Goal: Task Accomplishment & Management: Manage account settings

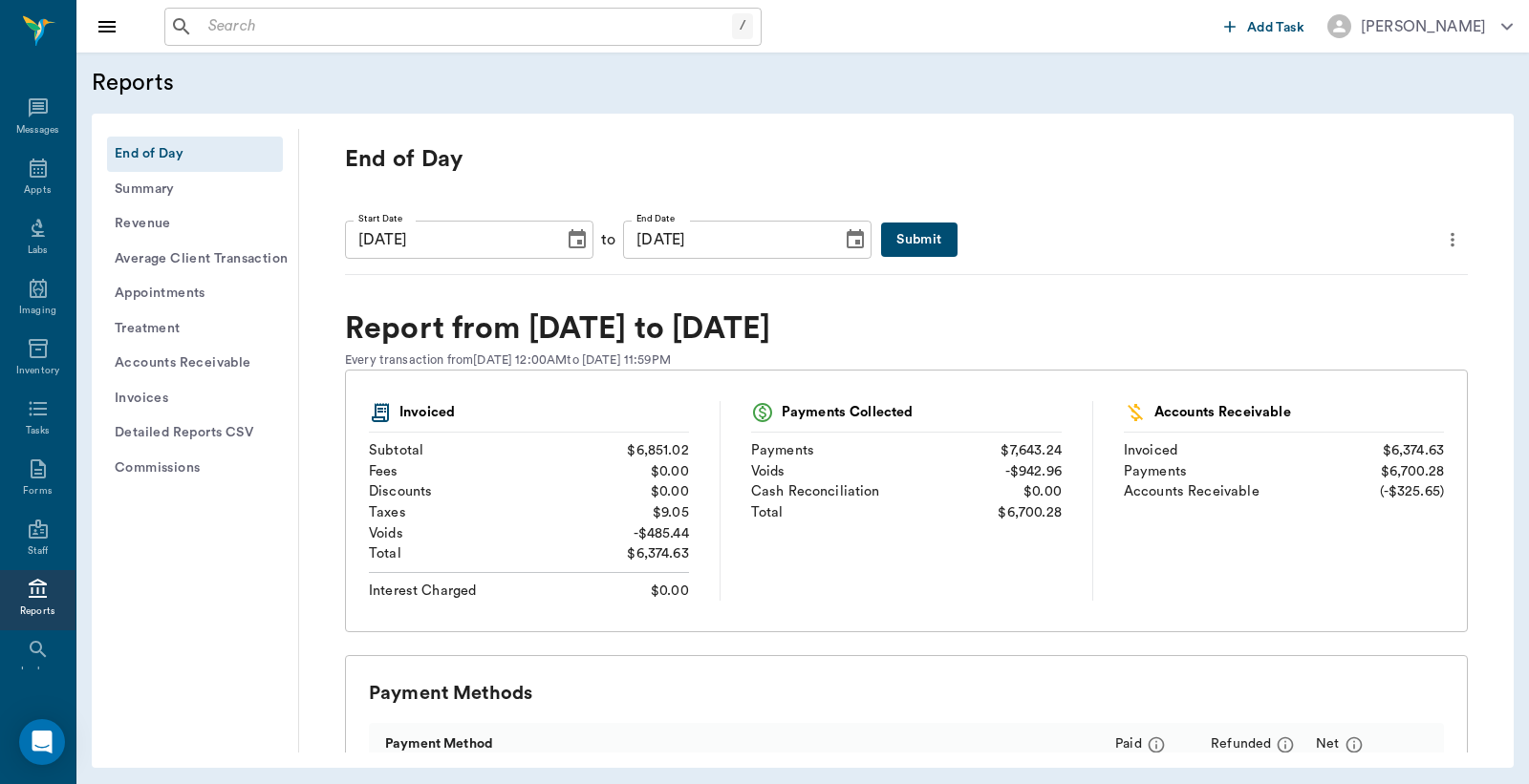
scroll to position [48, 0]
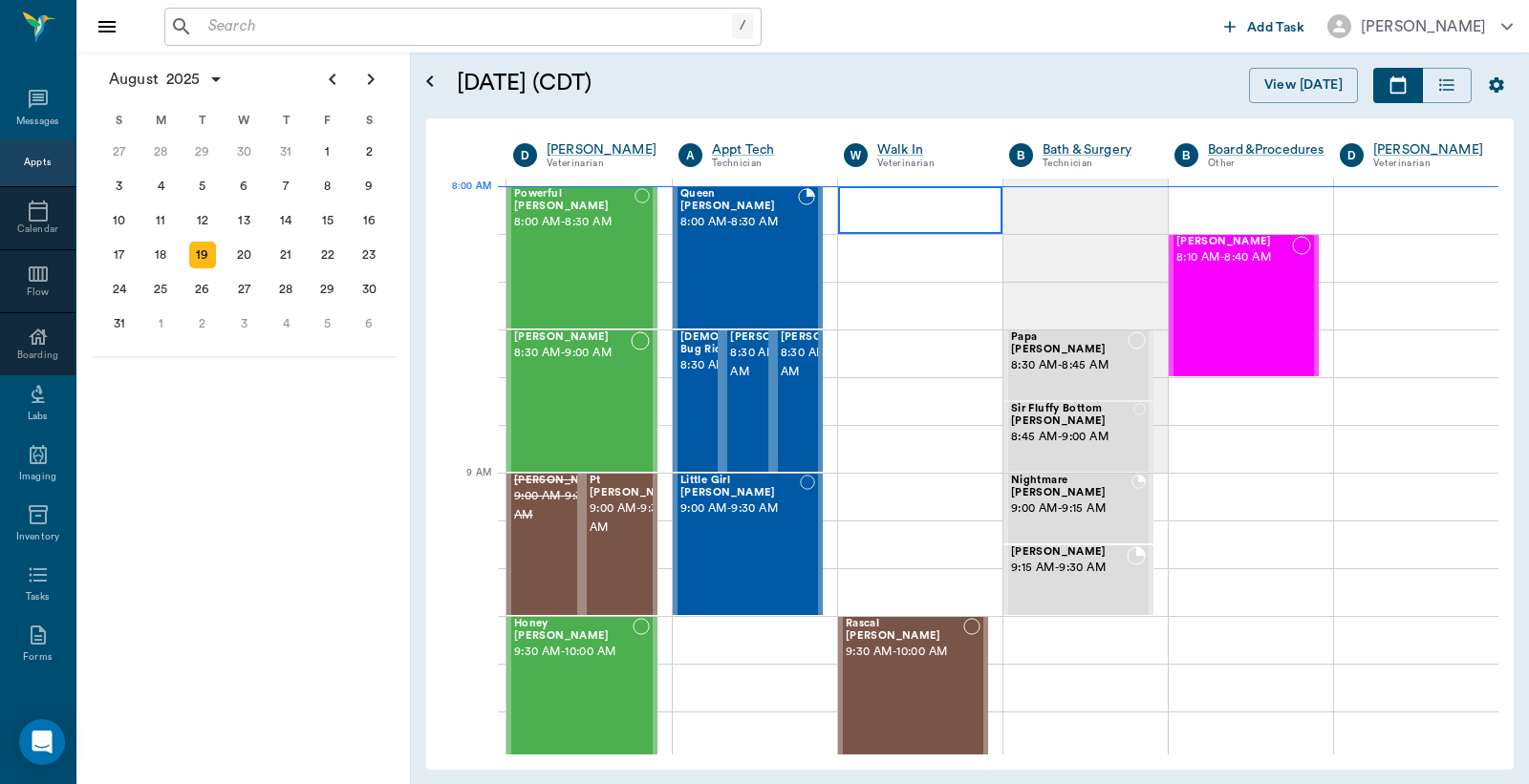
click at [898, 209] on div at bounding box center [920, 210] width 164 height 47
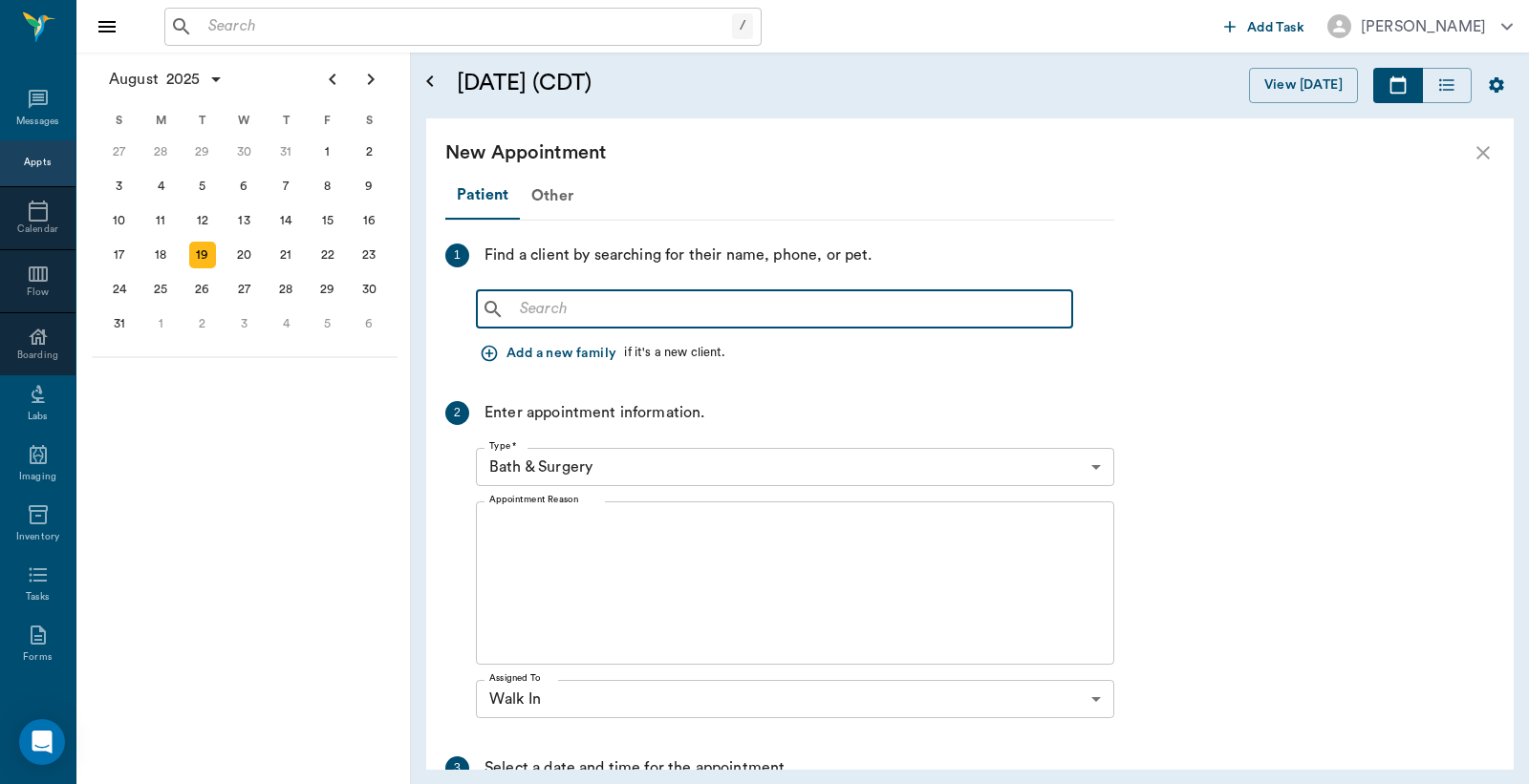
click at [663, 318] on input "text" at bounding box center [788, 310] width 552 height 27
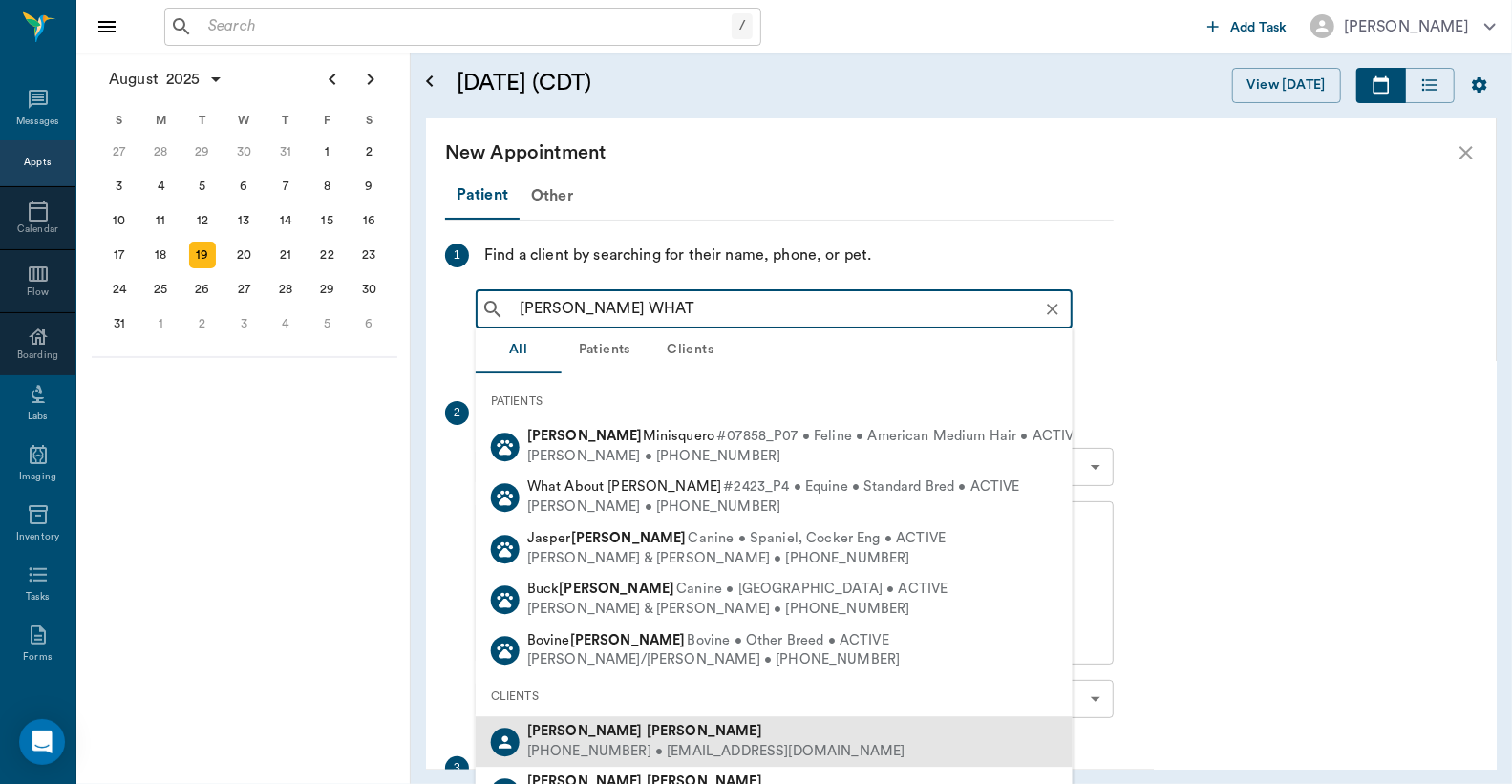
click at [647, 730] on b "[PERSON_NAME]" at bounding box center [705, 731] width 116 height 14
type input "DANA WHAT"
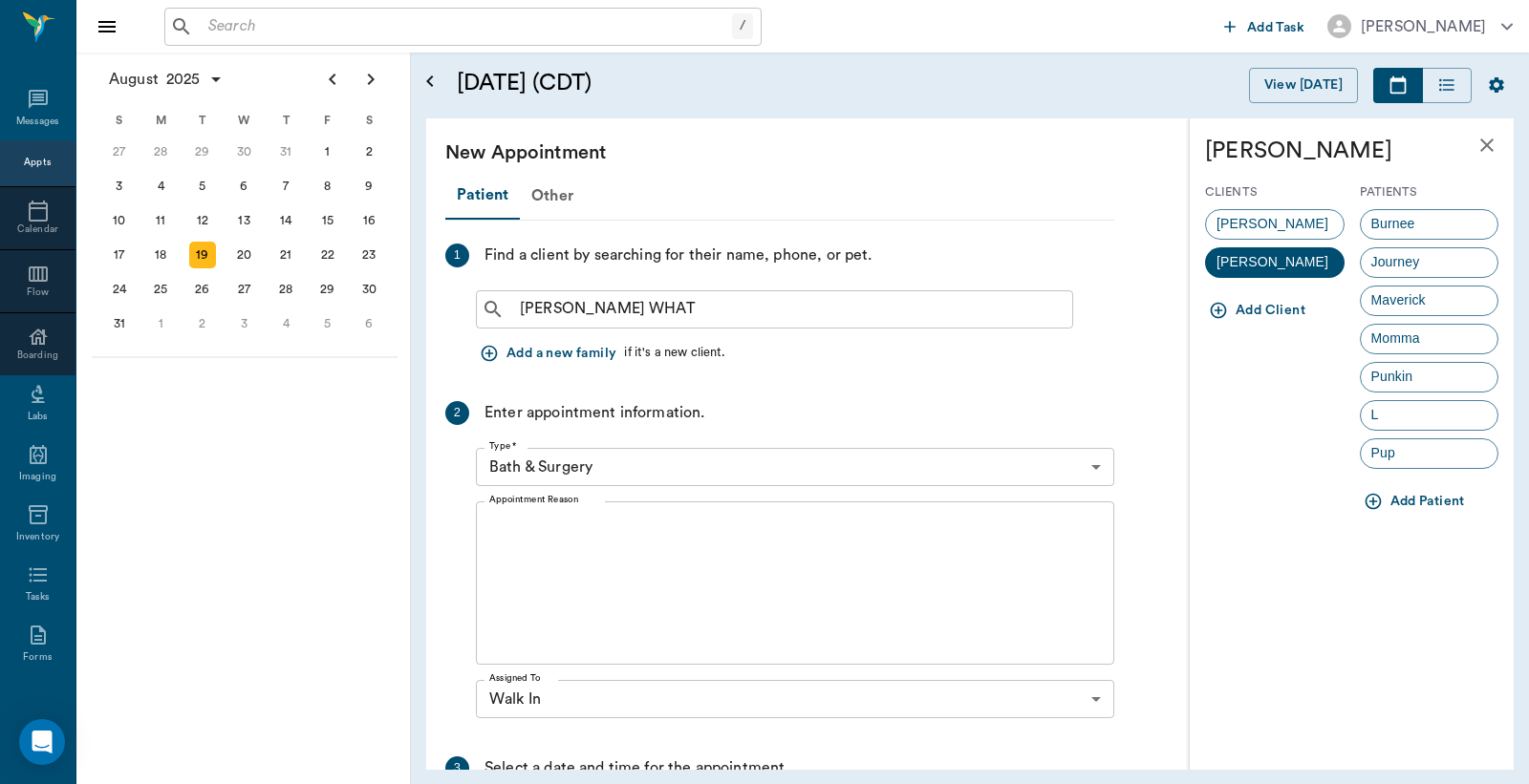
click at [1377, 500] on icon "button" at bounding box center [1373, 501] width 19 height 19
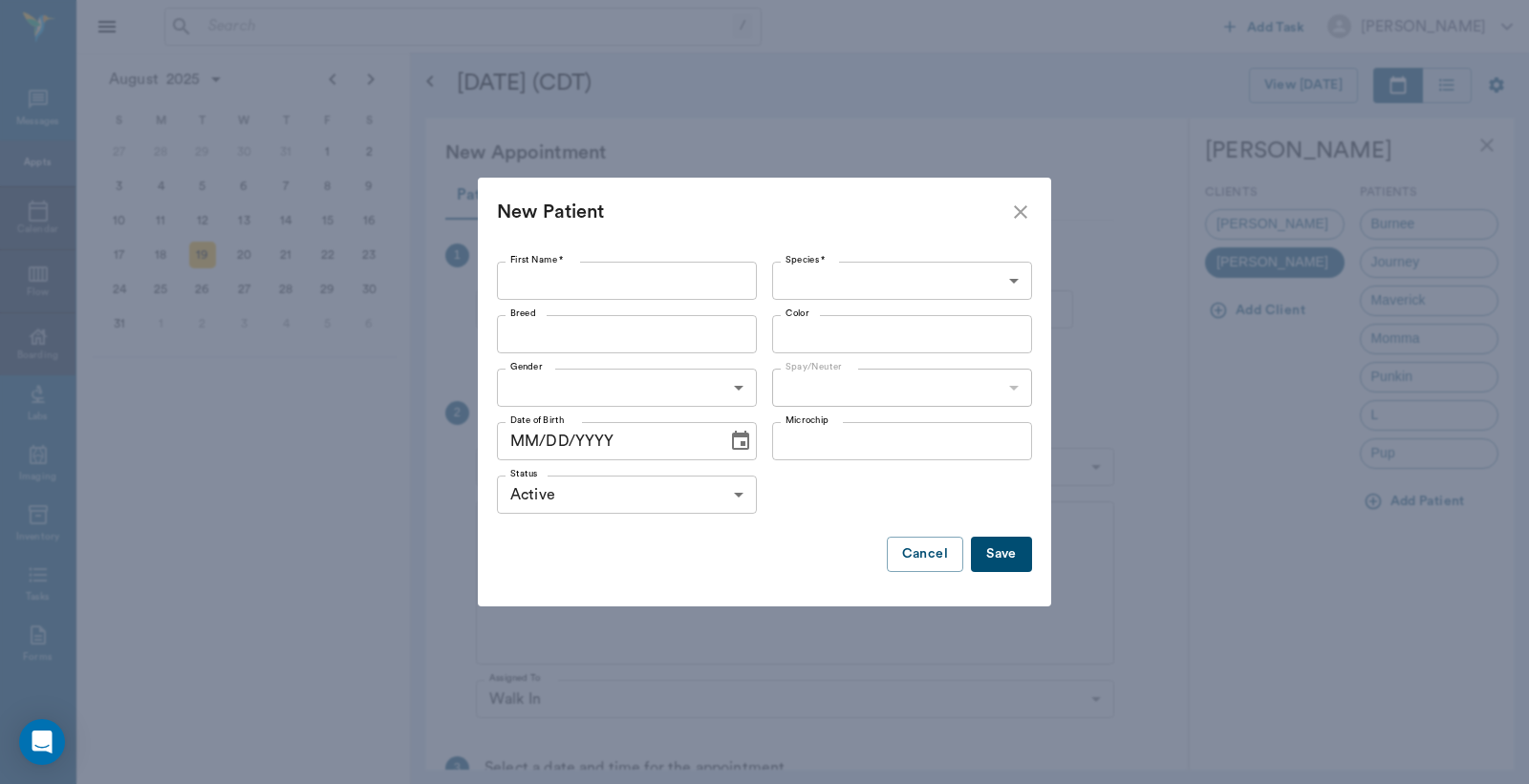
click at [644, 296] on input "First Name *" at bounding box center [626, 281] width 260 height 39
type input "Batman"
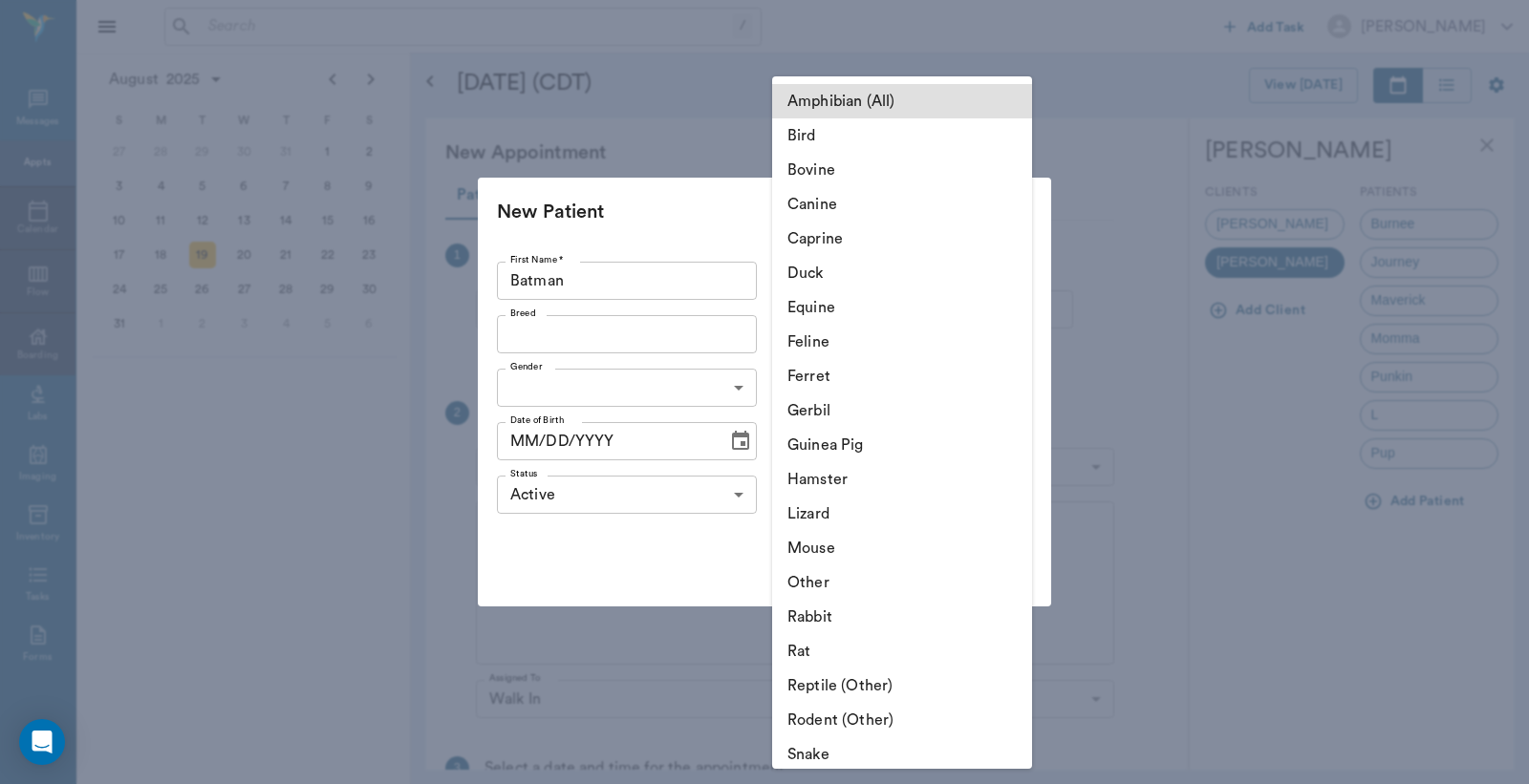
click at [902, 273] on body "/ ​ Add Task Dr. Bert Ellsworth Nectar Messages Appts Calendar Flow Boarding La…" at bounding box center [764, 392] width 1529 height 784
click at [846, 204] on li "Canine" at bounding box center [901, 205] width 260 height 35
type input "Canine"
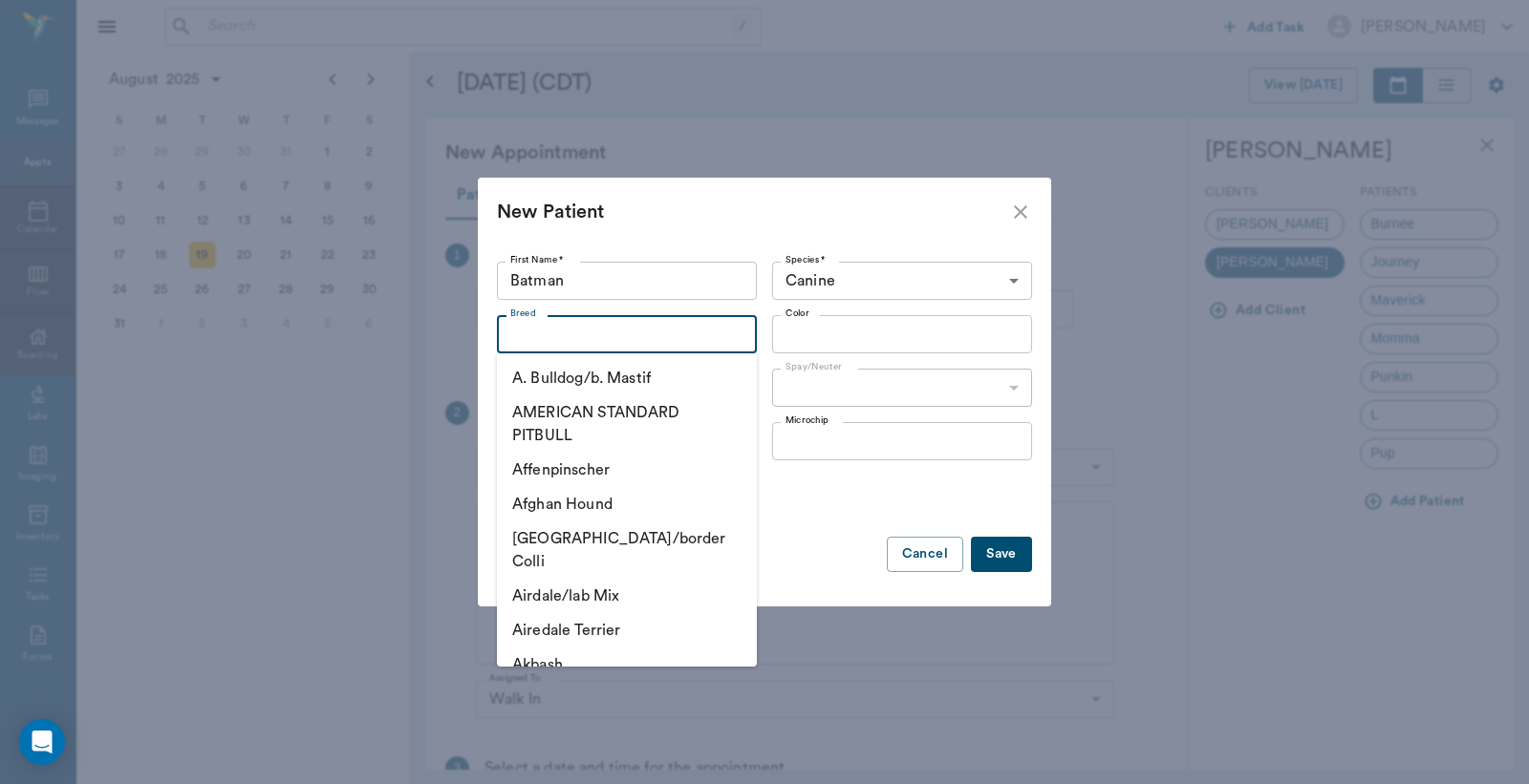
click at [633, 337] on input "Breed" at bounding box center [610, 334] width 217 height 27
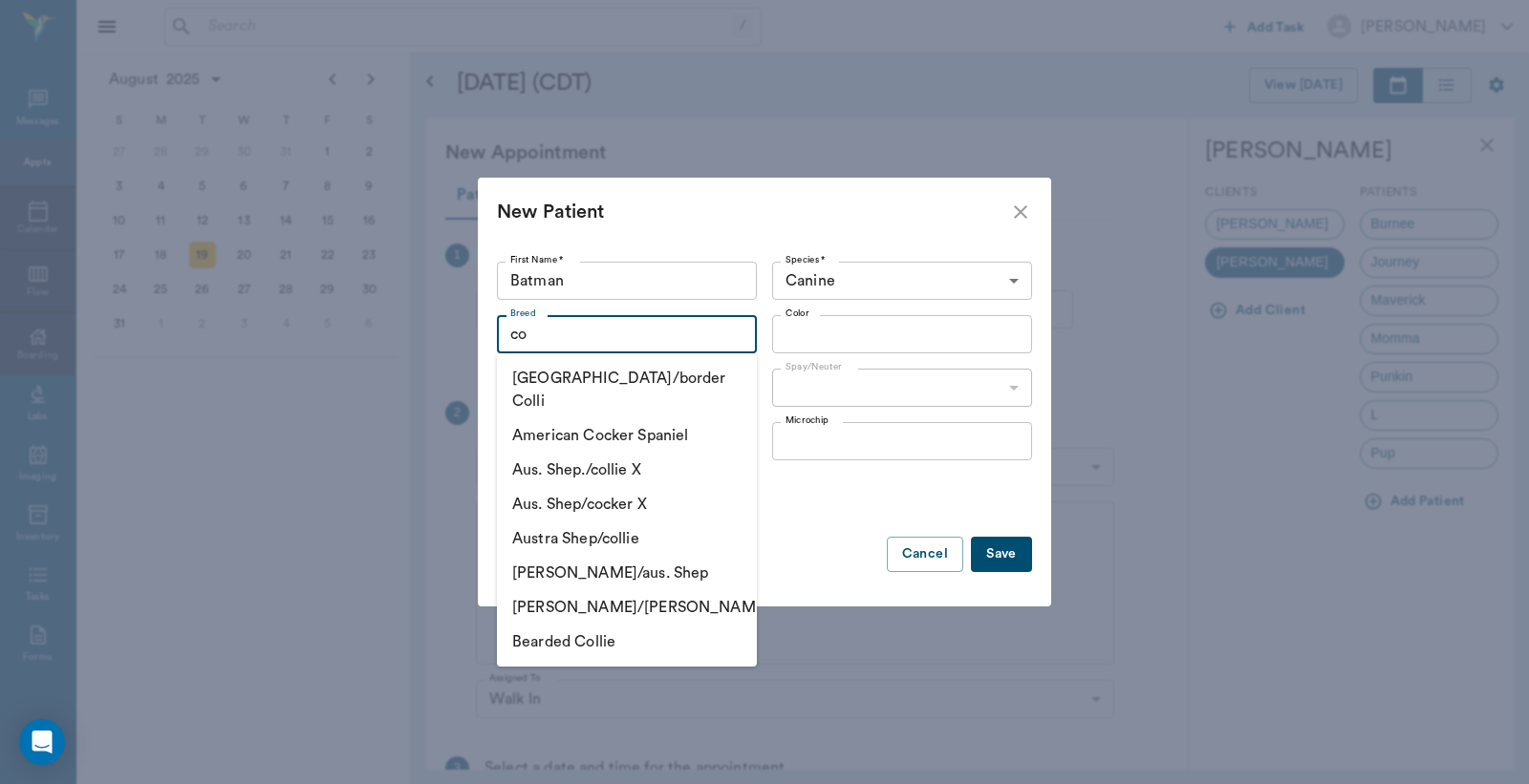
type input "c"
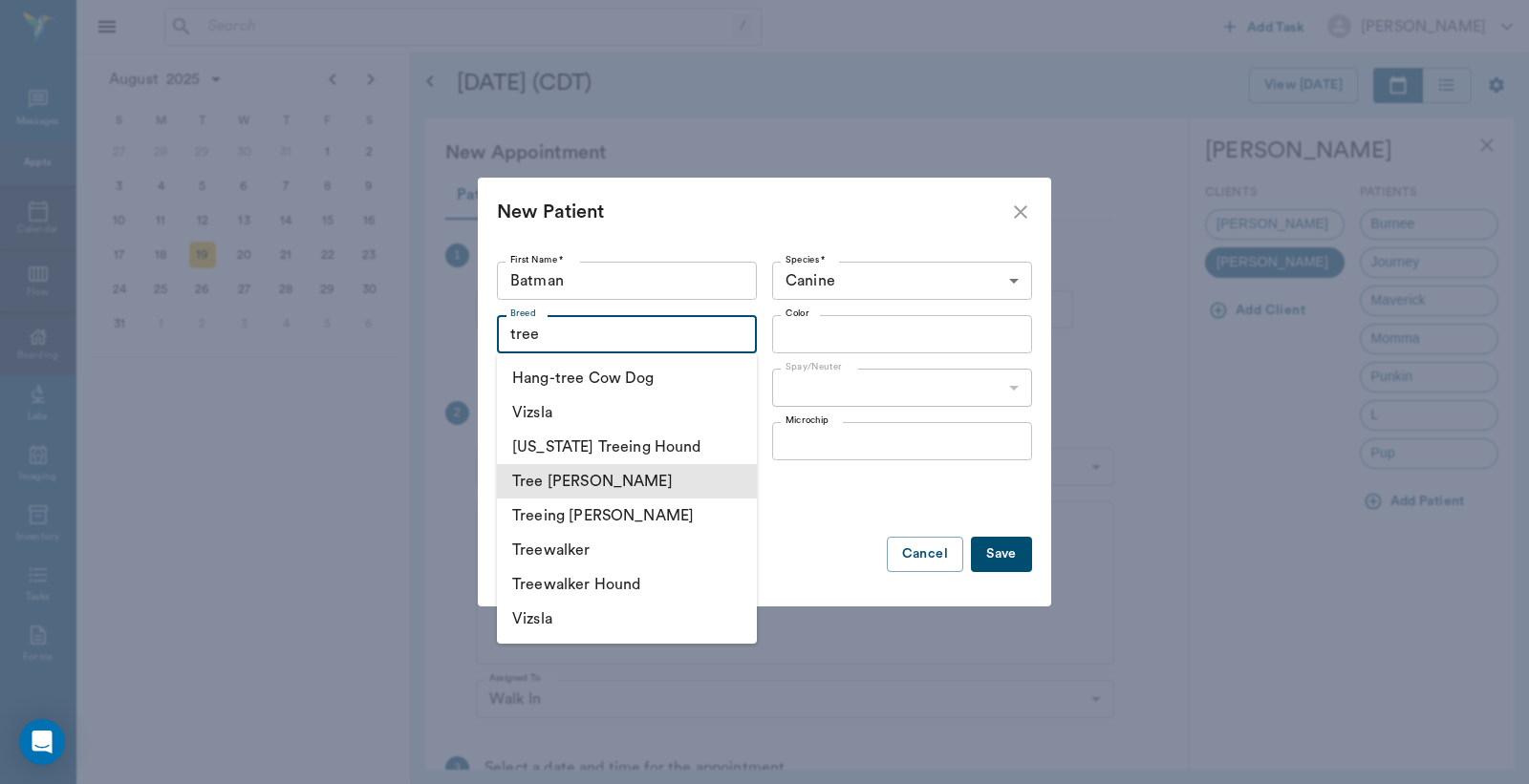
click at [571, 473] on li "Tree Walker" at bounding box center [626, 482] width 260 height 35
type input "Tree Walker"
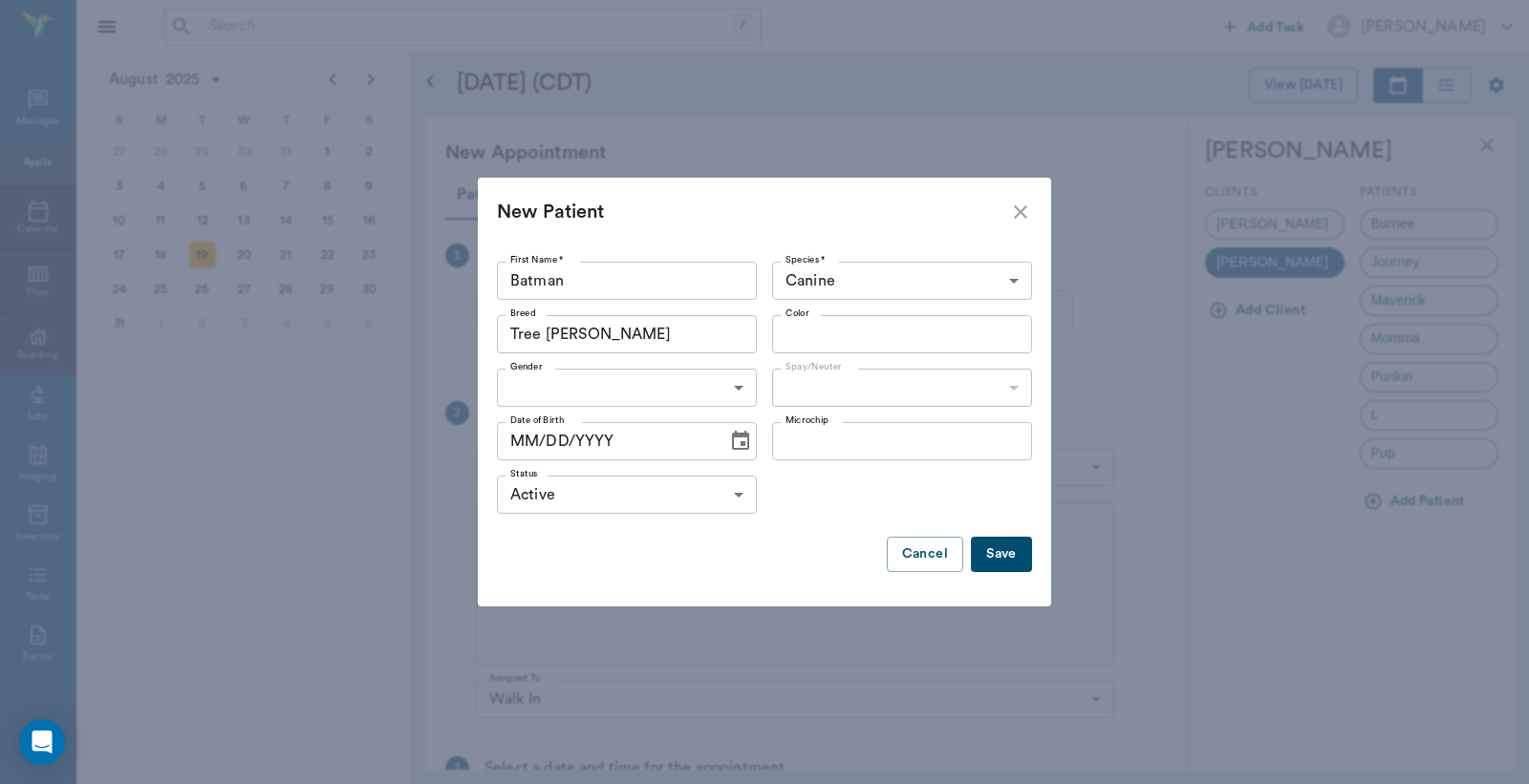
click at [806, 340] on input "Color" at bounding box center [886, 334] width 217 height 27
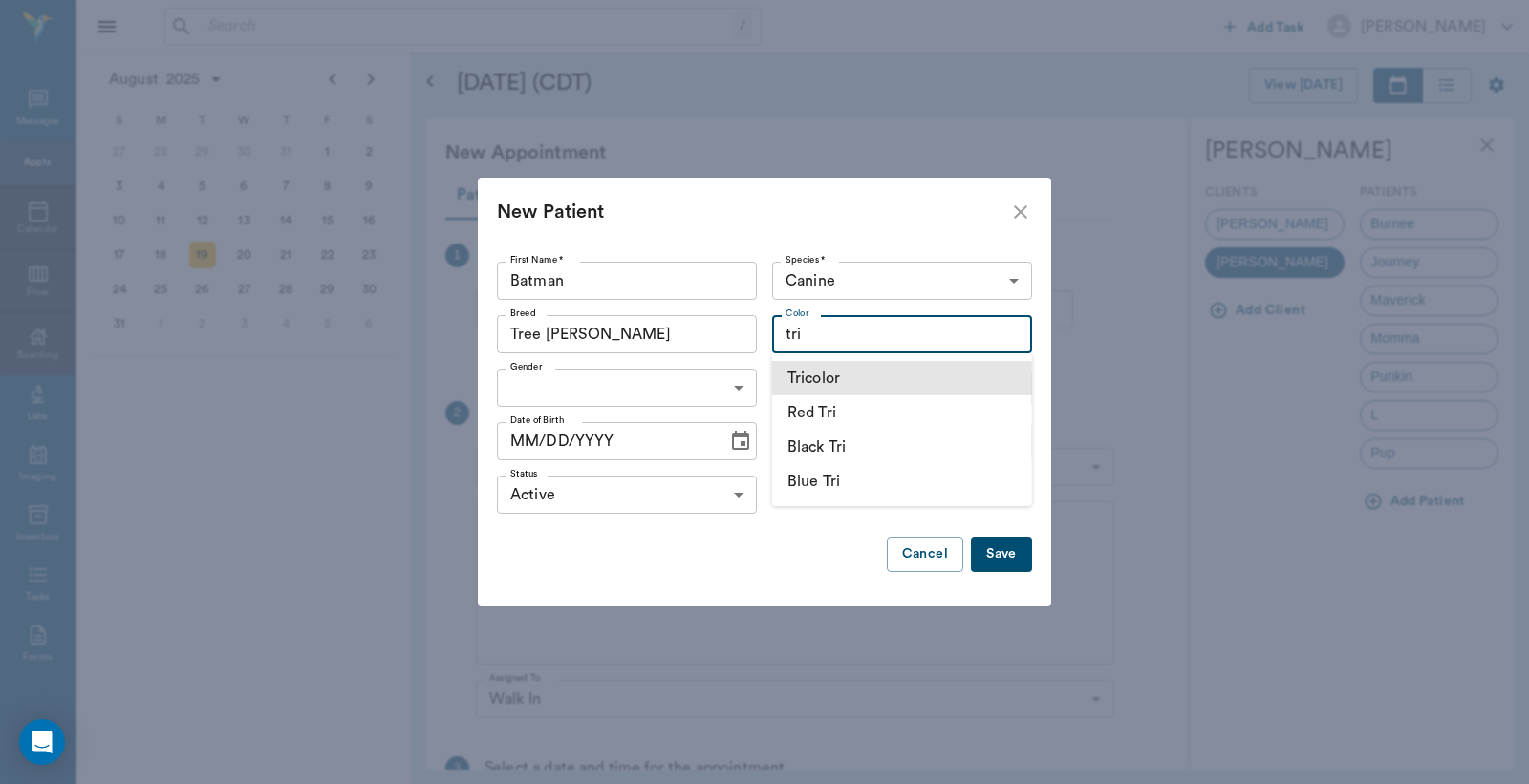
click at [812, 376] on li "Tricolor" at bounding box center [901, 378] width 260 height 35
type input "Tricolor"
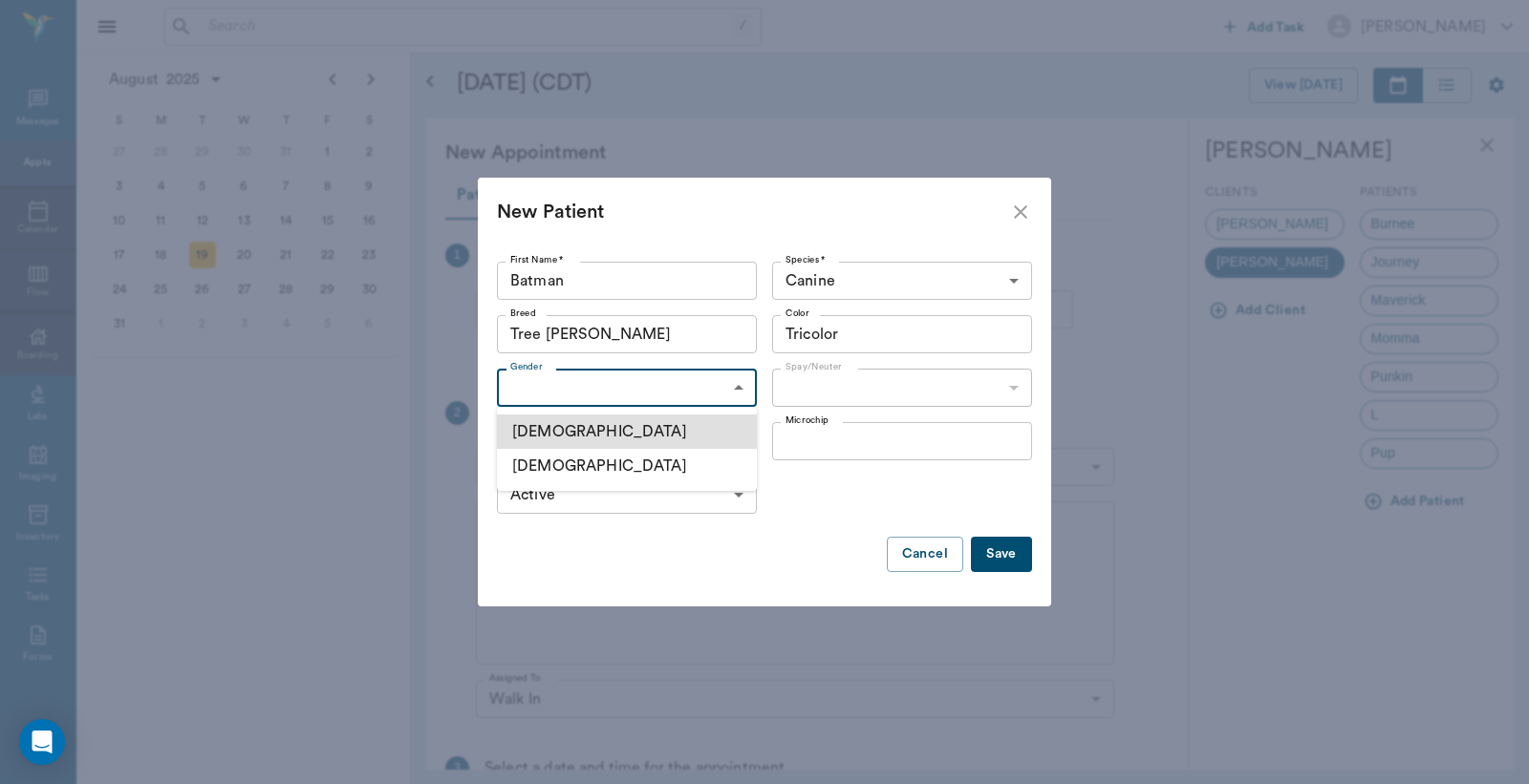
click at [681, 384] on body "/ ​ Add Task Dr. Bert Ellsworth Nectar Messages Appts Calendar Flow Boarding La…" at bounding box center [764, 392] width 1529 height 784
click at [637, 439] on li "Male" at bounding box center [626, 432] width 260 height 35
type input "MALE"
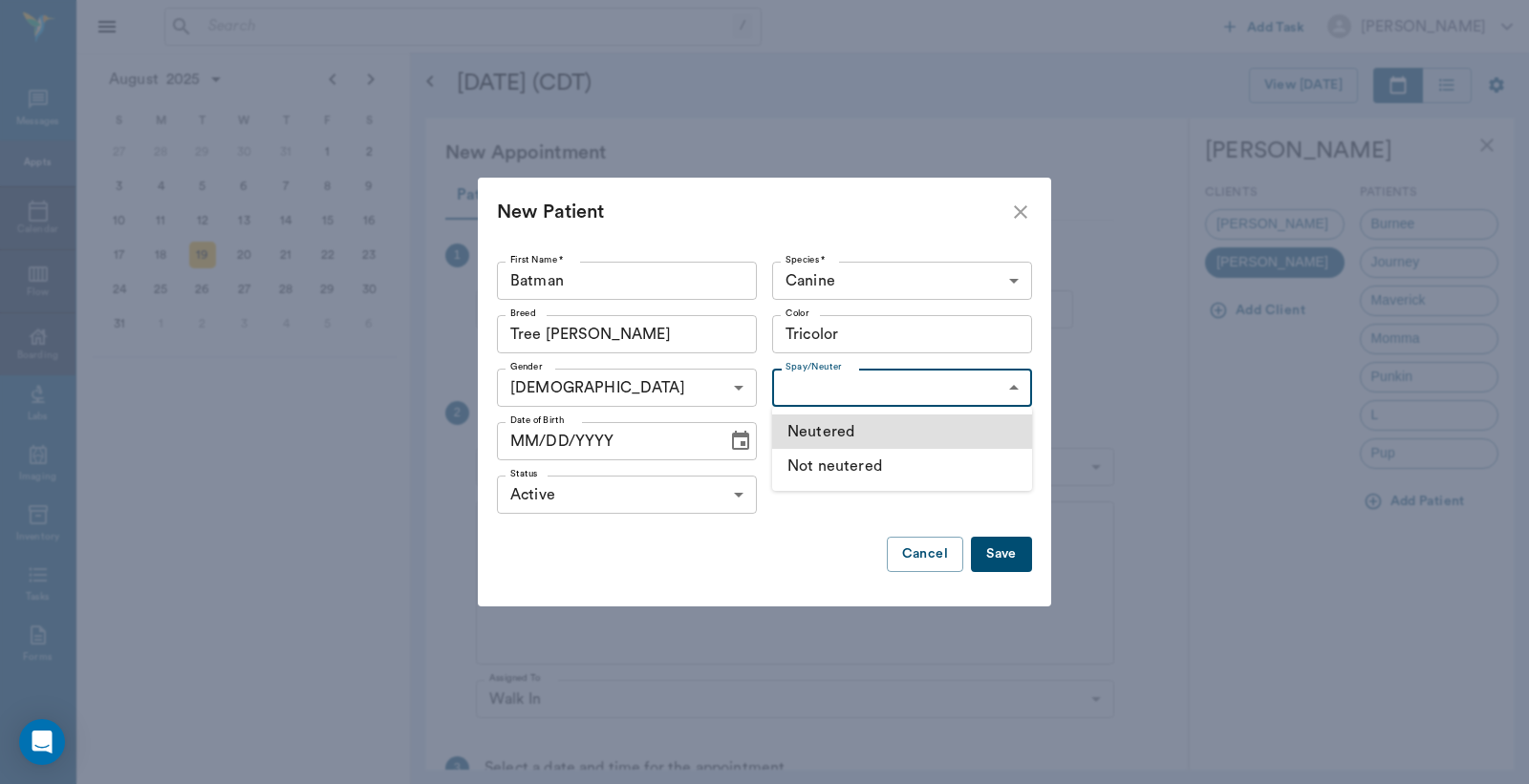
click at [804, 379] on body "/ ​ Add Task Dr. Bert Ellsworth Nectar Messages Appts Calendar Flow Boarding La…" at bounding box center [764, 392] width 1529 height 784
click at [801, 464] on li "Not neutered" at bounding box center [901, 466] width 260 height 35
type input "false"
click at [732, 447] on icon "Choose date" at bounding box center [741, 440] width 17 height 19
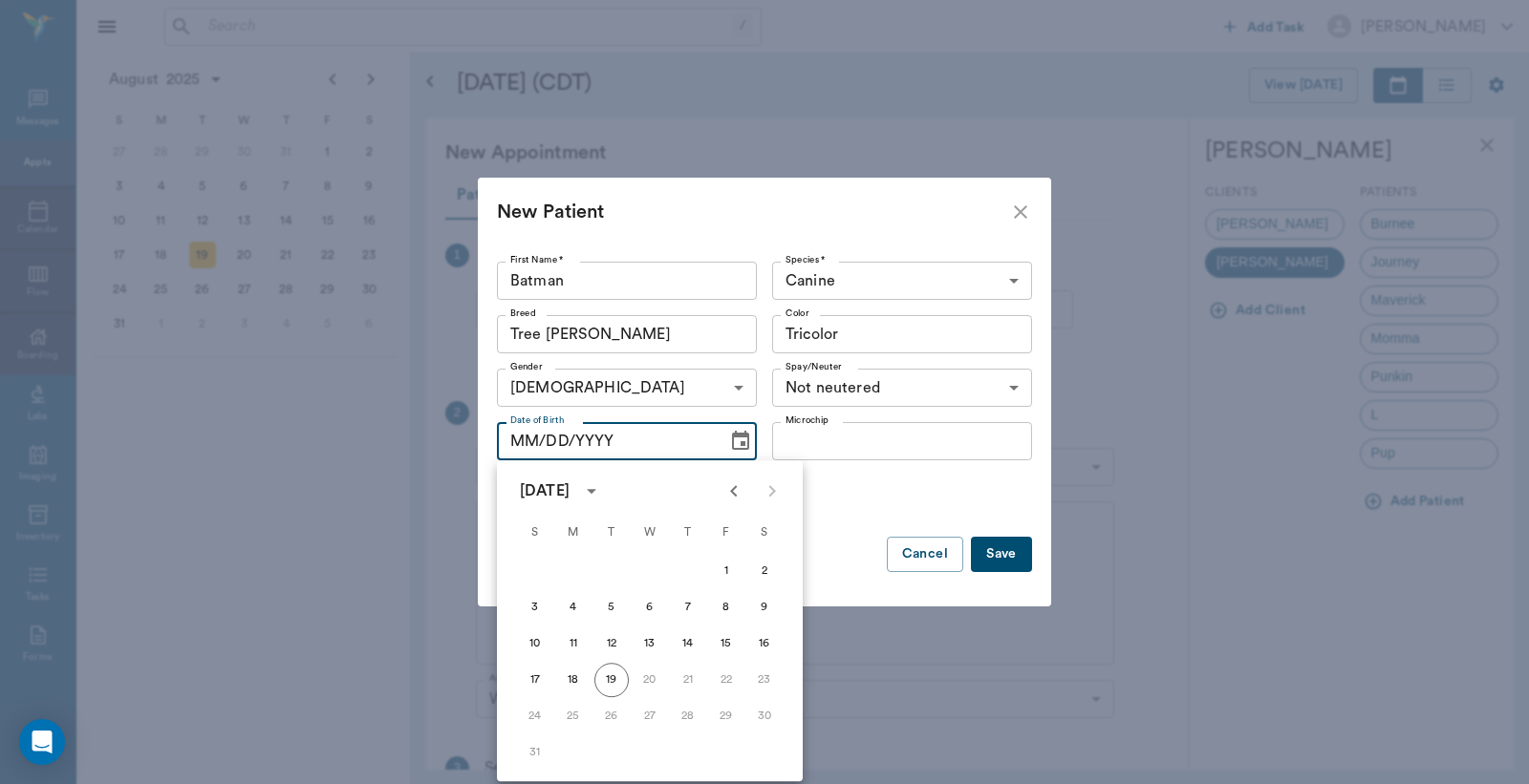
click at [729, 497] on icon "Previous month" at bounding box center [734, 491] width 23 height 23
click at [728, 493] on icon "Previous month" at bounding box center [734, 491] width 23 height 23
click at [603, 678] on button "24" at bounding box center [611, 680] width 35 height 35
type input "06/24/2025"
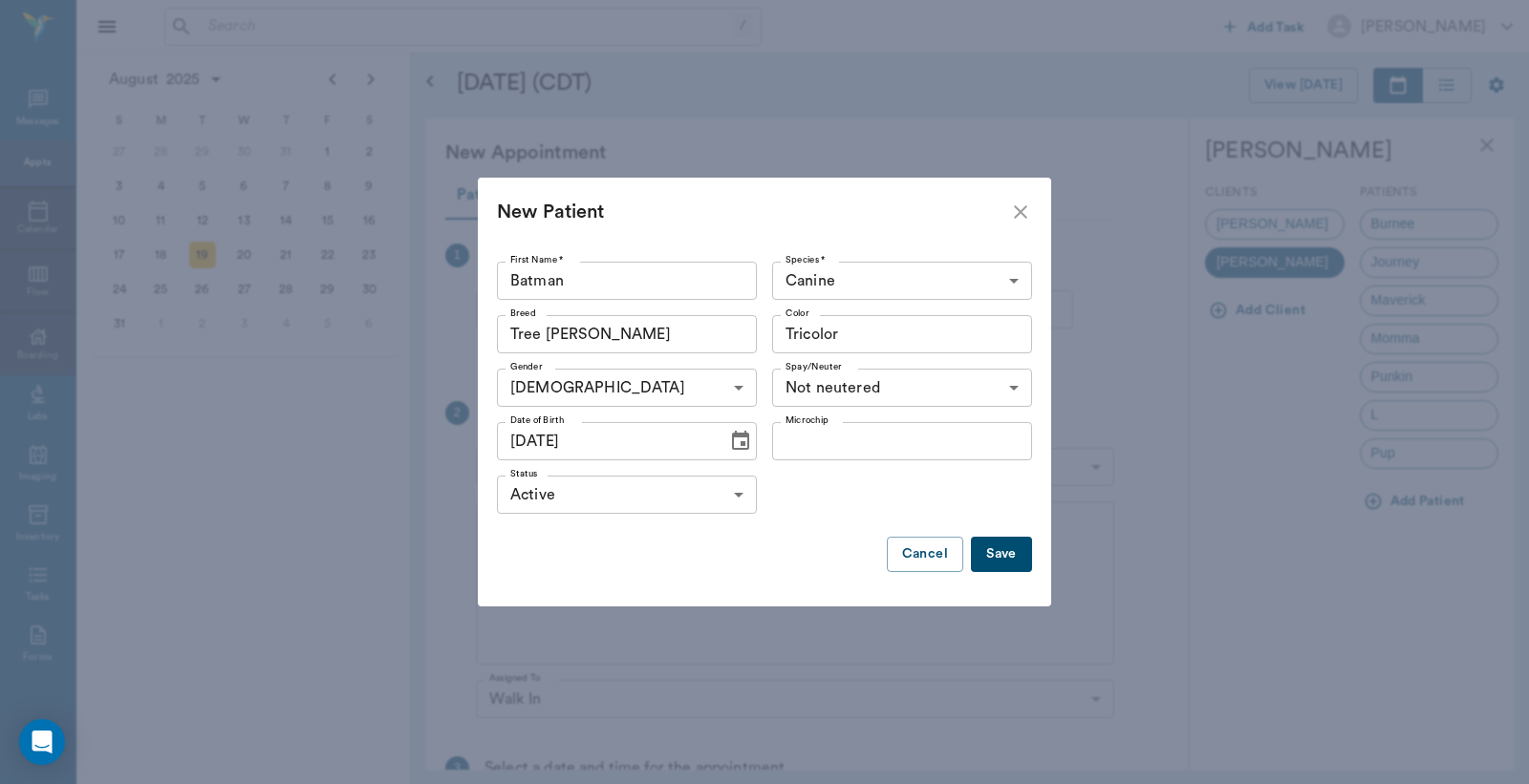
click at [1005, 557] on button "Save" at bounding box center [1001, 554] width 61 height 36
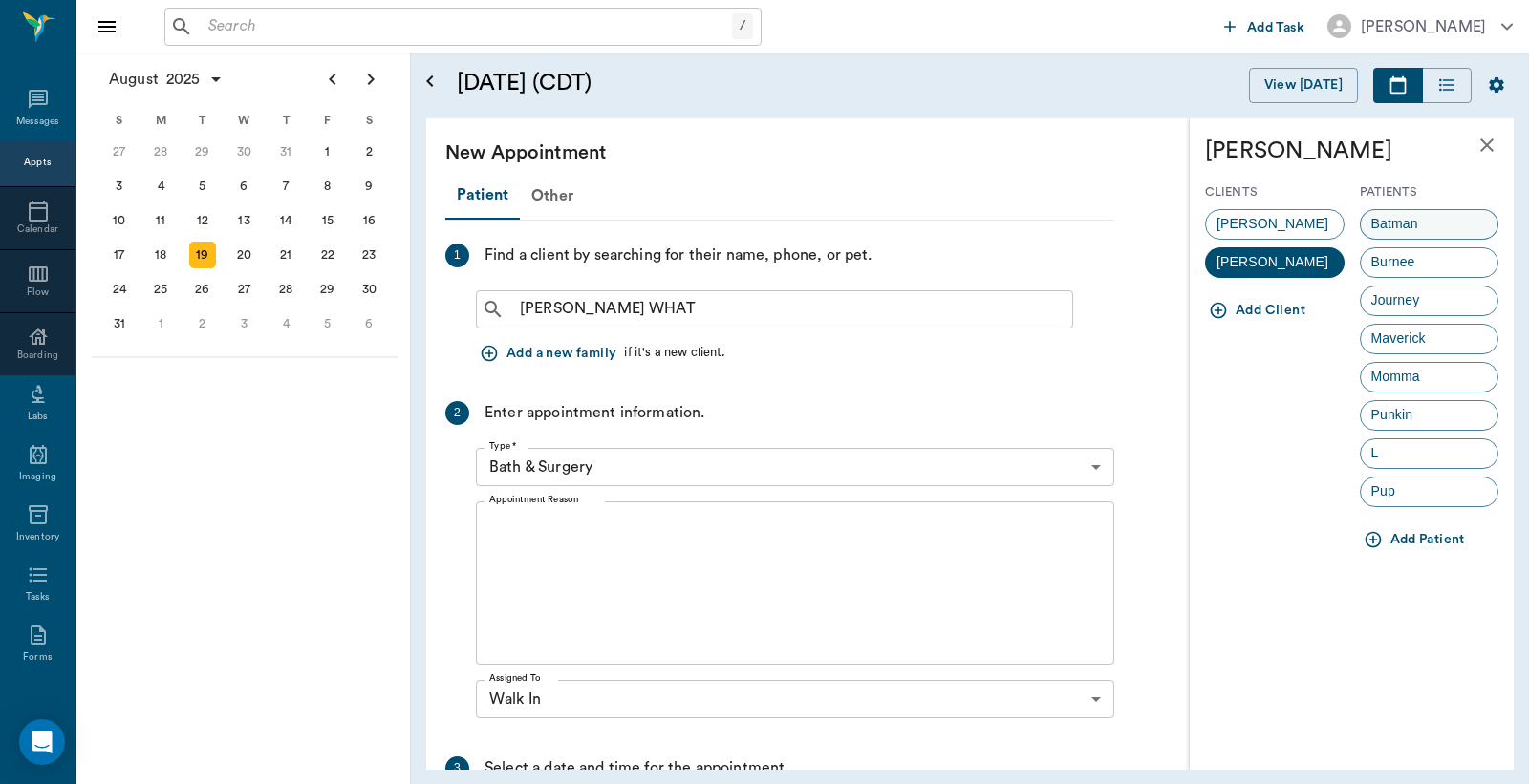
click at [1418, 215] on span "Batman" at bounding box center [1395, 224] width 68 height 20
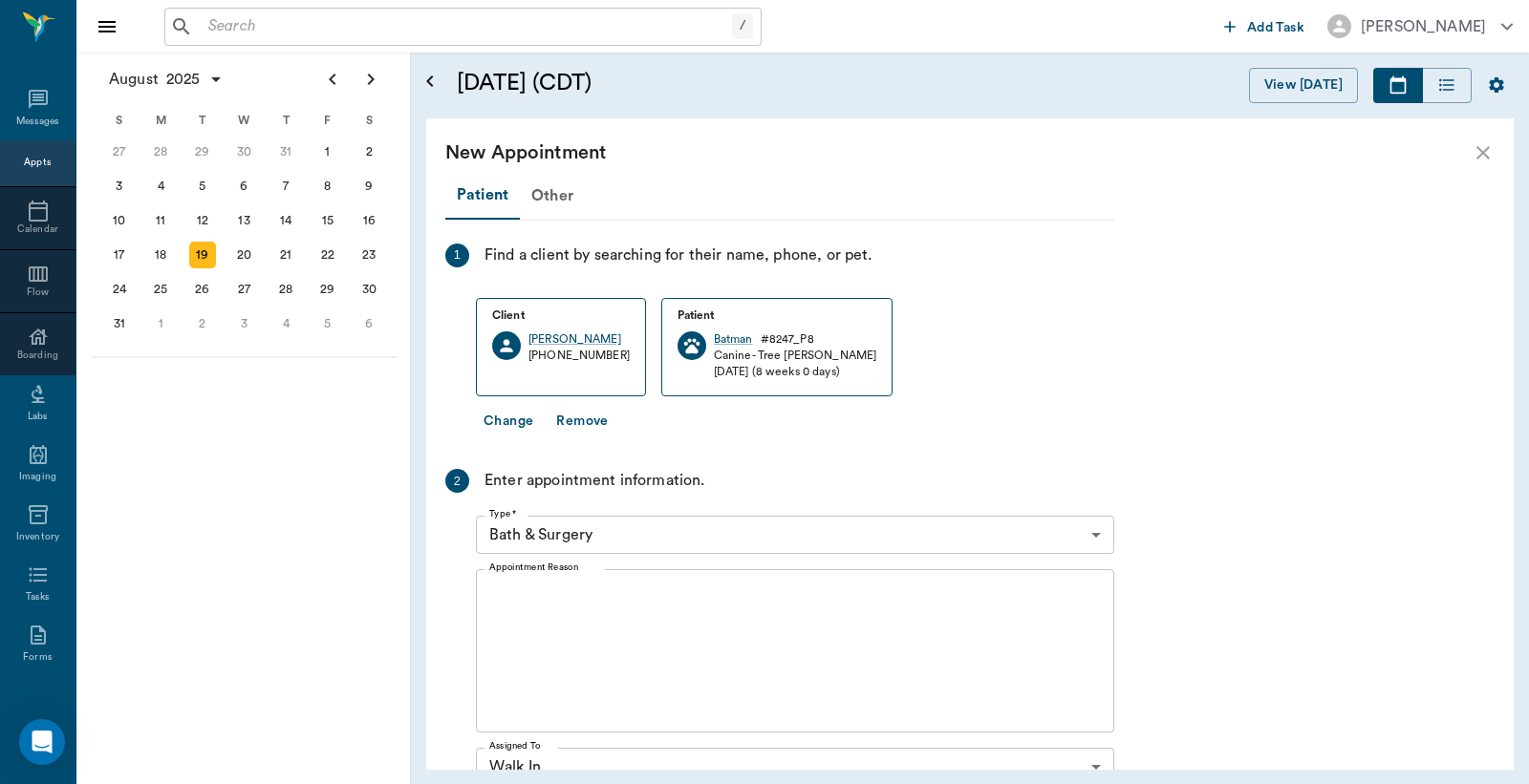
click at [600, 535] on body "/ ​ Add Task Dr. Bert Ellsworth Nectar Messages Appts Calendar Flow Boarding La…" at bounding box center [764, 392] width 1529 height 784
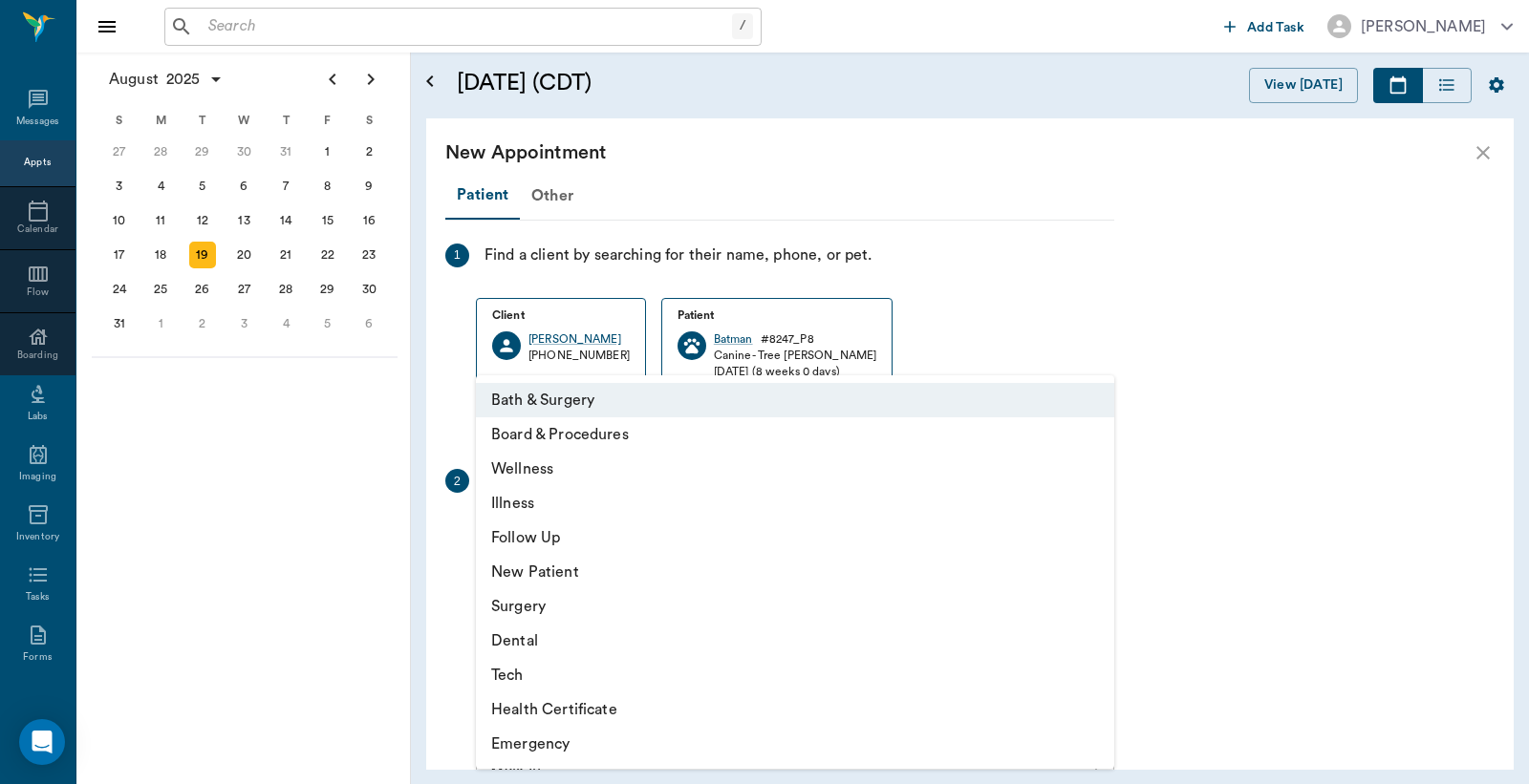
click at [542, 464] on li "Wellness" at bounding box center [795, 469] width 638 height 35
type input "65d2be4f46e3a538d89b8c14"
type input "08:30 AM"
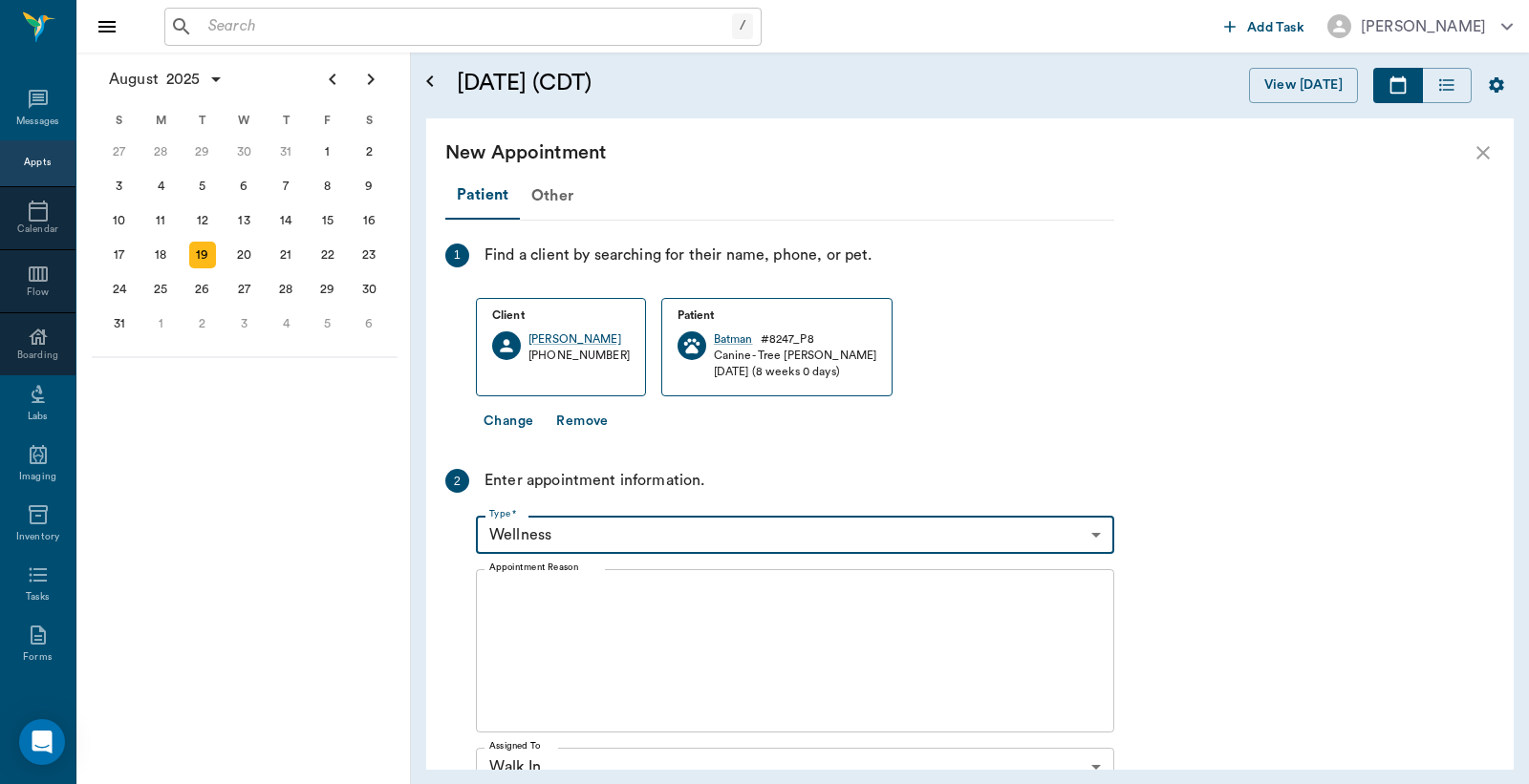
click at [576, 527] on body "/ ​ Add Task Dr. Bert Ellsworth Nectar Messages Appts Calendar Flow Boarding La…" at bounding box center [764, 392] width 1529 height 784
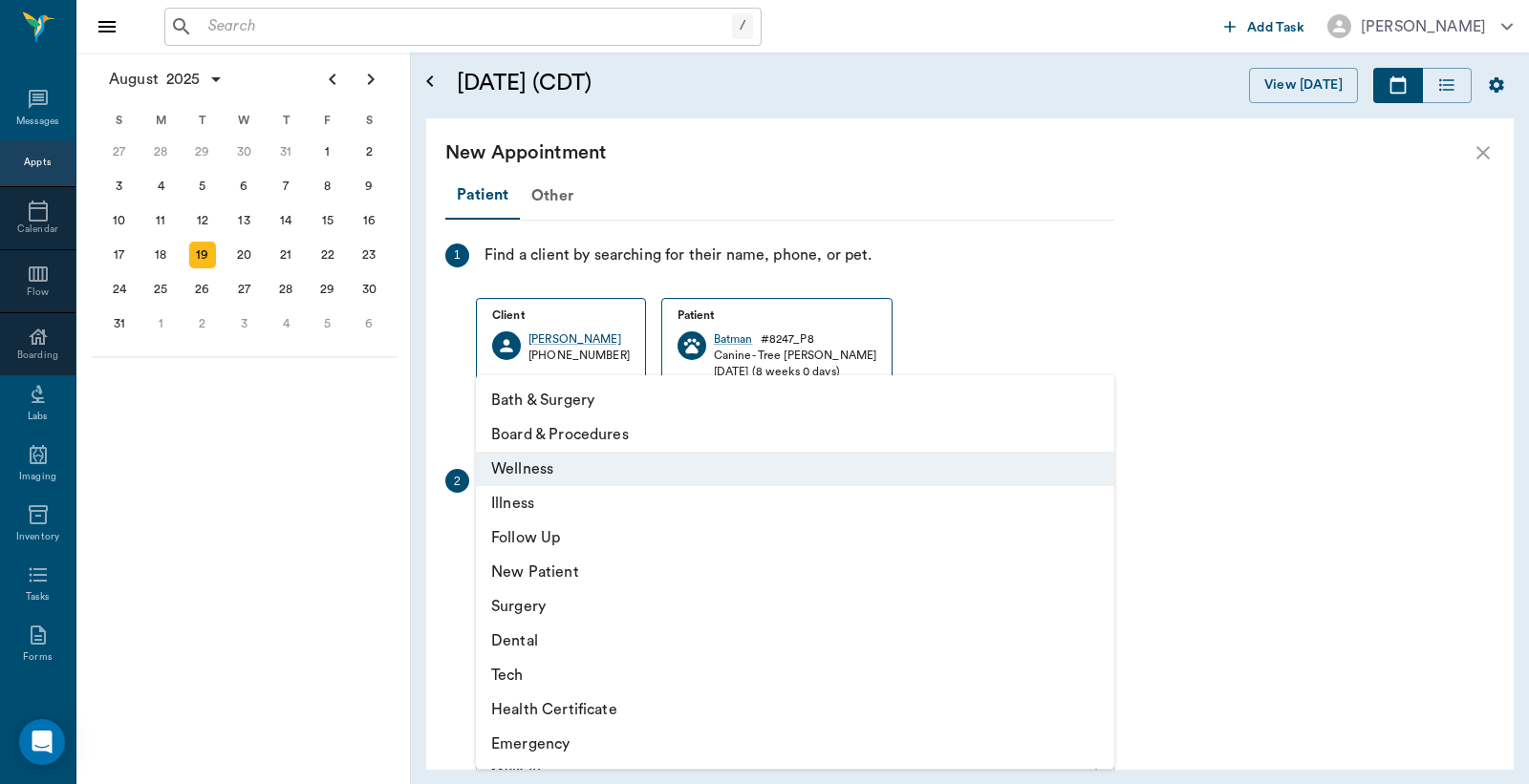
click at [549, 497] on li "Illness" at bounding box center [795, 503] width 638 height 35
type input "65d2be4f46e3a538d89b8c15"
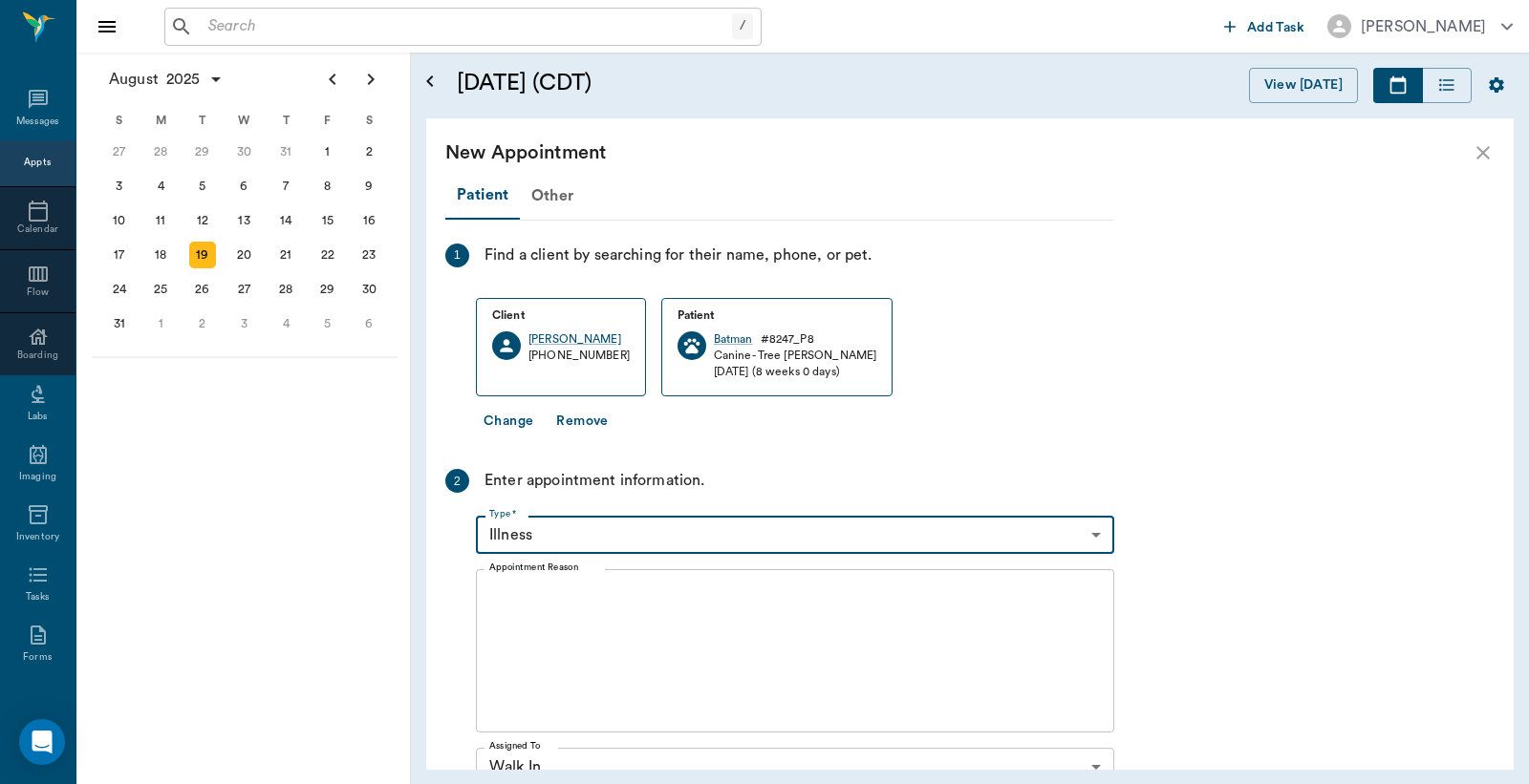
drag, startPoint x: 577, startPoint y: 598, endPoint x: 582, endPoint y: 578, distance: 20.6
click at [579, 598] on textarea "Appointment Reason" at bounding box center [794, 651] width 611 height 132
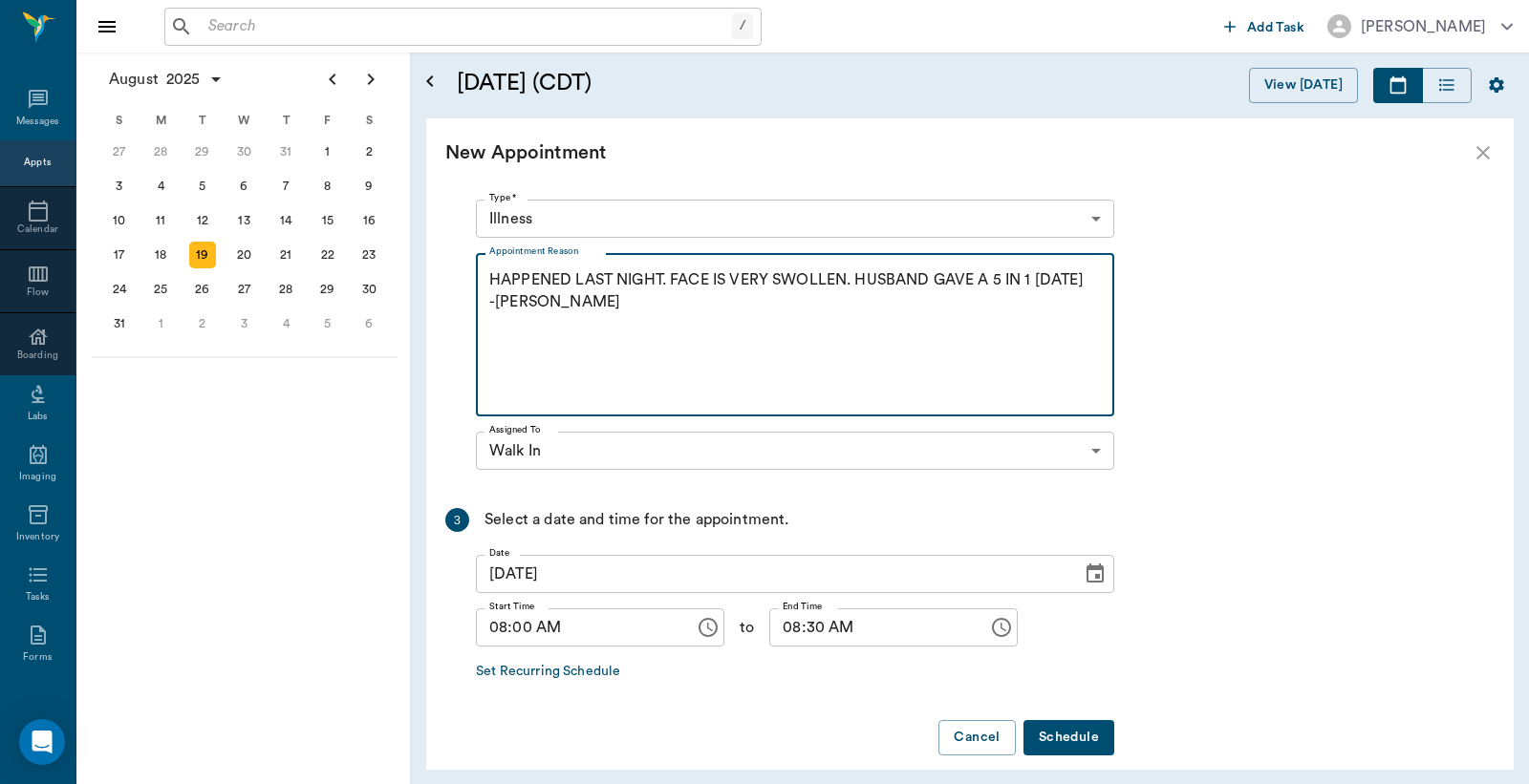
scroll to position [335, 0]
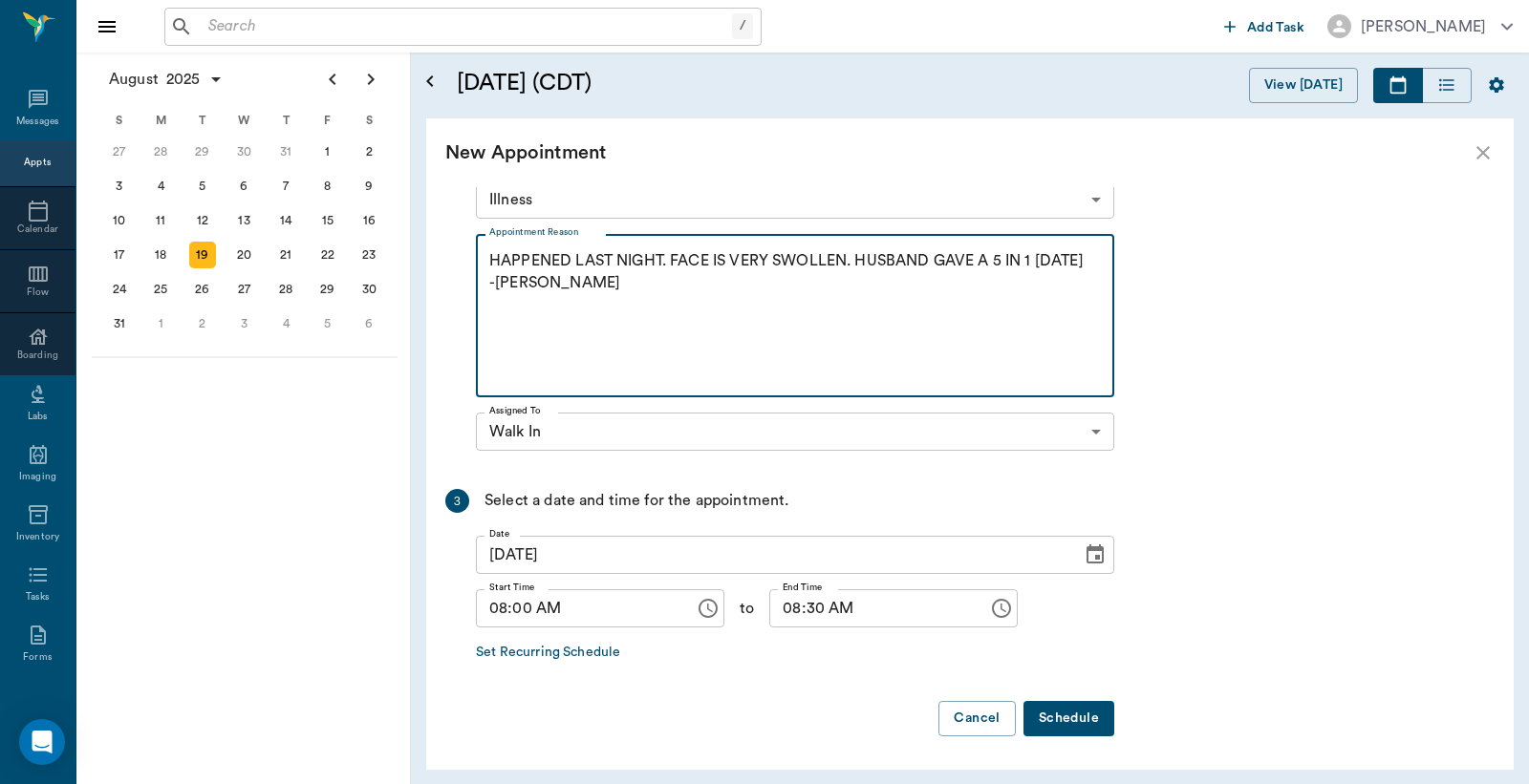
type textarea "HAPPENED LAST NIGHT. FACE IS VERY SWOLLEN. HUSBAND GAVE A 5 IN 1 [DATE] -[PERSO…"
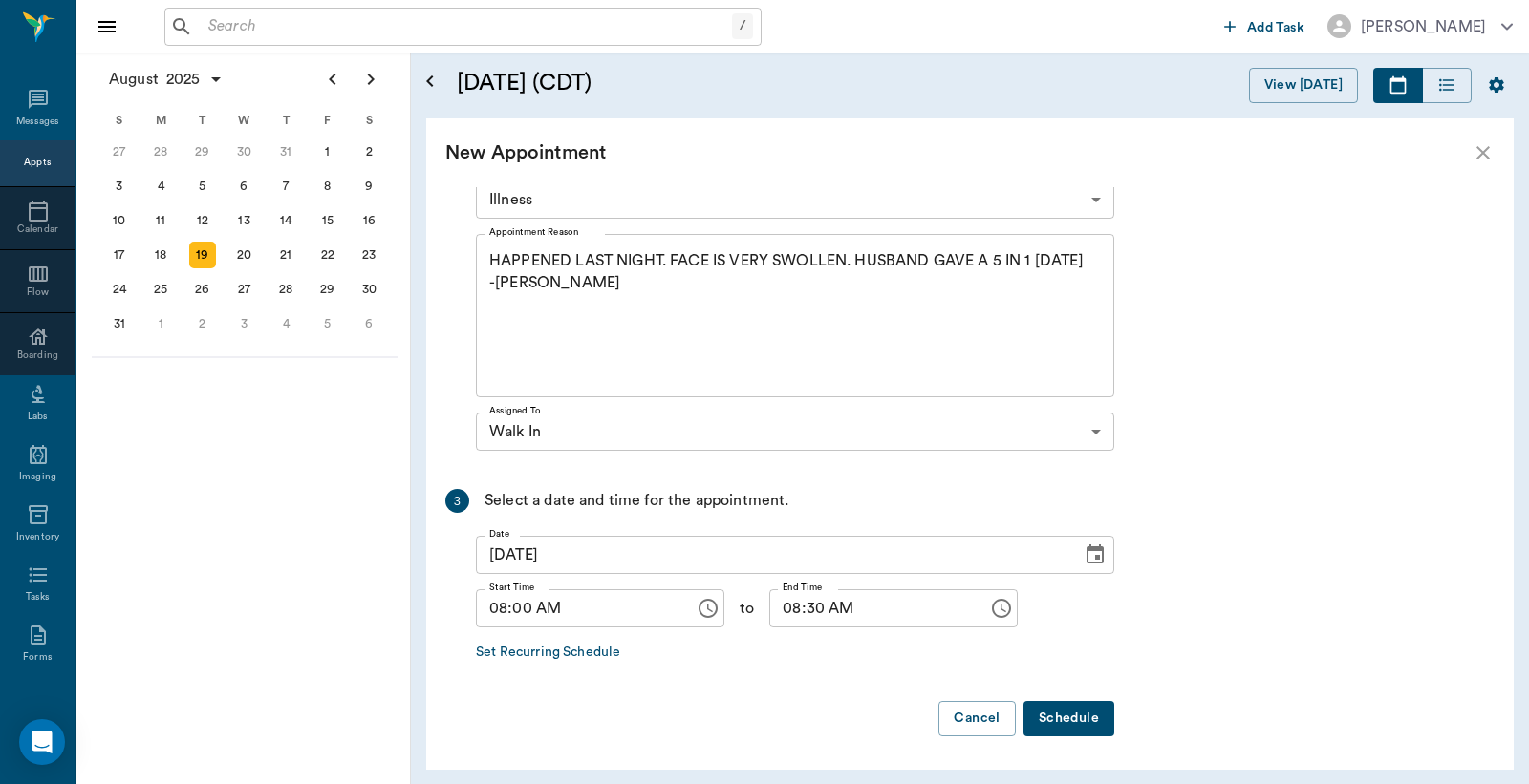
click at [1044, 710] on button "Schedule" at bounding box center [1068, 718] width 91 height 36
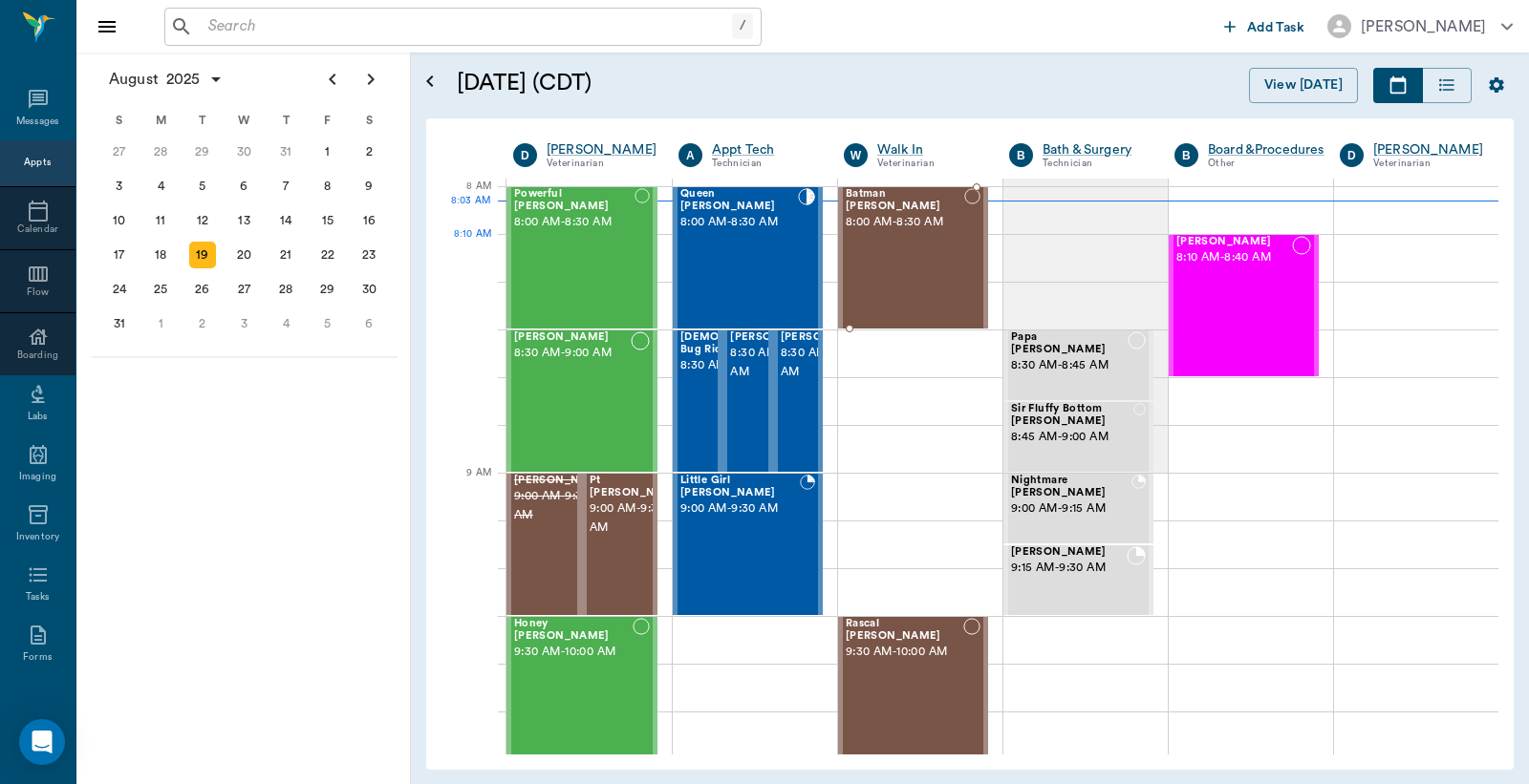
click at [938, 262] on div "Batman [PERSON_NAME] 8:00 AM - 8:30 AM" at bounding box center [904, 258] width 119 height 139
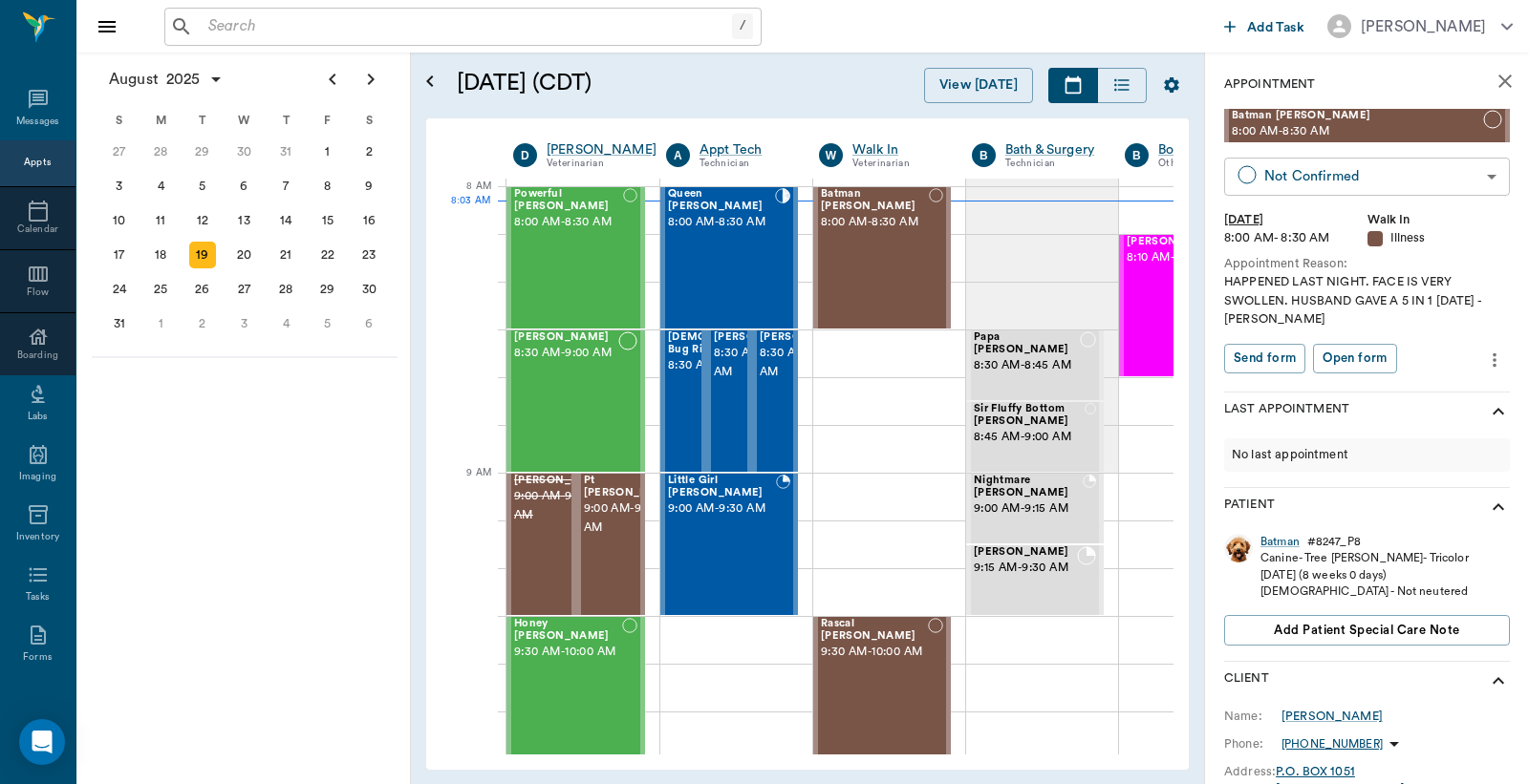
click at [1321, 179] on body "/ ​ Add Task Dr. Bert Ellsworth Nectar Messages Appts Calendar Flow Boarding La…" at bounding box center [764, 392] width 1529 height 784
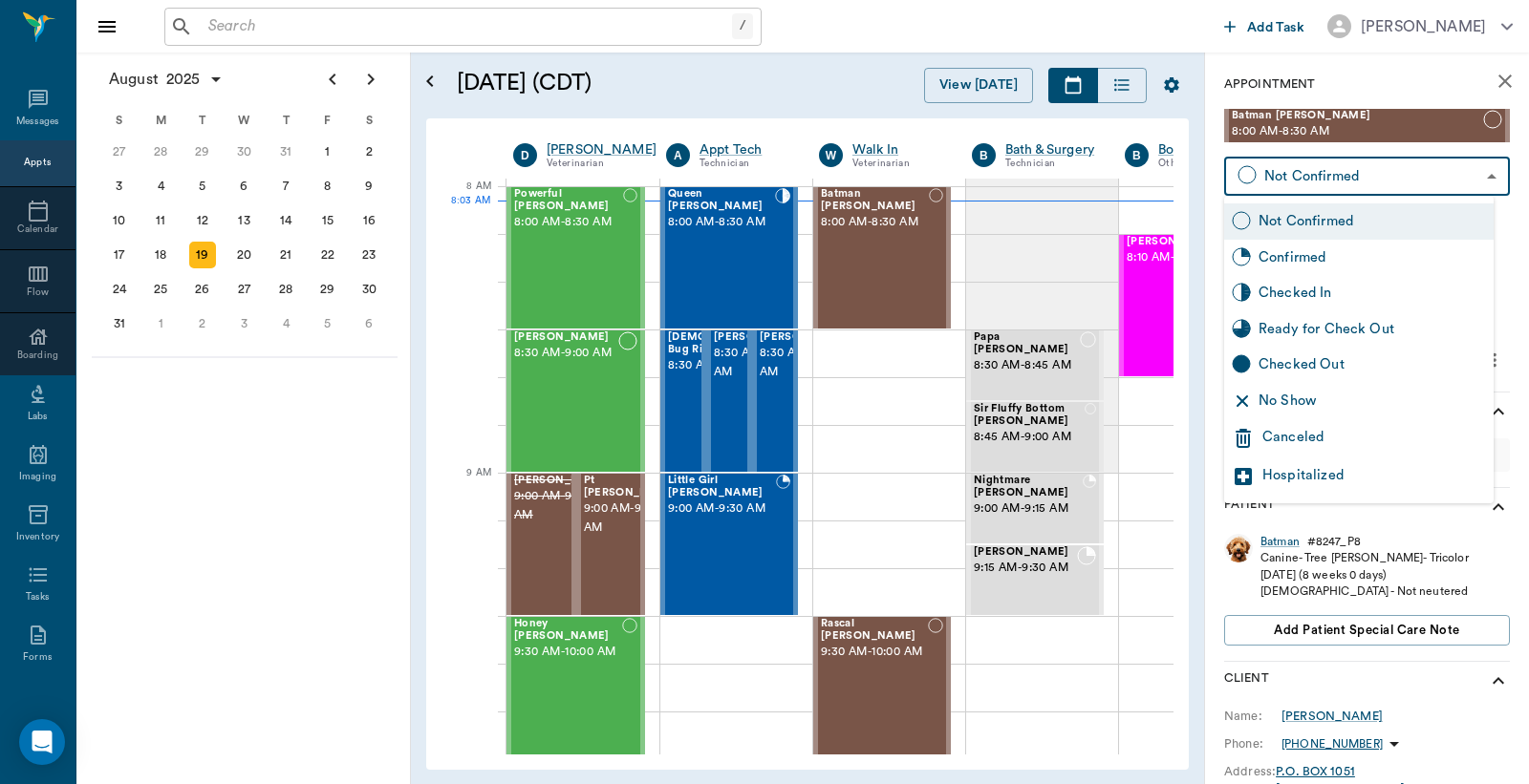
click at [1328, 294] on div "Checked In" at bounding box center [1372, 294] width 227 height 21
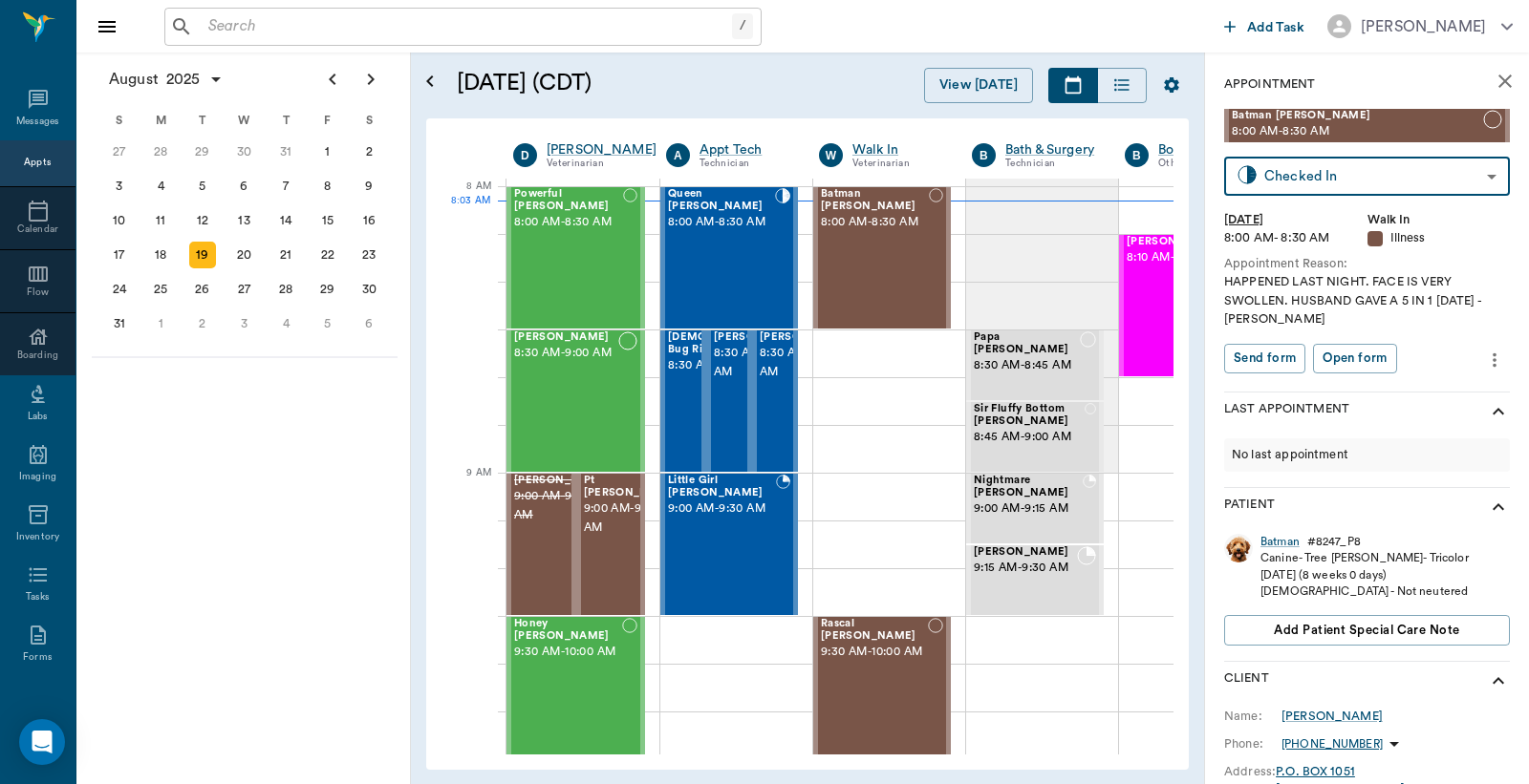
type input "CHECKED_IN"
click at [1312, 350] on button "Print check-in report" at bounding box center [1295, 358] width 143 height 30
click at [432, 19] on input "text" at bounding box center [467, 27] width 531 height 27
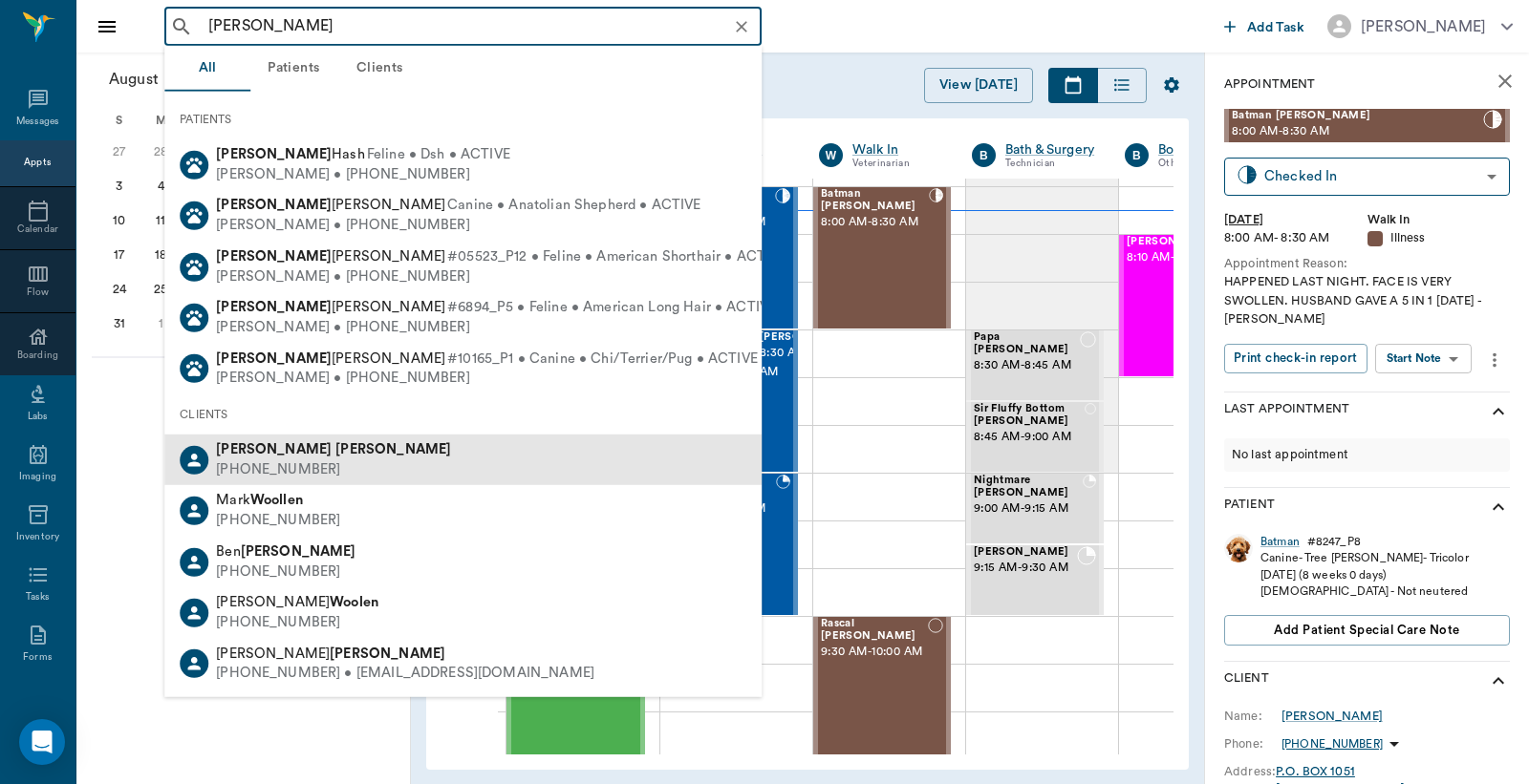
click at [335, 451] on b "Woolfolk" at bounding box center [393, 449] width 116 height 14
type input "MAVIS WOOL"
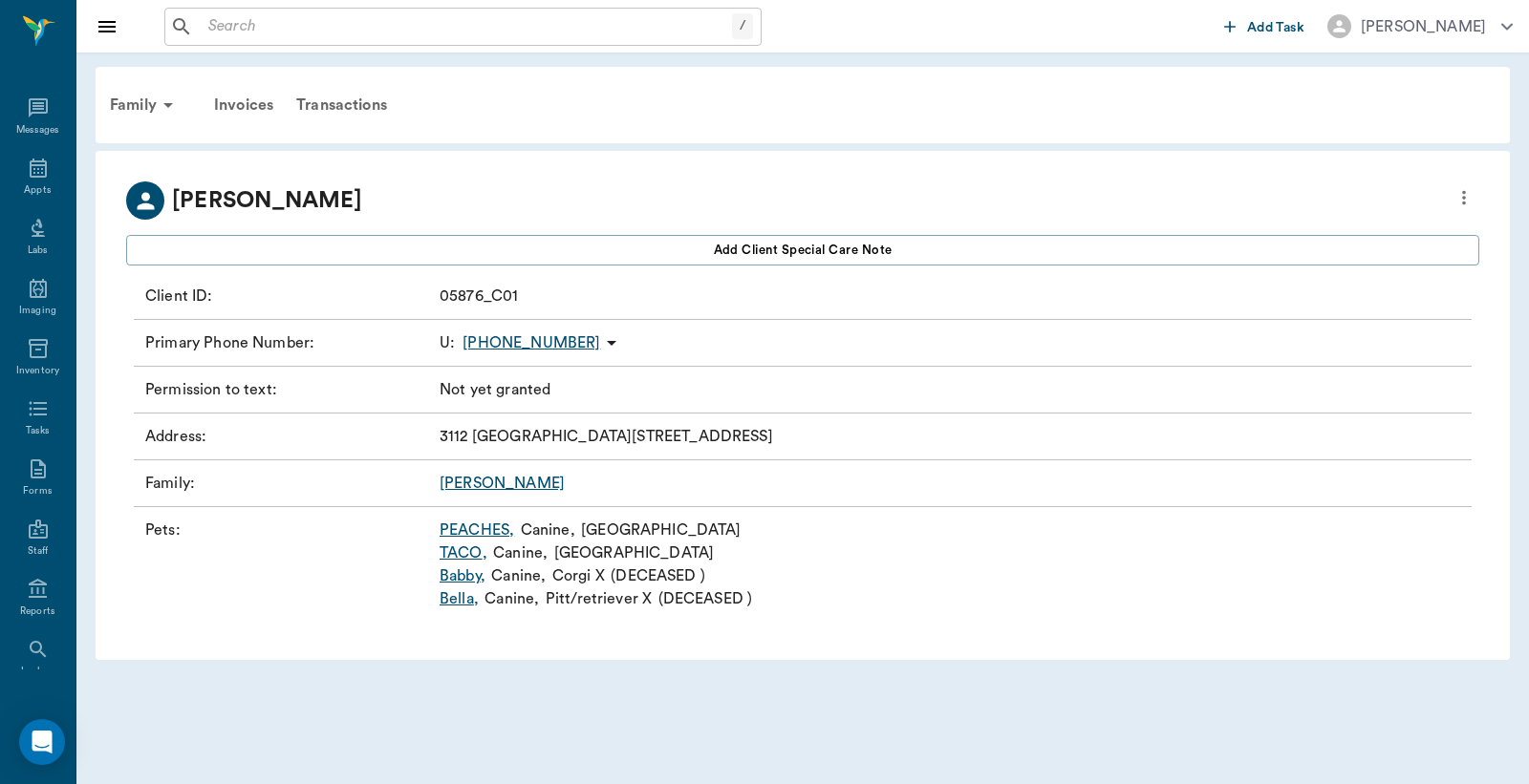
click at [465, 532] on link "PEACHES ," at bounding box center [476, 530] width 74 height 23
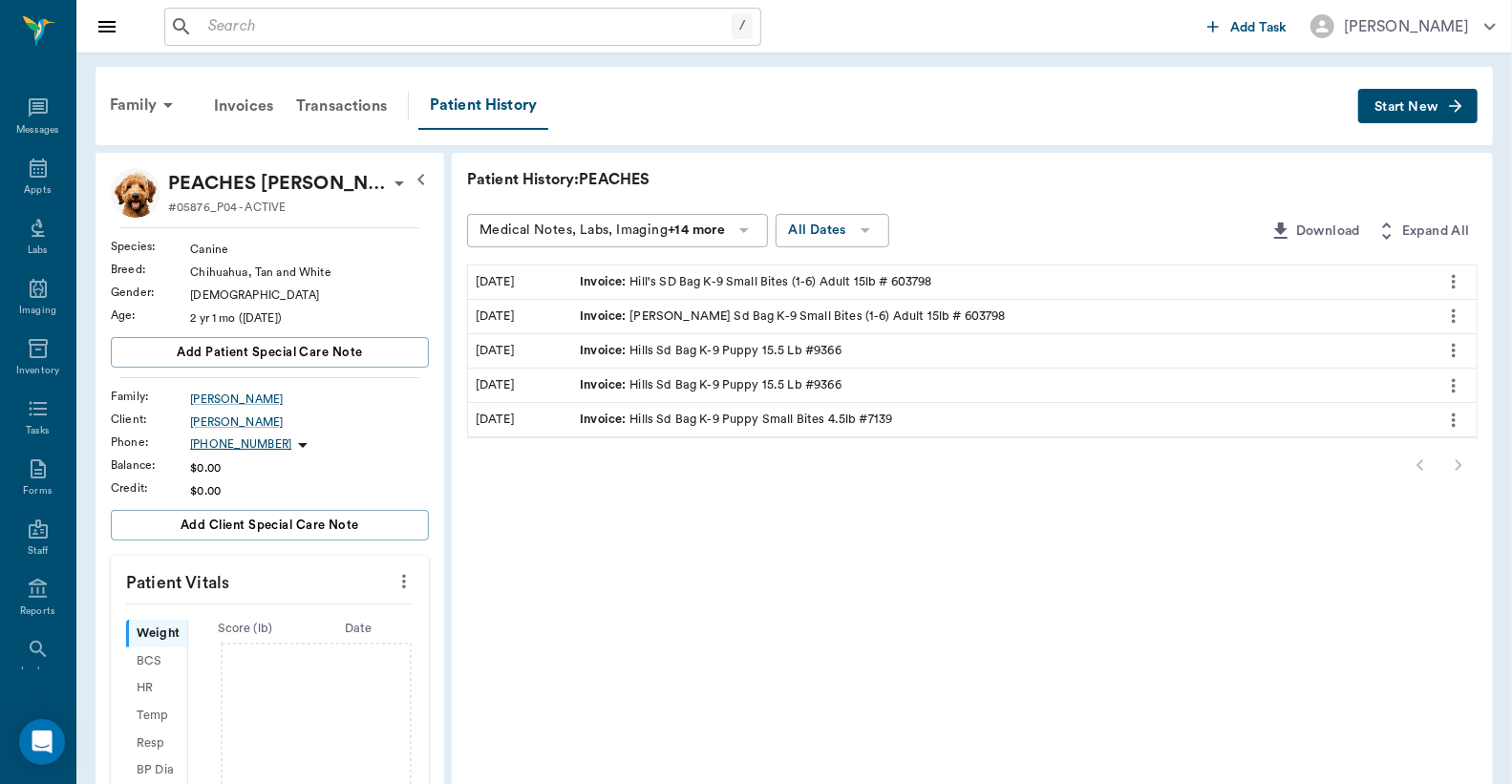
click at [1386, 112] on button "Start New" at bounding box center [1418, 106] width 120 height 36
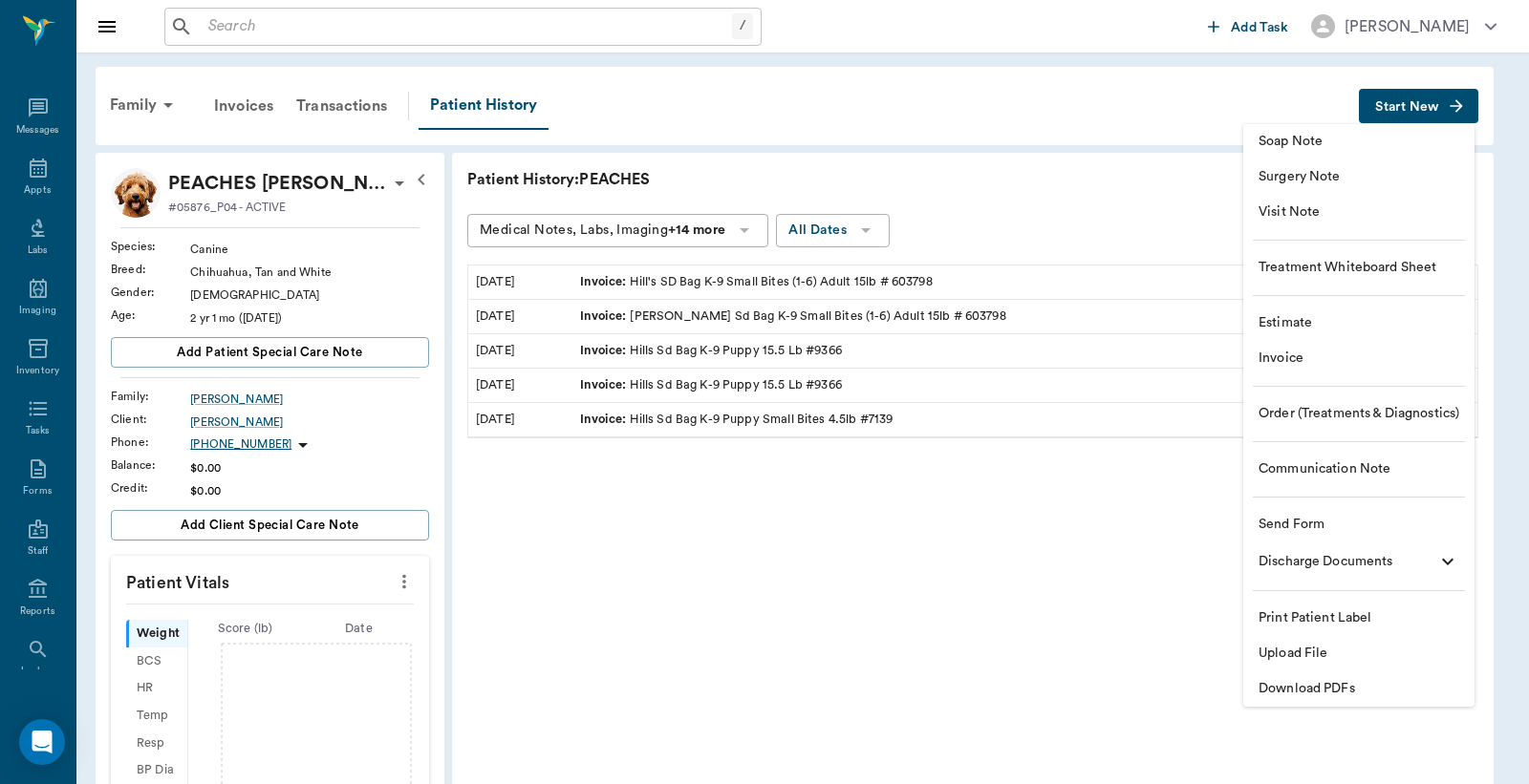
click at [1281, 357] on span "Invoice" at bounding box center [1359, 358] width 201 height 20
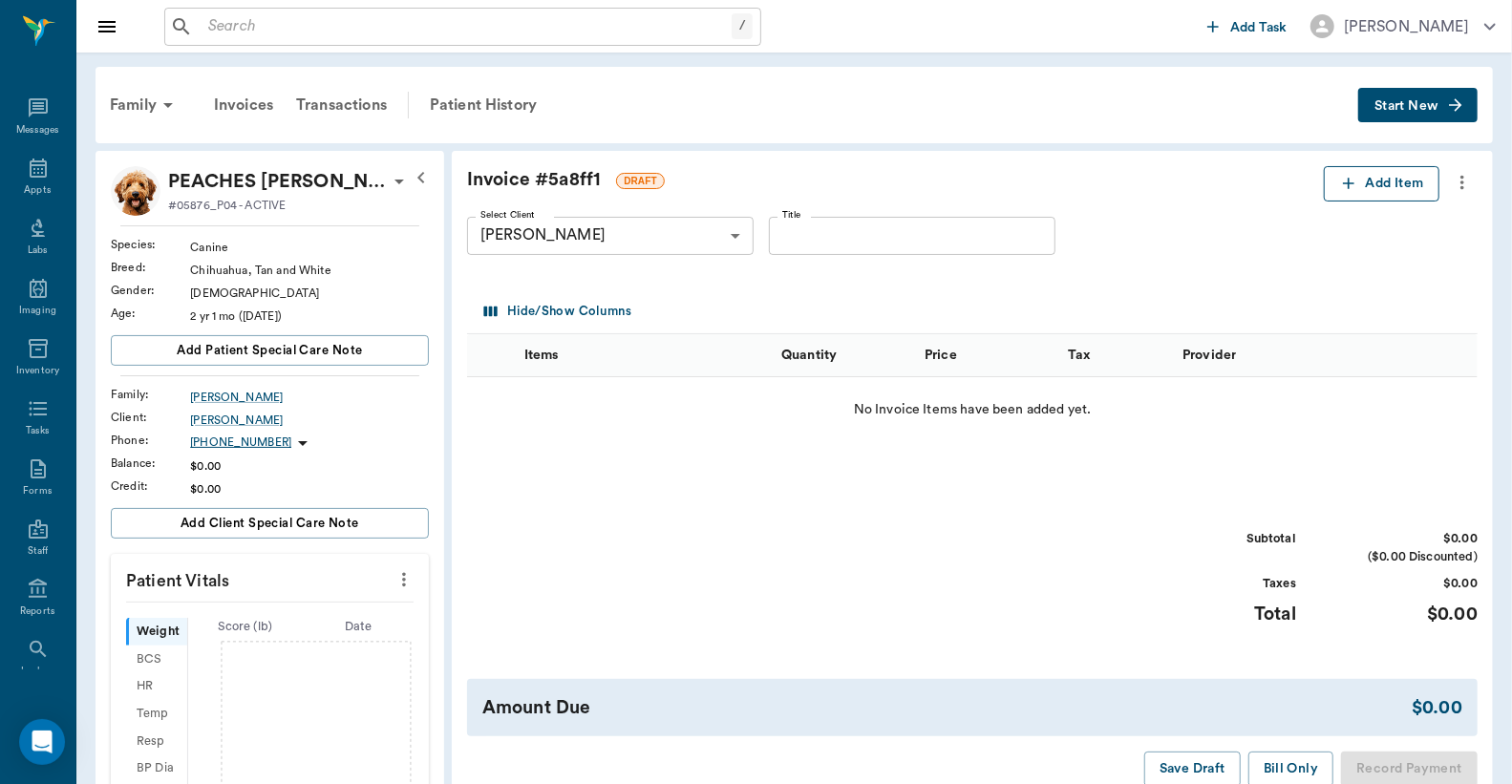
click at [1391, 192] on button "Add Item" at bounding box center [1382, 183] width 116 height 36
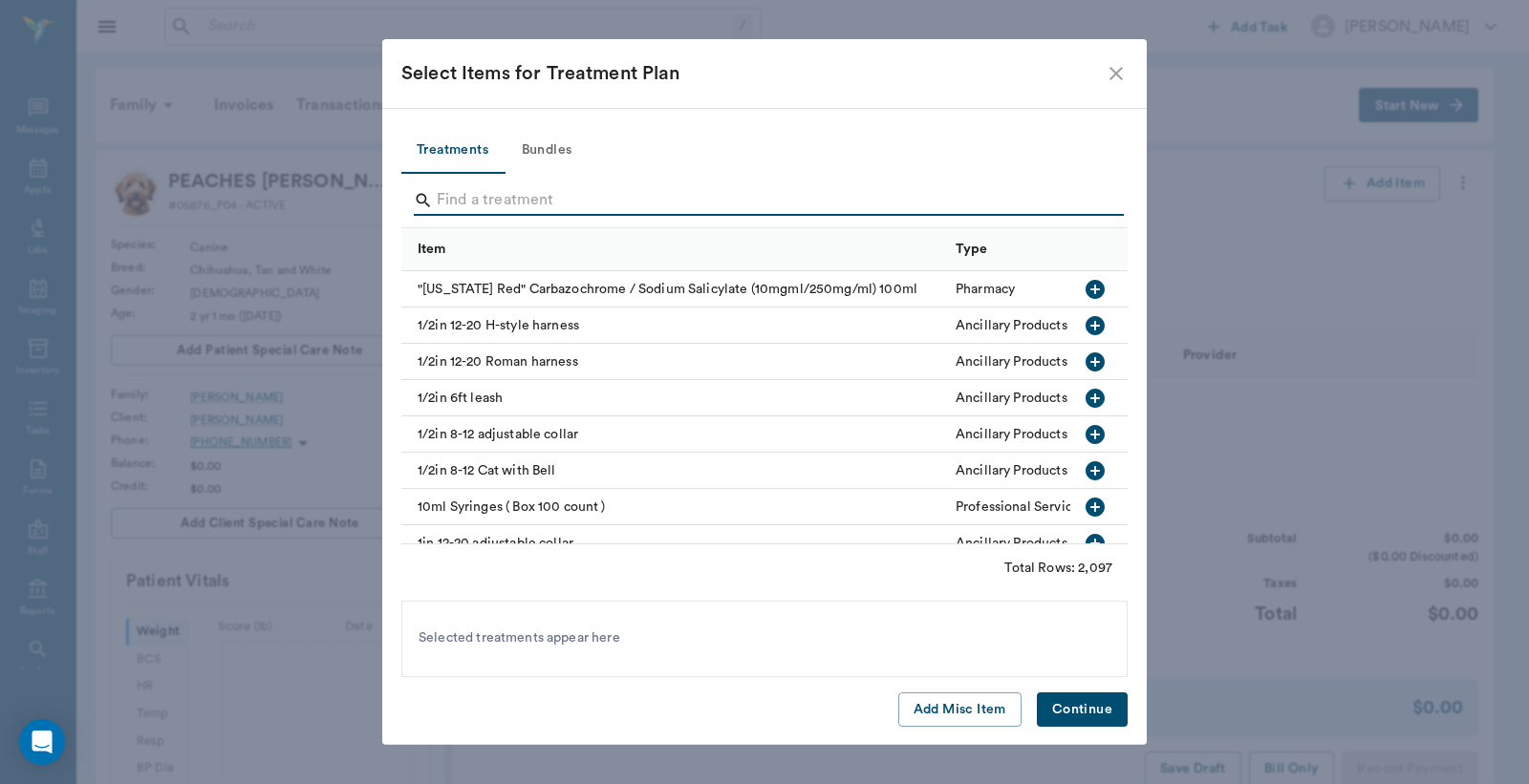
click at [548, 204] on input "Search" at bounding box center [766, 201] width 659 height 31
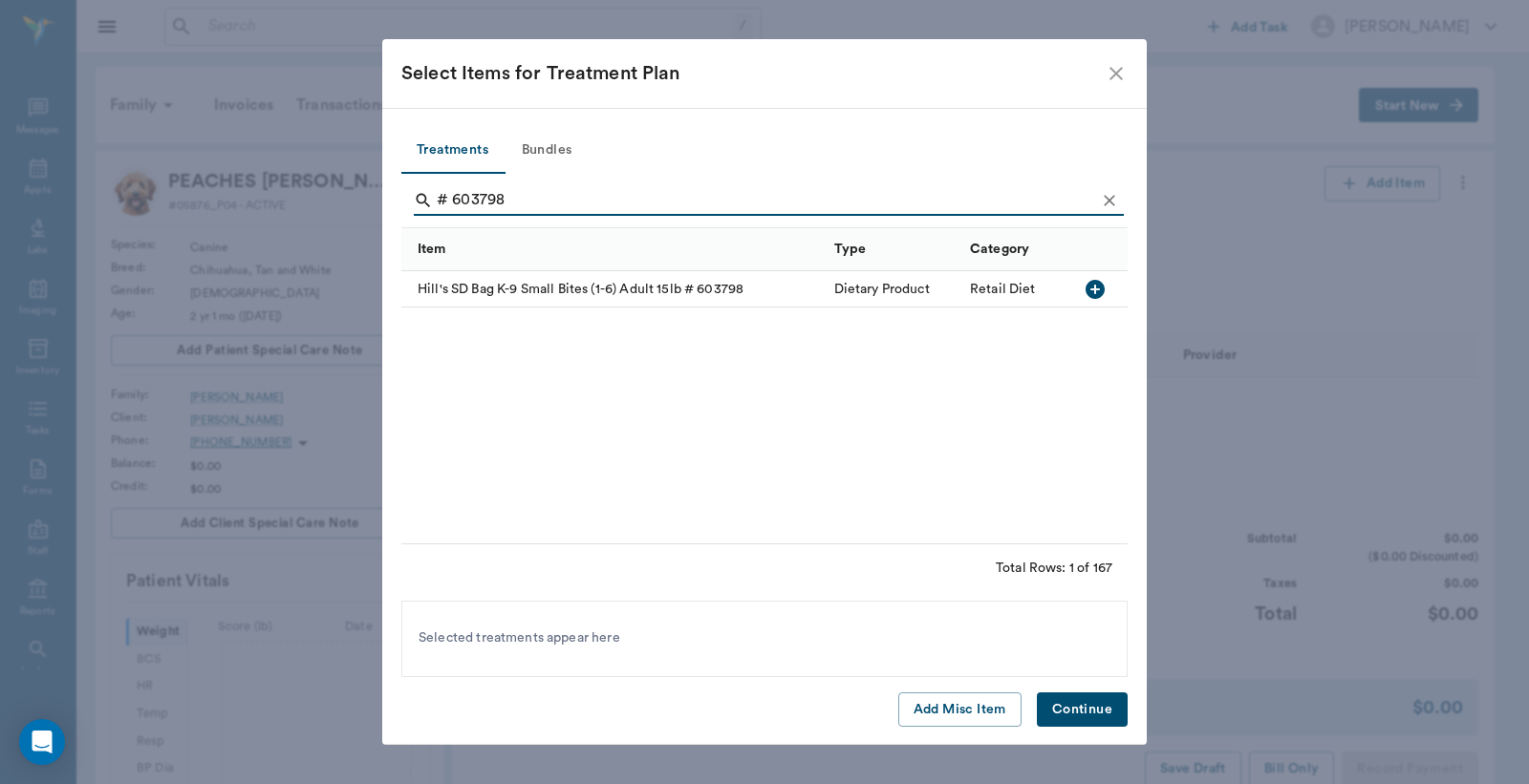
type input "# 603798"
click at [1092, 288] on icon "button" at bounding box center [1095, 290] width 23 height 23
drag, startPoint x: 1088, startPoint y: 699, endPoint x: 1088, endPoint y: 686, distance: 13.0
click at [1087, 699] on button "Continue" at bounding box center [1082, 710] width 91 height 36
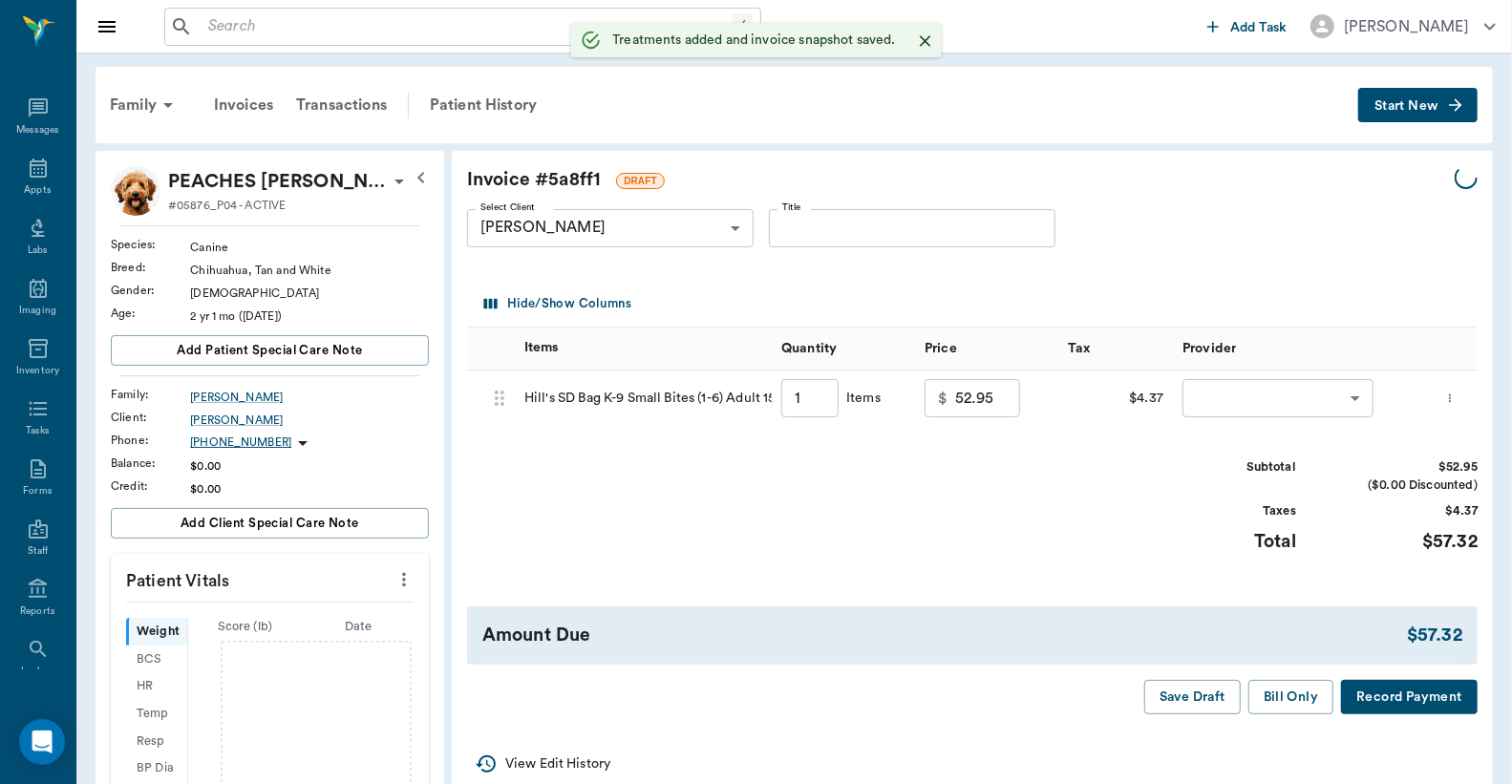
type input "1.00"
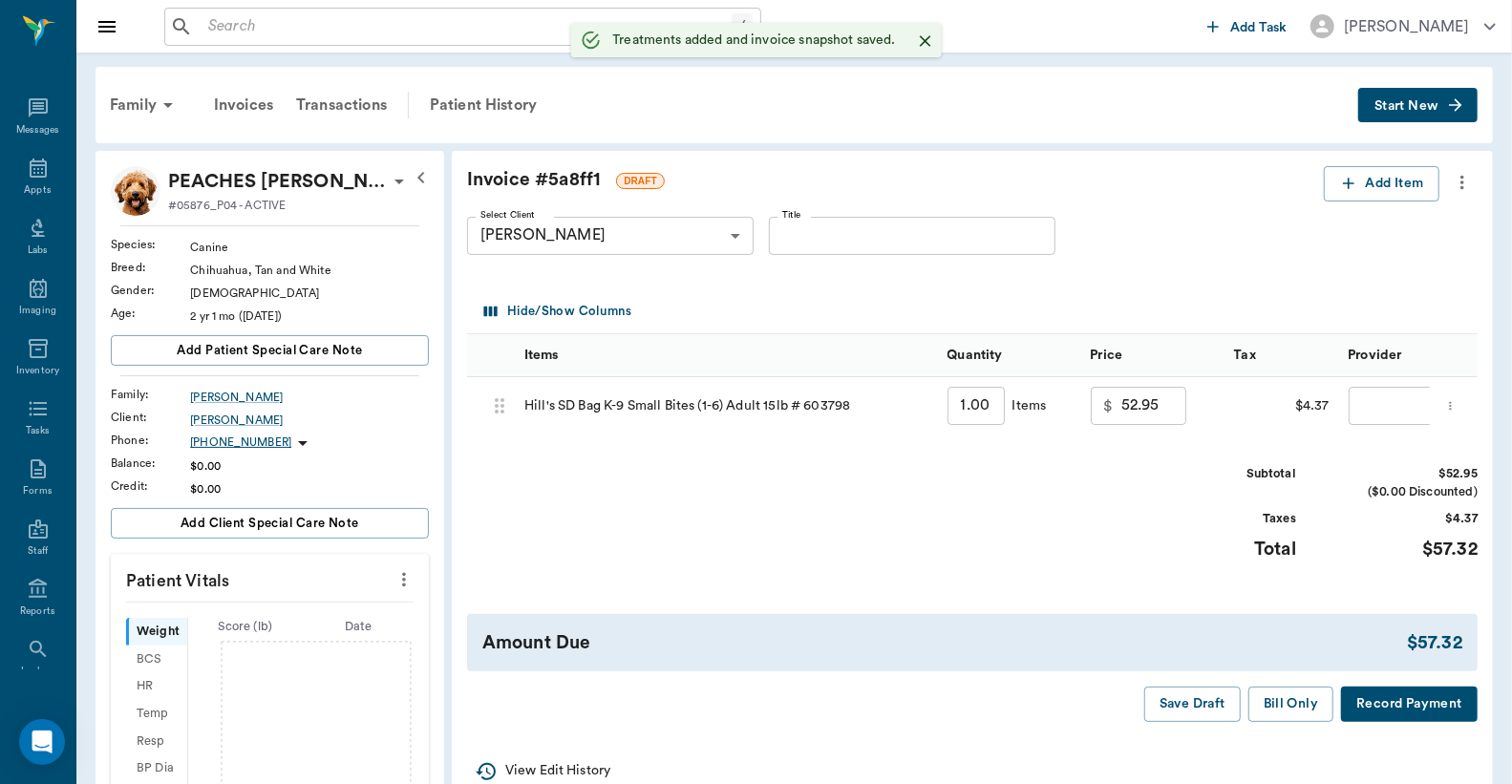
click at [1390, 396] on body "/ ​ Add Task Dr. Bert Ellsworth Nectar Messages Appts Labs Imaging Inventory Ta…" at bounding box center [756, 620] width 1512 height 1241
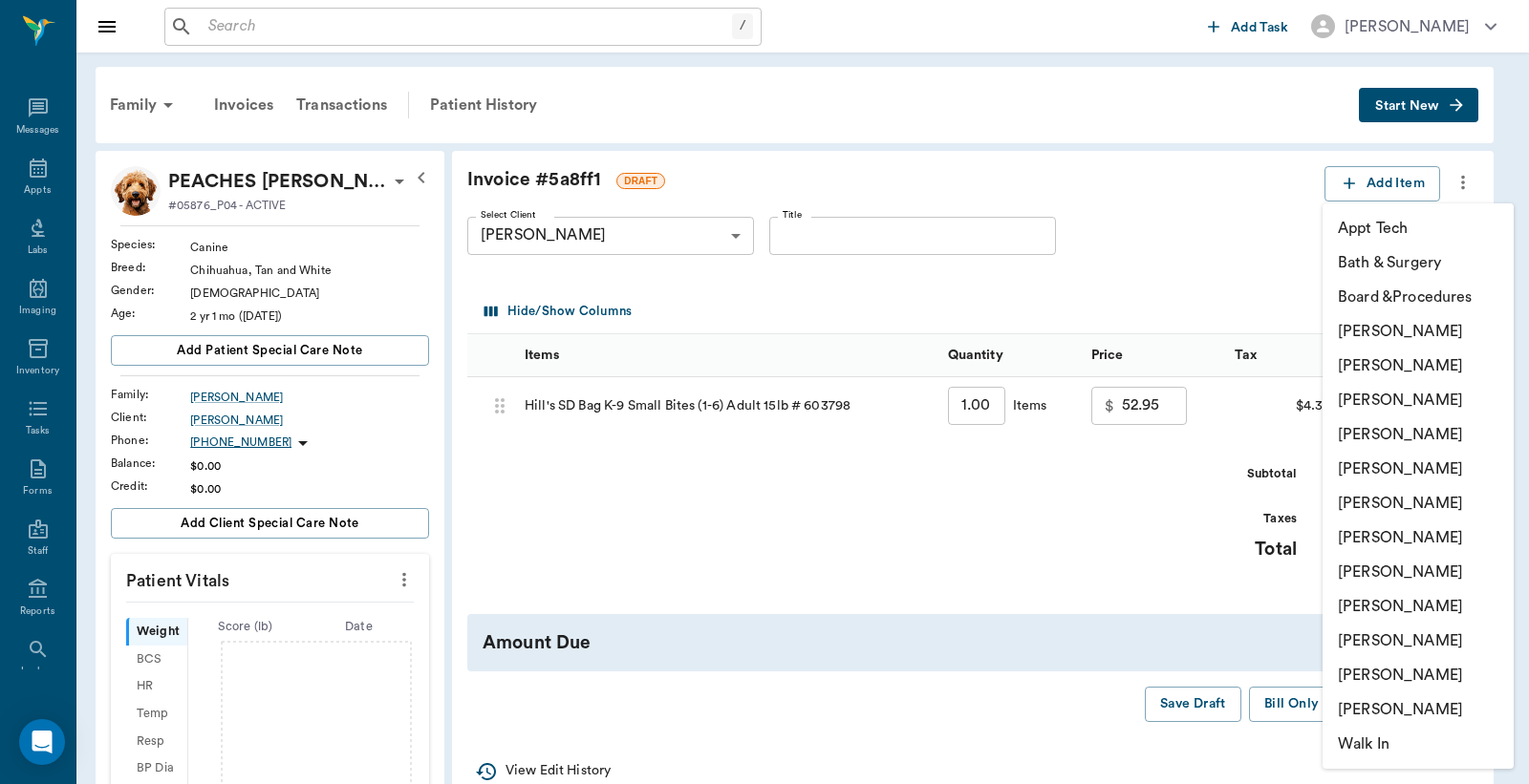
click at [1371, 633] on li "Lorean Lingle" at bounding box center [1418, 641] width 191 height 35
type input "none-63ec2ece52e12b0ba117cc90"
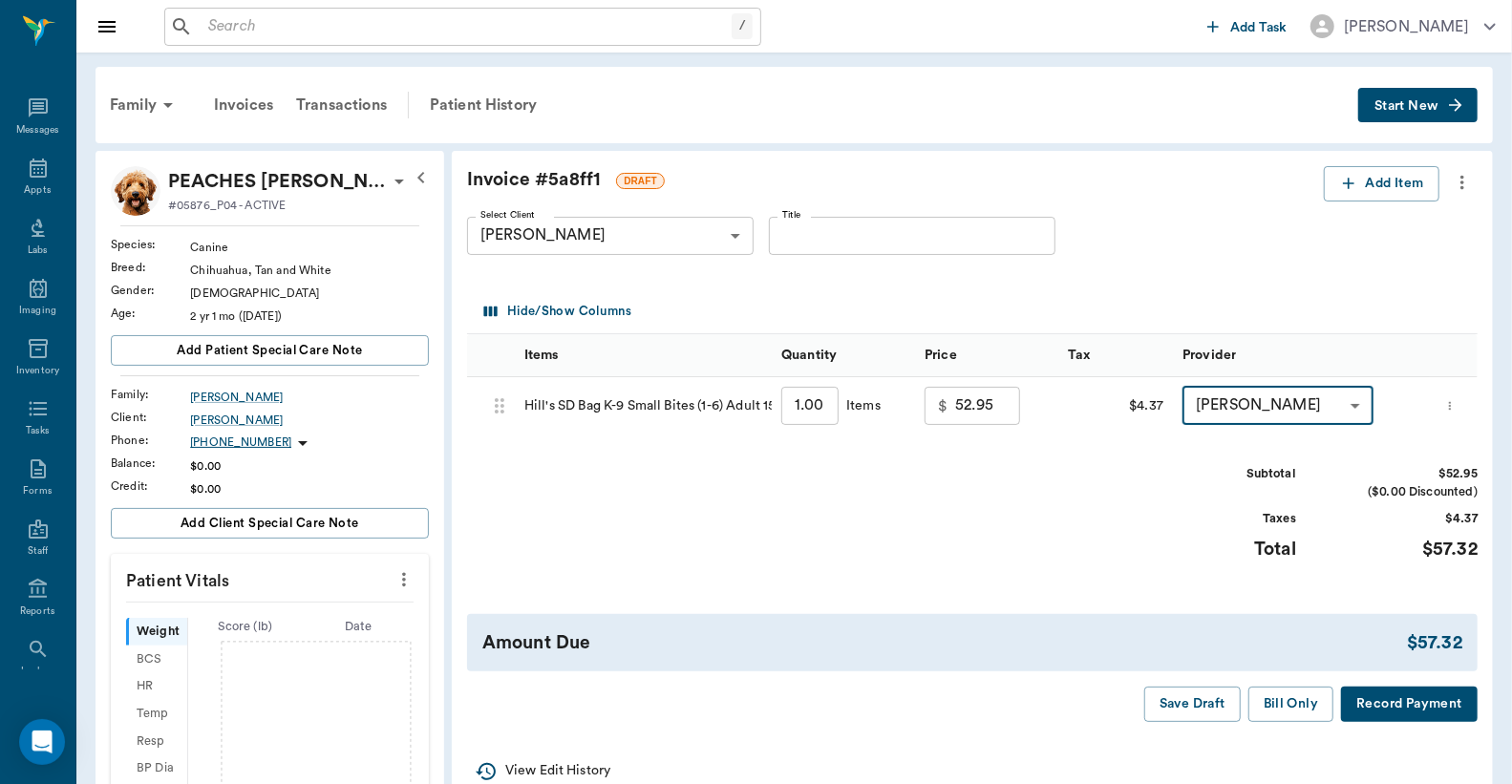
click at [1381, 705] on button "Record Payment" at bounding box center [1409, 704] width 136 height 36
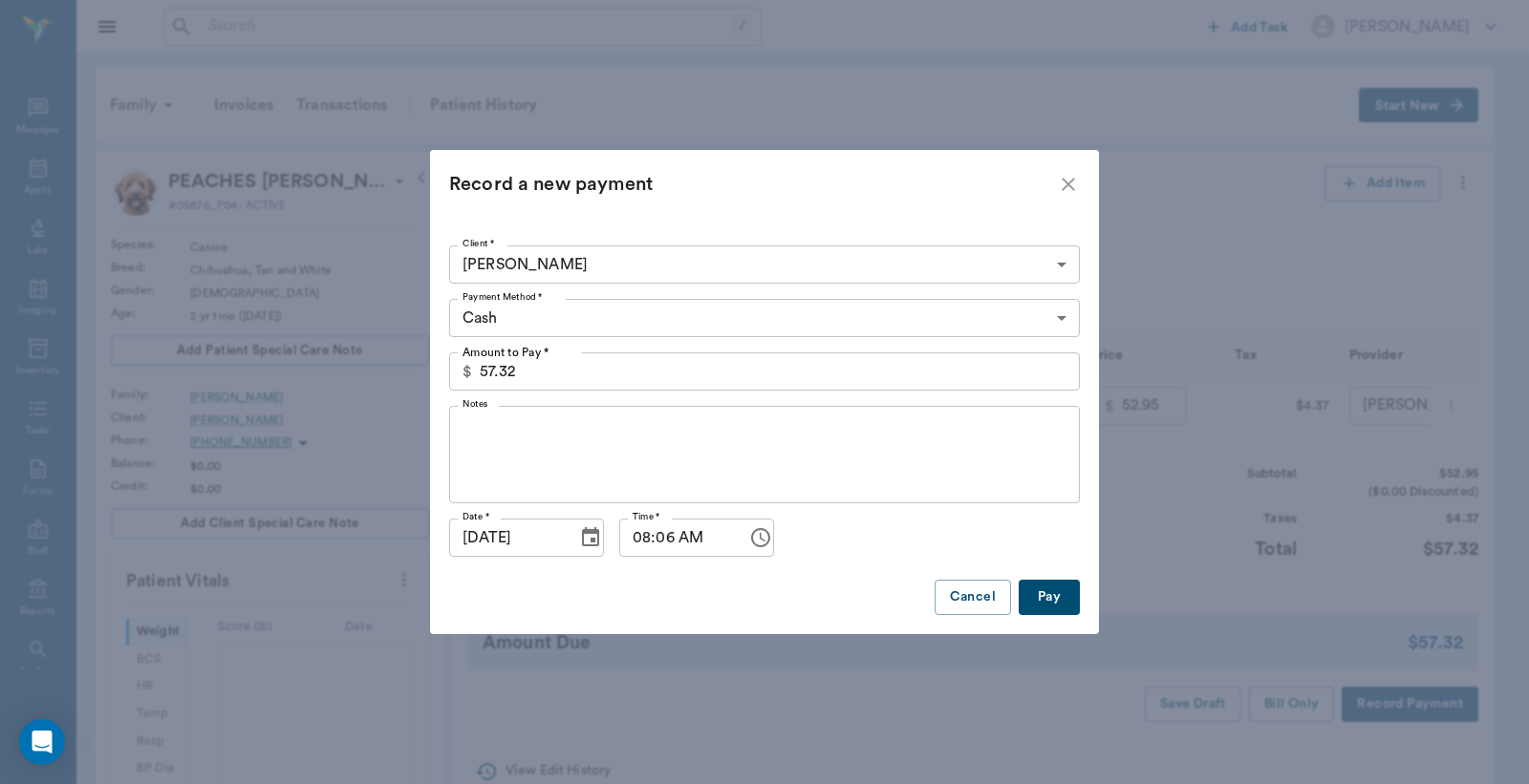
click at [577, 311] on body "/ ​ Add Task Dr. Bert Ellsworth Nectar Messages Appts Labs Imaging Inventory Ta…" at bounding box center [764, 620] width 1529 height 1241
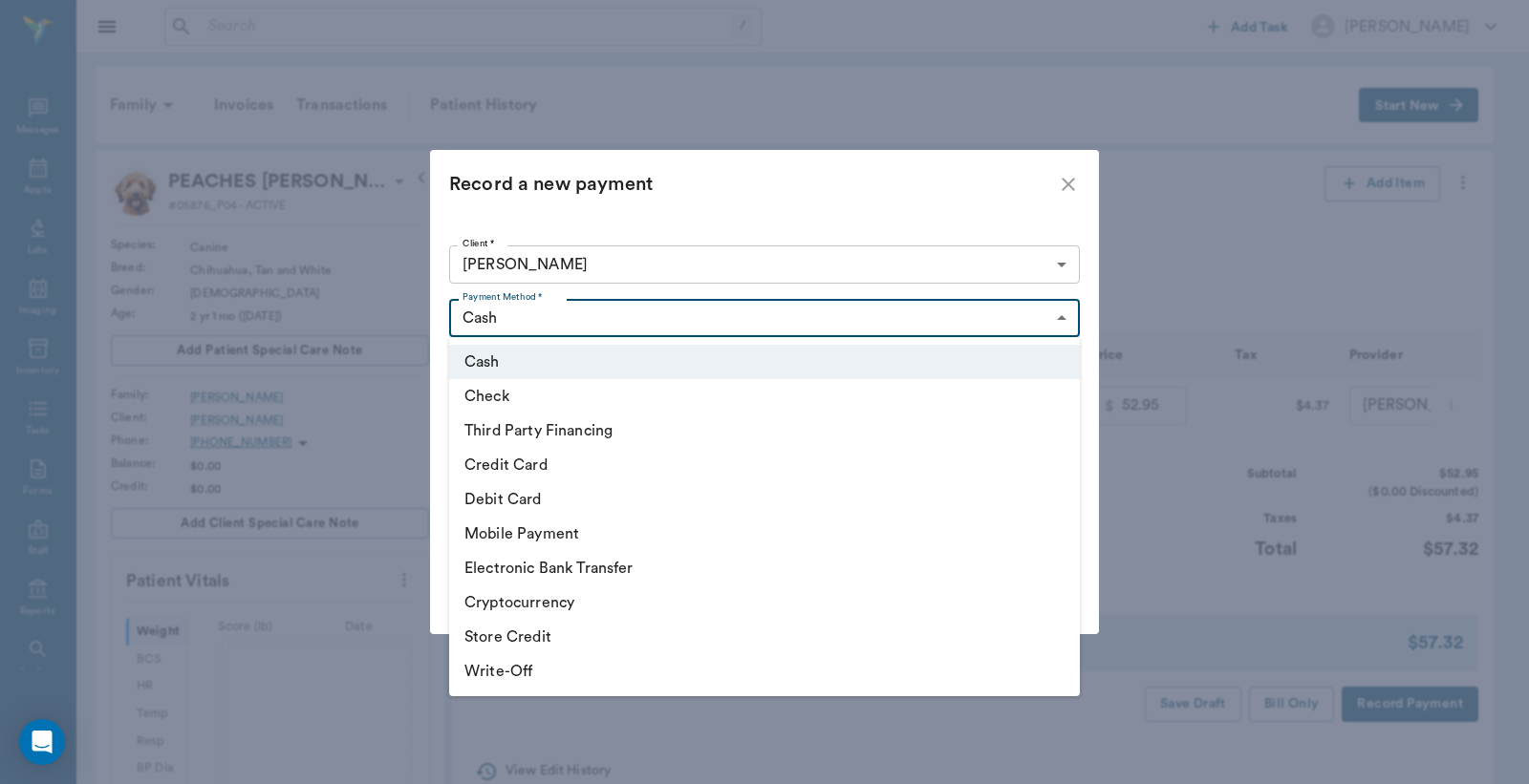
click at [542, 474] on li "Credit Card" at bounding box center [764, 465] width 631 height 35
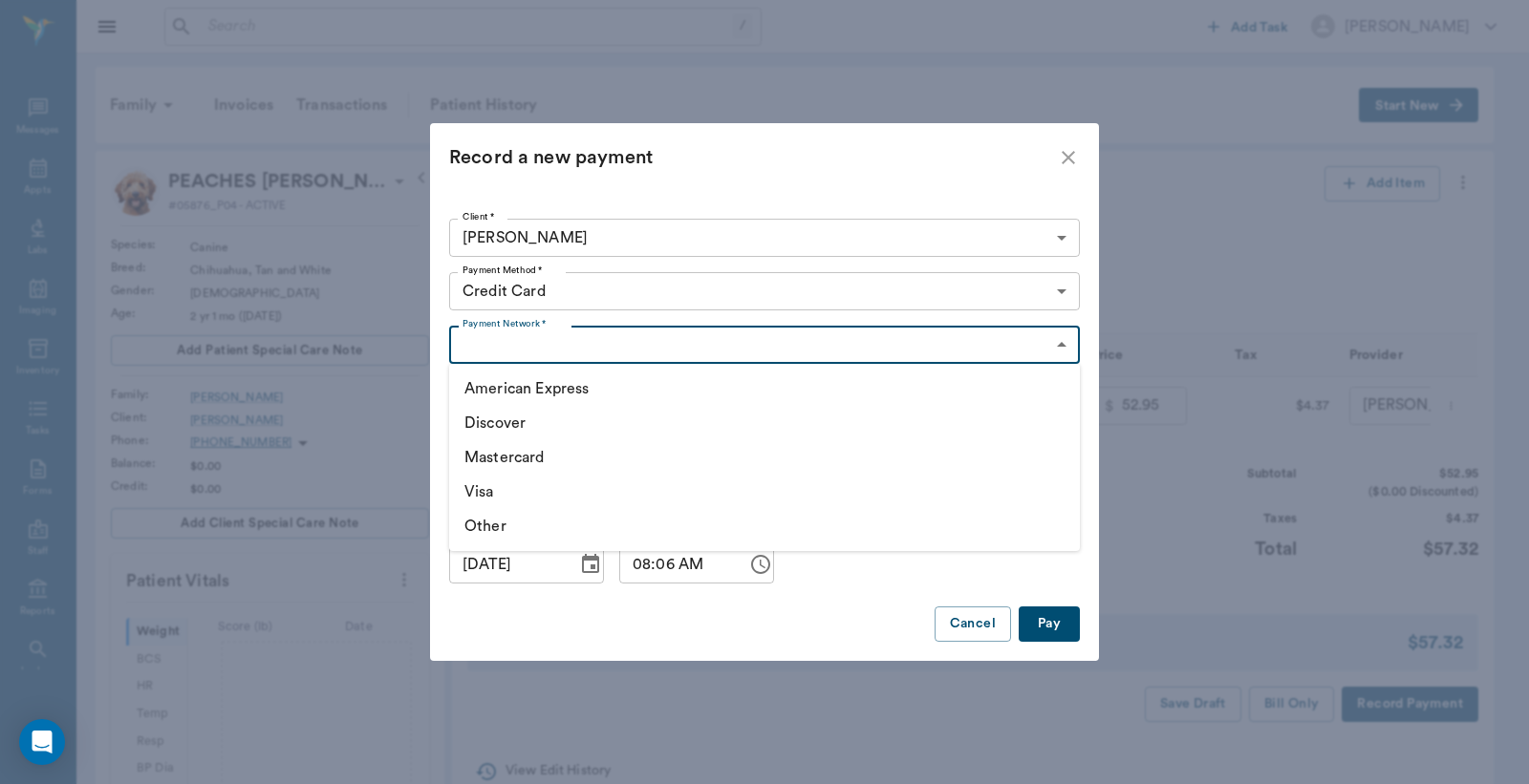
click at [561, 345] on body "/ ​ Add Task Dr. Bert Ellsworth Nectar Messages Appts Labs Imaging Inventory Ta…" at bounding box center [764, 620] width 1529 height 1241
click at [605, 299] on div at bounding box center [764, 392] width 1529 height 784
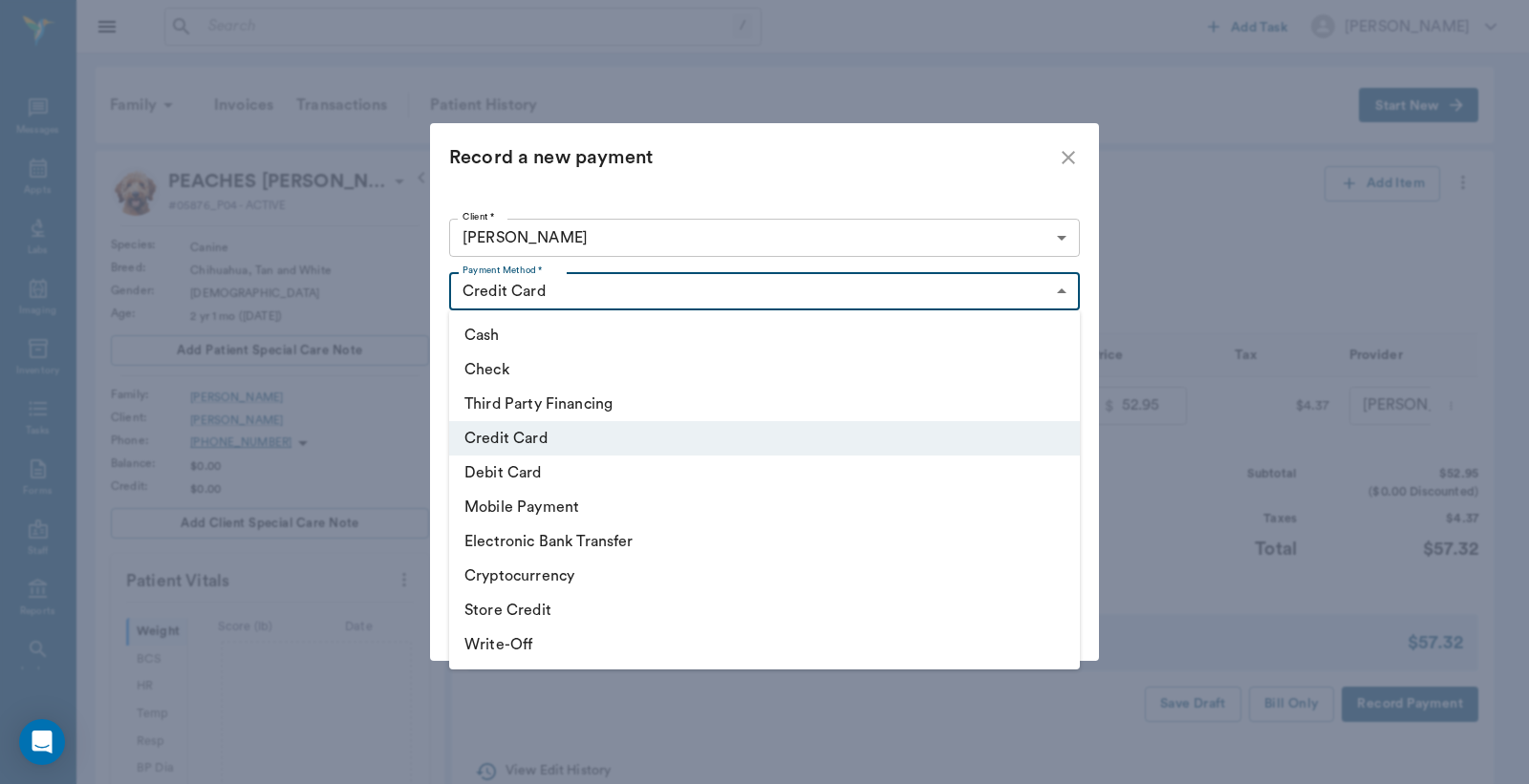
click at [607, 296] on body "/ ​ Add Task Dr. Bert Ellsworth Nectar Messages Appts Labs Imaging Inventory Ta…" at bounding box center [764, 620] width 1529 height 1241
click at [501, 486] on li "Debit Card" at bounding box center [764, 473] width 631 height 35
type input "DEBIT_CARD"
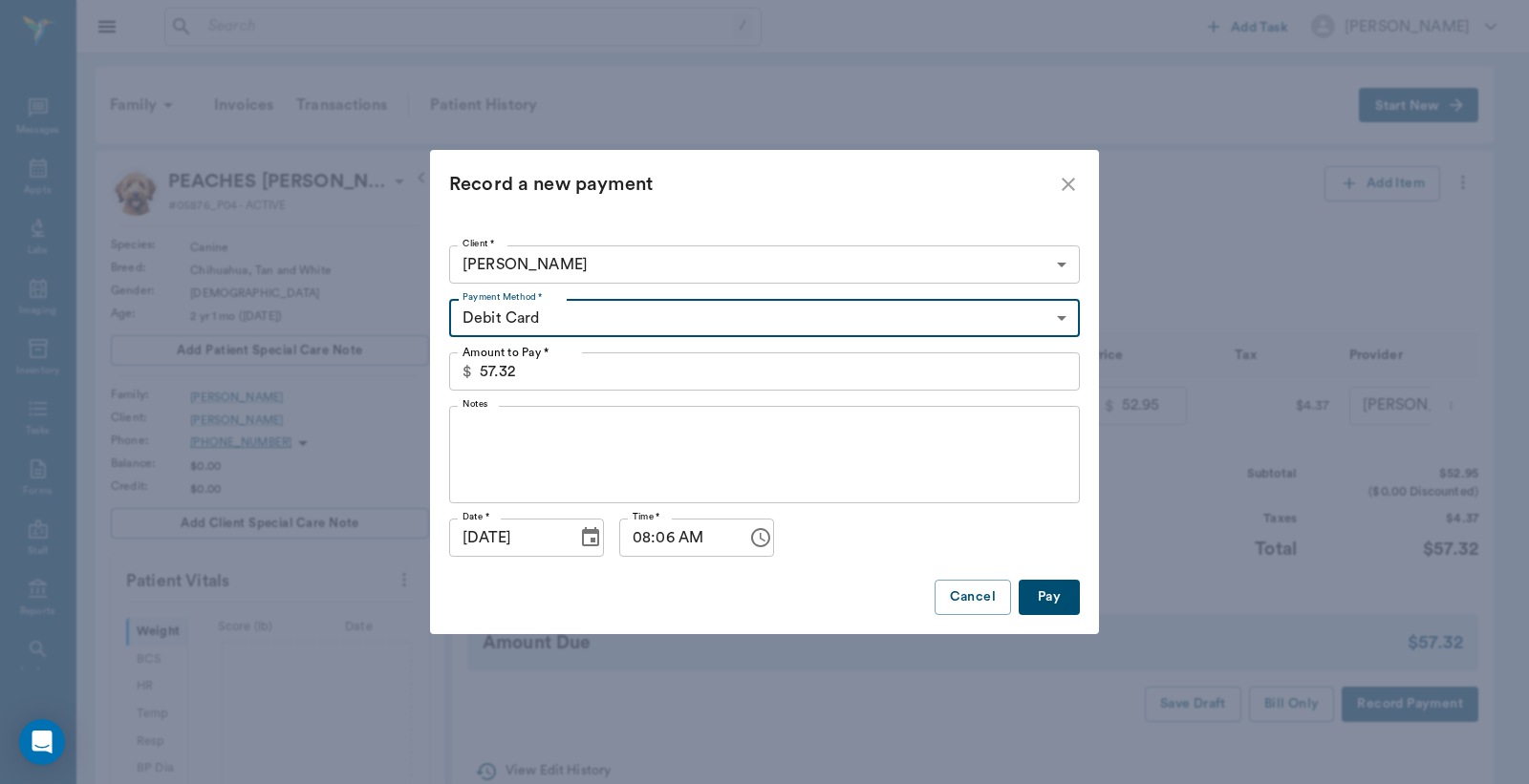
click at [742, 552] on button "Choose time, selected time is 8:06 AM" at bounding box center [761, 538] width 39 height 39
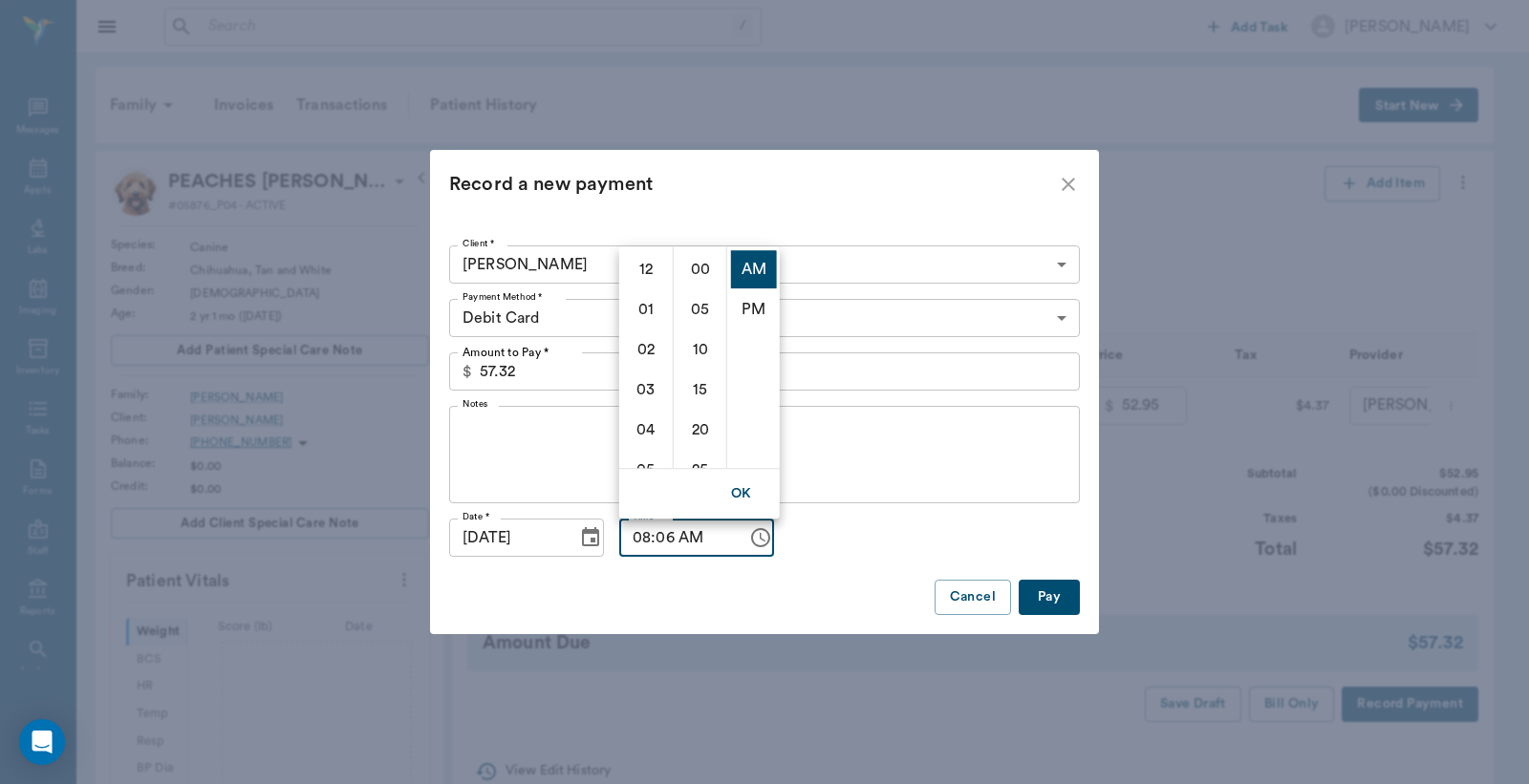
scroll to position [320, 0]
click at [805, 532] on div "Date * 08/19/2025 Date * Time * 08:06 AM Time *" at bounding box center [764, 537] width 631 height 53
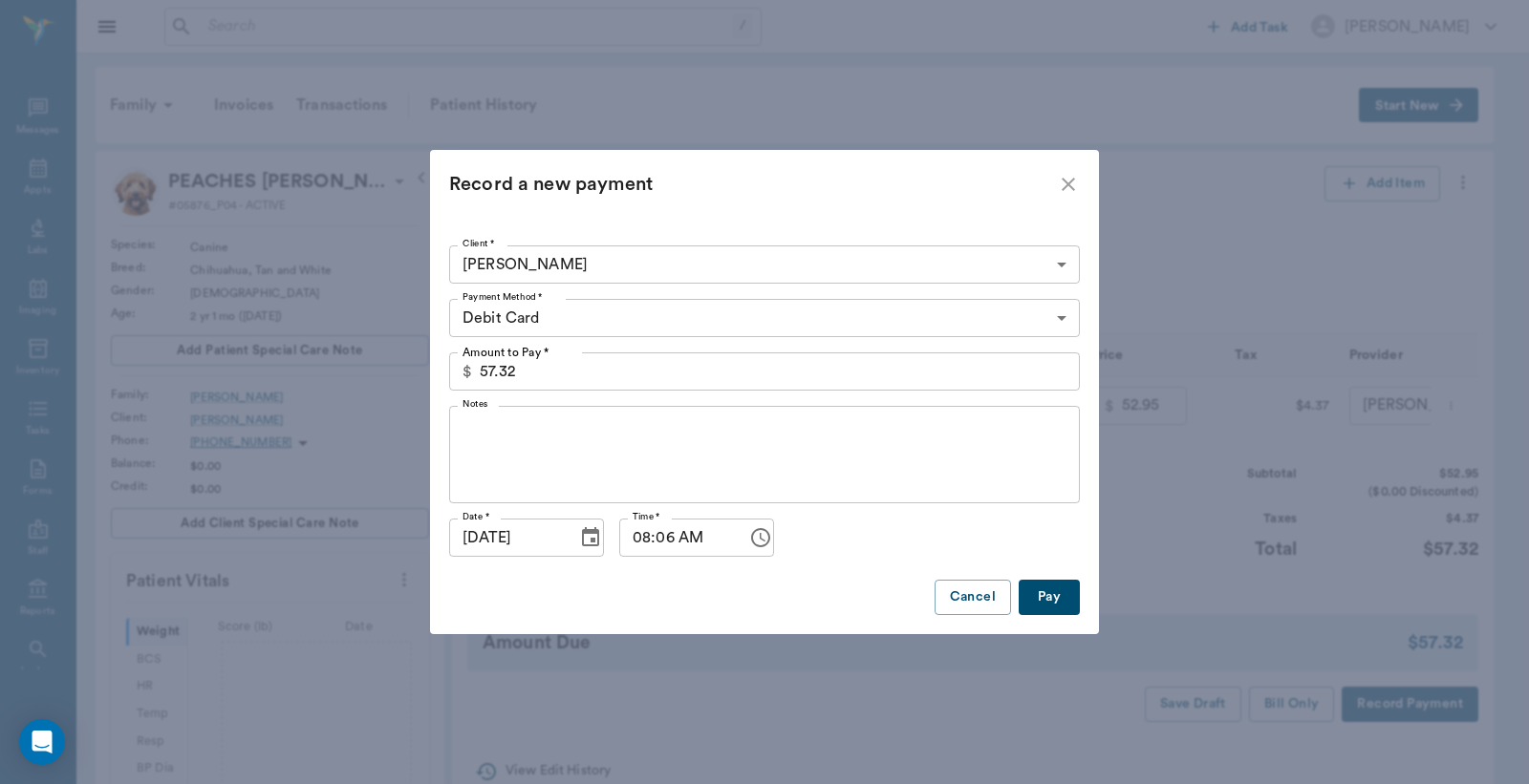
click at [1046, 603] on button "Pay" at bounding box center [1048, 597] width 61 height 36
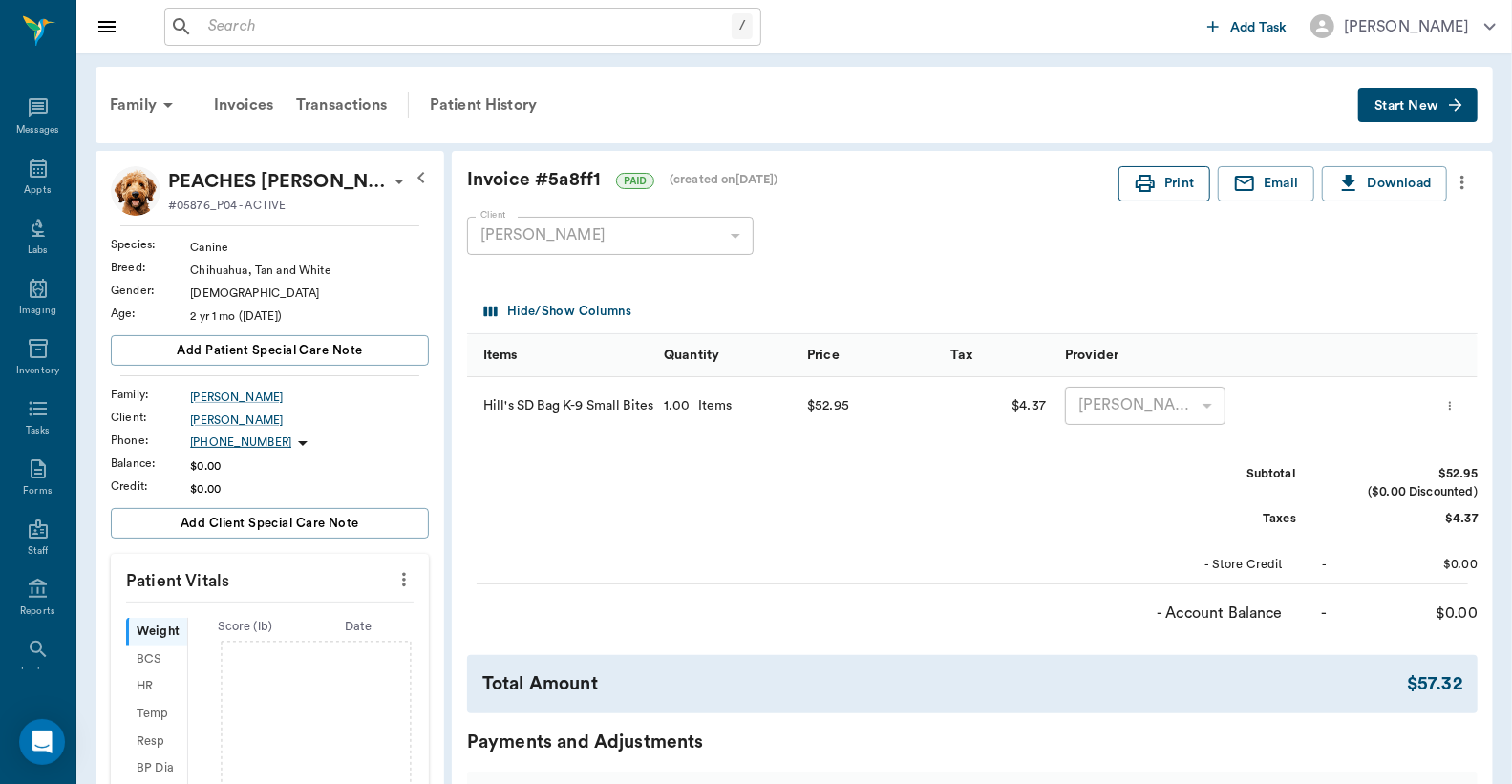
click at [1138, 184] on icon "button" at bounding box center [1145, 183] width 19 height 17
click at [13, 166] on div "Appts" at bounding box center [38, 179] width 75 height 60
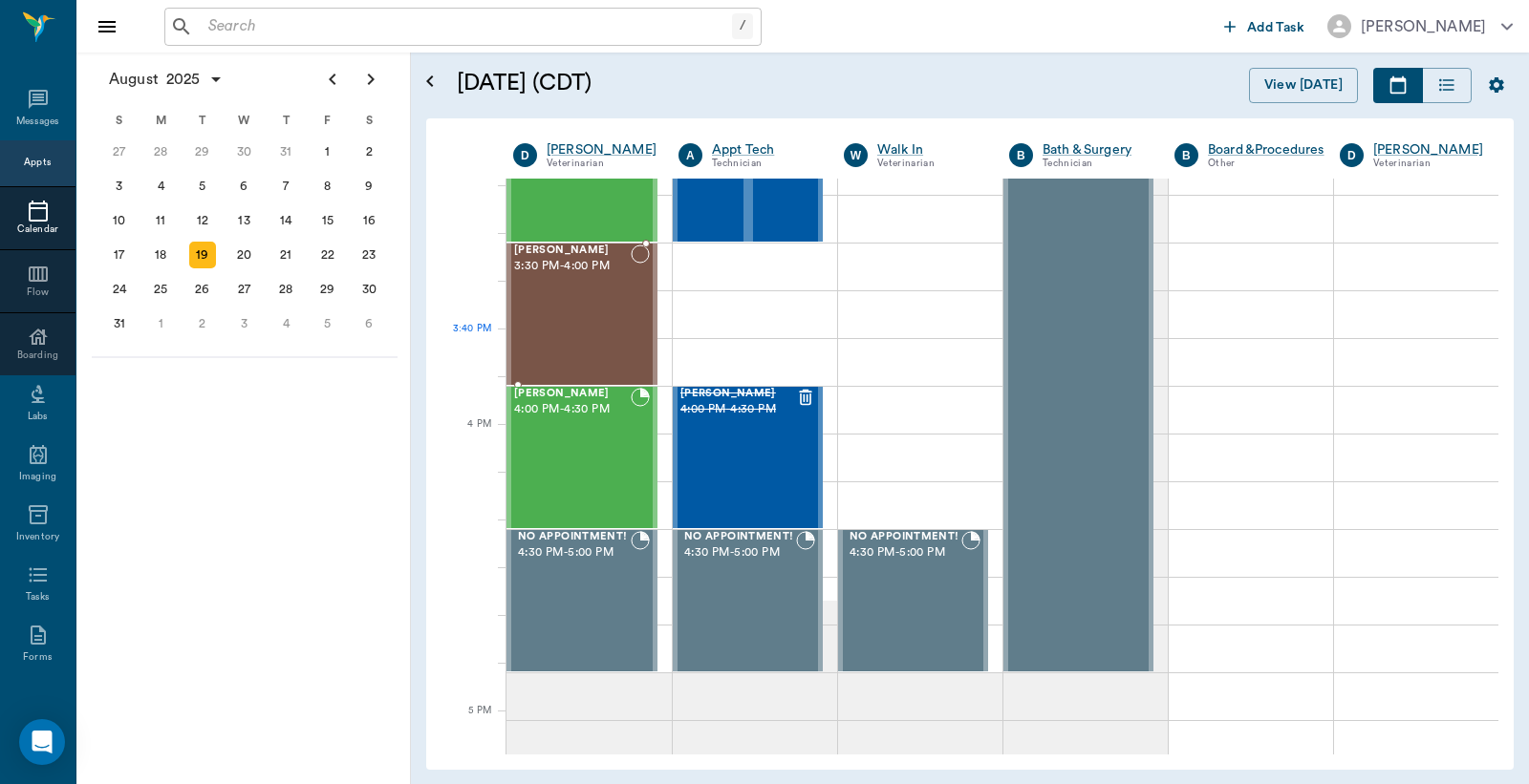
scroll to position [2122, 0]
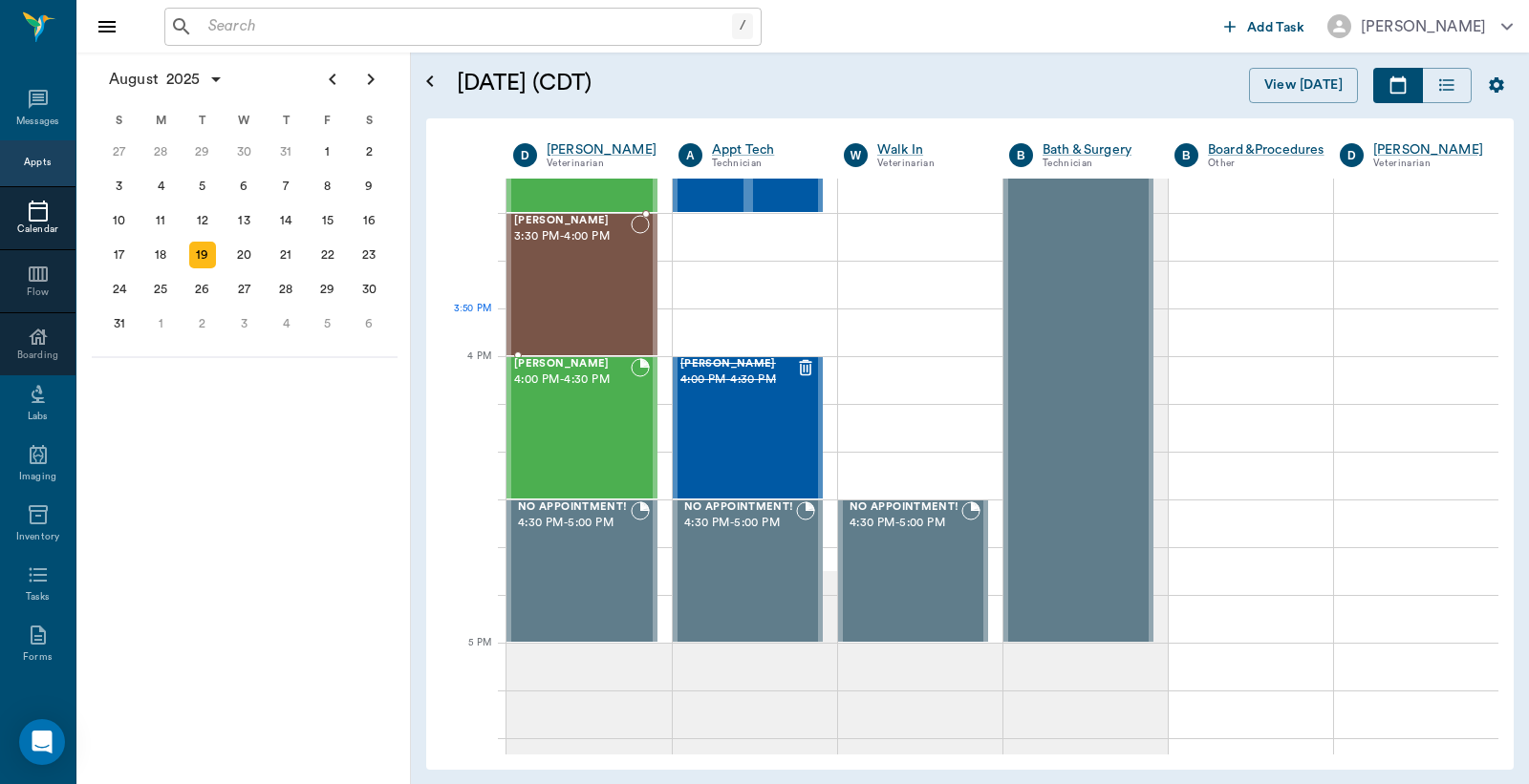
click at [637, 335] on div at bounding box center [640, 285] width 19 height 139
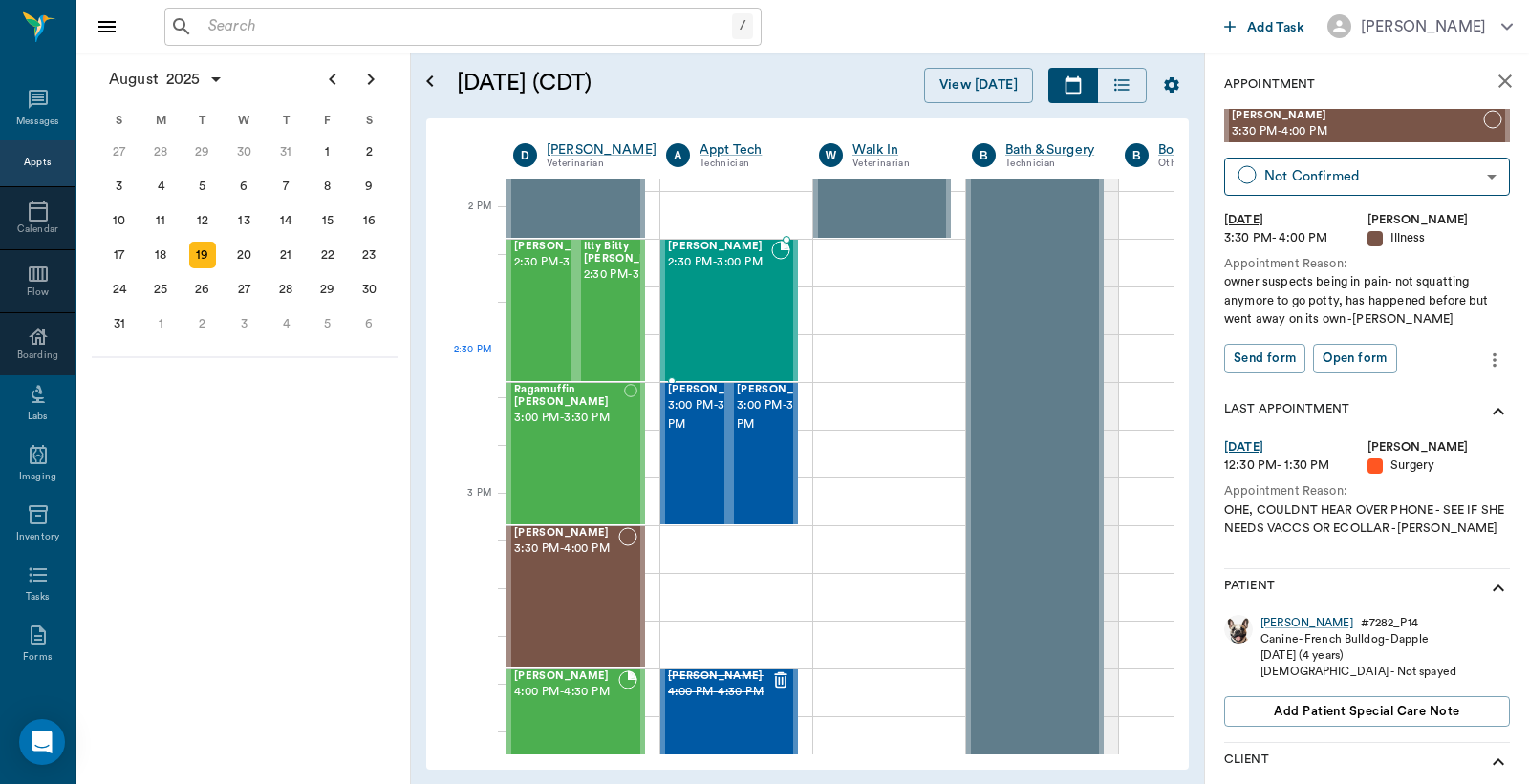
scroll to position [1697, 0]
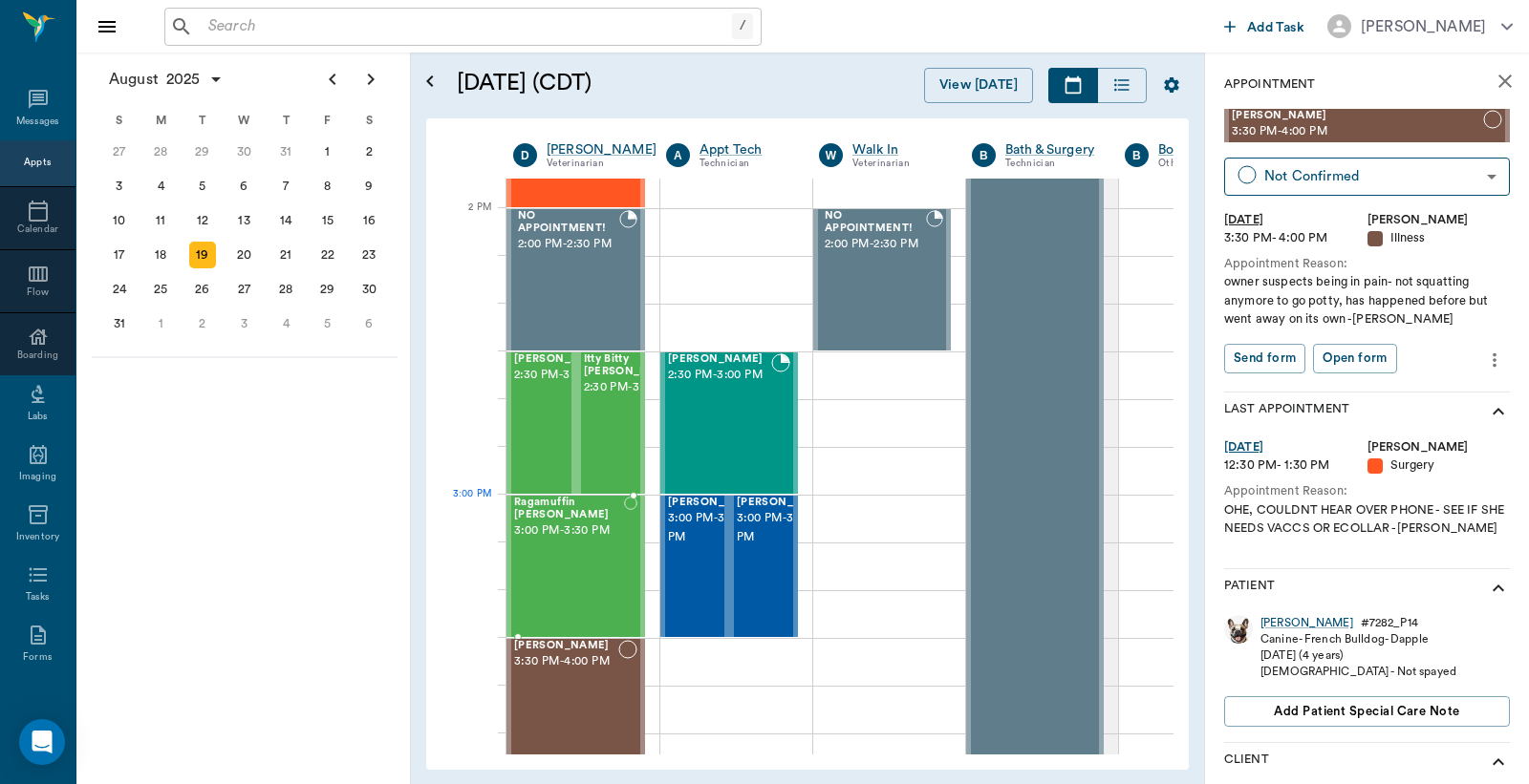
click at [554, 543] on div "Ragamuffin Brannon 3:00 PM - 3:30 PM" at bounding box center [569, 566] width 110 height 139
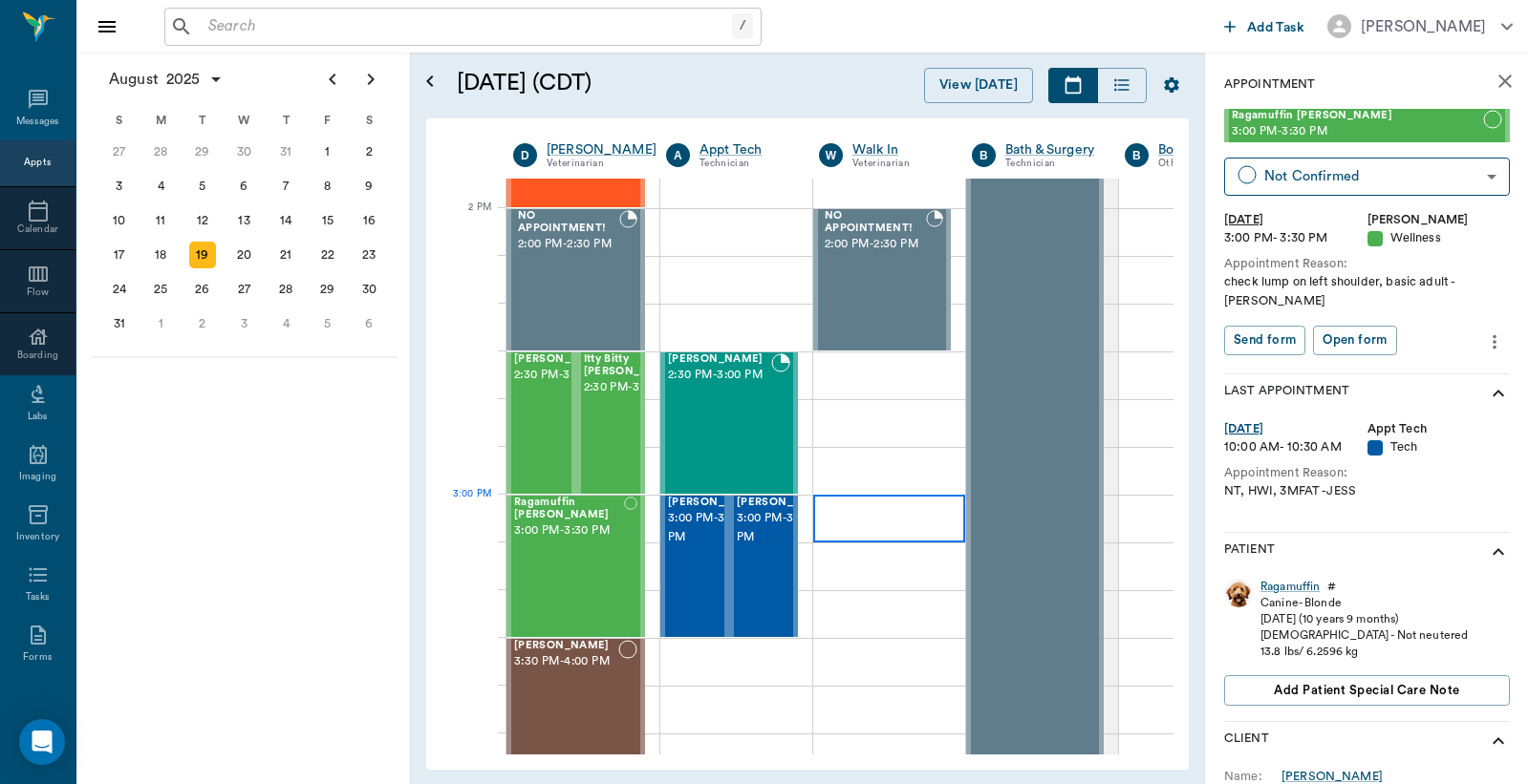
click at [913, 522] on div at bounding box center [889, 518] width 152 height 47
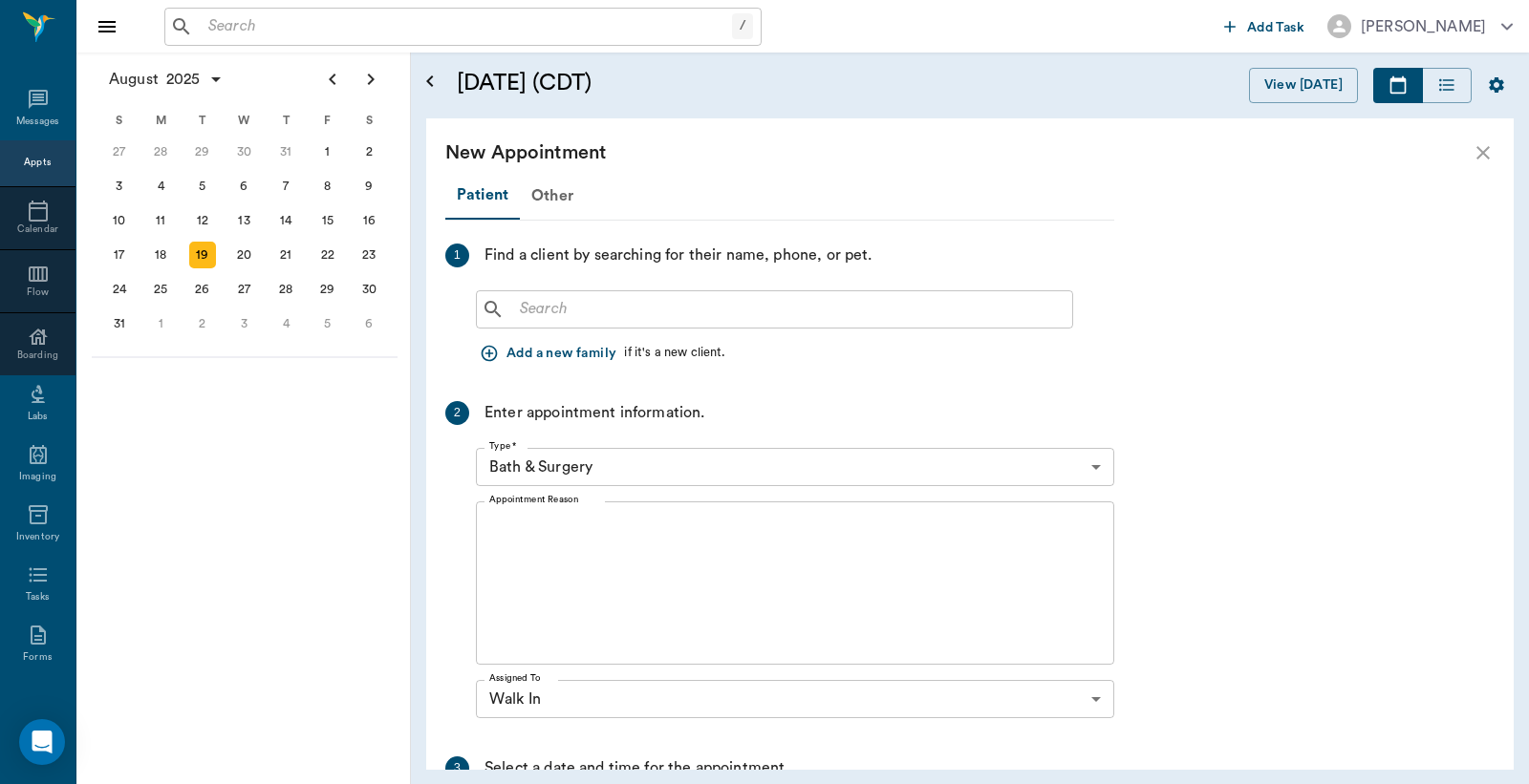
click at [640, 318] on input "text" at bounding box center [788, 310] width 552 height 27
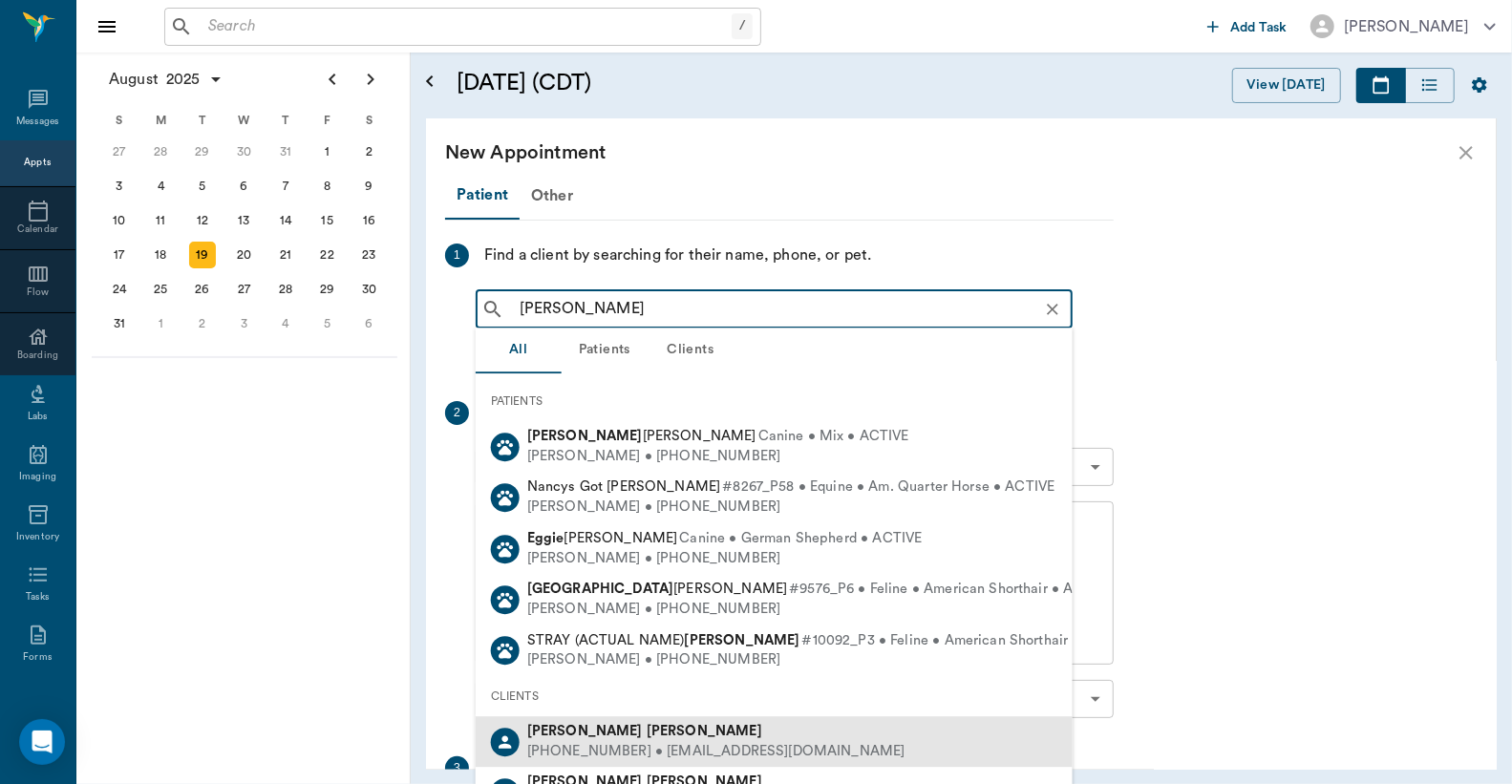
click at [551, 730] on b "NANCY" at bounding box center [585, 731] width 116 height 14
type input "NANCY EG"
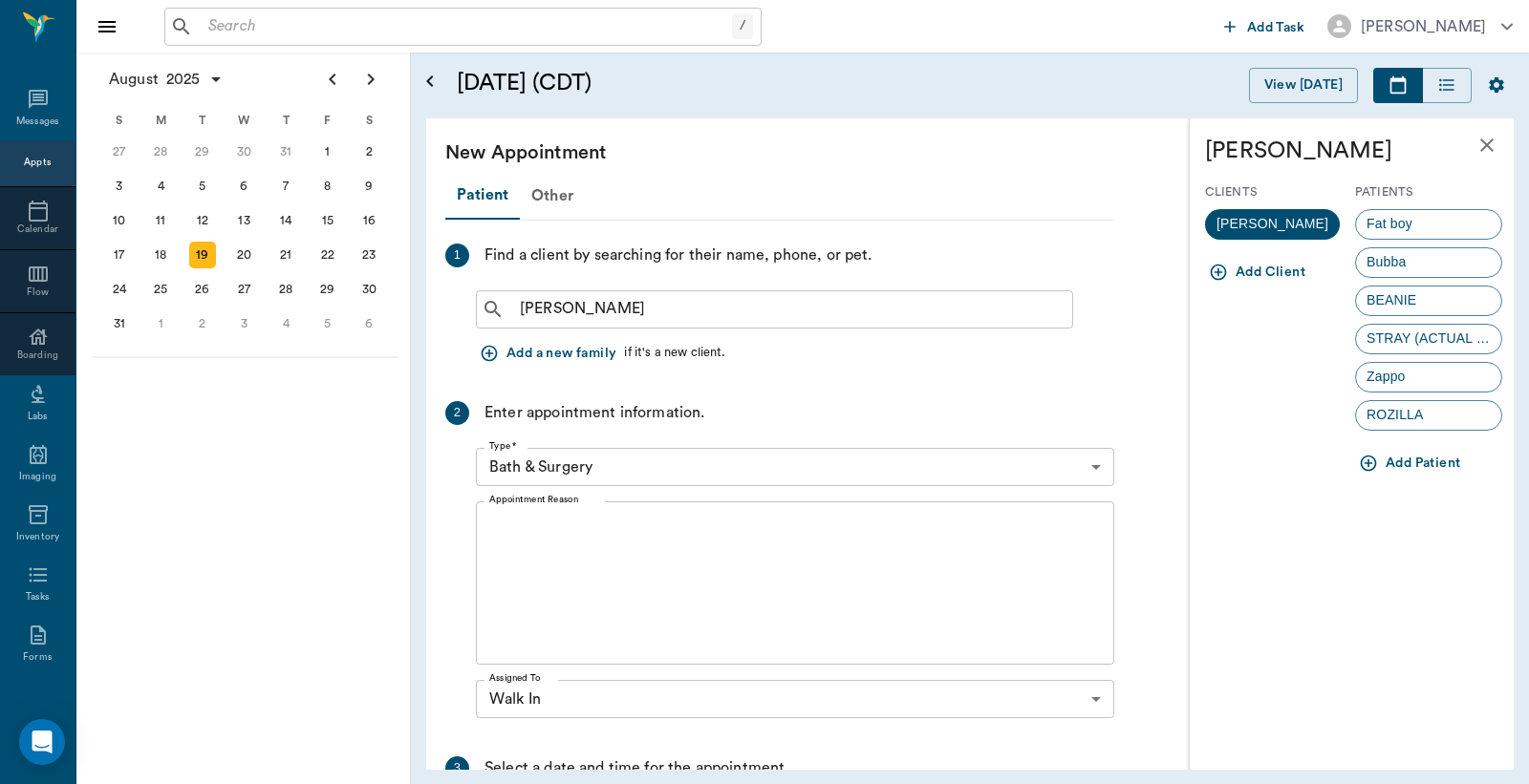
click at [1364, 461] on icon "button" at bounding box center [1369, 463] width 16 height 16
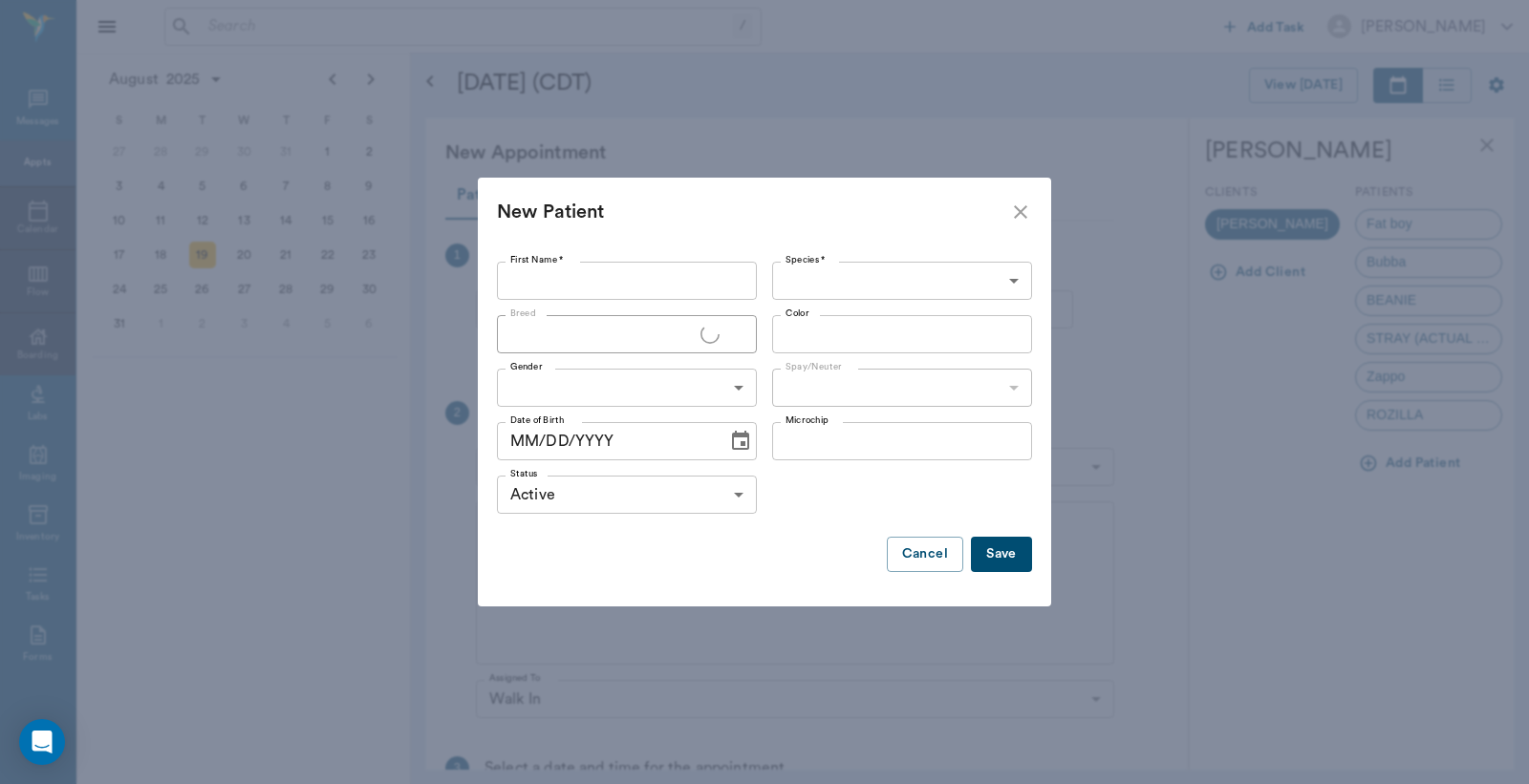
click at [593, 288] on input "First Name *" at bounding box center [626, 281] width 260 height 39
type input "Matilda"
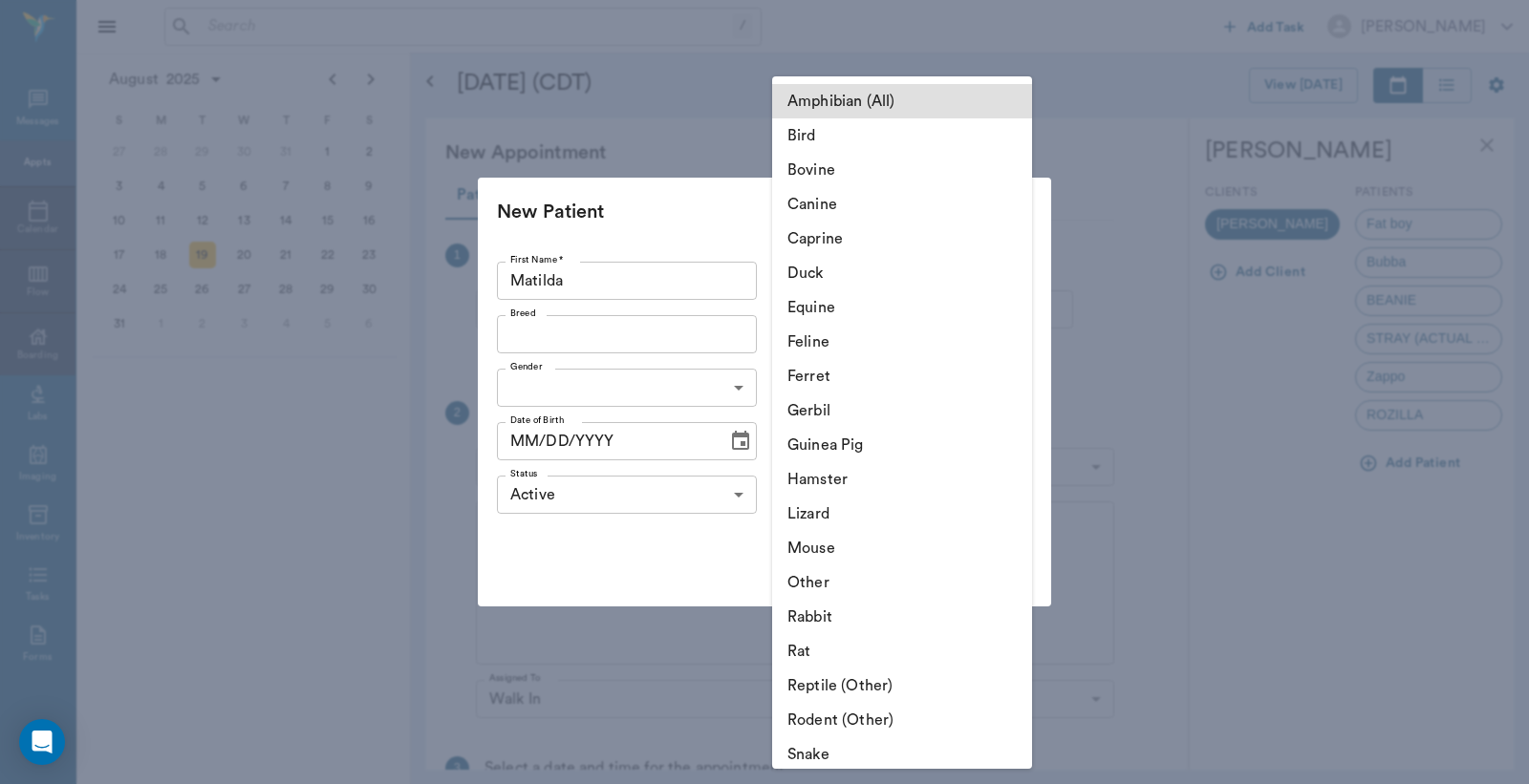
click at [871, 275] on body "/ ​ Add Task Dr. Bert Ellsworth Nectar Messages Appts Calendar Flow Boarding La…" at bounding box center [764, 392] width 1529 height 784
click at [836, 210] on li "Canine" at bounding box center [901, 205] width 260 height 35
type input "Canine"
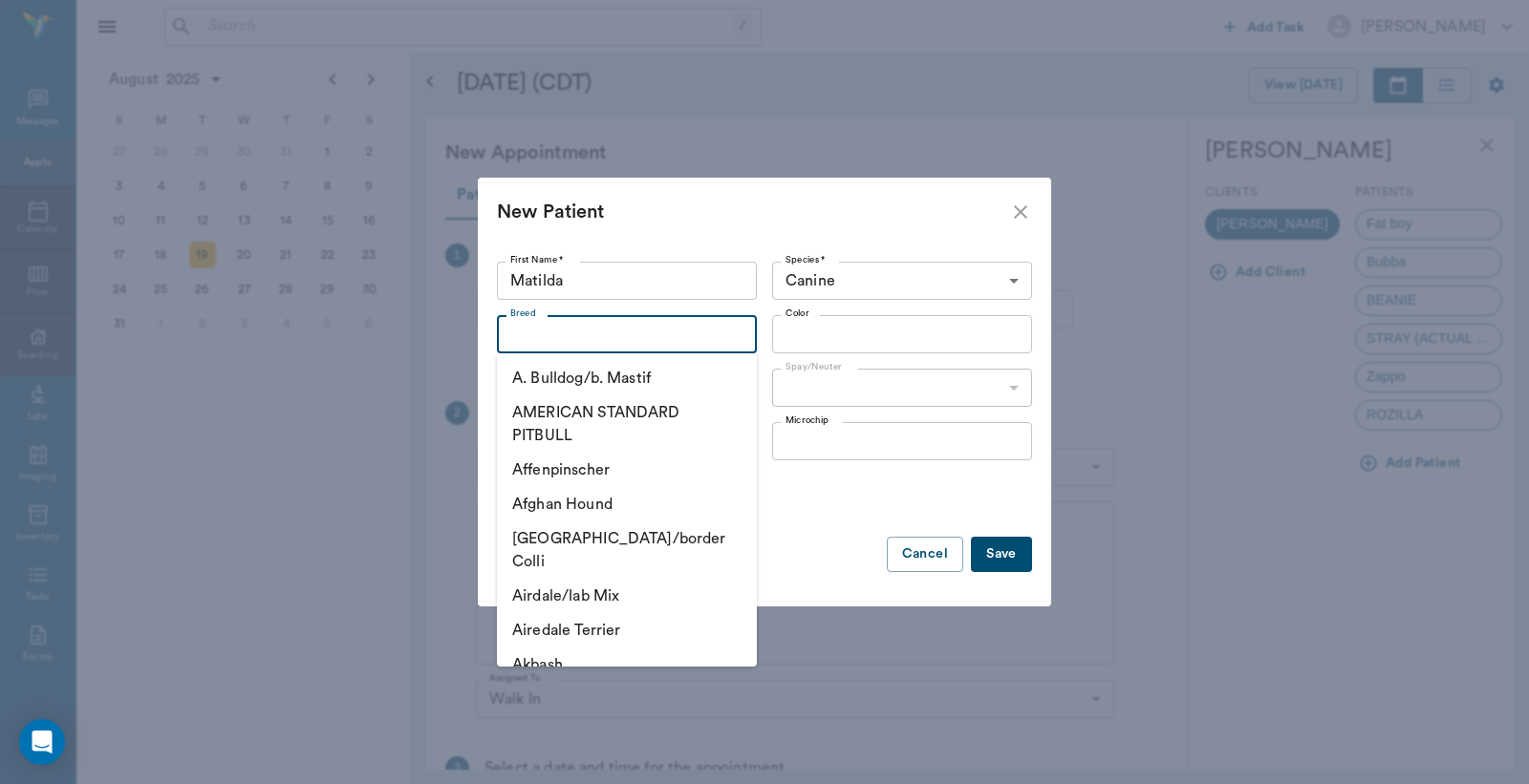
click at [705, 338] on input "Breed" at bounding box center [610, 334] width 217 height 27
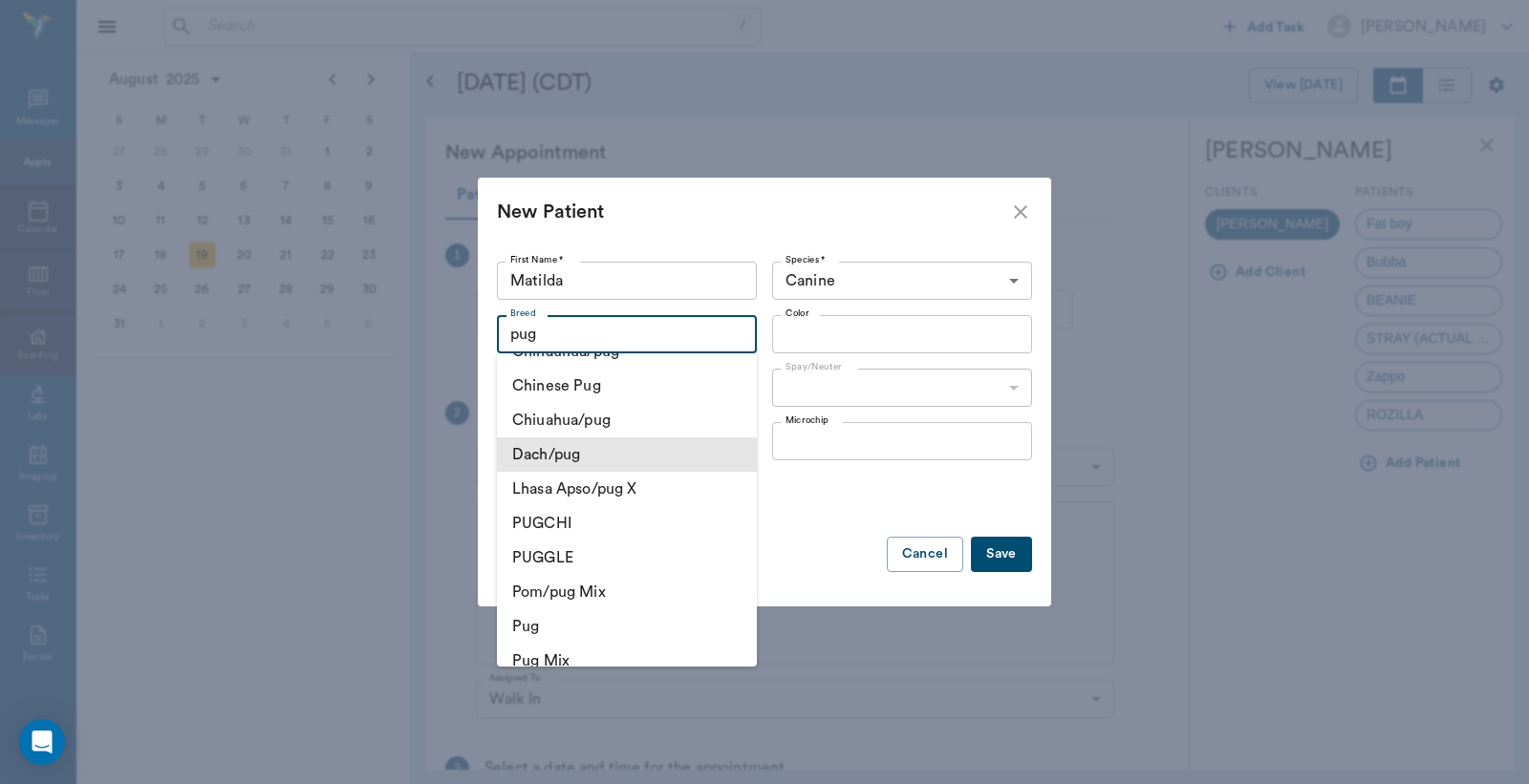
scroll to position [140, 0]
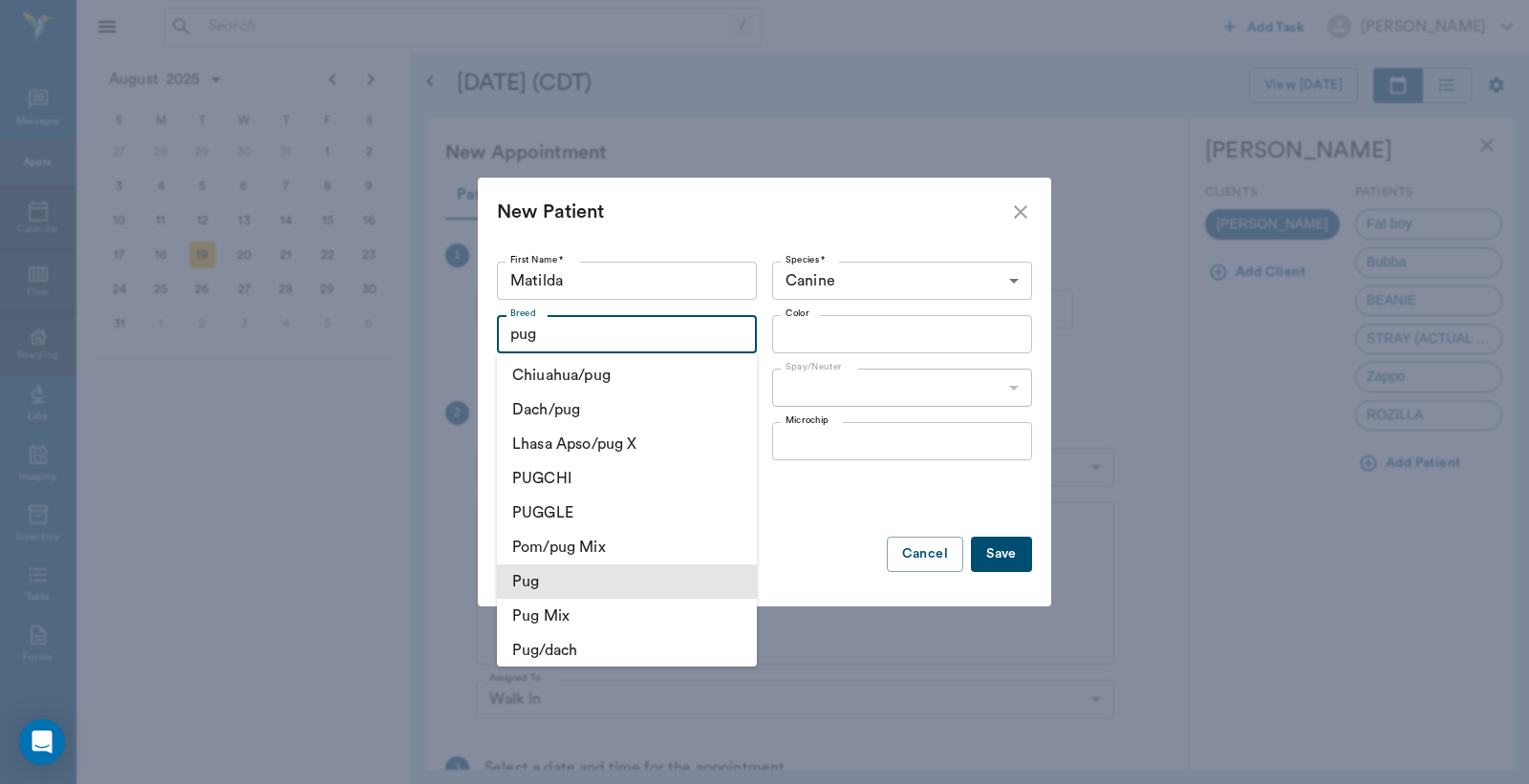
click at [597, 584] on li "Pug" at bounding box center [626, 582] width 260 height 35
type input "Pug"
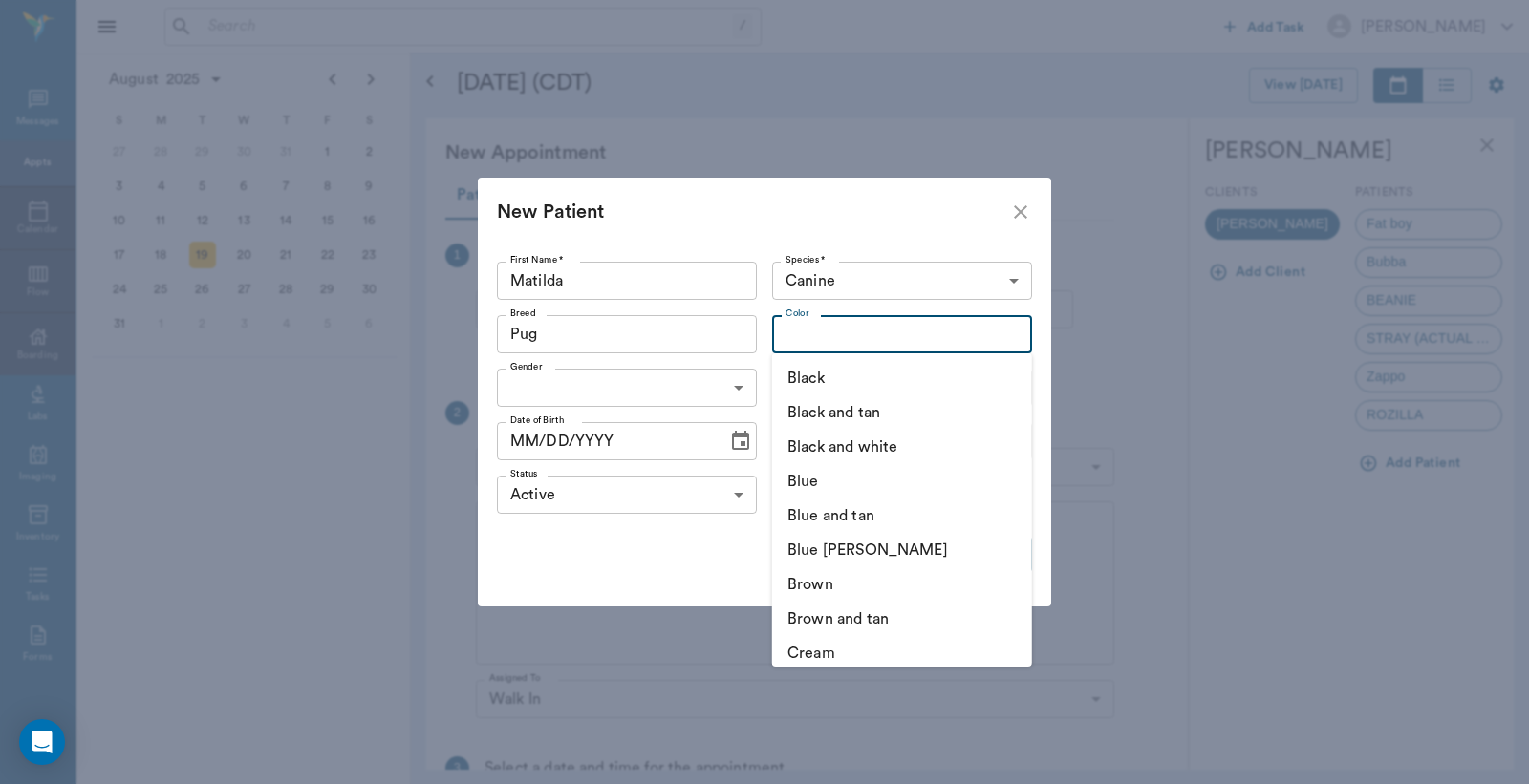
click at [809, 339] on input "Color" at bounding box center [886, 334] width 217 height 27
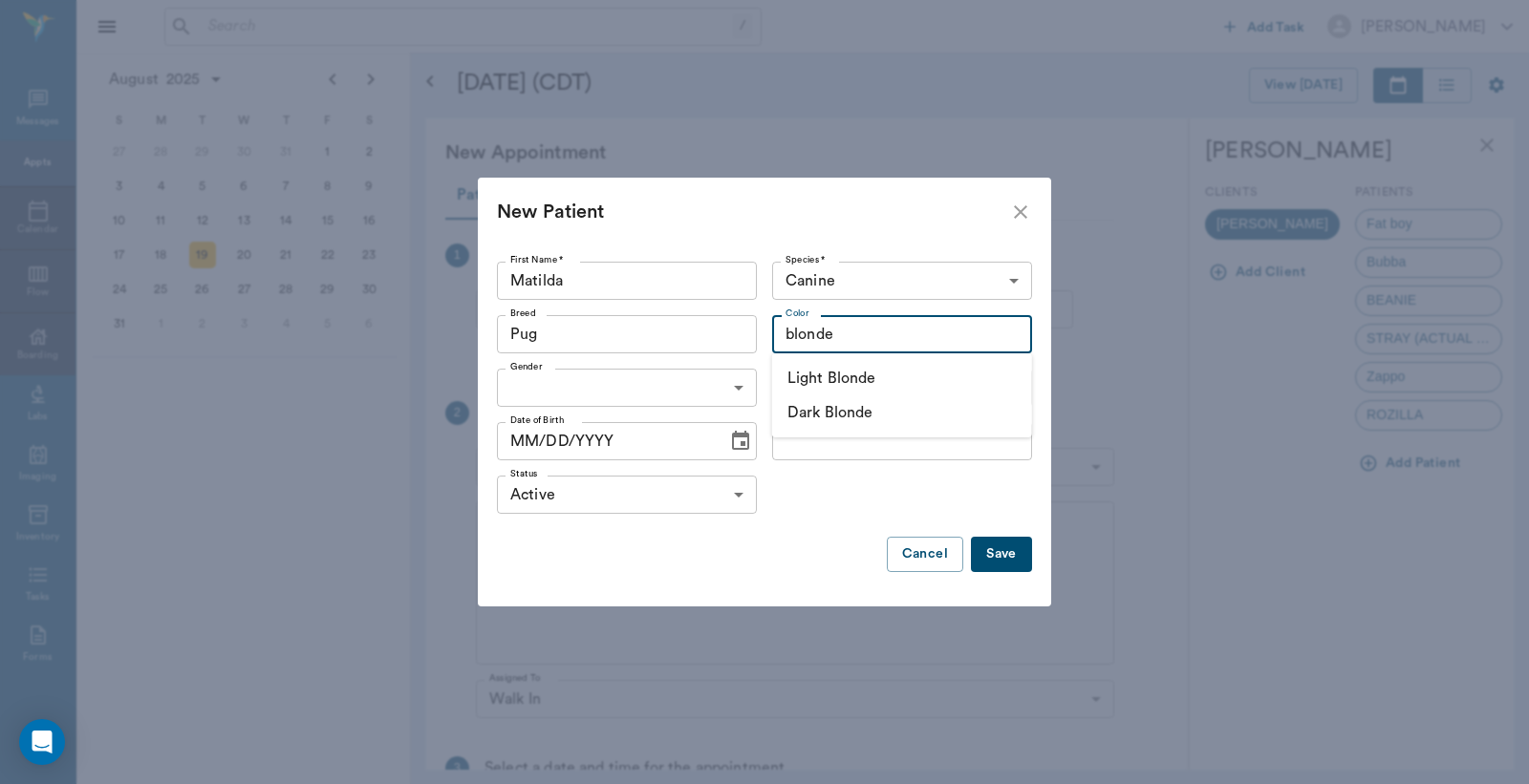
click at [892, 374] on li "Light Blonde" at bounding box center [901, 378] width 260 height 35
type input "Light Blonde"
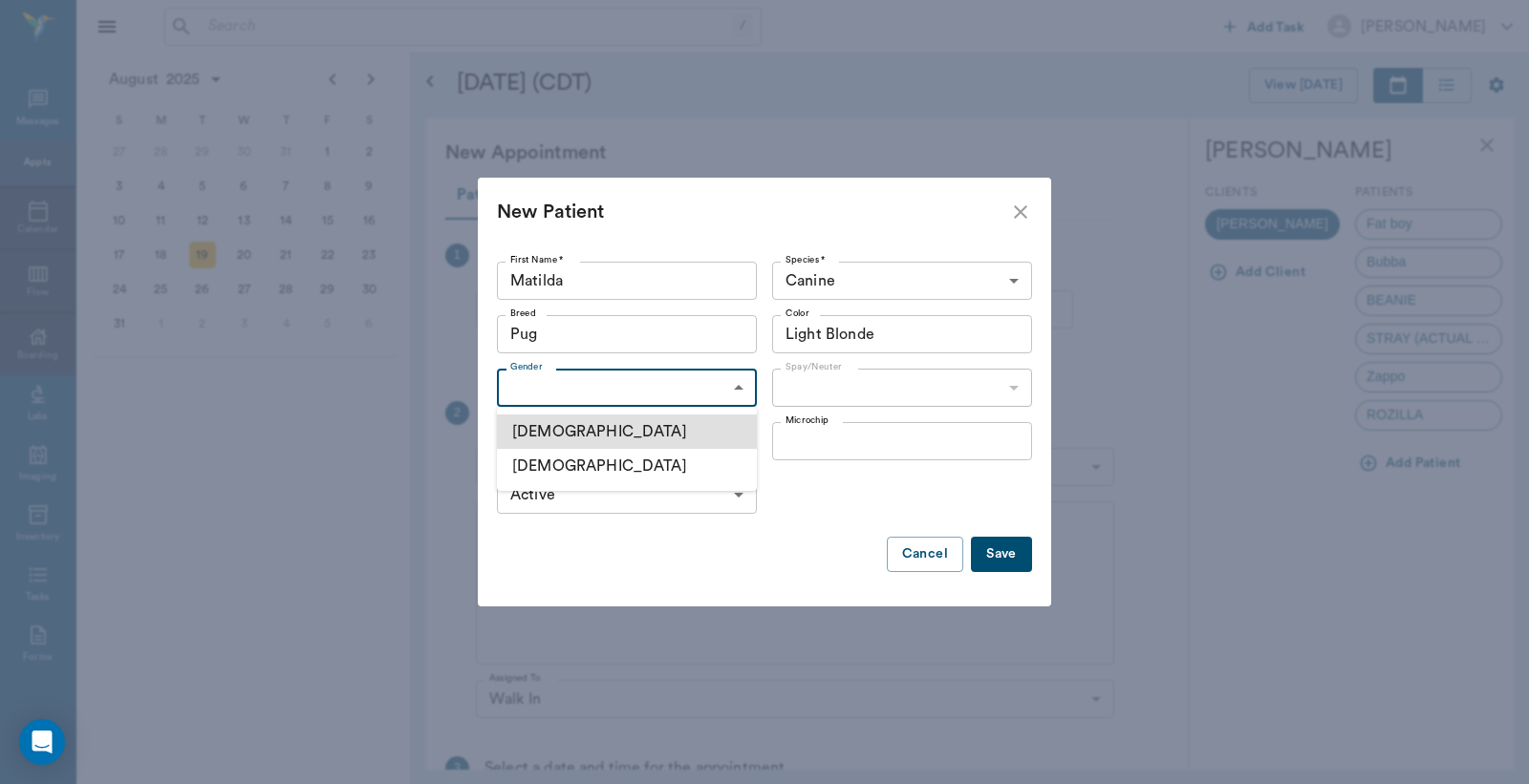
click at [710, 399] on body "/ ​ Add Task Dr. Bert Ellsworth Nectar Messages Appts Calendar Flow Boarding La…" at bounding box center [764, 392] width 1529 height 784
click at [600, 470] on li "Female" at bounding box center [626, 466] width 260 height 35
type input "FEMALE"
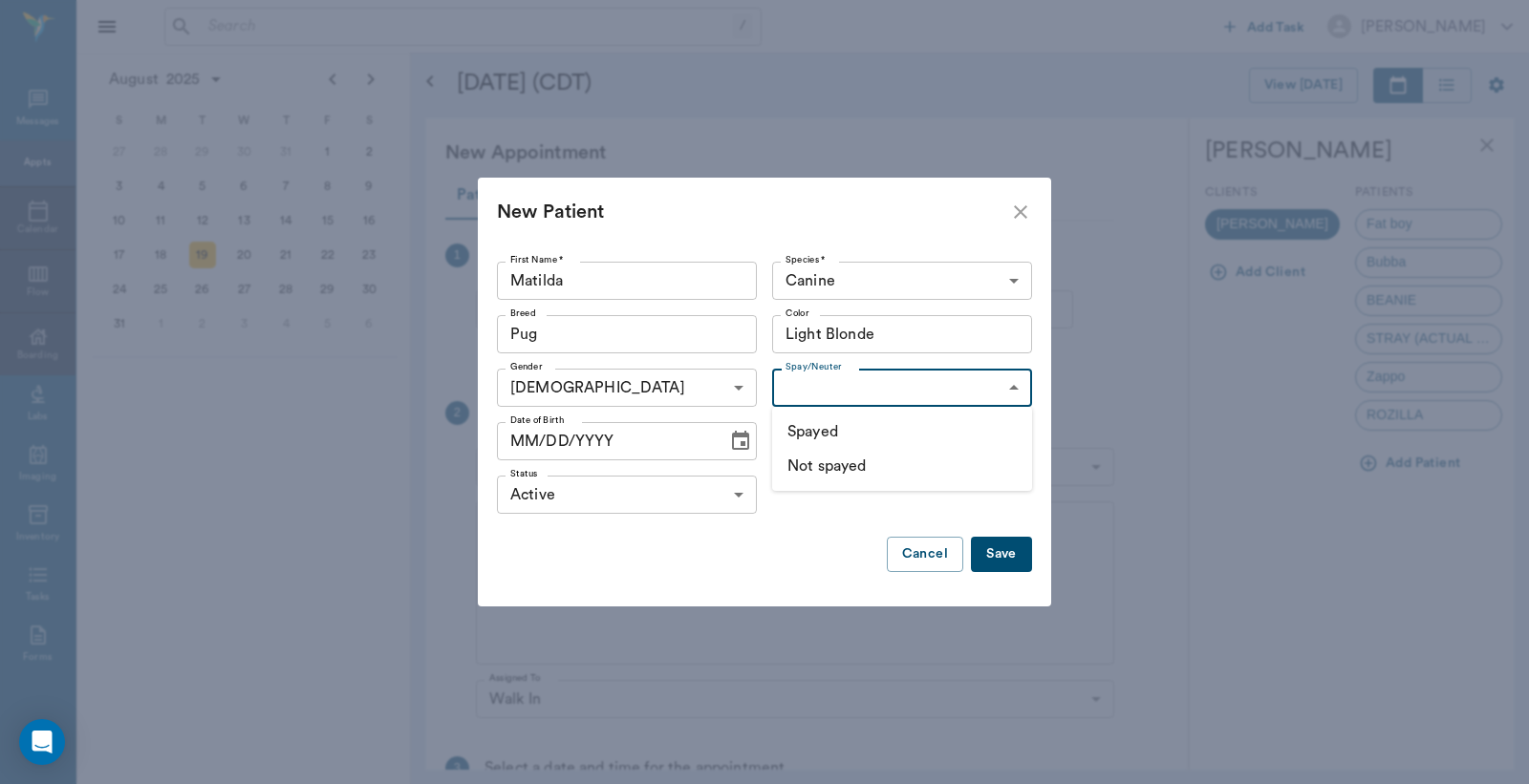
click at [871, 392] on body "/ ​ Add Task Dr. Bert Ellsworth Nectar Messages Appts Calendar Flow Boarding La…" at bounding box center [764, 392] width 1529 height 784
click at [847, 422] on li "Spayed" at bounding box center [901, 432] width 260 height 35
type input "true"
click at [740, 443] on icon "Choose date" at bounding box center [741, 440] width 17 height 19
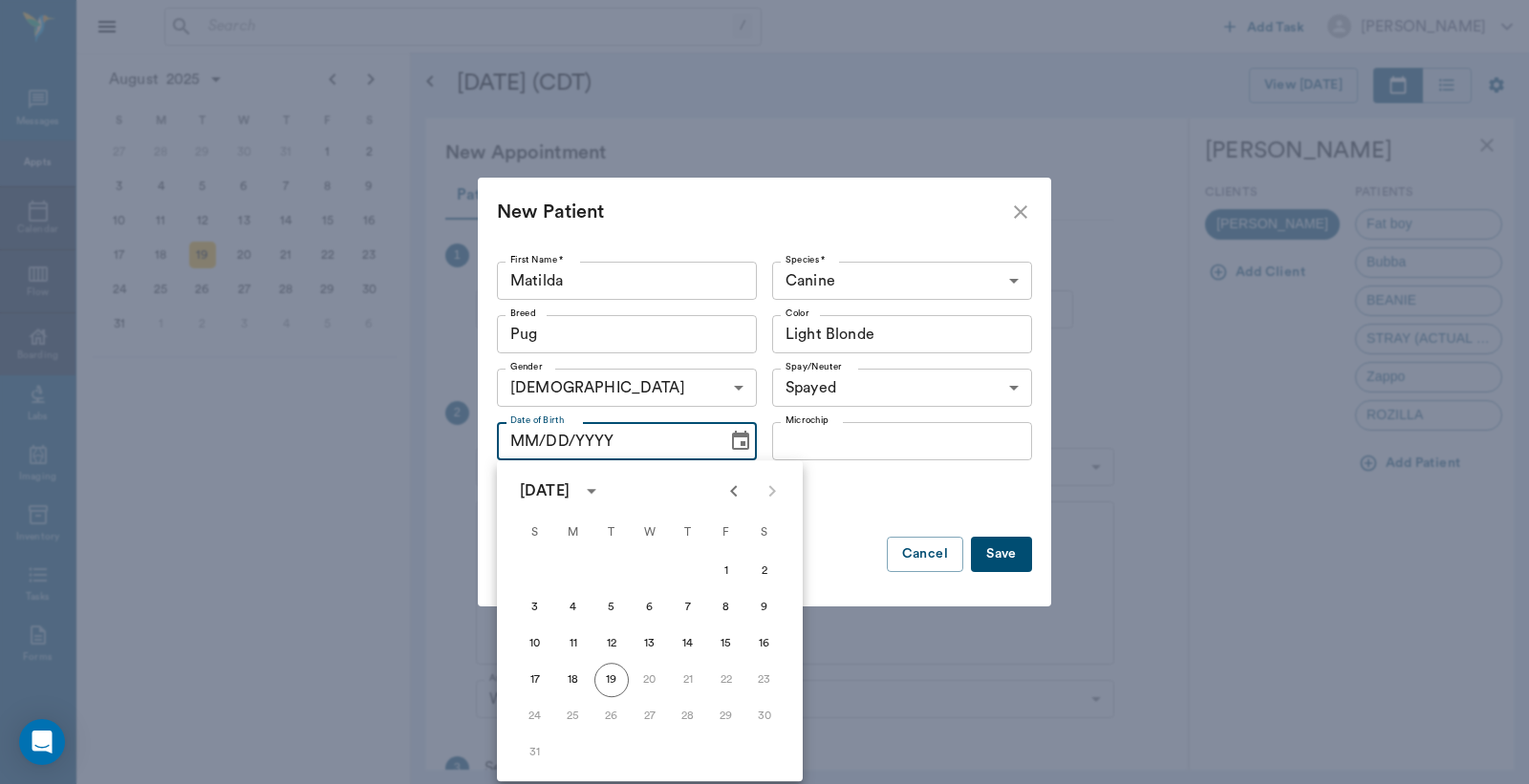
click at [603, 492] on icon "calendar view is open, switch to year view" at bounding box center [591, 491] width 23 height 23
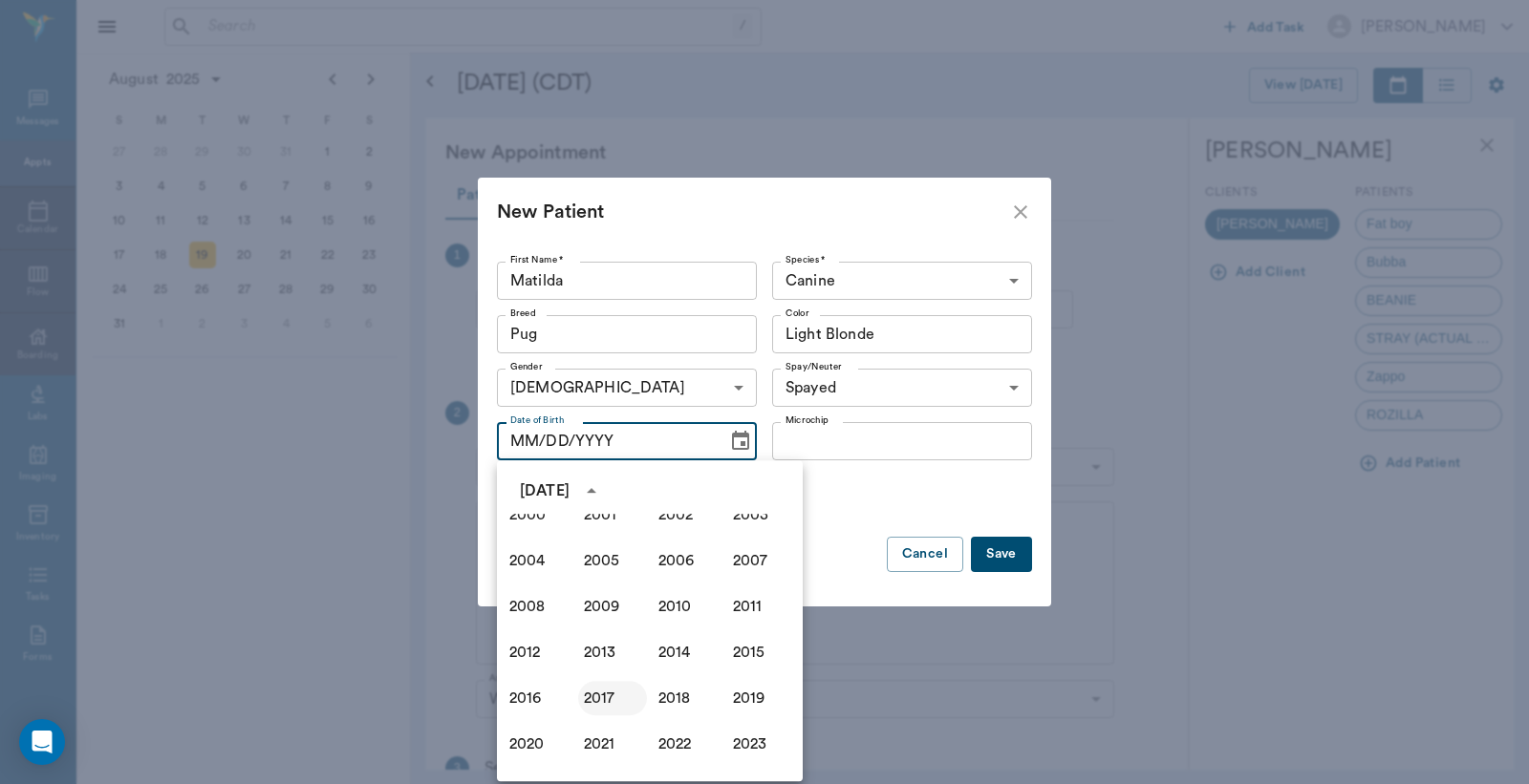
click at [598, 701] on button "2017" at bounding box center [611, 698] width 69 height 35
type input "08/19/2017"
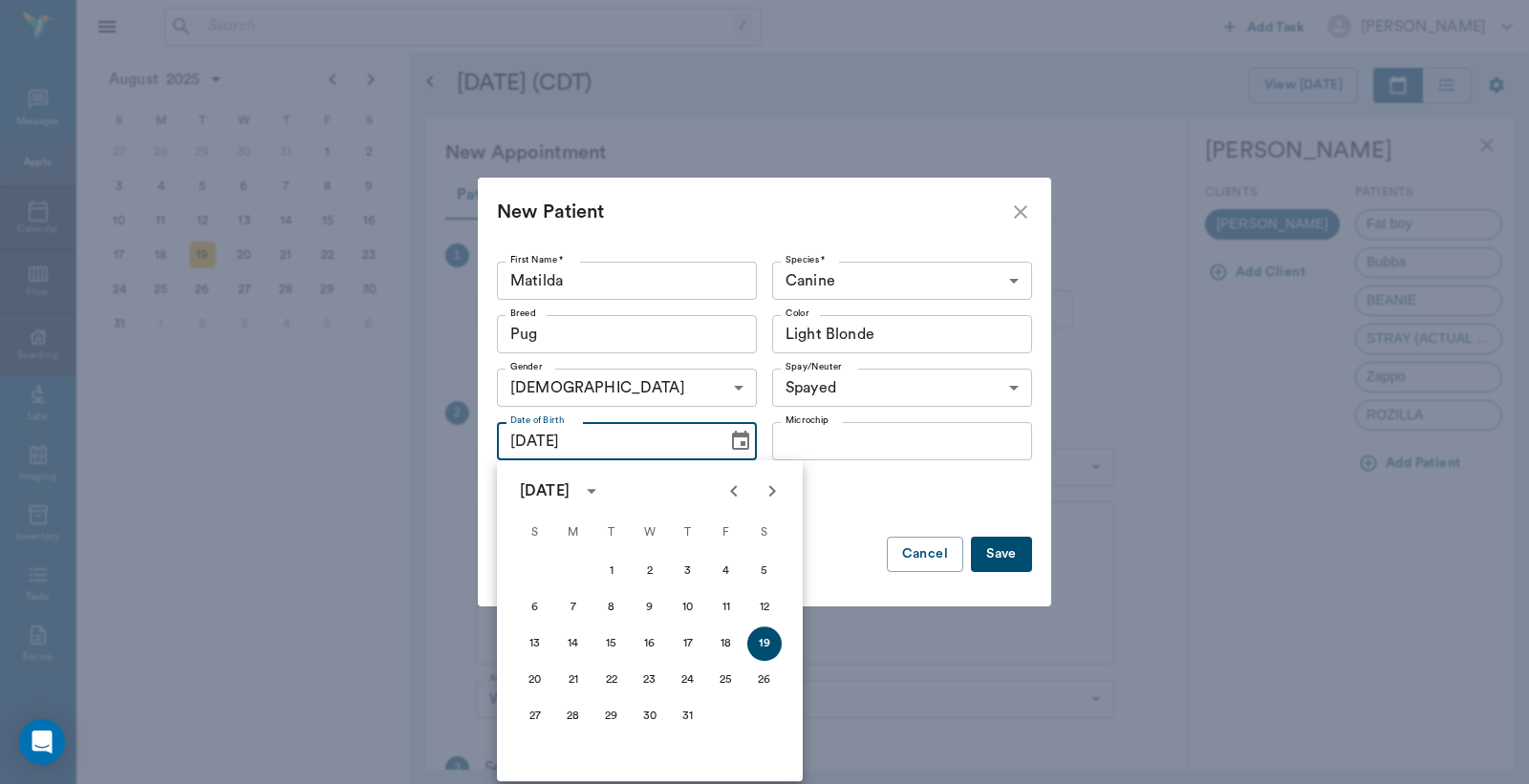
click at [994, 554] on button "Save" at bounding box center [1001, 554] width 61 height 36
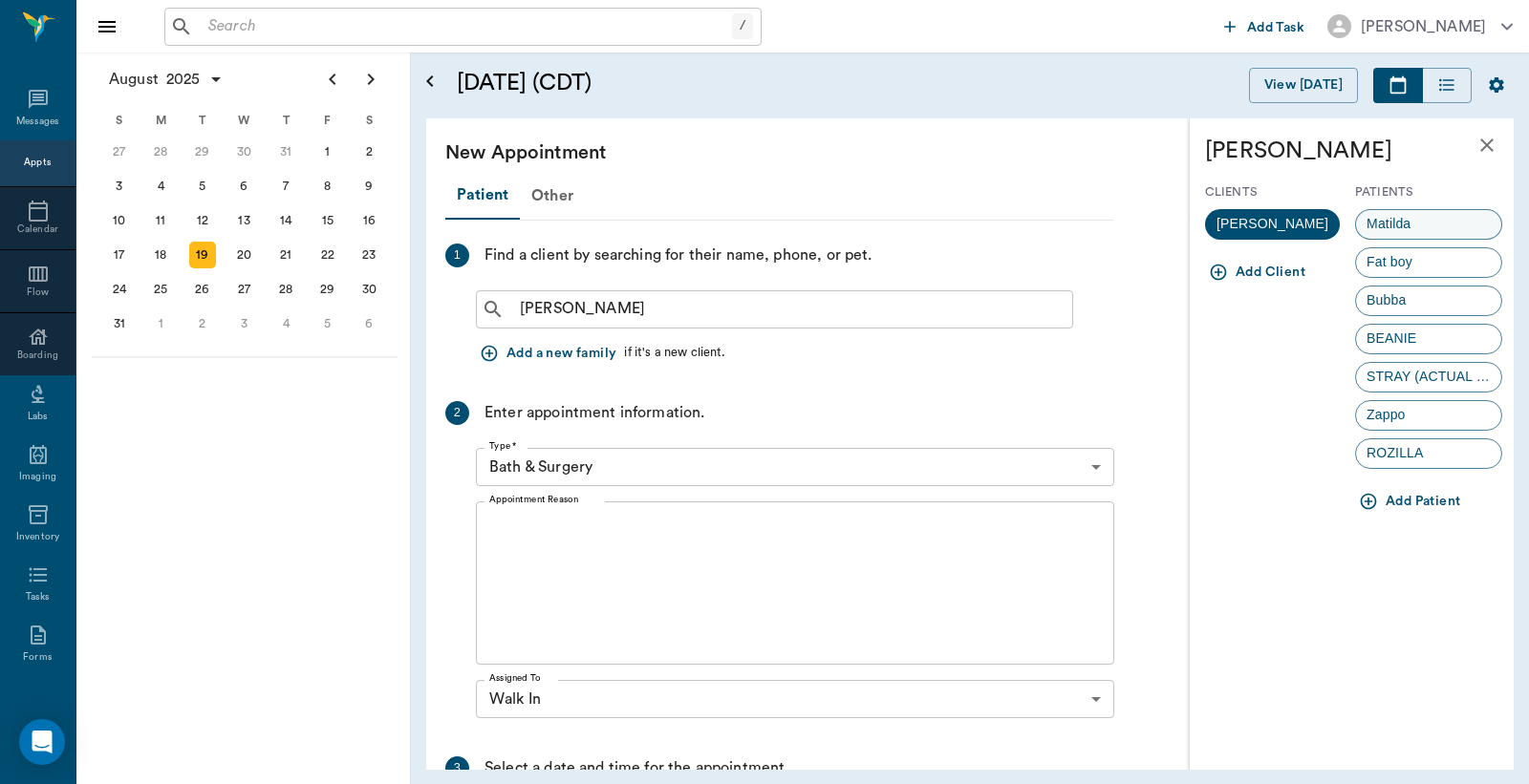
click at [1381, 223] on span "Matilda" at bounding box center [1388, 224] width 65 height 20
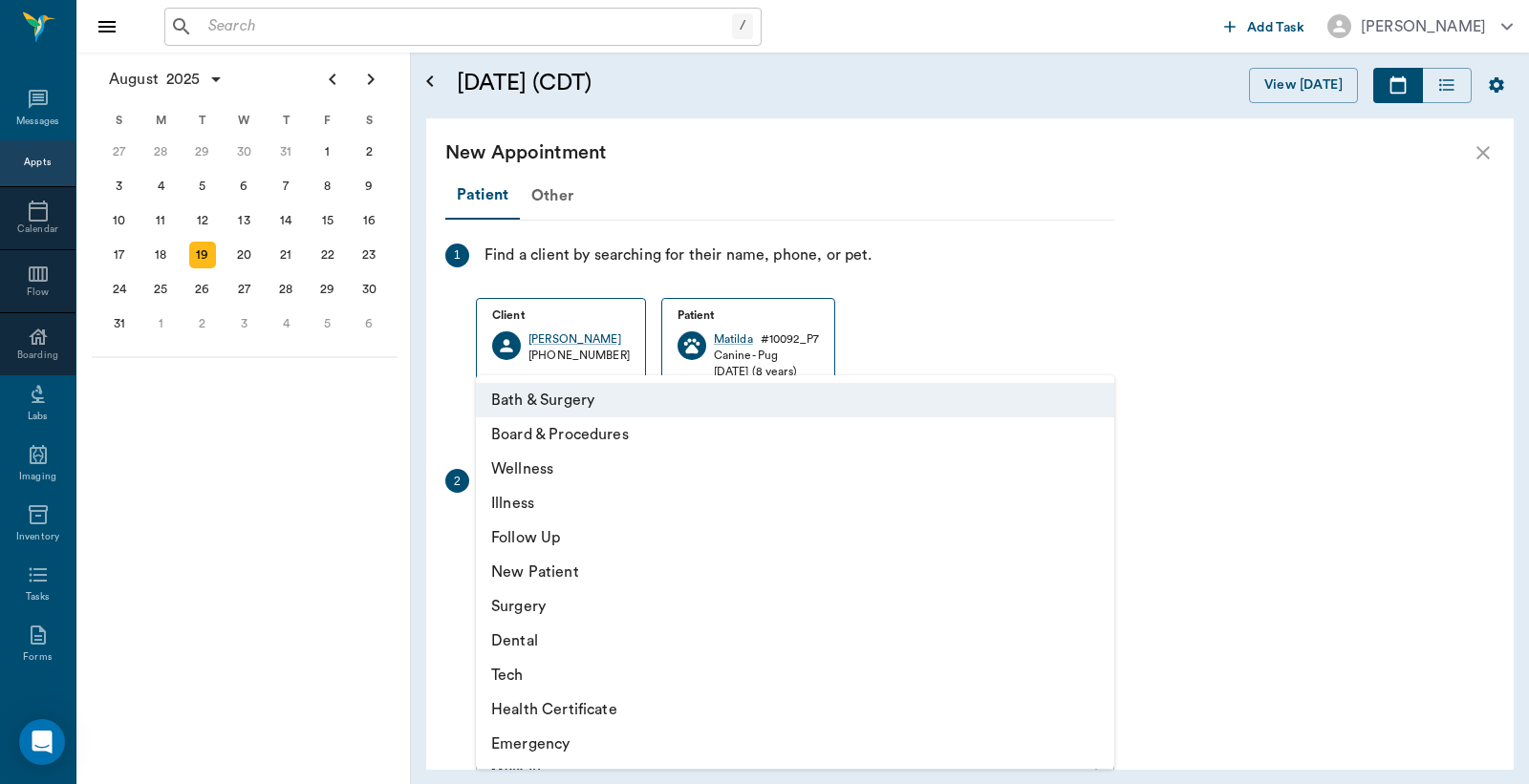
click at [592, 526] on body "/ ​ Add Task Dr. Bert Ellsworth Nectar Messages Appts Calendar Flow Boarding La…" at bounding box center [764, 392] width 1529 height 784
click at [506, 498] on li "Illness" at bounding box center [795, 503] width 638 height 35
type input "65d2be4f46e3a538d89b8c15"
type input "03:30 PM"
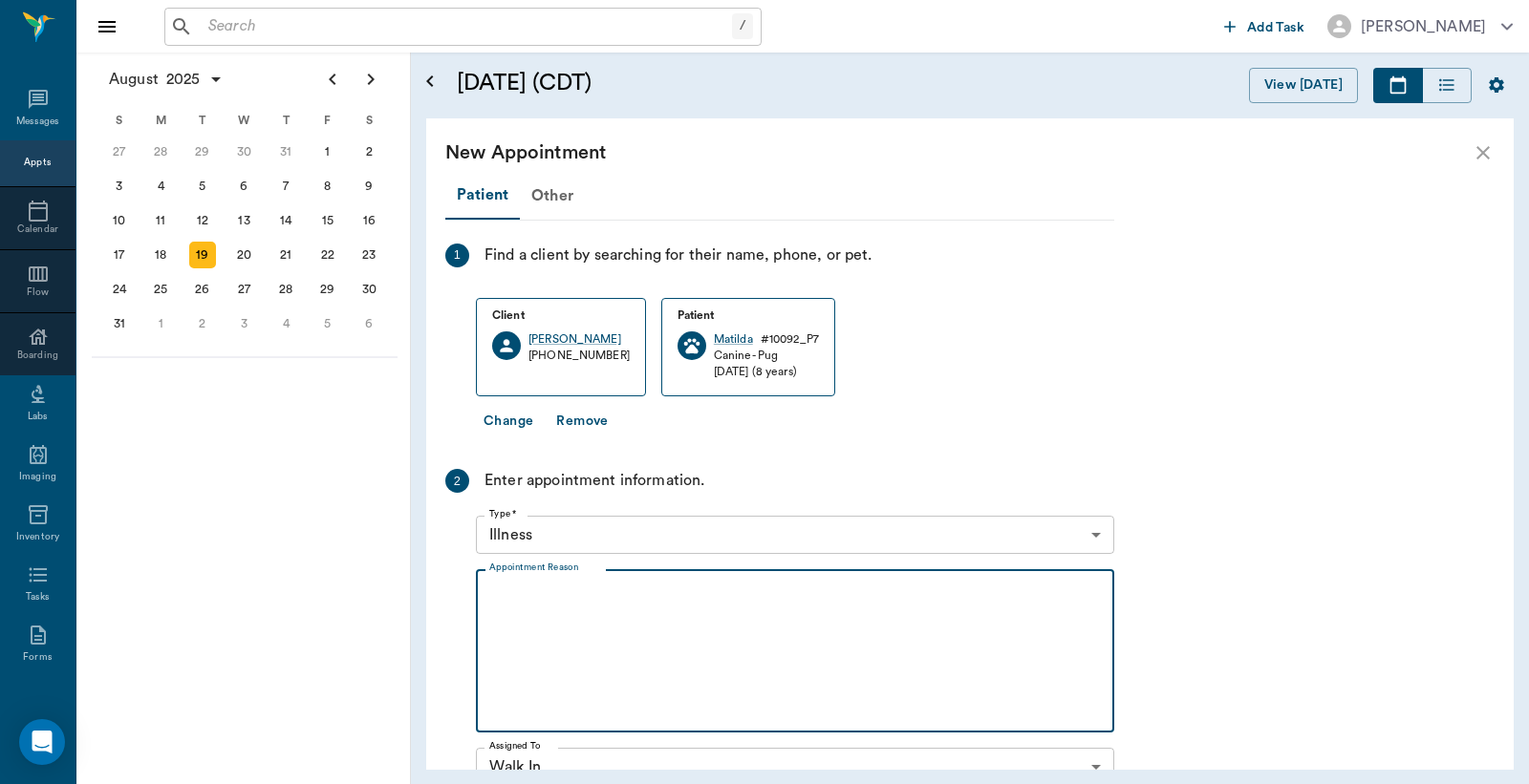
click at [546, 618] on textarea "Appointment Reason" at bounding box center [794, 651] width 611 height 132
type textarea "T"
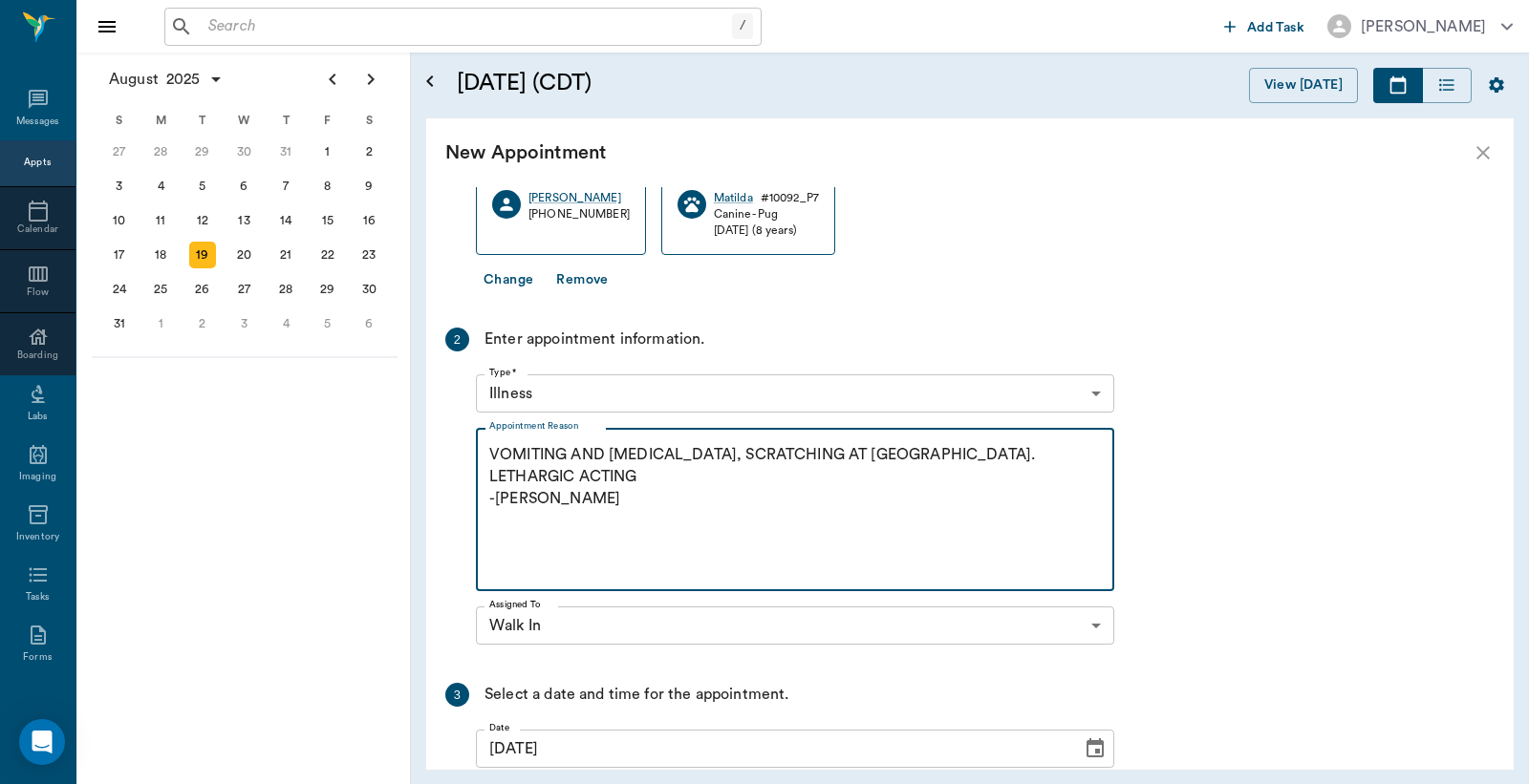
scroll to position [335, 0]
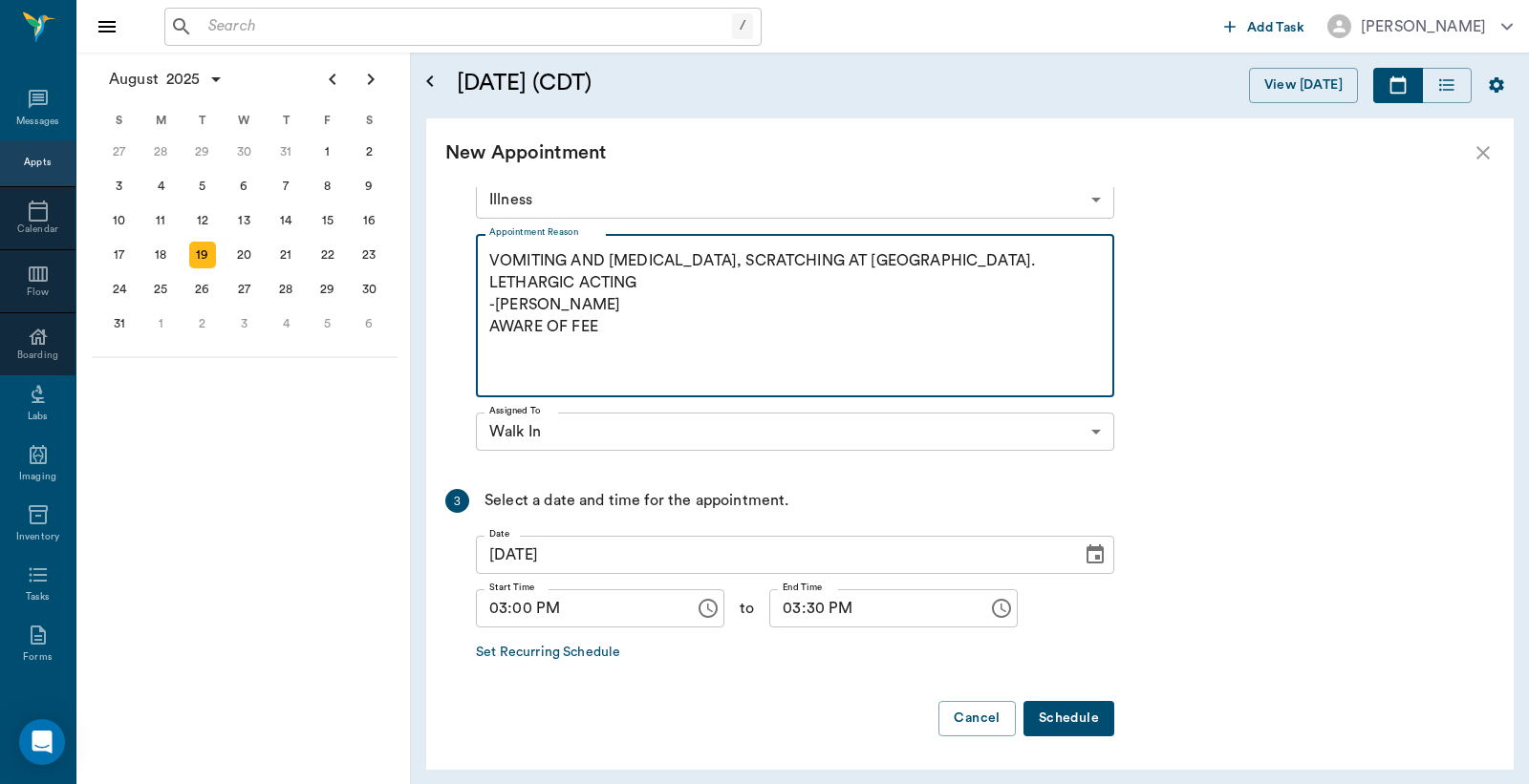
type textarea "VOMITING AND DIARRHEA, SCRATCHING AT BELLY. LETHARGIC ACTING -LORY AWARE OF FEE"
click at [1075, 714] on button "Schedule" at bounding box center [1068, 718] width 91 height 36
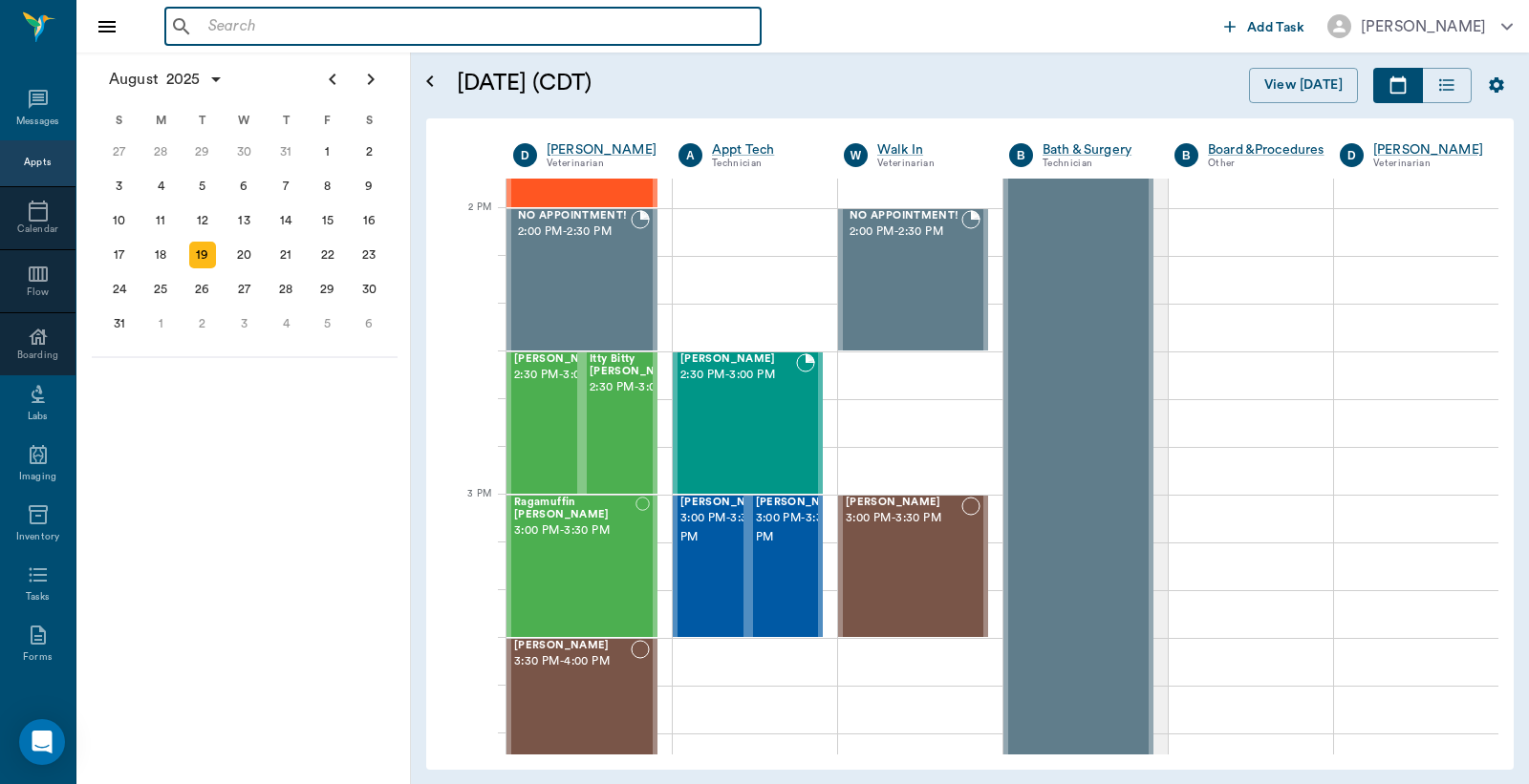
click at [582, 30] on input "text" at bounding box center [477, 27] width 552 height 27
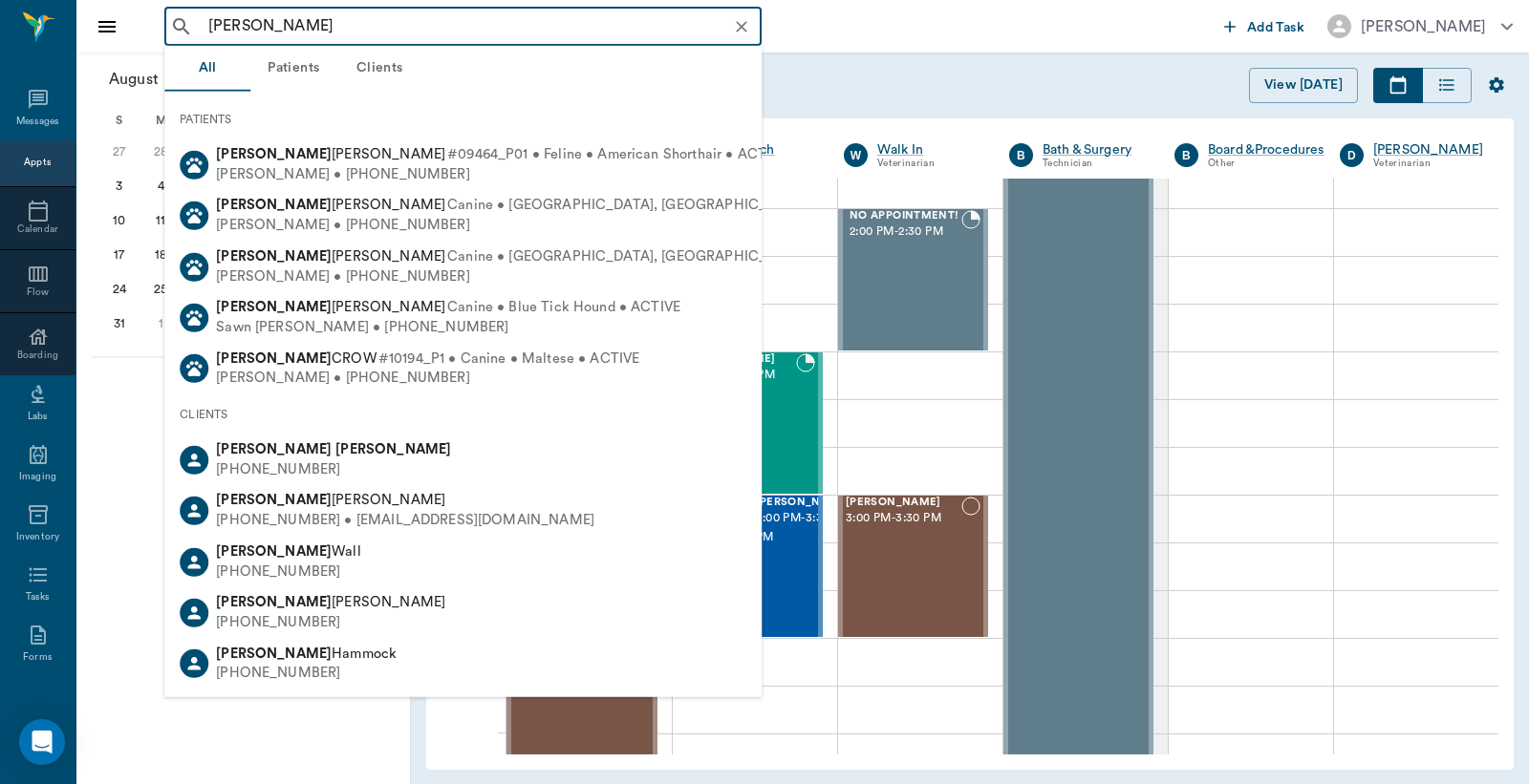
type input "HOWARD WOOD"
click at [105, 619] on div "August 2025 S M T W T F S 29 30 Jul 1 2 3 4 5 6 7 8 9 10 11 12 13 14 15 16 17 1…" at bounding box center [243, 418] width 334 height 732
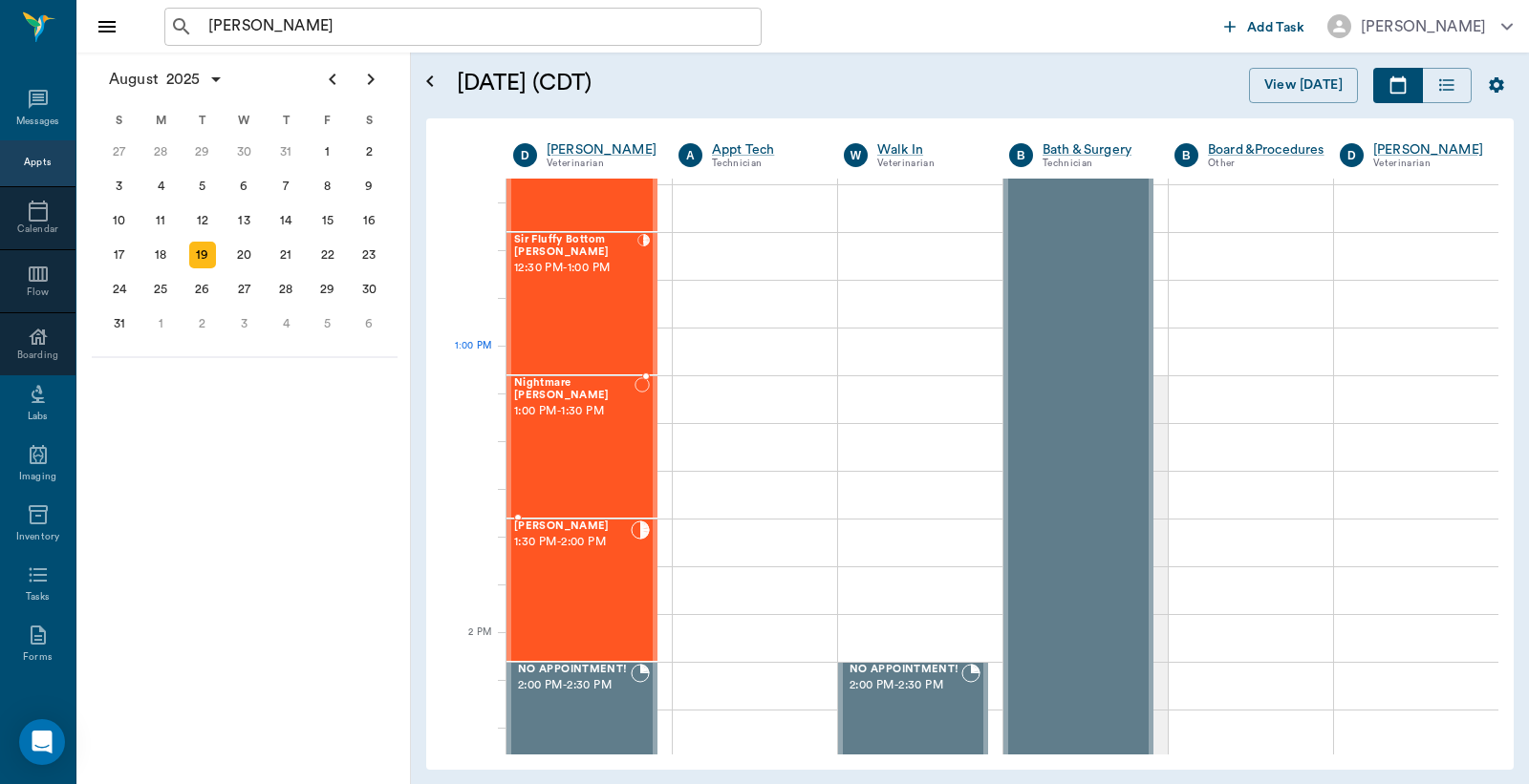
scroll to position [1274, 0]
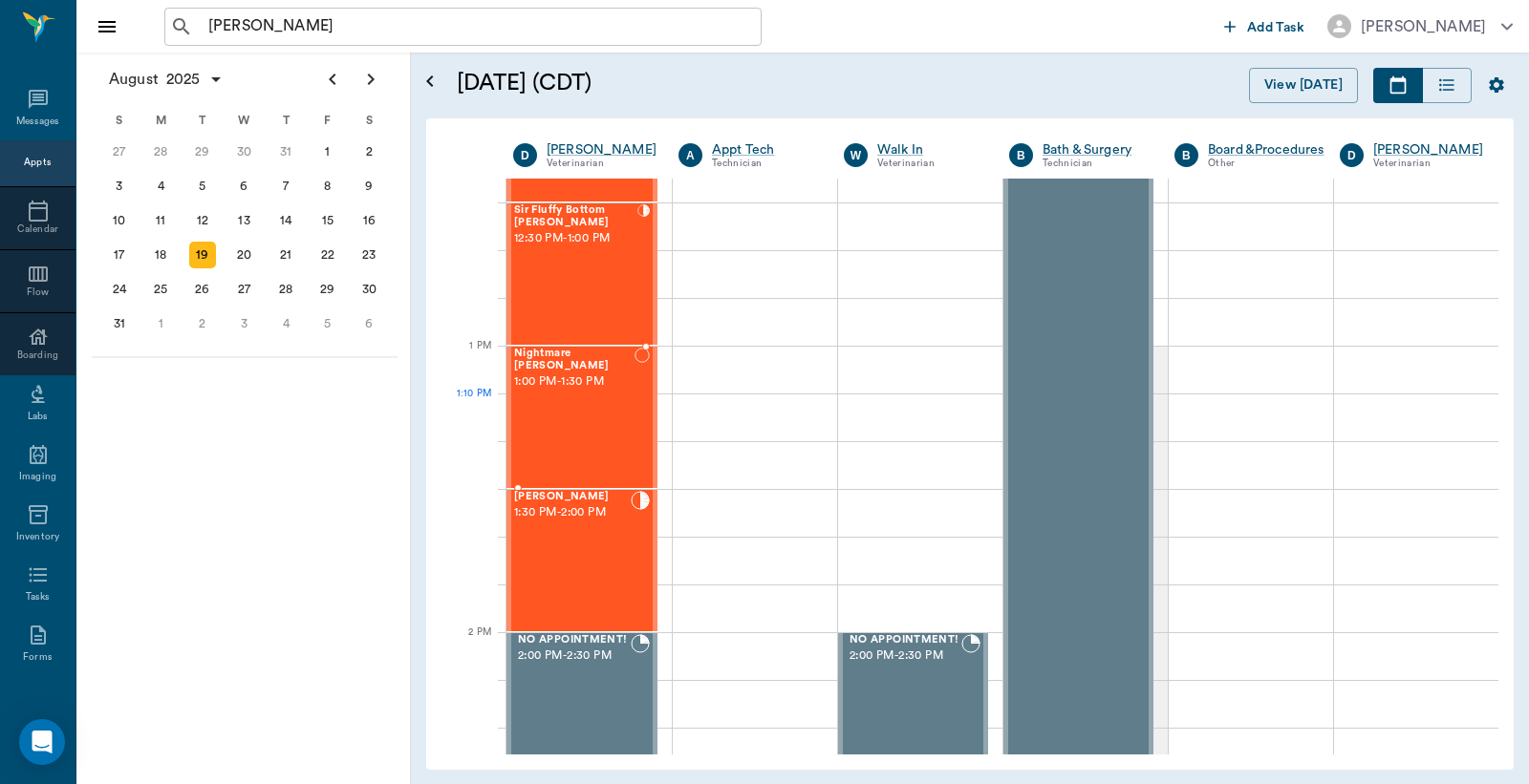
click at [585, 404] on div "Nightmare Carter 1:00 PM - 1:30 PM" at bounding box center [574, 417] width 121 height 139
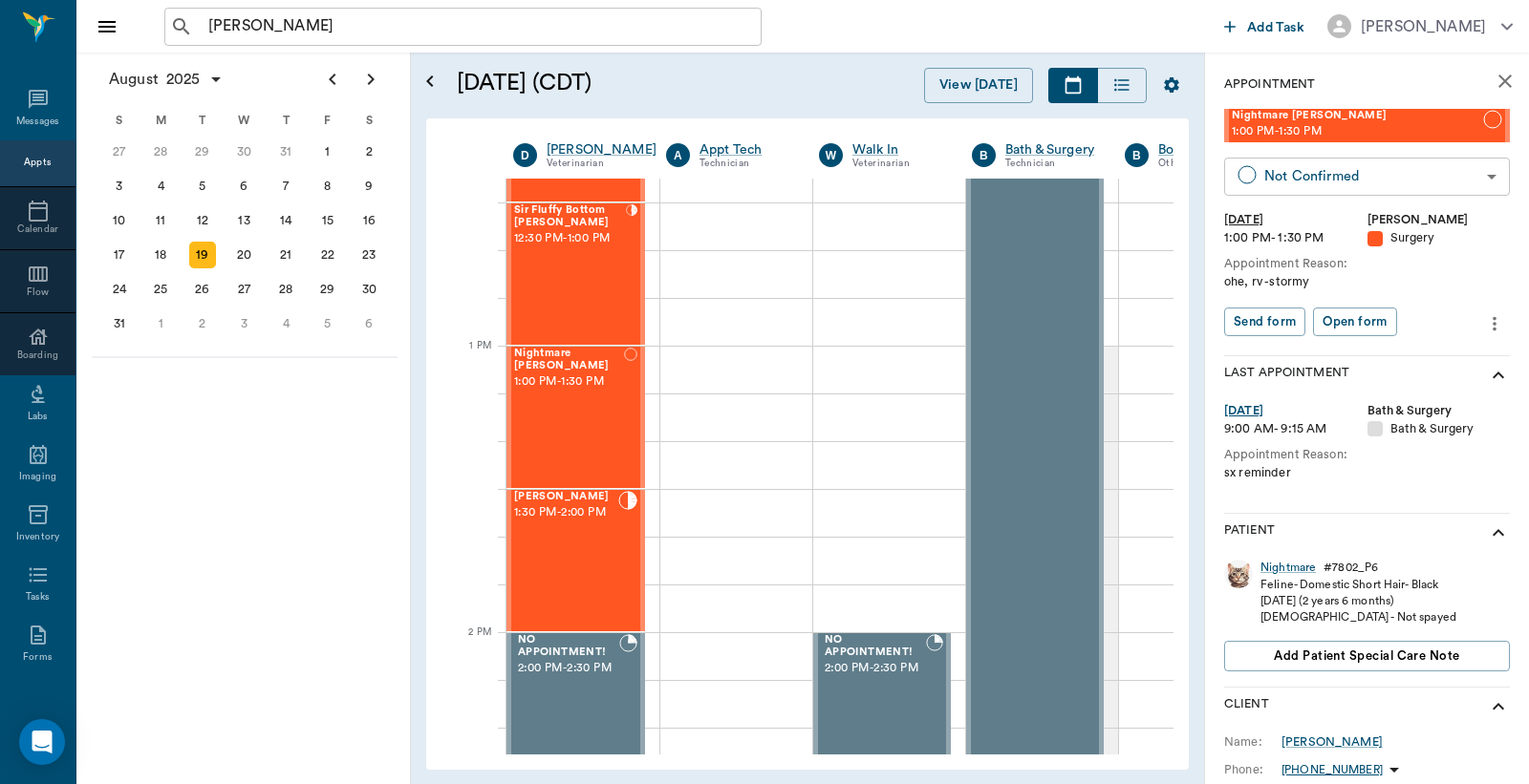
click at [1353, 160] on body "HOWARD WOOD ​ Add Task Dr. Bert Ellsworth Nectar Messages Appts Calendar Flow B…" at bounding box center [764, 392] width 1529 height 784
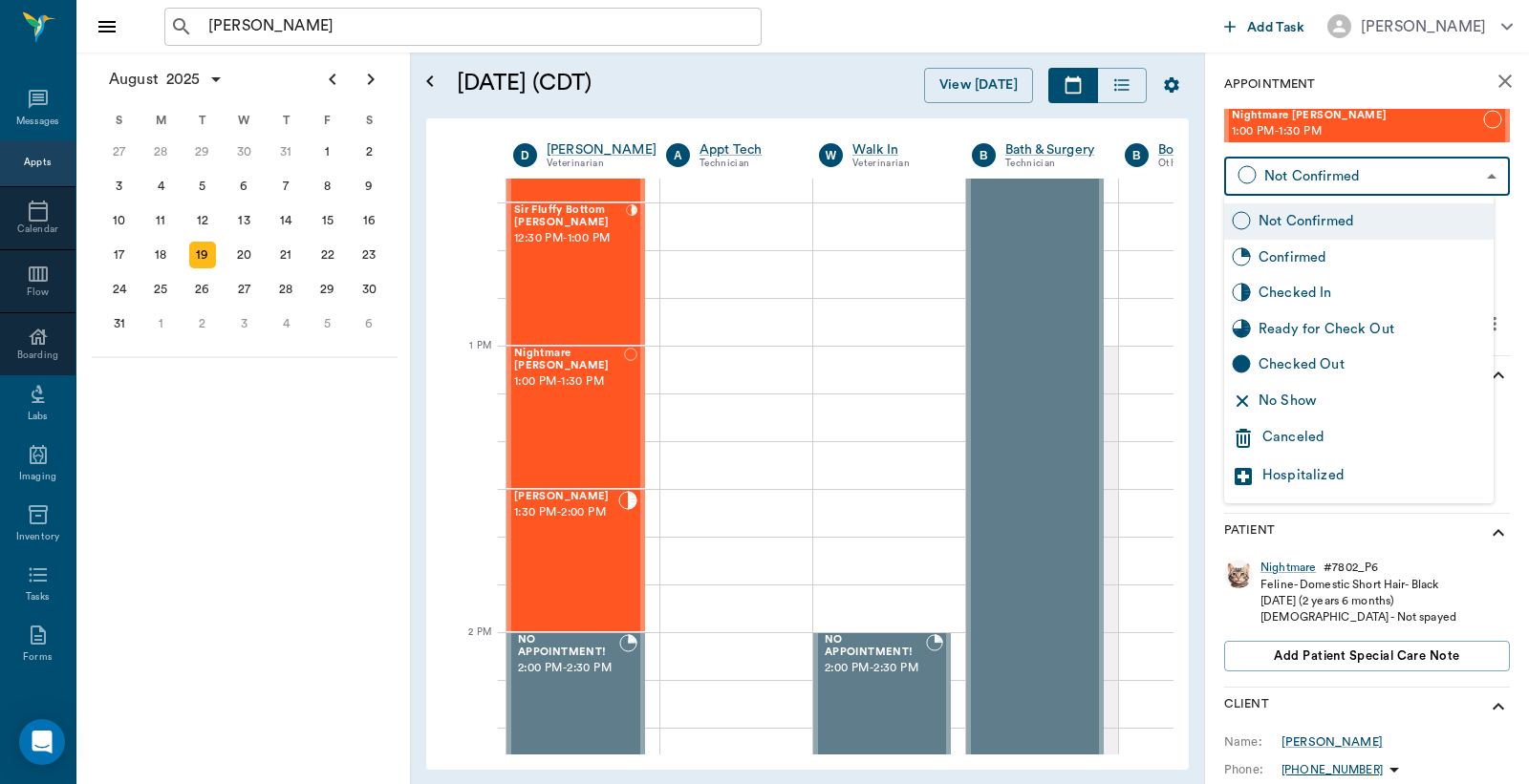
click at [1283, 293] on div "Checked In" at bounding box center [1372, 294] width 227 height 21
type input "CHECKED_IN"
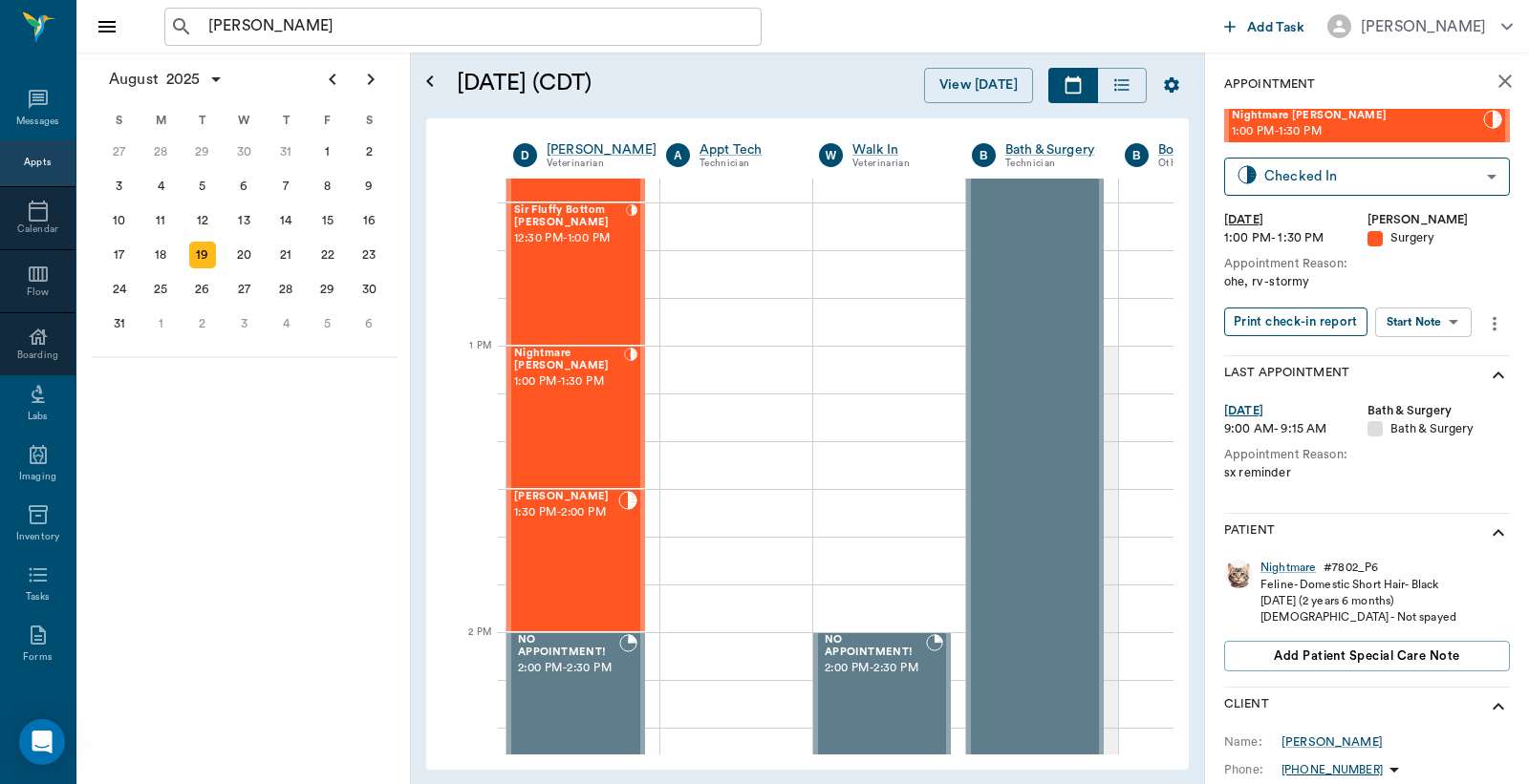
click at [1282, 321] on button "Print check-in report" at bounding box center [1295, 322] width 143 height 30
click at [1324, 660] on span "Add patient Special Care Note" at bounding box center [1367, 657] width 185 height 21
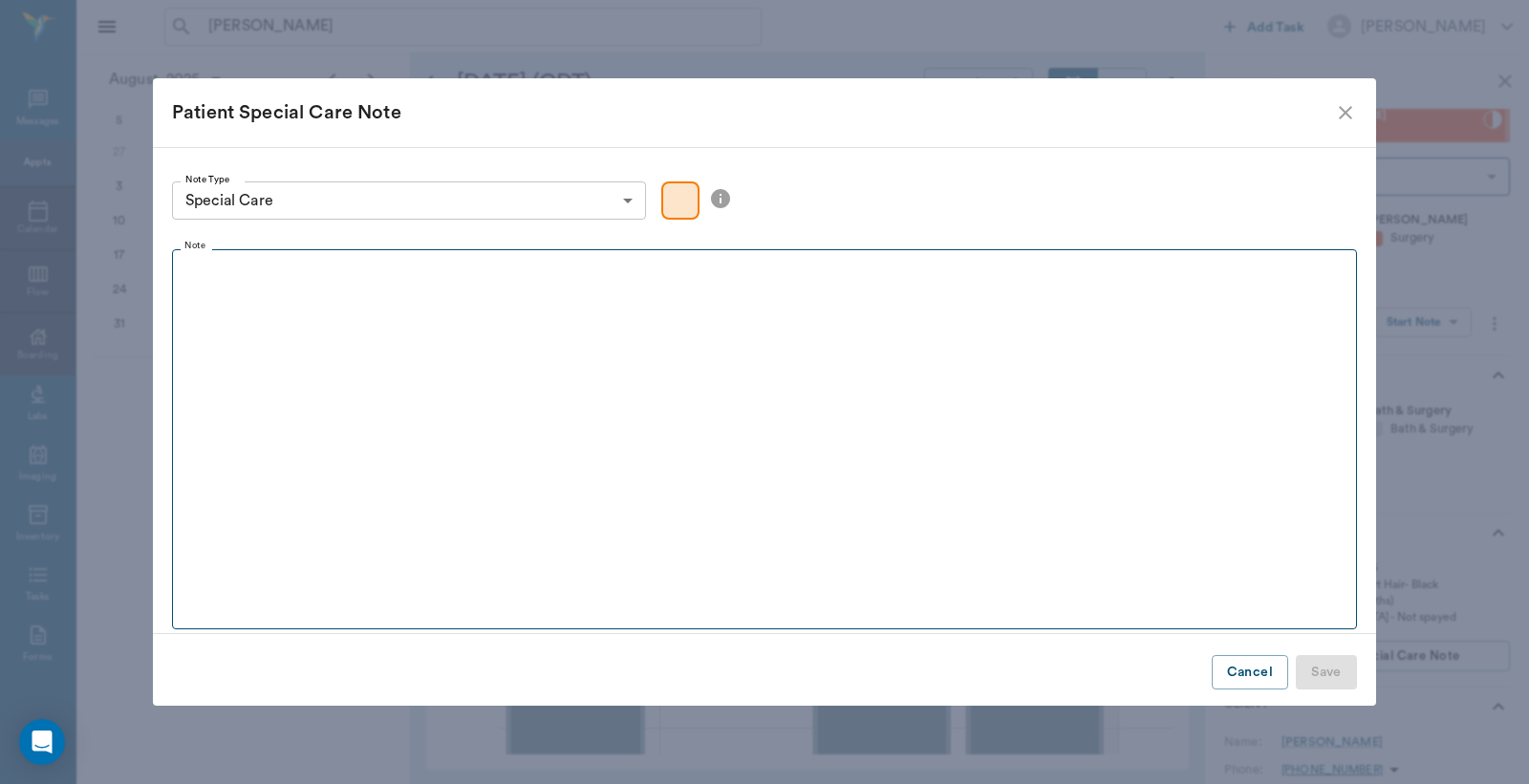
click at [359, 301] on div at bounding box center [764, 282] width 1168 height 47
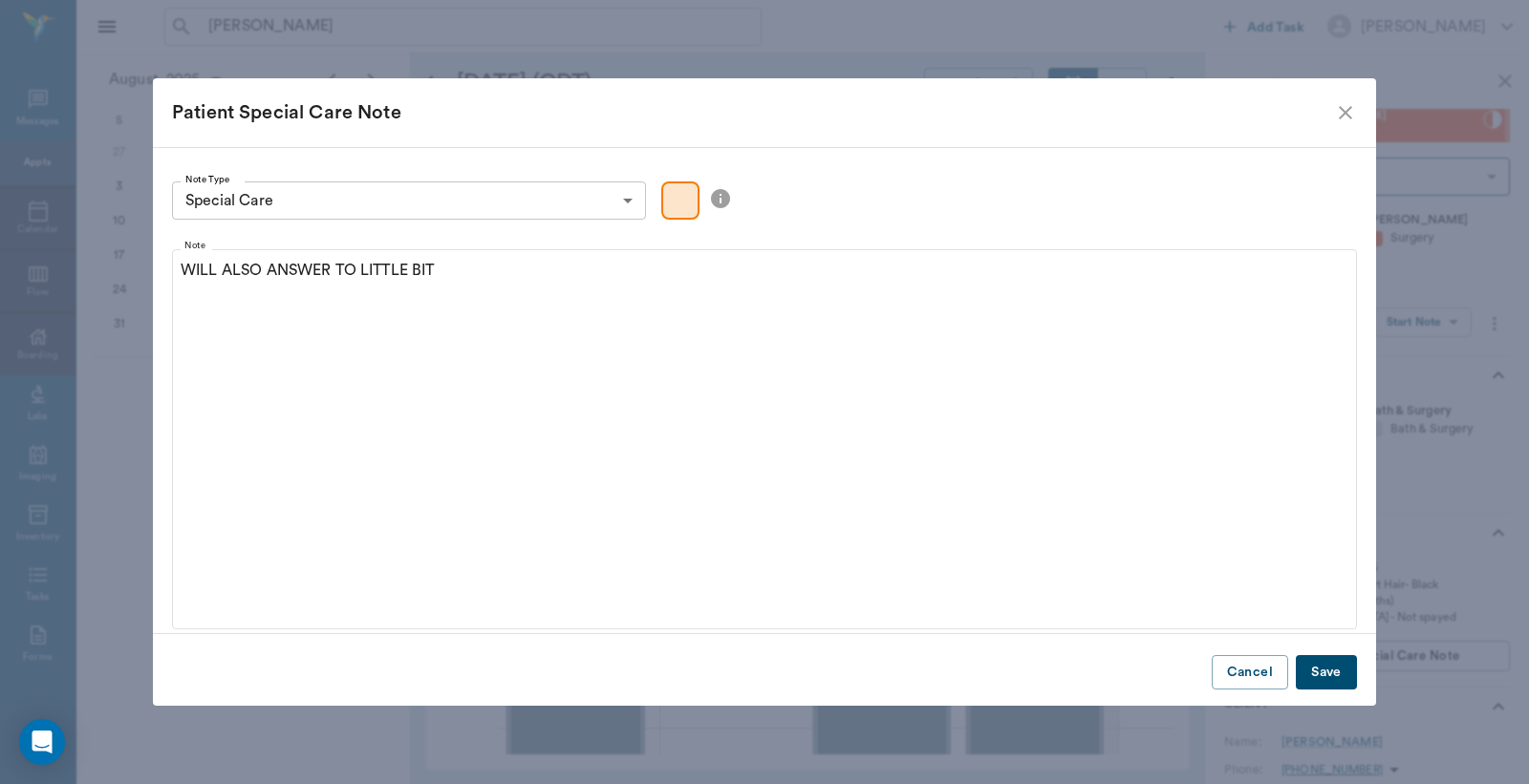
click at [1318, 681] on button "Save" at bounding box center [1325, 673] width 61 height 36
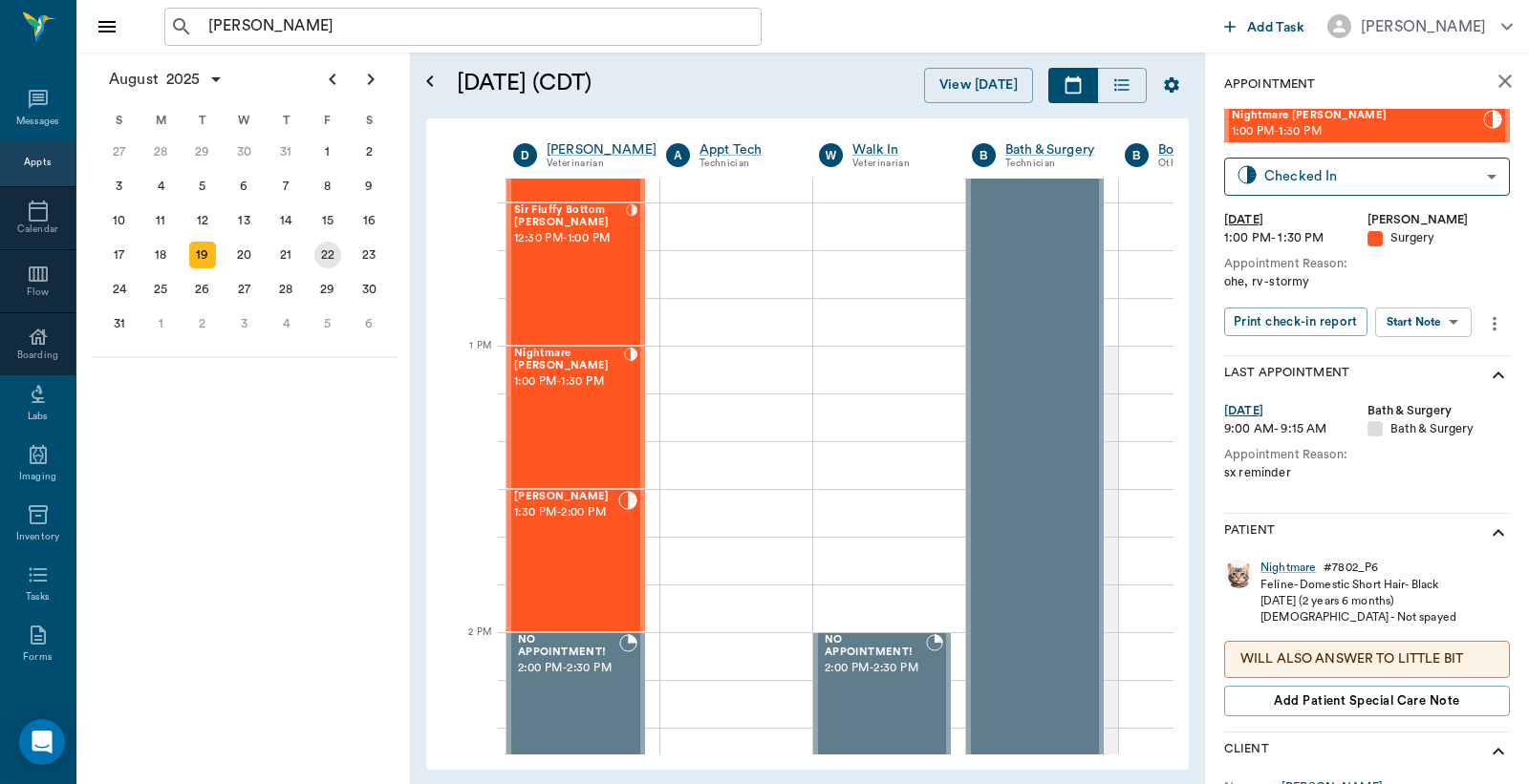
click at [330, 252] on div "22" at bounding box center [327, 255] width 27 height 27
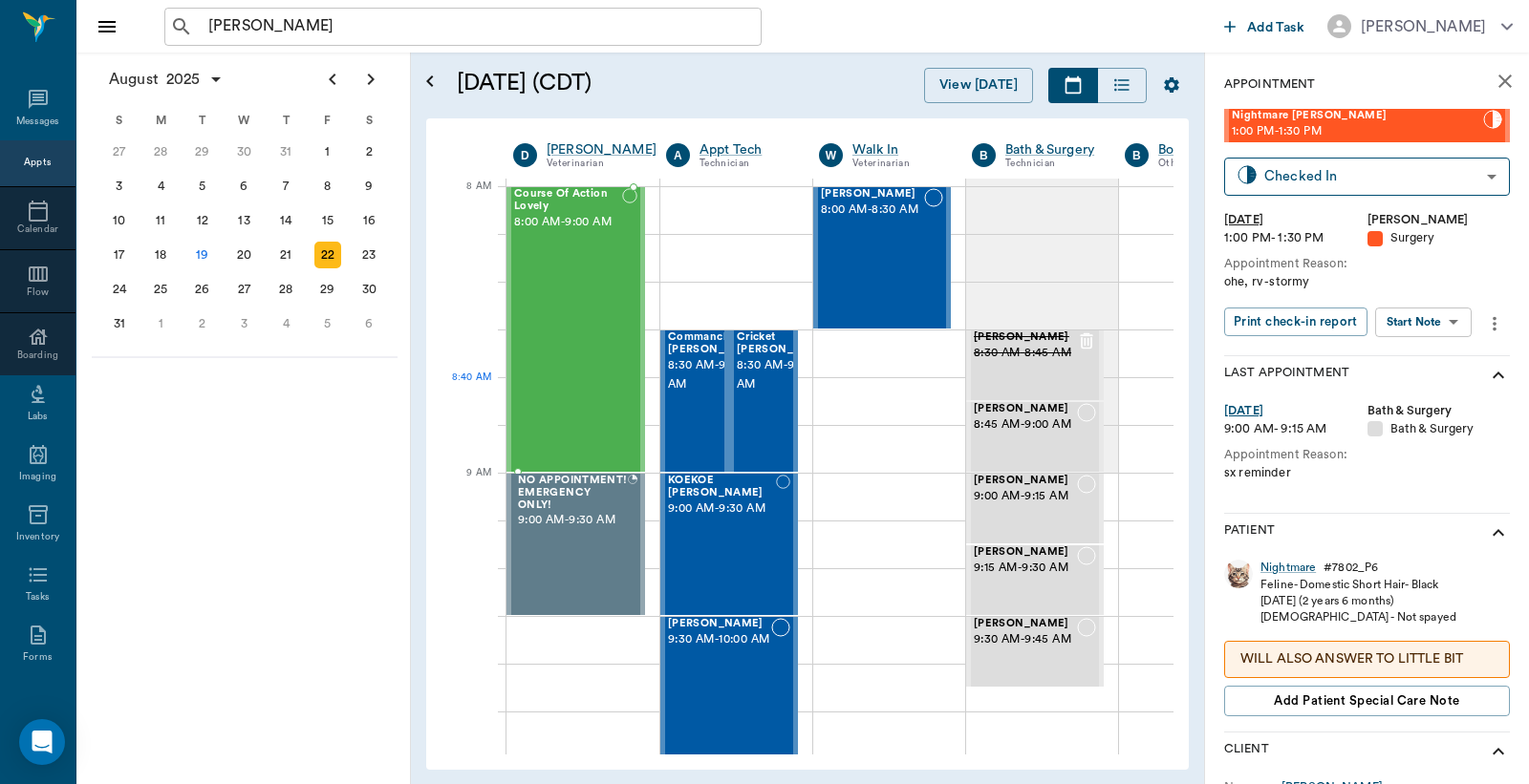
scroll to position [0, 1]
click at [587, 378] on div "Course Of Action Lovely 8:00 AM - 9:00 AM" at bounding box center [567, 329] width 108 height 283
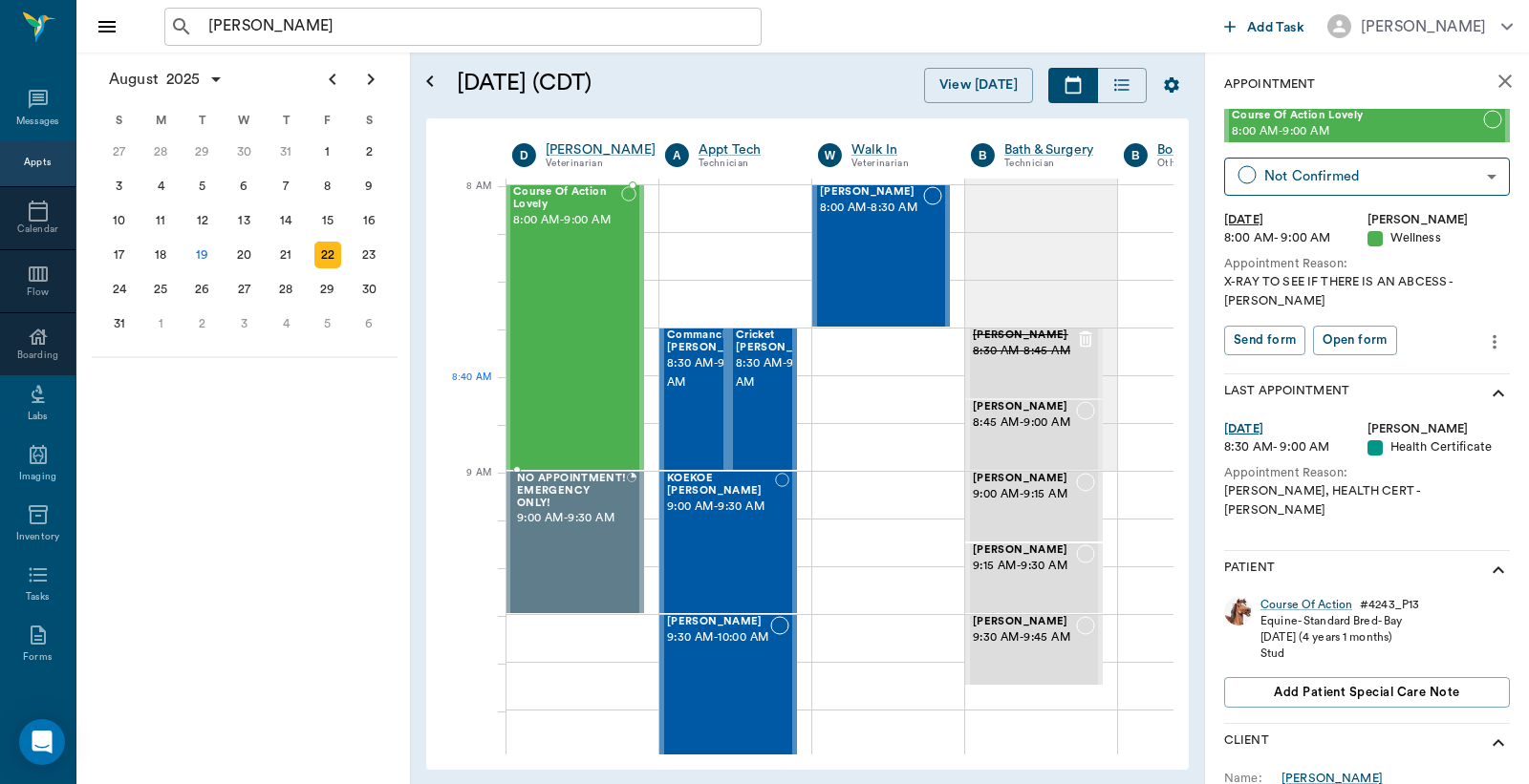
scroll to position [0, 1]
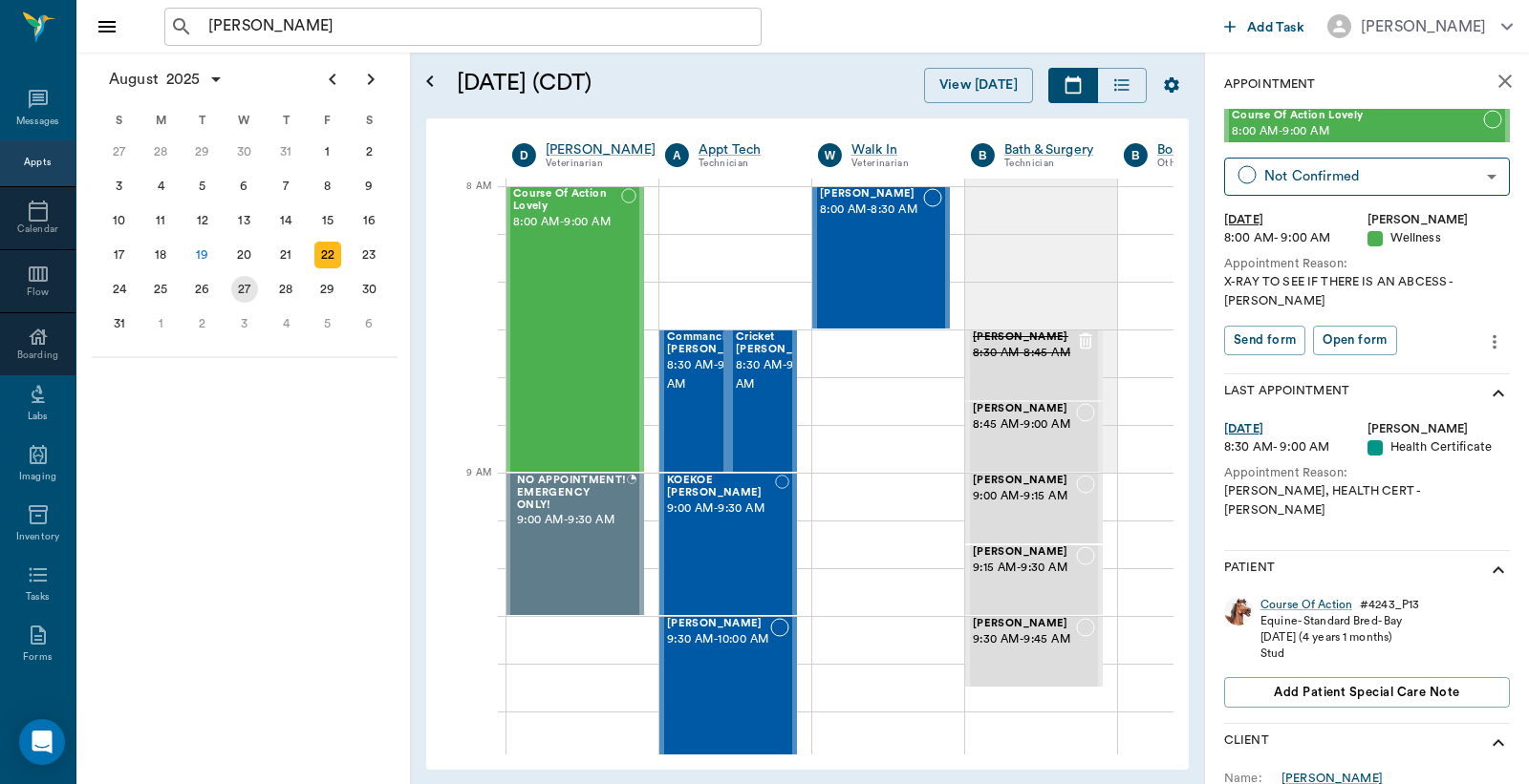
click at [241, 290] on div "27" at bounding box center [244, 290] width 27 height 27
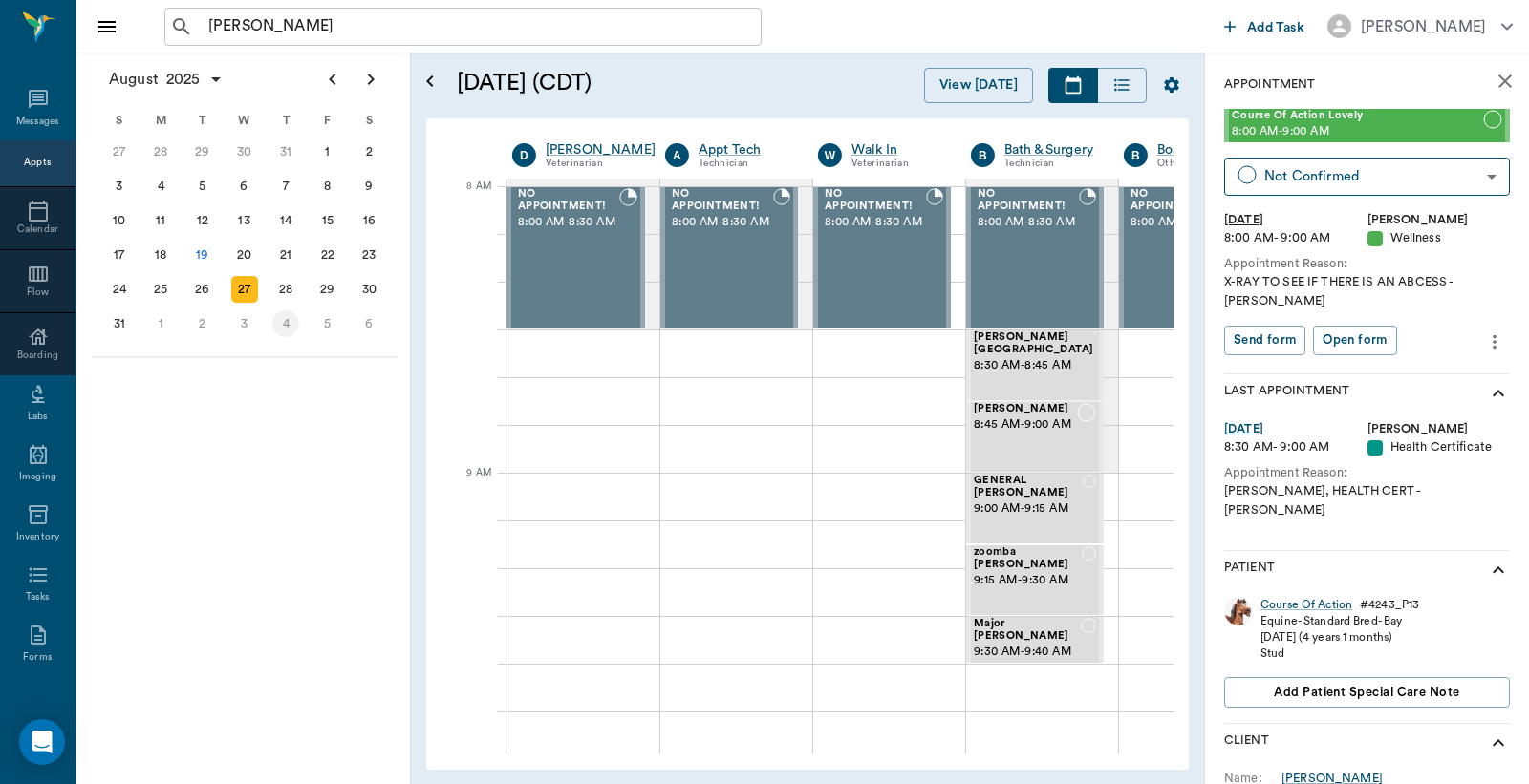
scroll to position [0, 1]
click at [580, 364] on div at bounding box center [581, 352] width 153 height 47
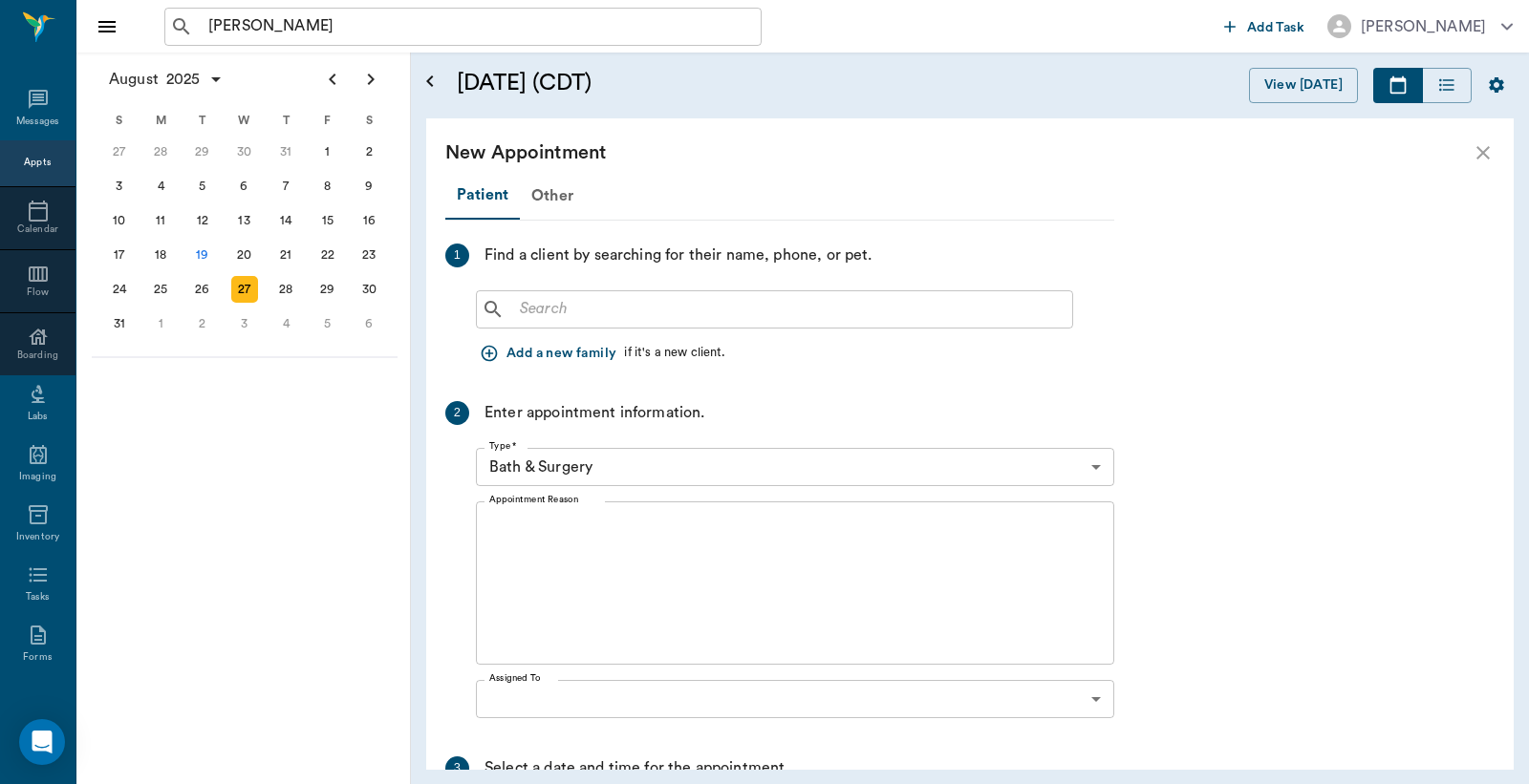
scroll to position [0, 0]
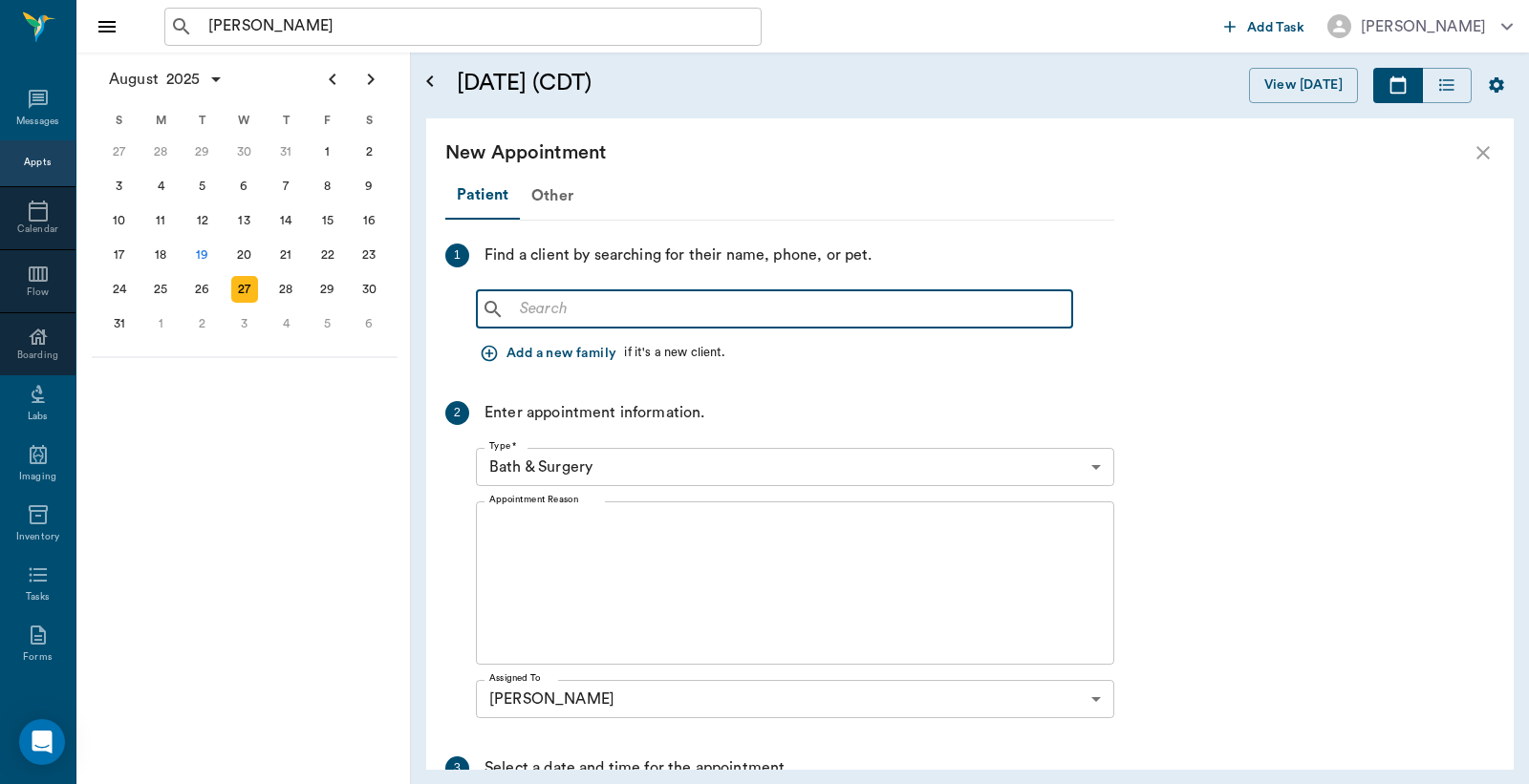
click at [556, 302] on input "text" at bounding box center [788, 310] width 552 height 27
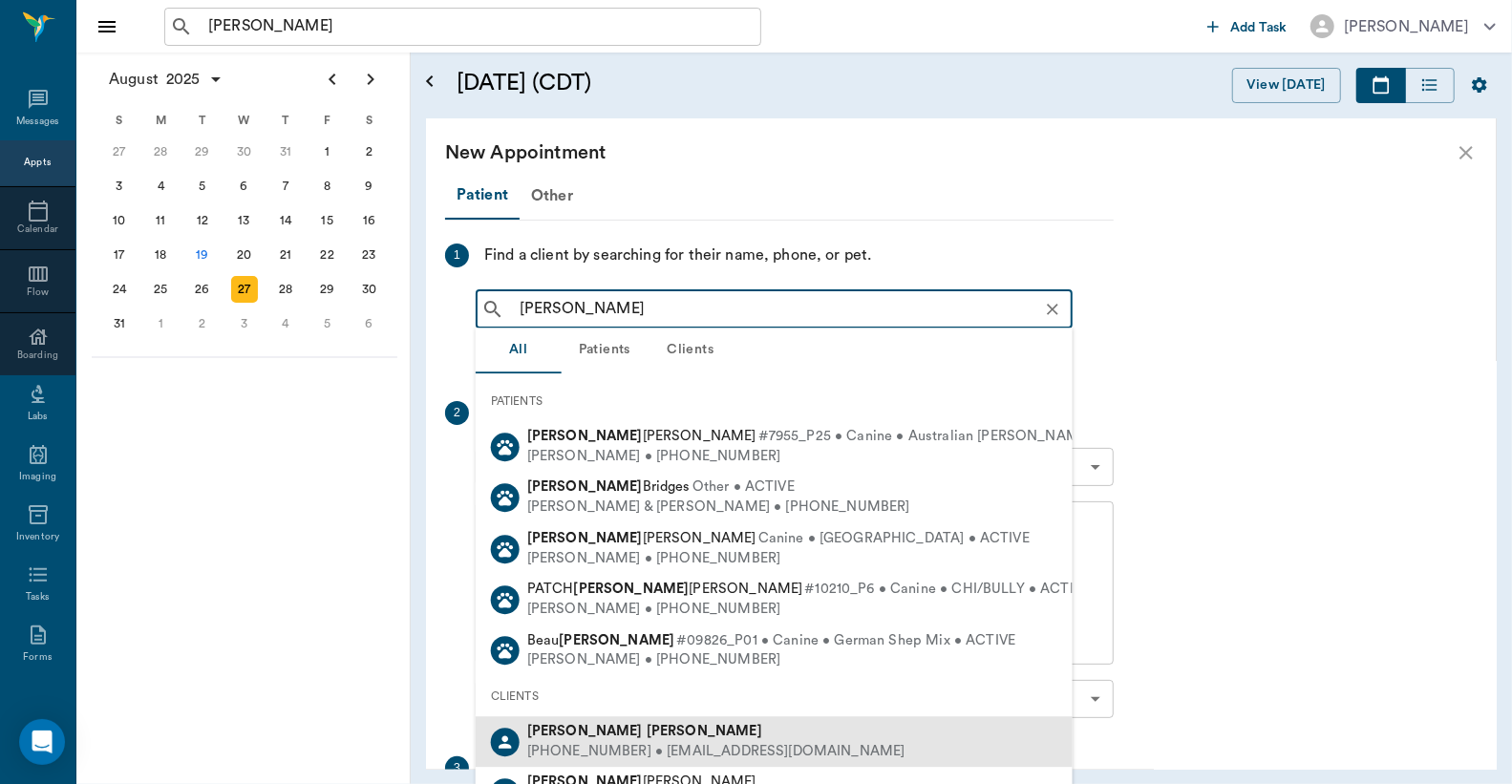
click at [647, 727] on b "Wilburn" at bounding box center [705, 731] width 116 height 14
type input "ADAM WILBU"
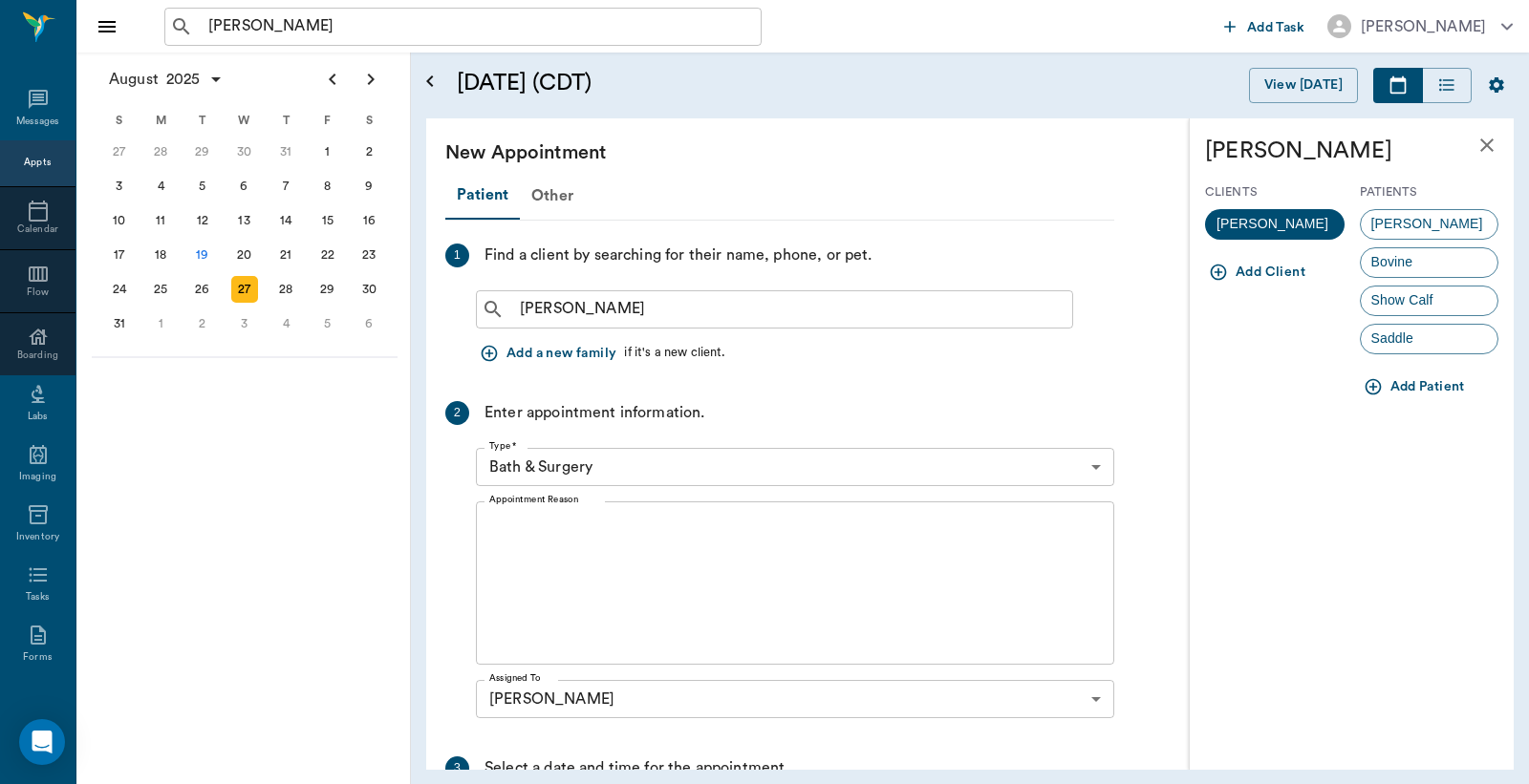
click at [1425, 265] on div "Bovine" at bounding box center [1430, 263] width 139 height 31
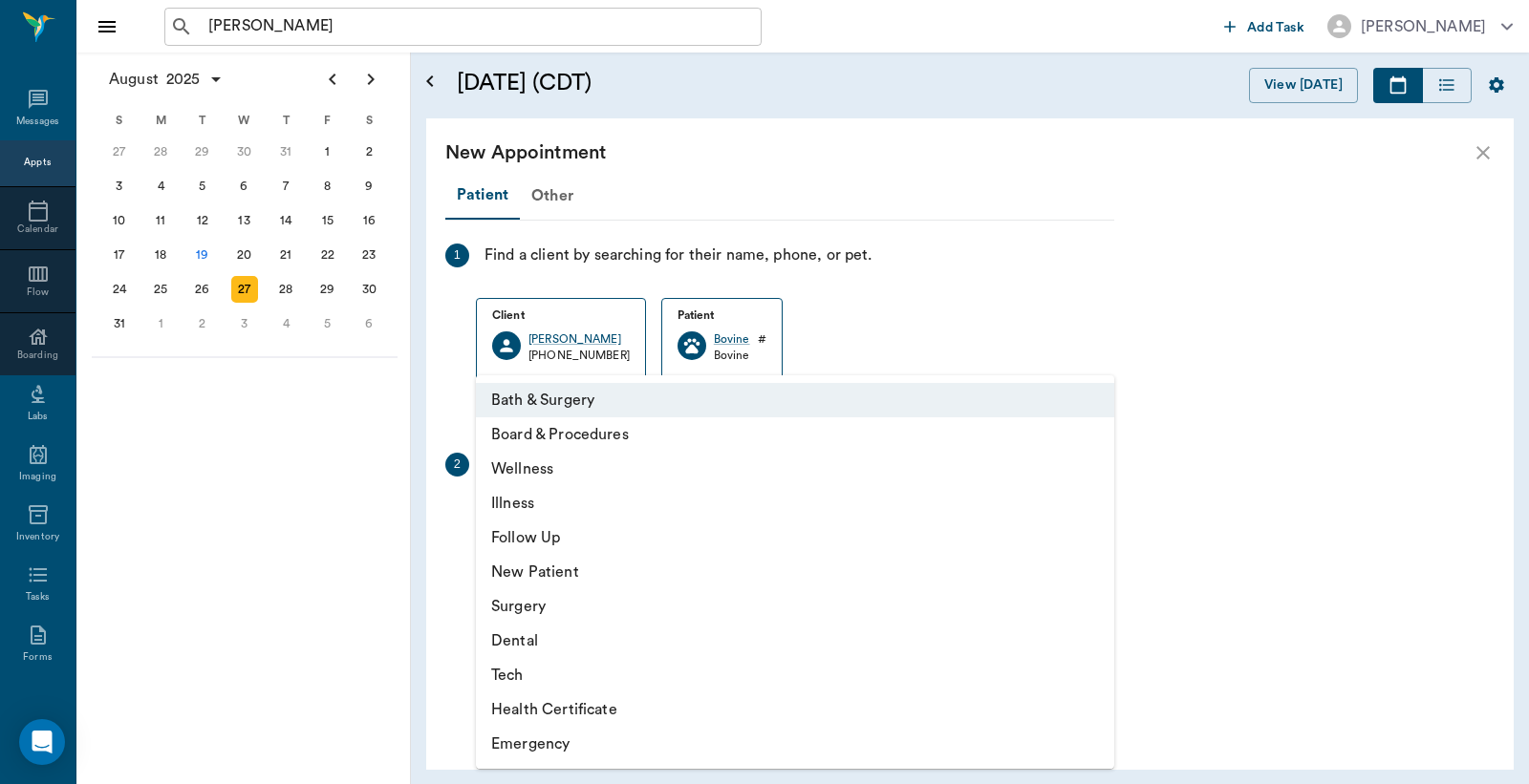
click at [634, 516] on body "HOWARD WOOD ​ Add Task Dr. Bert Ellsworth Nectar Messages Appts Calendar Flow B…" at bounding box center [764, 392] width 1529 height 784
click at [550, 471] on li "Wellness" at bounding box center [795, 469] width 638 height 35
type input "65d2be4f46e3a538d89b8c14"
type input "09:00 AM"
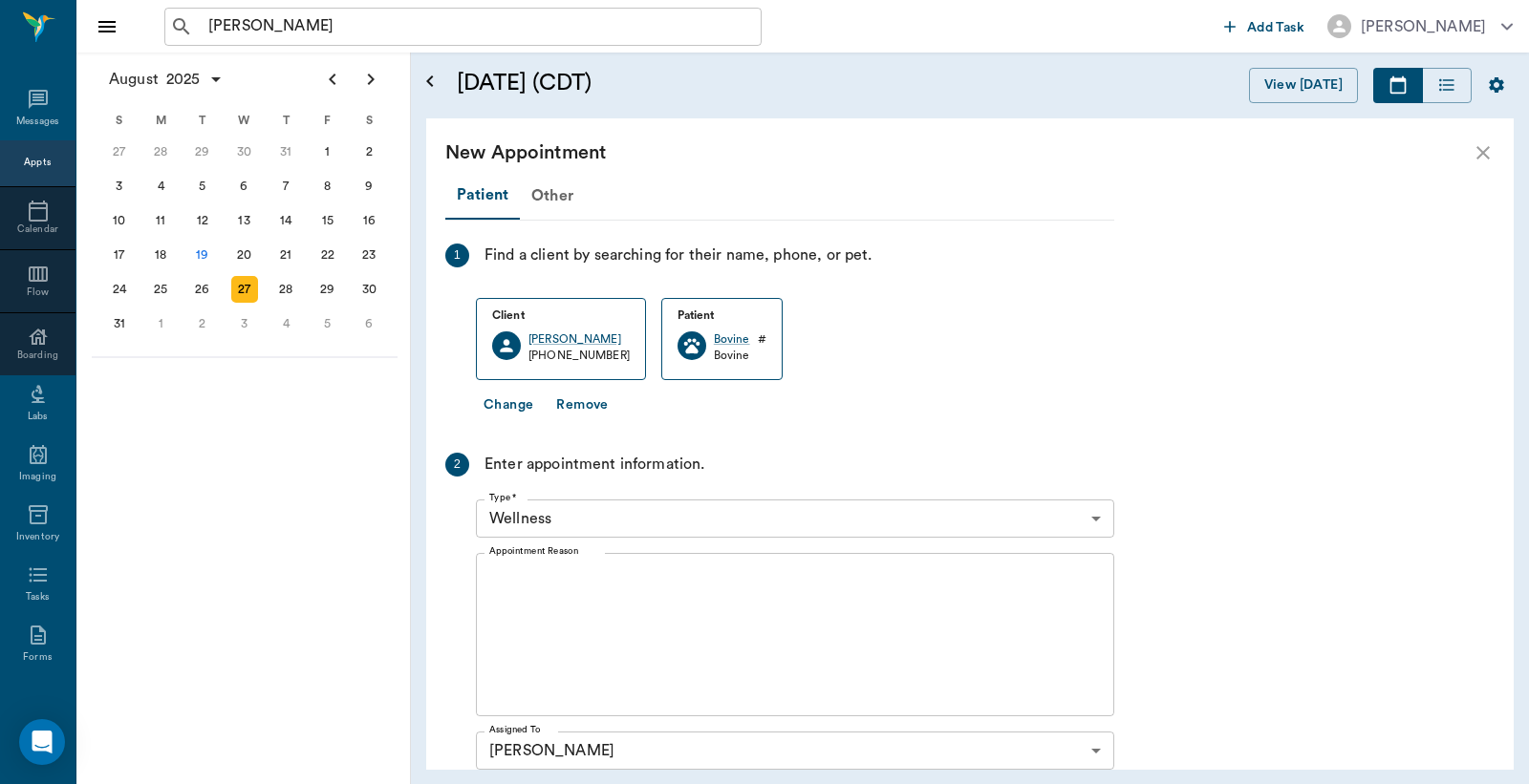
click at [583, 566] on div "x Appointment Reason" at bounding box center [795, 634] width 638 height 163
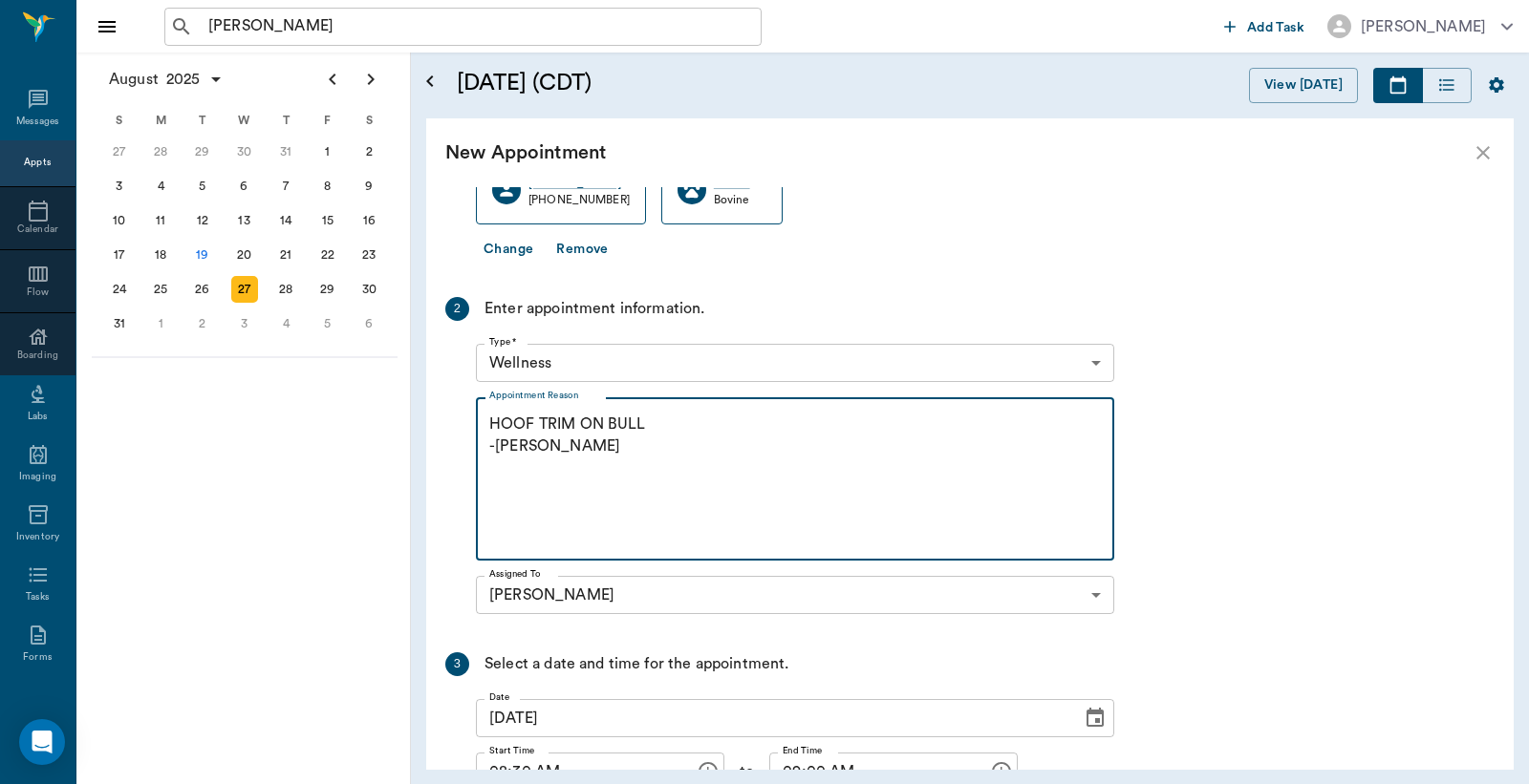
scroll to position [319, 0]
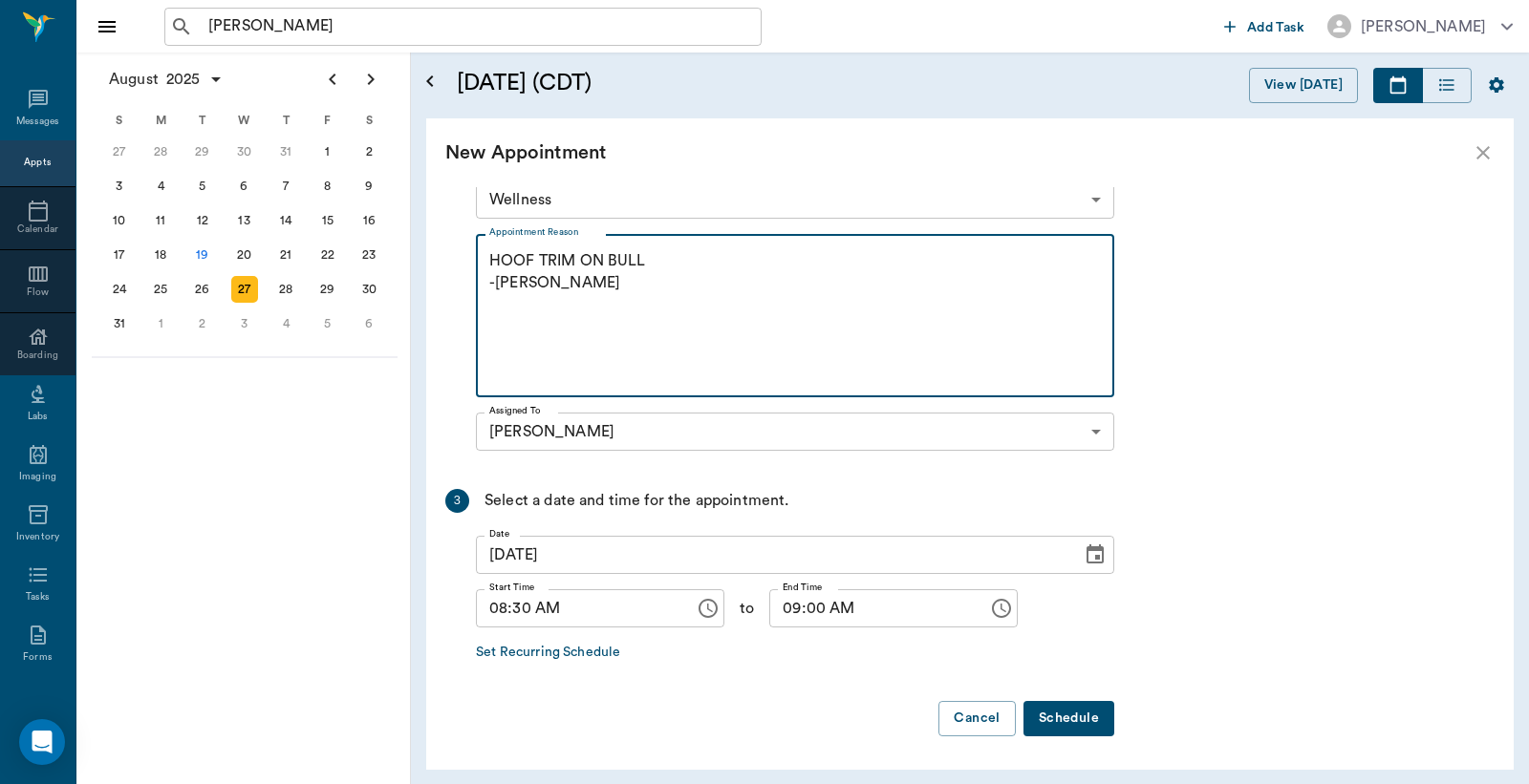
type textarea "HOOF TRIM ON BULL -LORY"
click at [1070, 714] on button "Schedule" at bounding box center [1068, 718] width 91 height 36
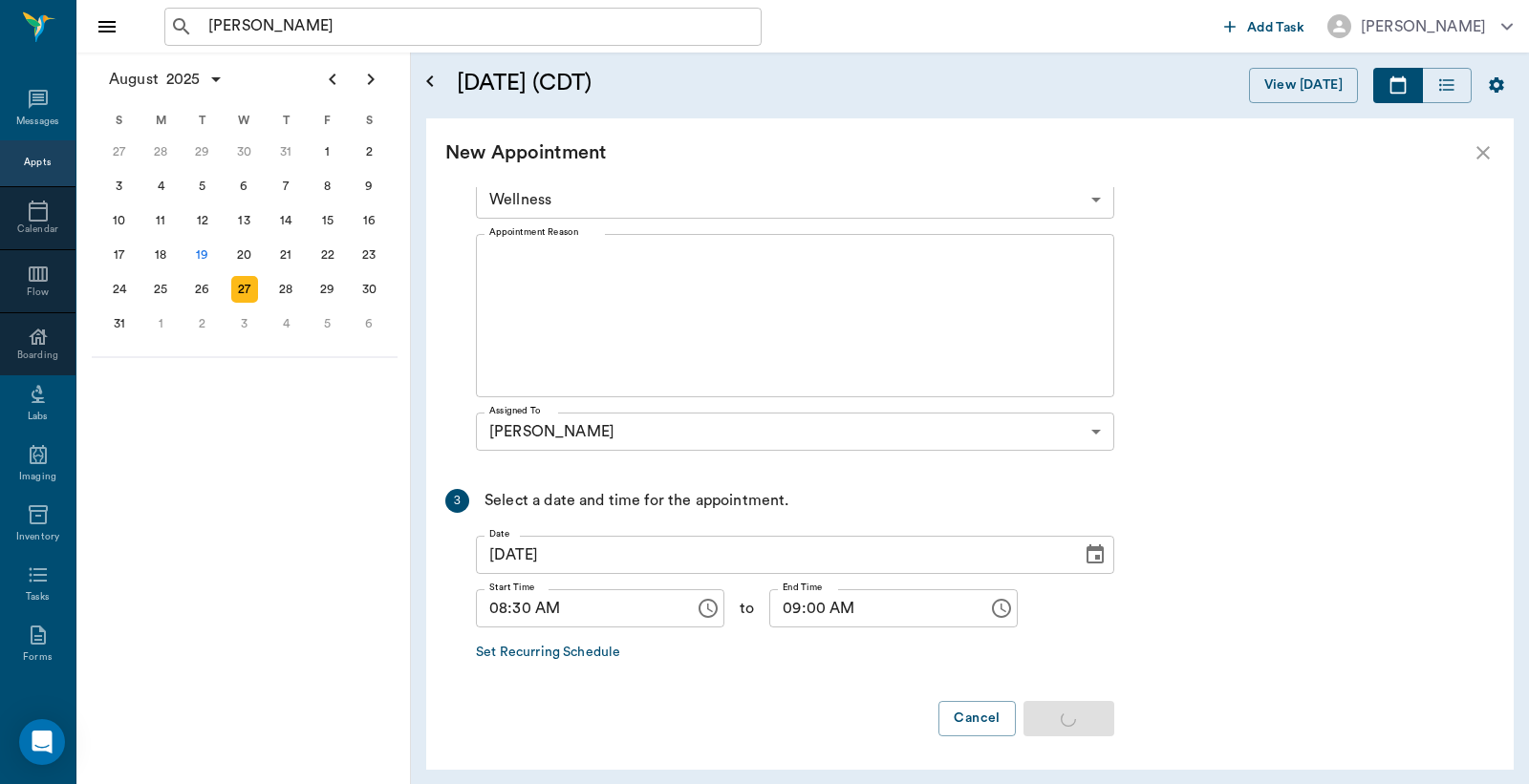
scroll to position [0, 0]
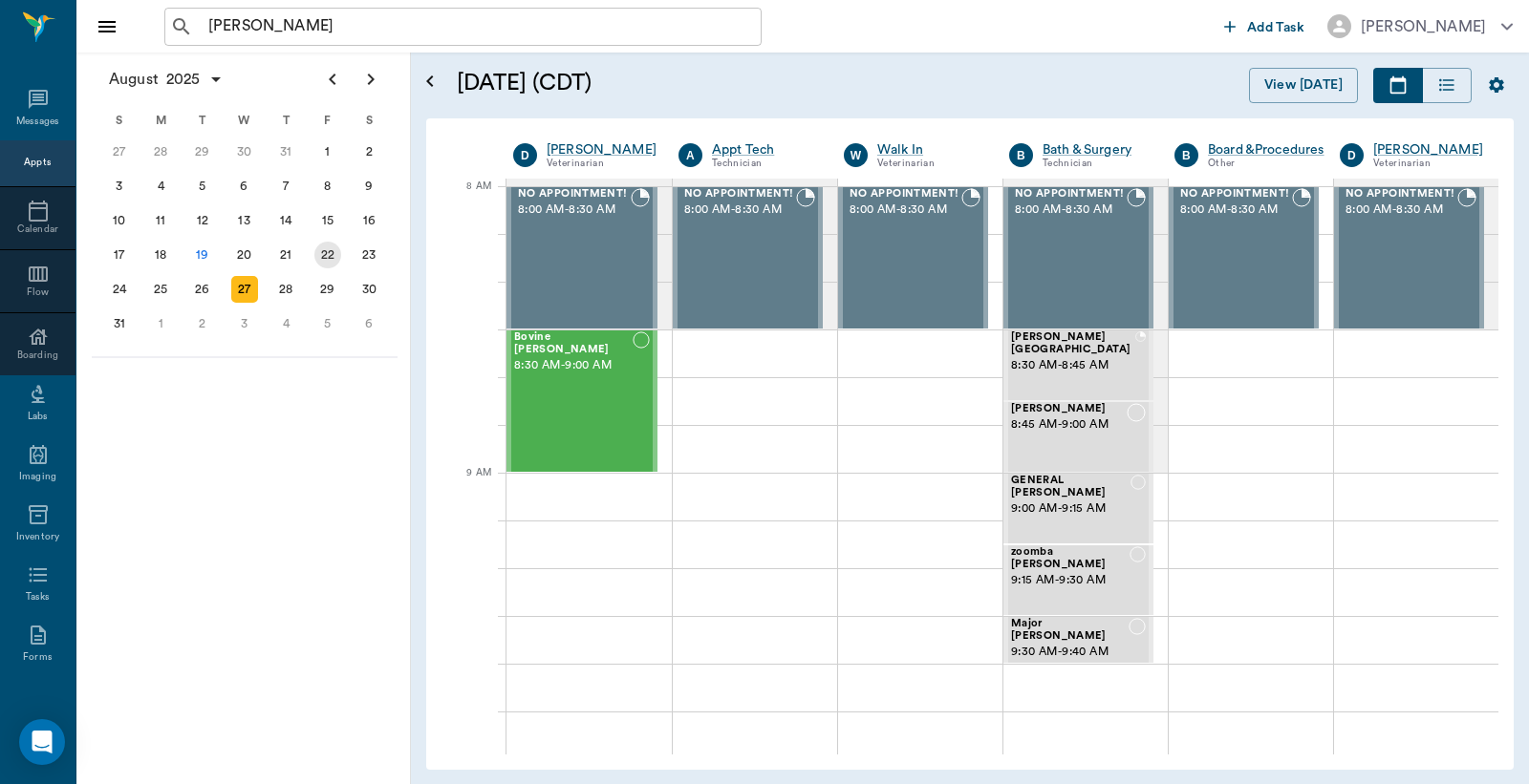
click at [340, 250] on div "22" at bounding box center [328, 255] width 42 height 35
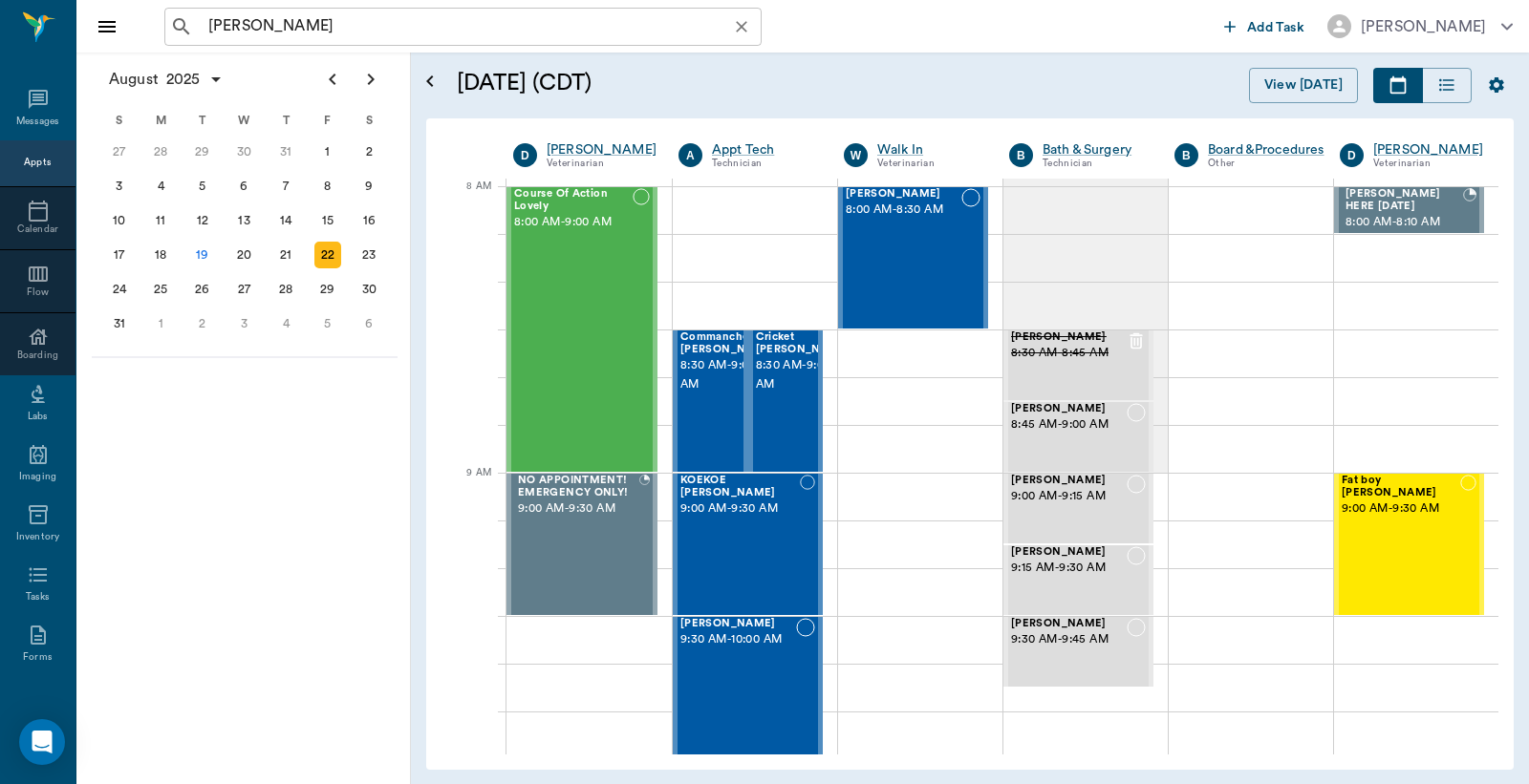
click at [749, 21] on icon "Clear" at bounding box center [742, 27] width 19 height 19
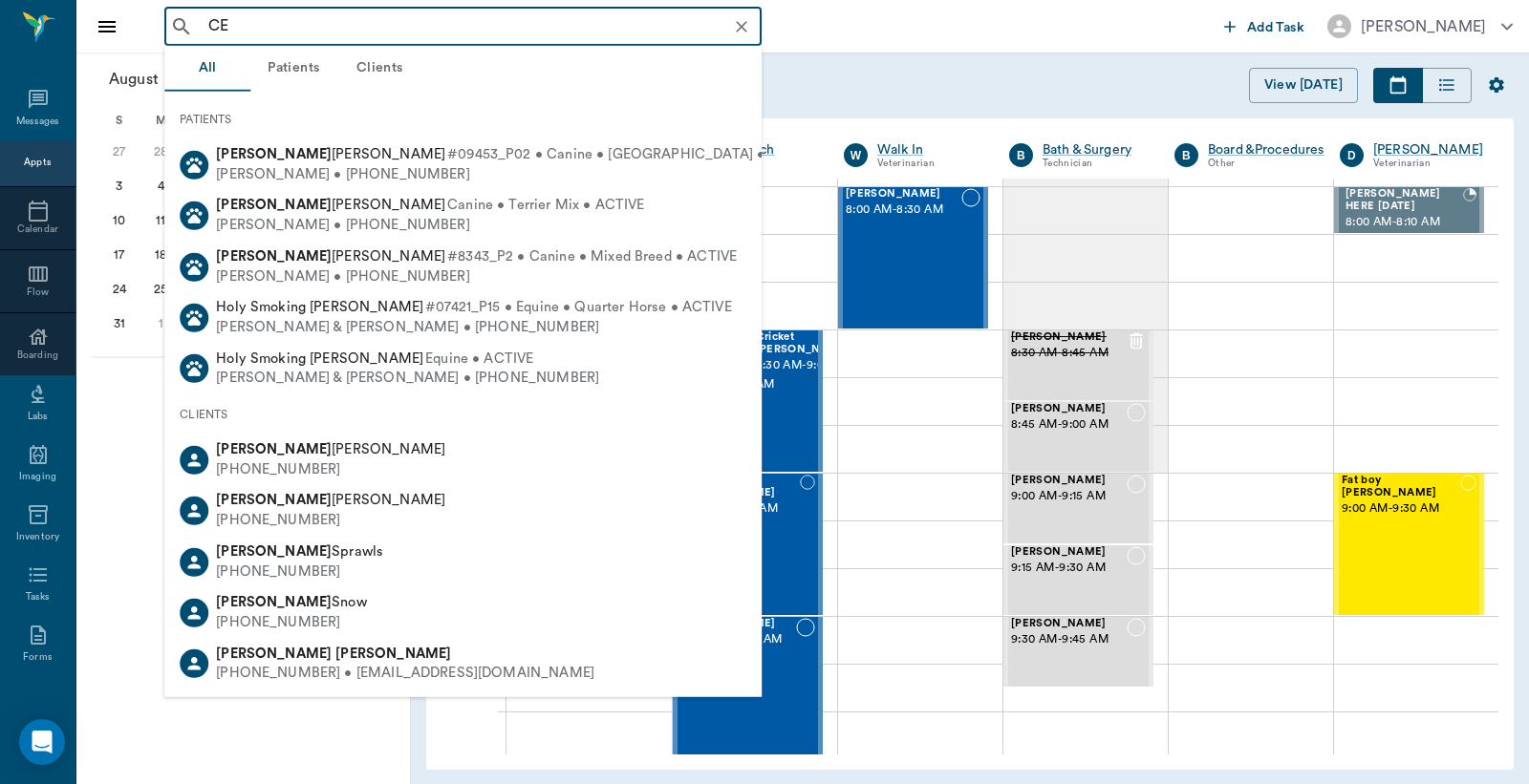
type input "C"
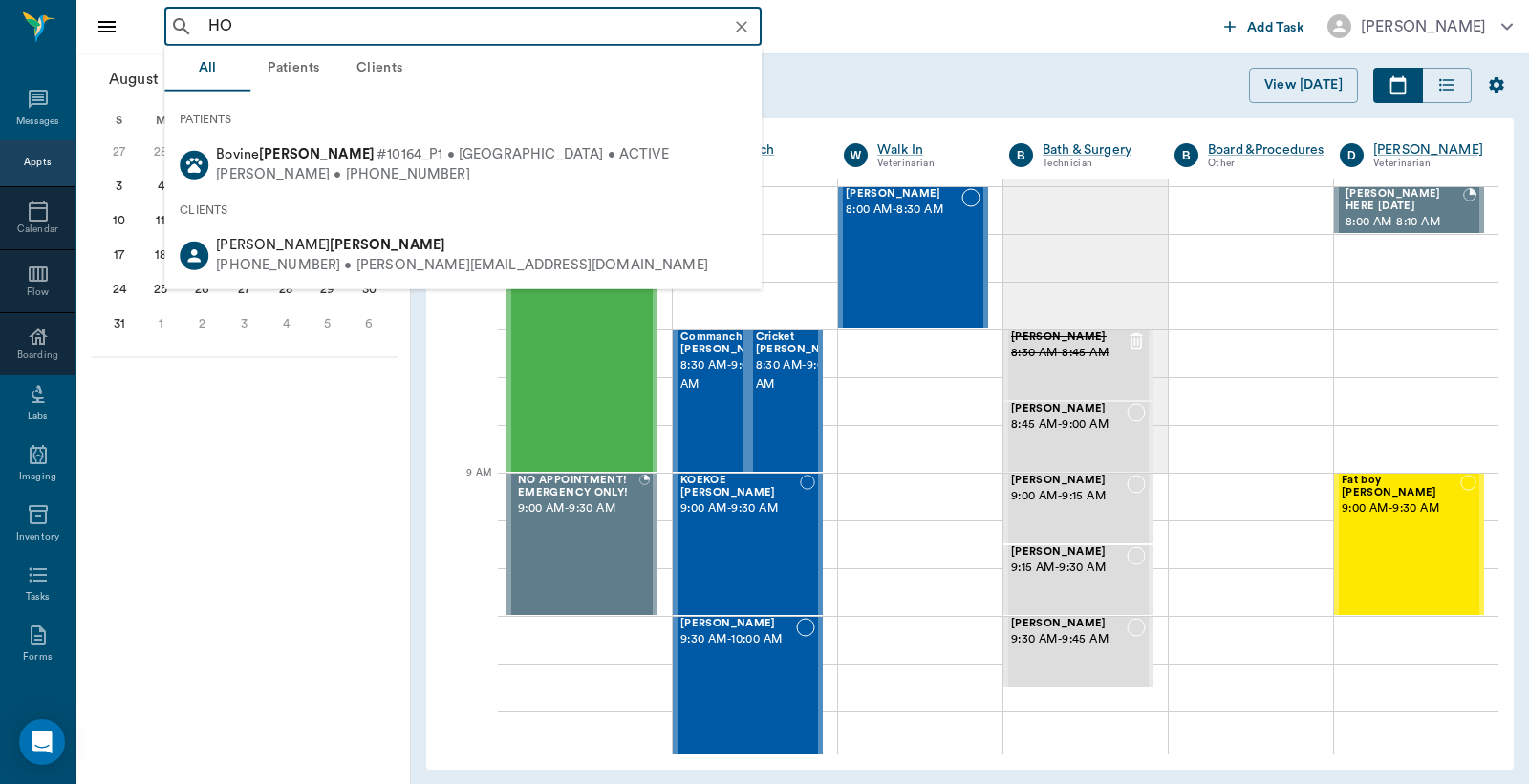
type input "H"
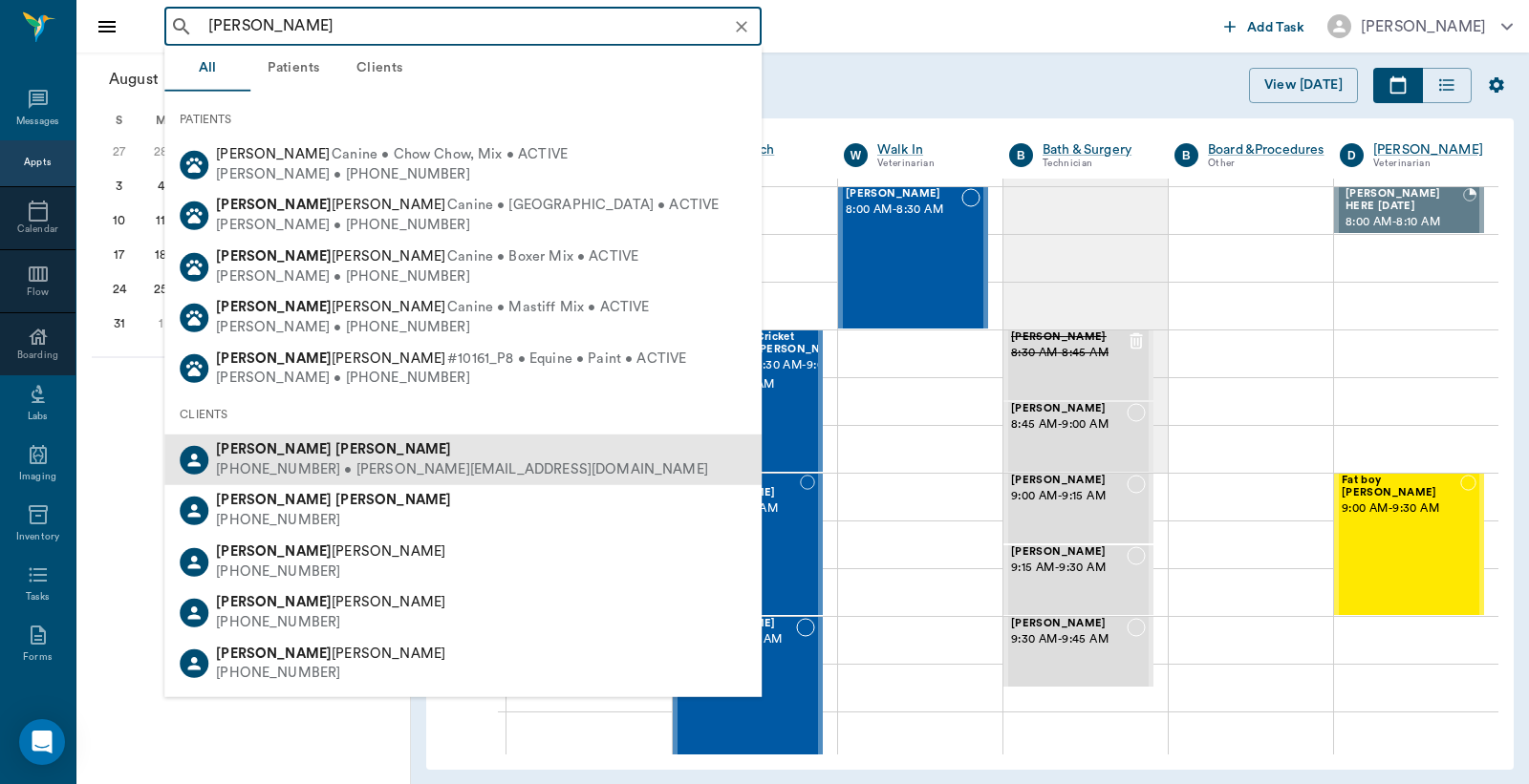
click at [313, 461] on div "(903) 310-8798 • holbrook.brahmanranch@gmail.com" at bounding box center [462, 470] width 492 height 20
type input "JOE HOLBROOK"
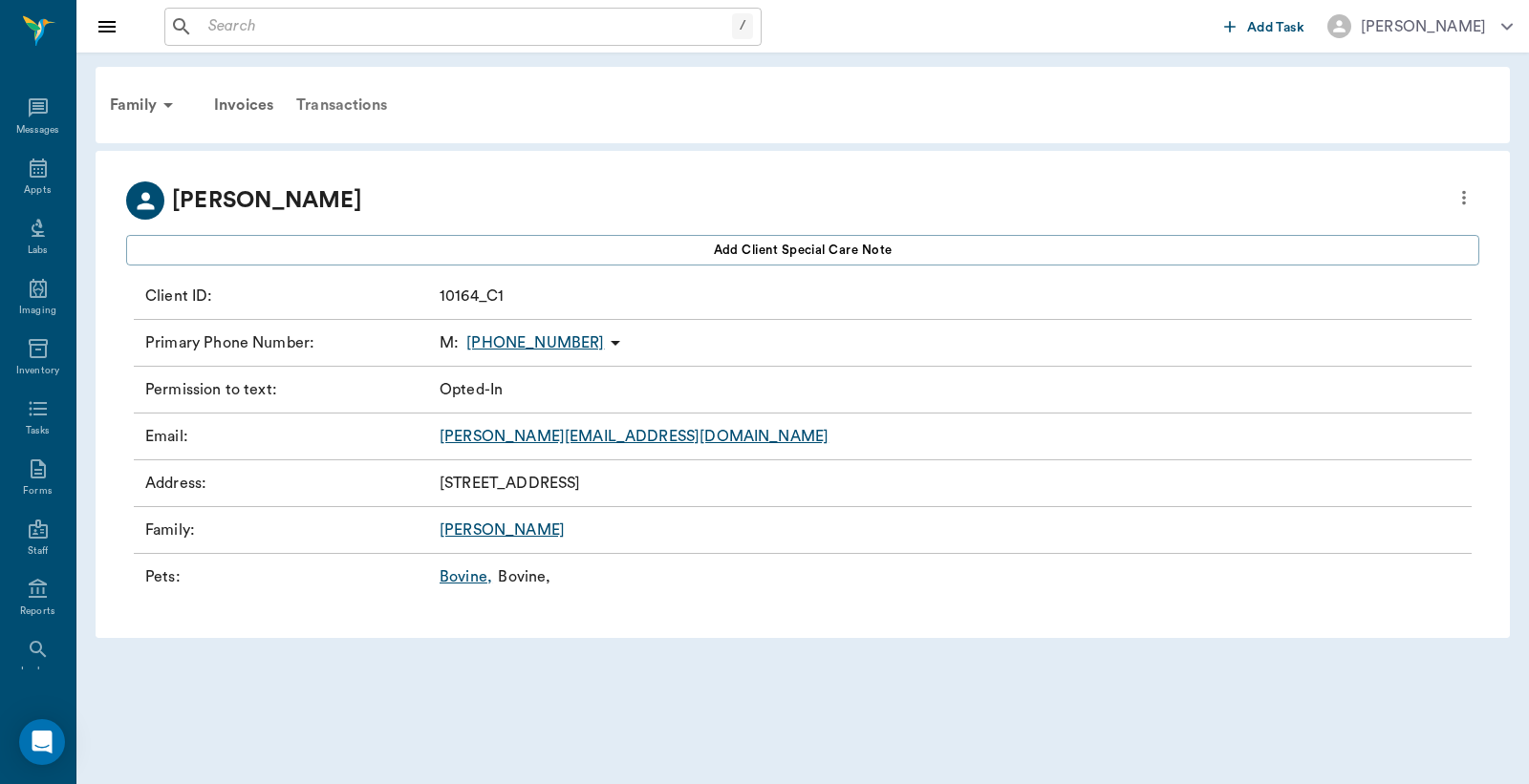
click at [385, 99] on div "Transactions" at bounding box center [342, 104] width 114 height 45
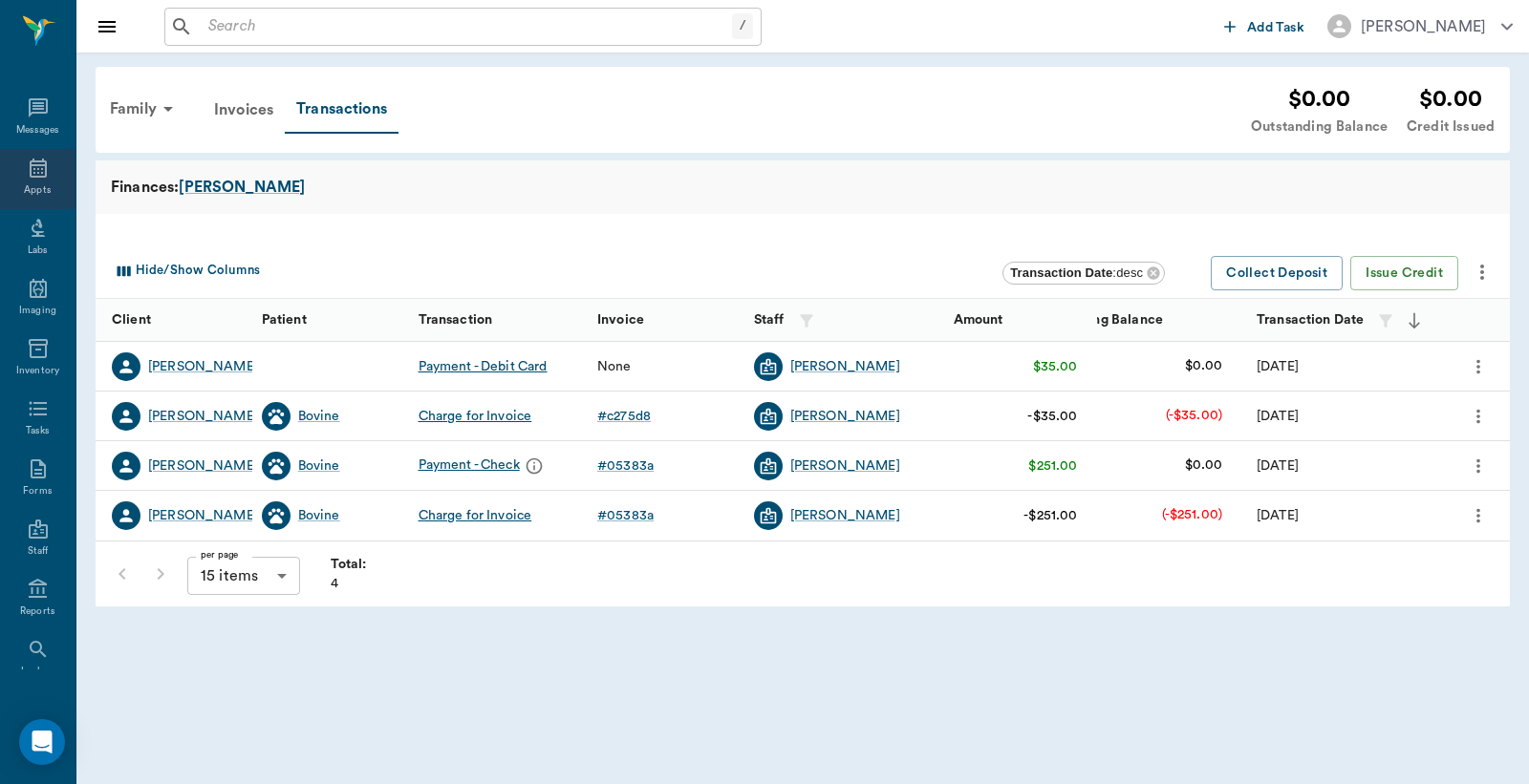
click at [16, 180] on div "Appts" at bounding box center [38, 179] width 75 height 60
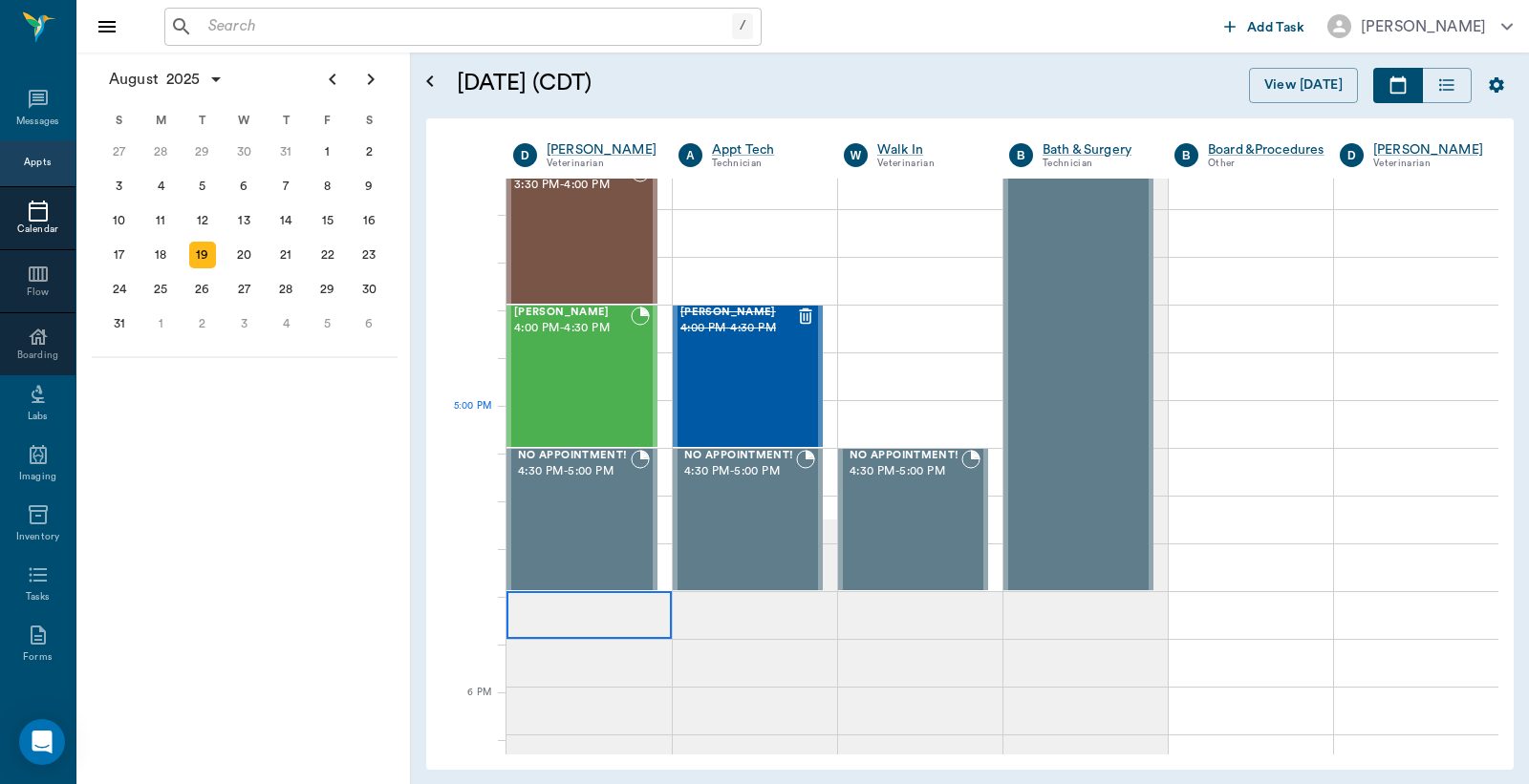
scroll to position [1840, 0]
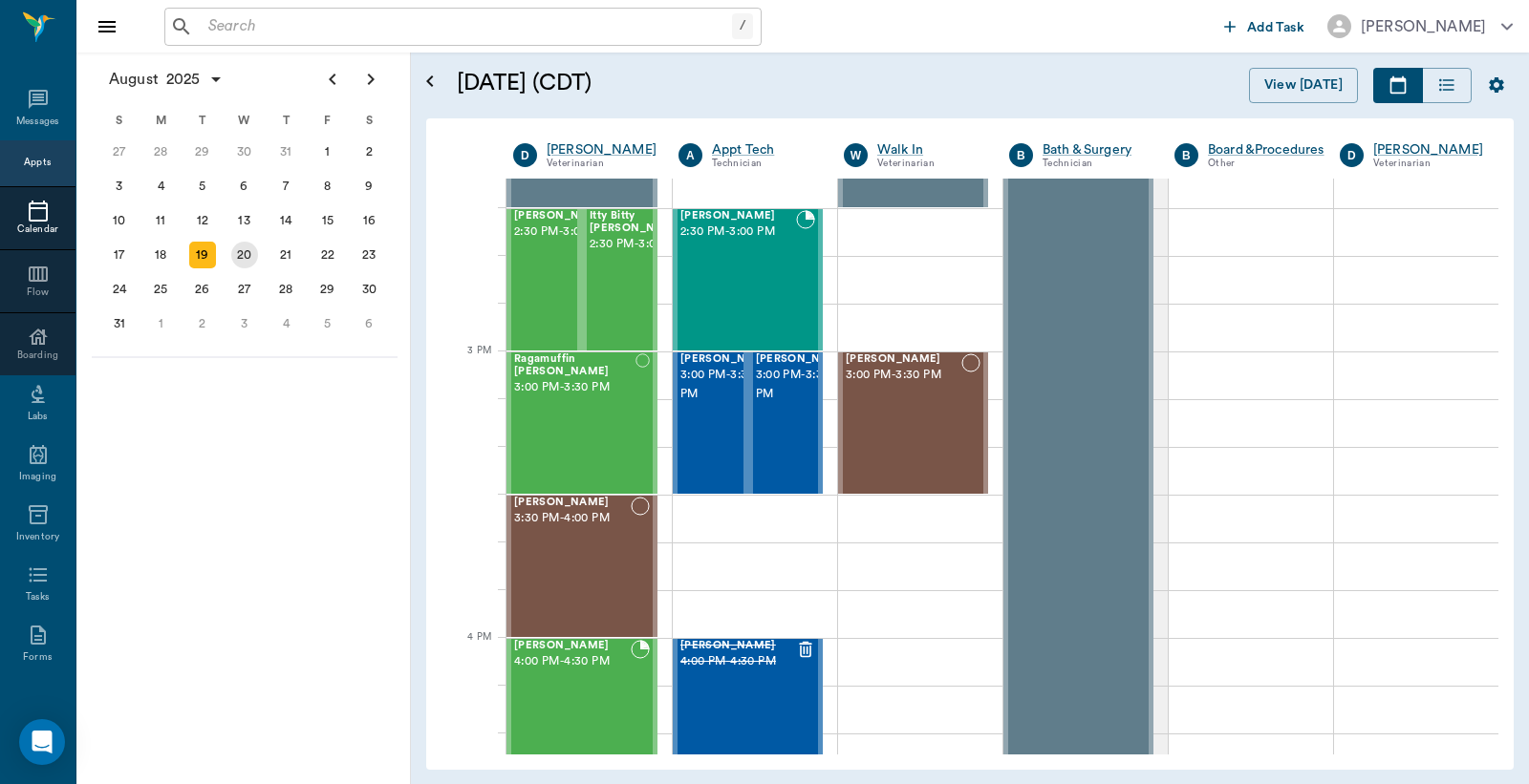
click at [241, 253] on div "20" at bounding box center [244, 255] width 27 height 27
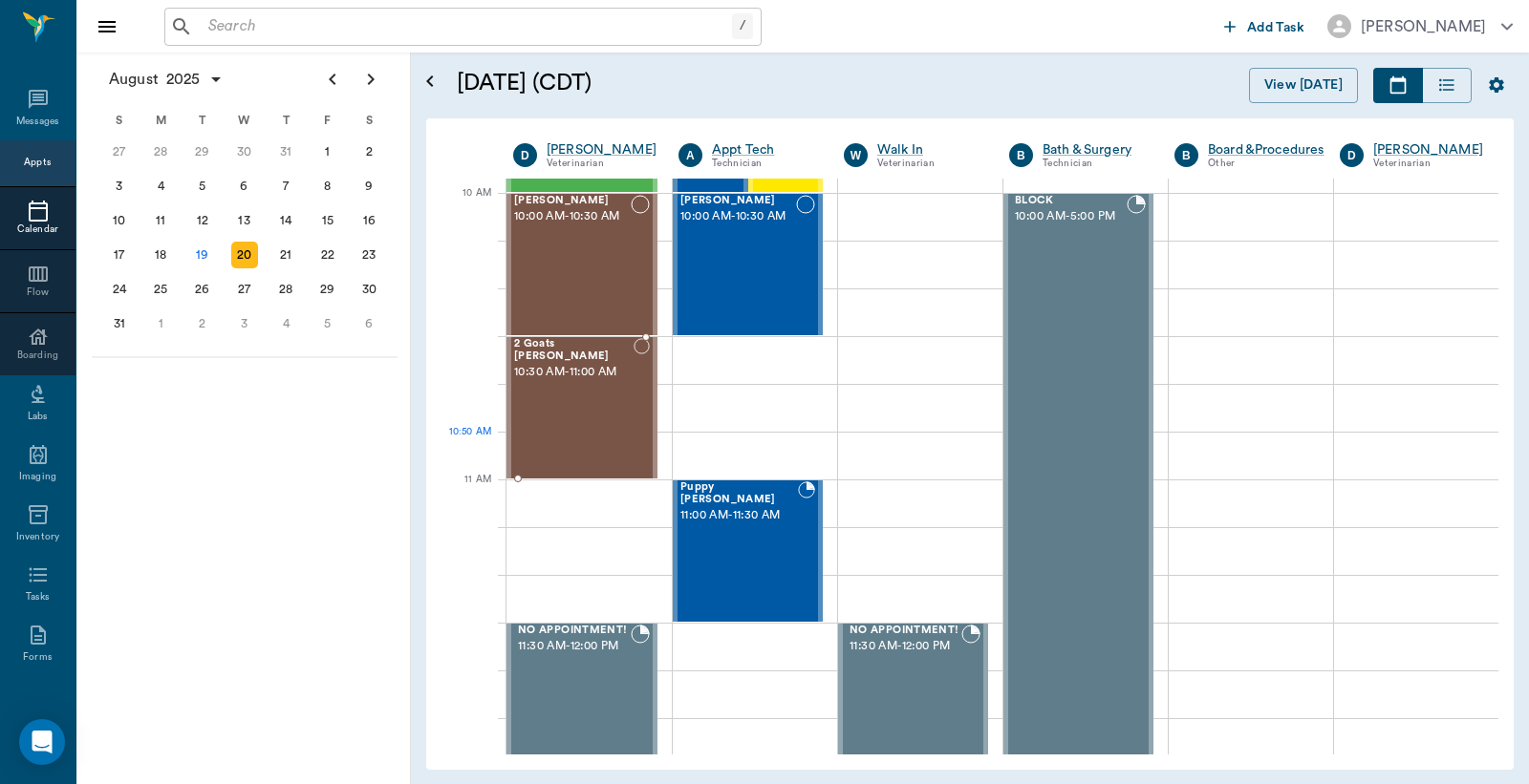
scroll to position [708, 0]
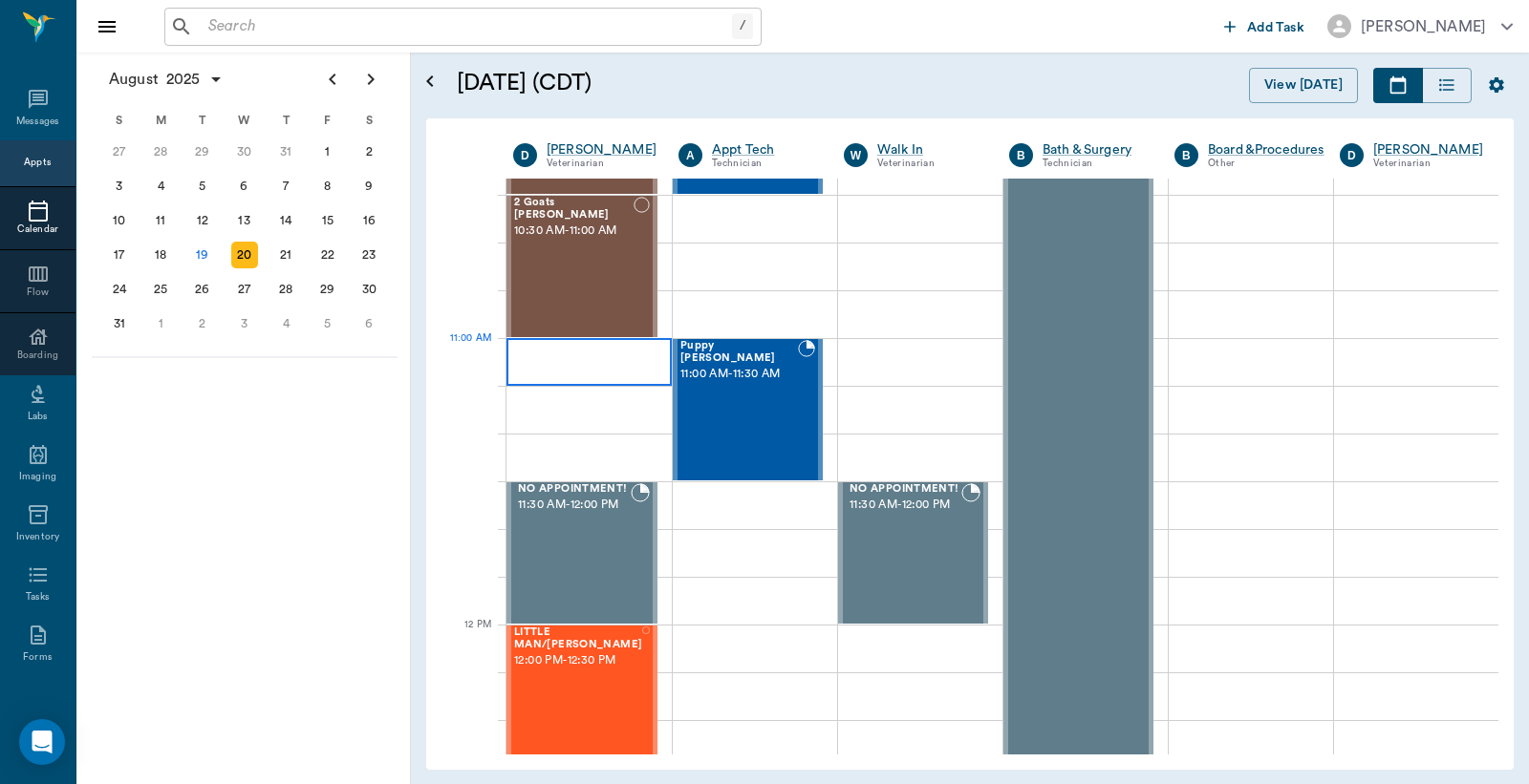
click at [530, 359] on div at bounding box center [588, 361] width 165 height 47
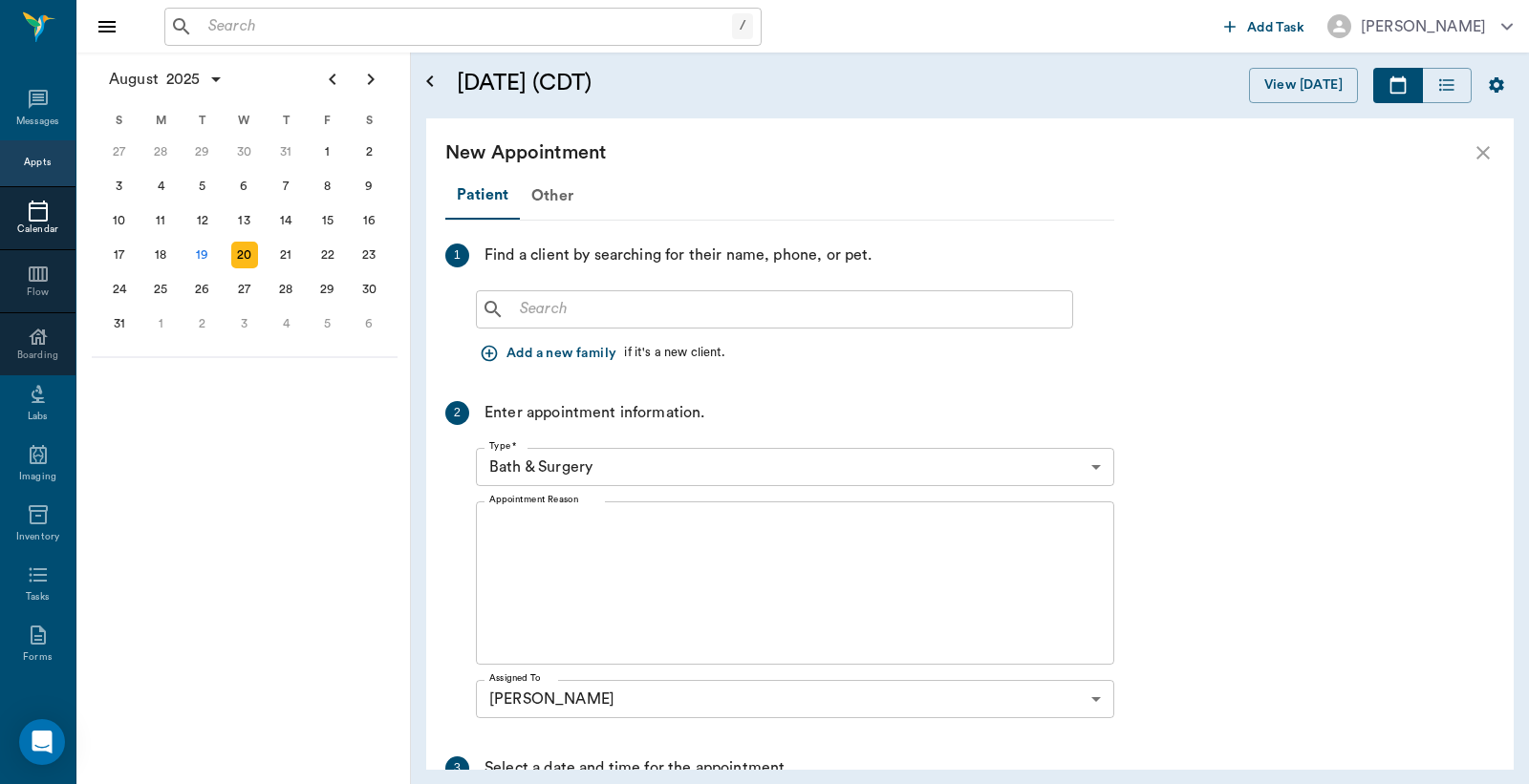
click at [543, 313] on input "text" at bounding box center [788, 310] width 552 height 27
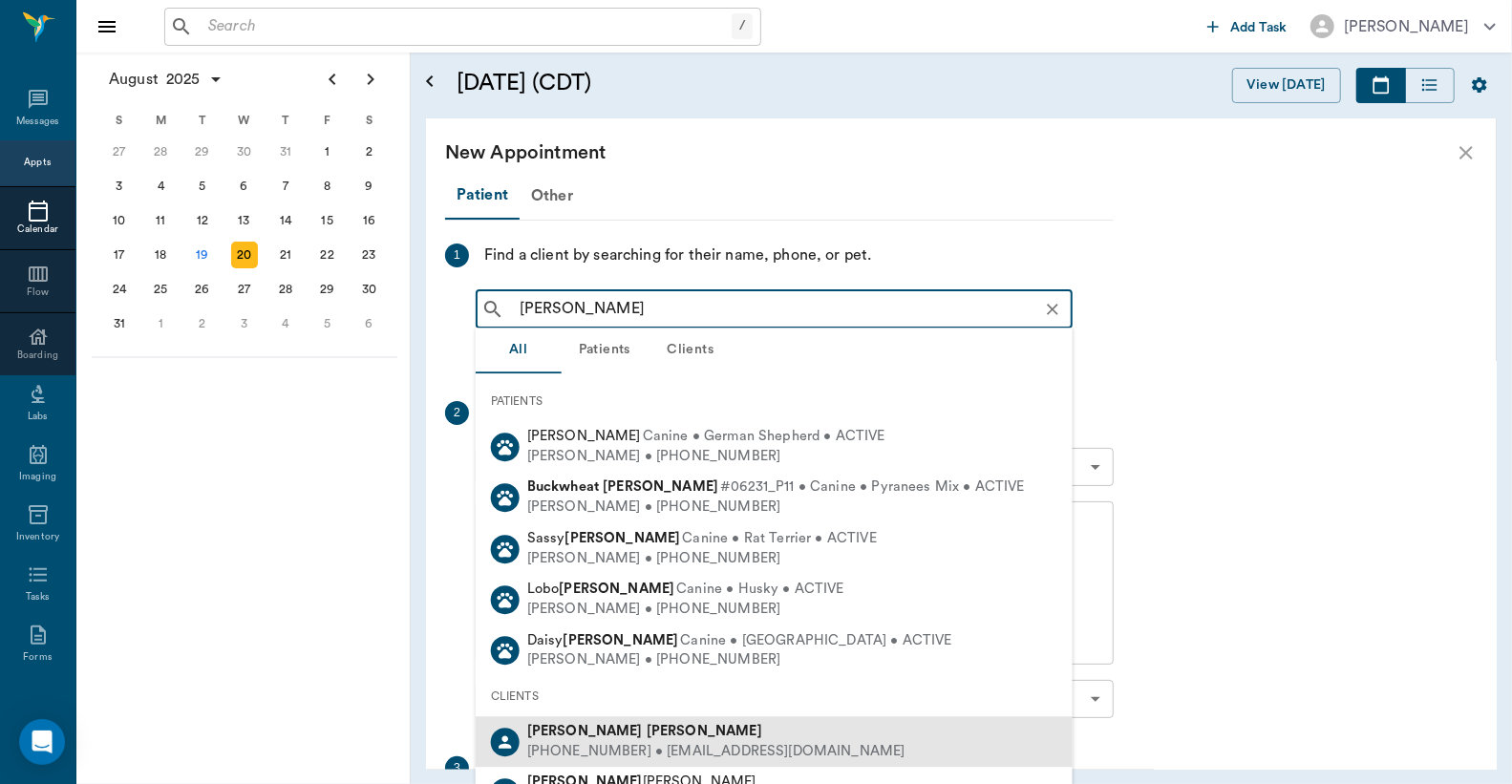
click at [604, 745] on div "(318) 489-1993 • ALLISONXXSNDFR@aol.com" at bounding box center [716, 752] width 378 height 20
type input "ALLISON BUH"
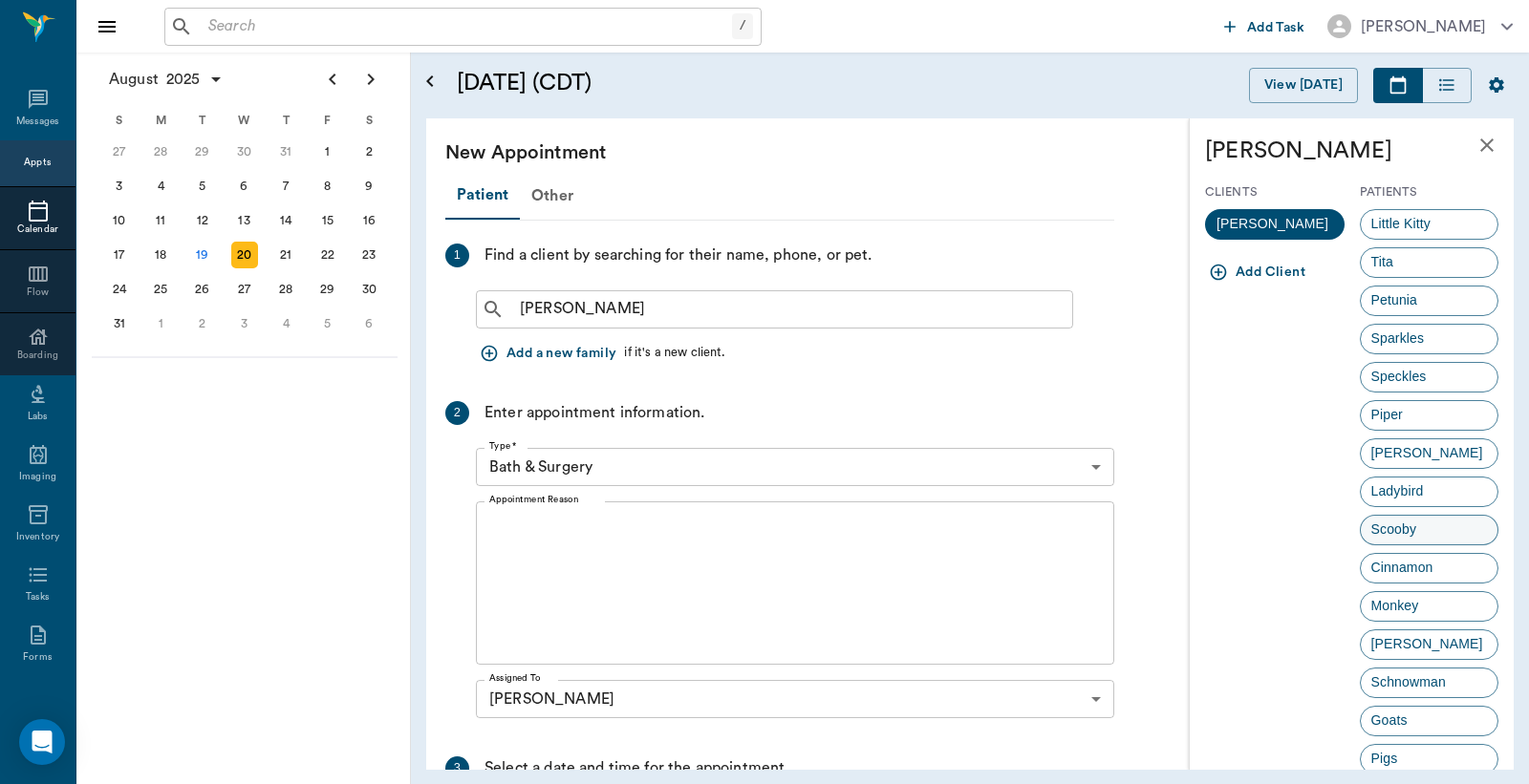
click at [1378, 533] on span "Scooby" at bounding box center [1394, 529] width 67 height 20
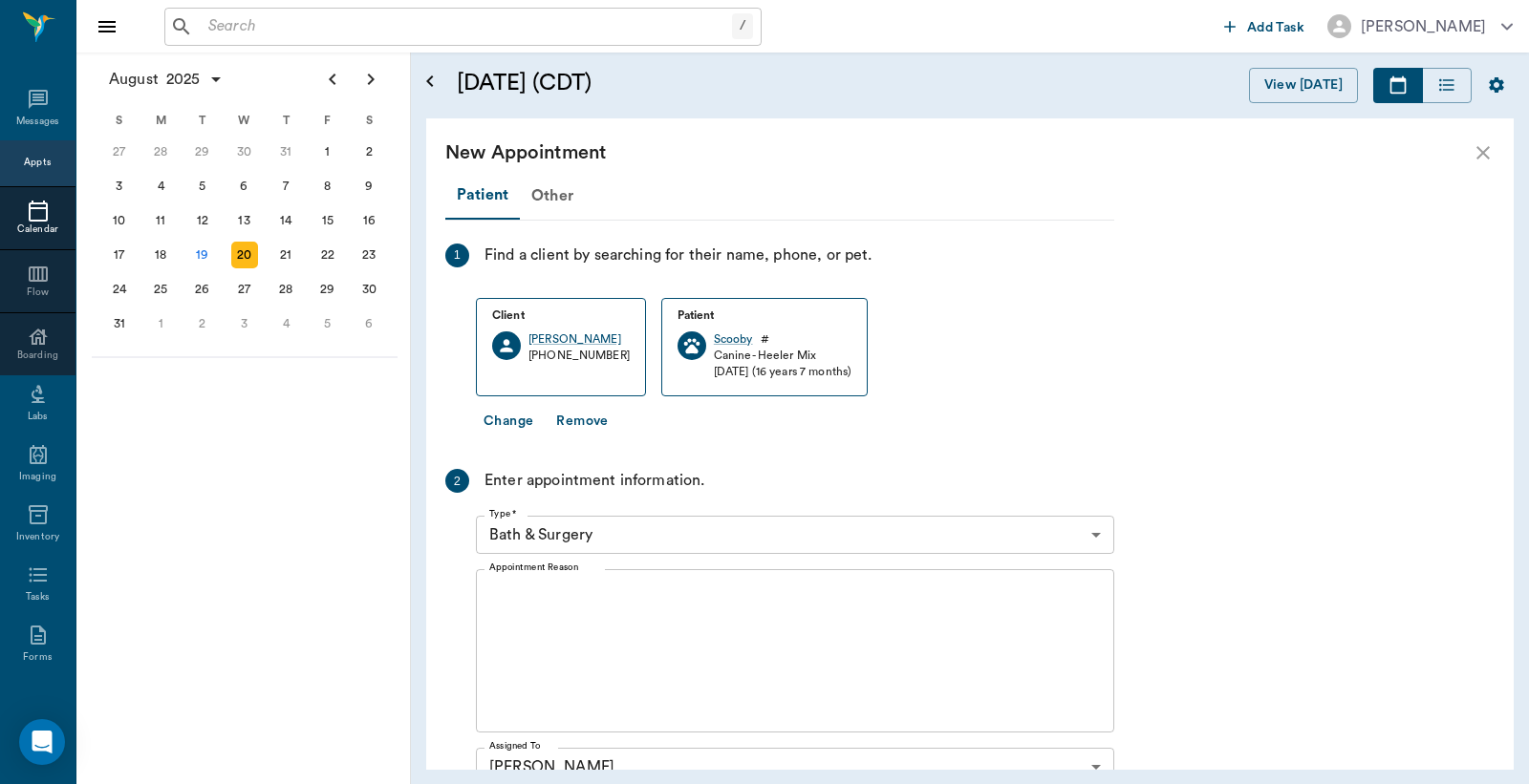
click at [637, 538] on body "/ ​ Add Task Dr. Bert Ellsworth Nectar Messages Appts Calendar Flow Boarding La…" at bounding box center [764, 392] width 1529 height 784
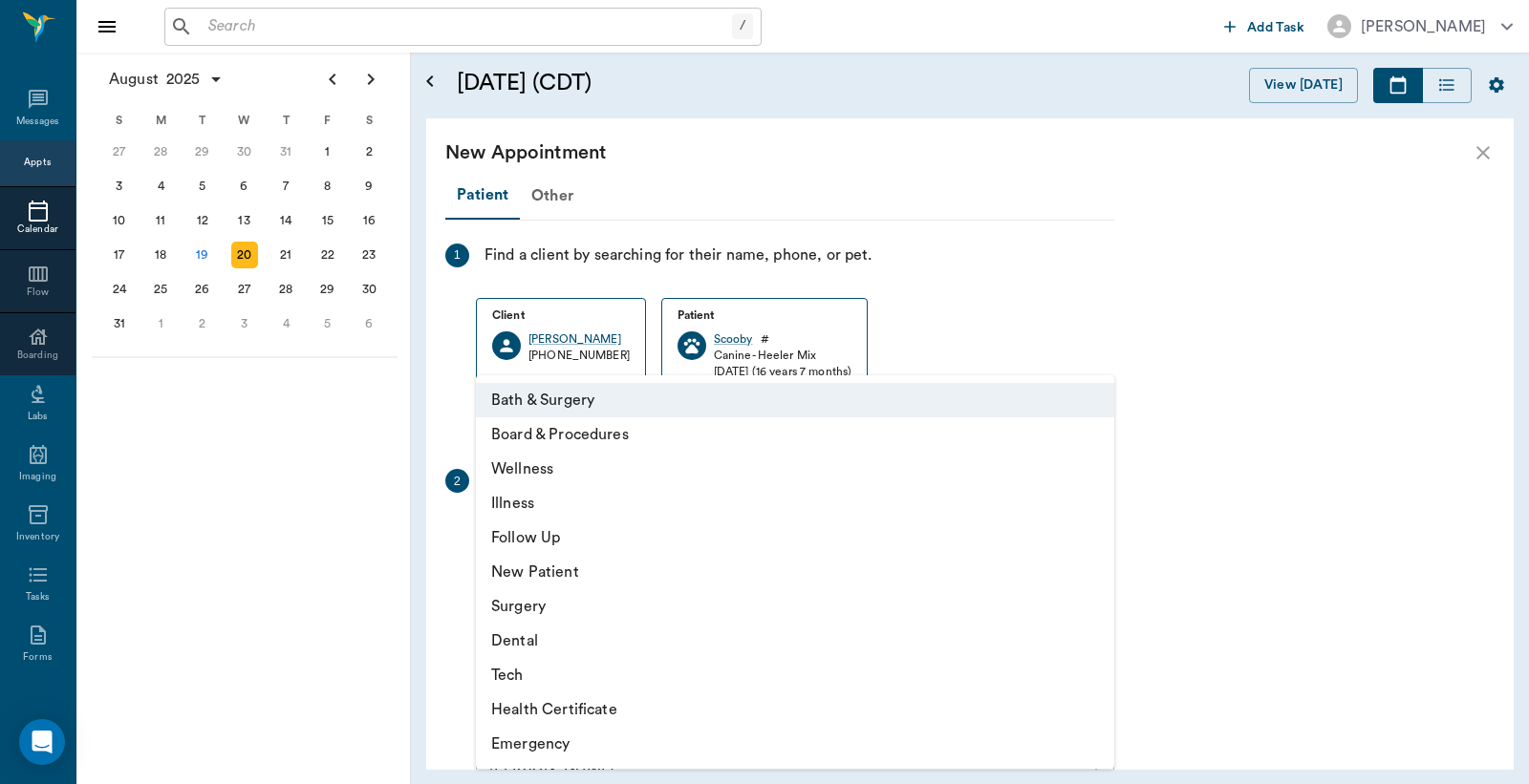
click at [543, 466] on li "Wellness" at bounding box center [795, 469] width 638 height 35
type input "65d2be4f46e3a538d89b8c14"
type input "11:30 AM"
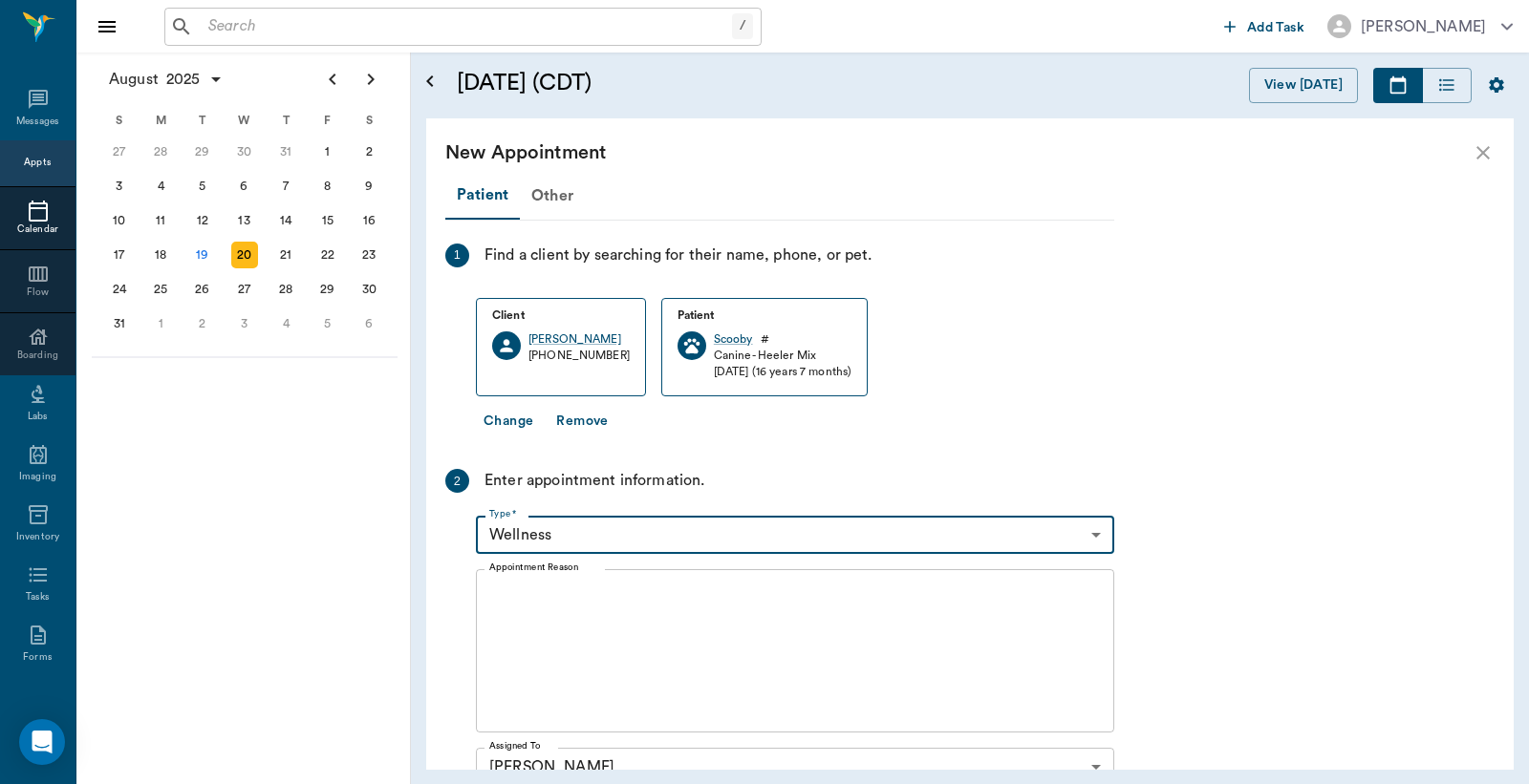
click at [580, 606] on textarea "Appointment Reason" at bounding box center [794, 651] width 611 height 132
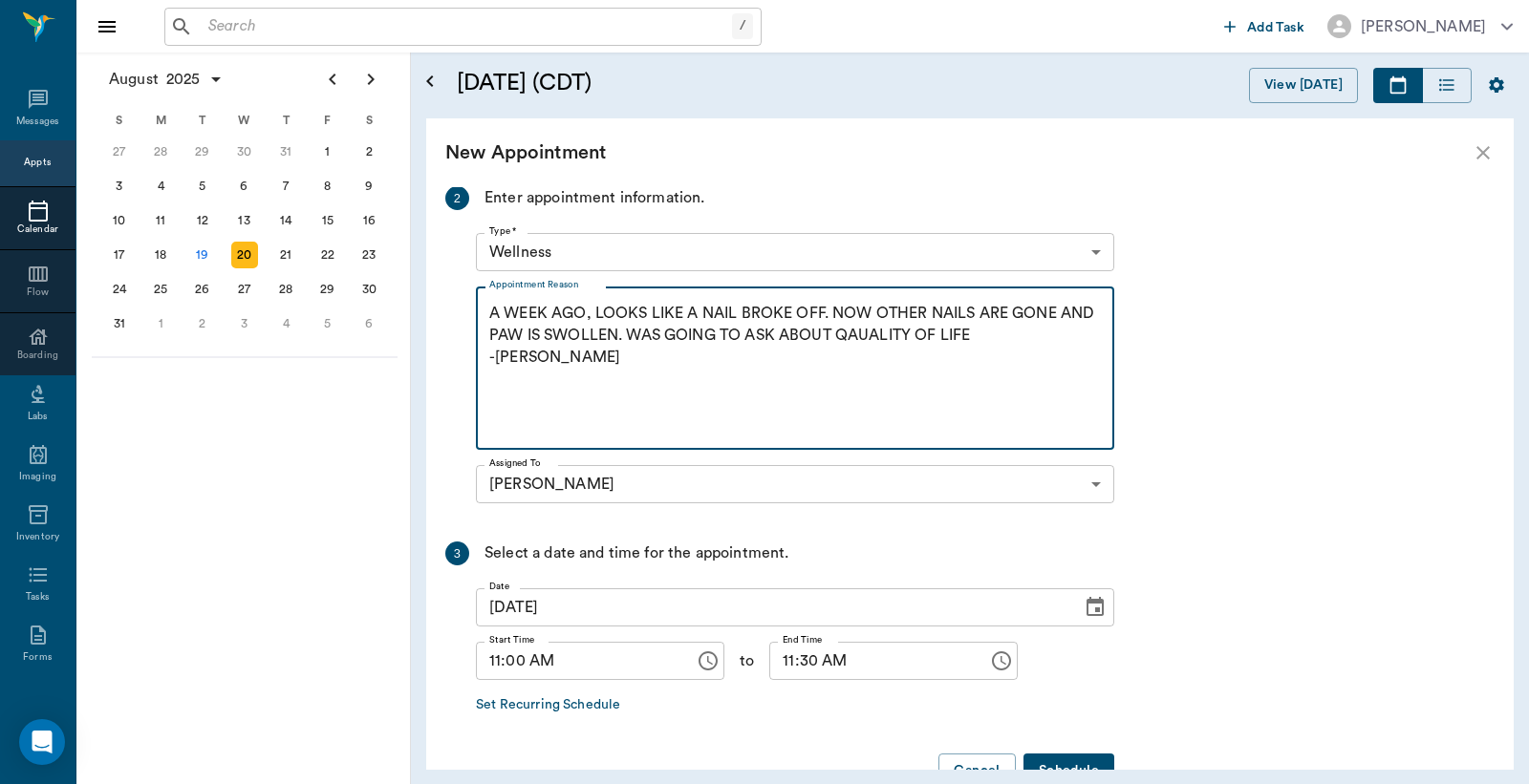
scroll to position [335, 0]
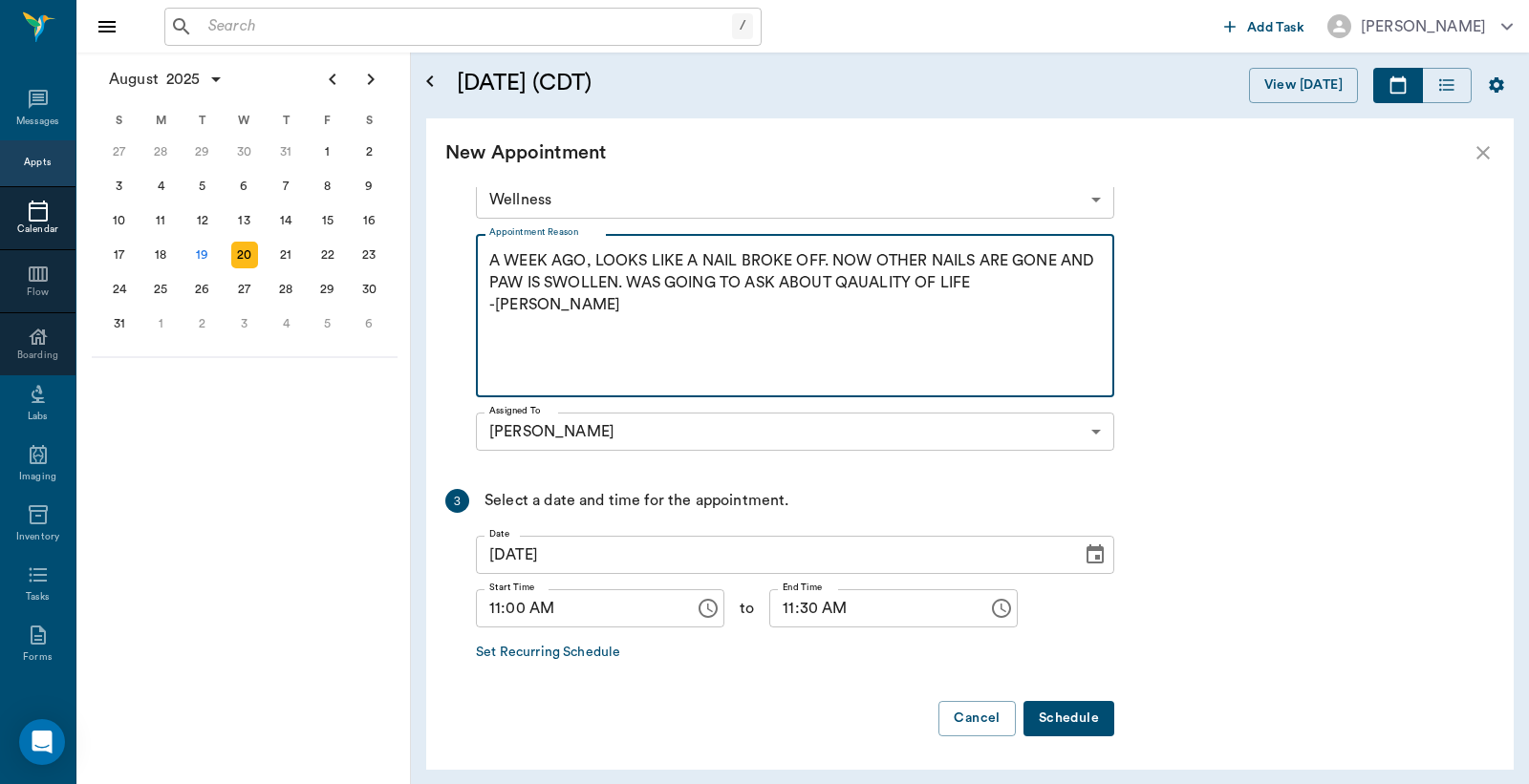
type textarea "A WEEK AGO, LOOKS LIKE A NAIL BROKE OFF. NOW OTHER NAILS ARE GONE AND PAW IS SW…"
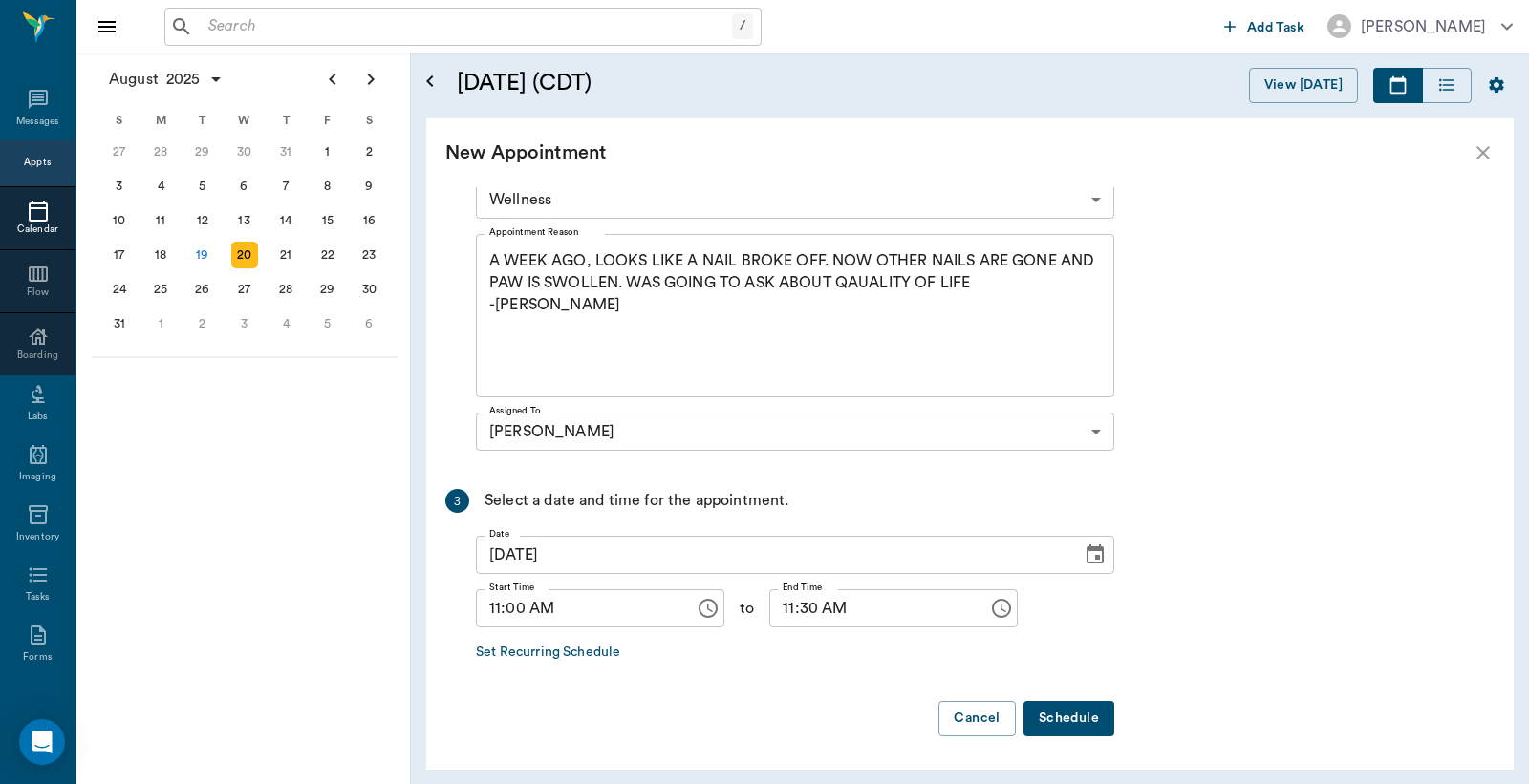
click at [1057, 716] on button "Schedule" at bounding box center [1068, 718] width 91 height 36
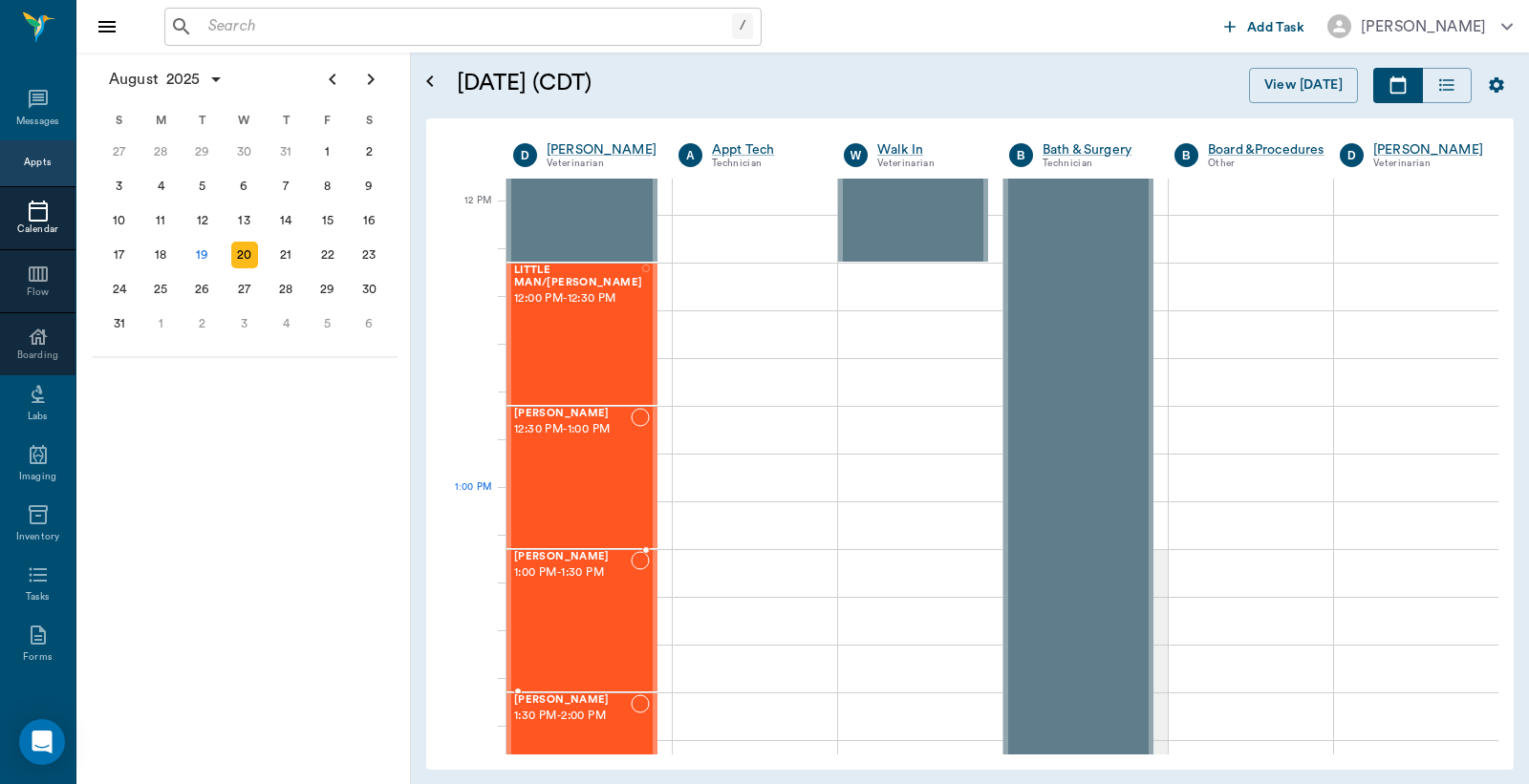
scroll to position [1132, 0]
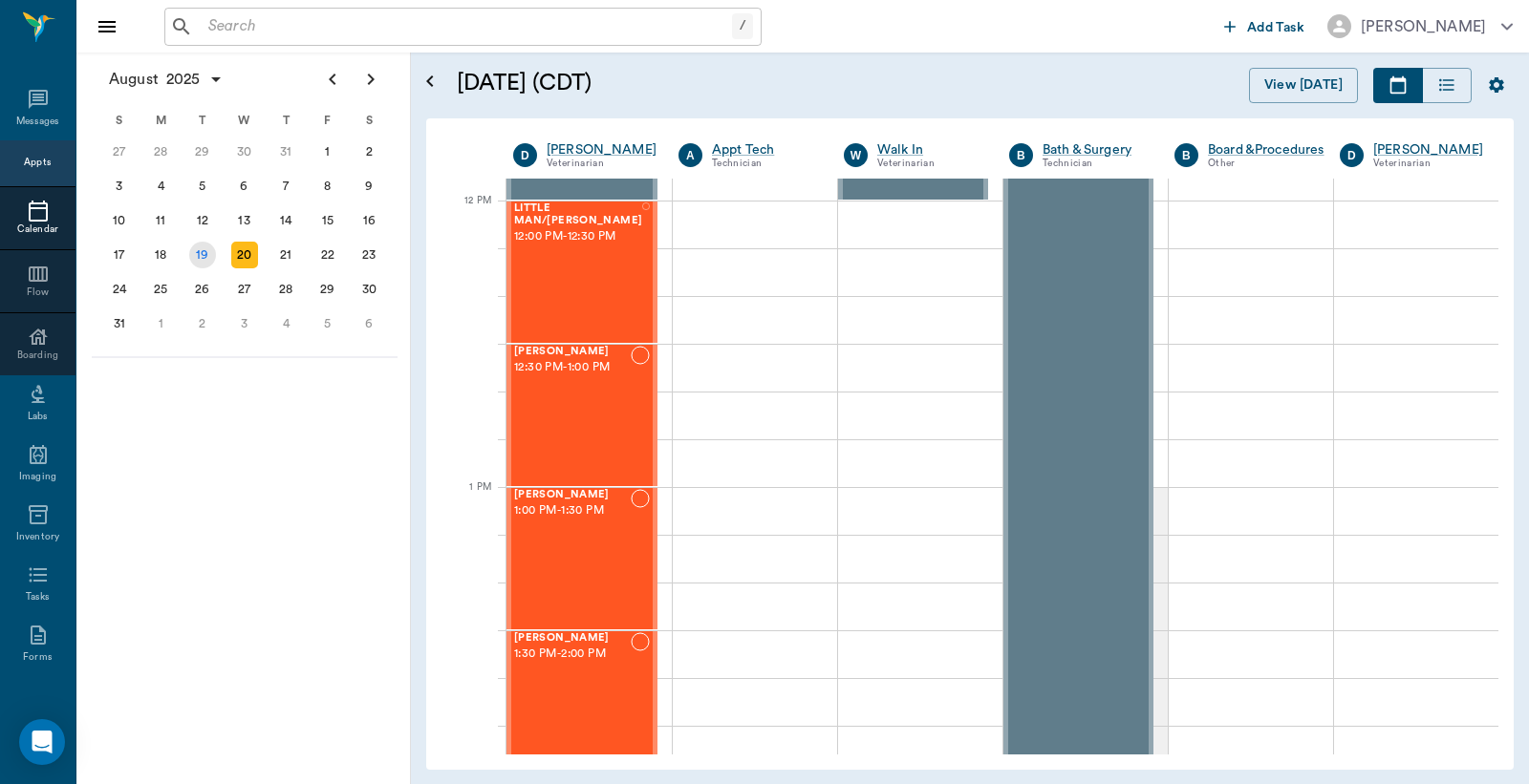
click at [208, 248] on div "19" at bounding box center [203, 255] width 27 height 27
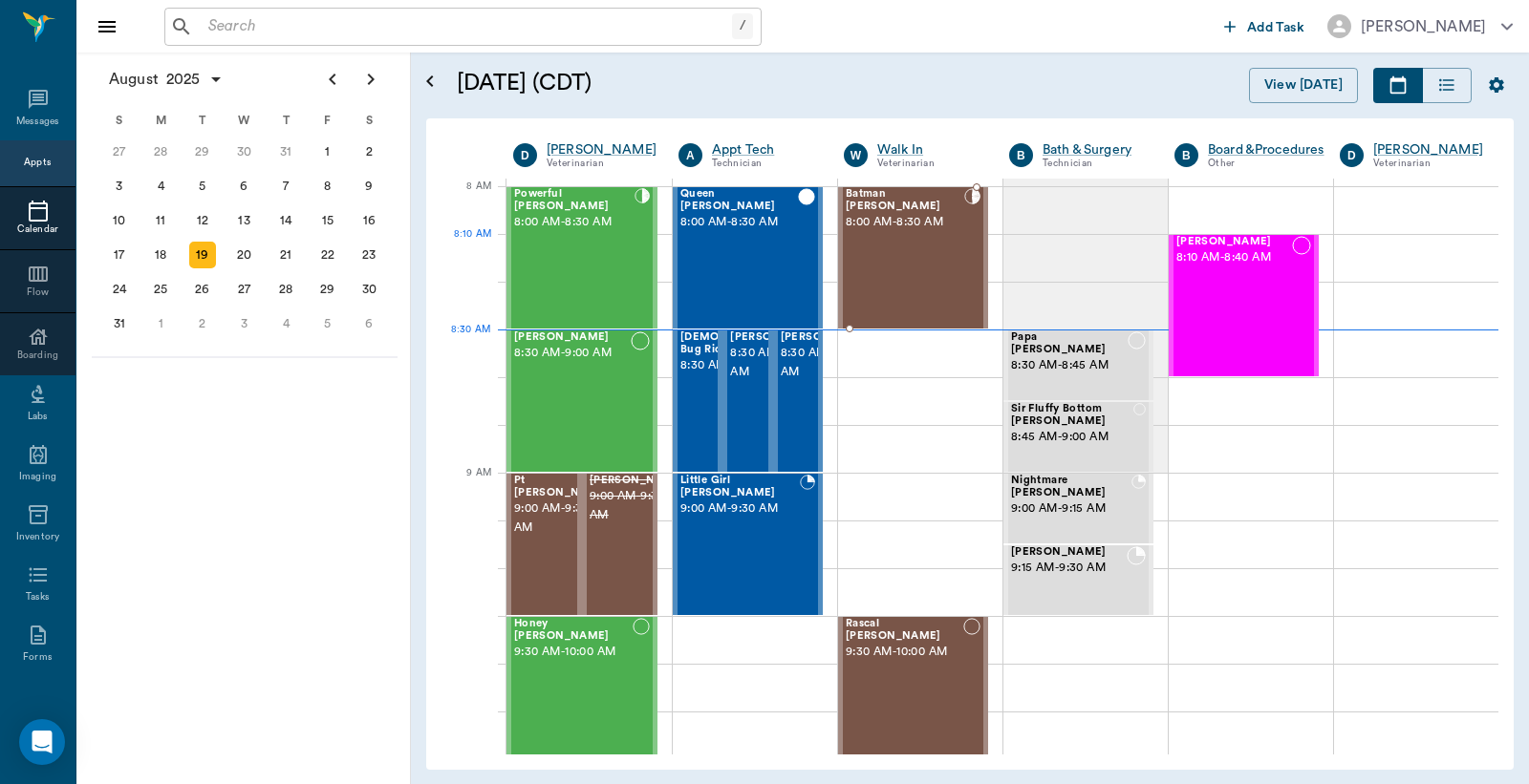
click at [964, 236] on div at bounding box center [972, 258] width 16 height 139
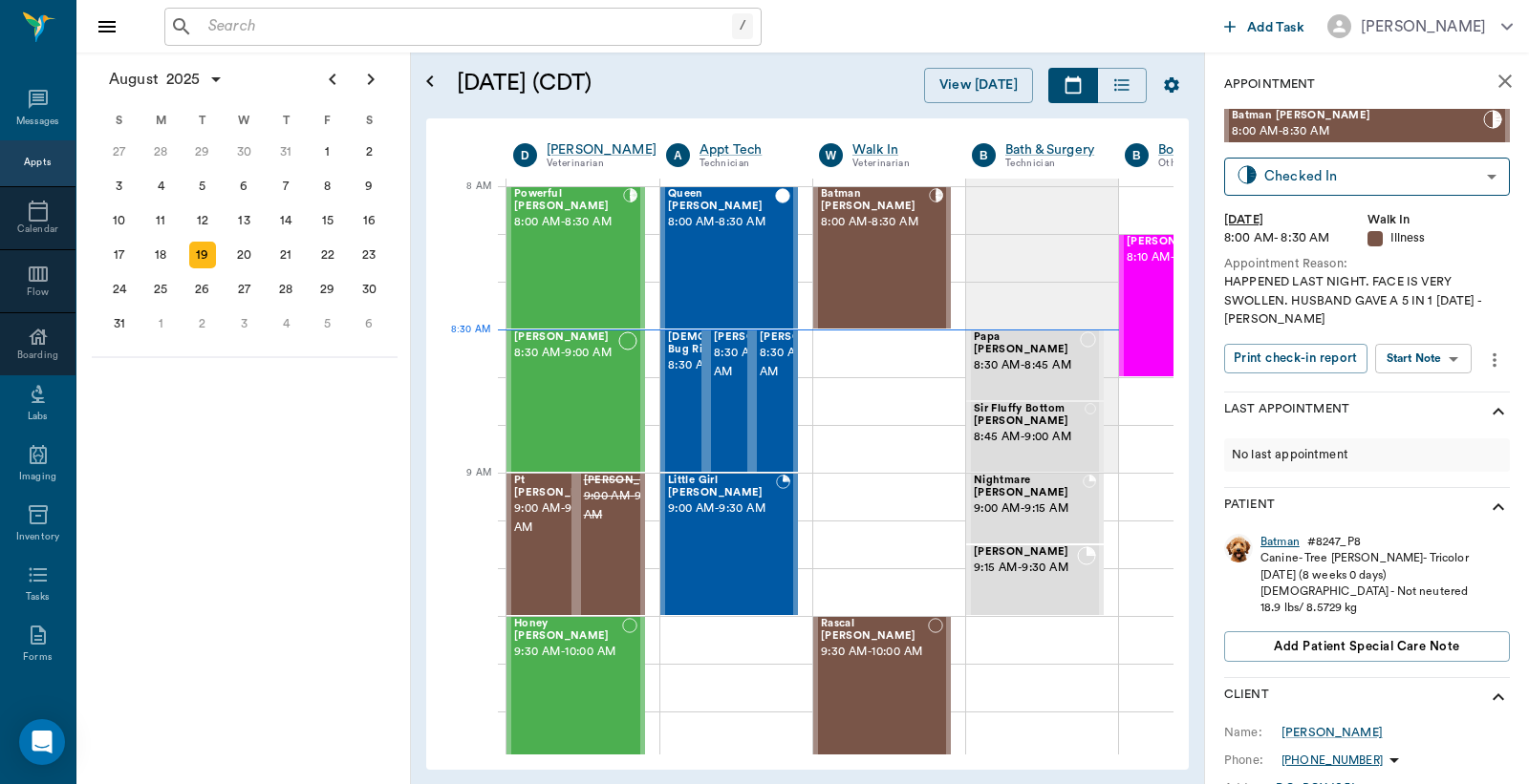
click at [1286, 542] on div "Batman" at bounding box center [1280, 542] width 40 height 16
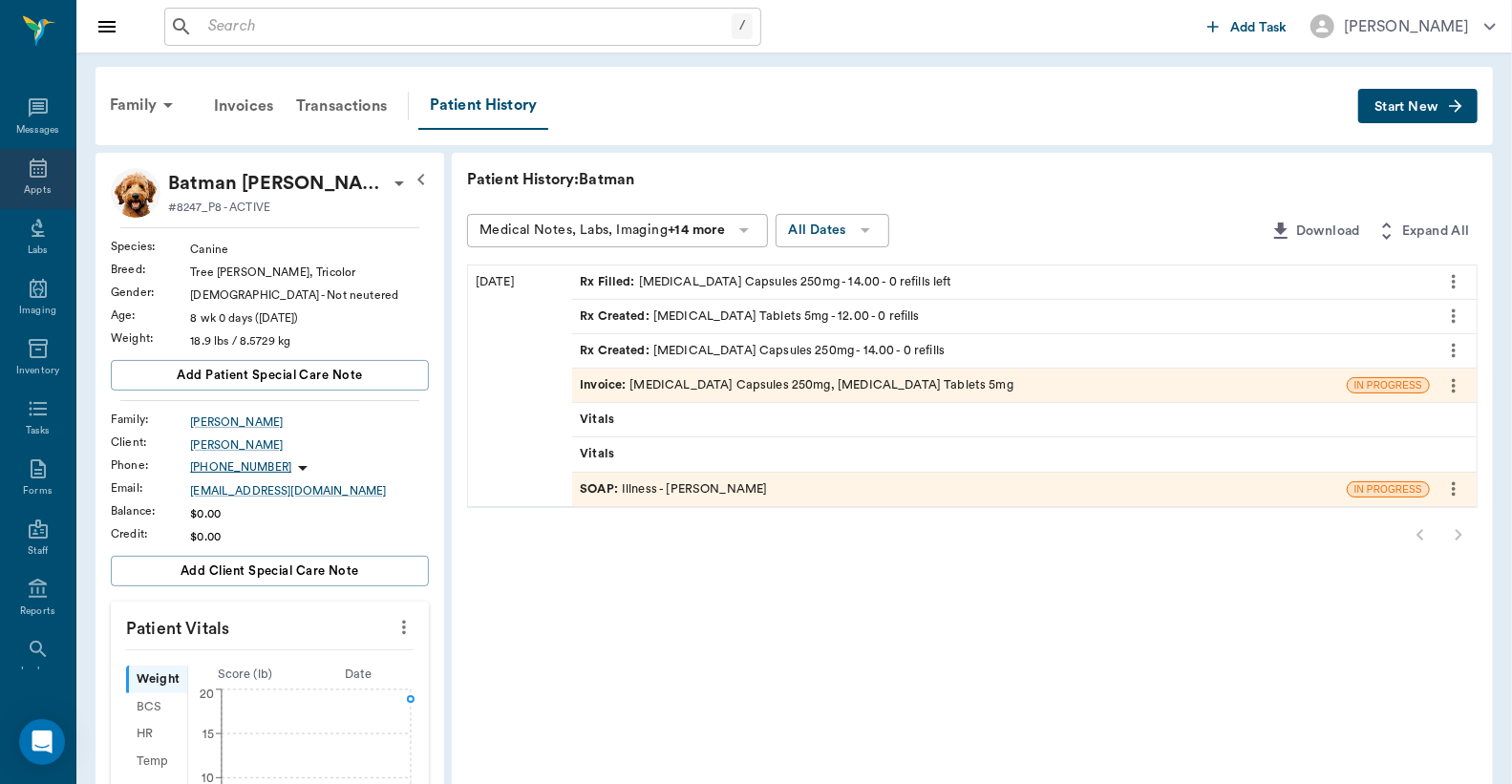
click at [27, 169] on icon at bounding box center [39, 168] width 23 height 23
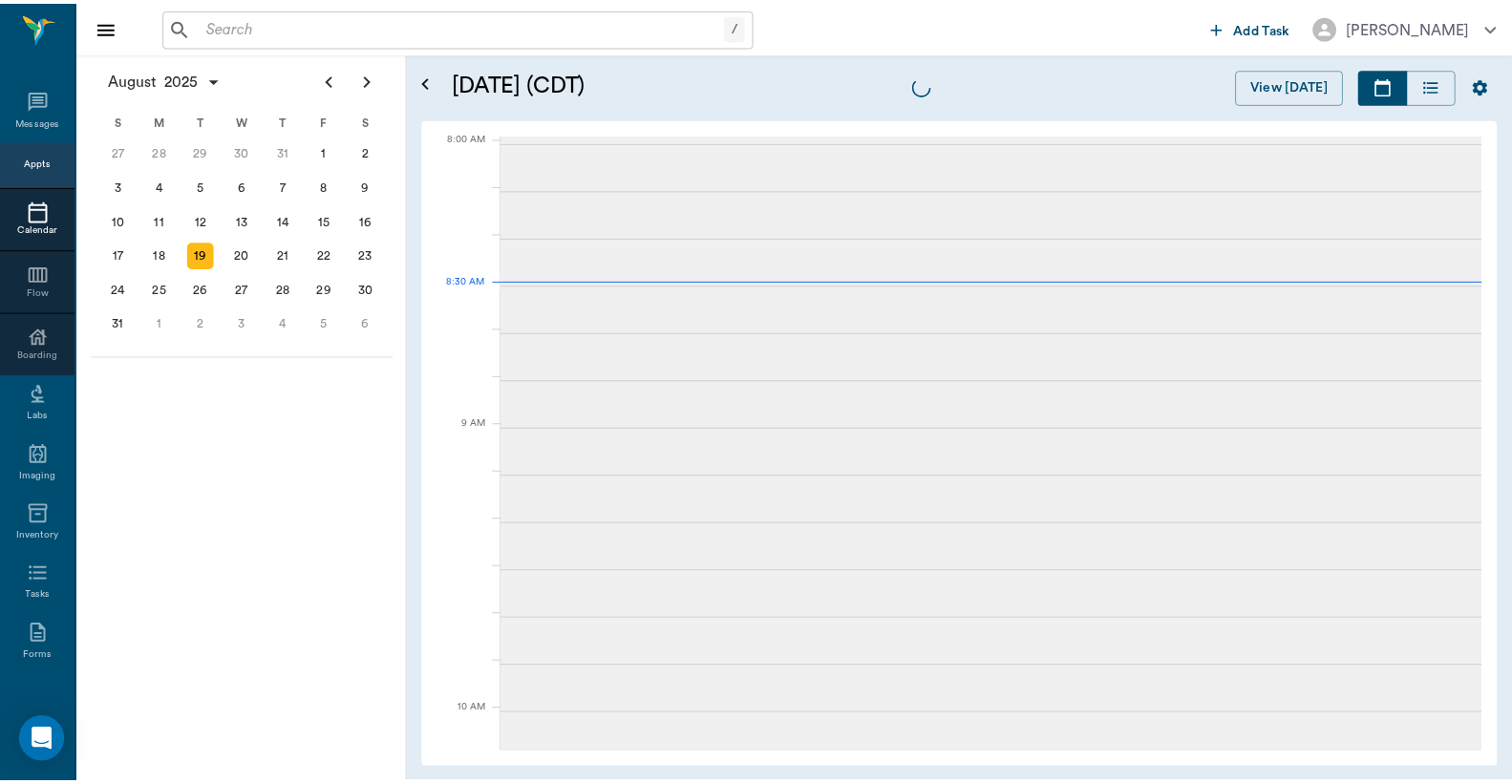
scroll to position [3, 0]
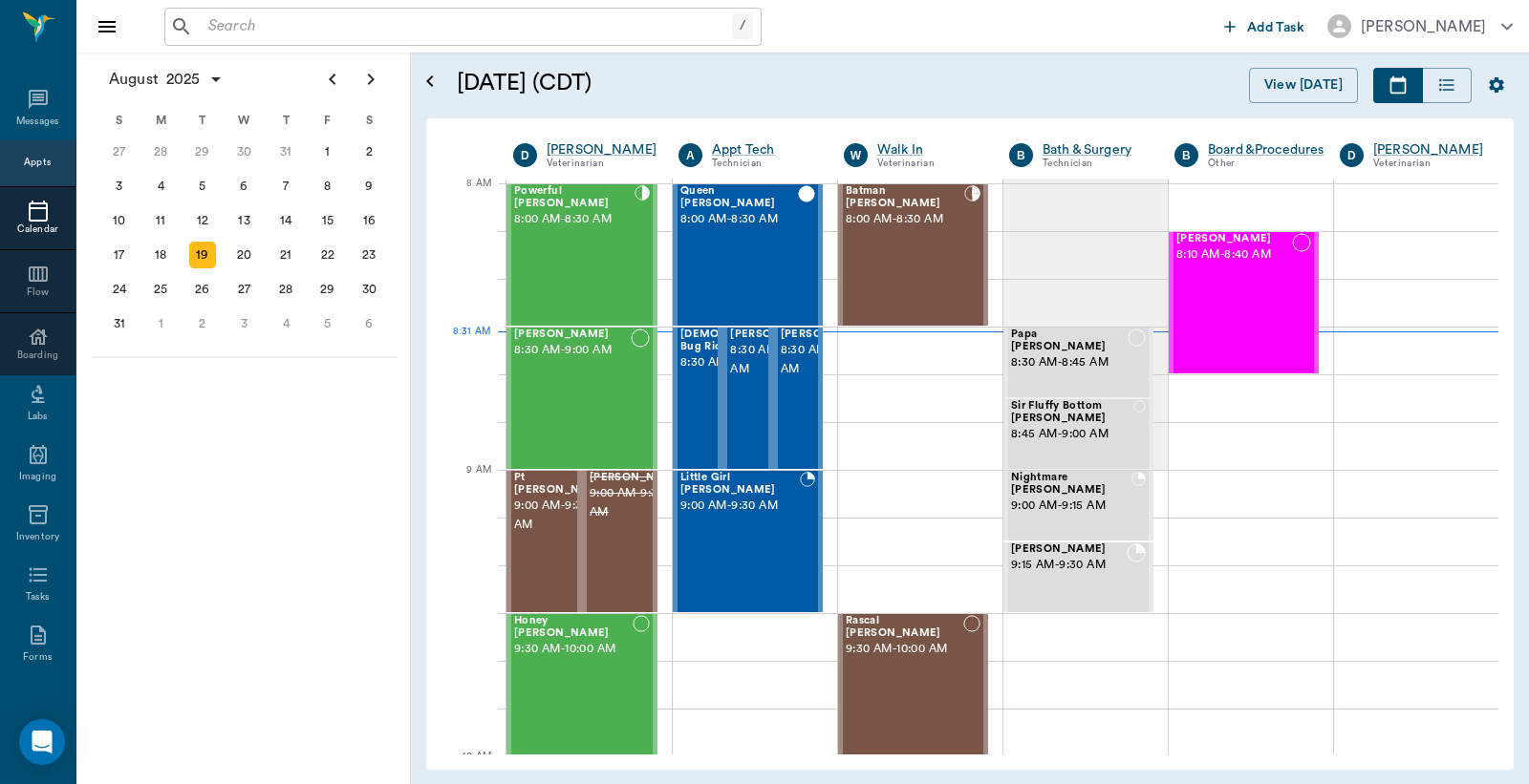
click at [373, 14] on input "text" at bounding box center [467, 27] width 531 height 27
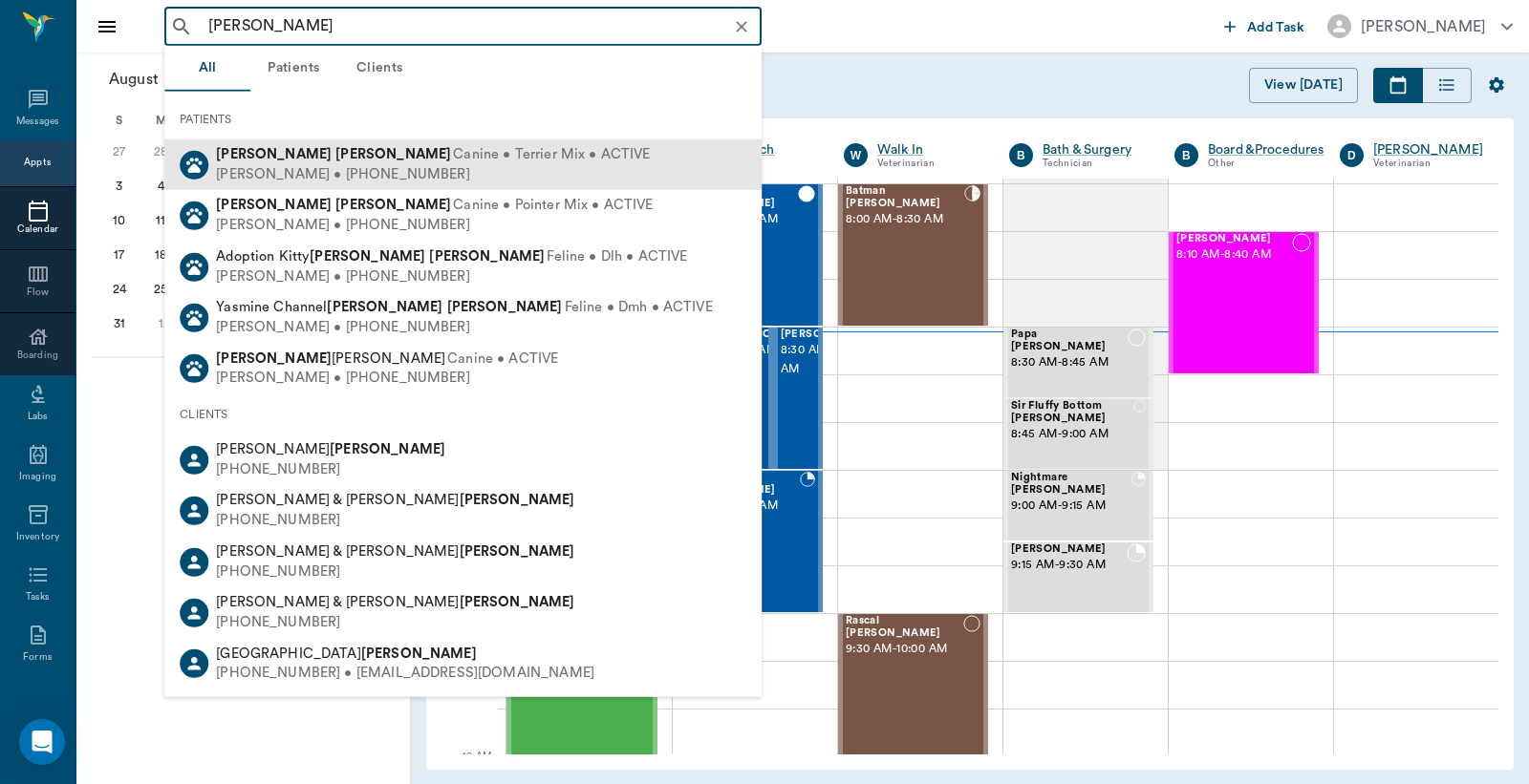
click at [294, 166] on div "Peggy Smith • (214) 603-7211" at bounding box center [433, 174] width 434 height 20
type input "tillie smith"
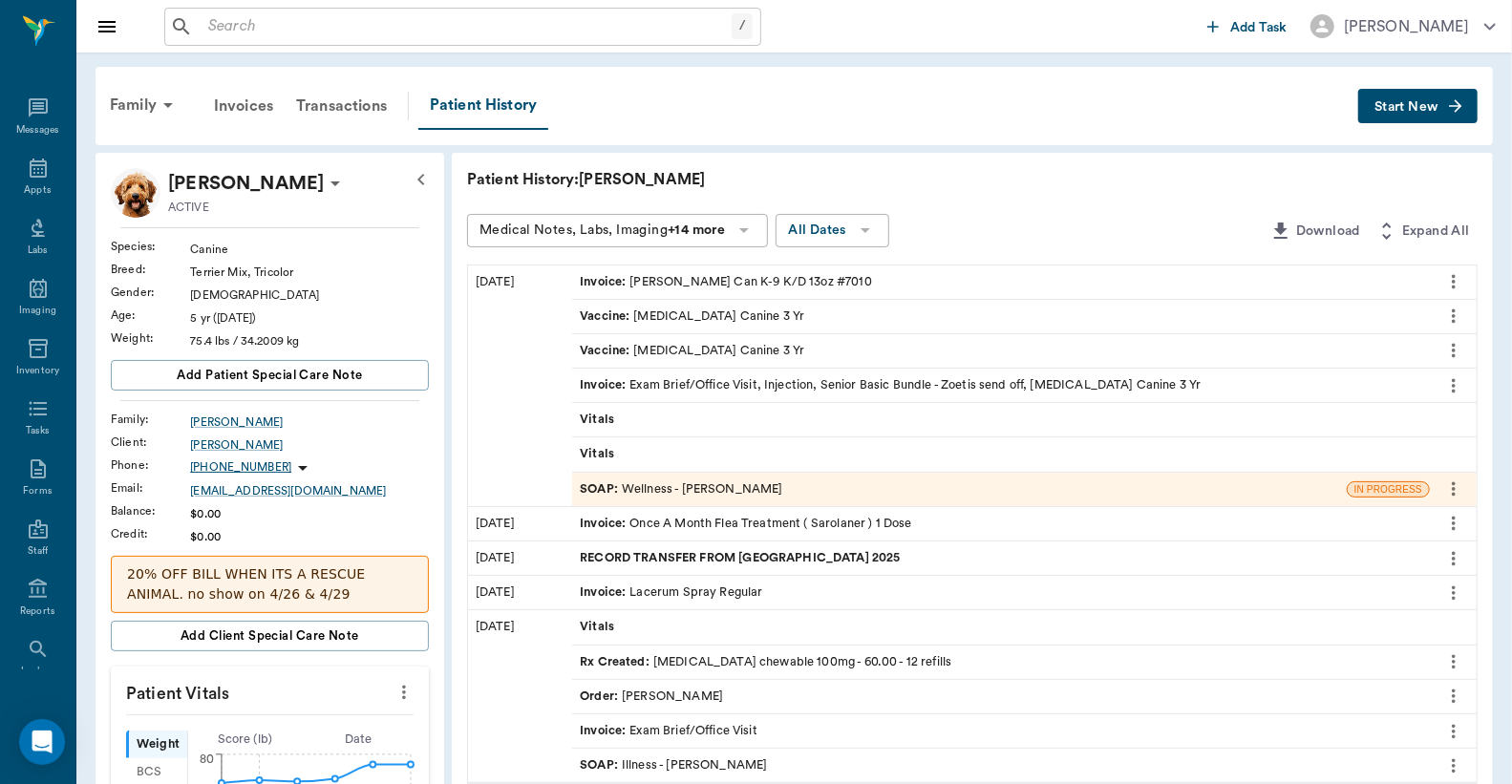
click at [1421, 107] on span "Start New" at bounding box center [1406, 107] width 64 height 0
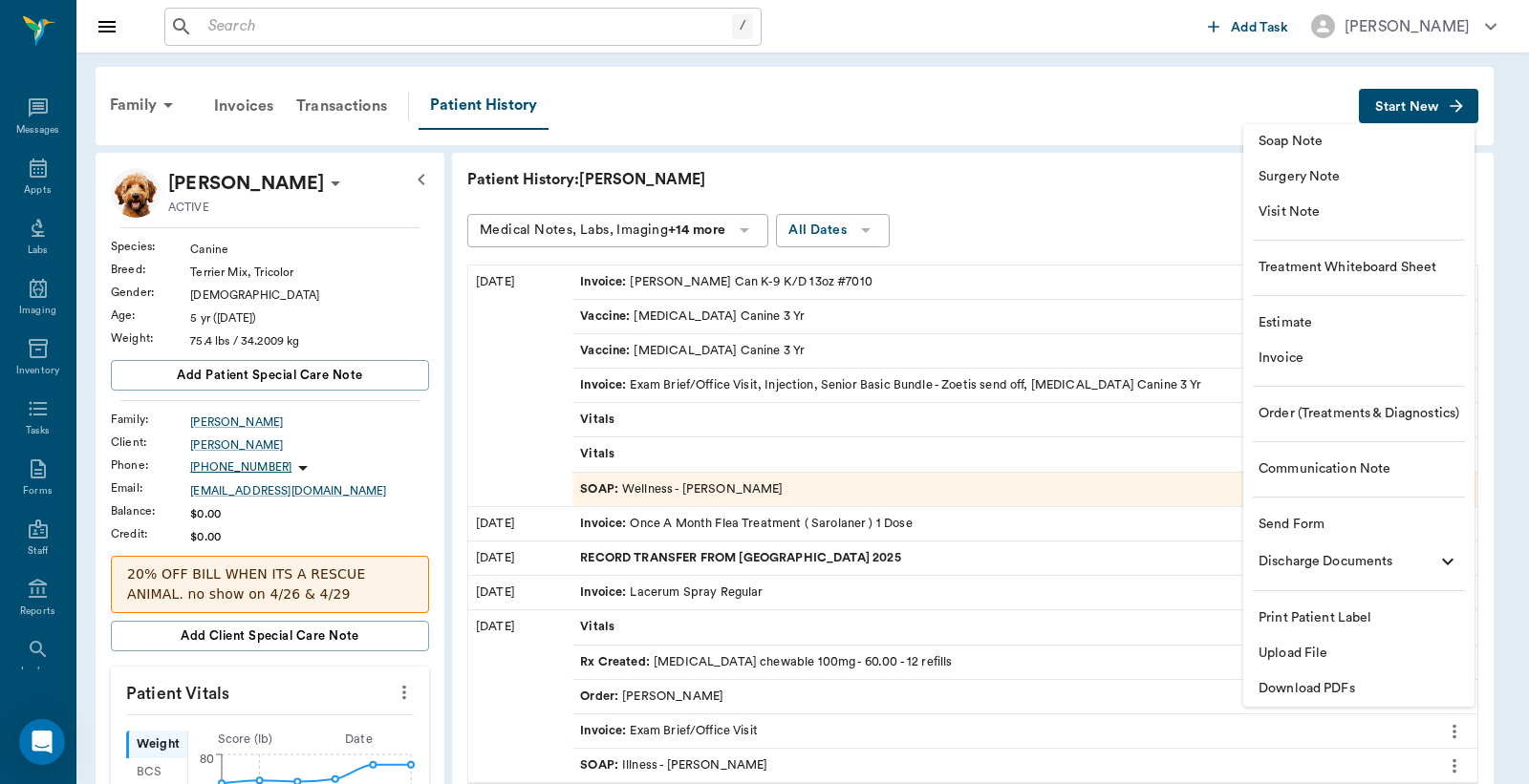
click at [1303, 646] on span "Upload File" at bounding box center [1359, 654] width 201 height 20
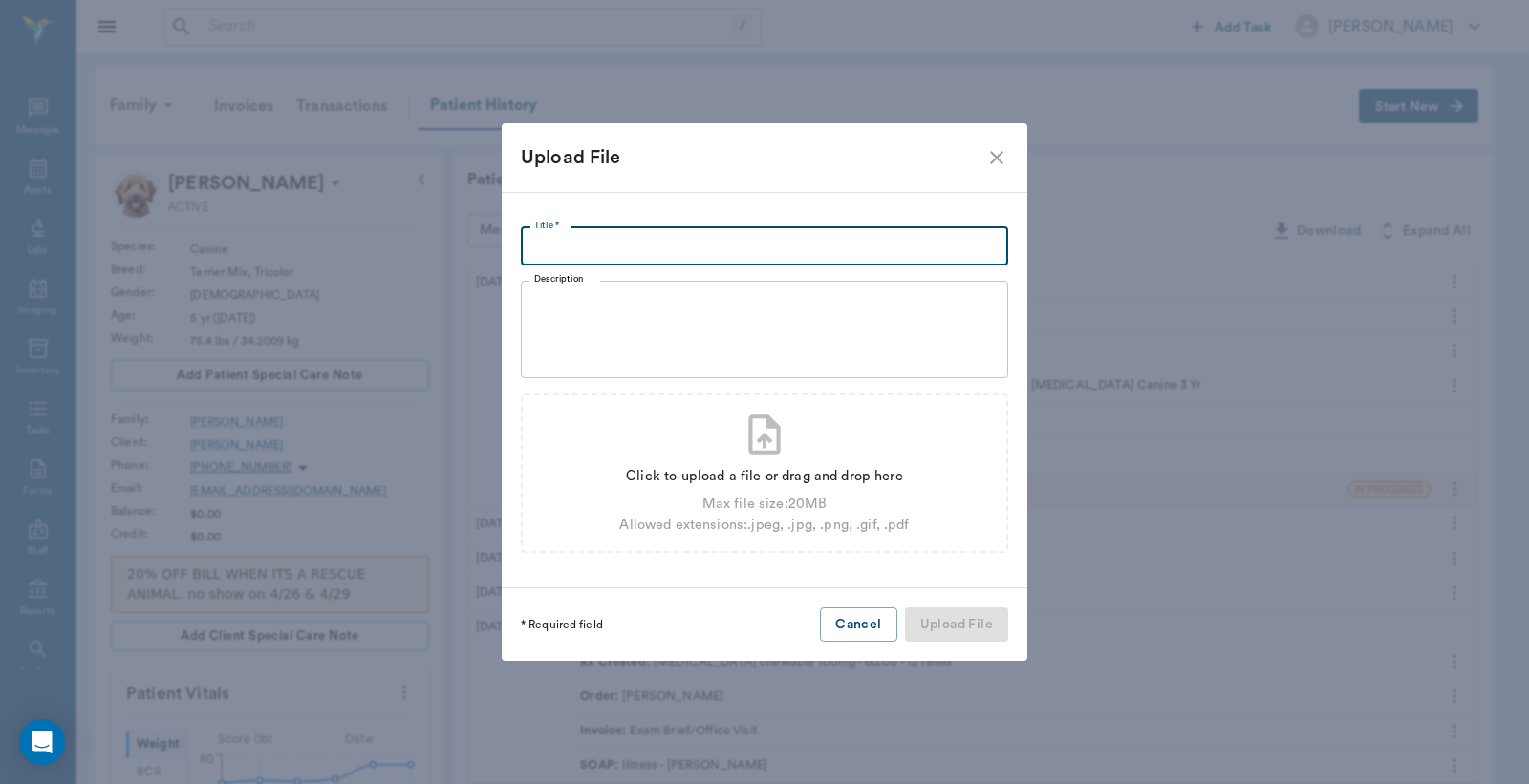
click at [861, 246] on input "Title *" at bounding box center [764, 246] width 487 height 39
type input "OUTSIDE LABS 08.18.2025"
click at [804, 472] on div "Click to upload a file or drag and drop here" at bounding box center [764, 477] width 290 height 21
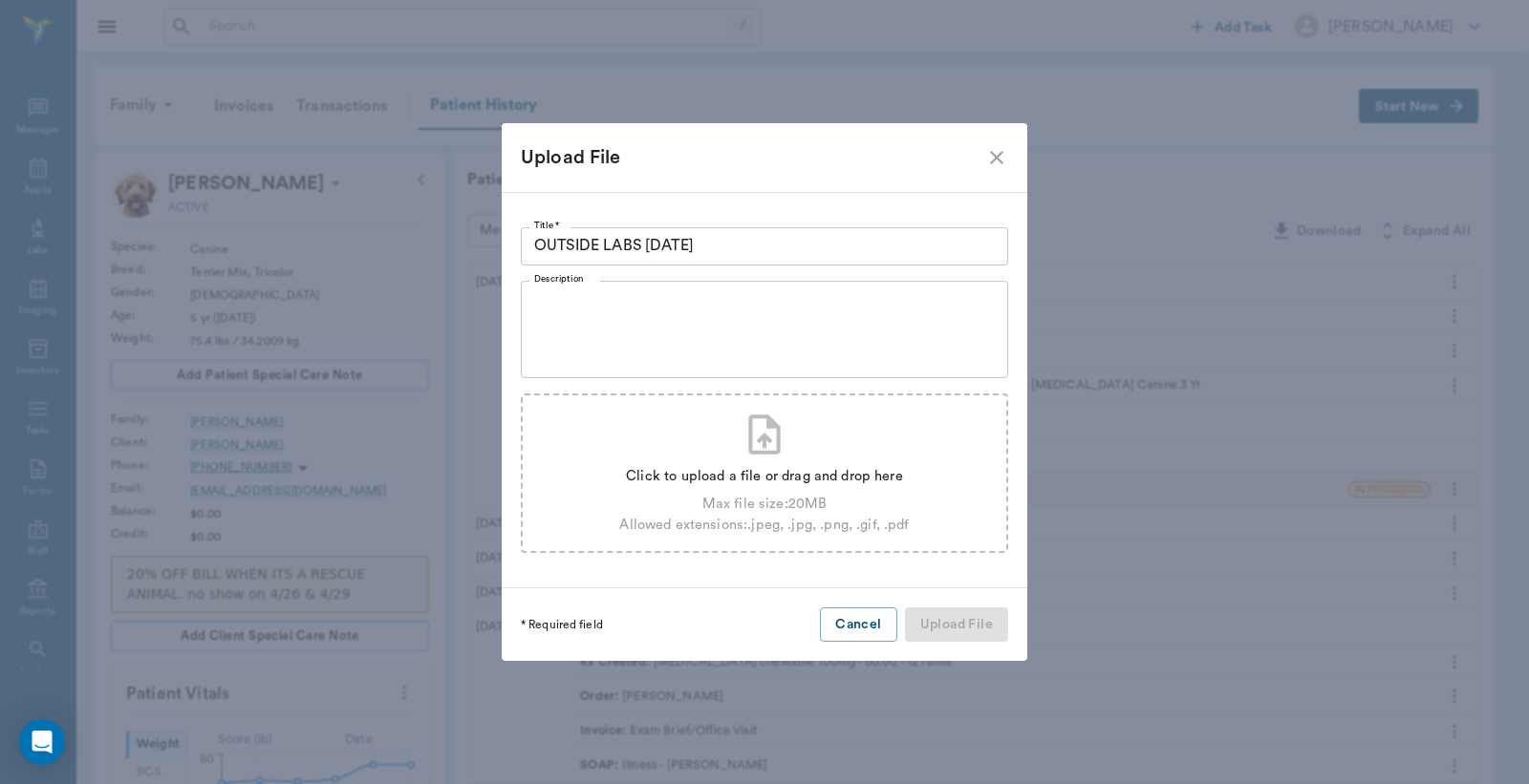
type input "C:\fakepath\Tille.Smith.Labs.08.18.2025.pdf"
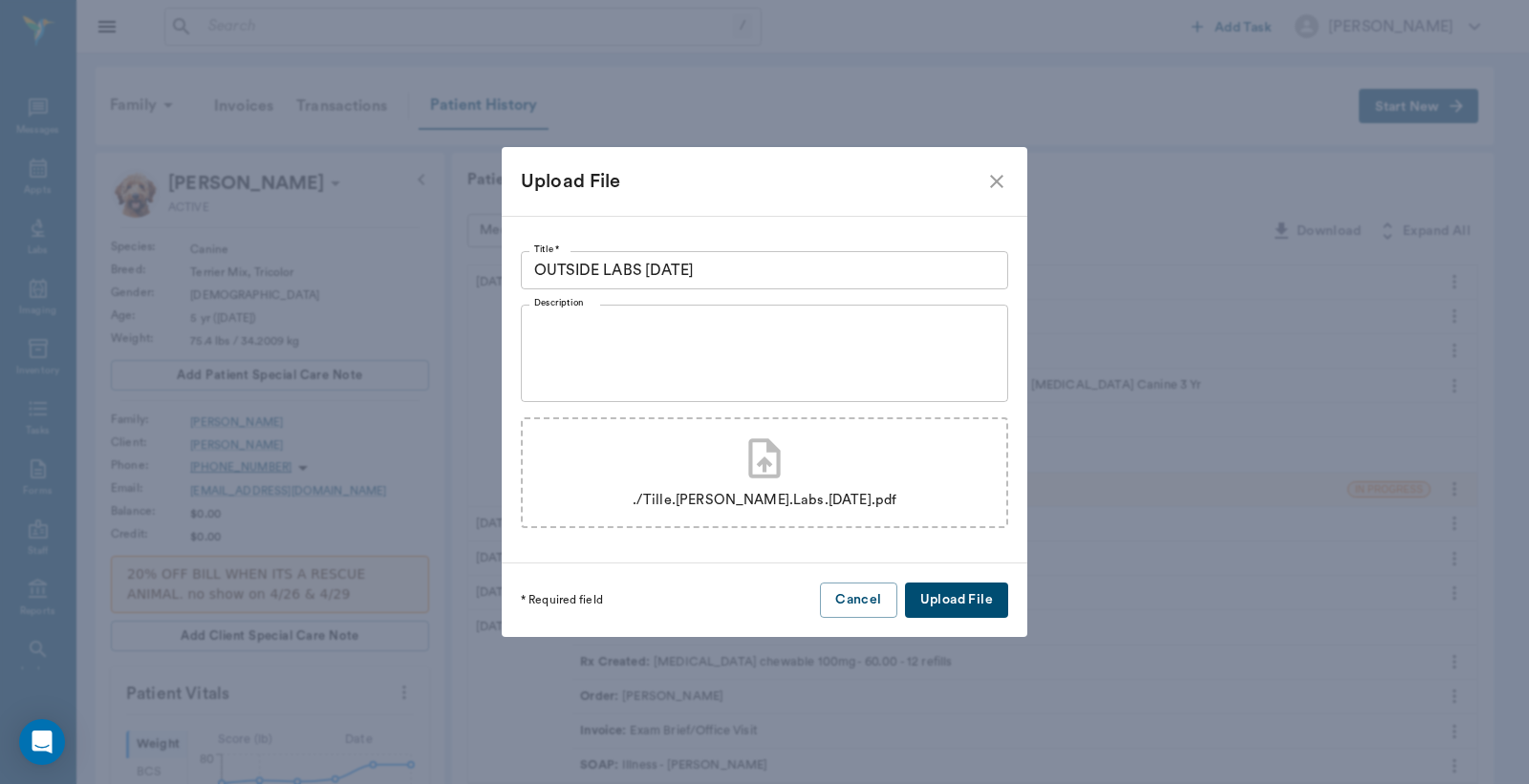
click at [940, 598] on button "Upload File" at bounding box center [956, 600] width 103 height 36
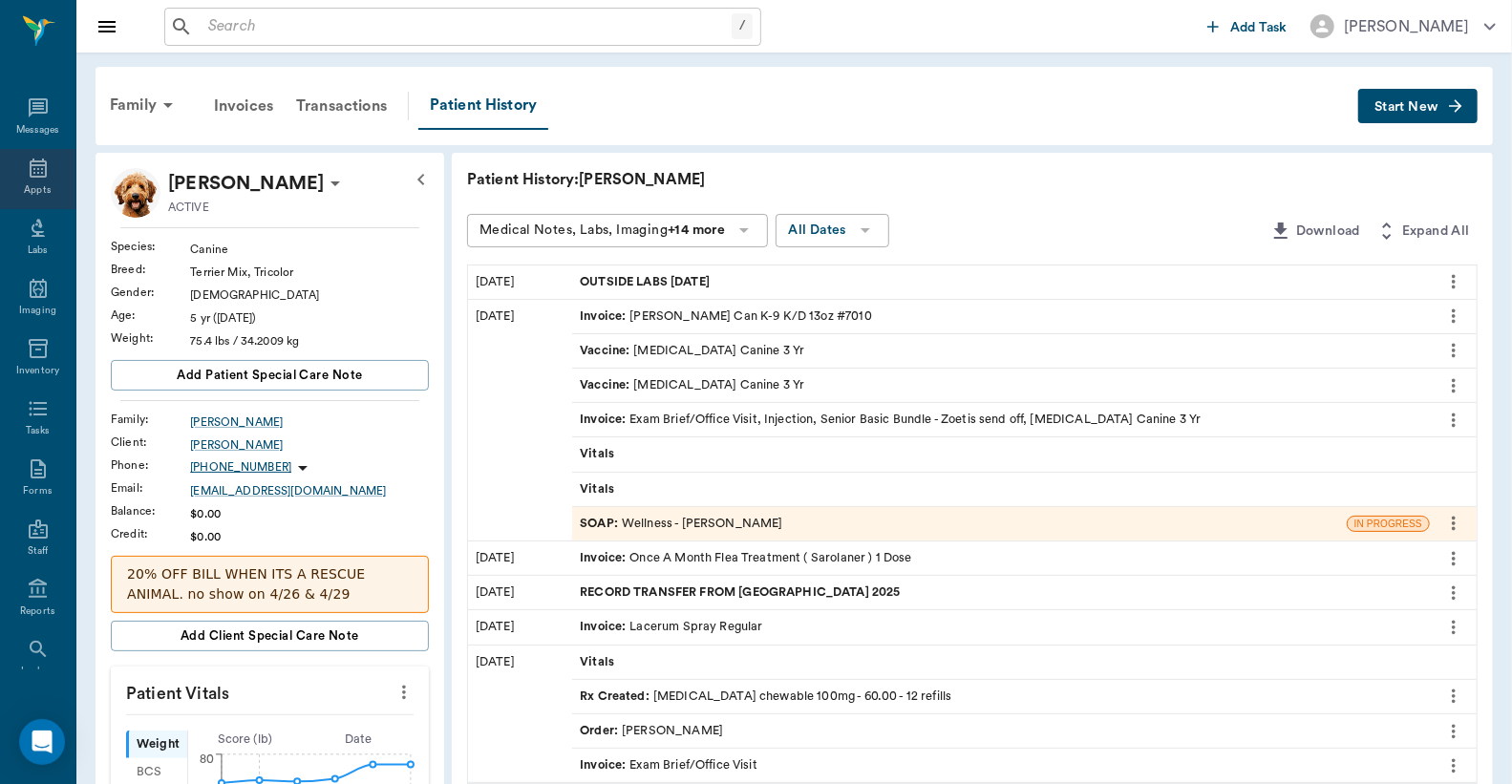
click at [30, 173] on icon at bounding box center [39, 168] width 17 height 19
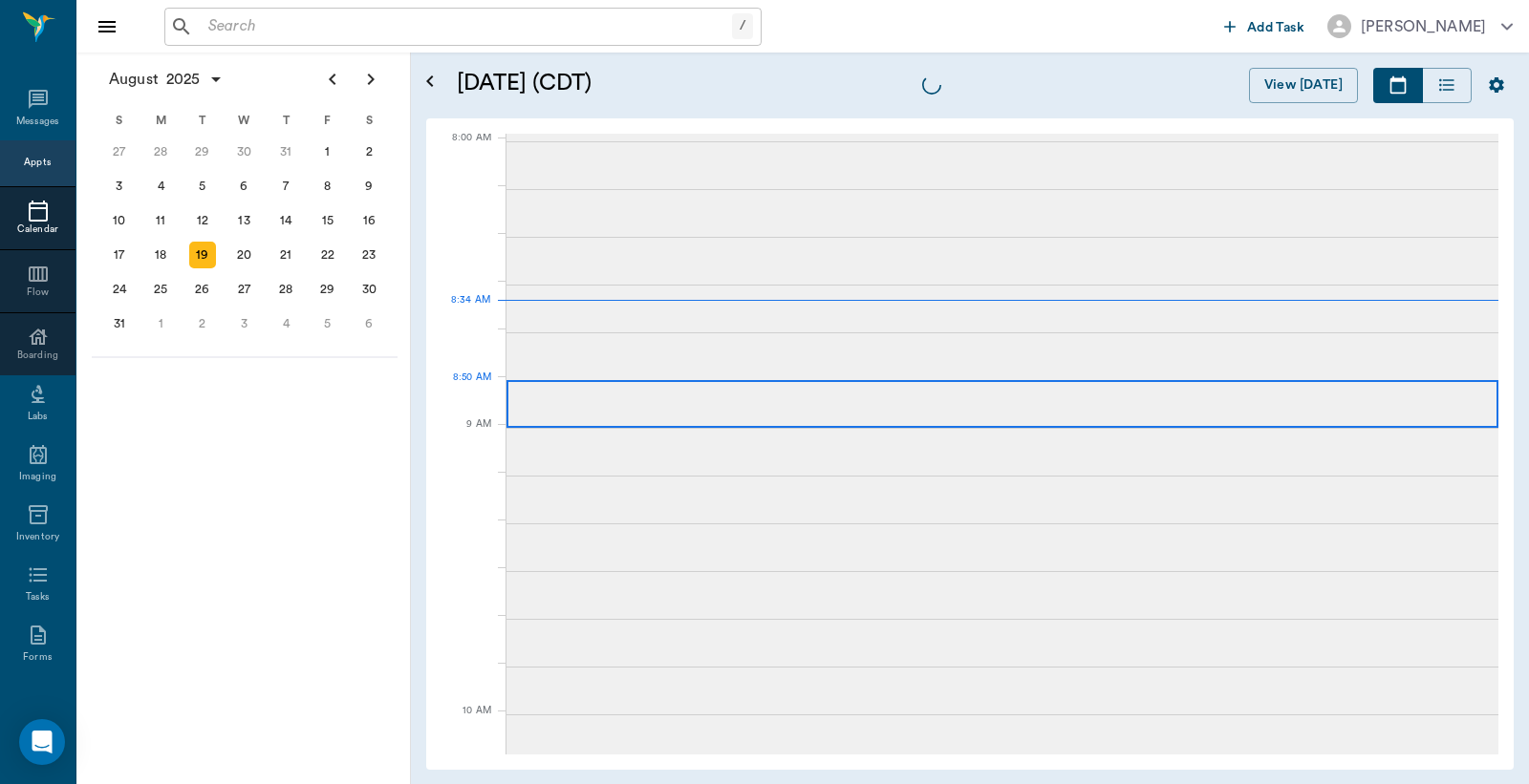
scroll to position [3, 0]
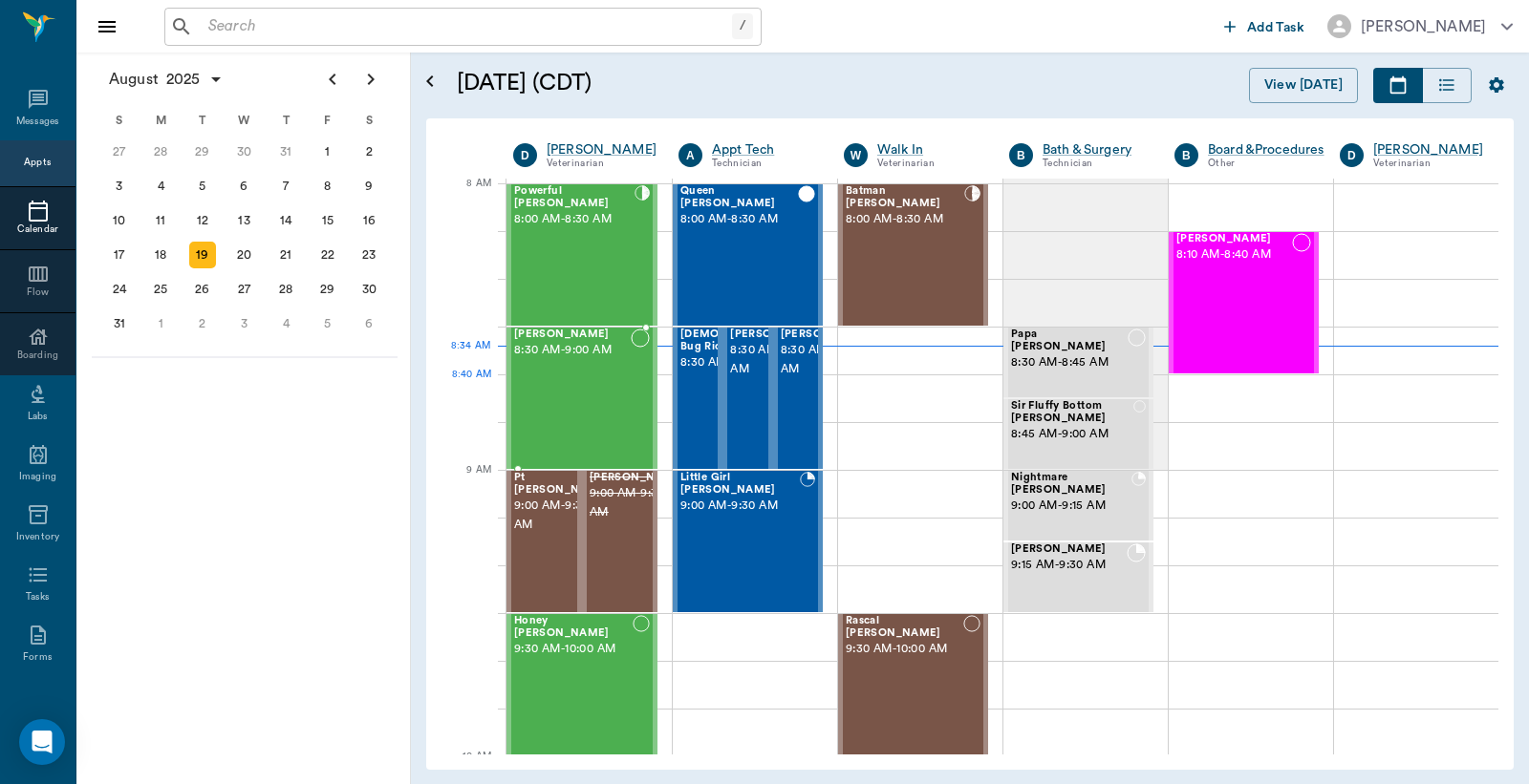
click at [607, 390] on div "Bailey Kightlinger 8:30 AM - 9:00 AM" at bounding box center [572, 398] width 117 height 139
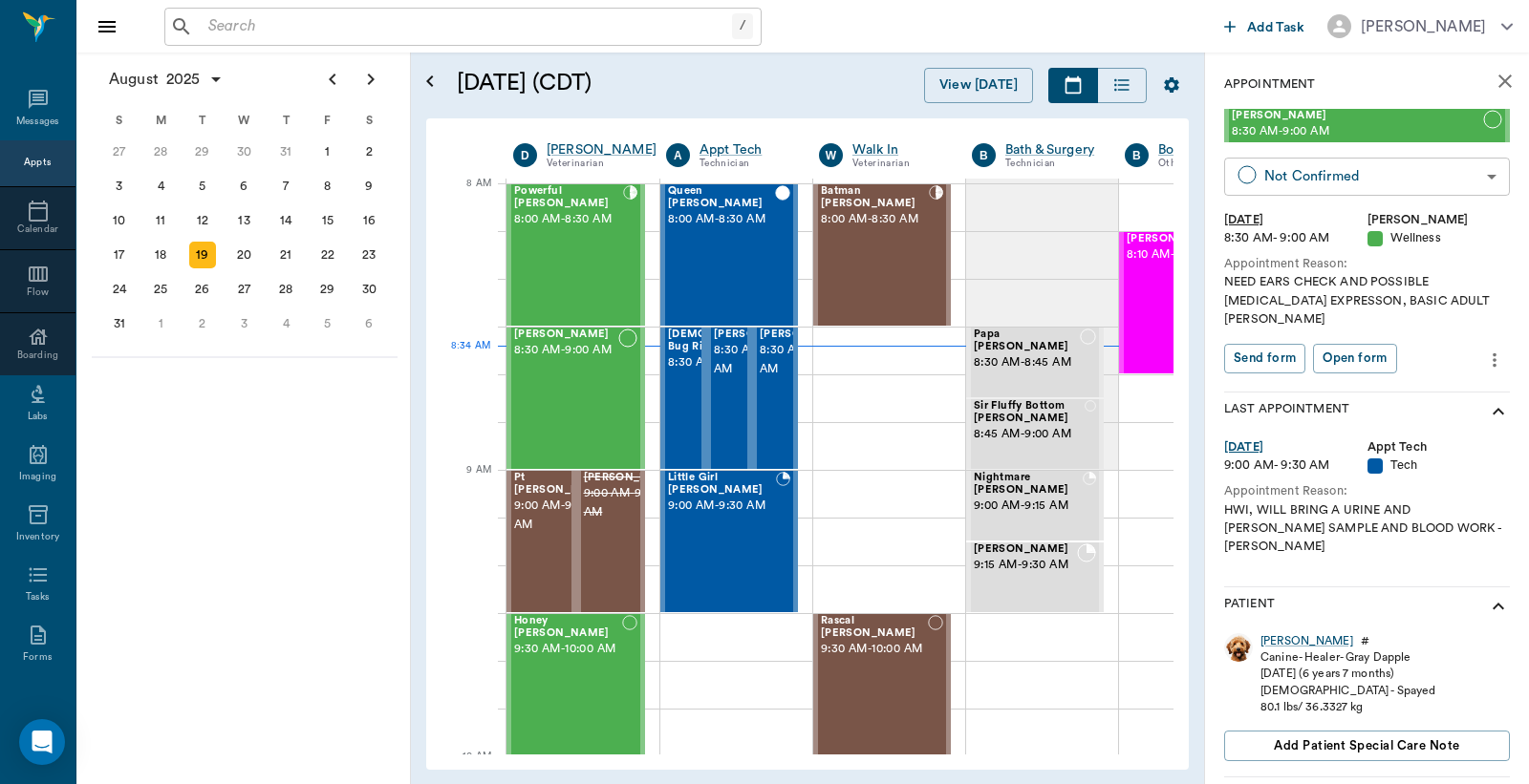
click at [1260, 167] on body "/ ​ Add Task Dr. Bert Ellsworth Nectar Messages Appts Calendar Flow Boarding La…" at bounding box center [764, 392] width 1529 height 784
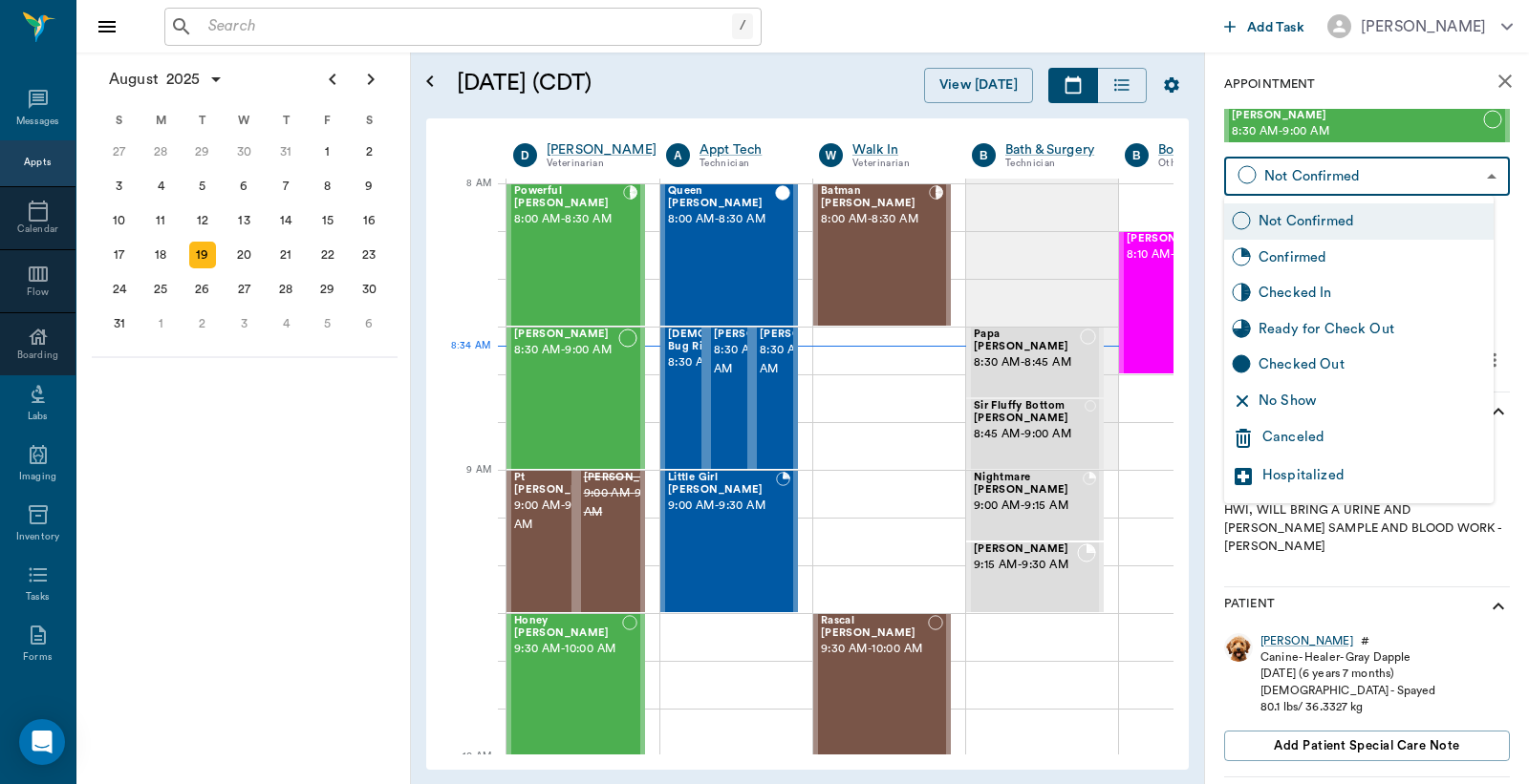
click at [1289, 284] on div "Checked In" at bounding box center [1372, 294] width 227 height 21
type input "CHECKED_IN"
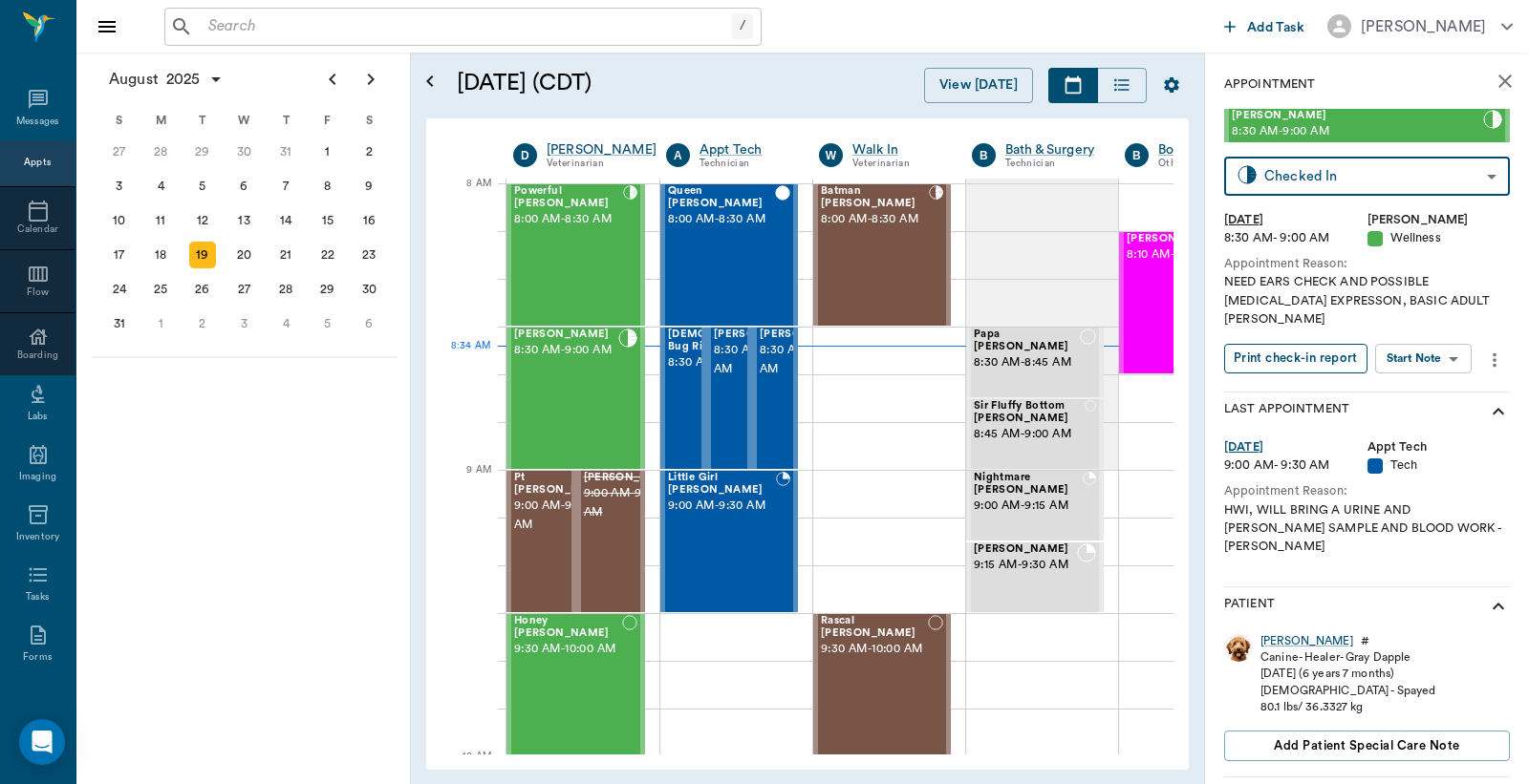
click at [1286, 344] on button "Print check-in report" at bounding box center [1295, 358] width 143 height 30
drag, startPoint x: 715, startPoint y: 387, endPoint x: 734, endPoint y: 387, distance: 19.0
click at [715, 379] on span "8:30 AM - 9:00 AM" at bounding box center [761, 360] width 96 height 39
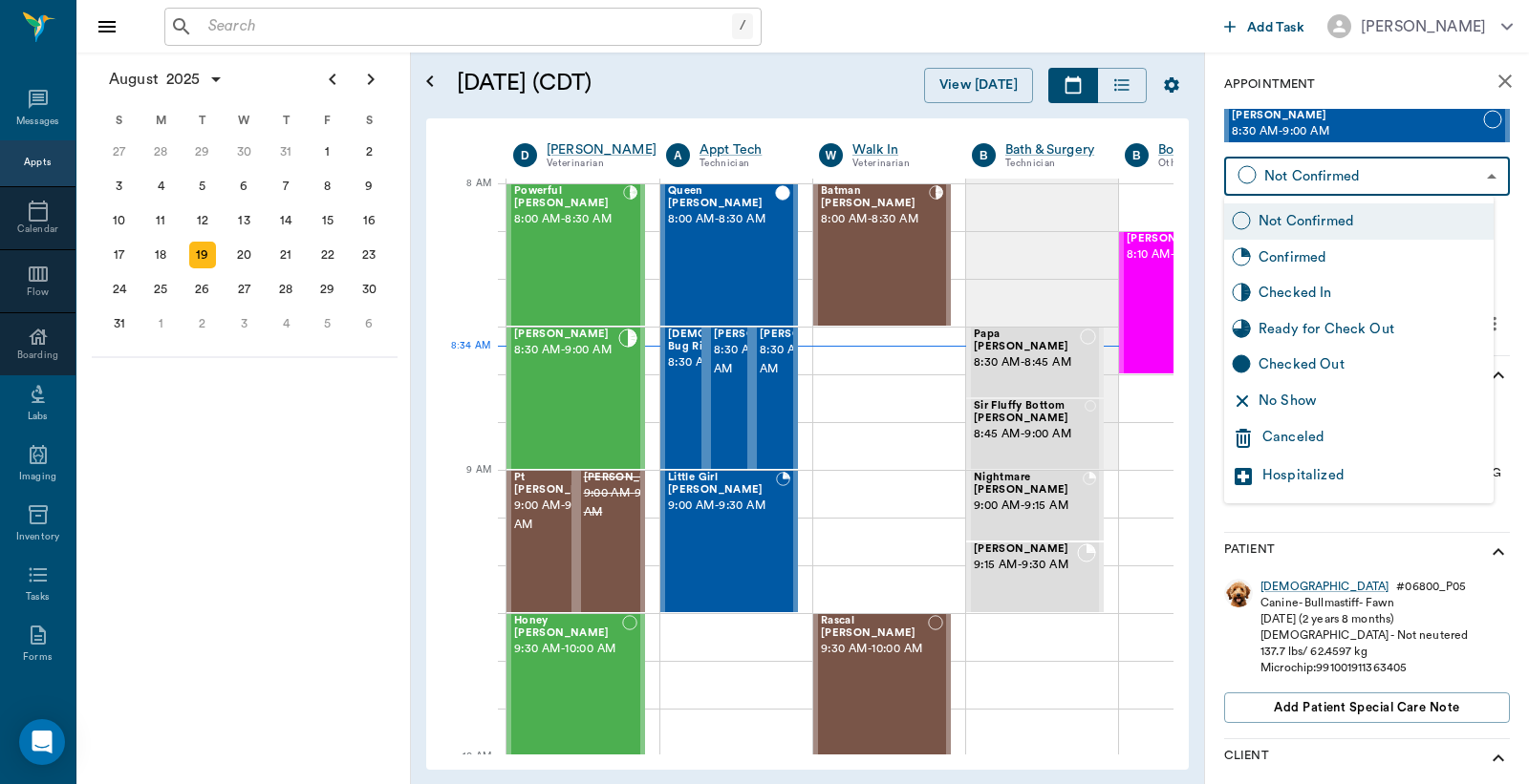
click at [1381, 167] on body "/ ​ Add Task Dr. Bert Ellsworth Nectar Messages Appts Calendar Flow Boarding La…" at bounding box center [764, 392] width 1529 height 784
click at [1328, 300] on div "Checked In" at bounding box center [1372, 294] width 227 height 21
type input "CHECKED_IN"
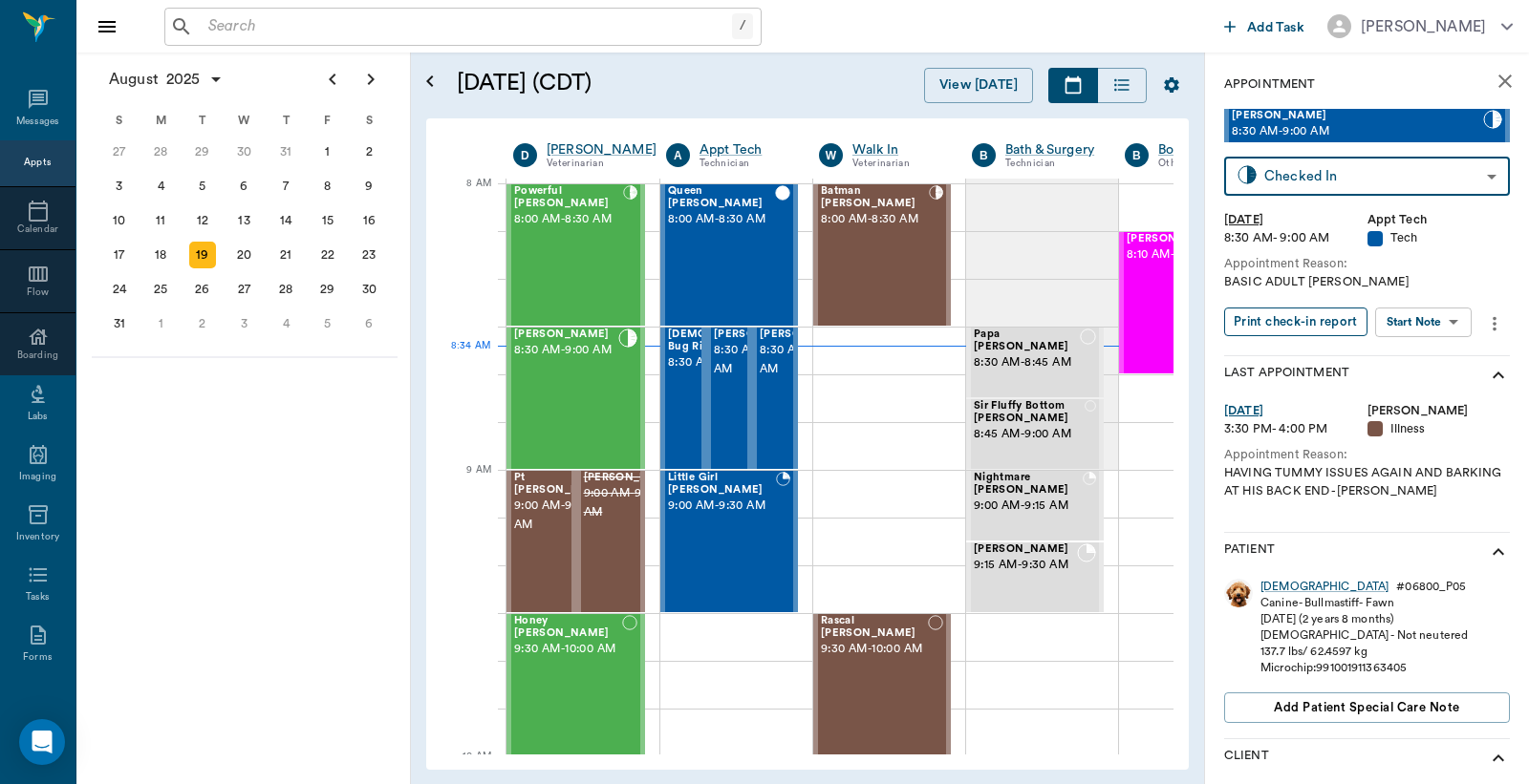
click at [1317, 322] on button "Print check-in report" at bounding box center [1295, 322] width 143 height 30
click at [786, 425] on div "Buster Kightlinger 8:30 AM - 9:00 AM" at bounding box center [807, 398] width 96 height 139
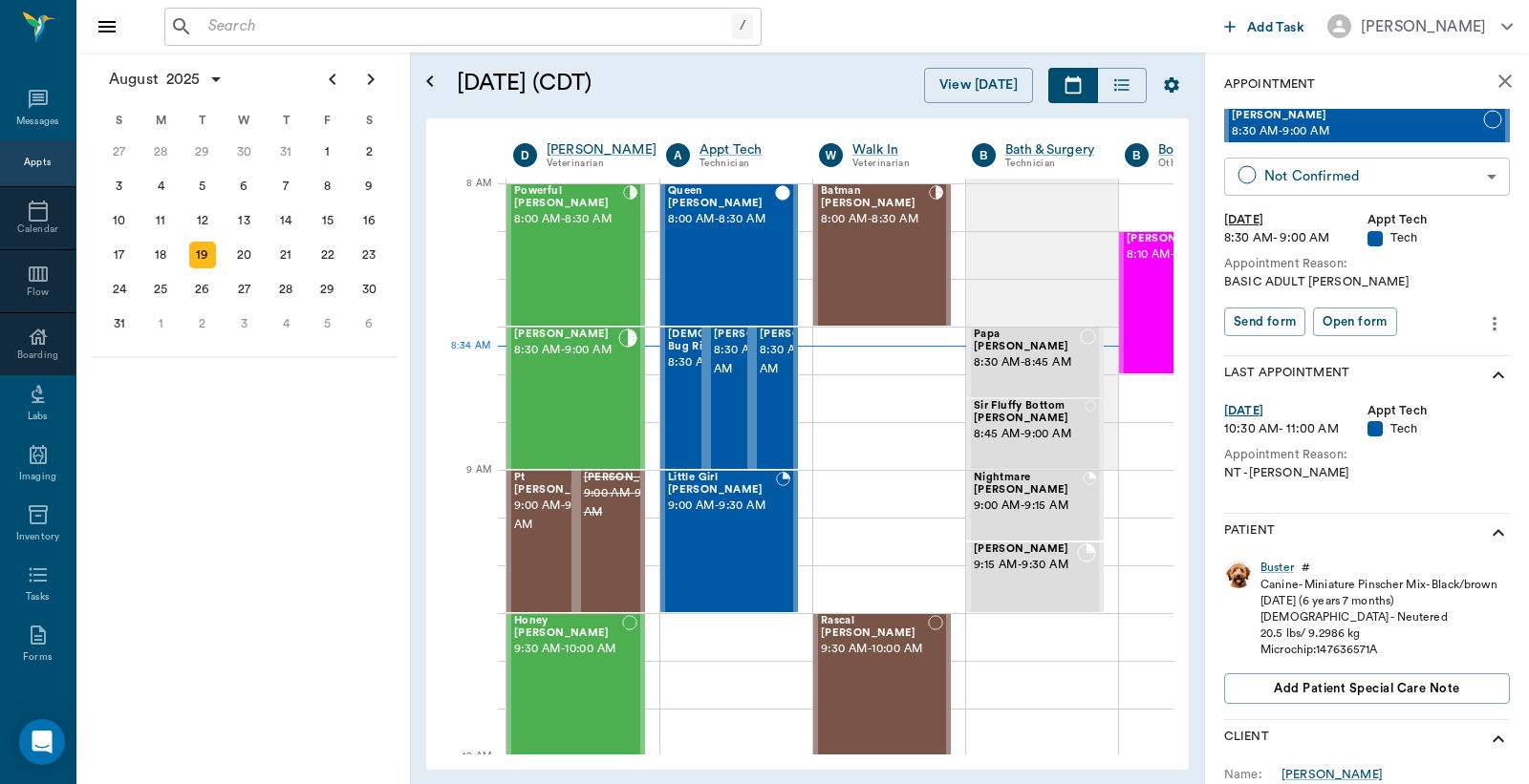
click at [1389, 168] on body "/ ​ Add Task Dr. Bert Ellsworth Nectar Messages Appts Calendar Flow Boarding La…" at bounding box center [764, 392] width 1529 height 784
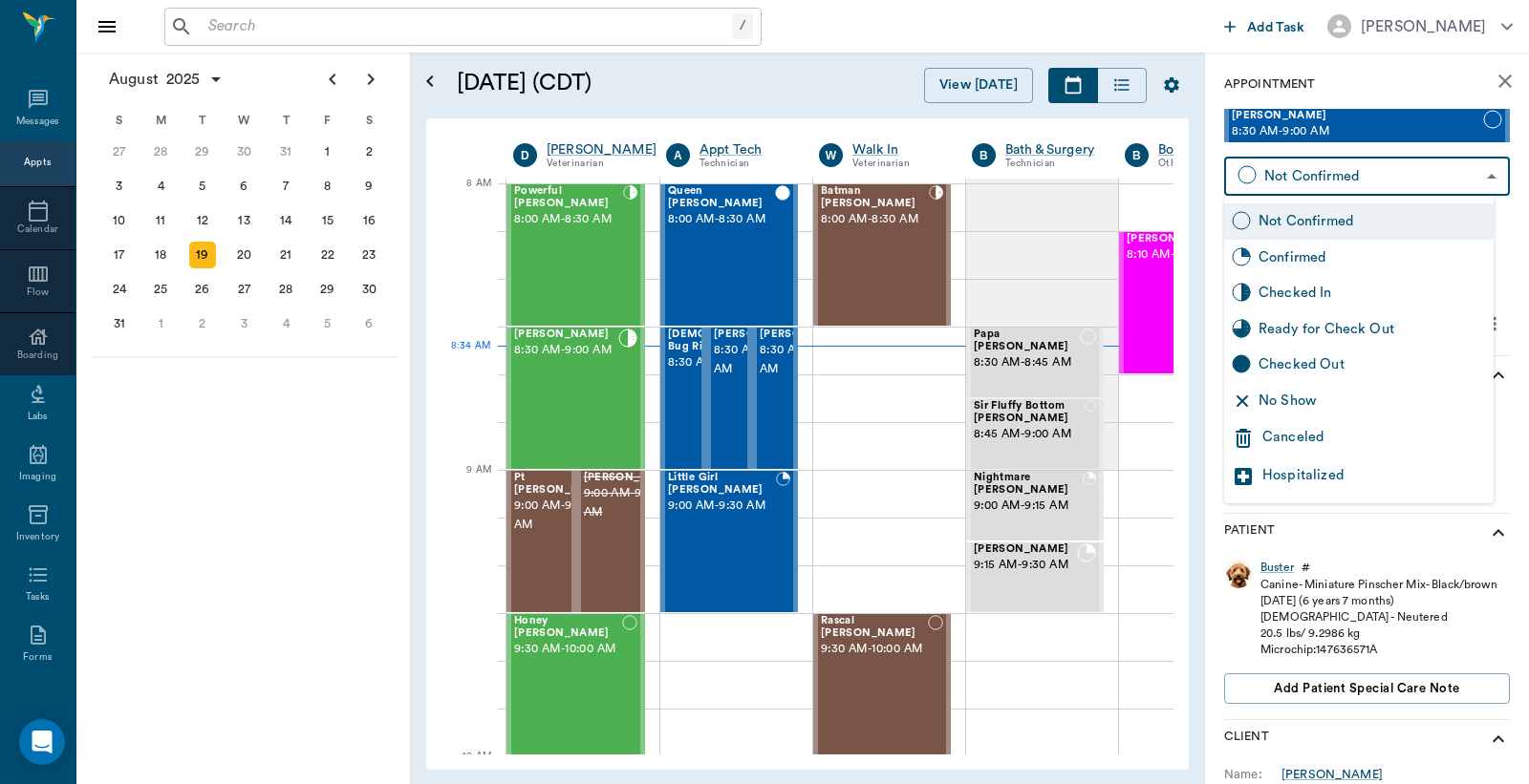
click at [1281, 285] on div "Checked In" at bounding box center [1372, 294] width 227 height 21
type input "CHECKED_IN"
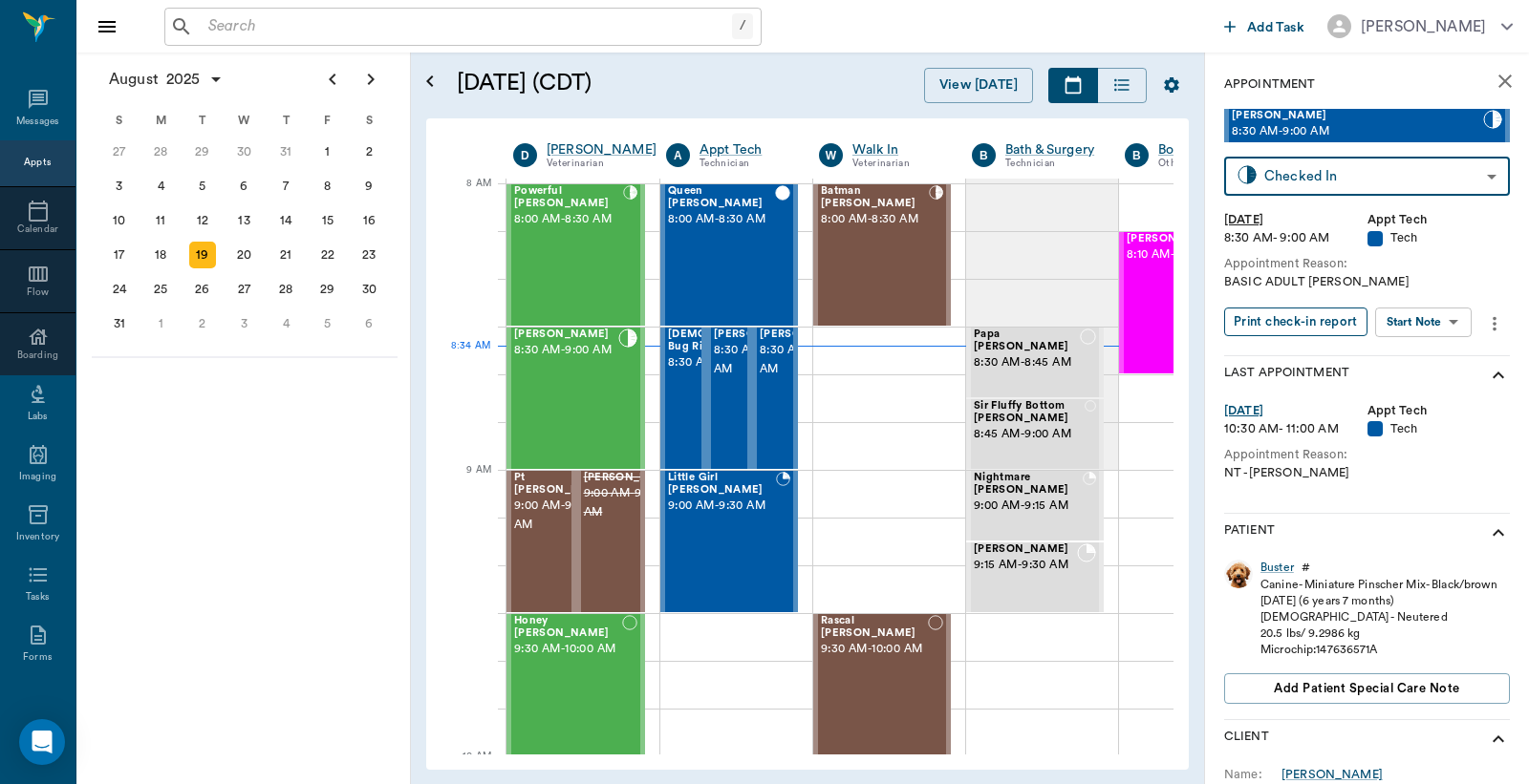
click at [1285, 319] on button "Print check-in report" at bounding box center [1295, 322] width 143 height 30
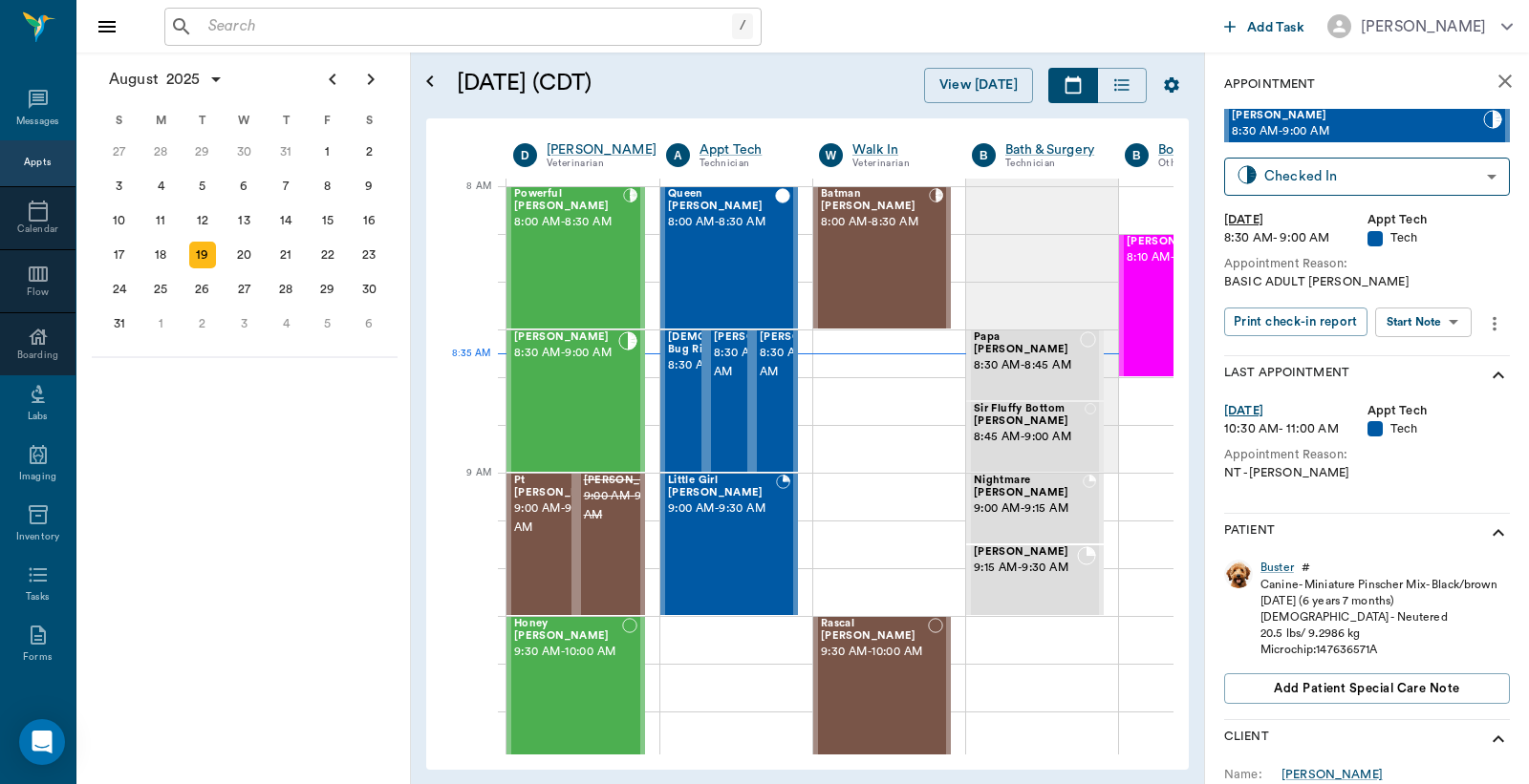
click at [1493, 84] on icon "close" at bounding box center [1505, 81] width 23 height 23
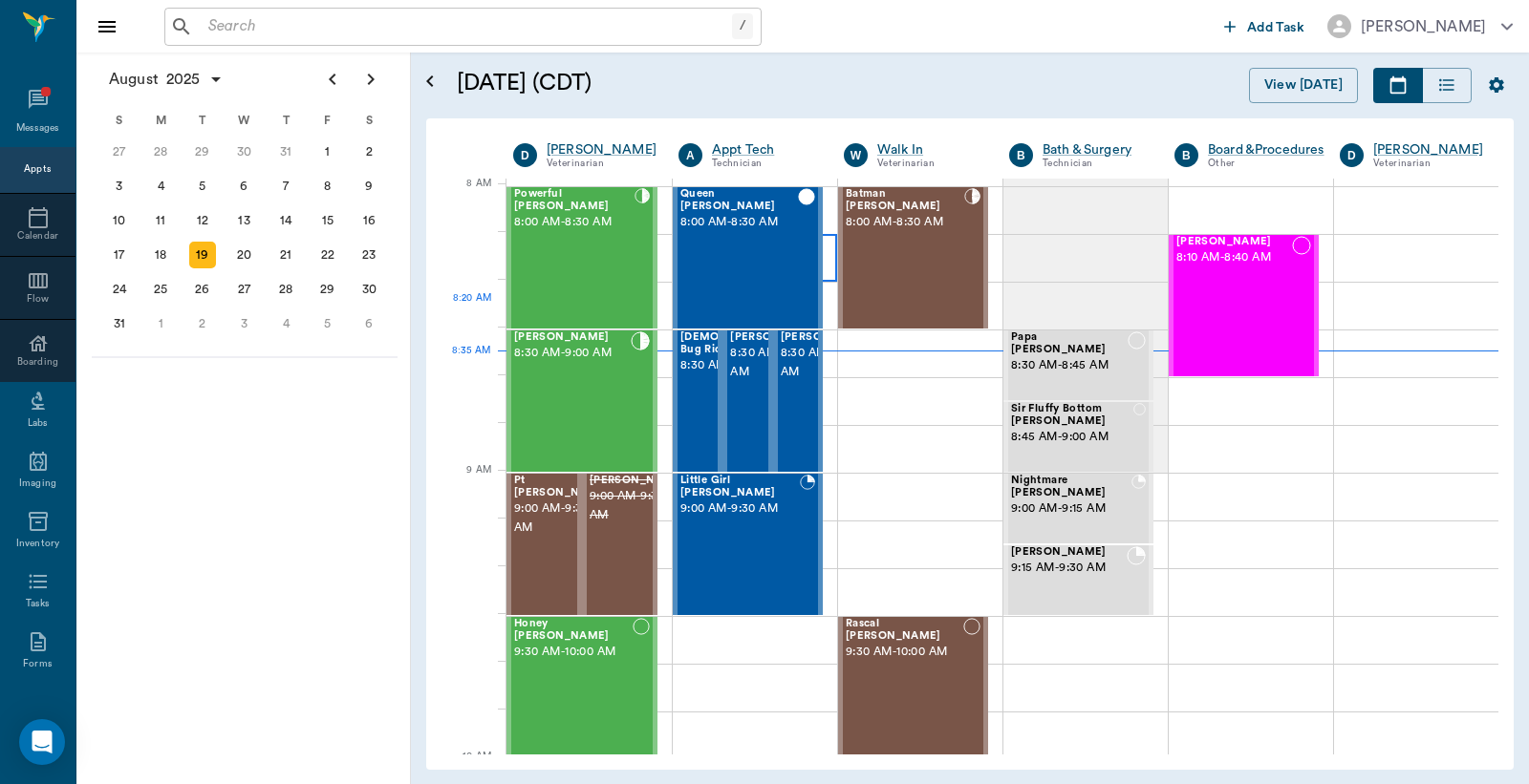
scroll to position [3, 0]
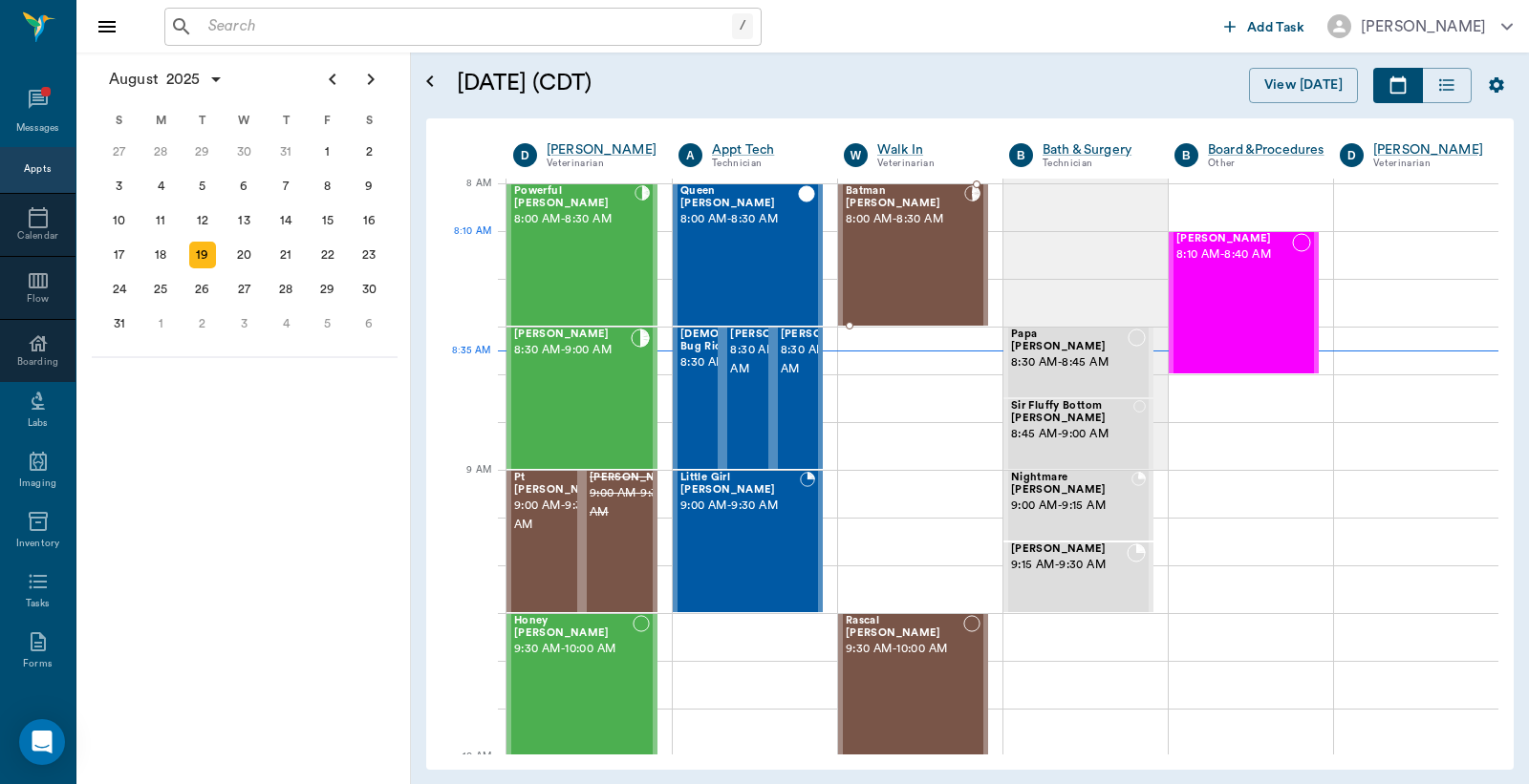
click at [891, 258] on div "Batman [PERSON_NAME] 8:00 AM - 8:30 AM" at bounding box center [904, 255] width 119 height 139
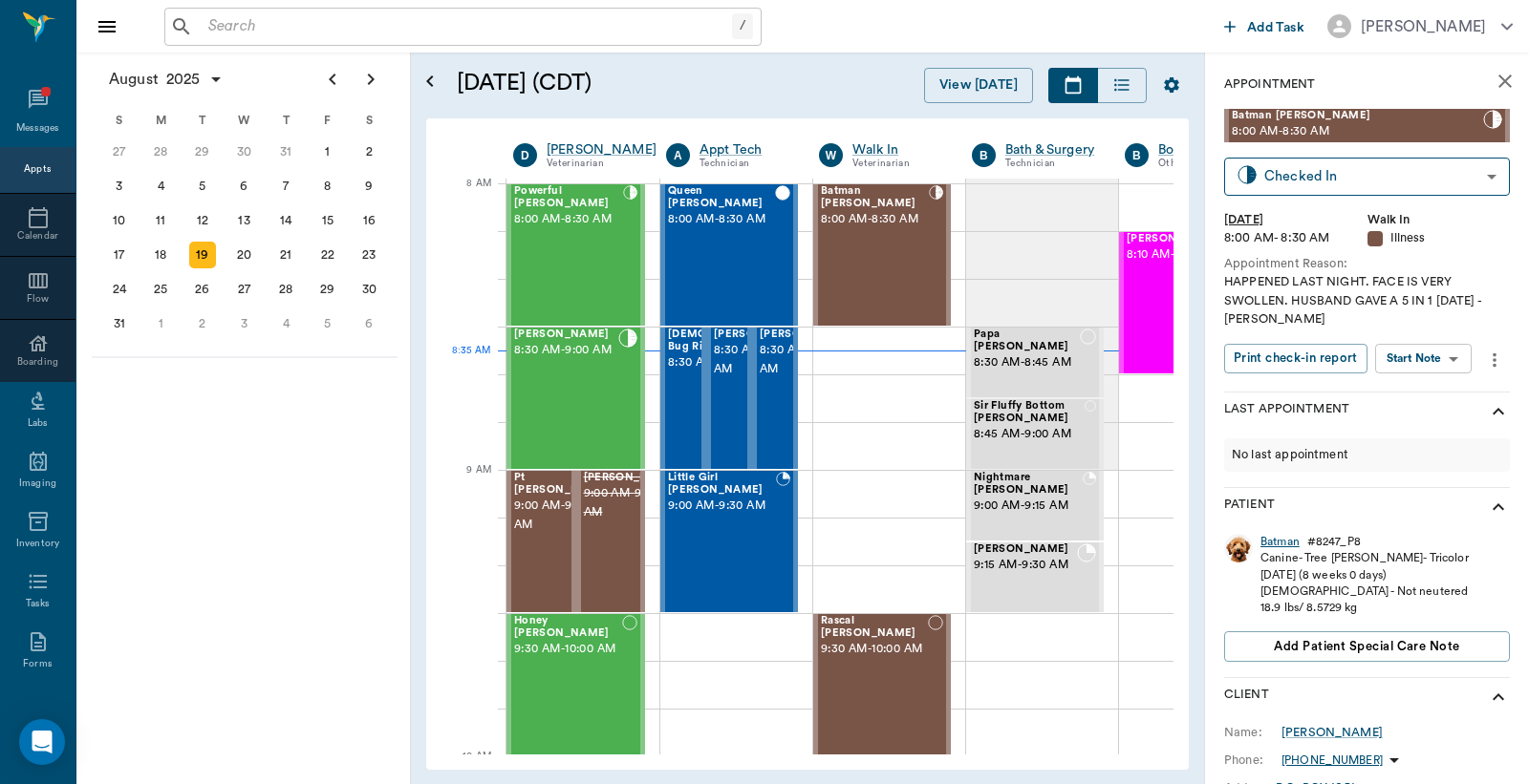
click at [1289, 542] on div "Batman" at bounding box center [1280, 542] width 40 height 16
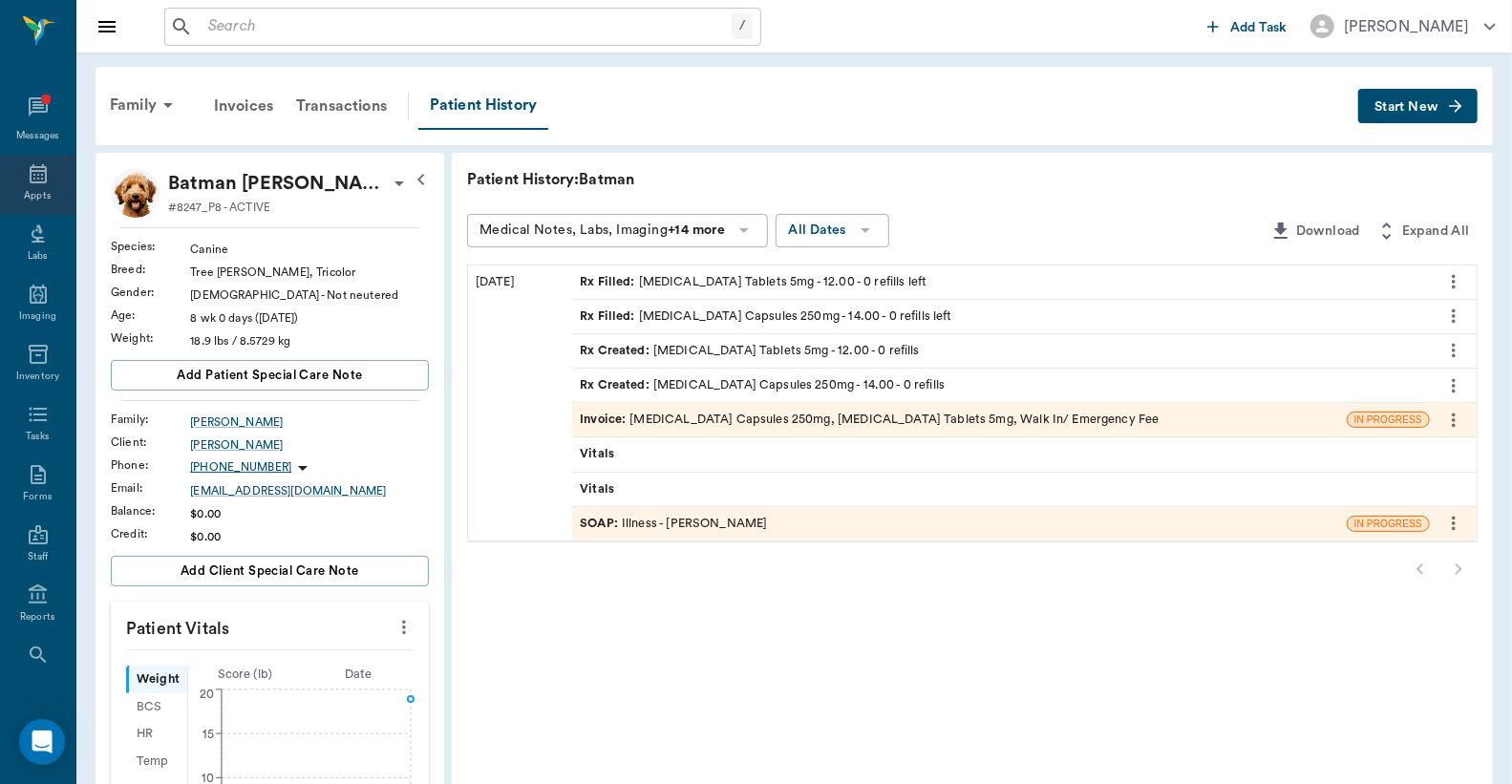
click at [32, 173] on icon at bounding box center [39, 174] width 23 height 23
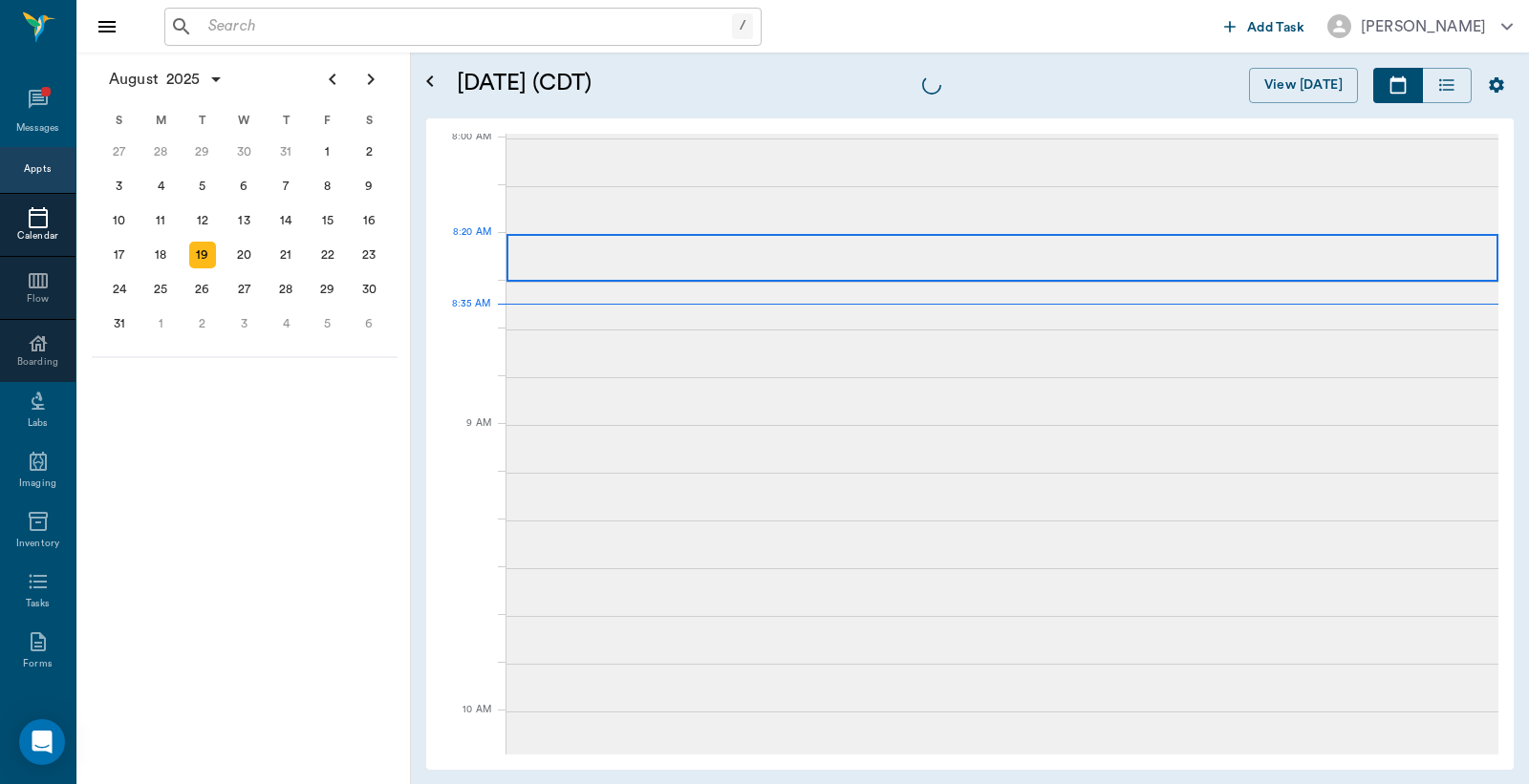
scroll to position [4, 0]
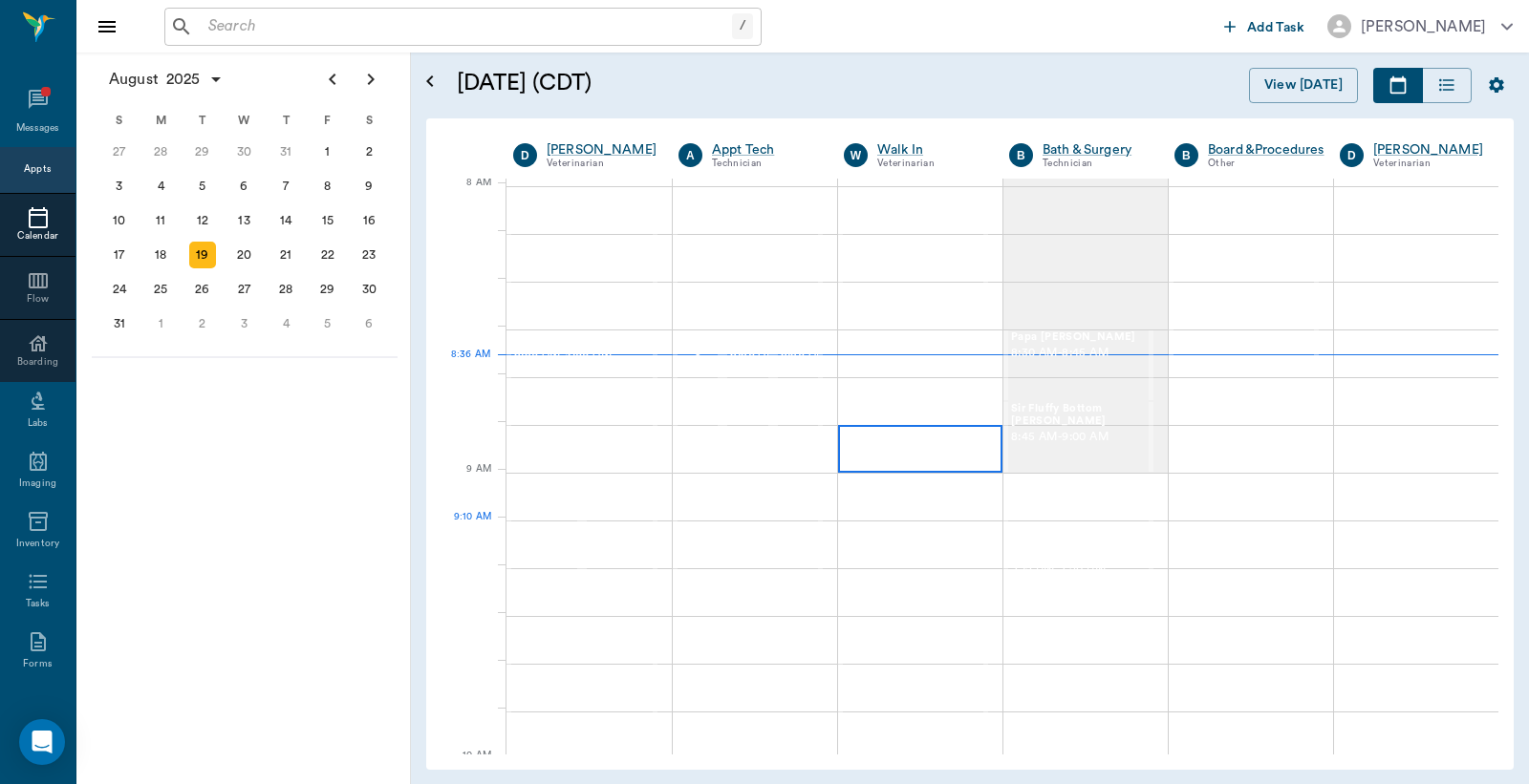
scroll to position [4, 0]
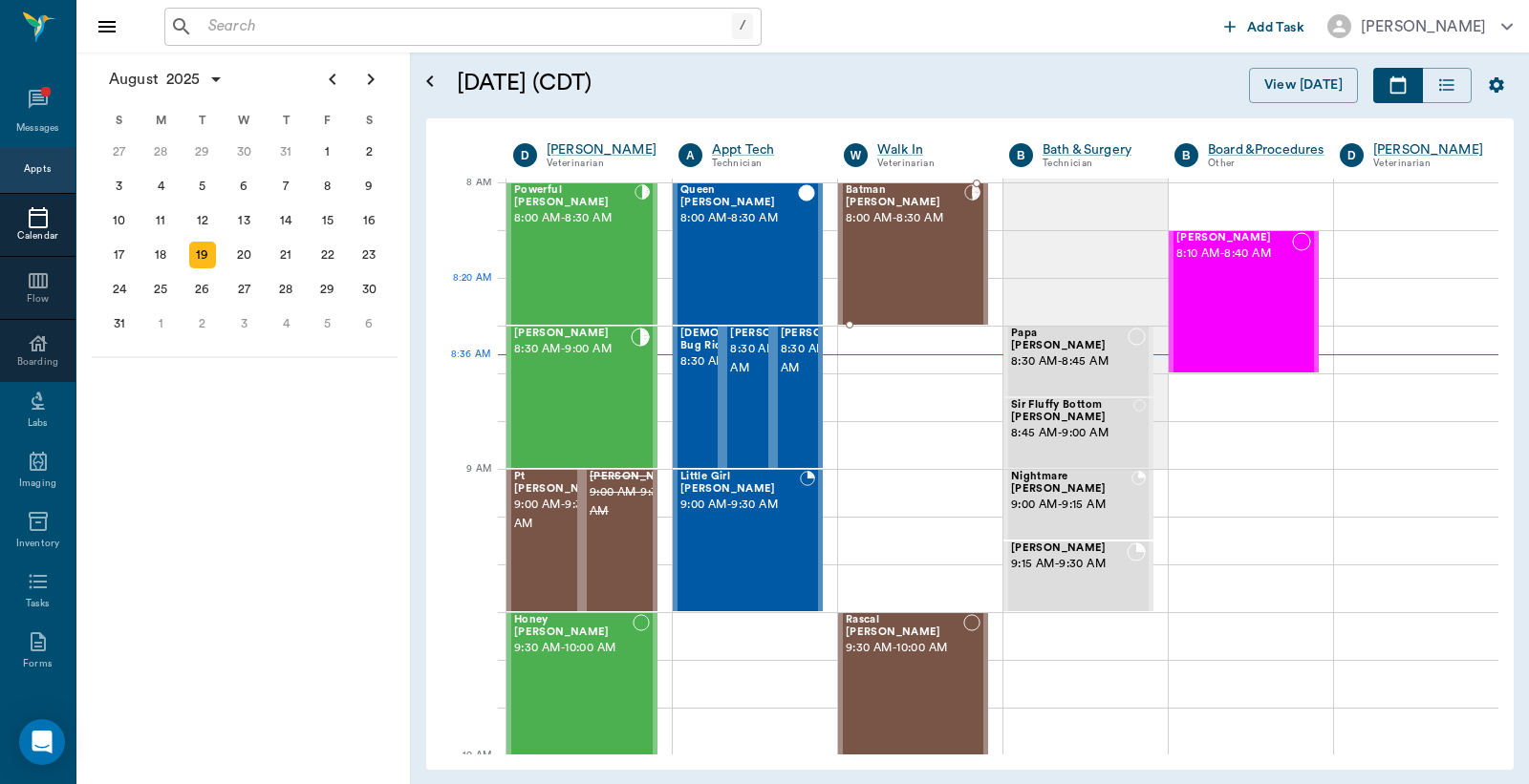
click at [910, 279] on div "Batman [PERSON_NAME] 8:00 AM - 8:30 AM" at bounding box center [904, 254] width 119 height 139
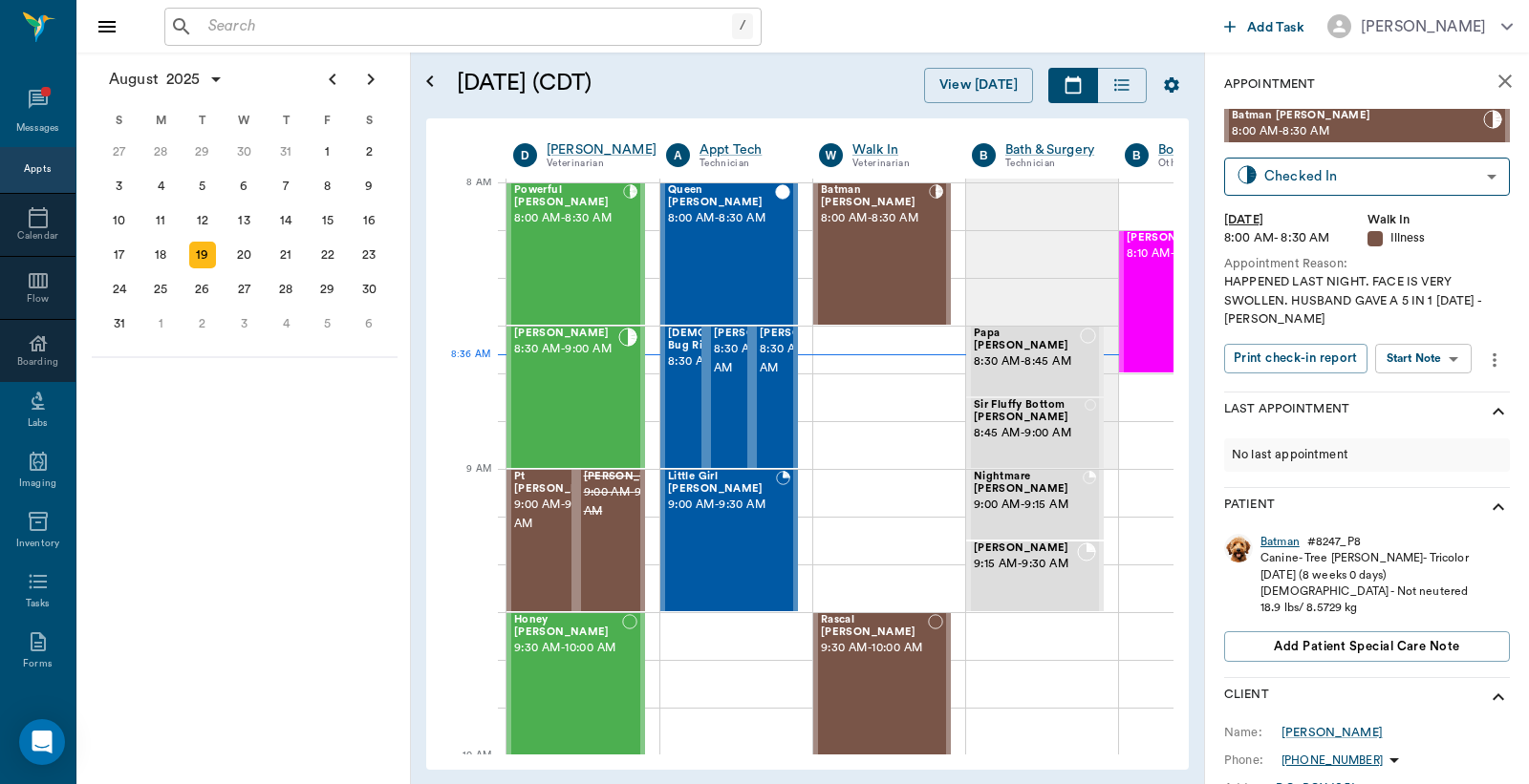
click at [1278, 541] on div "Batman" at bounding box center [1280, 542] width 40 height 16
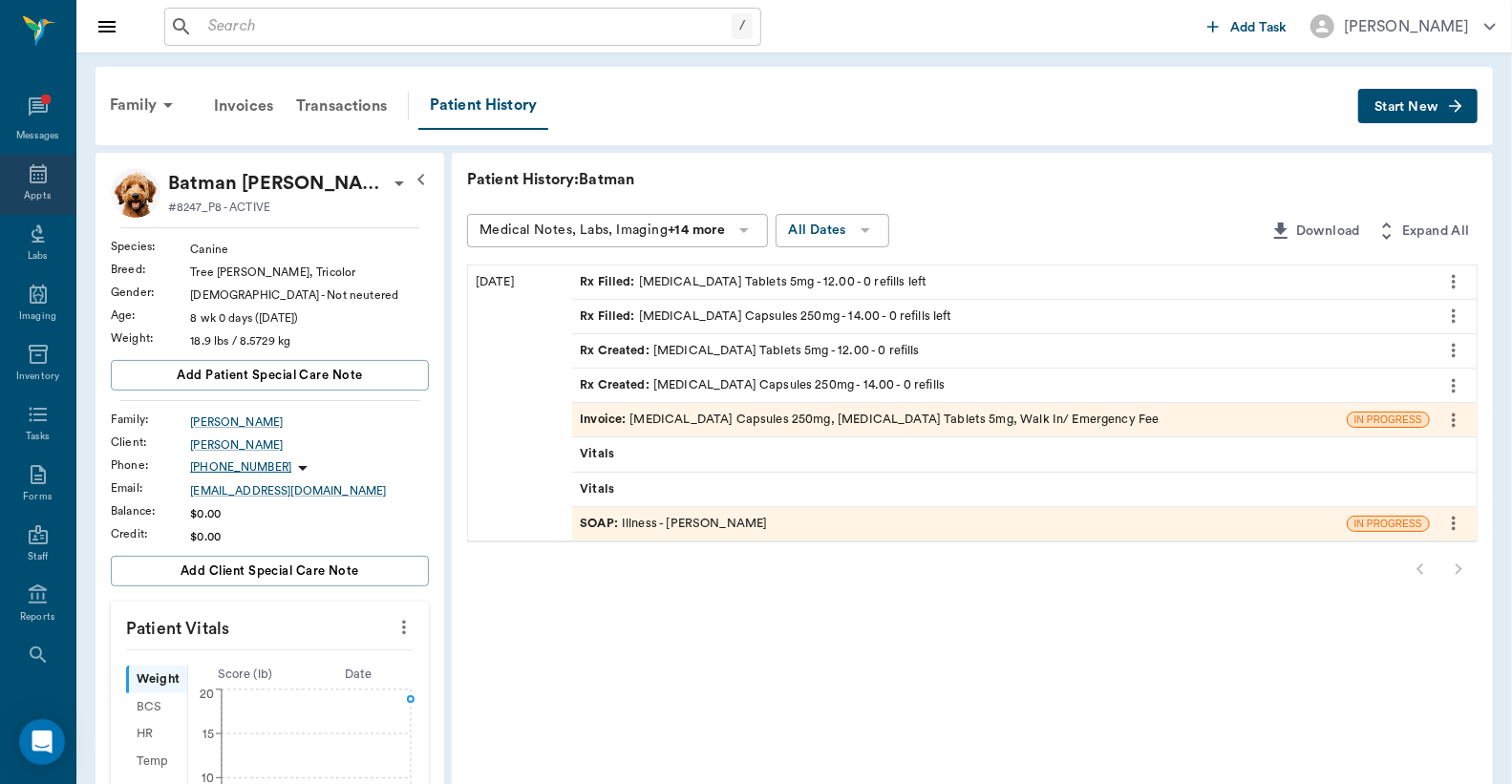
click at [31, 165] on icon at bounding box center [39, 174] width 23 height 23
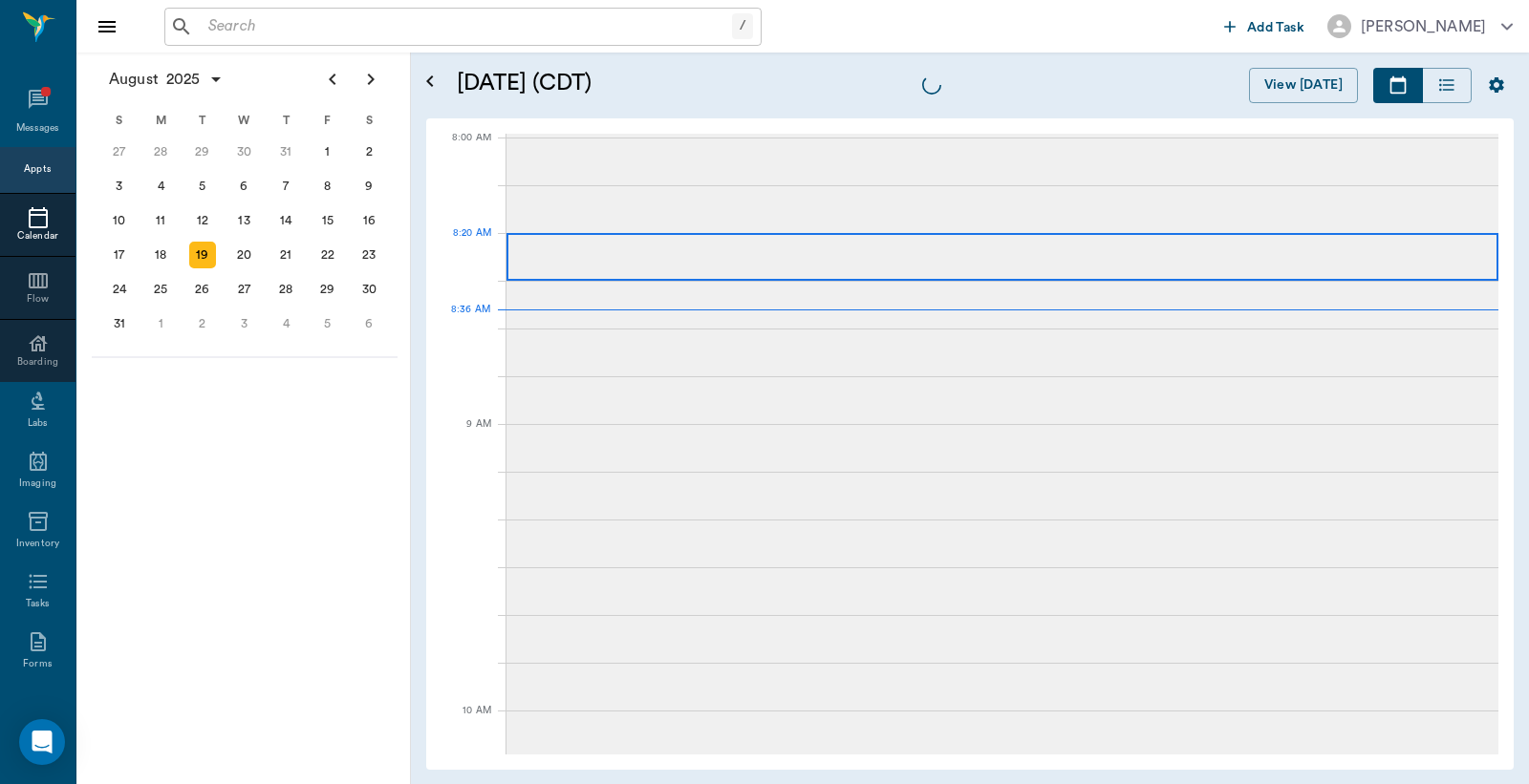
scroll to position [3, 0]
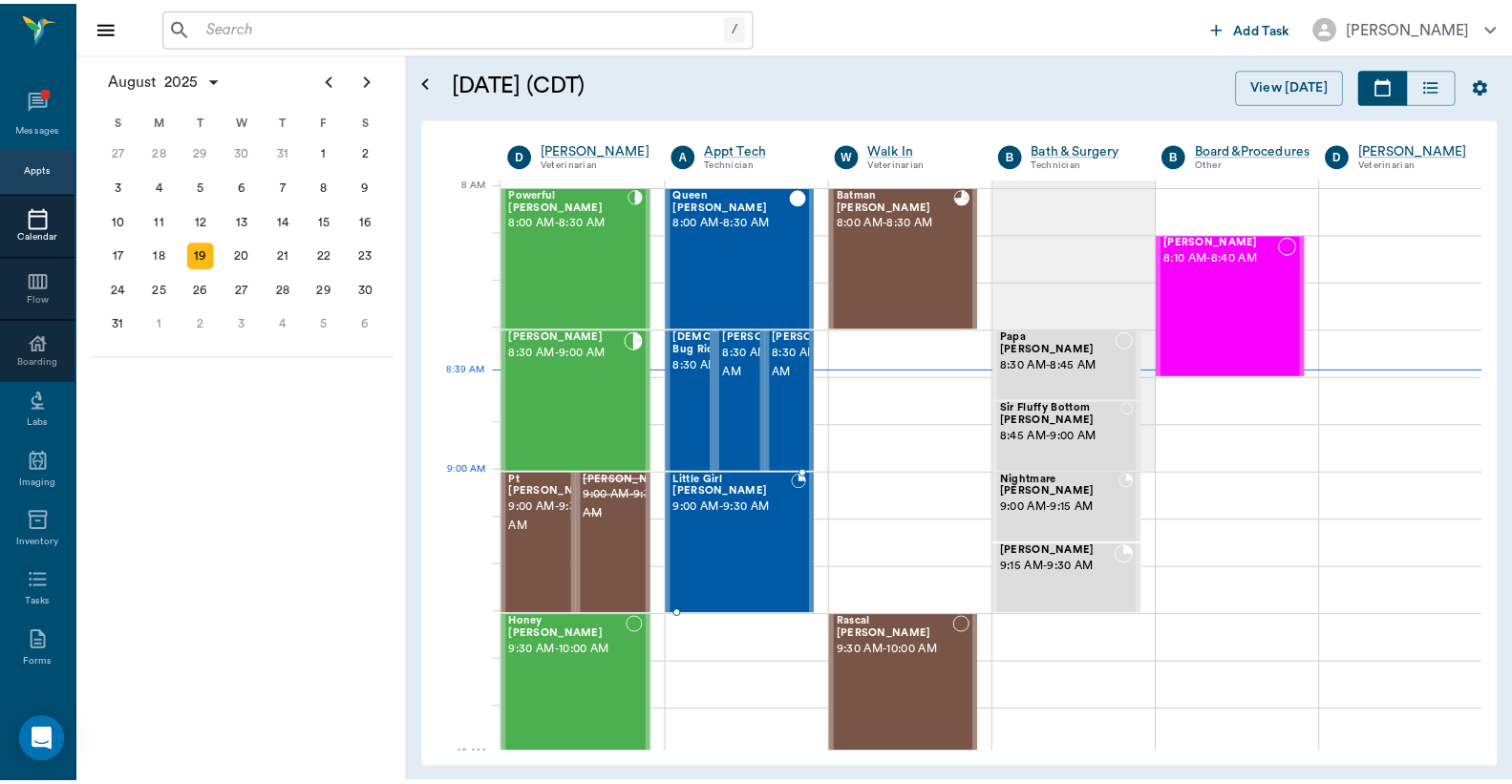
scroll to position [3, 0]
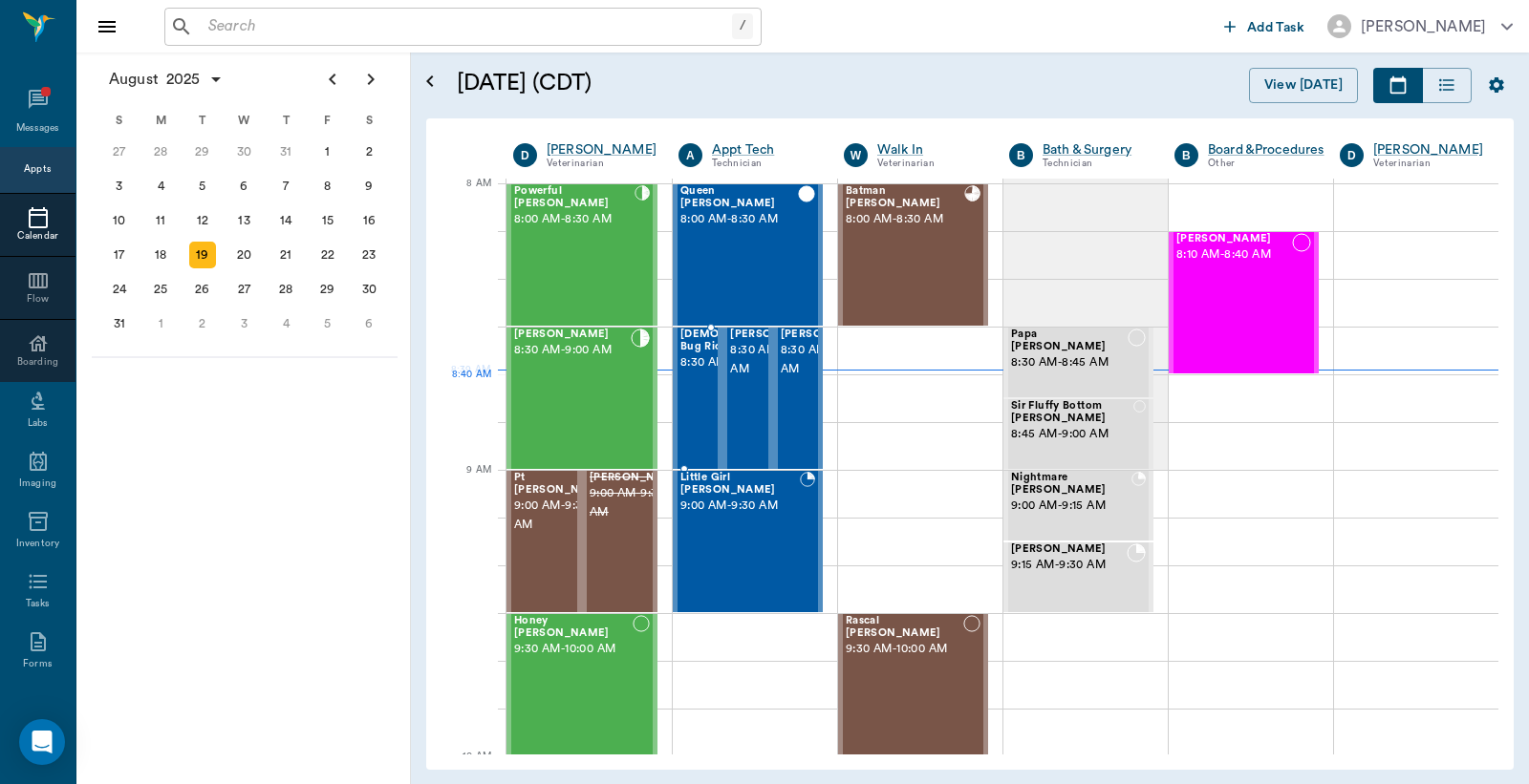
click at [698, 373] on span "8:30 AM - 9:00 AM" at bounding box center [745, 363] width 130 height 19
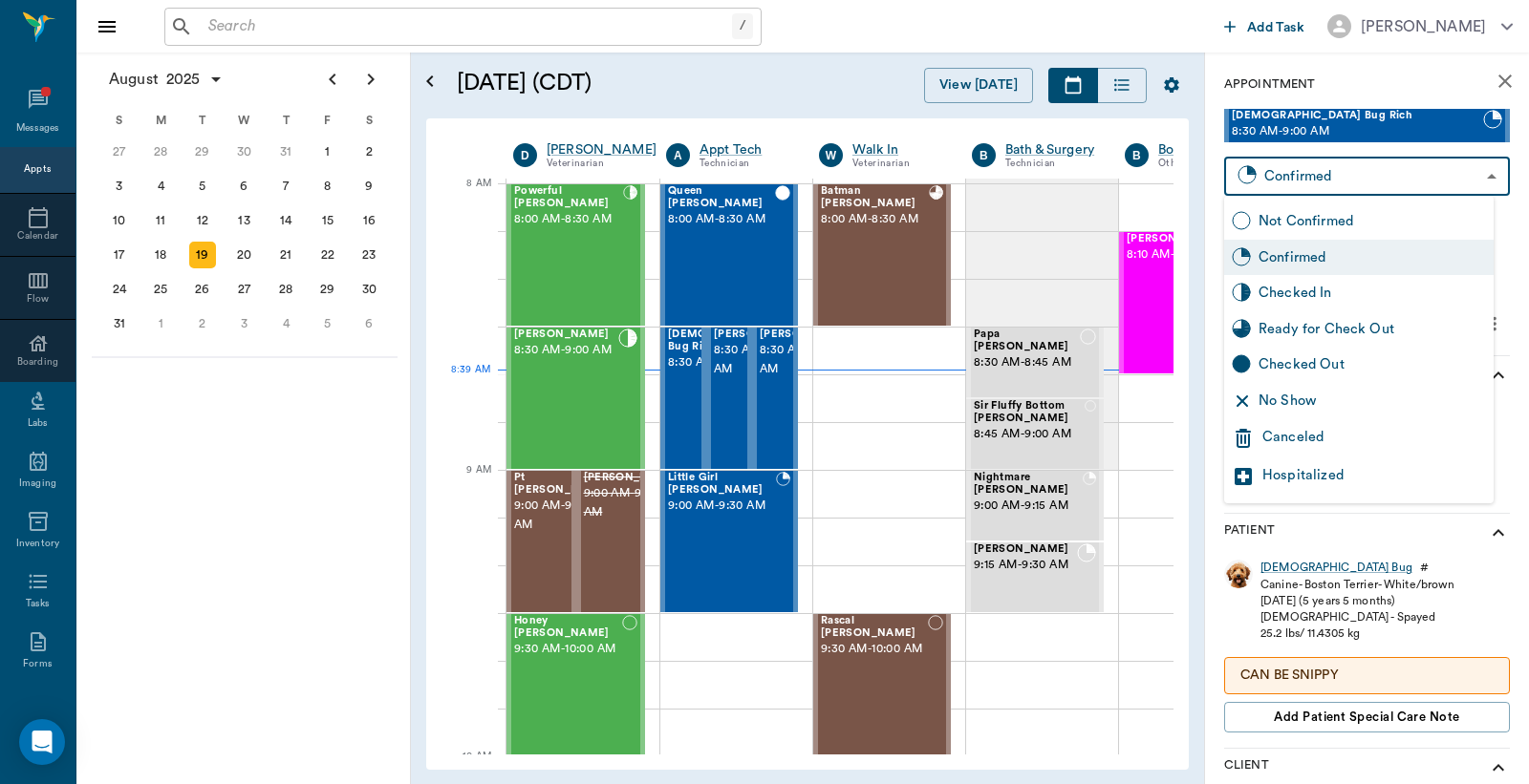
click at [1331, 182] on body "/ ​ Add Task Dr. Bert Ellsworth Nectar Messages Appts Calendar Flow Boarding La…" at bounding box center [764, 392] width 1529 height 784
click at [1310, 291] on div "Checked In" at bounding box center [1372, 294] width 227 height 21
type input "CHECKED_IN"
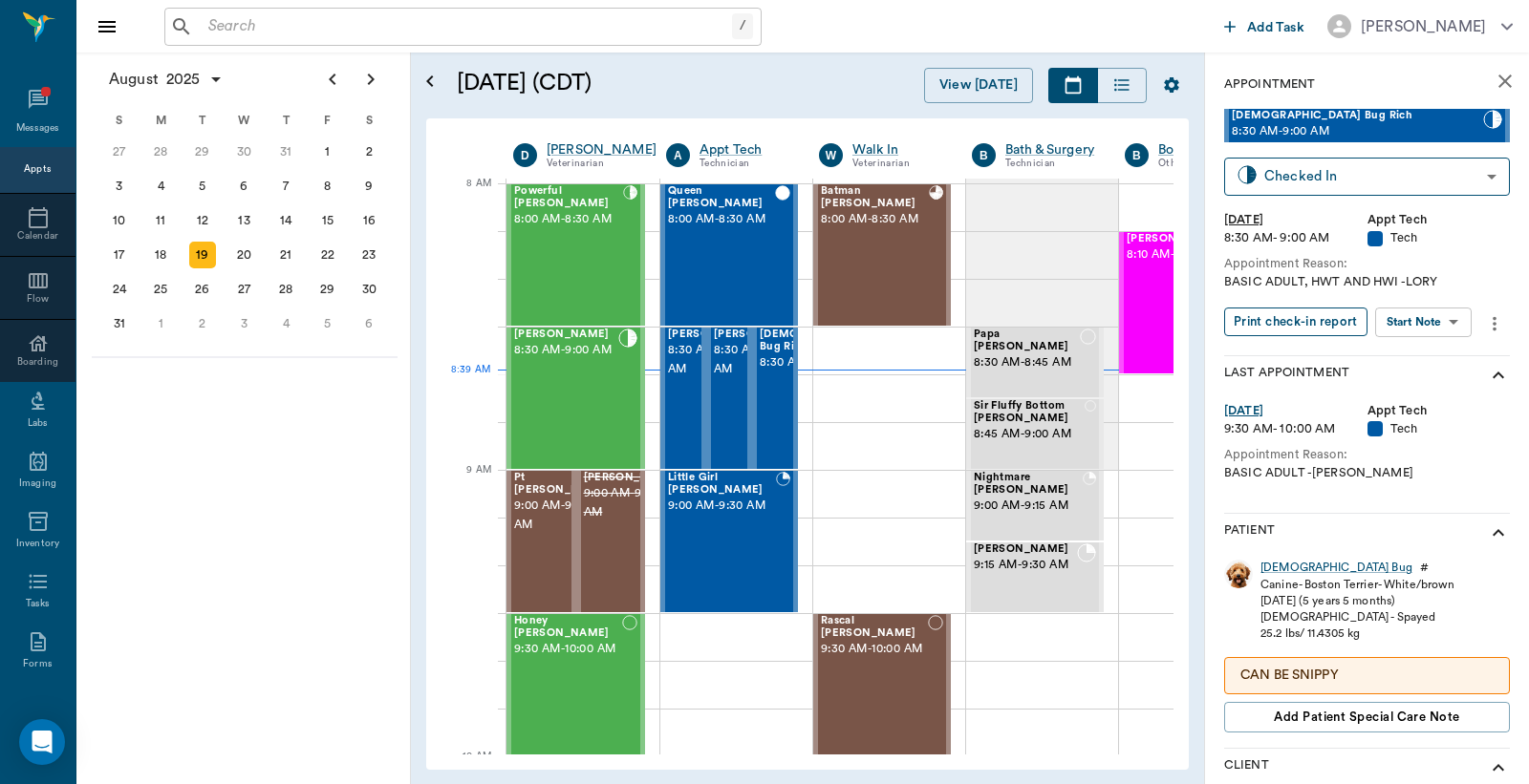
click at [1306, 319] on button "Print check-in report" at bounding box center [1295, 322] width 143 height 30
click at [898, 244] on div "Batman [PERSON_NAME] 8:00 AM - 8:30 AM" at bounding box center [875, 255] width 108 height 139
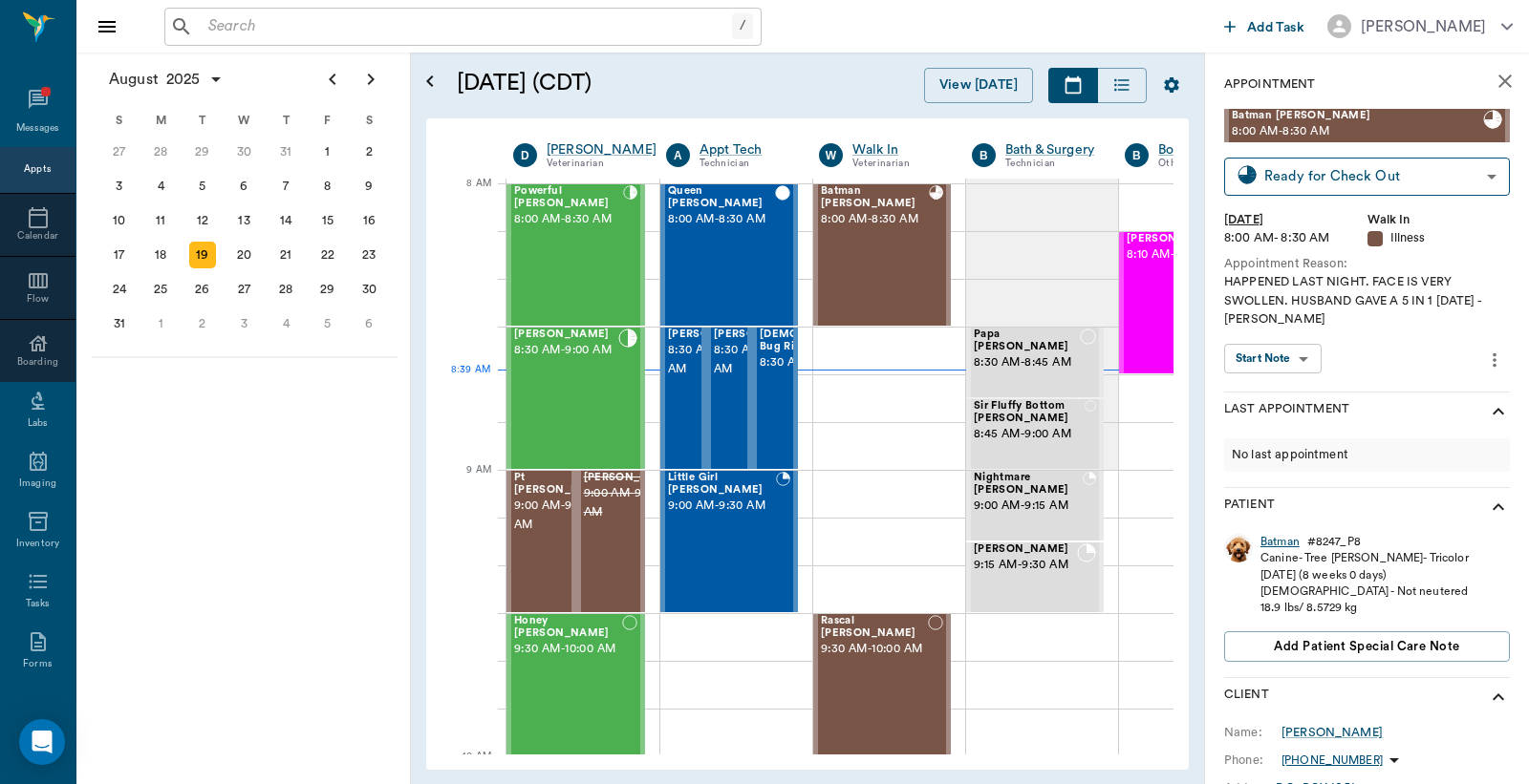
click at [1291, 538] on div "Batman" at bounding box center [1280, 542] width 40 height 16
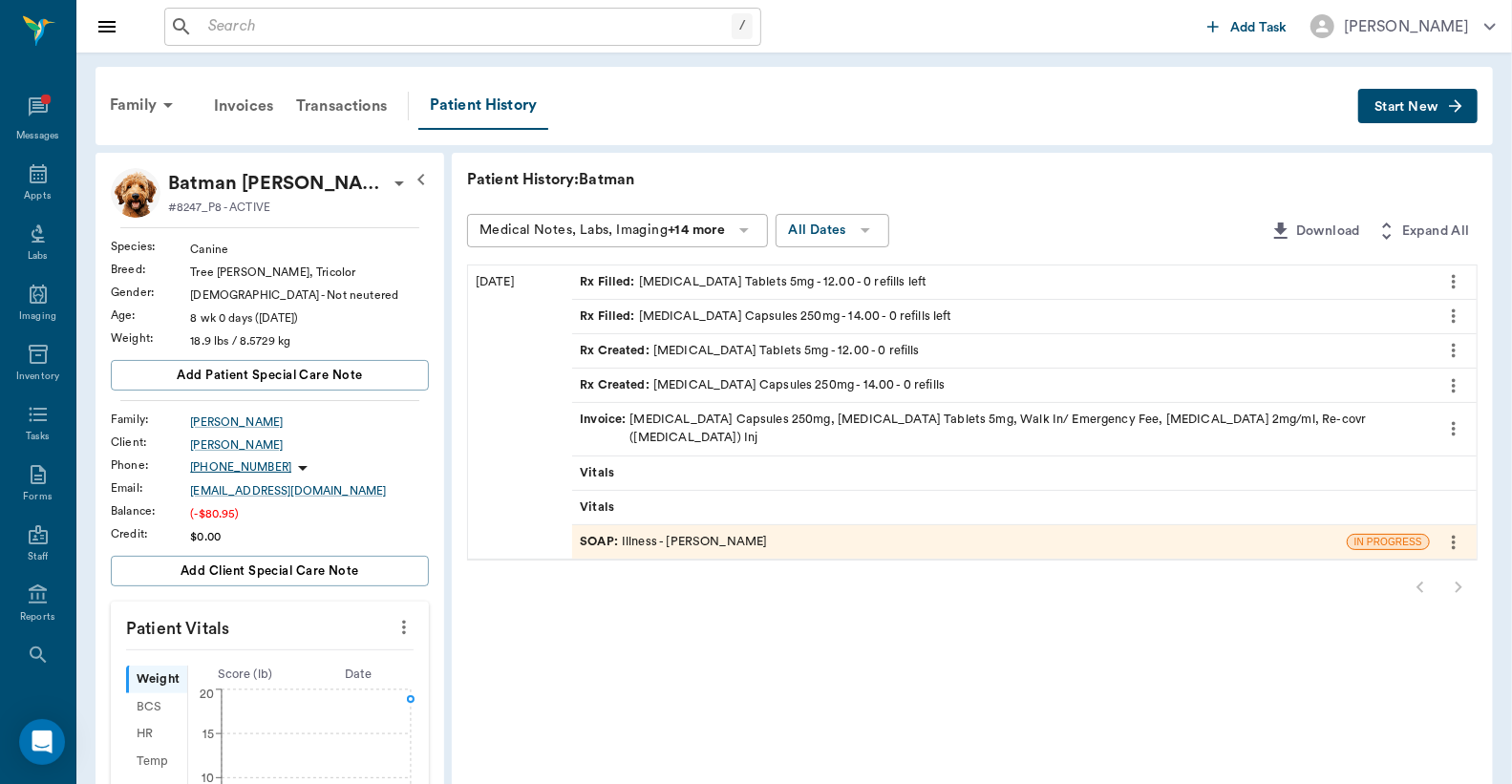
click at [690, 407] on div "Invoice : Amoxicillin Capsules 250mg, Prednisone Tablets 5mg, Walk In/ Emergenc…" at bounding box center [1001, 428] width 857 height 51
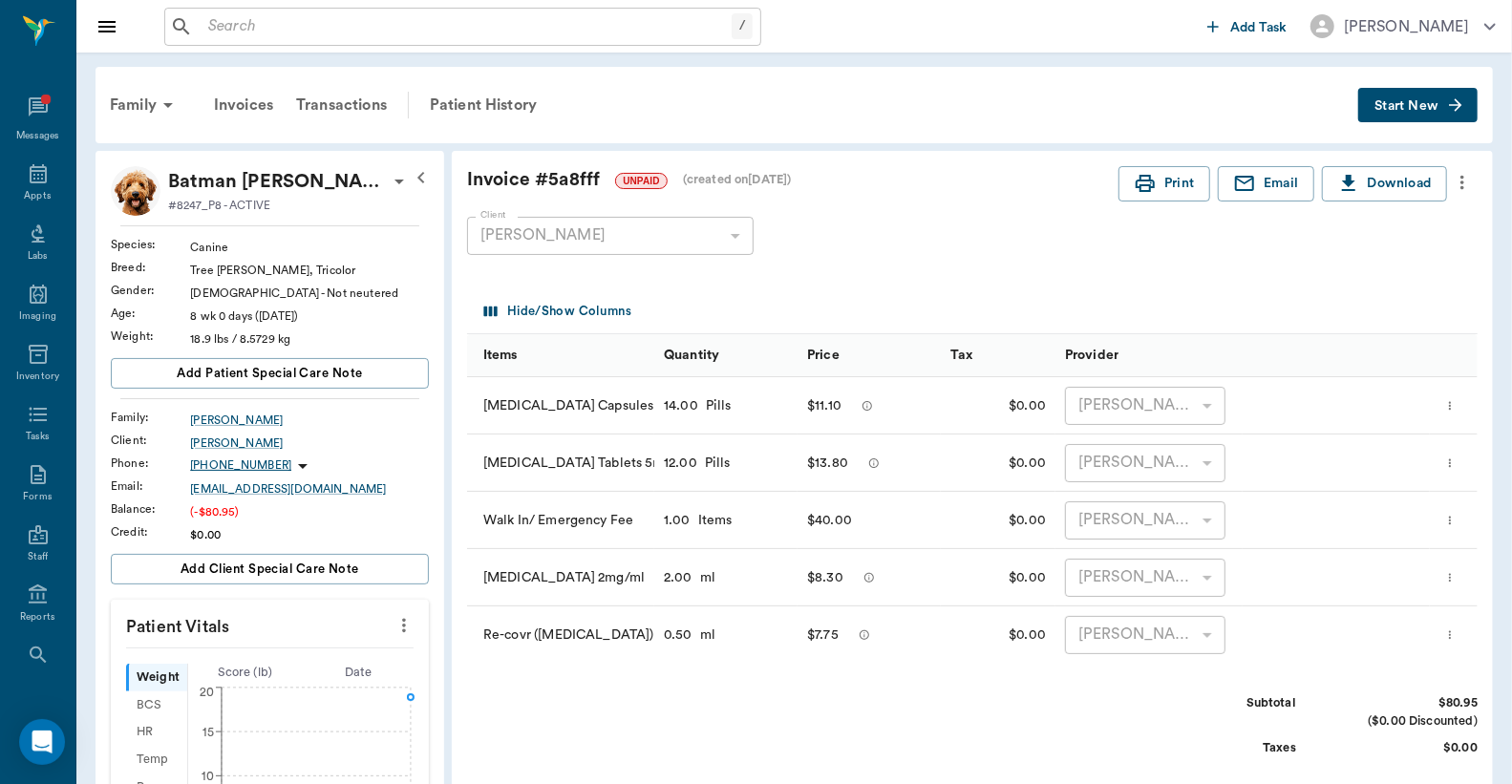
click at [1456, 169] on button "more" at bounding box center [1463, 182] width 31 height 33
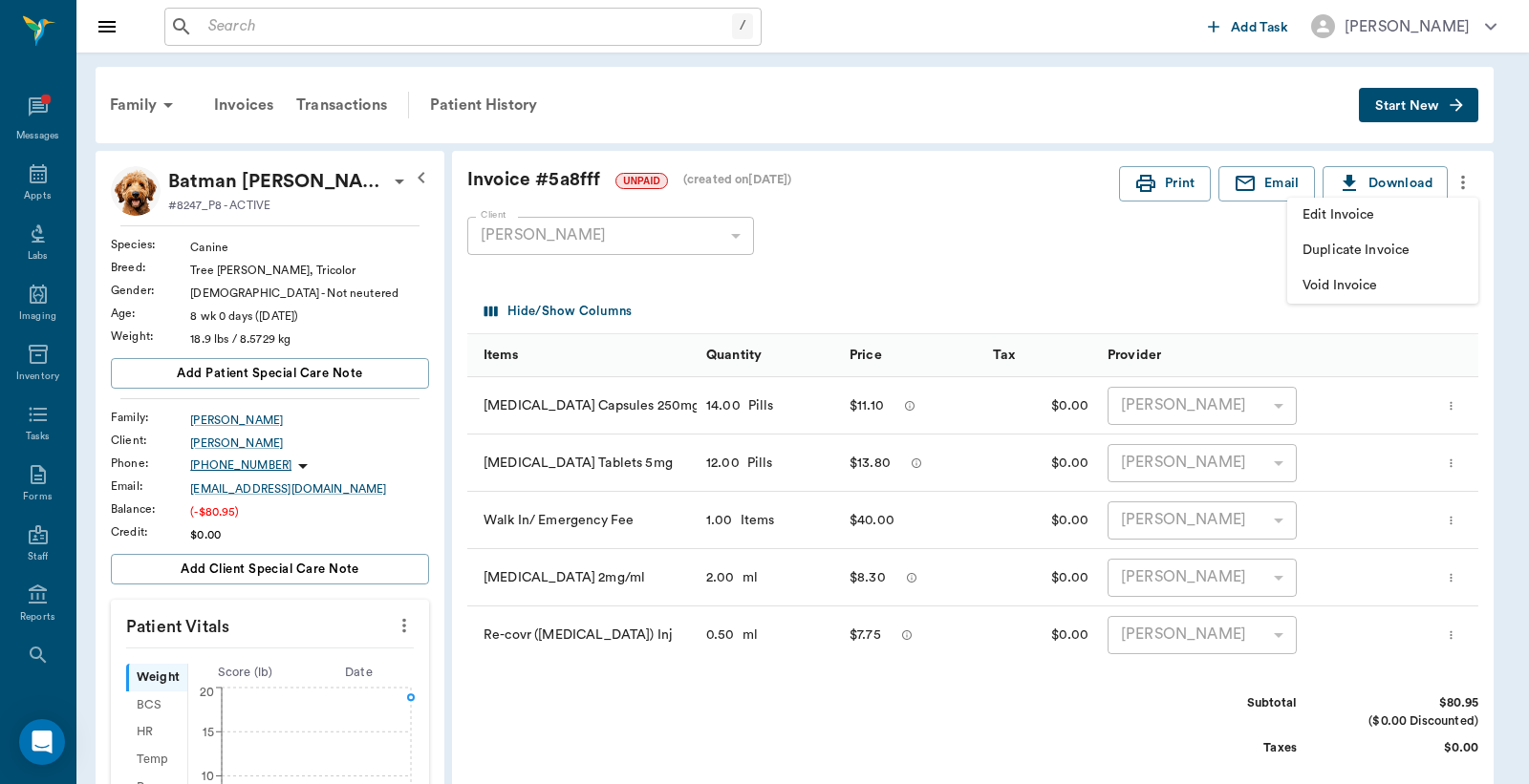
click at [1453, 220] on span "Edit Invoice" at bounding box center [1382, 215] width 160 height 20
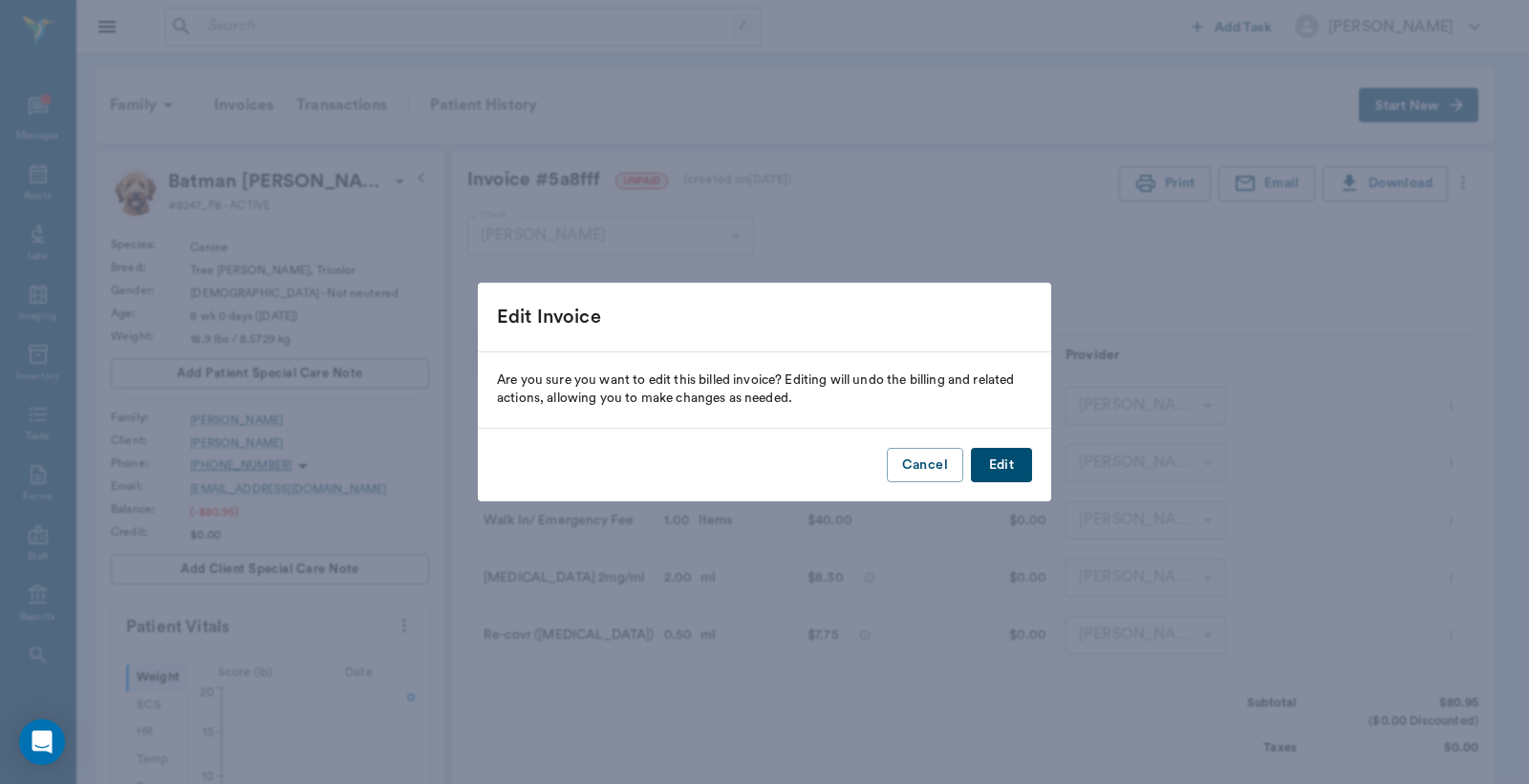
click at [1005, 473] on button "Edit" at bounding box center [1001, 465] width 61 height 36
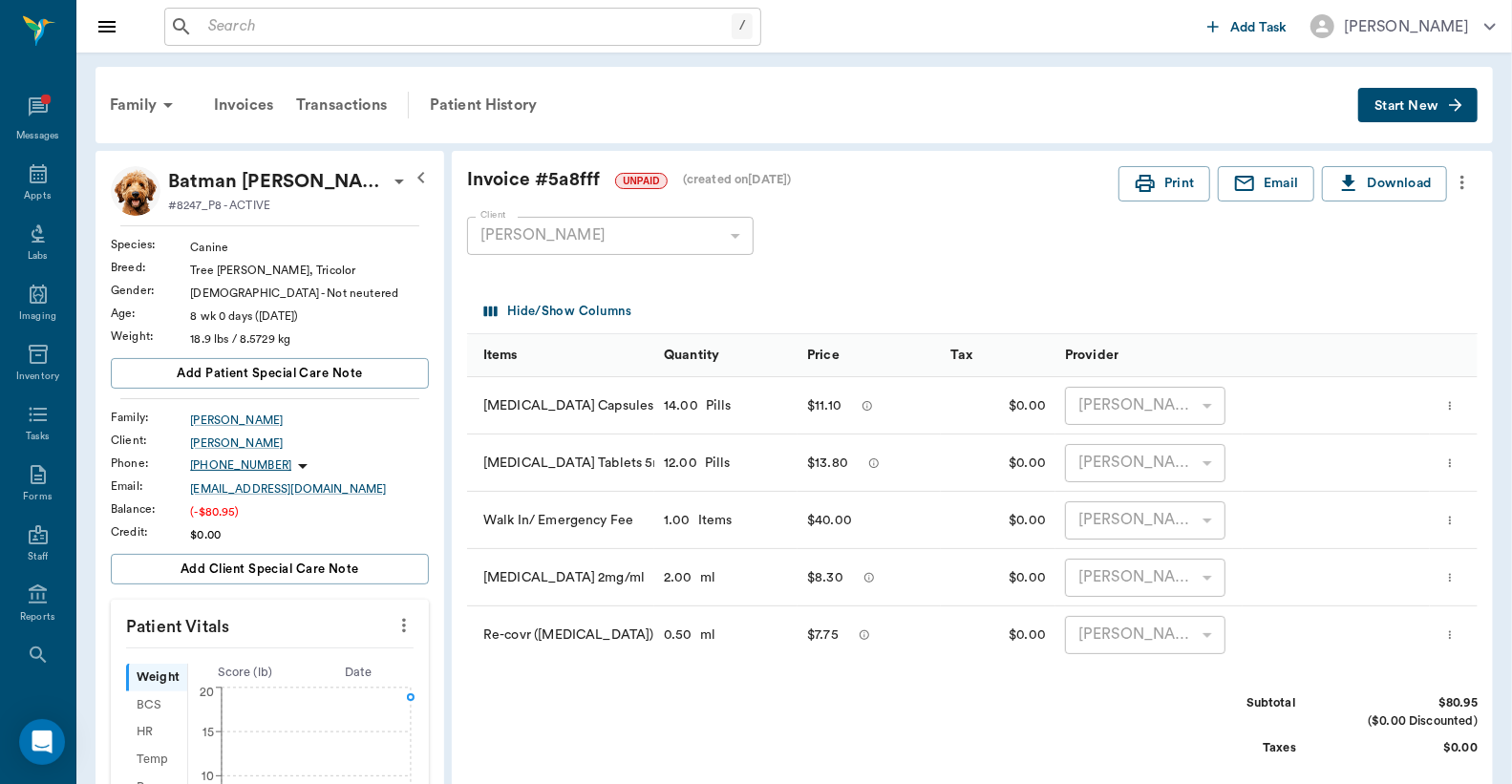
click at [1458, 187] on icon "more" at bounding box center [1463, 182] width 21 height 23
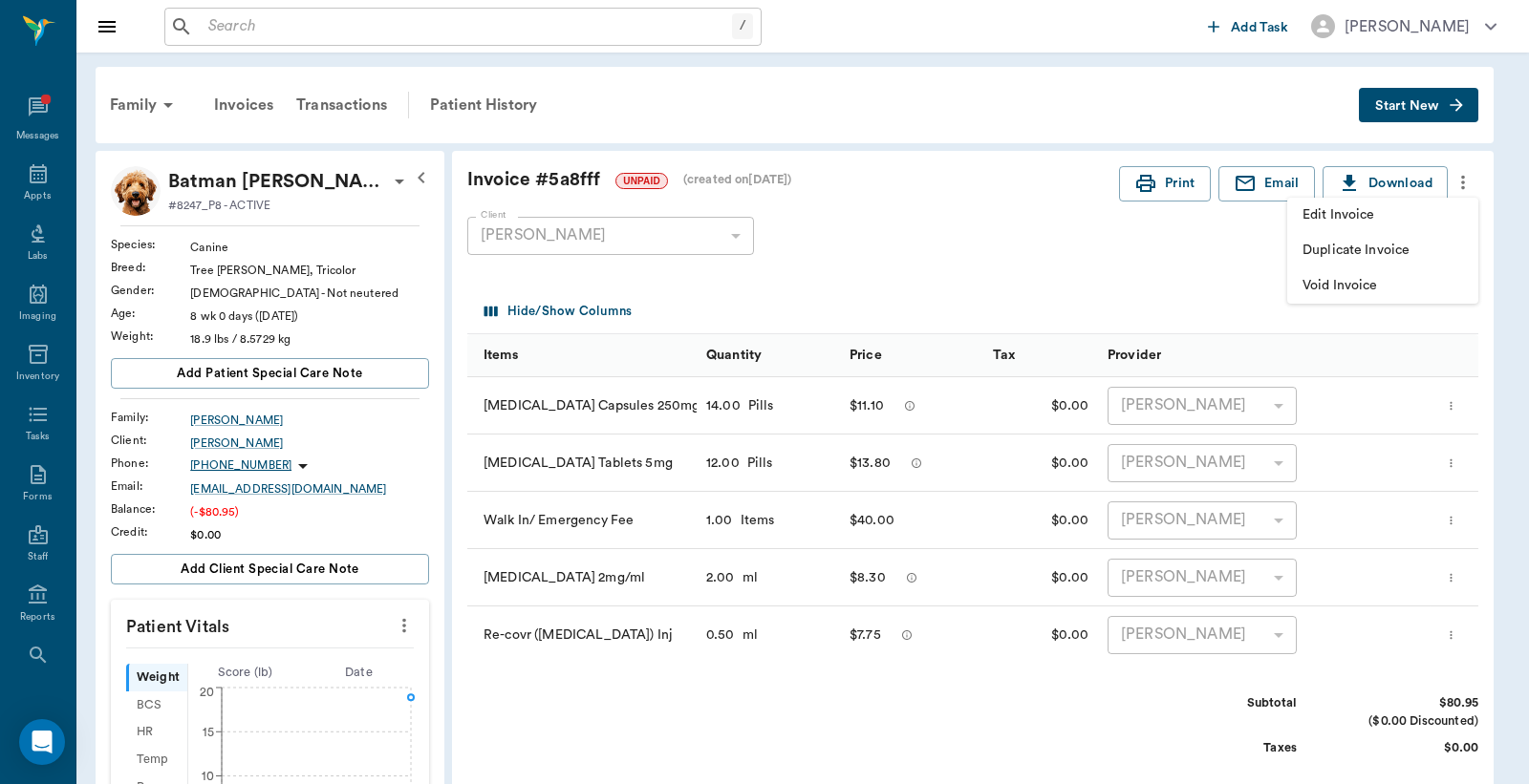
click at [1424, 240] on span "Duplicate Invoice" at bounding box center [1382, 250] width 160 height 20
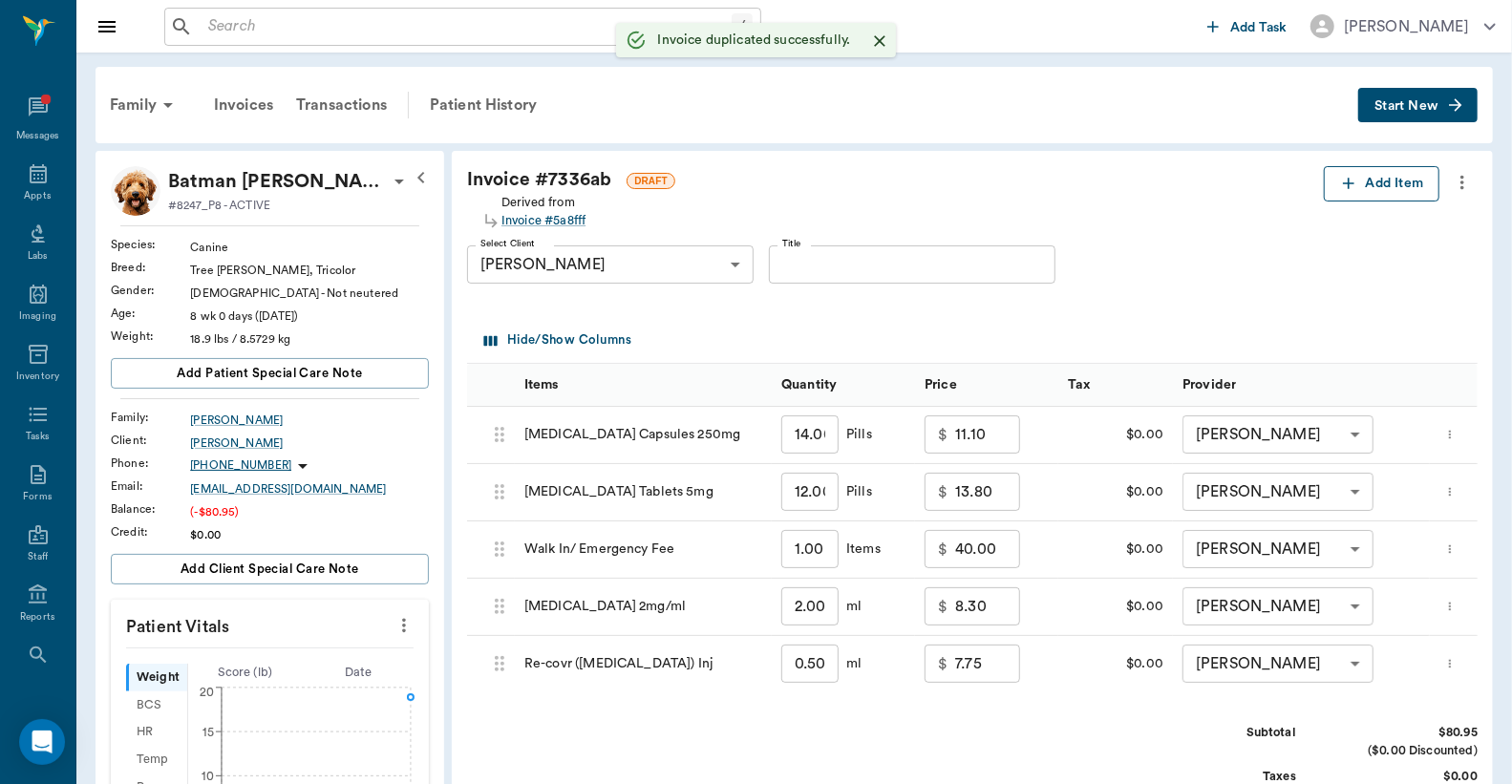
click at [1385, 175] on button "Add Item" at bounding box center [1382, 183] width 116 height 36
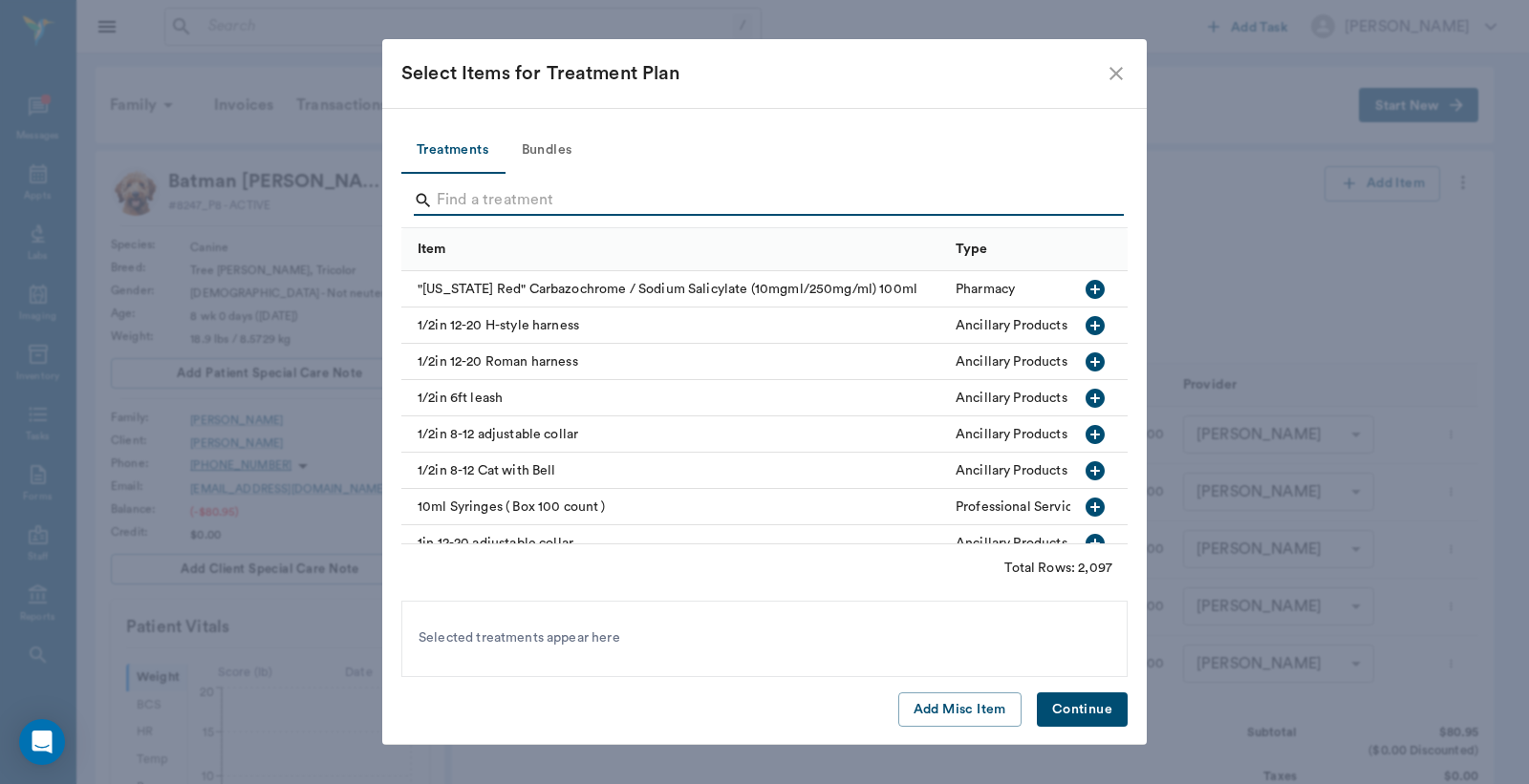
click at [755, 201] on input "Search" at bounding box center [766, 201] width 659 height 31
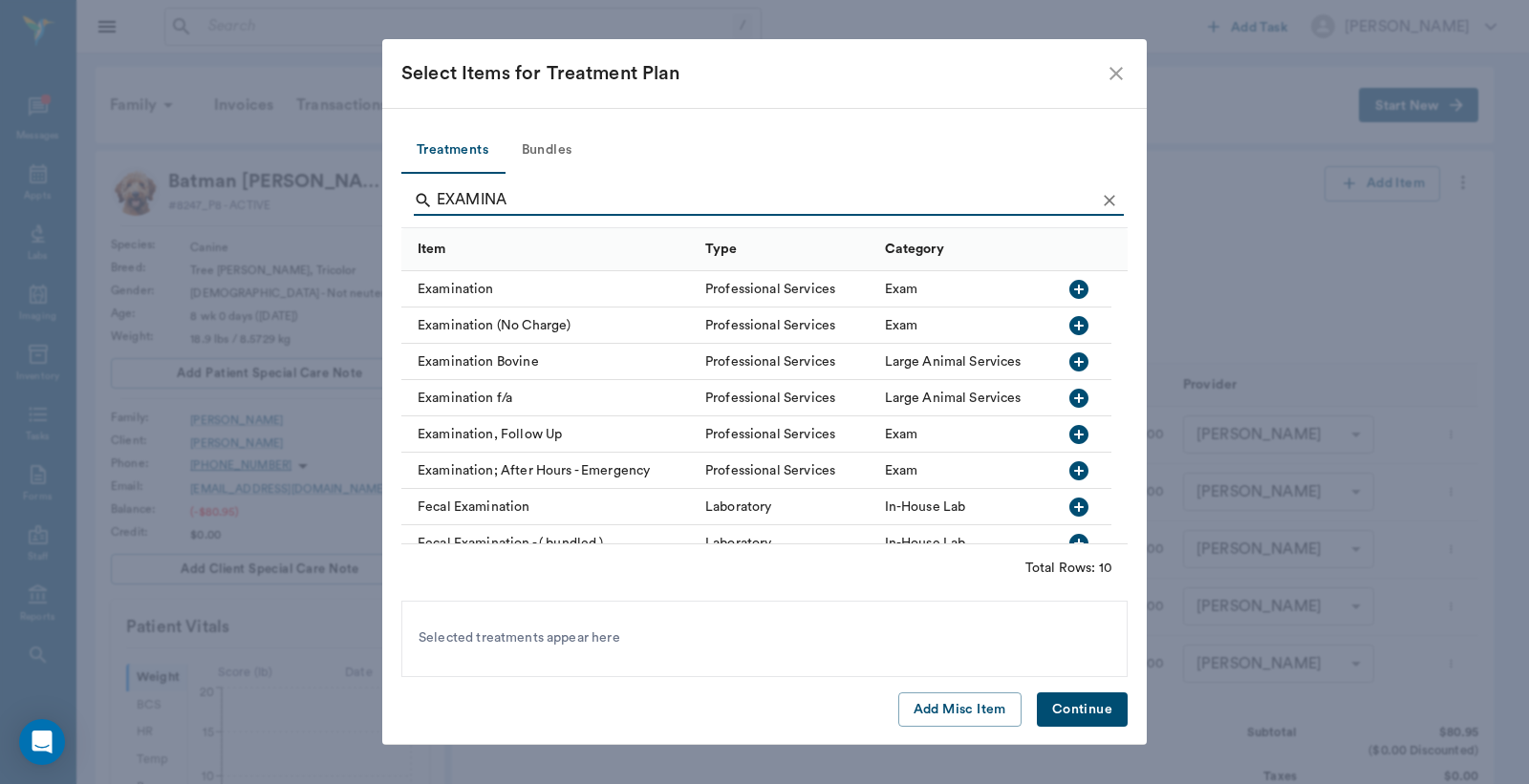
type input "EXAMINA"
click at [1077, 292] on icon "button" at bounding box center [1079, 290] width 19 height 19
click at [1066, 698] on button "Continue" at bounding box center [1082, 710] width 91 height 36
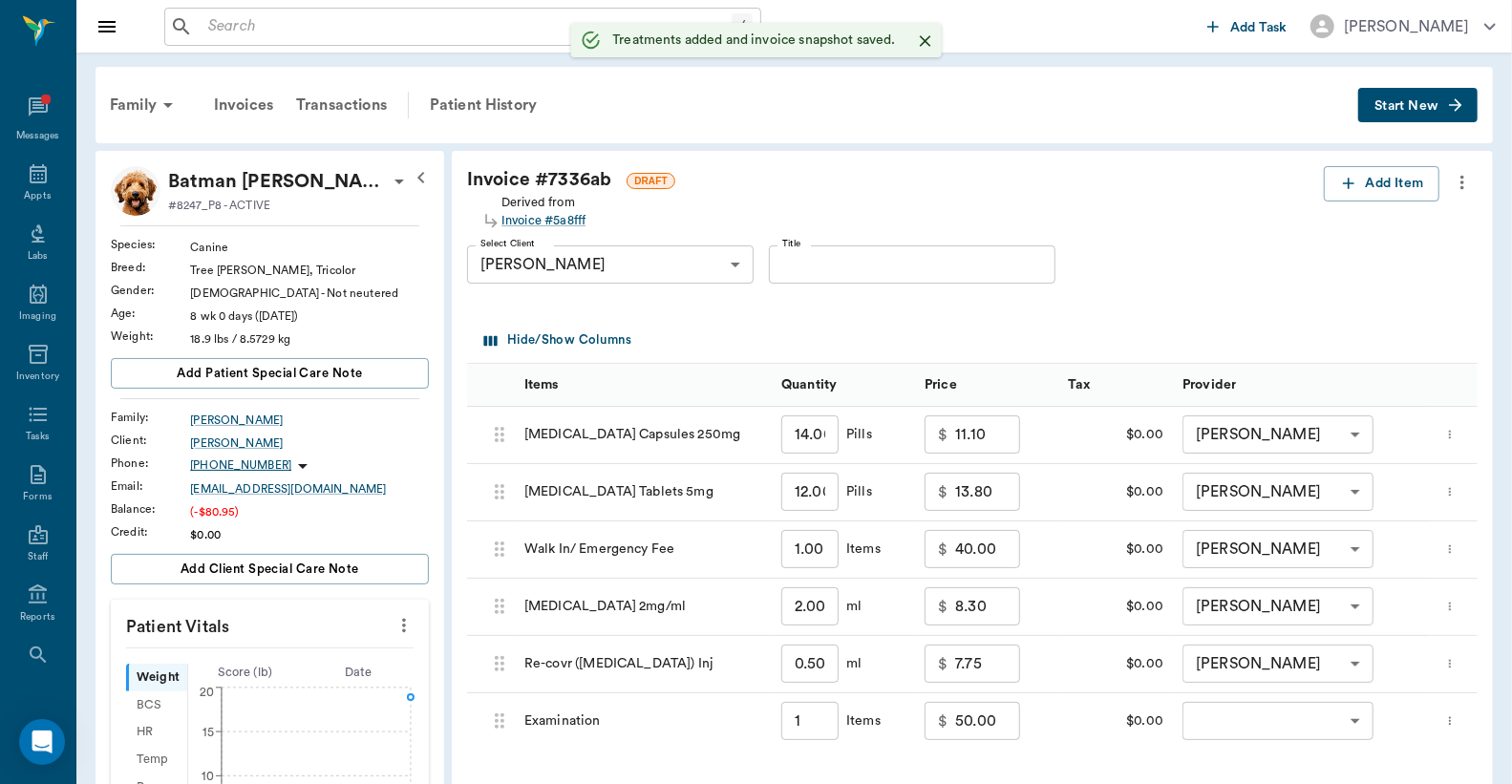
type input "1.00"
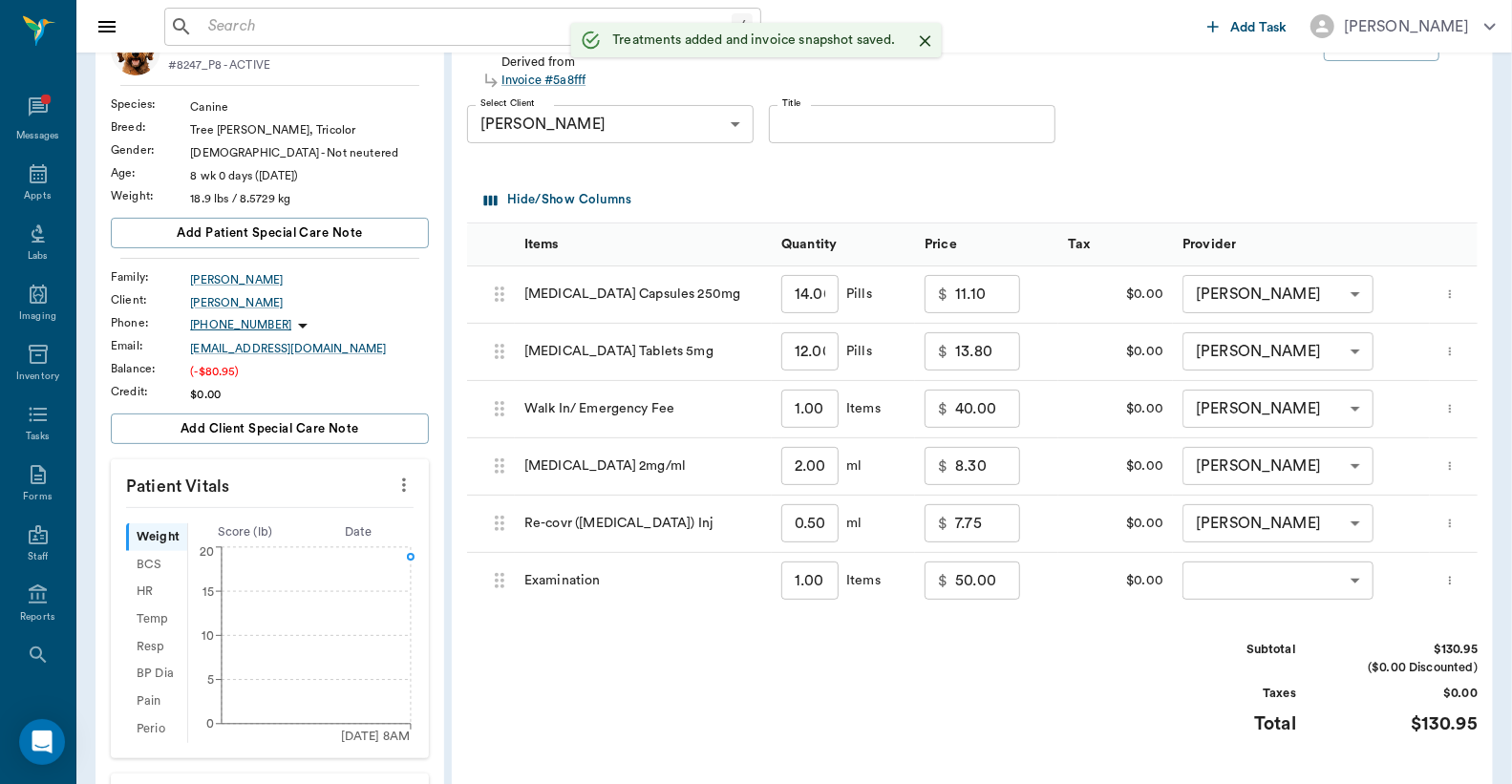
click at [1254, 570] on body "/ ​ Add Task Dr. Bert Ellsworth Nectar Messages Appts Labs Imaging Inventory Ta…" at bounding box center [756, 538] width 1512 height 1356
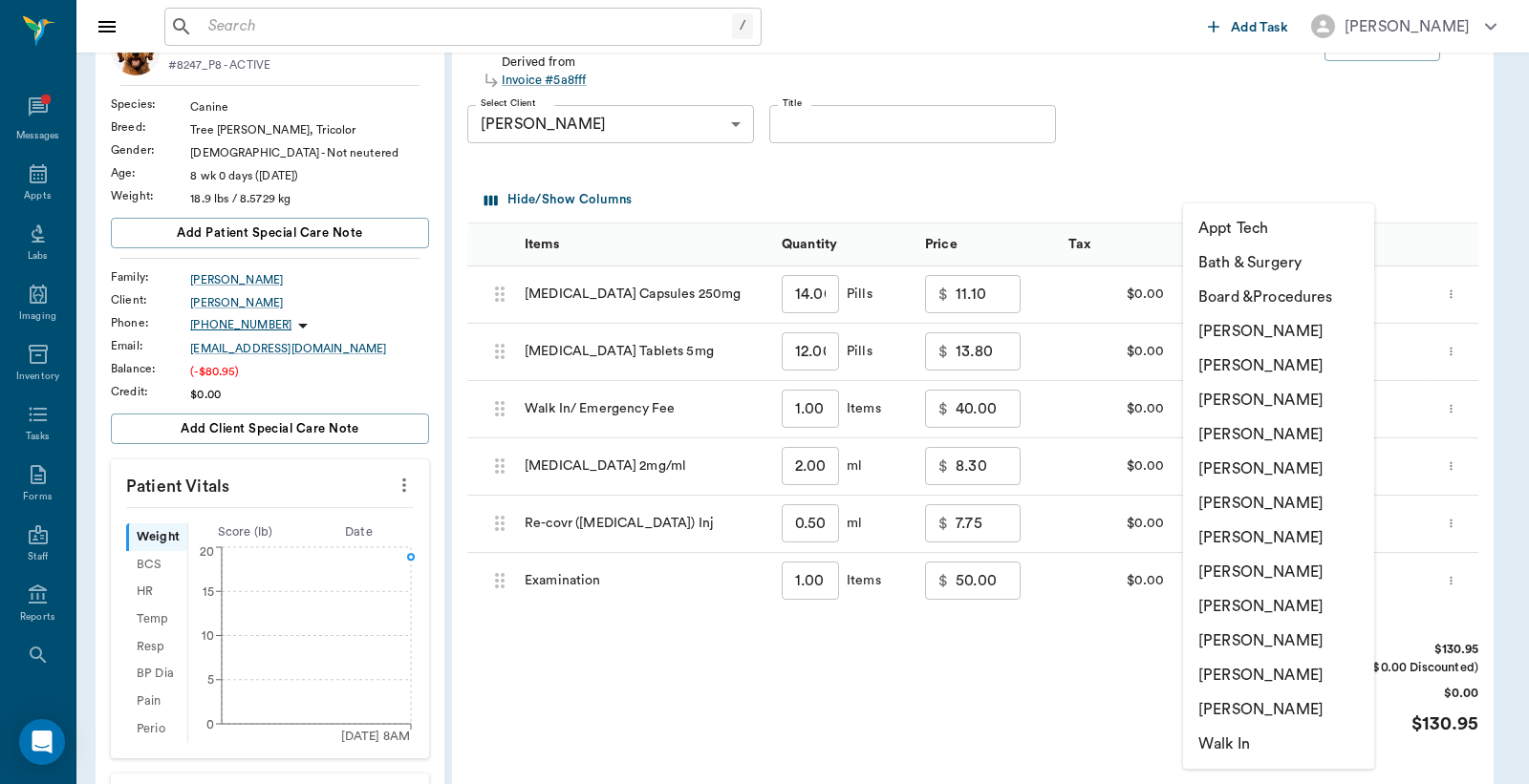
click at [1281, 397] on li "[PERSON_NAME]" at bounding box center [1279, 401] width 191 height 35
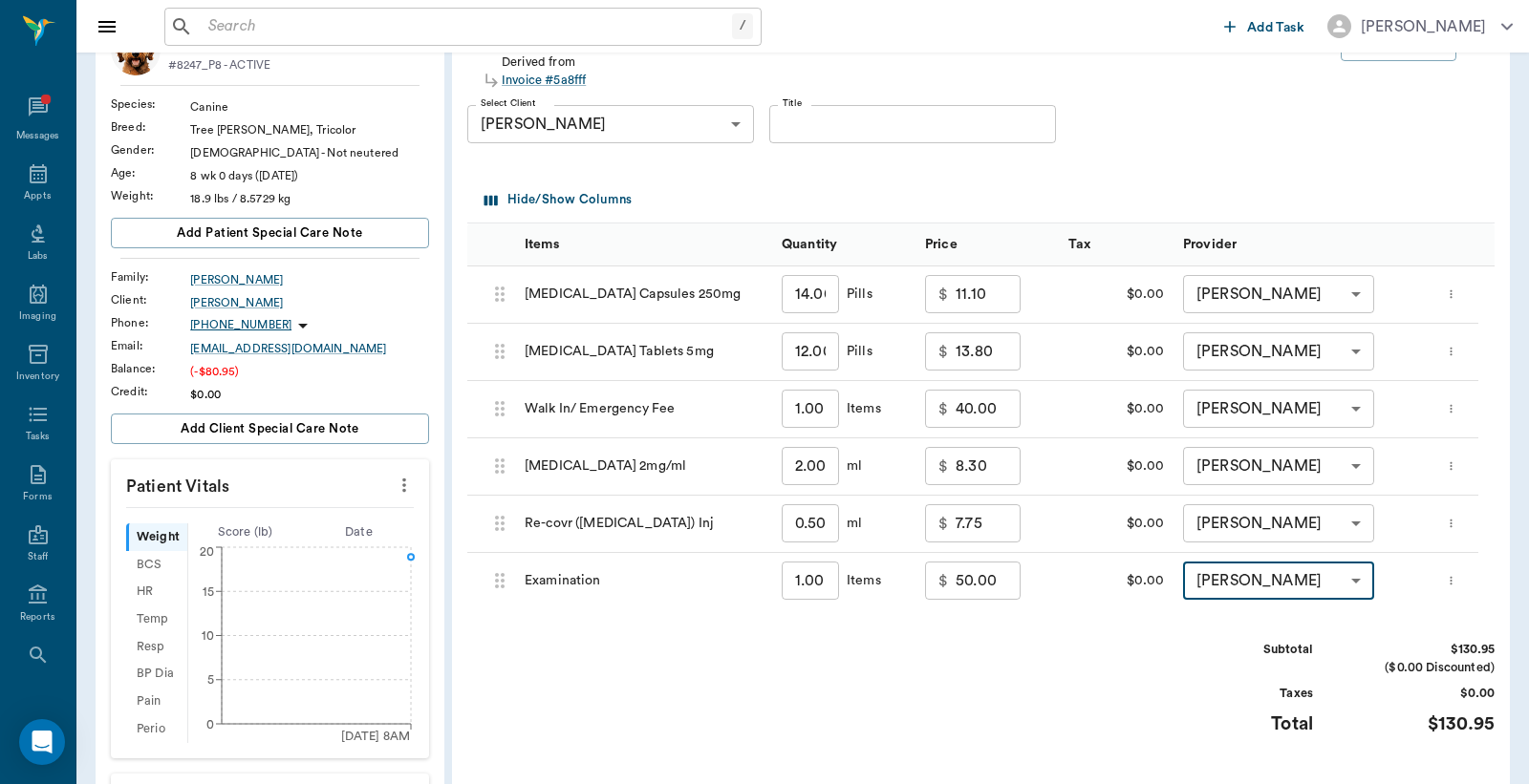
type input "none-63ec2f075fda476ae8351a4d"
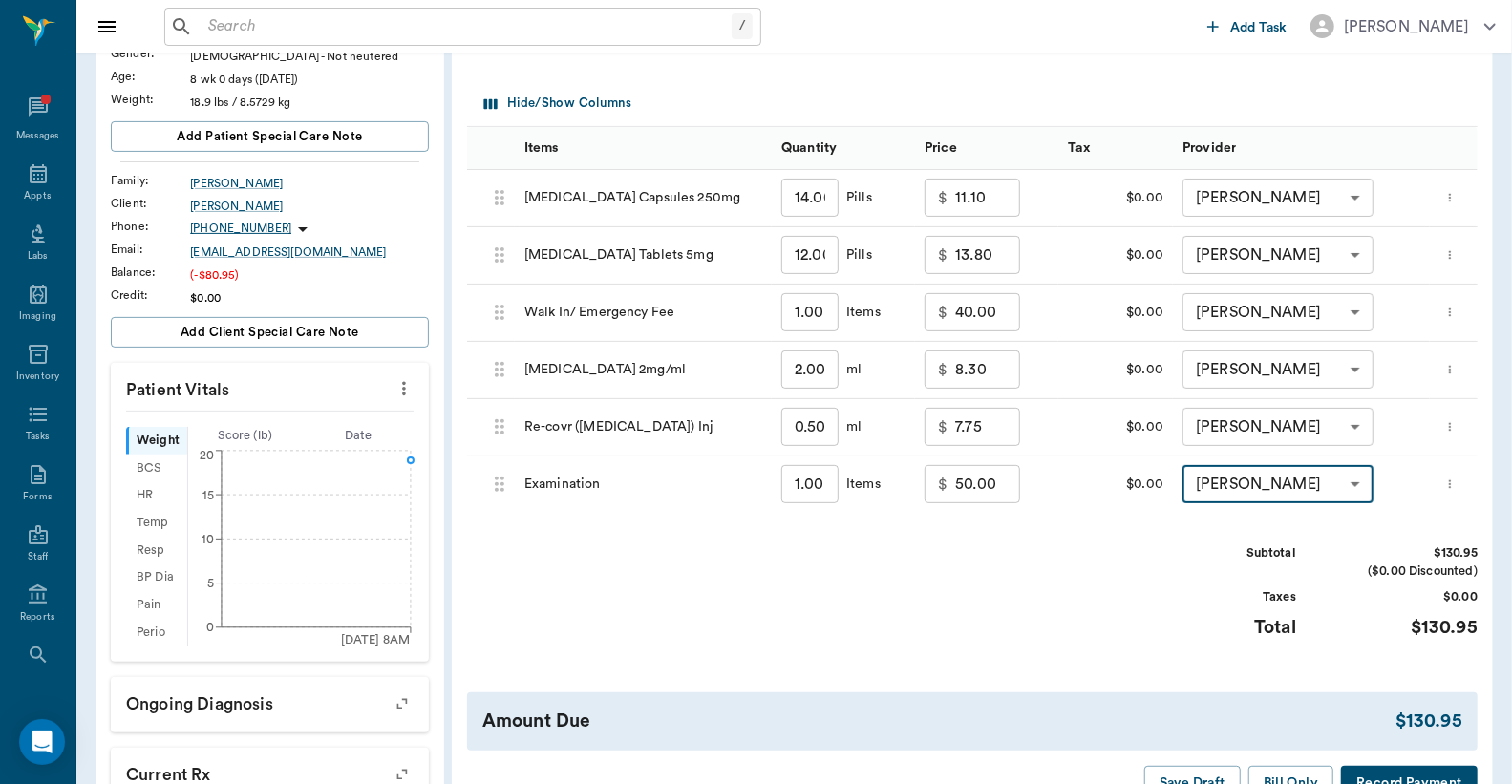
scroll to position [283, 0]
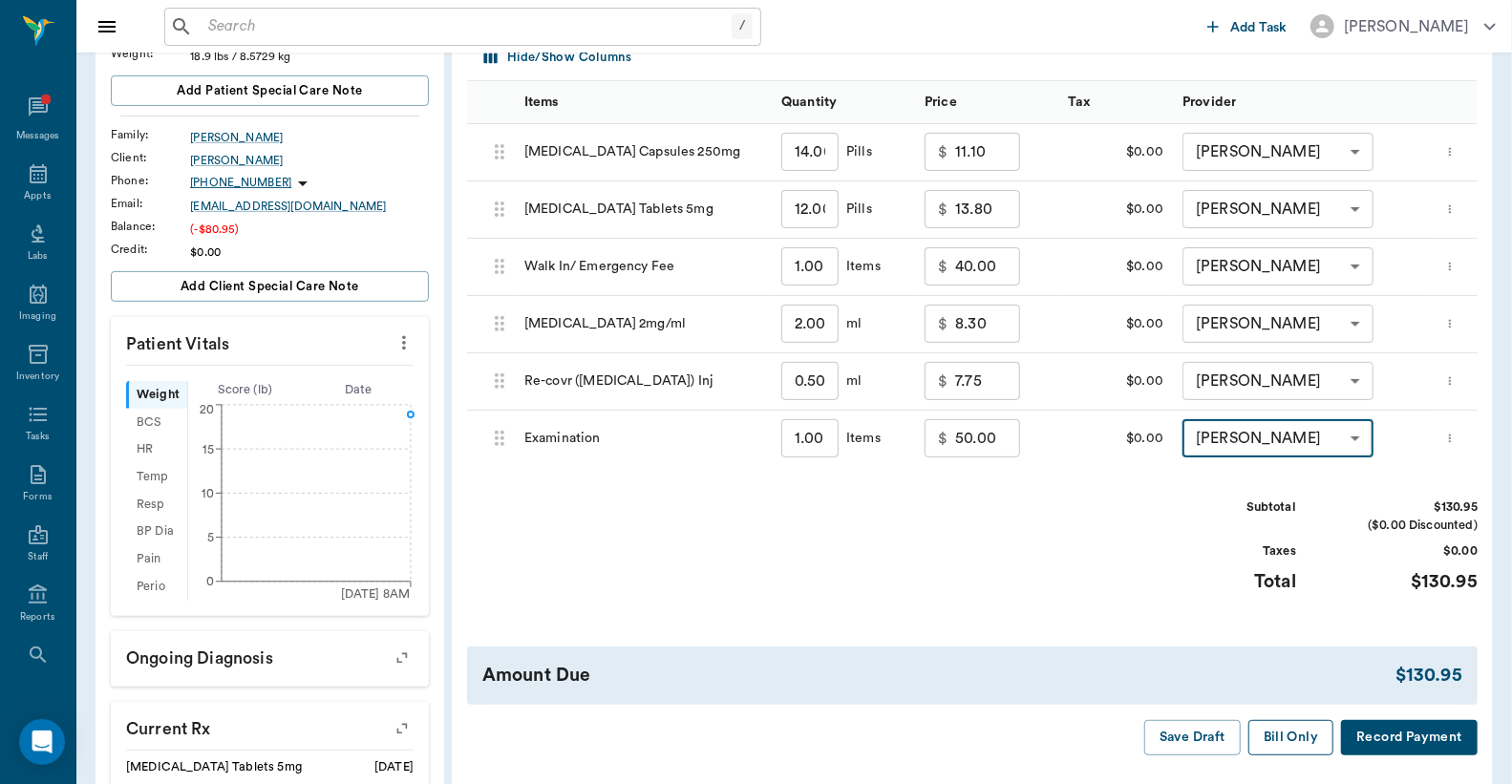
click at [1306, 734] on button "Bill Only" at bounding box center [1291, 738] width 86 height 36
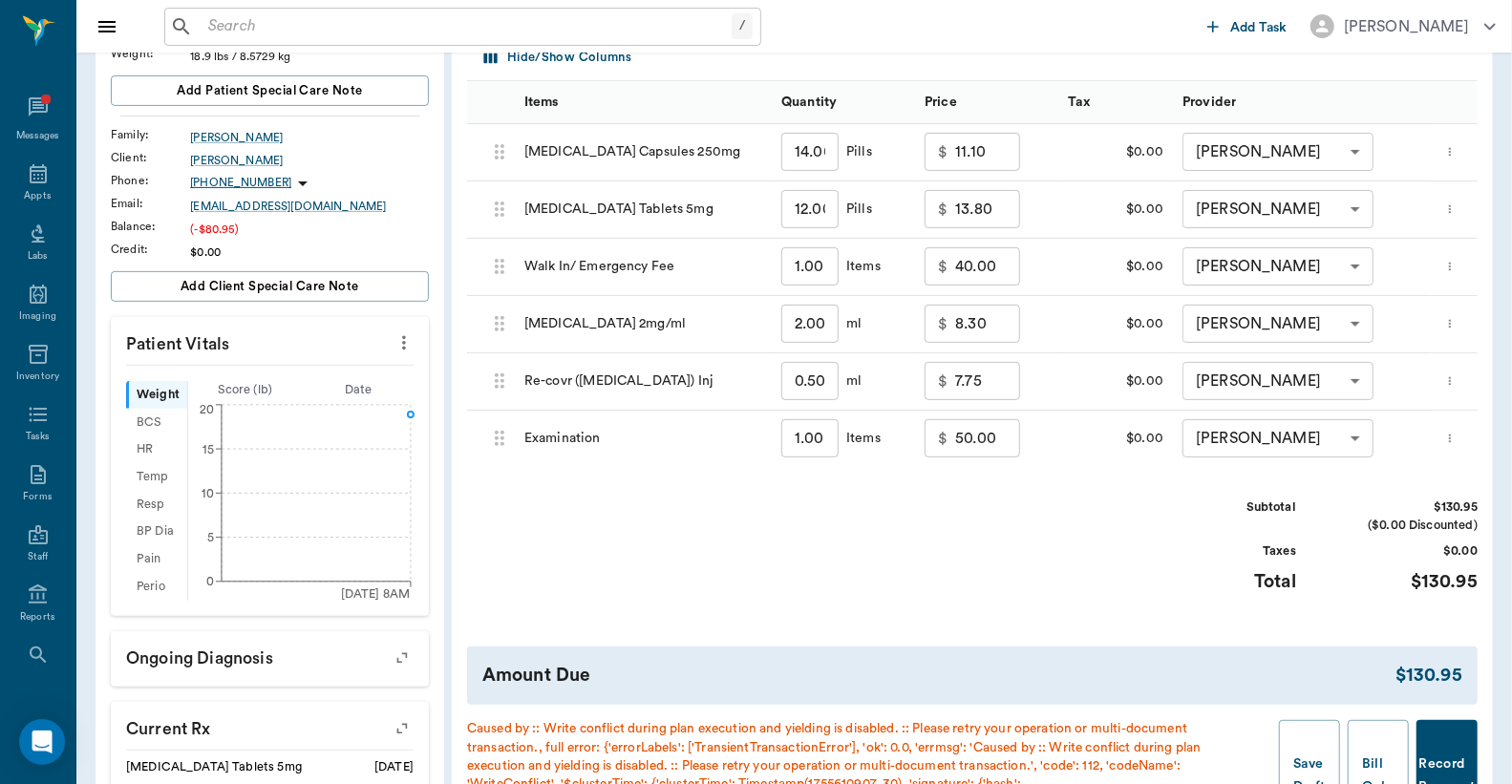
scroll to position [424, 0]
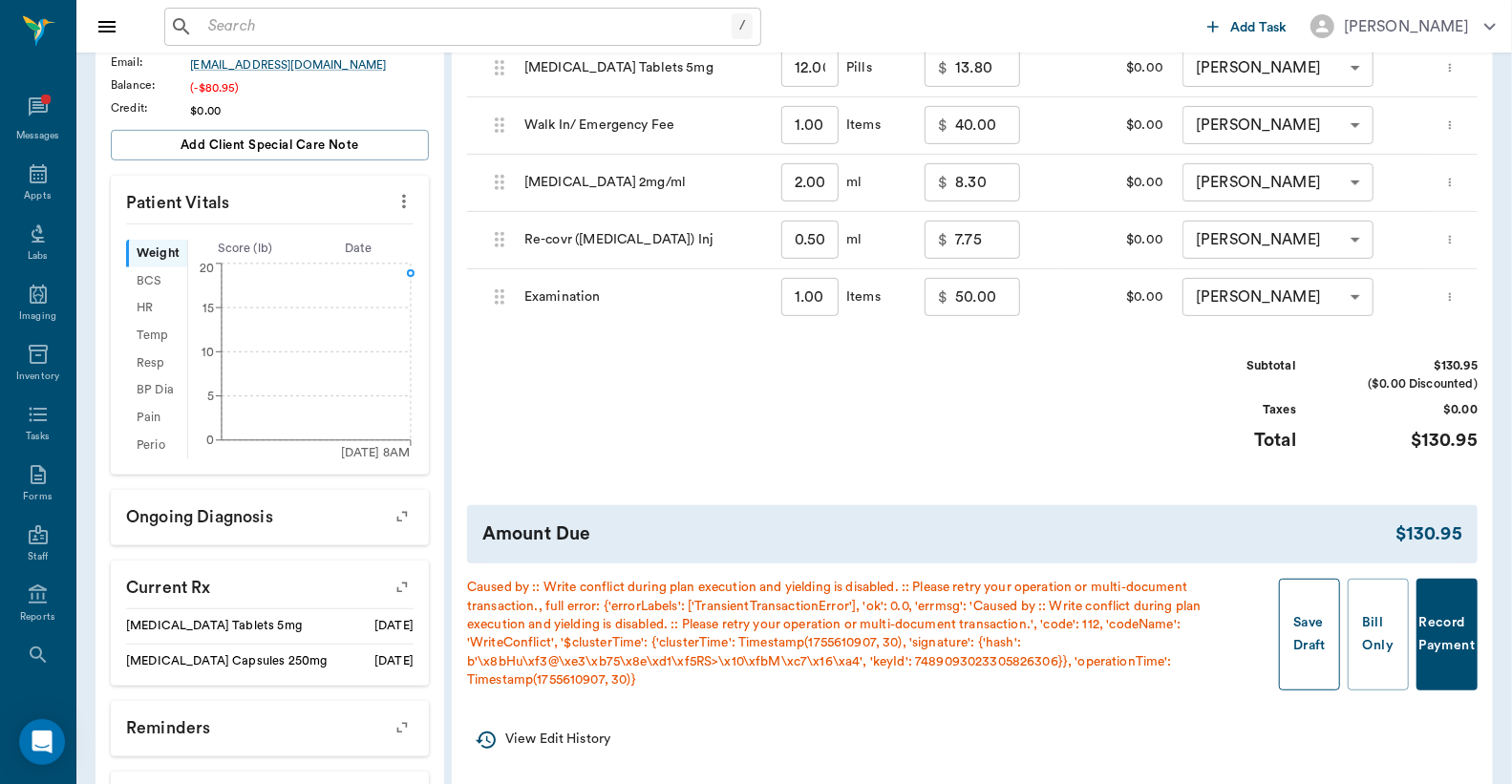
click at [1300, 627] on button "Save Draft" at bounding box center [1309, 634] width 61 height 112
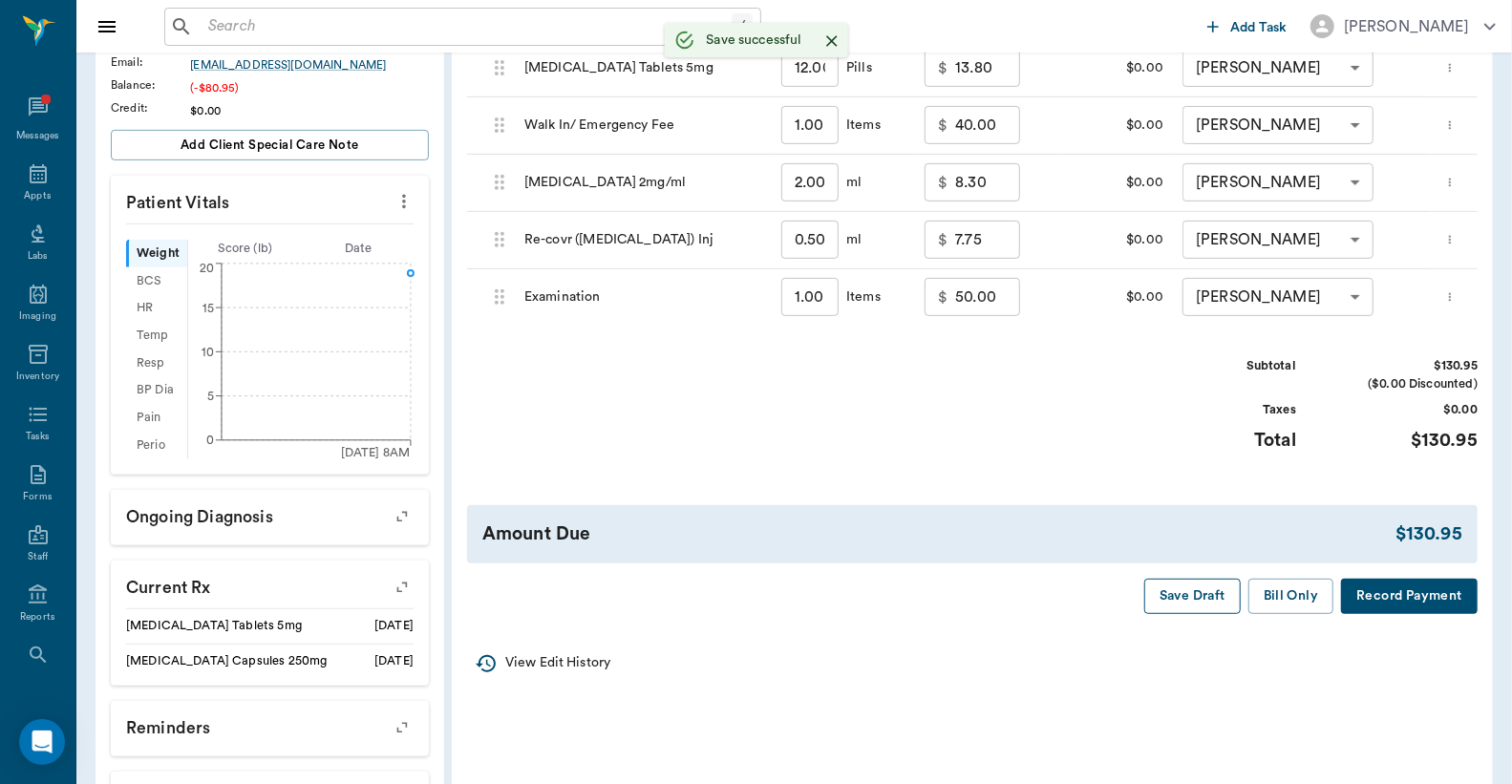
click at [1194, 594] on button "Save Draft" at bounding box center [1192, 596] width 97 height 36
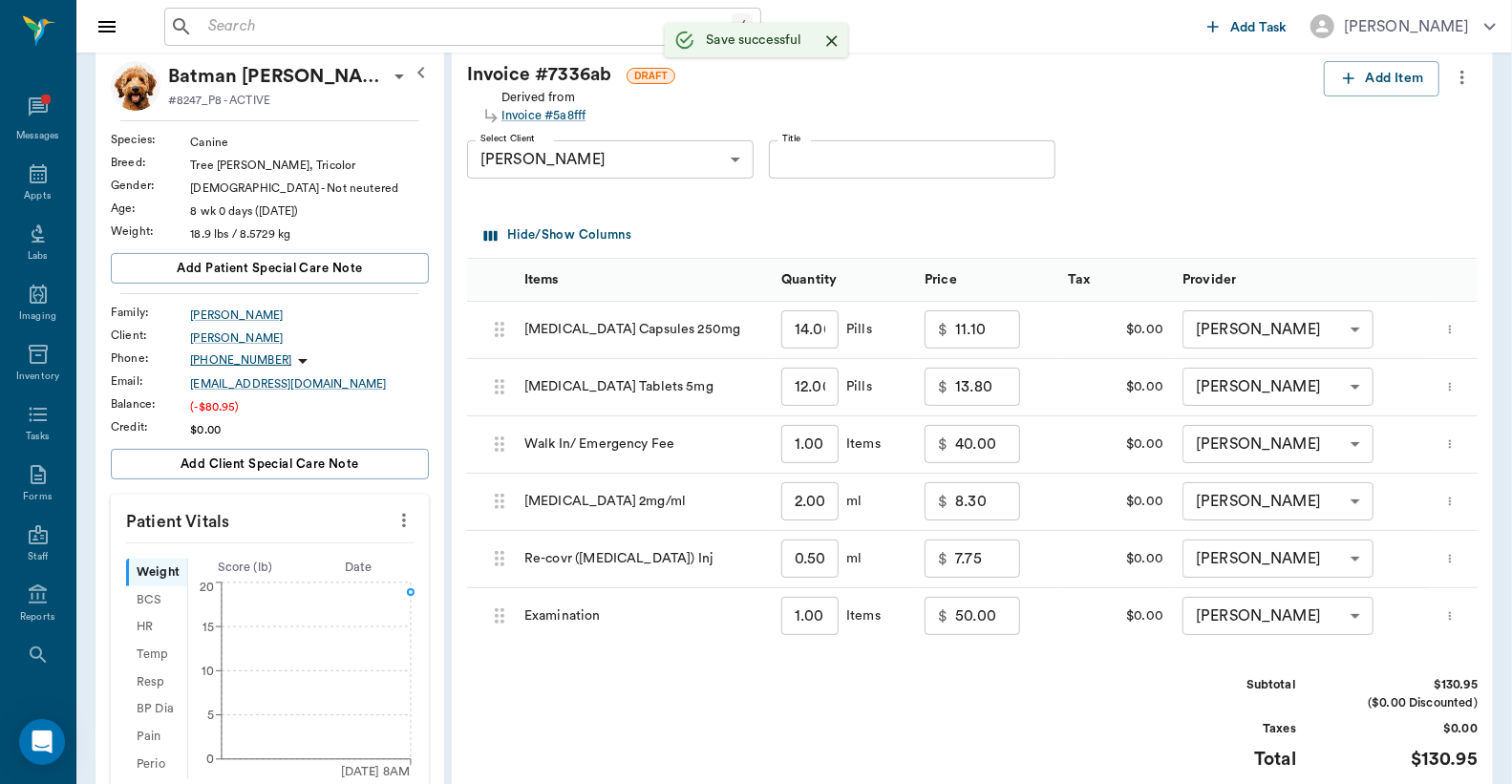
scroll to position [0, 0]
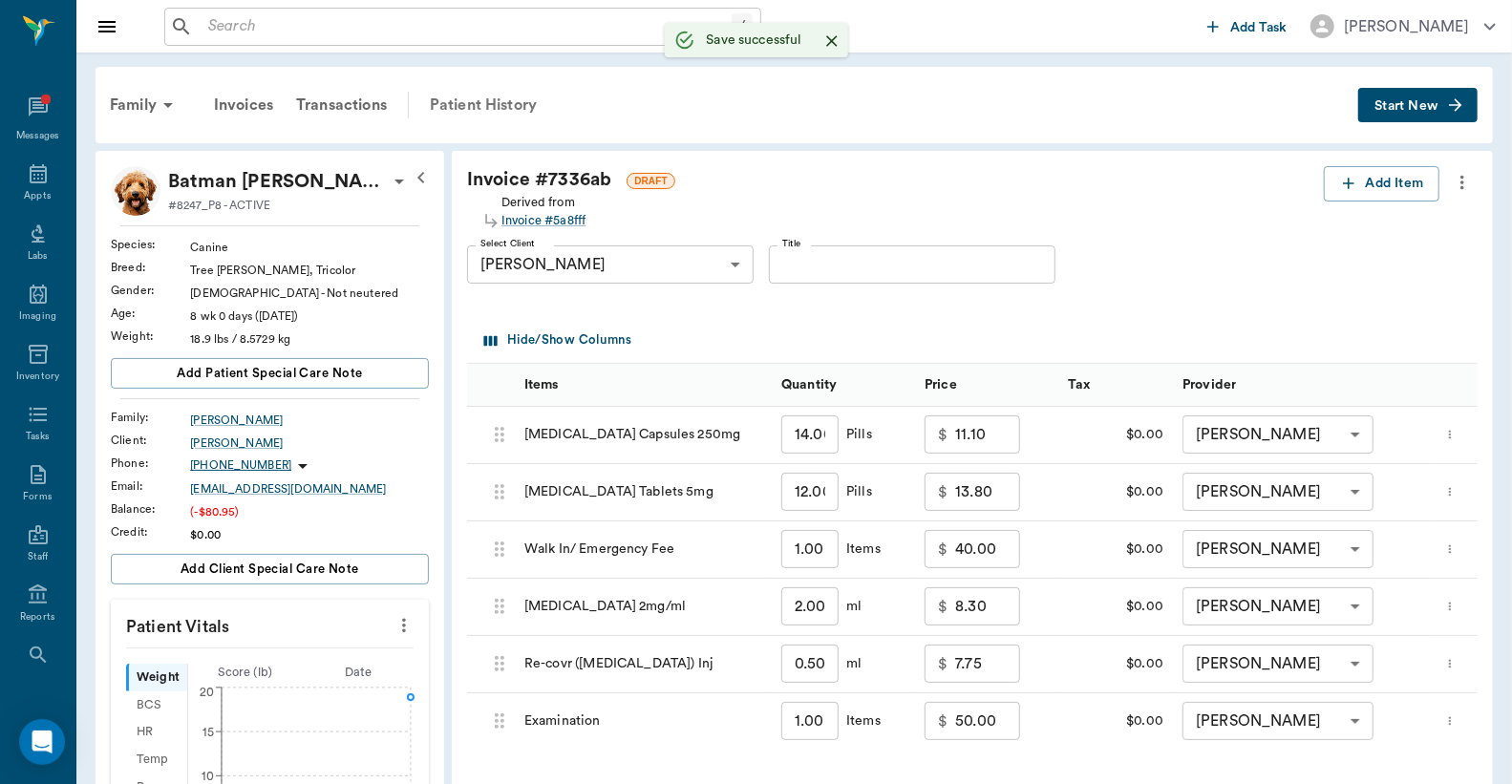
click at [481, 108] on div "Patient History" at bounding box center [483, 104] width 130 height 45
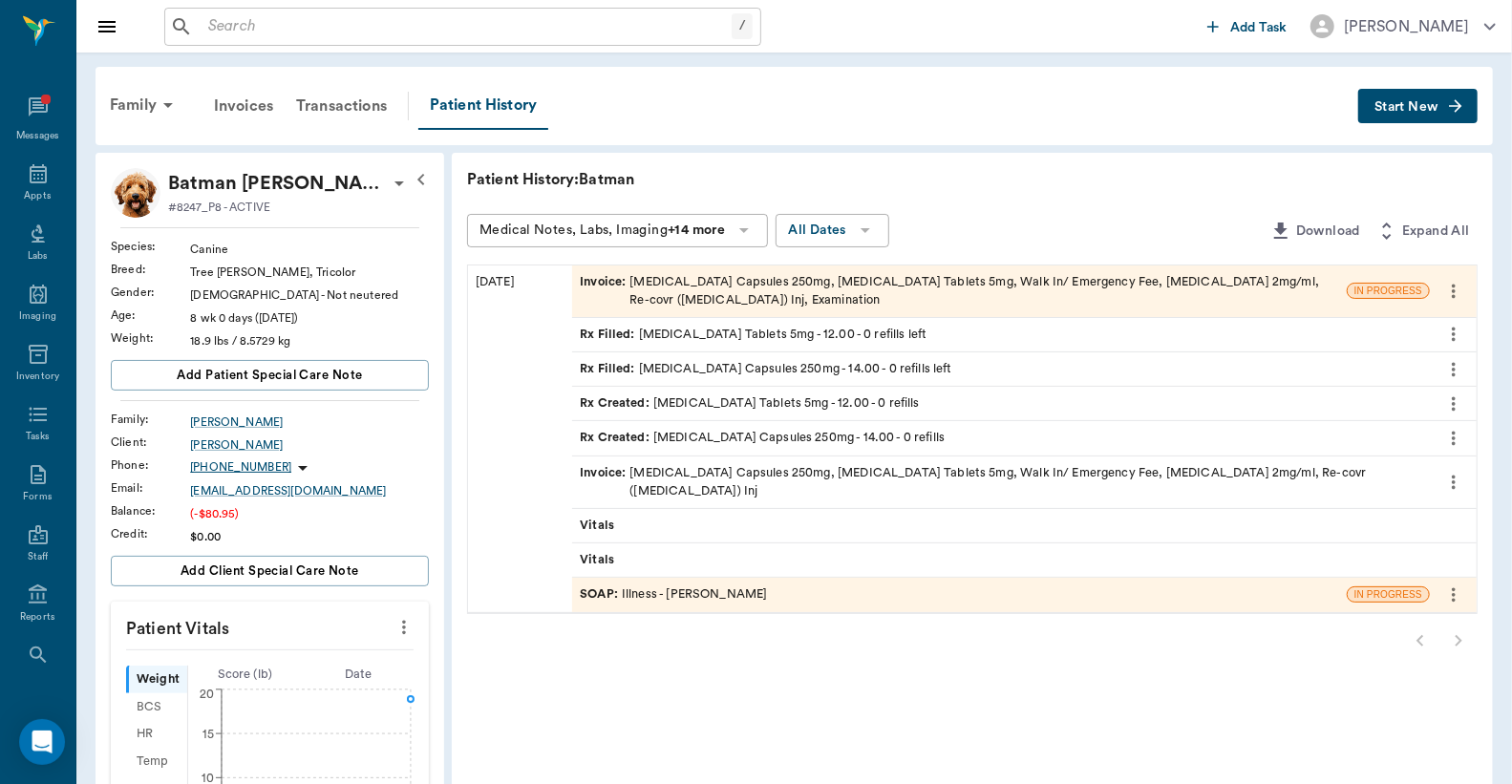
click at [741, 465] on div "Invoice : Amoxicillin Capsules 250mg, Prednisone Tablets 5mg, Walk In/ Emergenc…" at bounding box center [1000, 483] width 842 height 37
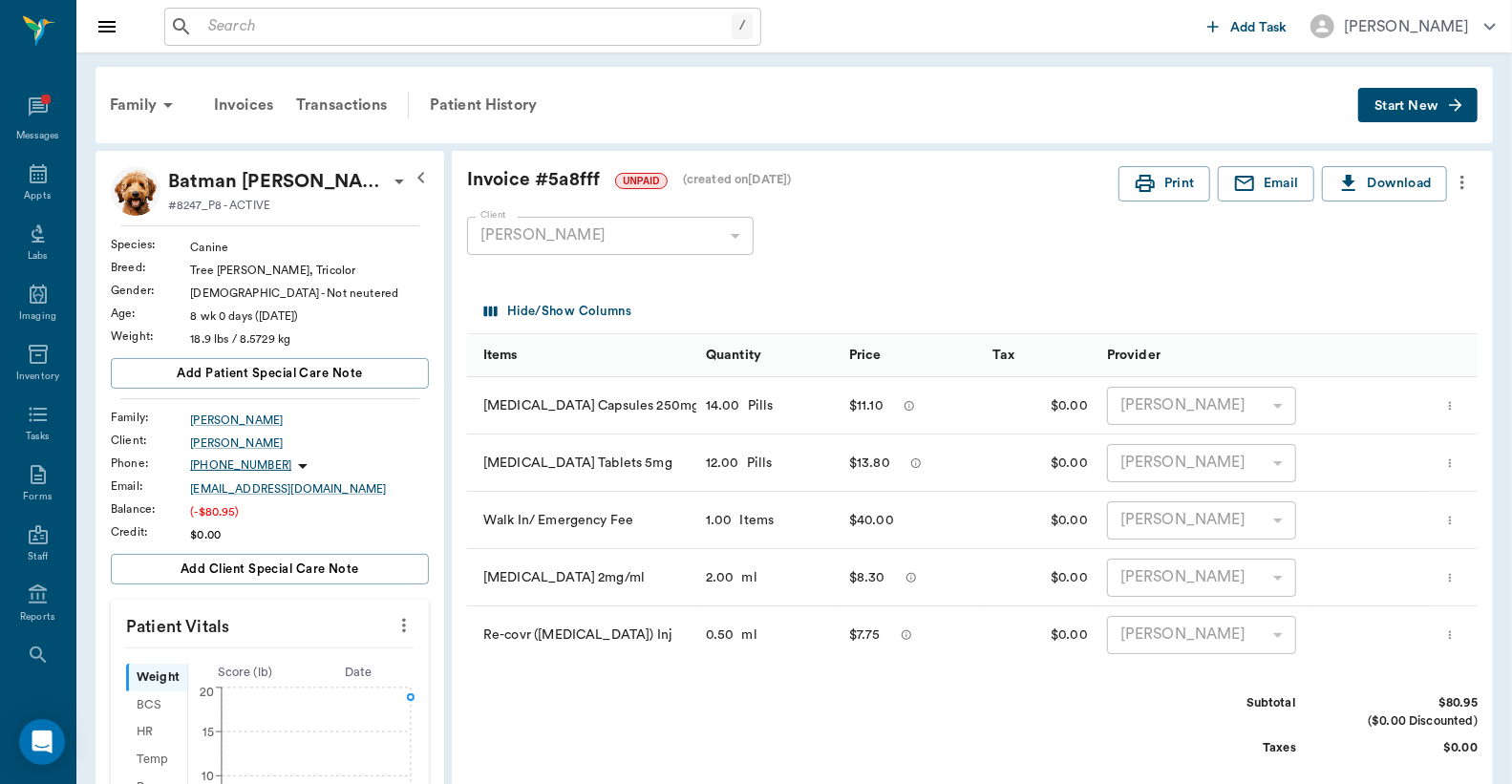
click at [1462, 174] on icon "more" at bounding box center [1463, 182] width 21 height 23
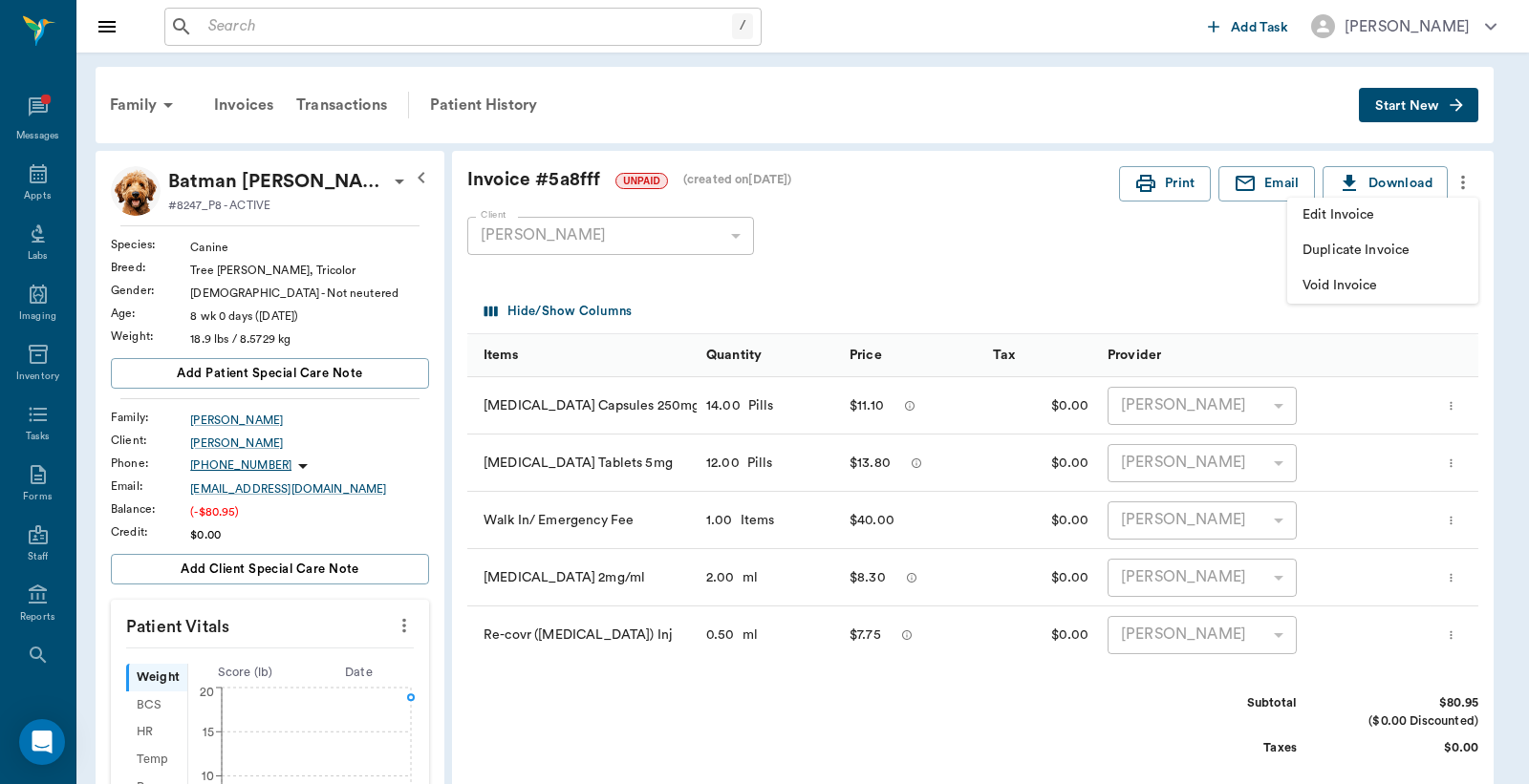
click at [1309, 291] on span "Void Invoice" at bounding box center [1382, 286] width 160 height 20
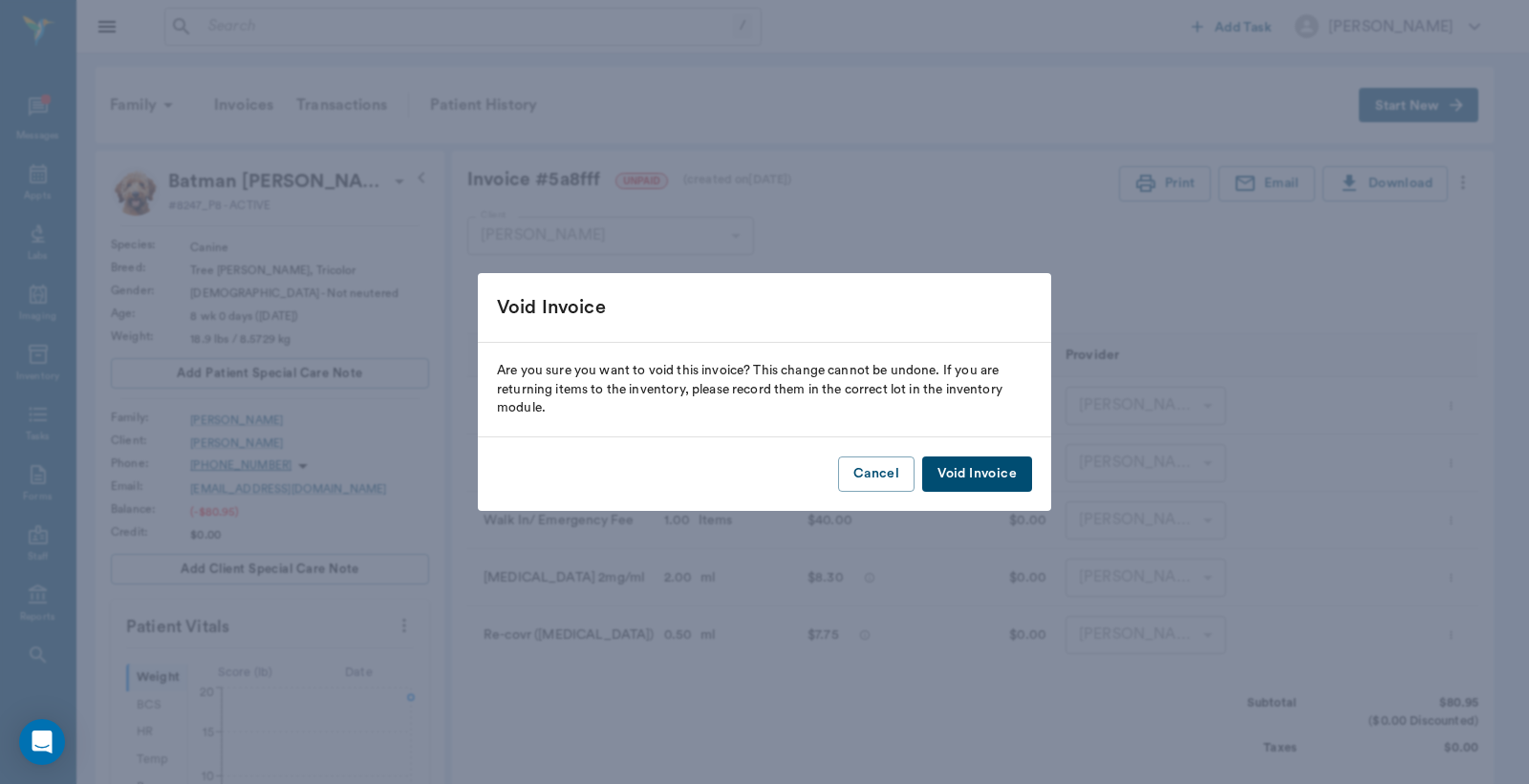
click at [1005, 478] on button "Void Invoice" at bounding box center [977, 474] width 110 height 36
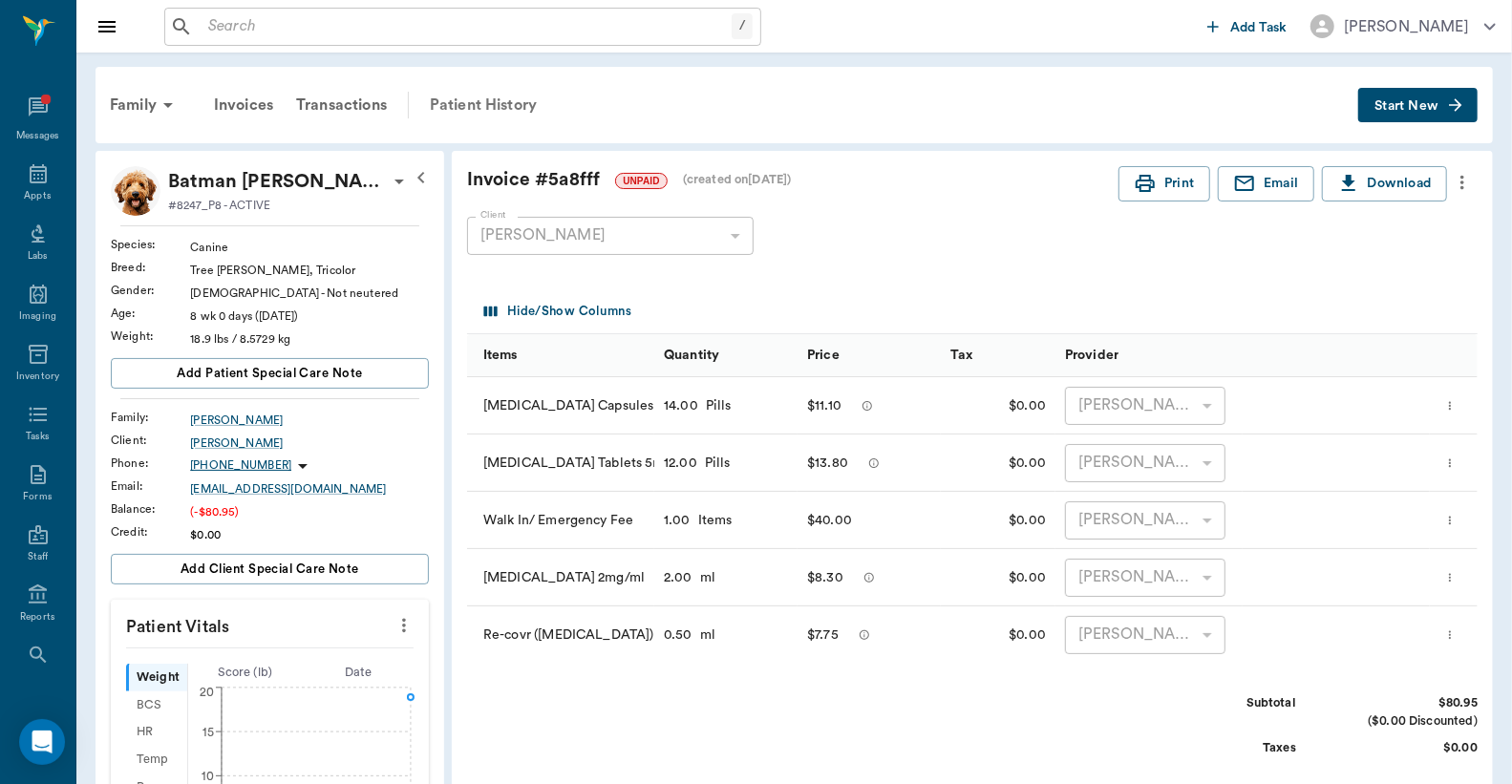
click at [481, 98] on div "Patient History" at bounding box center [483, 104] width 130 height 45
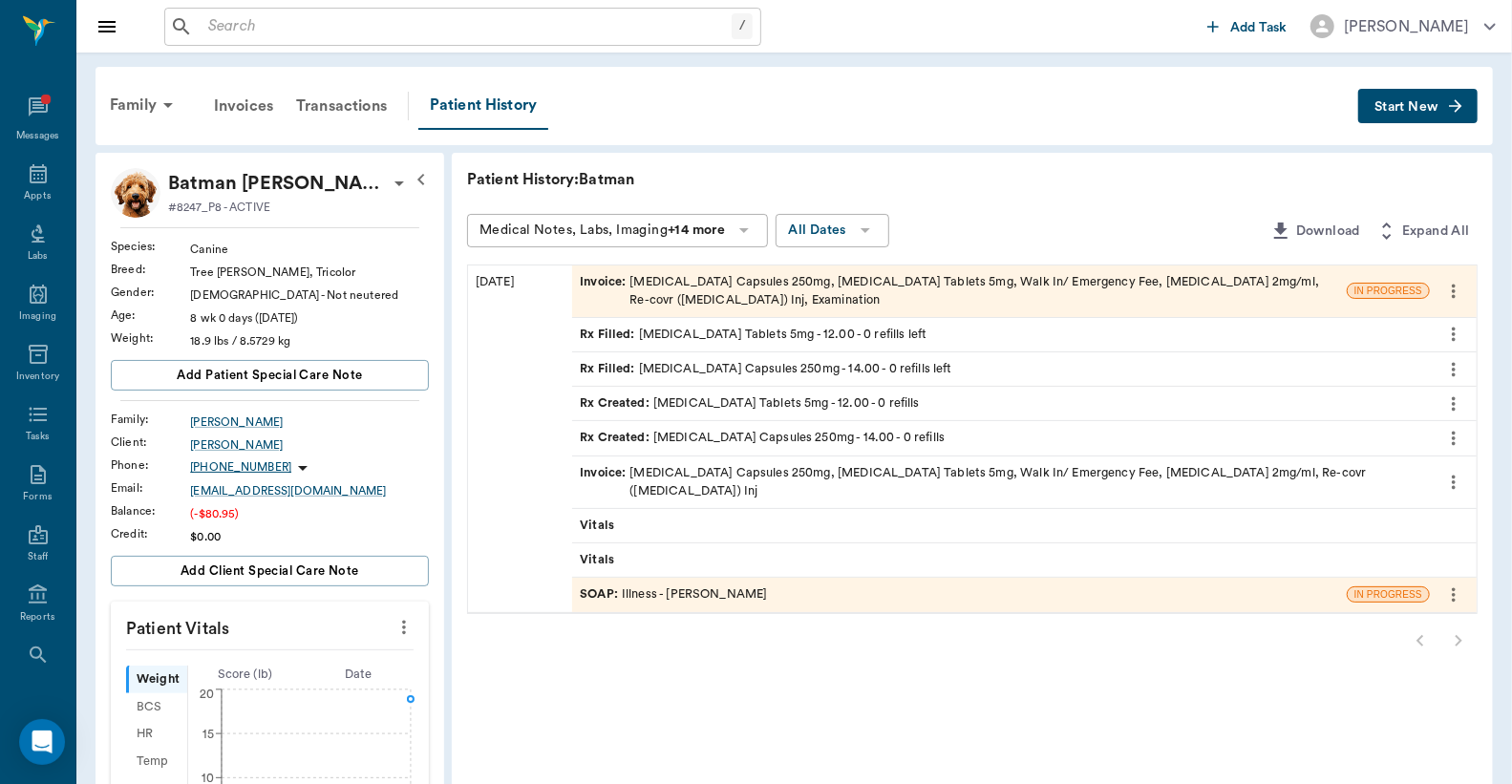
click at [783, 280] on div "Invoice : Amoxicillin Capsules 250mg, Prednisone Tablets 5mg, Walk In/ Emergenc…" at bounding box center [959, 292] width 759 height 37
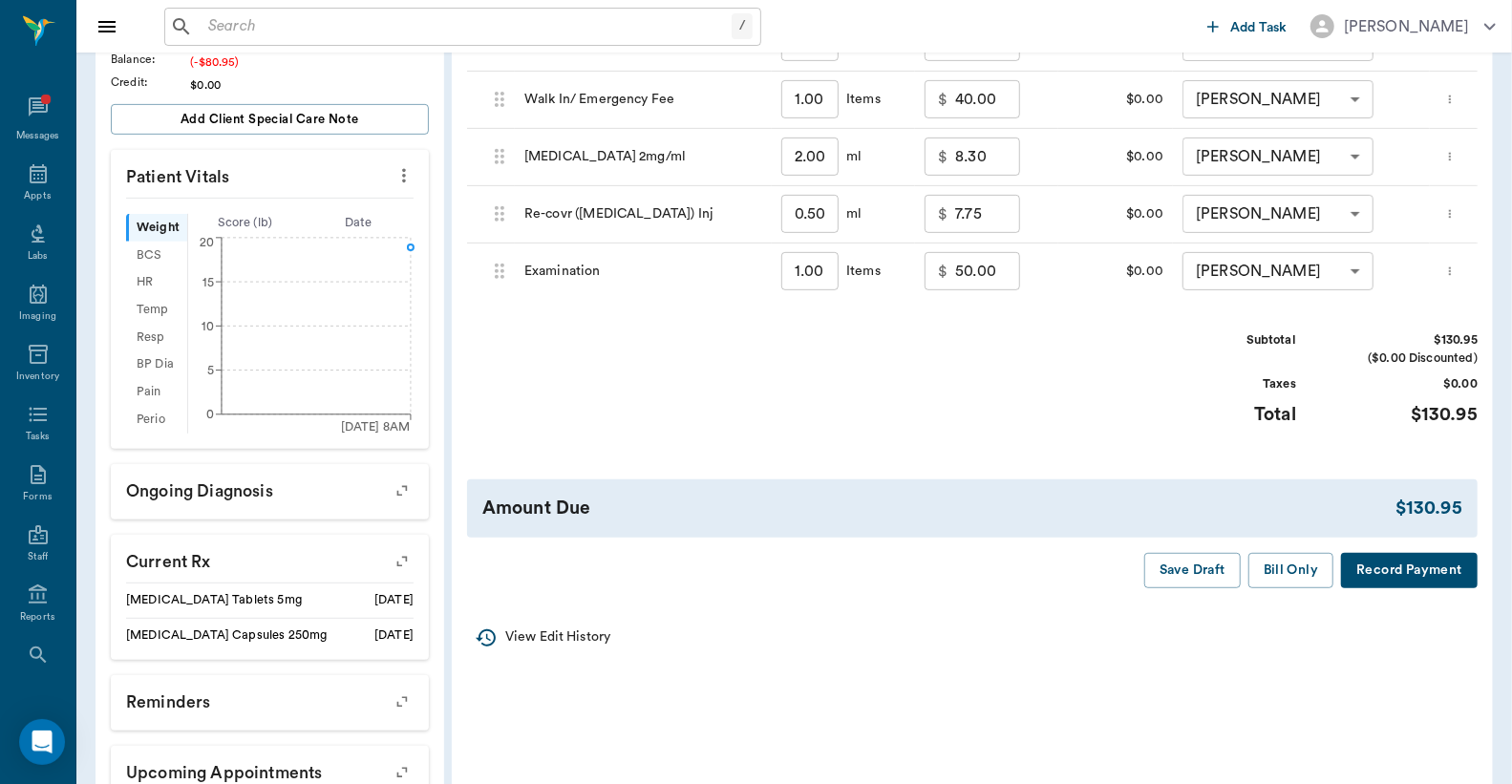
scroll to position [566, 0]
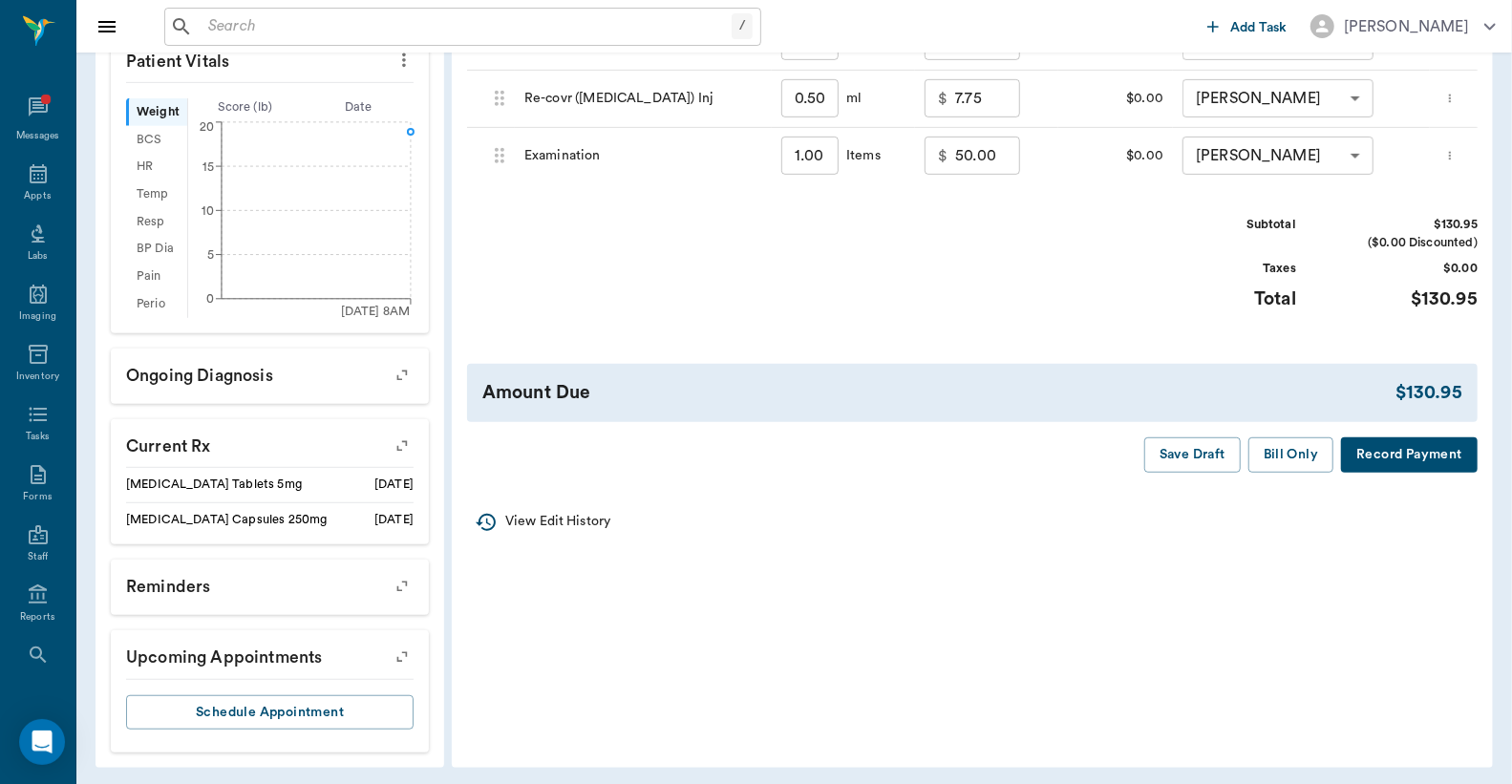
click at [1375, 451] on button "Record Payment" at bounding box center [1409, 455] width 136 height 36
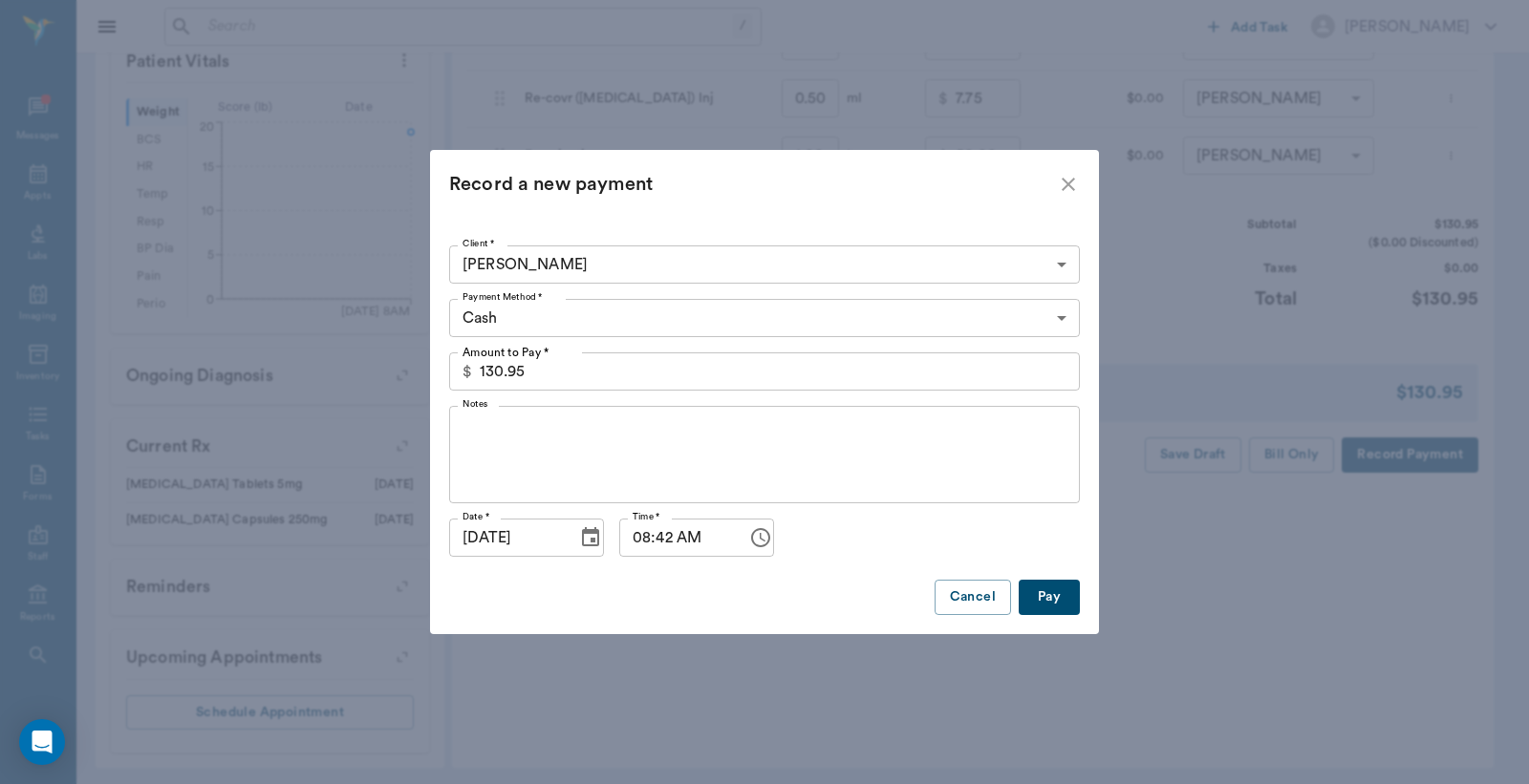
click at [542, 309] on body "/ ​ Add Task Dr. Bert Ellsworth Nectar Messages Appts Labs Imaging Inventory Ta…" at bounding box center [764, 112] width 1529 height 1356
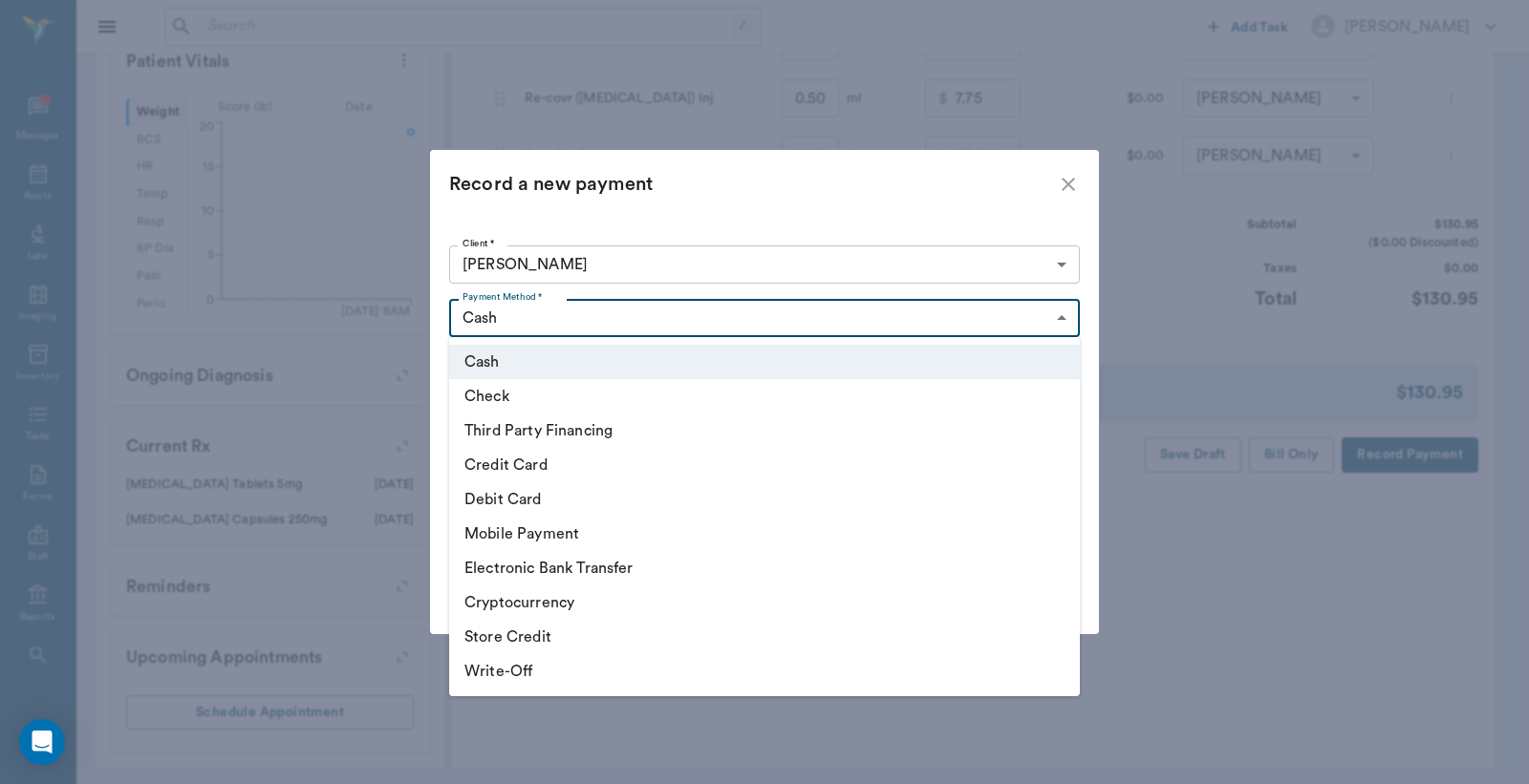
click at [517, 462] on li "Credit Card" at bounding box center [764, 465] width 631 height 35
type input "CREDIT_CARD"
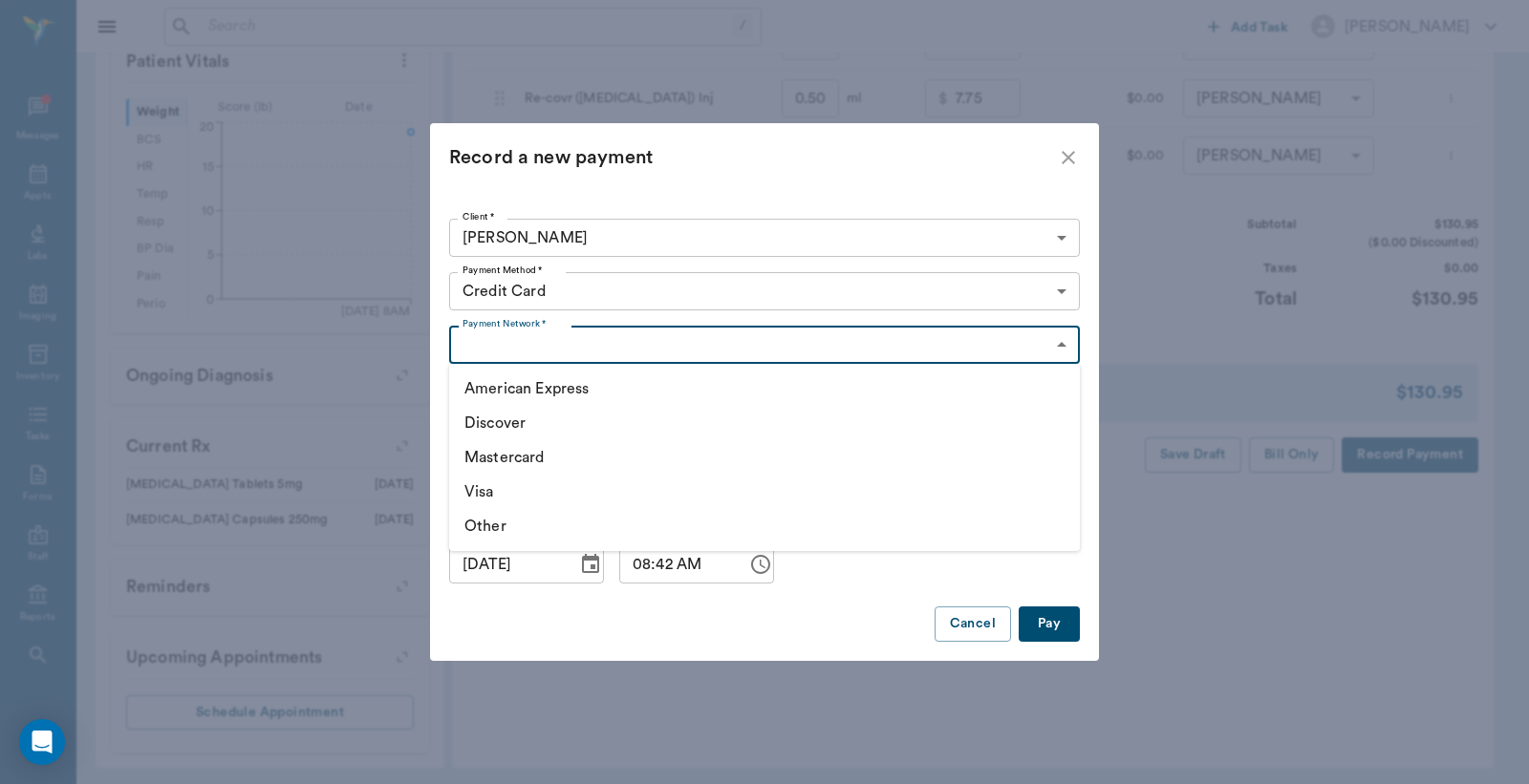
click at [580, 347] on body "/ ​ Add Task Dr. Bert Ellsworth Nectar Messages Appts Labs Imaging Inventory Ta…" at bounding box center [764, 112] width 1529 height 1356
click at [507, 491] on li "Visa" at bounding box center [764, 492] width 631 height 35
type input "VISA"
click at [1054, 613] on button "Pay" at bounding box center [1048, 624] width 61 height 36
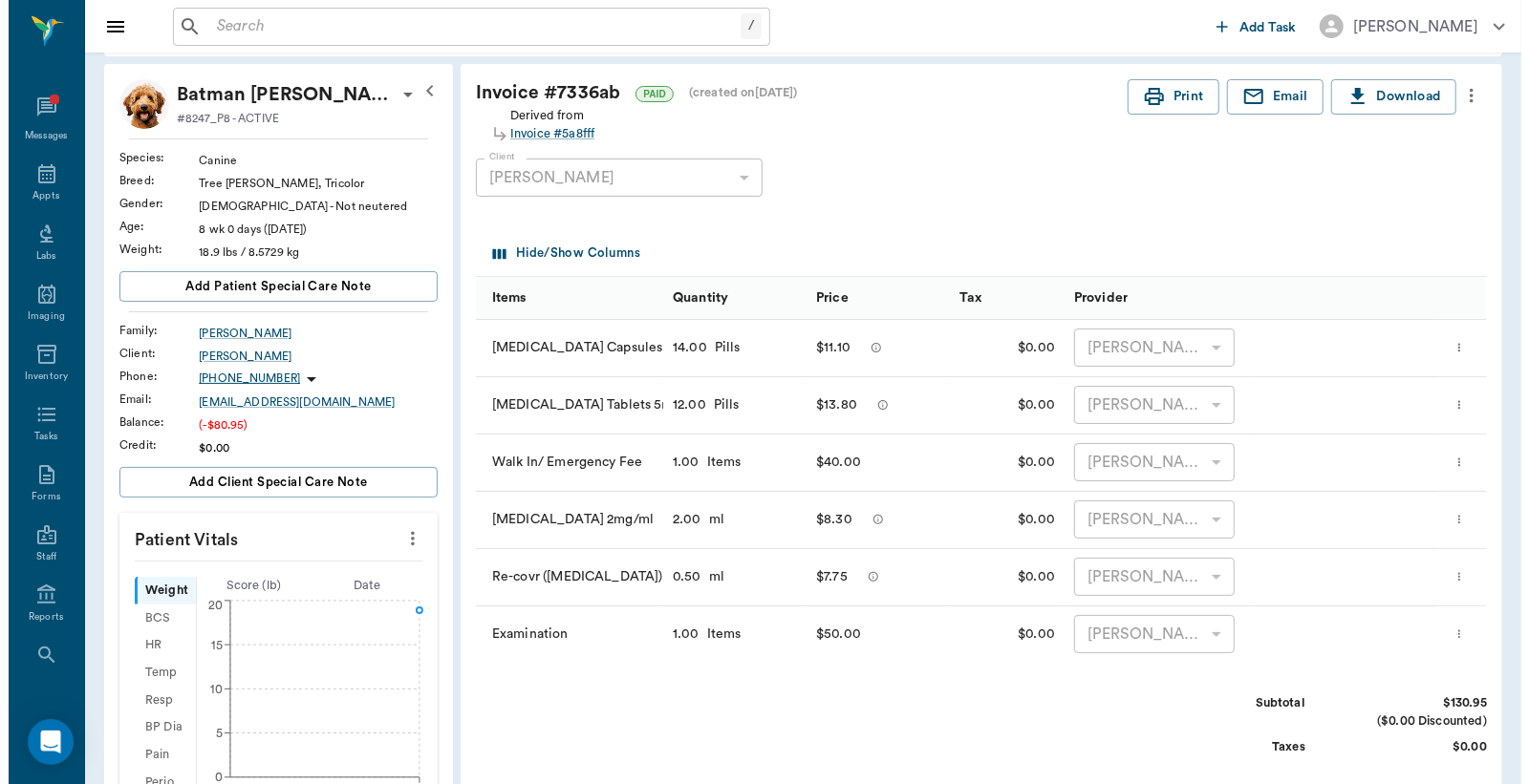
scroll to position [0, 0]
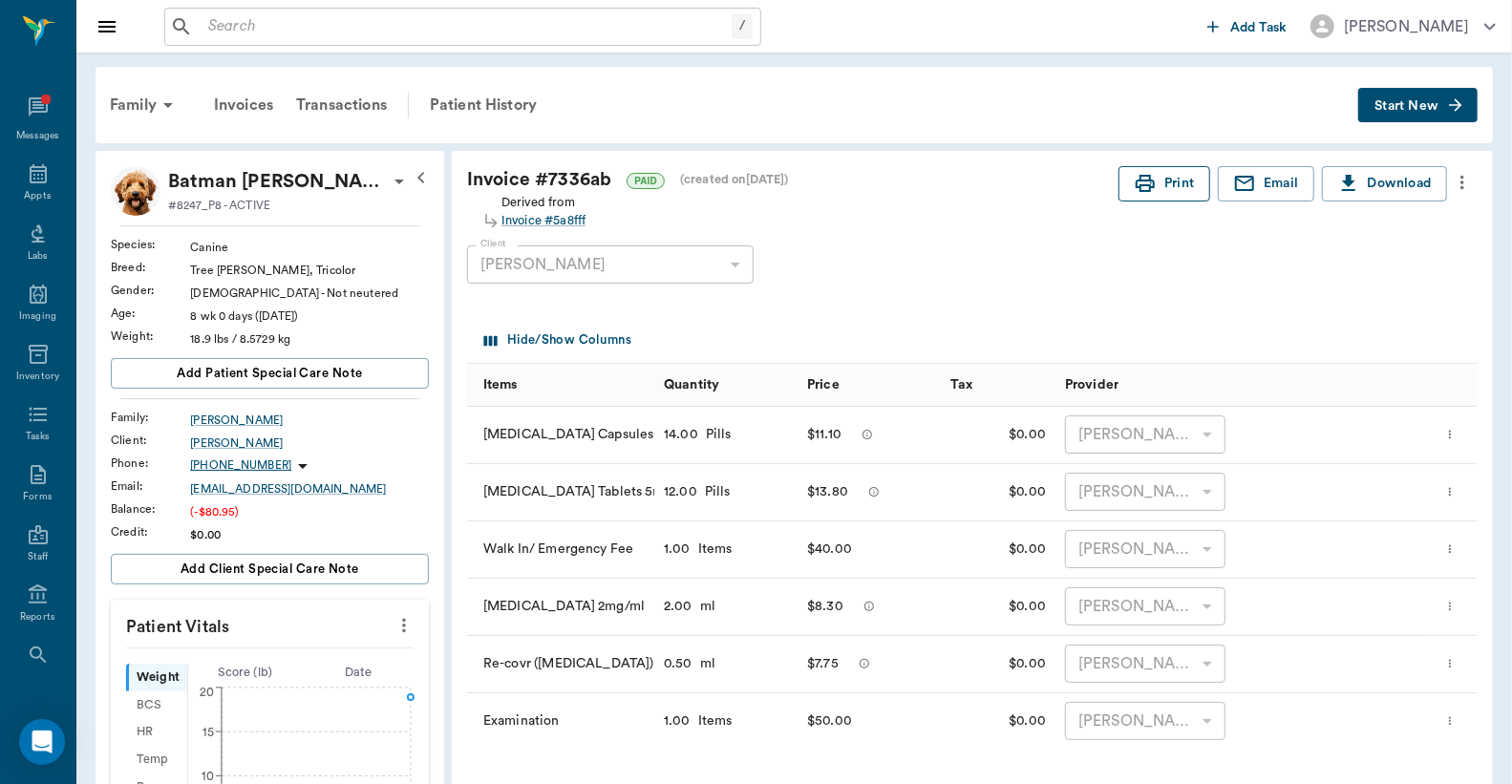
click at [1203, 178] on button "Print" at bounding box center [1163, 183] width 92 height 36
click at [27, 182] on icon at bounding box center [39, 174] width 23 height 23
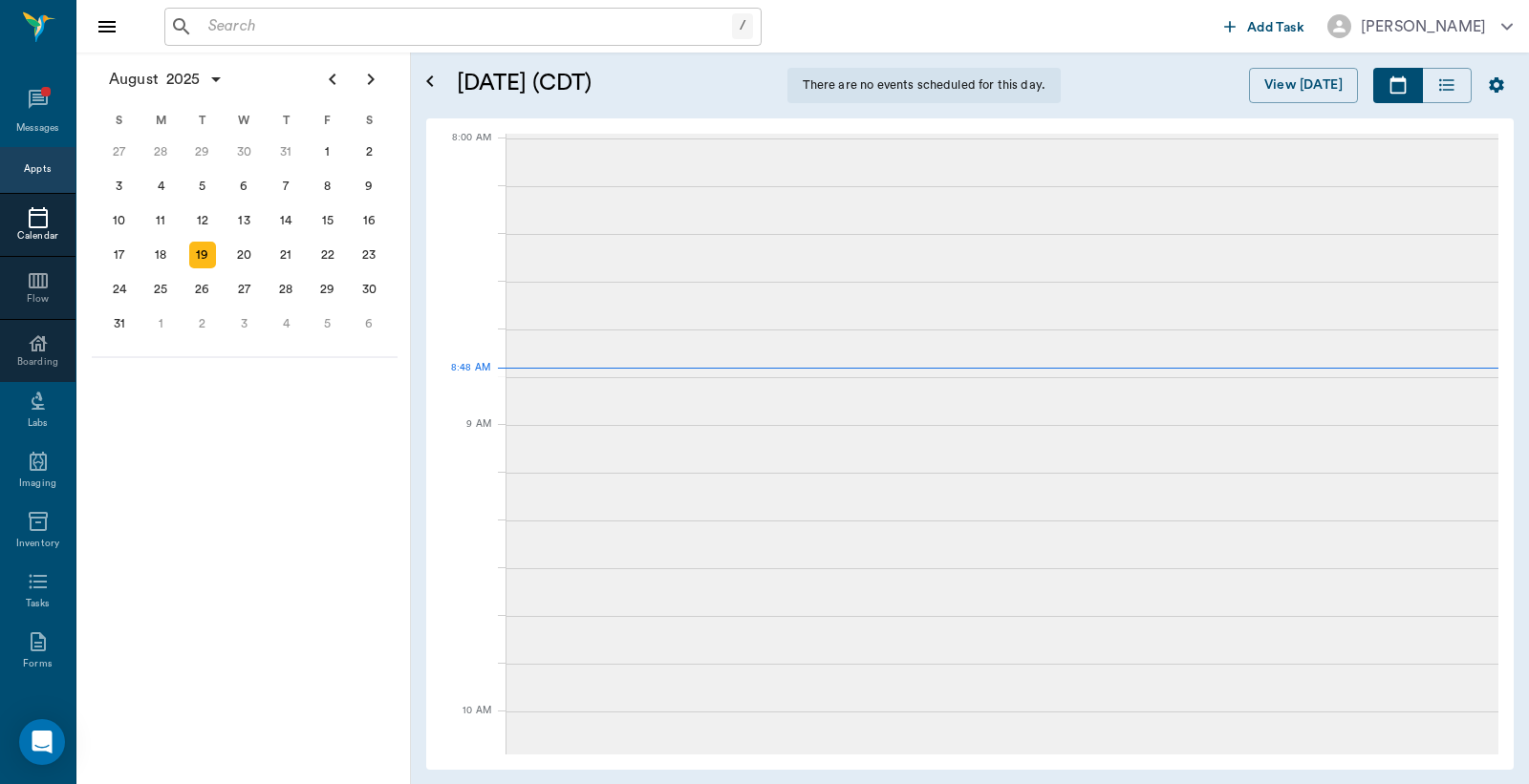
scroll to position [4, 0]
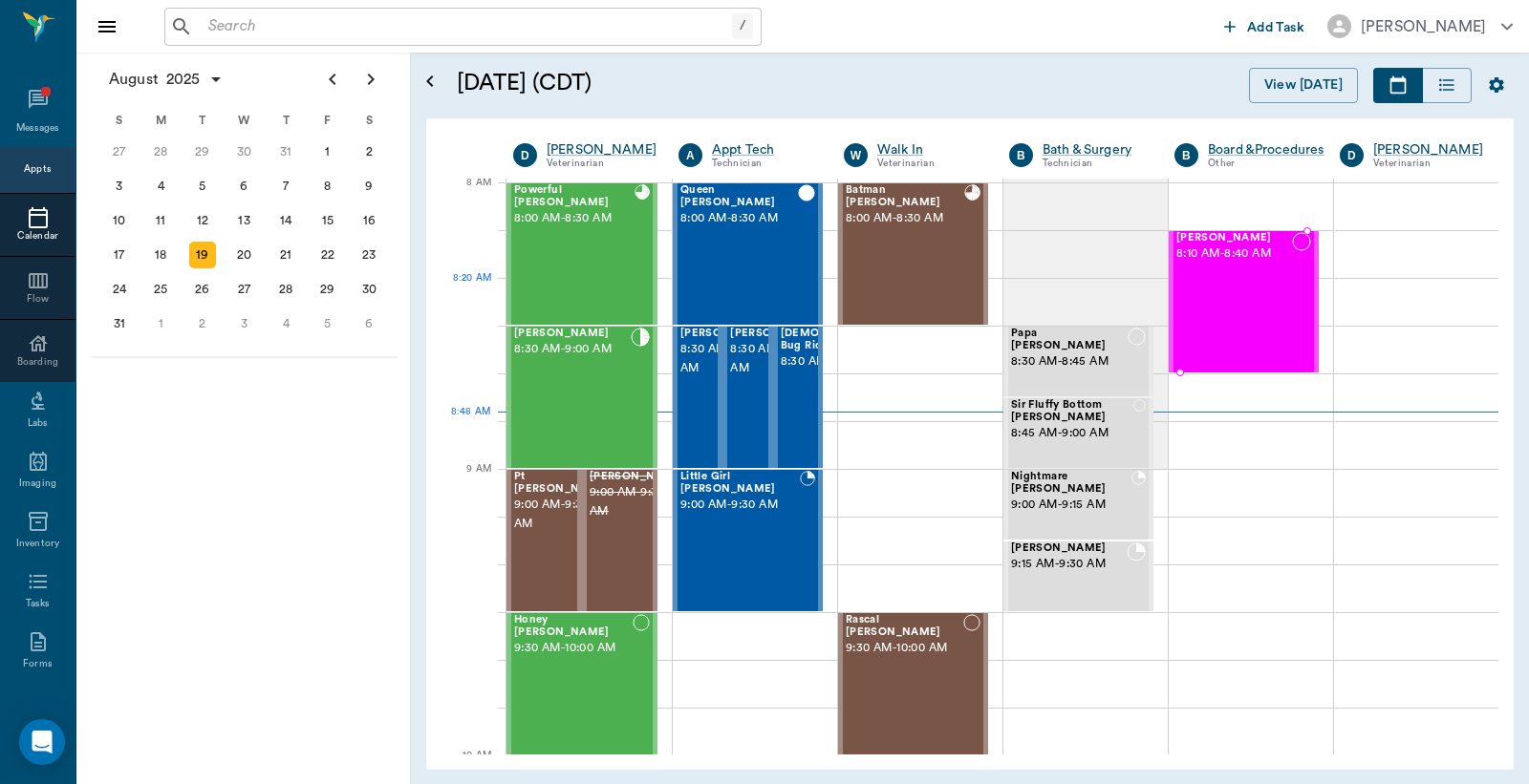
click at [1239, 306] on div "[PERSON_NAME] 8:10 AM - 8:40 AM" at bounding box center [1234, 301] width 116 height 139
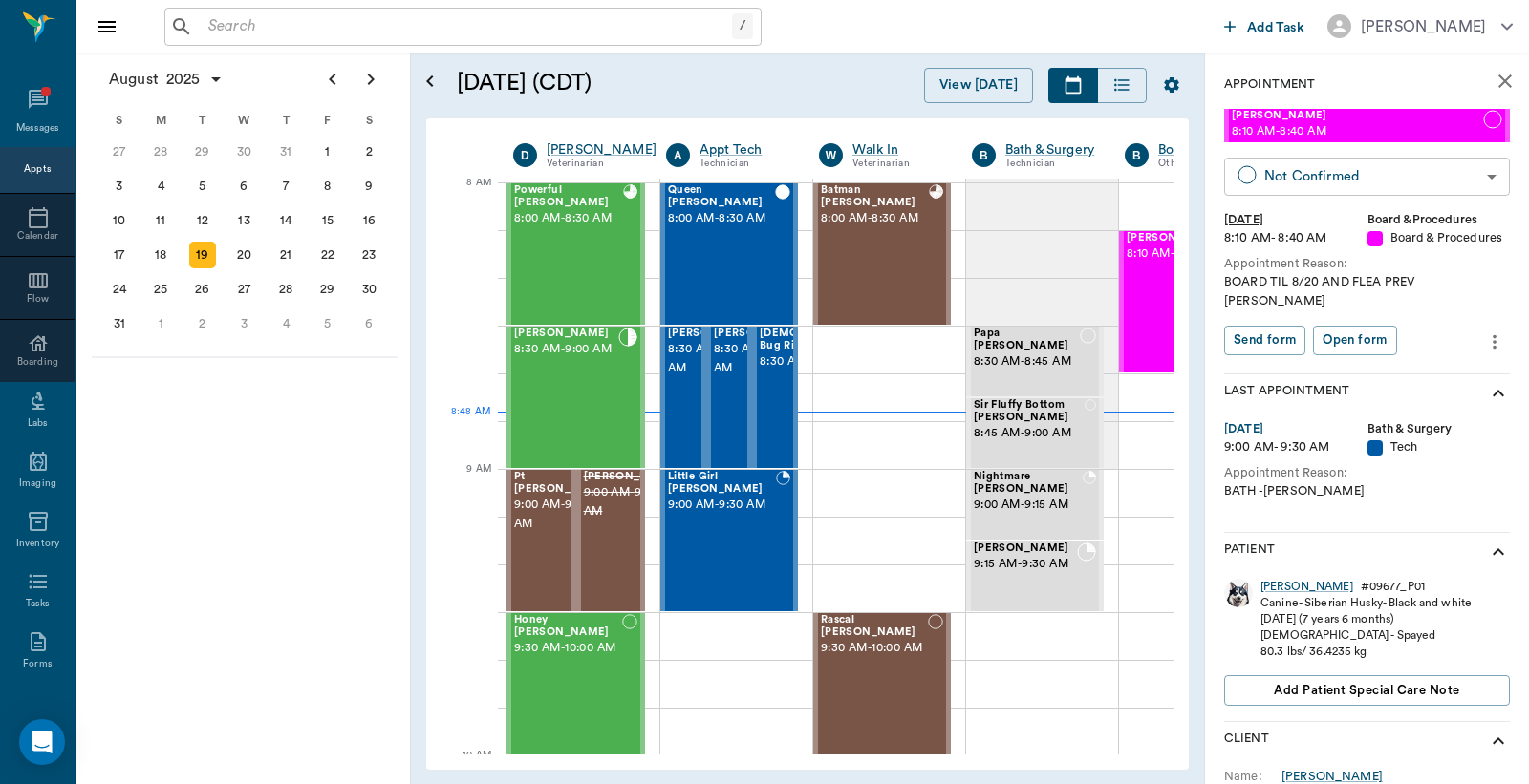
click at [1329, 162] on body "/ ​ Add Task Dr. Bert Ellsworth Nectar Messages Appts Calendar Flow Boarding La…" at bounding box center [764, 392] width 1529 height 784
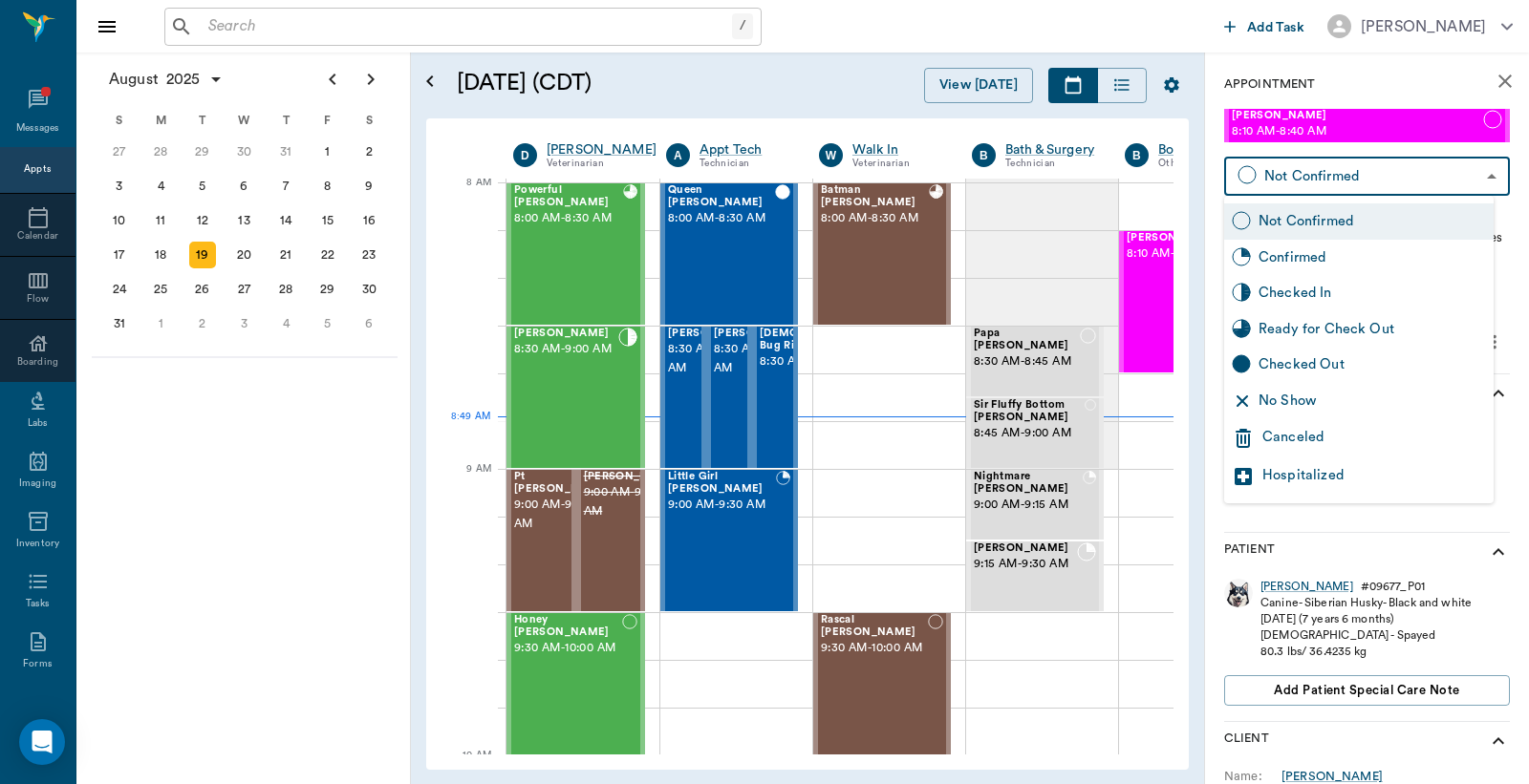
click at [1310, 285] on div "Checked In" at bounding box center [1372, 294] width 227 height 21
type input "CHECKED_IN"
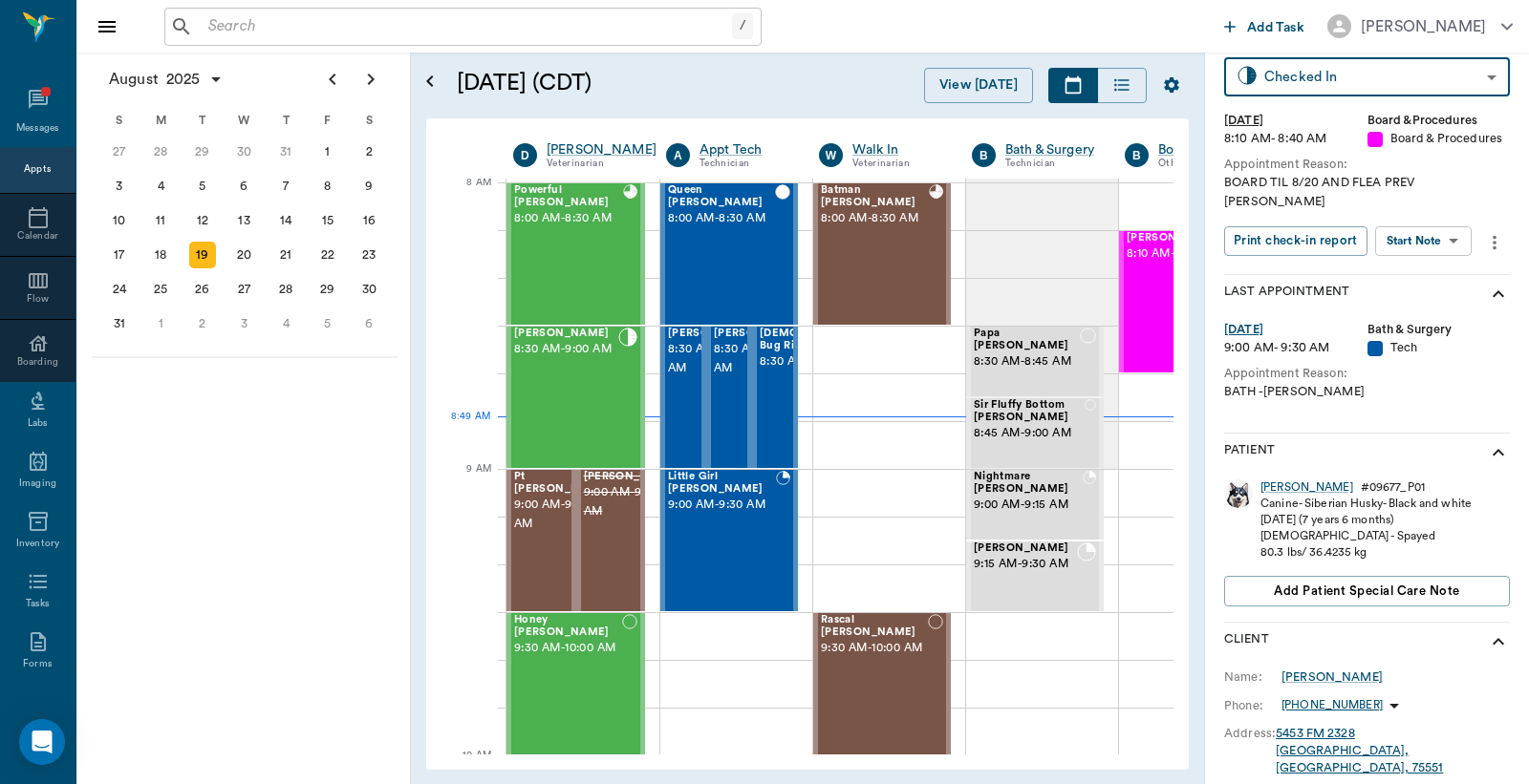
scroll to position [422, 0]
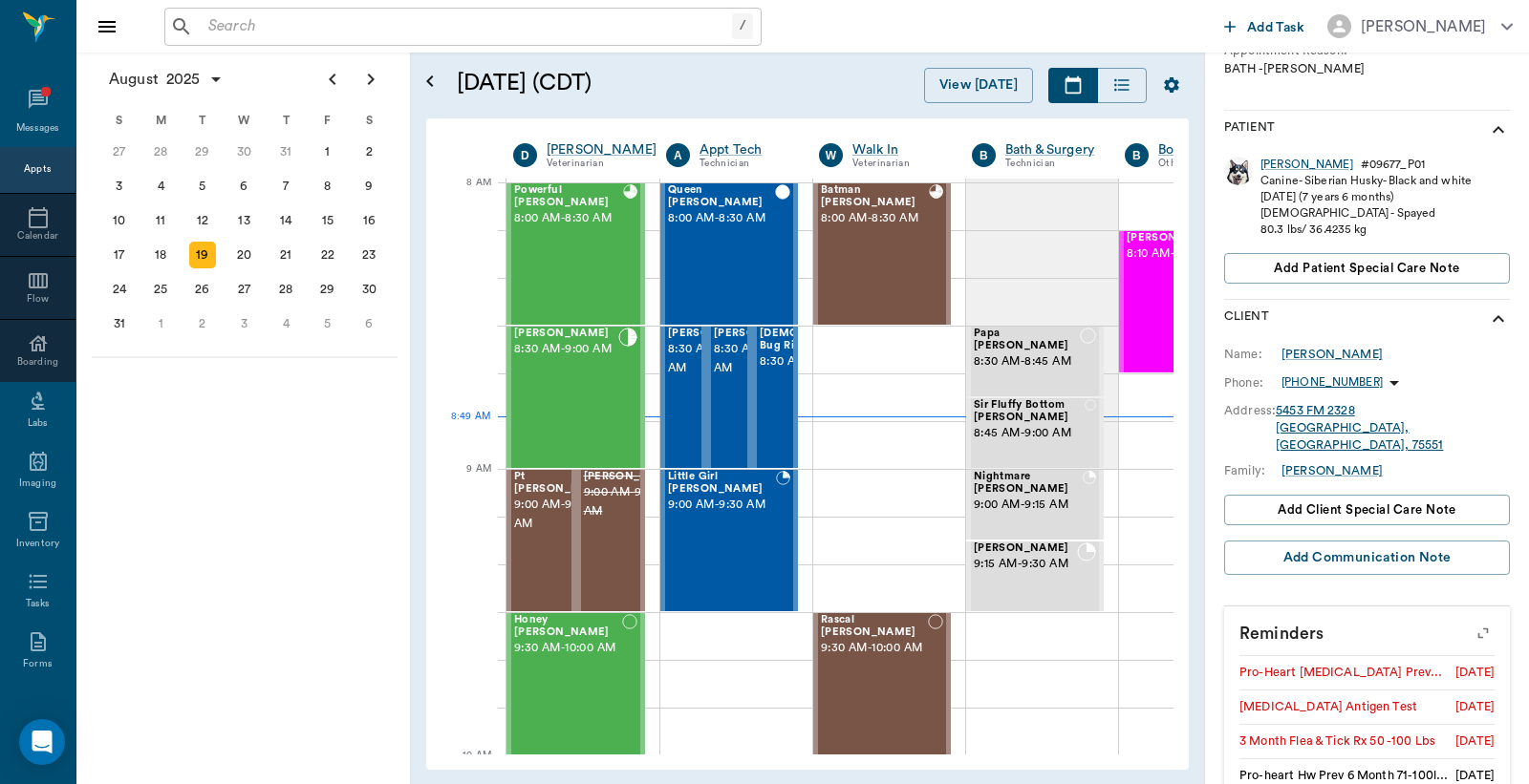
click at [1471, 609] on button "button" at bounding box center [1483, 633] width 48 height 48
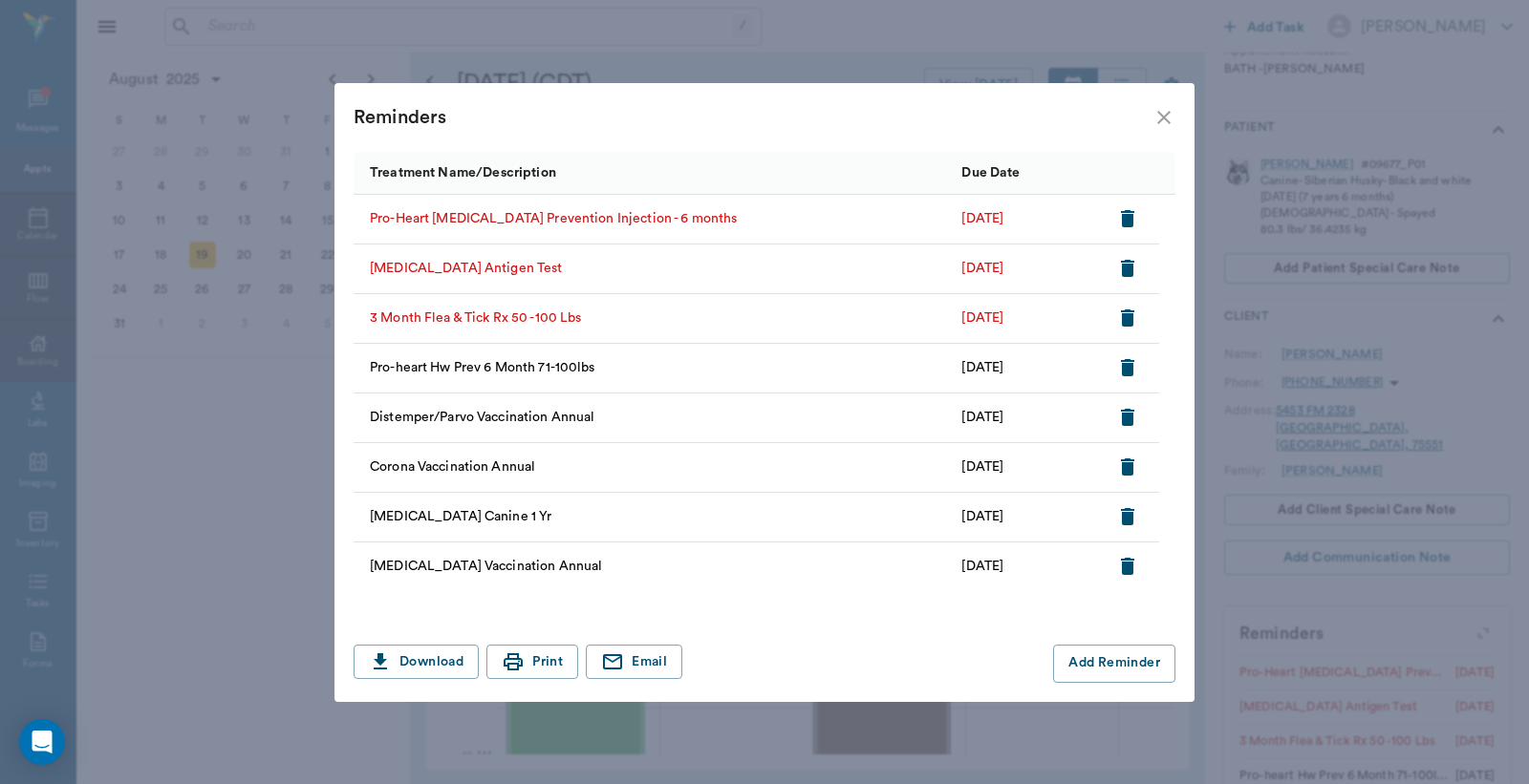
click at [1120, 224] on icon "button" at bounding box center [1127, 219] width 23 height 23
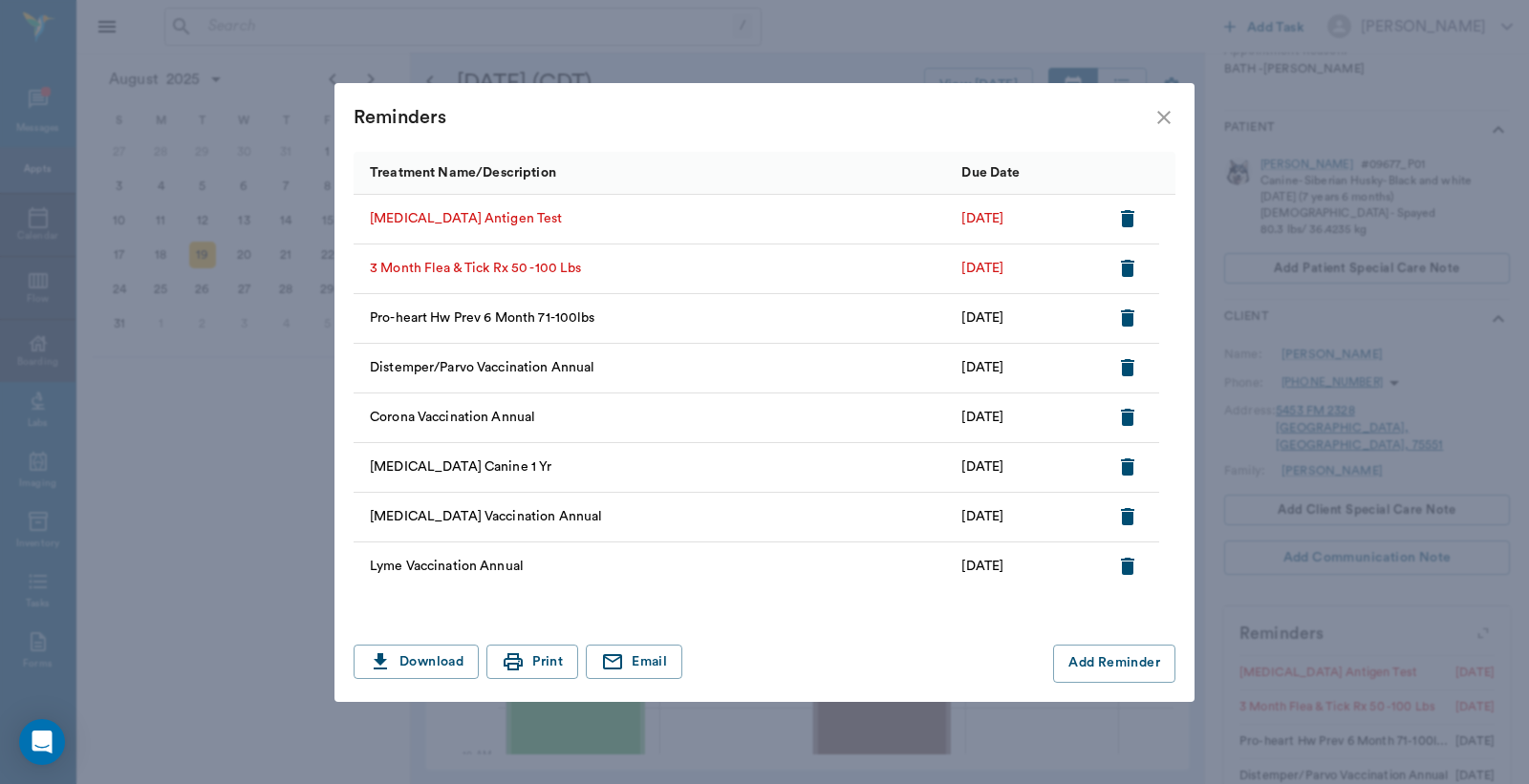
click at [1169, 126] on icon "close" at bounding box center [1164, 118] width 23 height 23
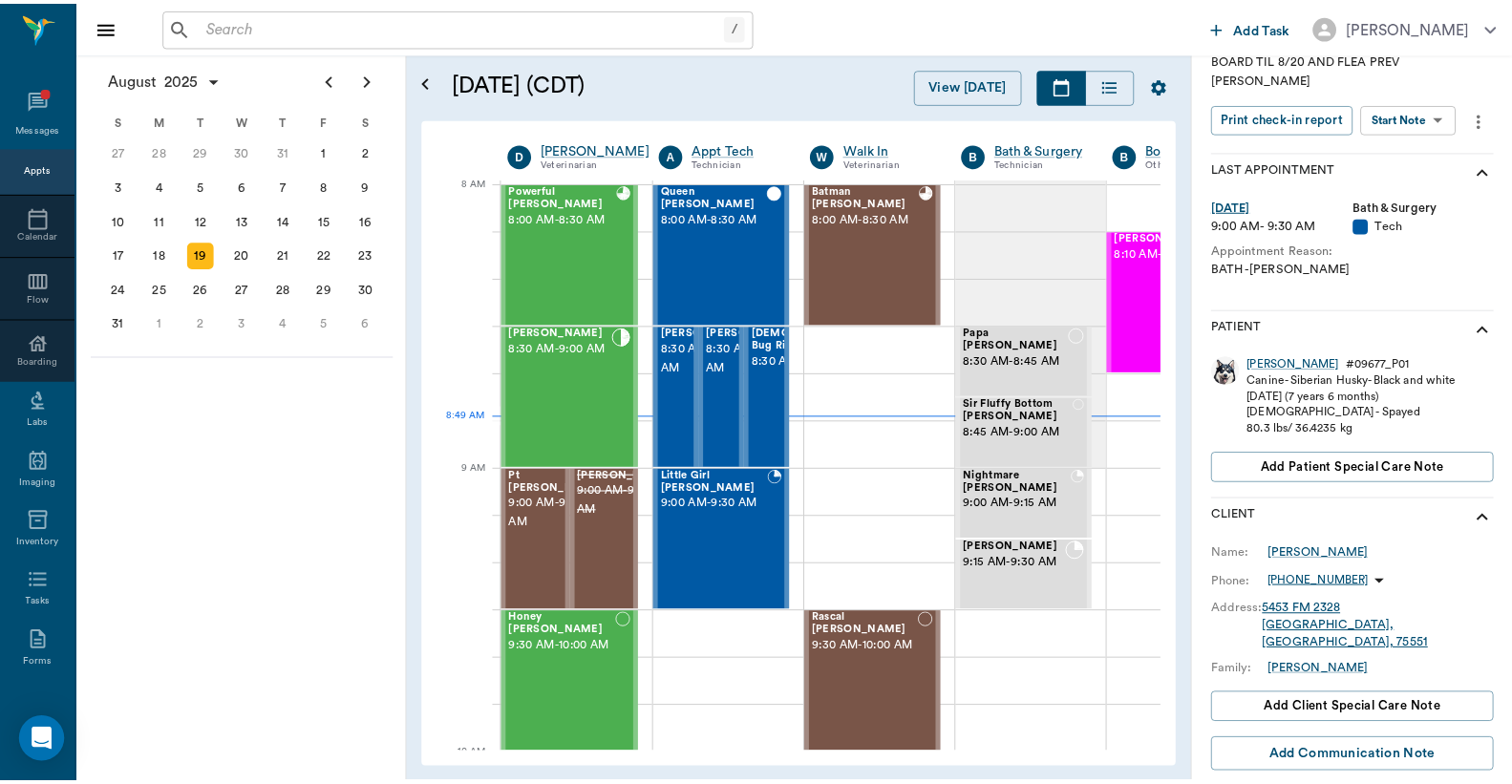
scroll to position [0, 0]
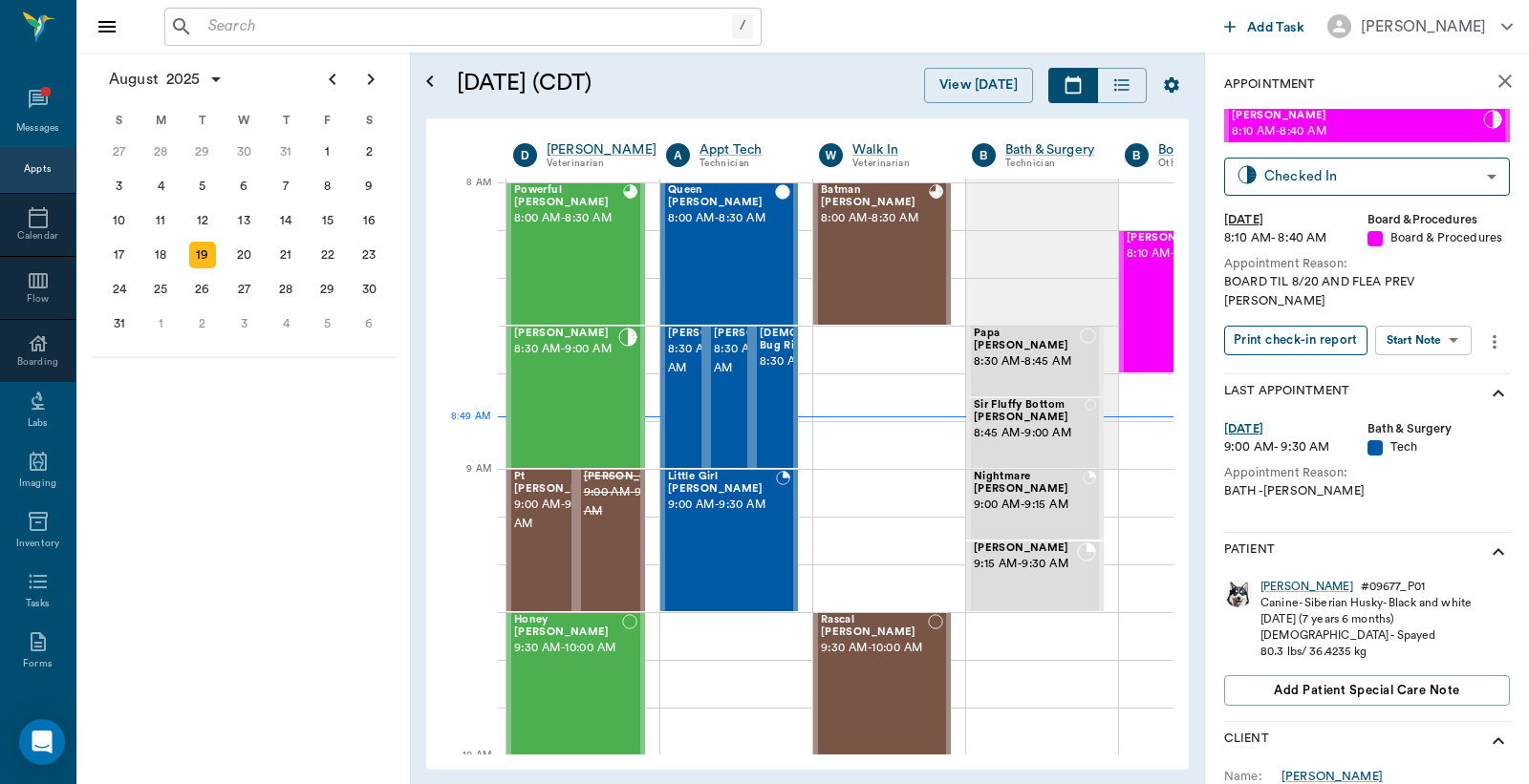
click at [1246, 325] on button "Print check-in report" at bounding box center [1295, 340] width 143 height 30
click at [1272, 578] on div "[PERSON_NAME]" at bounding box center [1307, 586] width 93 height 16
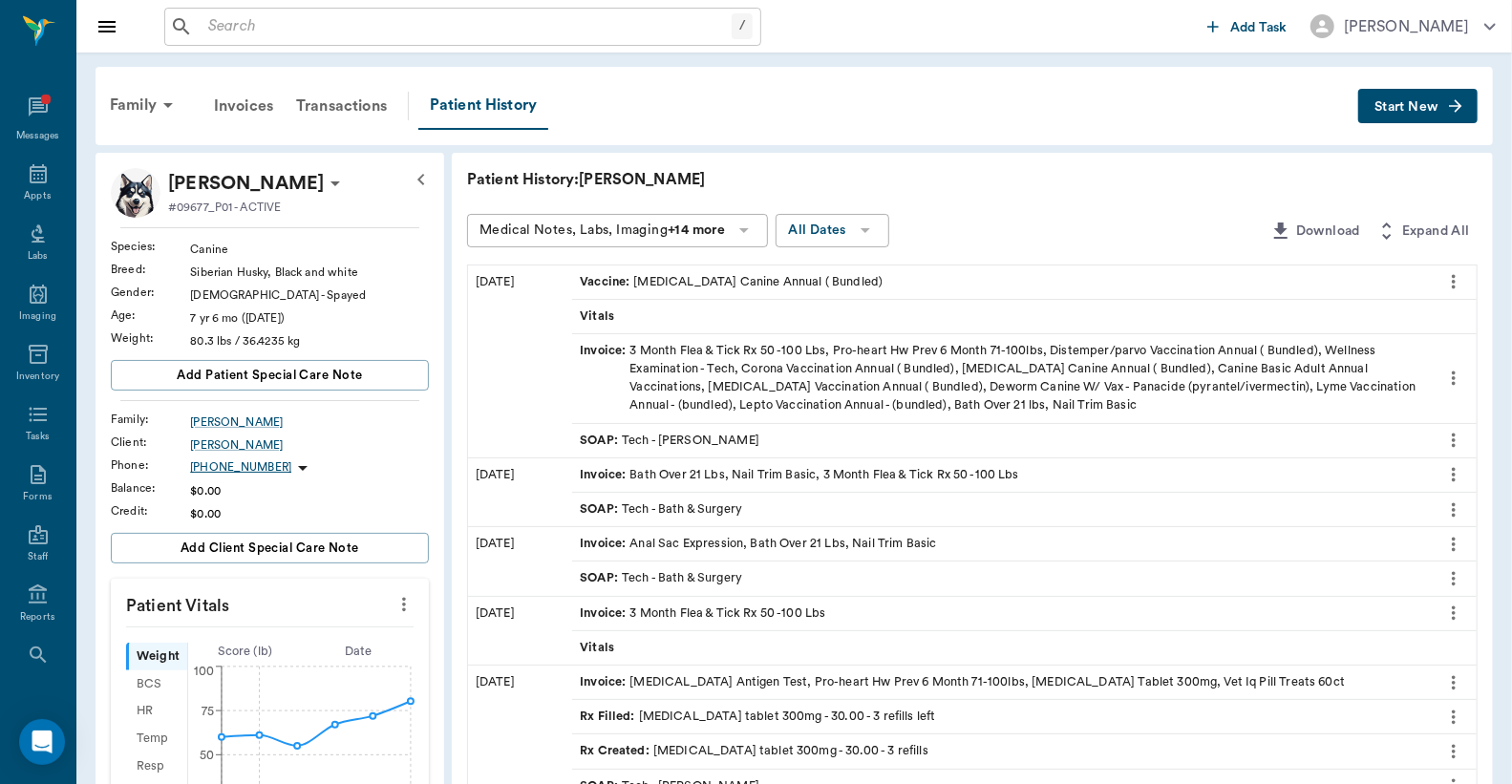
click at [686, 436] on div "SOAP : Tech - Daniel Virnala" at bounding box center [669, 440] width 180 height 18
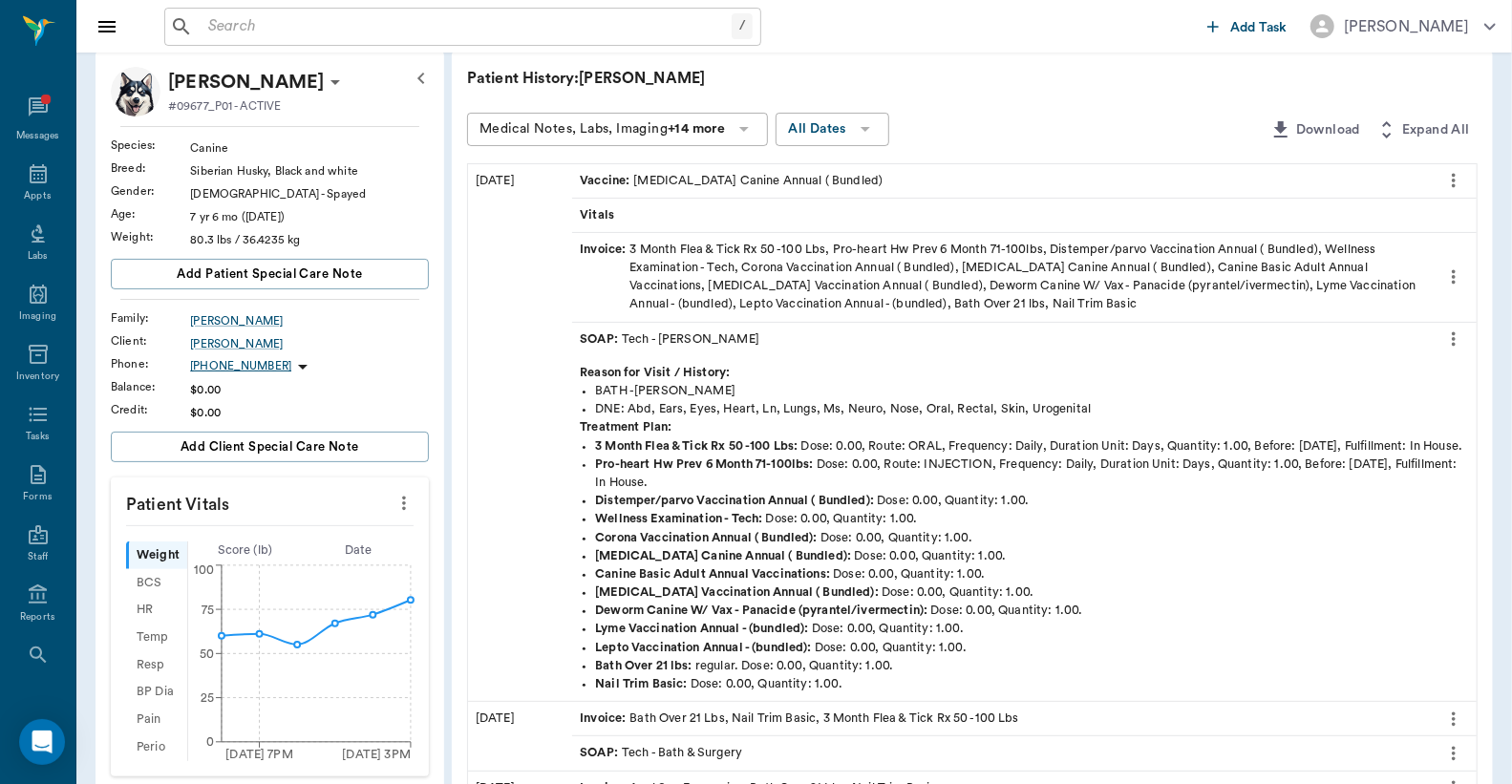
scroll to position [140, 0]
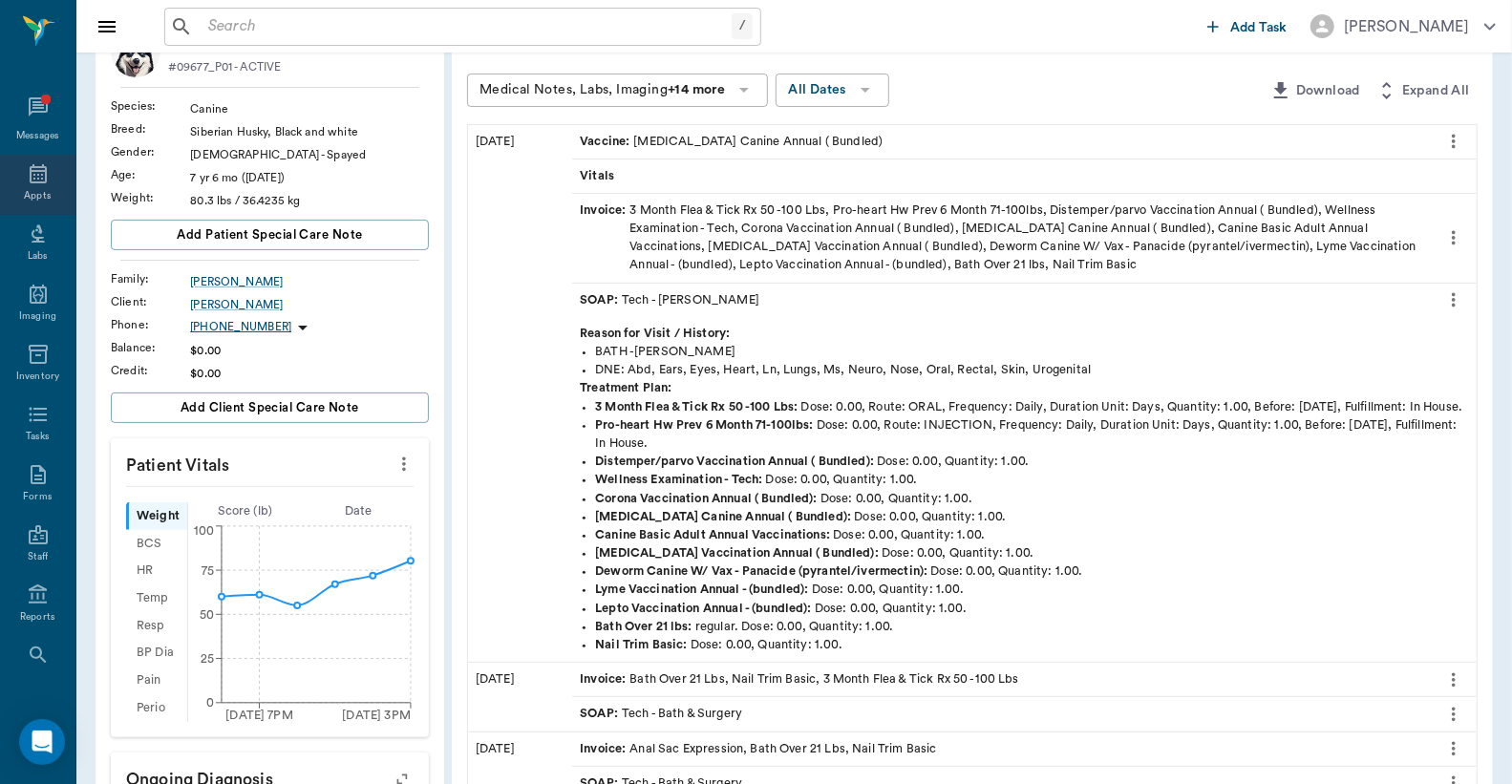
click at [27, 173] on icon at bounding box center [39, 174] width 23 height 23
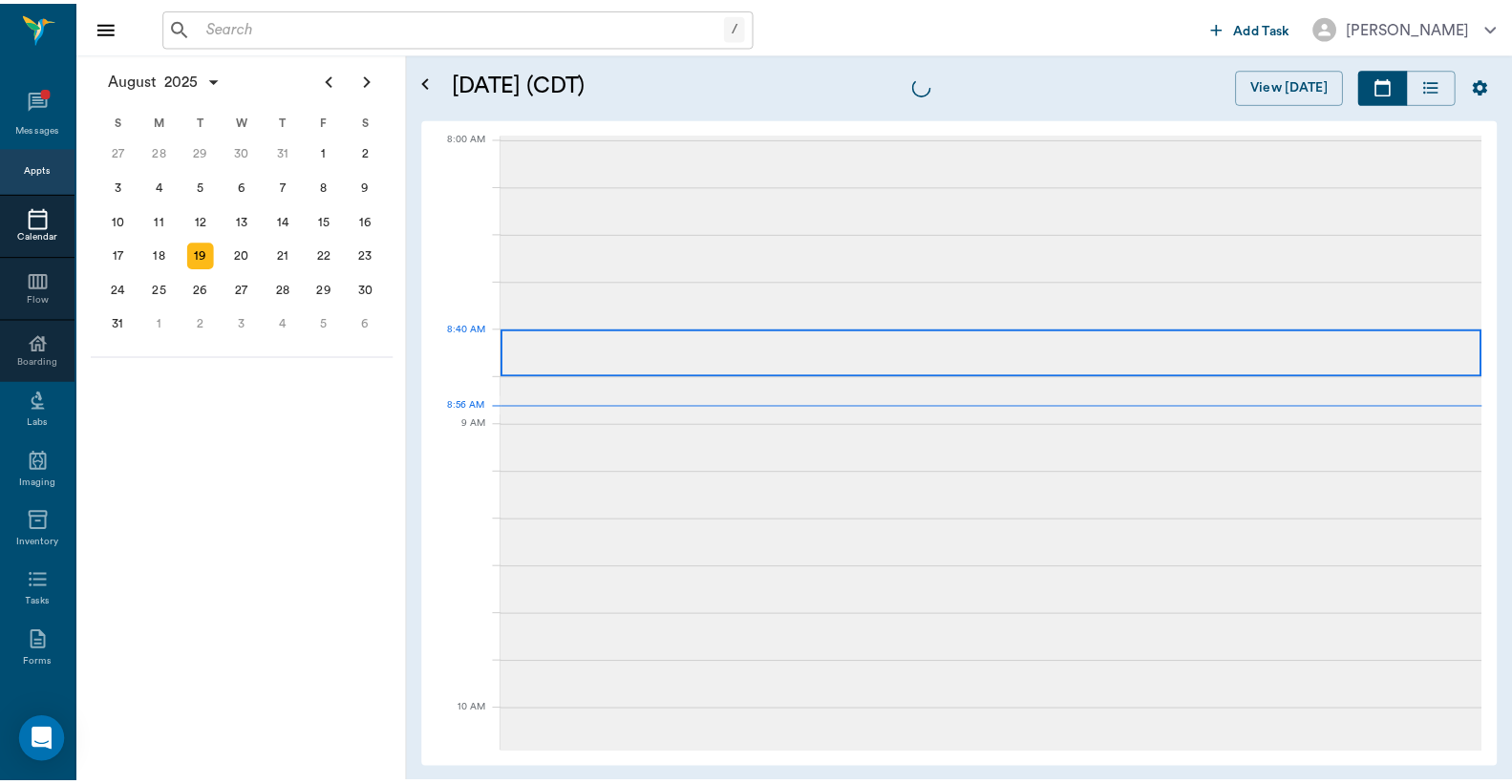
scroll to position [3, 0]
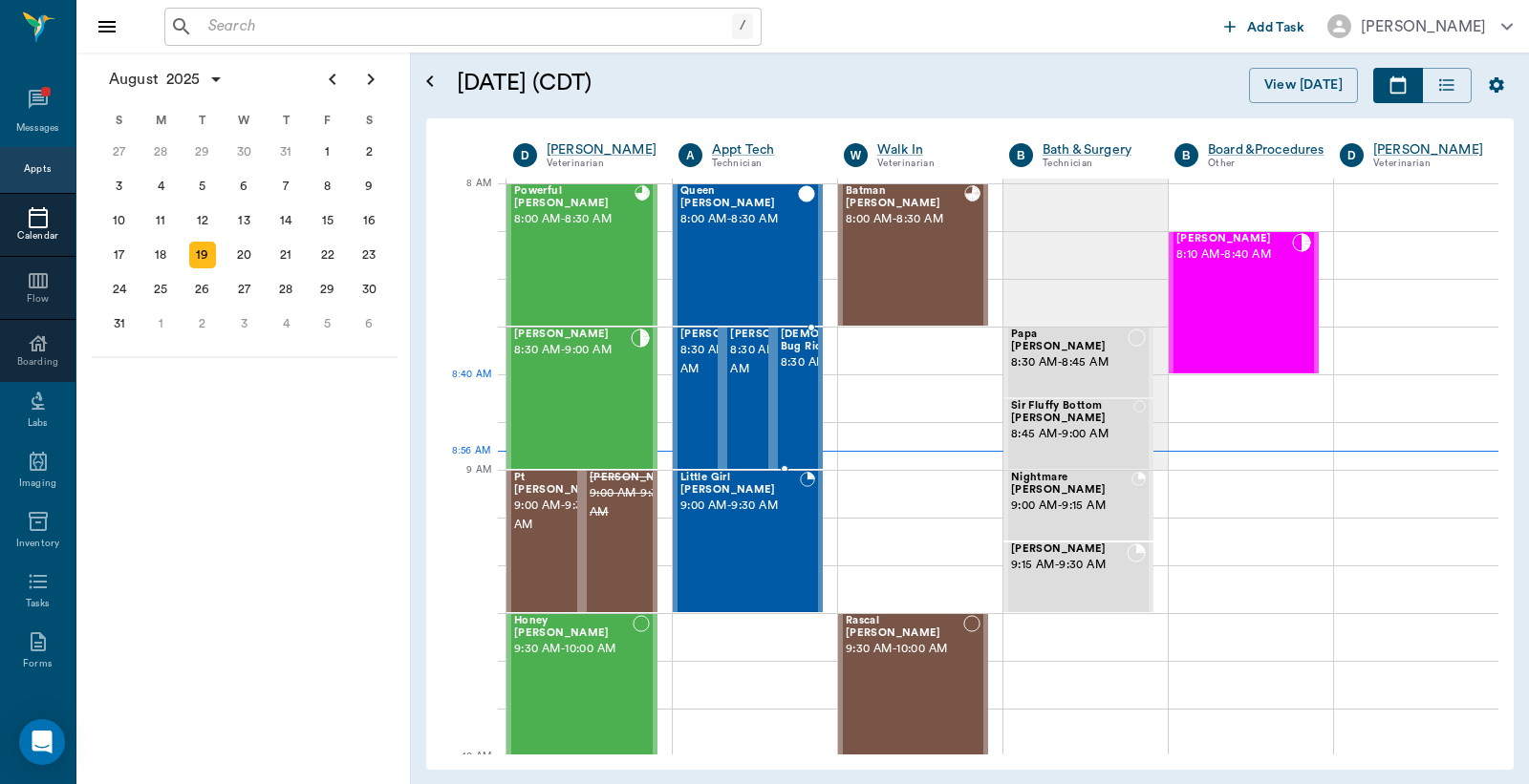
click at [783, 373] on span "8:30 AM - 9:00 AM" at bounding box center [845, 363] width 130 height 19
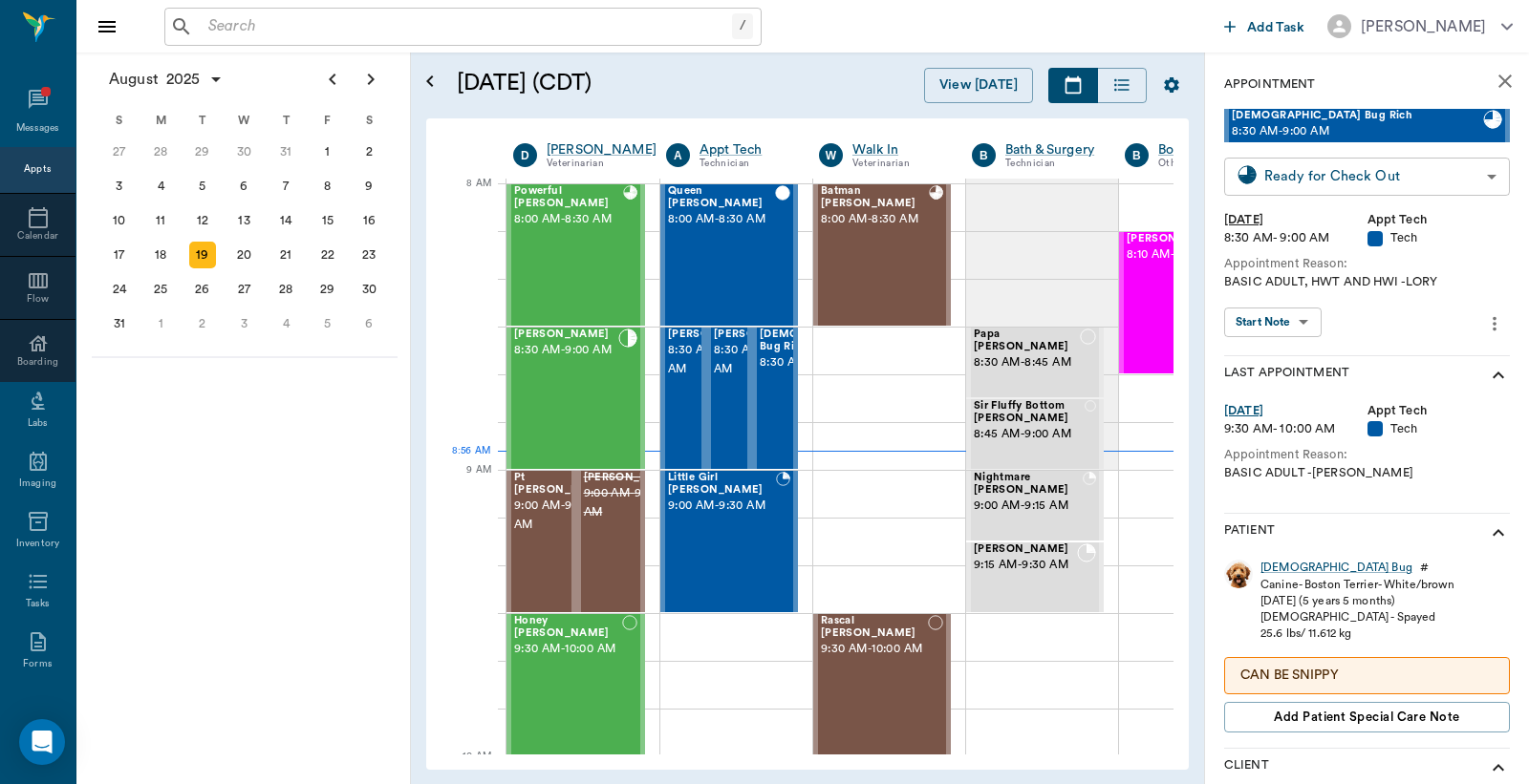
click at [1292, 188] on body "/ ​ Add Task Dr. Bert Ellsworth Nectar Messages Appts Calendar Flow Boarding La…" at bounding box center [764, 392] width 1529 height 784
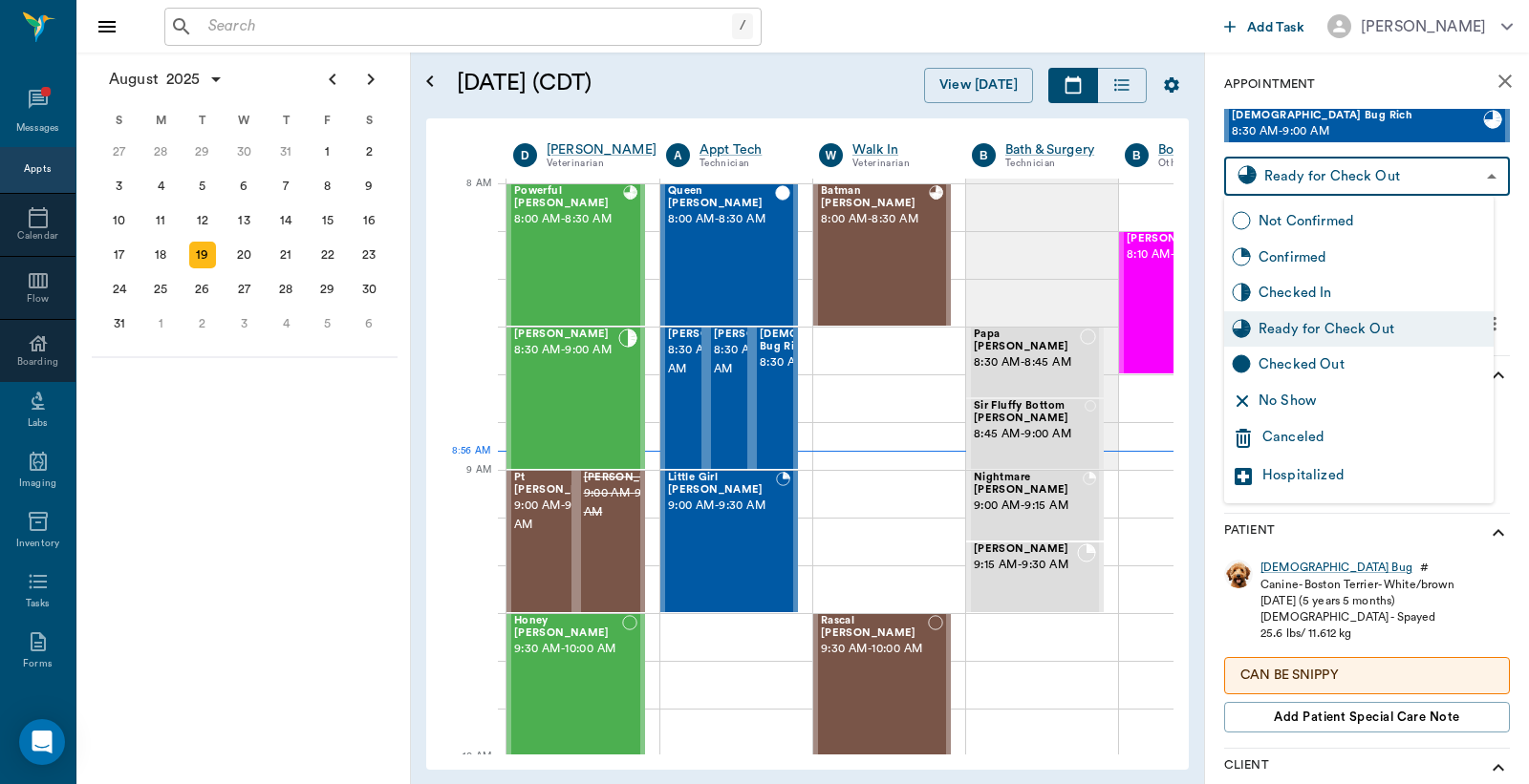
click at [1295, 294] on div "Checked In" at bounding box center [1372, 294] width 227 height 21
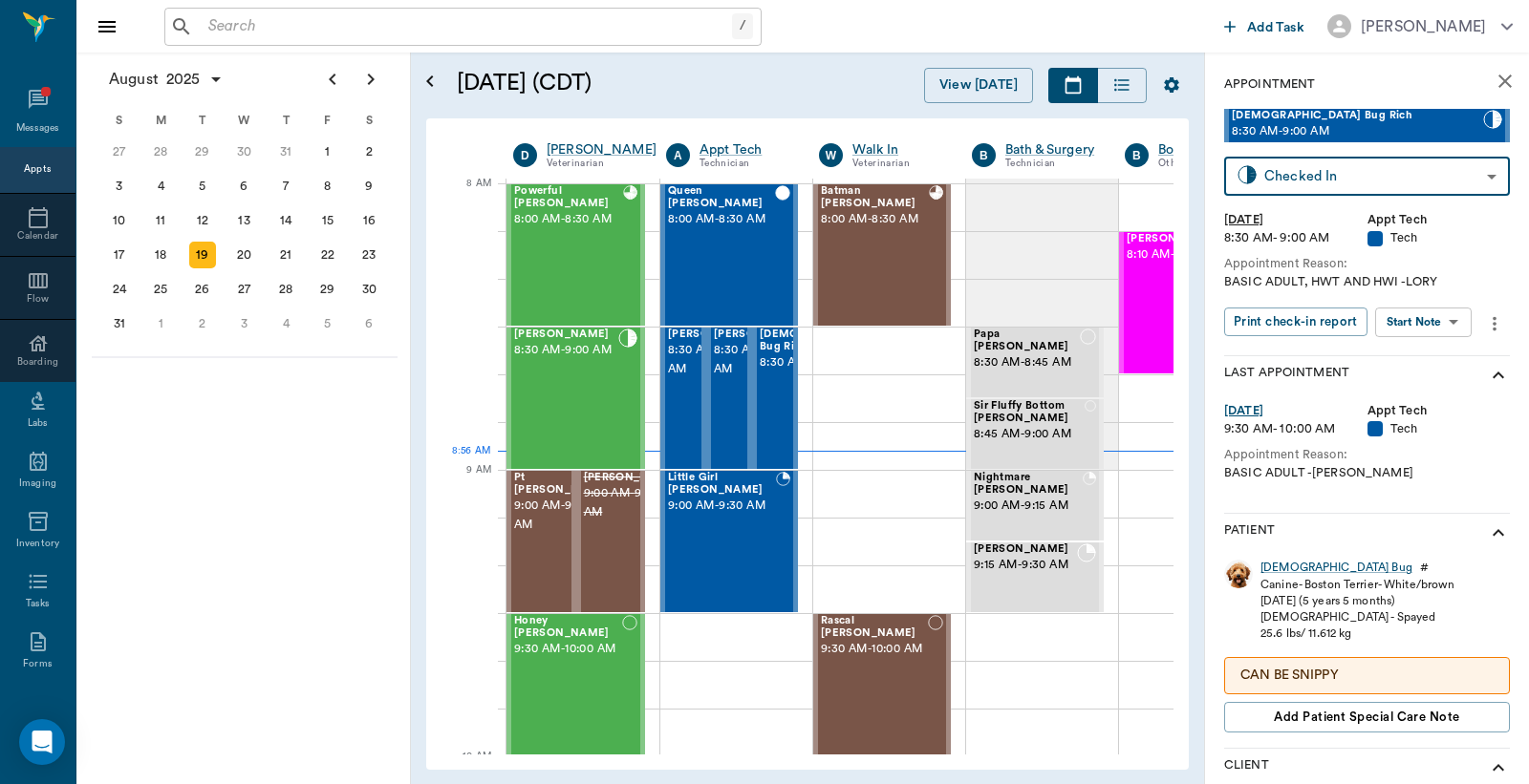
click at [1294, 177] on body "/ ​ Add Task Dr. Bert Ellsworth Nectar Messages Appts Calendar Flow Boarding La…" at bounding box center [764, 392] width 1529 height 784
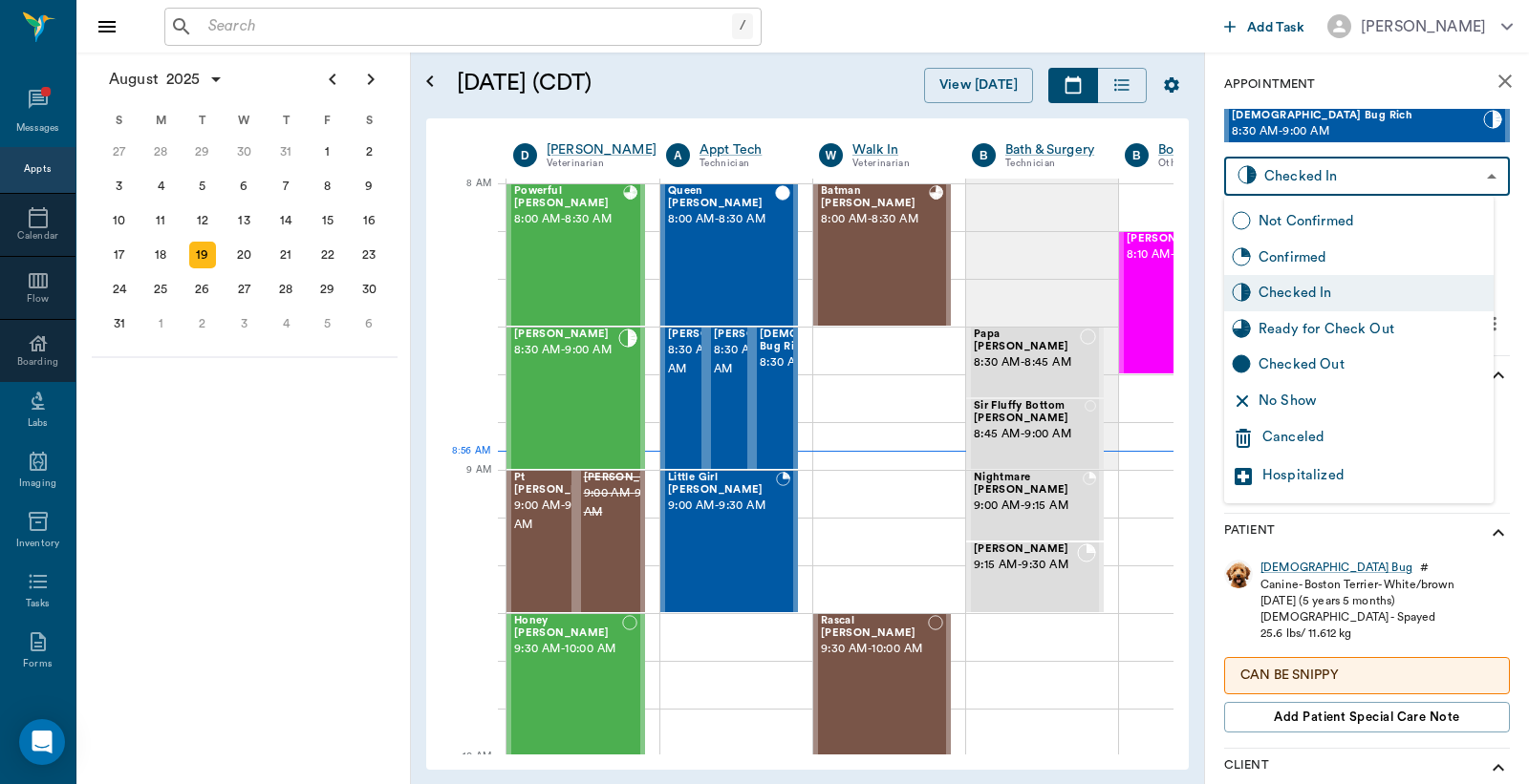
click at [1289, 334] on div "Ready for Check Out" at bounding box center [1372, 329] width 227 height 21
type input "READY_TO_CHECKOUT"
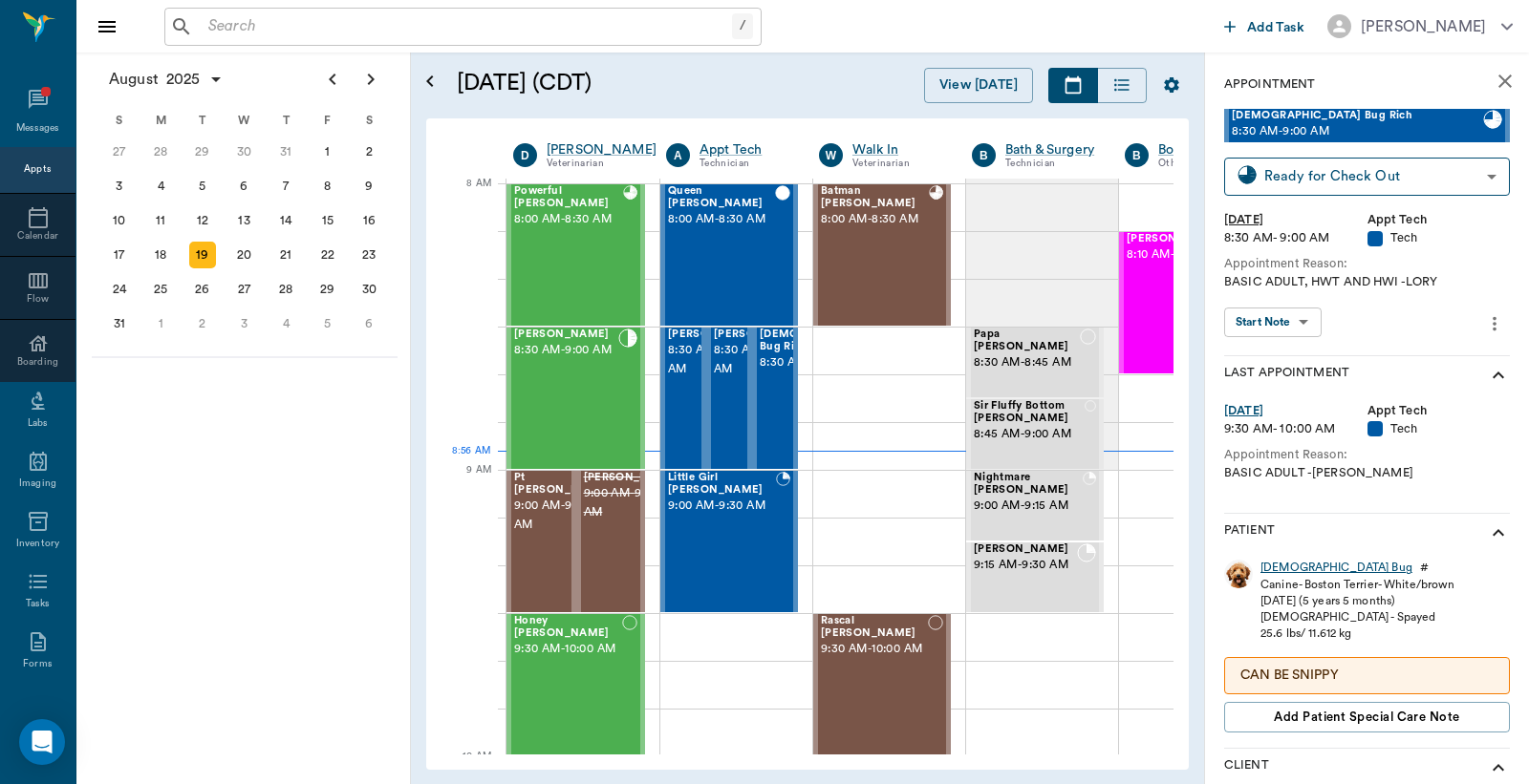
click at [1278, 570] on div "Lady Bug" at bounding box center [1336, 568] width 152 height 16
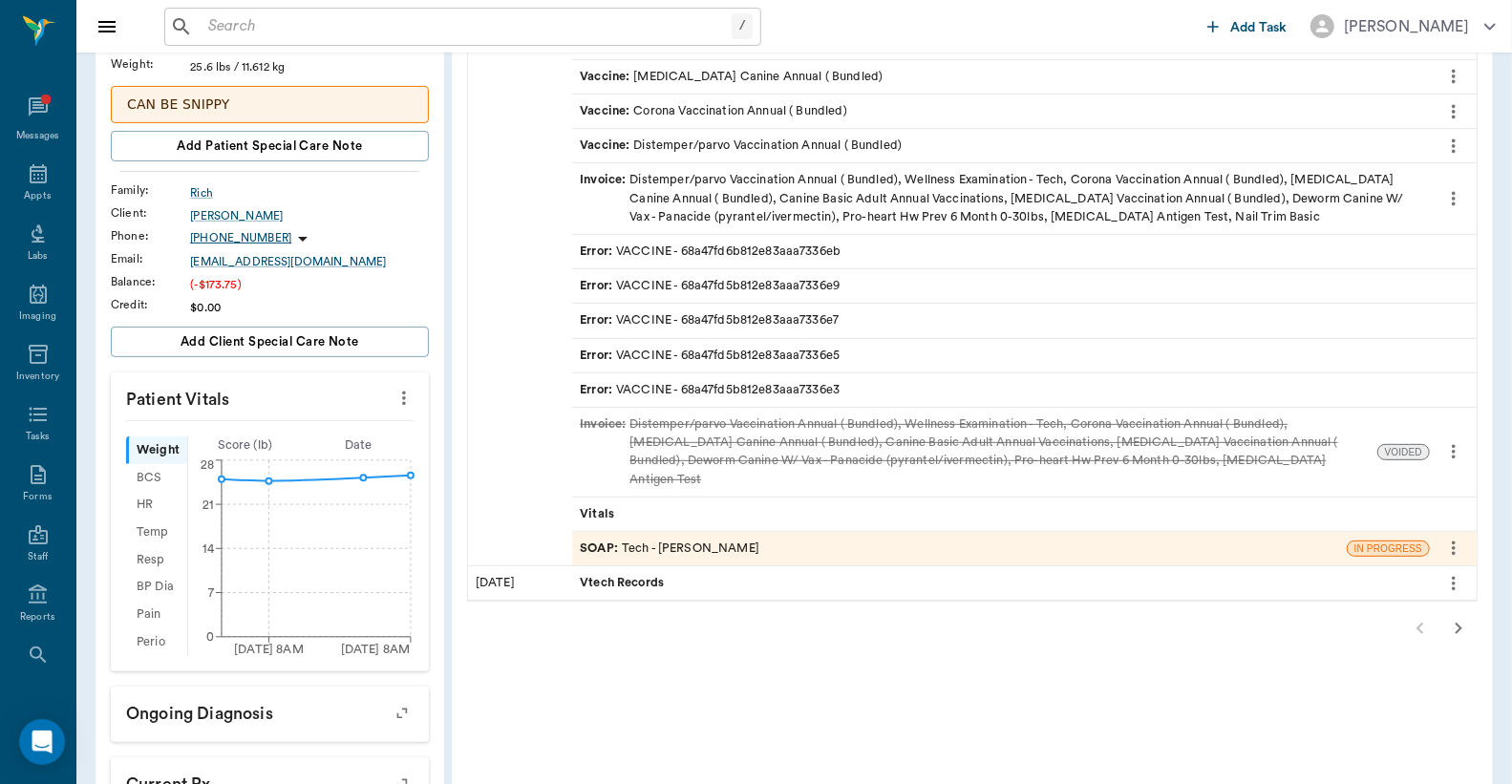
scroll to position [283, 0]
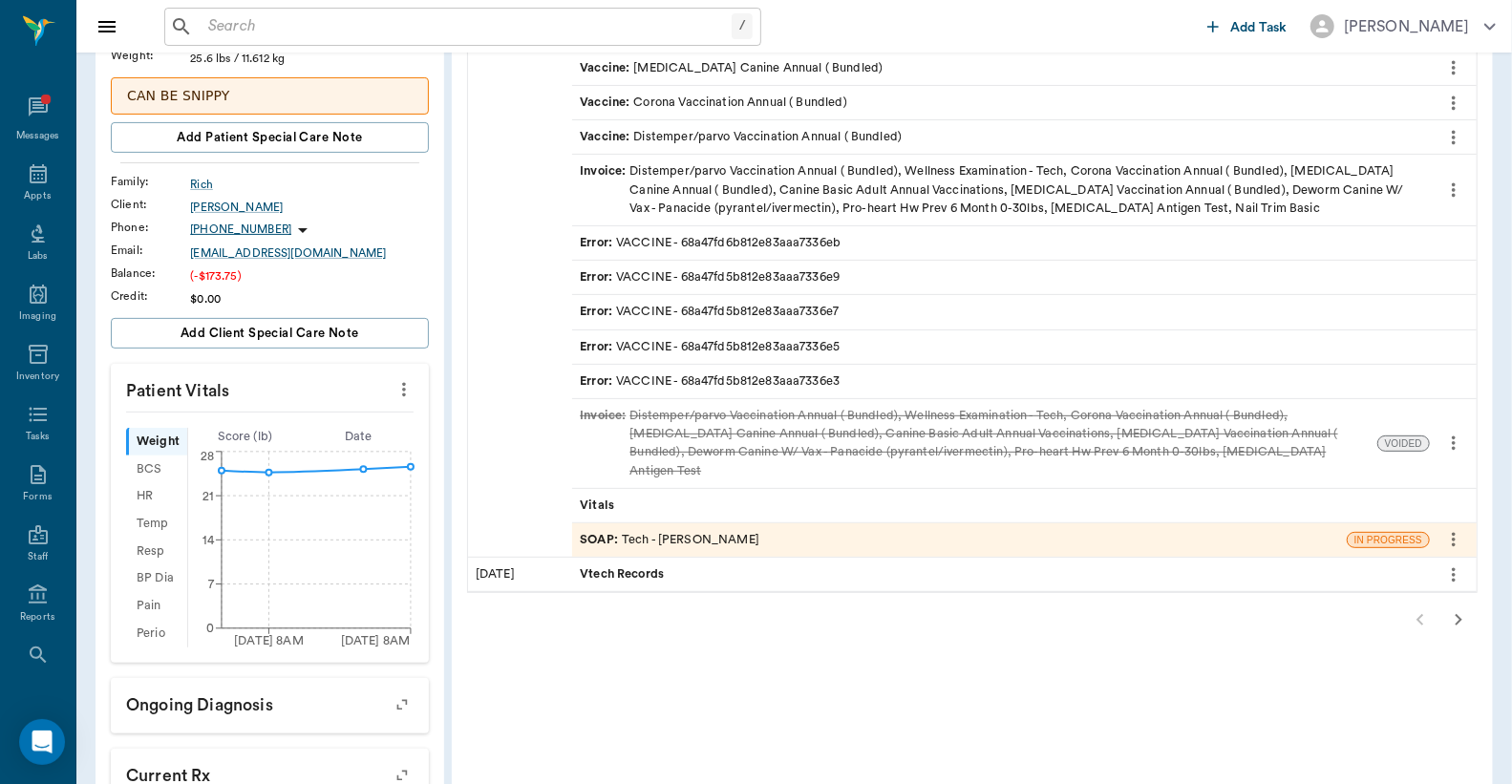
click at [734, 531] on div "SOAP : Tech - Hunter Graves" at bounding box center [669, 540] width 180 height 18
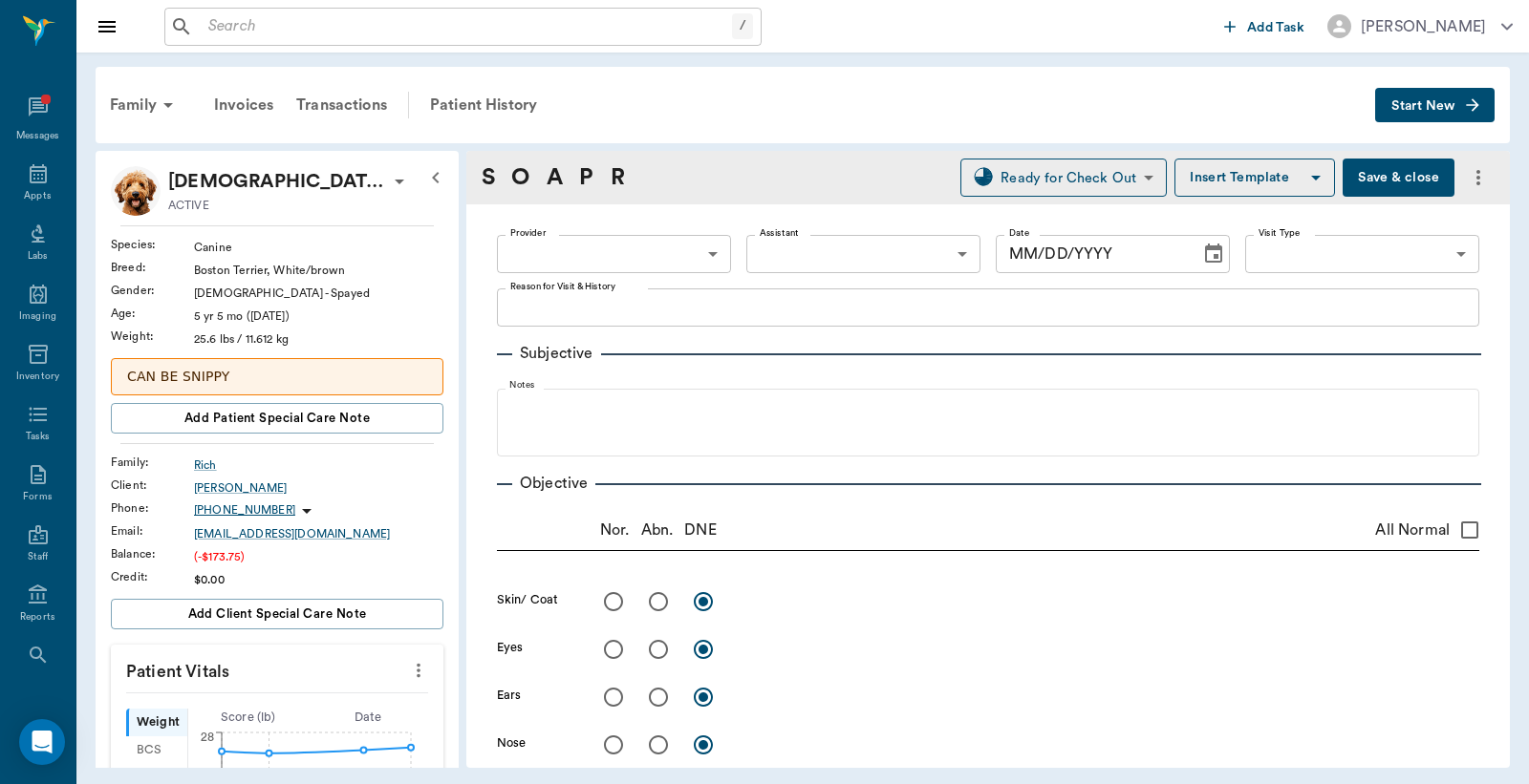
type input "682b670d8bdc6f7f8feef3db"
type input "63ec2f075fda476ae8351a4c"
type input "65d2be4f46e3a538d89b8c1a"
type textarea "BASIC ADULT, HWT AND HWI -LORY"
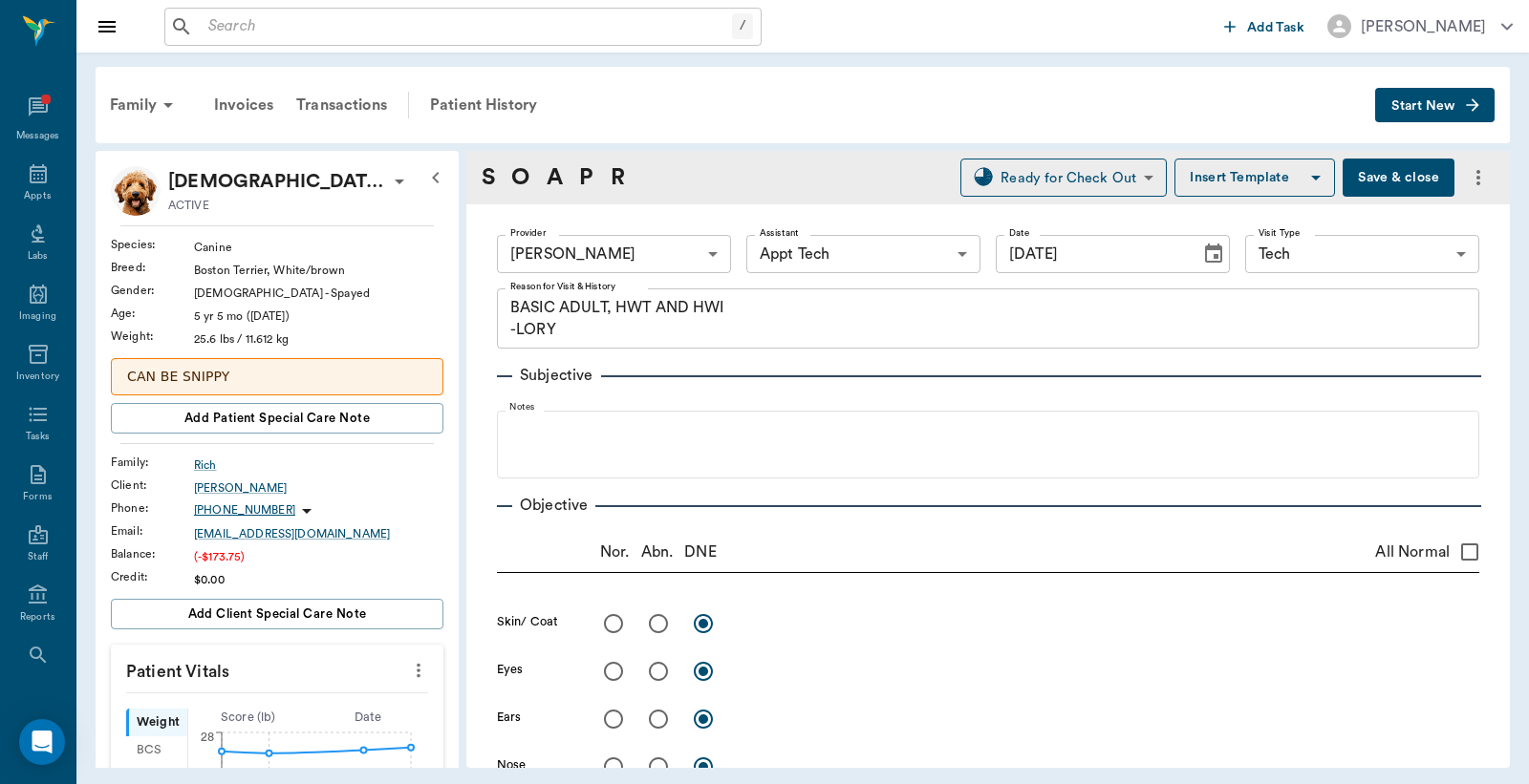
type input "08/19/2025"
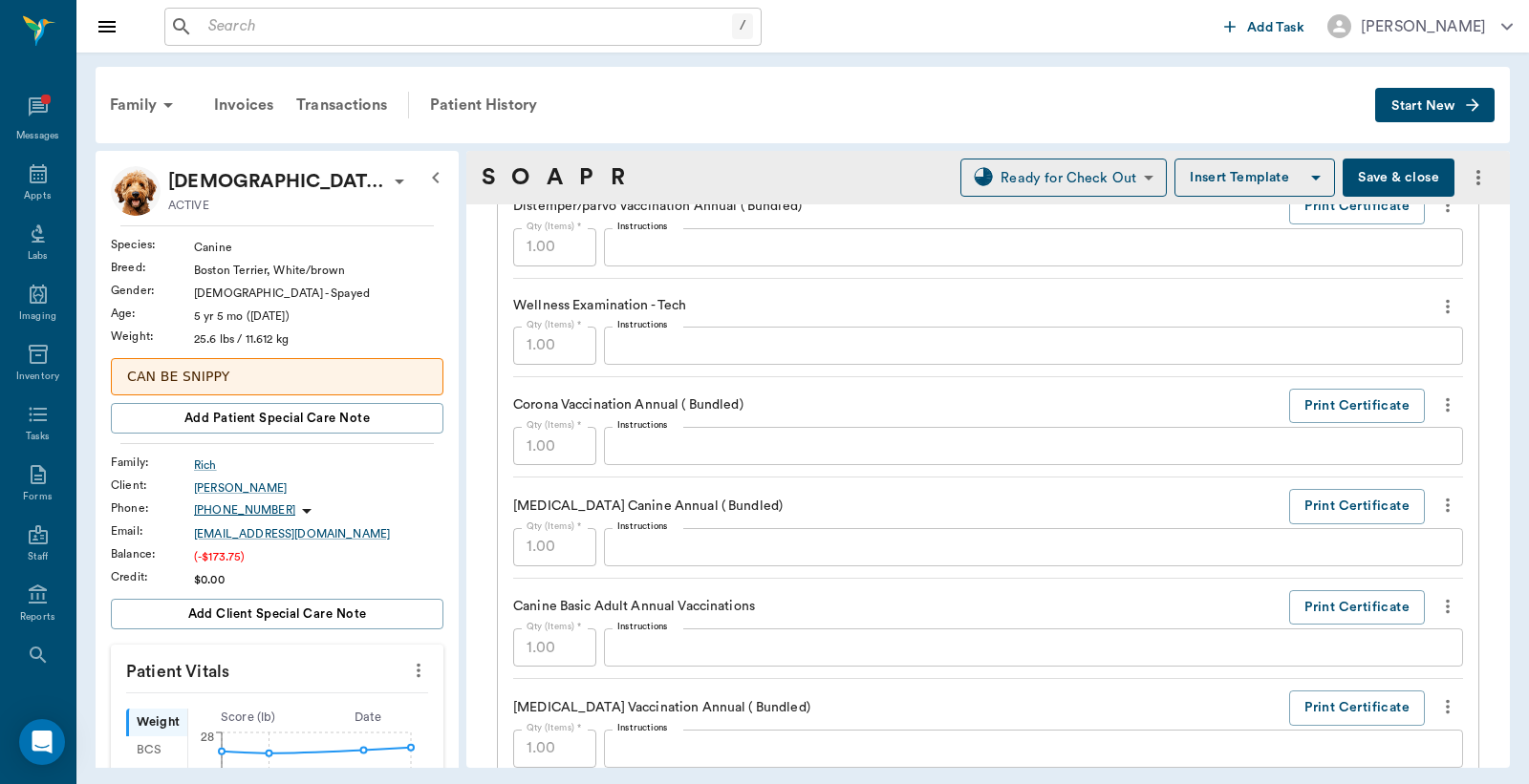
scroll to position [1414, 0]
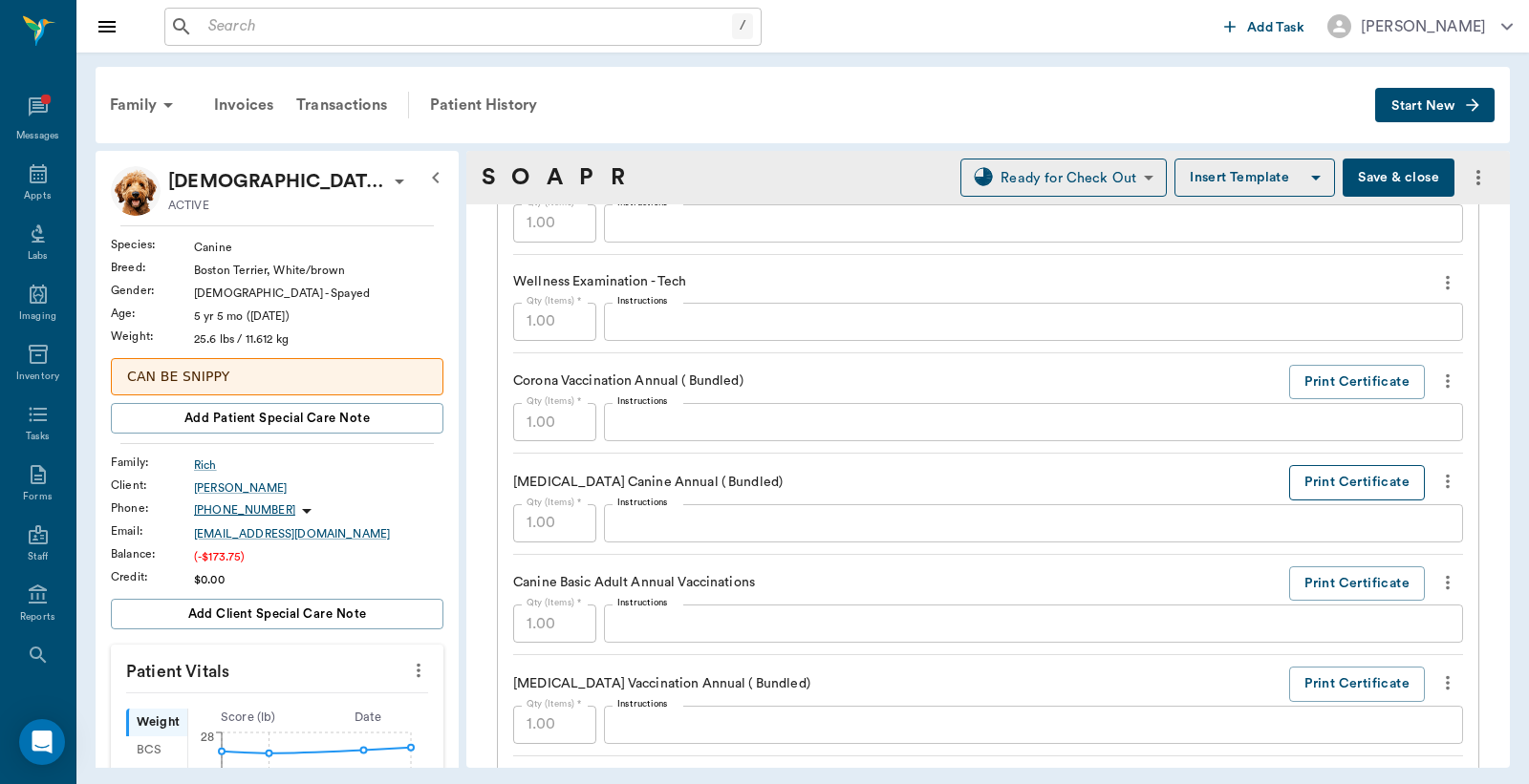
click at [1359, 491] on button "Print Certificate" at bounding box center [1356, 483] width 135 height 36
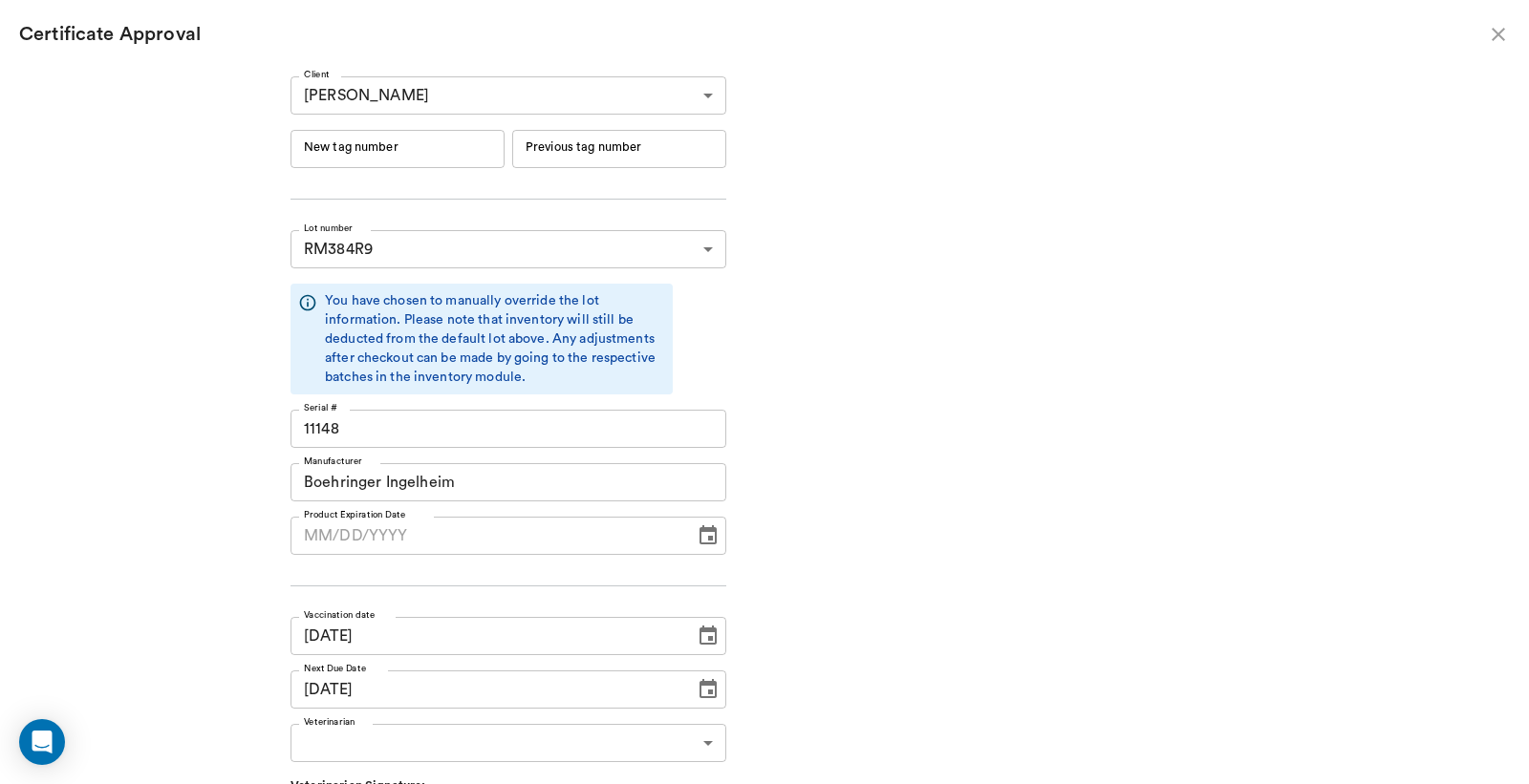
type input "[DATE]"
type input "244623"
type input "244622"
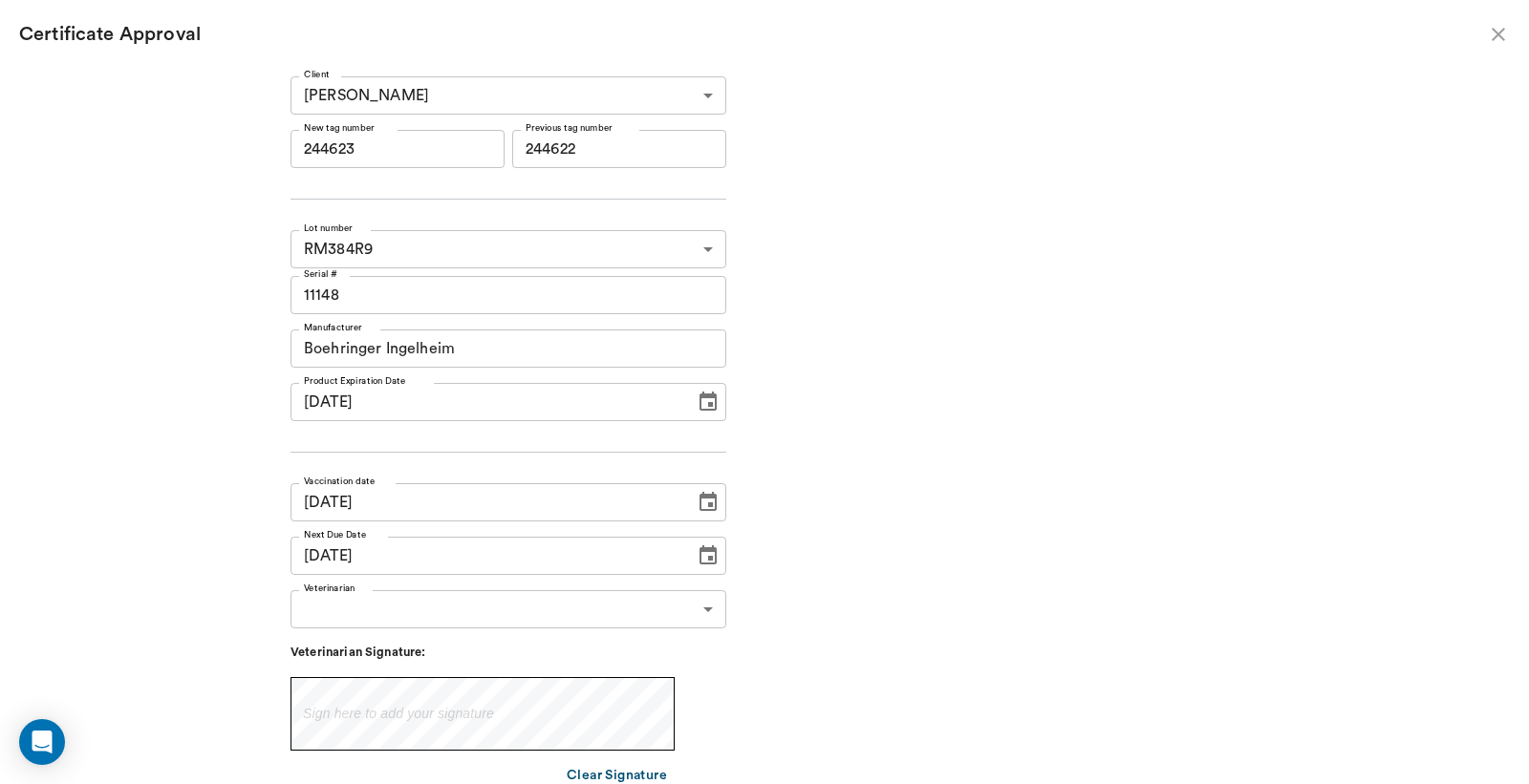
type input "[DATE]"
type input "08/19/2024"
type input "08/18/2025"
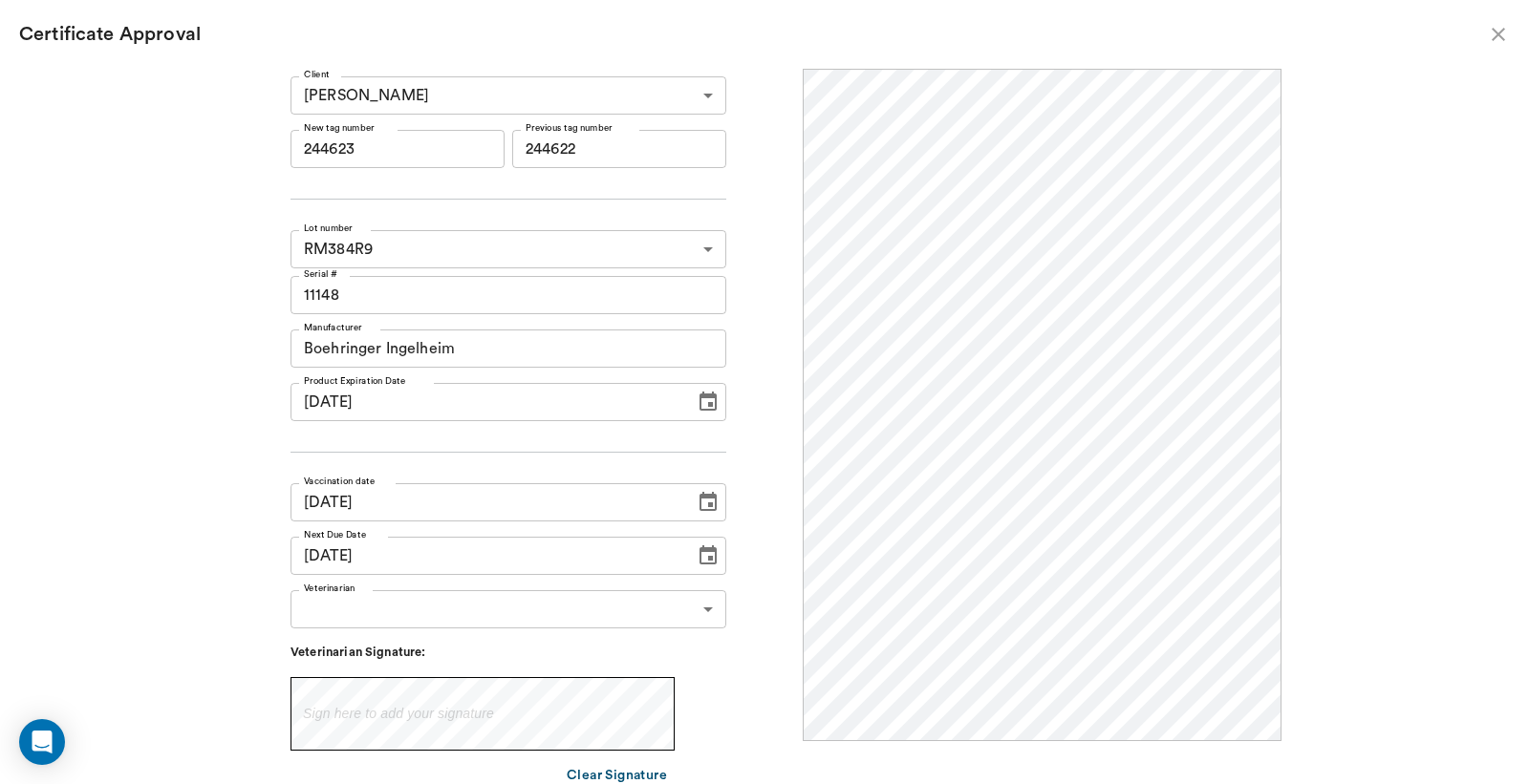
scroll to position [0, 0]
click at [414, 156] on input "244623" at bounding box center [398, 150] width 214 height 39
type input "2"
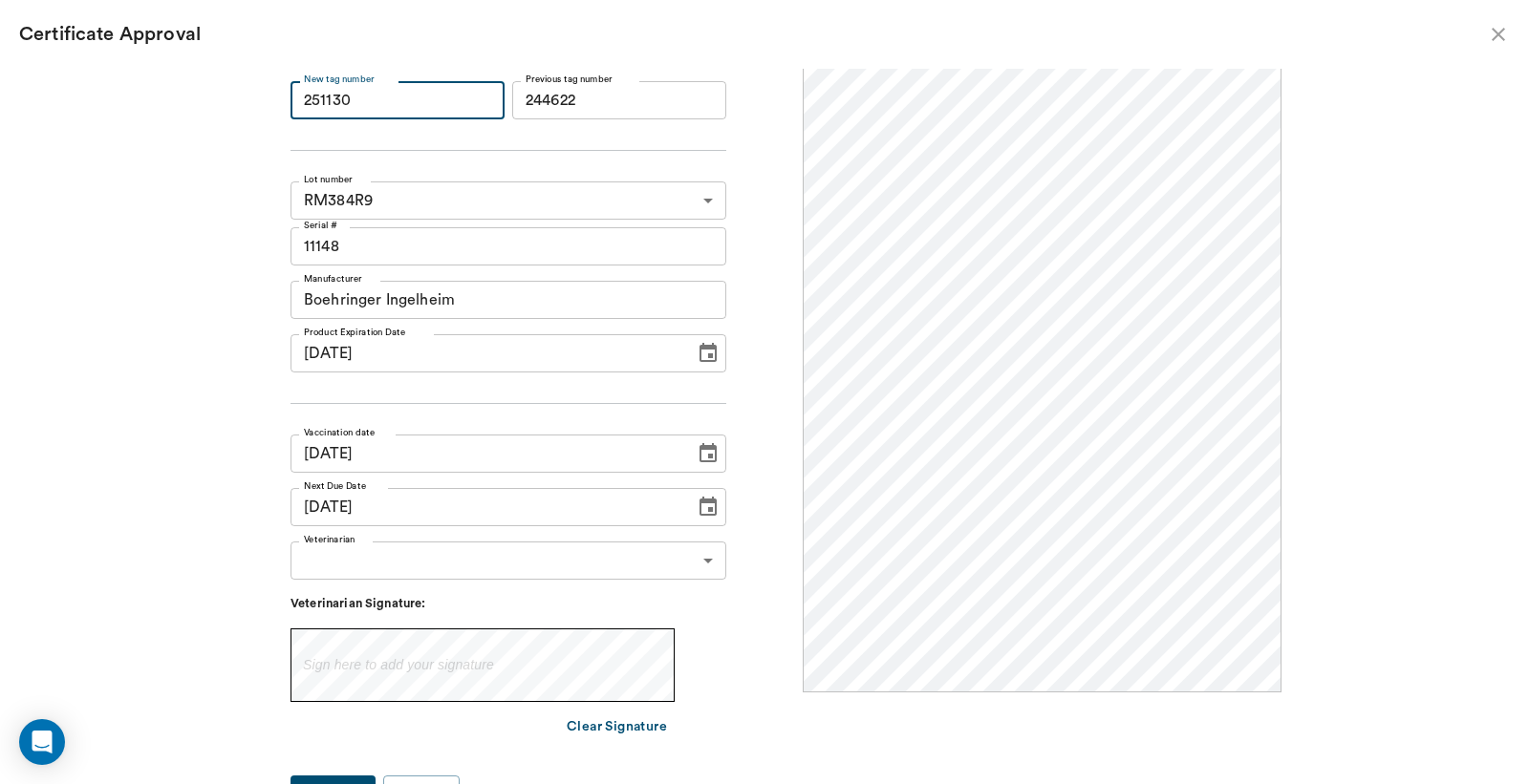
scroll to position [73, 0]
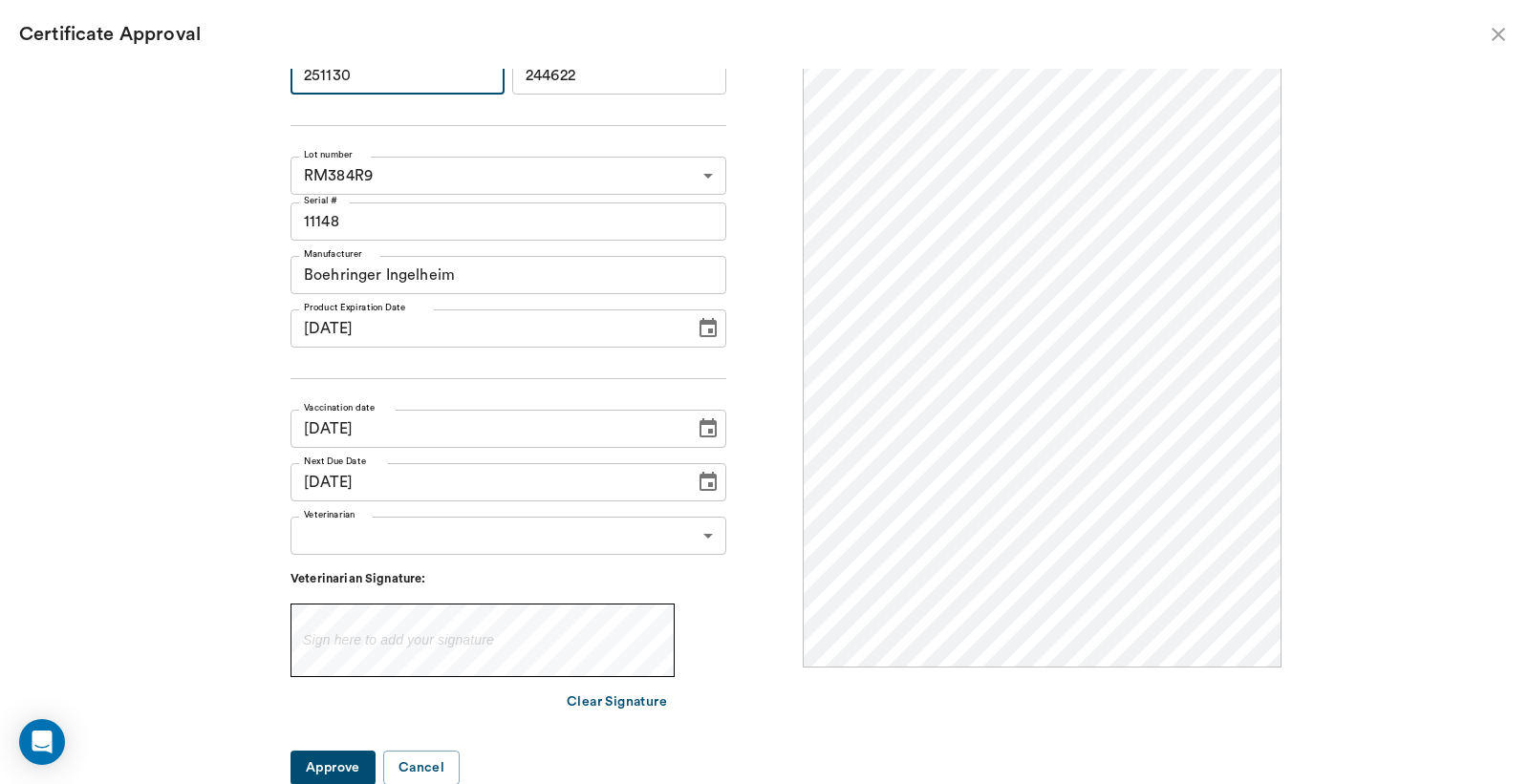
type input "251130"
click at [456, 536] on body "/ ​ Add Task Dr. Bert Ellsworth Nectar Messages Appts Labs Imaging Inventory Ta…" at bounding box center [764, 392] width 1529 height 784
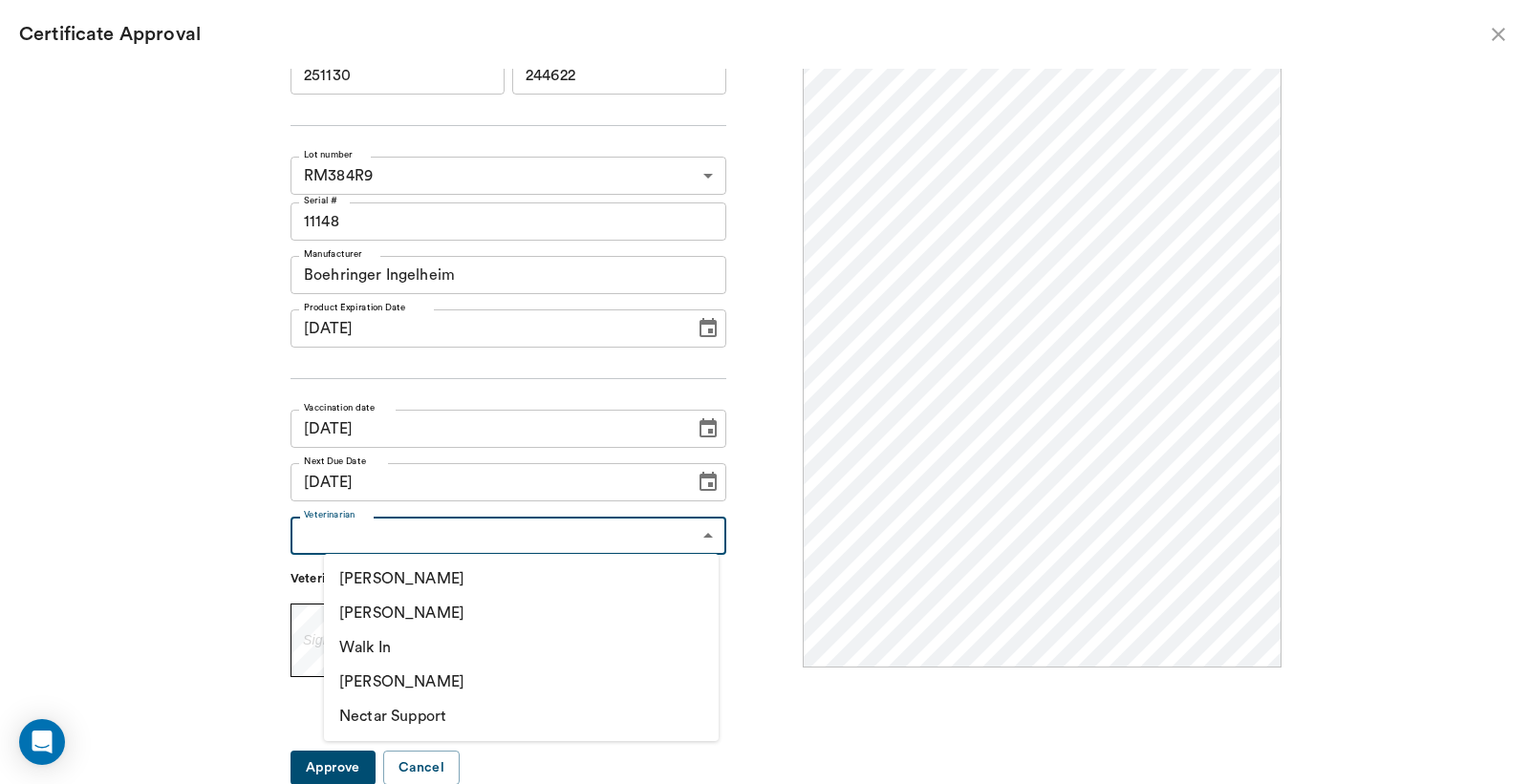
click at [409, 607] on li "[PERSON_NAME]" at bounding box center [521, 613] width 395 height 35
type input "63ec2f075fda476ae8351a4d"
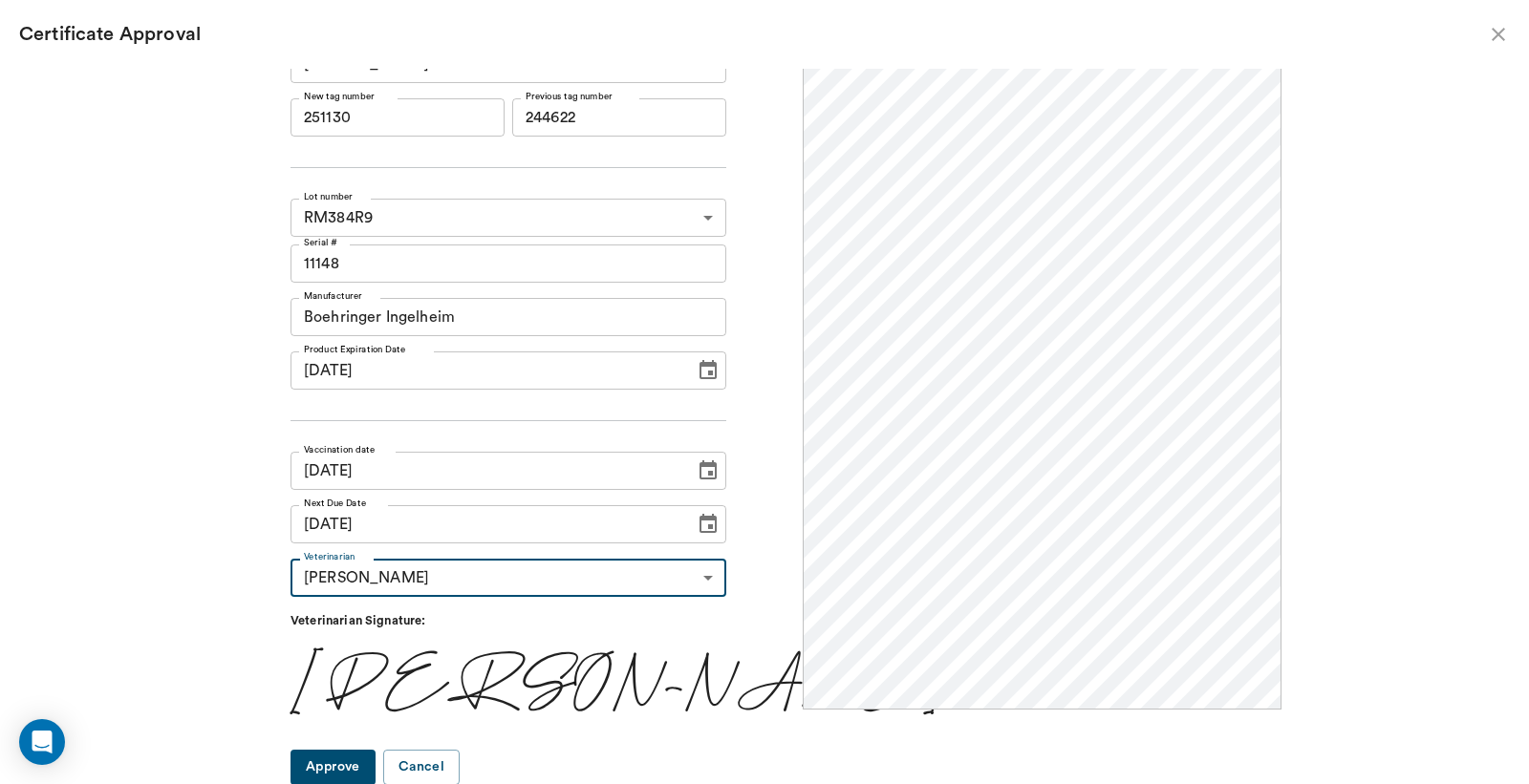
scroll to position [0, 0]
click at [376, 767] on button "Approve" at bounding box center [333, 768] width 85 height 36
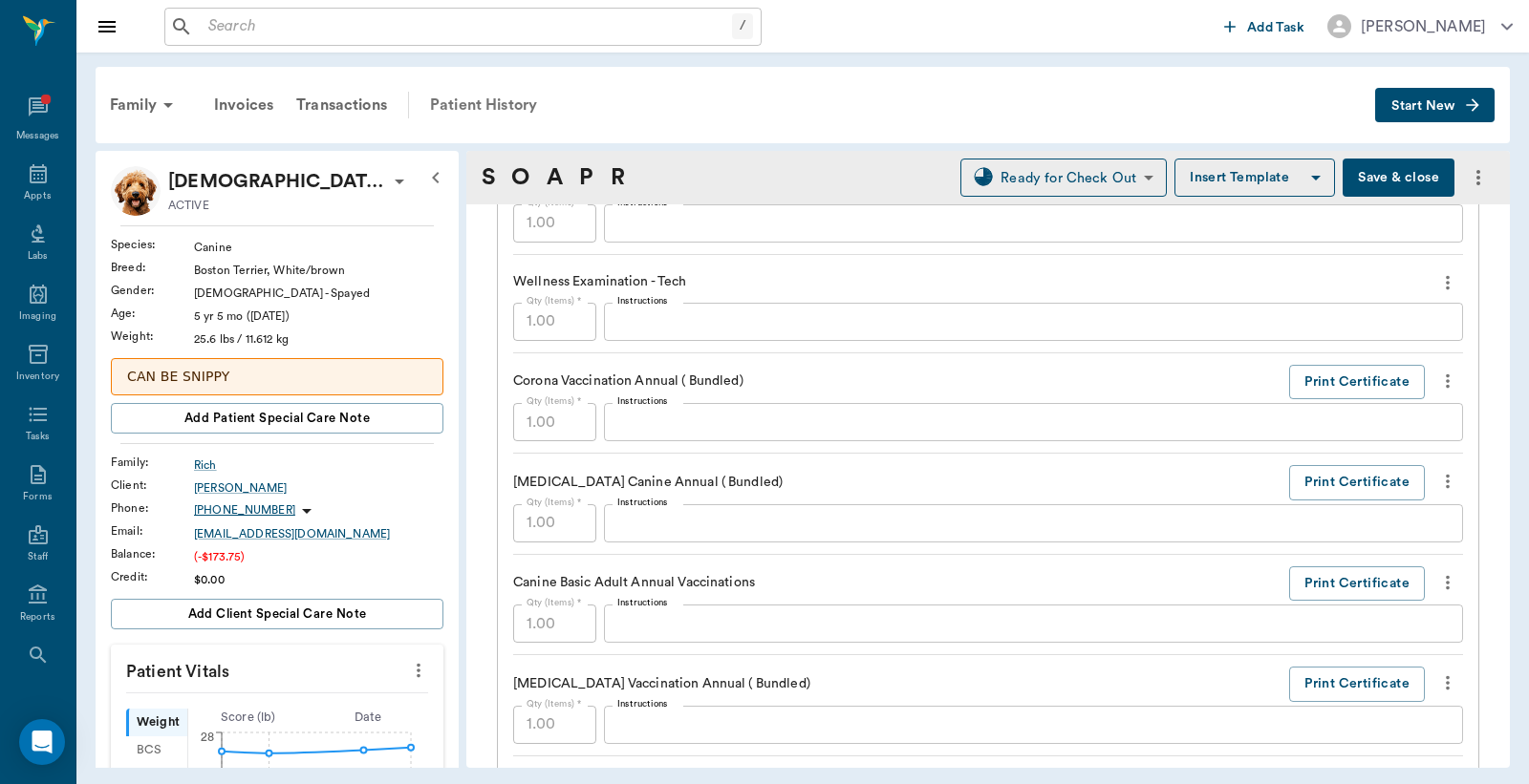
click at [483, 107] on div "Patient History" at bounding box center [483, 104] width 130 height 45
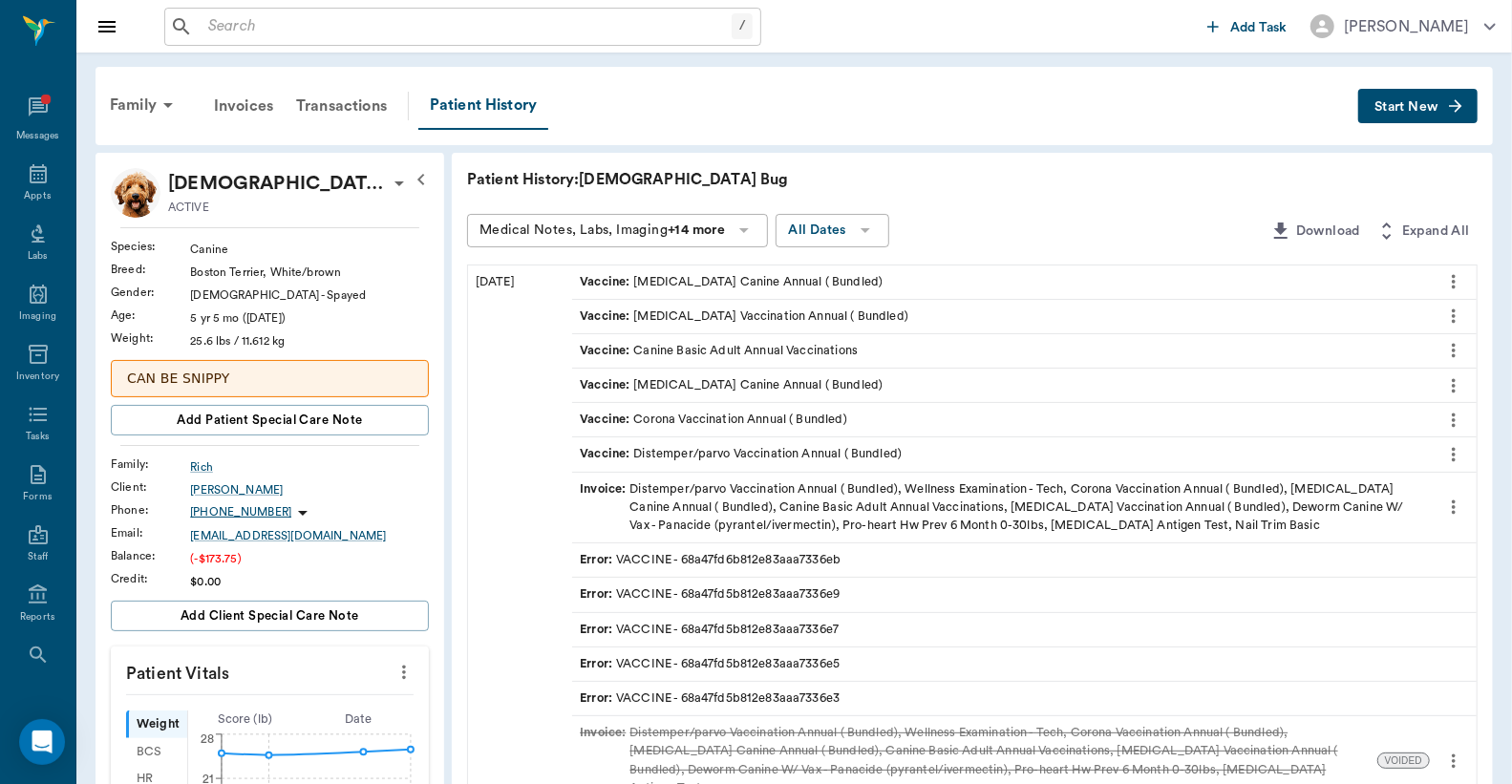
click at [826, 510] on div "Invoice : Distemper/parvo Vaccination Annual ( Bundled), Wellness Examination -…" at bounding box center [1000, 508] width 842 height 55
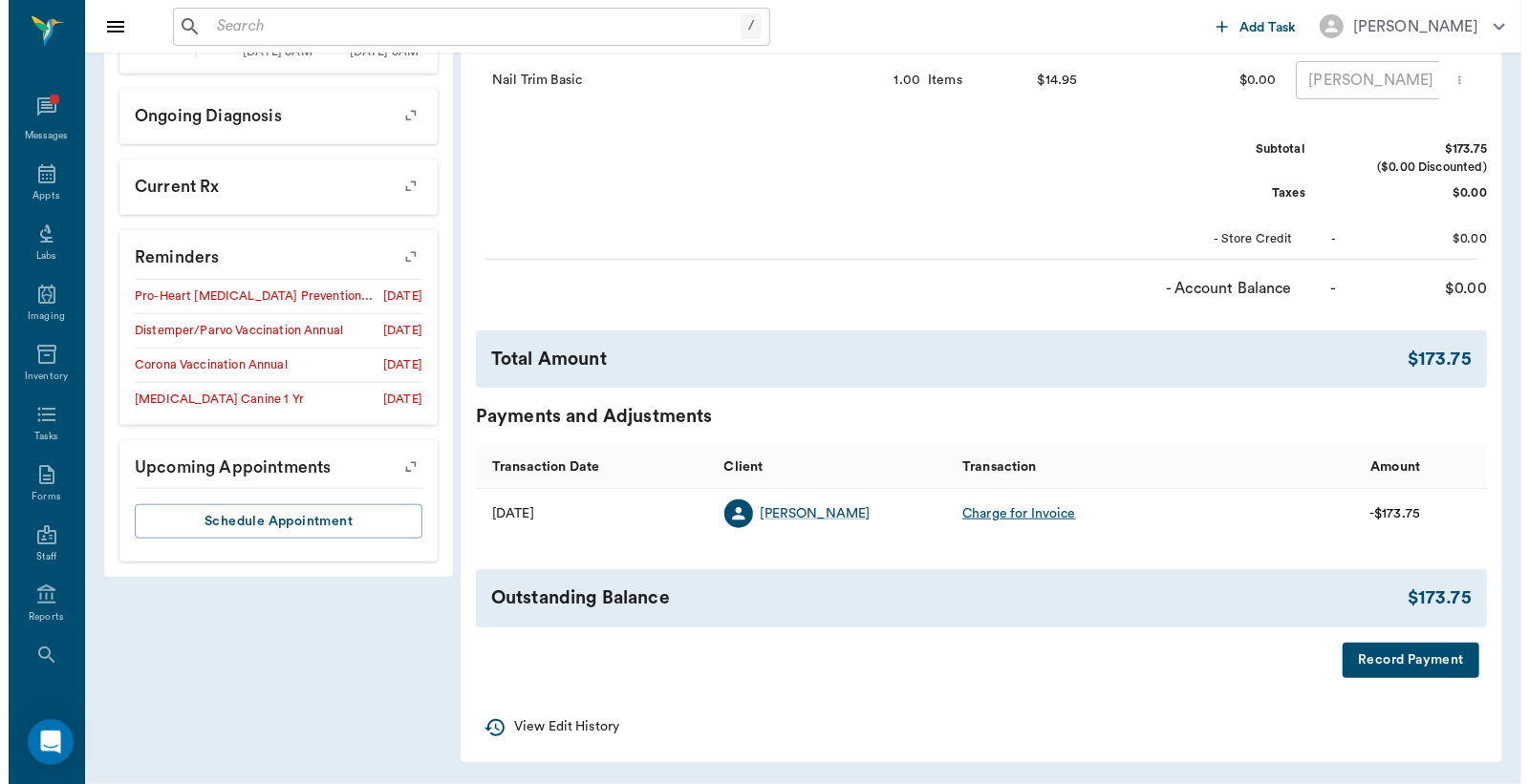
scroll to position [884, 0]
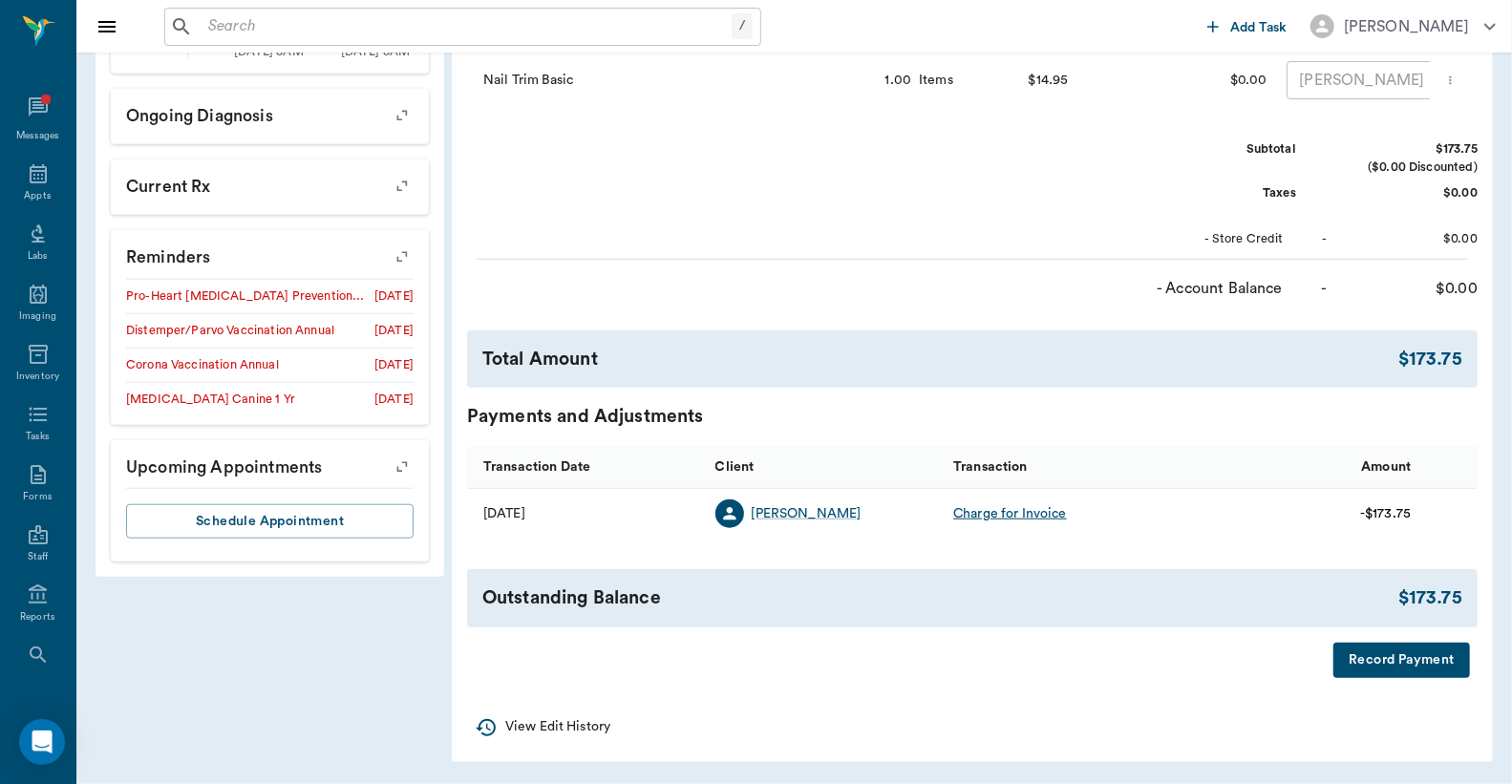
click at [1392, 654] on button "Record Payment" at bounding box center [1401, 660] width 136 height 36
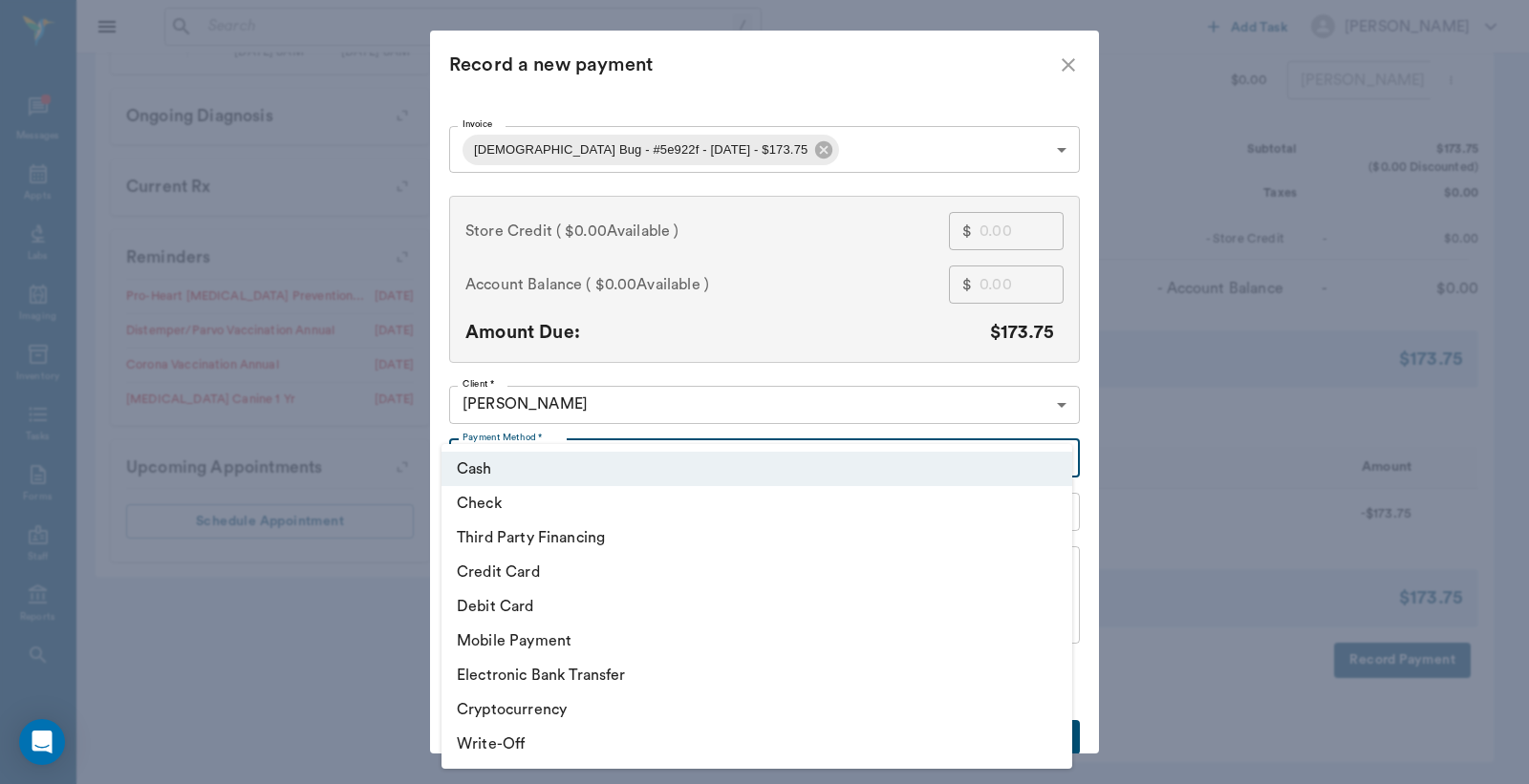
click at [552, 538] on li "Third Party Financing" at bounding box center [756, 538] width 631 height 35
type input "CREDIT"
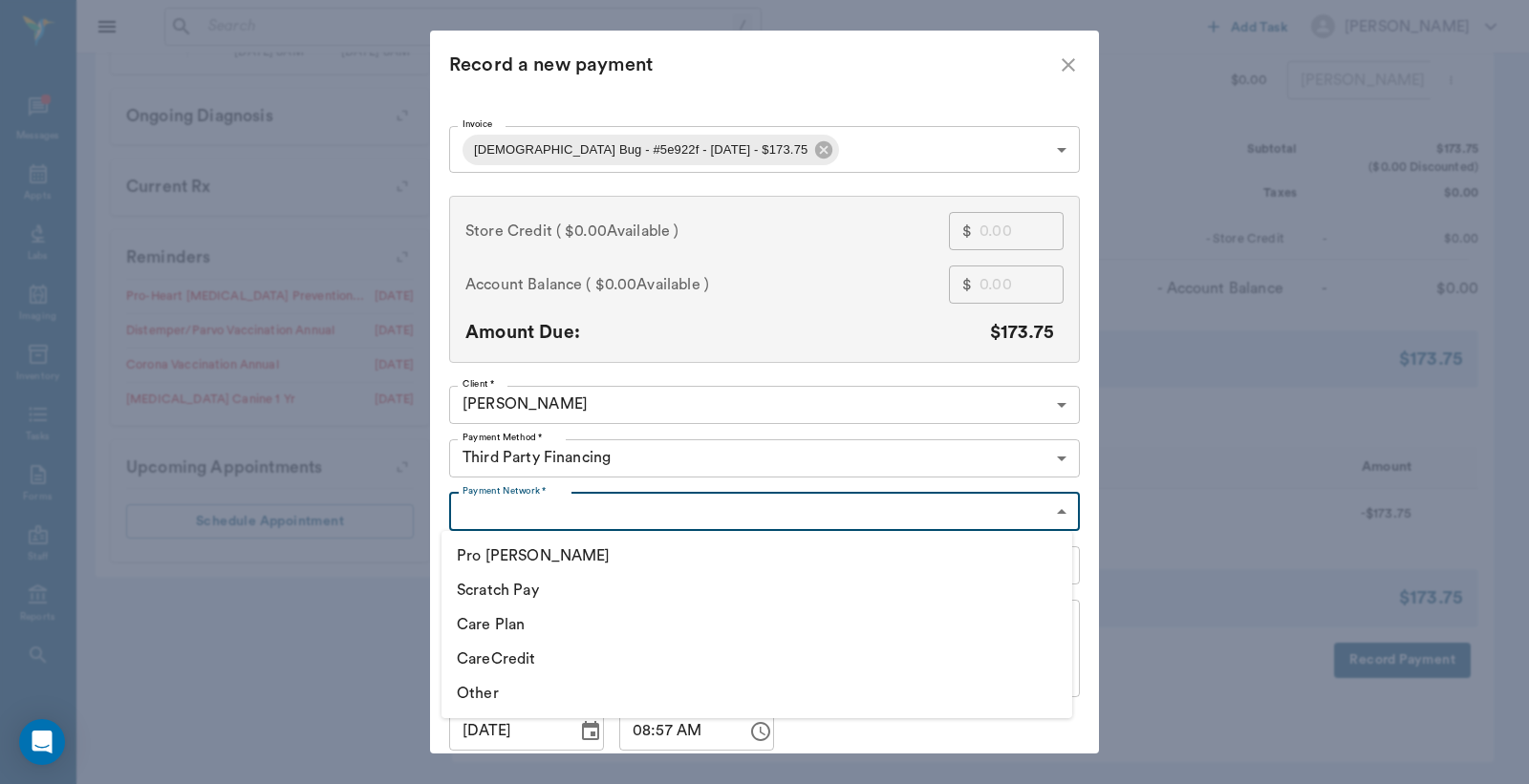
click at [525, 660] on li "CareCredit" at bounding box center [756, 659] width 631 height 35
type input "CARE_CREDIT"
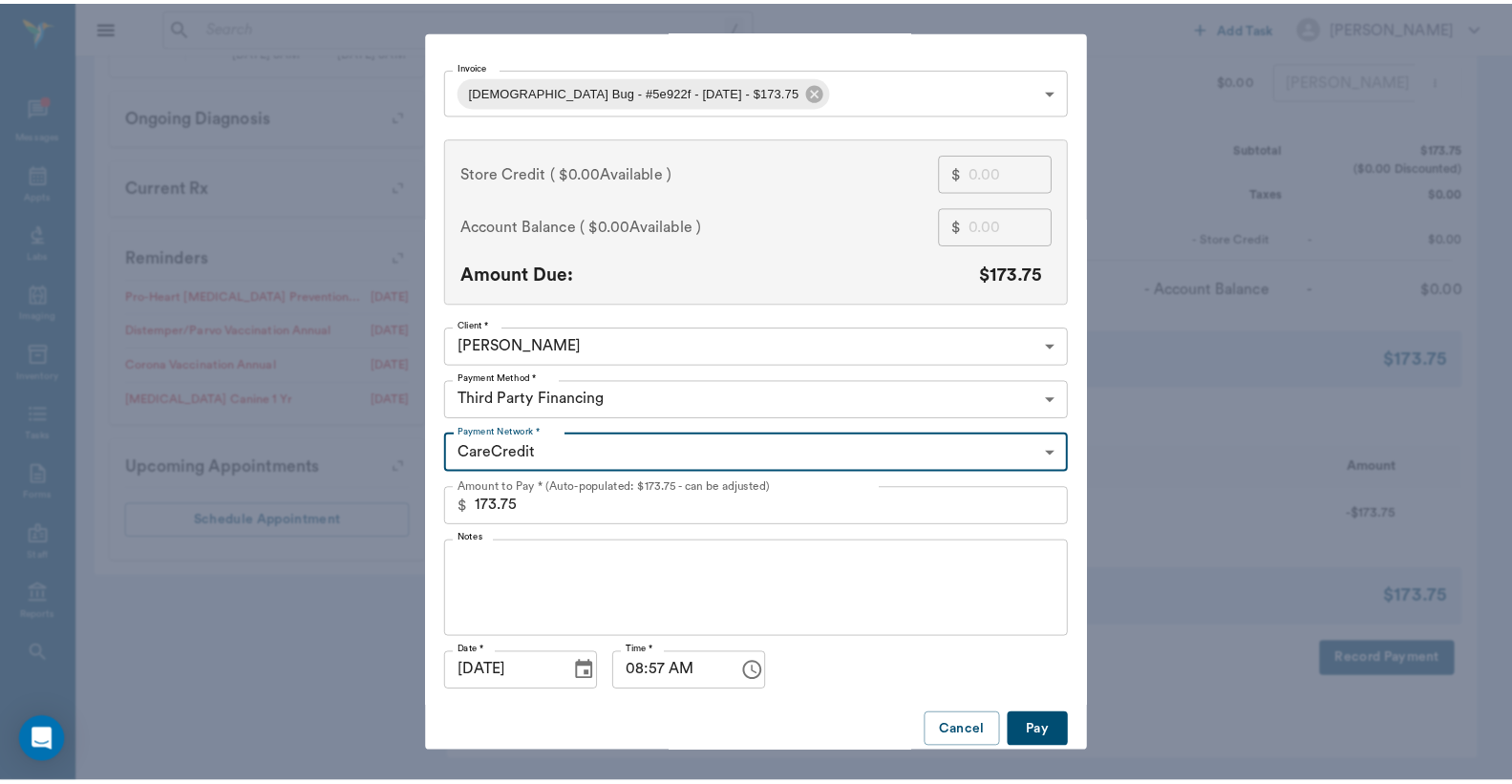
scroll to position [73, 0]
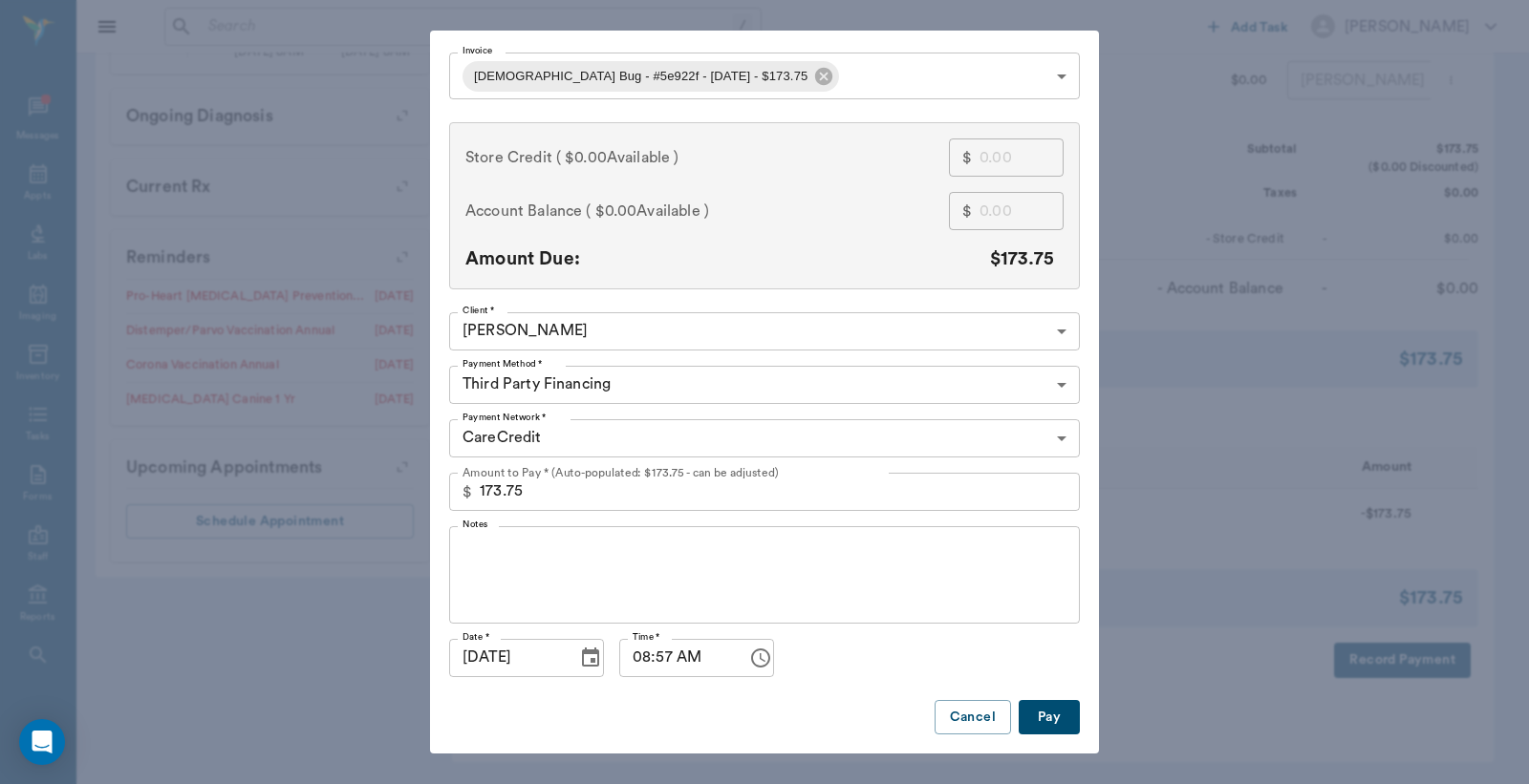
click at [1029, 711] on button "Pay" at bounding box center [1048, 717] width 61 height 36
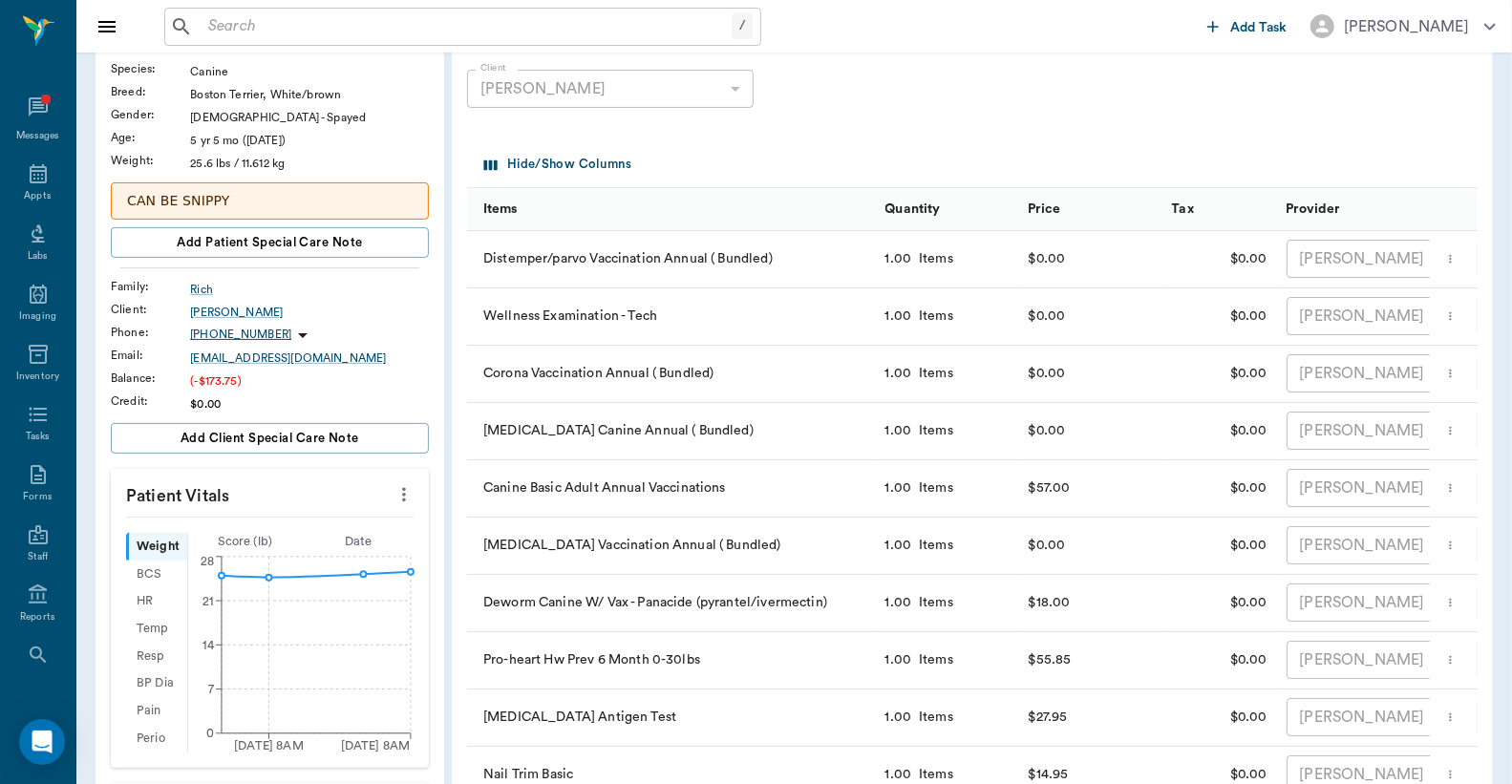
scroll to position [0, 0]
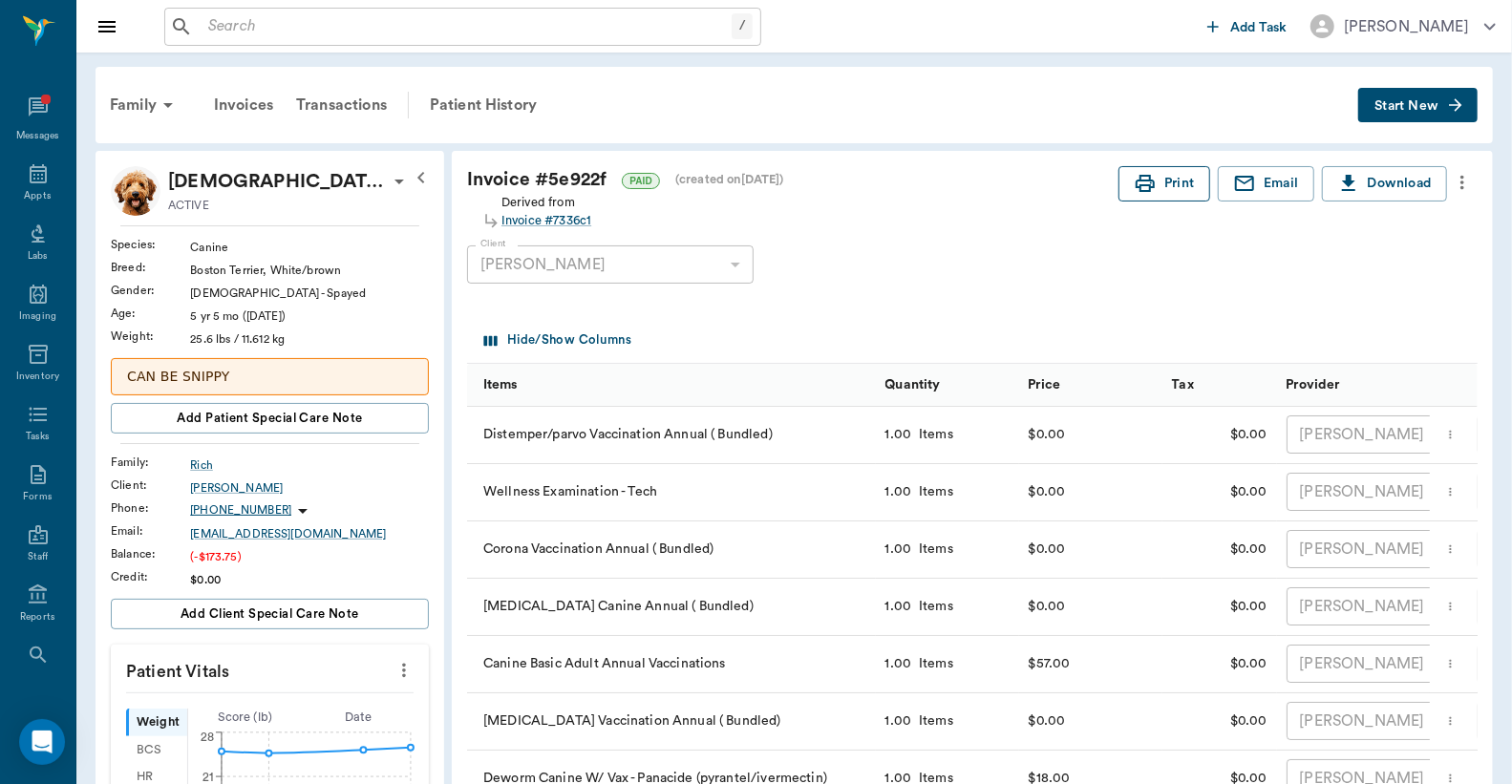
click at [1180, 168] on button "Print" at bounding box center [1163, 183] width 92 height 36
click at [144, 103] on div "Family" at bounding box center [145, 104] width 93 height 45
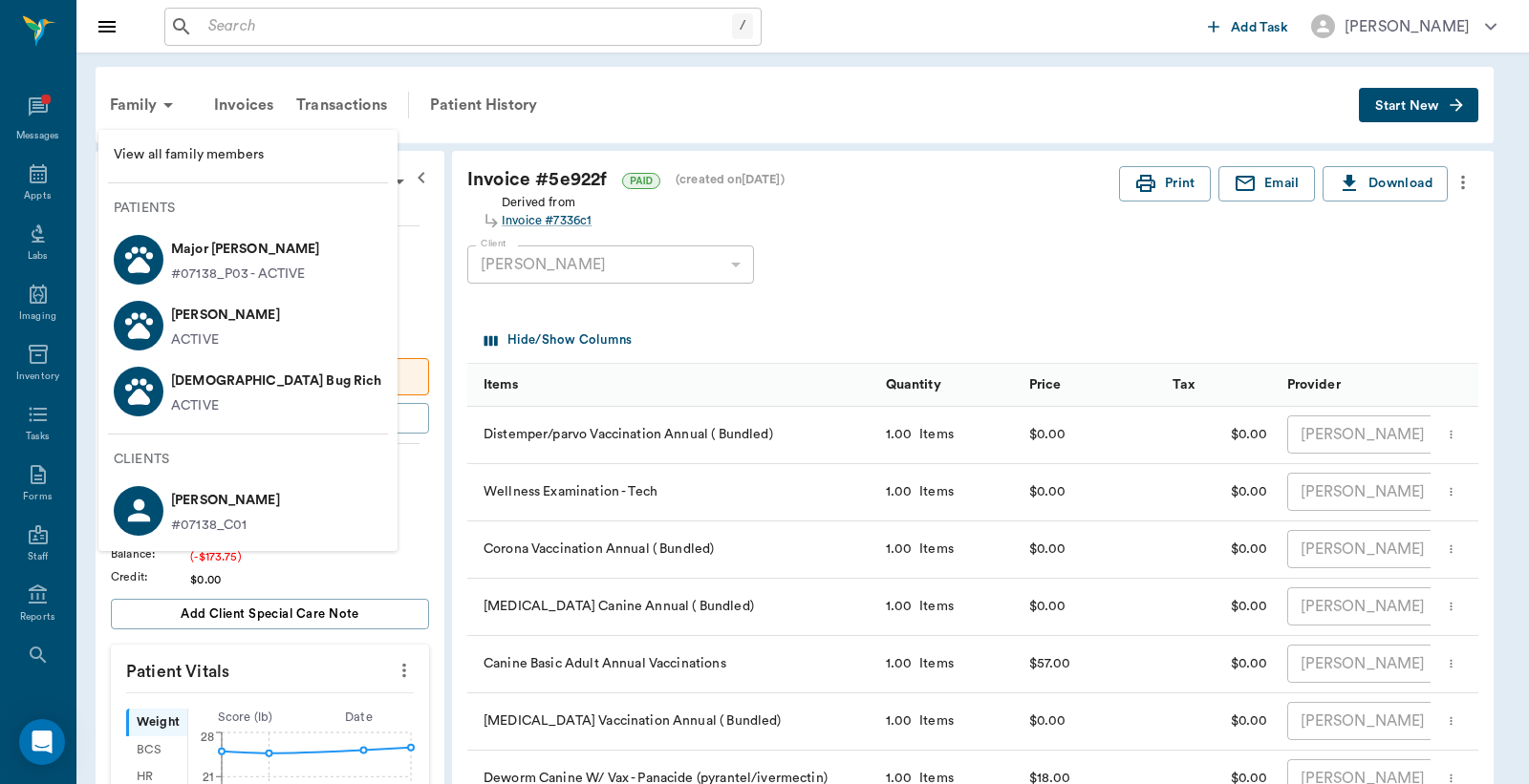
click at [237, 255] on p "Major Payne Rich" at bounding box center [245, 249] width 149 height 31
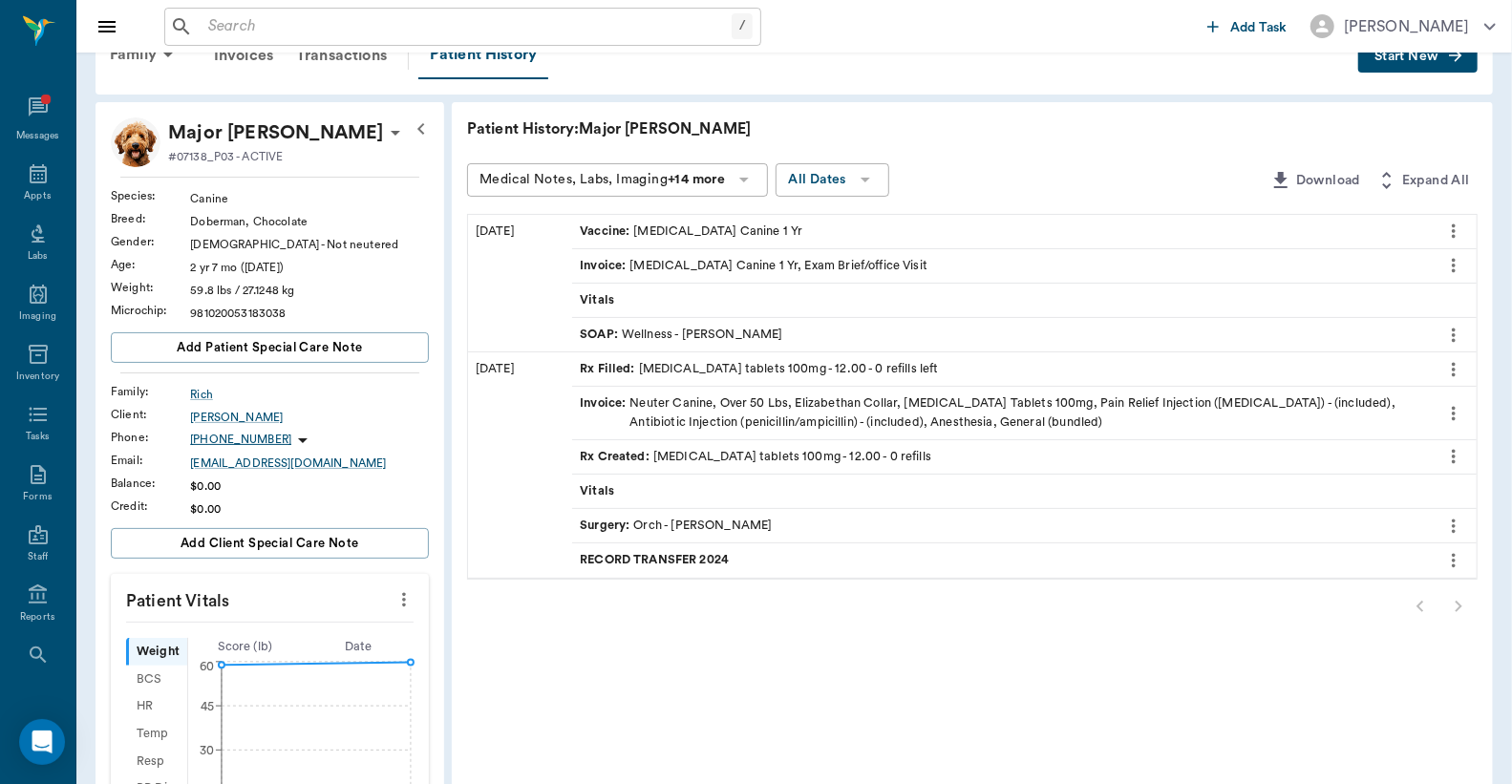
scroll to position [30, 0]
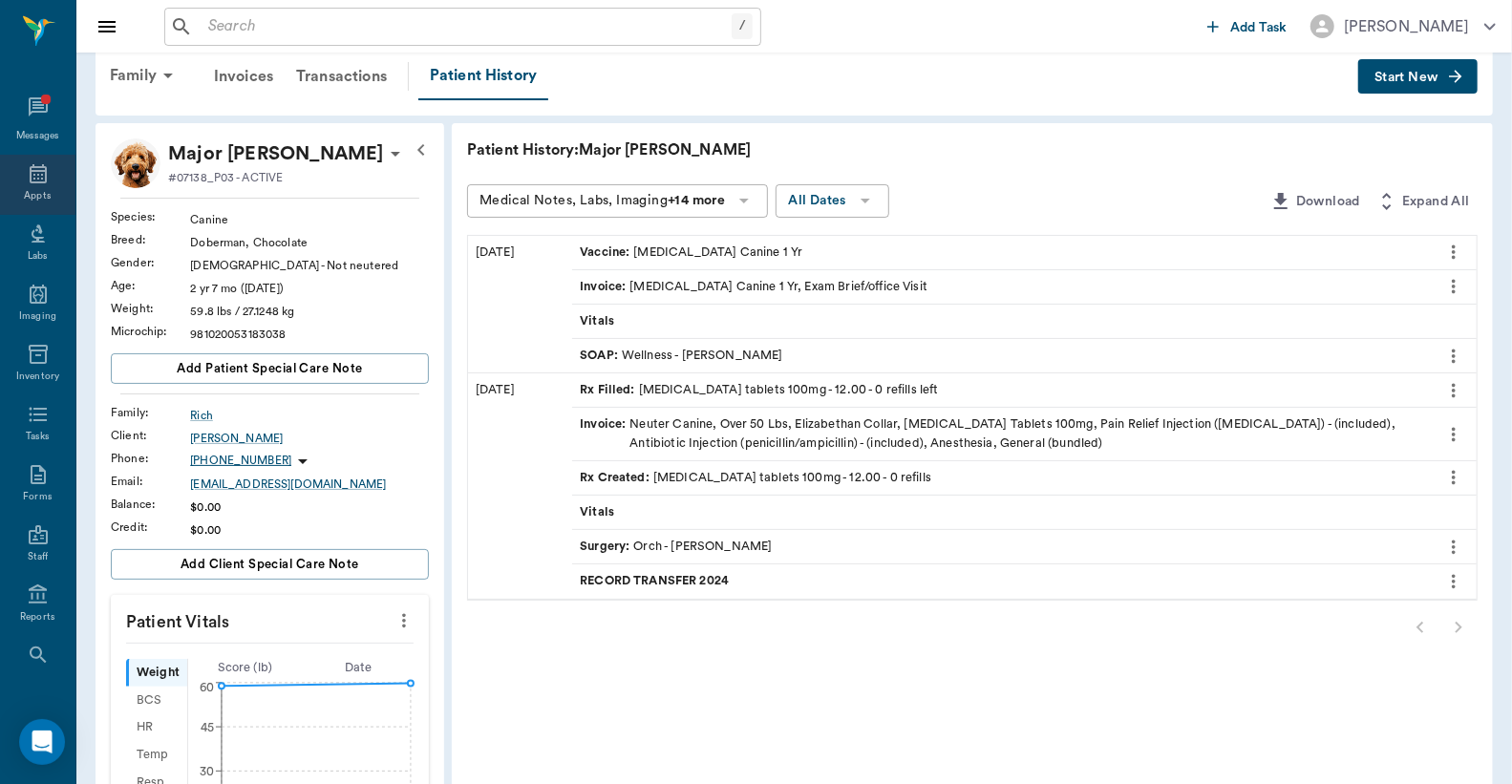
click at [14, 177] on div "Appts" at bounding box center [38, 184] width 75 height 60
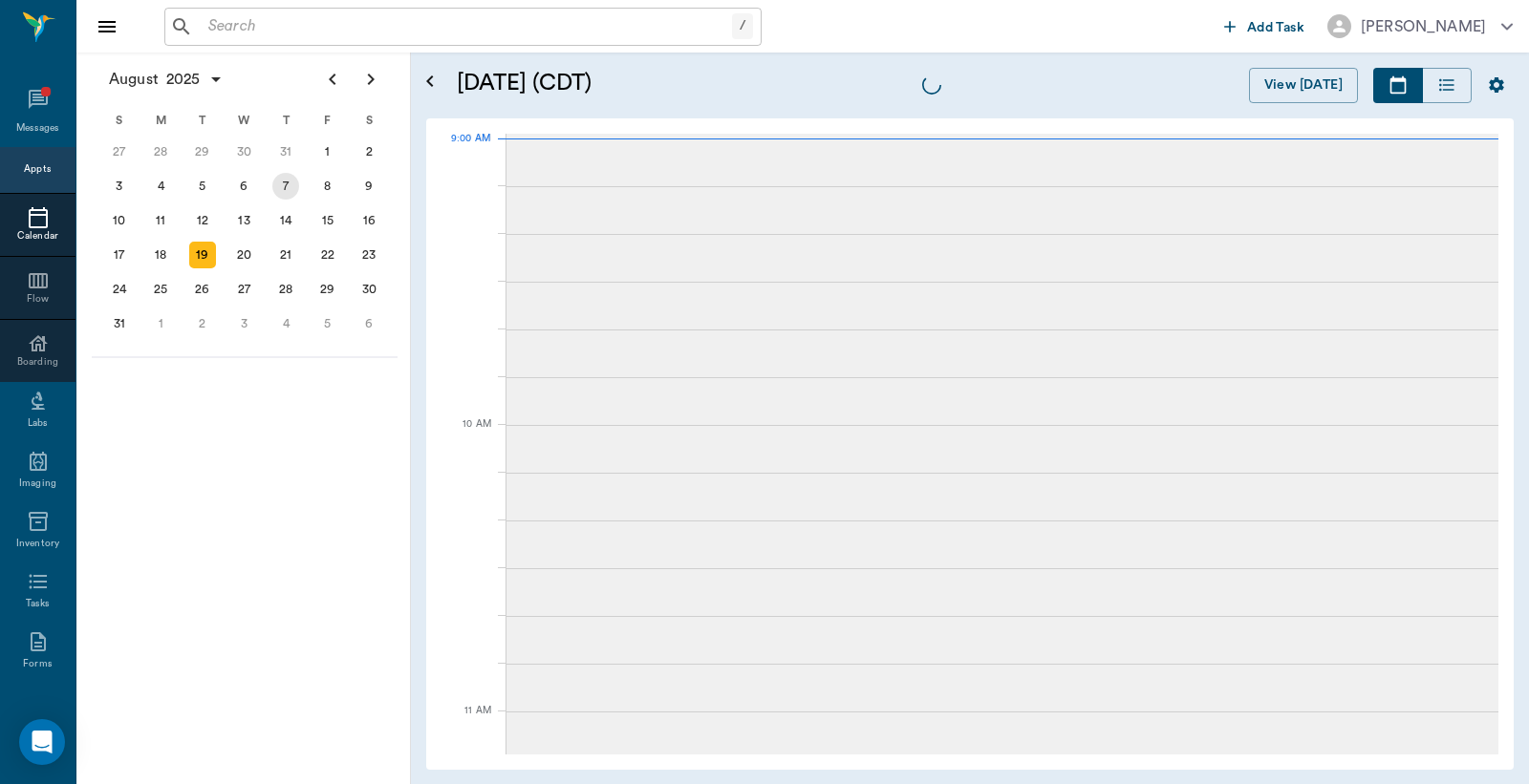
scroll to position [289, 0]
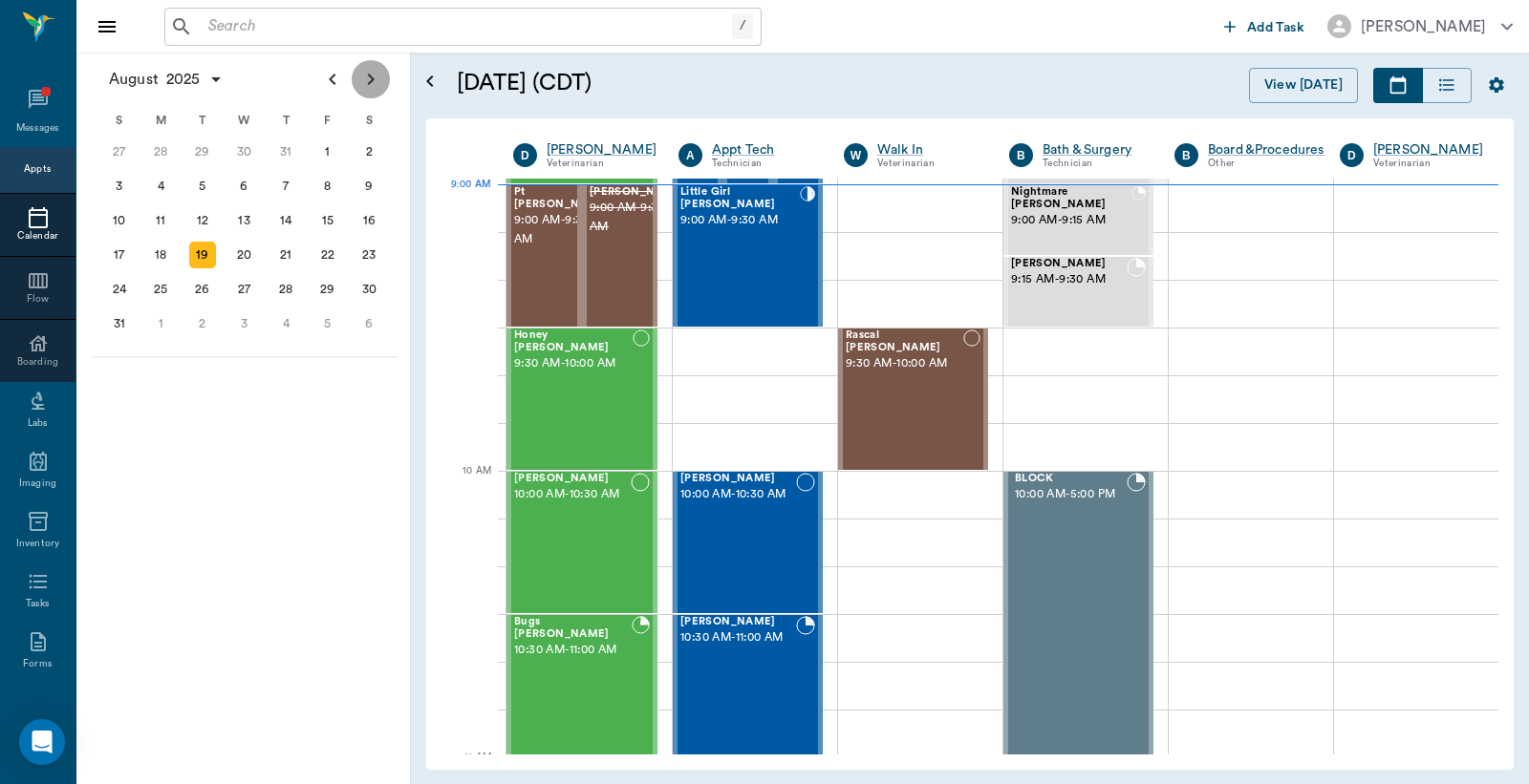
click at [364, 84] on icon "Next page" at bounding box center [371, 79] width 23 height 23
click at [205, 176] on div "7" at bounding box center [203, 186] width 27 height 27
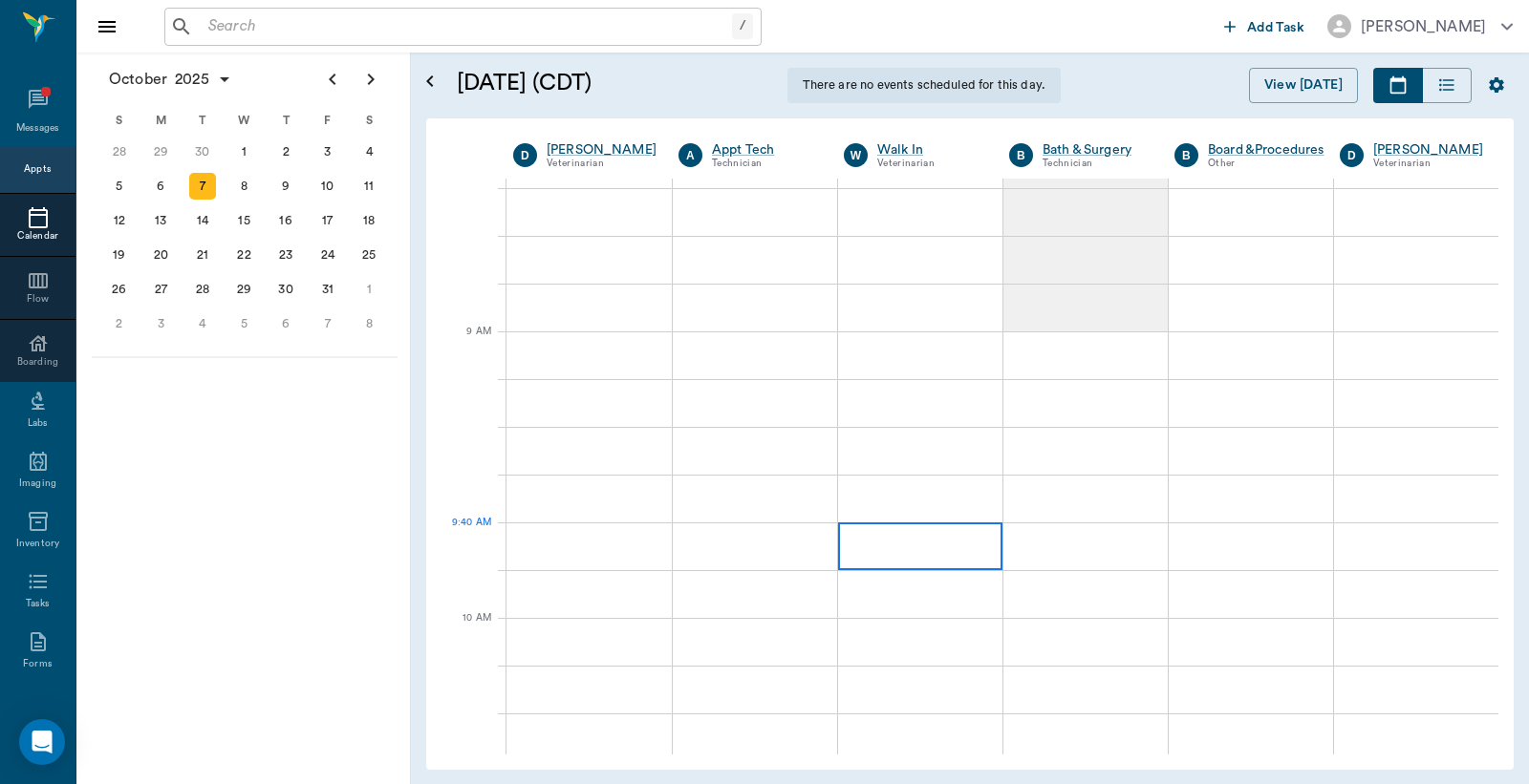
scroll to position [140, 0]
click at [766, 350] on div at bounding box center [754, 355] width 164 height 47
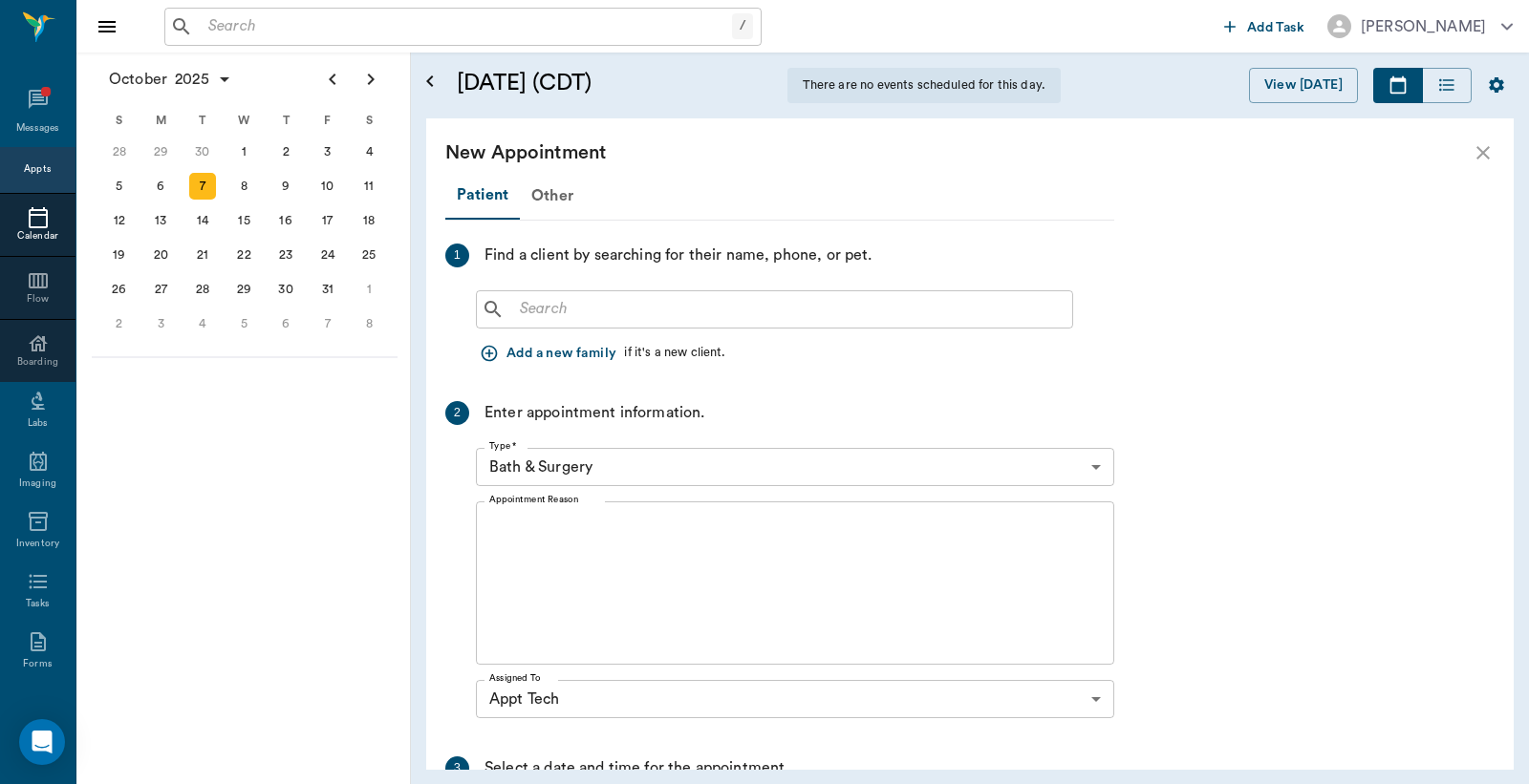
click at [564, 304] on input "text" at bounding box center [788, 310] width 552 height 27
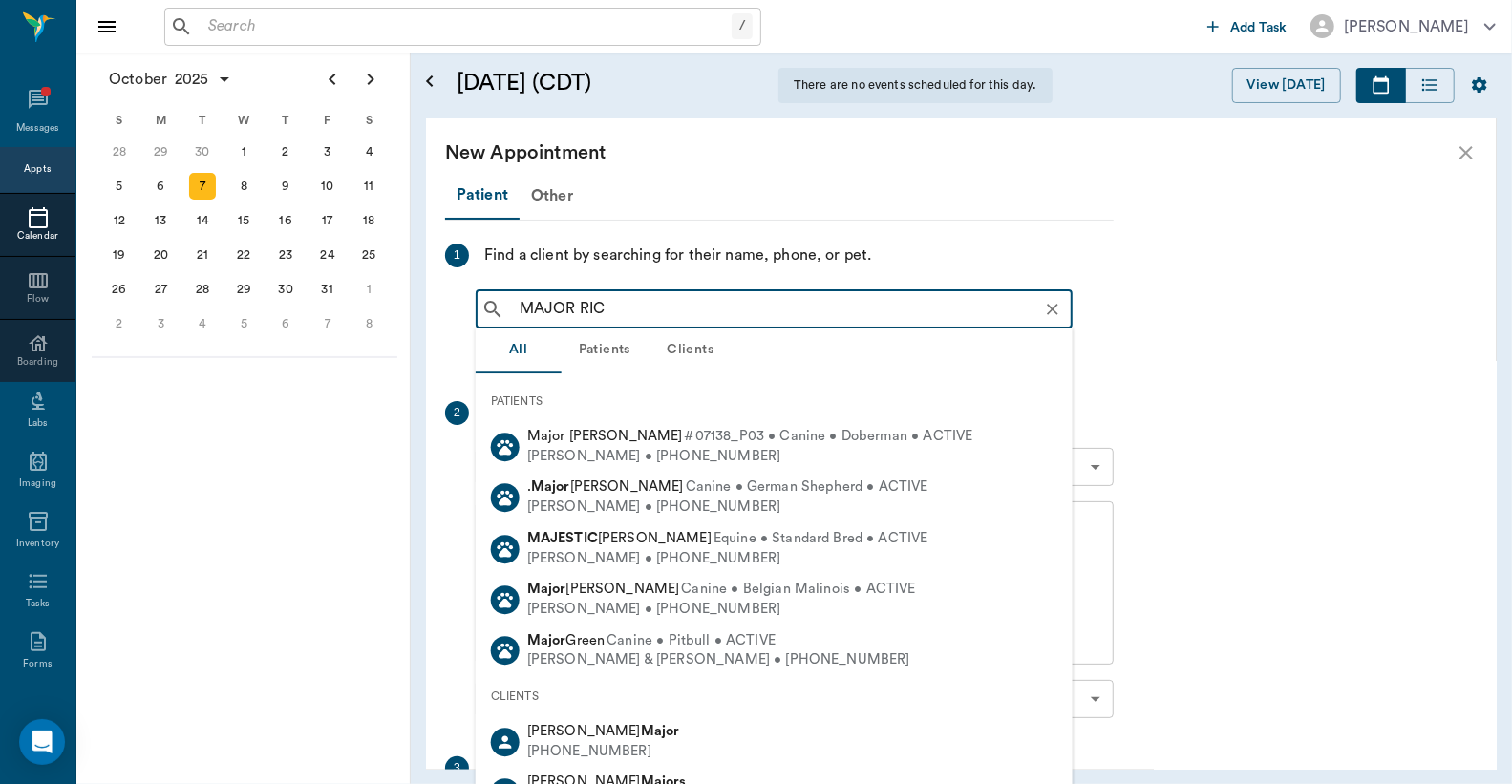
type input "MAJOR RICH"
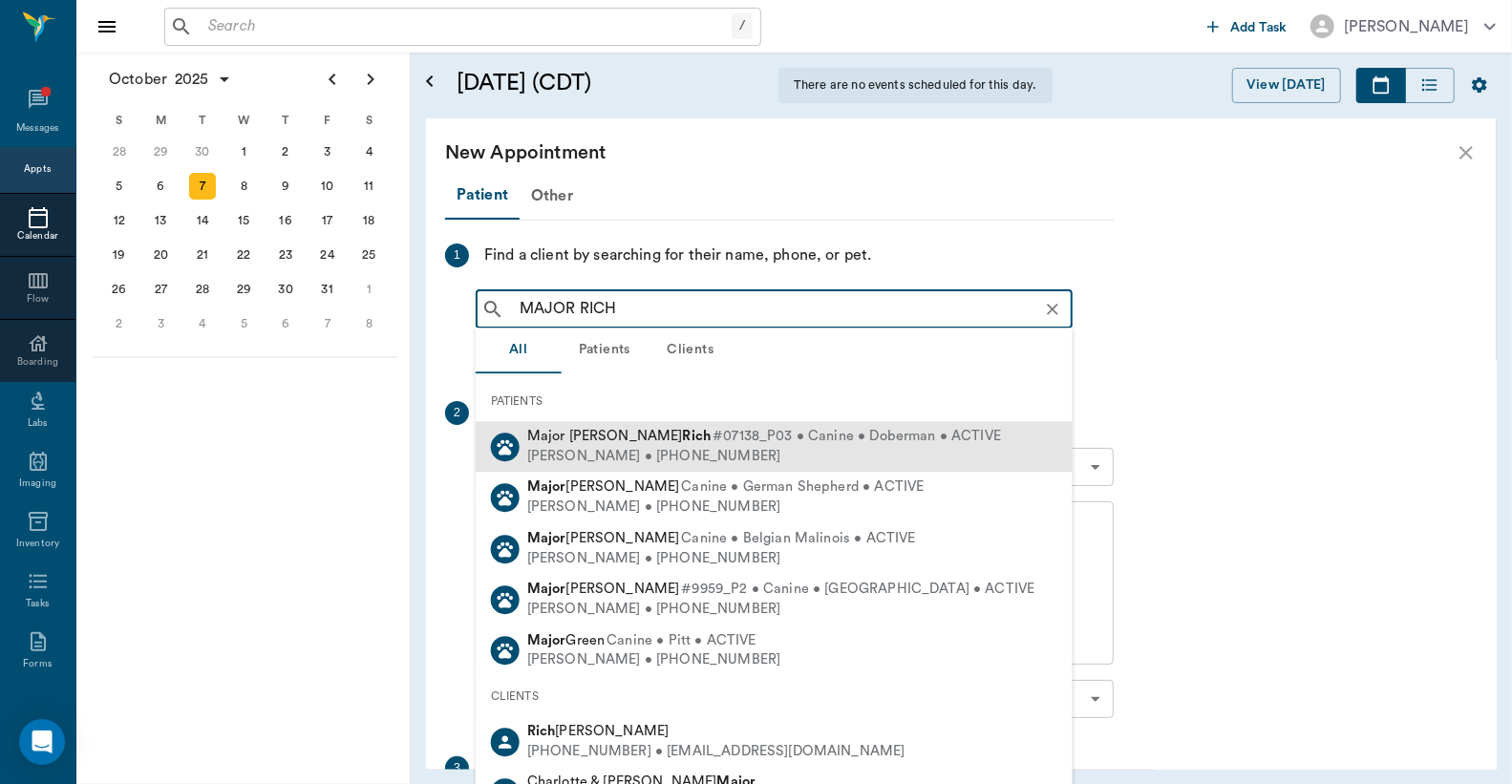
click at [579, 434] on span "Major Payne Rich" at bounding box center [619, 435] width 183 height 14
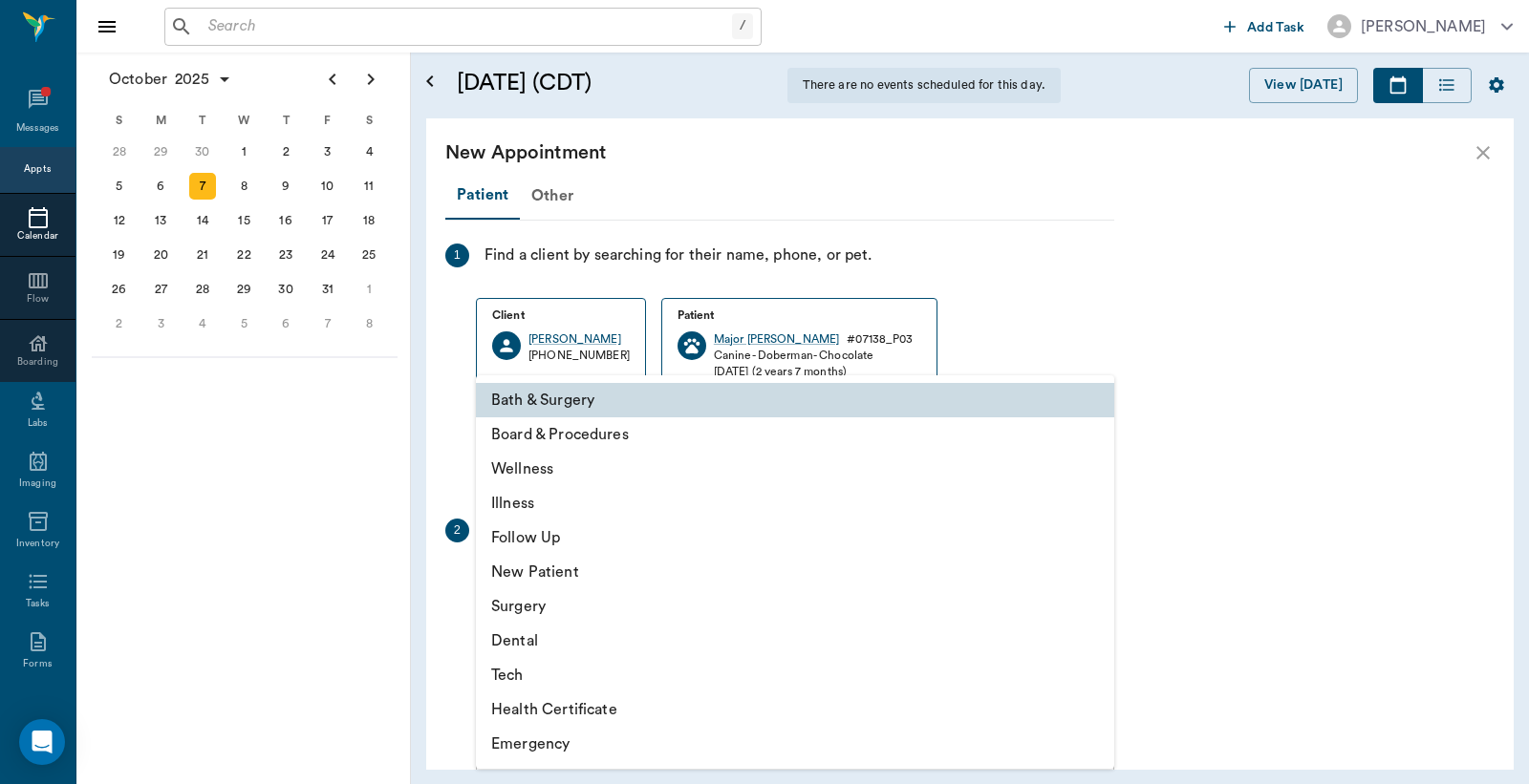
click at [613, 577] on body "/ ​ Add Task Dr. Bert Ellsworth Nectar Messages Appts Calendar Flow Boarding La…" at bounding box center [764, 392] width 1529 height 784
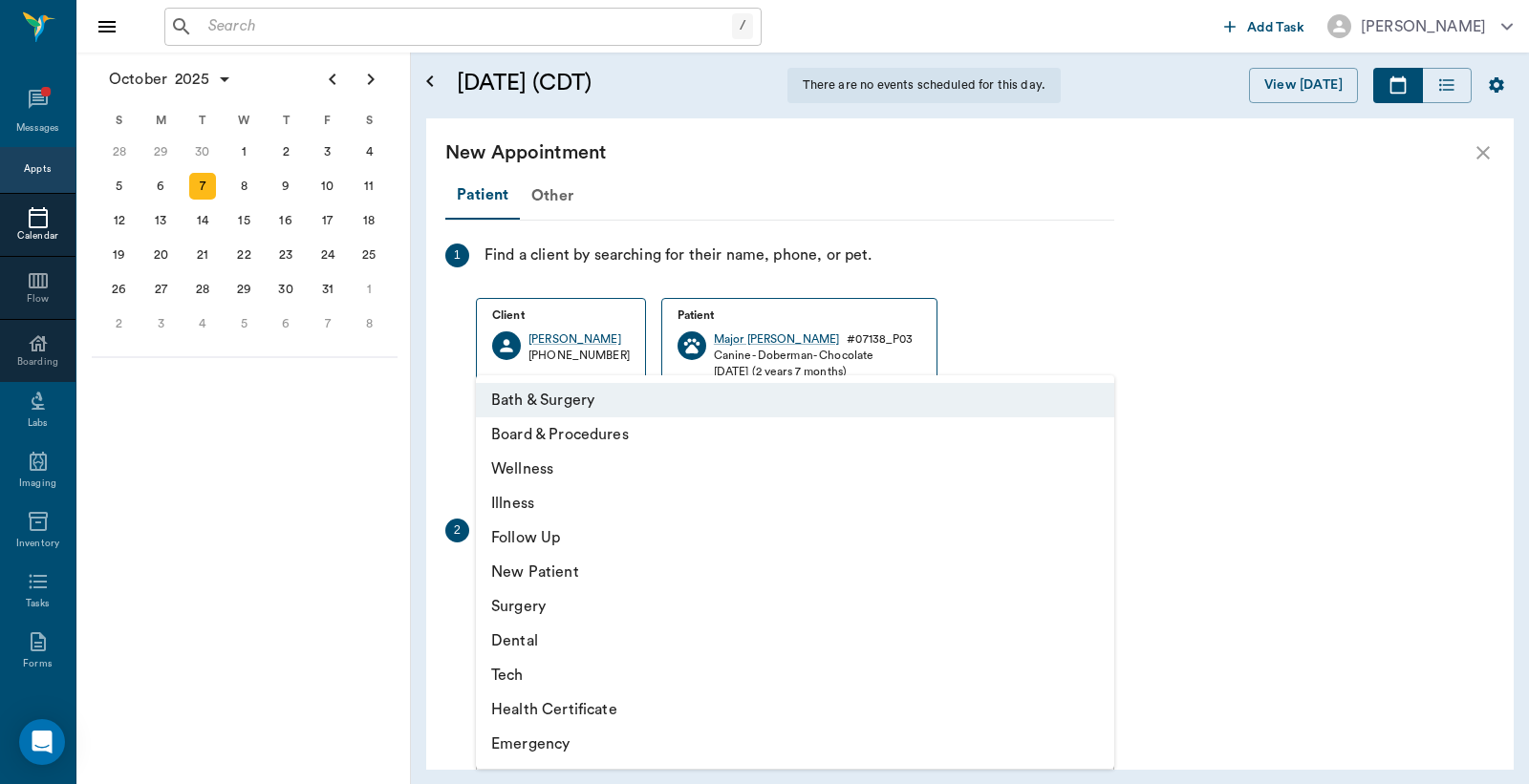
click at [511, 673] on li "Tech" at bounding box center [795, 676] width 638 height 35
type input "65d2be4f46e3a538d89b8c1a"
type input "09:30 AM"
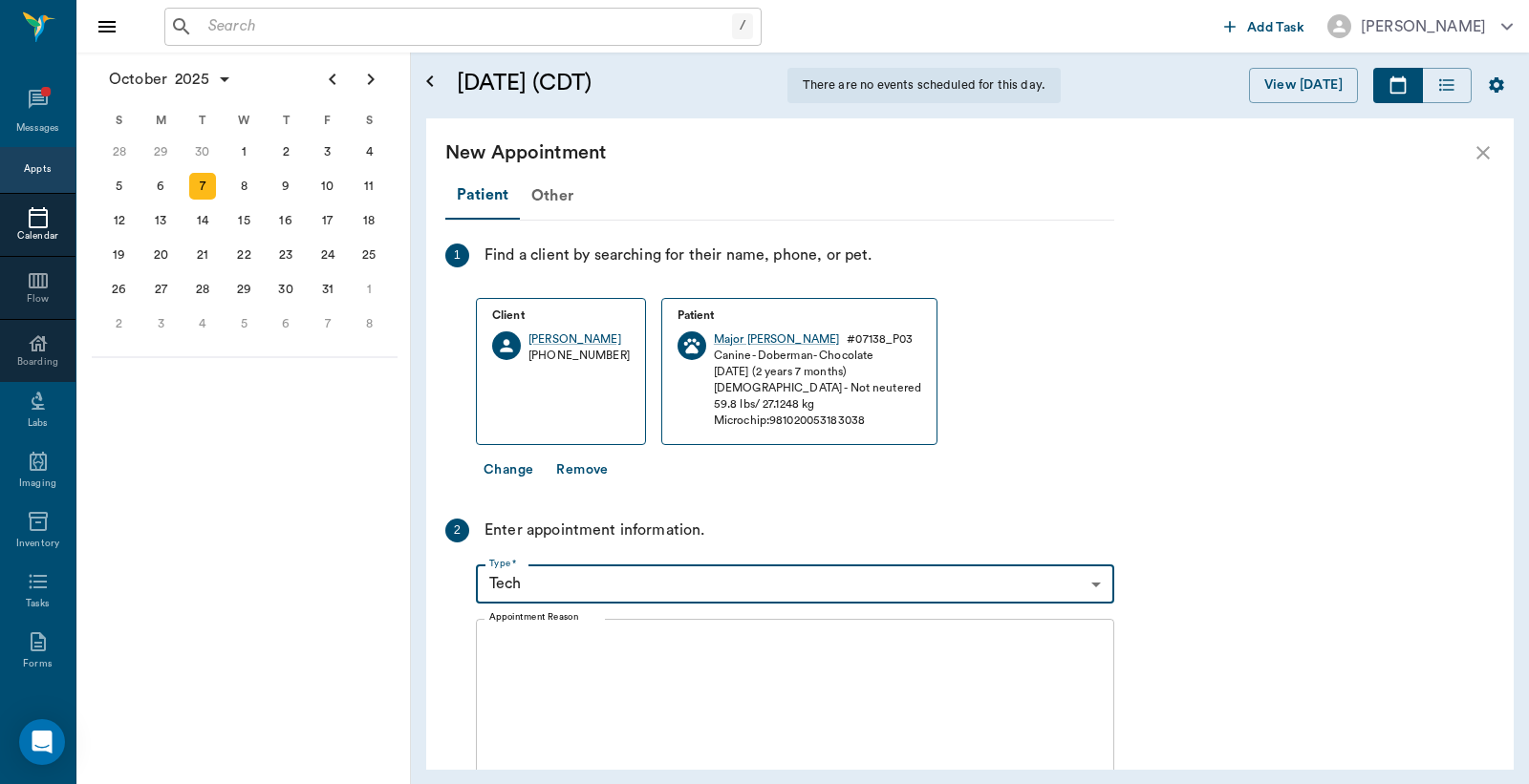
click at [571, 641] on textarea "Appointment Reason" at bounding box center [794, 700] width 611 height 132
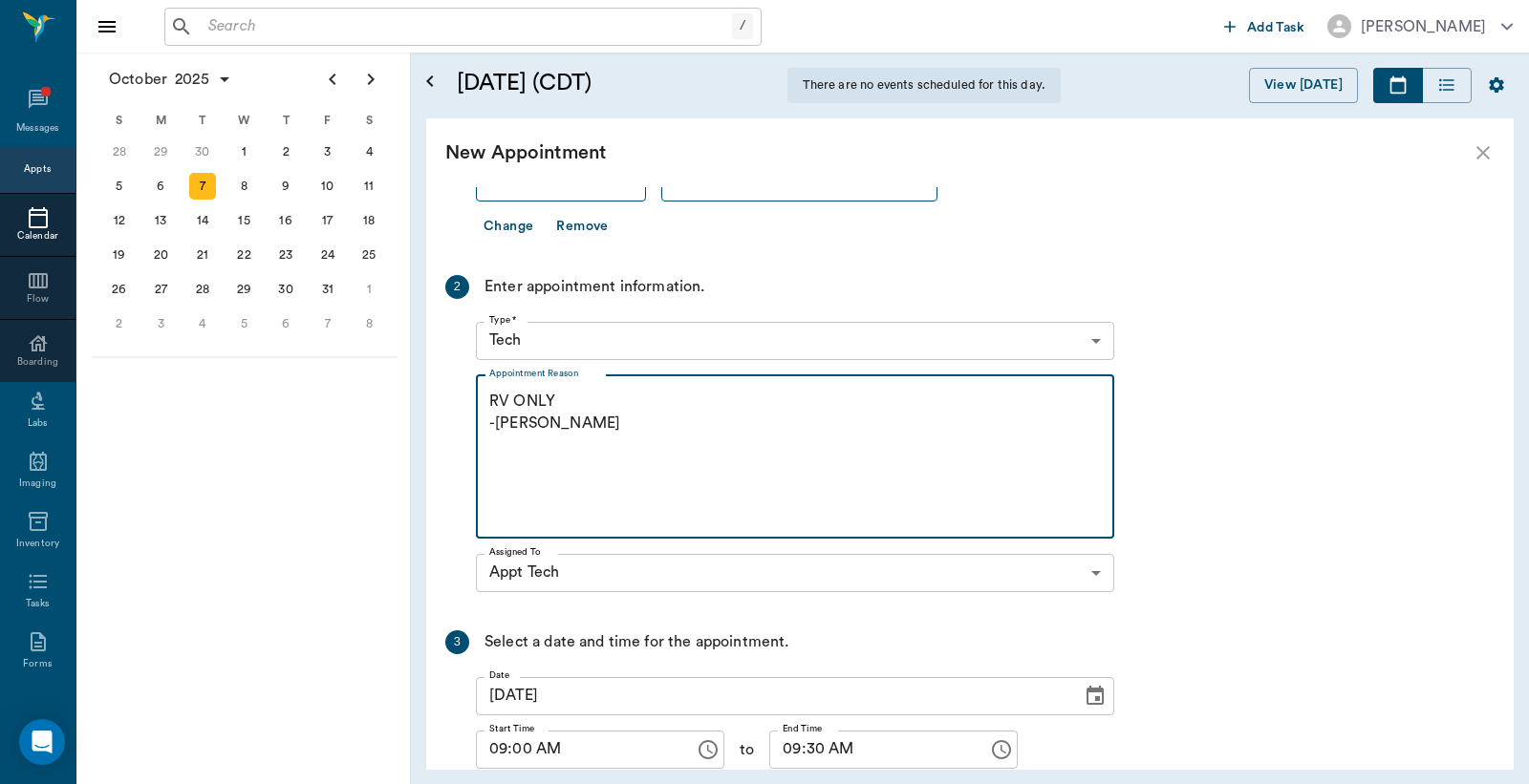
scroll to position [385, 0]
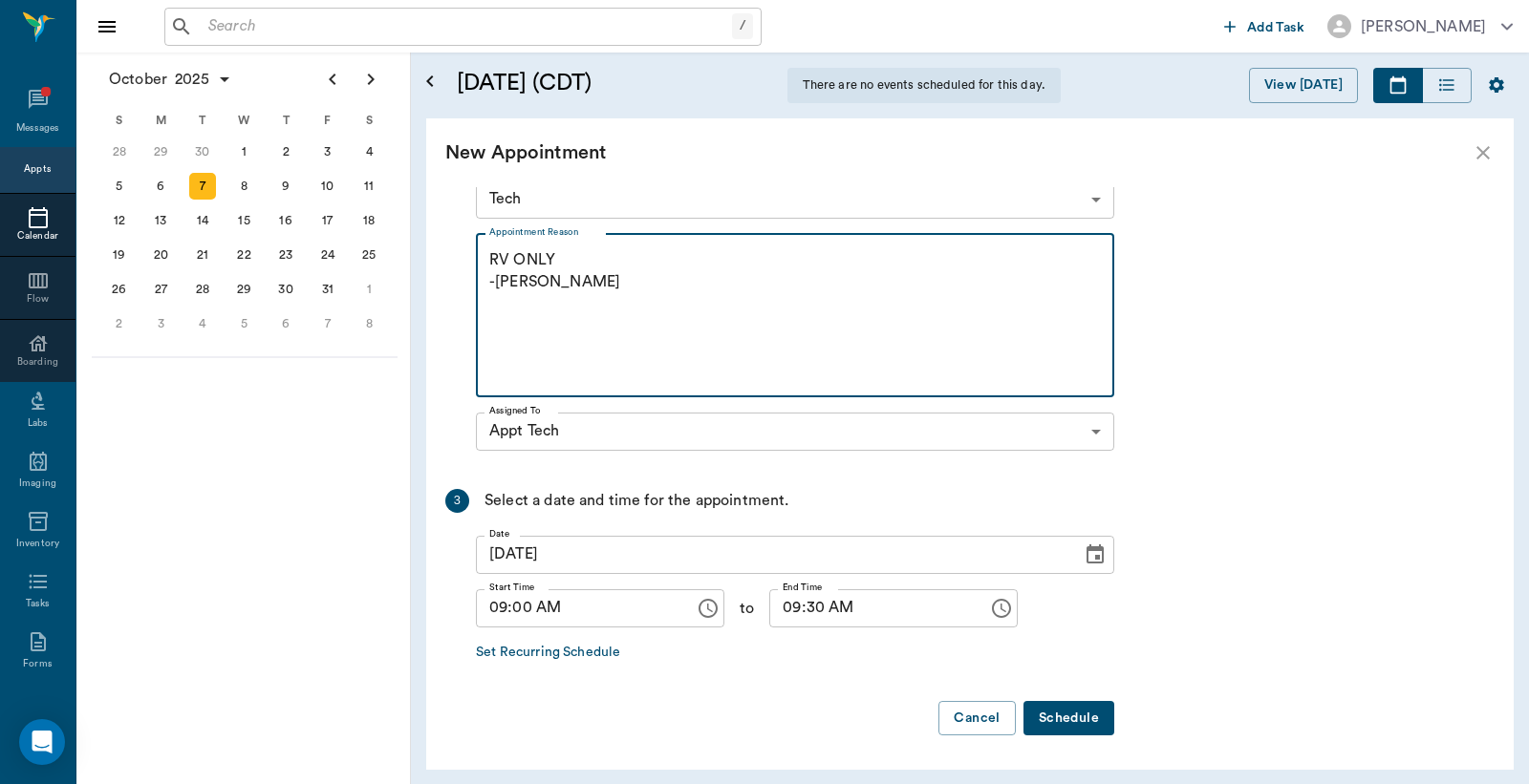
type textarea "RV ONLY -LORY"
click at [1049, 705] on button "Schedule" at bounding box center [1068, 718] width 91 height 36
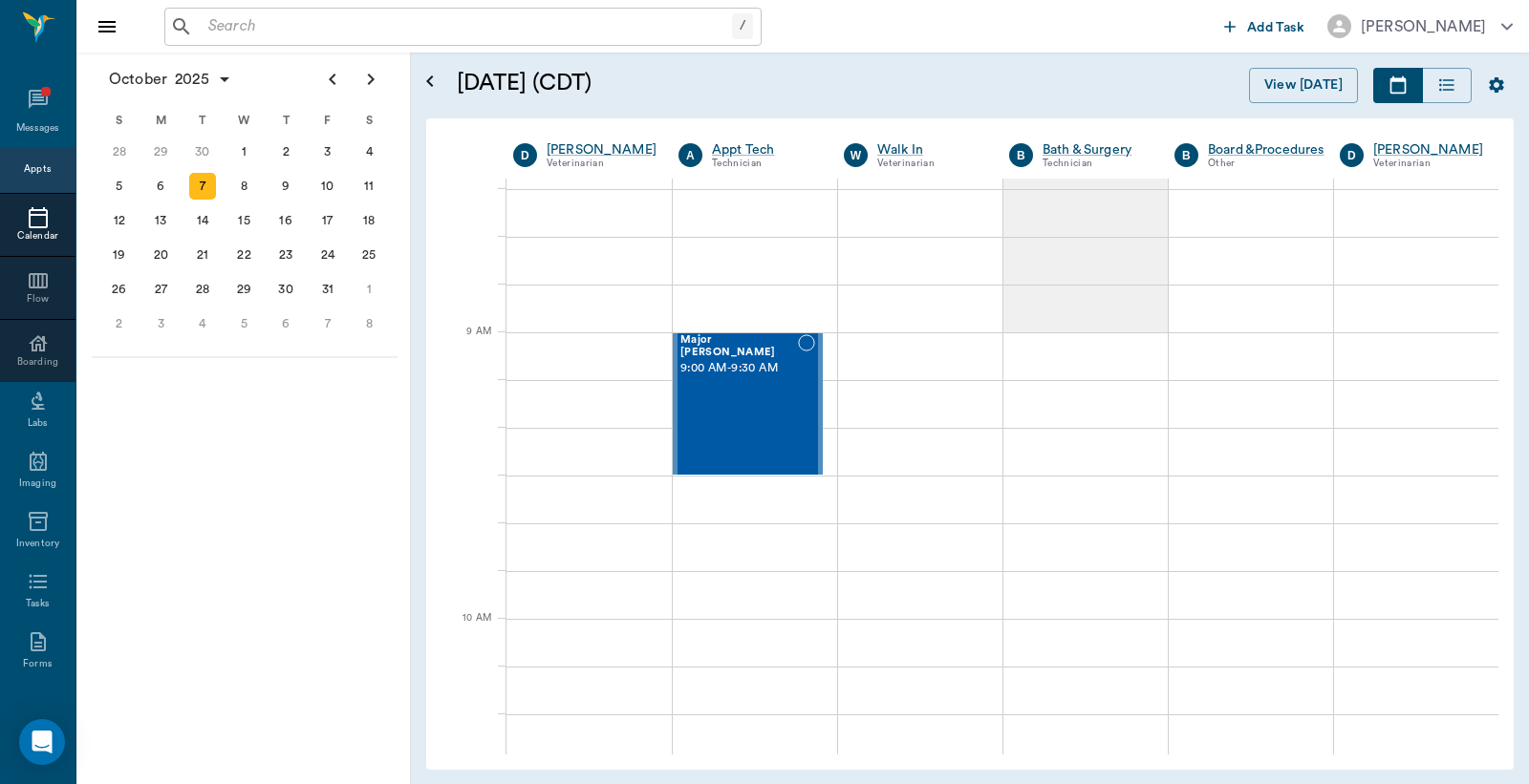
click at [27, 216] on icon at bounding box center [39, 218] width 23 height 23
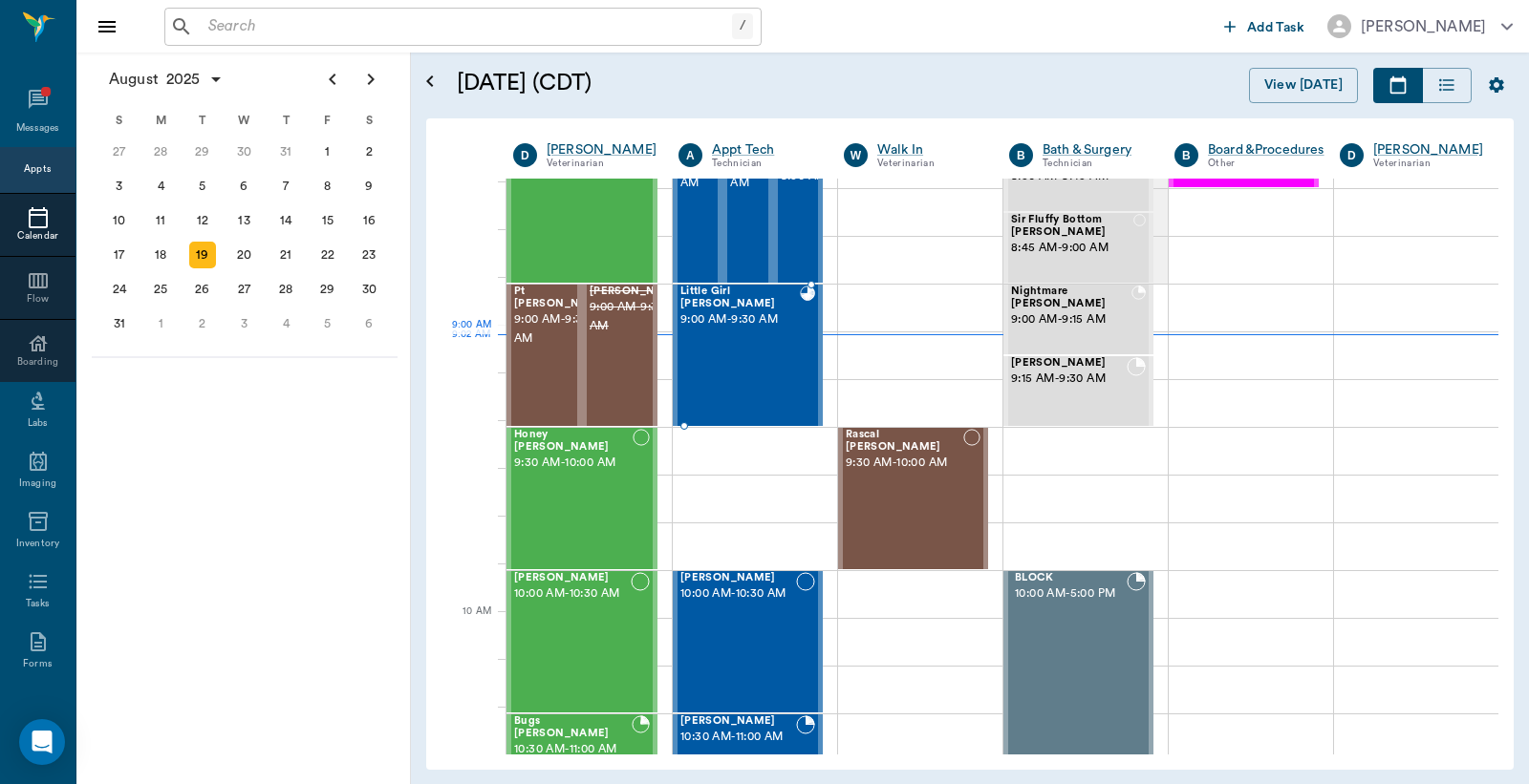
scroll to position [148, 0]
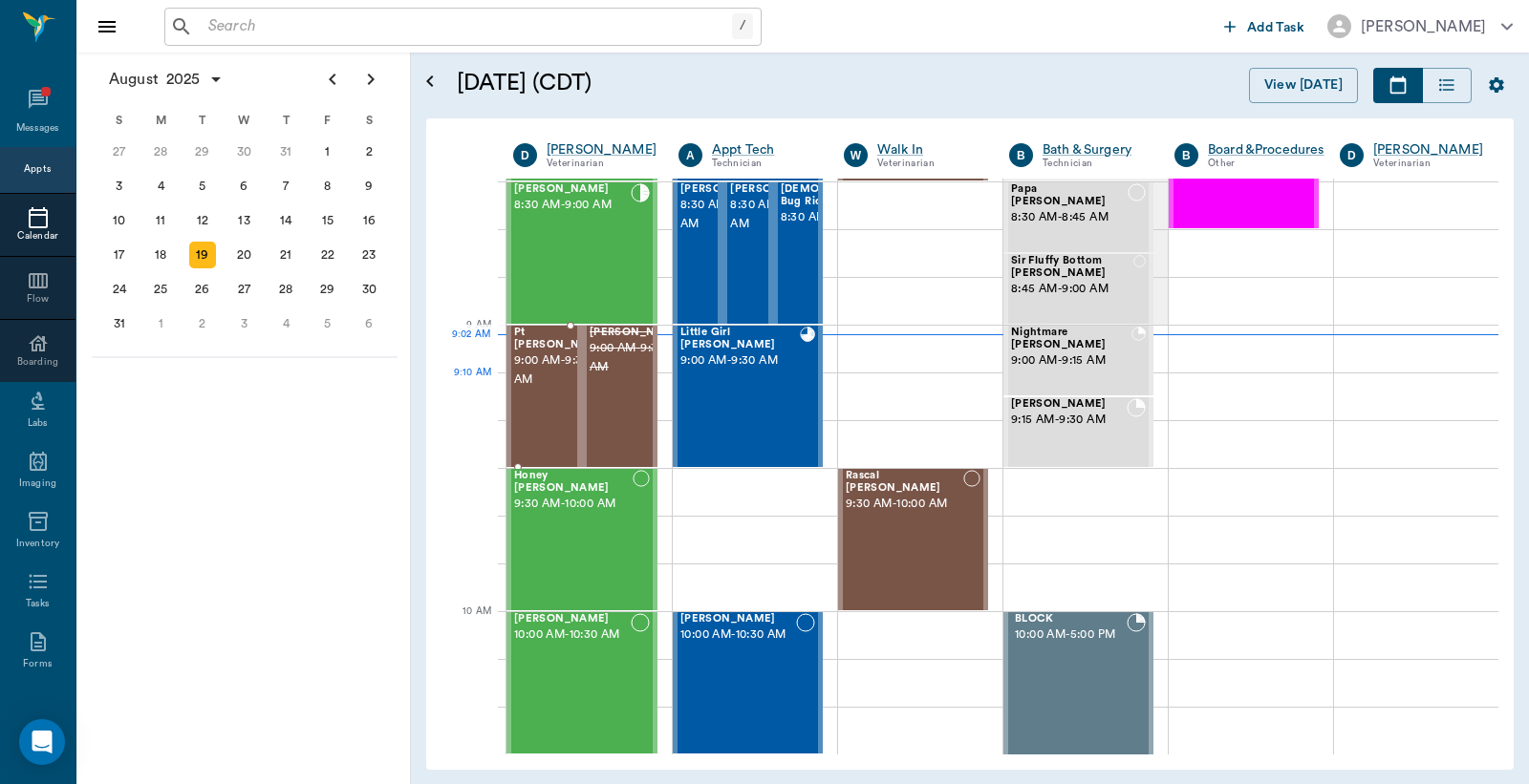
click at [542, 390] on span "9:00 AM - 9:30 AM" at bounding box center [561, 371] width 96 height 39
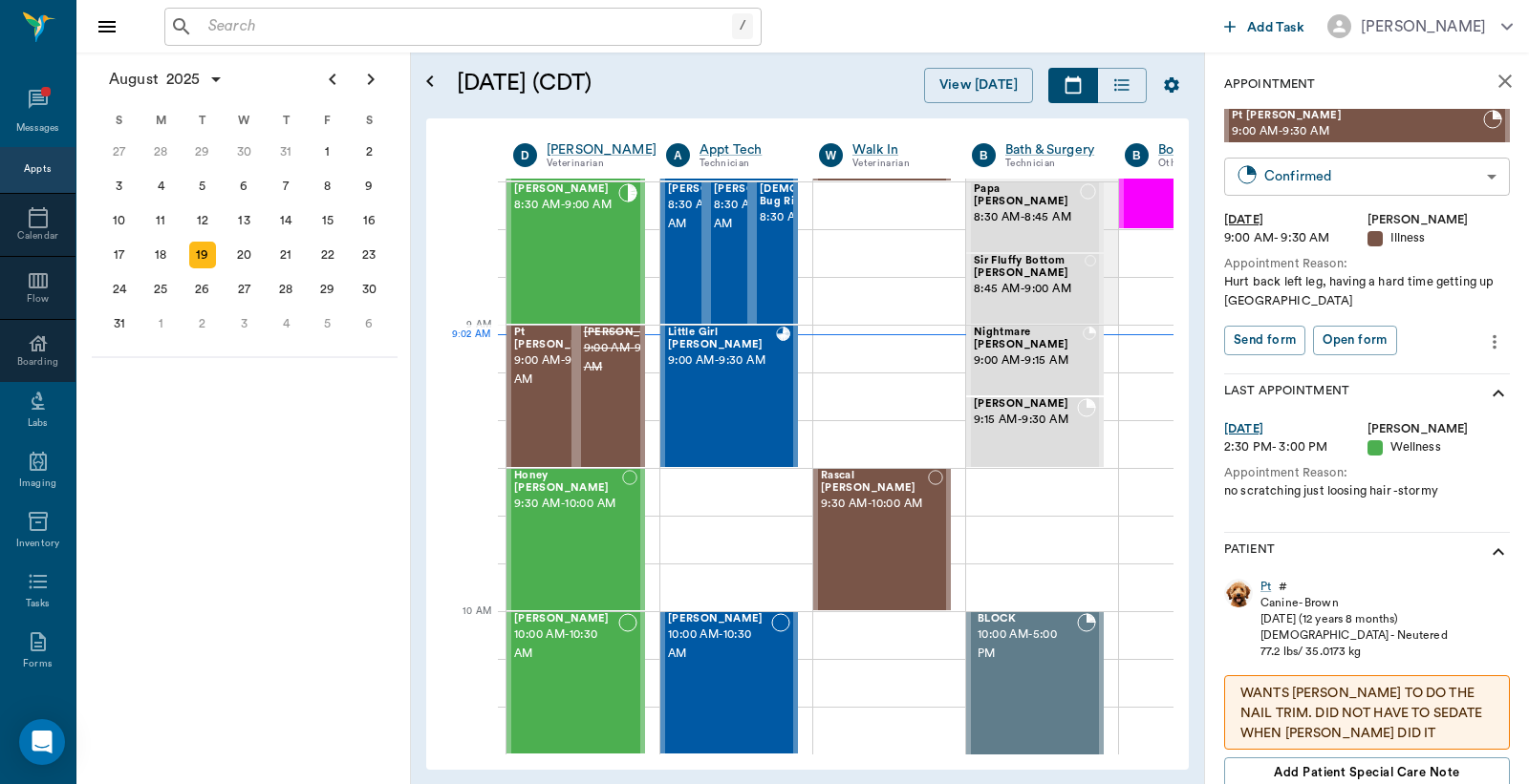
click at [1334, 182] on body "/ ​ Add Task Dr. Bert Ellsworth Nectar Messages Appts Calendar Flow Boarding La…" at bounding box center [764, 392] width 1529 height 784
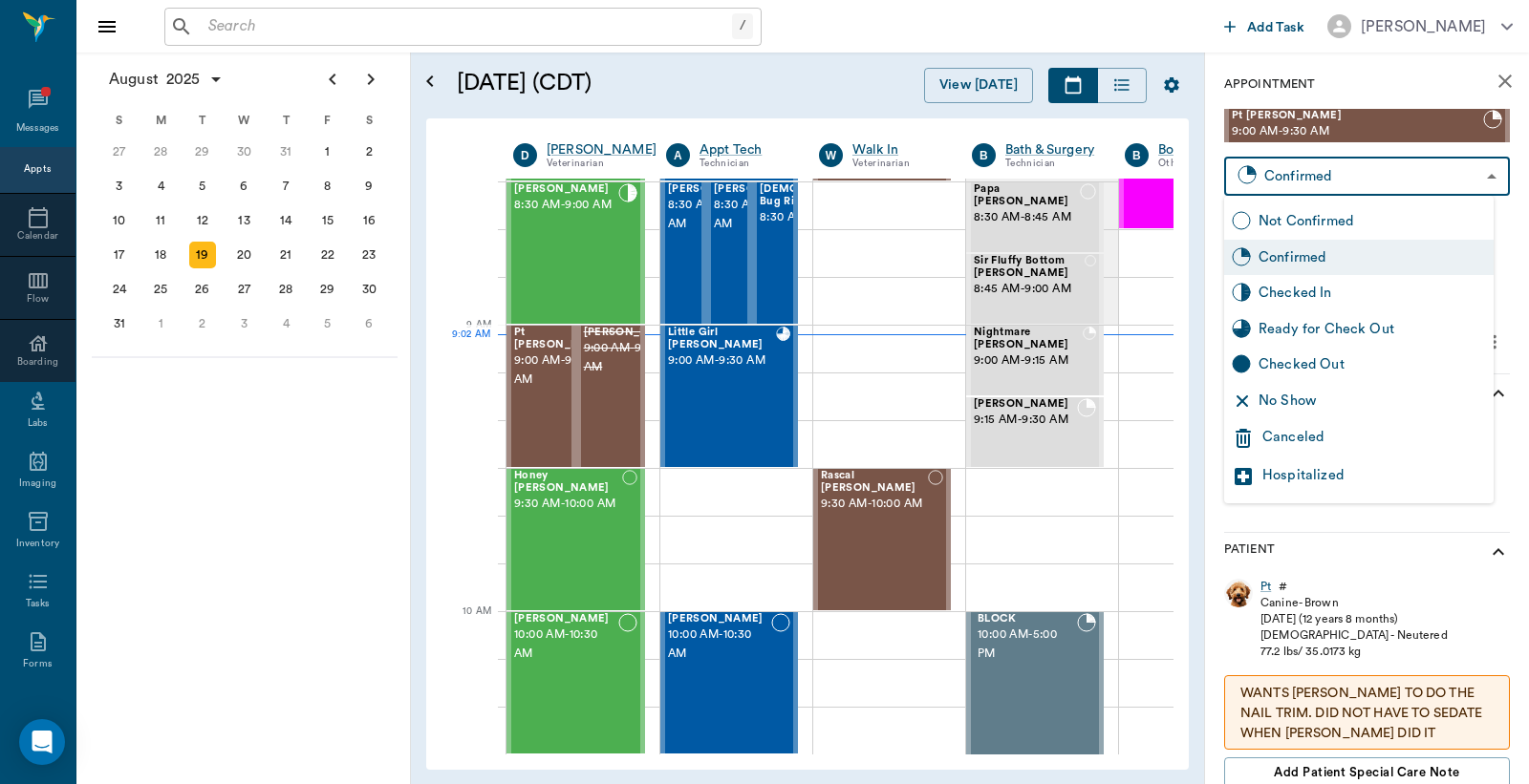
click at [1313, 291] on div "Checked In" at bounding box center [1372, 294] width 227 height 21
type input "CHECKED_IN"
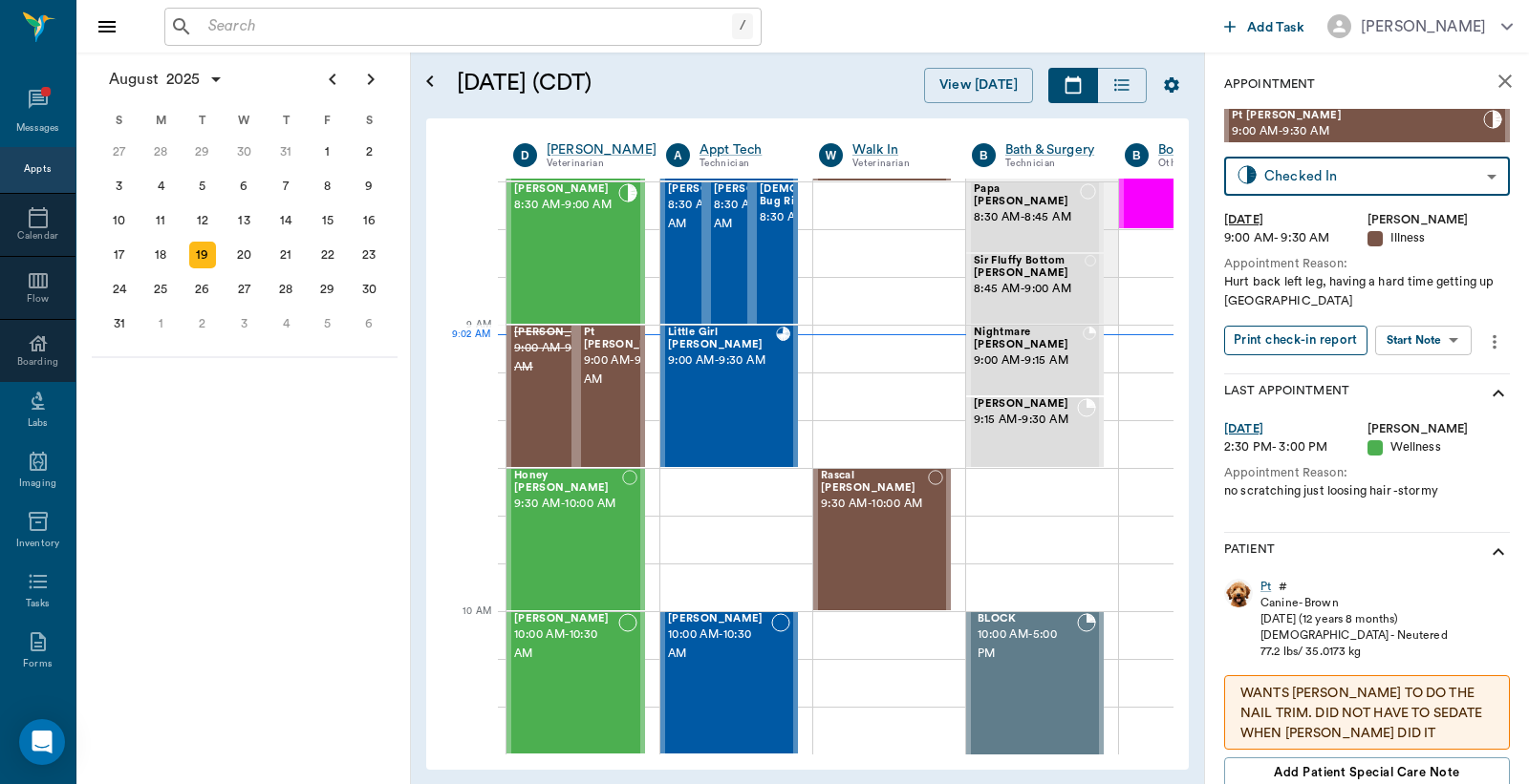
click at [1313, 338] on button "Print check-in report" at bounding box center [1295, 340] width 143 height 30
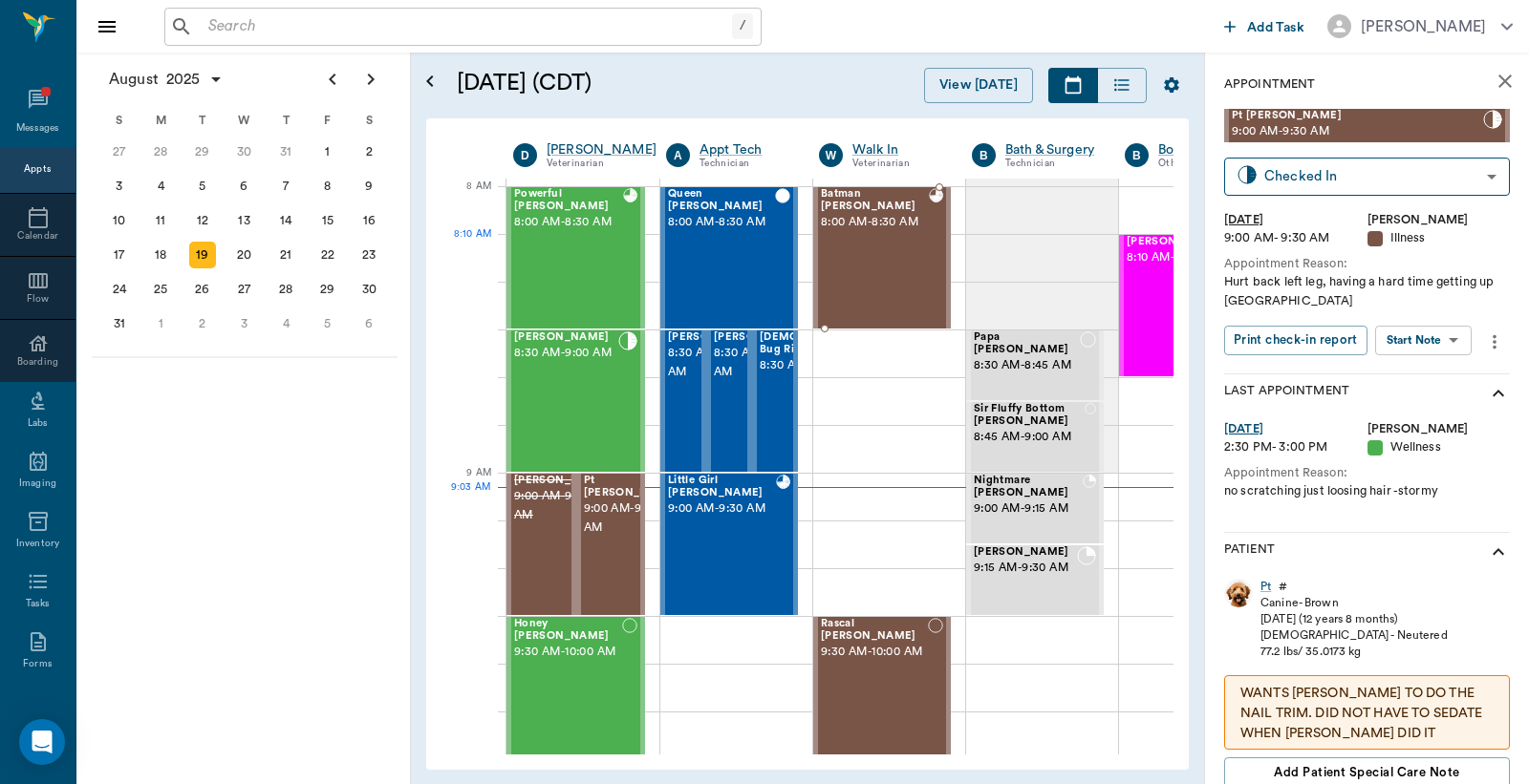
click at [902, 263] on div "Batman Whatley 8:00 AM - 8:30 AM" at bounding box center [875, 258] width 108 height 139
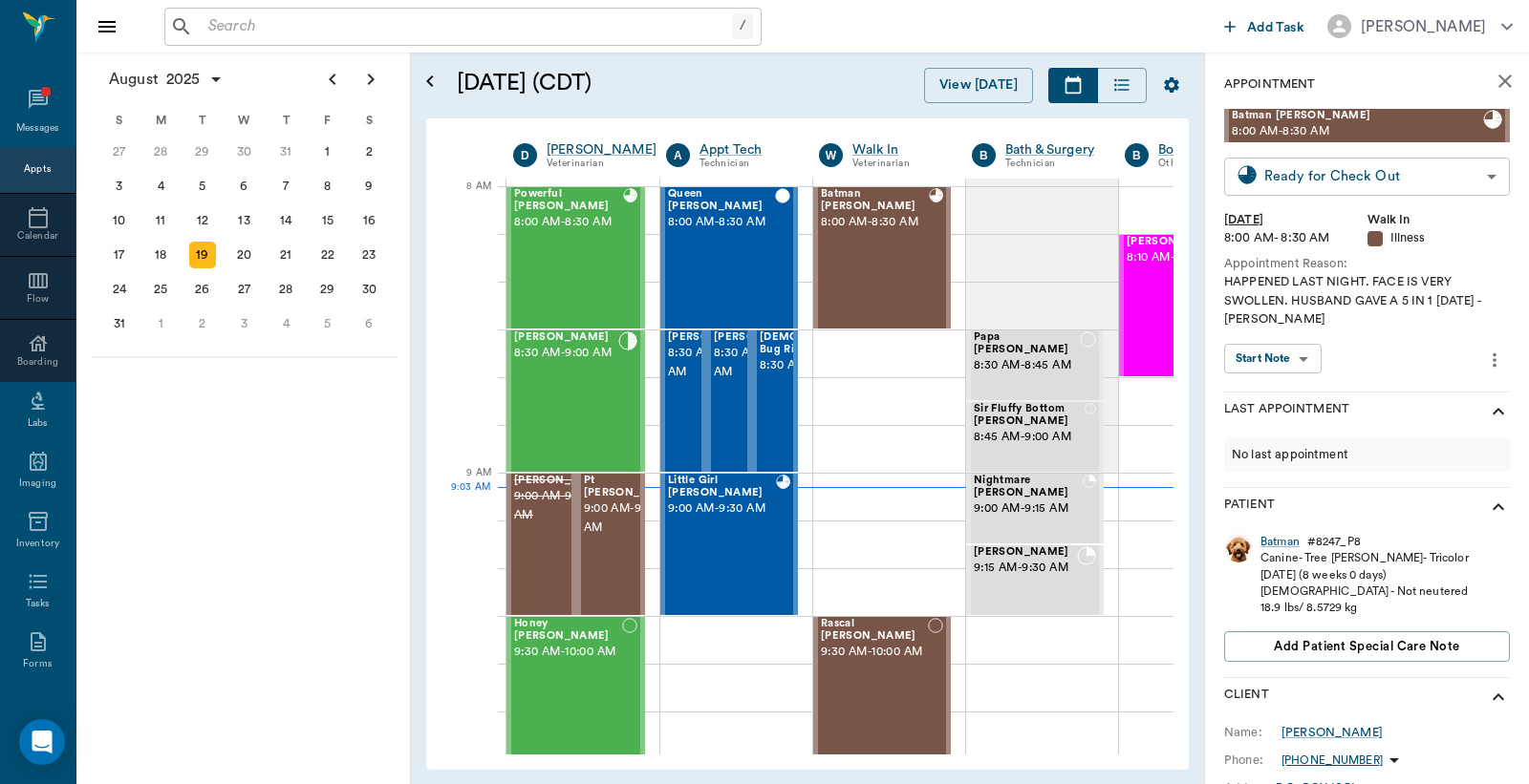
click at [1345, 184] on body "/ ​ Add Task Dr. Bert Ellsworth Nectar Messages Appts Calendar Flow Boarding La…" at bounding box center [764, 392] width 1529 height 784
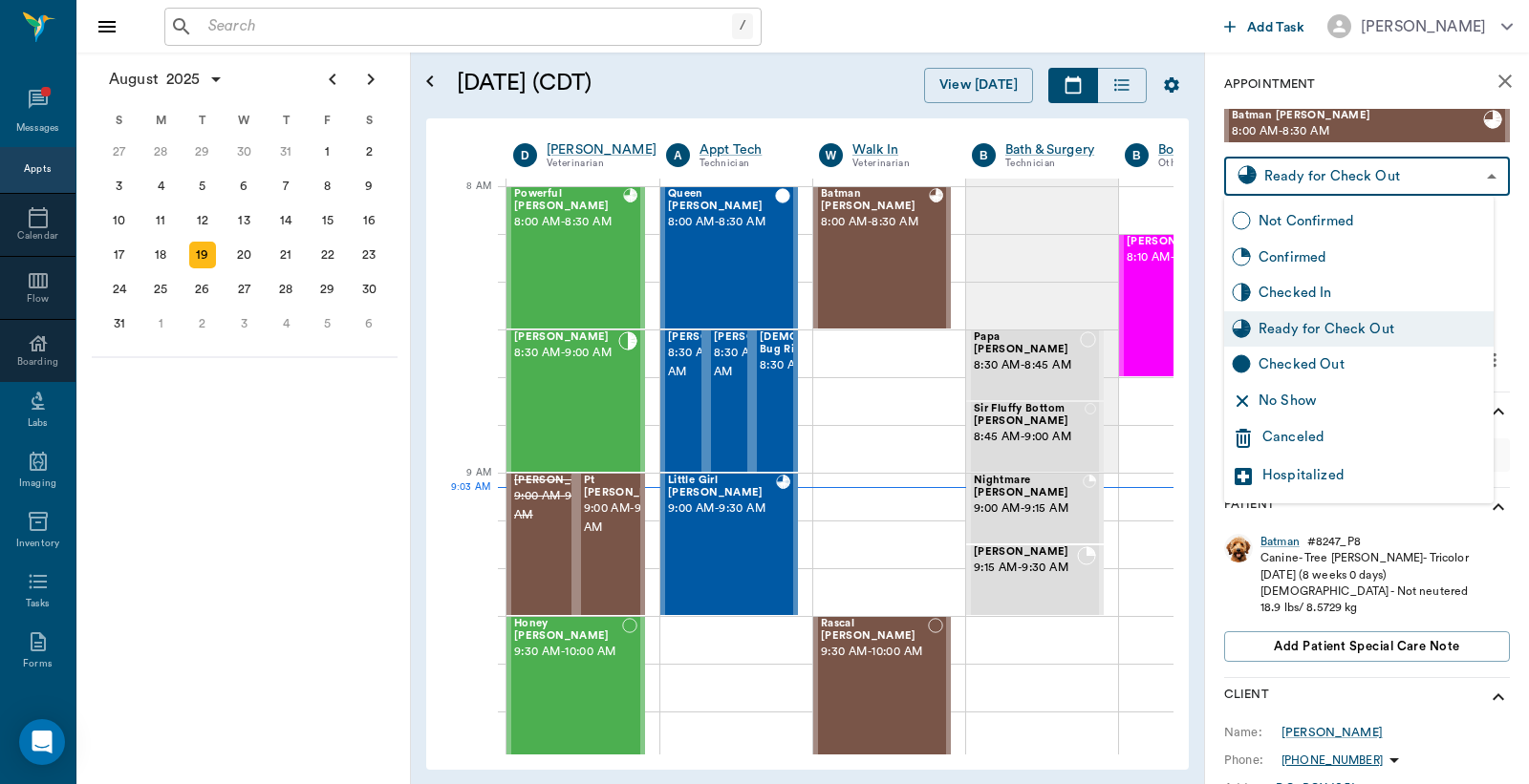
click at [1322, 364] on div "Checked Out" at bounding box center [1372, 365] width 227 height 21
type input "CHECKED_OUT"
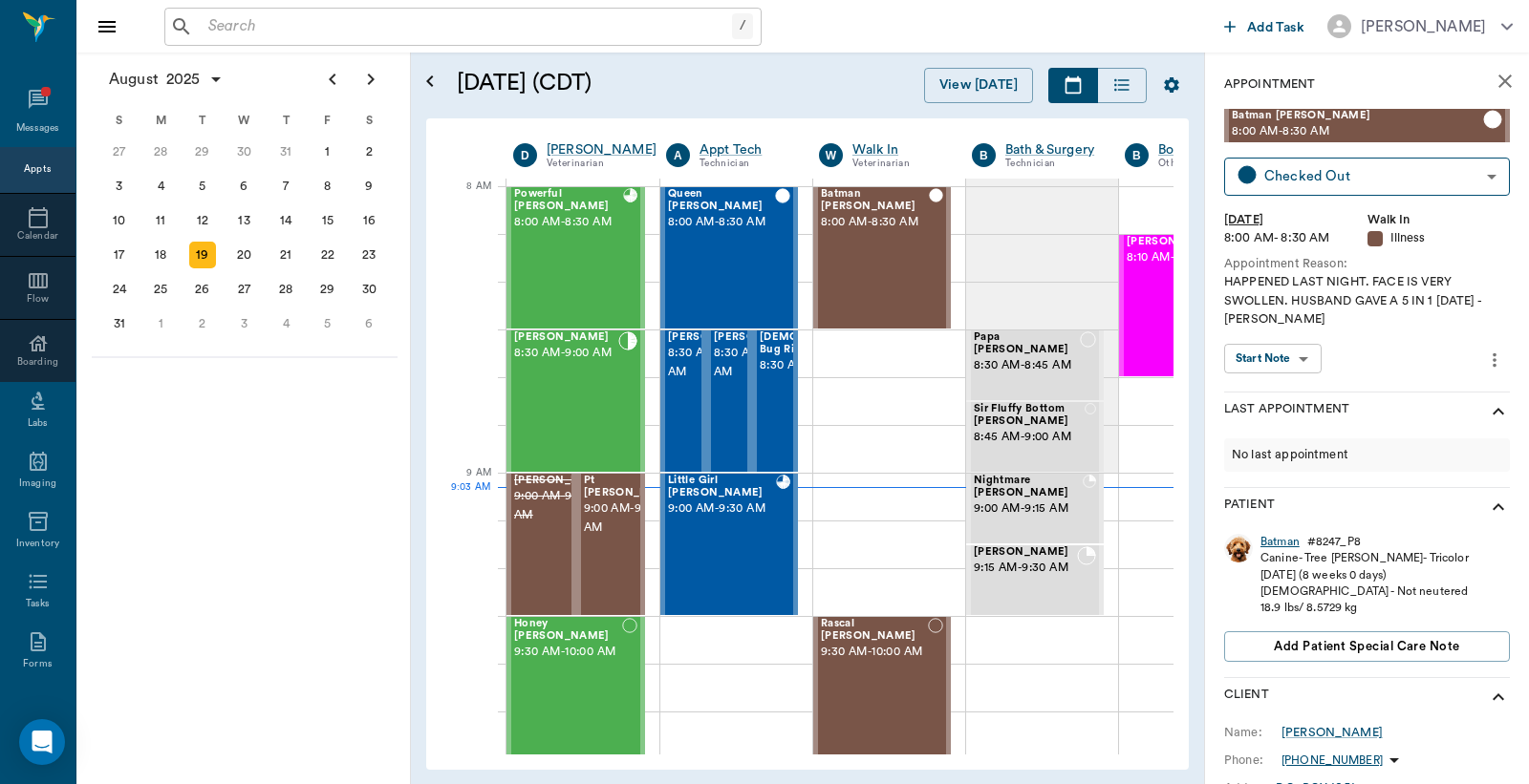
click at [1269, 546] on div "Batman" at bounding box center [1280, 542] width 40 height 16
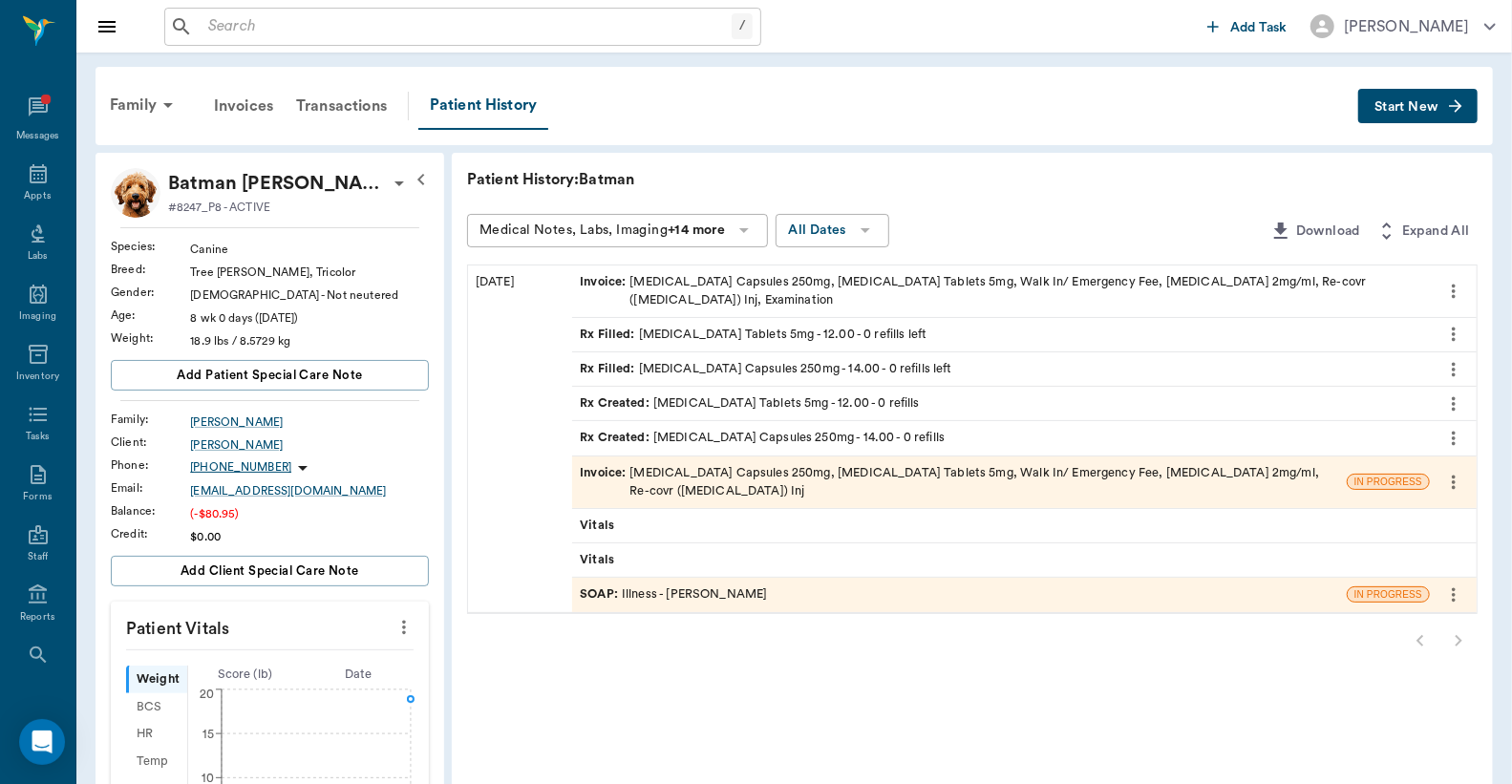
click at [684, 292] on div "Invoice : Amoxicillin Capsules 250mg, Prednisone Tablets 5mg, Walk In/ Emergenc…" at bounding box center [1000, 292] width 842 height 37
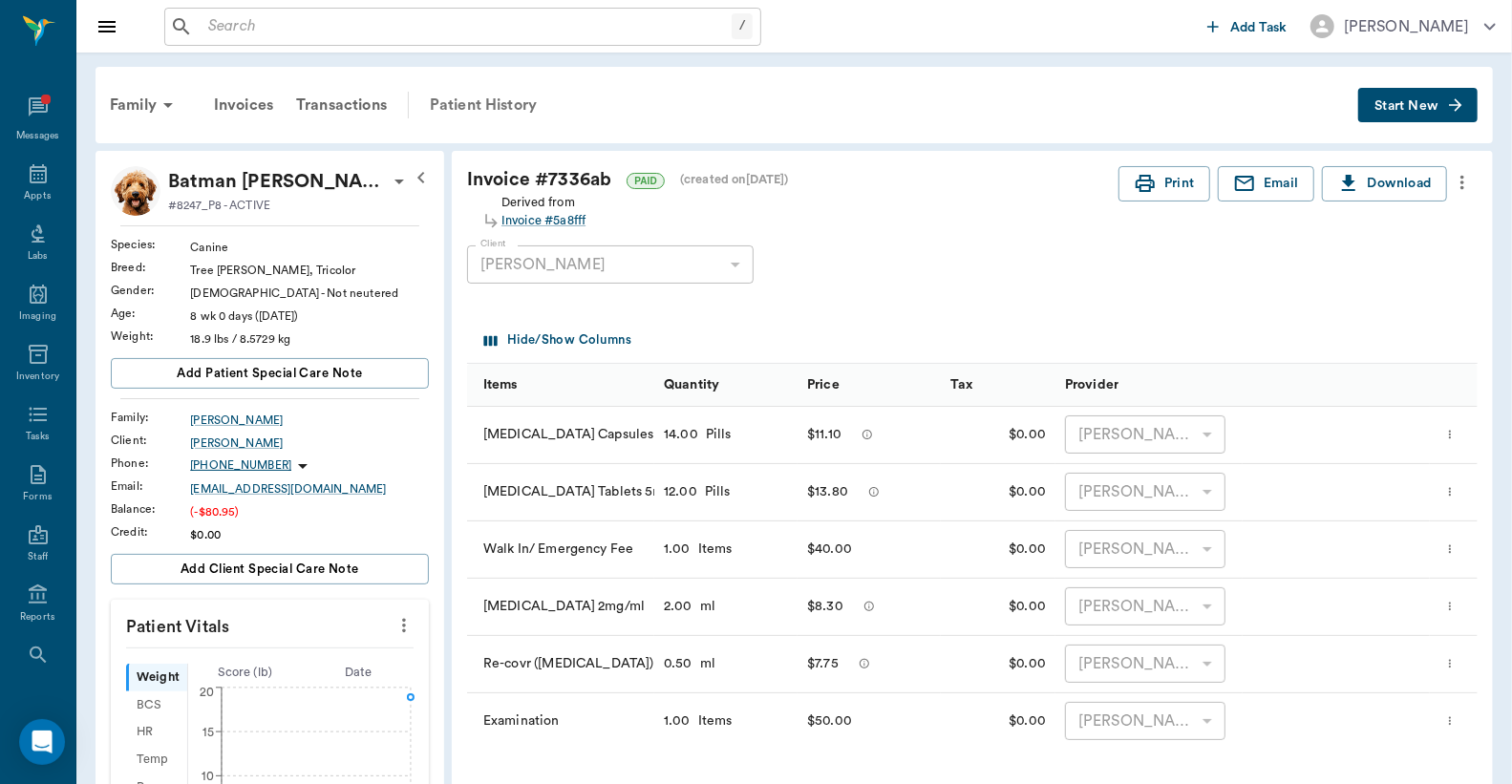
click at [490, 102] on div "Patient History" at bounding box center [483, 104] width 130 height 45
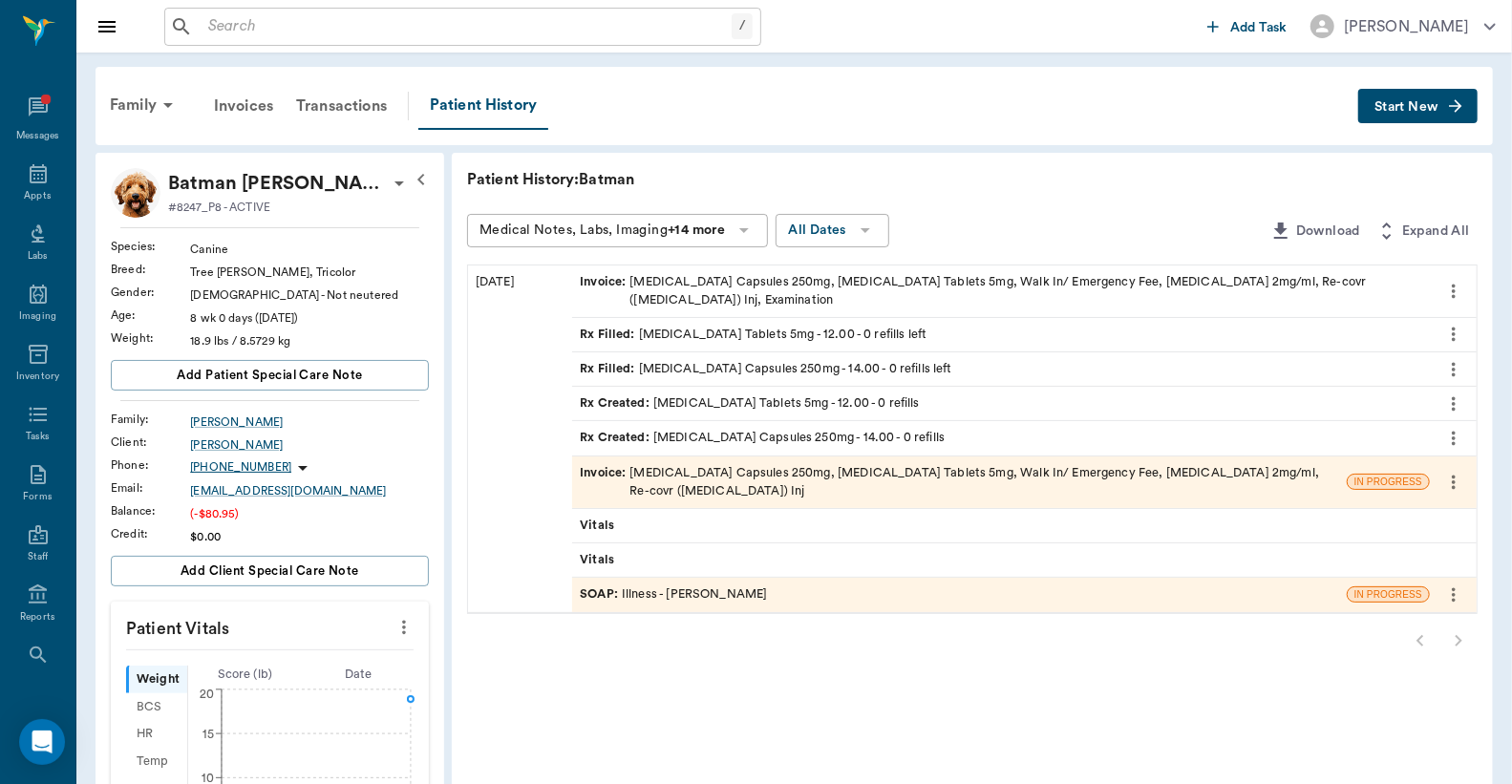
click at [703, 483] on div "Invoice : Amoxicillin Capsules 250mg, Prednisone Tablets 5mg, Walk In/ Emergenc…" at bounding box center [959, 483] width 759 height 37
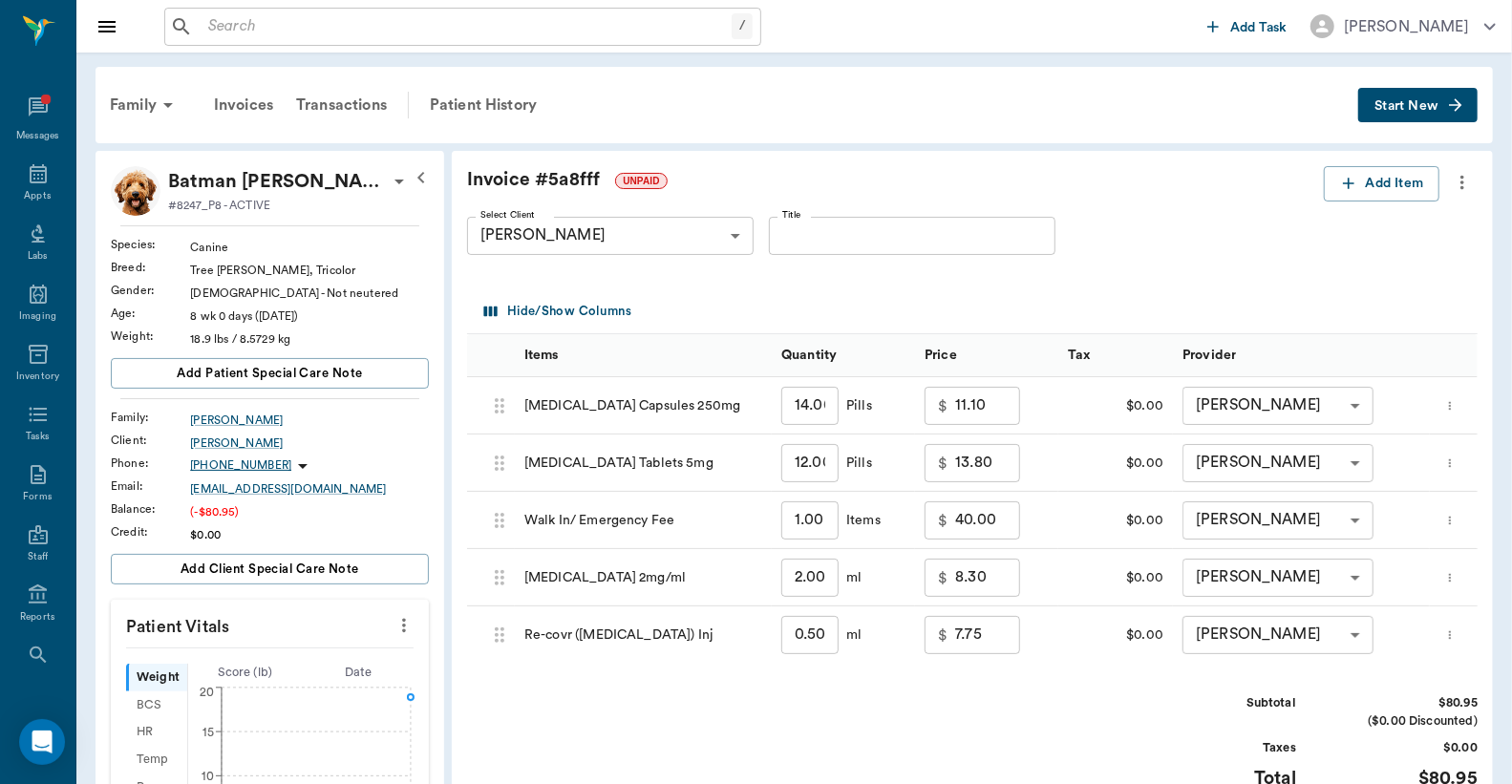
click at [1466, 183] on icon "more" at bounding box center [1463, 182] width 21 height 23
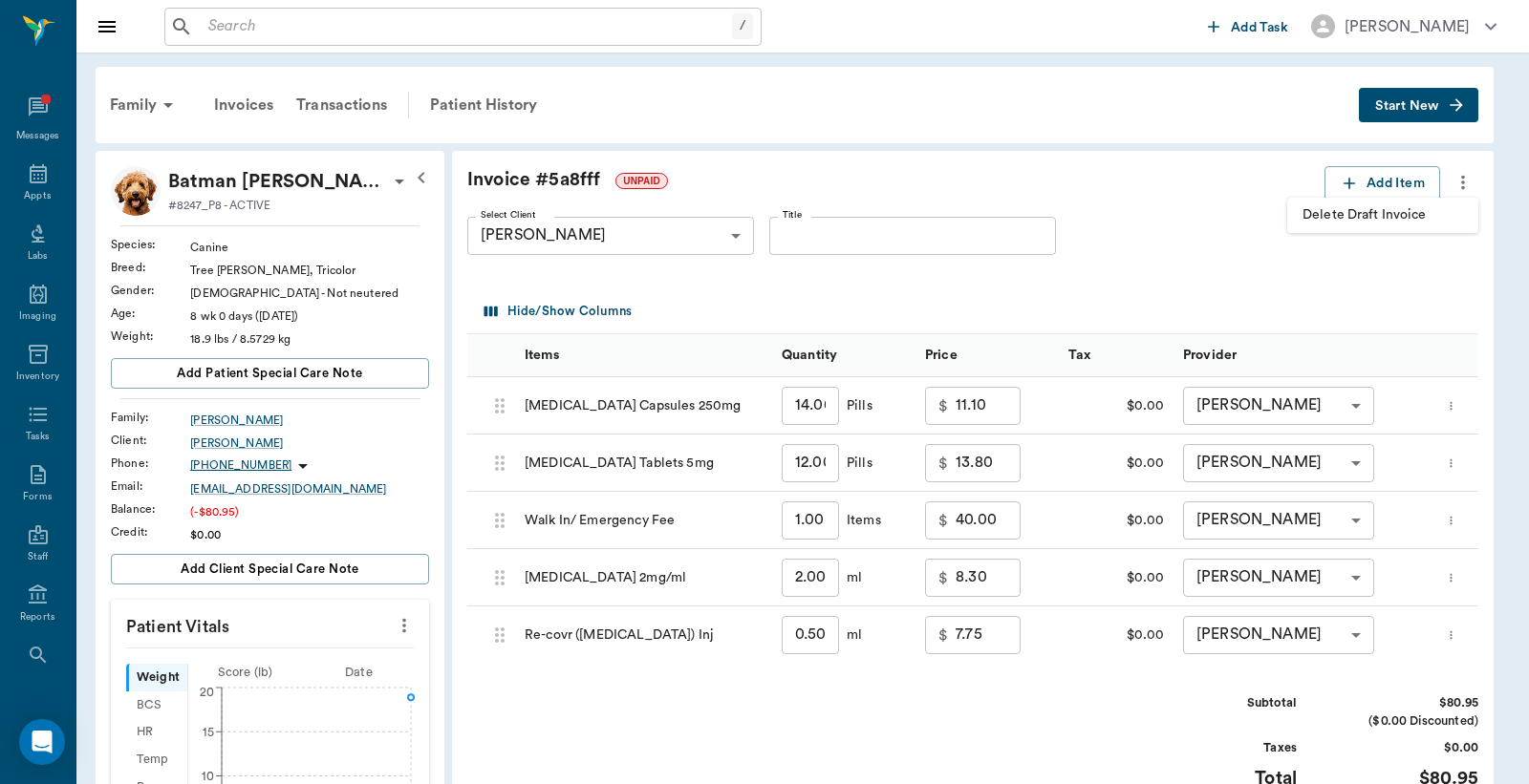
click at [1402, 207] on span "Delete Draft Invoice" at bounding box center [1382, 215] width 160 height 20
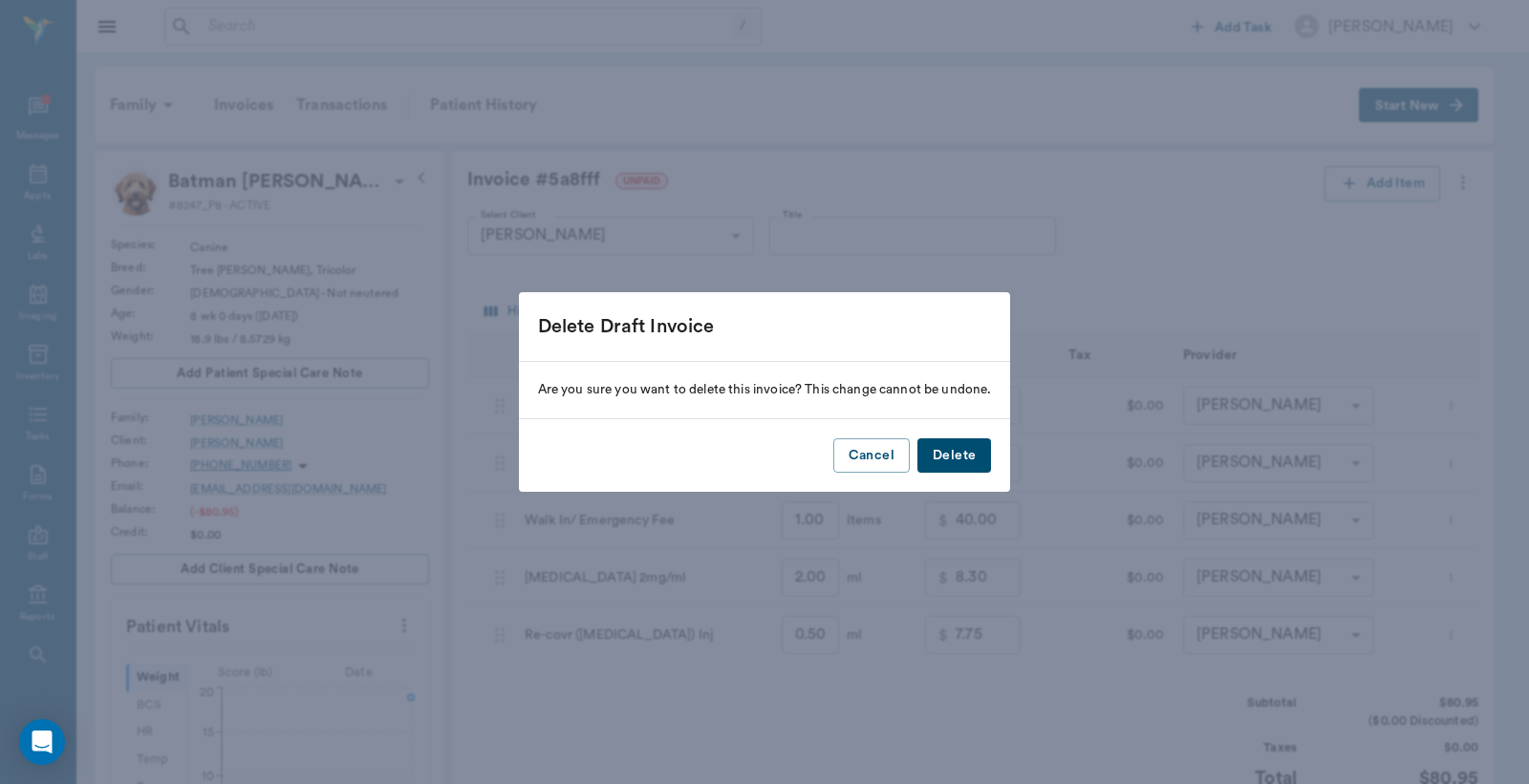
click at [956, 446] on button "Delete" at bounding box center [954, 456] width 73 height 36
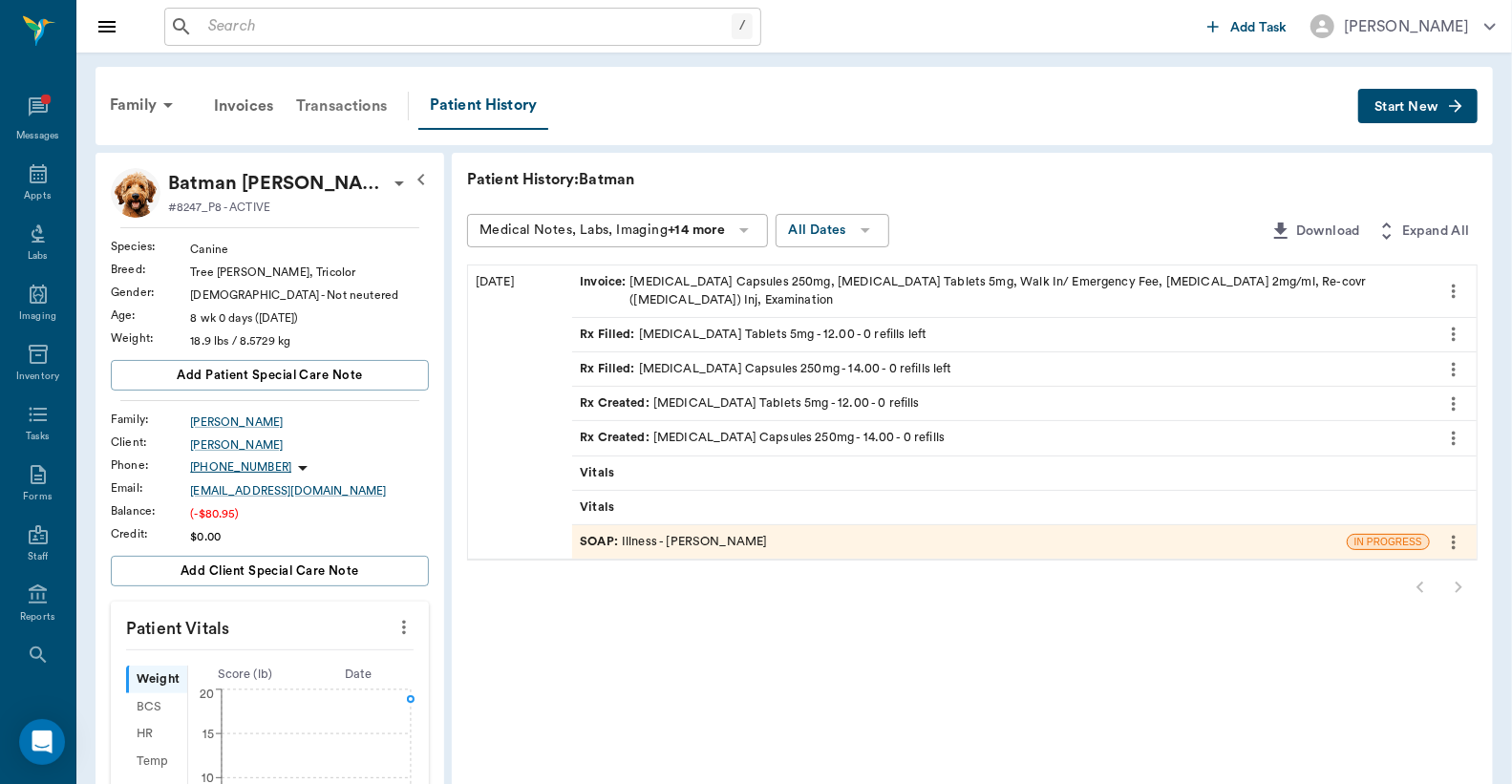
click at [338, 102] on div "Transactions" at bounding box center [342, 105] width 114 height 45
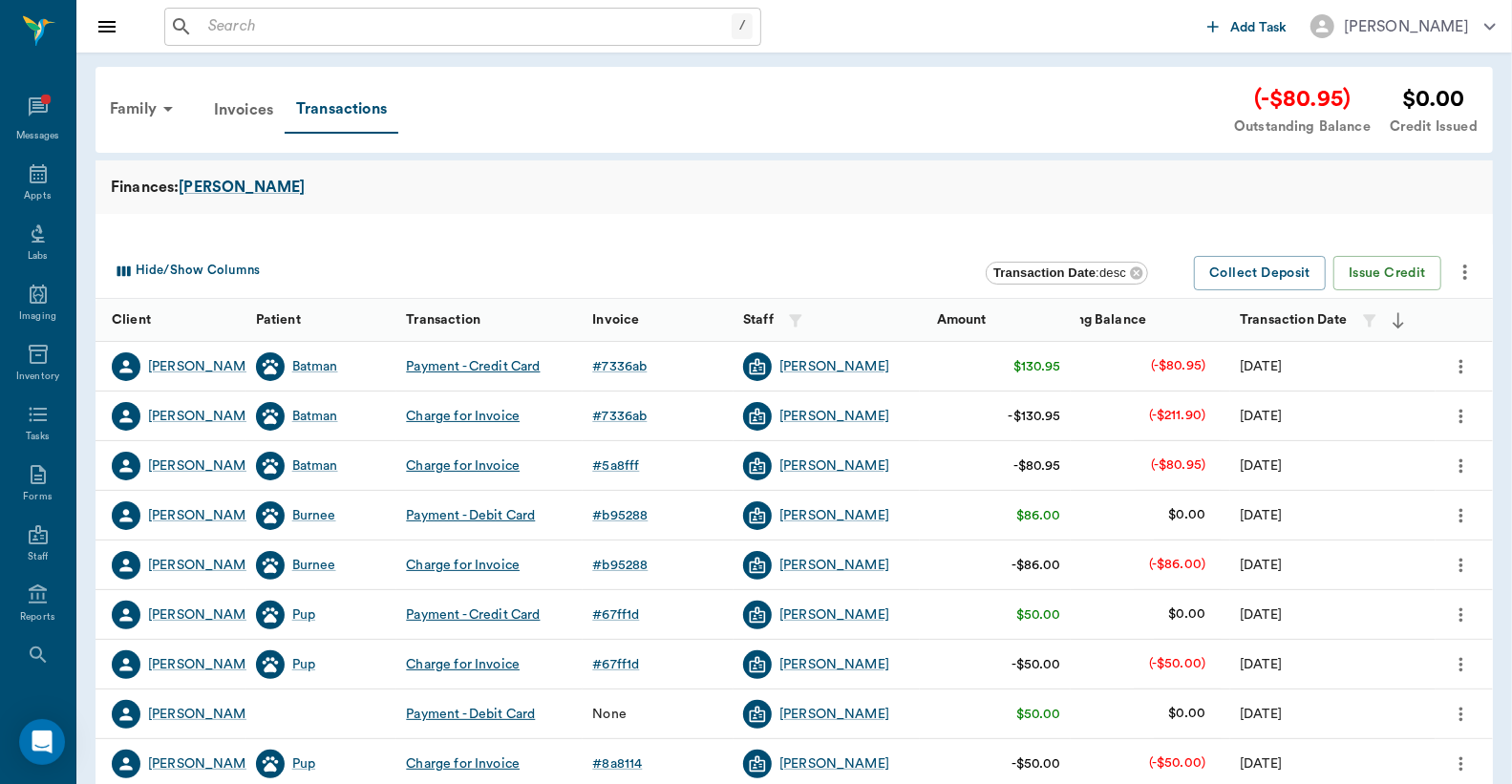
click at [1457, 461] on icon "more" at bounding box center [1462, 466] width 21 height 23
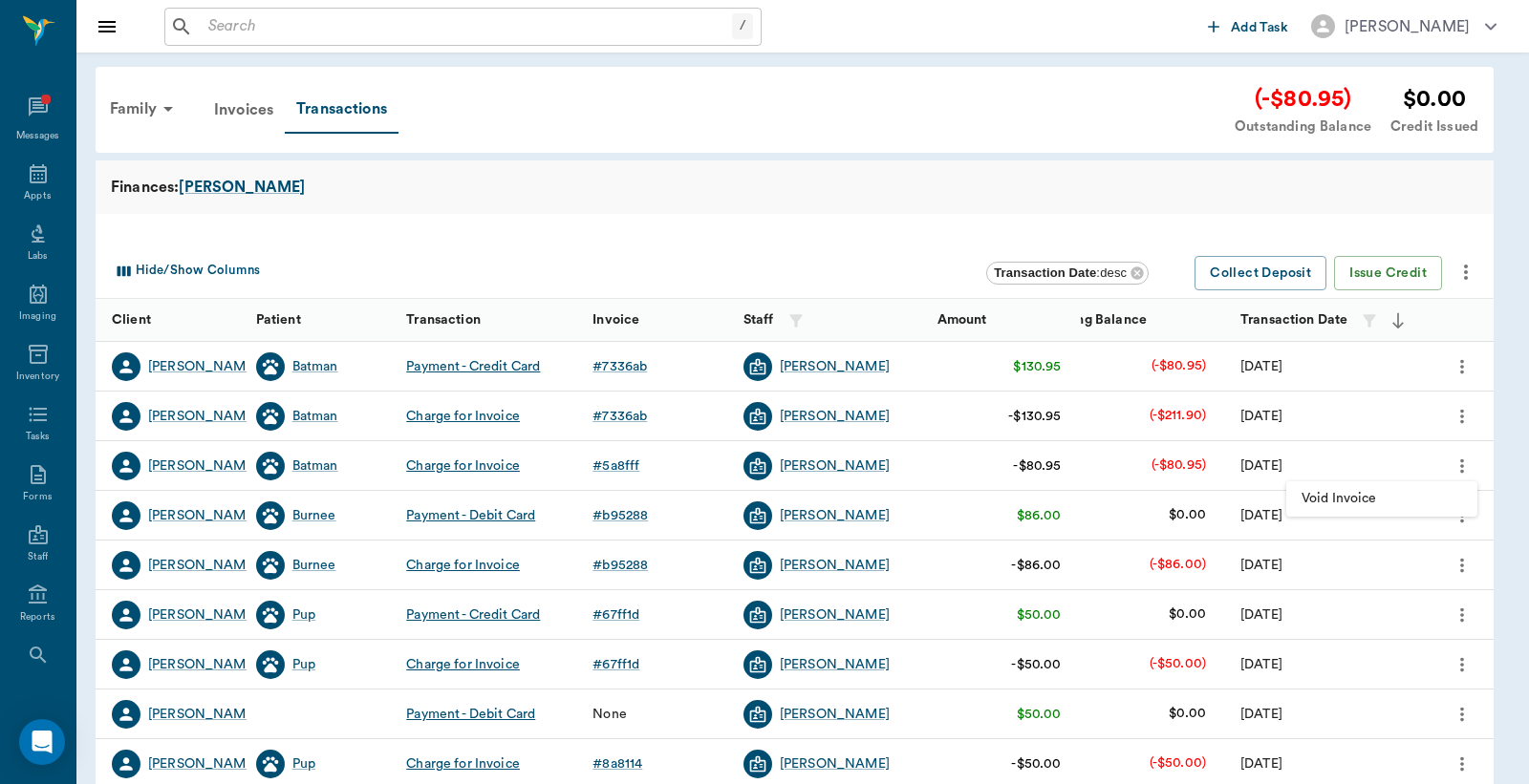
click at [1363, 491] on span "Void Invoice" at bounding box center [1381, 498] width 160 height 20
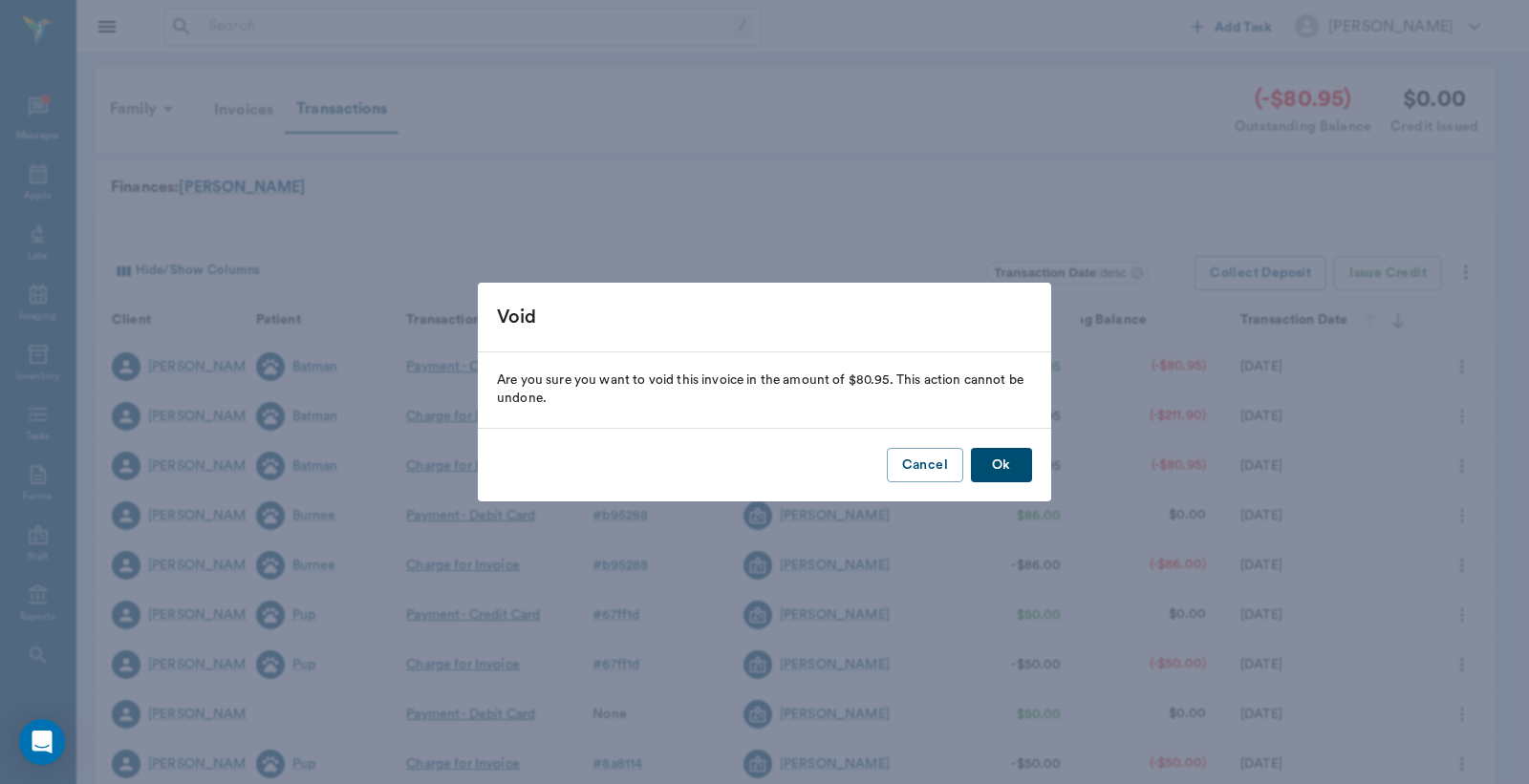
click at [1004, 463] on button "Ok" at bounding box center [1001, 465] width 61 height 36
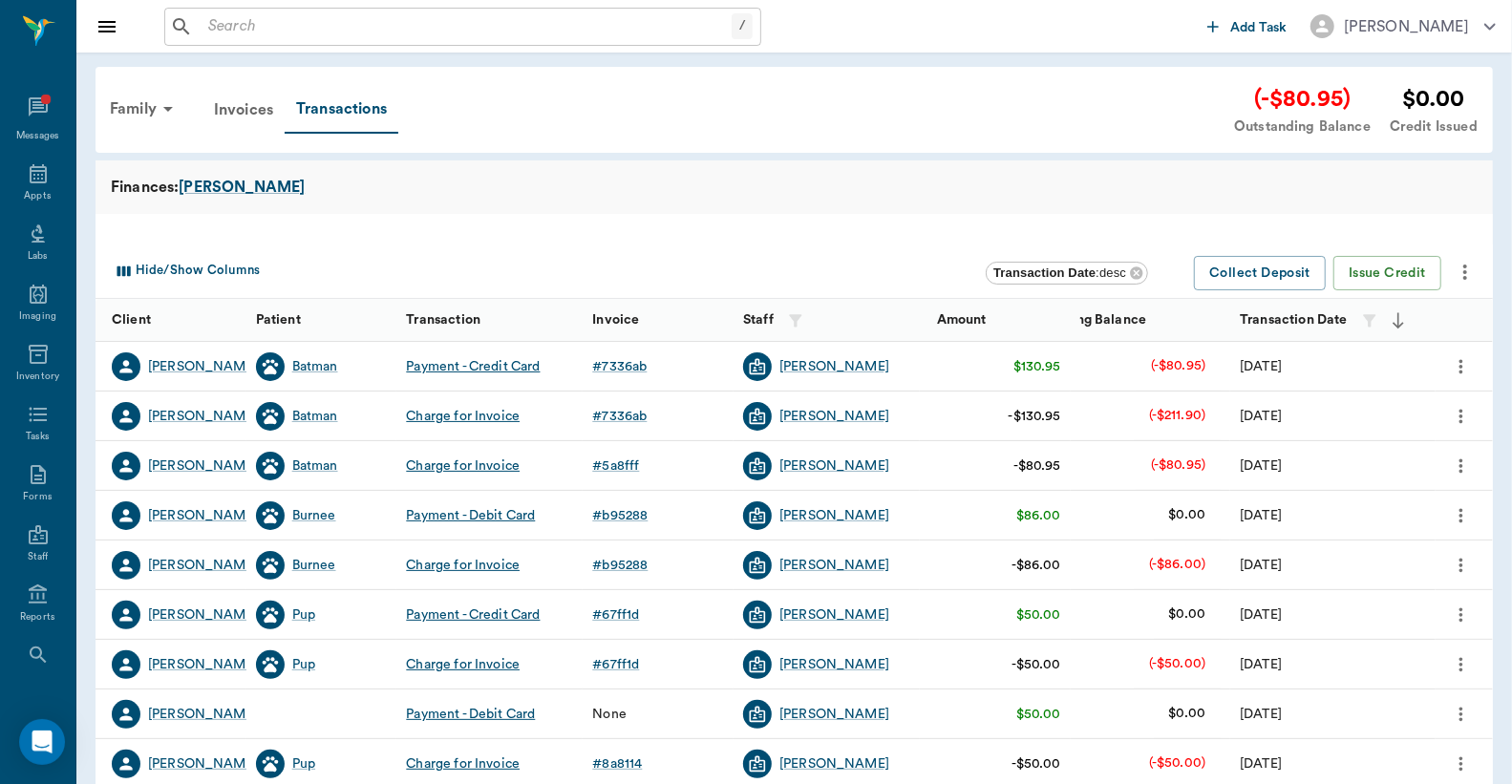
click at [699, 238] on div at bounding box center [794, 230] width 1397 height 31
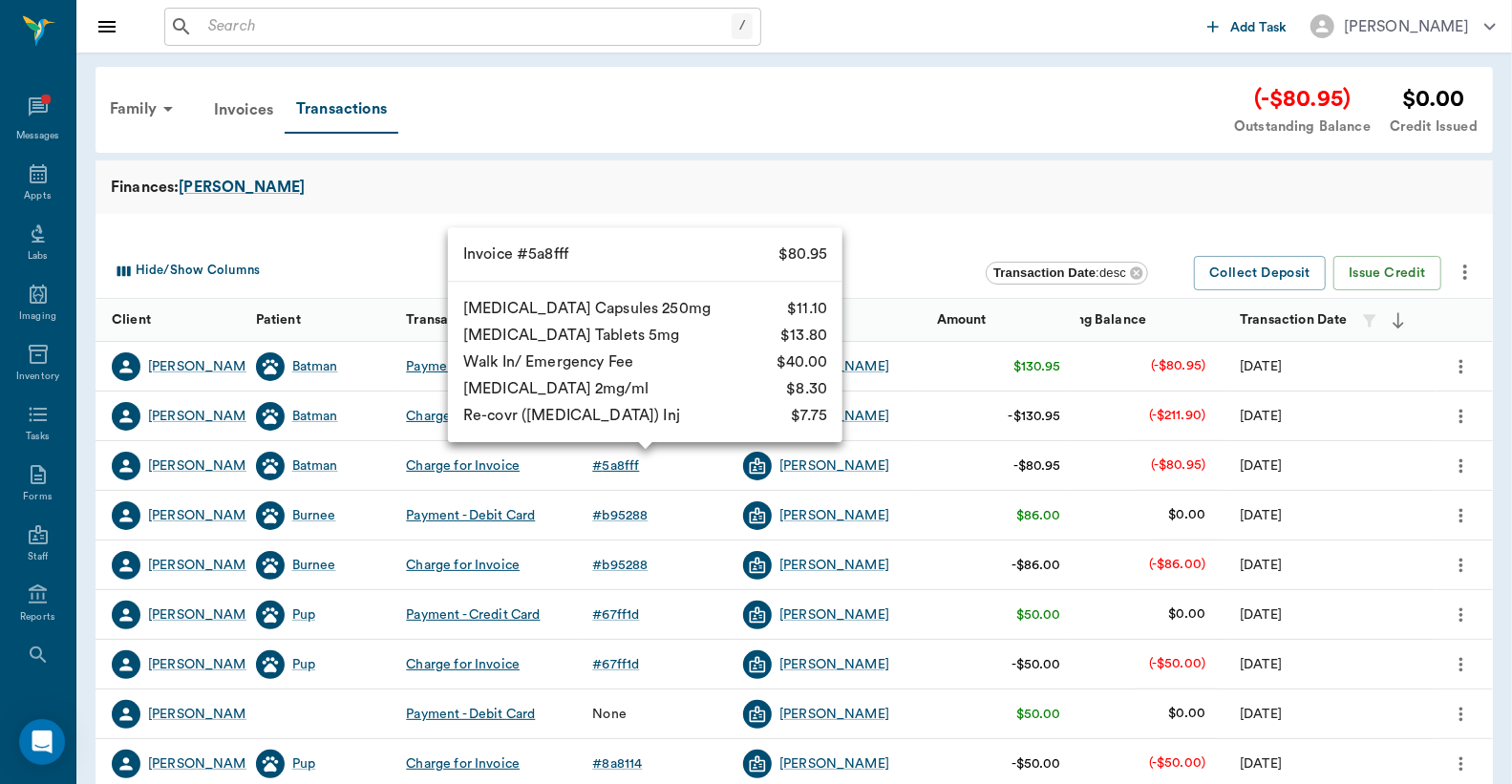
click at [622, 468] on div "# 5a8fff" at bounding box center [615, 466] width 46 height 19
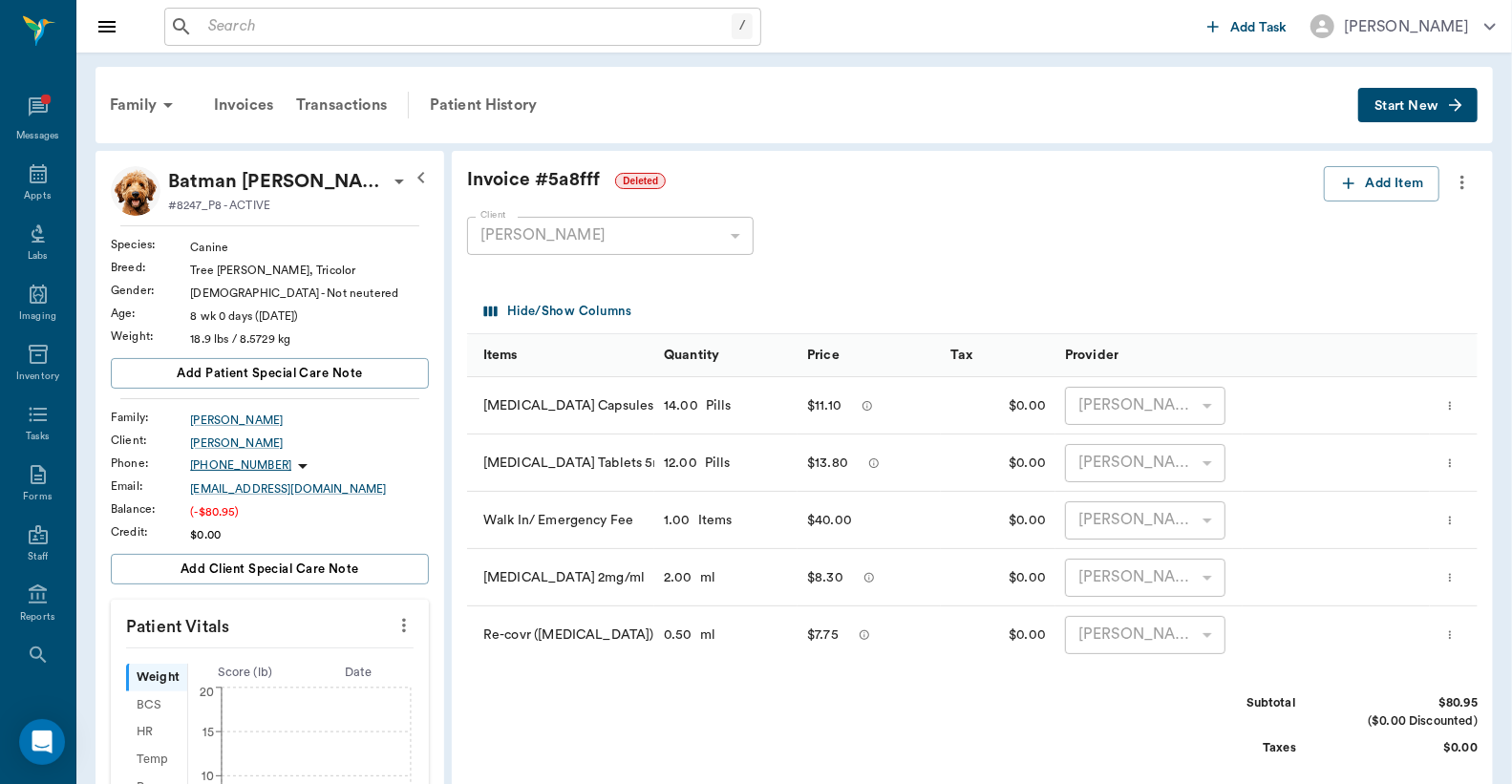
click at [1463, 171] on icon "more" at bounding box center [1463, 182] width 21 height 23
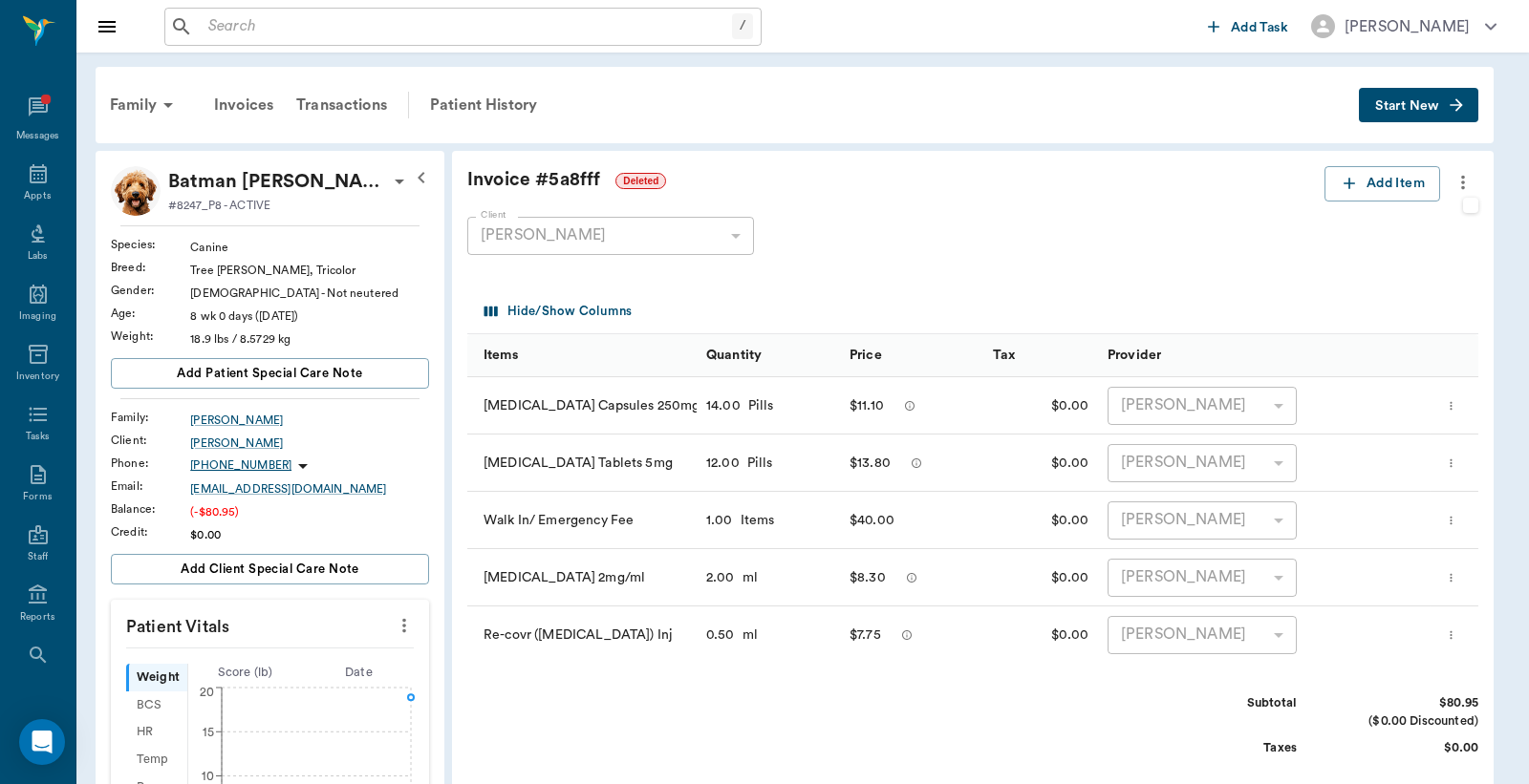
click at [1455, 187] on div at bounding box center [764, 392] width 1529 height 784
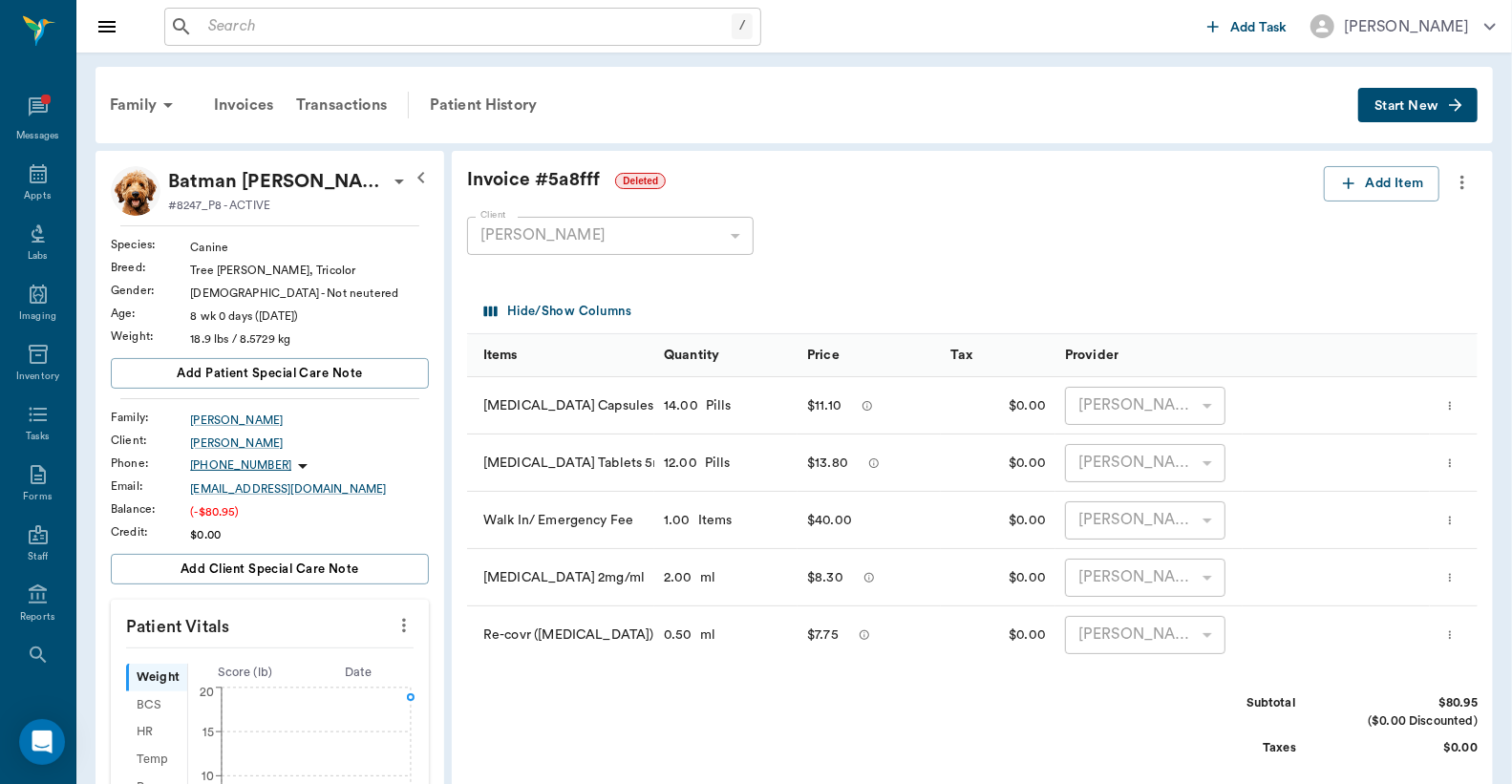
click at [1462, 186] on icon "more" at bounding box center [1462, 182] width 4 height 14
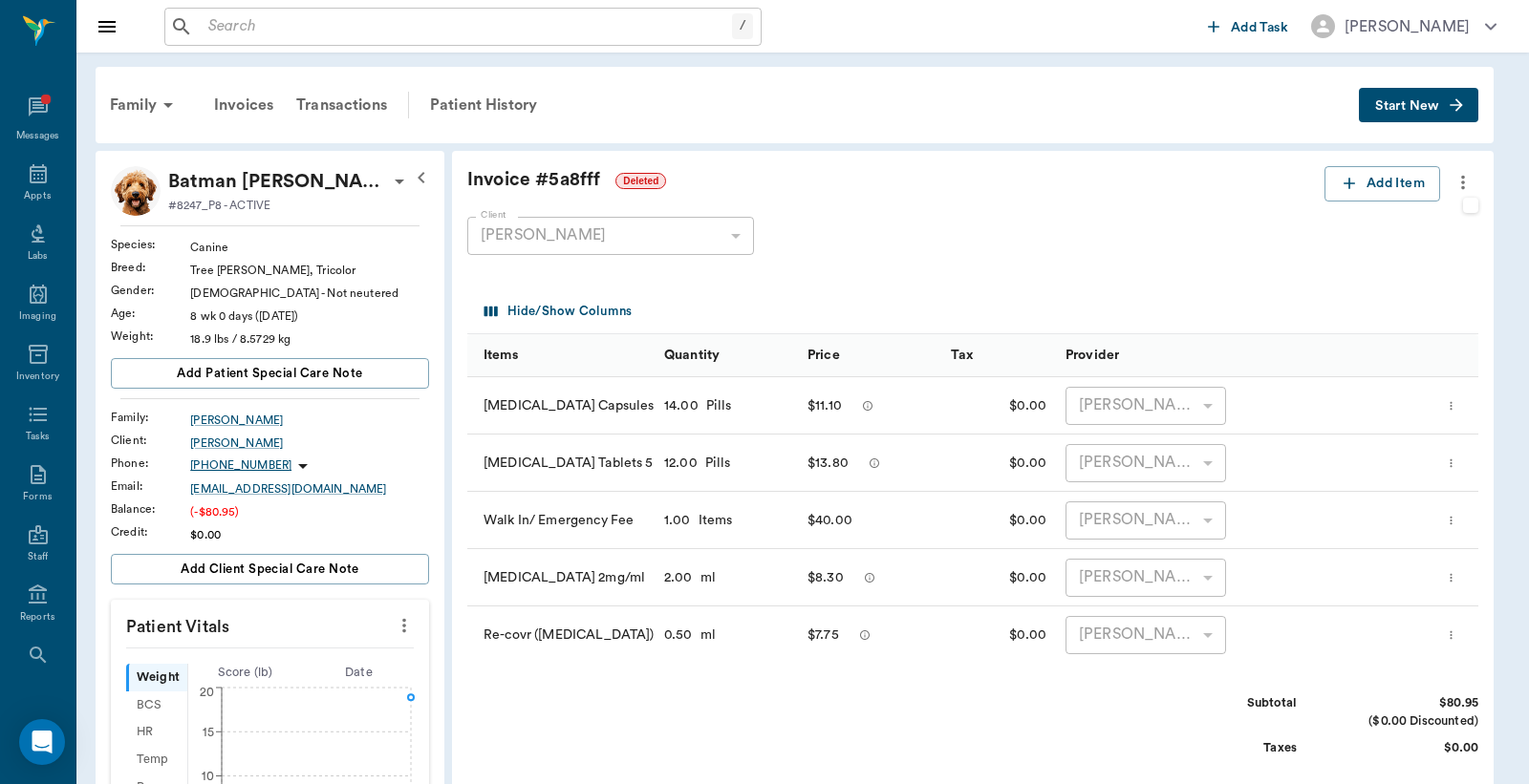
click at [35, 178] on div at bounding box center [764, 392] width 1529 height 784
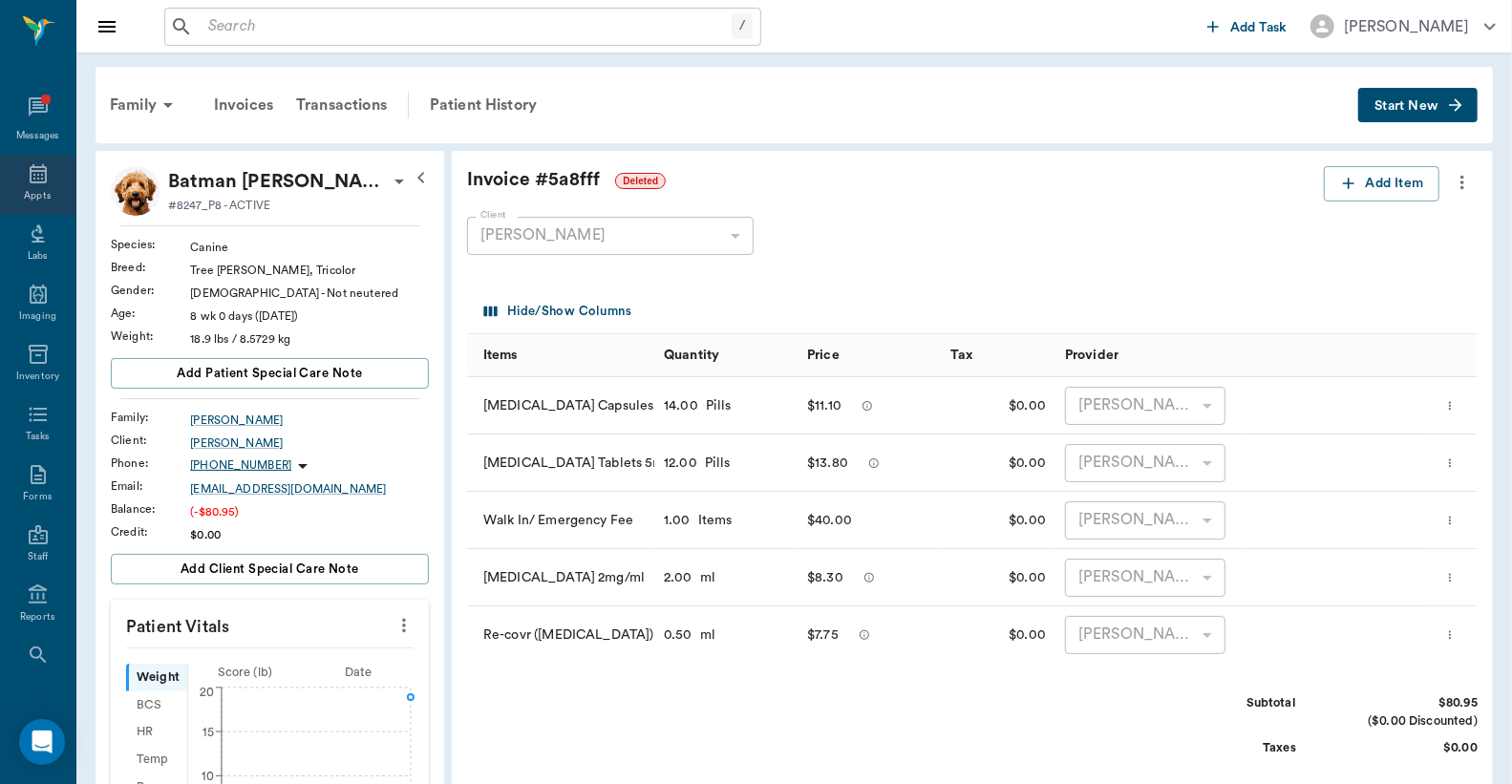
click at [10, 176] on div "Appts" at bounding box center [38, 184] width 75 height 60
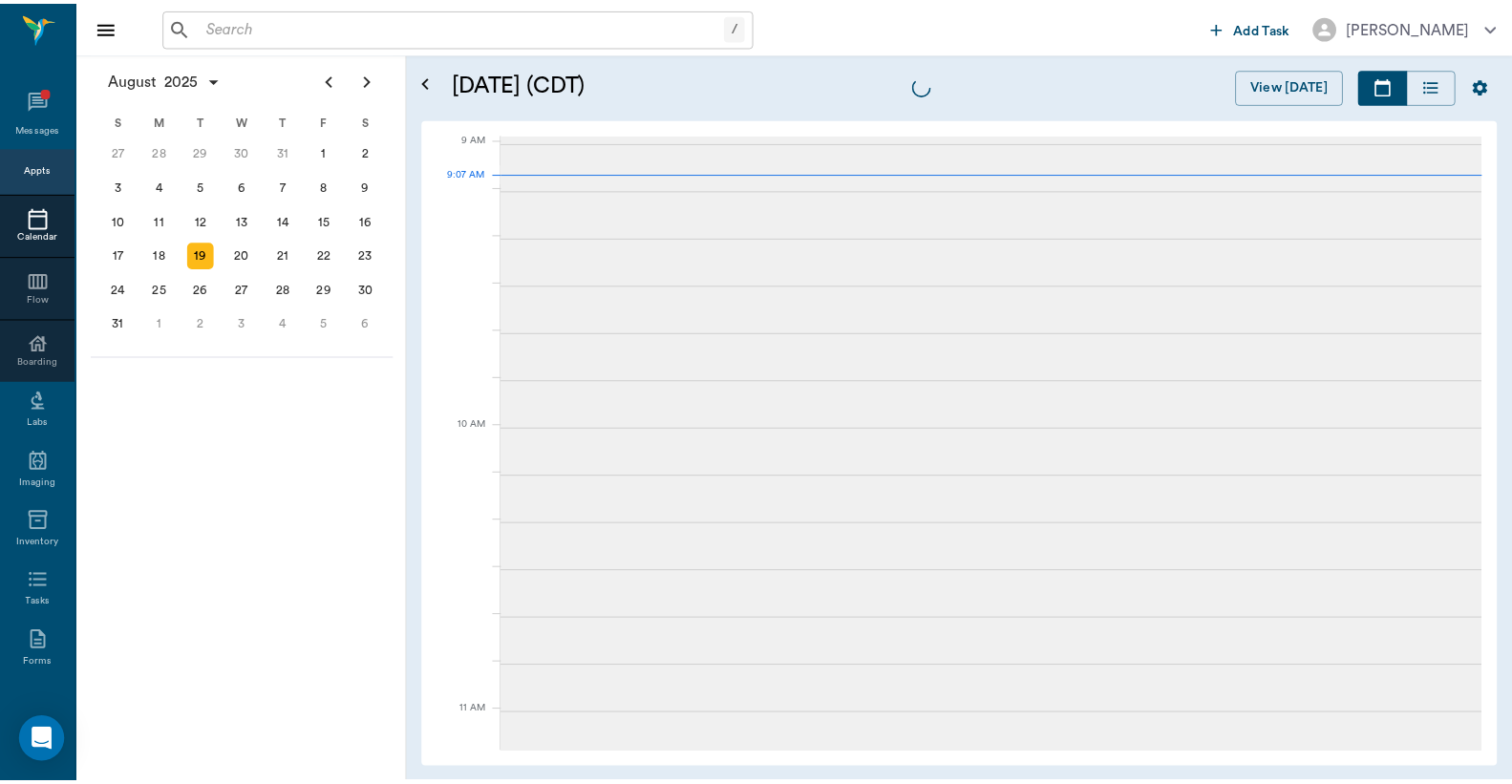
scroll to position [289, 0]
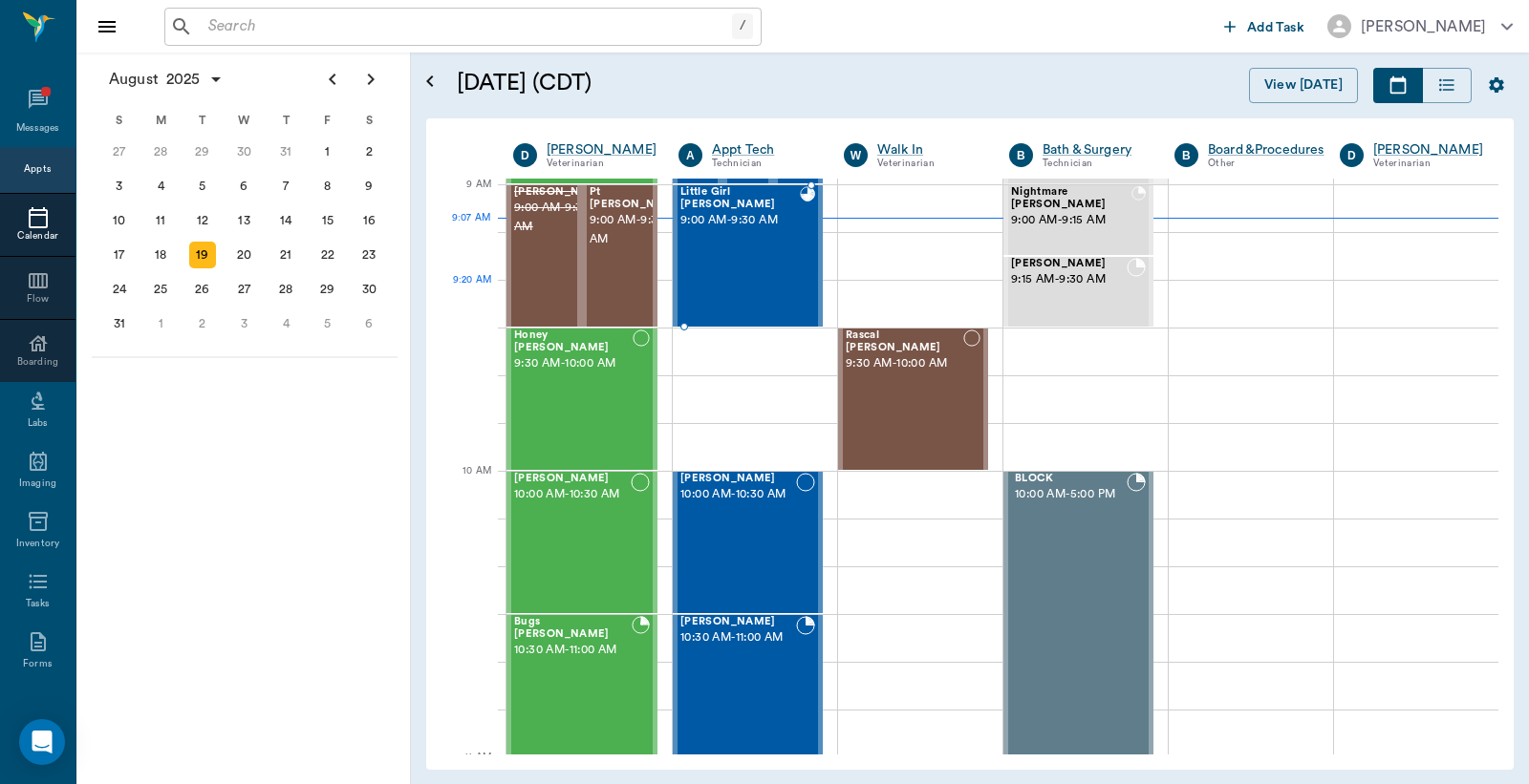
click at [774, 291] on div "Little Girl Acevedo 9:00 AM - 9:30 AM" at bounding box center [740, 256] width 120 height 139
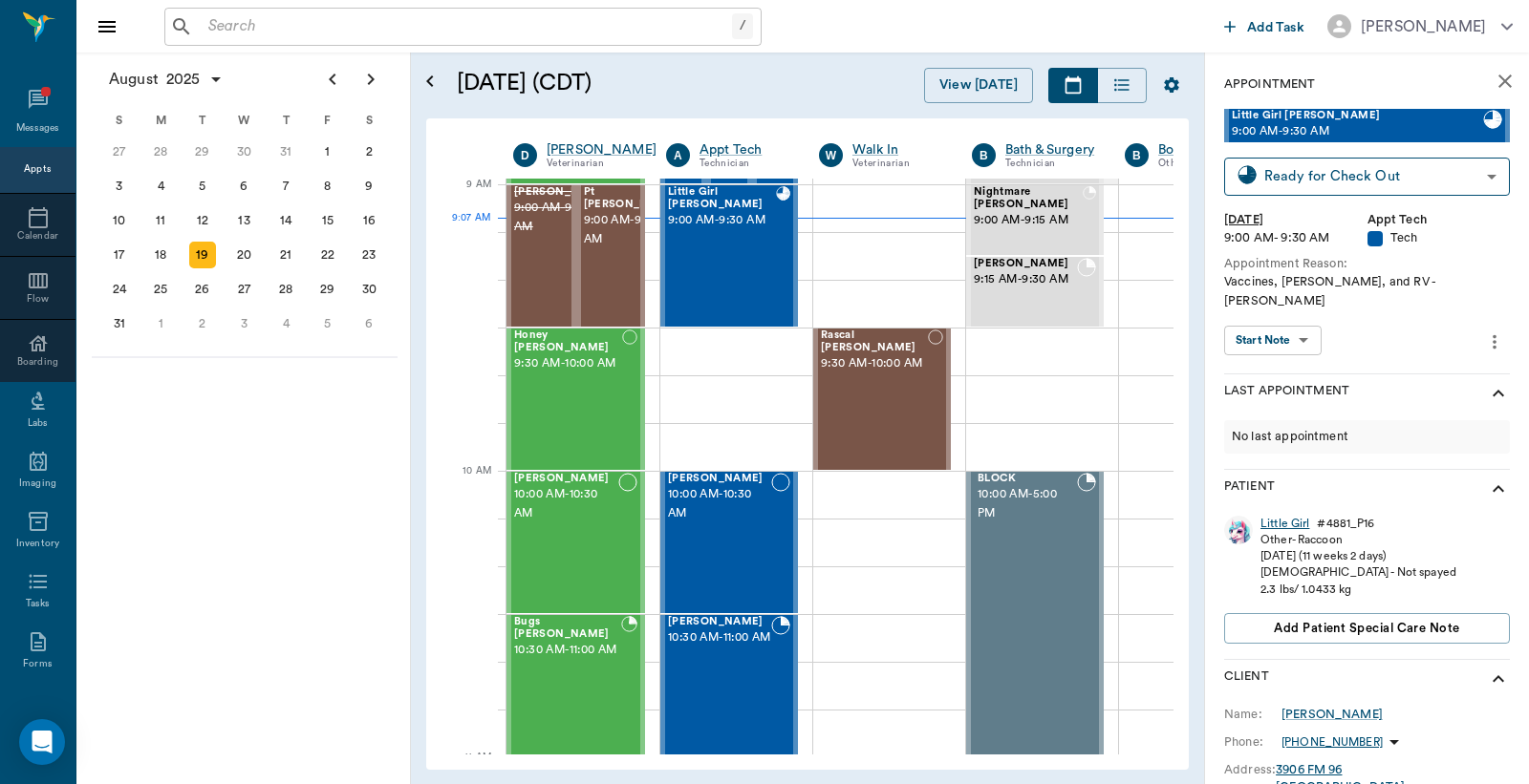
click at [1284, 516] on div "Little Girl" at bounding box center [1285, 523] width 48 height 16
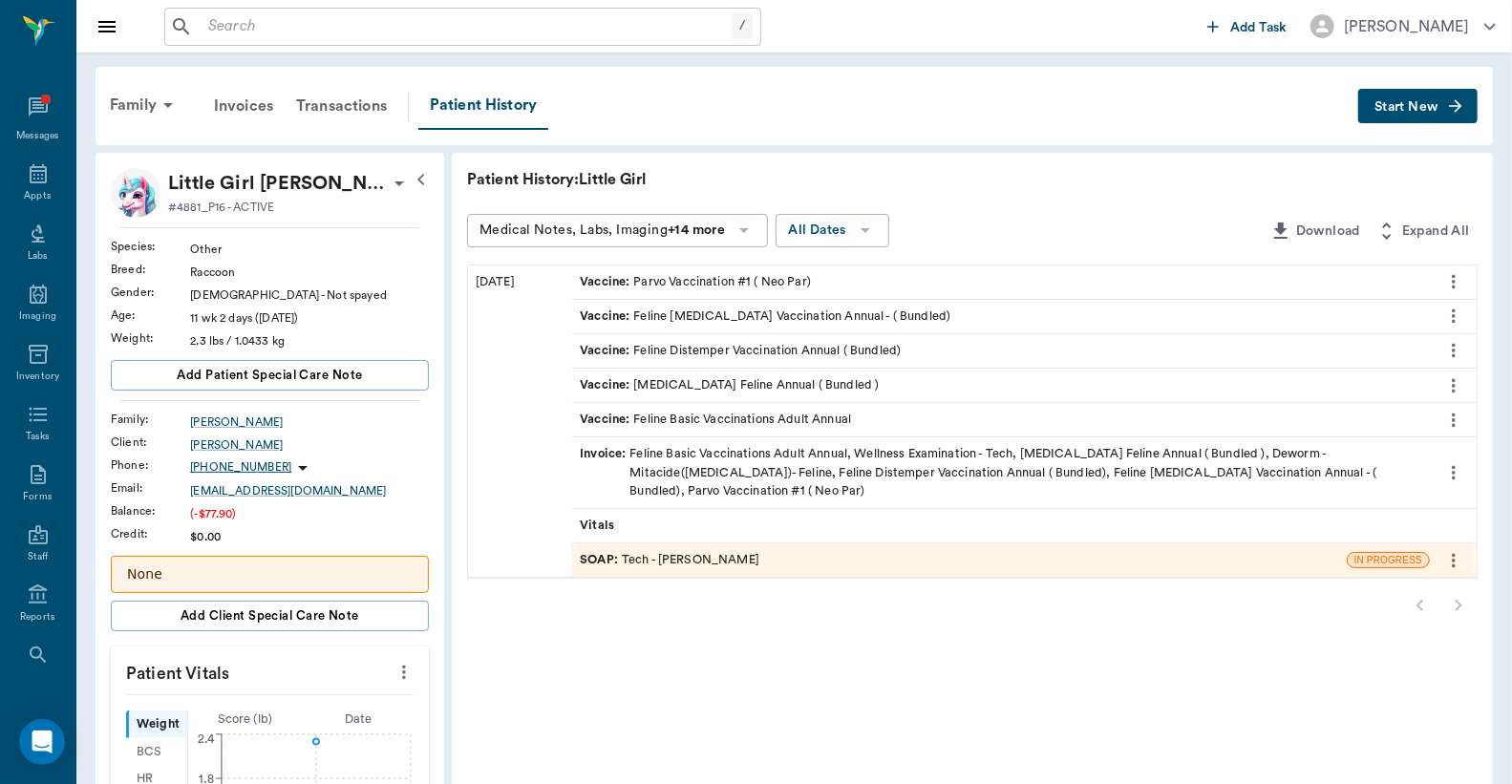
click at [750, 469] on div "Invoice : Feline Basic Vaccinations Adult Annual, Wellness Examination - Tech, …" at bounding box center [1000, 472] width 842 height 55
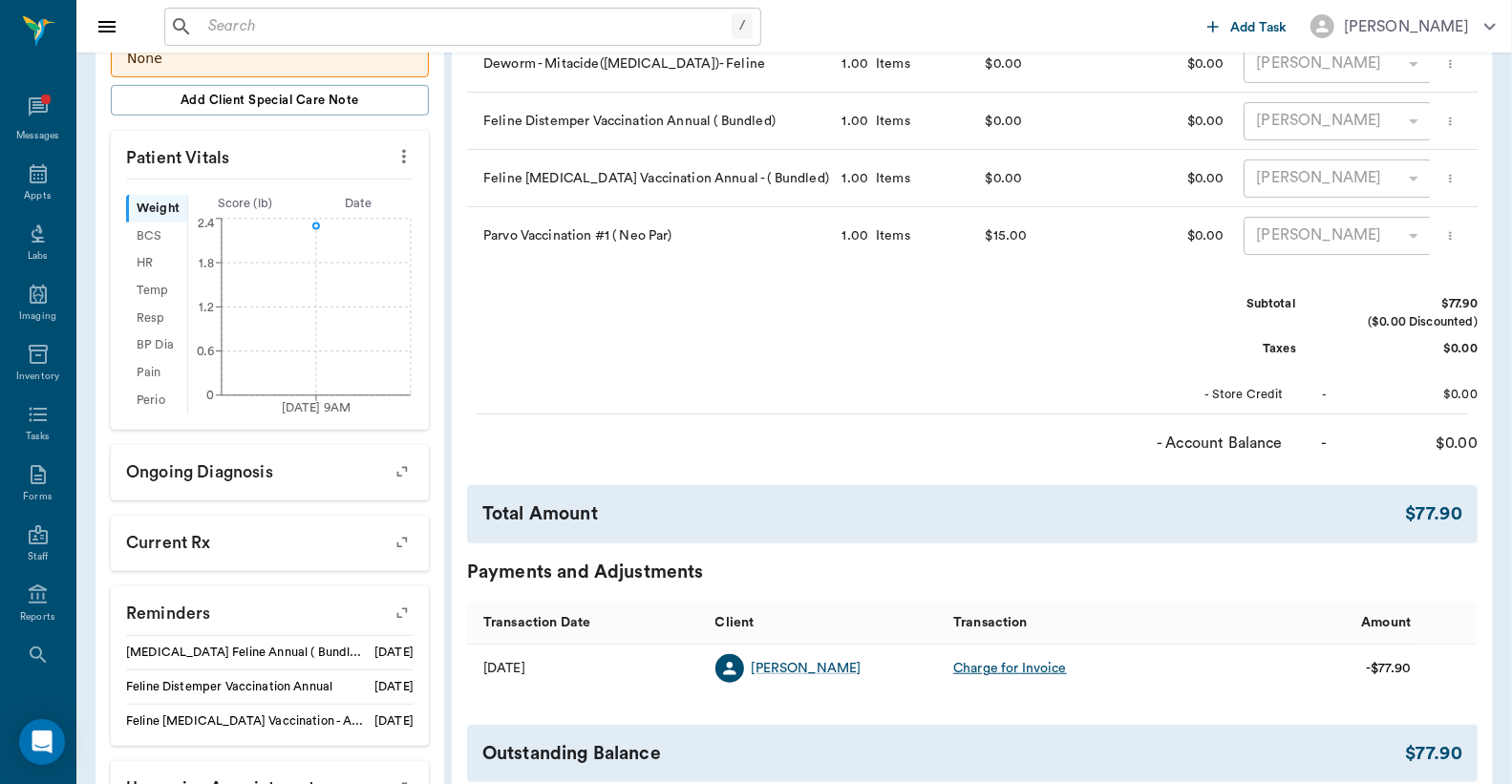
scroll to position [566, 0]
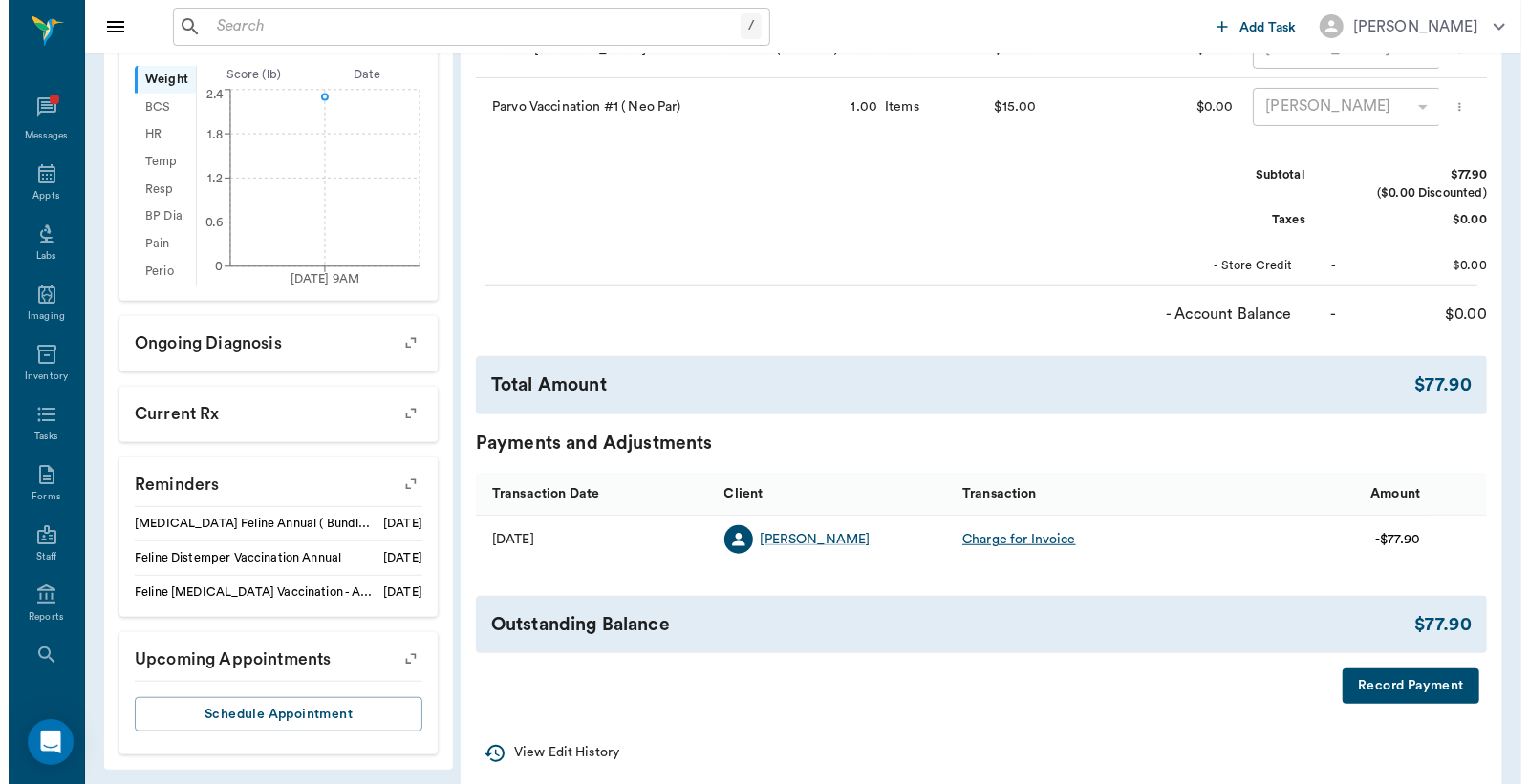
scroll to position [684, 0]
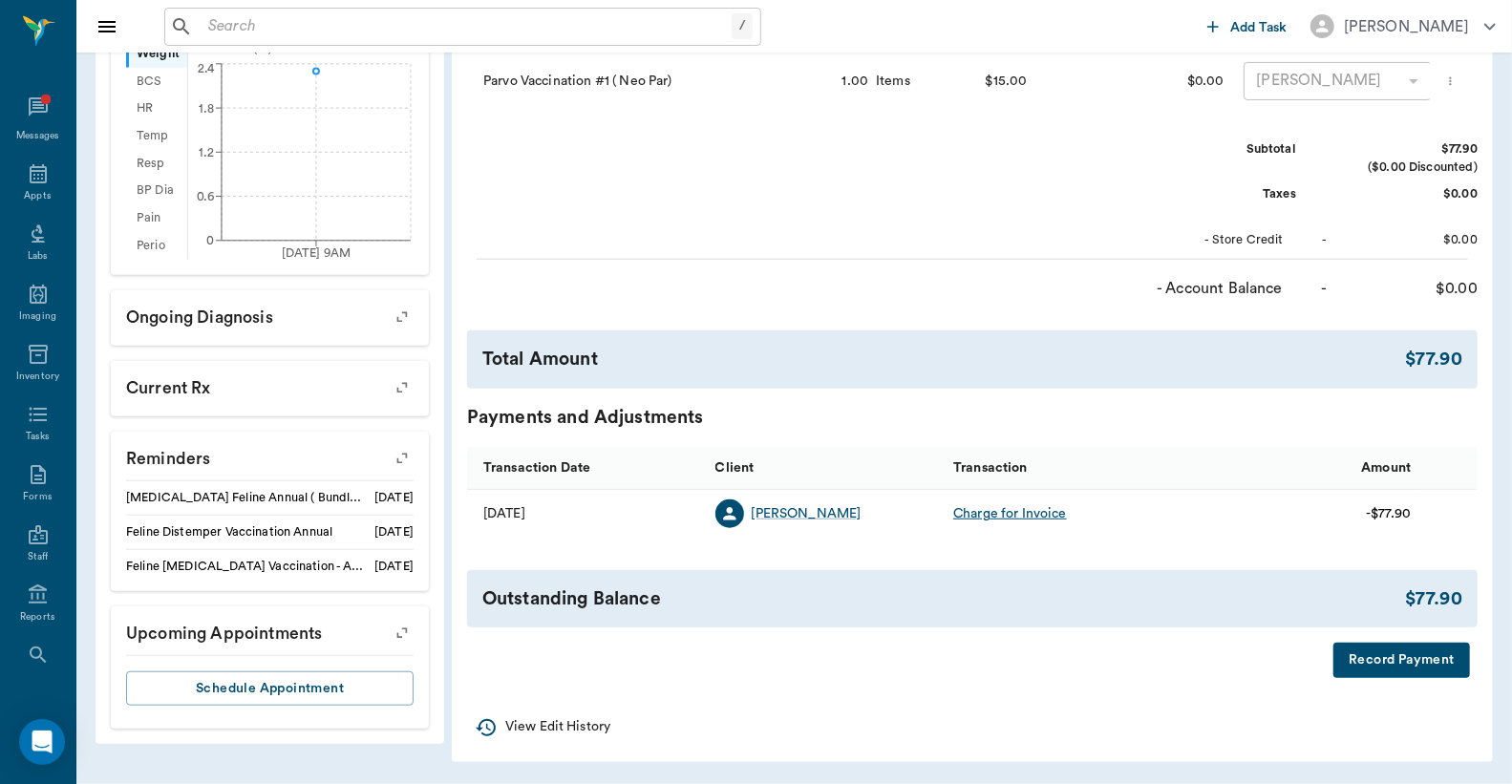
click at [1426, 658] on button "Record Payment" at bounding box center [1401, 660] width 136 height 36
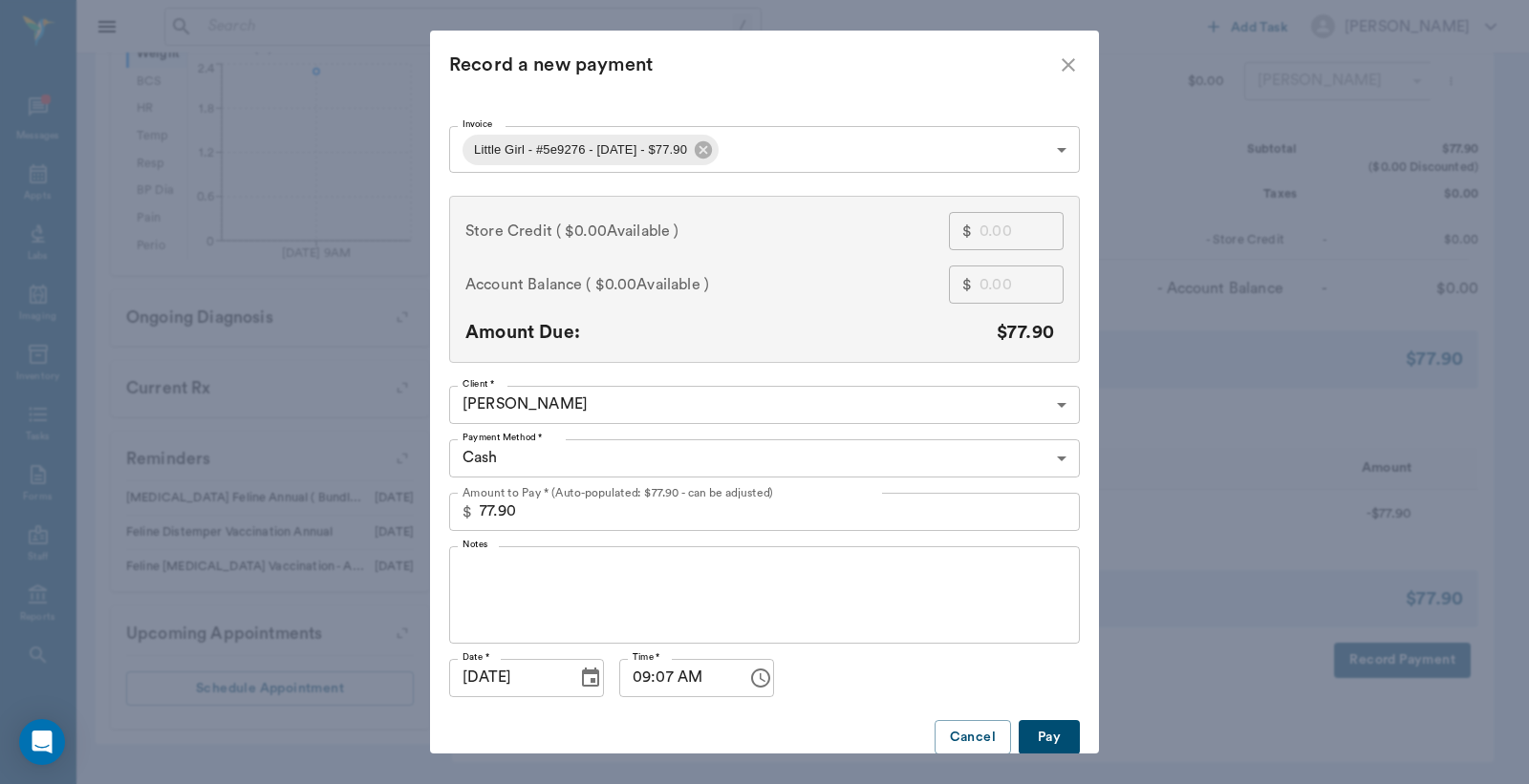
scroll to position [36, 0]
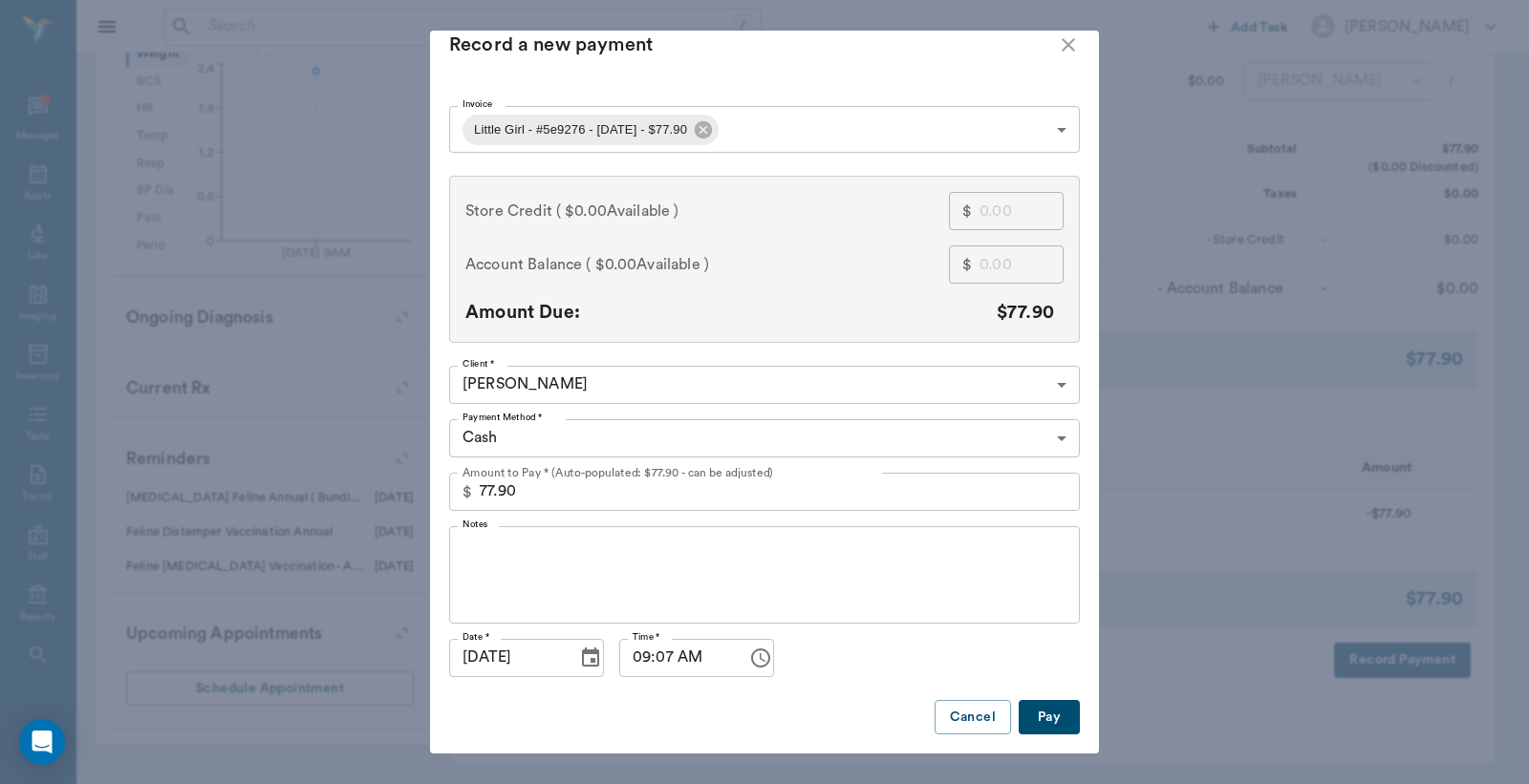
click at [1049, 705] on button "Pay" at bounding box center [1048, 717] width 61 height 36
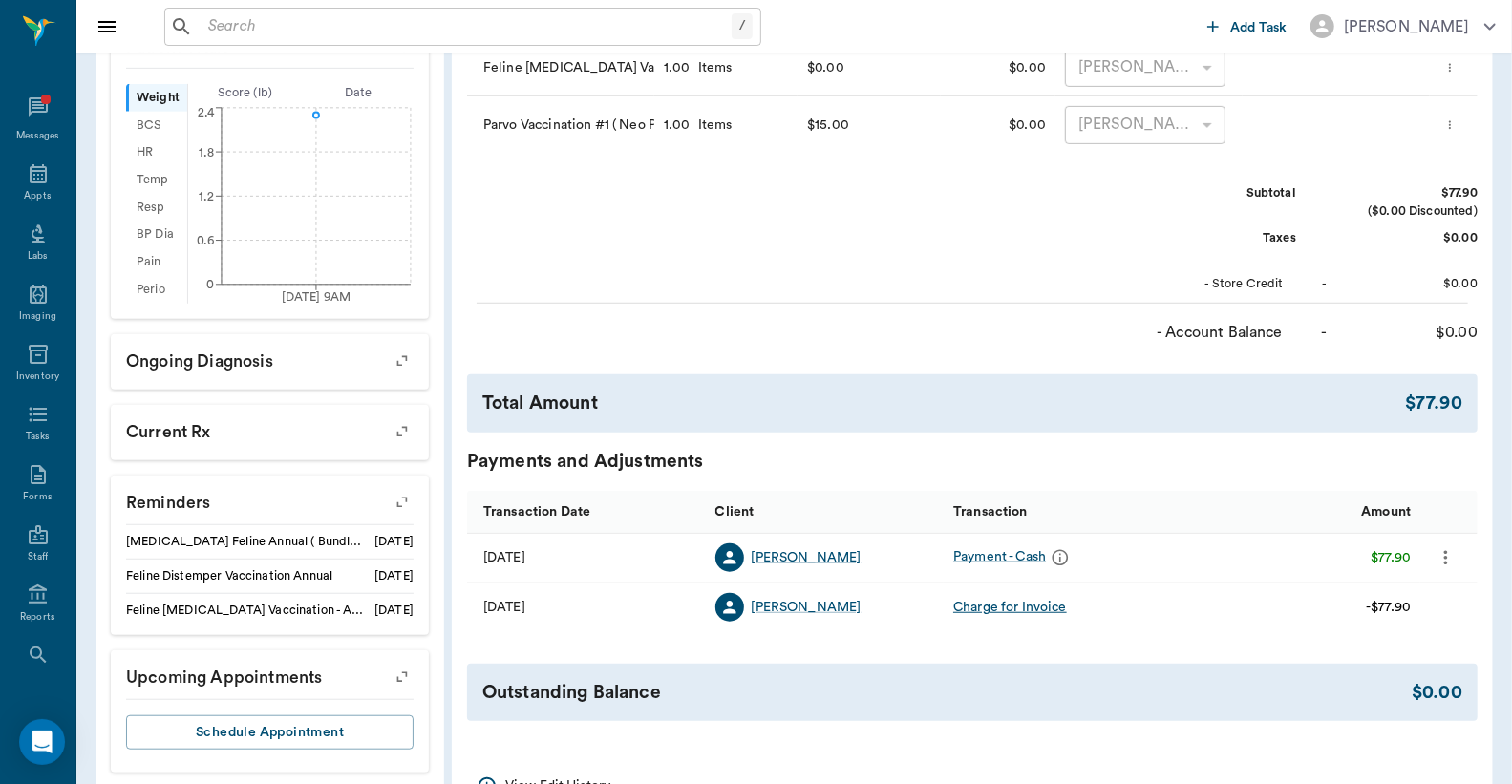
scroll to position [111, 0]
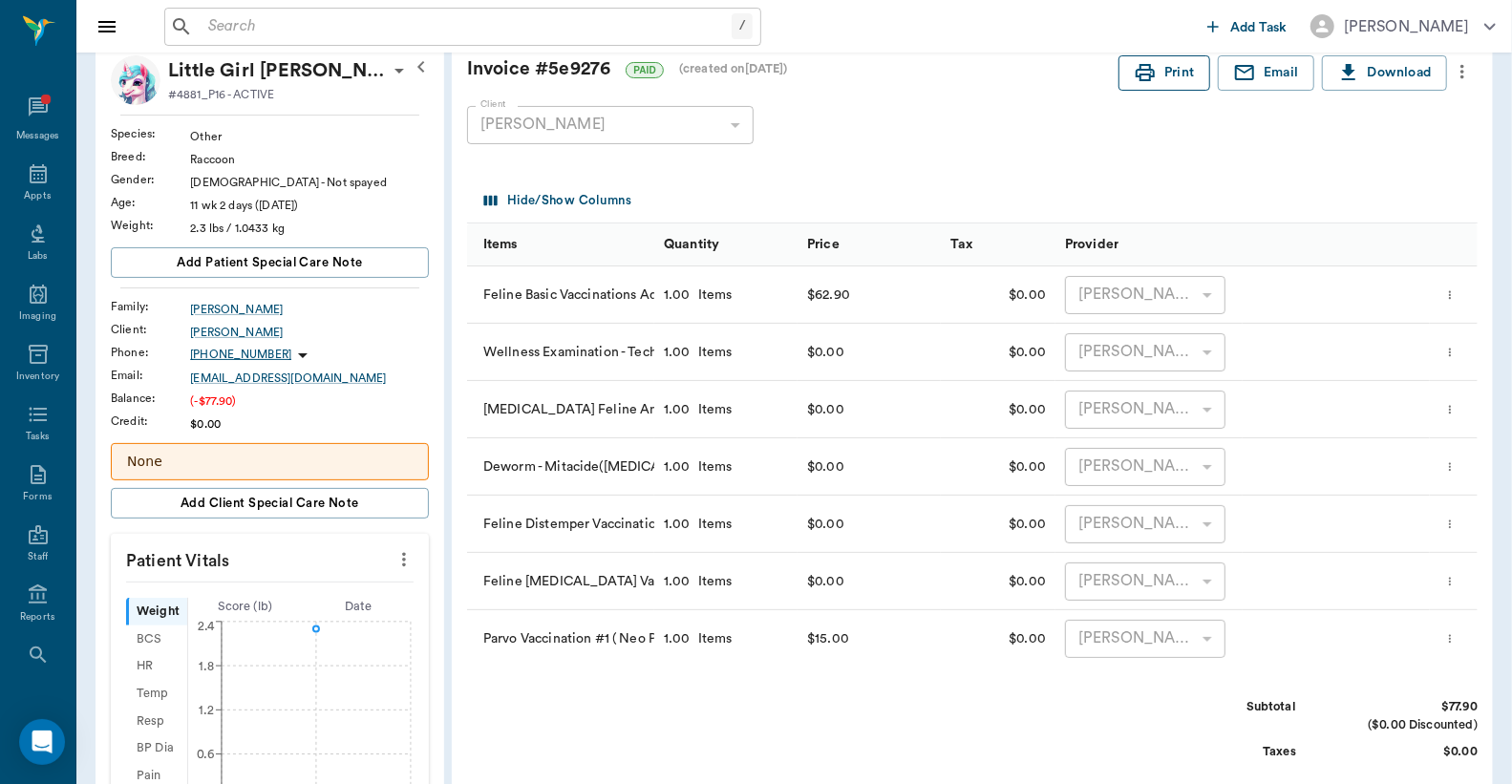
click at [1171, 83] on button "Print" at bounding box center [1163, 72] width 92 height 36
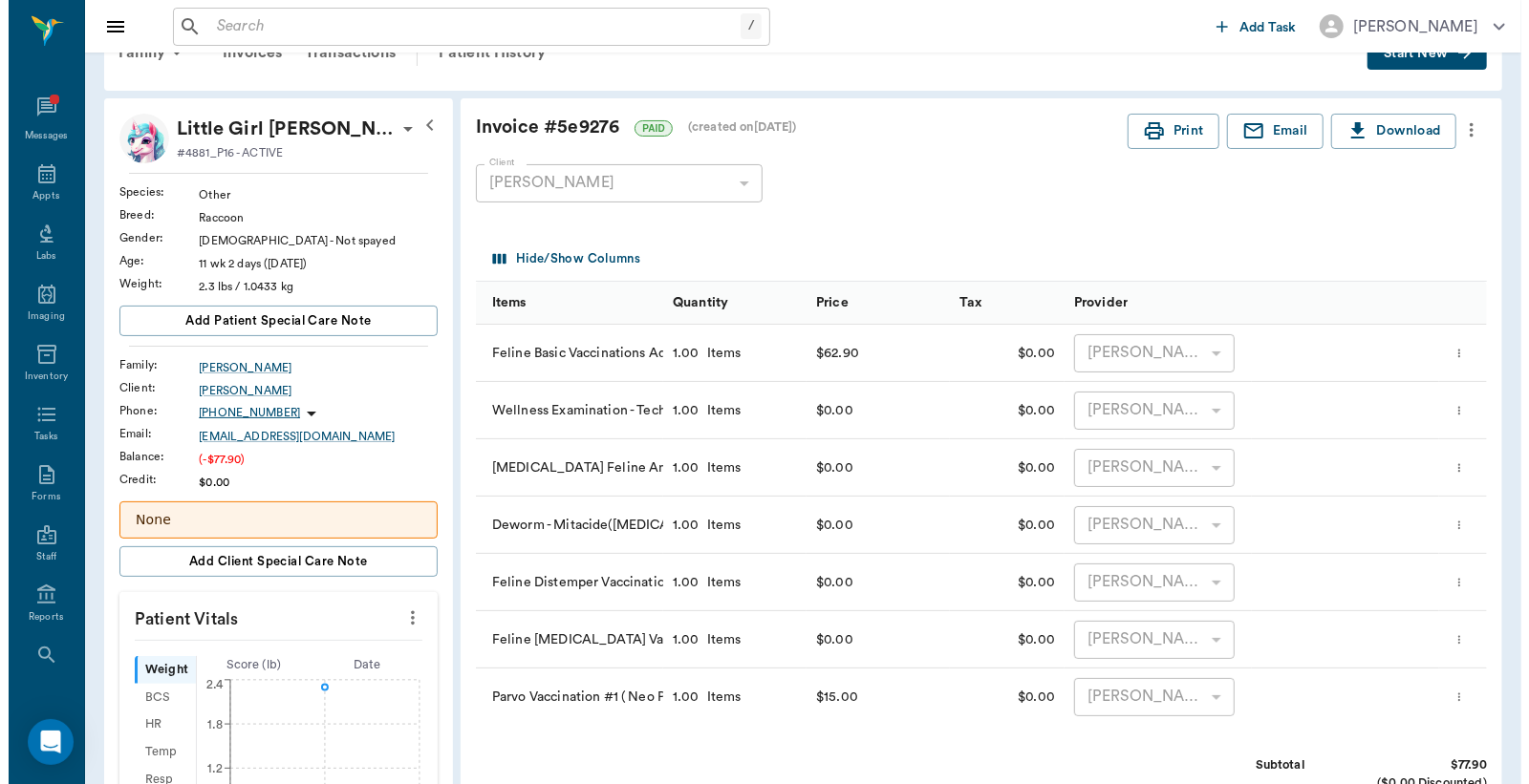
scroll to position [0, 0]
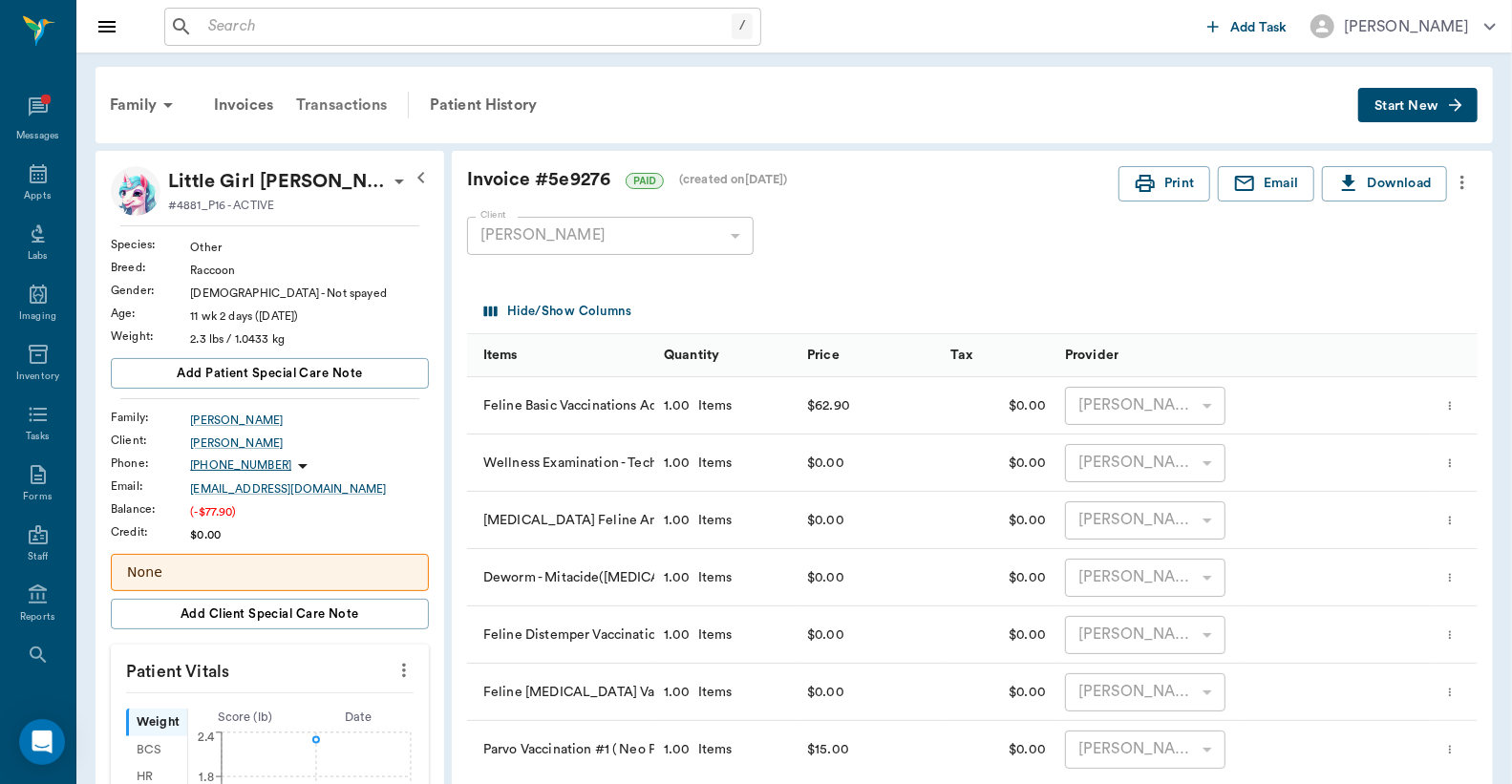
click at [340, 106] on div "Transactions" at bounding box center [342, 104] width 114 height 45
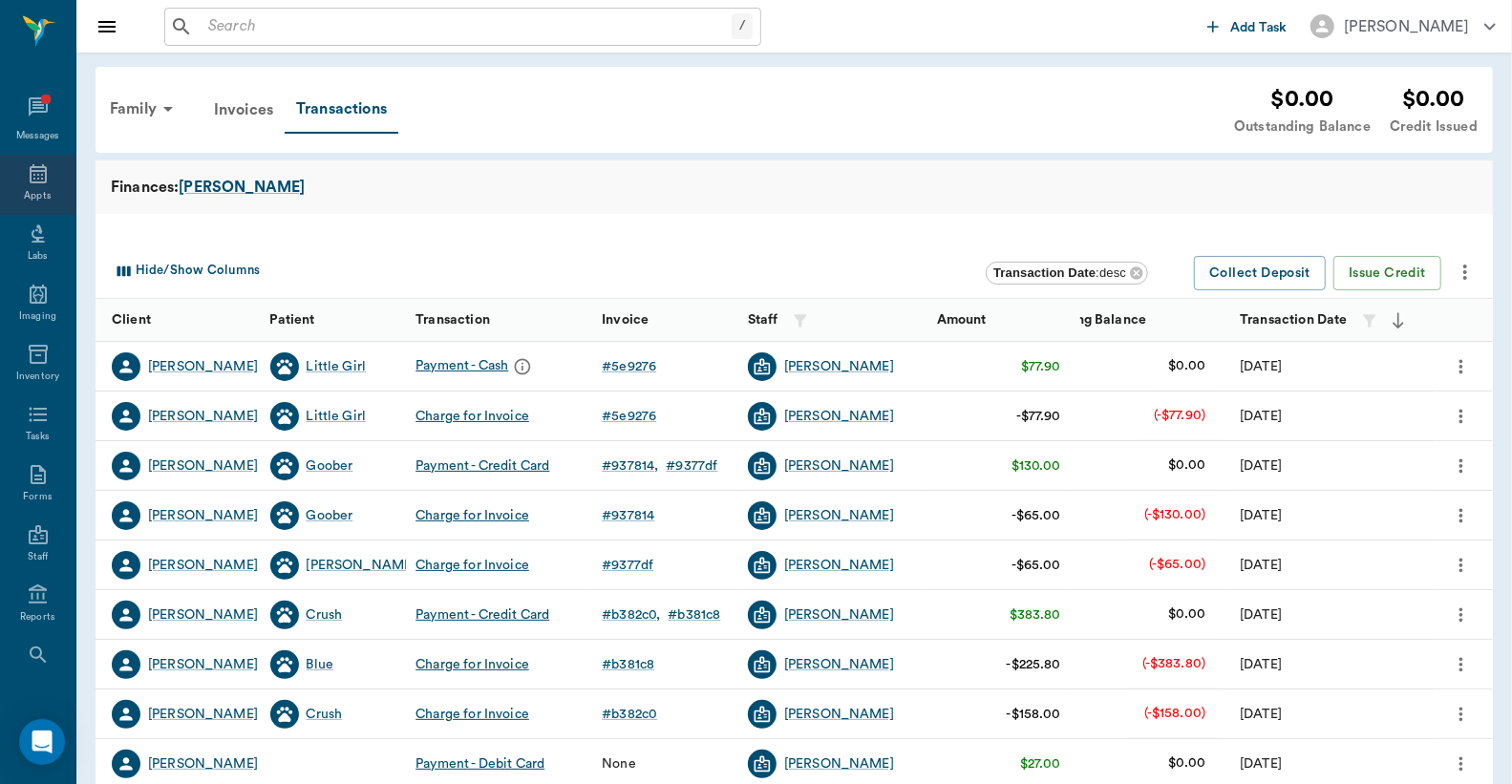
click at [27, 174] on icon at bounding box center [39, 174] width 23 height 23
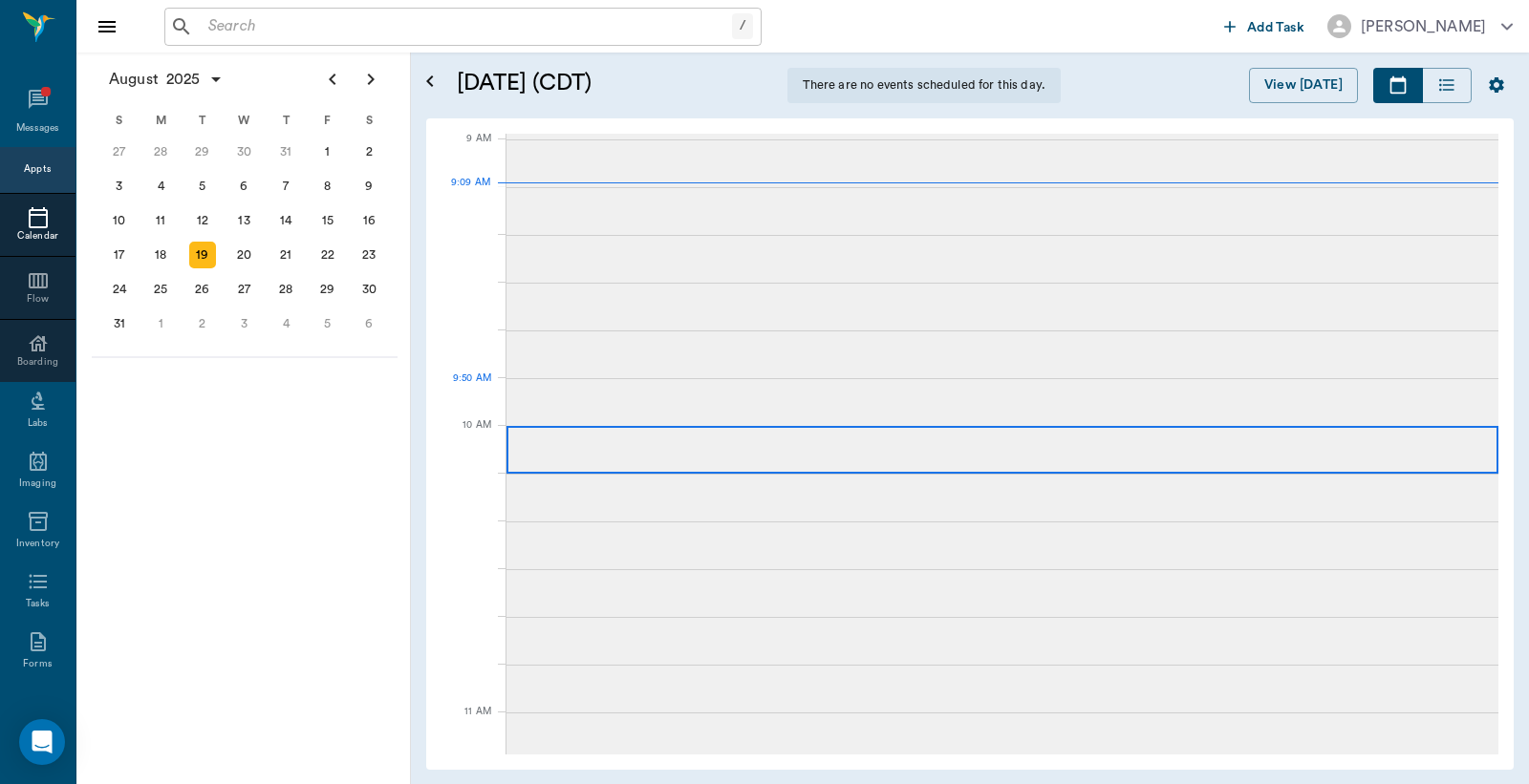
scroll to position [288, 0]
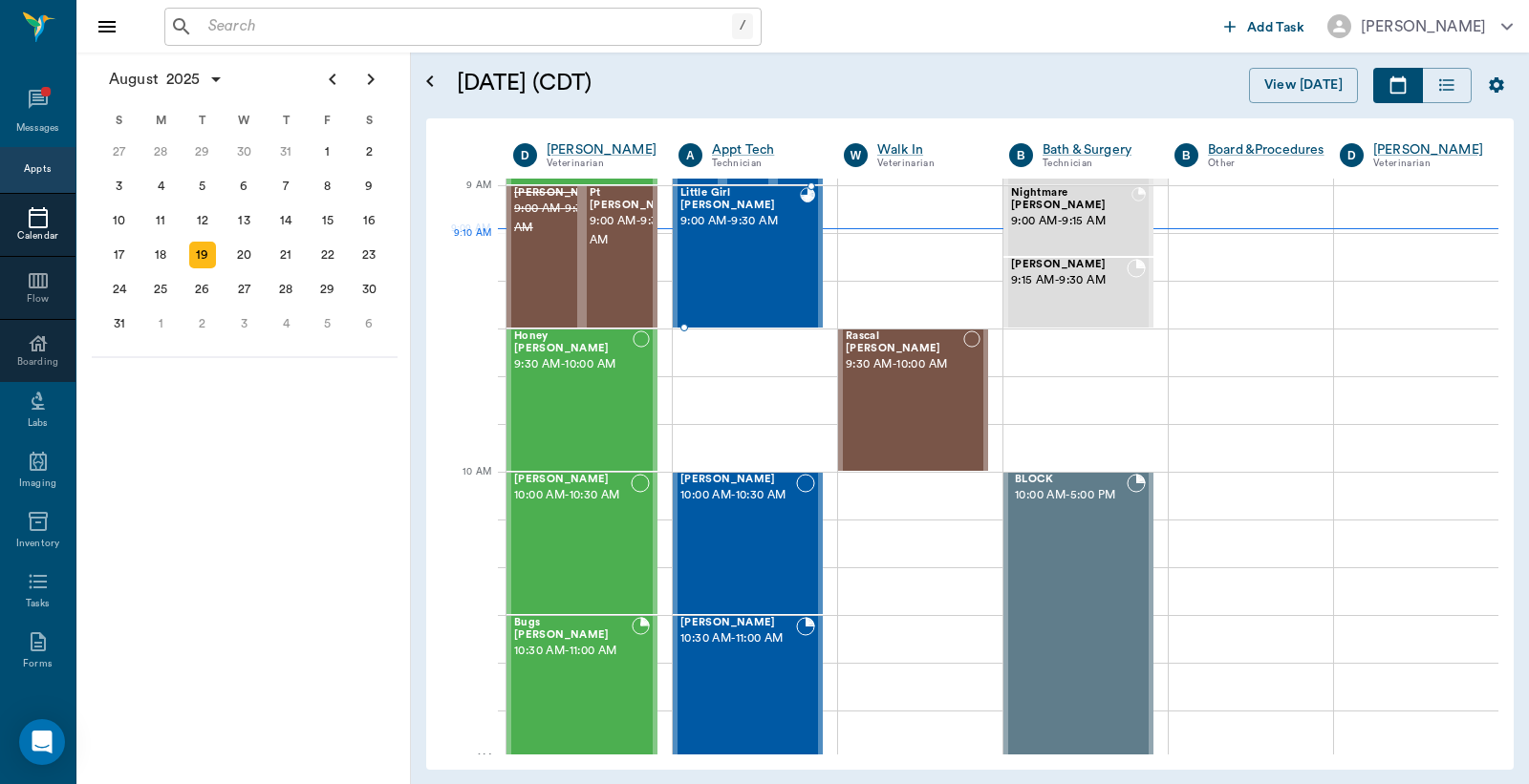
click at [775, 266] on div "Little Girl [PERSON_NAME] 9:00 AM - 9:30 AM" at bounding box center [740, 257] width 120 height 139
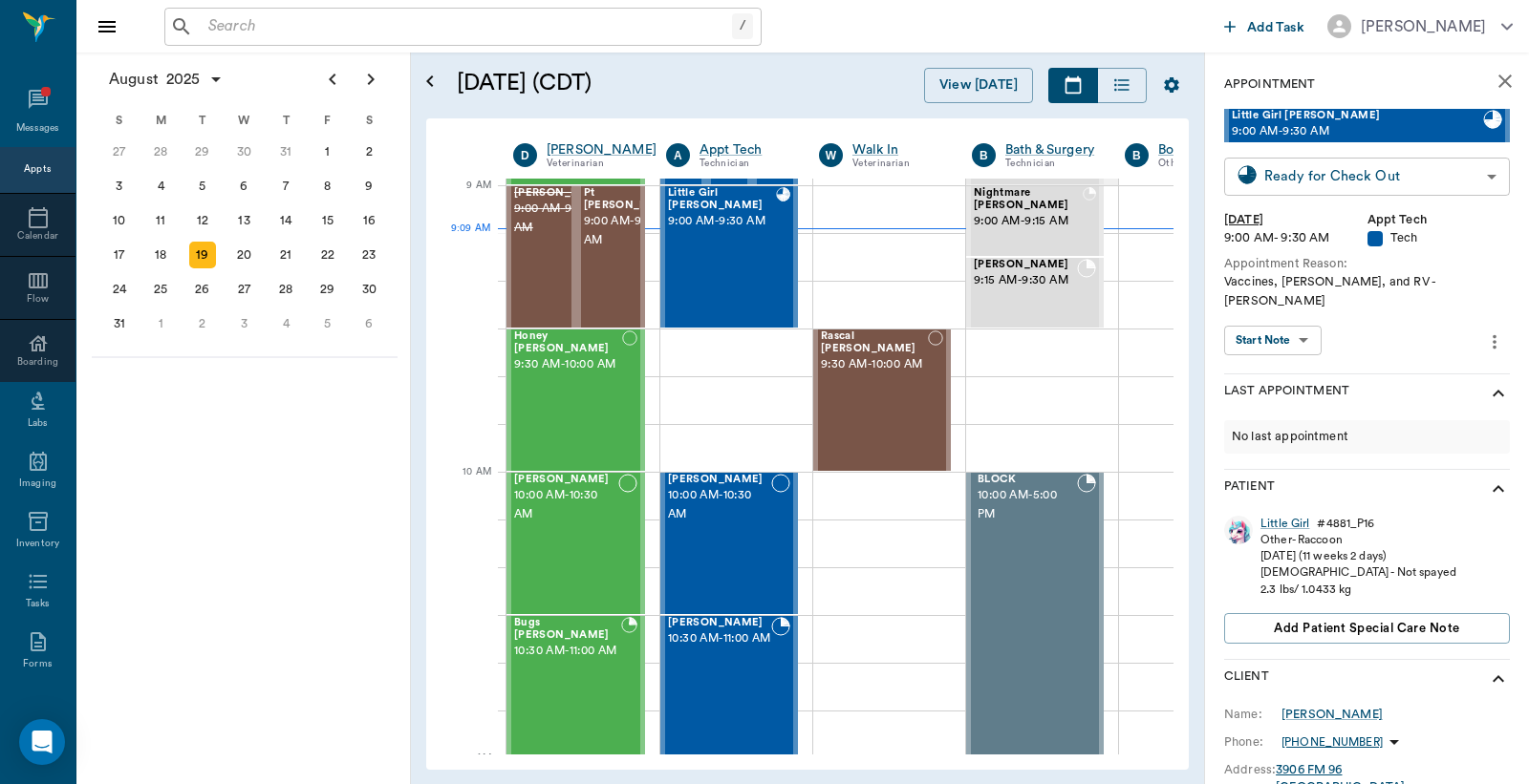
click at [1301, 182] on body "/ ​ Add Task [PERSON_NAME] Nectar Messages Appts Calendar Flow Boarding Labs Im…" at bounding box center [764, 392] width 1529 height 784
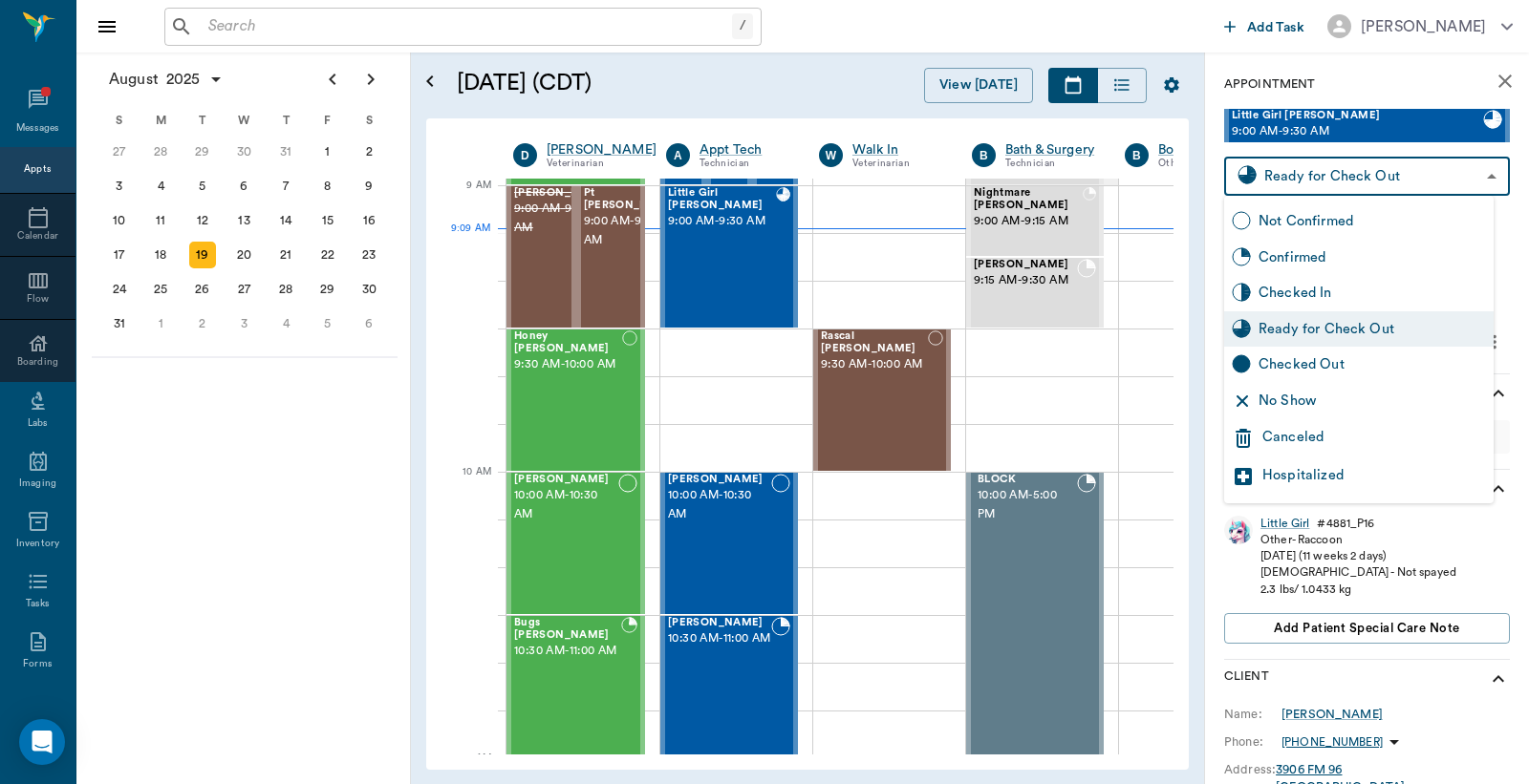
click at [1305, 351] on div "Checked Out" at bounding box center [1358, 365] width 269 height 37
type input "CHECKED_OUT"
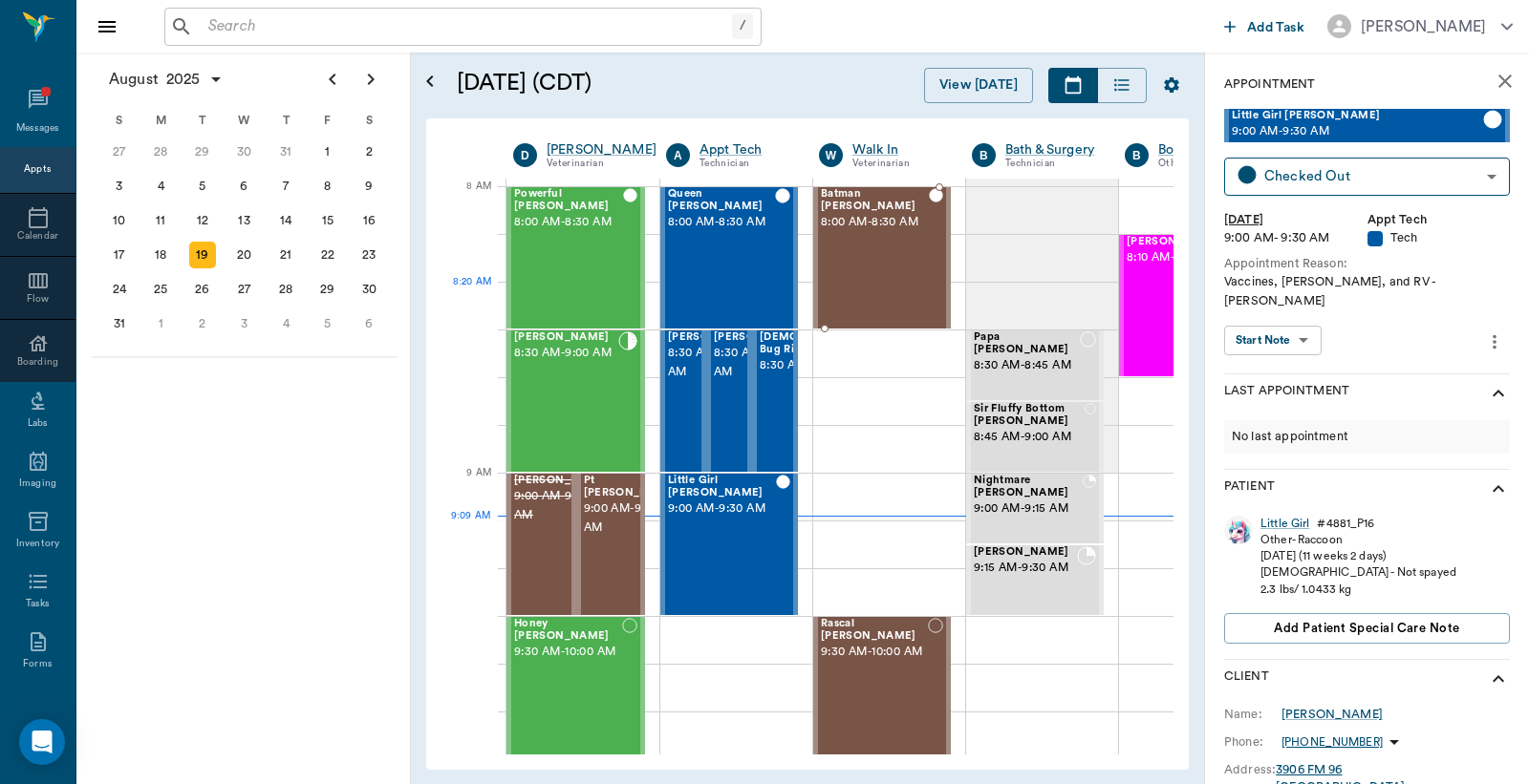
click at [865, 288] on div "Batman [PERSON_NAME] 8:00 AM - 8:30 AM" at bounding box center [875, 258] width 108 height 139
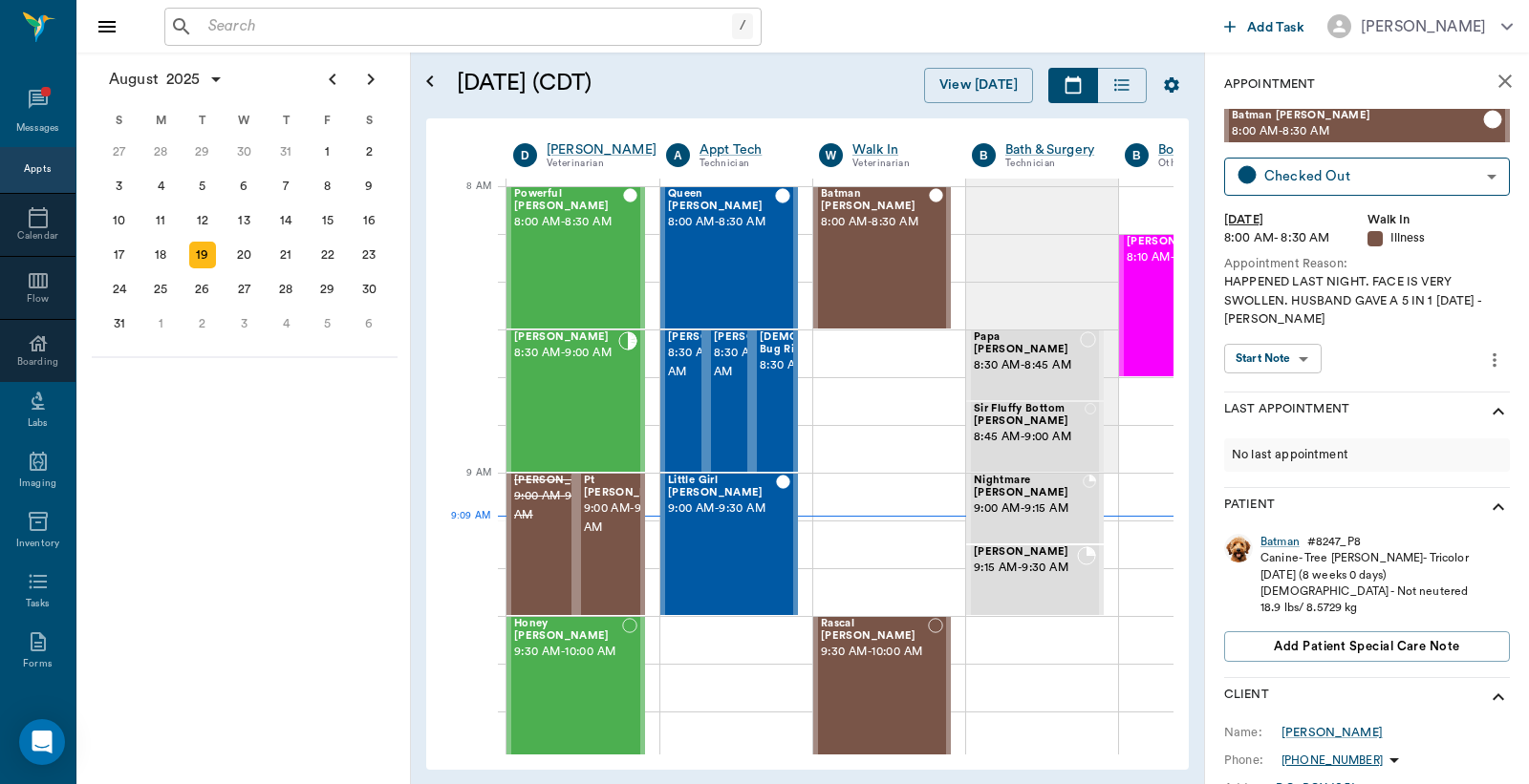
click at [1265, 550] on div "Canine - Tree [PERSON_NAME] - Tricolor" at bounding box center [1365, 558] width 209 height 16
click at [1267, 547] on div "Batman" at bounding box center [1280, 542] width 40 height 16
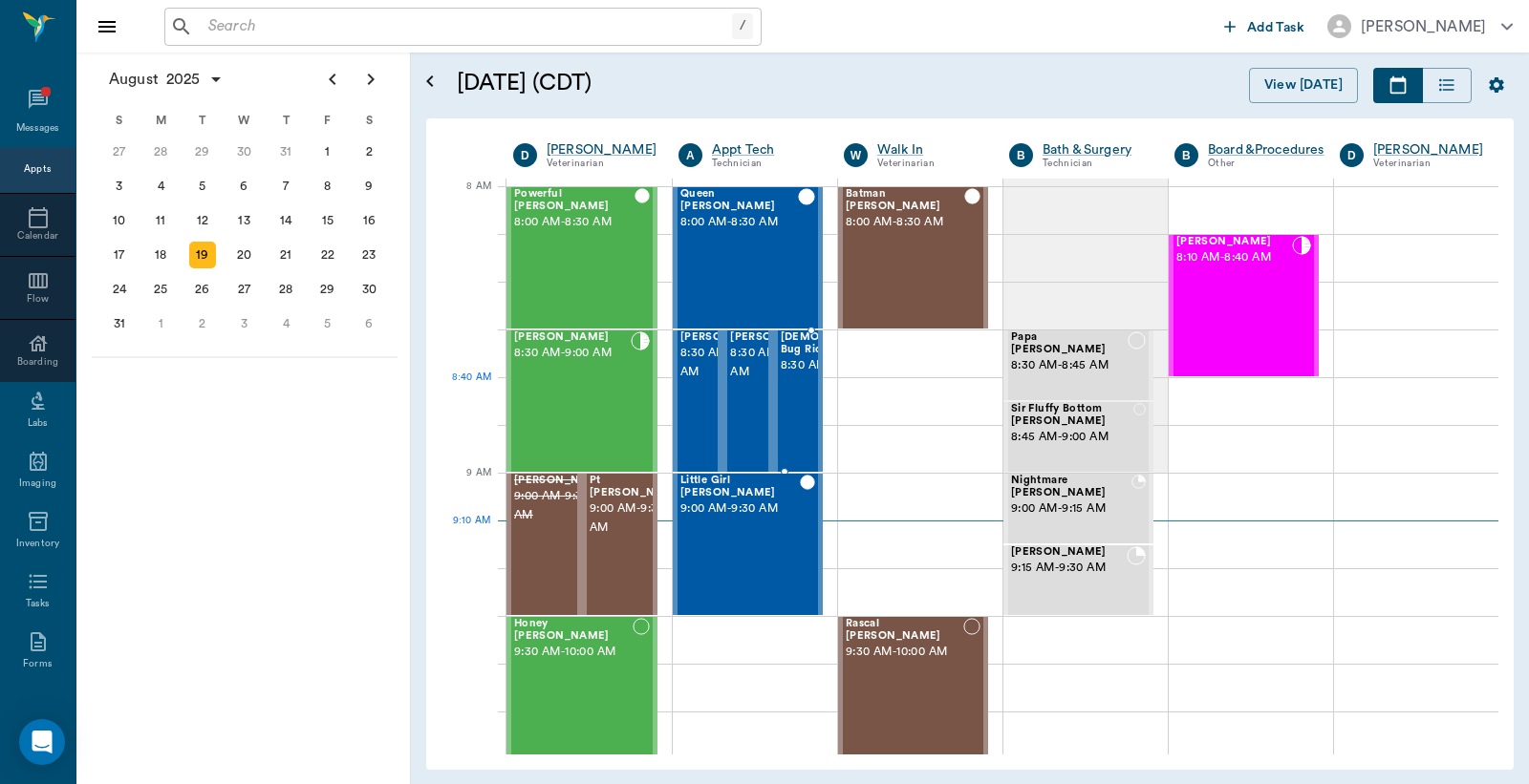
click at [787, 376] on span "8:30 AM - 9:00 AM" at bounding box center [845, 366] width 130 height 19
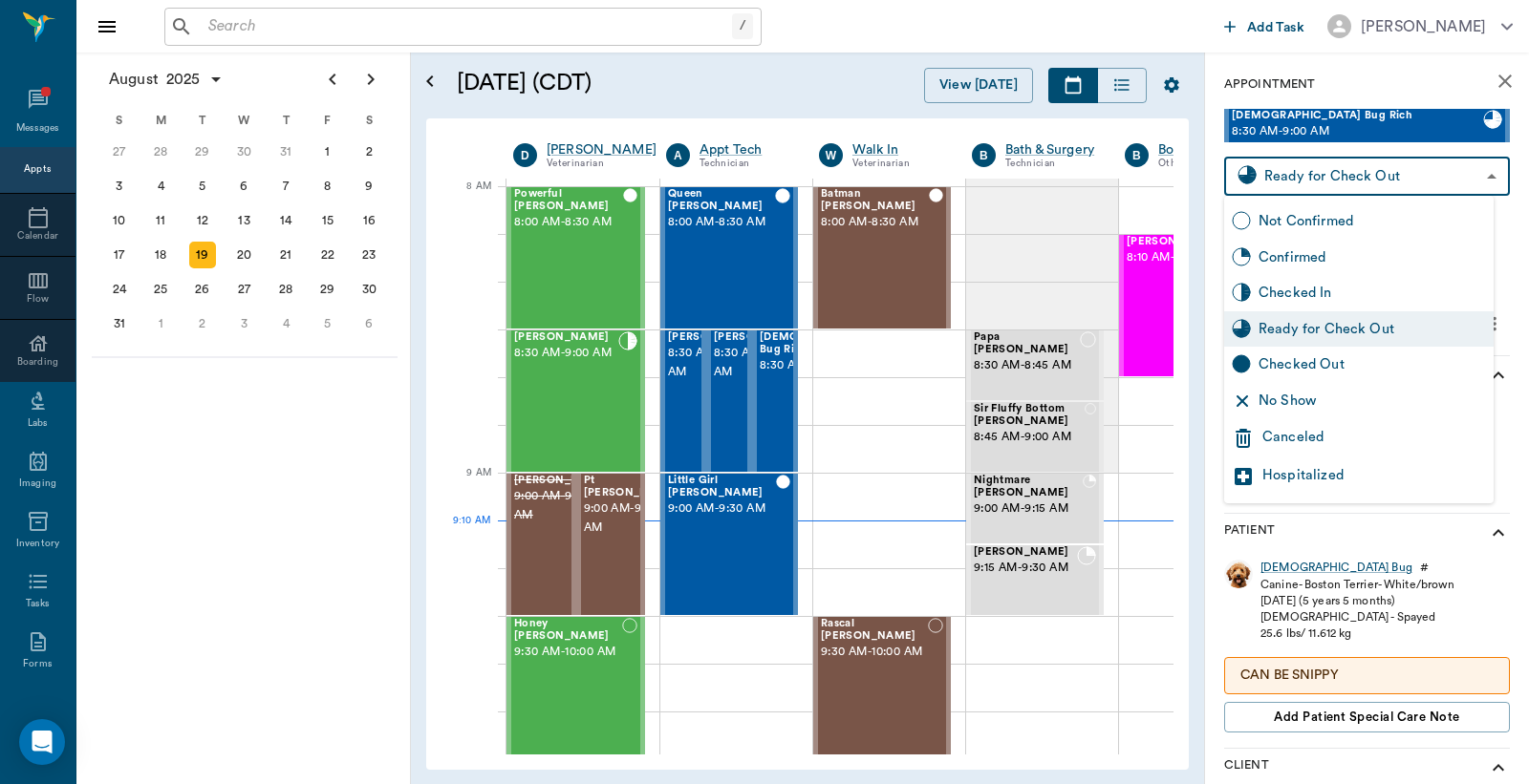
click at [1383, 162] on body "/ ​ Add Task [PERSON_NAME] Nectar Messages Appts Calendar Flow Boarding Labs Im…" at bounding box center [764, 392] width 1529 height 784
click at [1303, 367] on div "Checked Out" at bounding box center [1372, 365] width 227 height 21
type input "CHECKED_OUT"
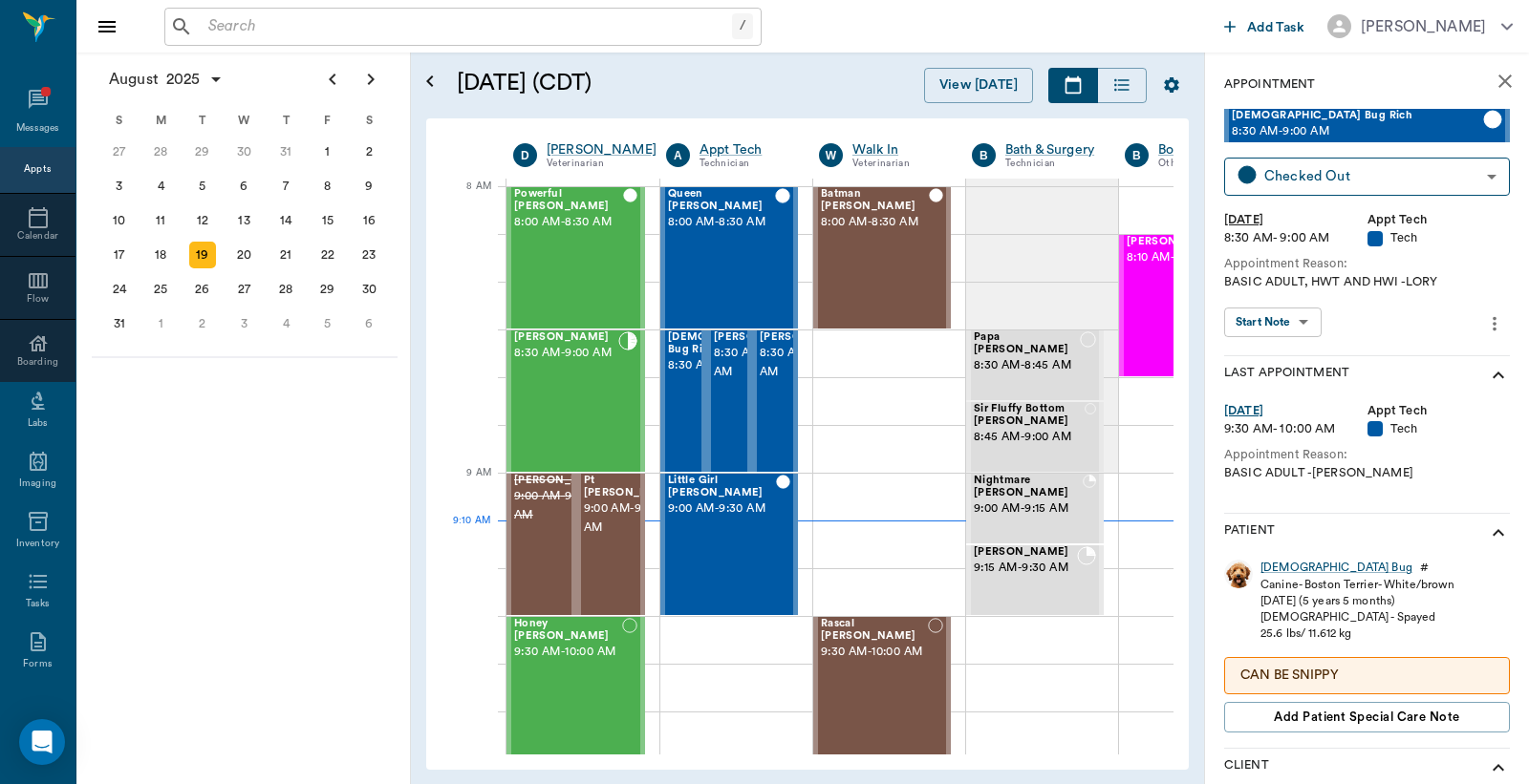
click at [1493, 70] on icon "close" at bounding box center [1505, 81] width 23 height 23
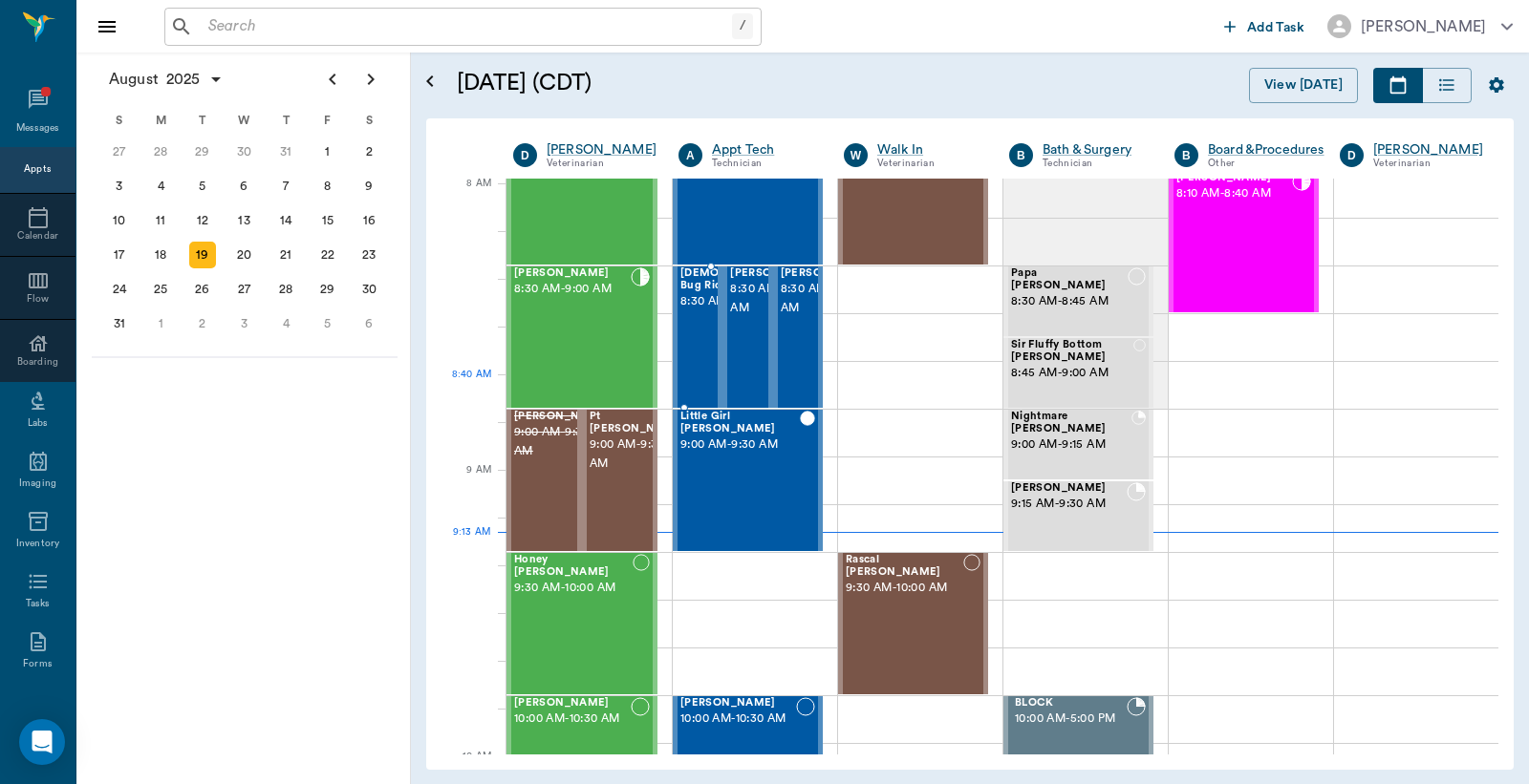
scroll to position [3, 0]
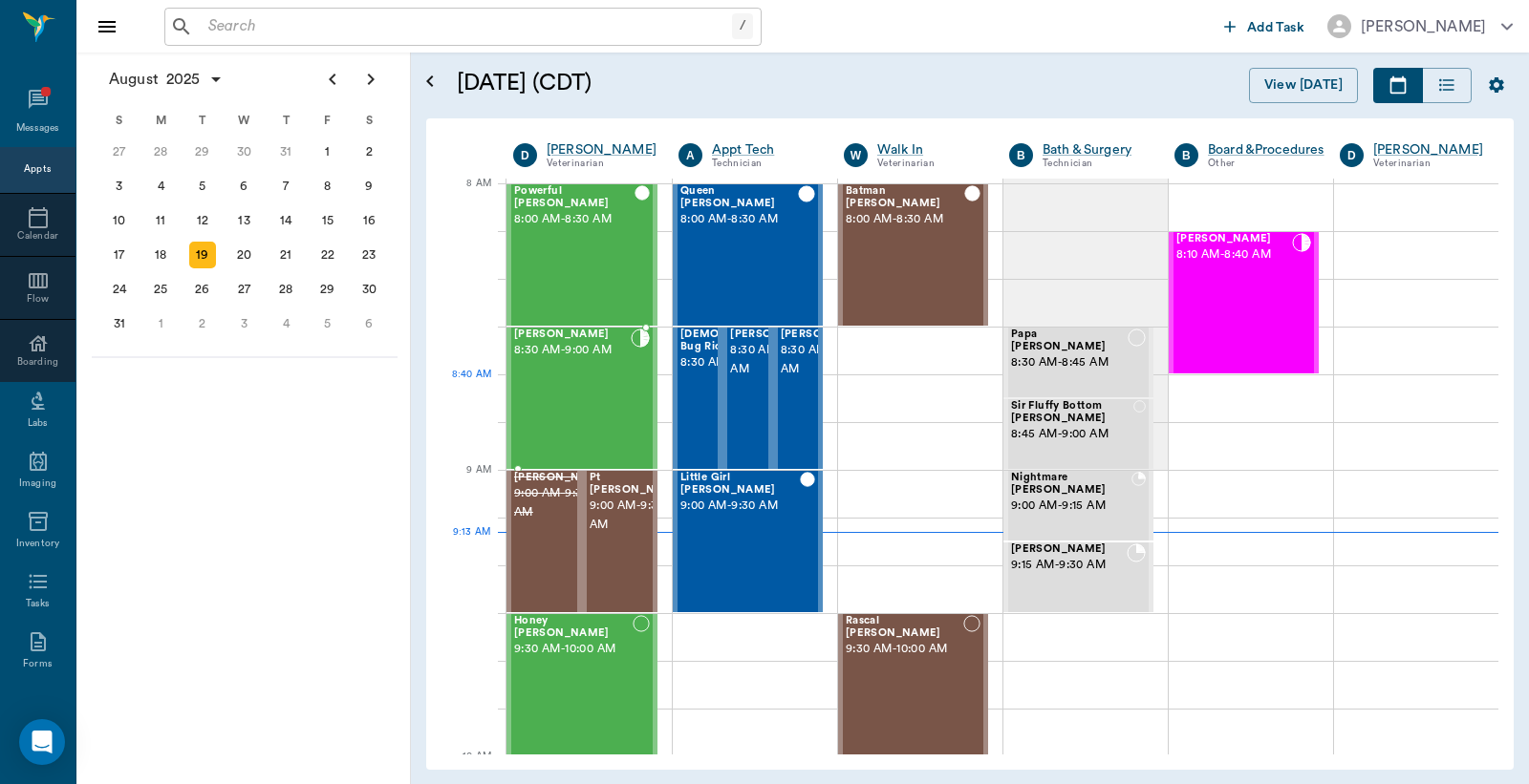
click at [602, 396] on div "[PERSON_NAME] 8:30 AM - 9:00 AM" at bounding box center [572, 398] width 117 height 139
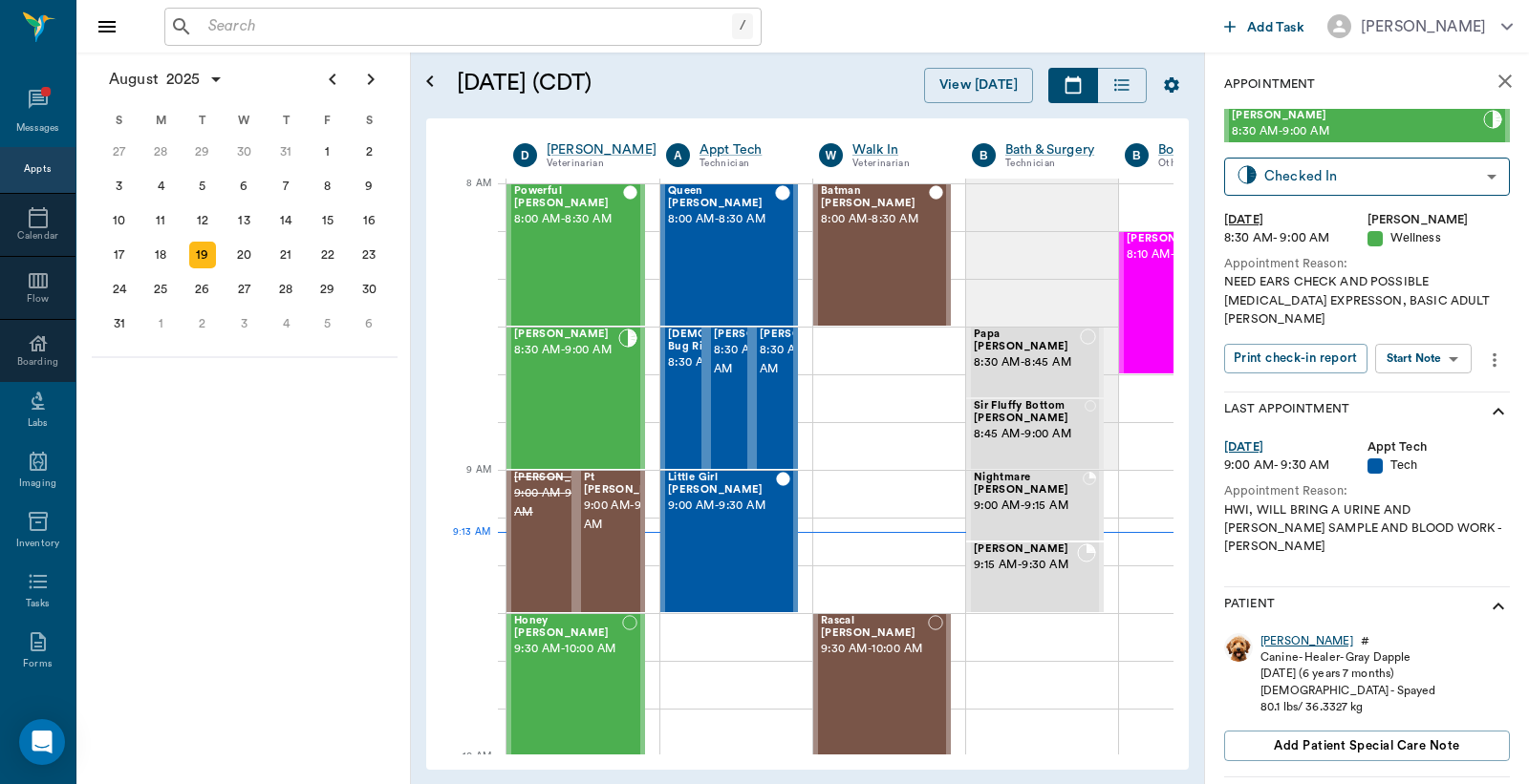
click at [1274, 633] on div "[PERSON_NAME]" at bounding box center [1307, 641] width 93 height 16
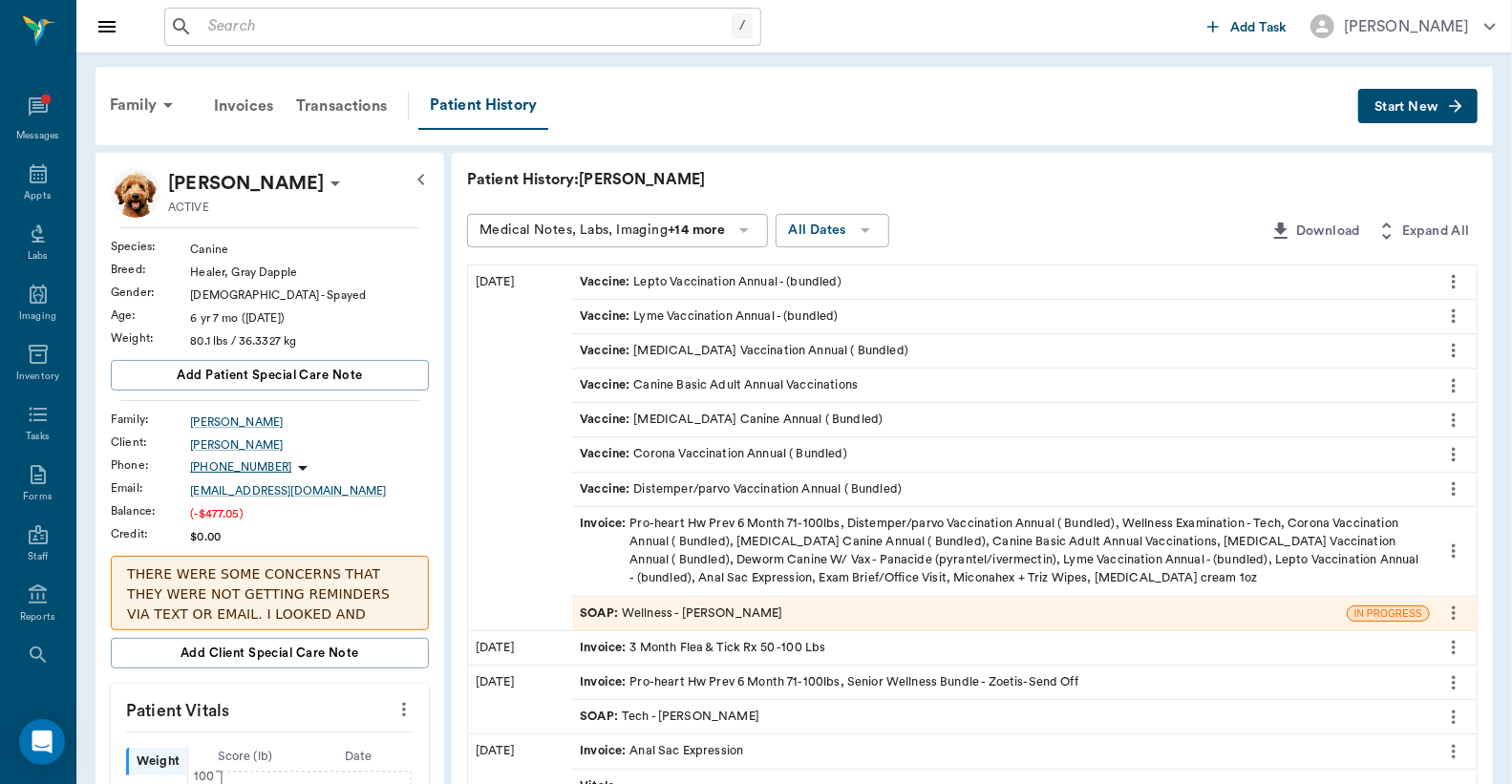
click at [793, 600] on div "SOAP : Wellness - [PERSON_NAME]" at bounding box center [960, 613] width 774 height 34
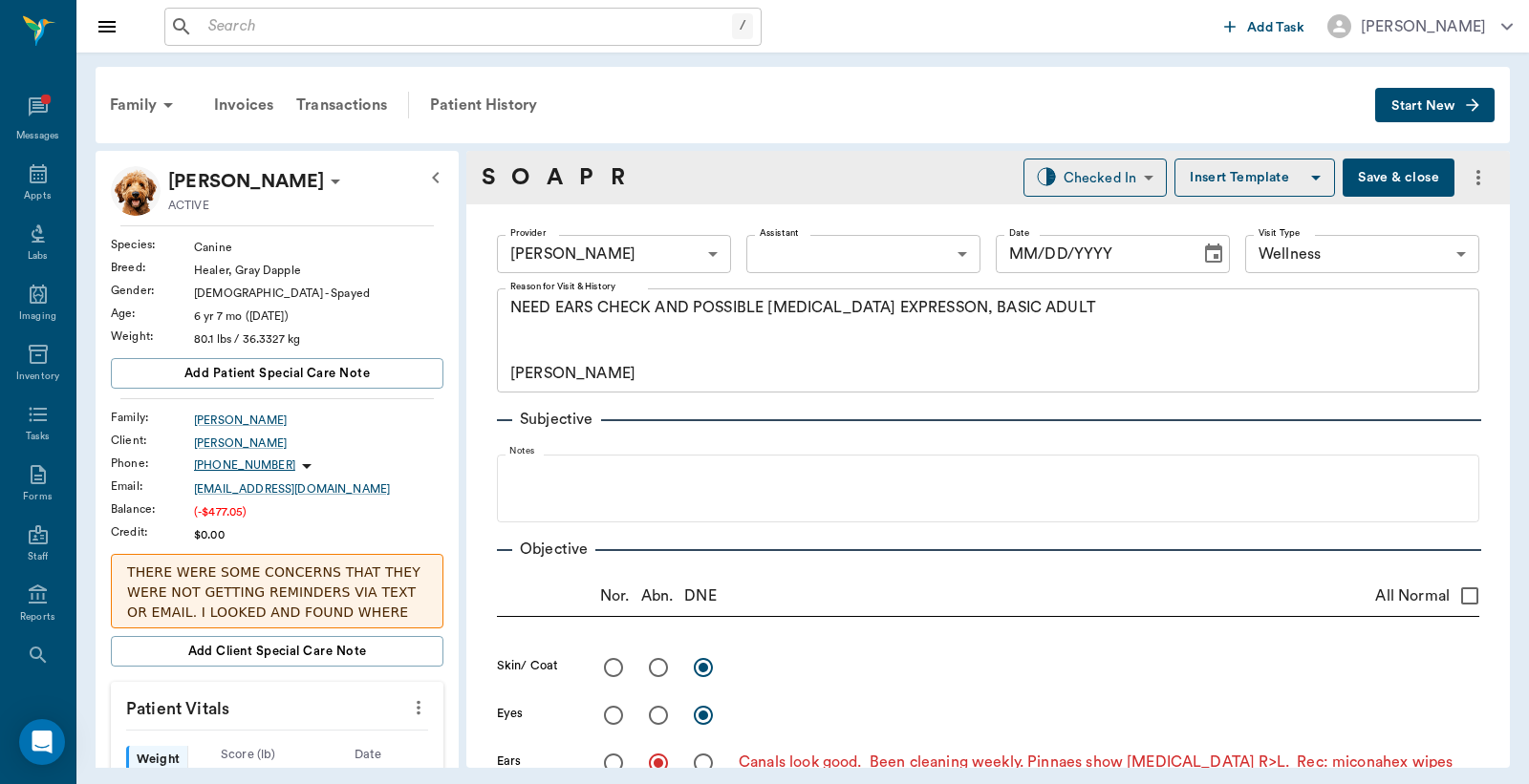
type input "63ec2f075fda476ae8351a4d"
type input "65d2be4f46e3a538d89b8c14"
type textarea "NEED EARS CHECK AND POSSIBLE ANAL GLAND EXPRESSON, BASIC ADULT CARYN"
radio input "true"
type textarea "Canals look good. Been cleaning weekly. Pinnaes show allergic dermatitis R>L. R…"
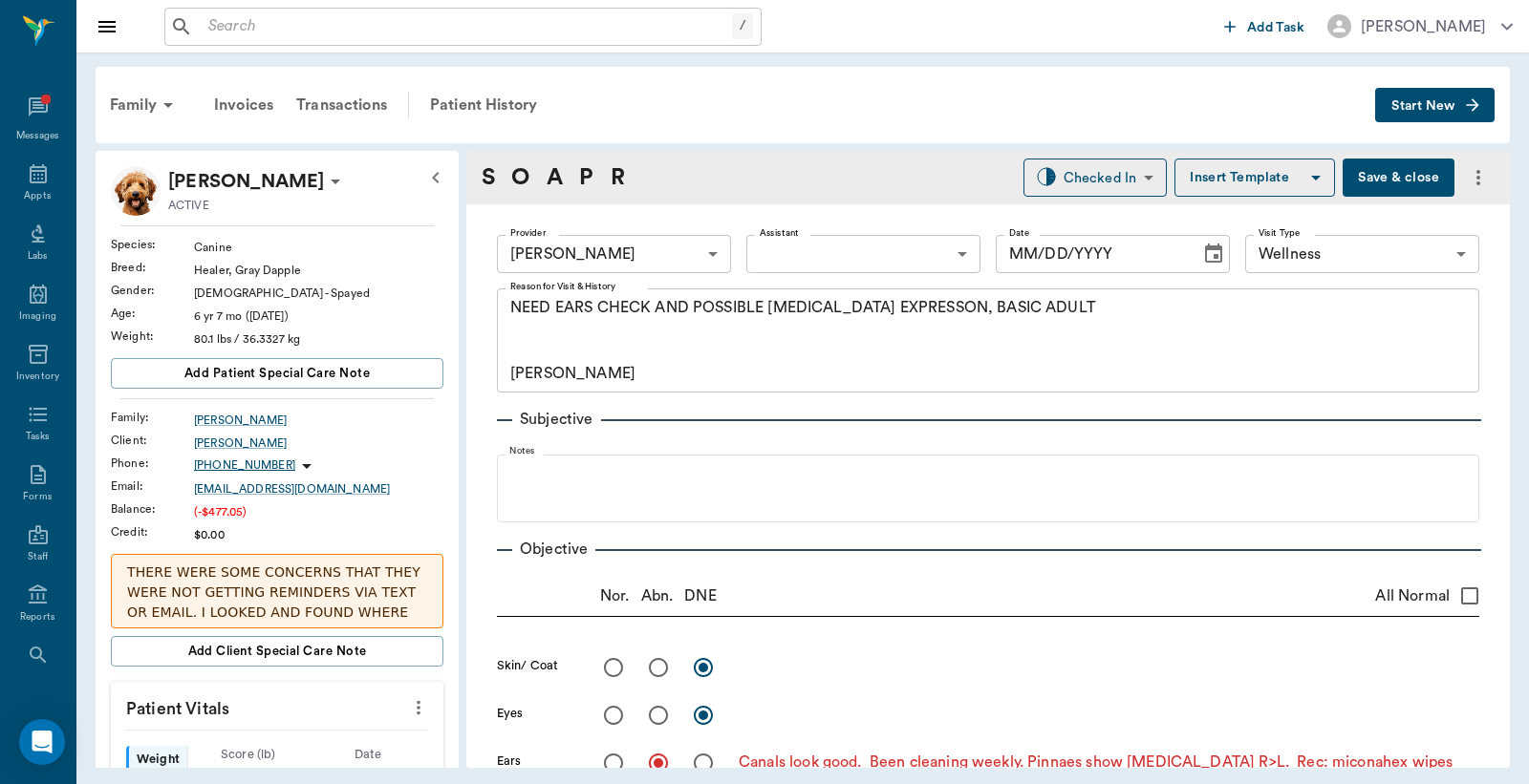
type input "08/19/2025"
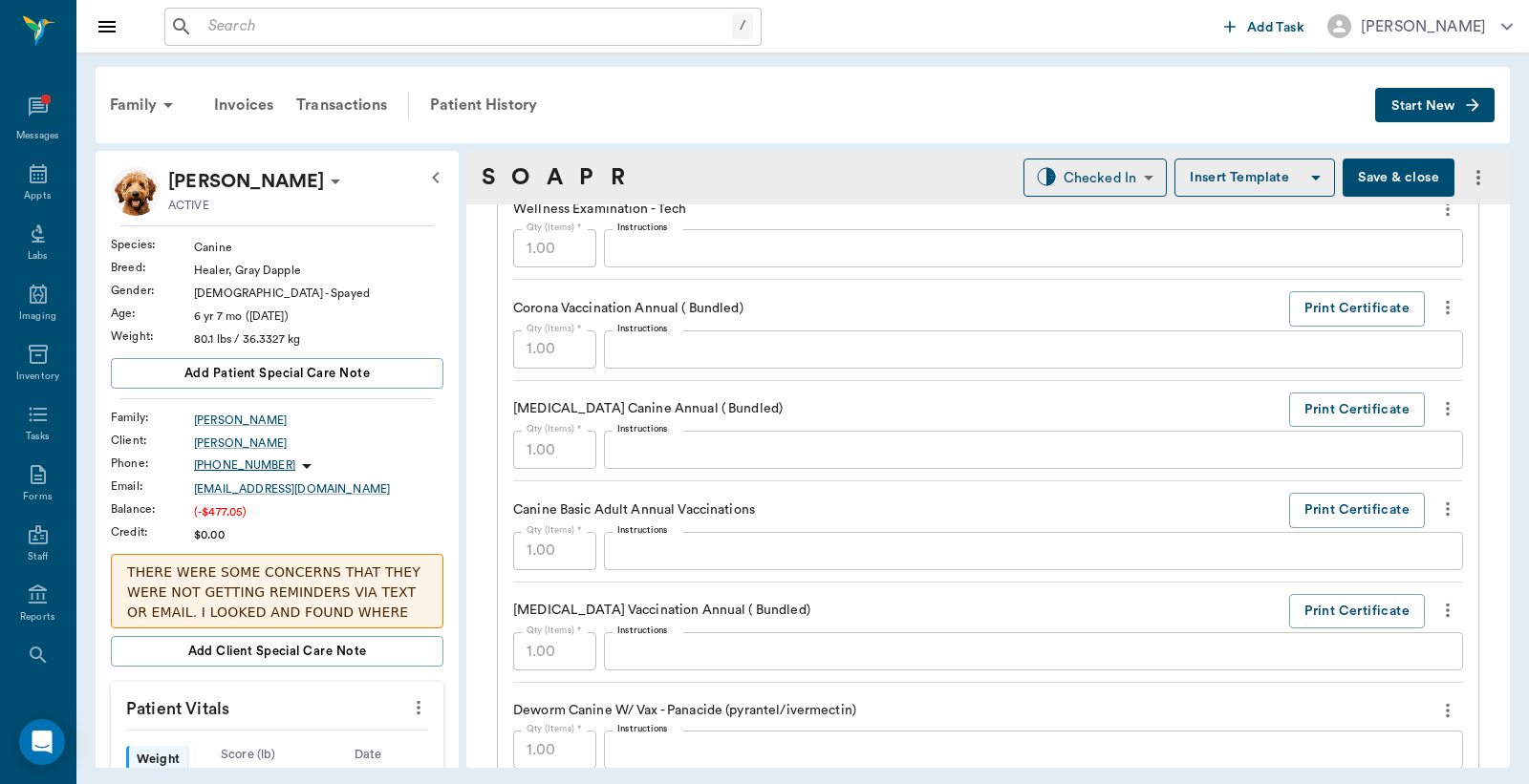
scroll to position [1838, 0]
click at [1343, 397] on button "Print Certificate" at bounding box center [1356, 408] width 135 height 36
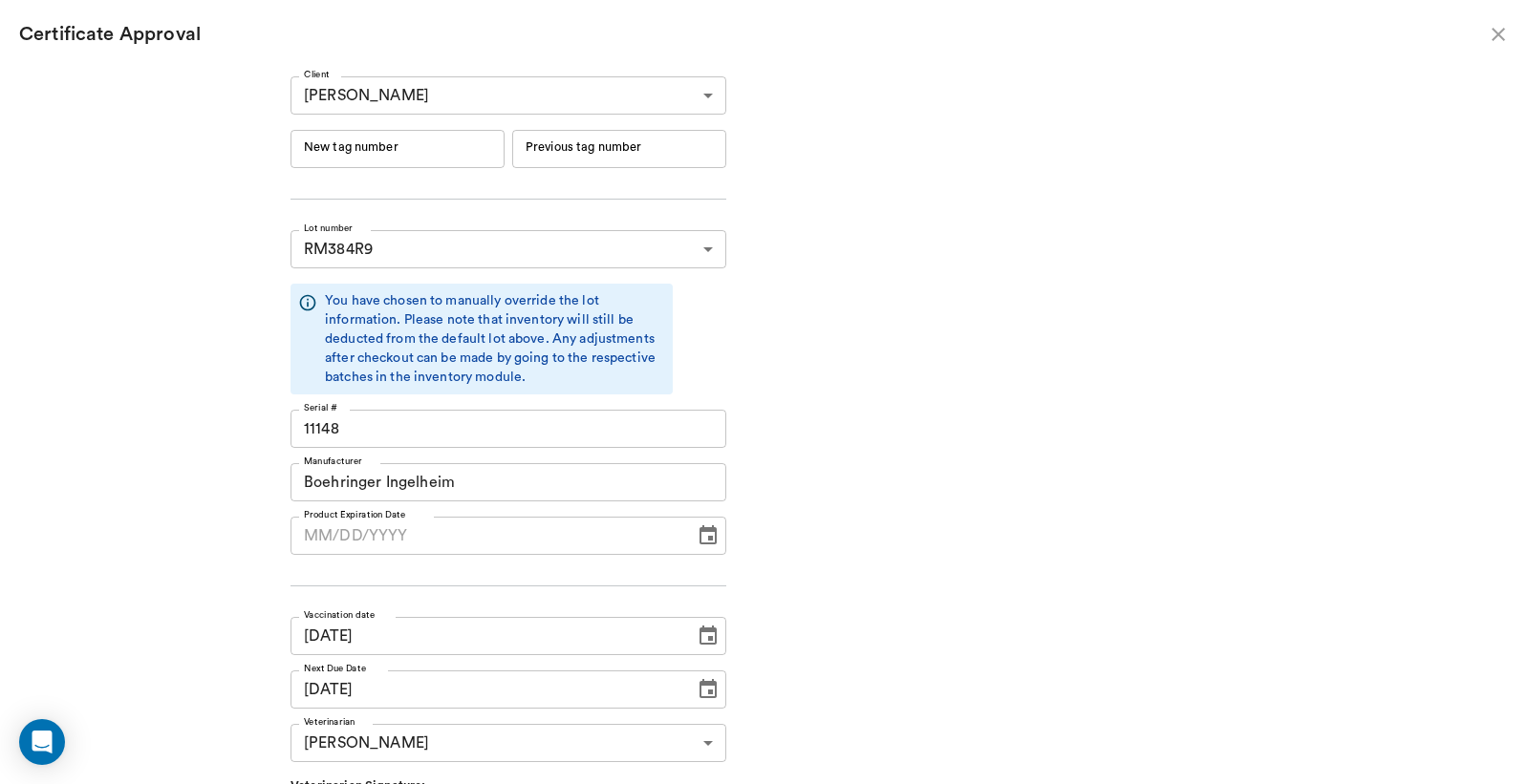
type input "06/19/2026"
type input "244620"
type input "244619"
type input "08/19/2025"
type input "08/19/2024"
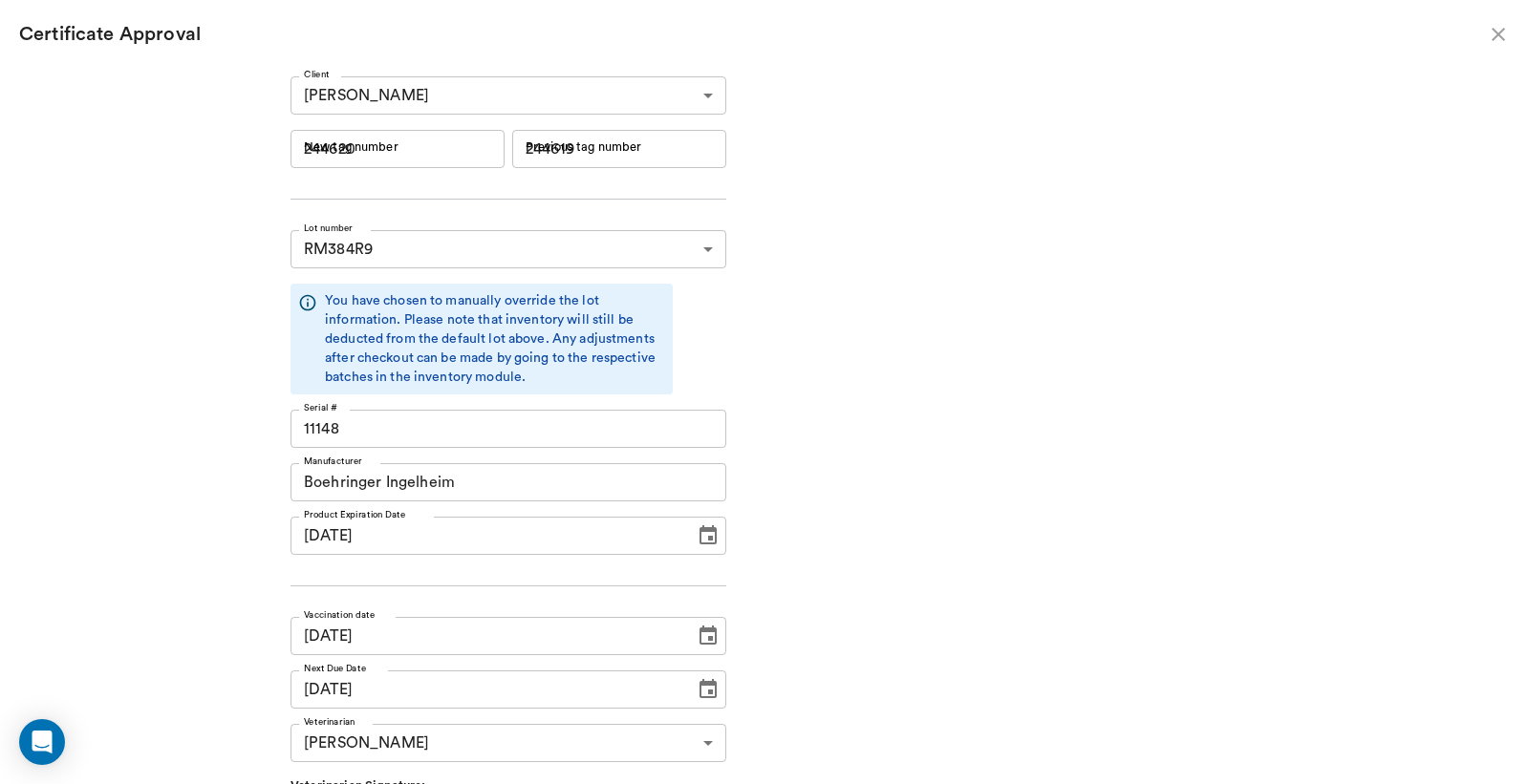
type input "08/18/2025"
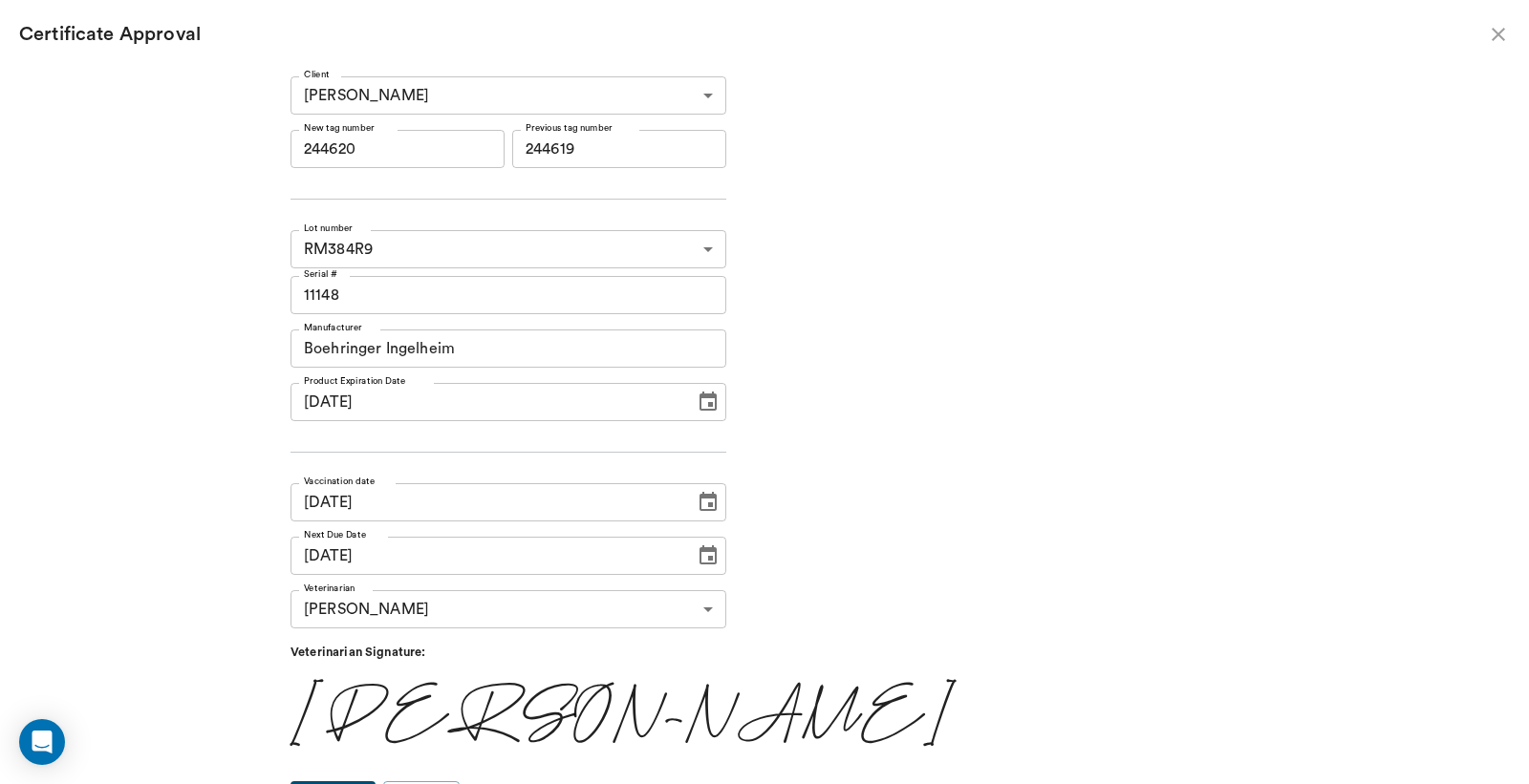
click at [442, 145] on input "244620" at bounding box center [398, 150] width 214 height 39
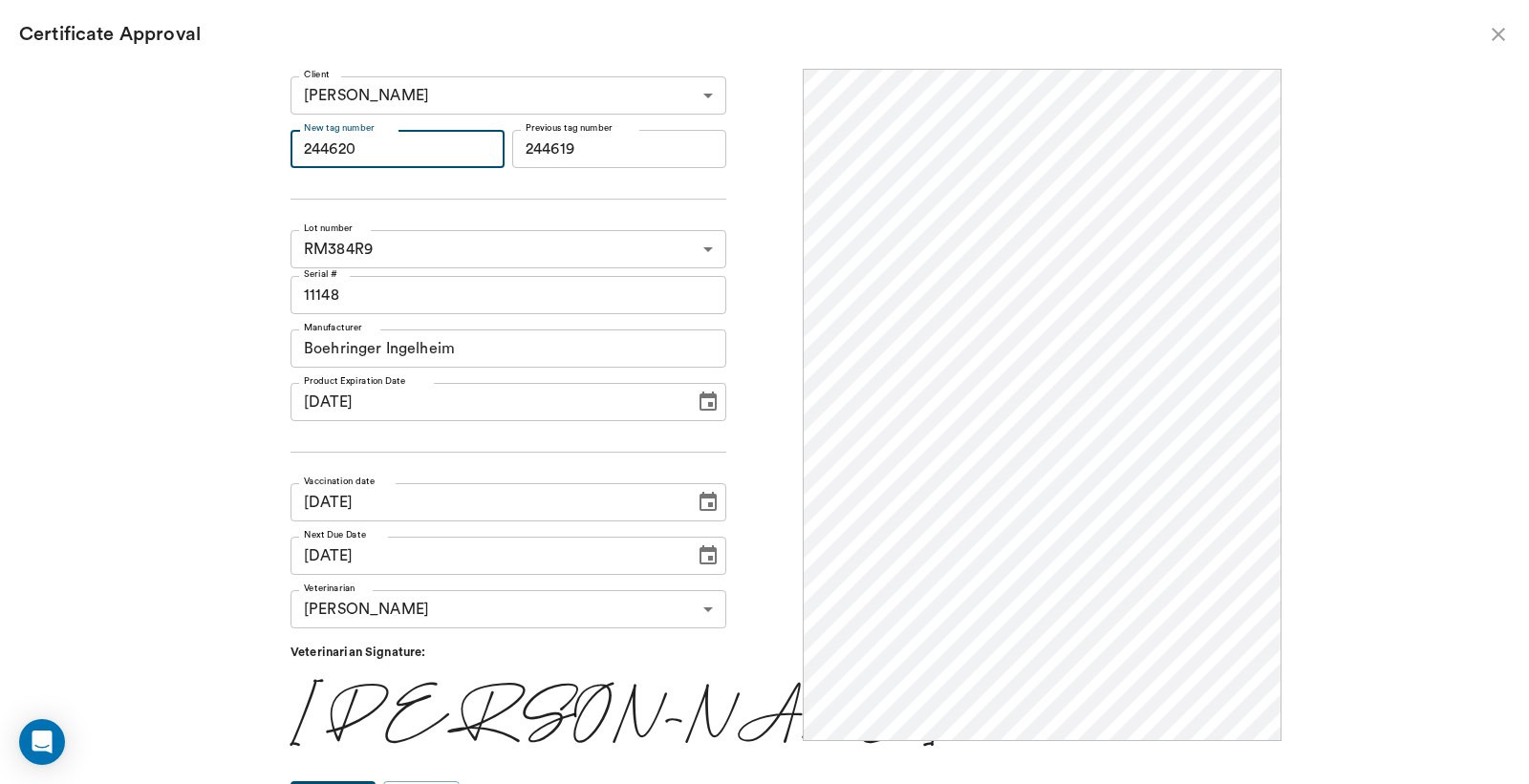
scroll to position [0, 0]
type input "2"
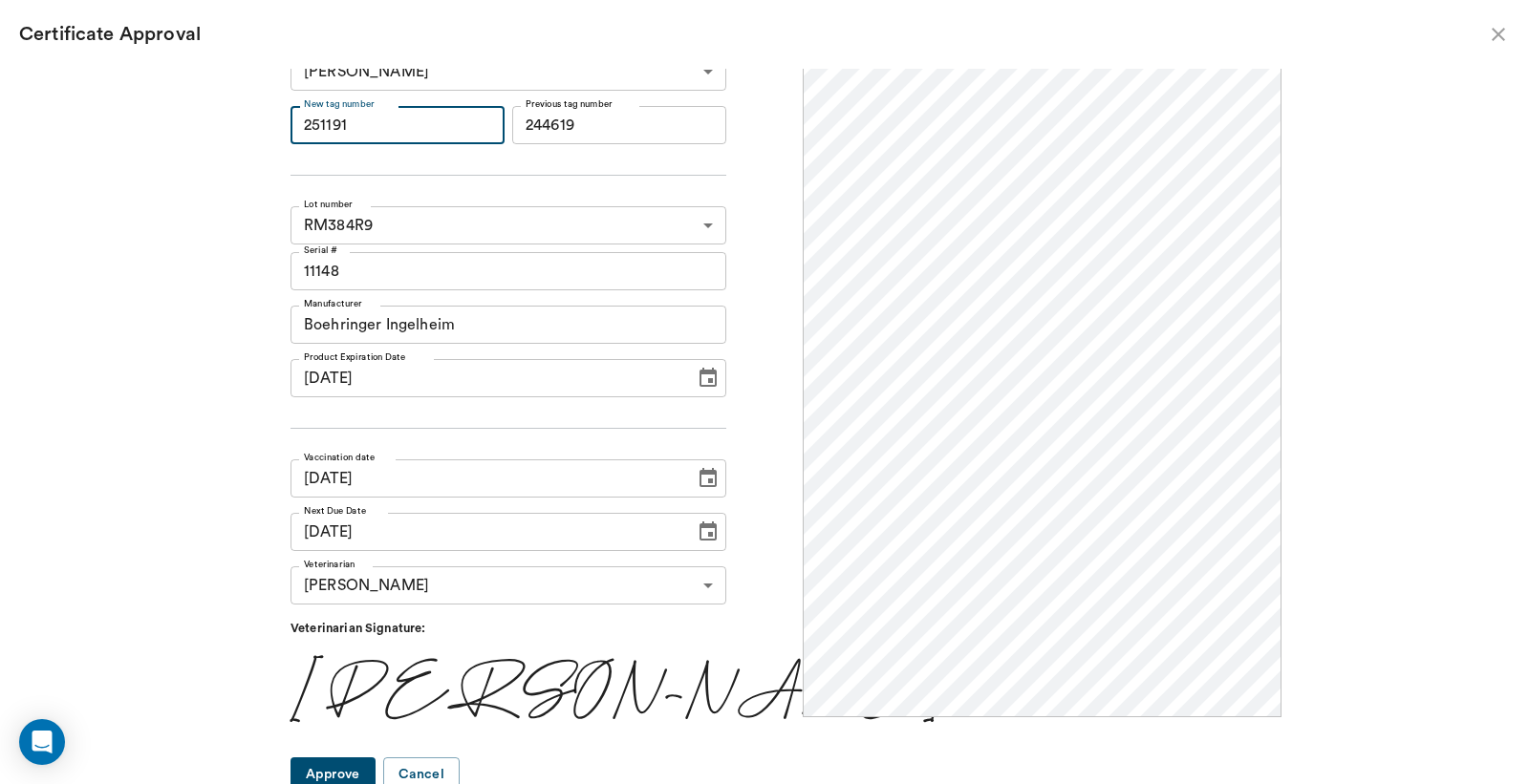
scroll to position [32, 0]
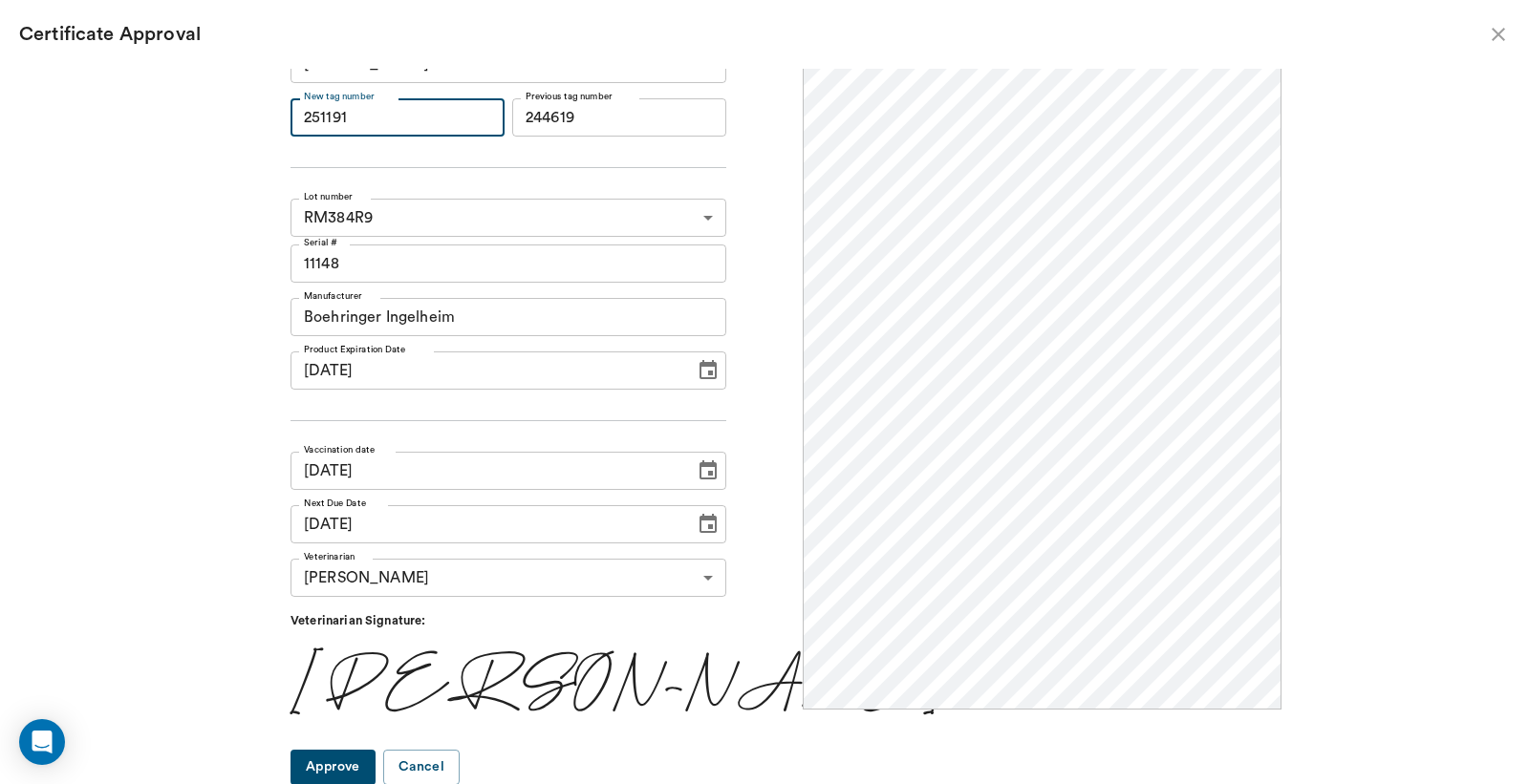
type input "251191"
click at [376, 770] on button "Approve" at bounding box center [333, 768] width 85 height 36
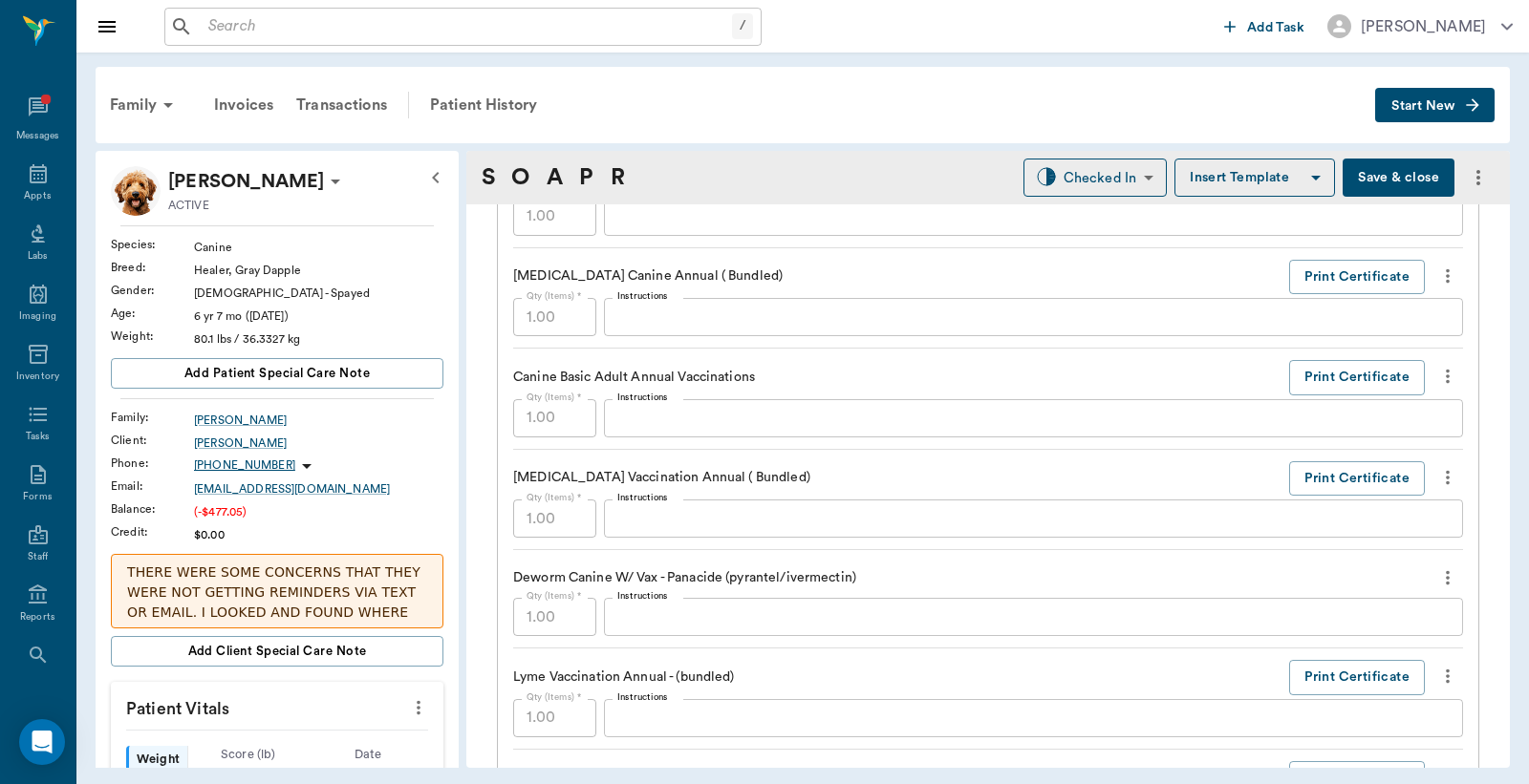
scroll to position [1790, 0]
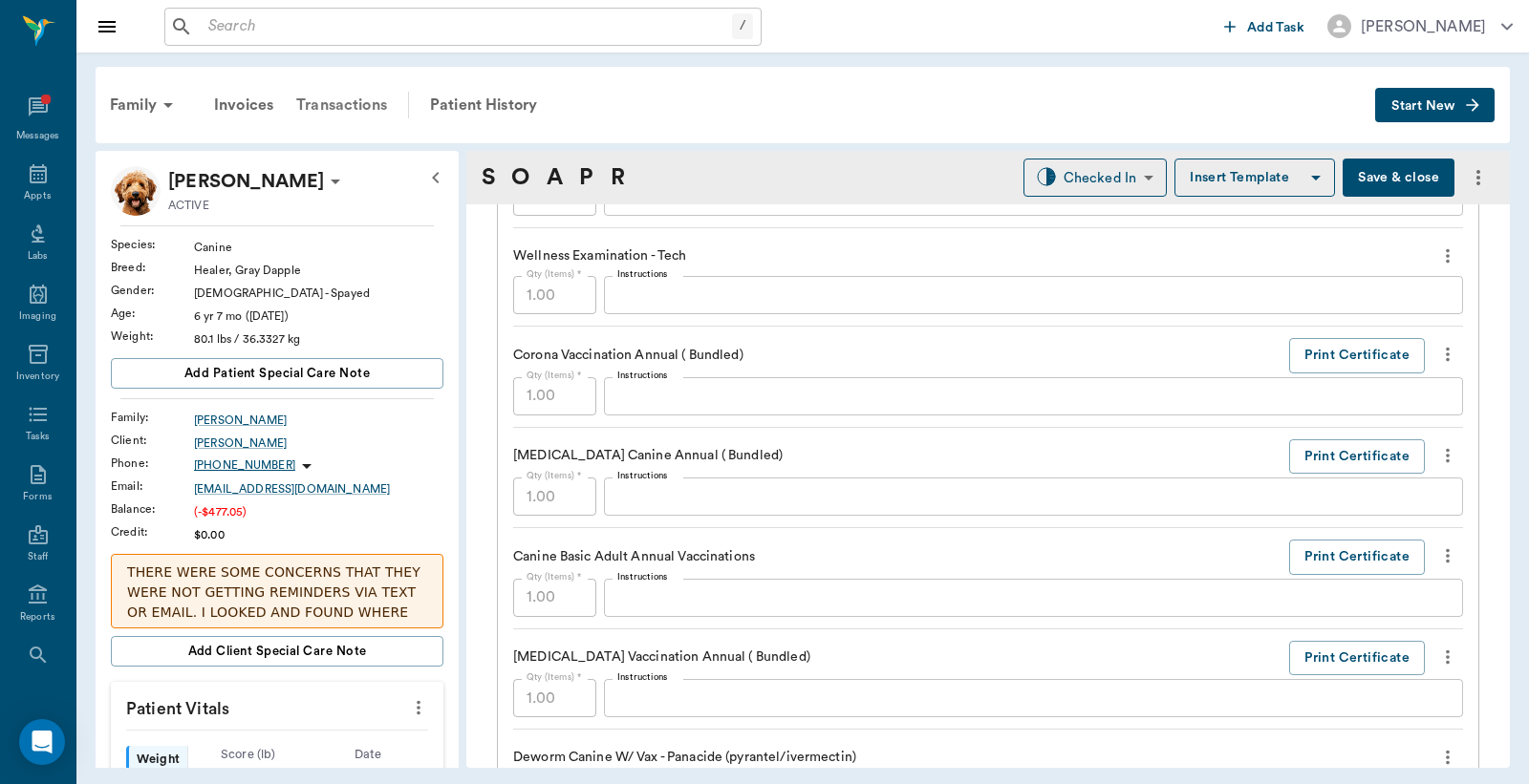
click at [342, 98] on div "Transactions" at bounding box center [342, 104] width 114 height 45
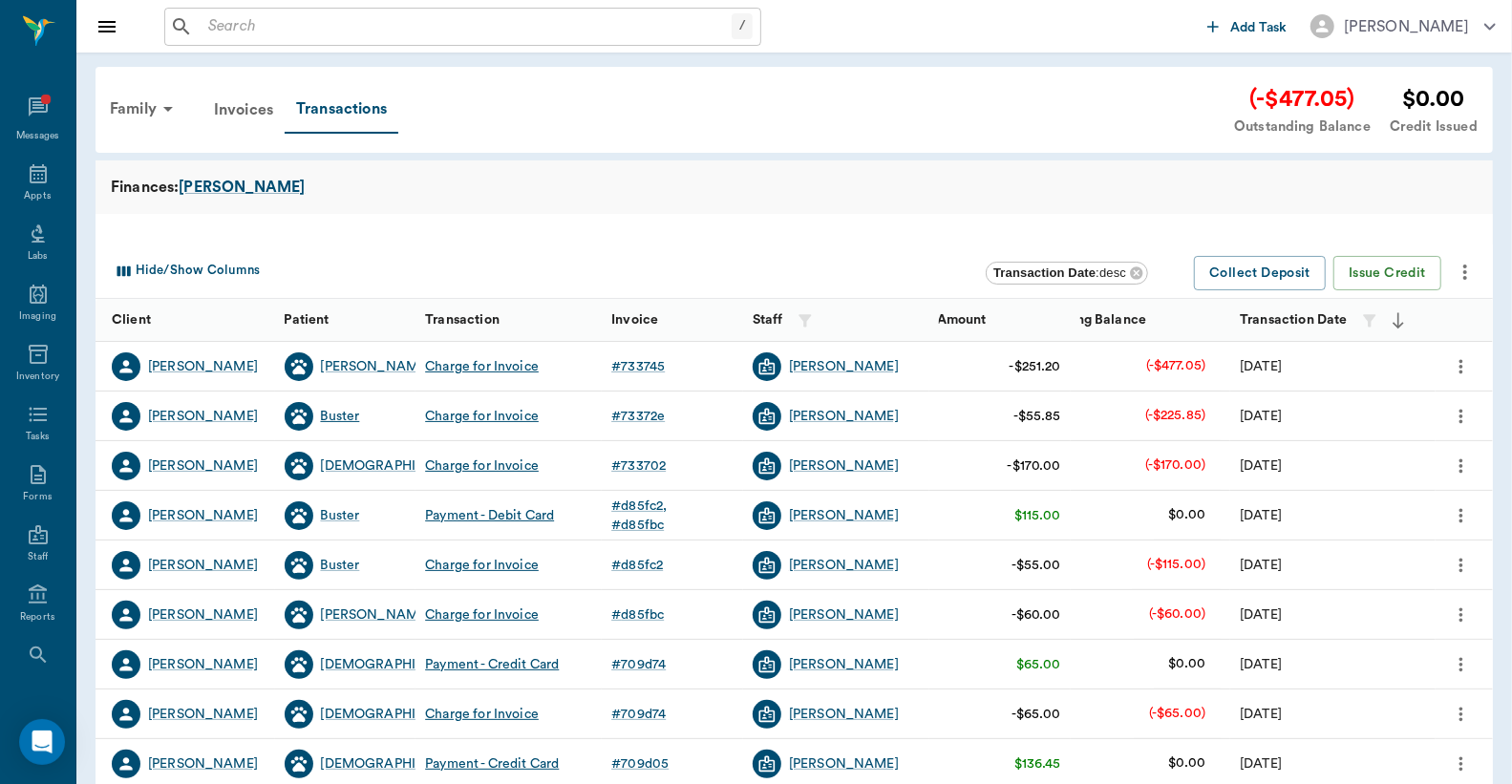
click at [335, 416] on div "Buster" at bounding box center [340, 416] width 40 height 19
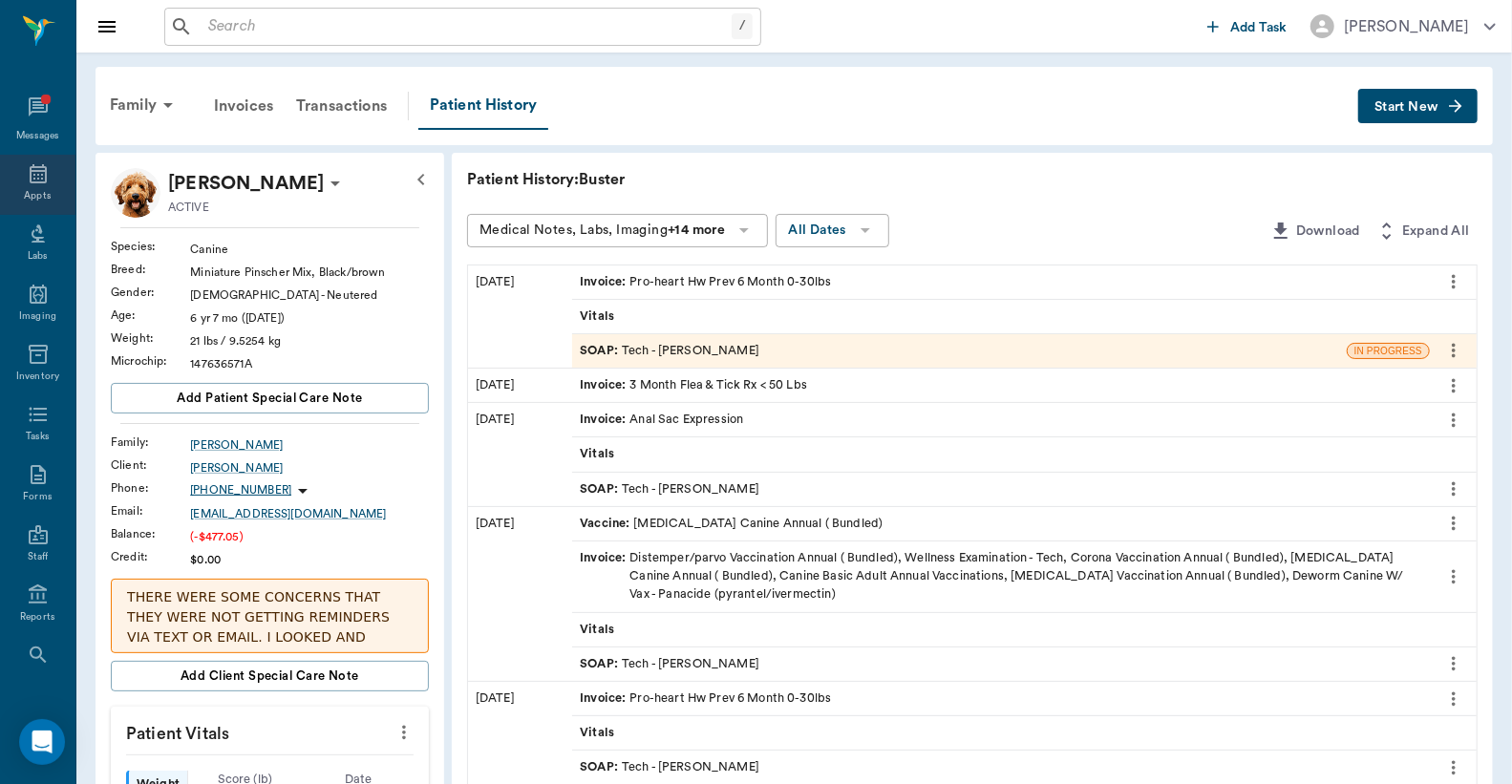
click at [22, 185] on div "Appts" at bounding box center [38, 184] width 75 height 60
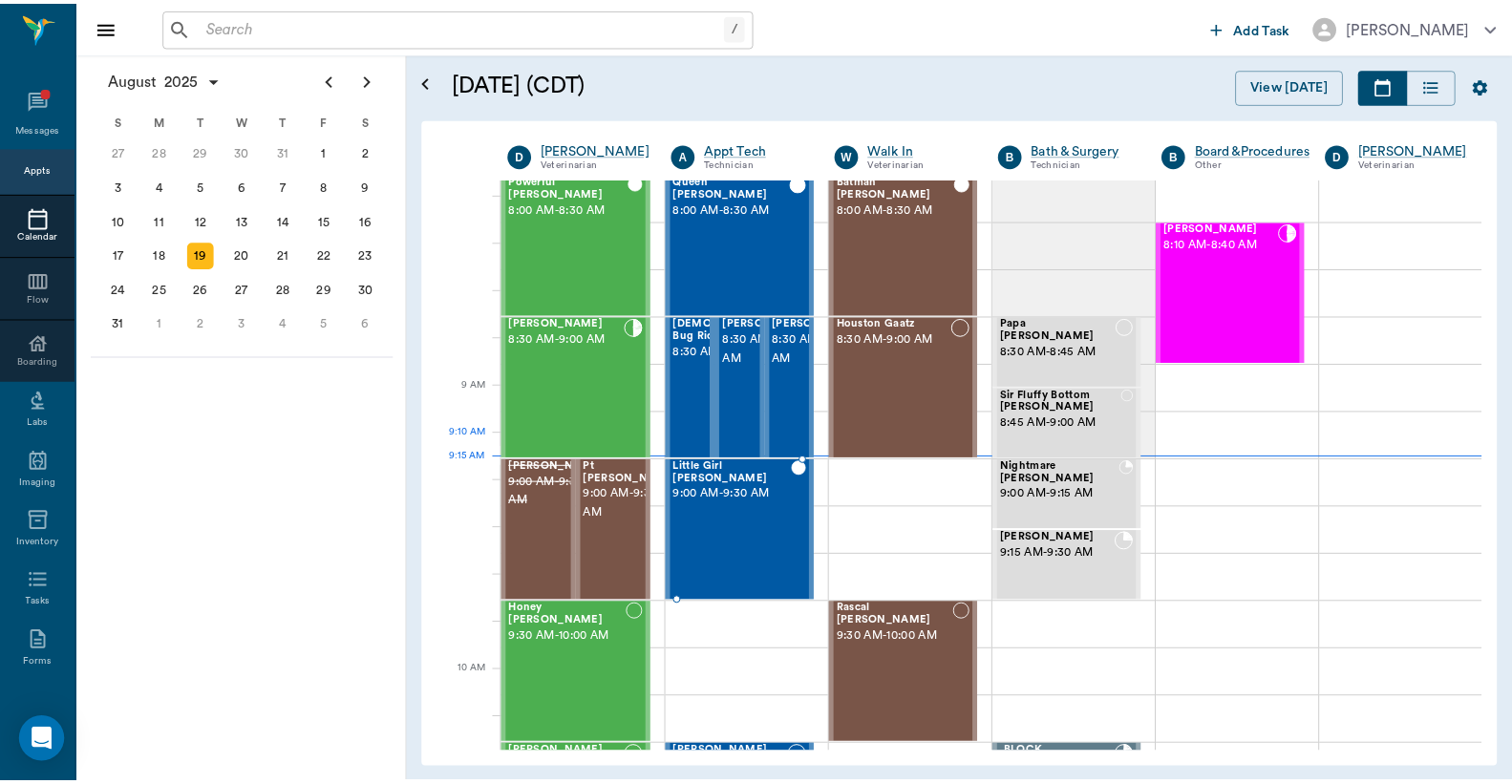
scroll to position [5, 0]
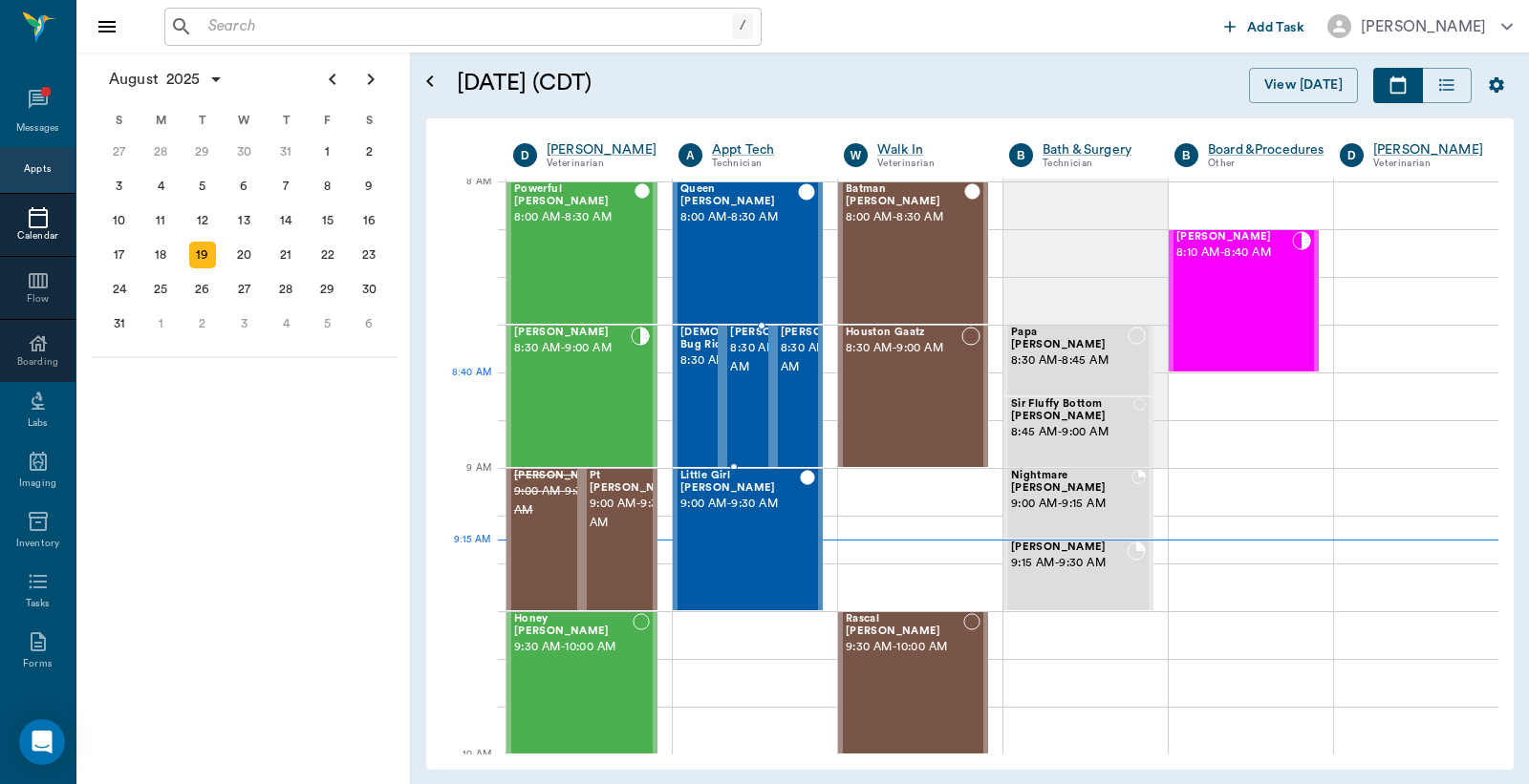
click at [737, 408] on div "Zeus Kightlinger 8:30 AM - 9:00 AM" at bounding box center [778, 396] width 96 height 139
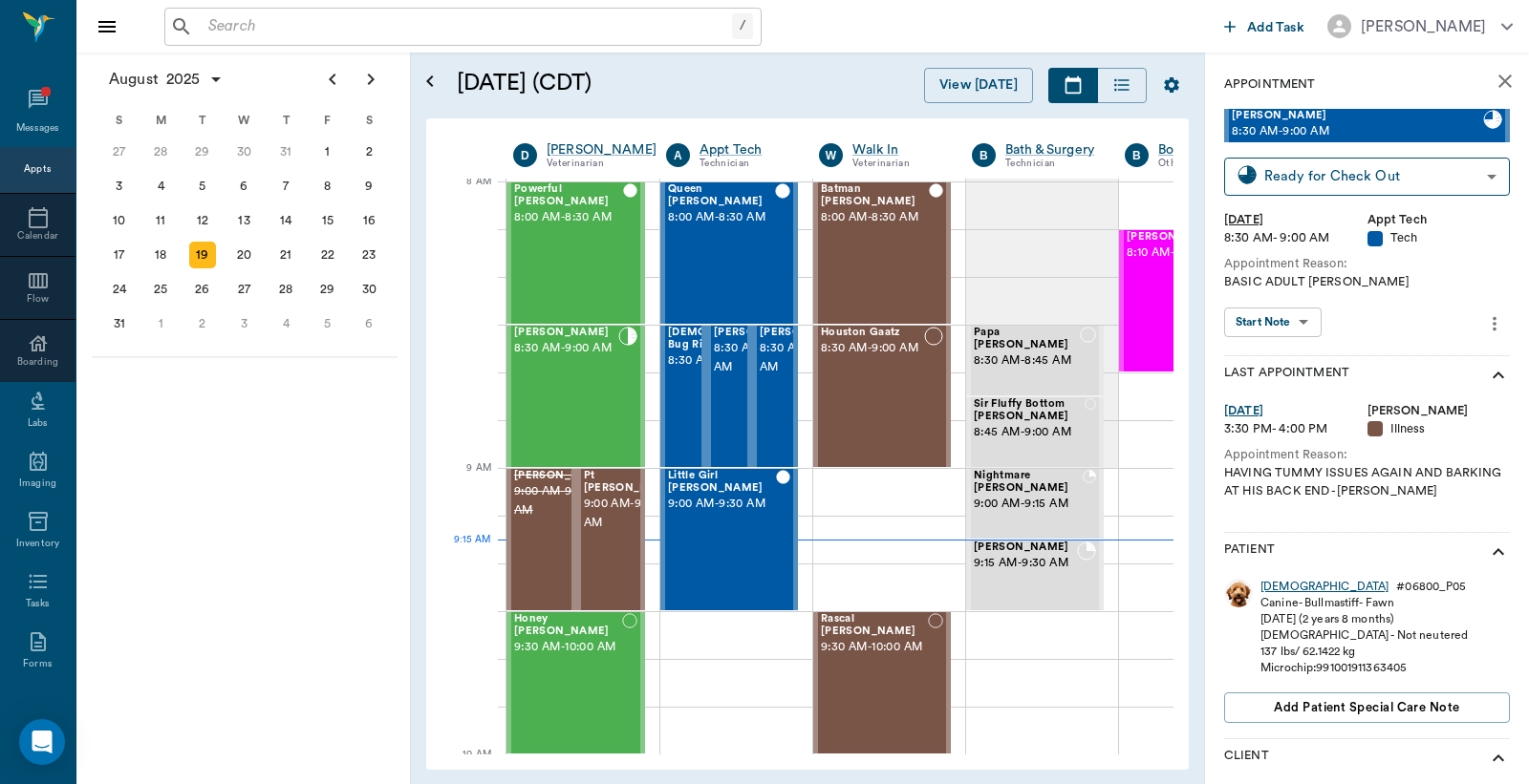
click at [1276, 580] on div "Zeus" at bounding box center [1324, 586] width 128 height 16
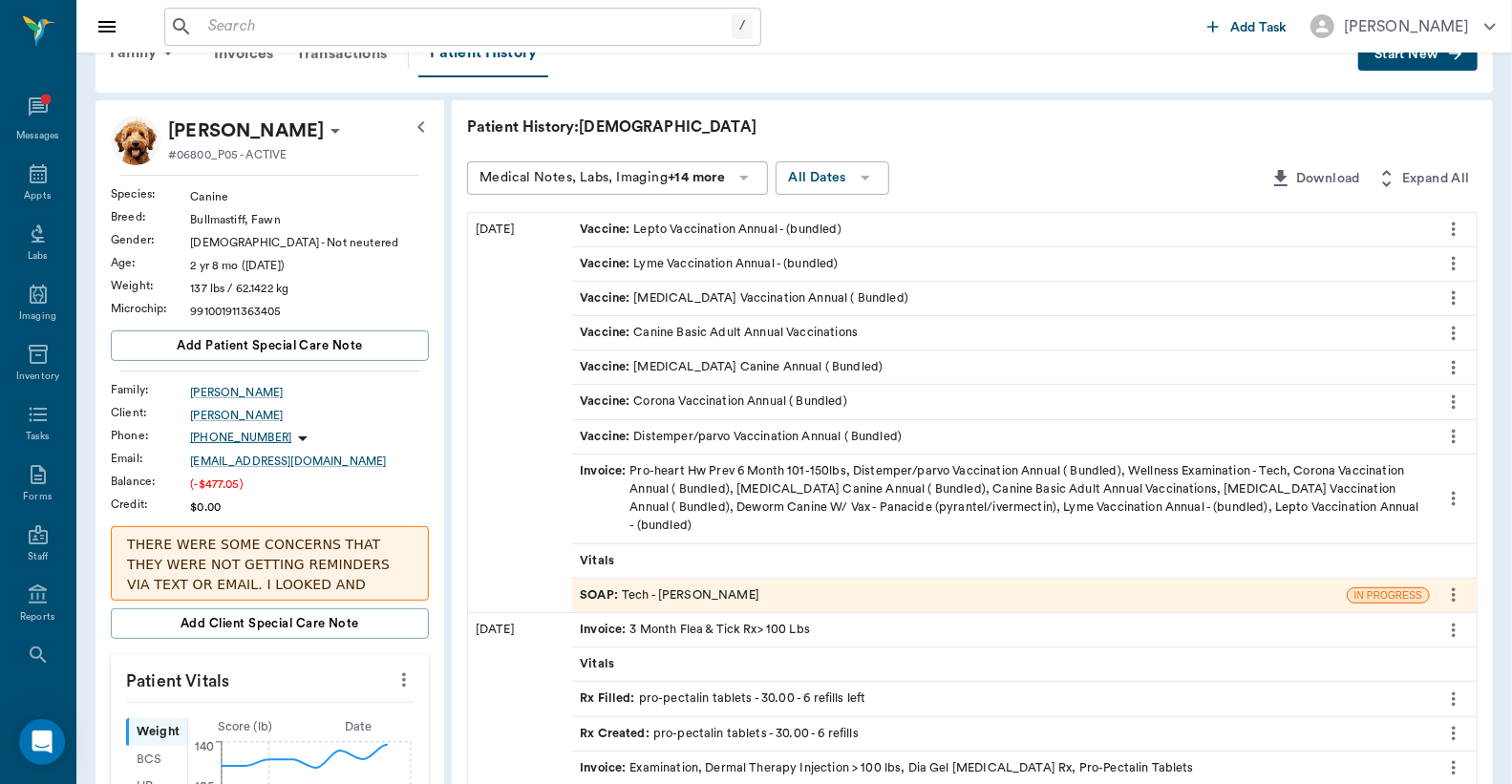
scroll to position [140, 0]
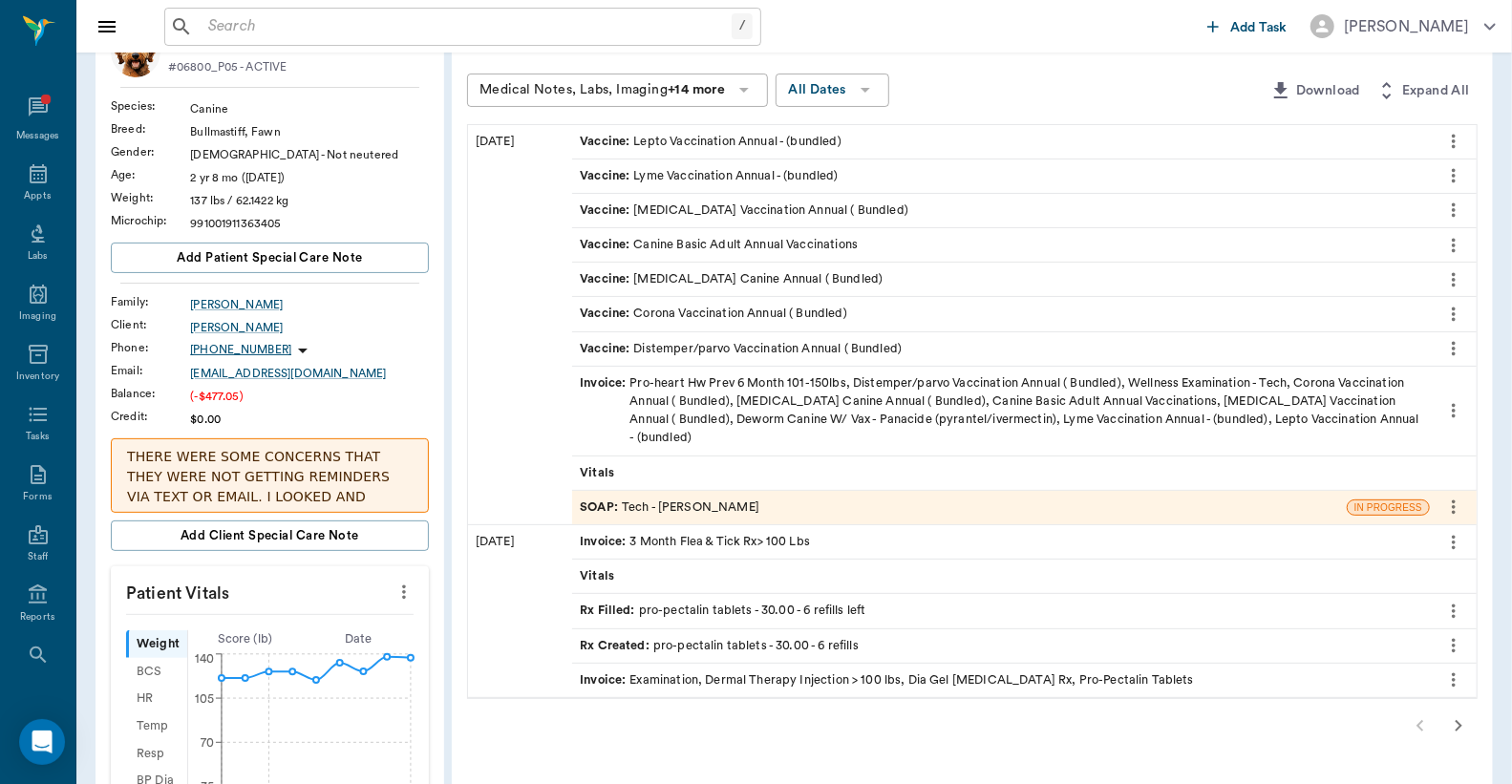
click at [663, 500] on div "SOAP : Tech - Daniel Virnala" at bounding box center [669, 507] width 180 height 18
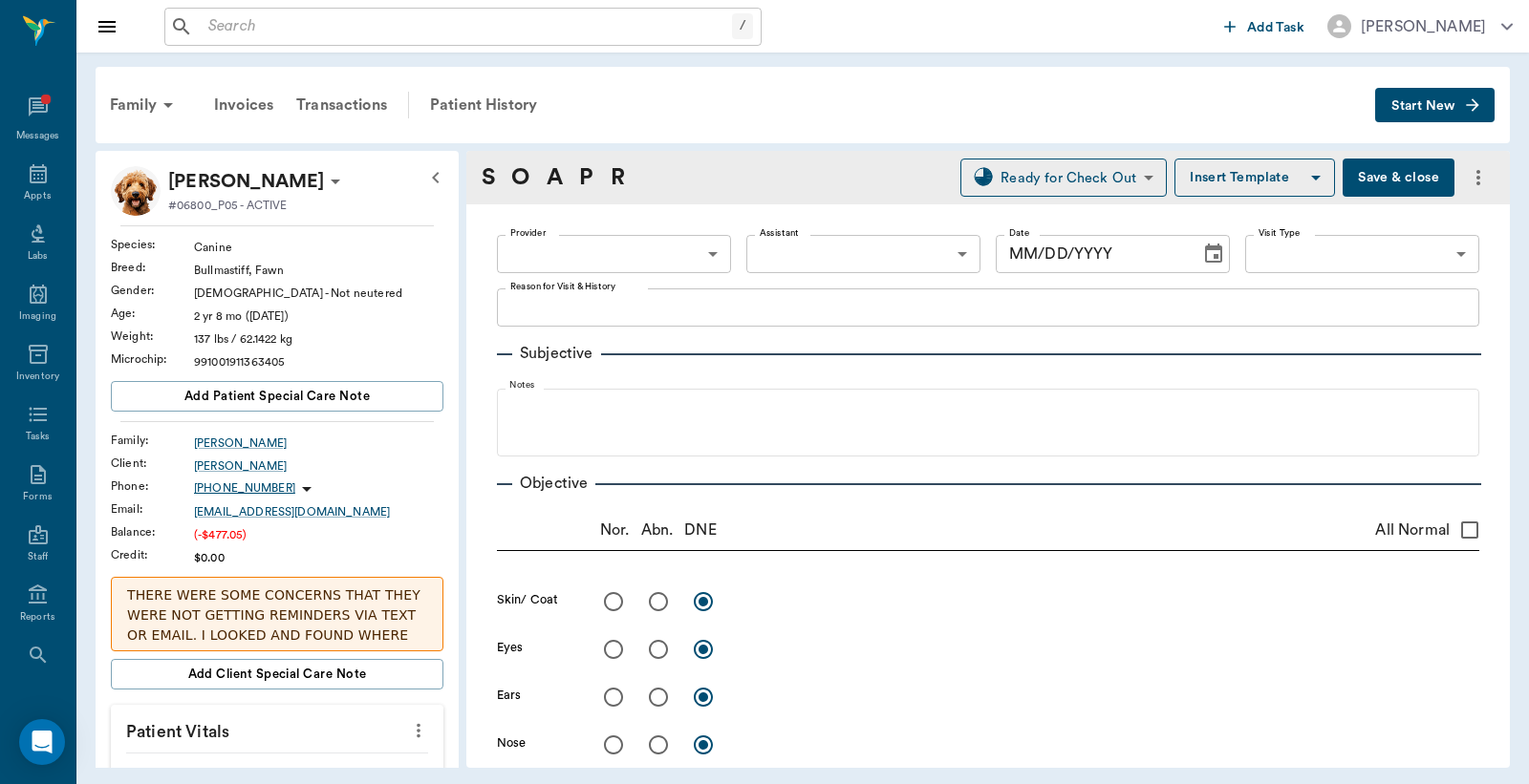
type input "642ef10e332a41444de2bad1"
type input "65d2be4f46e3a538d89b8c1a"
type textarea "BASIC ADULT CARYN"
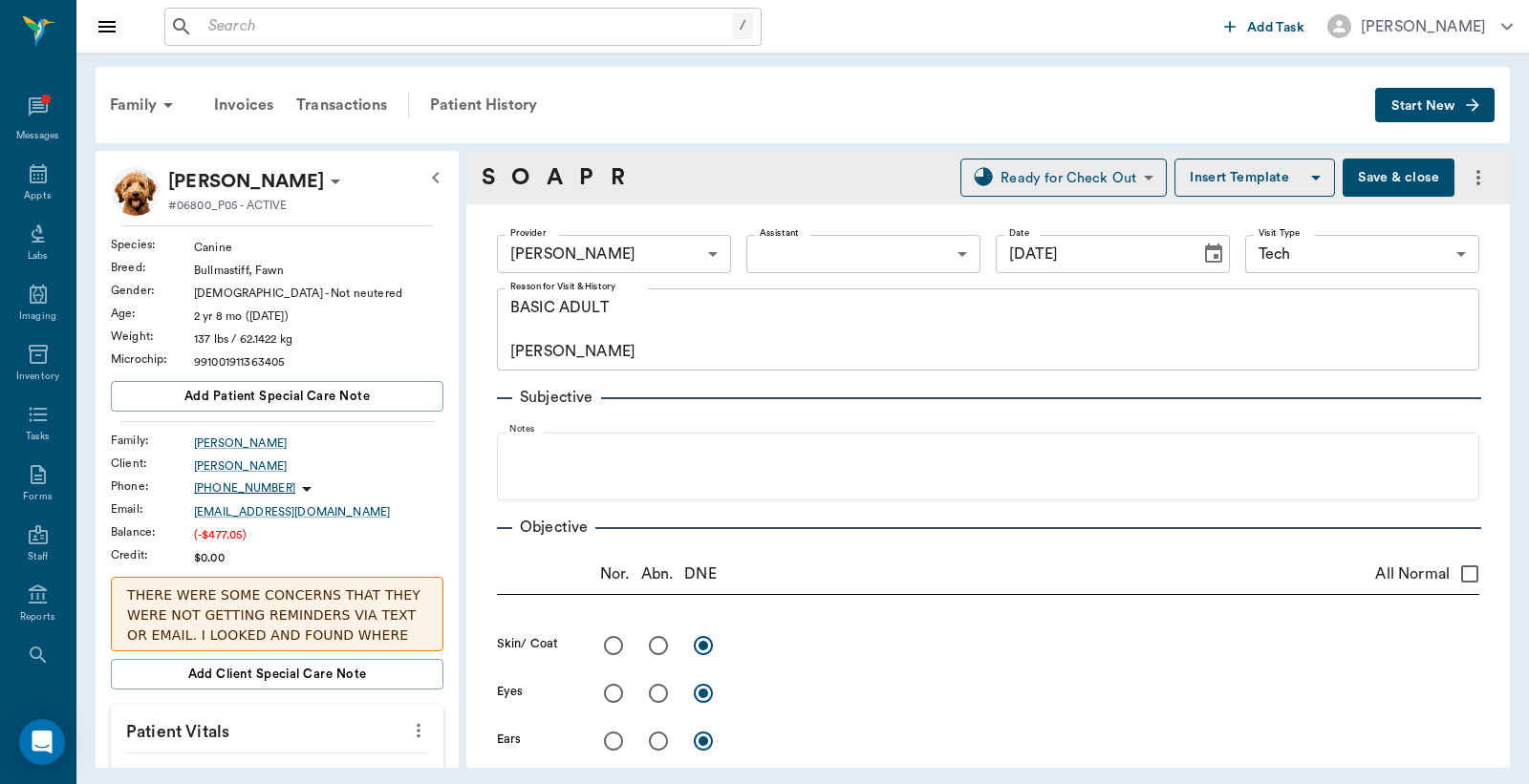
type input "08/19/2025"
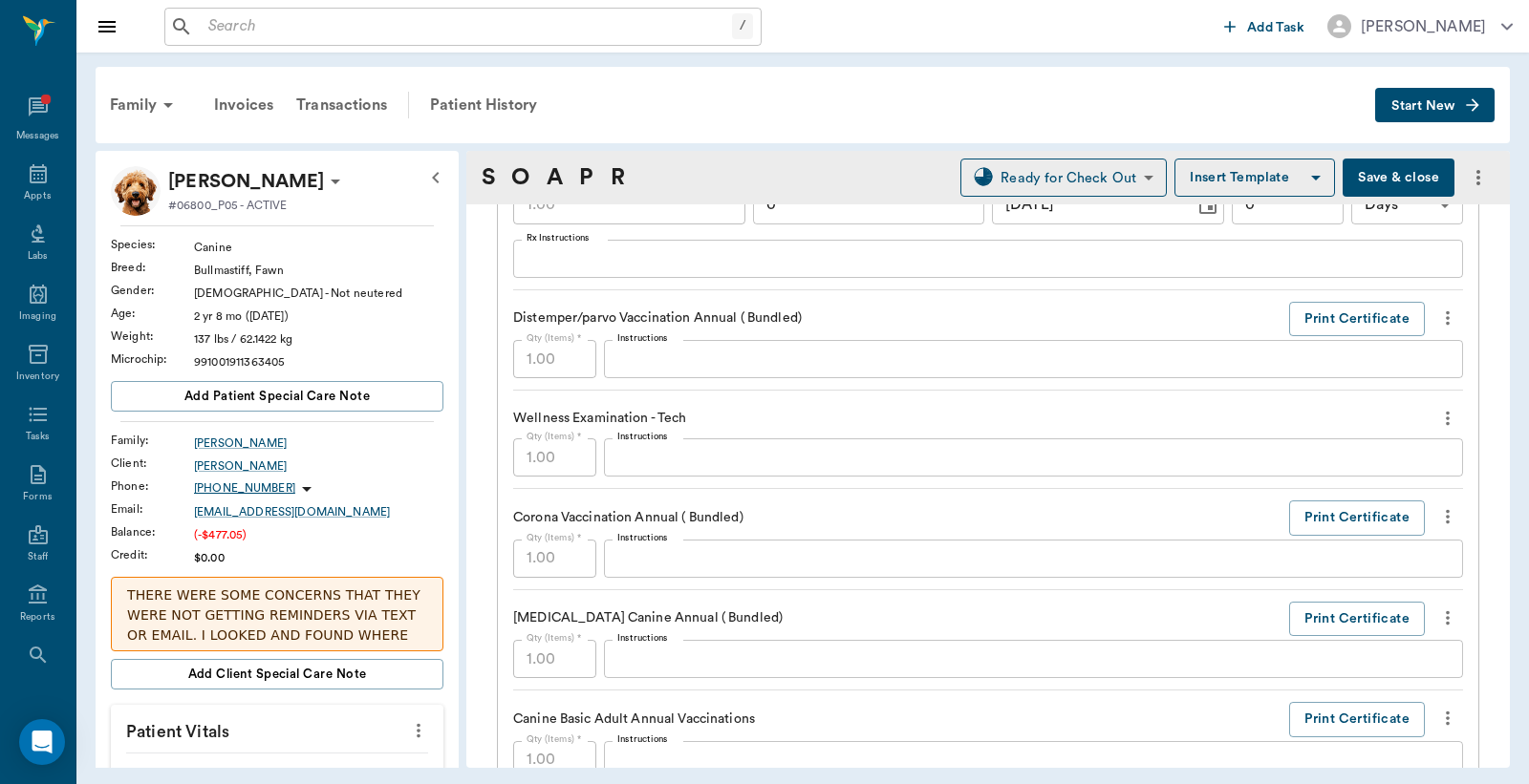
scroll to position [1556, 0]
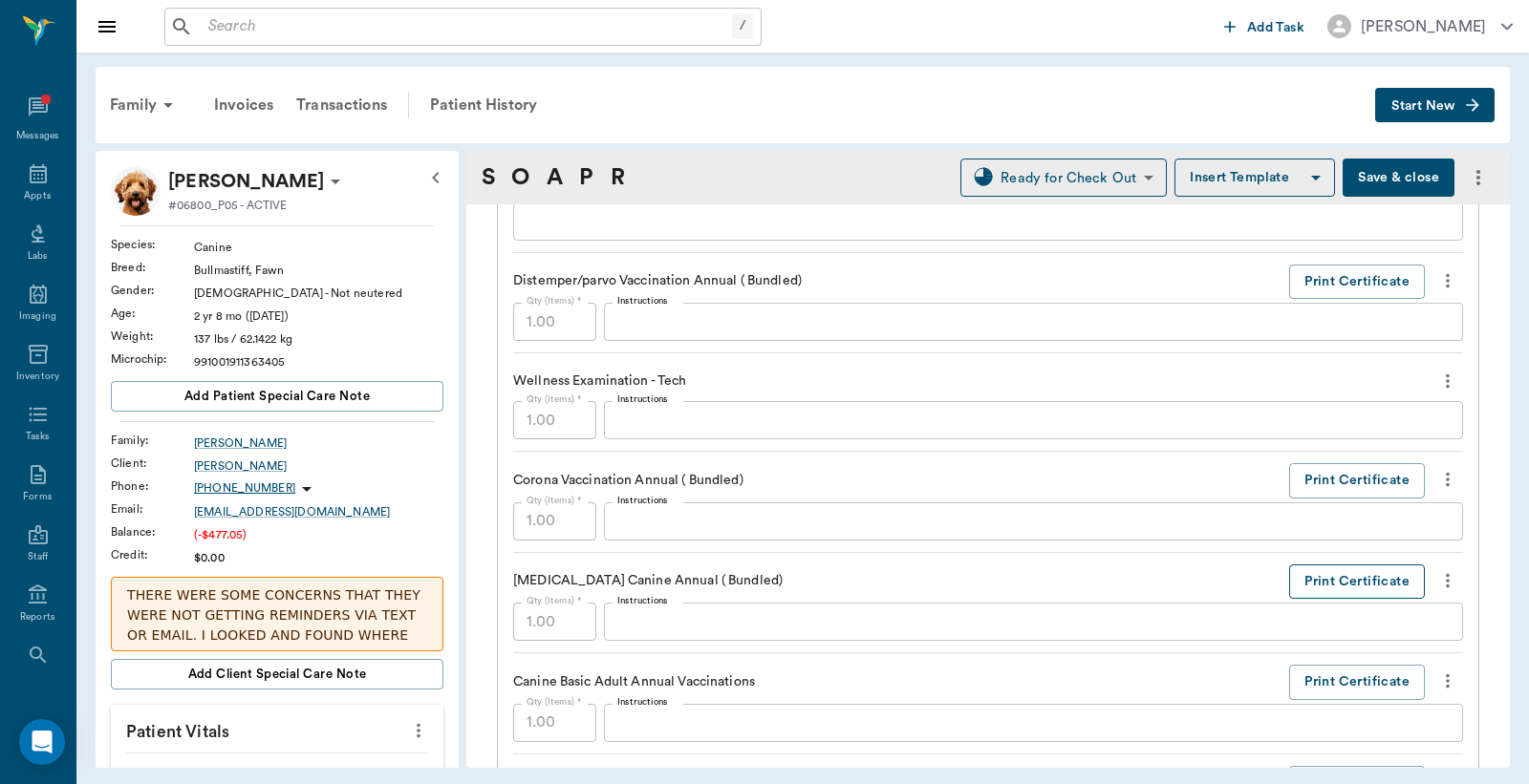
click at [1303, 571] on button "Print Certificate" at bounding box center [1356, 582] width 135 height 36
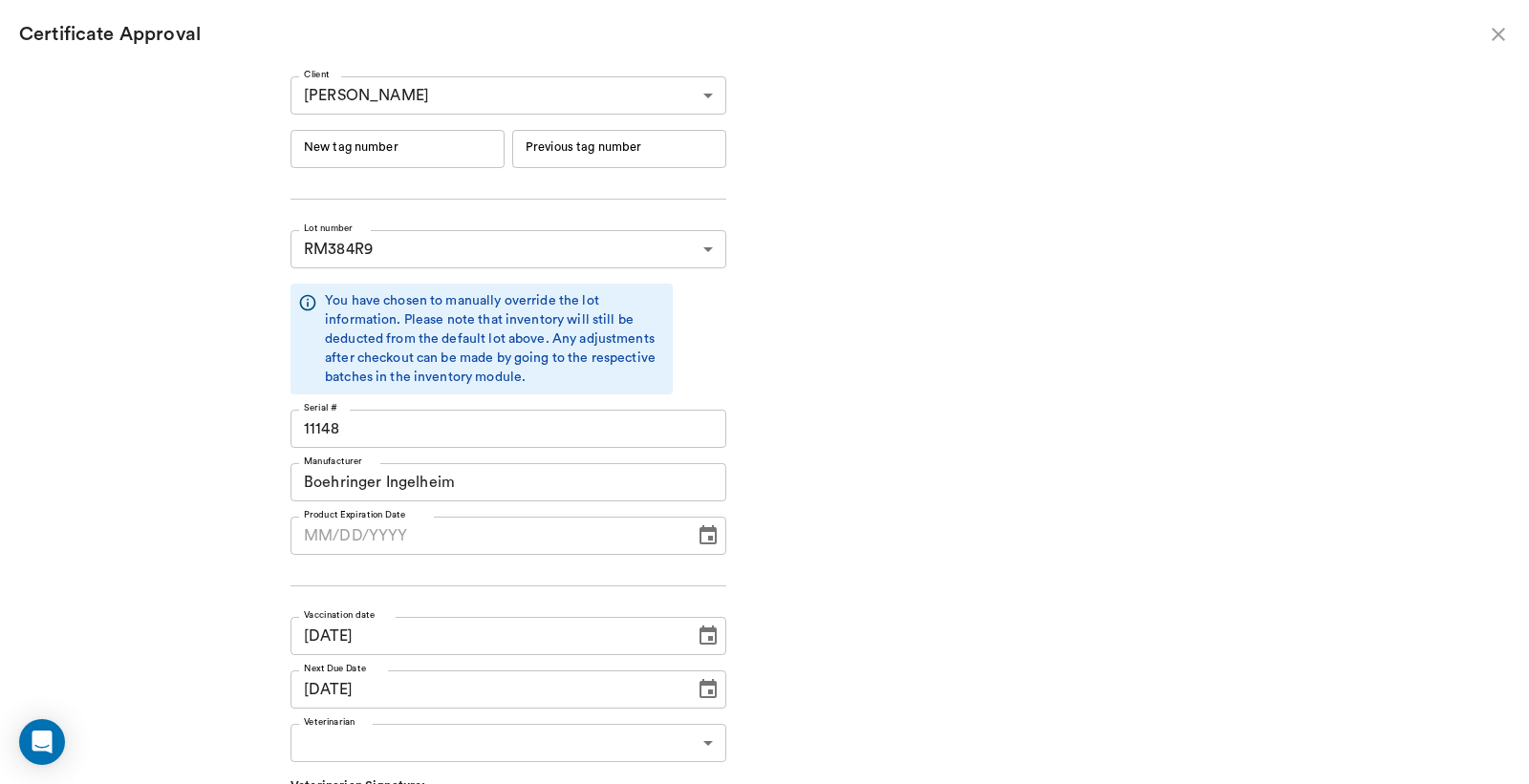
type input "06/19/2026"
type input "244627"
type input "244626"
type input "08/19/2025"
type input "08/19/2024"
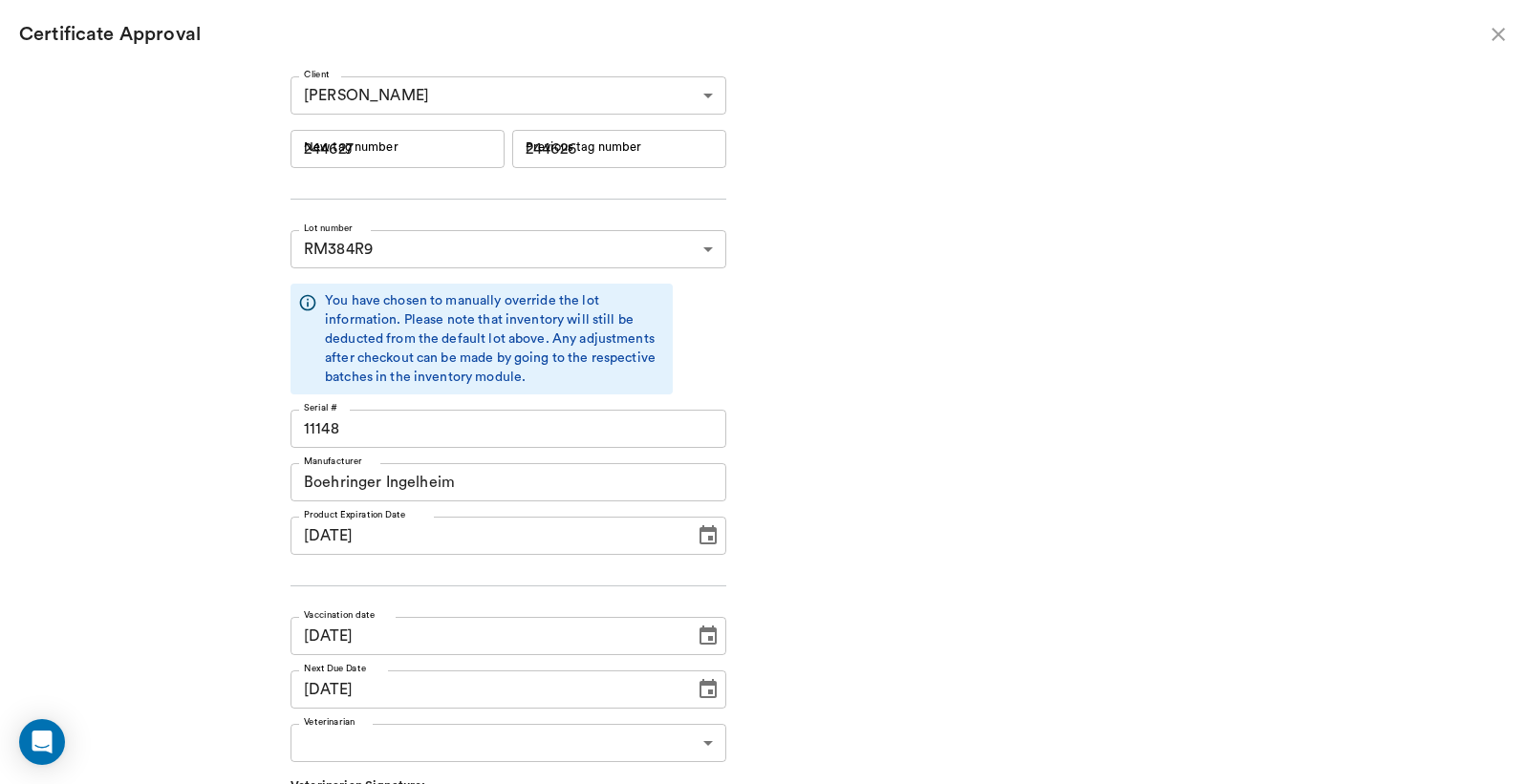
type input "08/18/2025"
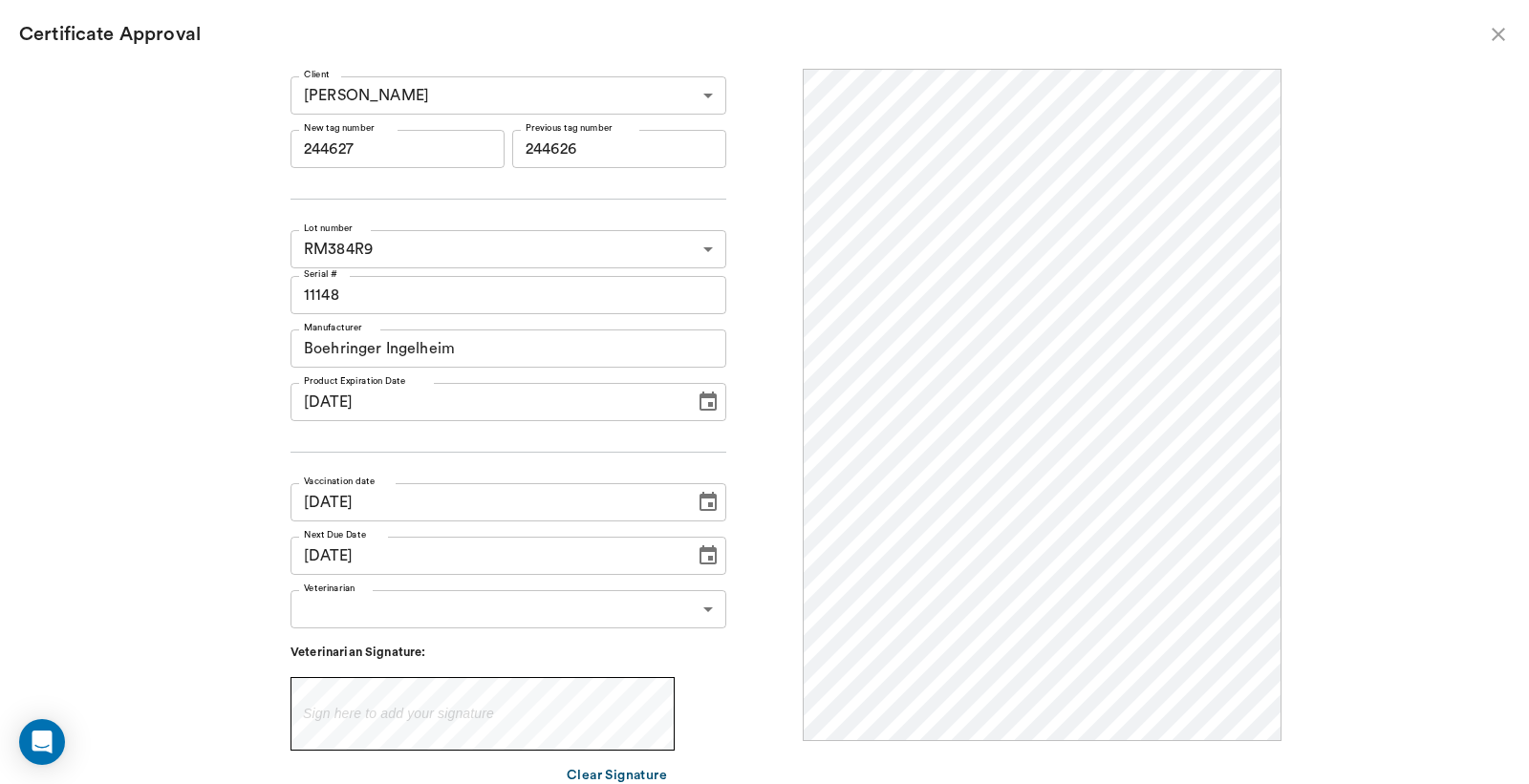
scroll to position [0, 0]
click at [416, 151] on input "244627" at bounding box center [398, 150] width 214 height 39
type input "2"
type input "251124"
click at [443, 609] on body "/ ​ Add Task Dr. Bert Ellsworth Nectar Messages Appts Labs Imaging Inventory Ta…" at bounding box center [764, 392] width 1529 height 784
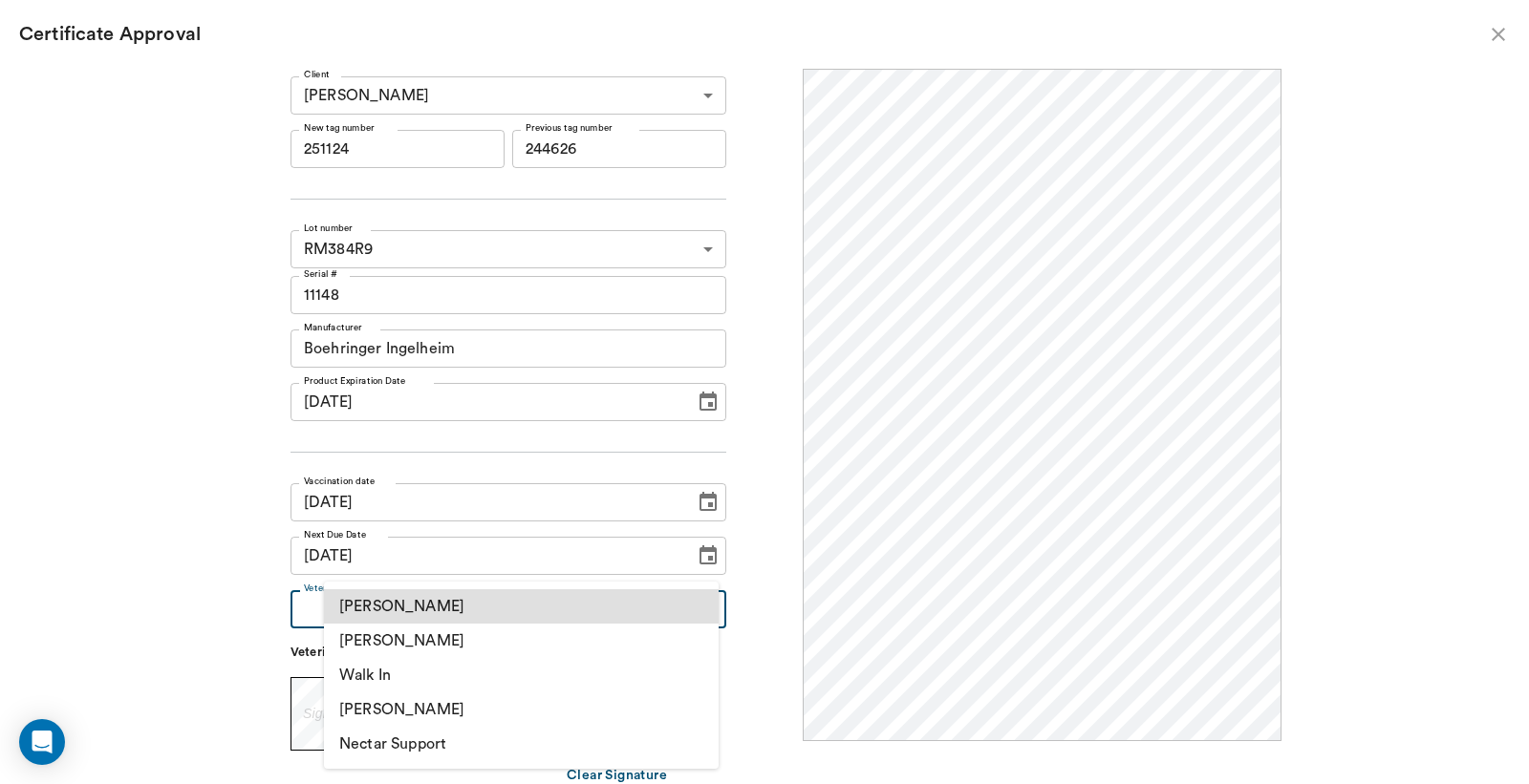
click at [415, 641] on li "[PERSON_NAME]" at bounding box center [521, 641] width 395 height 35
type input "63ec2f075fda476ae8351a4d"
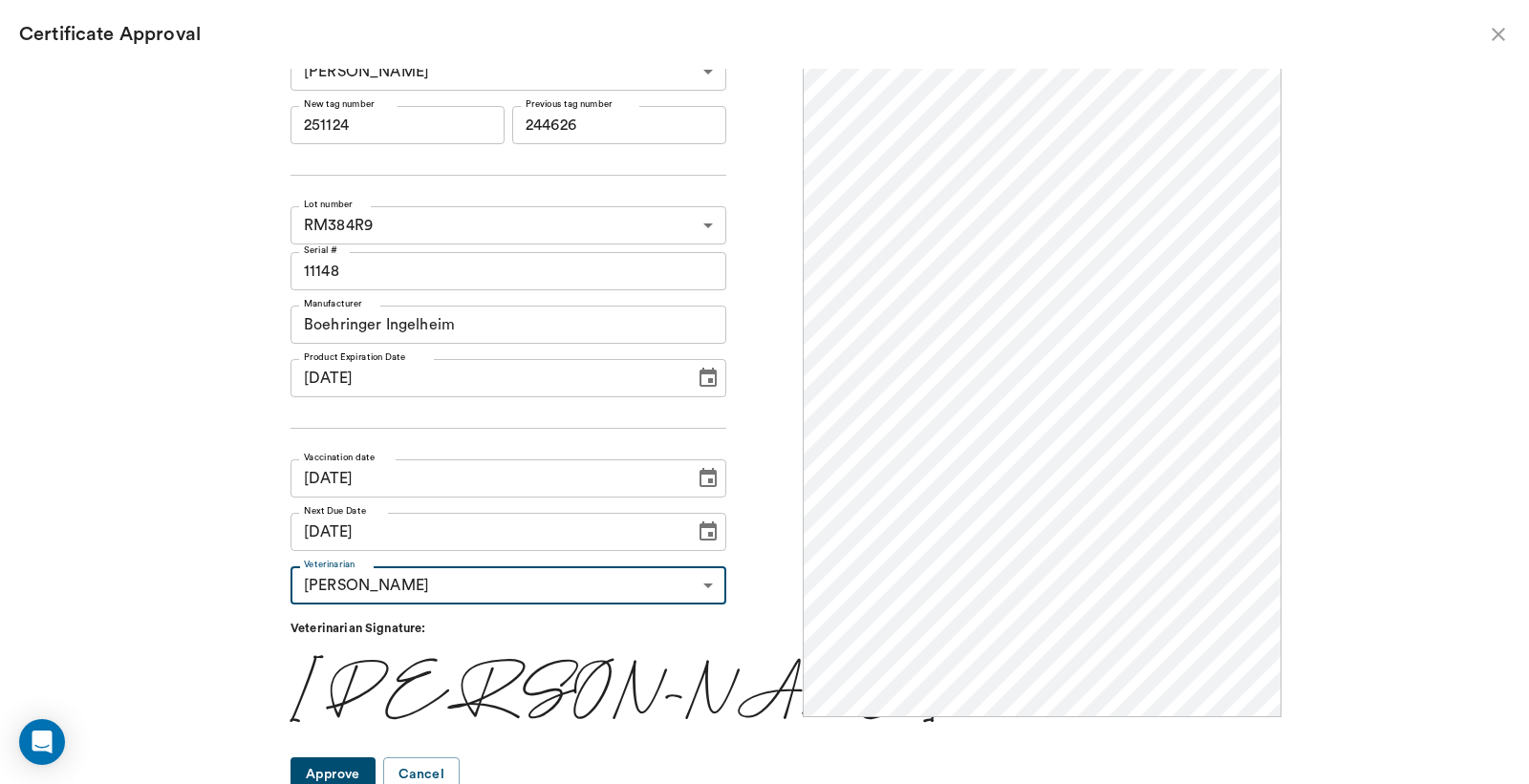
scroll to position [32, 0]
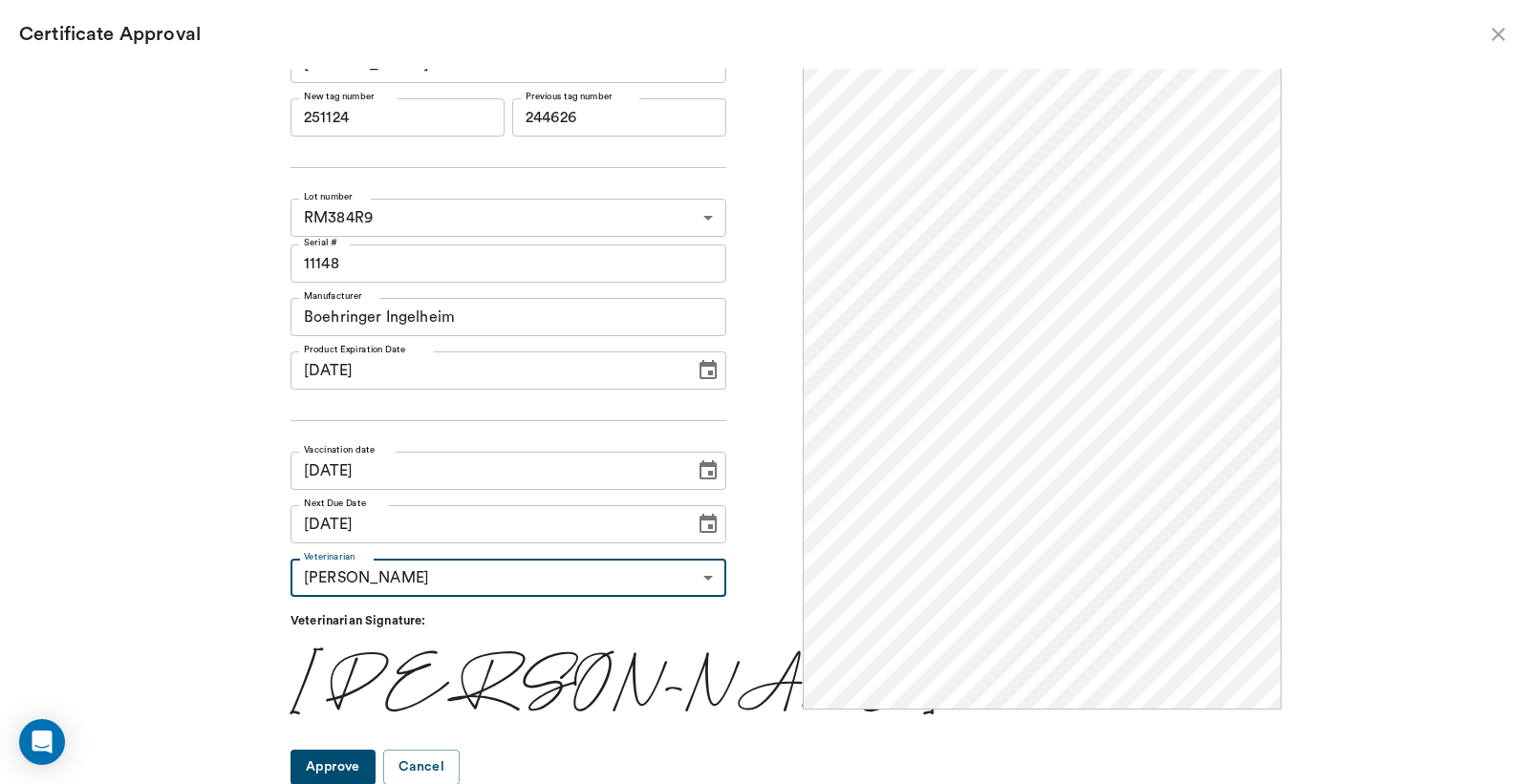
click at [376, 756] on button "Approve" at bounding box center [333, 768] width 85 height 36
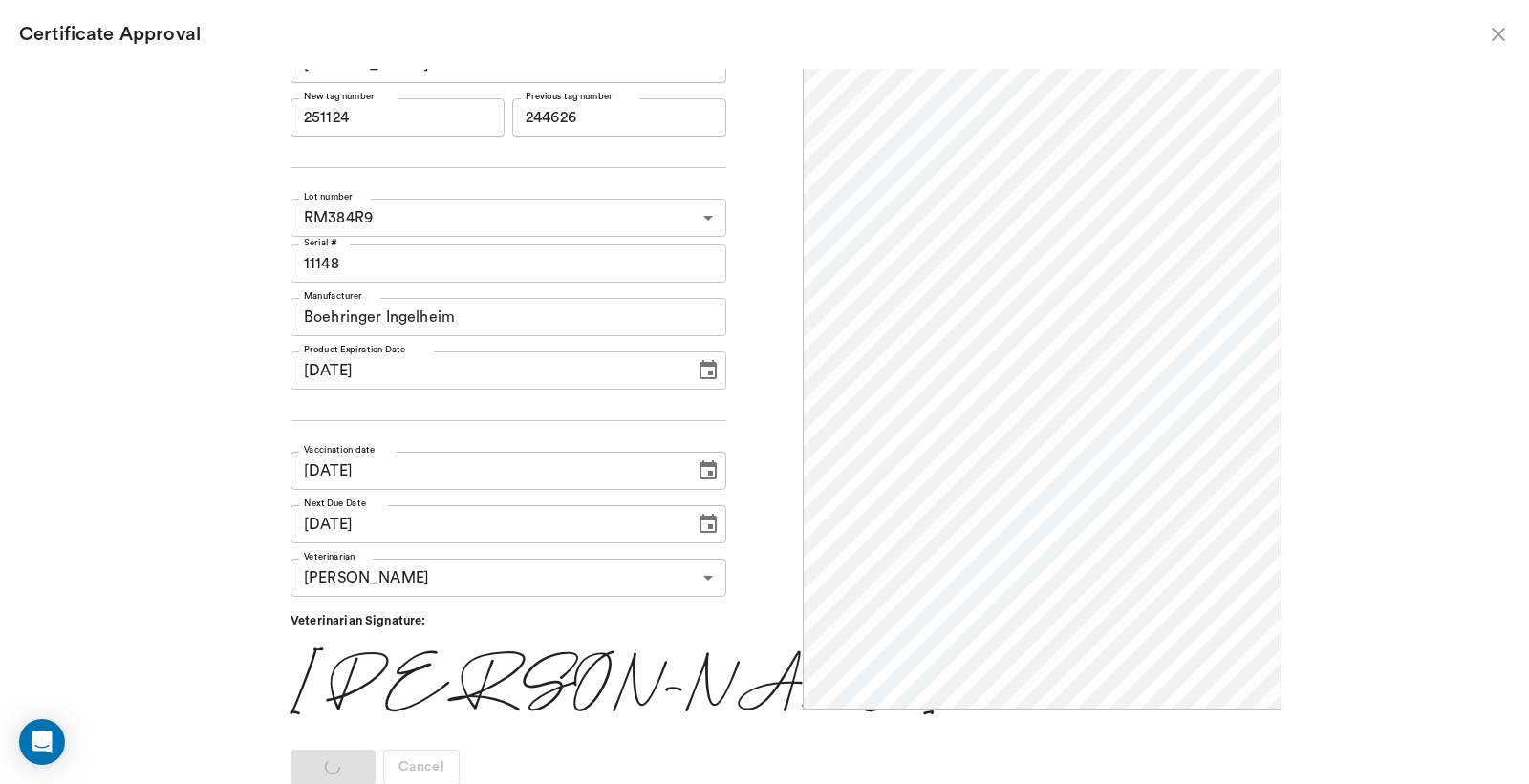
scroll to position [0, 0]
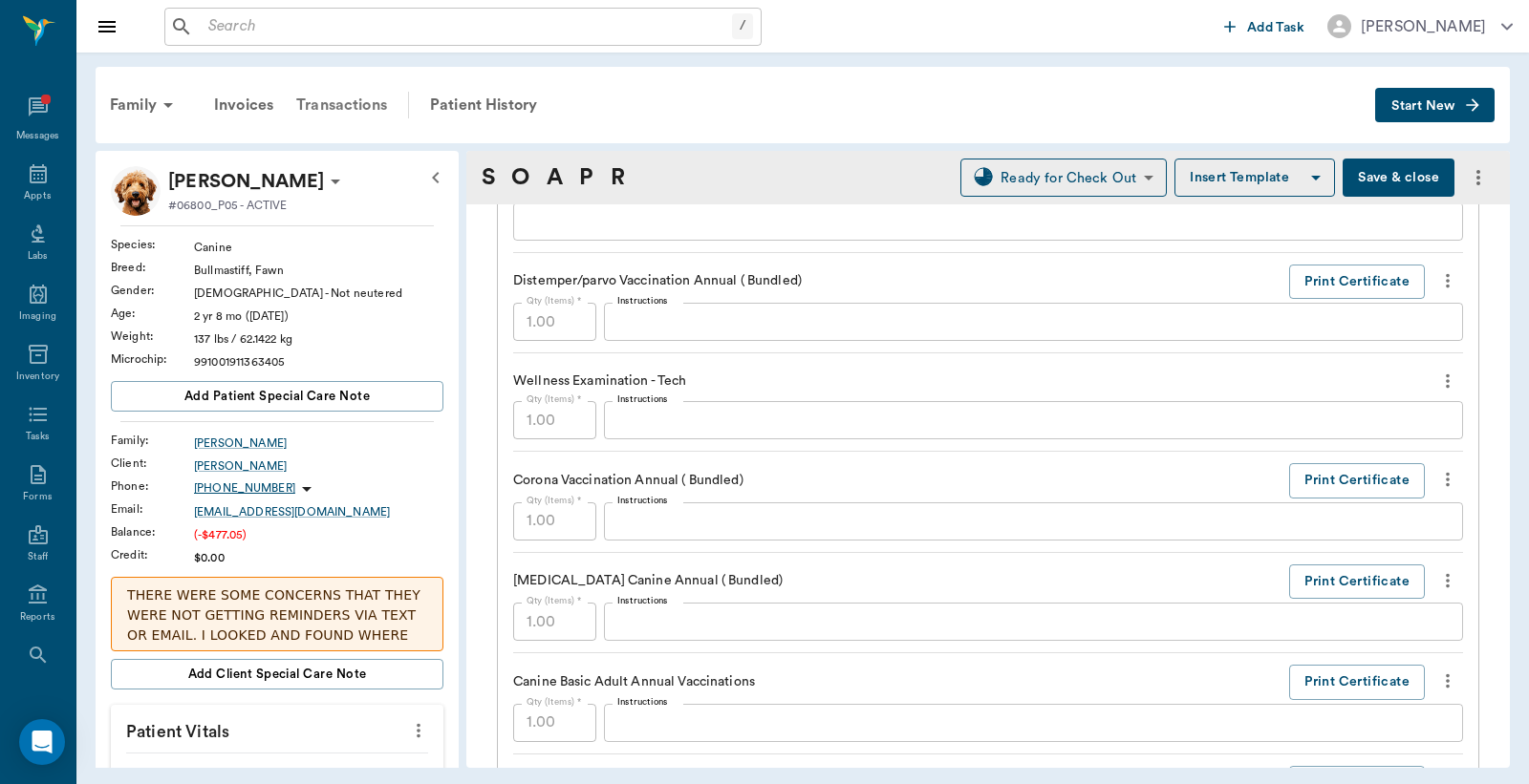
click at [326, 101] on div "Transactions" at bounding box center [342, 104] width 114 height 45
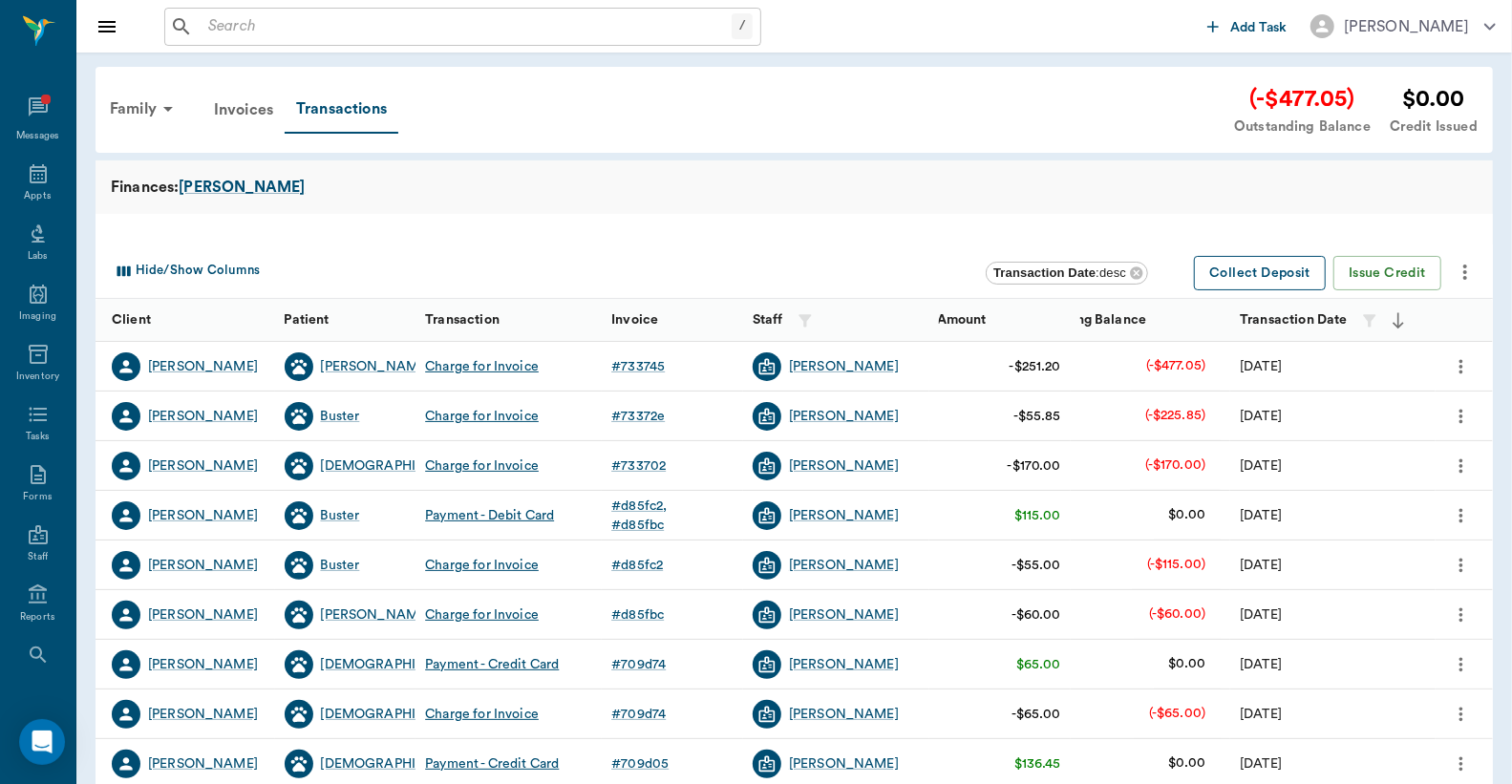
click at [1261, 279] on button "Collect Deposit" at bounding box center [1259, 273] width 132 height 36
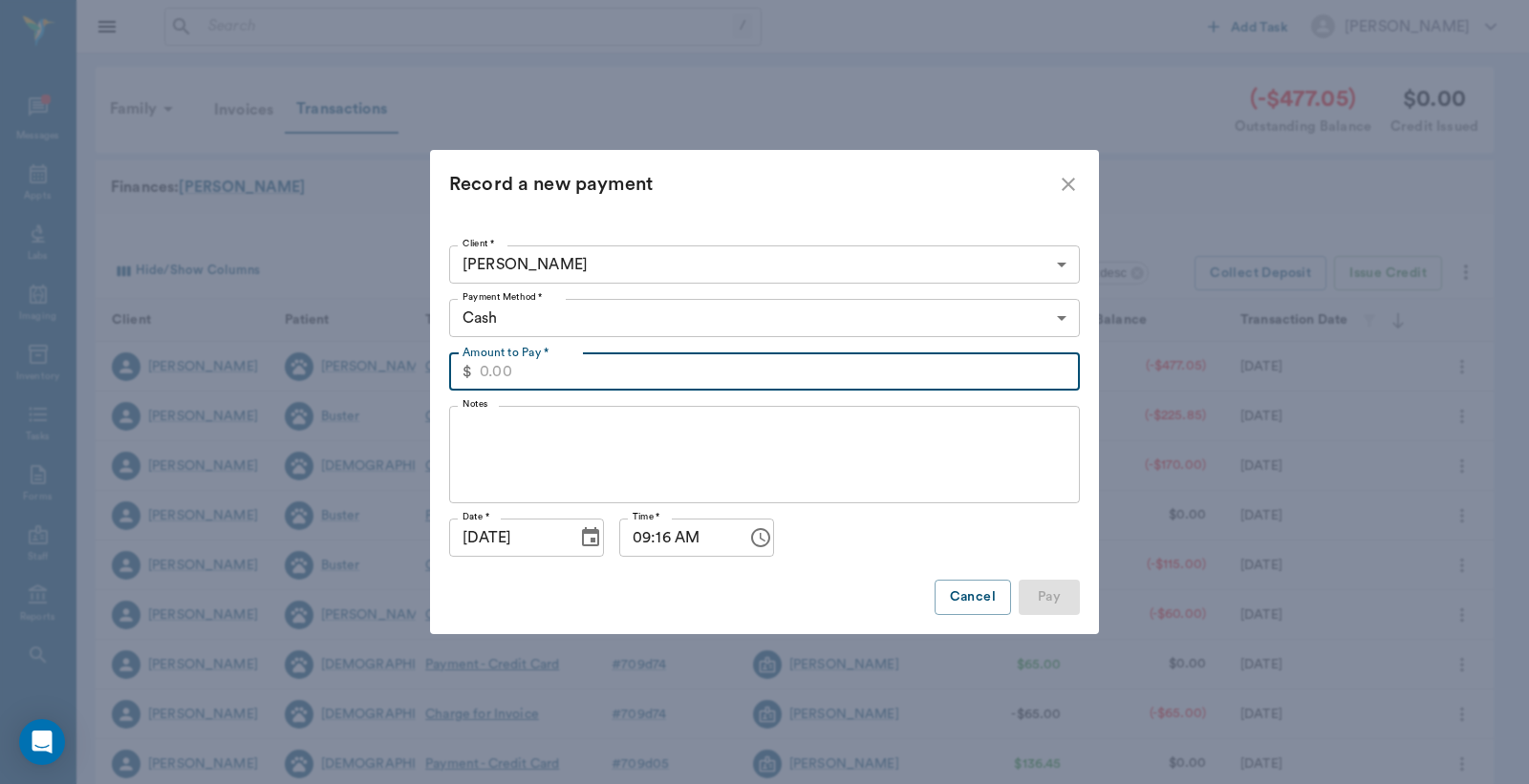
click at [491, 368] on input "Amount to Pay *" at bounding box center [779, 372] width 600 height 39
type input "477.05"
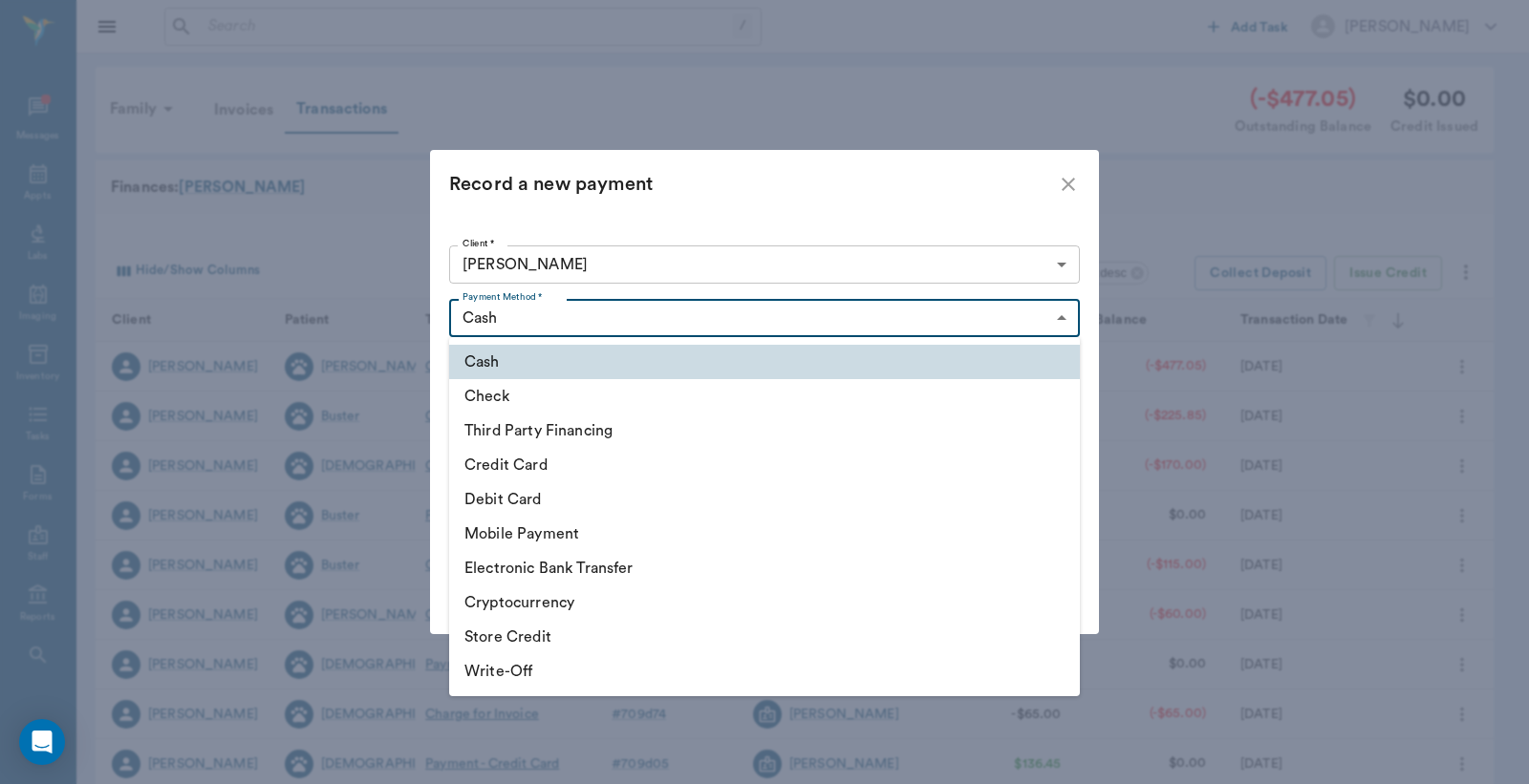
click at [514, 316] on body "/ ​ Add Task Dr. Bert Ellsworth Nectar Messages Appts Labs Imaging Inventory Ta…" at bounding box center [764, 587] width 1529 height 1175
click at [508, 490] on li "Debit Card" at bounding box center [764, 500] width 631 height 35
type input "DEBIT_CARD"
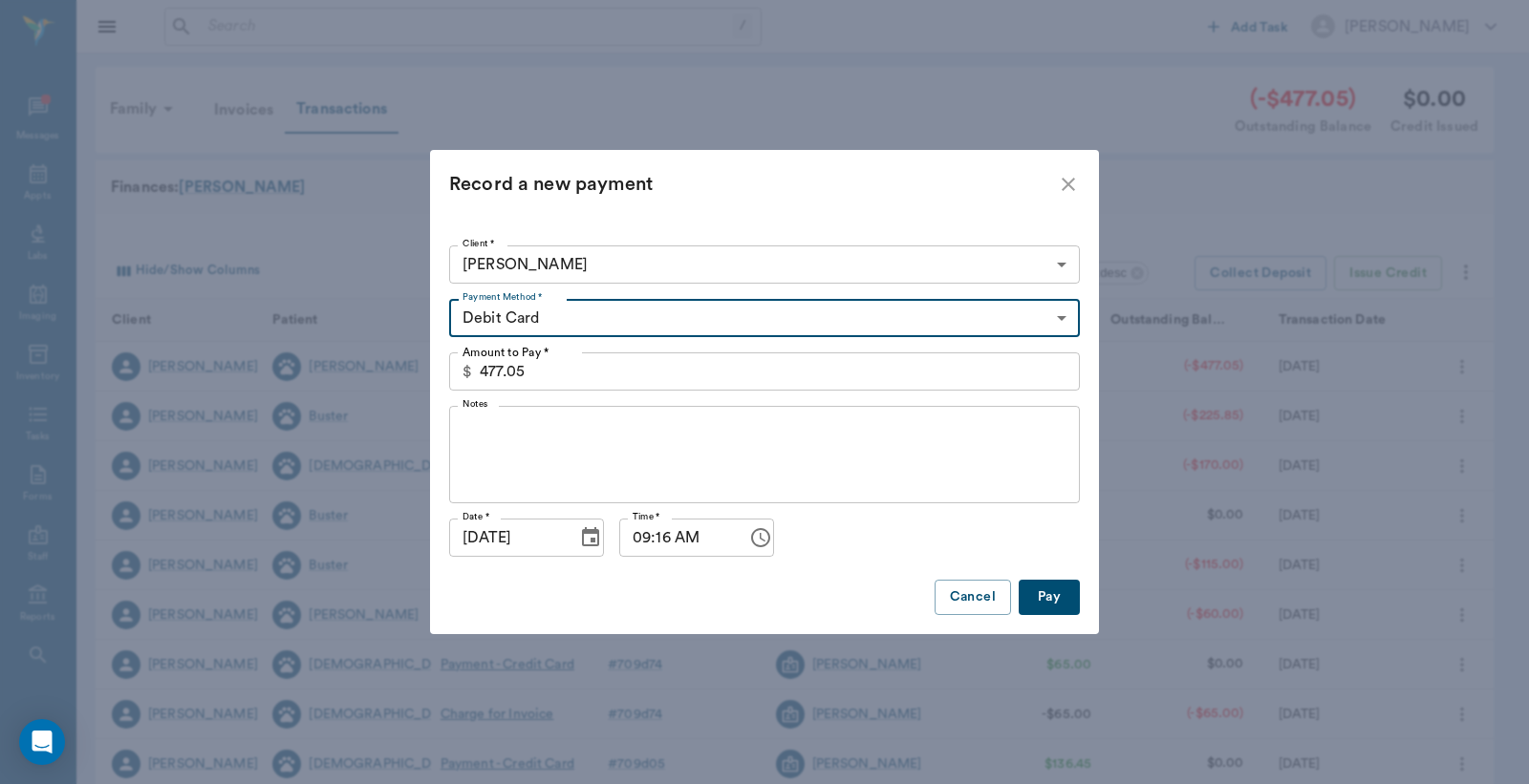
click at [1055, 598] on button "Pay" at bounding box center [1048, 597] width 61 height 36
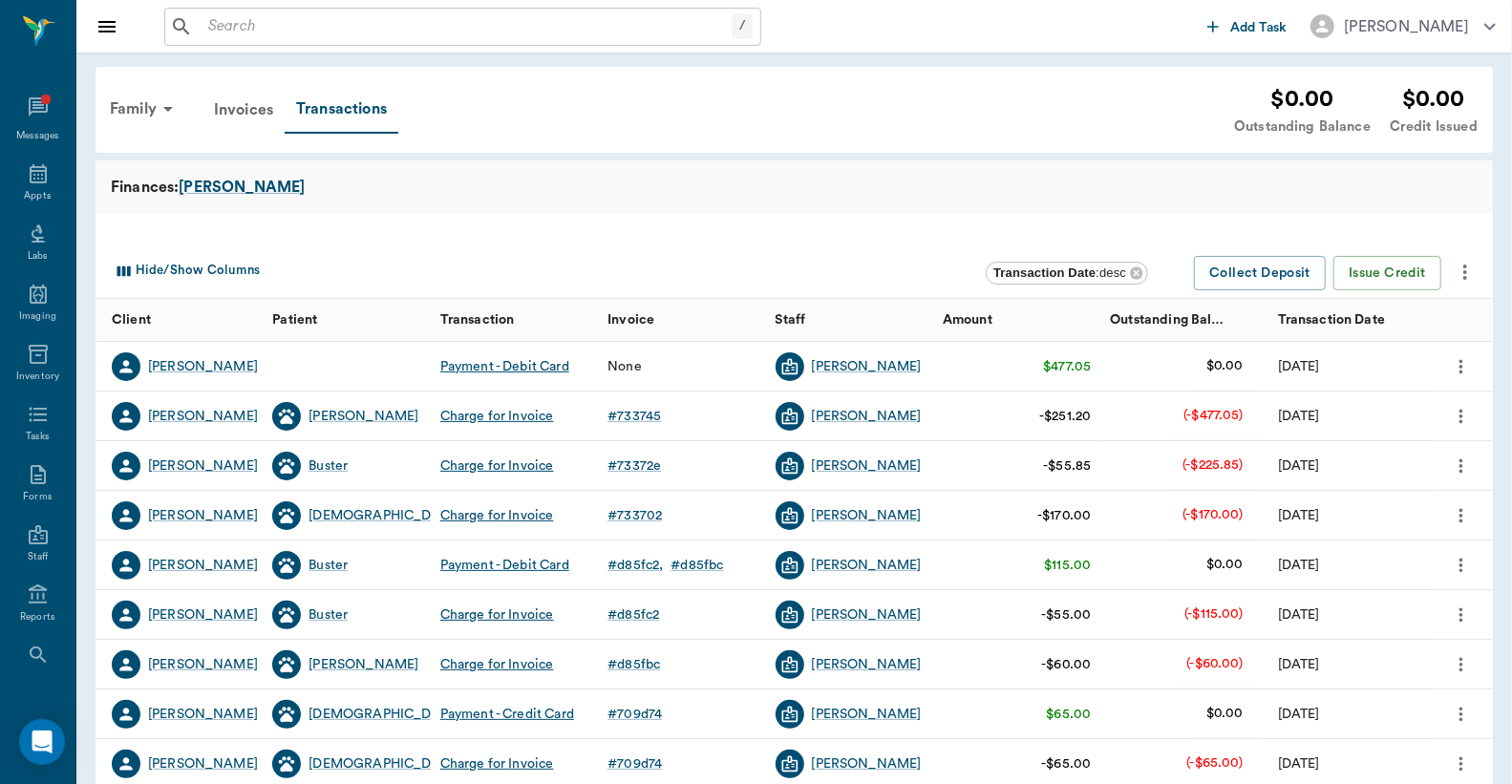
click at [1461, 364] on icon "more" at bounding box center [1462, 367] width 21 height 23
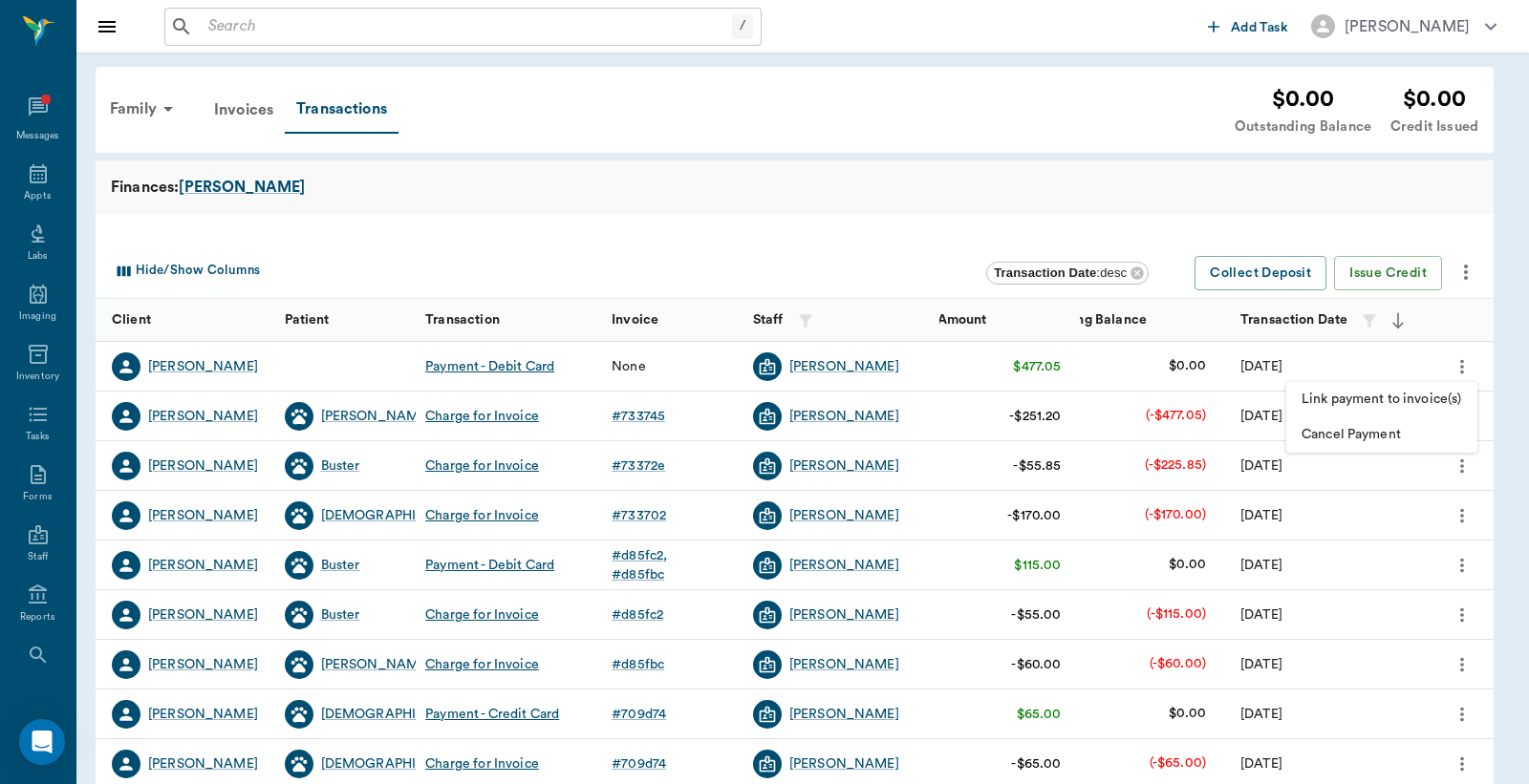
click at [1329, 398] on span "Link payment to invoice(s)" at bounding box center [1381, 400] width 160 height 20
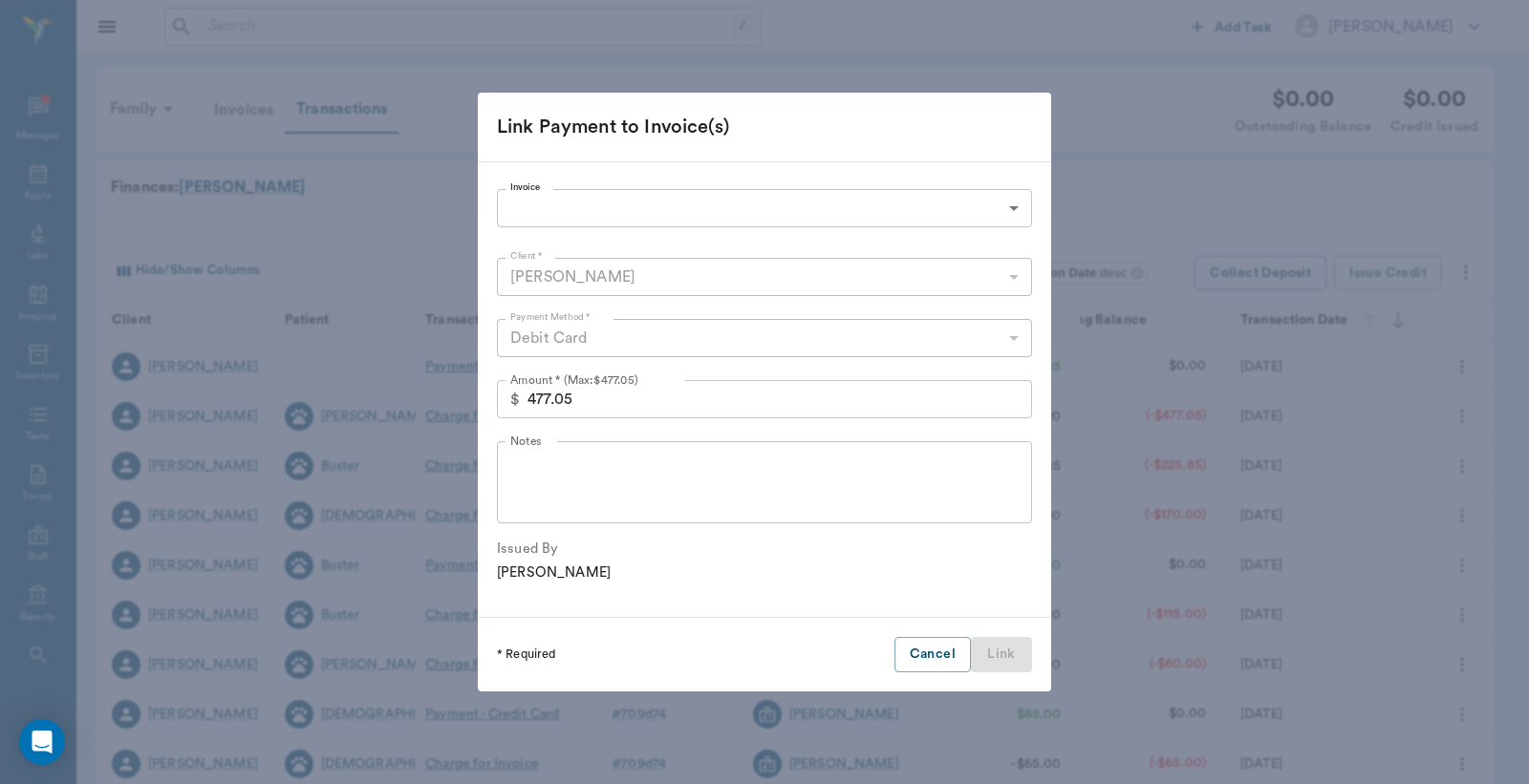
click at [540, 192] on body "/ ​ Add Task Dr. Bert Ellsworth Nectar Messages Appts Labs Imaging Inventory Ta…" at bounding box center [764, 587] width 1529 height 1175
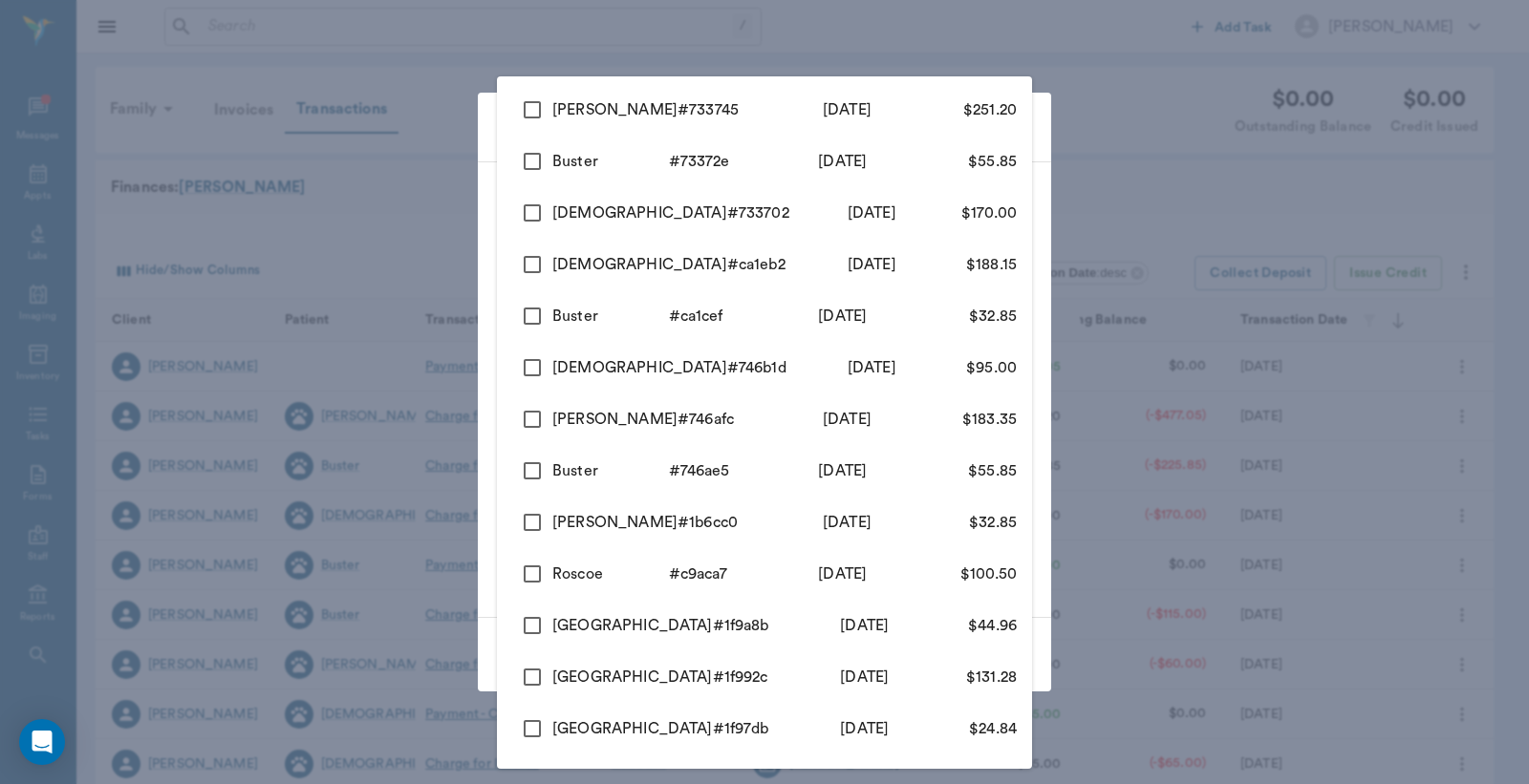
click at [526, 110] on input "checkbox" at bounding box center [532, 110] width 41 height 41
checkbox input "true"
type input "68a48524b812e83aaa733745"
type input "251.20"
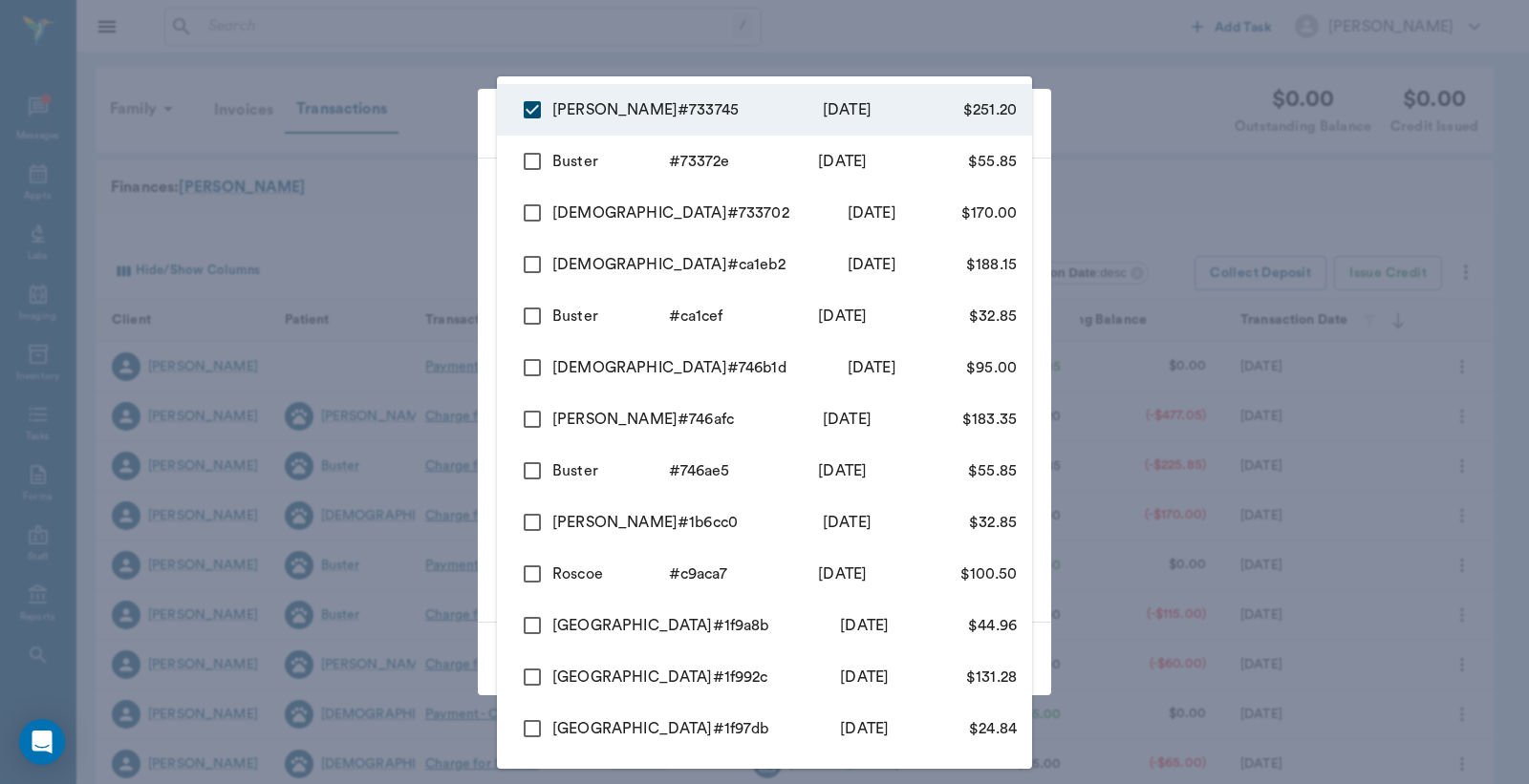
click at [525, 156] on input "checkbox" at bounding box center [532, 161] width 41 height 41
checkbox input "true"
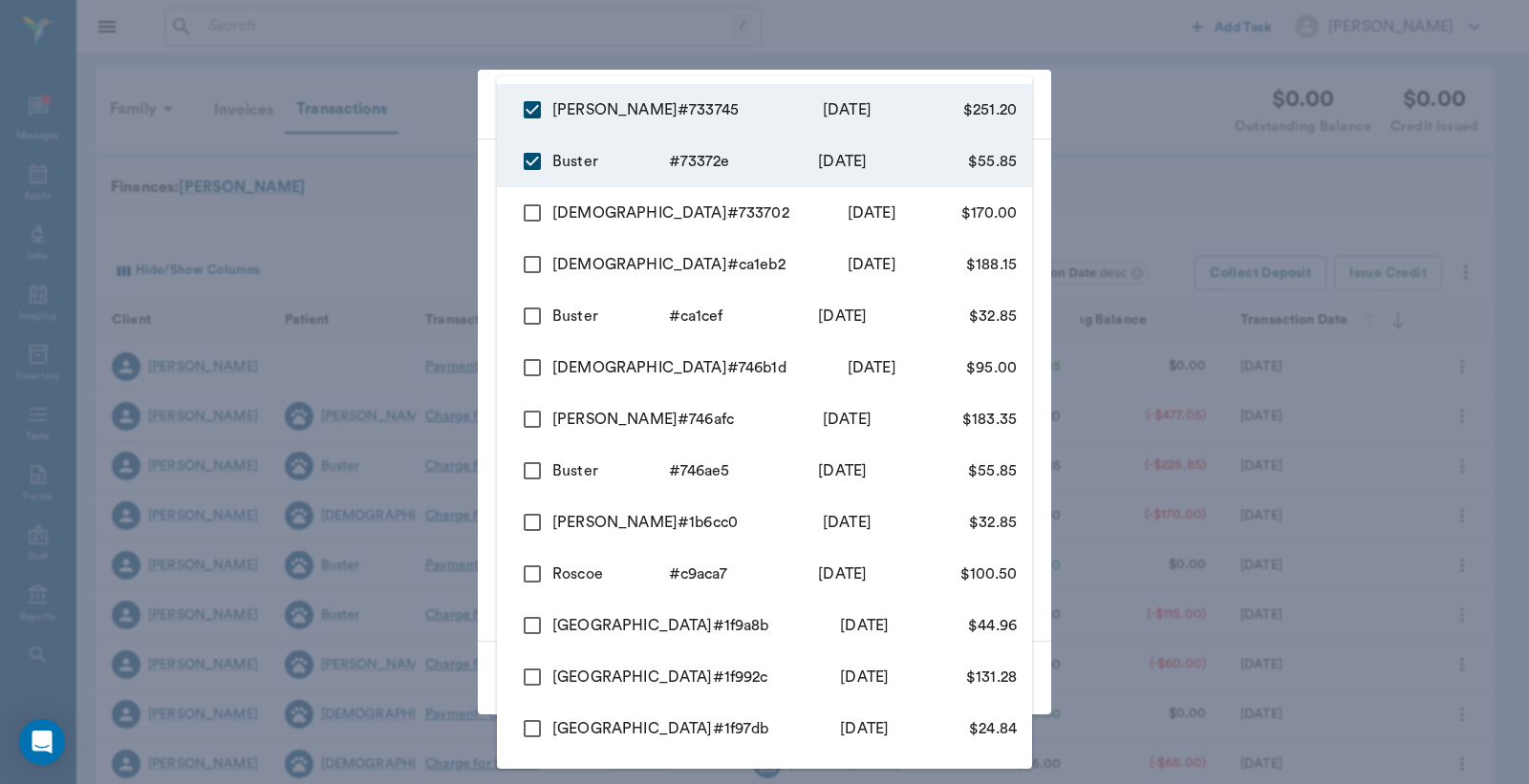
type input "68a48524b812e83aaa733745,68a484e5b812e83aaa73372e"
type input "307.05"
click at [526, 196] on input "checkbox" at bounding box center [532, 213] width 41 height 41
checkbox input "true"
type input "68a48524b812e83aaa733745,68a484e5b812e83aaa73372e,68a484a6b812e83aaa733702"
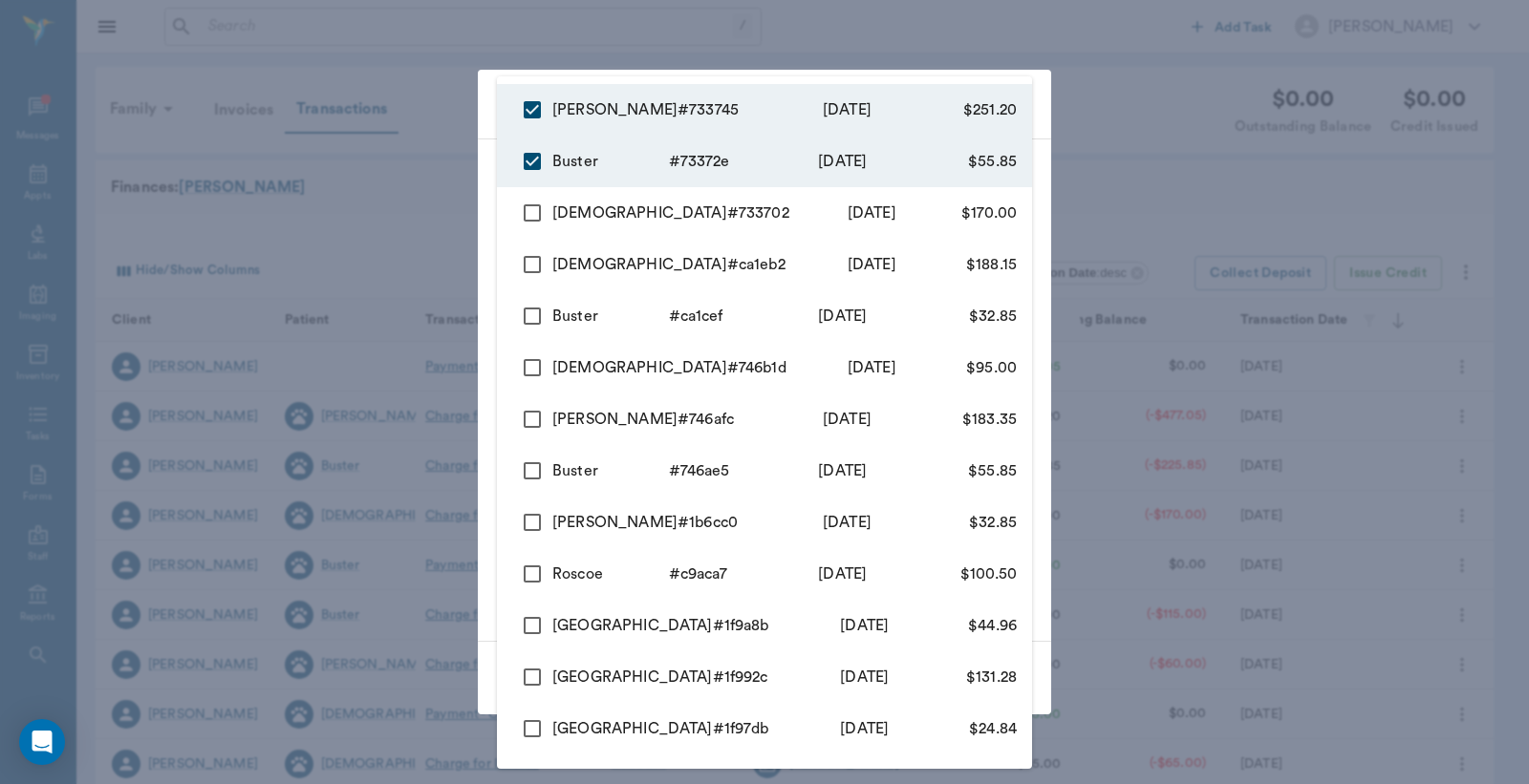
type input "477.05"
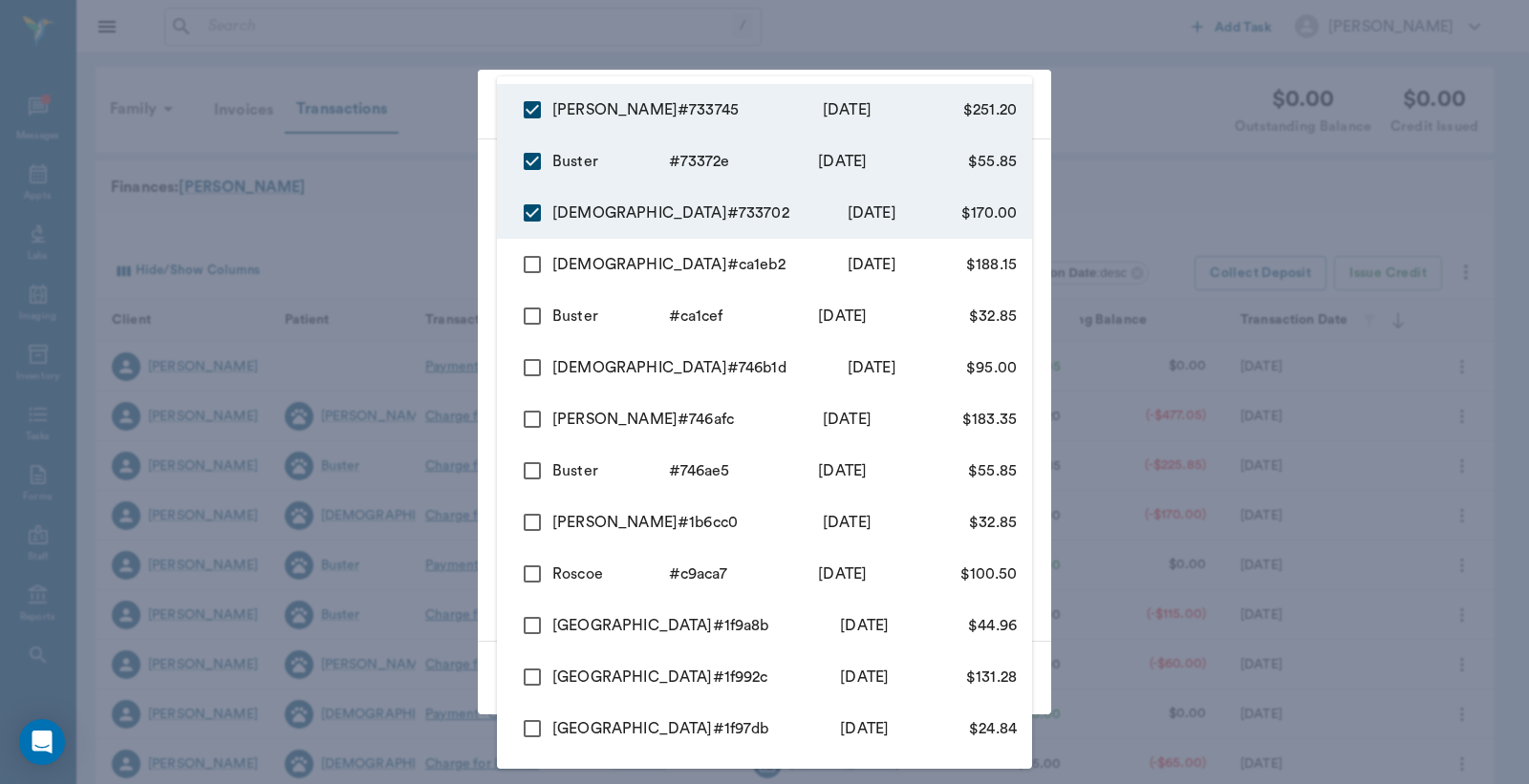
click at [439, 138] on div at bounding box center [764, 392] width 1529 height 784
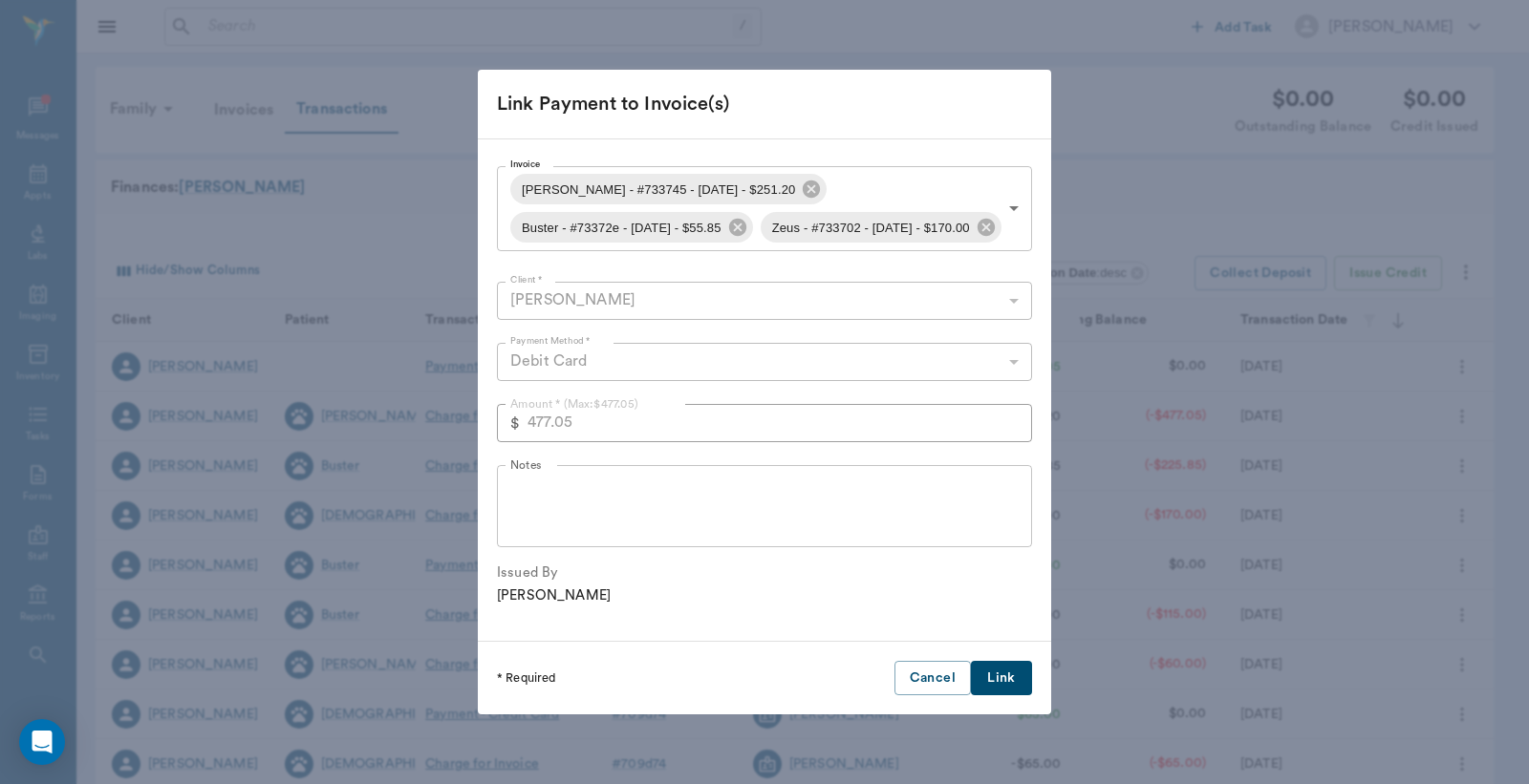
click at [1008, 694] on button "Link" at bounding box center [1001, 679] width 61 height 36
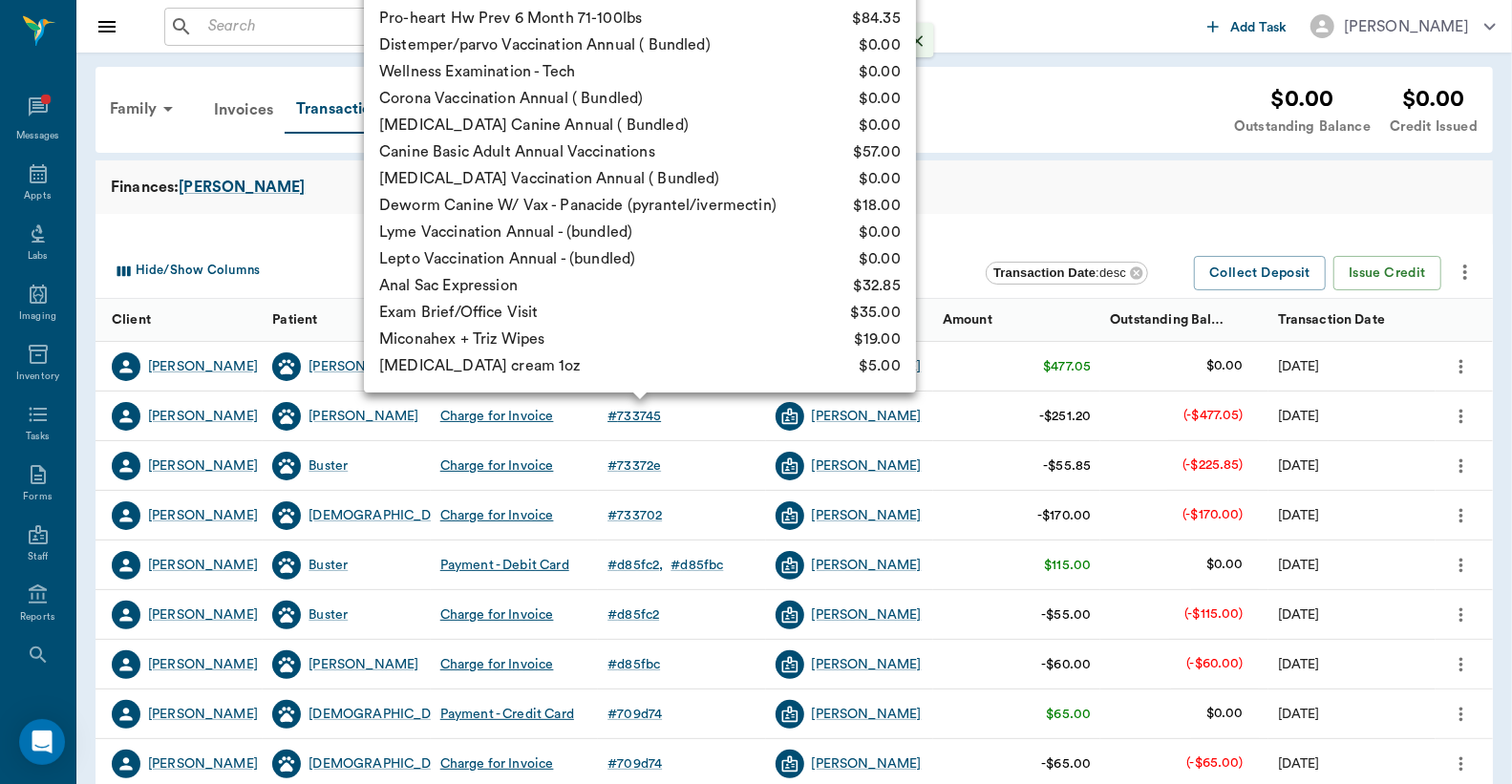
click at [636, 423] on div "# 733745" at bounding box center [633, 416] width 53 height 19
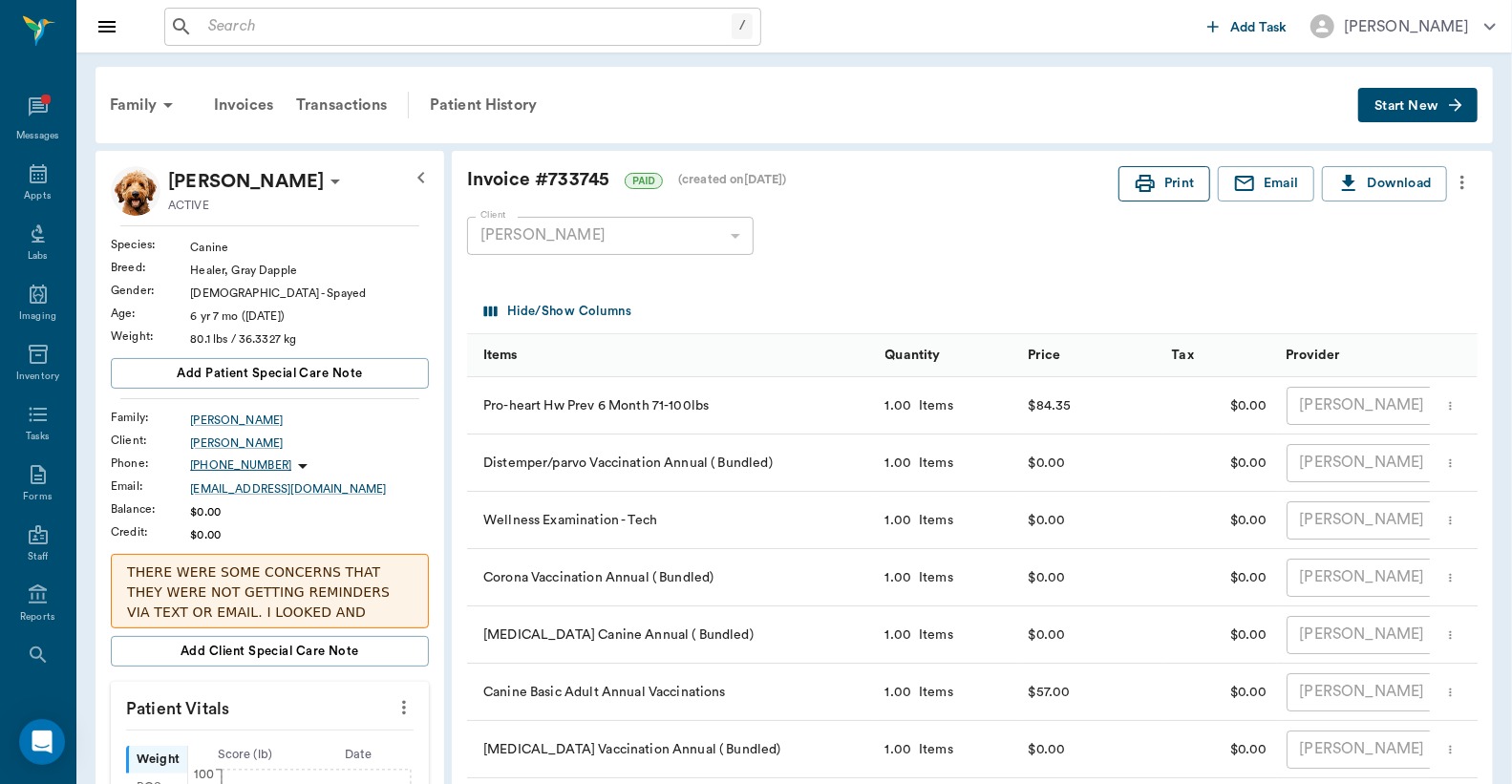
click at [1152, 182] on icon "button" at bounding box center [1145, 183] width 23 height 23
click at [384, 109] on div "Transactions" at bounding box center [342, 104] width 114 height 45
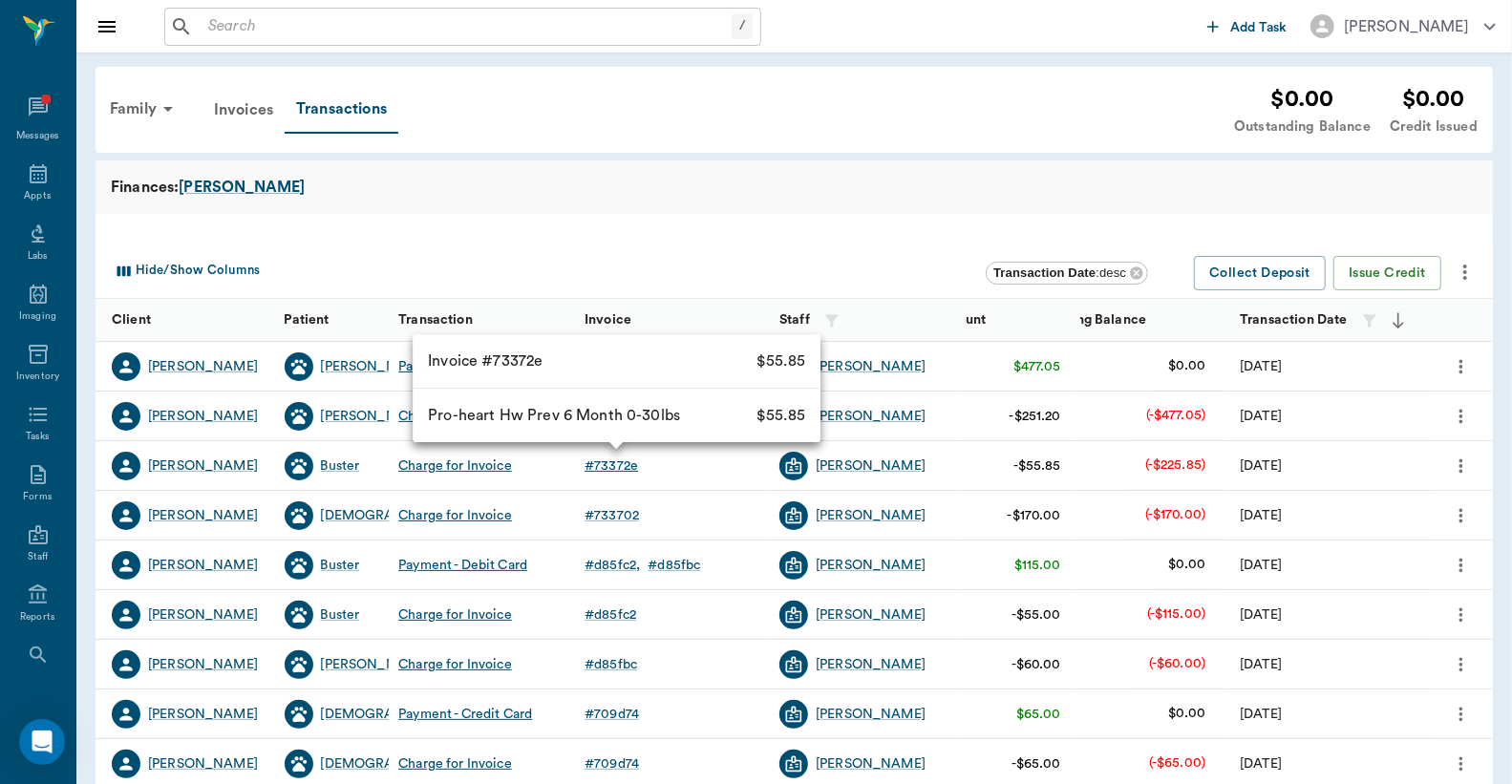
click at [628, 466] on div "# 73372e" at bounding box center [610, 466] width 53 height 19
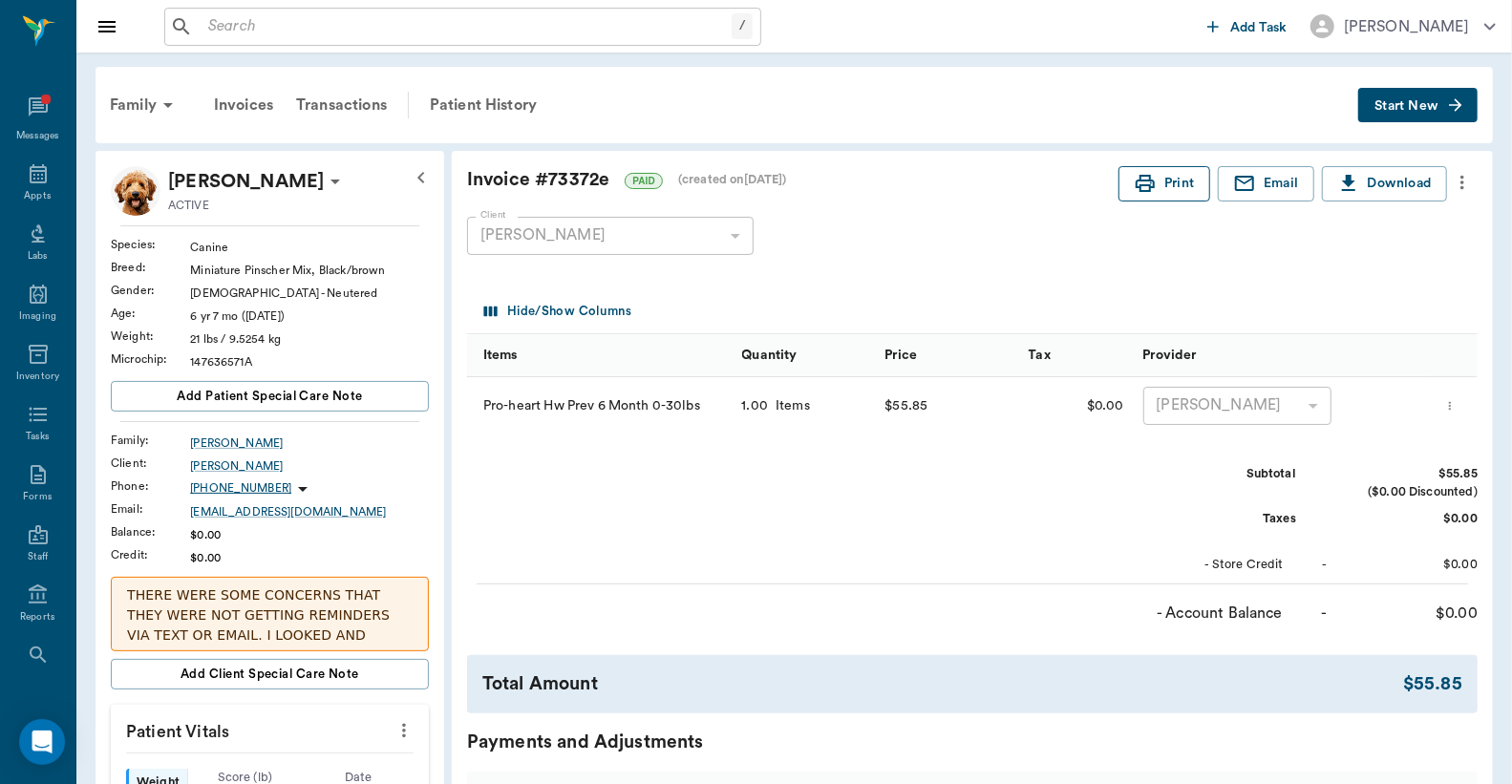
click at [1167, 183] on button "Print" at bounding box center [1163, 183] width 92 height 36
click at [349, 99] on div "Transactions" at bounding box center [342, 104] width 114 height 45
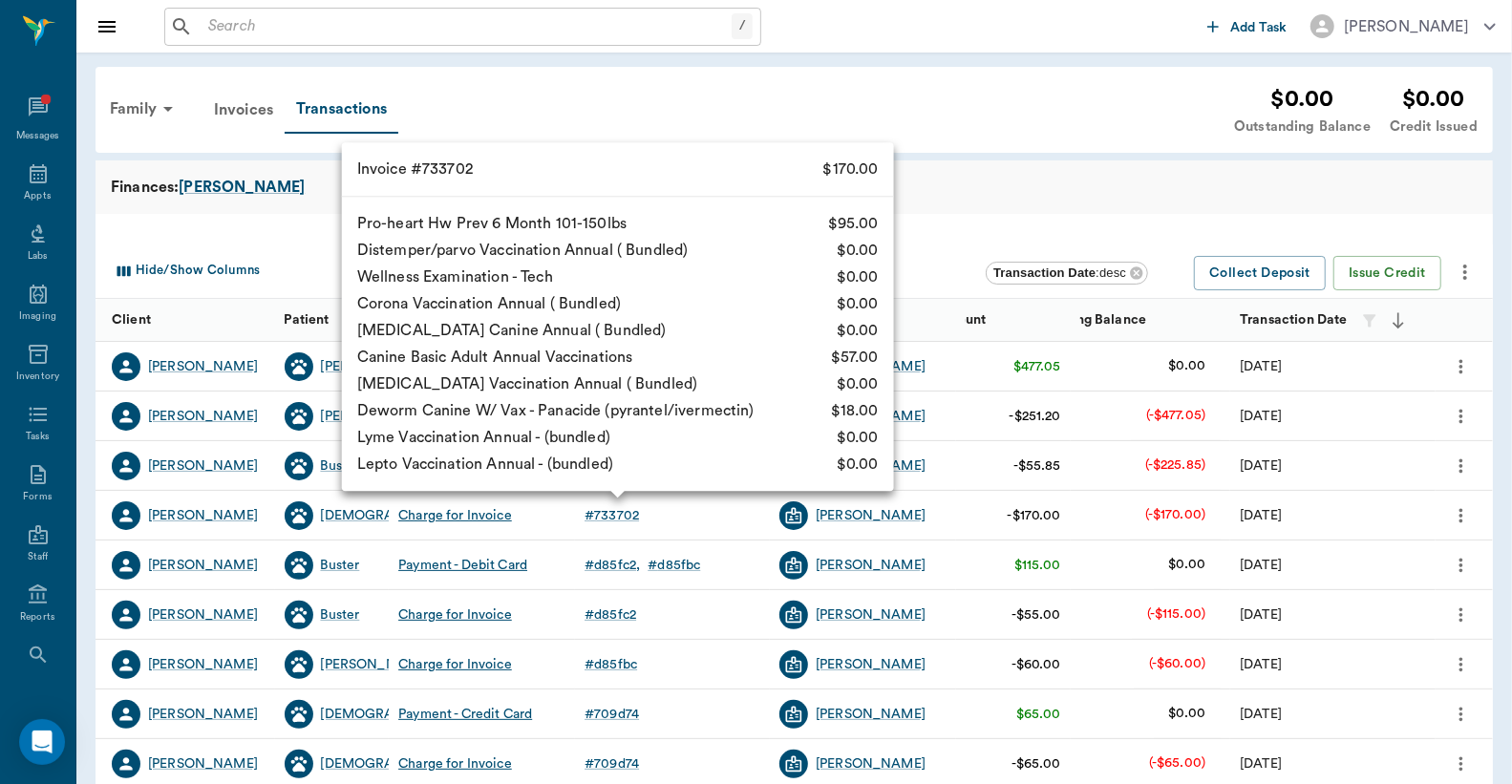
click at [638, 520] on link "# 733702" at bounding box center [615, 516] width 62 height 19
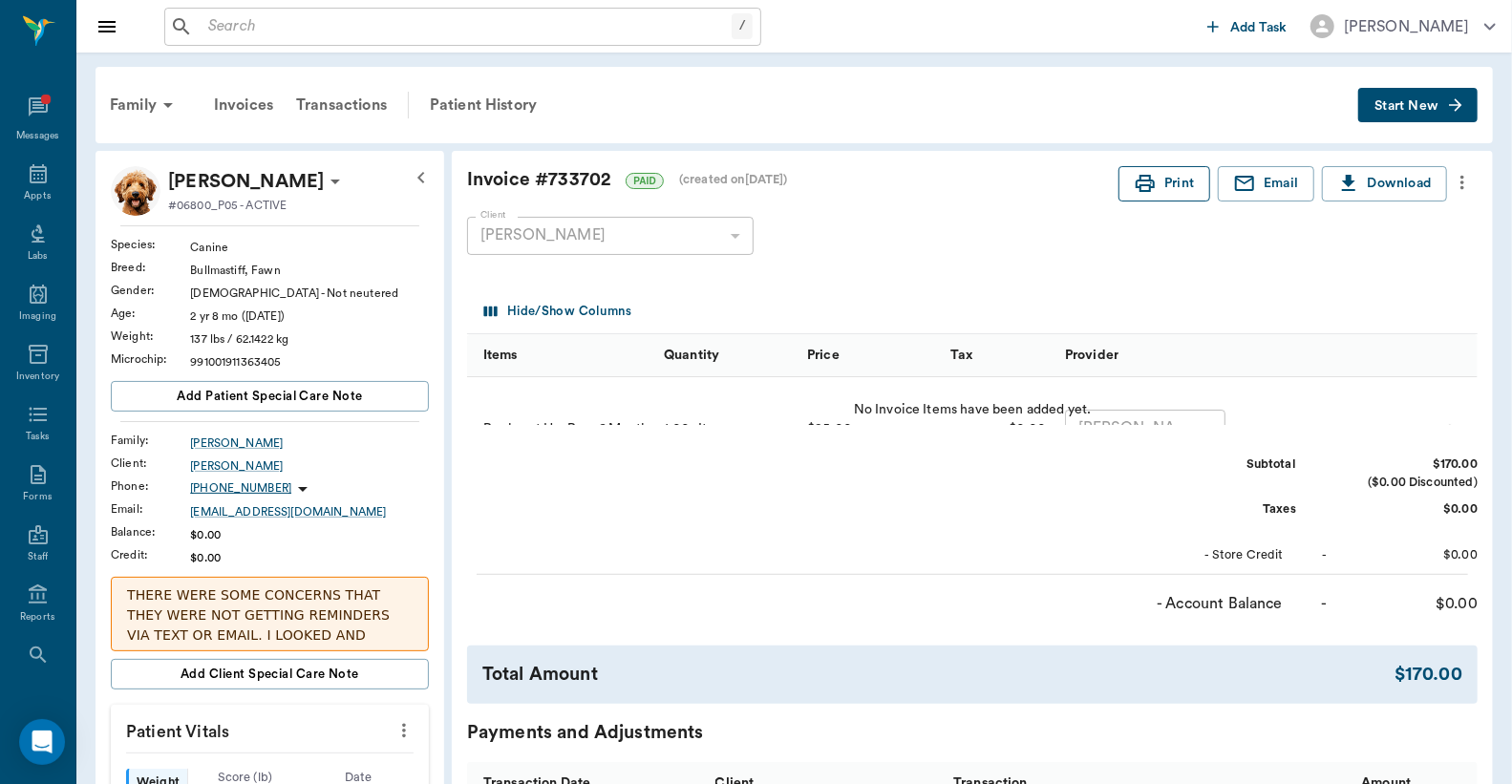
click at [1173, 183] on button "Print" at bounding box center [1163, 183] width 92 height 36
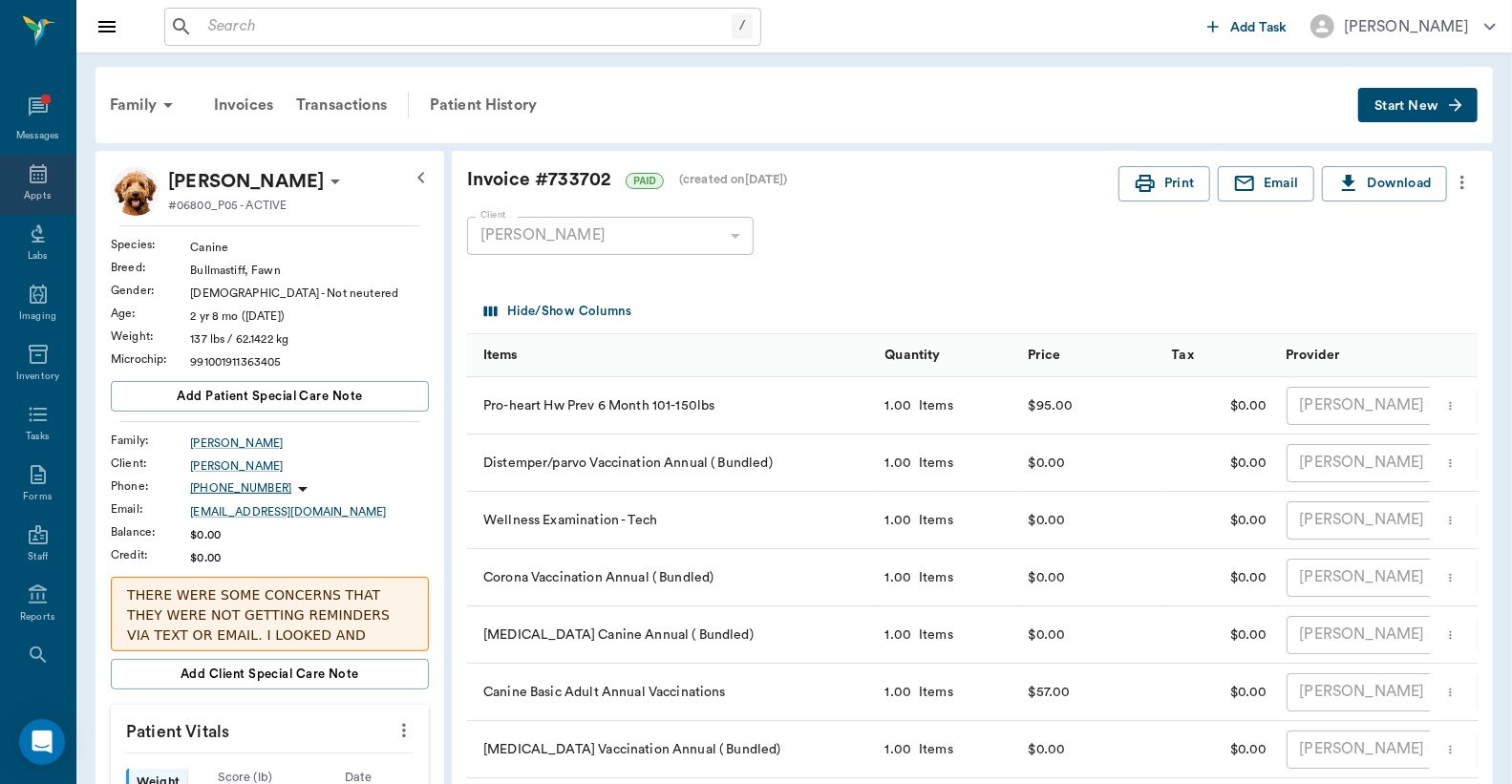
click at [27, 183] on icon at bounding box center [39, 174] width 23 height 23
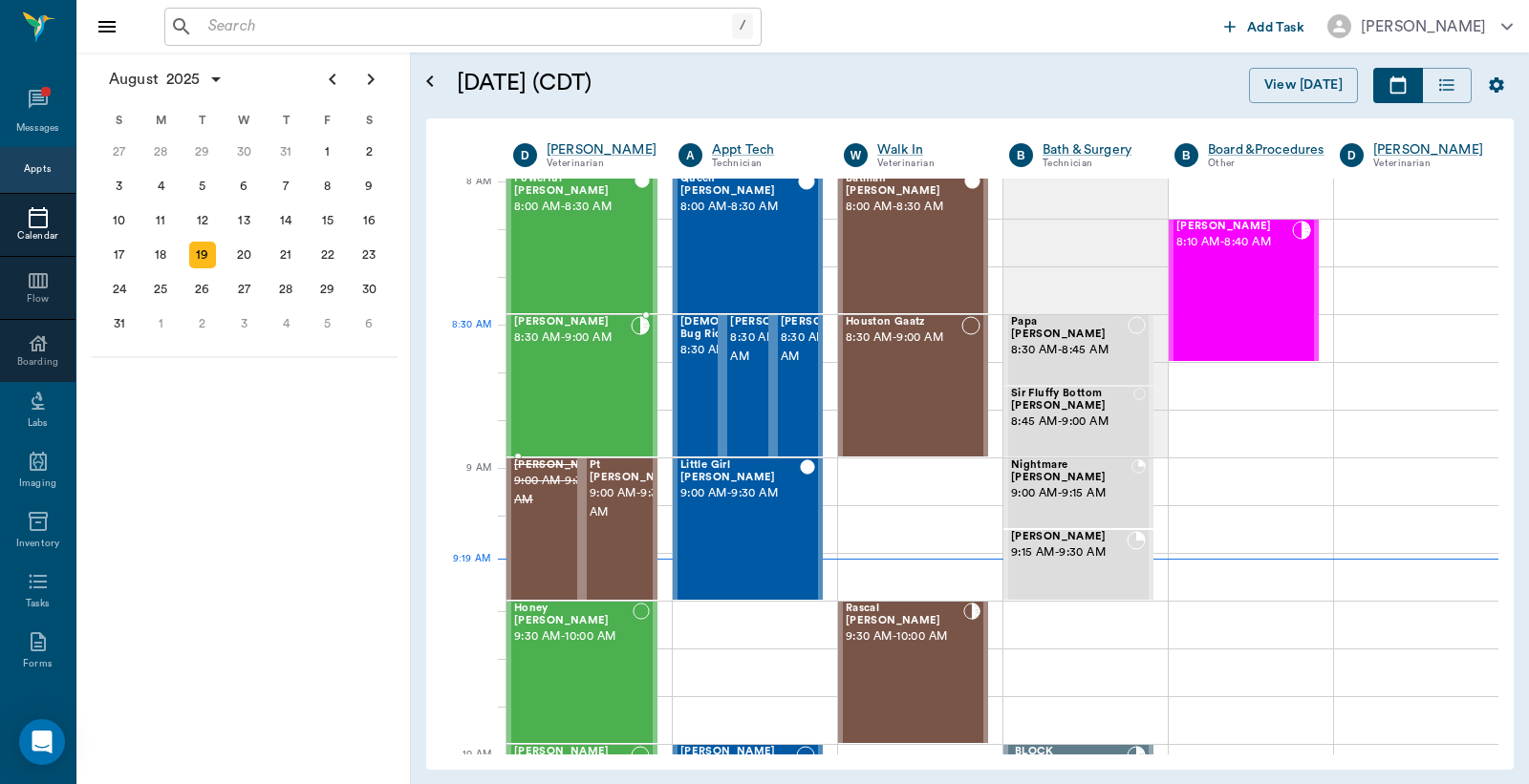
scroll to position [5, 0]
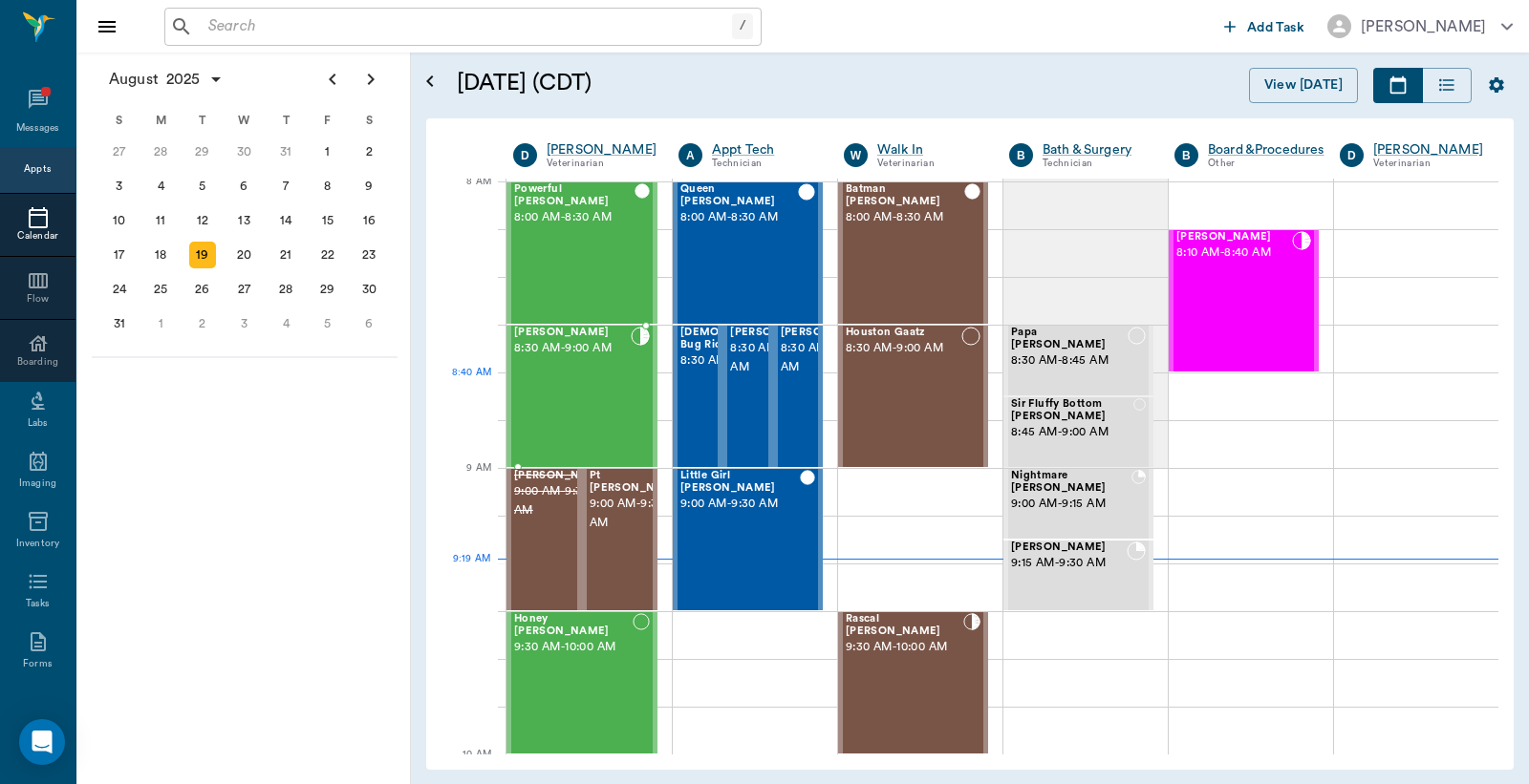
click at [609, 399] on div "Bailey Kightlinger 8:30 AM - 9:00 AM" at bounding box center [572, 396] width 117 height 139
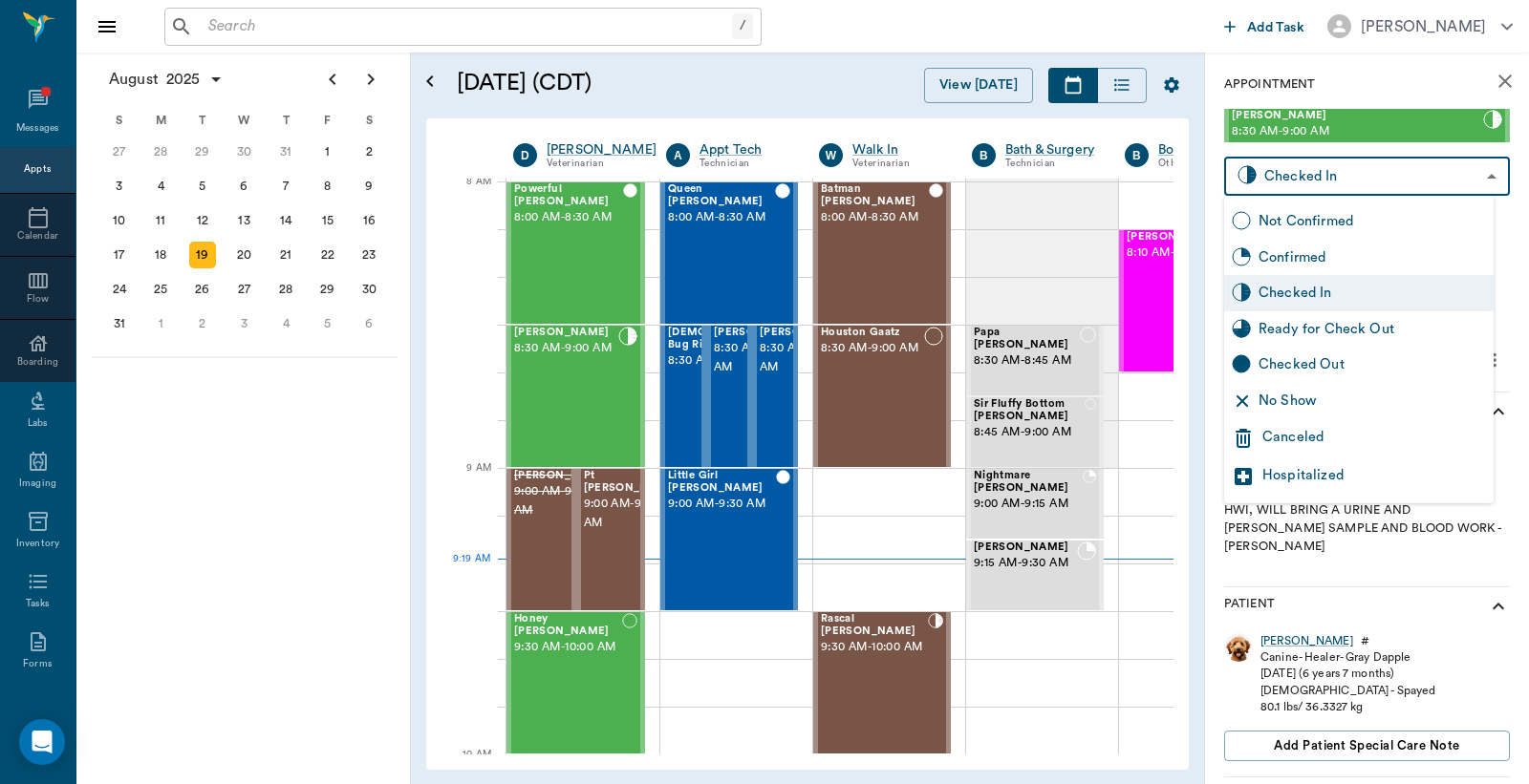
click at [1373, 176] on body "/ ​ Add Task Dr. Bert Ellsworth Nectar Messages Appts Calendar Flow Boarding La…" at bounding box center [764, 392] width 1529 height 784
click at [1279, 358] on div "Checked Out" at bounding box center [1372, 365] width 227 height 21
type input "CHECKED_OUT"
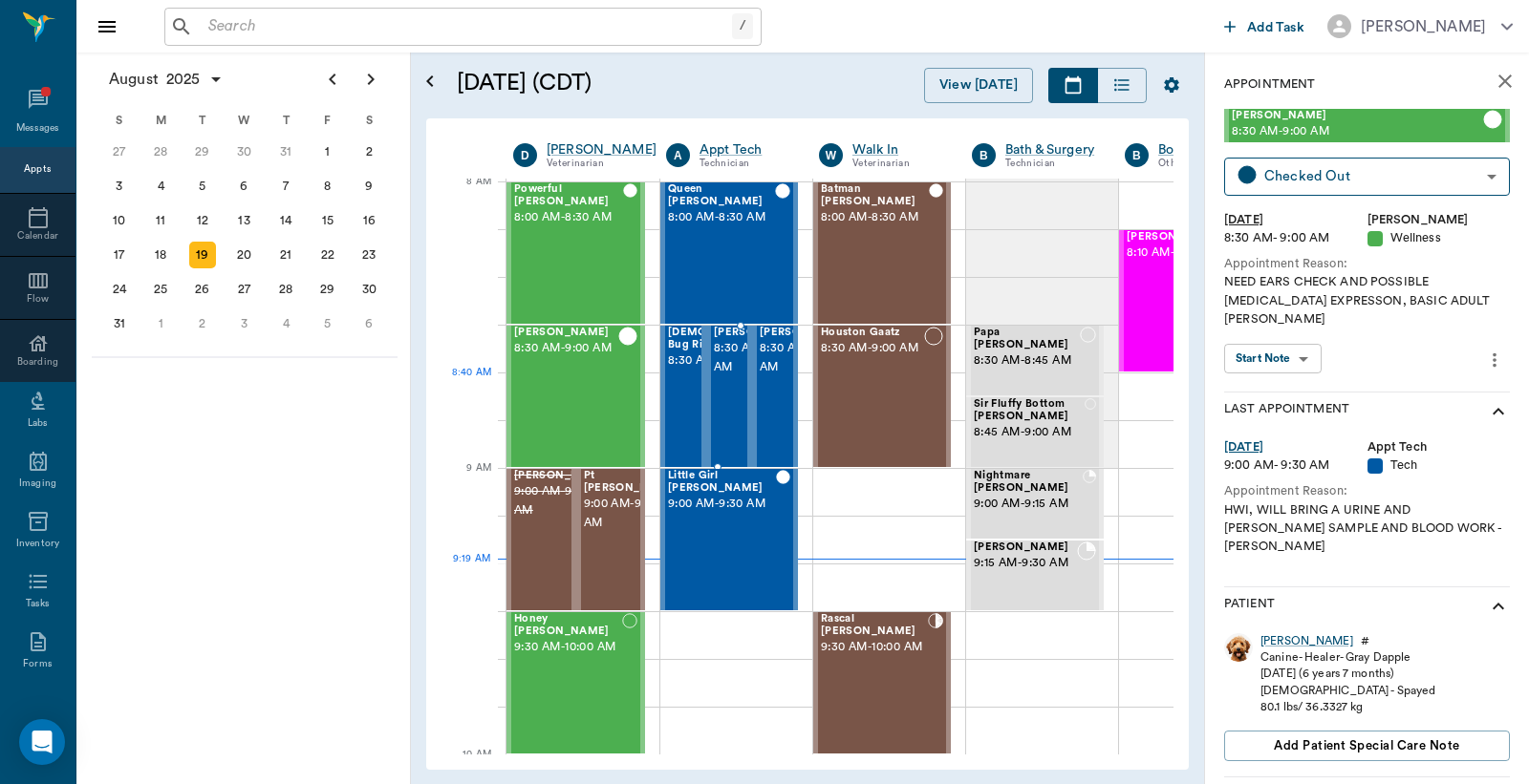
click at [722, 394] on div "Zeus Kightlinger 8:30 AM - 9:00 AM" at bounding box center [761, 396] width 96 height 139
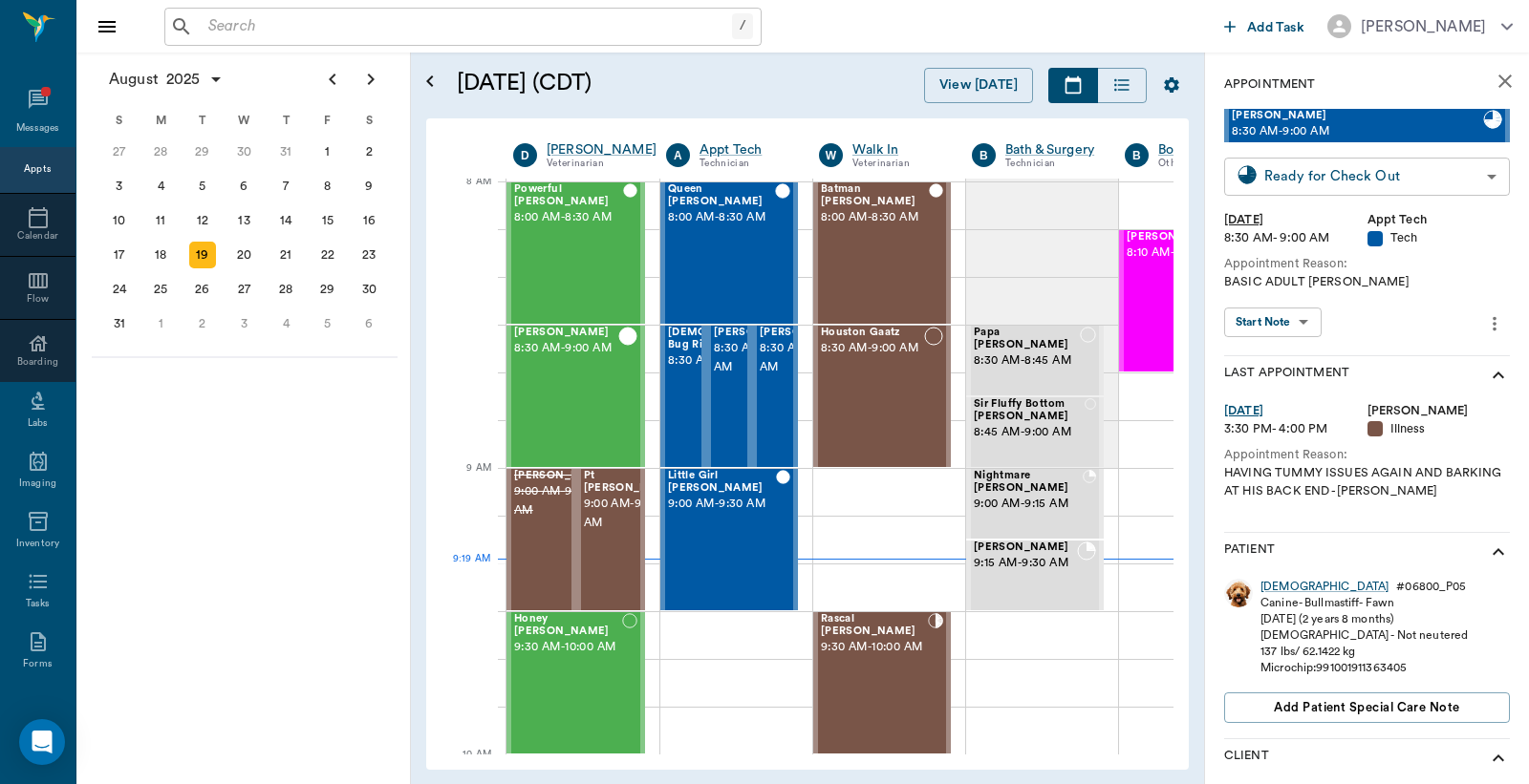
click at [1380, 182] on body "/ ​ Add Task Dr. Bert Ellsworth Nectar Messages Appts Calendar Flow Boarding La…" at bounding box center [764, 392] width 1529 height 784
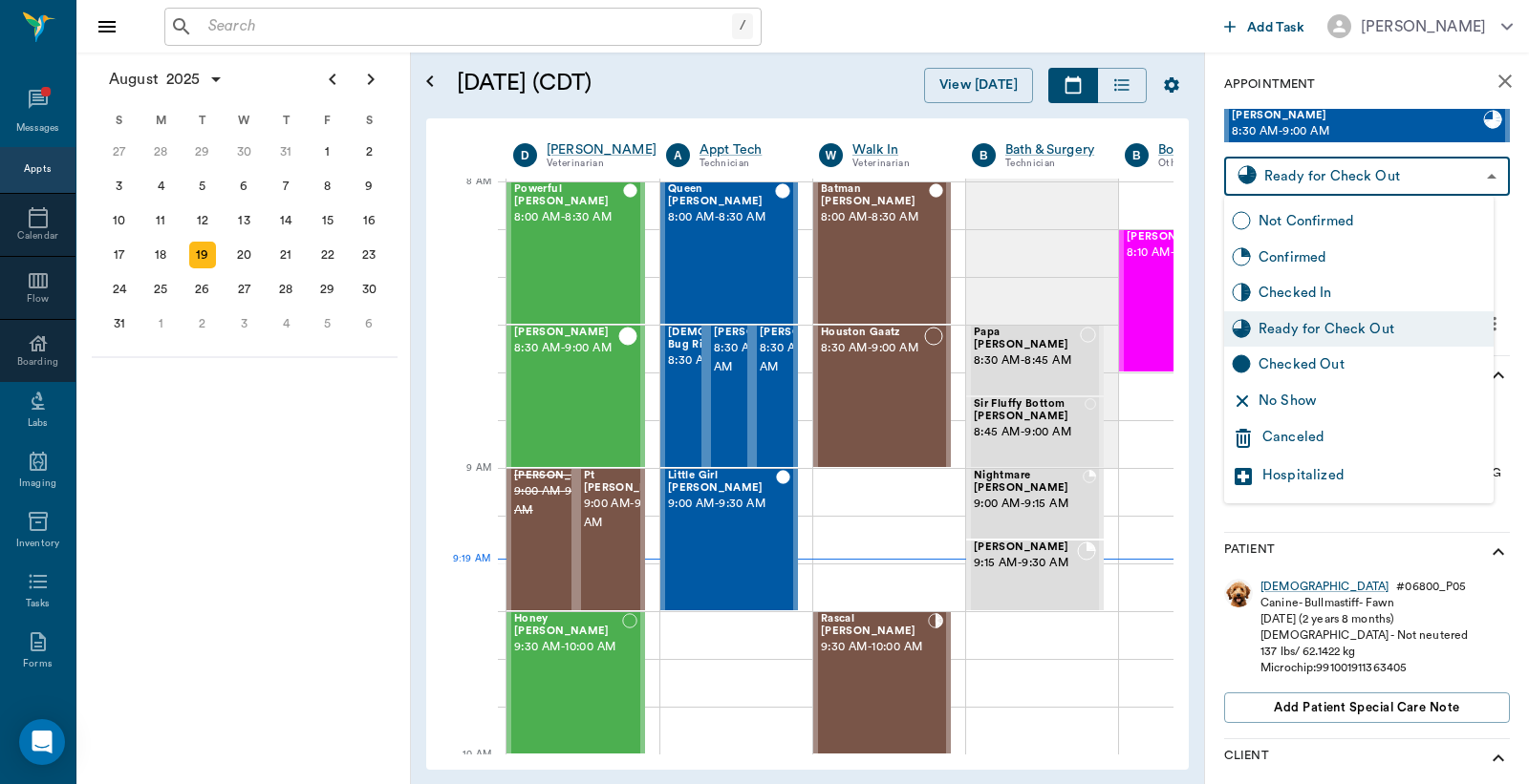
click at [1301, 361] on div "Checked Out" at bounding box center [1372, 365] width 227 height 21
type input "CHECKED_OUT"
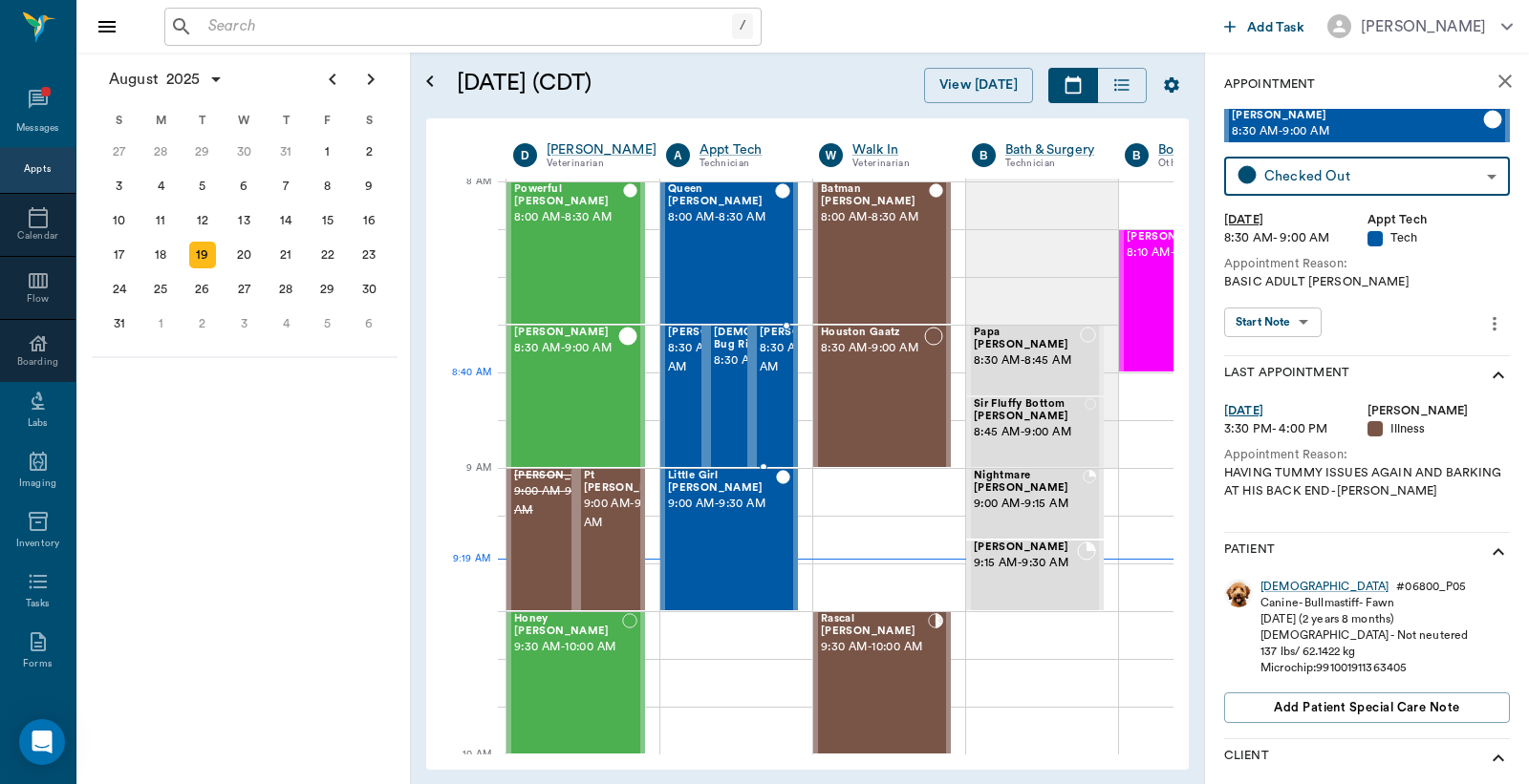
click at [761, 373] on span "8:30 AM - 9:00 AM" at bounding box center [807, 358] width 96 height 39
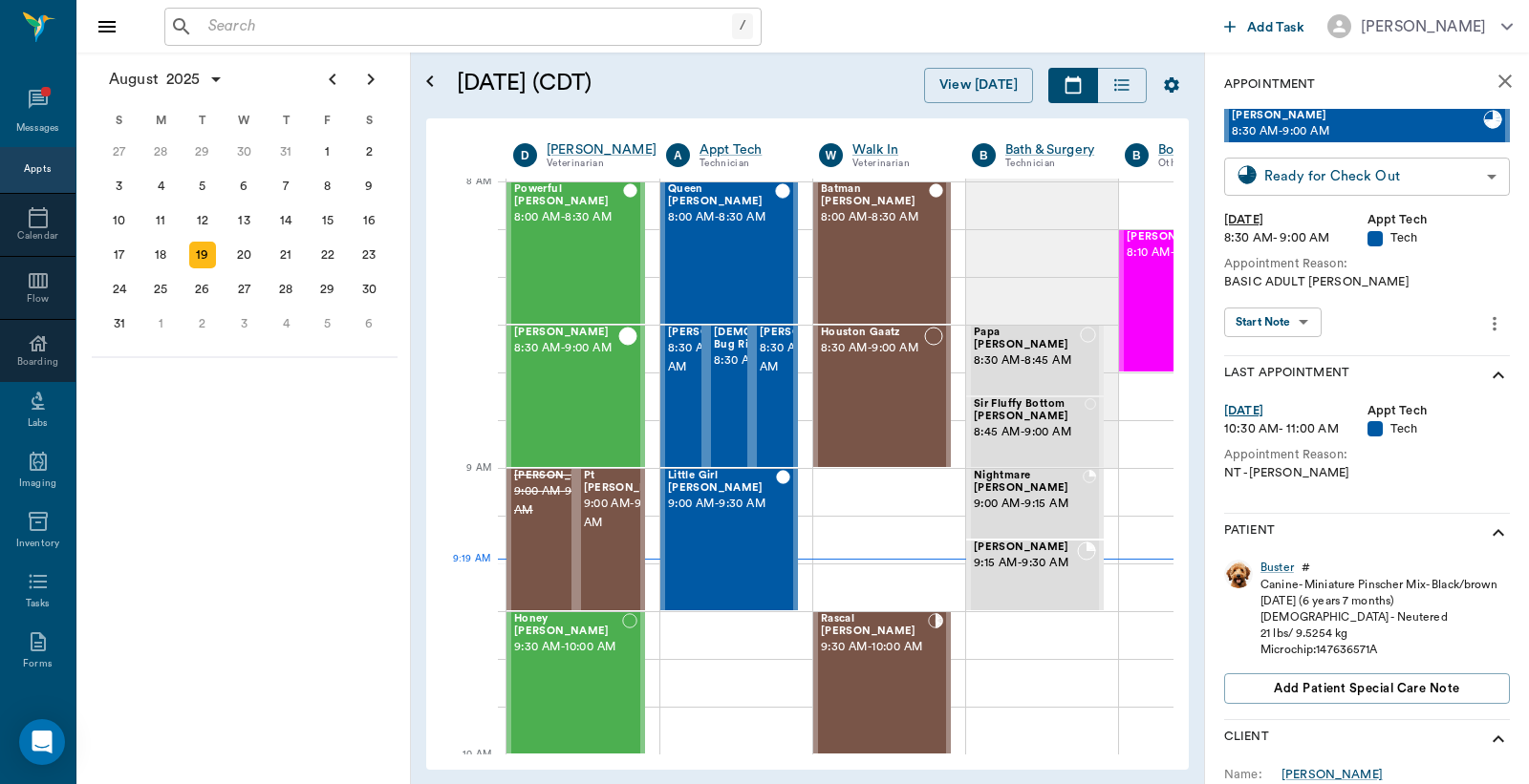
click at [1321, 182] on body "/ ​ Add Task Dr. Bert Ellsworth Nectar Messages Appts Calendar Flow Boarding La…" at bounding box center [764, 392] width 1529 height 784
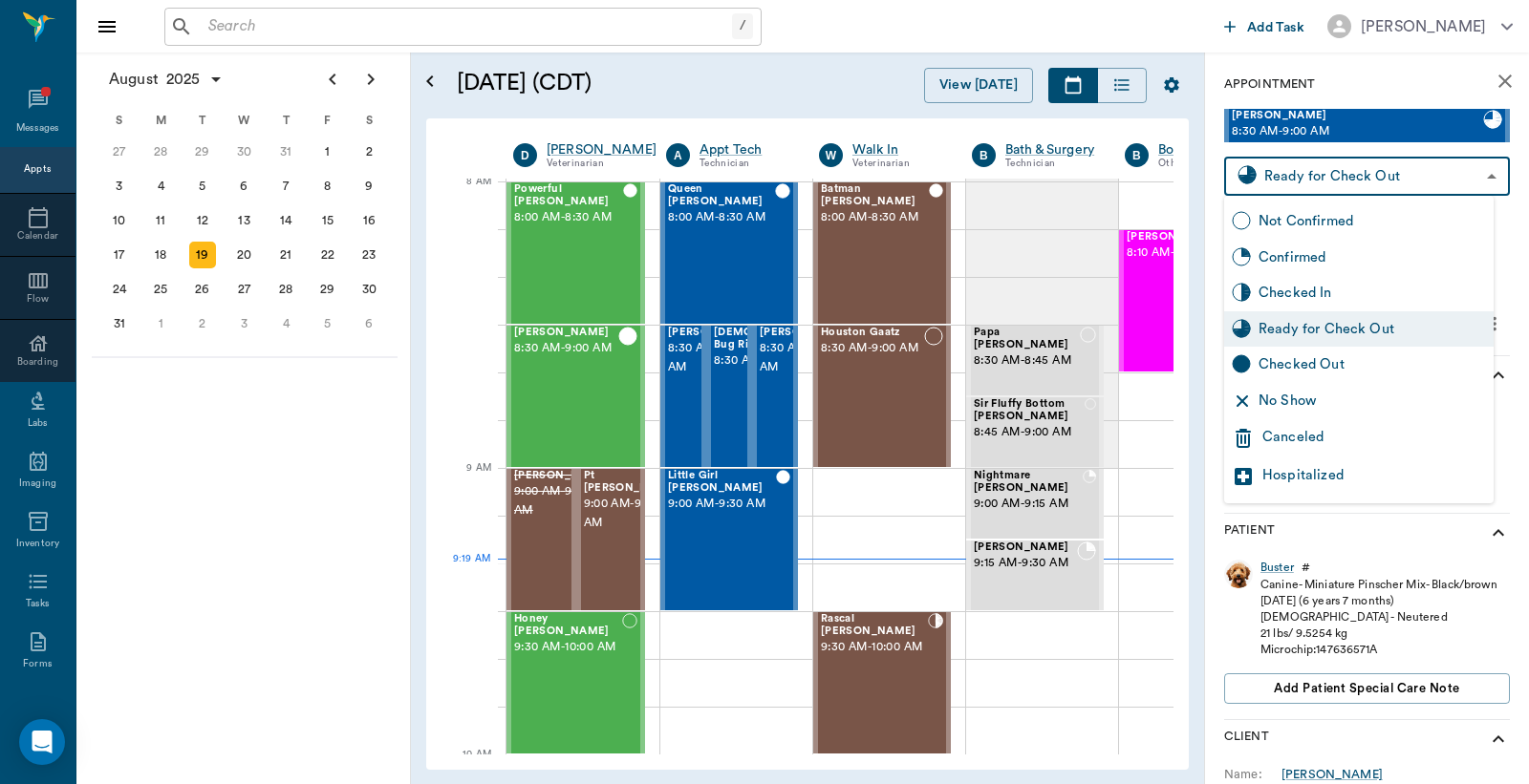
click at [1264, 359] on div "Checked Out" at bounding box center [1372, 365] width 227 height 21
type input "CHECKED_OUT"
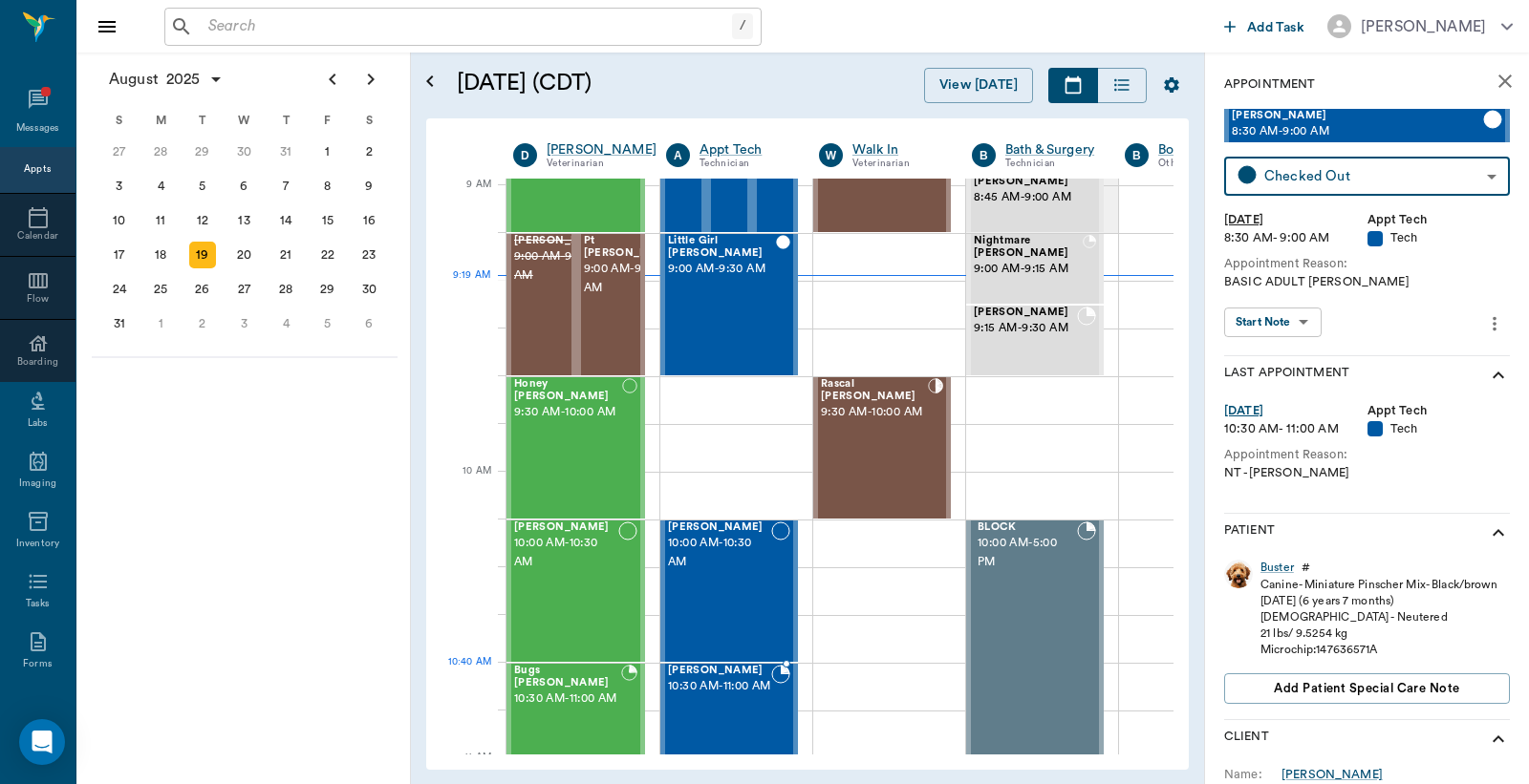
scroll to position [289, 0]
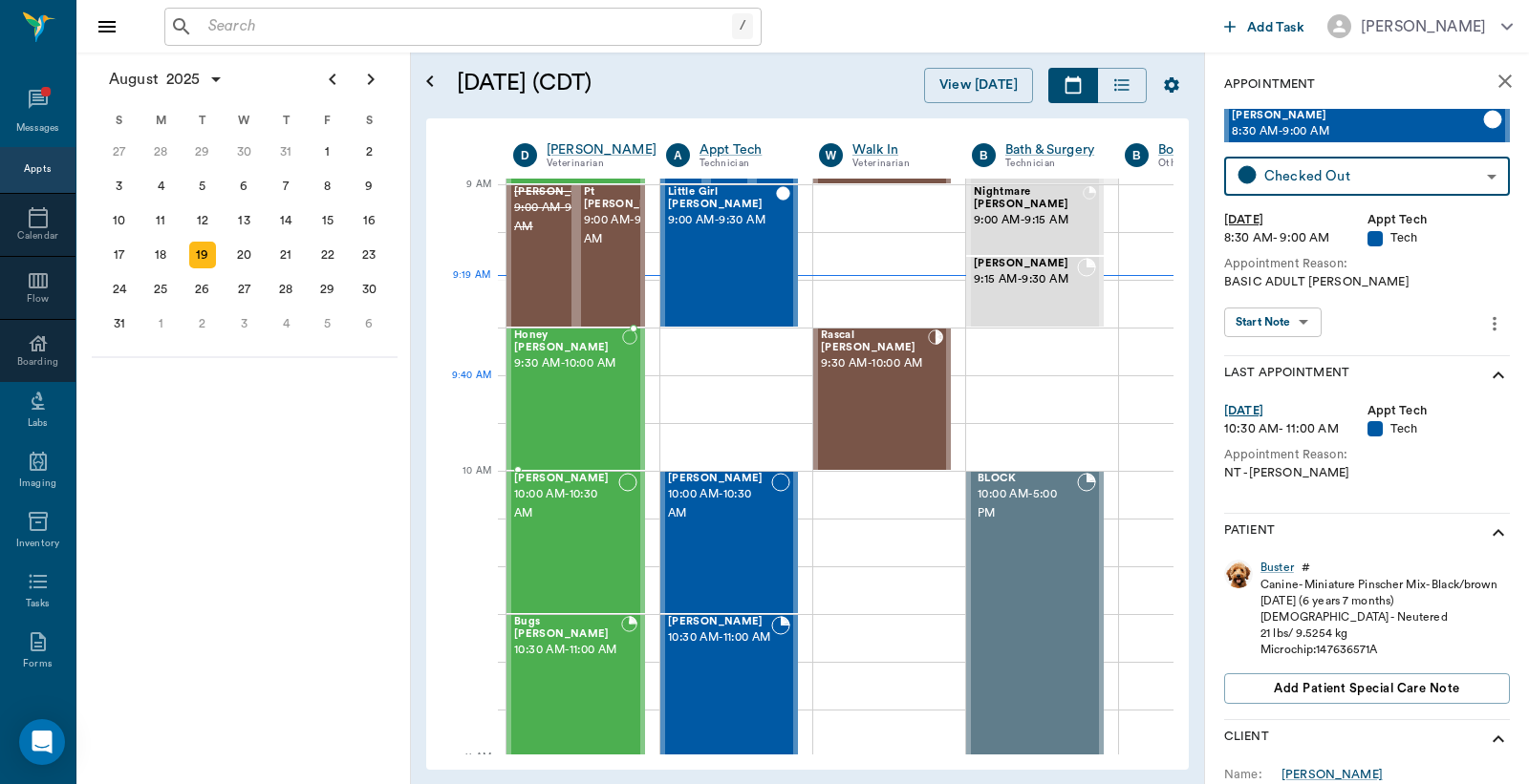
click at [603, 422] on div "Honey Cline 9:30 AM - 10:00 AM" at bounding box center [568, 399] width 108 height 139
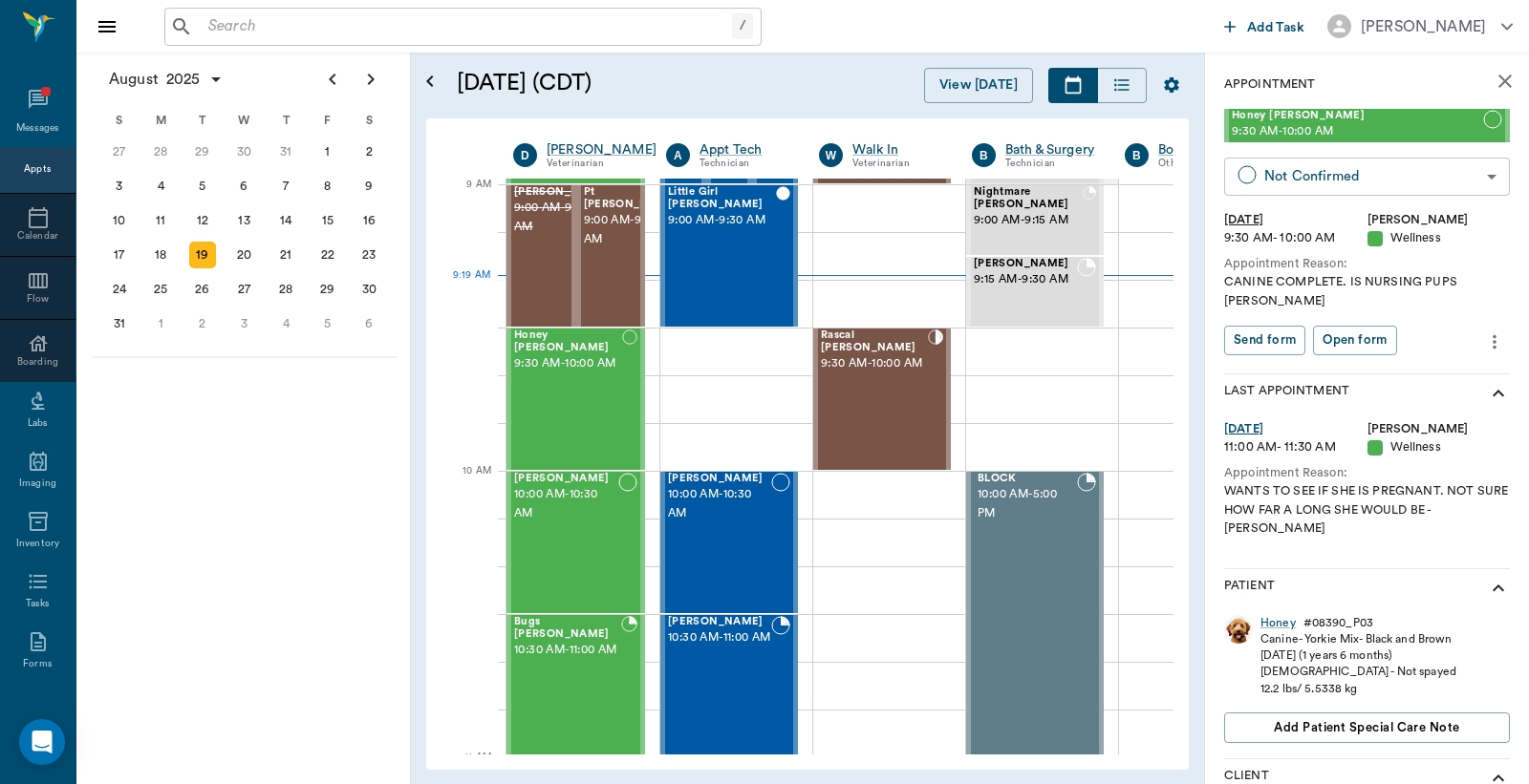
click at [1292, 180] on body "/ ​ Add Task Dr. Bert Ellsworth Nectar Messages Appts Calendar Flow Boarding La…" at bounding box center [764, 392] width 1529 height 784
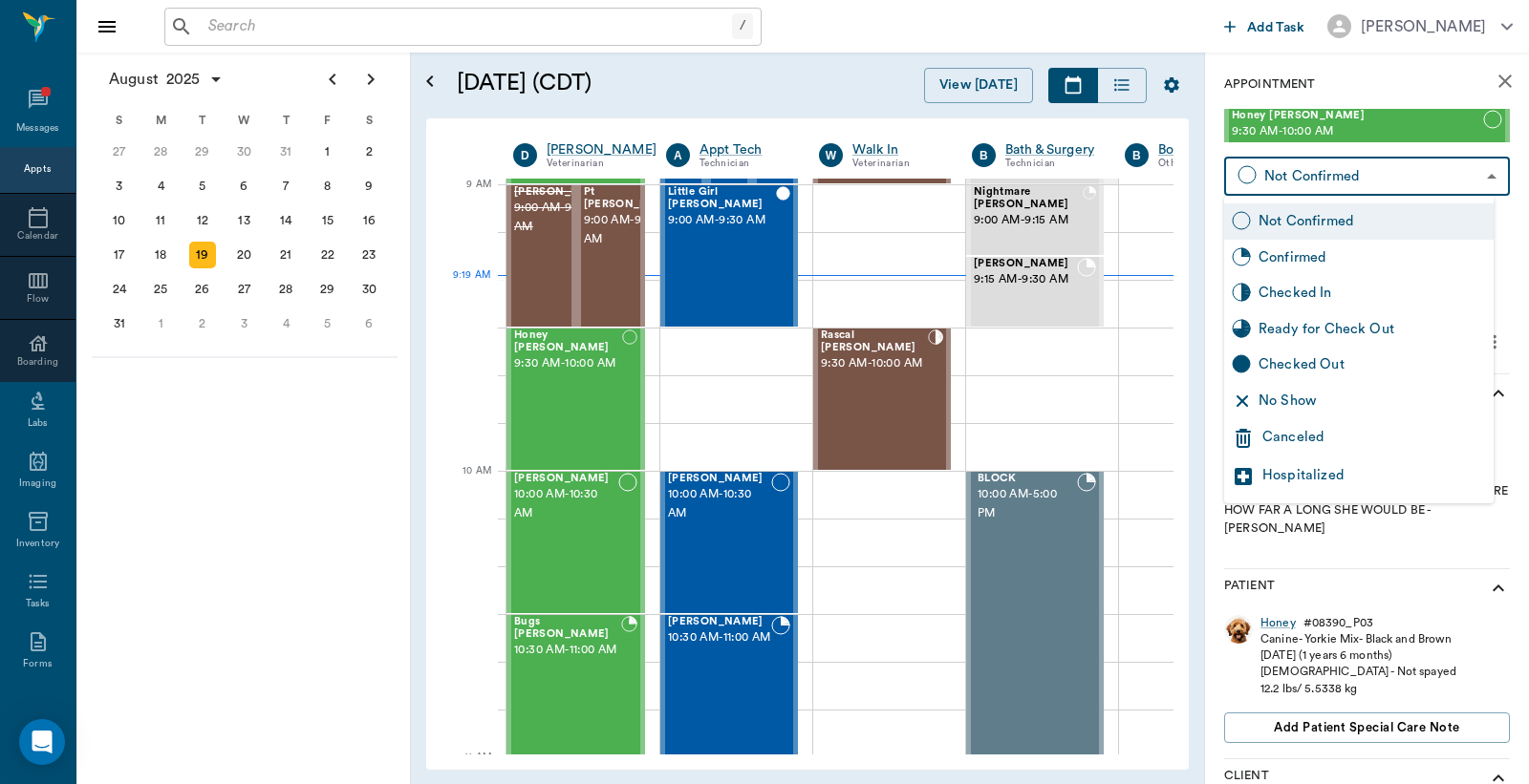
click at [1286, 298] on div "Checked In" at bounding box center [1372, 294] width 227 height 21
type input "CHECKED_IN"
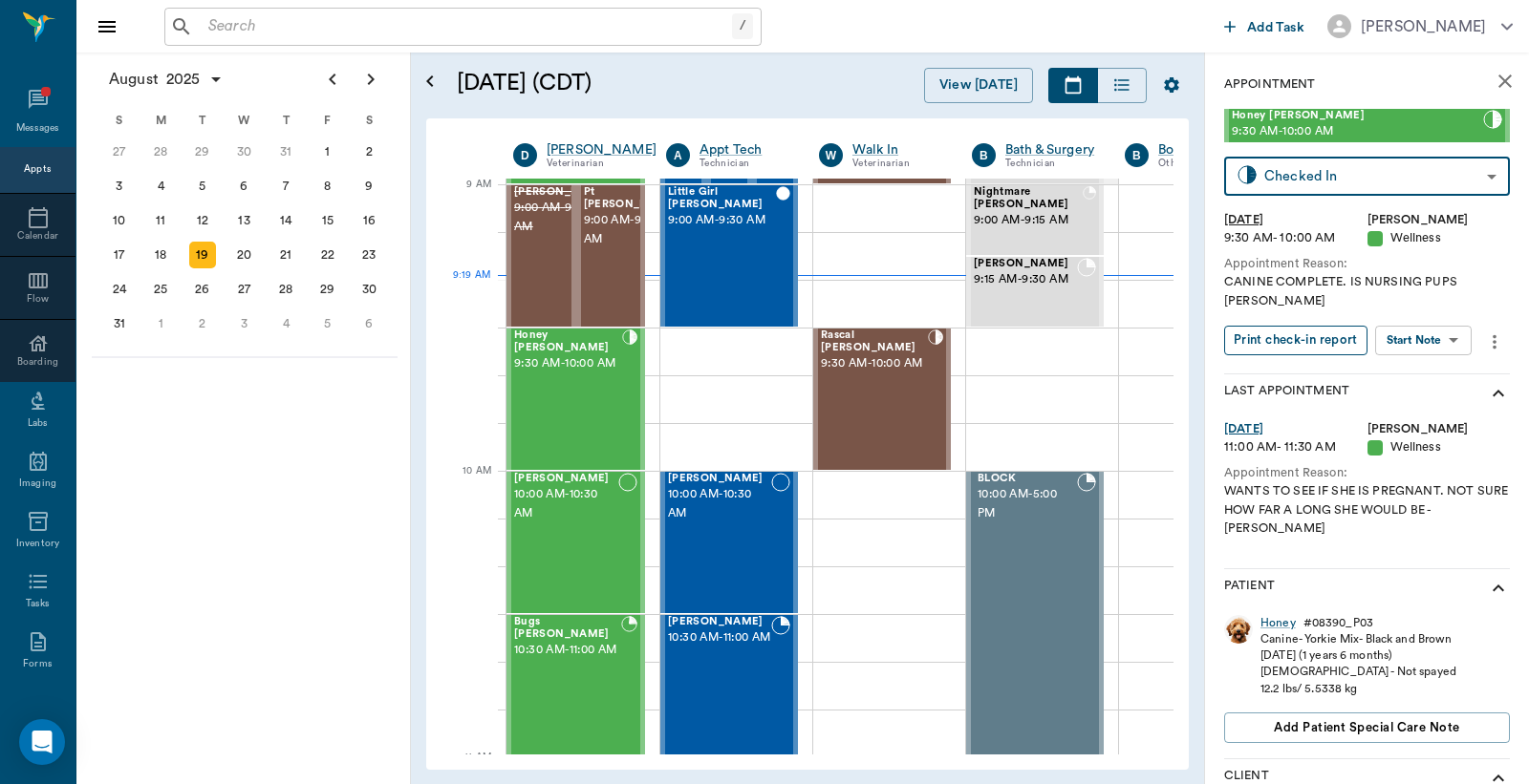
click at [1289, 325] on button "Print check-in report" at bounding box center [1295, 340] width 143 height 30
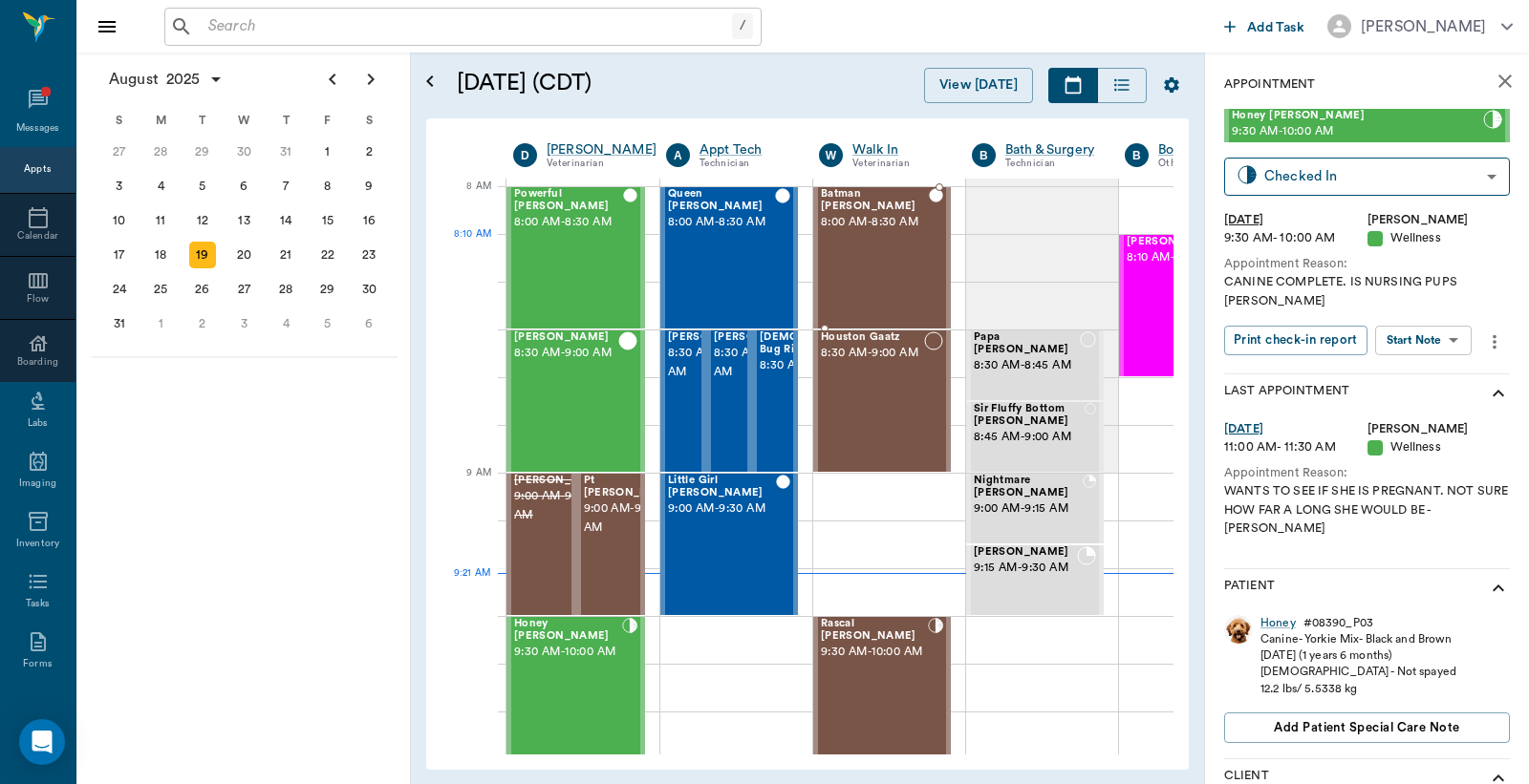
click at [865, 273] on div "Batman Whatley 8:00 AM - 8:30 AM" at bounding box center [875, 258] width 108 height 139
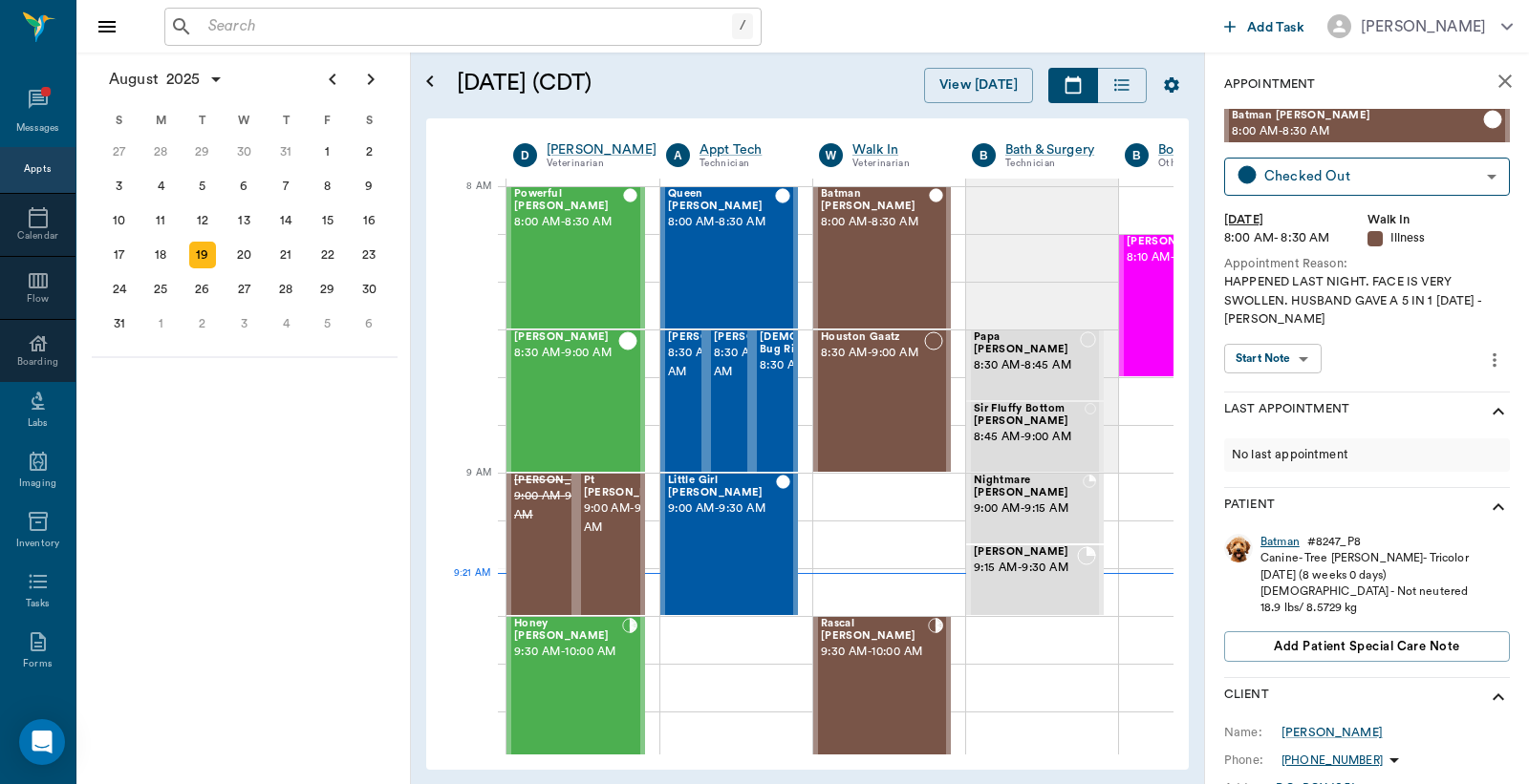
click at [1278, 538] on div "Batman" at bounding box center [1280, 542] width 40 height 16
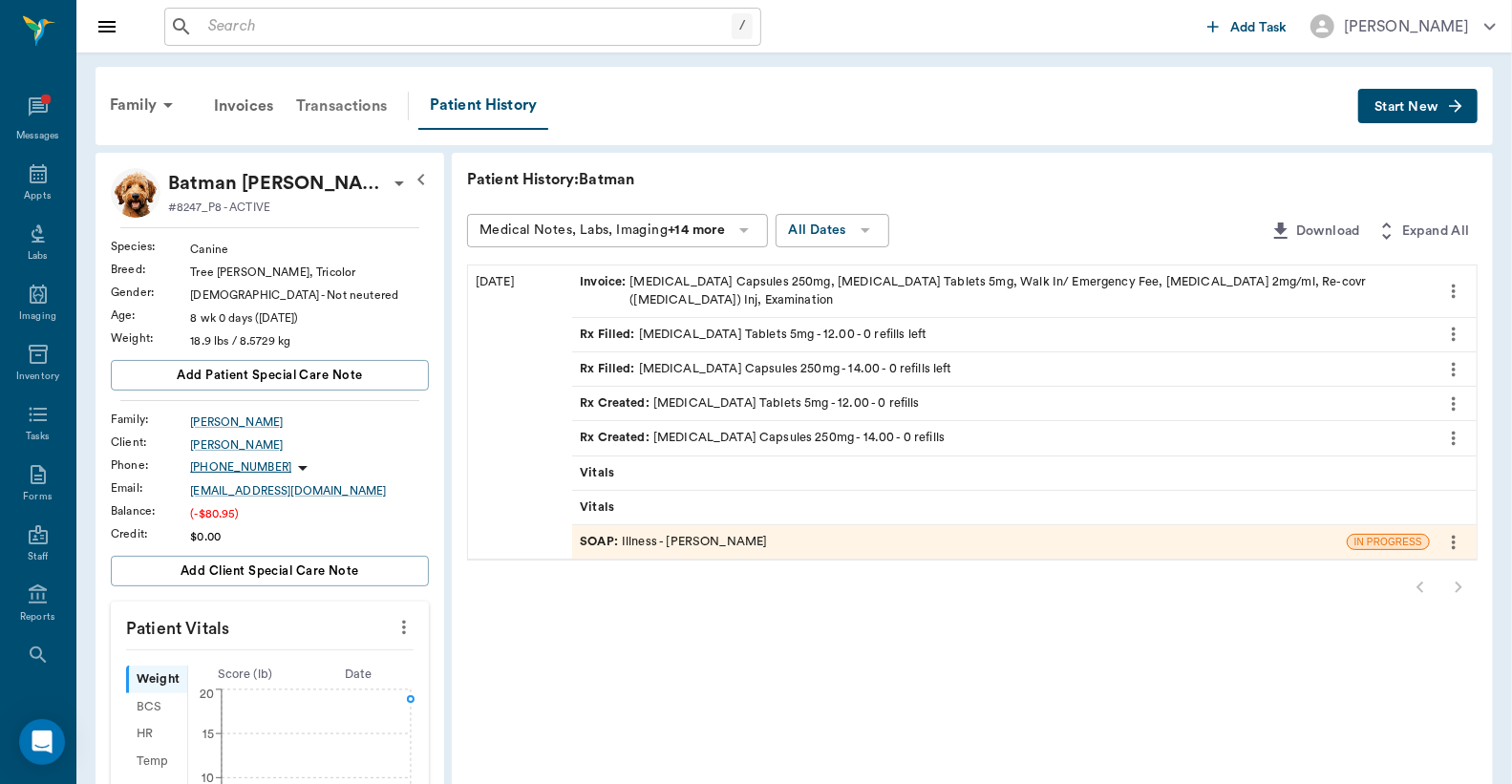
click at [371, 100] on div "Transactions" at bounding box center [342, 105] width 114 height 45
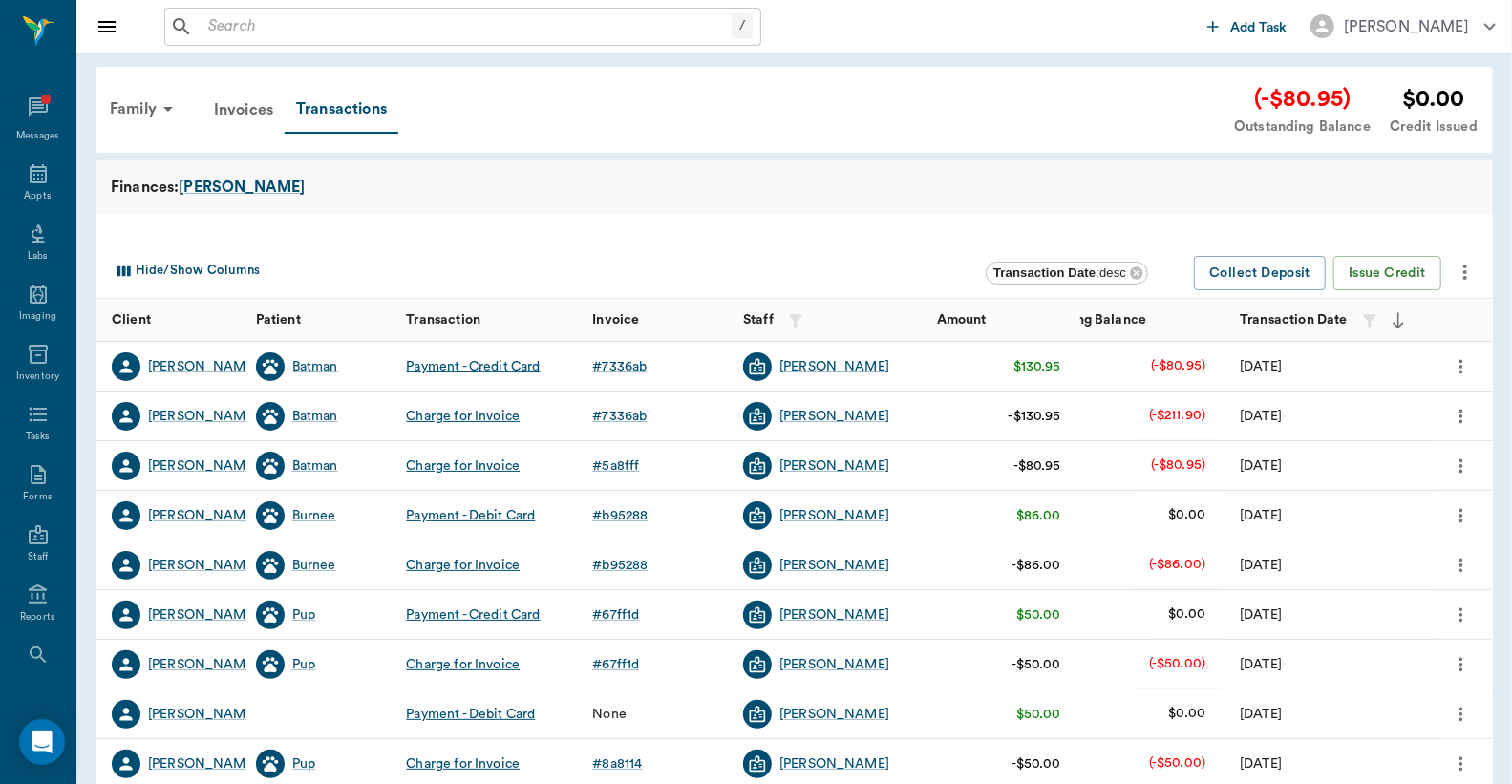
click at [1462, 468] on icon "more" at bounding box center [1462, 466] width 21 height 23
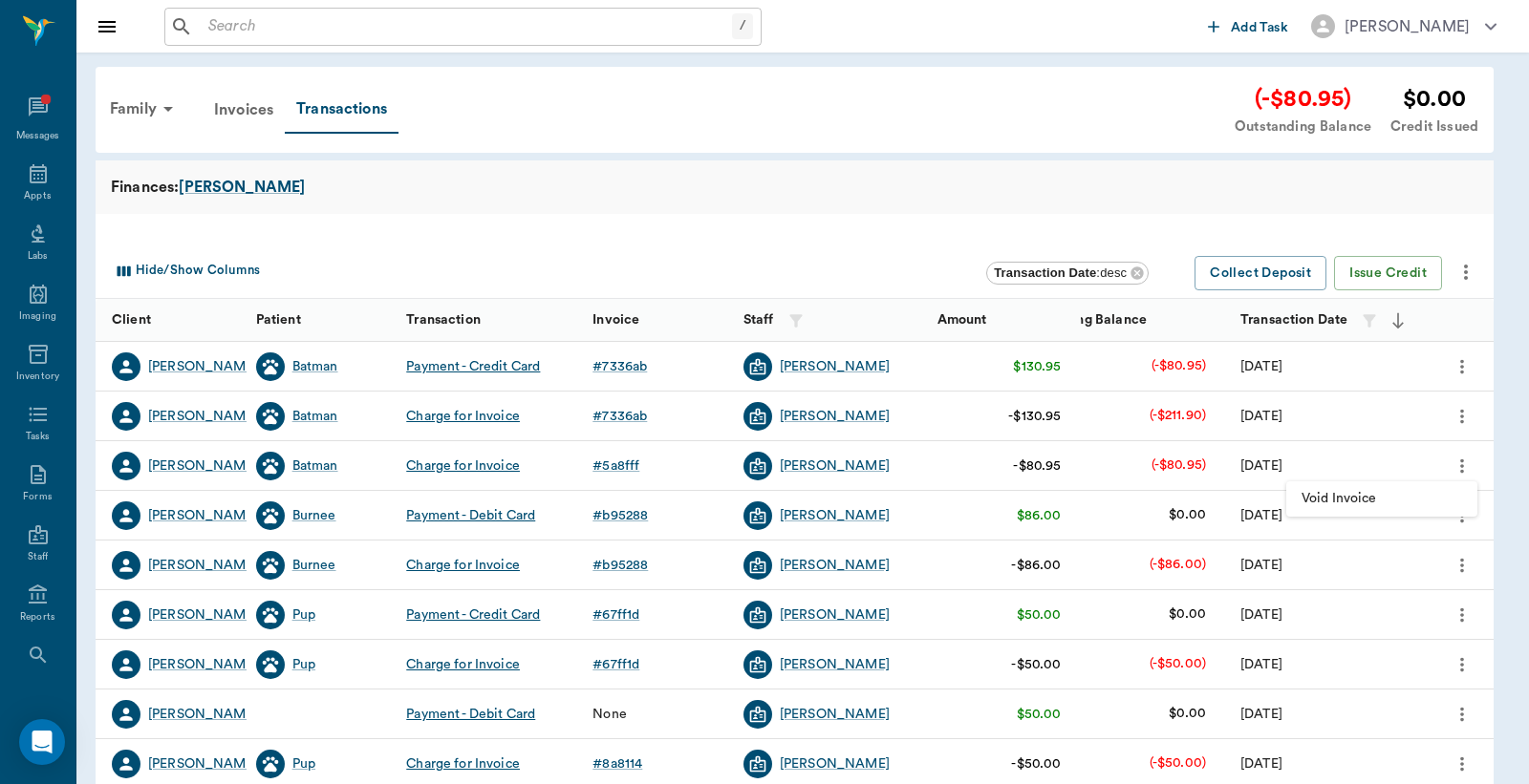
click at [1375, 489] on span "Void Invoice" at bounding box center [1381, 498] width 160 height 20
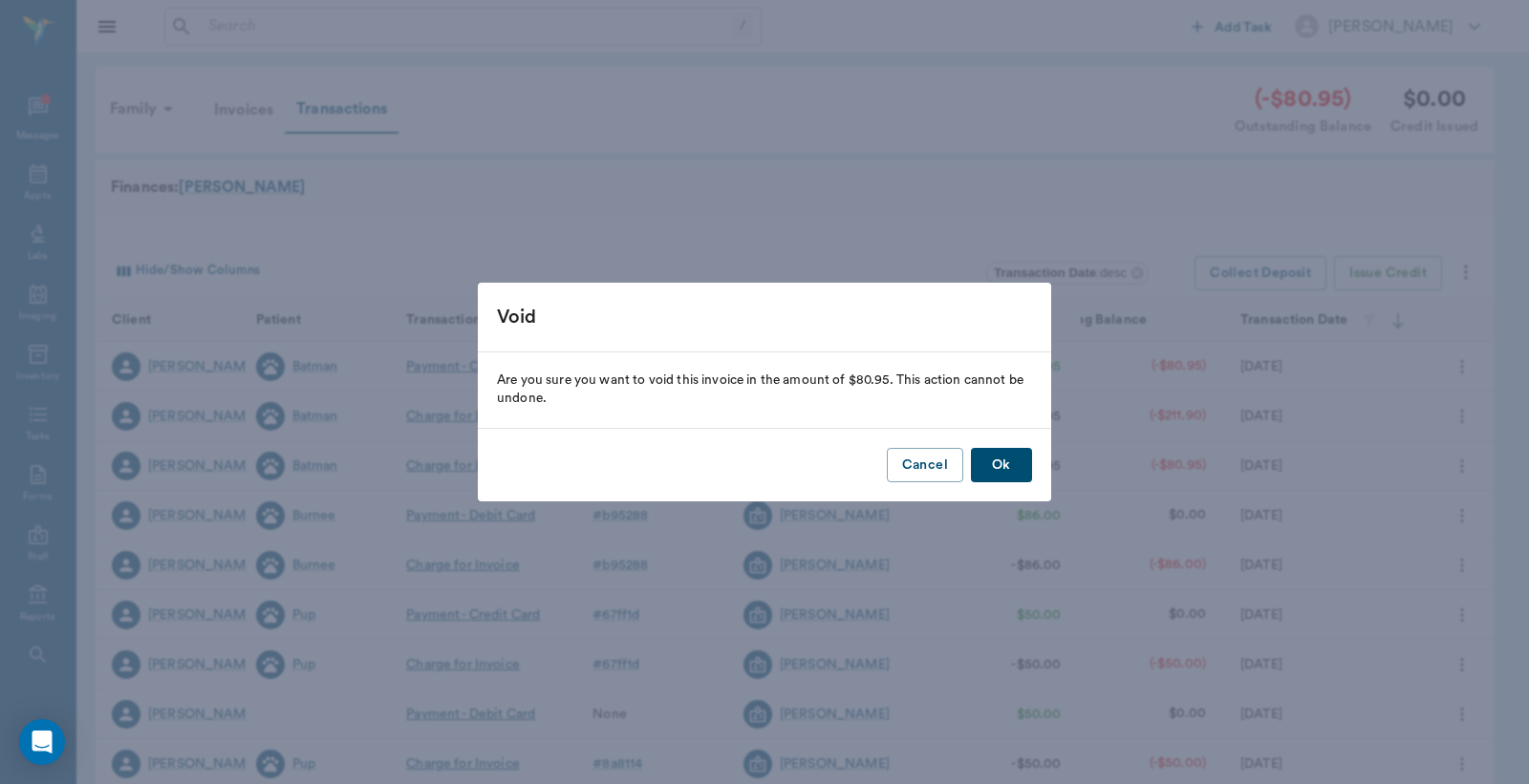
click at [1007, 462] on button "Ok" at bounding box center [1001, 465] width 61 height 36
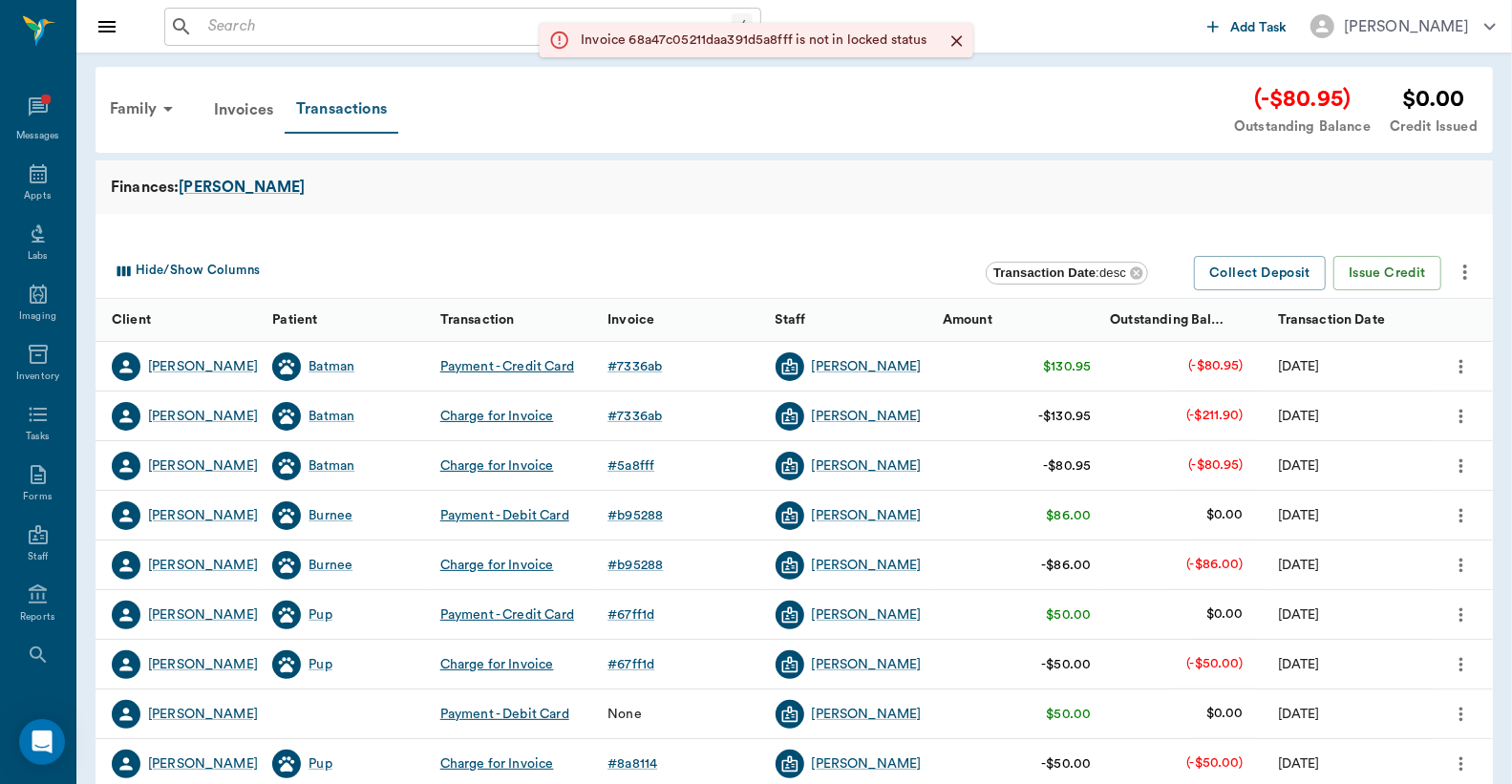
click at [385, 89] on div "Transactions" at bounding box center [342, 109] width 114 height 47
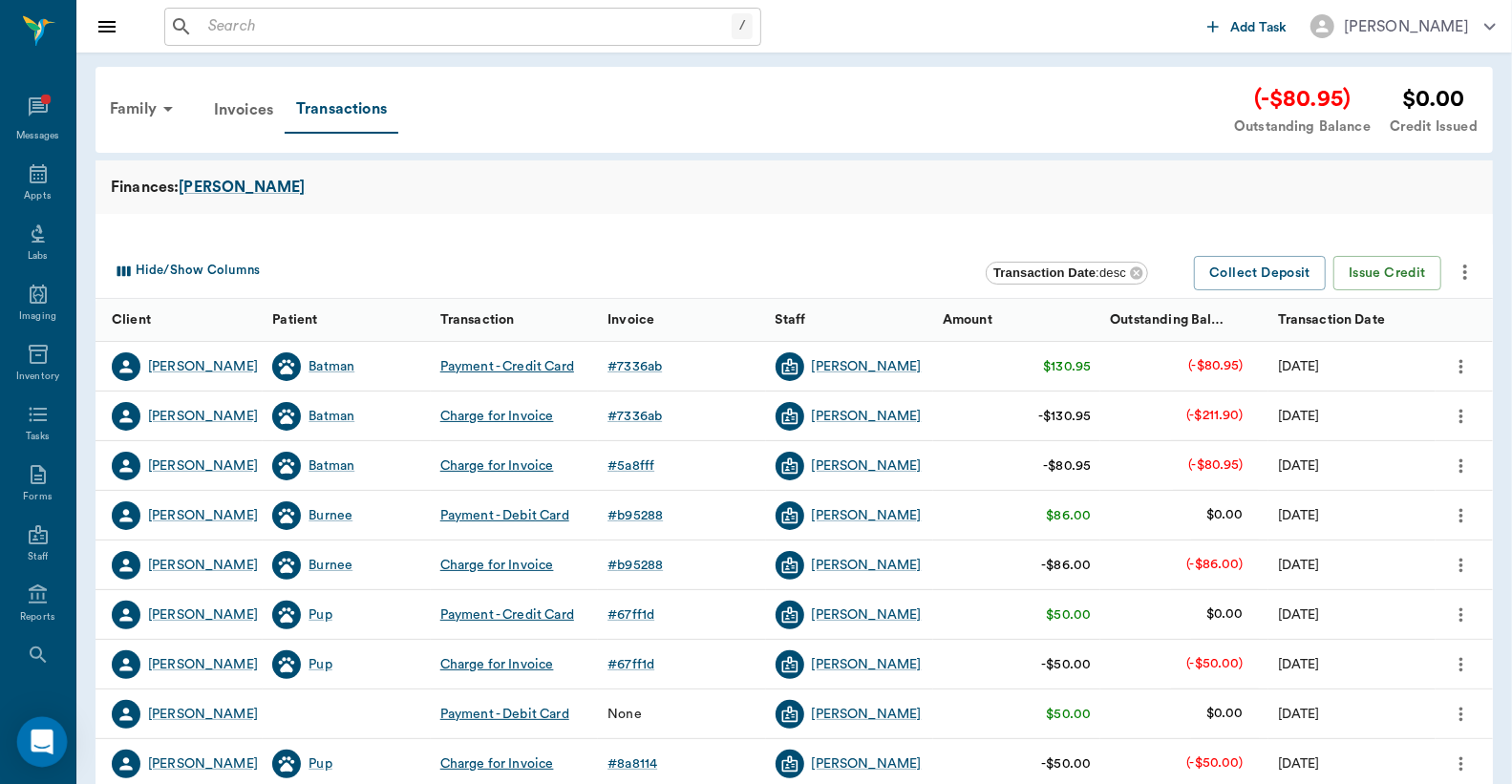
click at [37, 727] on div "Open Intercom Messenger" at bounding box center [42, 742] width 50 height 50
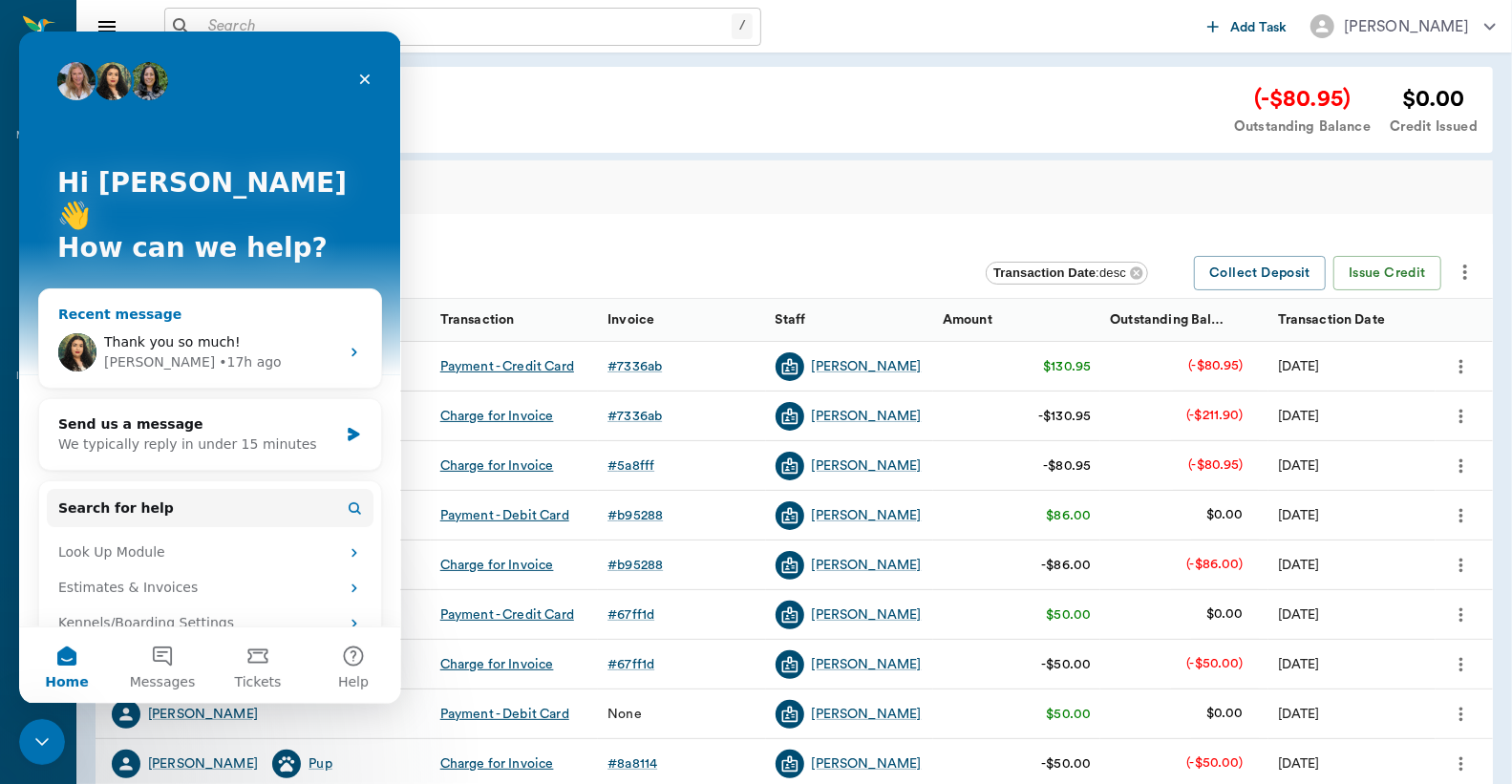
click at [252, 352] on div "Lizbeth • 17h ago" at bounding box center [221, 362] width 235 height 20
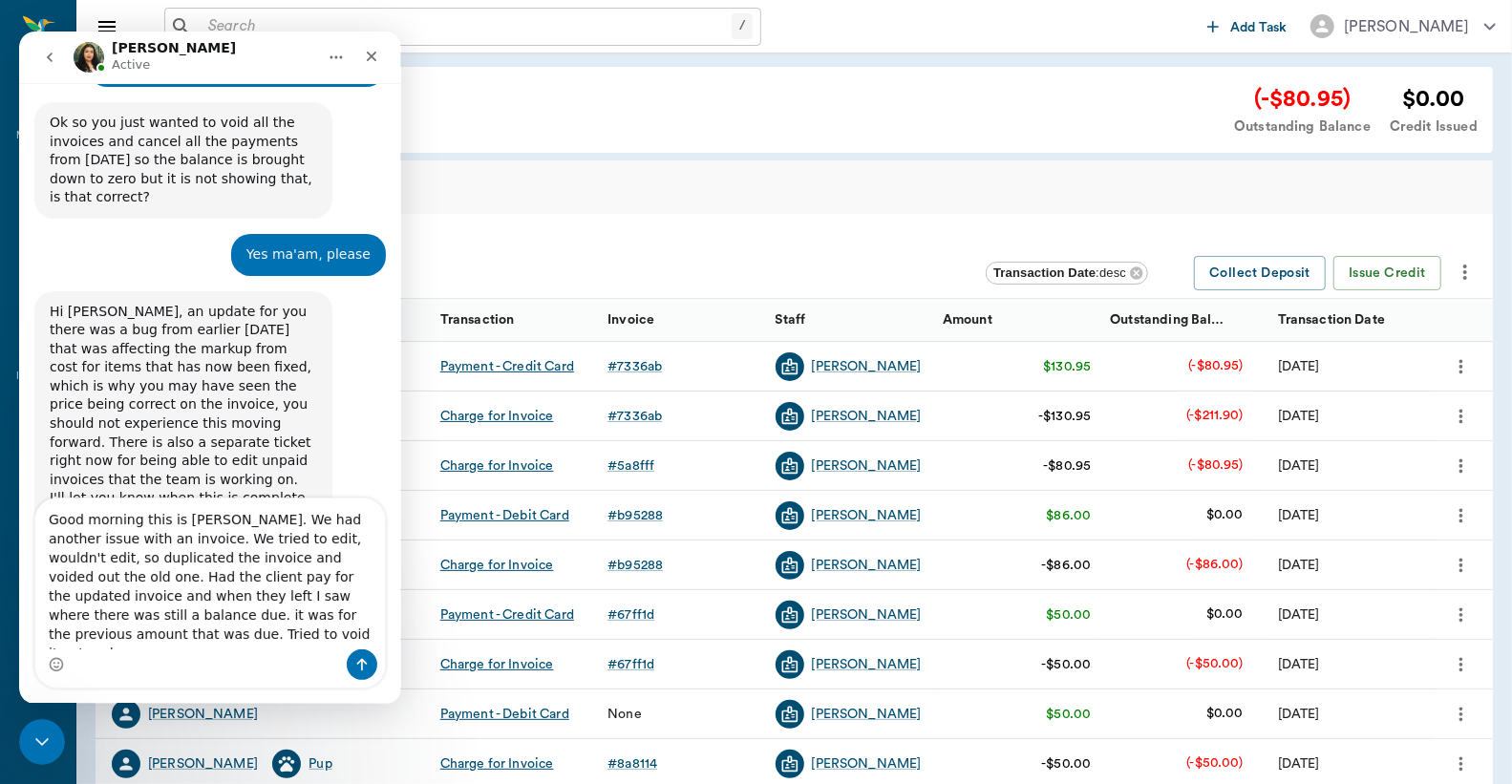
scroll to position [1163, 0]
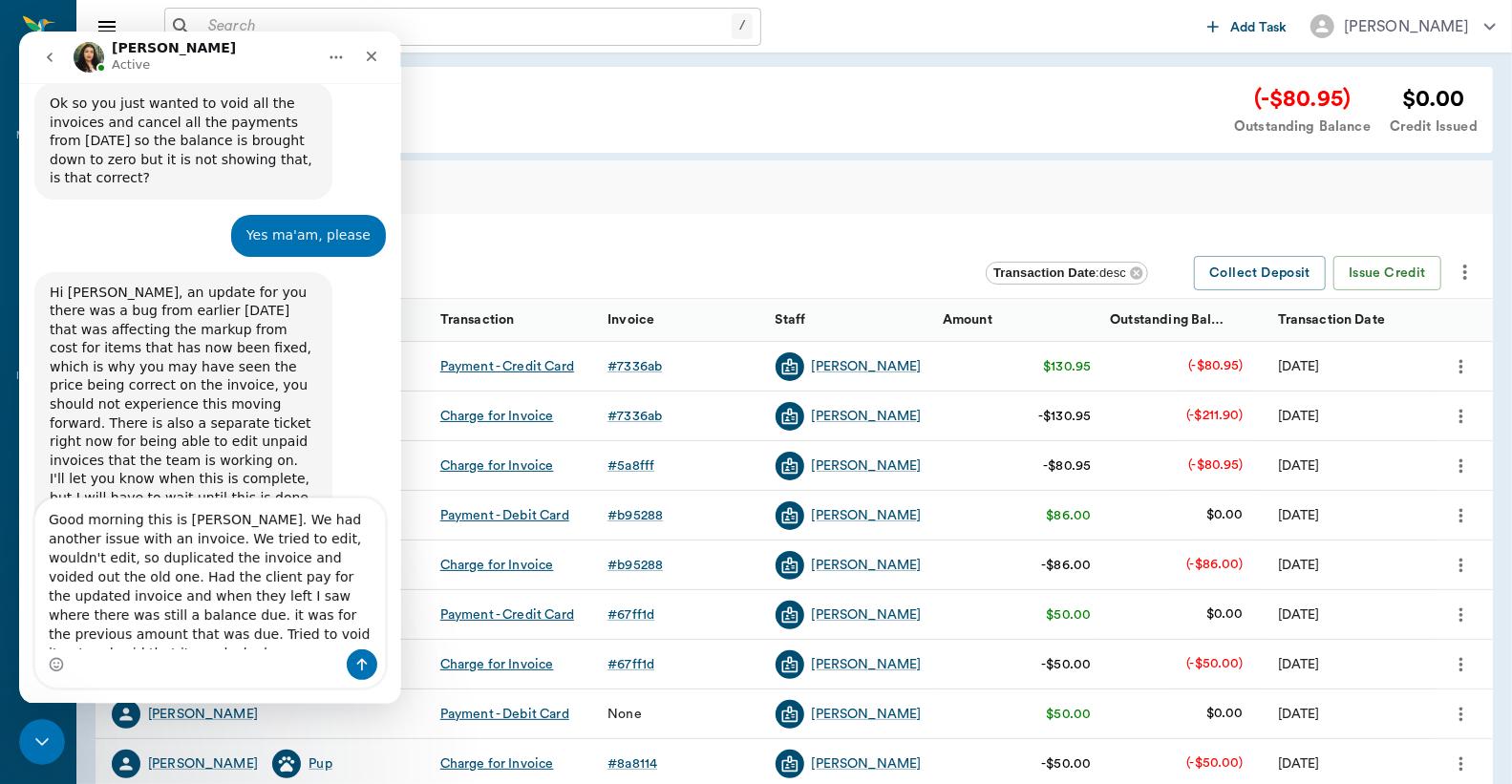
type textarea "Good morning this is [PERSON_NAME]. We had another issue with an invoice. We tr…"
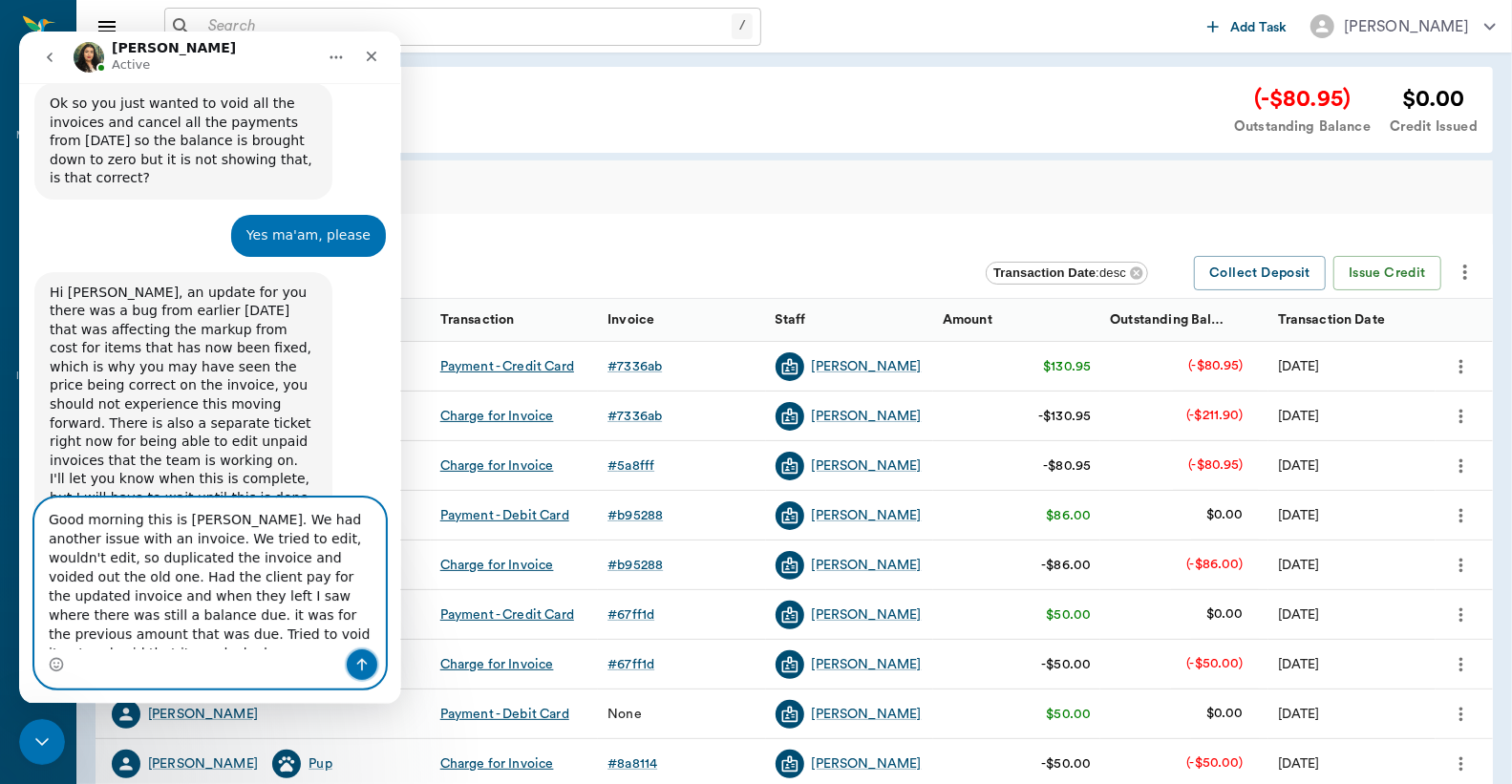
click at [365, 668] on icon "Send a message…" at bounding box center [362, 665] width 15 height 15
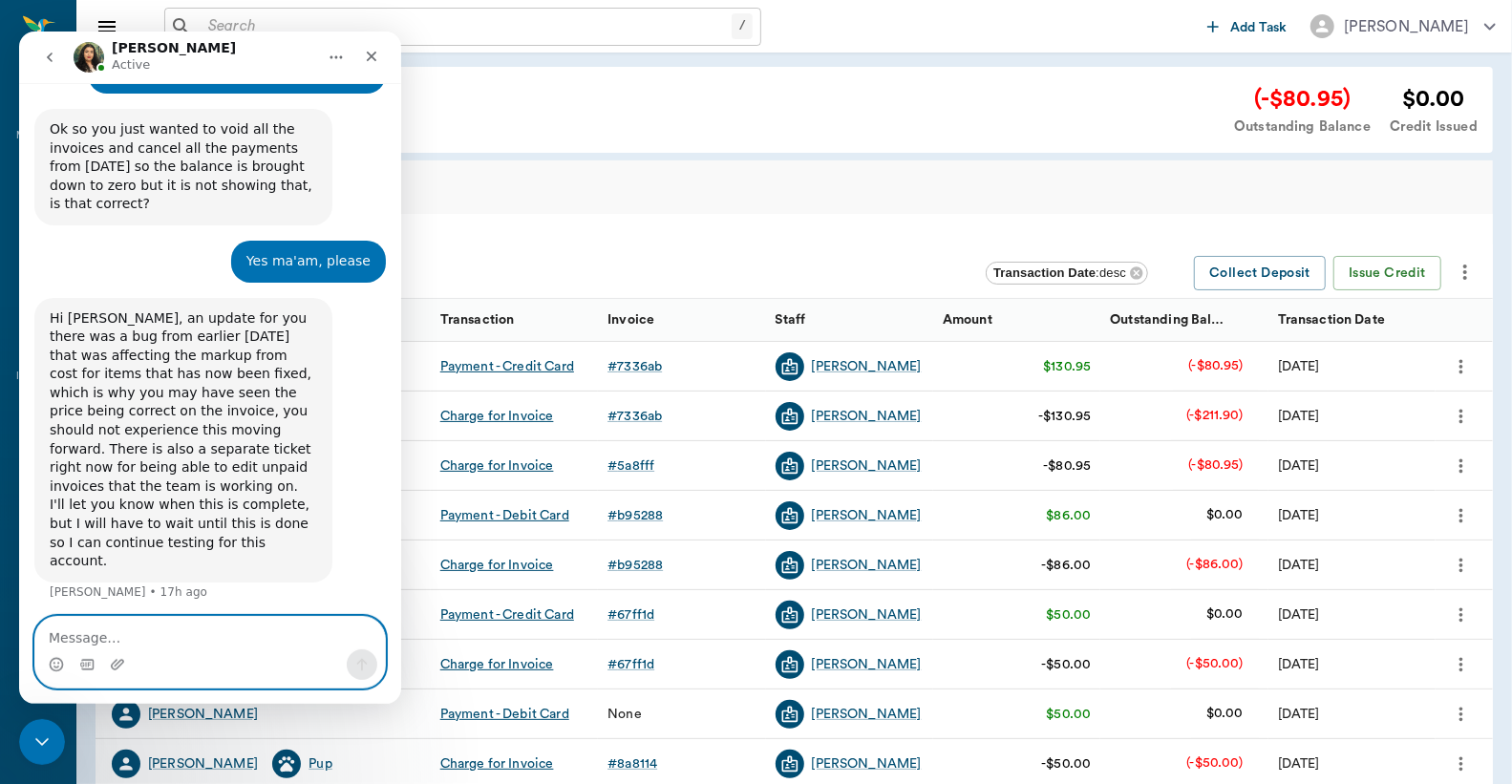
scroll to position [1306, 0]
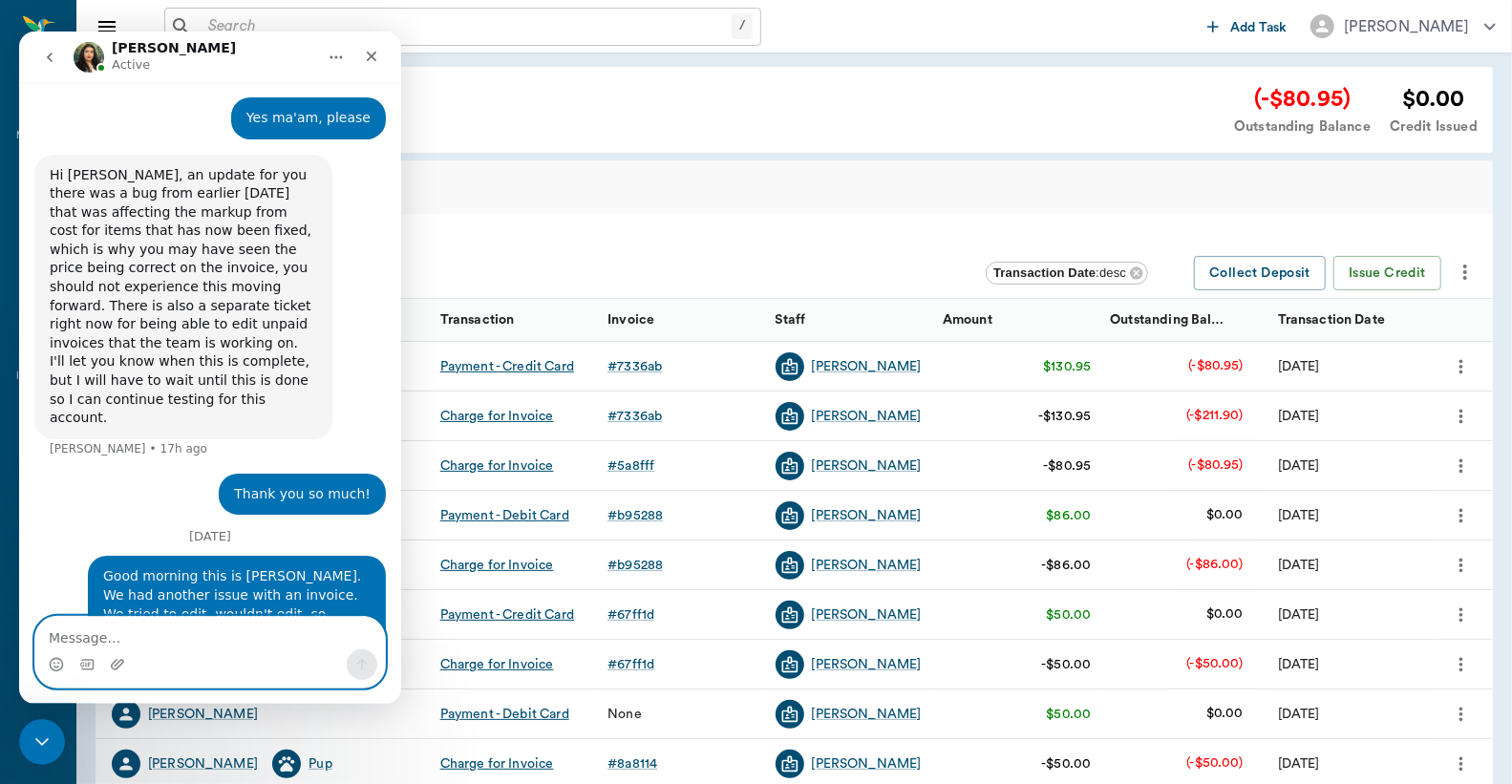
paste textarea "[URL][DOMAIN_NAME]"
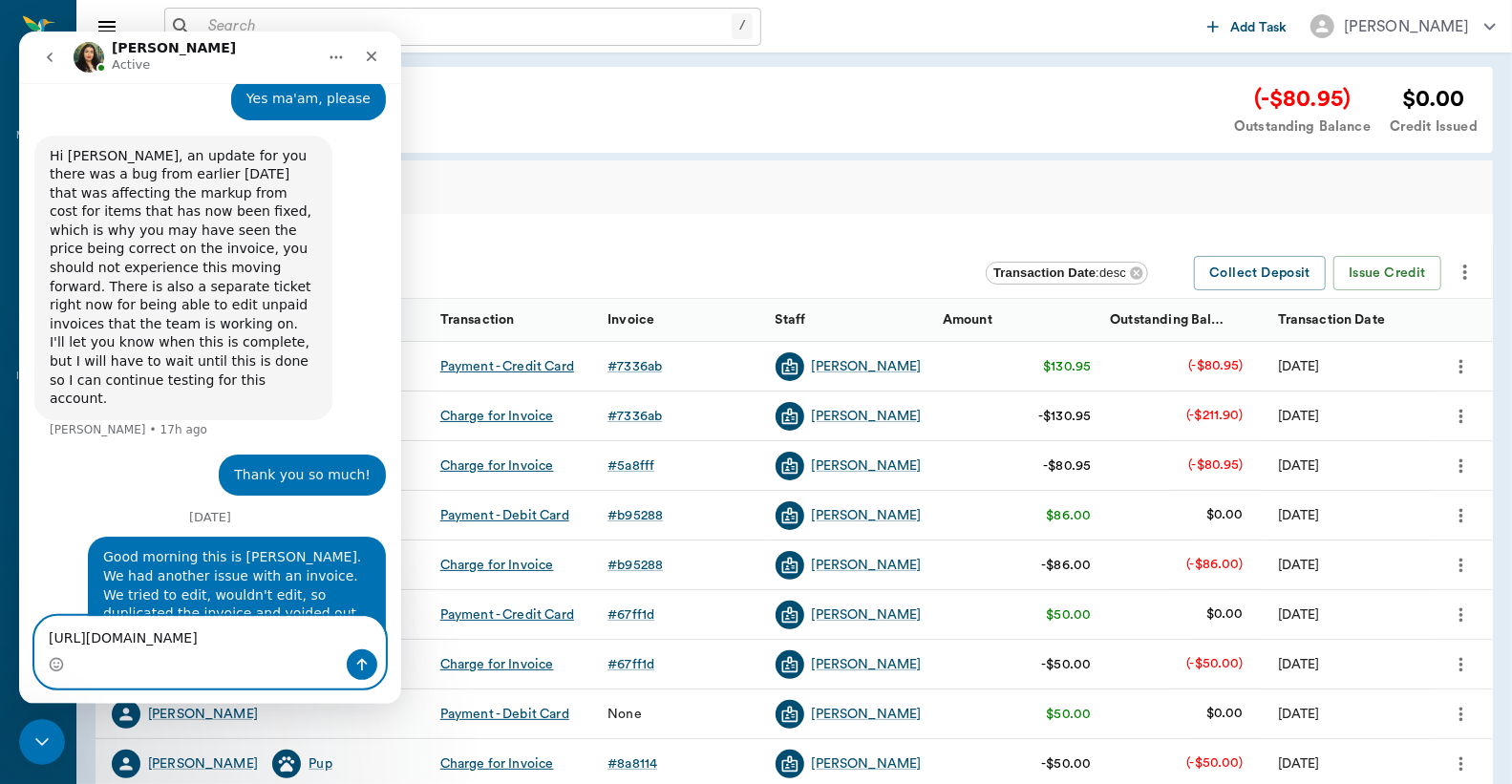
type textarea "[URL][DOMAIN_NAME]"
click at [359, 662] on icon "Send a message…" at bounding box center [362, 665] width 11 height 13
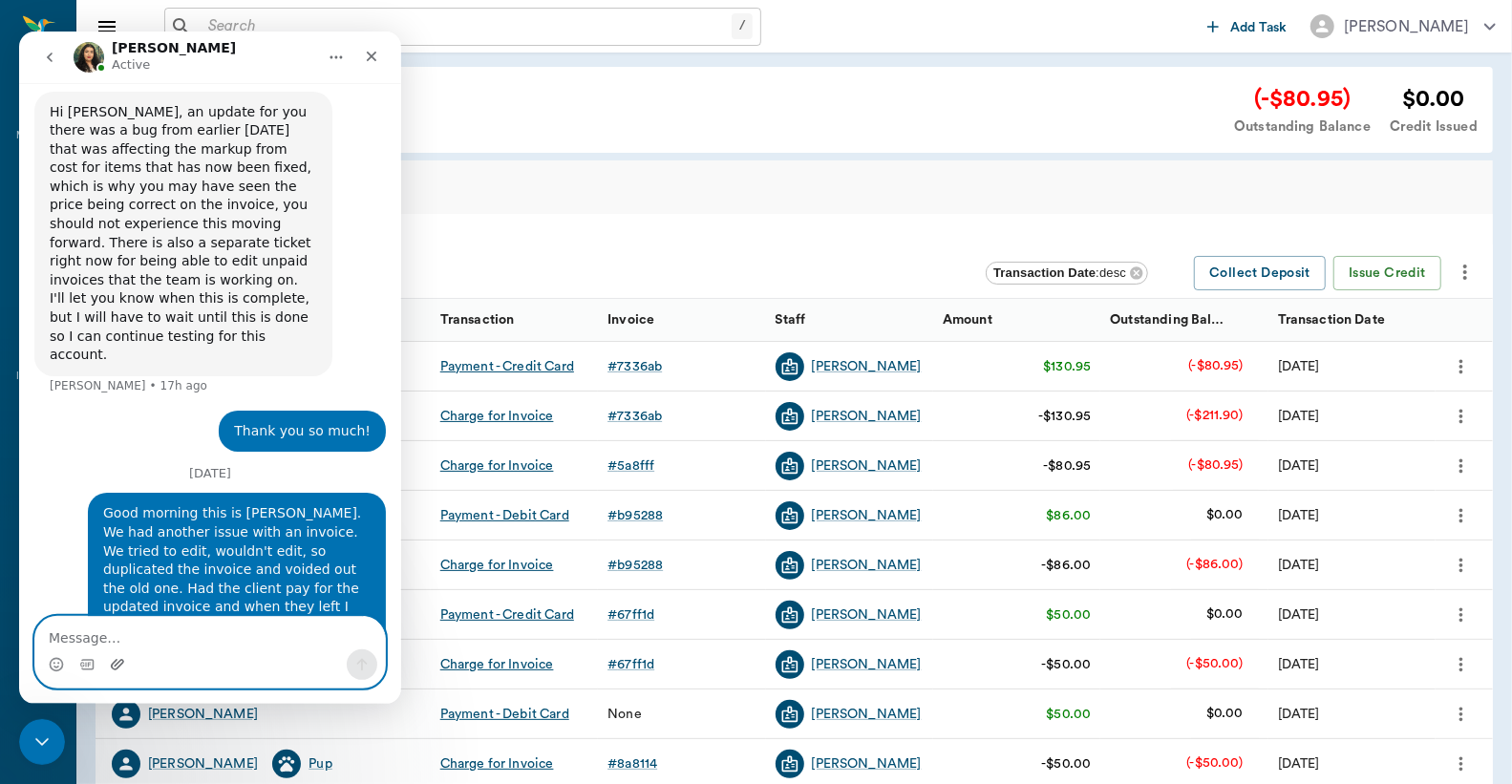
click at [118, 666] on icon "Upload attachment" at bounding box center [118, 665] width 15 height 15
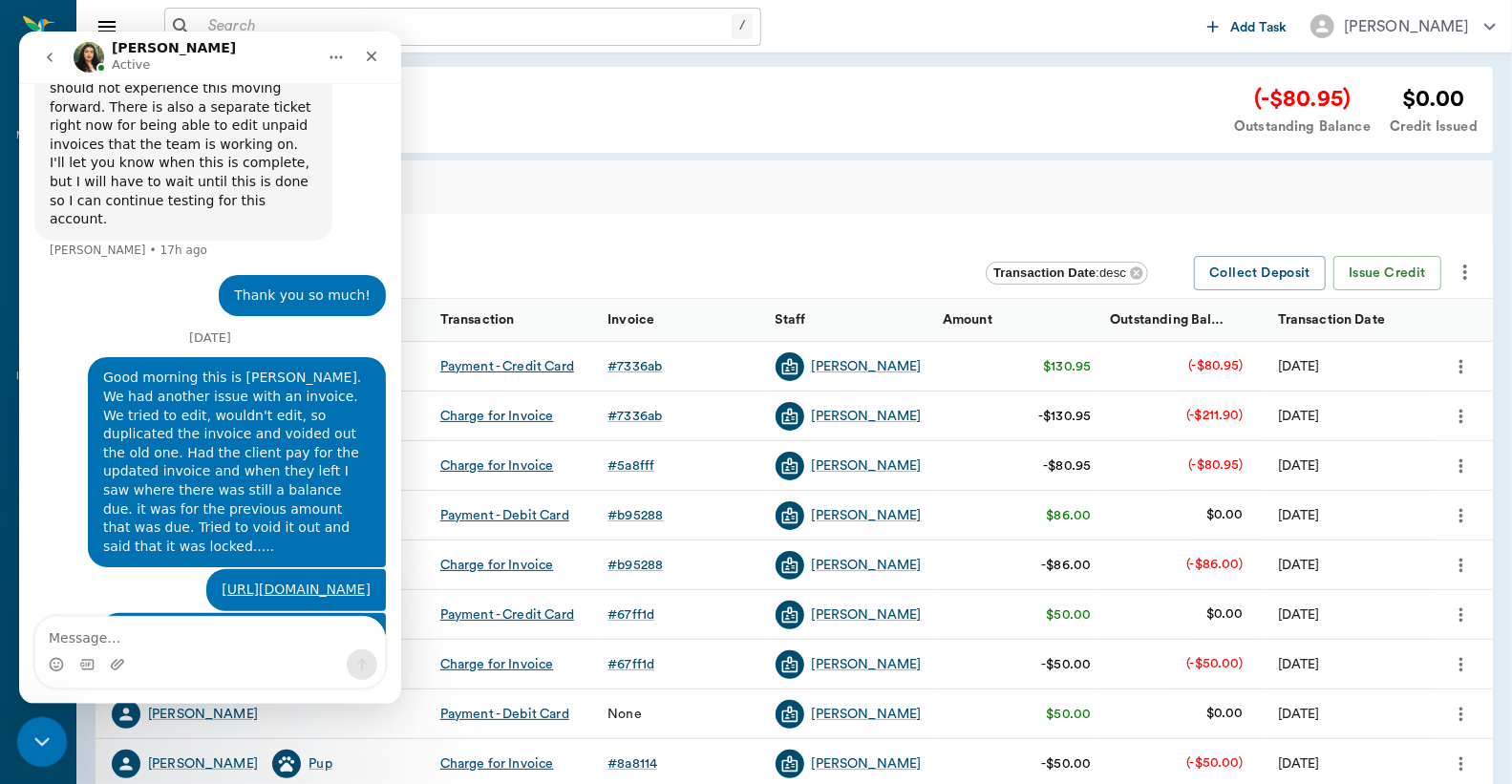
click at [37, 742] on icon "Close Intercom Messenger" at bounding box center [40, 740] width 23 height 23
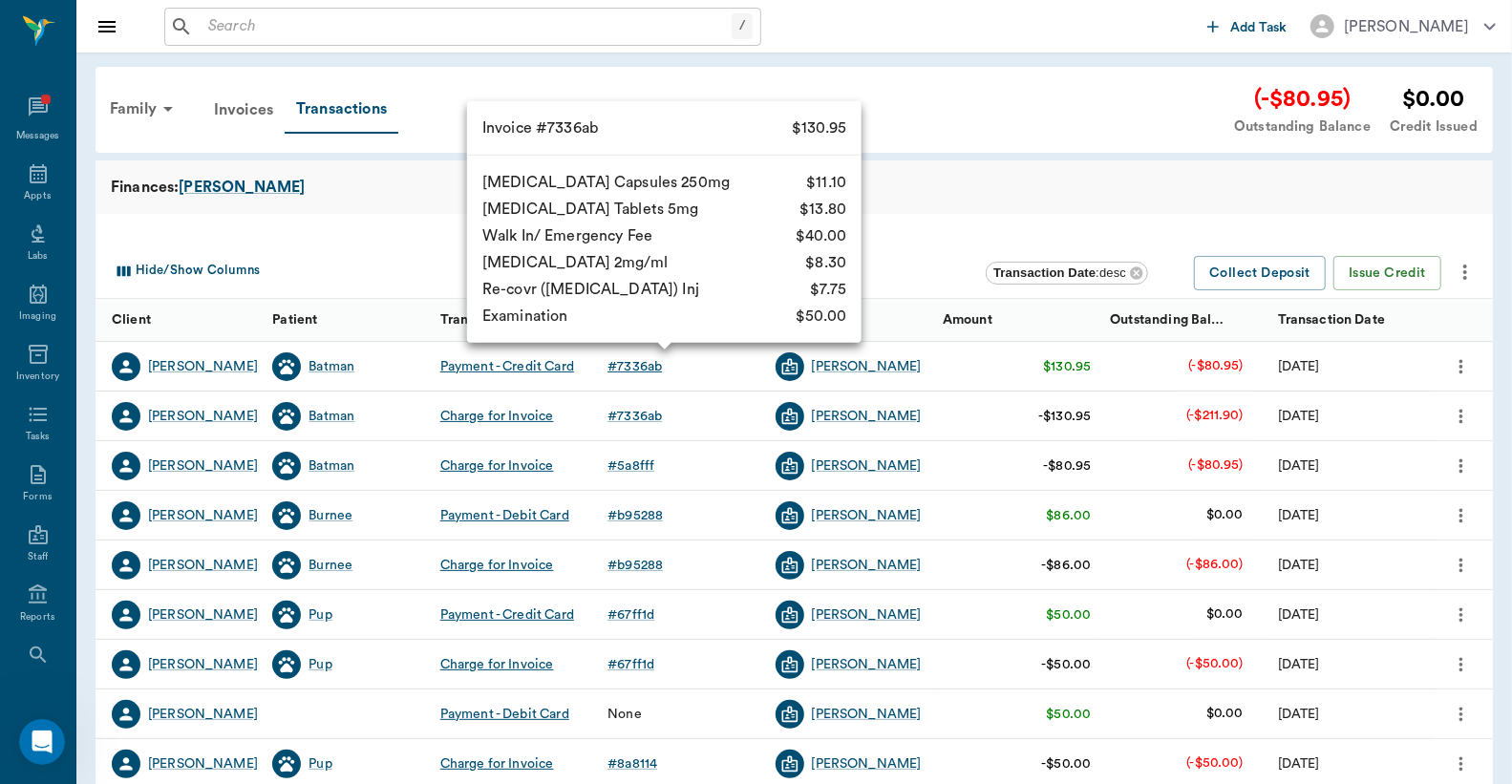
click at [634, 371] on div "# 7336ab" at bounding box center [634, 367] width 54 height 19
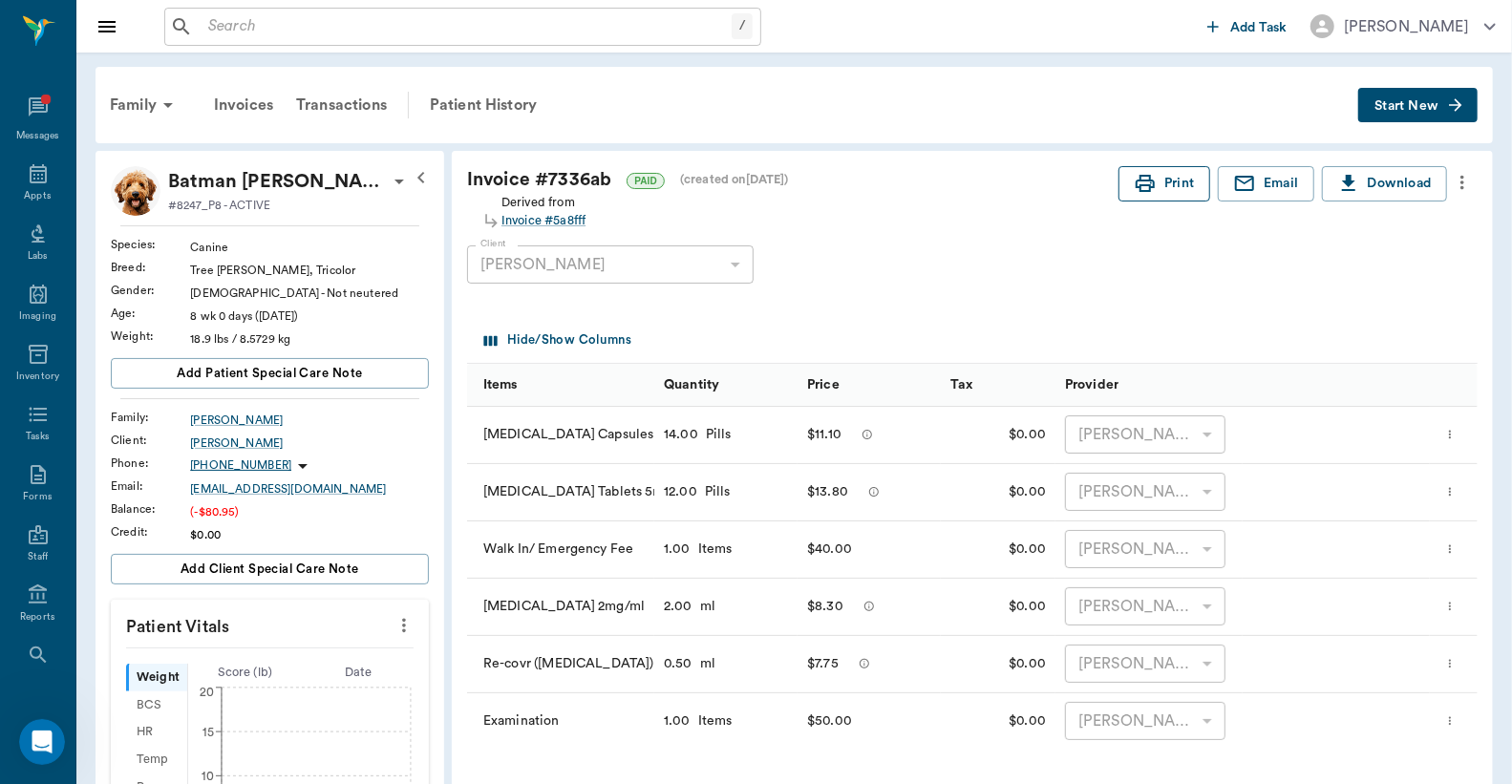
click at [1176, 189] on button "Print" at bounding box center [1163, 183] width 92 height 36
click at [29, 98] on icon at bounding box center [39, 107] width 19 height 19
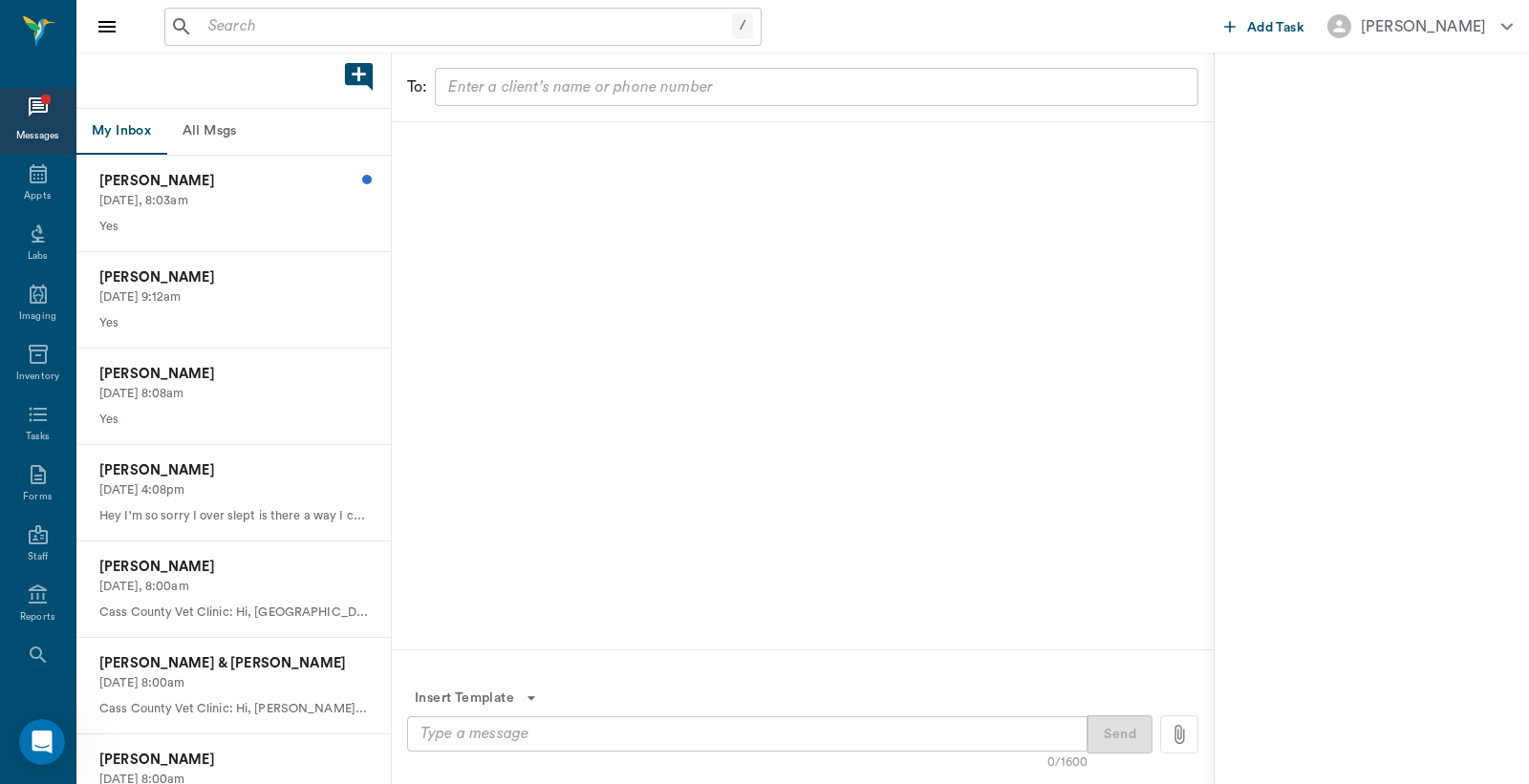
click at [218, 137] on button "All Msgs" at bounding box center [209, 131] width 86 height 45
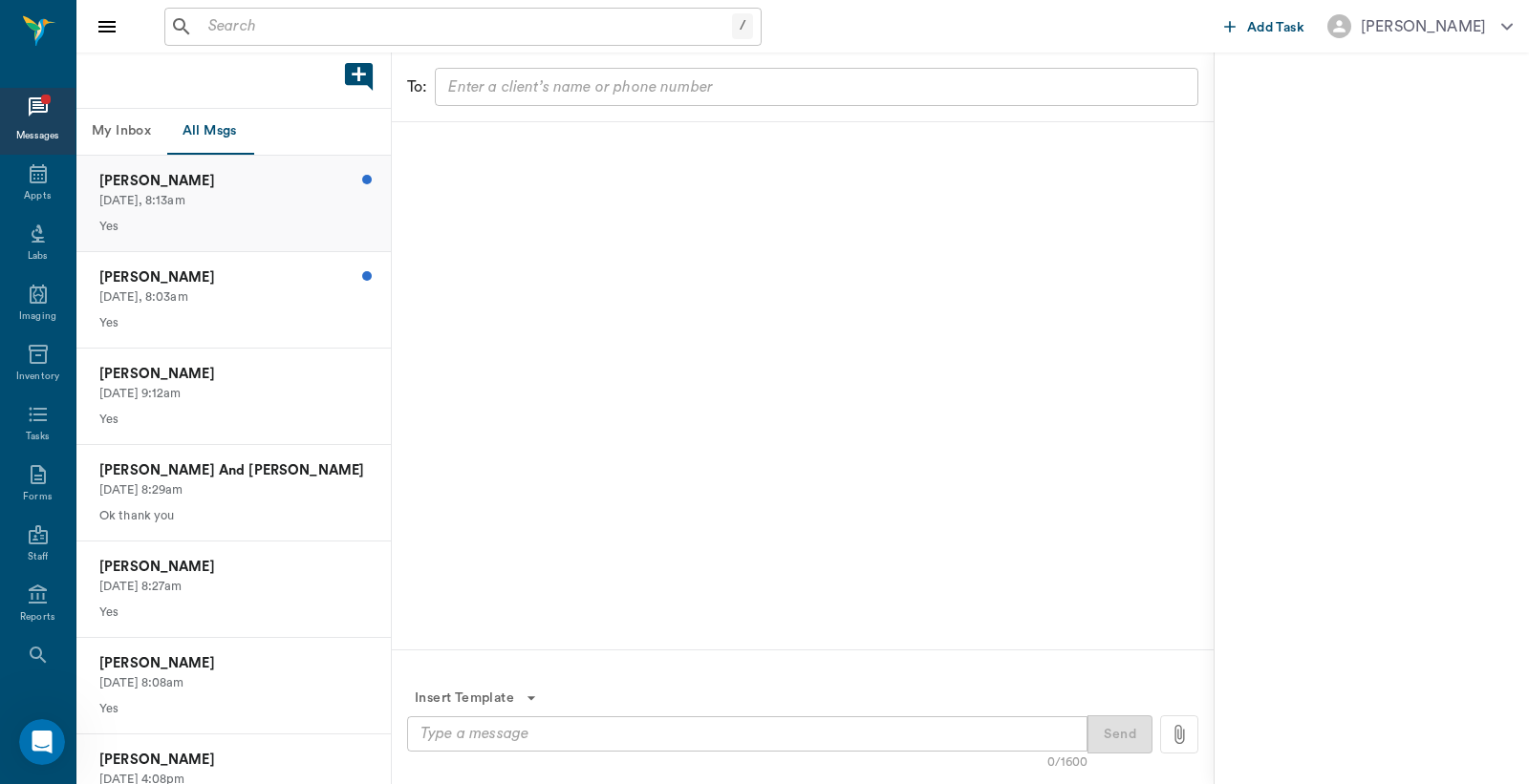
click at [213, 197] on p "Today, 8:13am" at bounding box center [234, 201] width 269 height 18
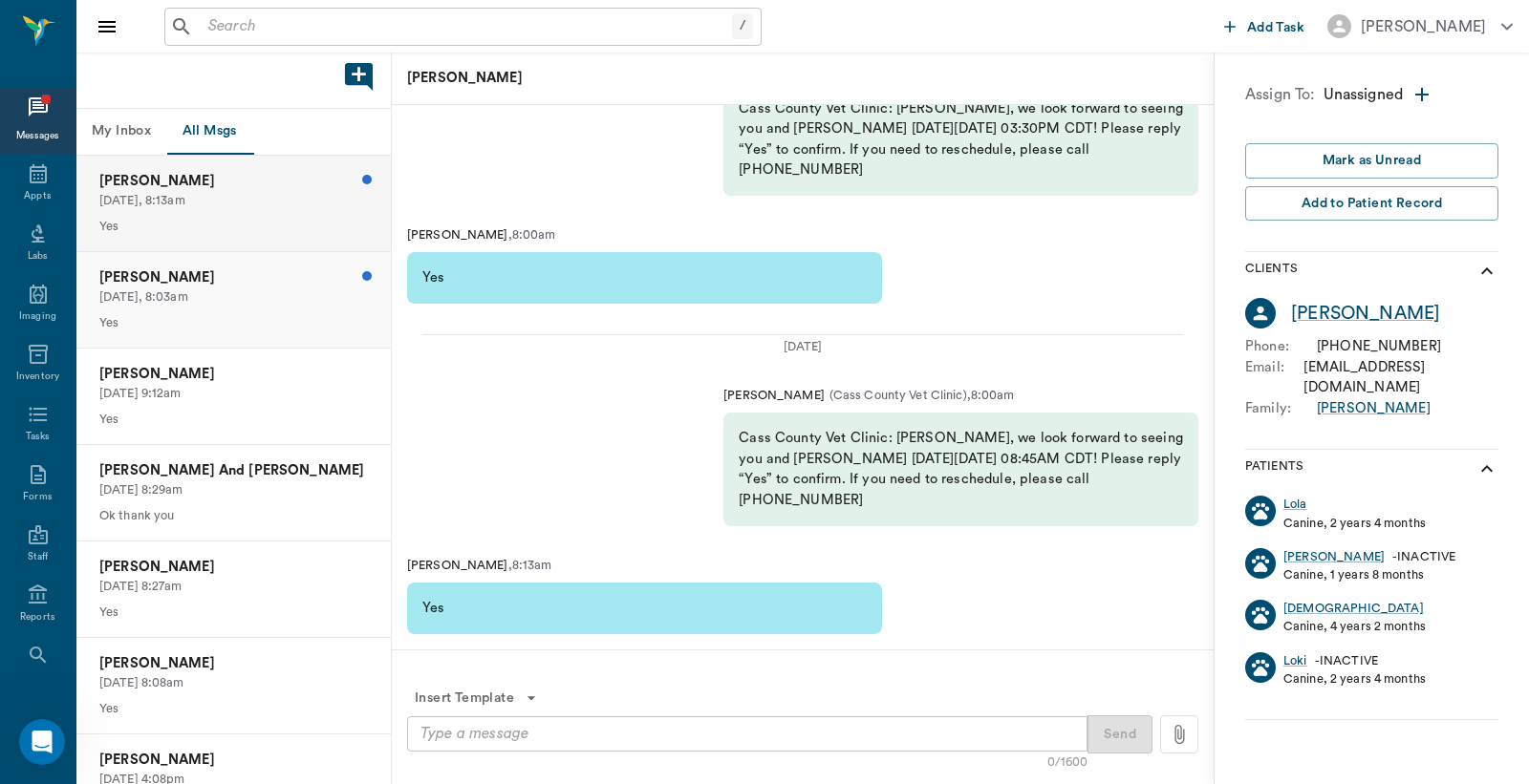
click at [202, 281] on p "Robert Rouse" at bounding box center [234, 278] width 269 height 21
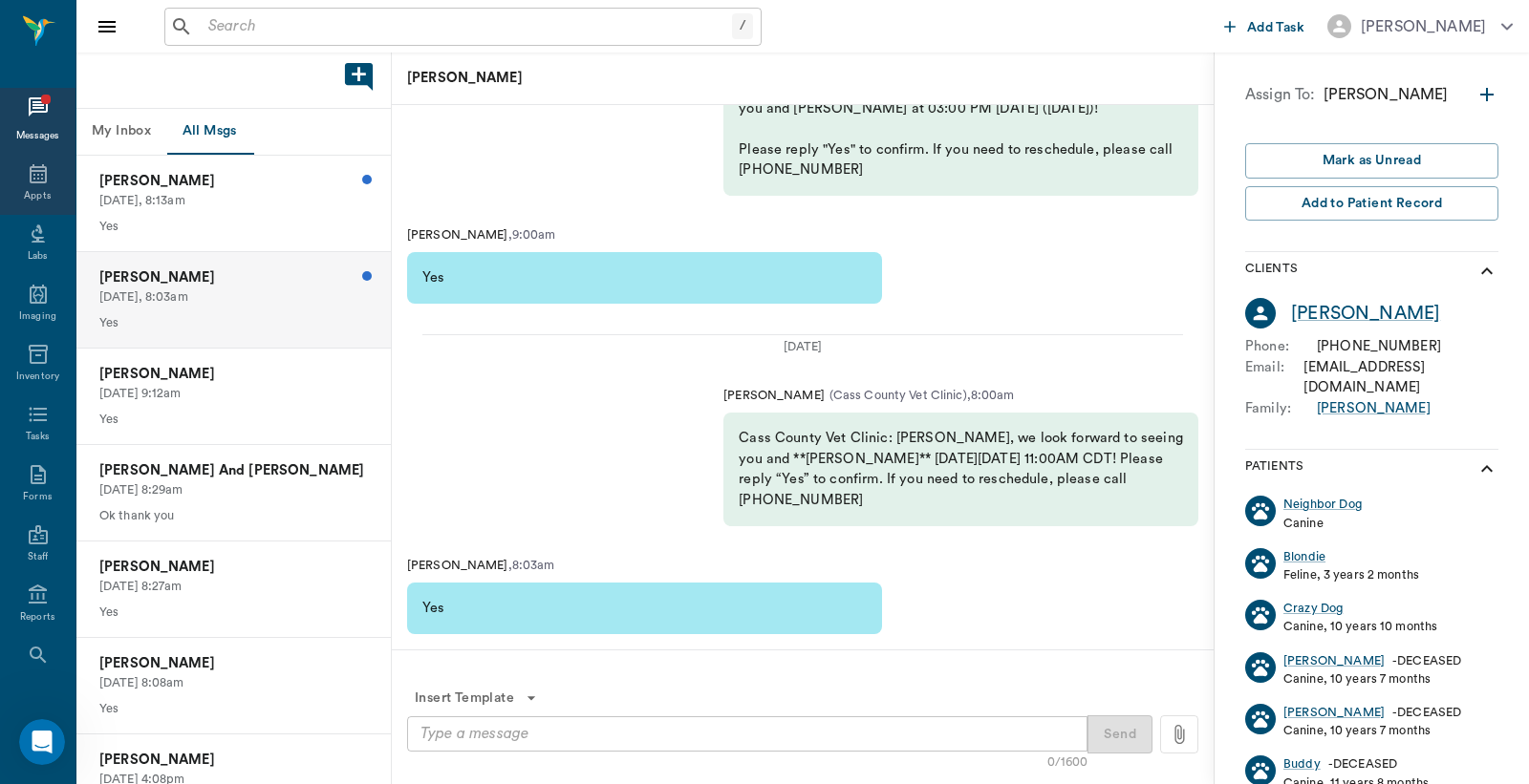
click at [34, 178] on icon at bounding box center [39, 174] width 17 height 19
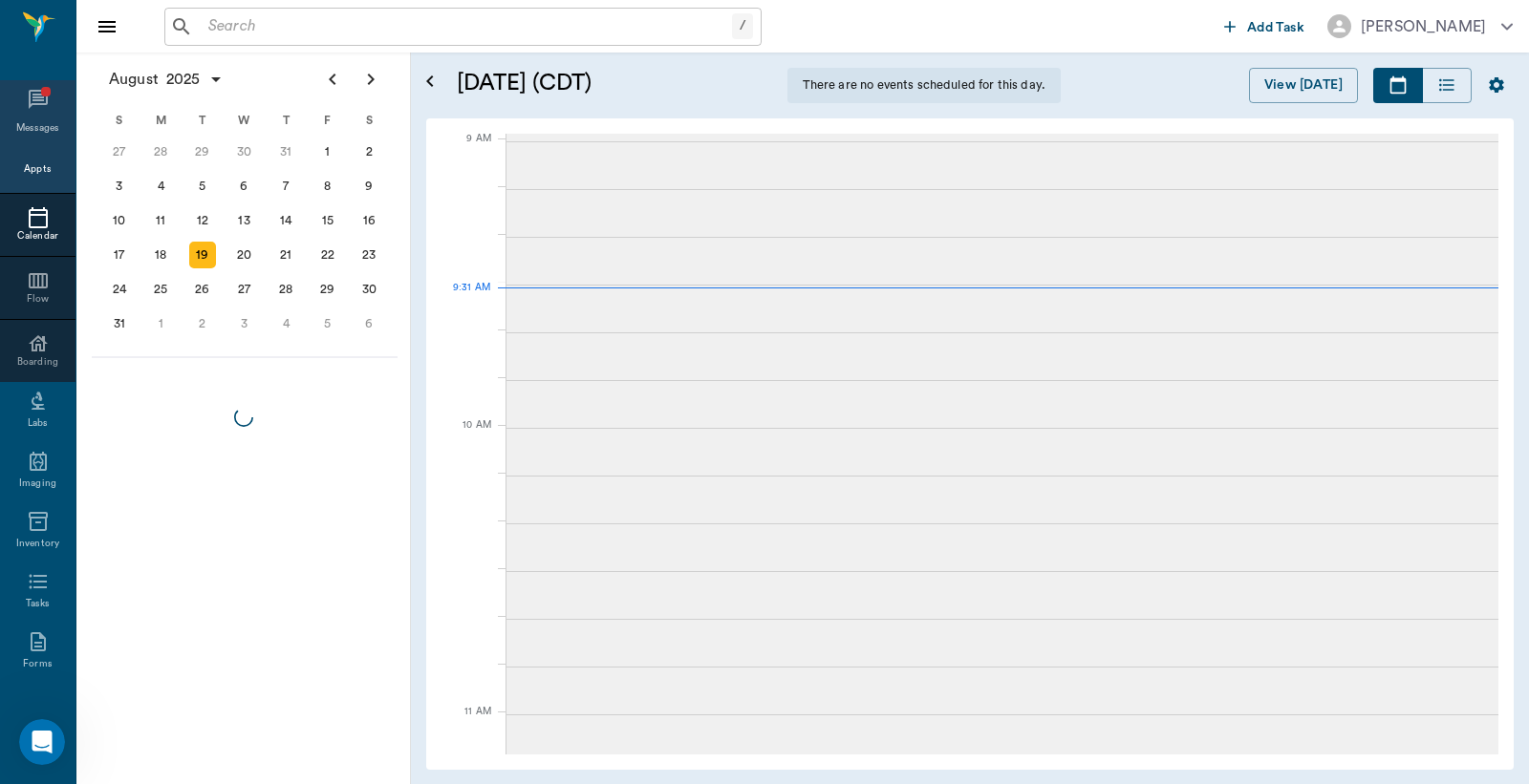
scroll to position [288, 0]
click at [36, 118] on div "Messages" at bounding box center [38, 113] width 75 height 67
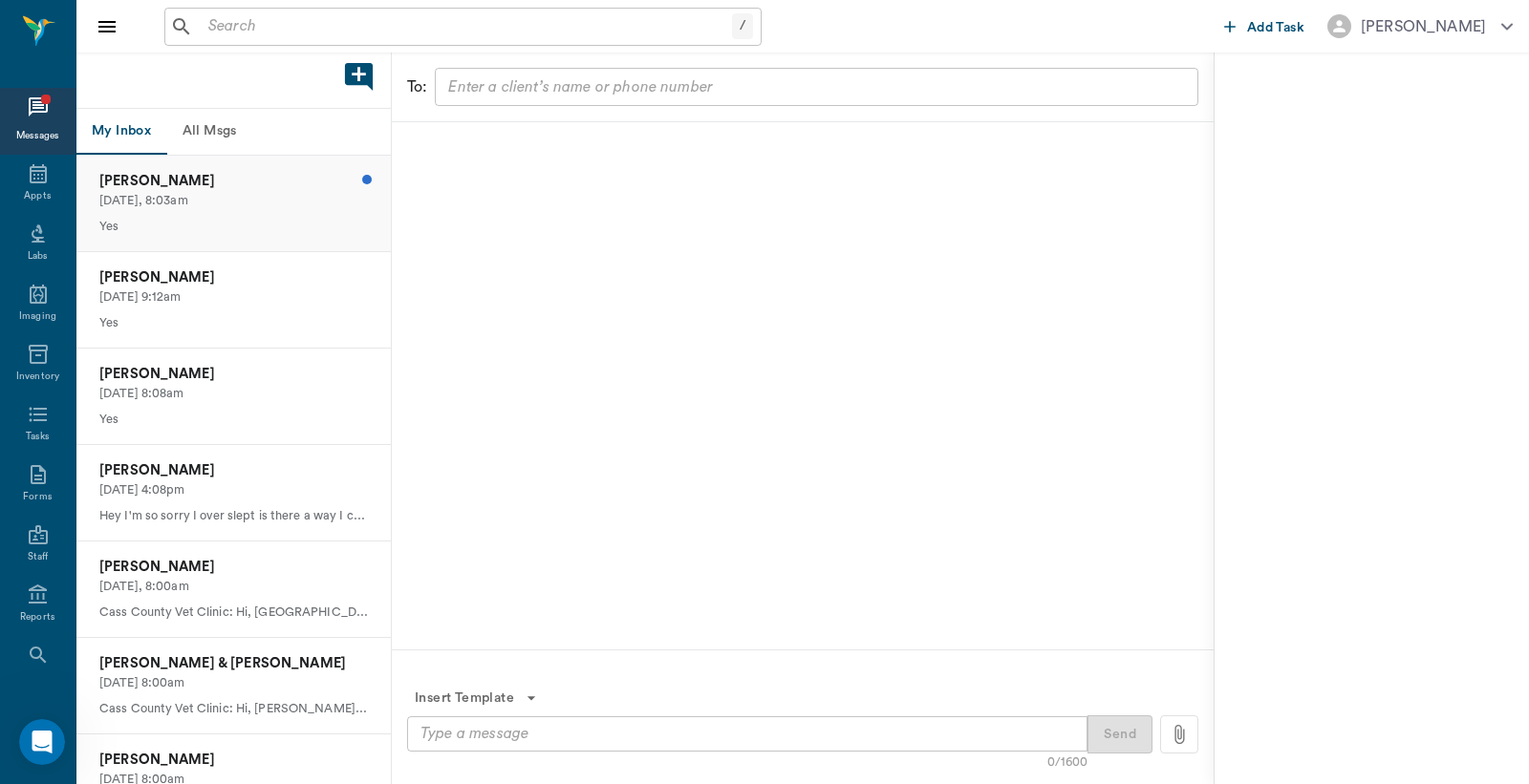
click at [145, 197] on p "Today, 8:03am" at bounding box center [234, 201] width 269 height 18
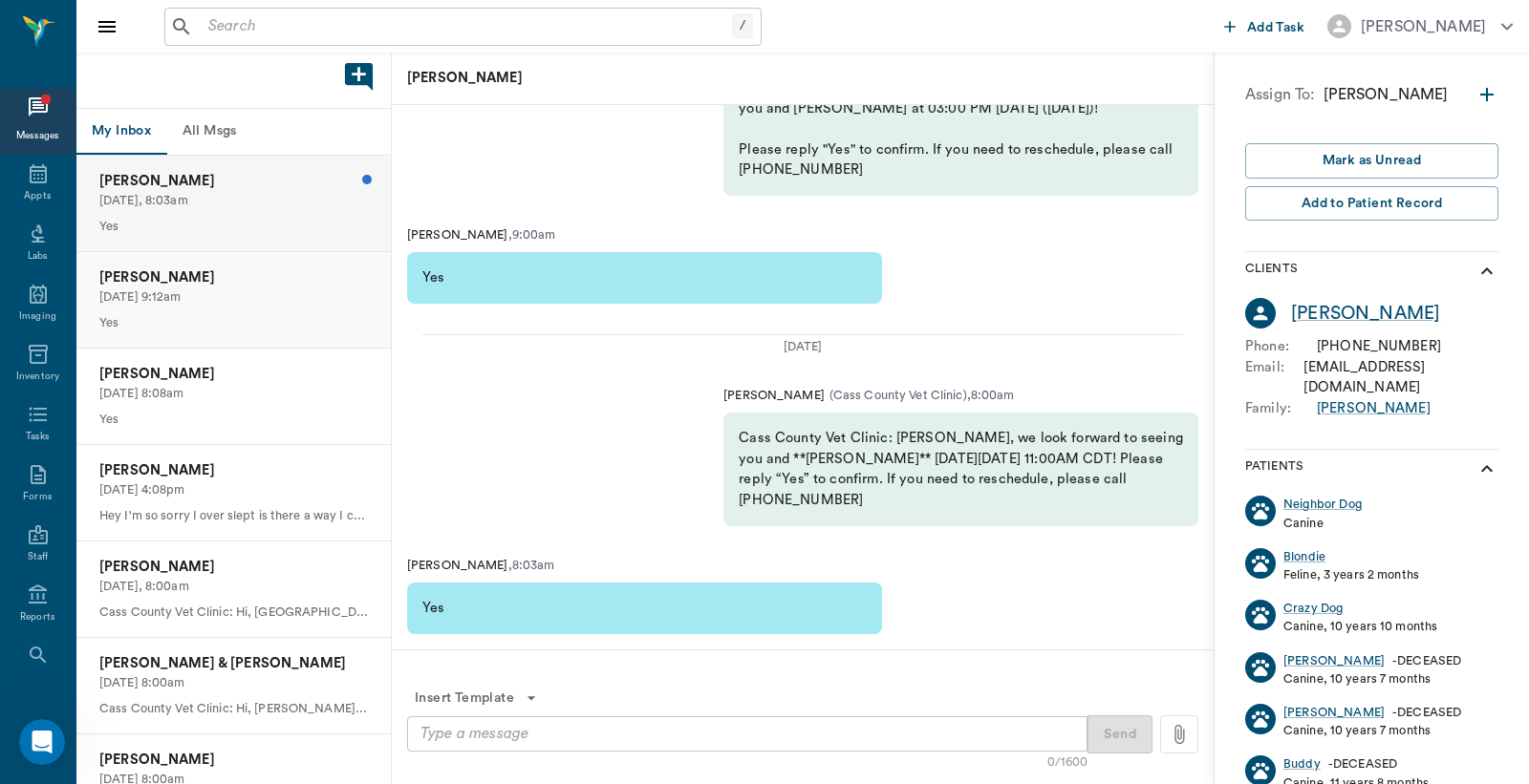
click at [167, 294] on p "08/18/2025, 9:12am" at bounding box center [234, 297] width 269 height 18
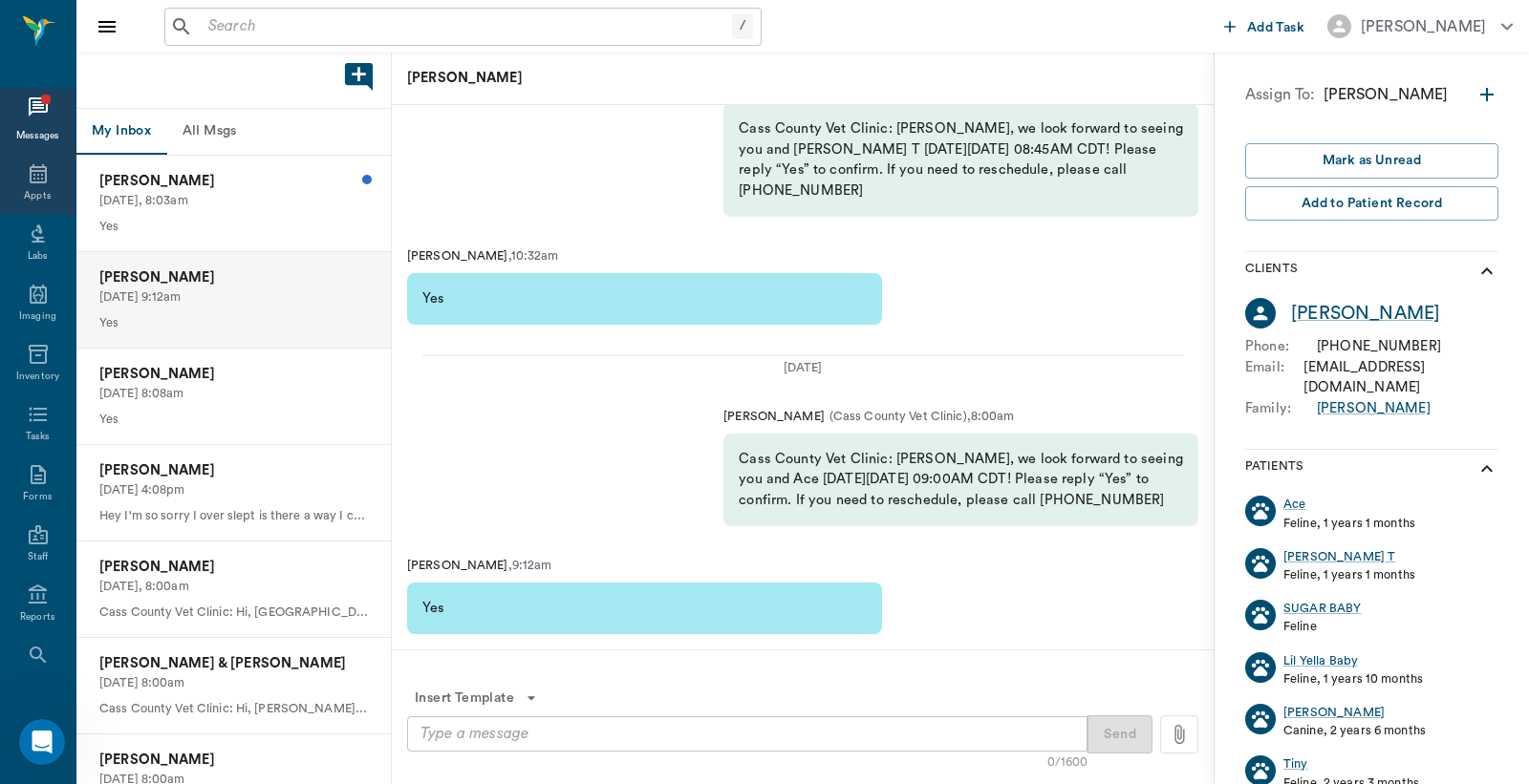
click at [37, 176] on icon at bounding box center [39, 174] width 17 height 19
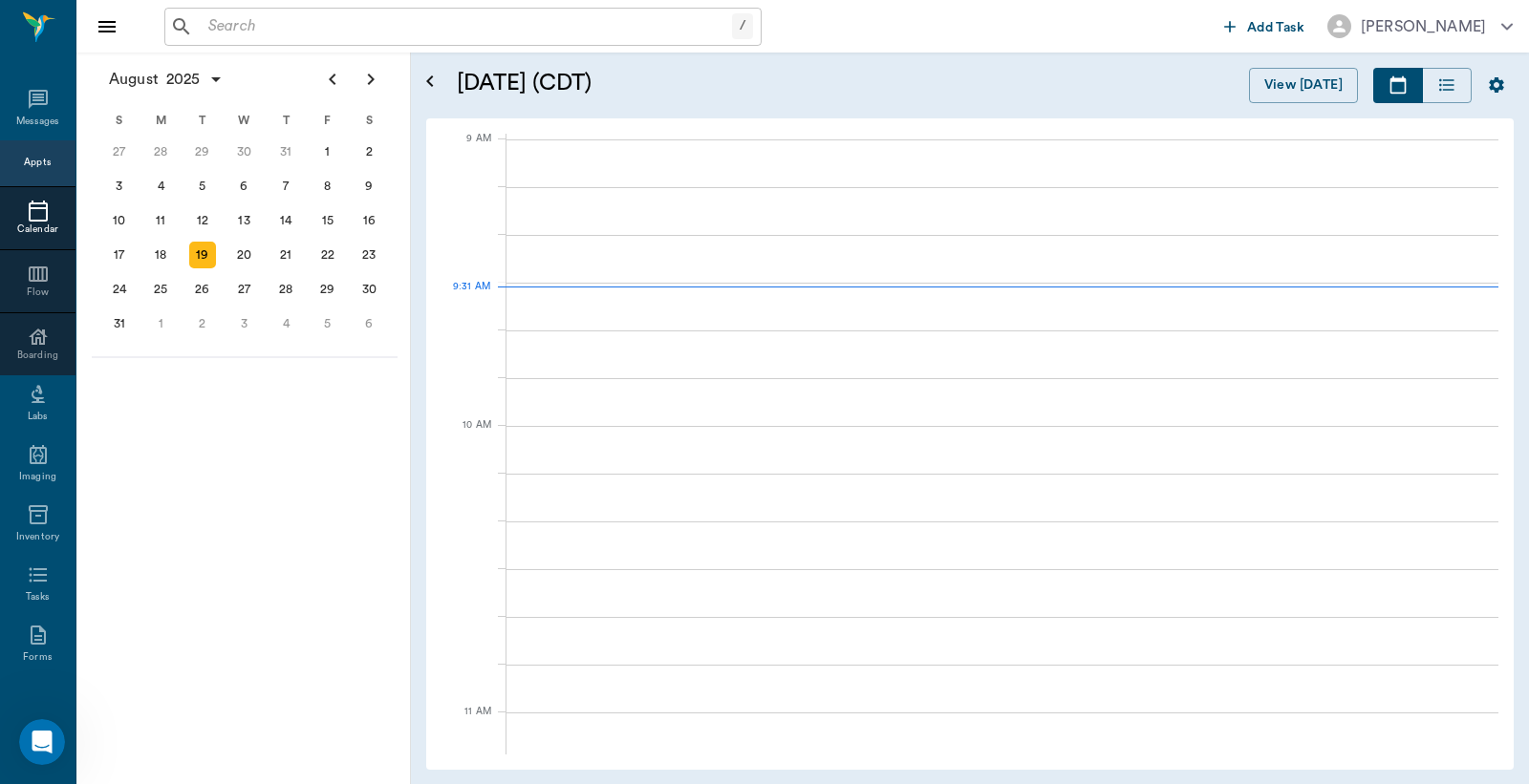
scroll to position [288, 0]
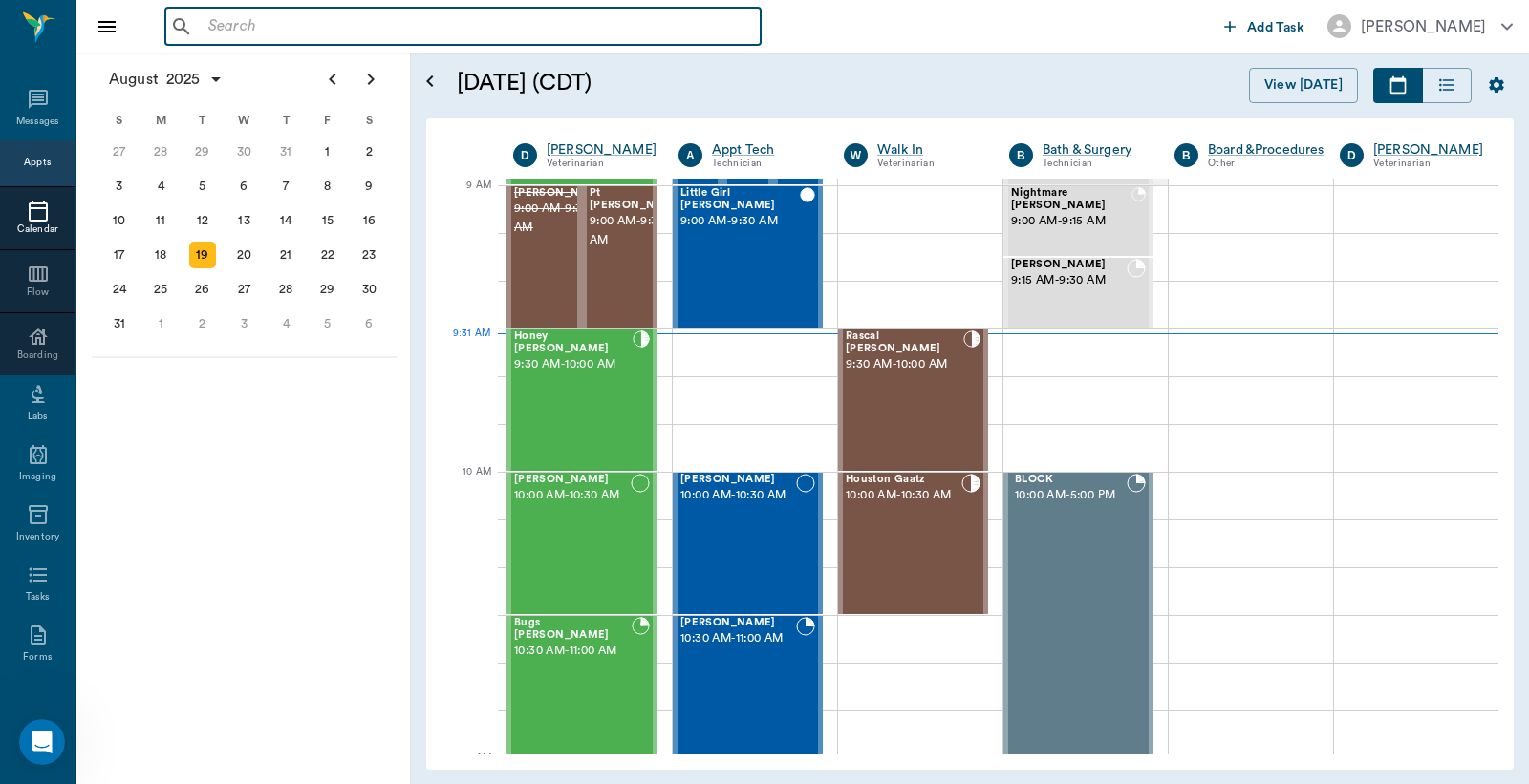
click at [342, 27] on input "text" at bounding box center [477, 27] width 552 height 27
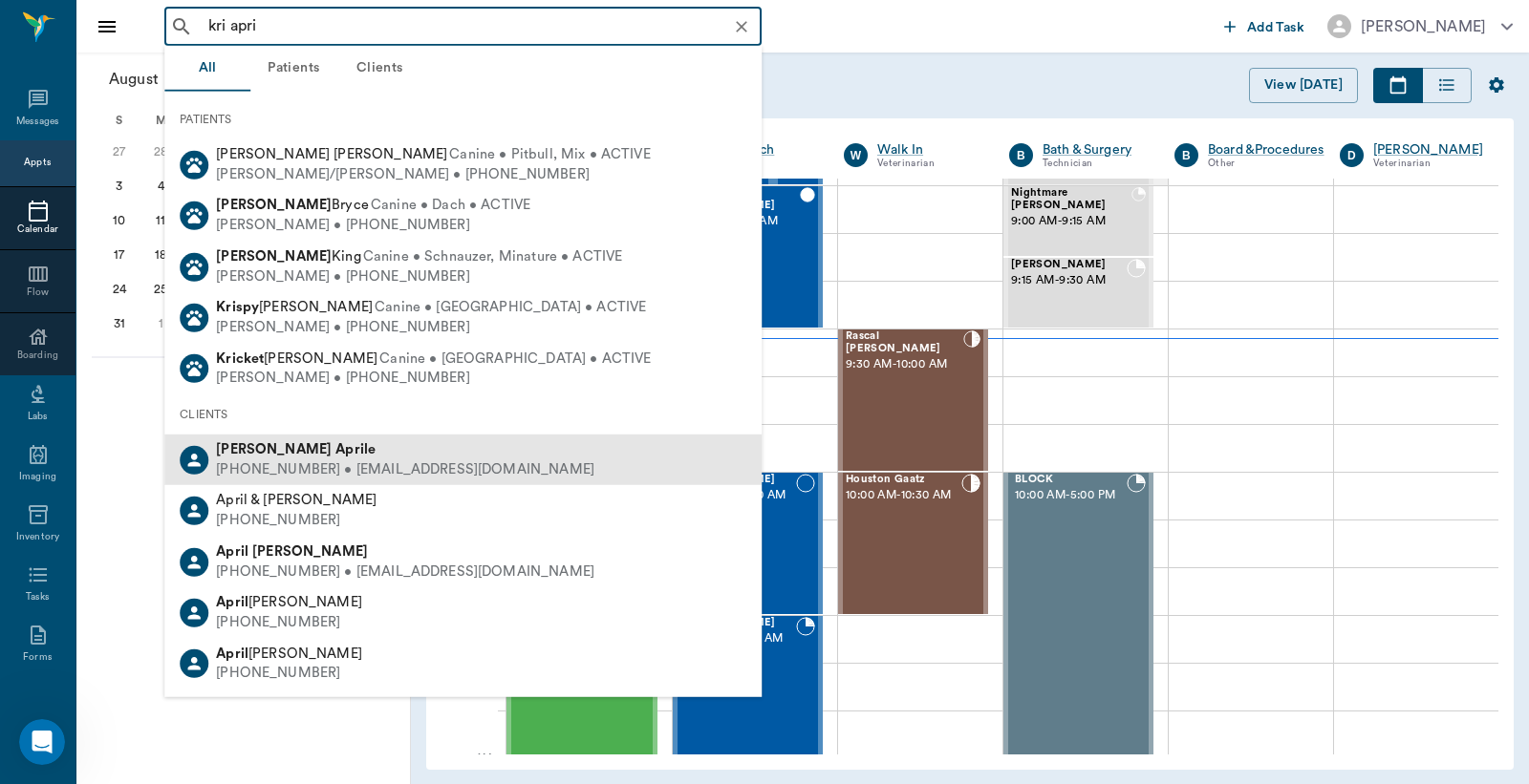
click at [281, 457] on div "Kristen Aprile" at bounding box center [406, 450] width 379 height 20
type input "kri apri"
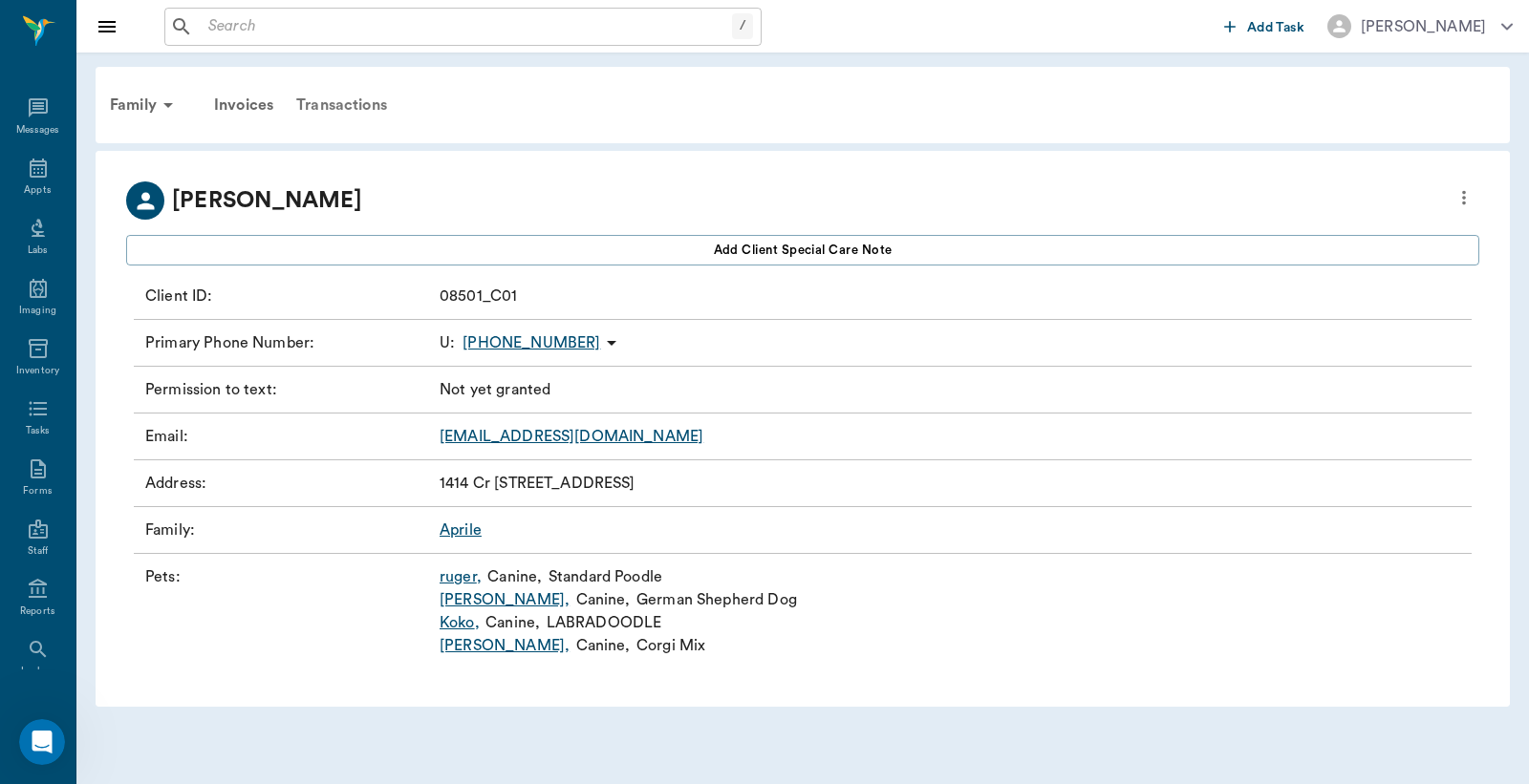
click at [347, 98] on div "Transactions" at bounding box center [342, 104] width 114 height 45
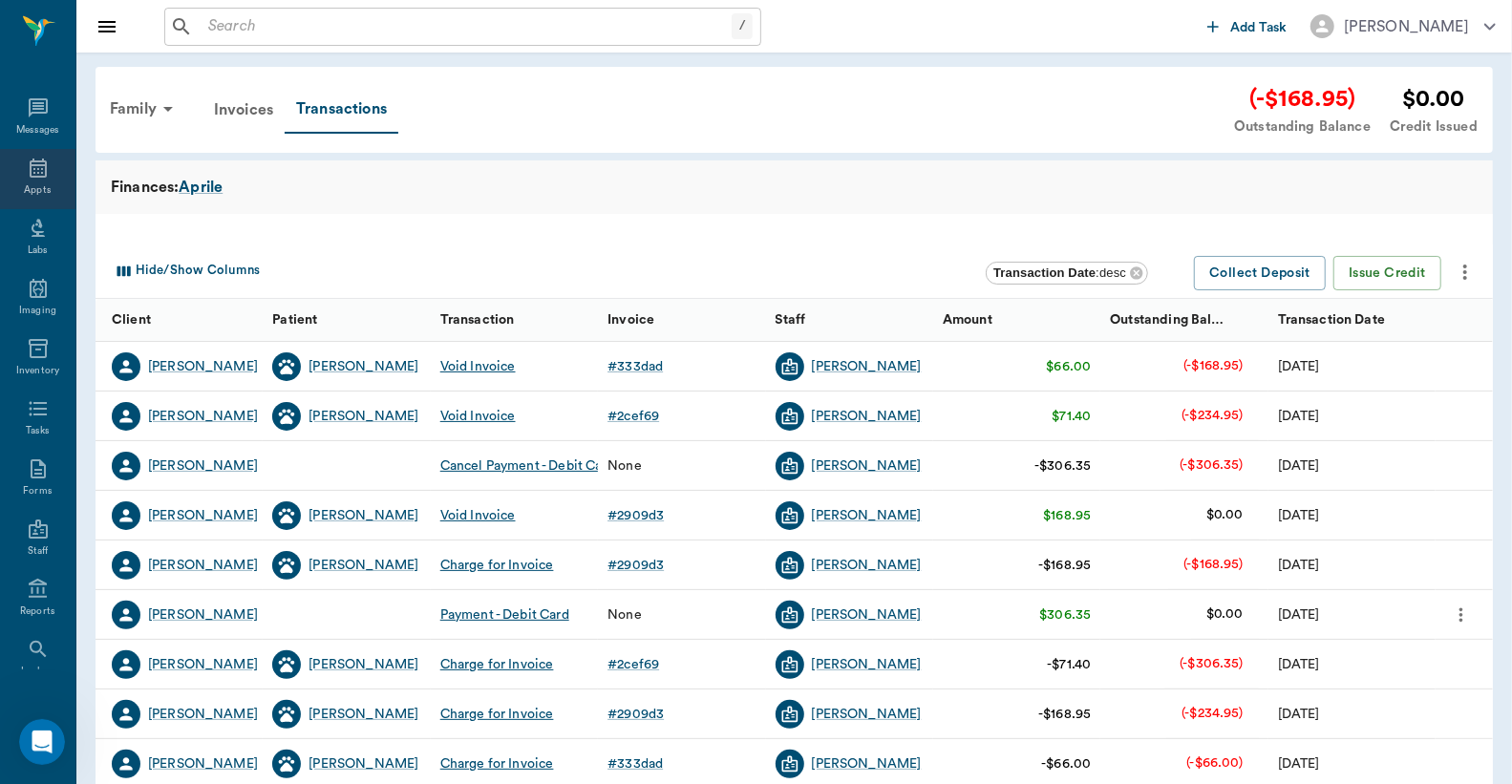
click at [30, 172] on icon at bounding box center [39, 168] width 17 height 19
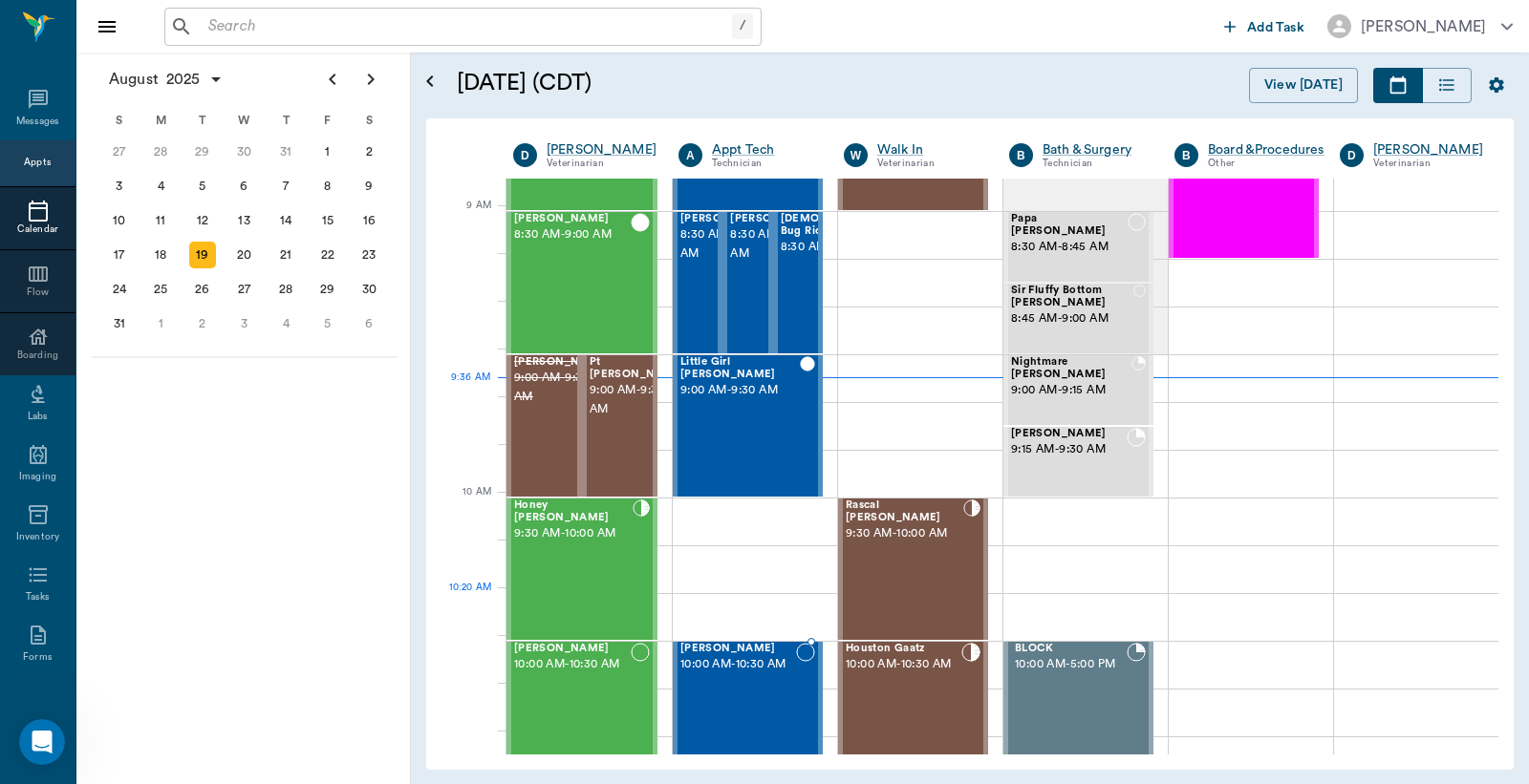
scroll to position [283, 0]
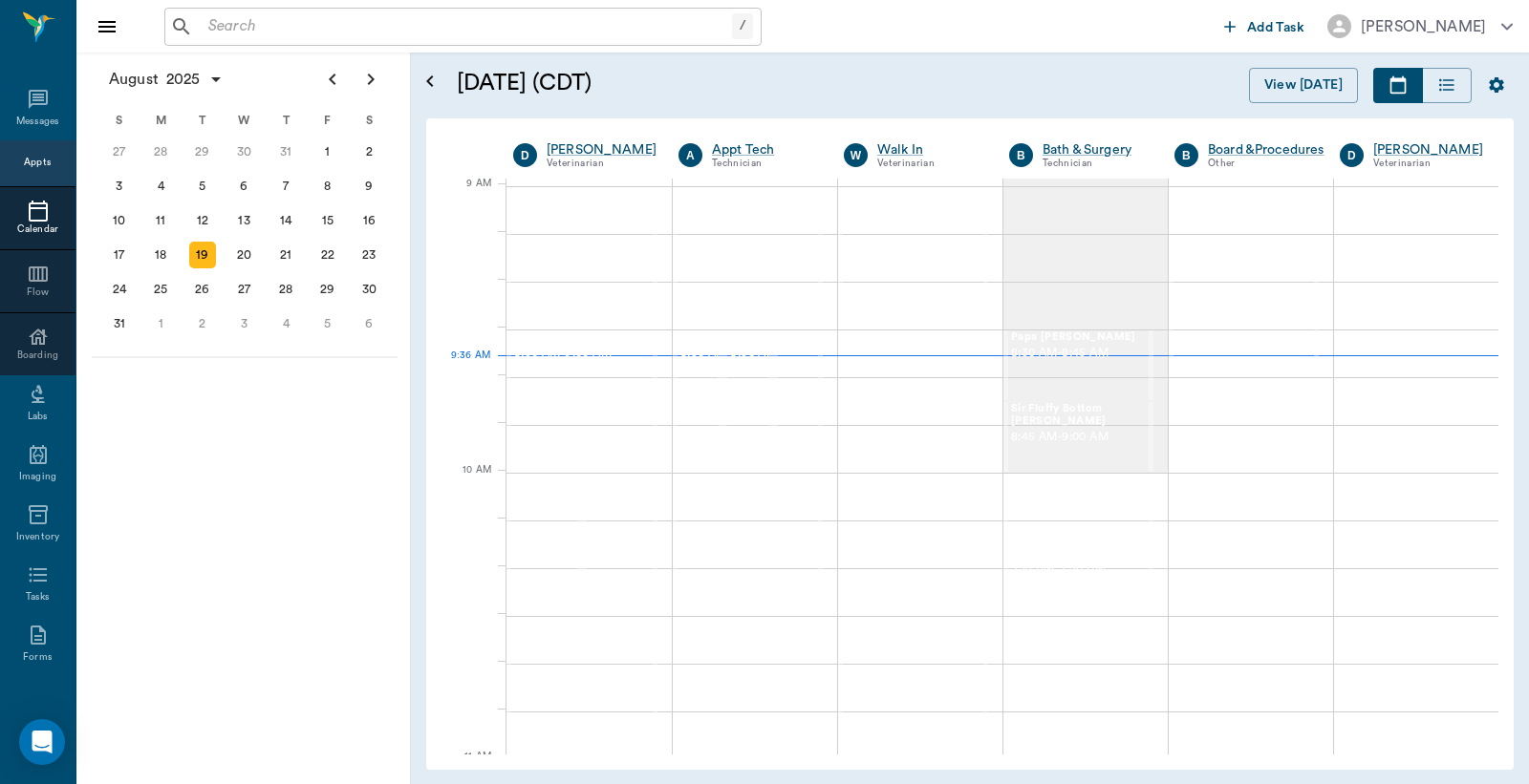
scroll to position [290, 0]
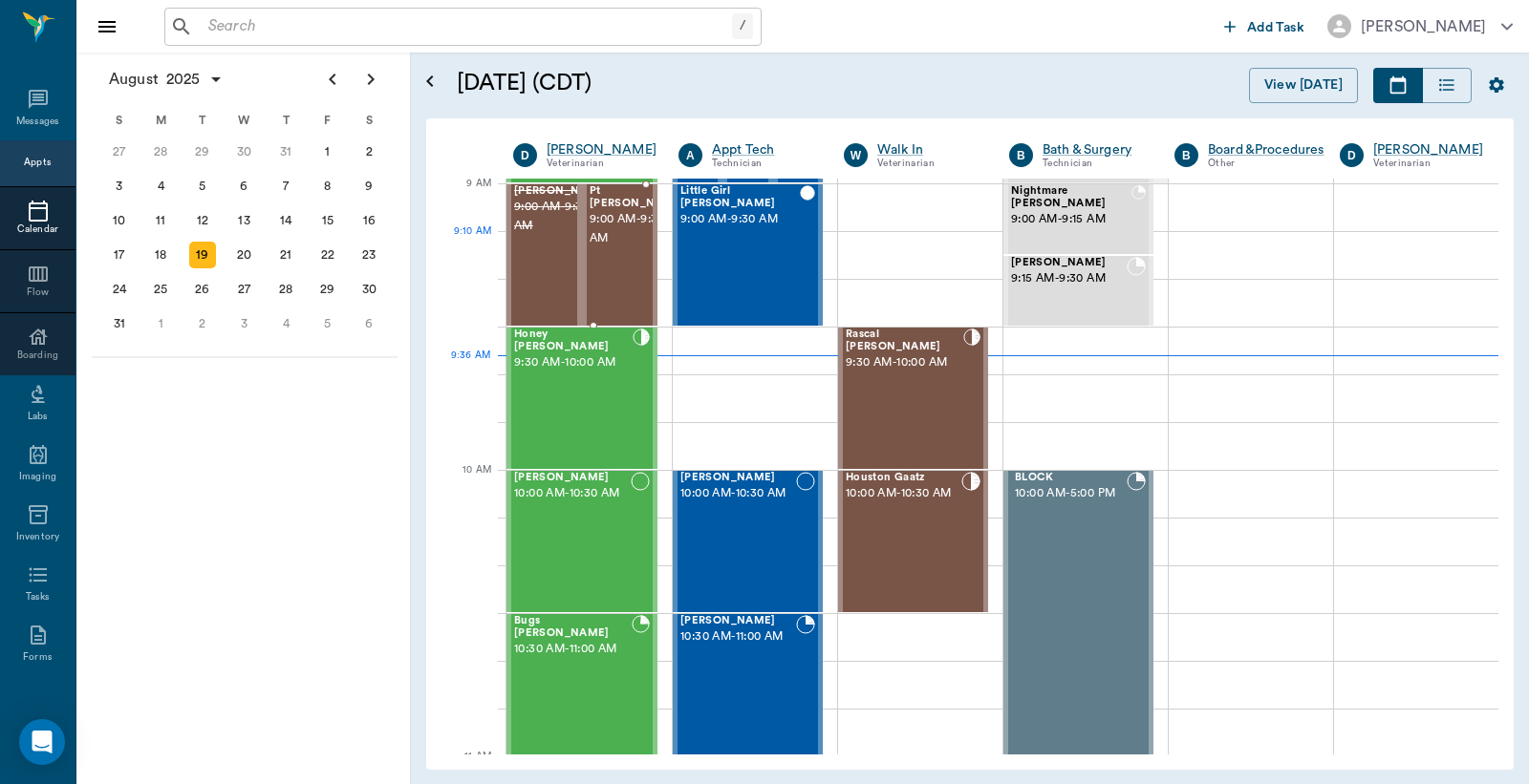
click at [616, 248] on span "9:00 AM - 9:30 AM" at bounding box center [637, 230] width 96 height 39
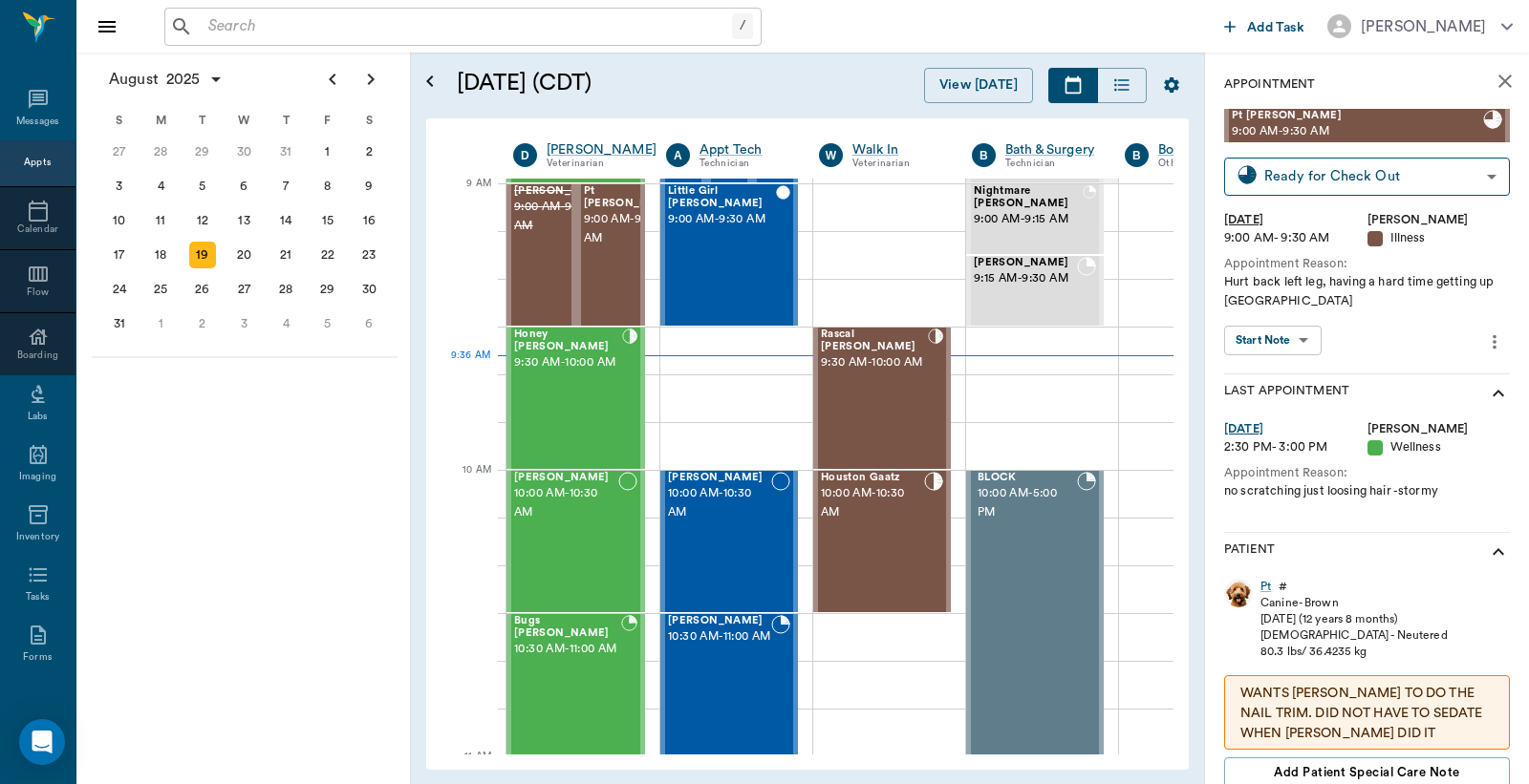
click at [1493, 80] on icon "close" at bounding box center [1505, 81] width 23 height 23
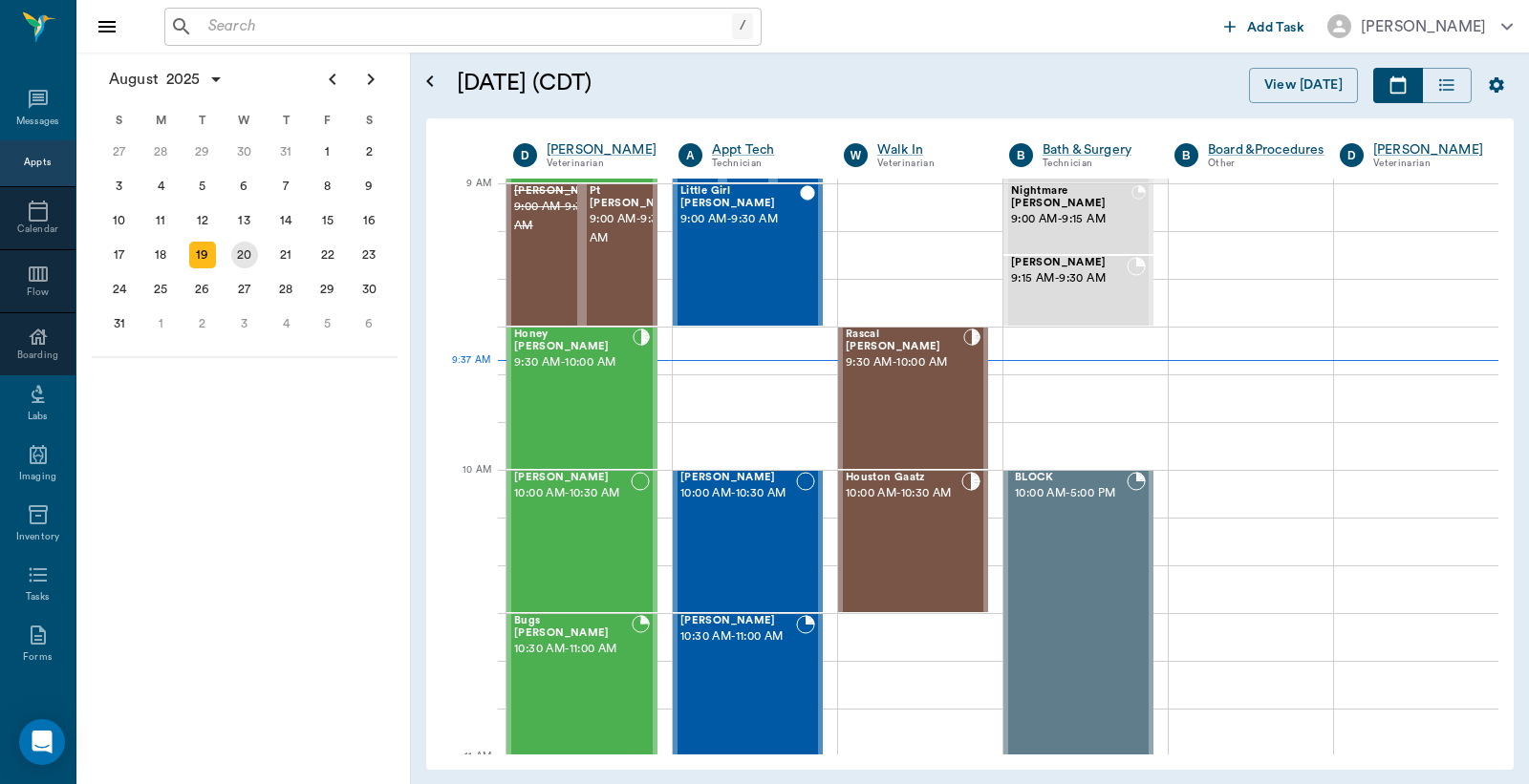
click at [245, 260] on div "20" at bounding box center [244, 255] width 27 height 27
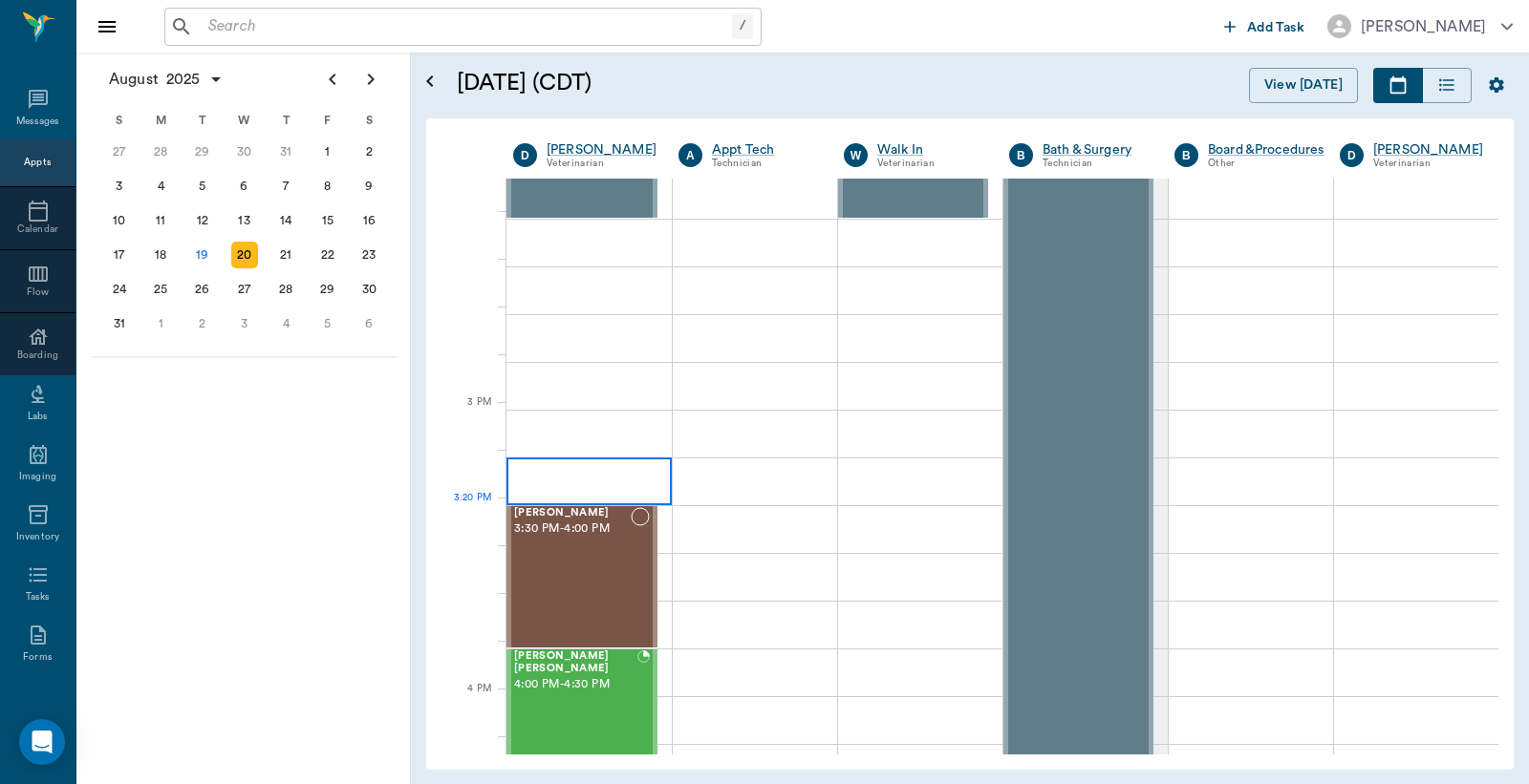
scroll to position [1838, 0]
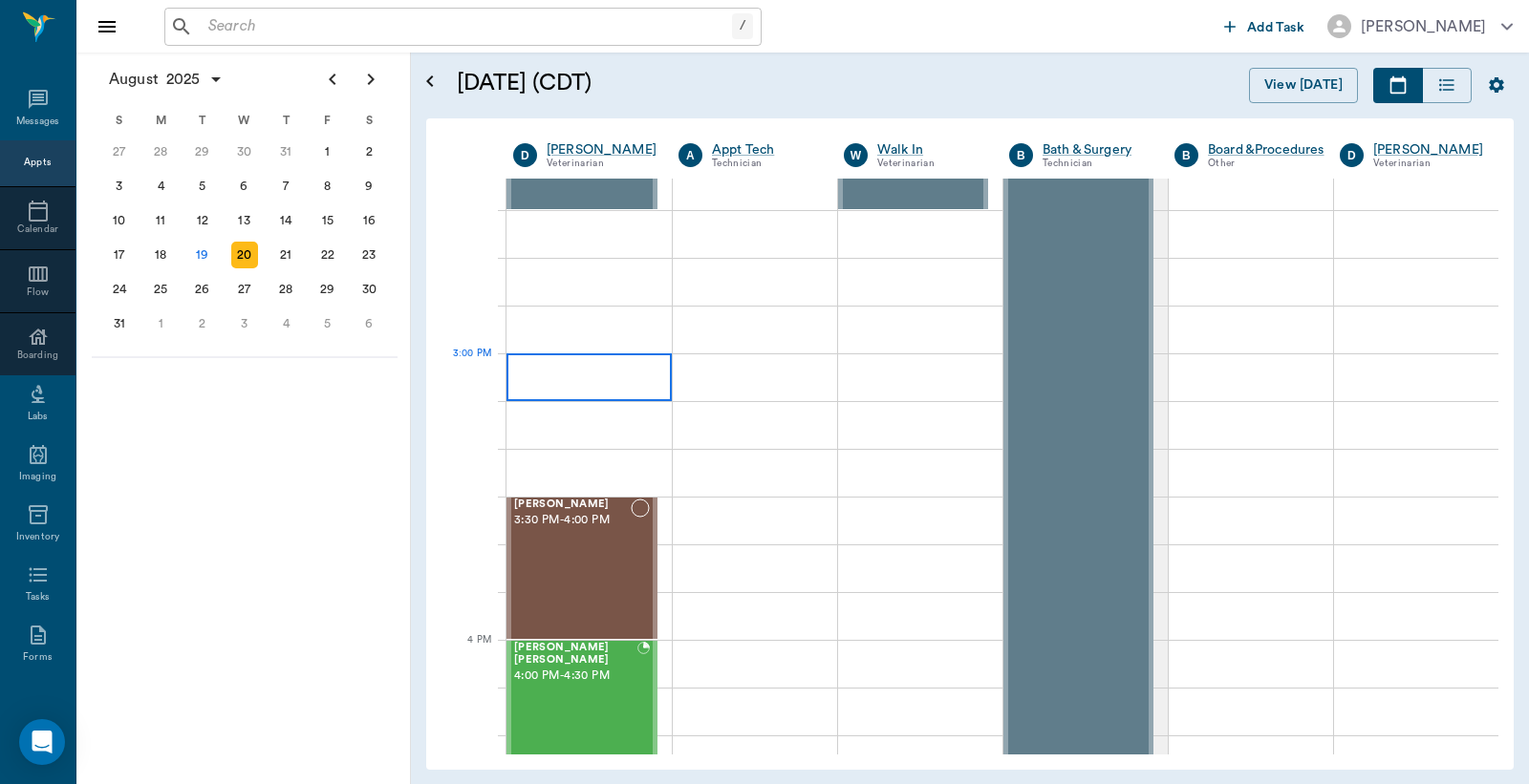
click at [566, 374] on div at bounding box center [588, 377] width 165 height 47
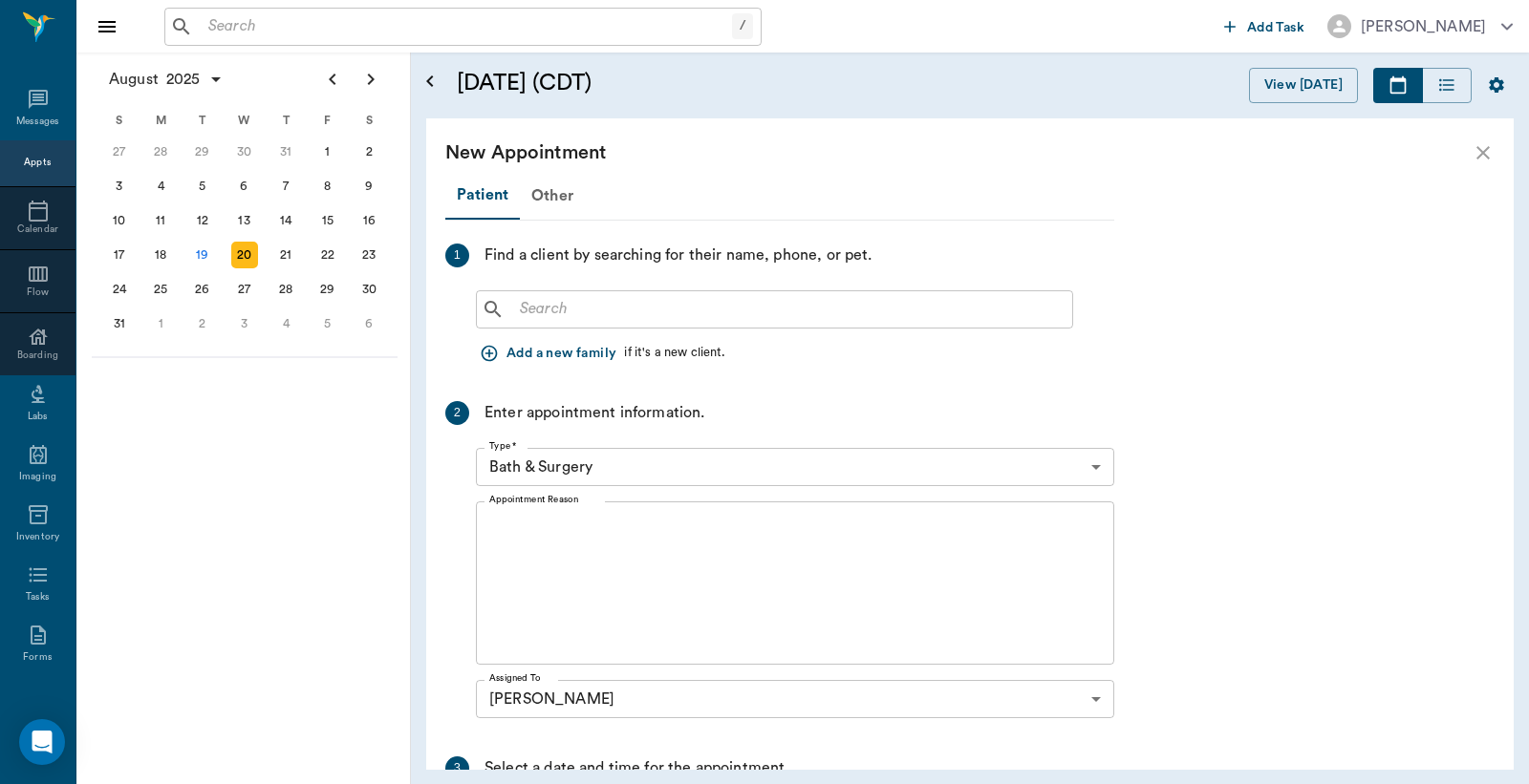
click at [547, 322] on div "​" at bounding box center [775, 310] width 597 height 39
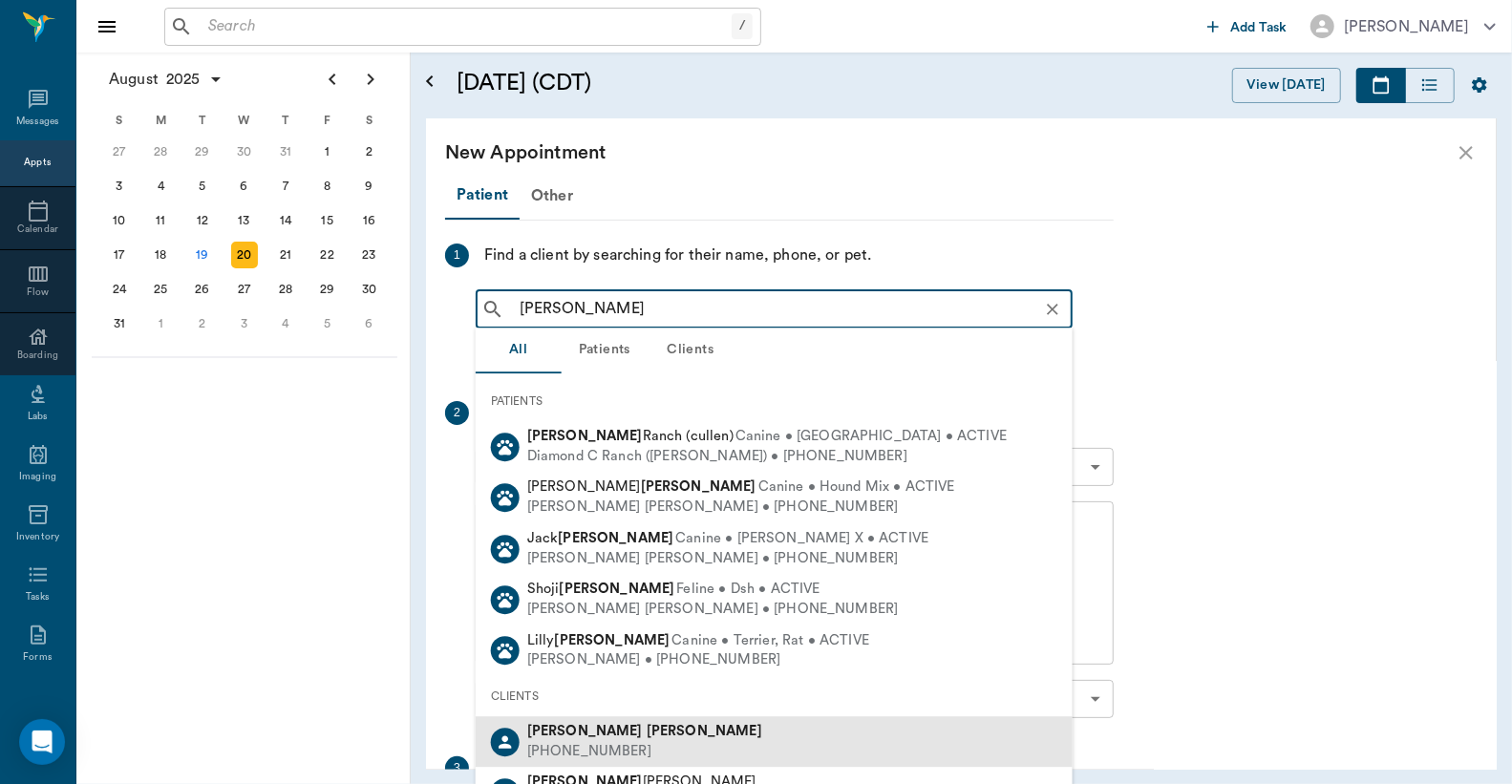
click at [562, 750] on div "[PHONE_NUMBER]" at bounding box center [644, 752] width 235 height 20
type input "[PERSON_NAME]"
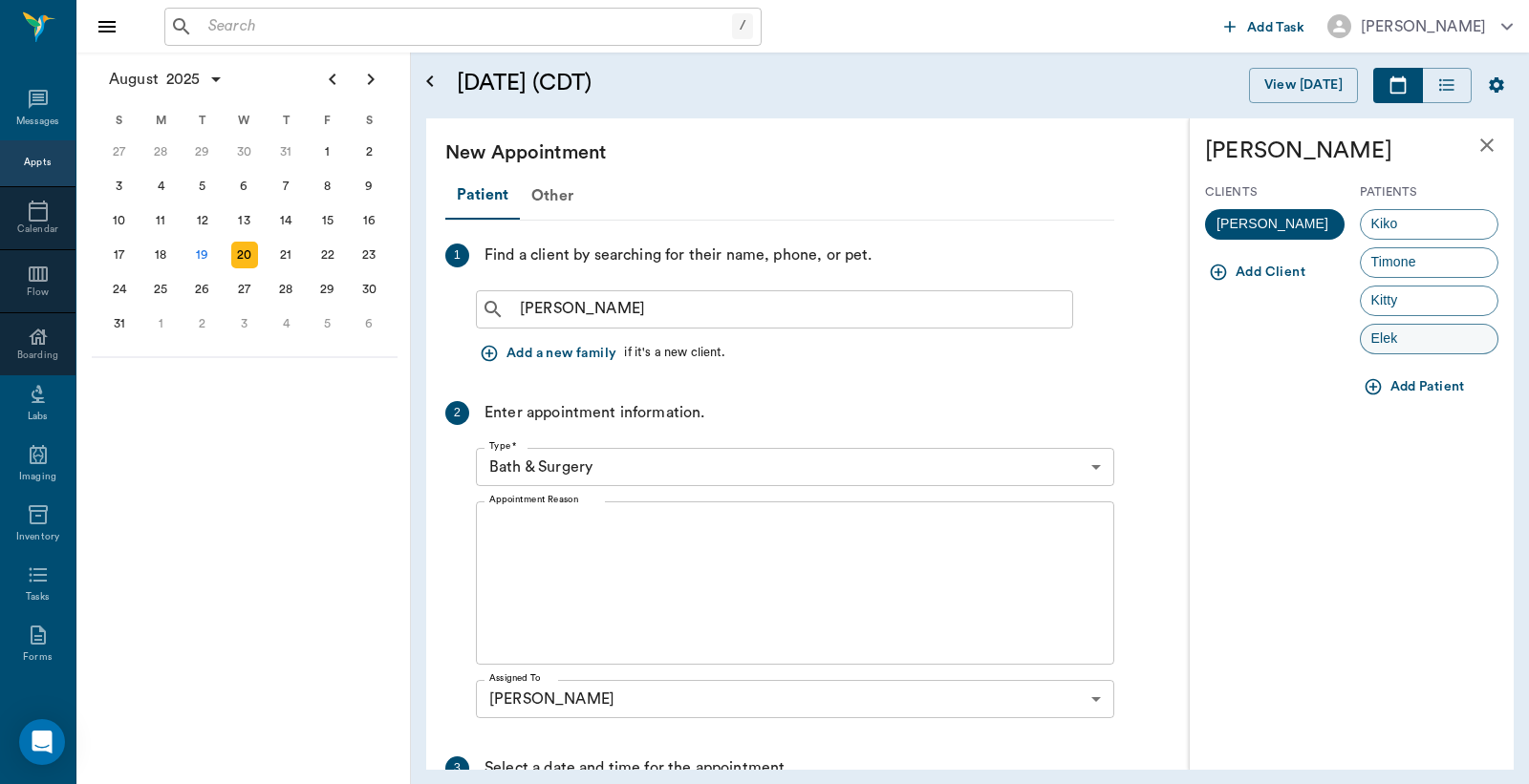
click at [1375, 338] on span "Elek" at bounding box center [1384, 338] width 47 height 20
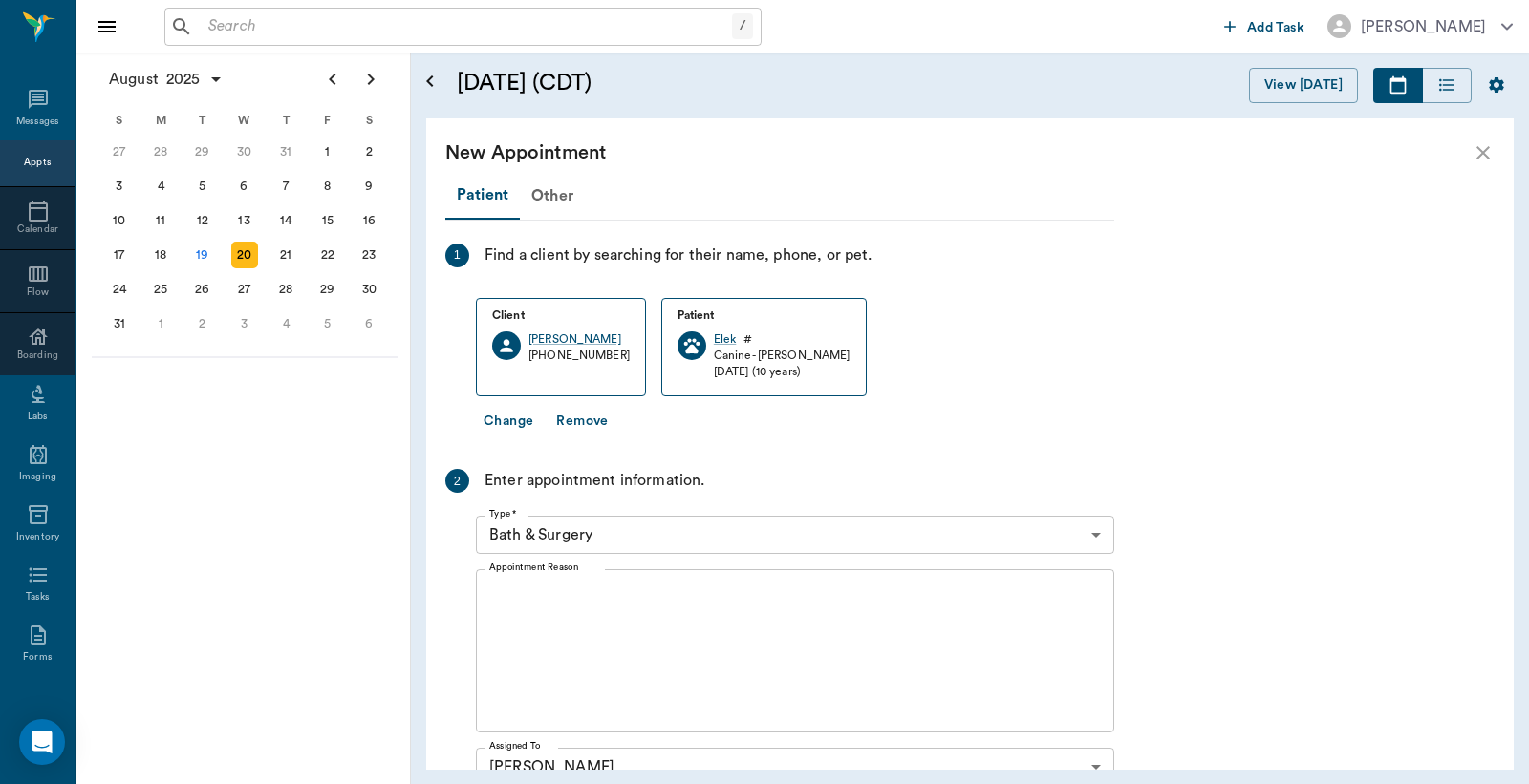
click at [637, 541] on body "/ ​ Add Task [PERSON_NAME] Nectar Messages Appts Calendar Flow Boarding Labs Im…" at bounding box center [764, 392] width 1529 height 784
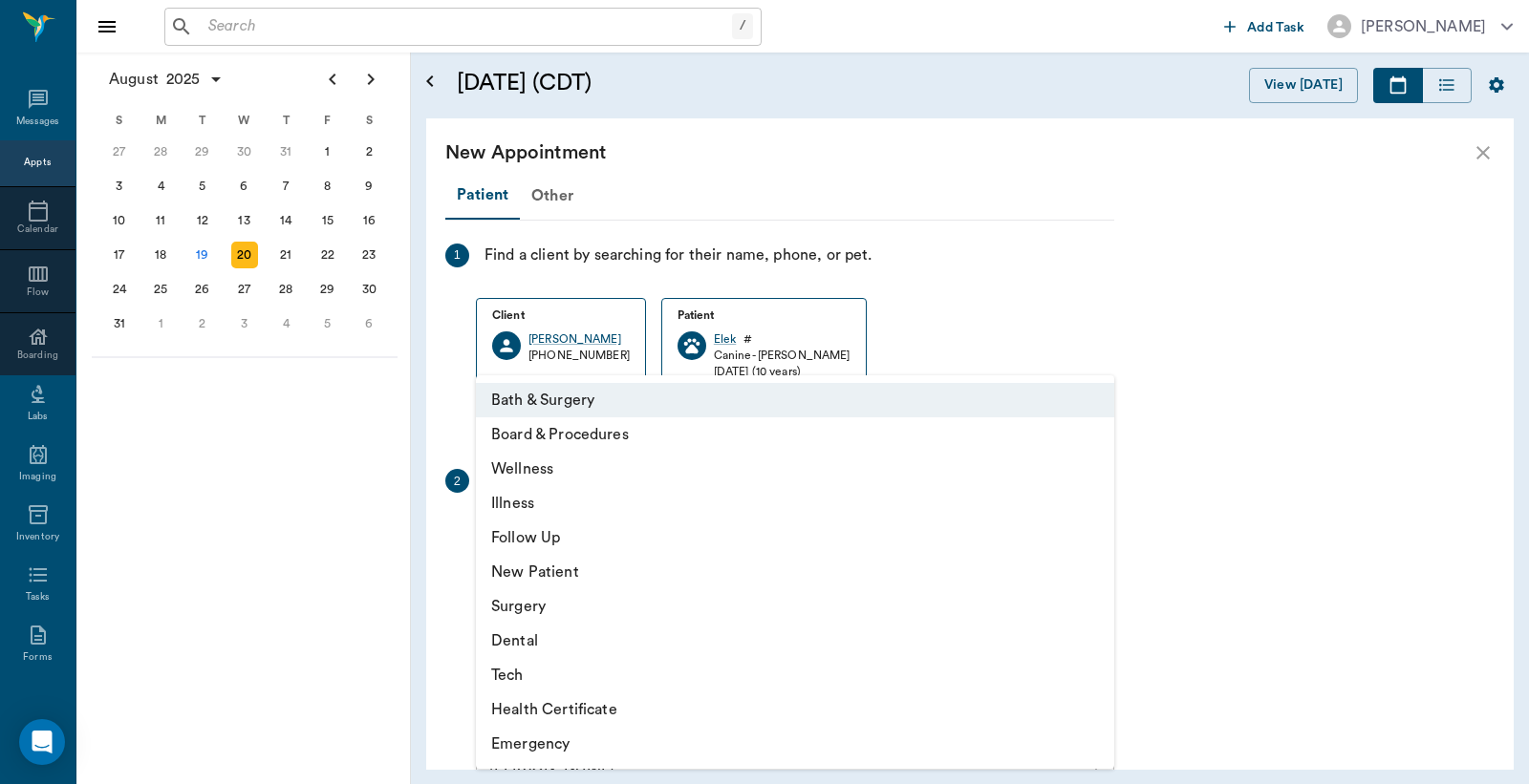
click at [526, 498] on li "Illness" at bounding box center [795, 503] width 638 height 35
type input "65d2be4f46e3a538d89b8c15"
type input "03:30 PM"
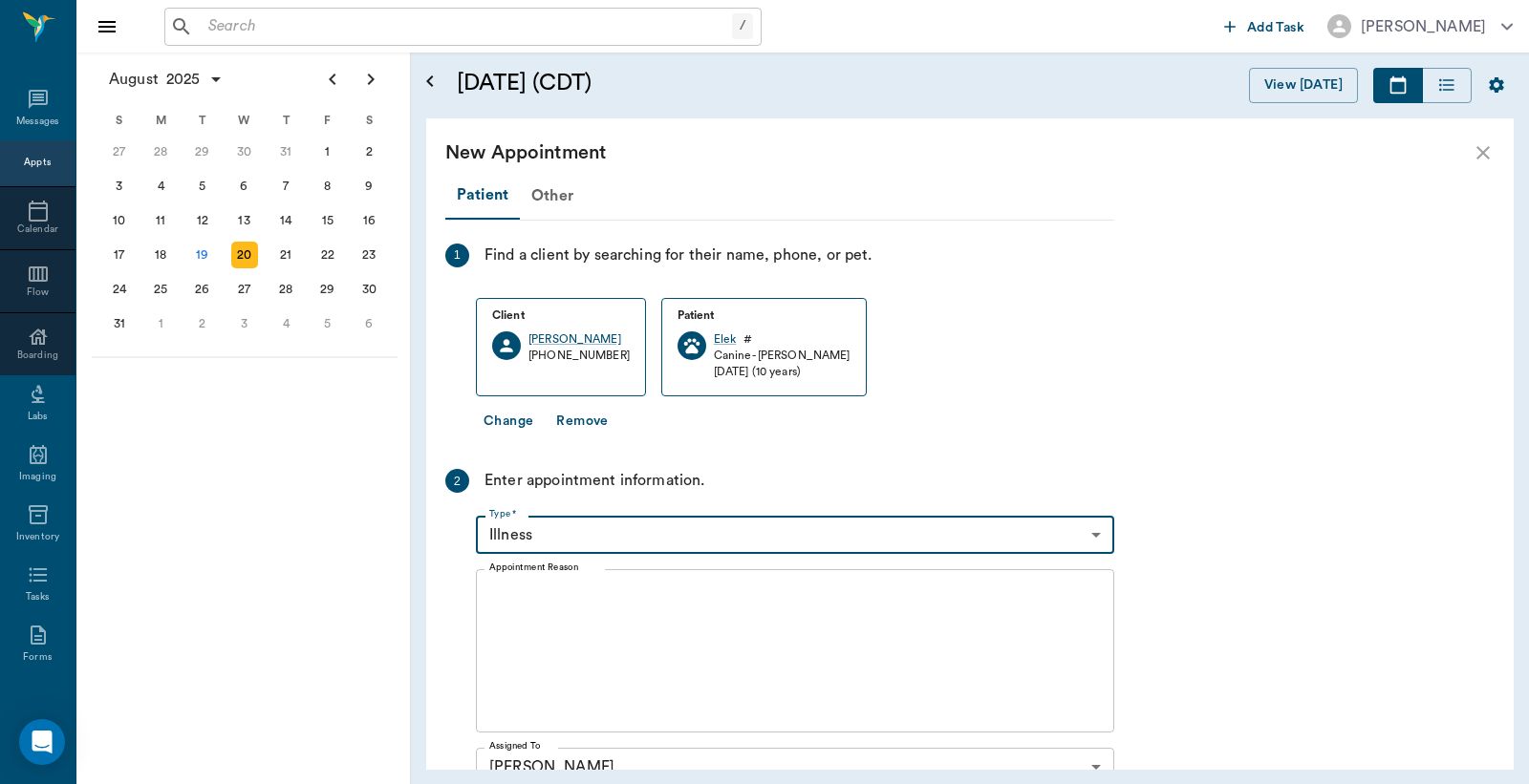
scroll to position [140, 0]
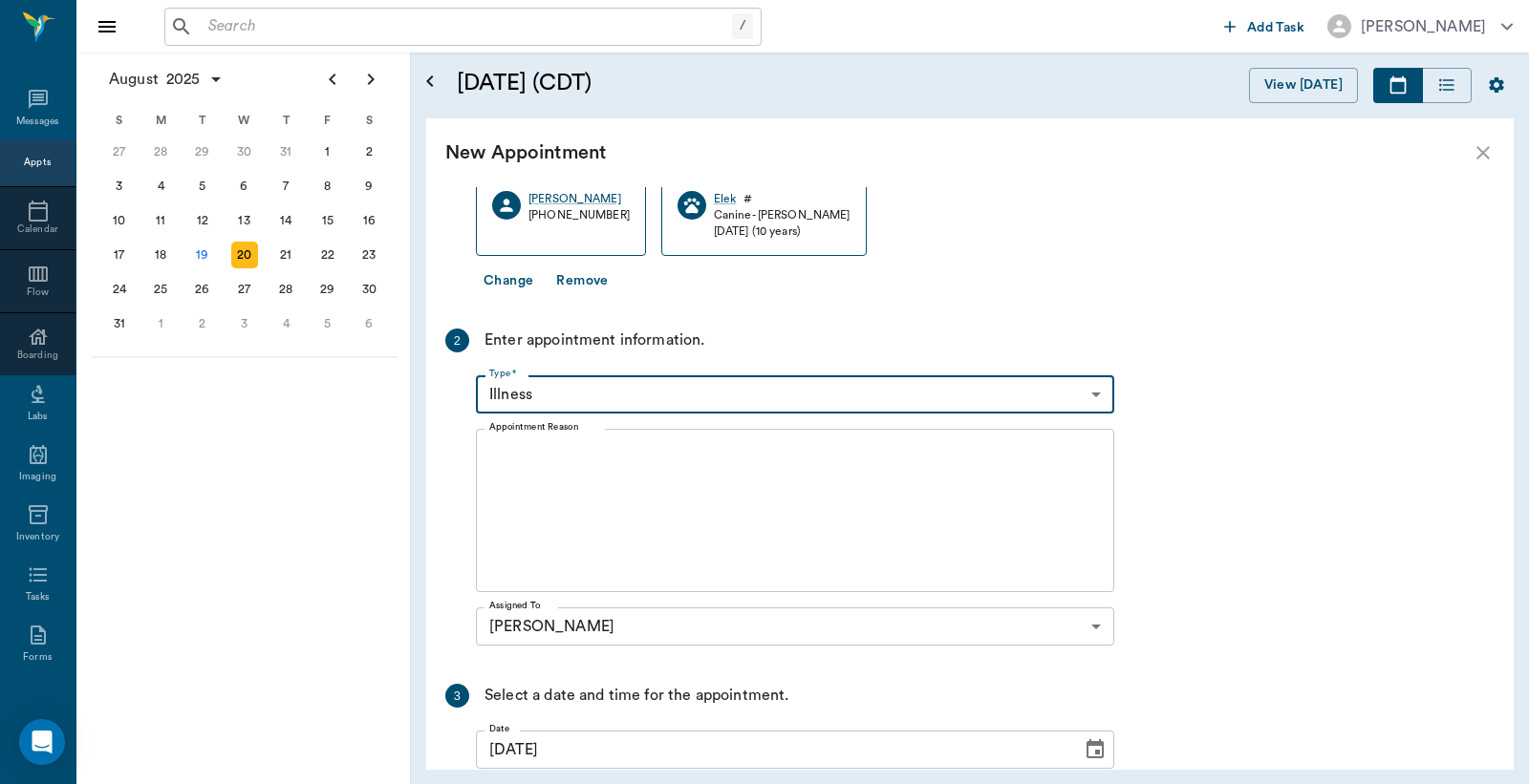
click at [578, 510] on textarea "Appointment Reason" at bounding box center [794, 511] width 611 height 132
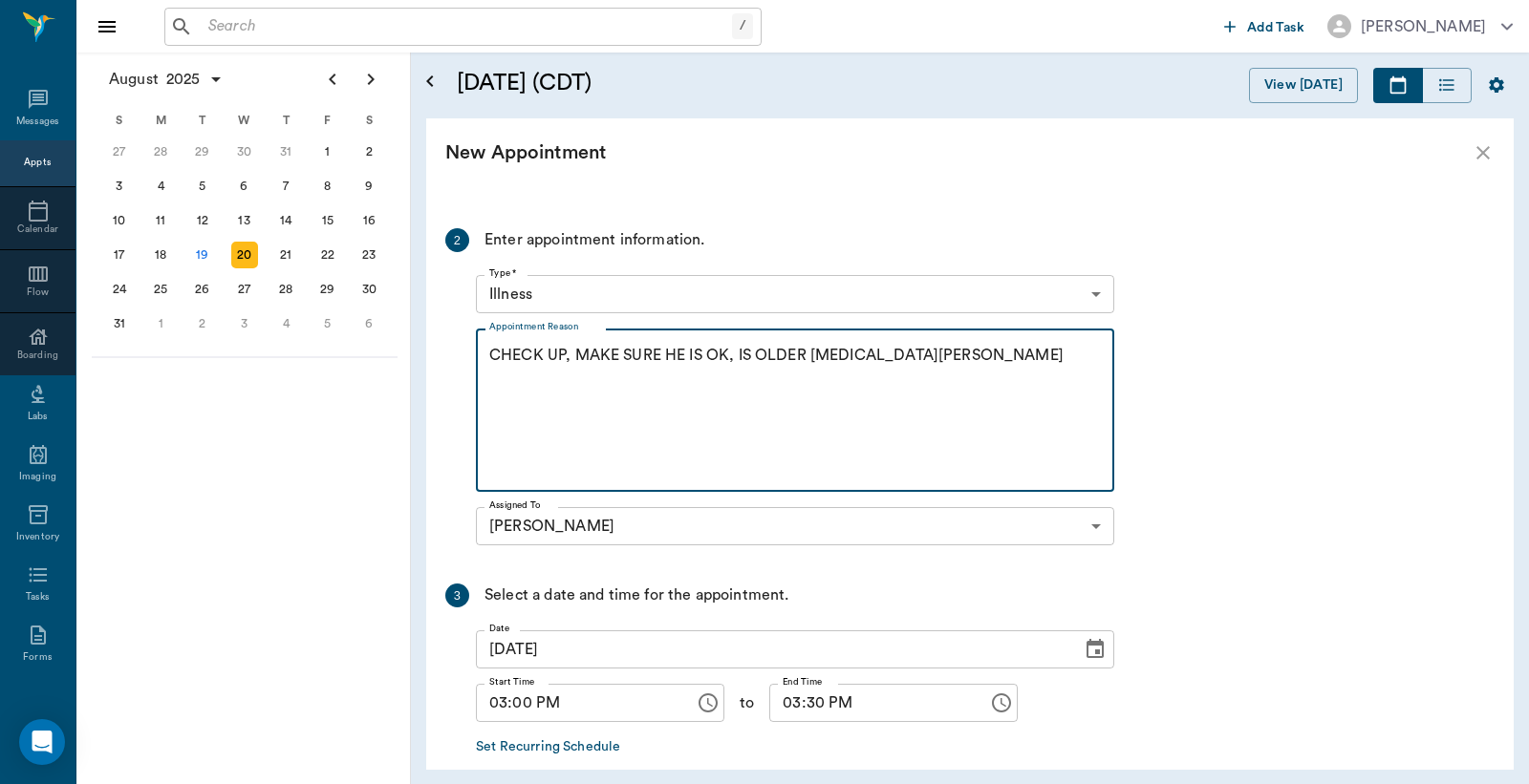
scroll to position [335, 0]
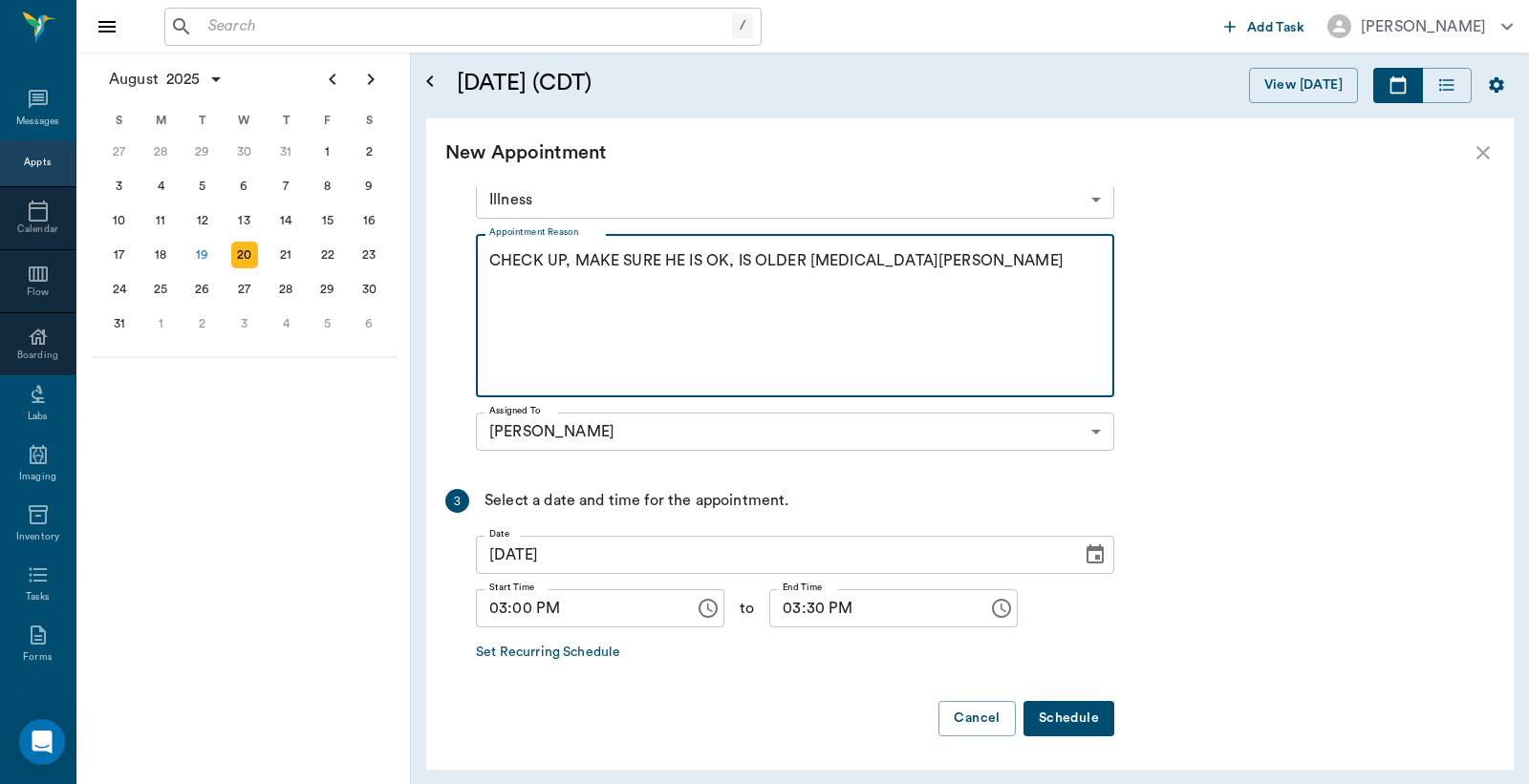
type textarea "CHECK UP, MAKE SURE HE IS OK, IS OLDER ARTHRITIS -LORY"
click at [1051, 712] on button "Schedule" at bounding box center [1068, 718] width 91 height 36
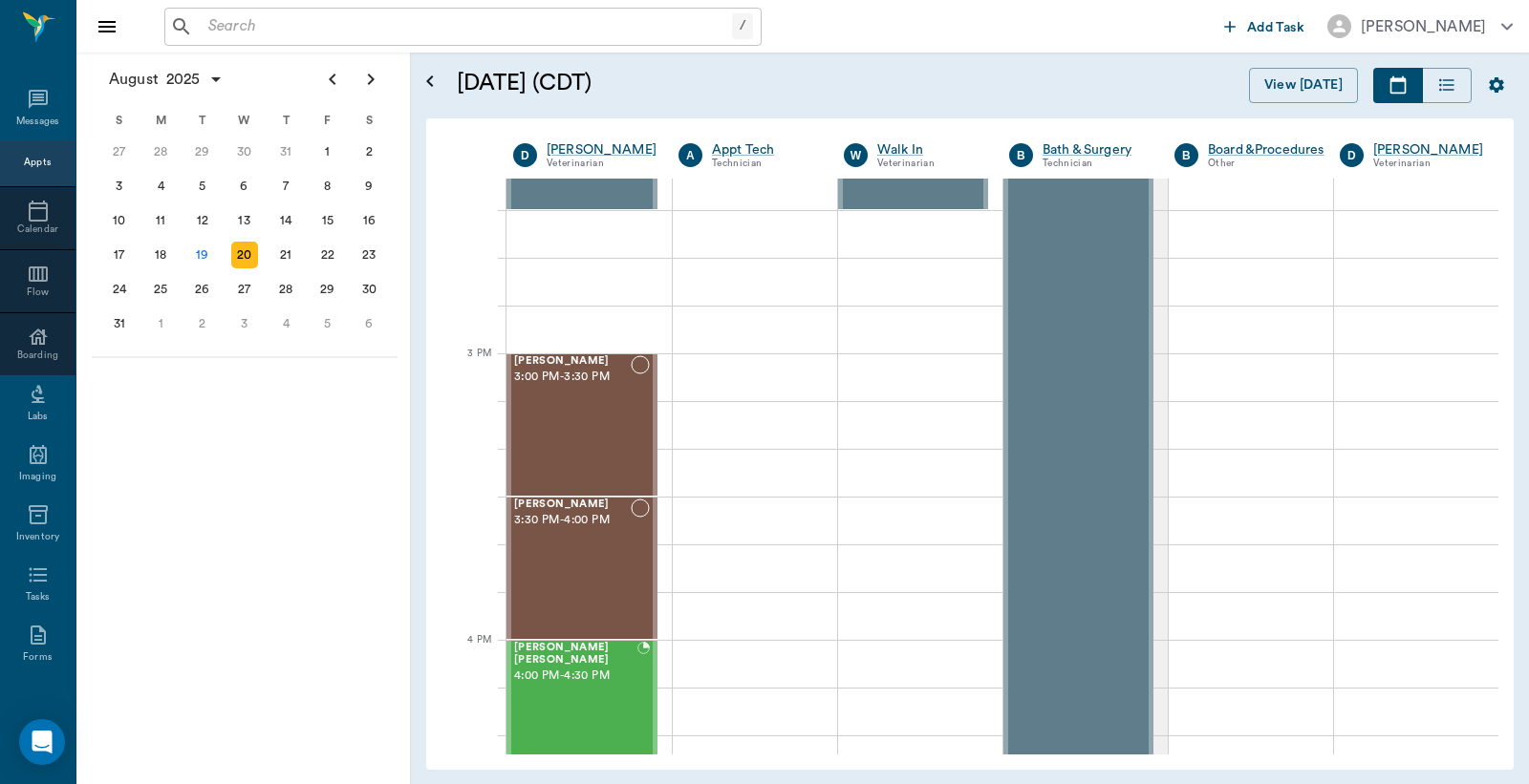
click at [1174, 15] on div "/ ​" at bounding box center [690, 27] width 1052 height 39
click at [27, 218] on icon at bounding box center [39, 211] width 23 height 23
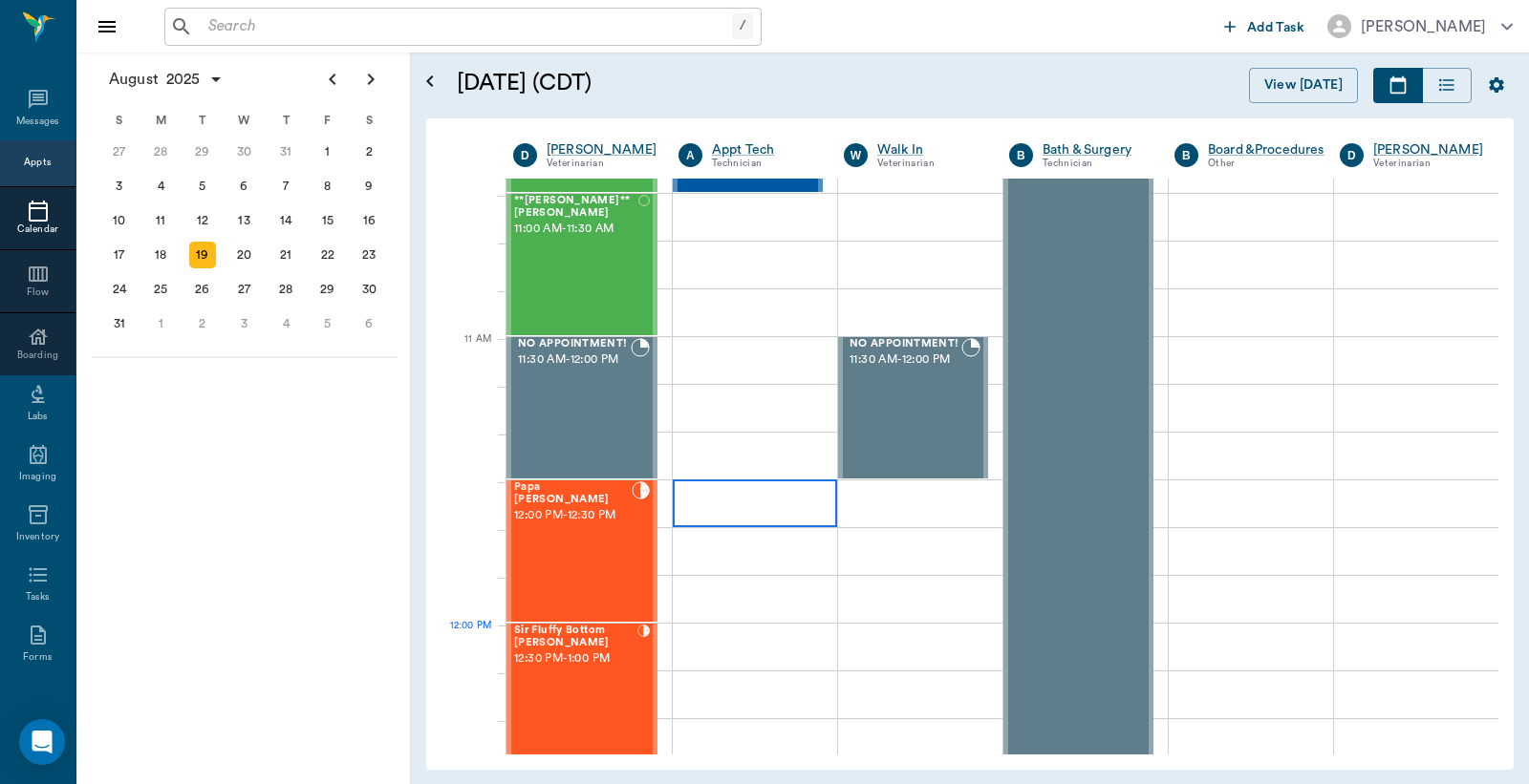
scroll to position [854, 0]
click at [240, 244] on div "20" at bounding box center [244, 255] width 27 height 27
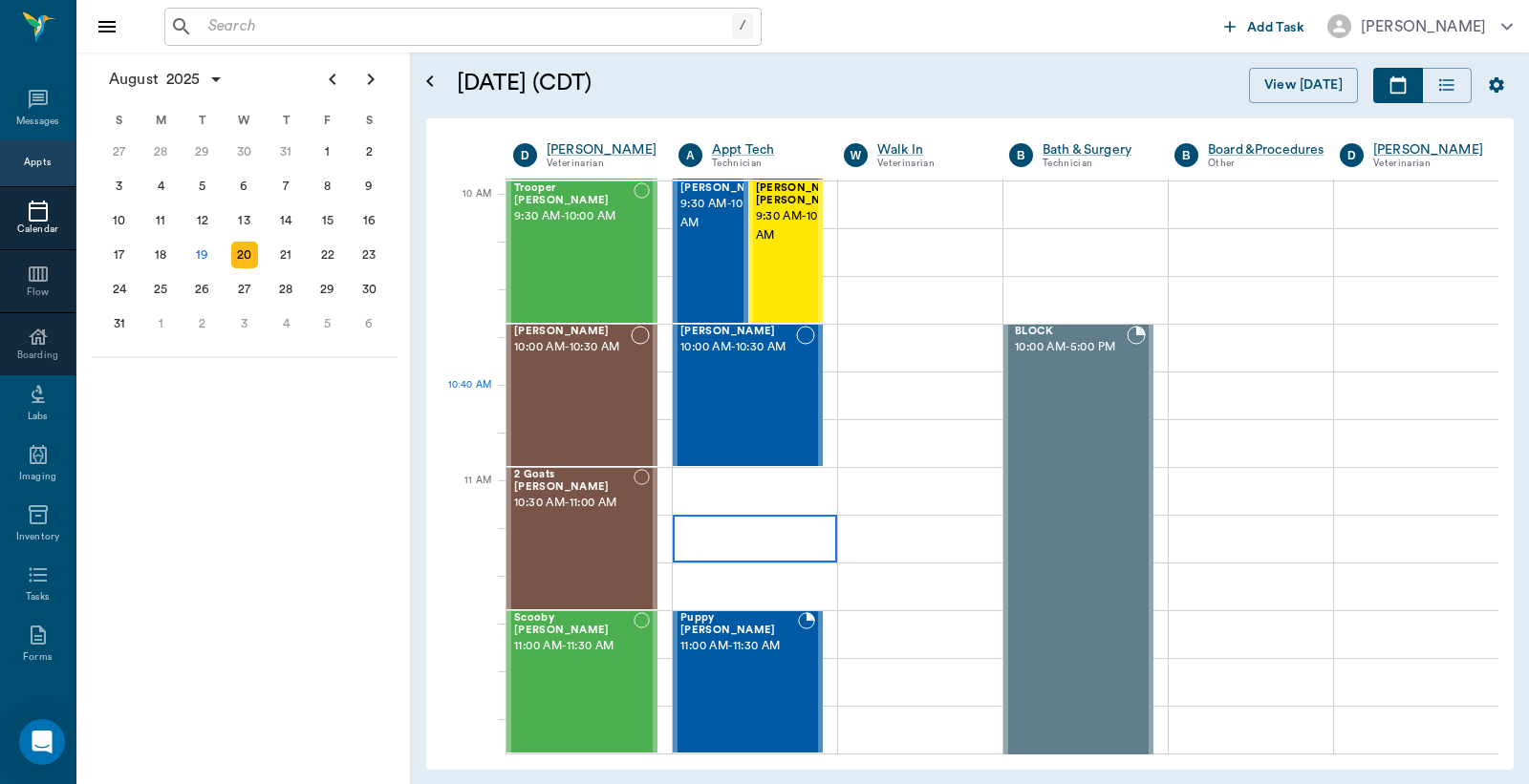
scroll to position [424, 0]
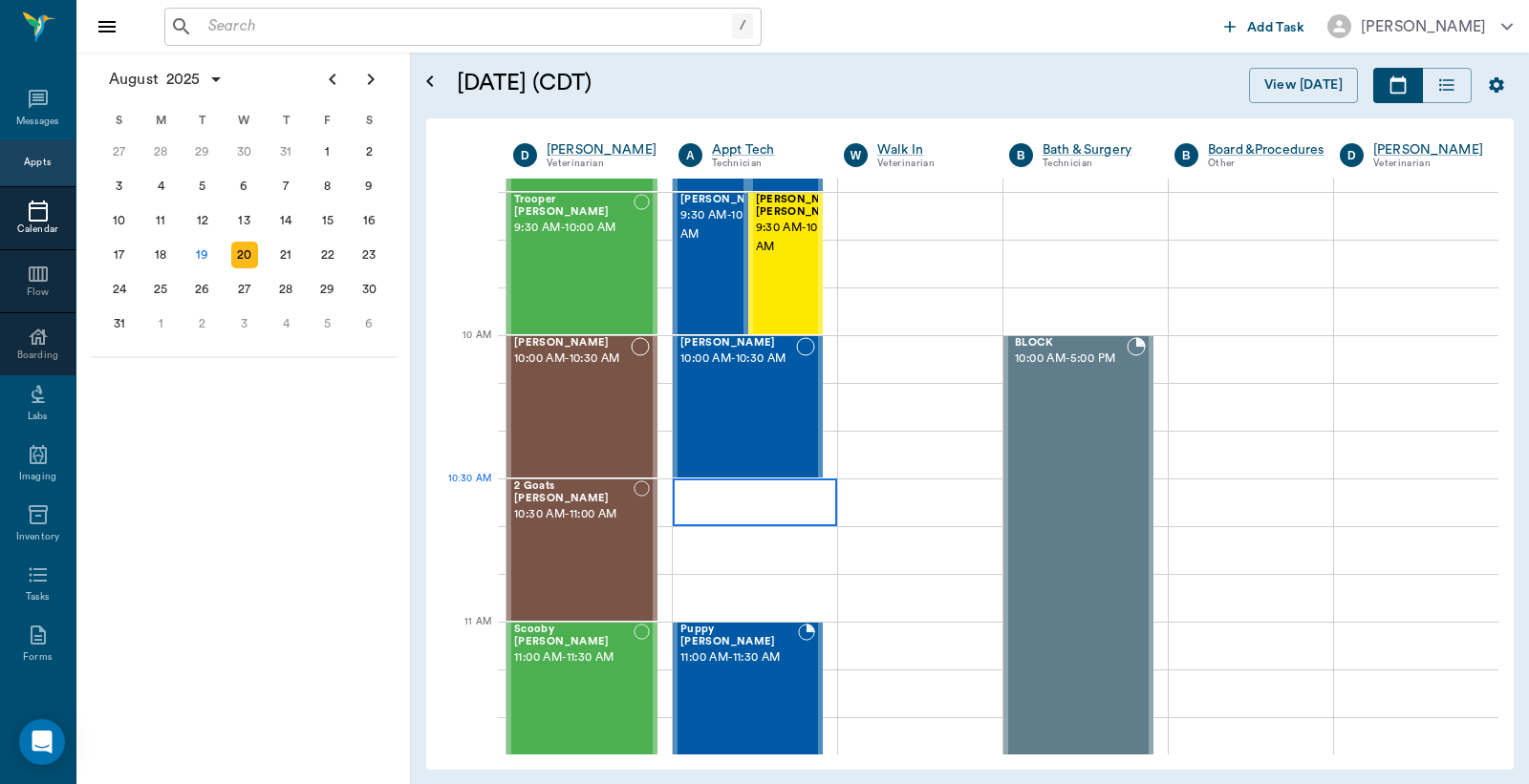
click at [689, 502] on div at bounding box center [754, 502] width 164 height 47
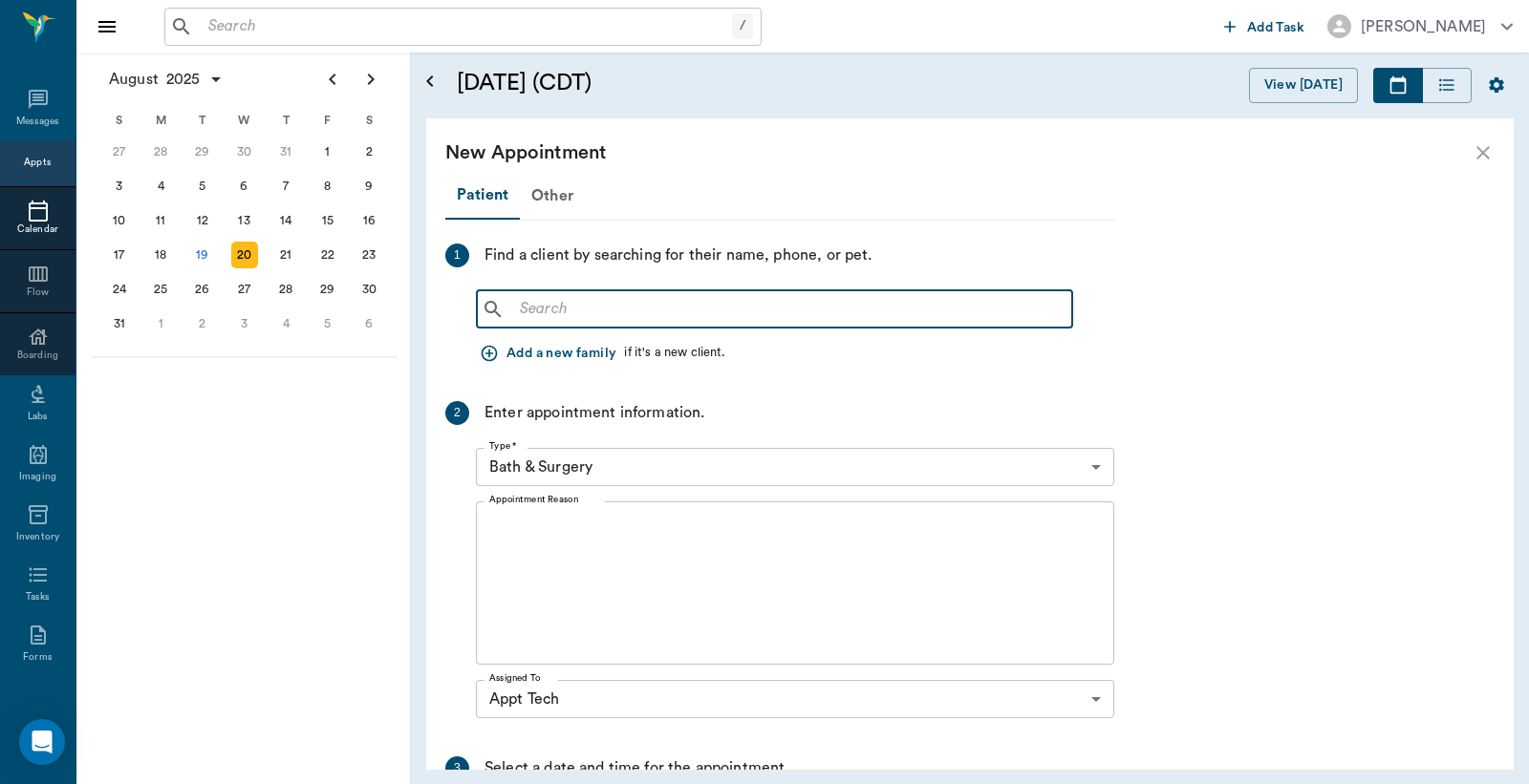
click at [596, 302] on input "text" at bounding box center [788, 310] width 552 height 27
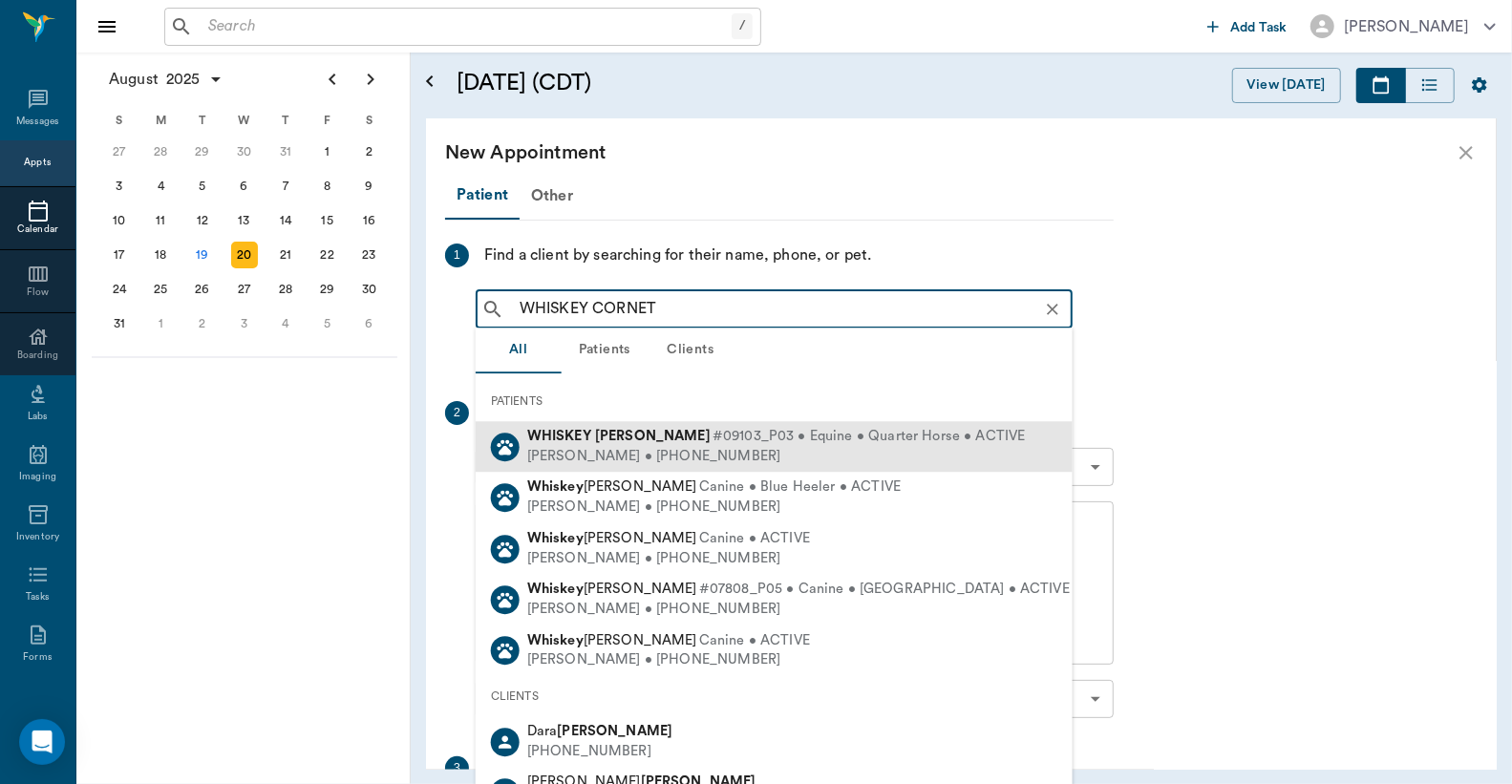
click at [615, 440] on b "Cornett" at bounding box center [653, 435] width 116 height 14
type input "WHISKEY CORNET"
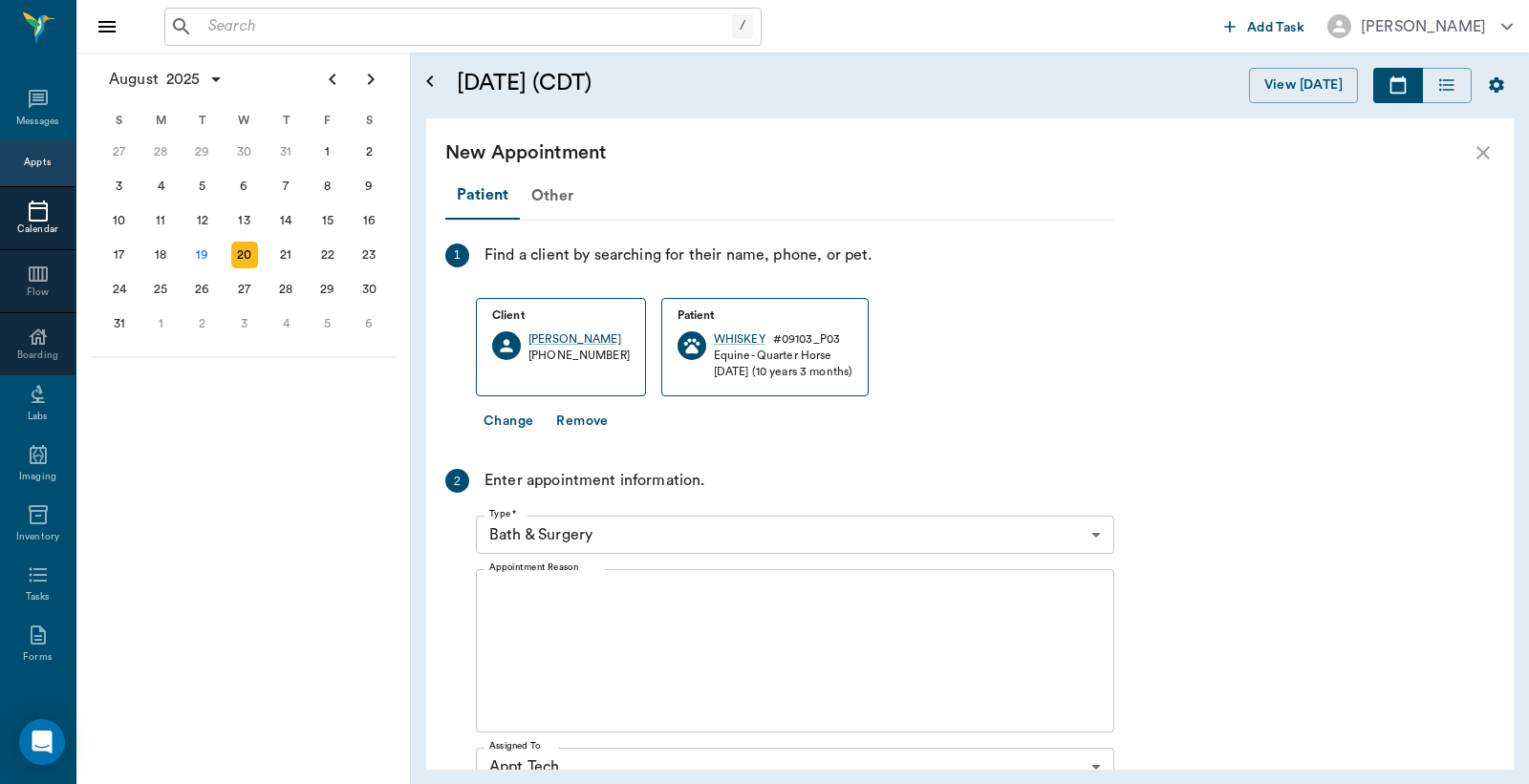
click at [637, 535] on body "/ ​ Add Task Dr. Bert Ellsworth Nectar Messages Appts Calendar Flow Boarding La…" at bounding box center [764, 392] width 1529 height 784
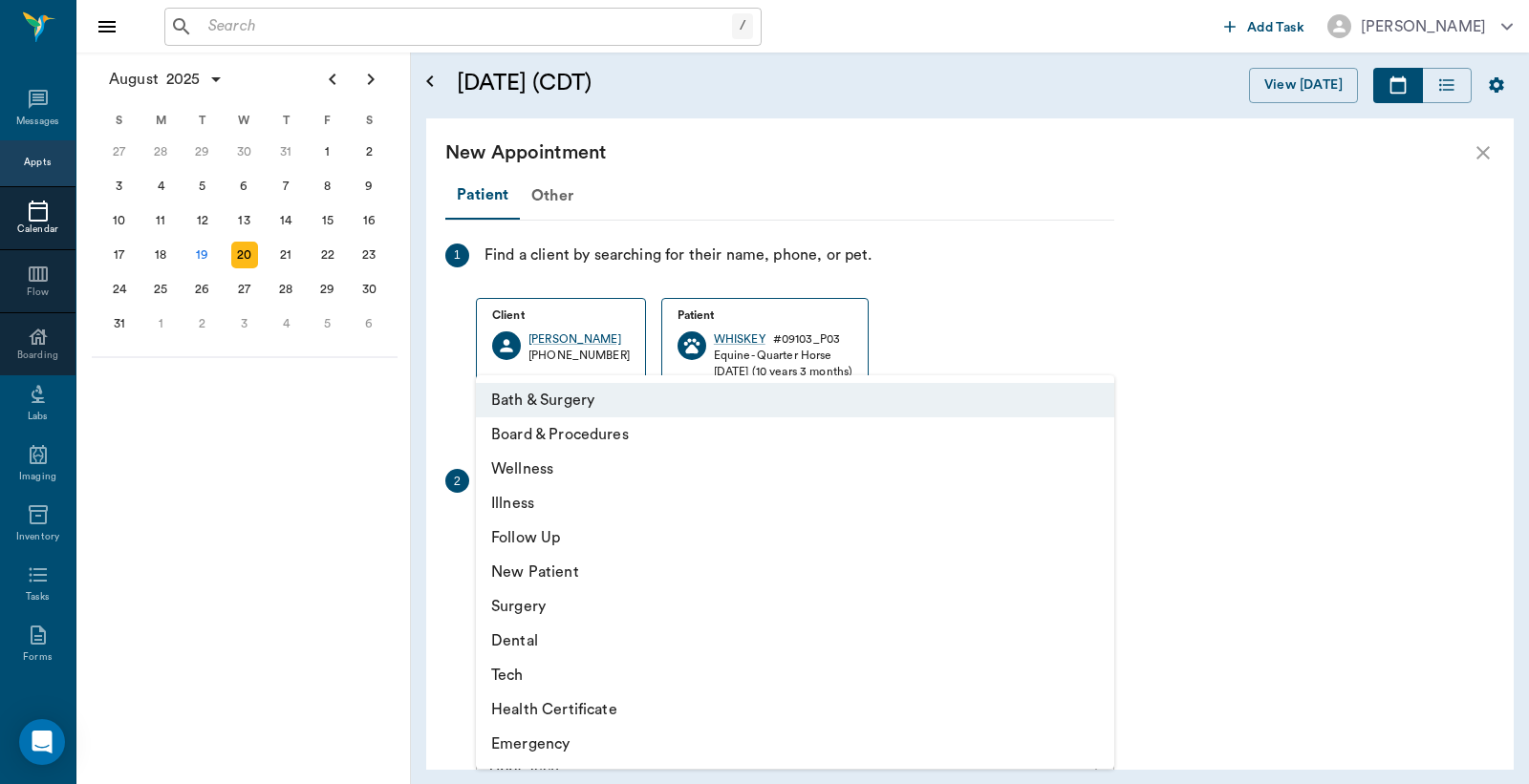
click at [523, 684] on li "Tech" at bounding box center [795, 676] width 638 height 35
type input "65d2be4f46e3a538d89b8c1a"
type input "11:00 AM"
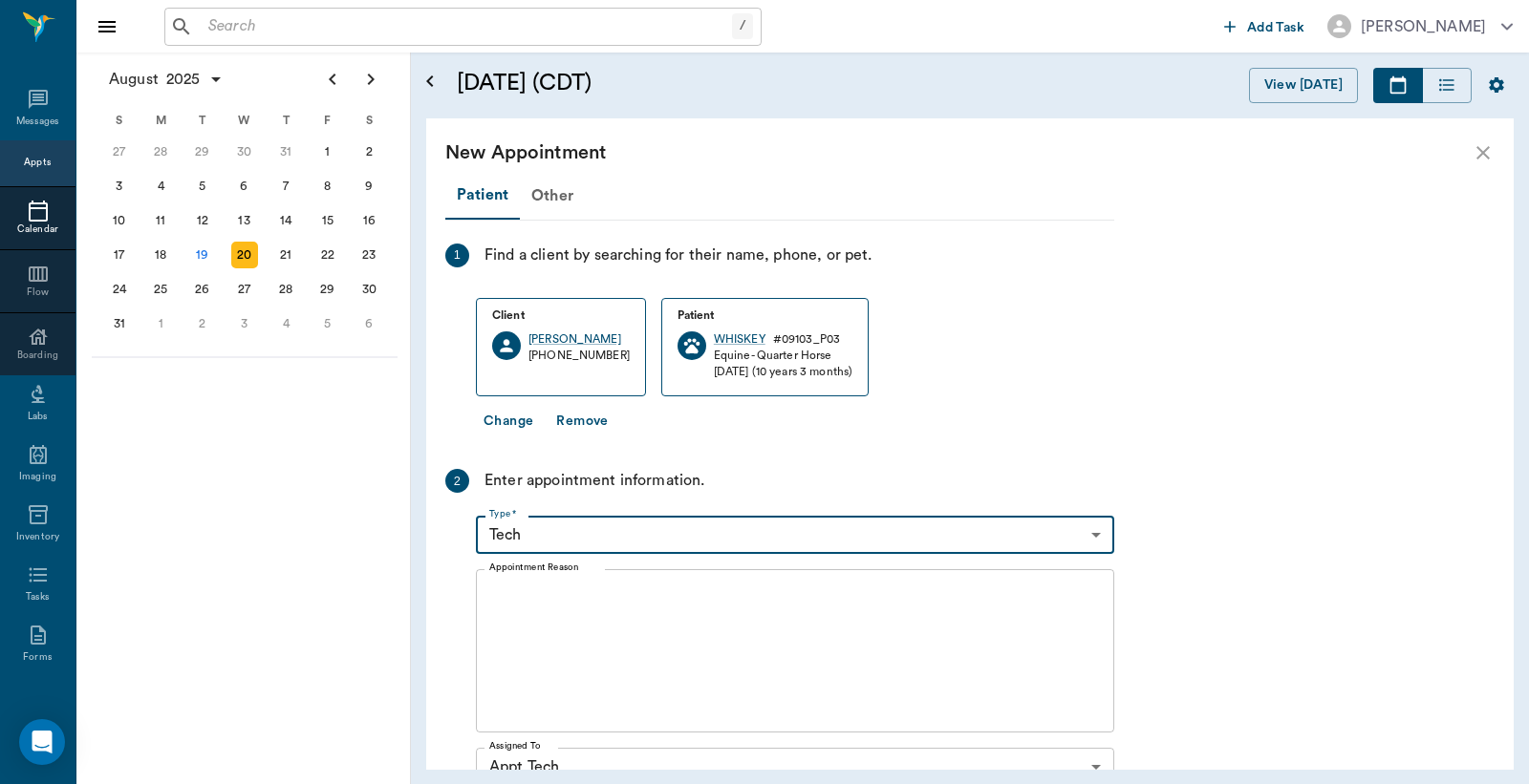
click at [549, 621] on textarea "Appointment Reason" at bounding box center [794, 651] width 611 height 132
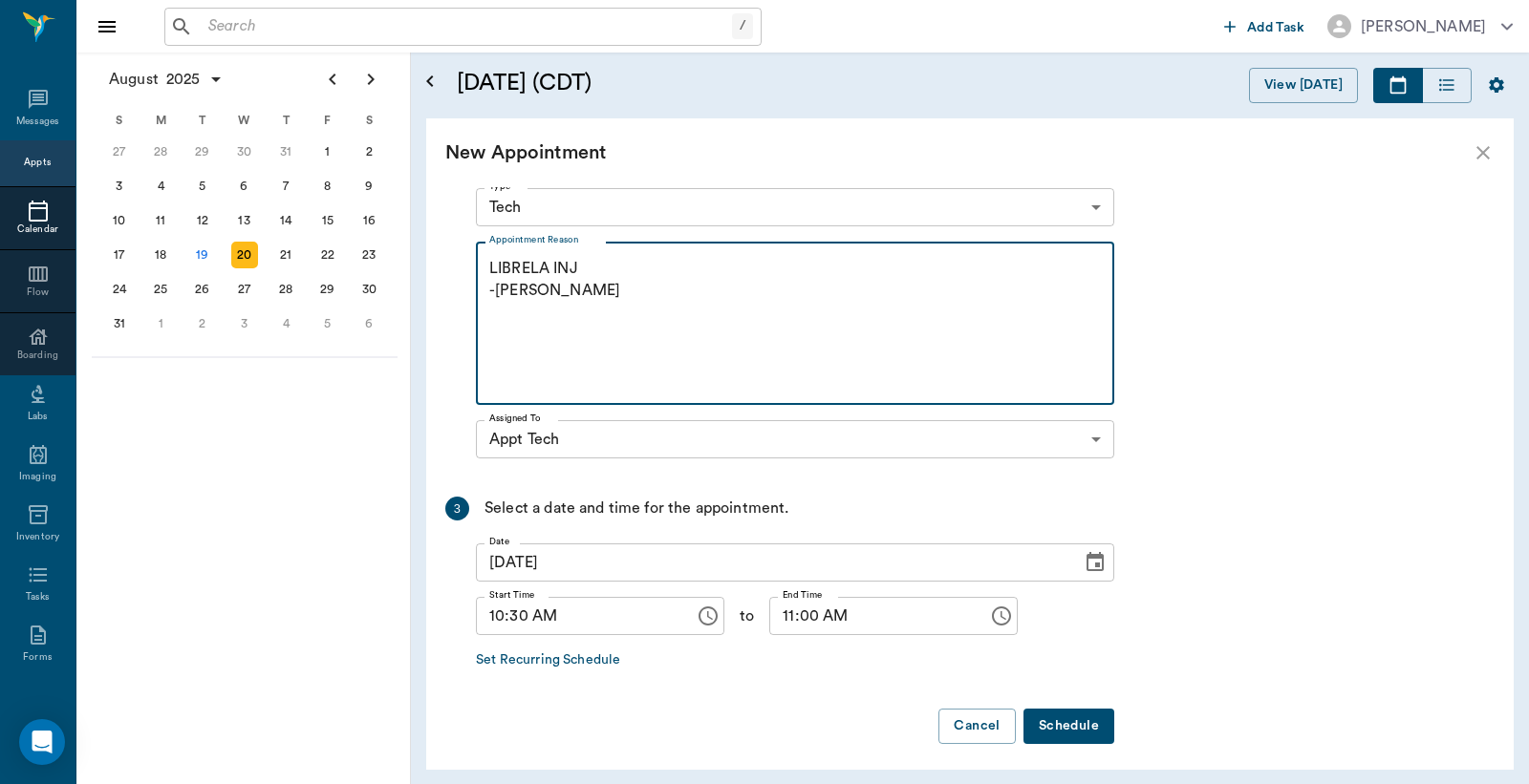
scroll to position [335, 0]
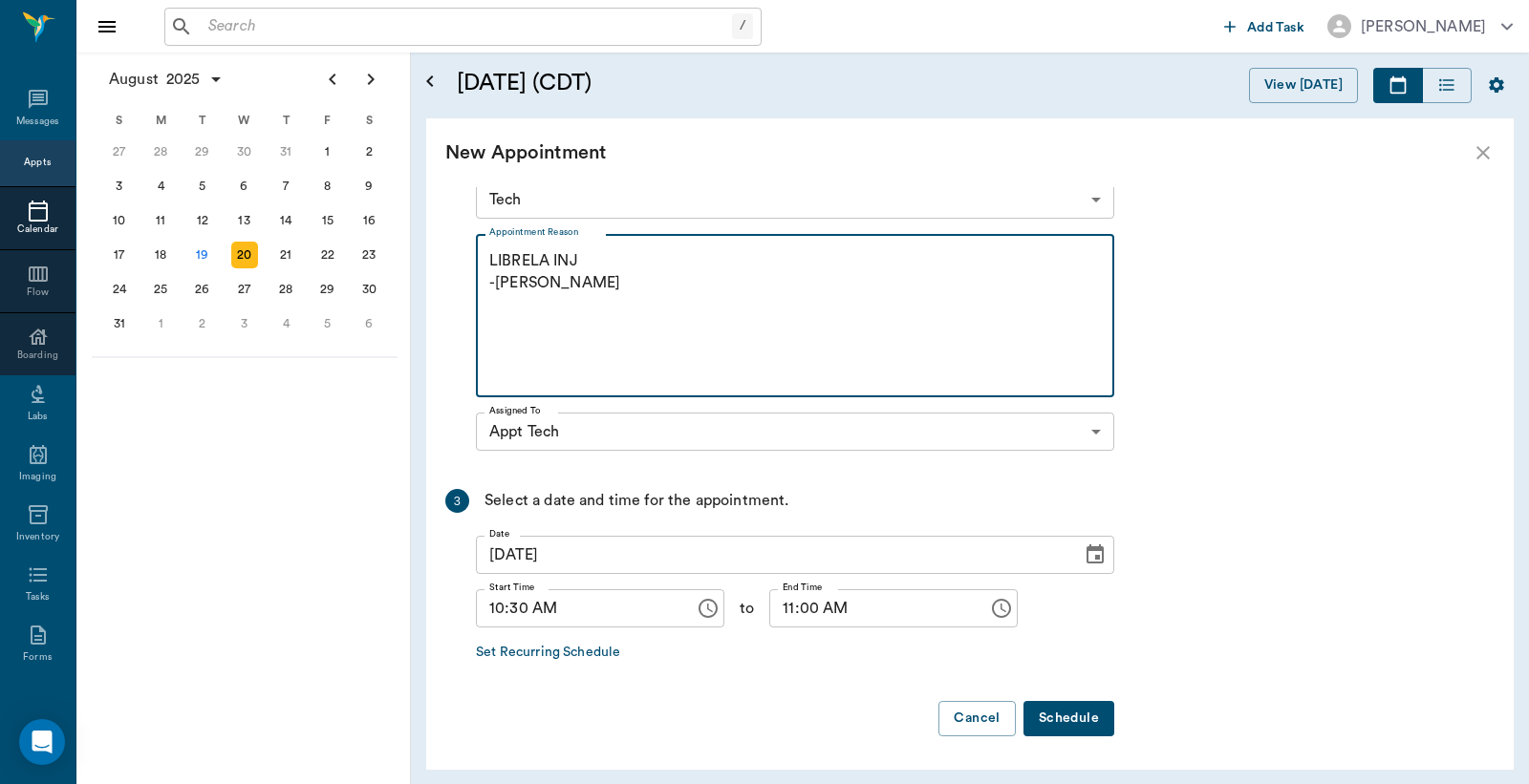
type textarea "LIBRELA INJ -LORY"
click at [1048, 723] on button "Schedule" at bounding box center [1068, 718] width 91 height 36
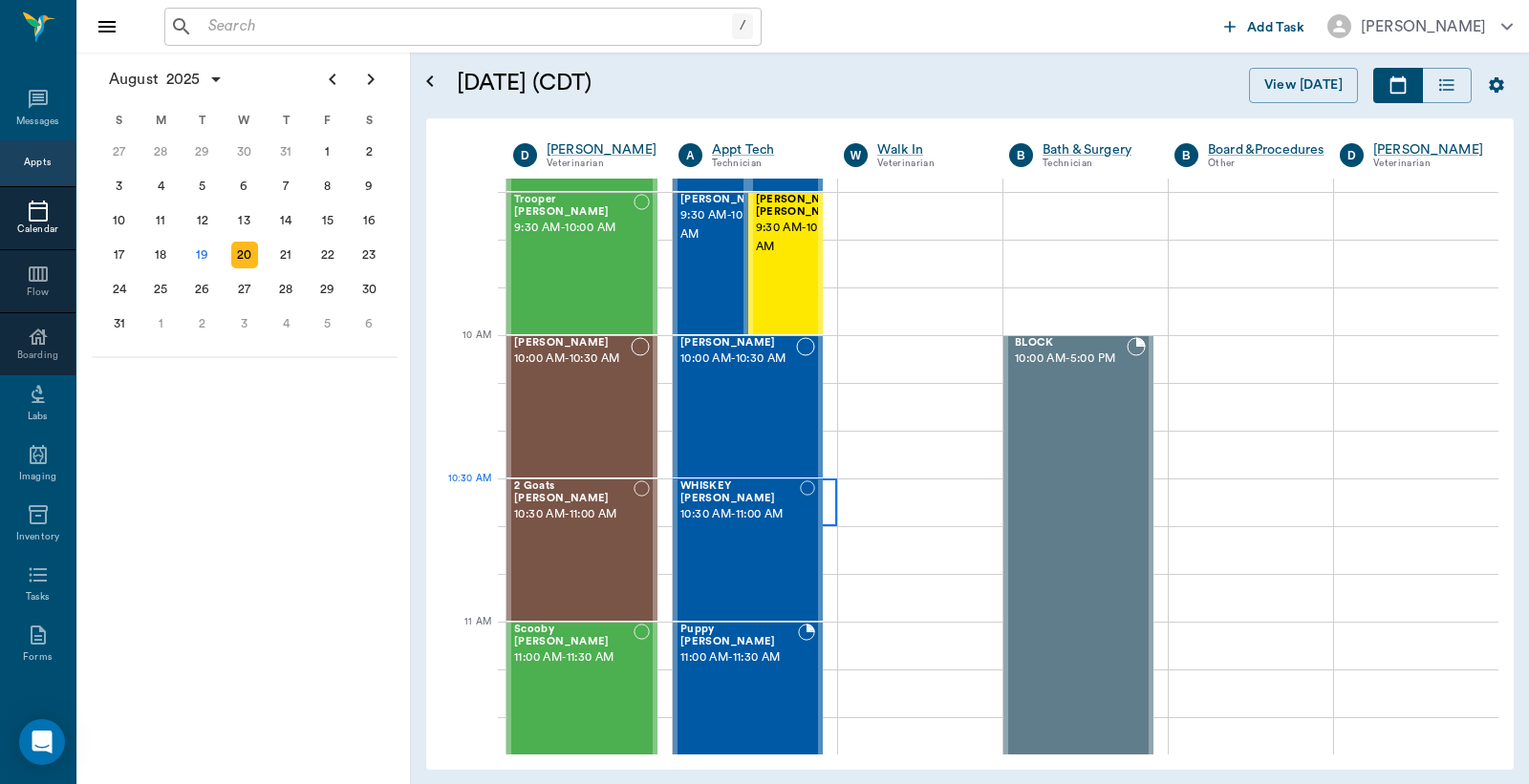
click at [826, 510] on div at bounding box center [754, 502] width 164 height 47
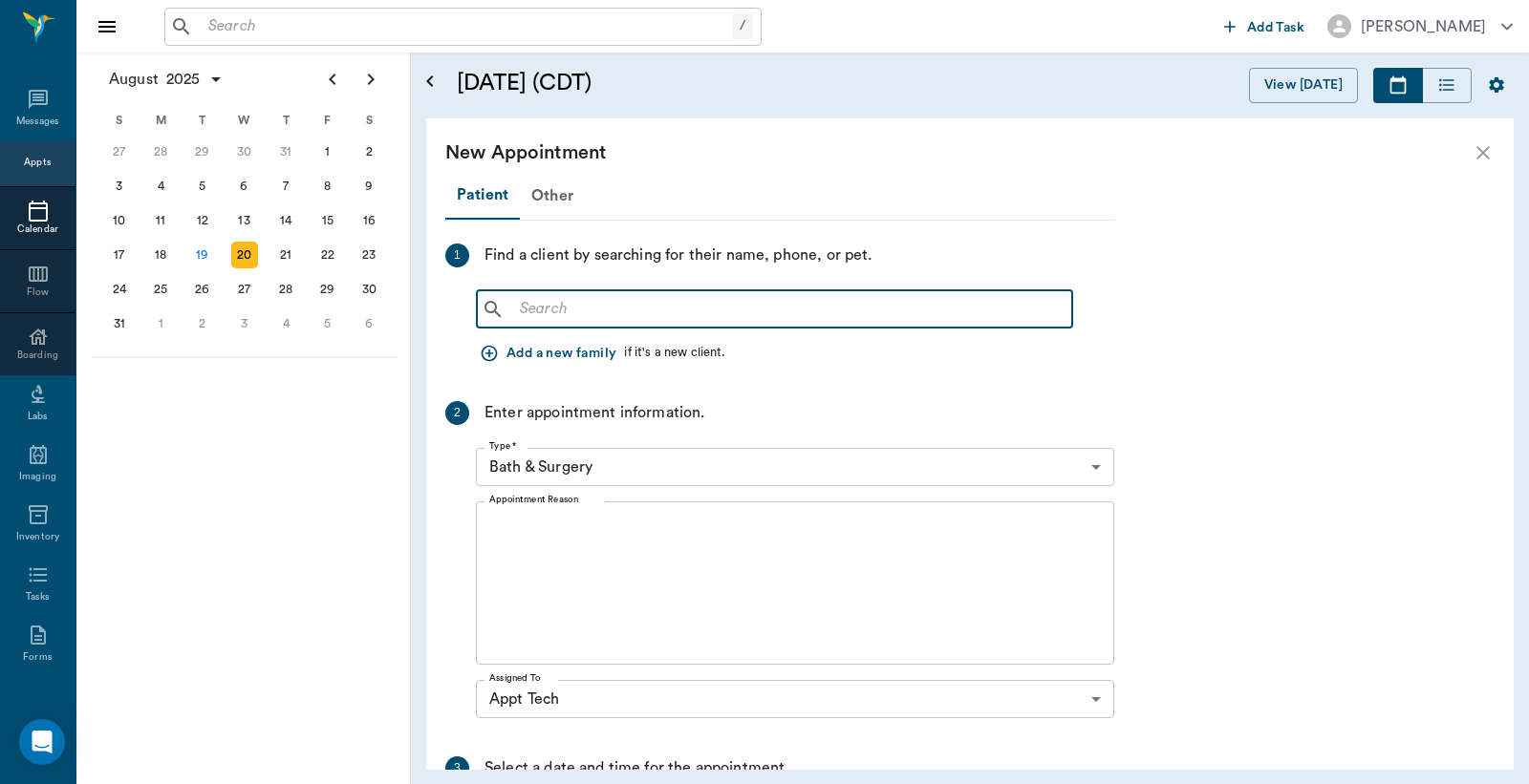
click at [637, 316] on input "text" at bounding box center [788, 310] width 552 height 27
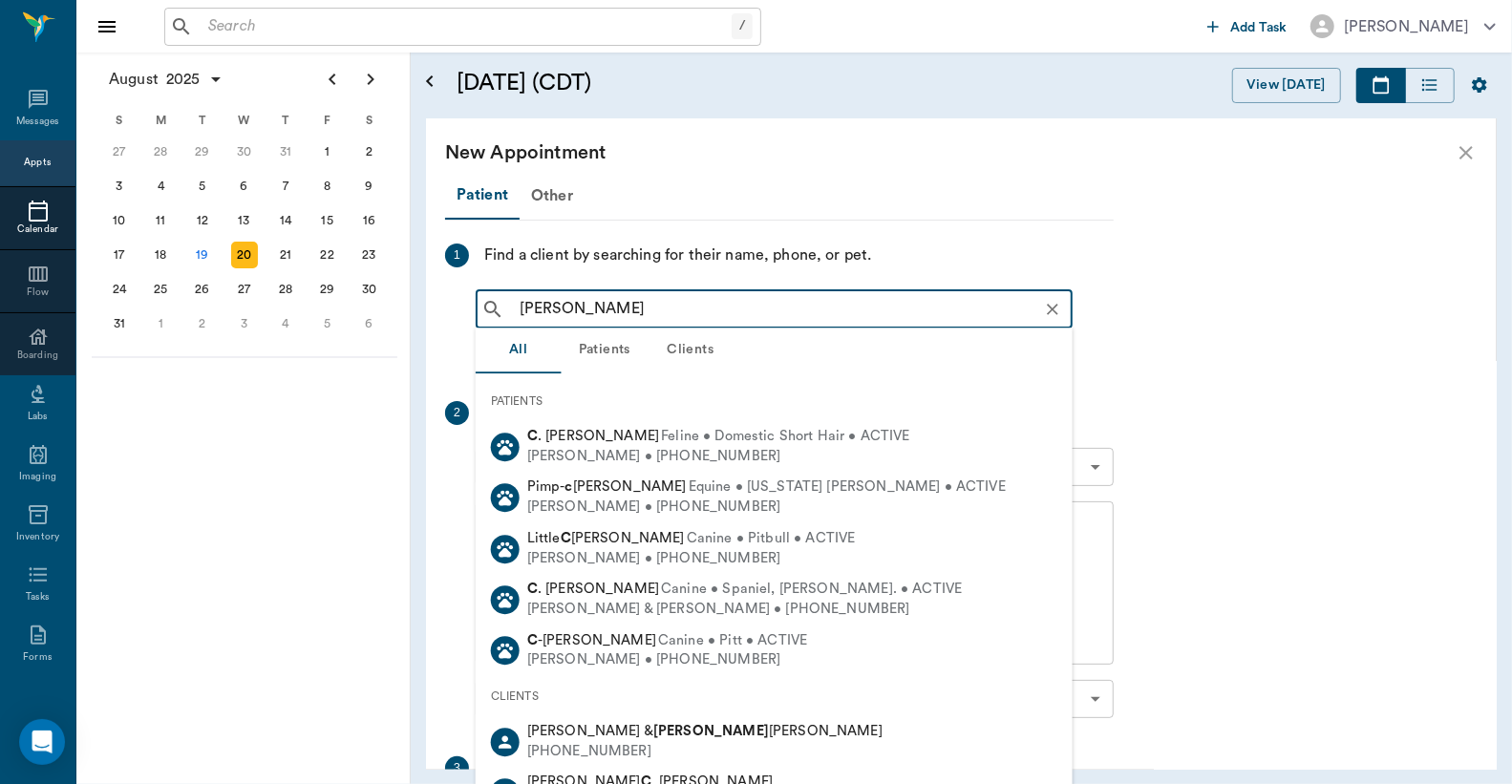
type input "MILO CORN"
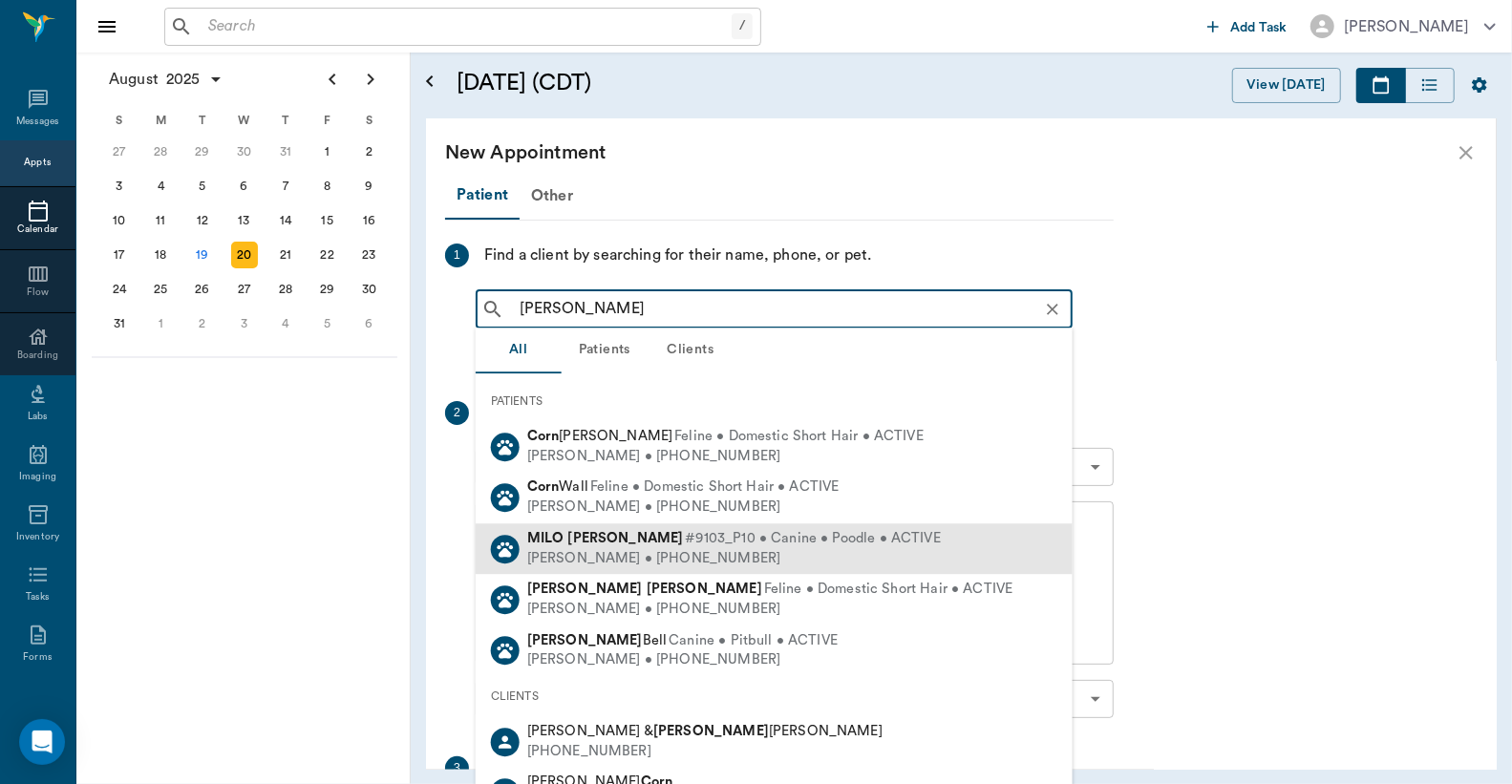
click at [685, 543] on span "#9103_P10 • Canine • Poodle • ACTIVE" at bounding box center [812, 539] width 255 height 20
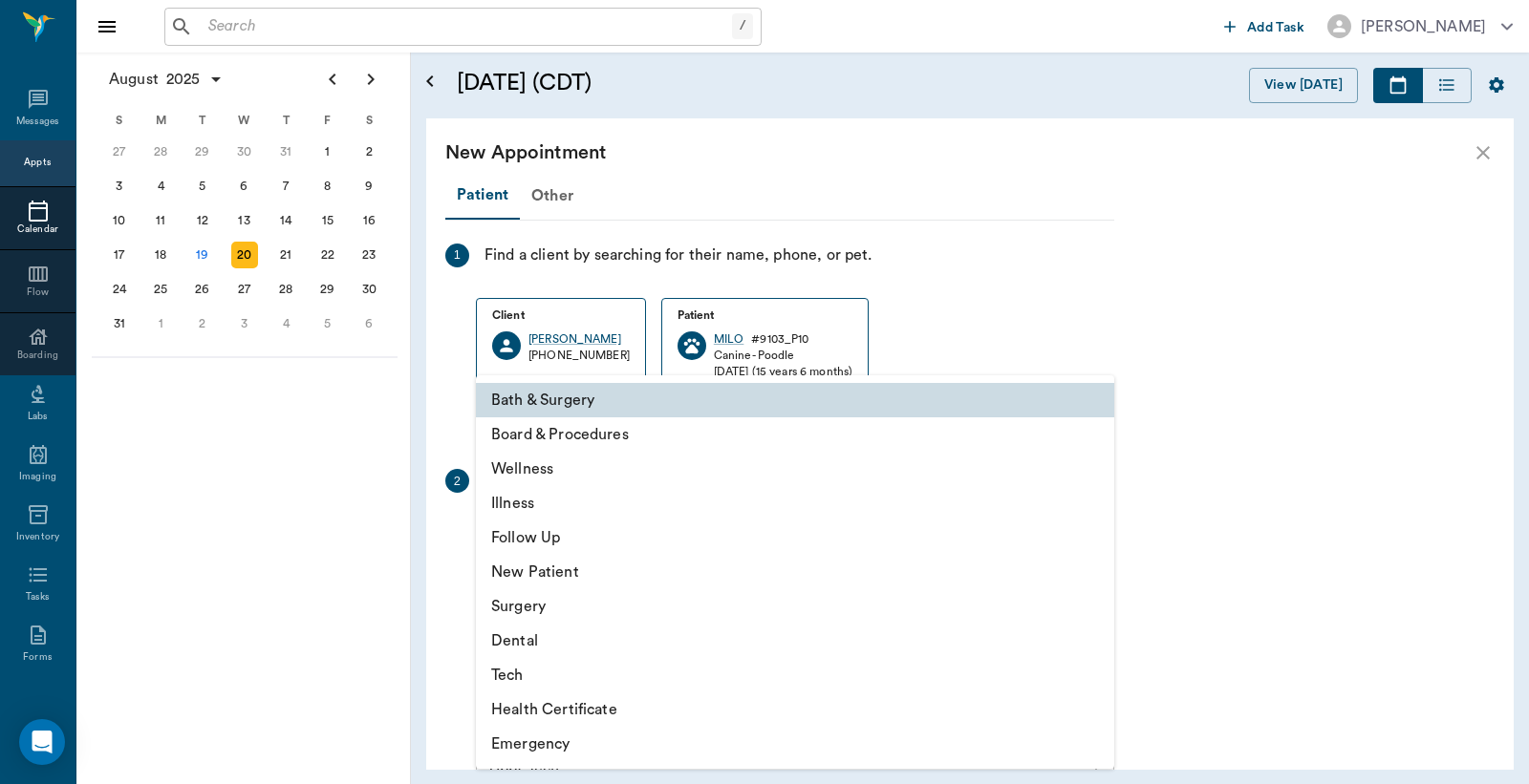
click at [646, 528] on body "/ ​ Add Task Dr. Bert Ellsworth Nectar Messages Appts Calendar Flow Boarding La…" at bounding box center [764, 392] width 1529 height 784
click at [511, 674] on li "Tech" at bounding box center [795, 676] width 638 height 35
type input "65d2be4f46e3a538d89b8c1a"
type input "11:00 AM"
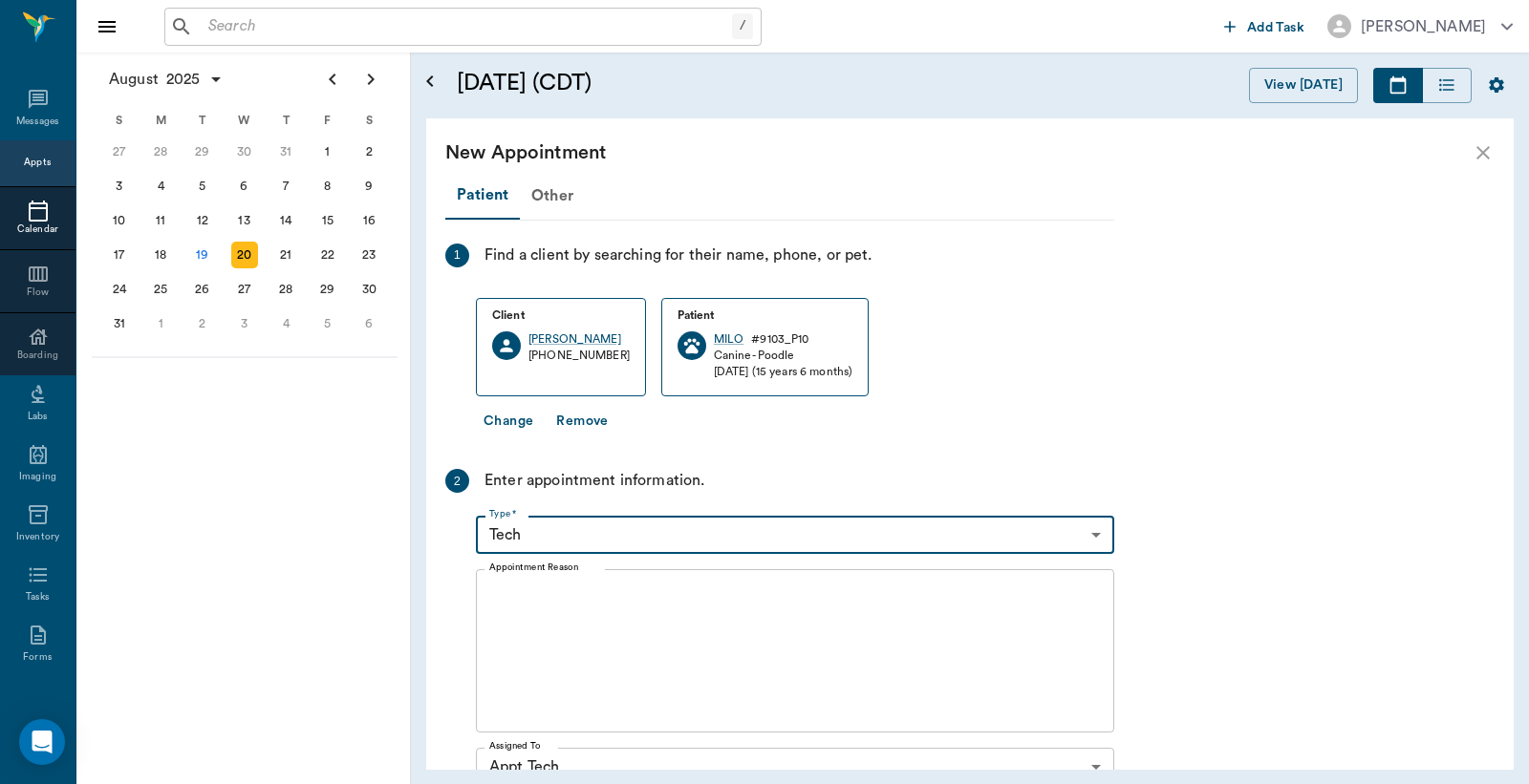
click at [568, 611] on textarea "Appointment Reason" at bounding box center [794, 651] width 611 height 132
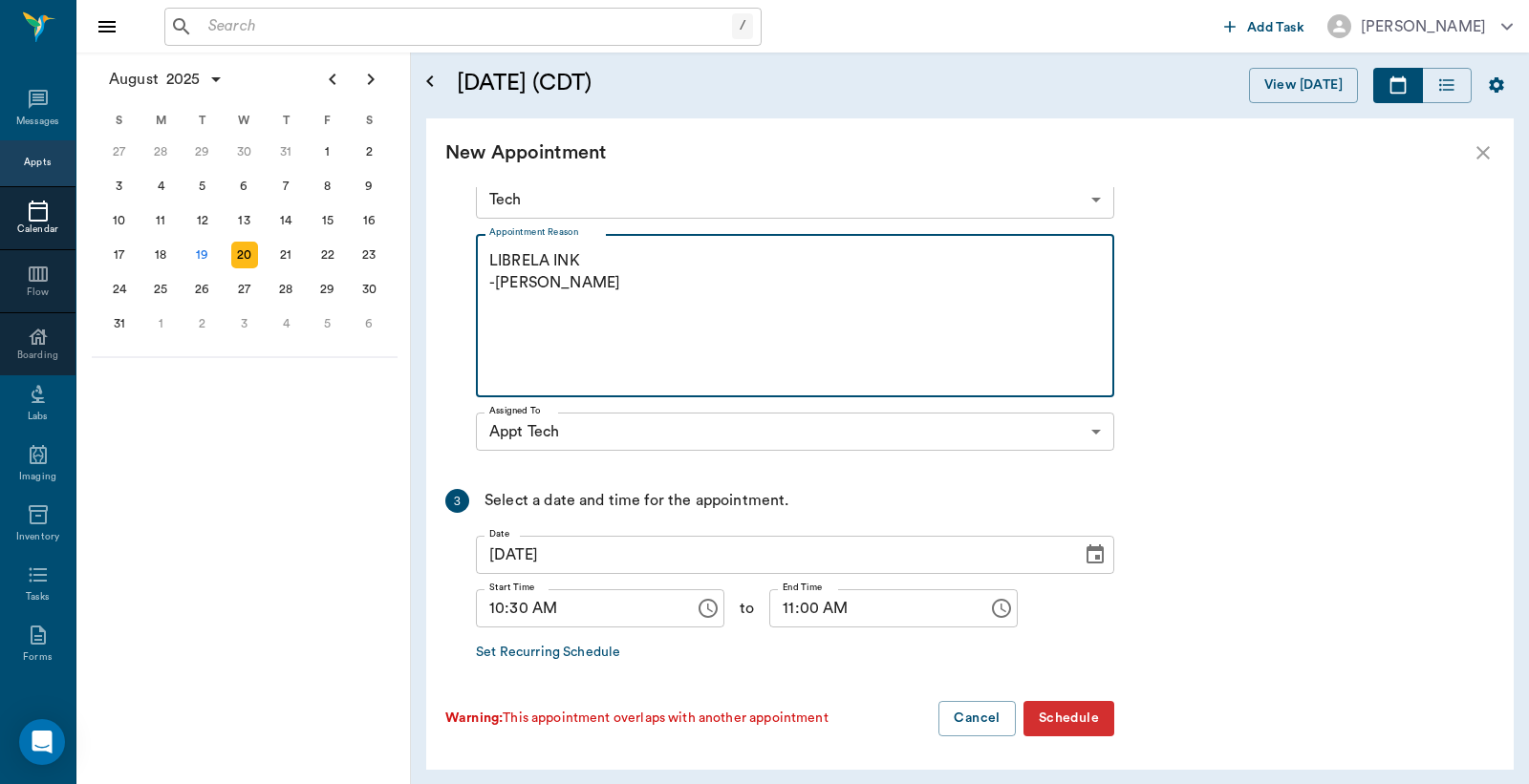
type textarea "LIBRELA INK -LORY"
click at [1057, 708] on button "Schedule" at bounding box center [1068, 718] width 91 height 36
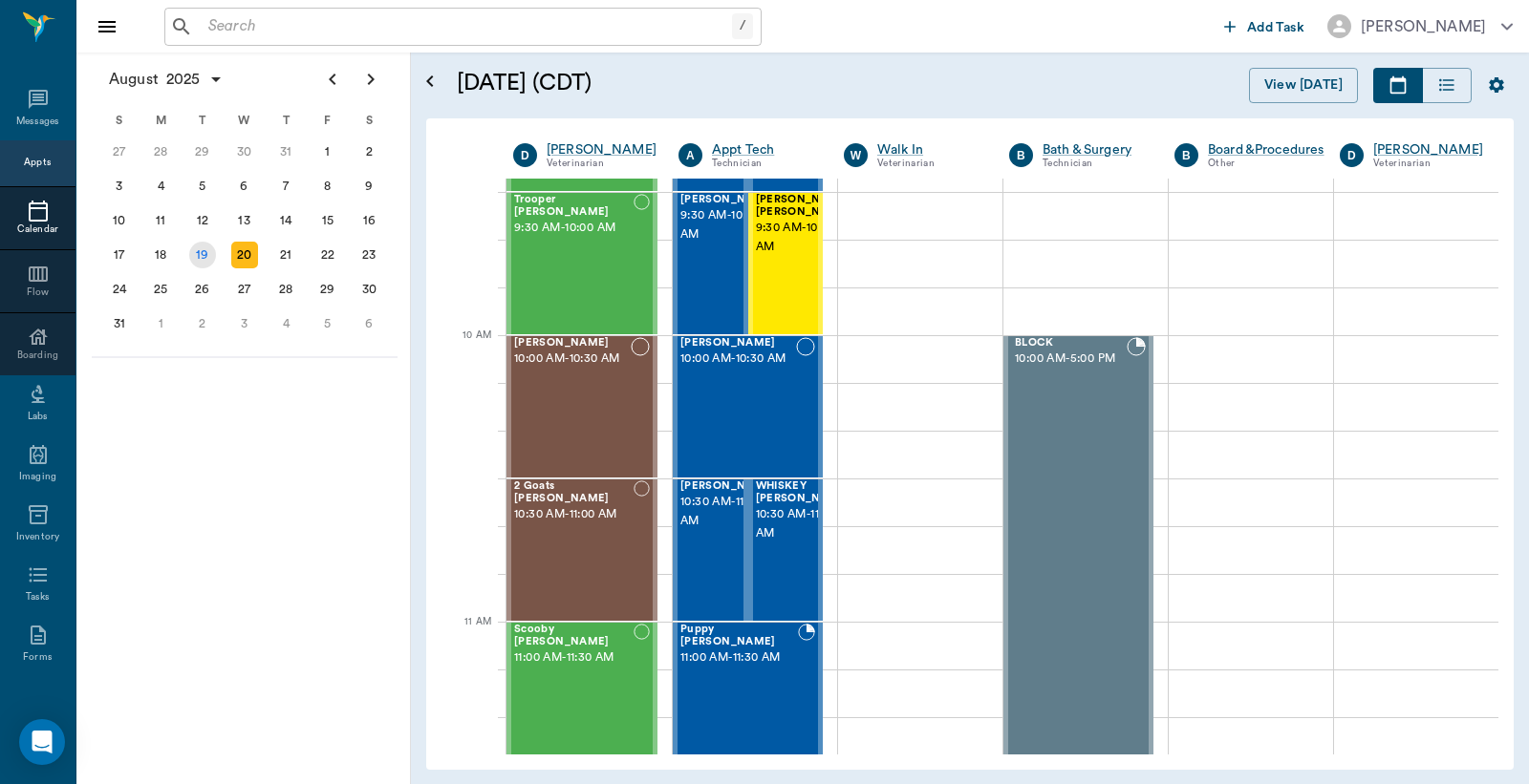
click at [205, 250] on div "19" at bounding box center [203, 255] width 27 height 27
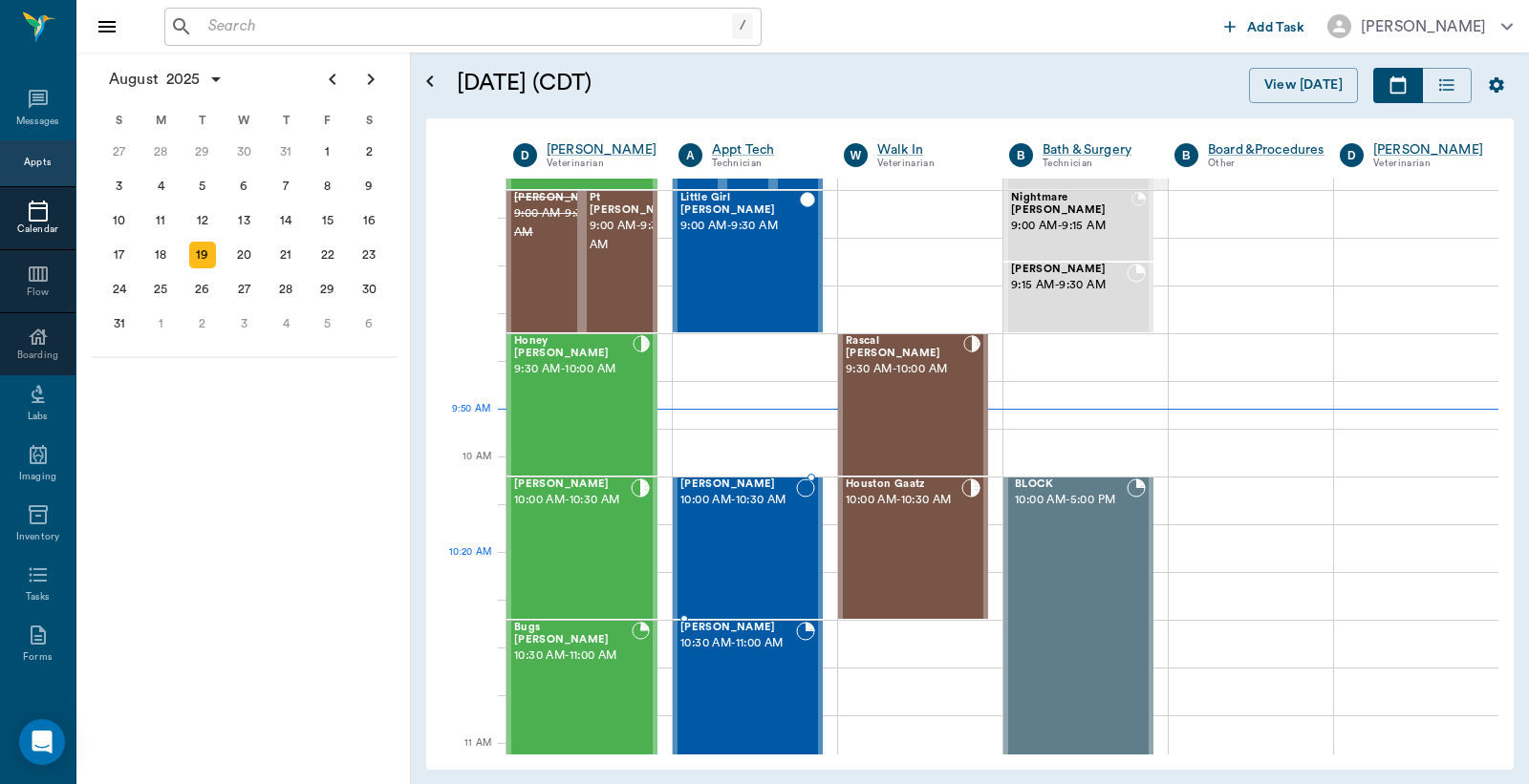
scroll to position [424, 0]
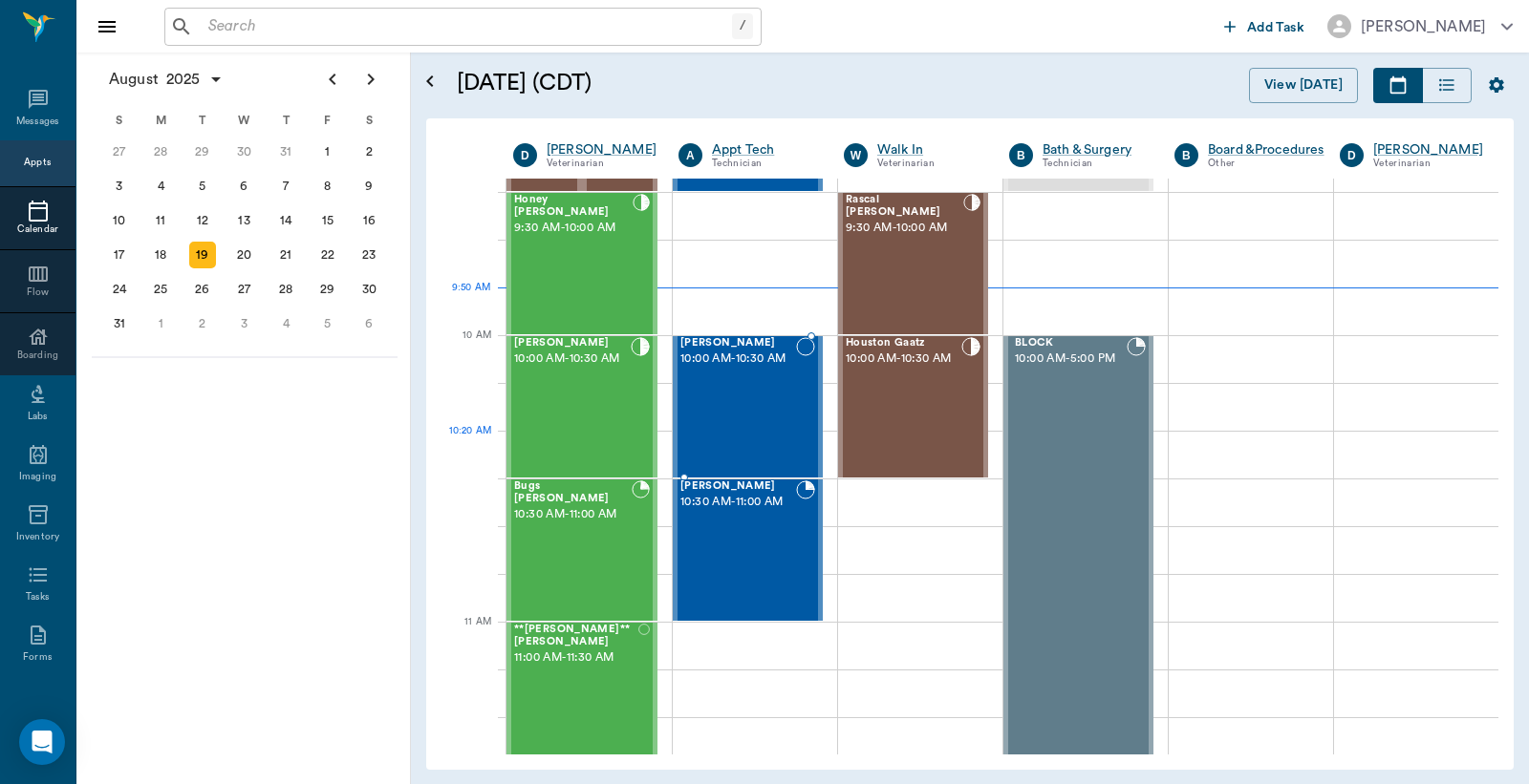
click at [742, 415] on div "Angie Dyckman 10:00 AM - 10:30 AM" at bounding box center [738, 406] width 116 height 139
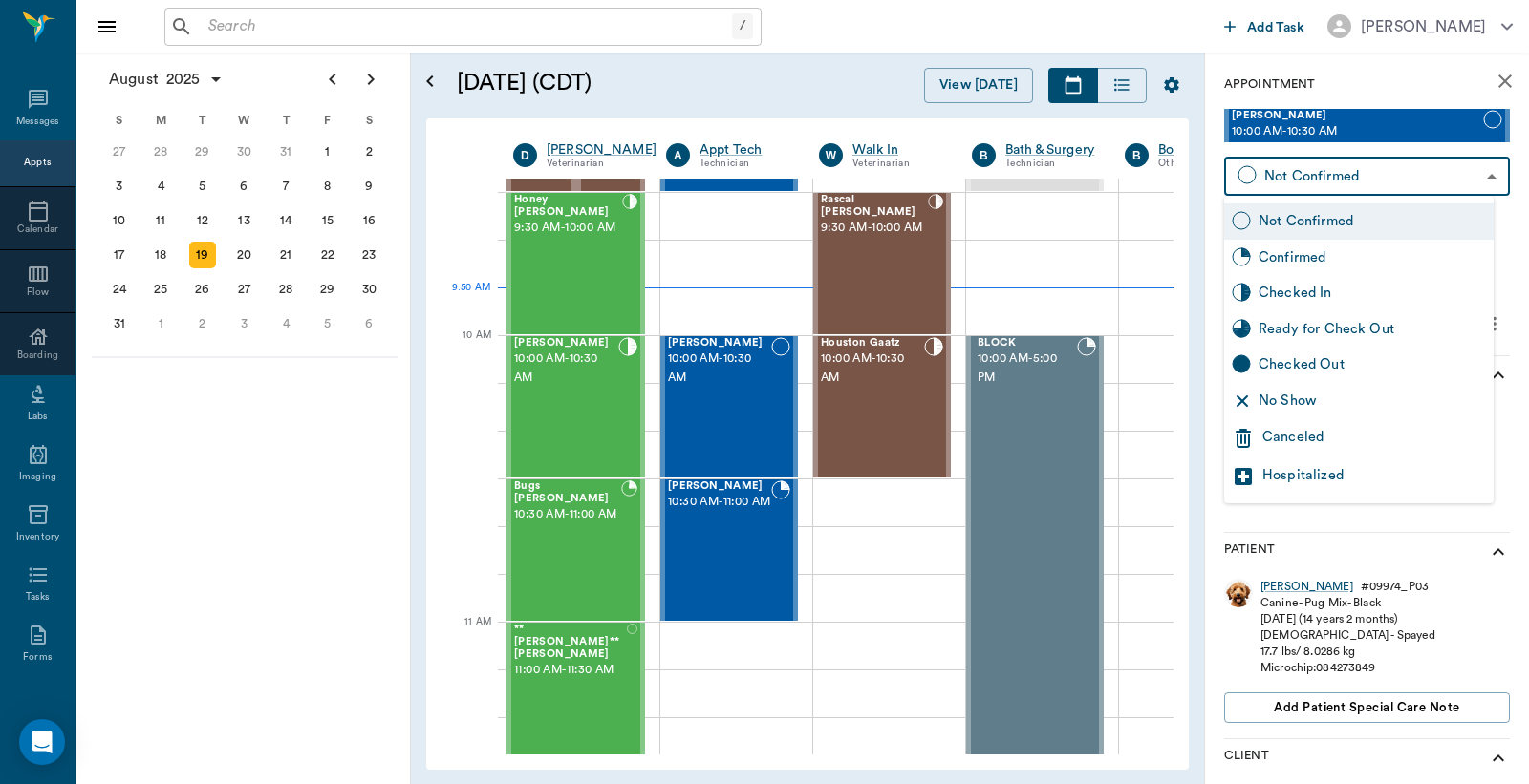
click at [1333, 160] on body "/ ​ Add Task Dr. Bert Ellsworth Nectar Messages Appts Calendar Flow Boarding La…" at bounding box center [764, 392] width 1529 height 784
click at [1269, 294] on div "Checked In" at bounding box center [1372, 294] width 227 height 21
type input "CHECKED_IN"
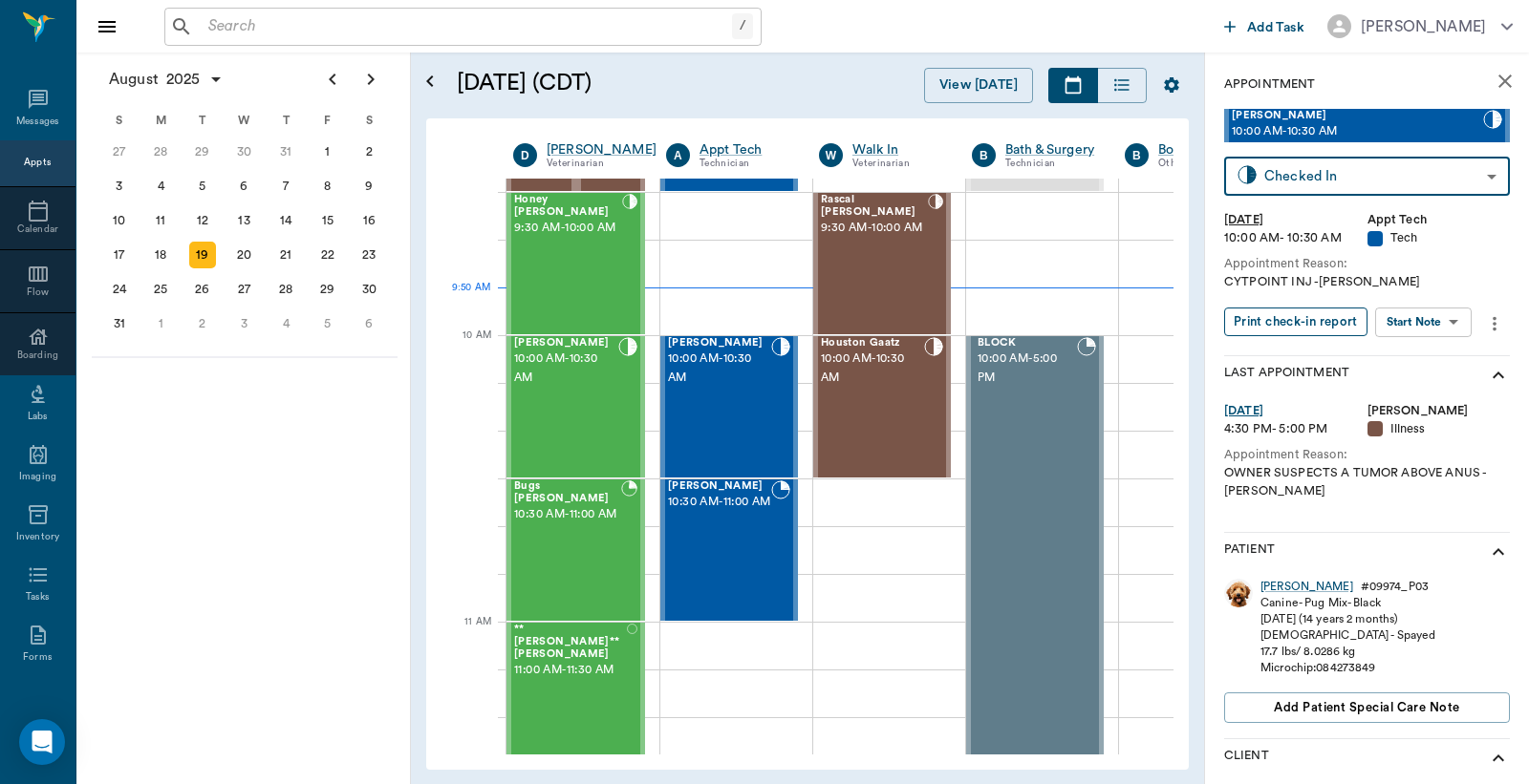
click at [1288, 320] on button "Print check-in report" at bounding box center [1295, 322] width 143 height 30
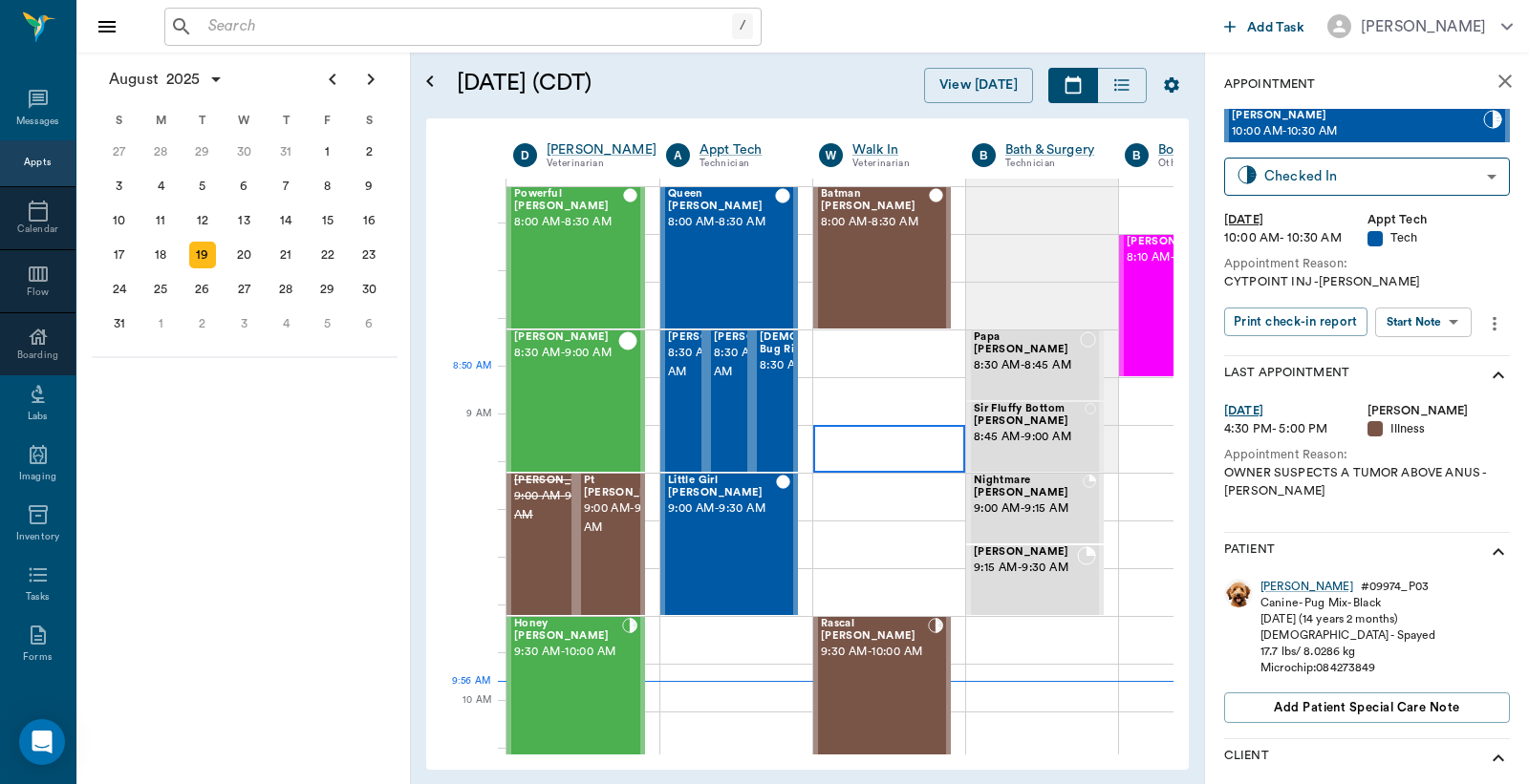
scroll to position [140, 0]
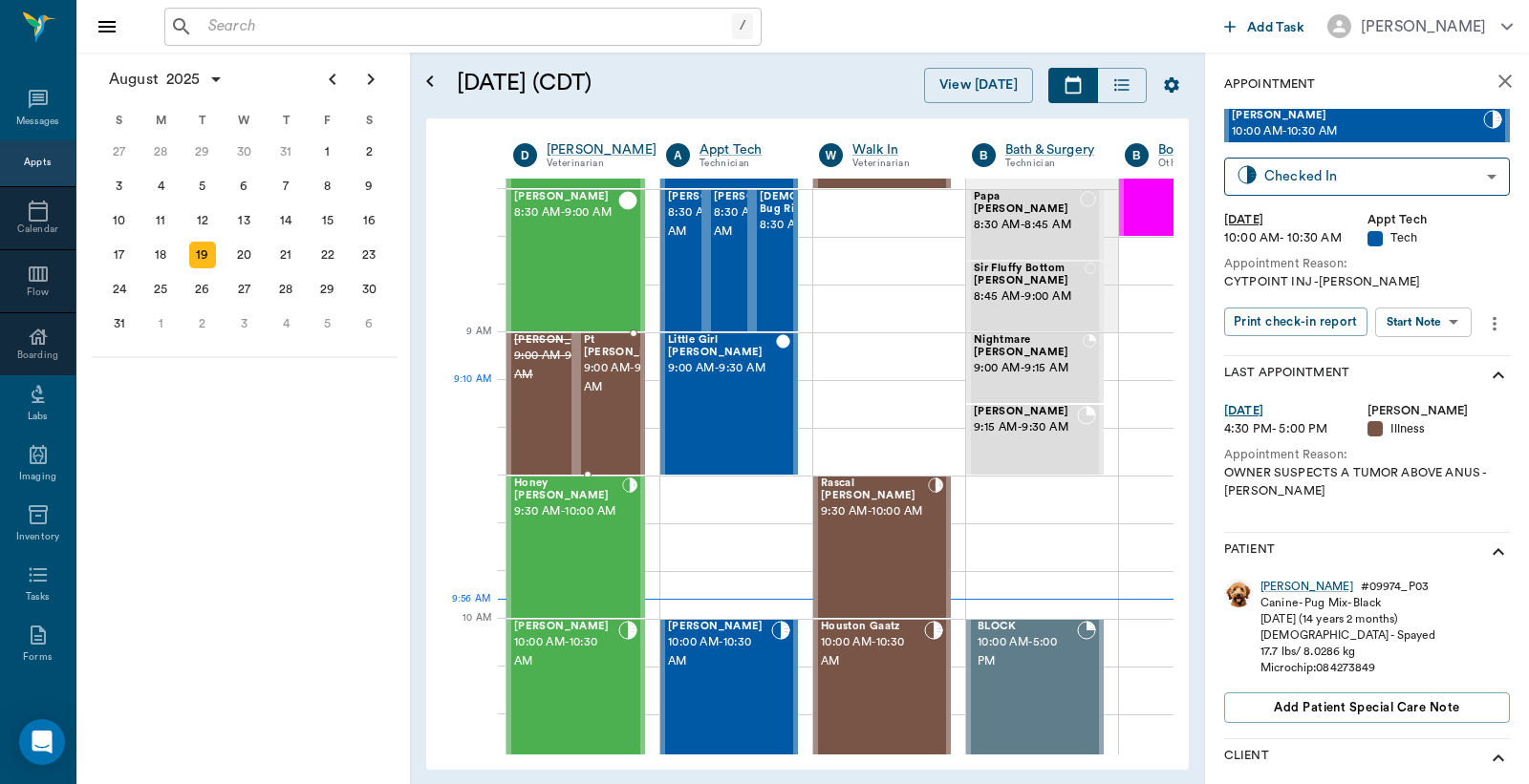
click at [600, 397] on span "9:00 AM - 9:30 AM" at bounding box center [631, 378] width 96 height 39
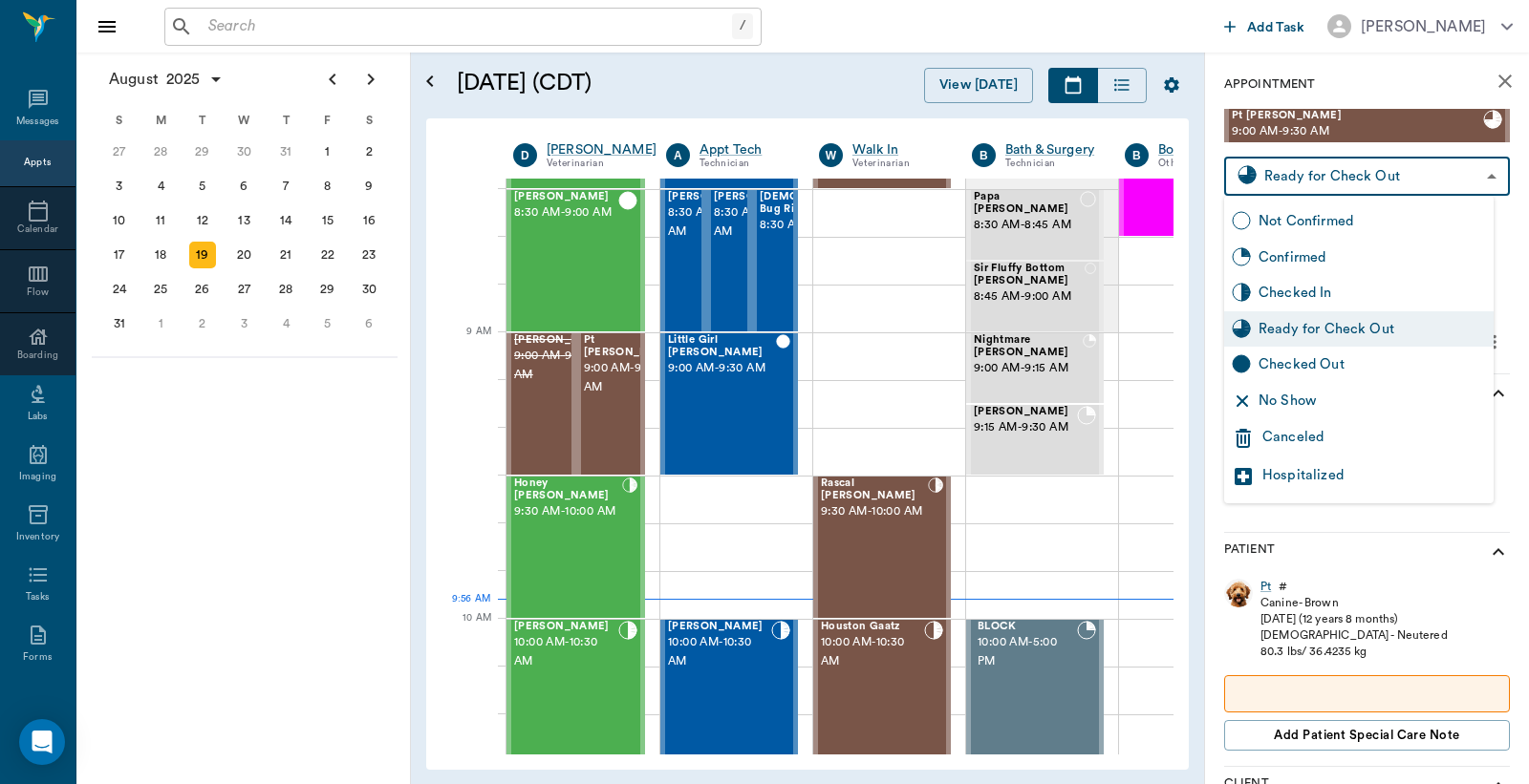
click at [1330, 169] on body "/ ​ Add Task Dr. Bert Ellsworth Nectar Messages Appts Calendar Flow Boarding La…" at bounding box center [764, 392] width 1529 height 784
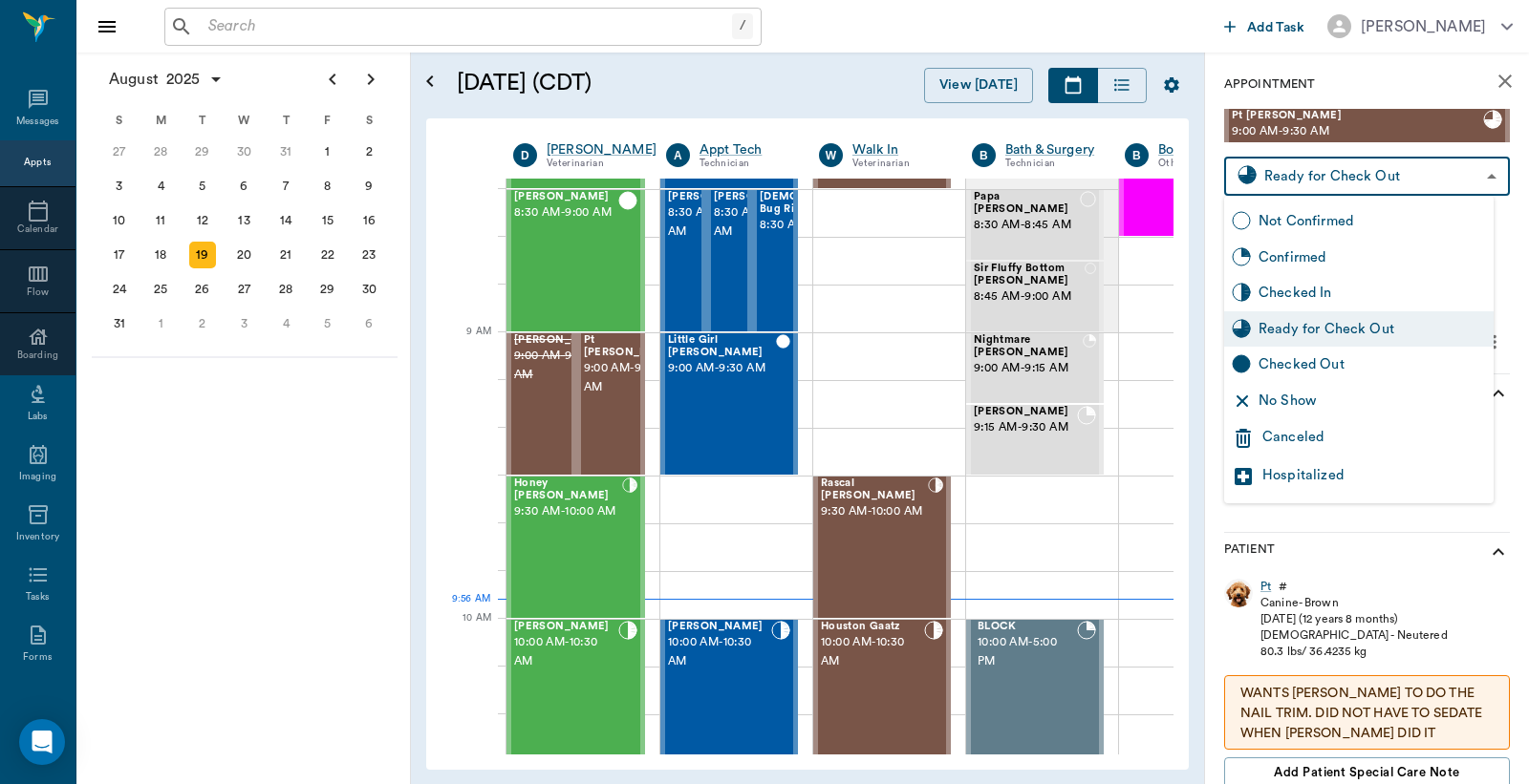
click at [1304, 366] on div "Checked Out" at bounding box center [1372, 365] width 227 height 21
type input "CHECKED_OUT"
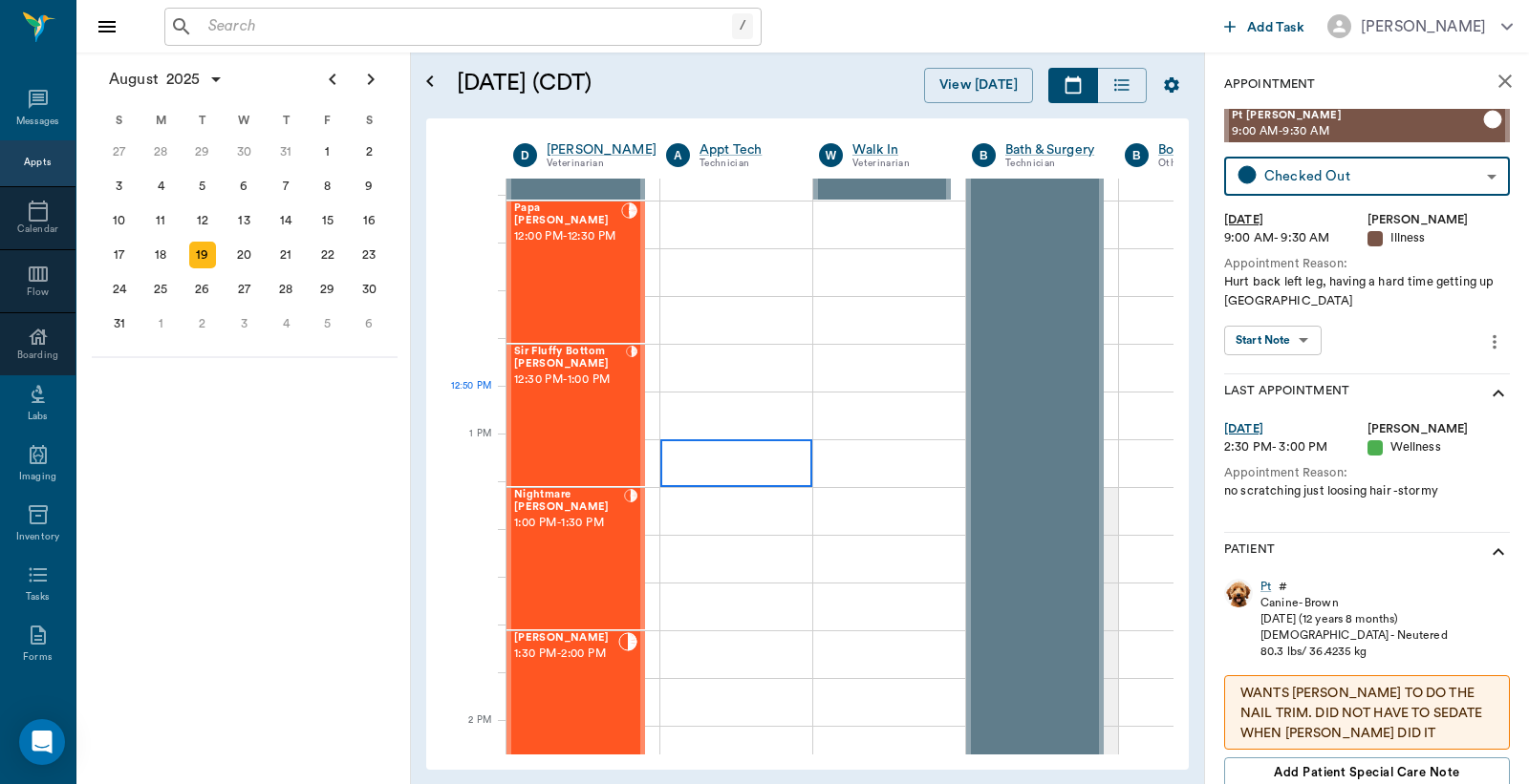
scroll to position [1274, 0]
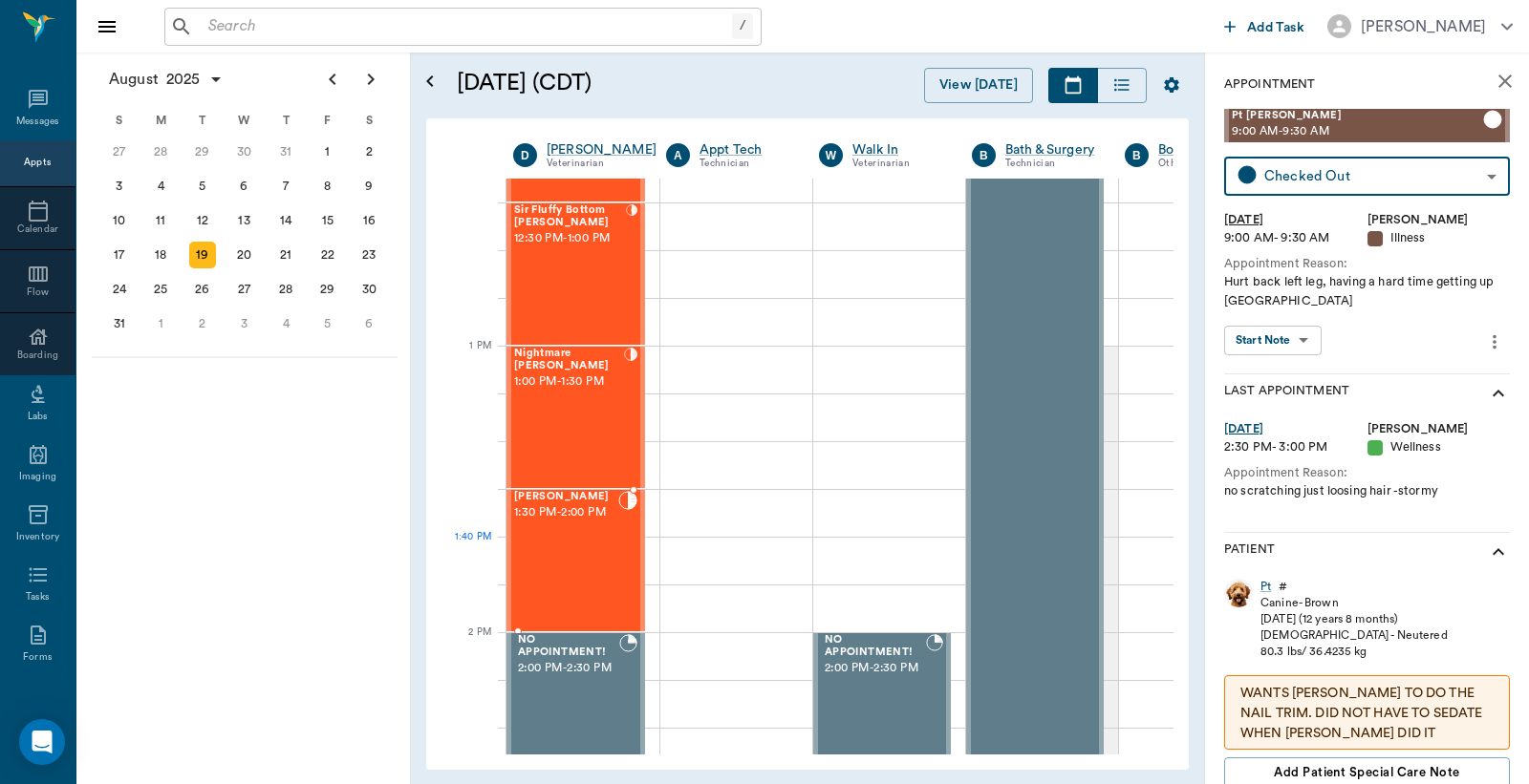
click at [602, 538] on div "PEPPER Clements 1:30 PM - 2:00 PM" at bounding box center [566, 560] width 104 height 139
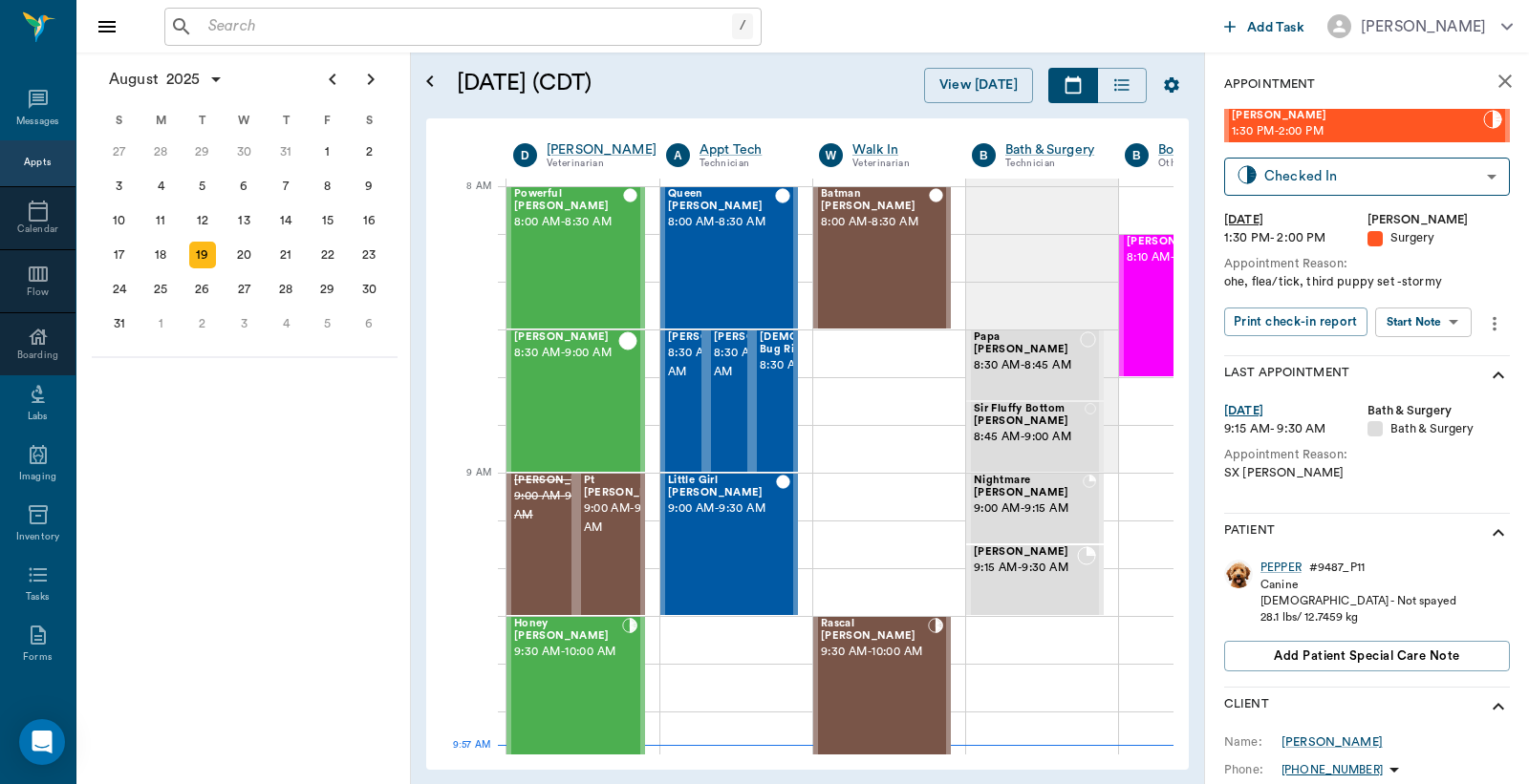
click at [1493, 89] on icon "close" at bounding box center [1505, 81] width 23 height 23
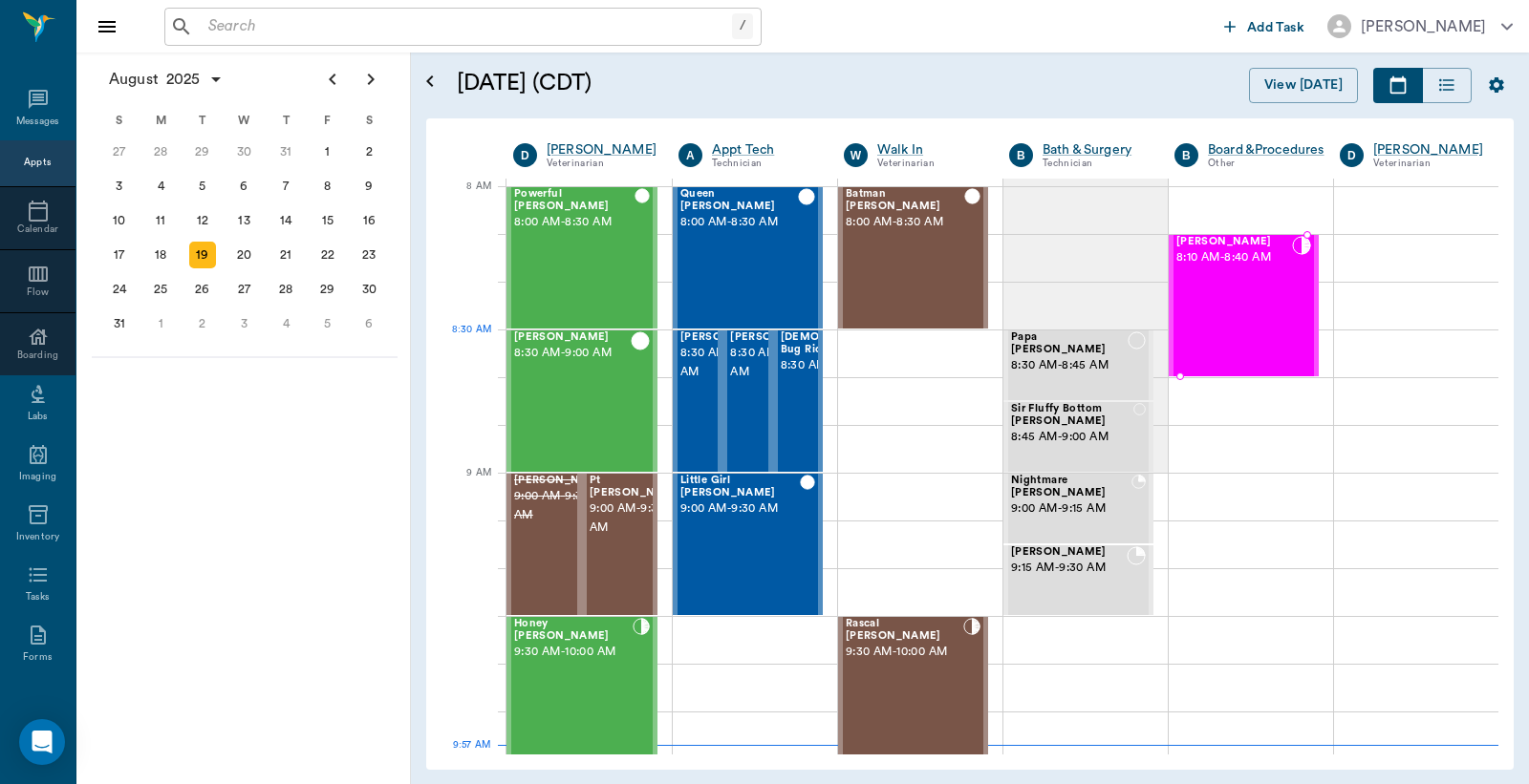
click at [1254, 334] on div "Lottie Stringer 8:10 AM - 8:40 AM" at bounding box center [1234, 305] width 116 height 139
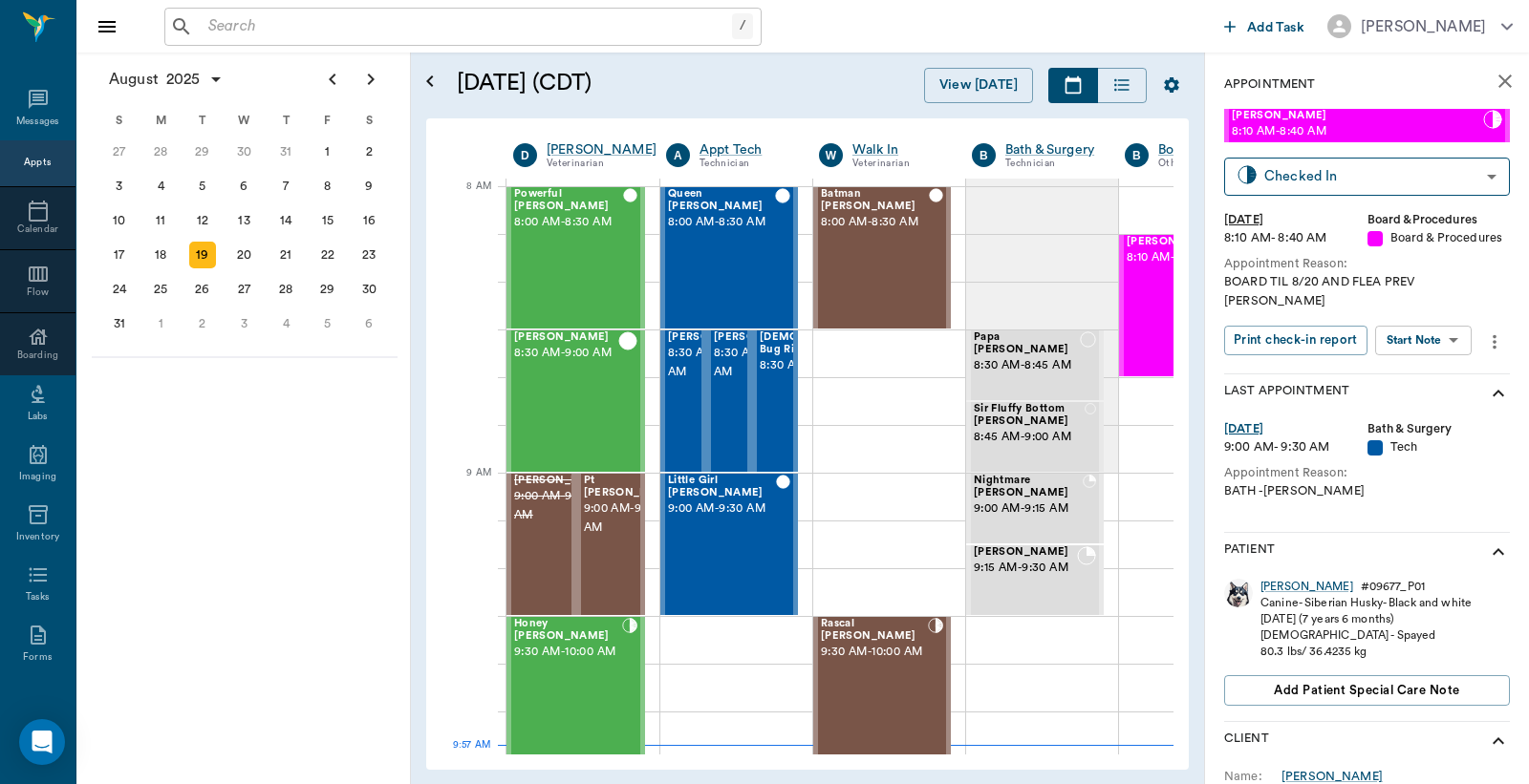
click at [1493, 89] on icon "close" at bounding box center [1505, 81] width 23 height 23
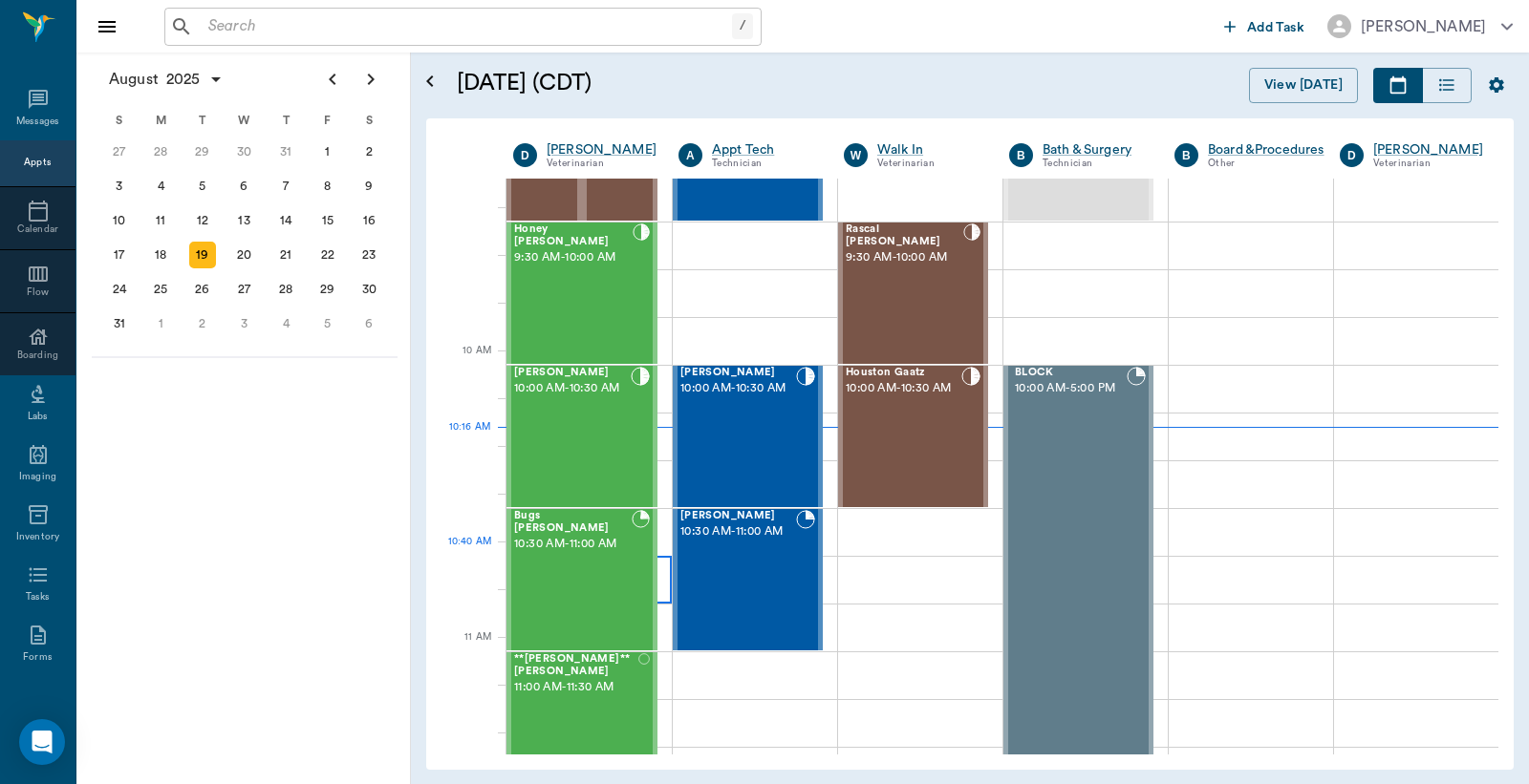
scroll to position [424, 0]
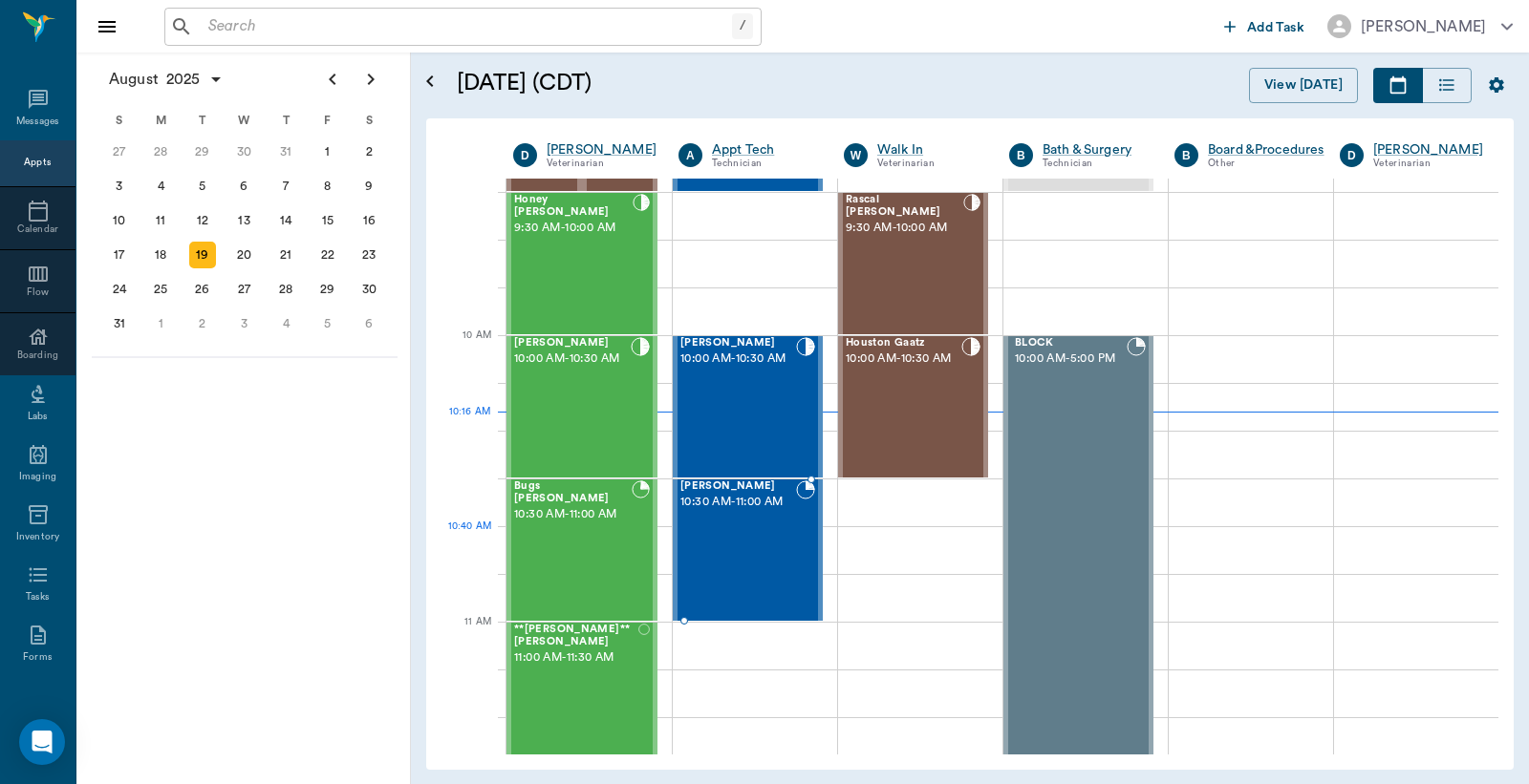
click at [738, 538] on div "Mogi Thomas 10:30 AM - 11:00 AM" at bounding box center [738, 550] width 116 height 139
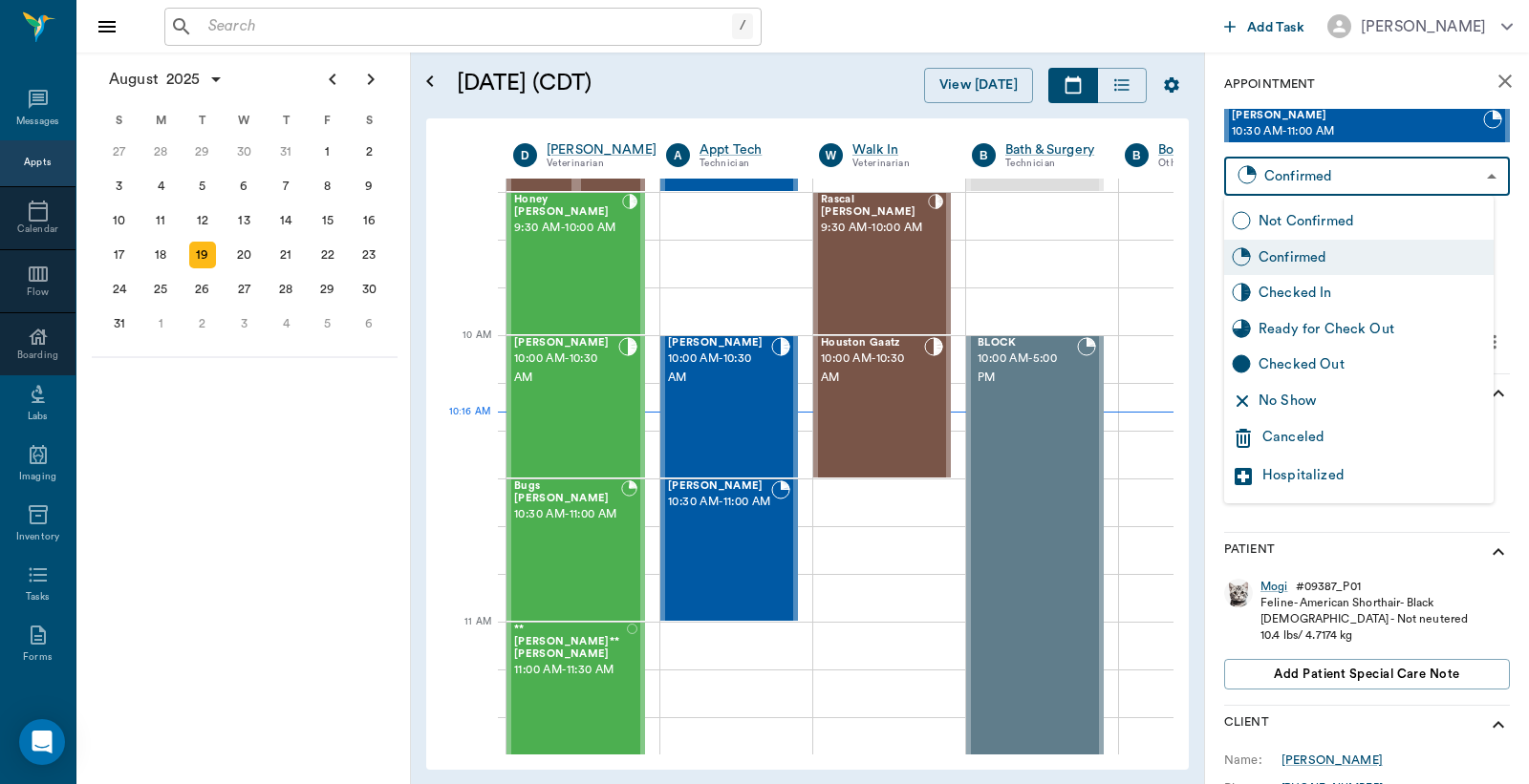
click at [1321, 173] on body "/ ​ Add Task Dr. Bert Ellsworth Nectar Messages Appts Calendar Flow Boarding La…" at bounding box center [764, 392] width 1529 height 784
click at [1312, 296] on div "Checked In" at bounding box center [1372, 294] width 227 height 21
type input "CHECKED_IN"
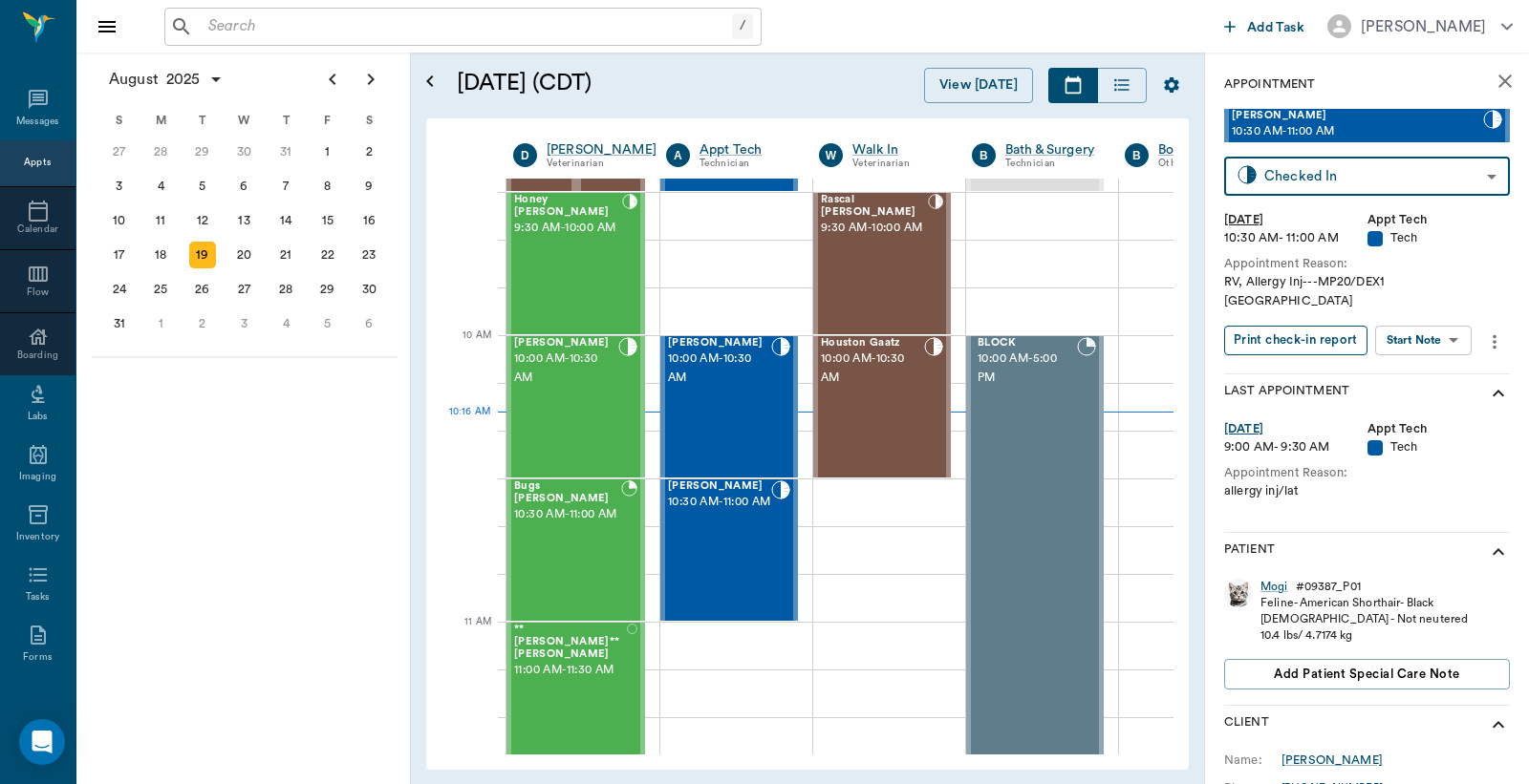
click at [1312, 325] on button "Print check-in report" at bounding box center [1295, 340] width 143 height 30
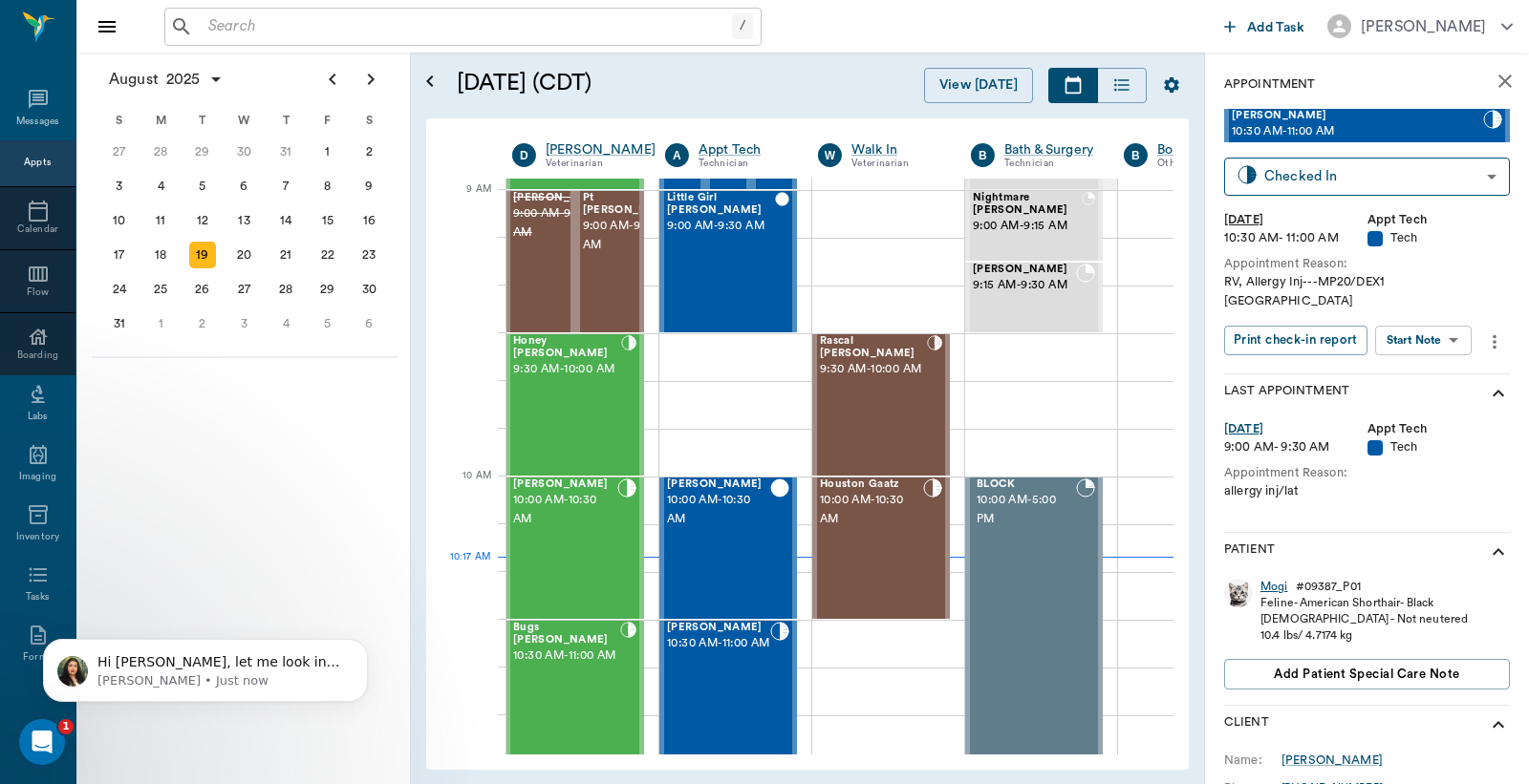
click at [1277, 578] on div "Mogi" at bounding box center [1274, 586] width 28 height 16
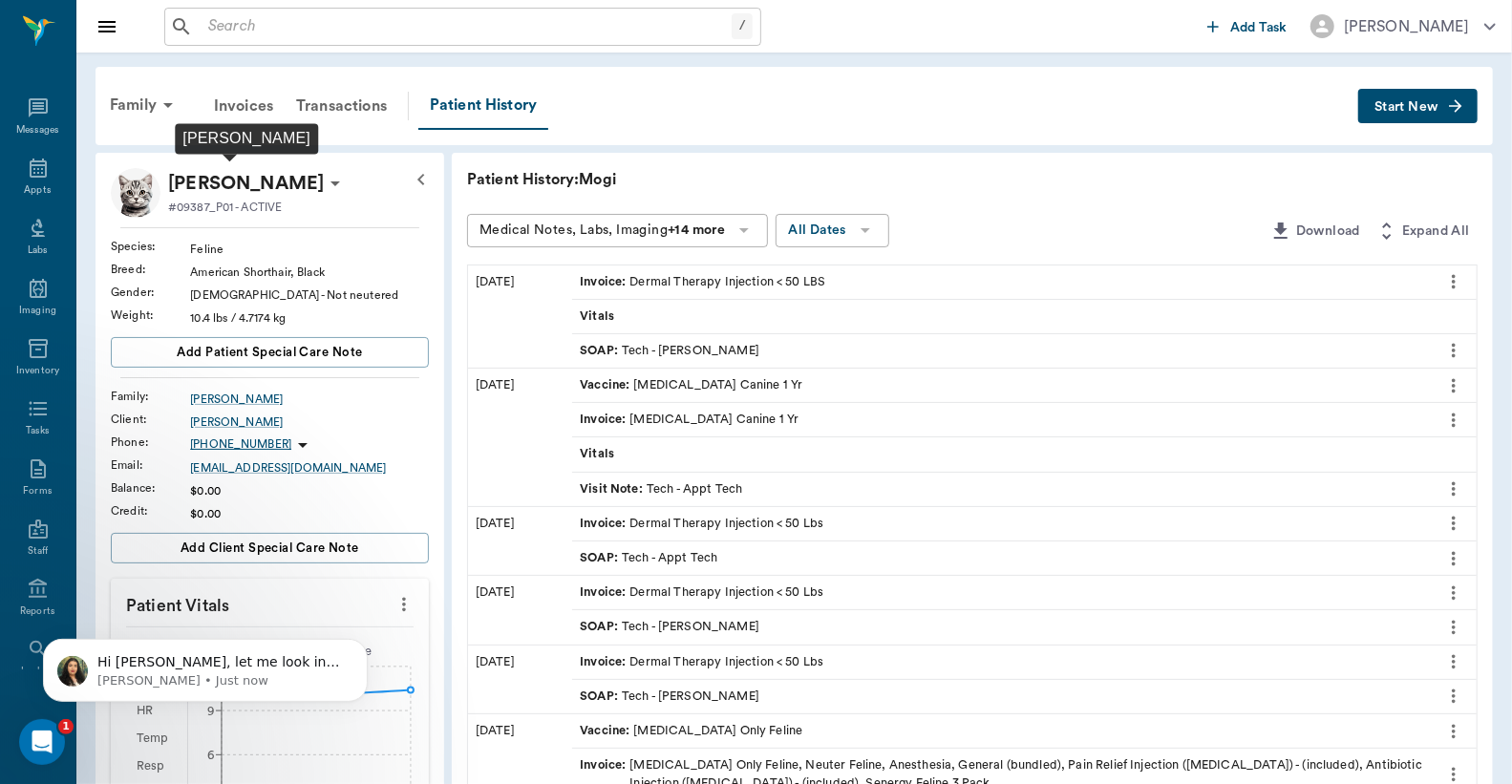
click at [282, 186] on p "[PERSON_NAME]" at bounding box center [245, 183] width 155 height 31
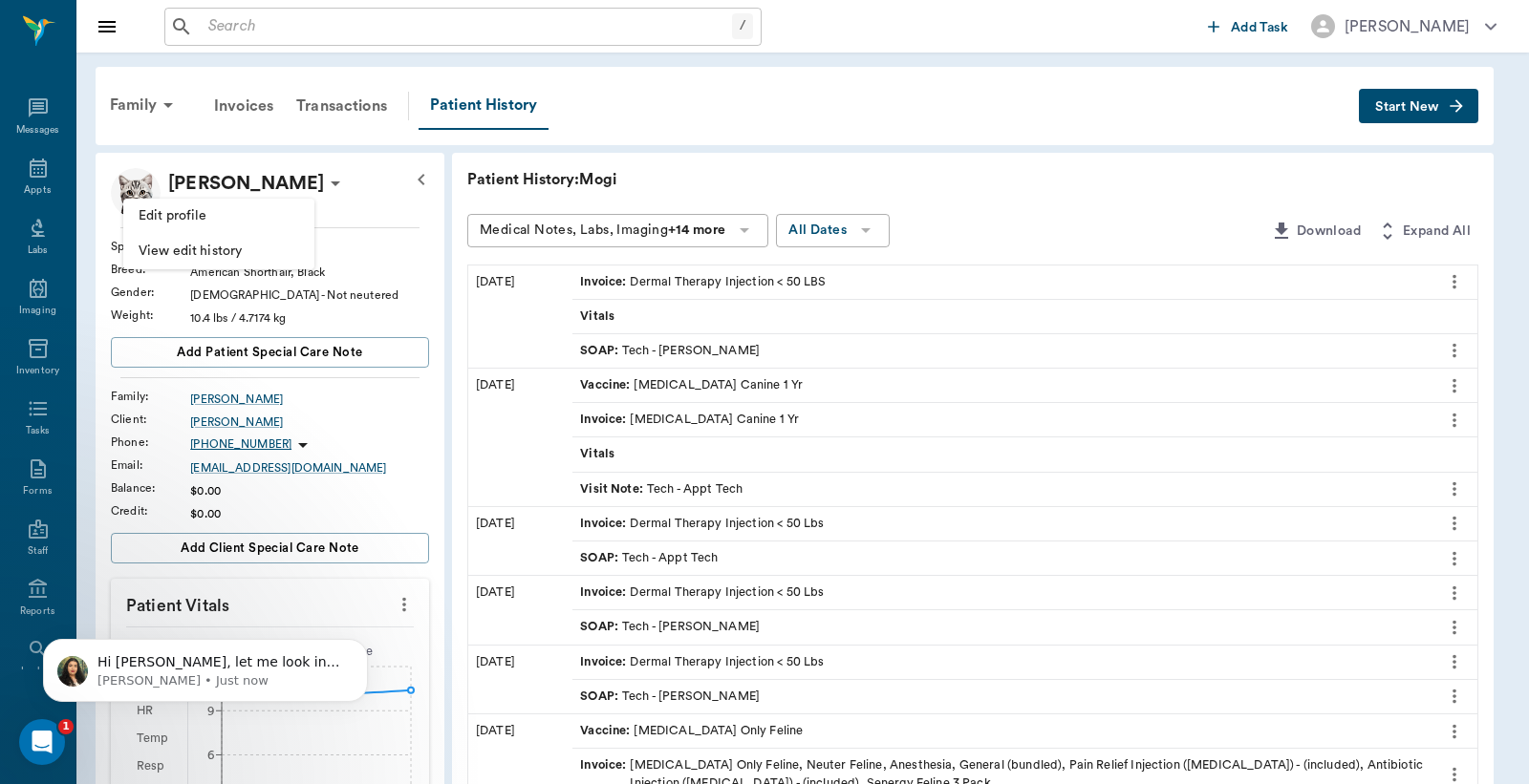
click at [225, 221] on span "Edit profile" at bounding box center [218, 216] width 160 height 20
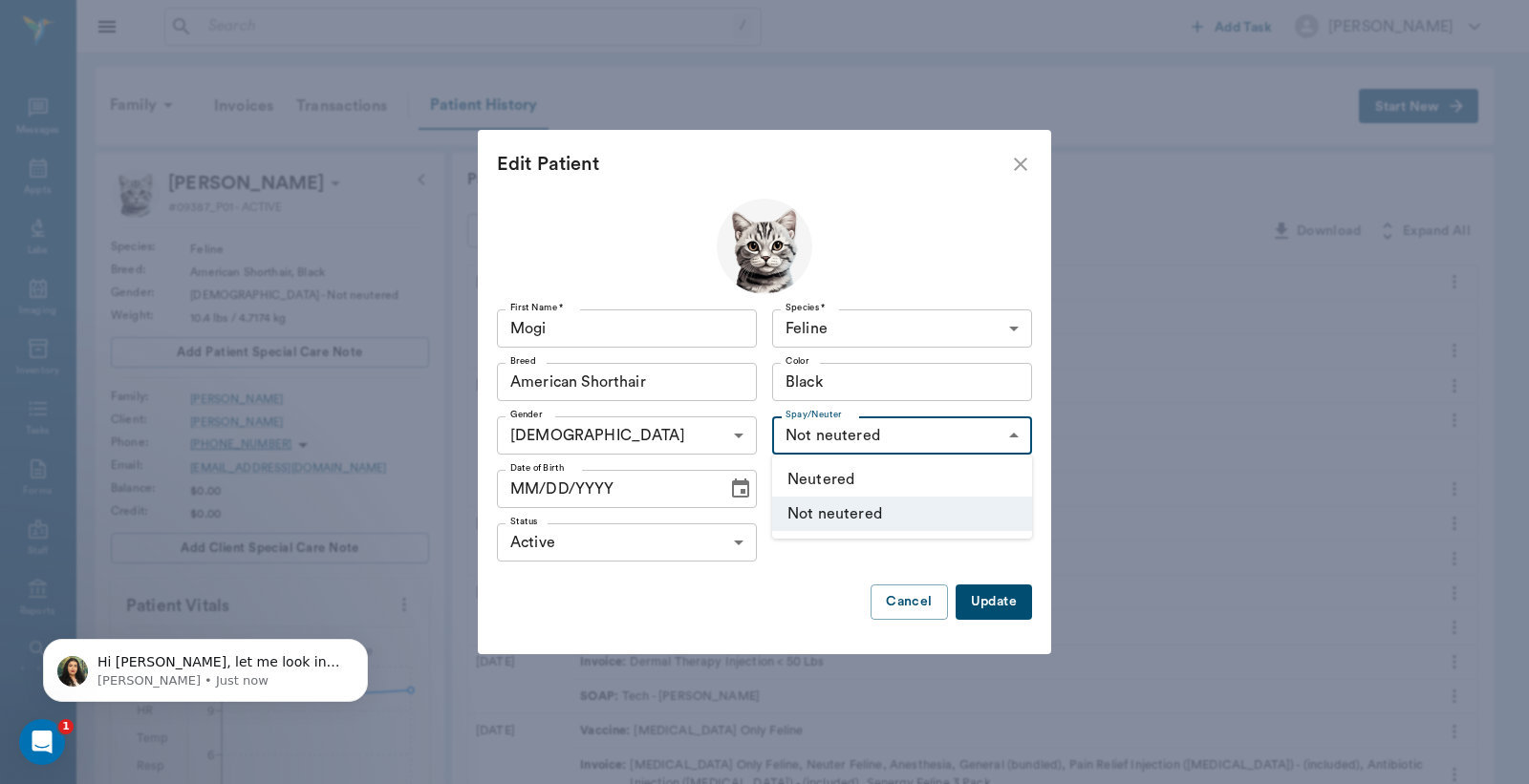
click at [902, 432] on body "/ ​ Add Task [PERSON_NAME] Nectar Messages Appts Labs Imaging Inventory Tasks F…" at bounding box center [764, 684] width 1529 height 1368
click at [861, 473] on li "Neutered" at bounding box center [901, 480] width 260 height 35
type input "true"
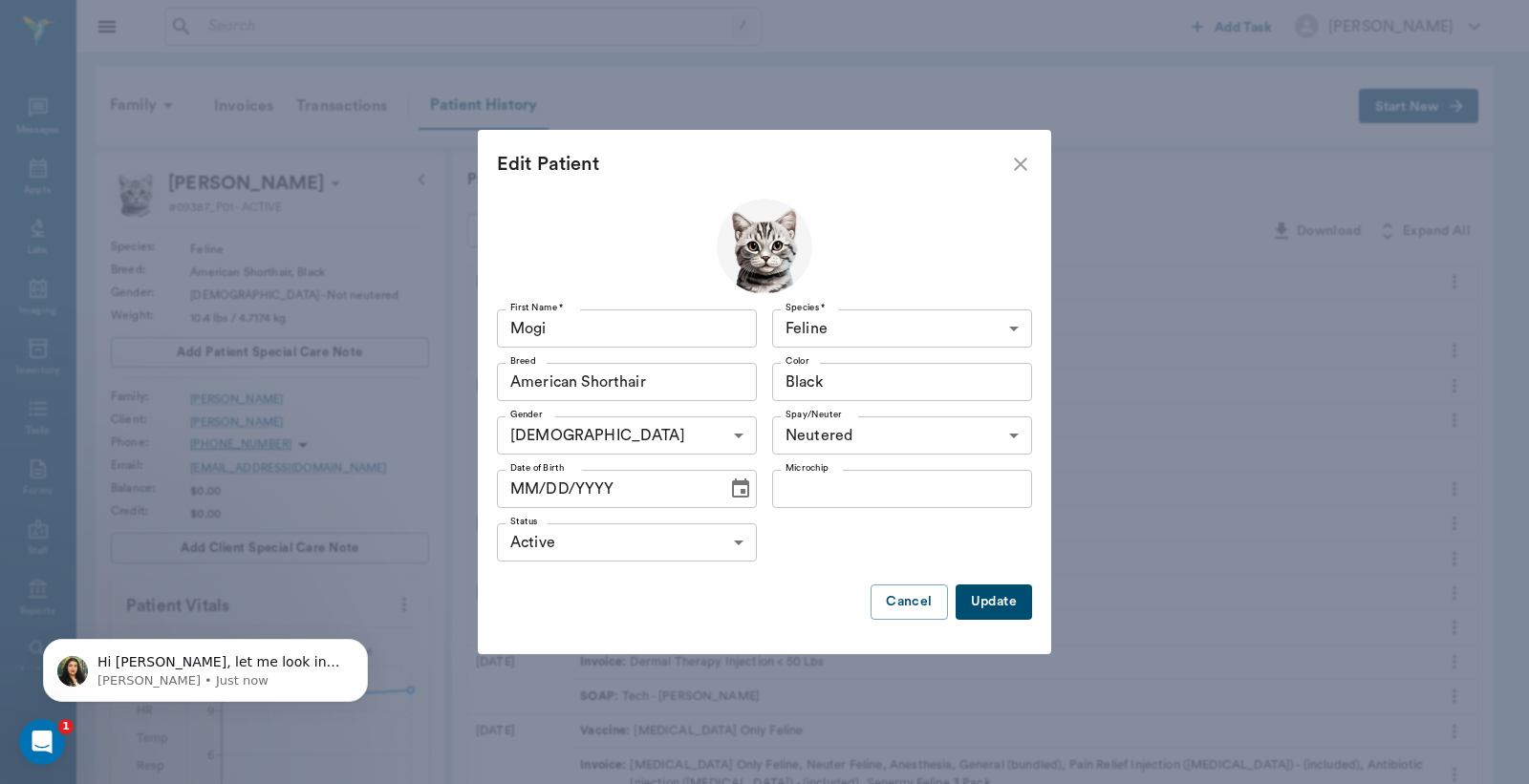
click at [995, 589] on button "Update" at bounding box center [993, 602] width 76 height 36
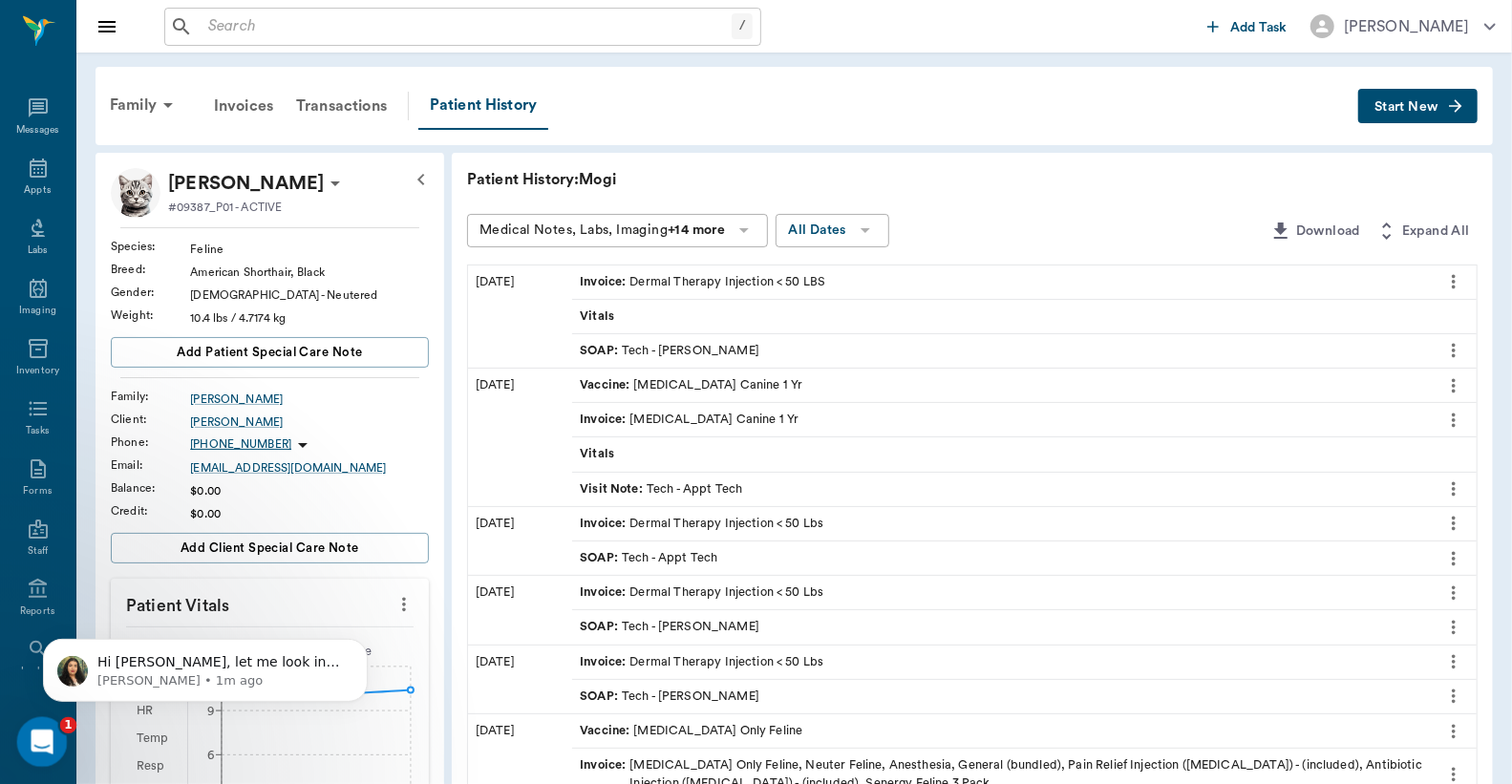
click at [55, 742] on div "Open Intercom Messenger" at bounding box center [39, 739] width 63 height 63
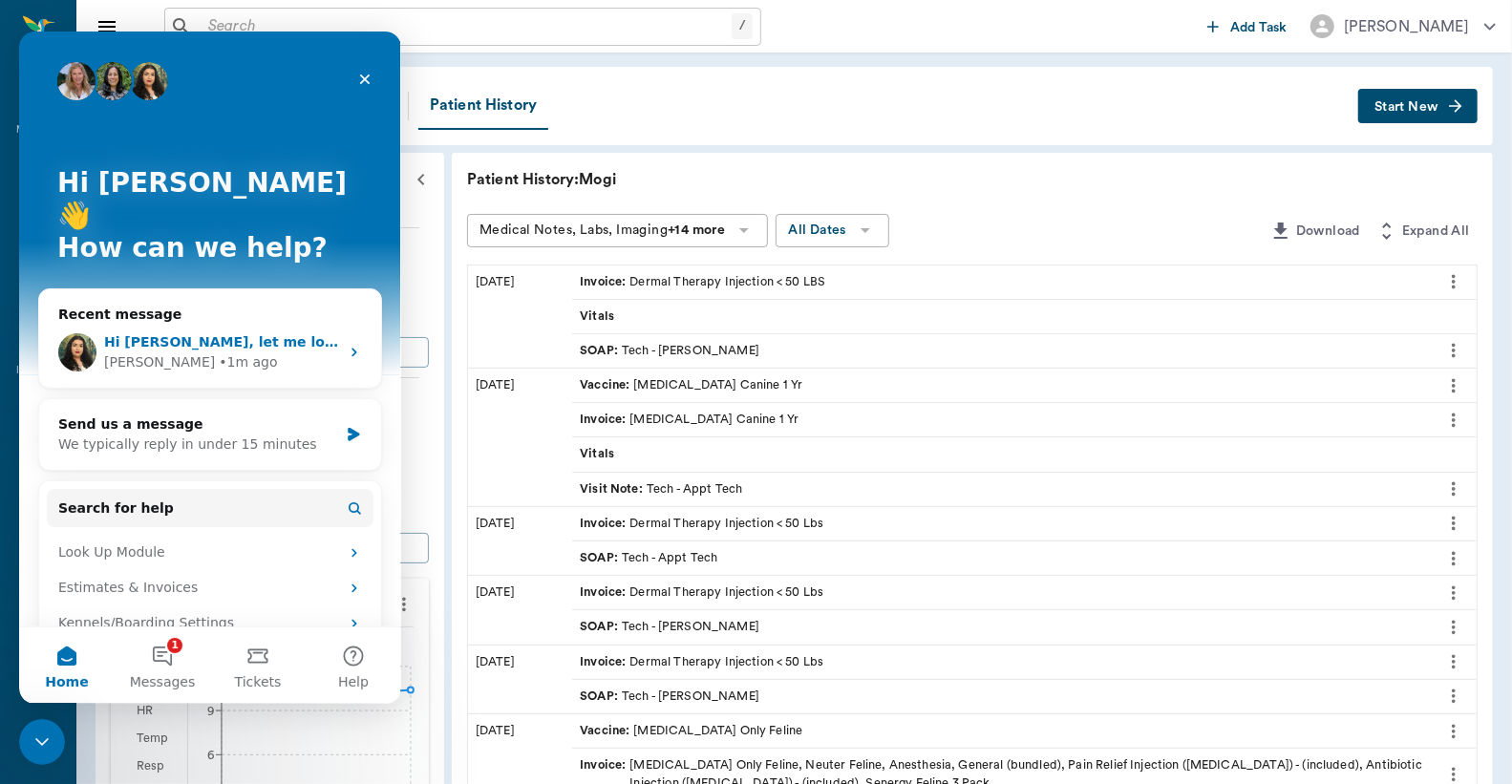
click at [147, 352] on div "[PERSON_NAME] • 1m ago" at bounding box center [221, 362] width 235 height 20
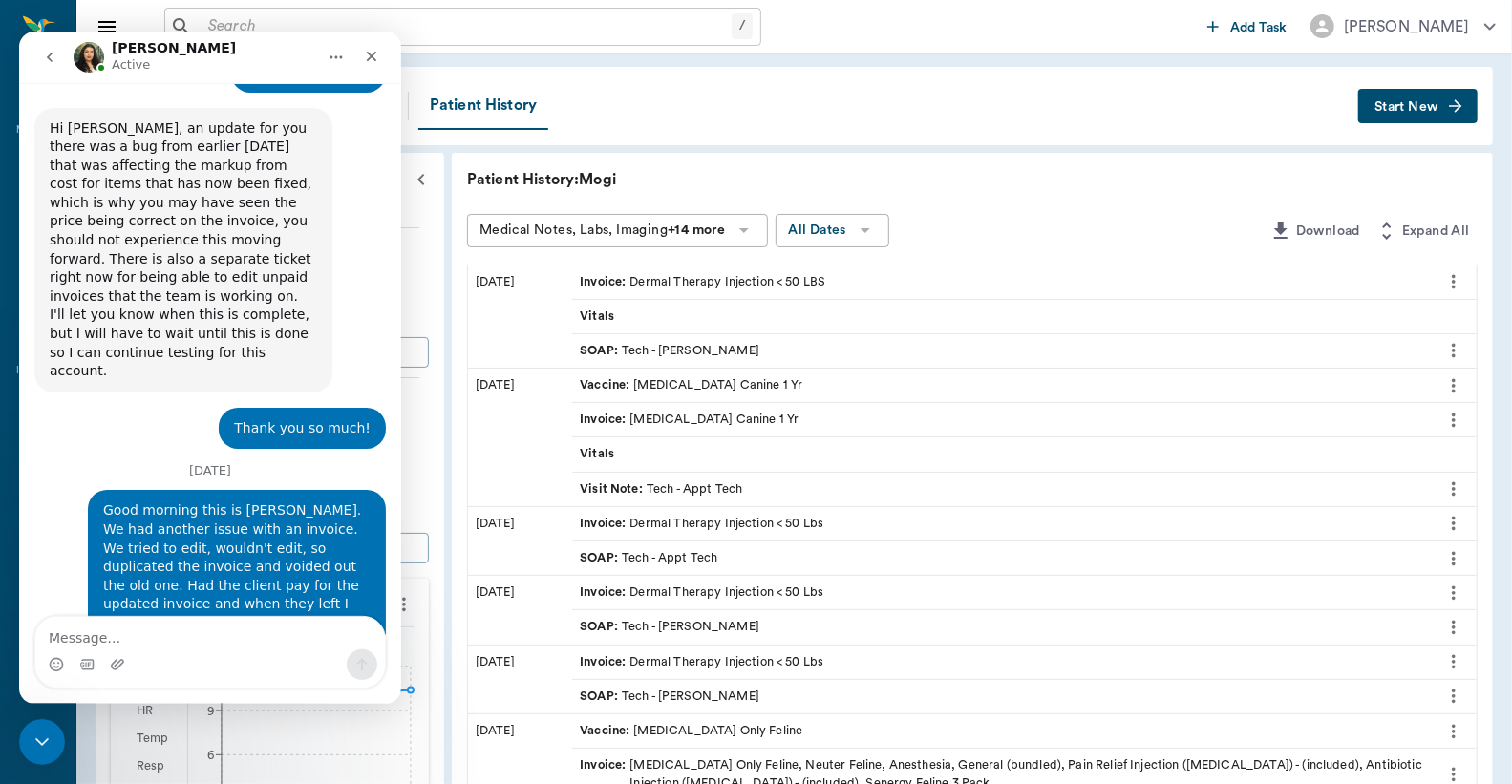
scroll to position [1612, 0]
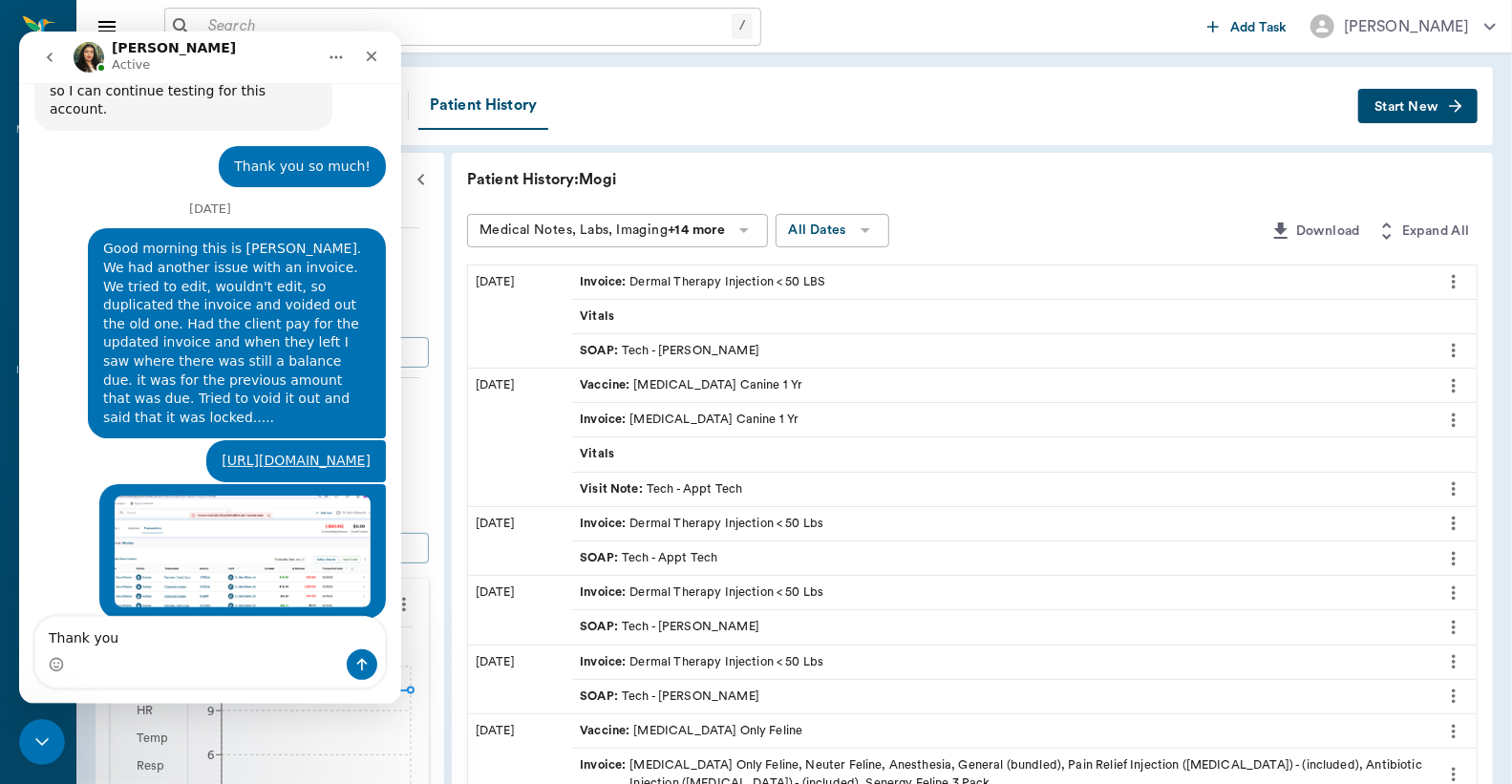
type textarea "Thank you!"
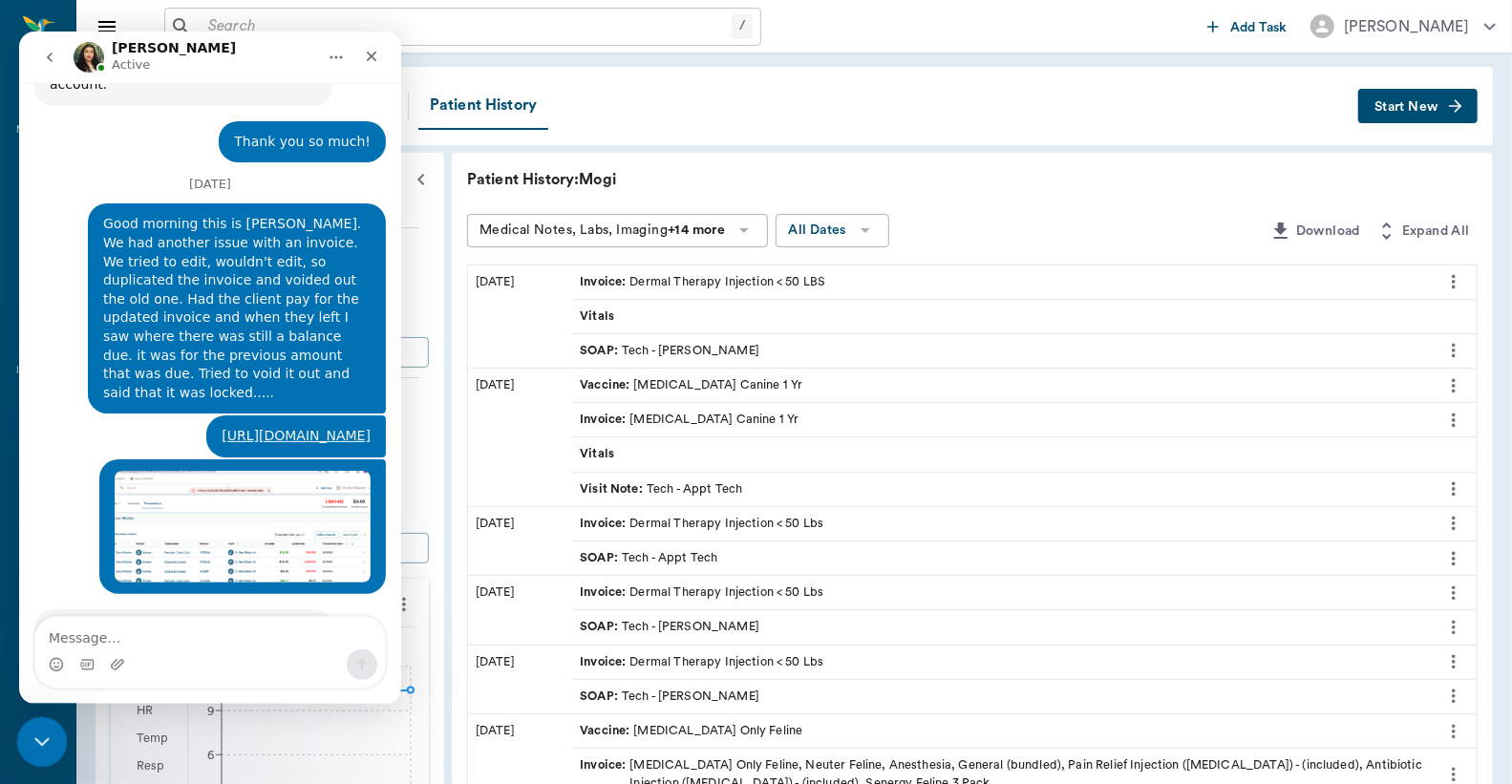
click at [46, 742] on icon "Close Intercom Messenger" at bounding box center [40, 740] width 23 height 23
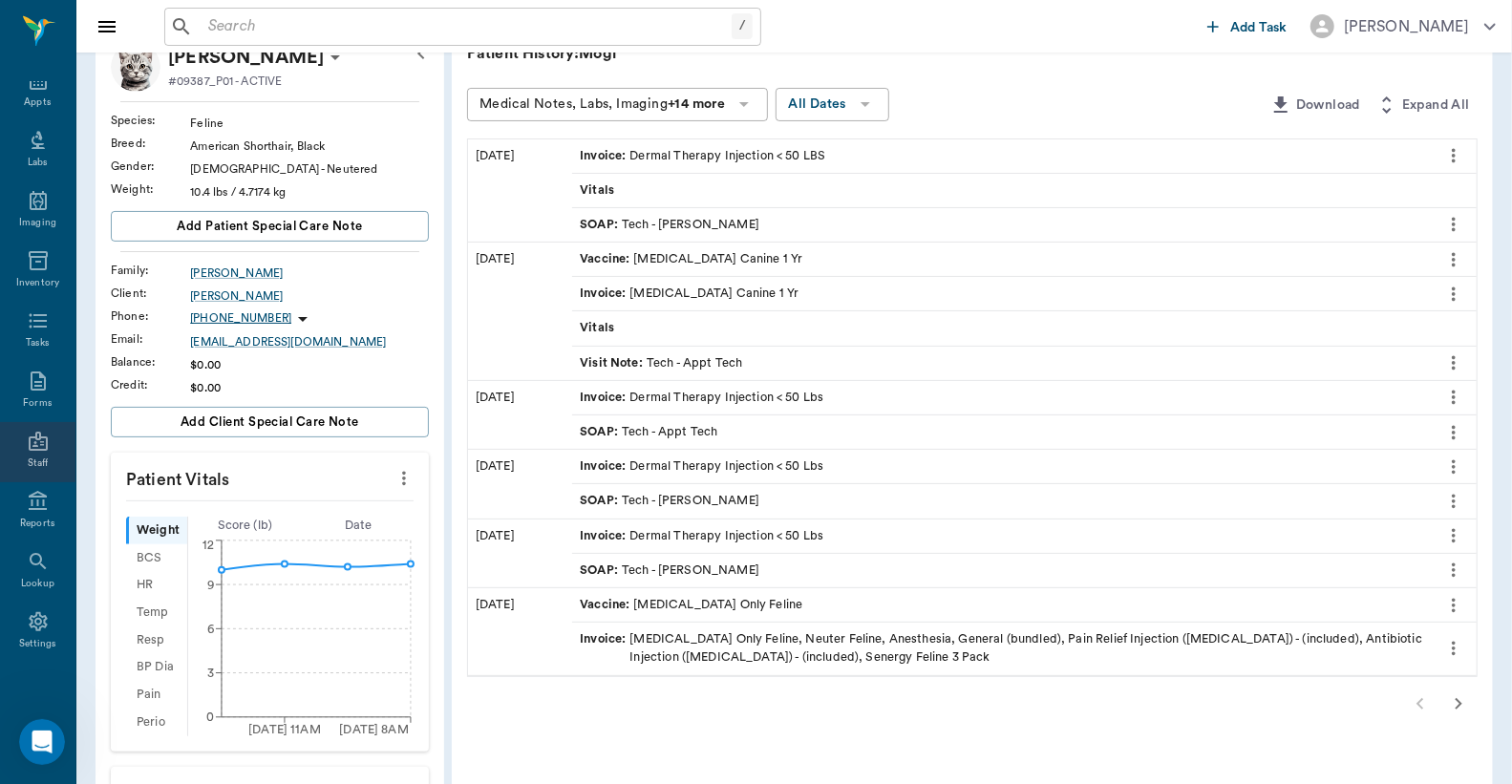
scroll to position [283, 0]
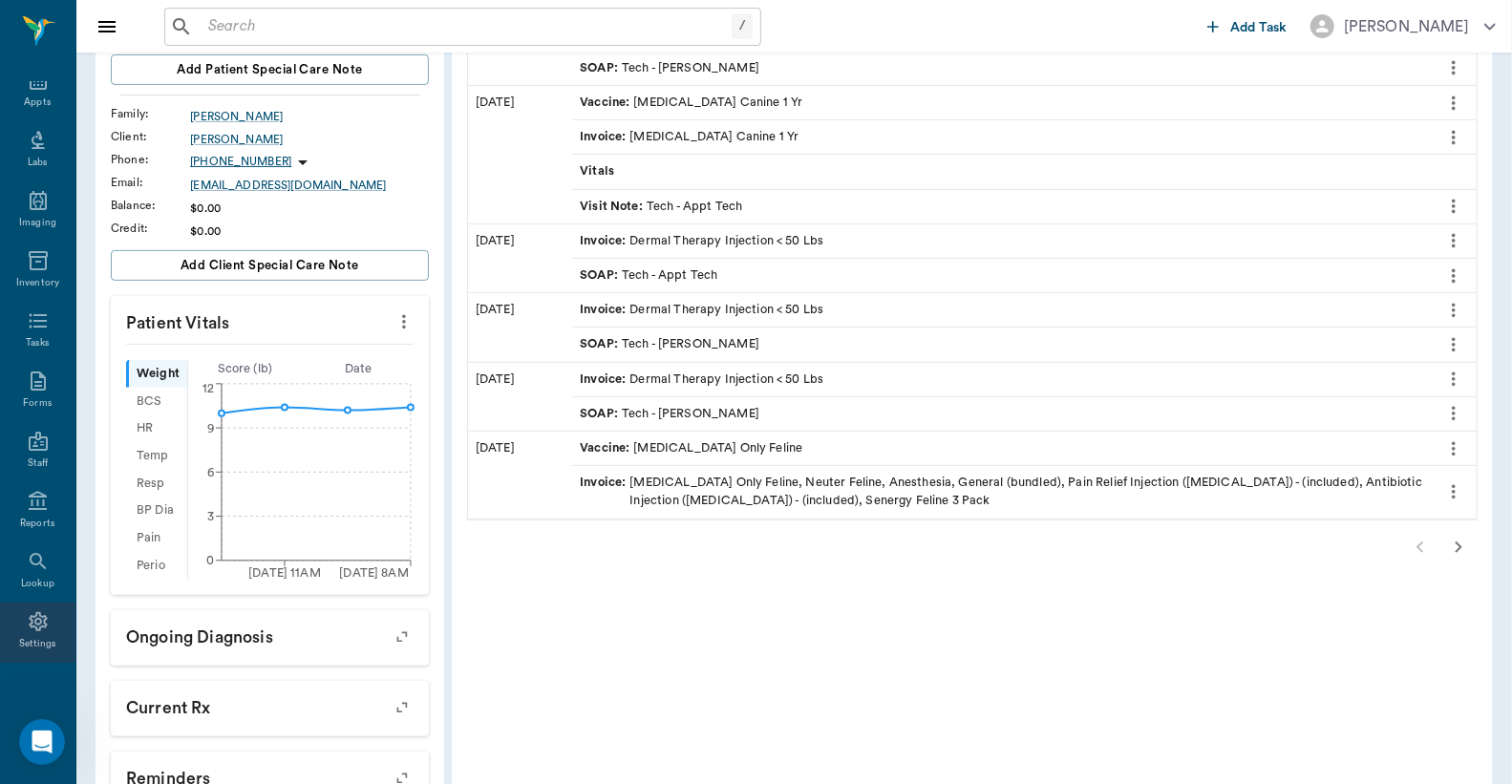
click at [21, 637] on div "Settings" at bounding box center [39, 644] width 39 height 14
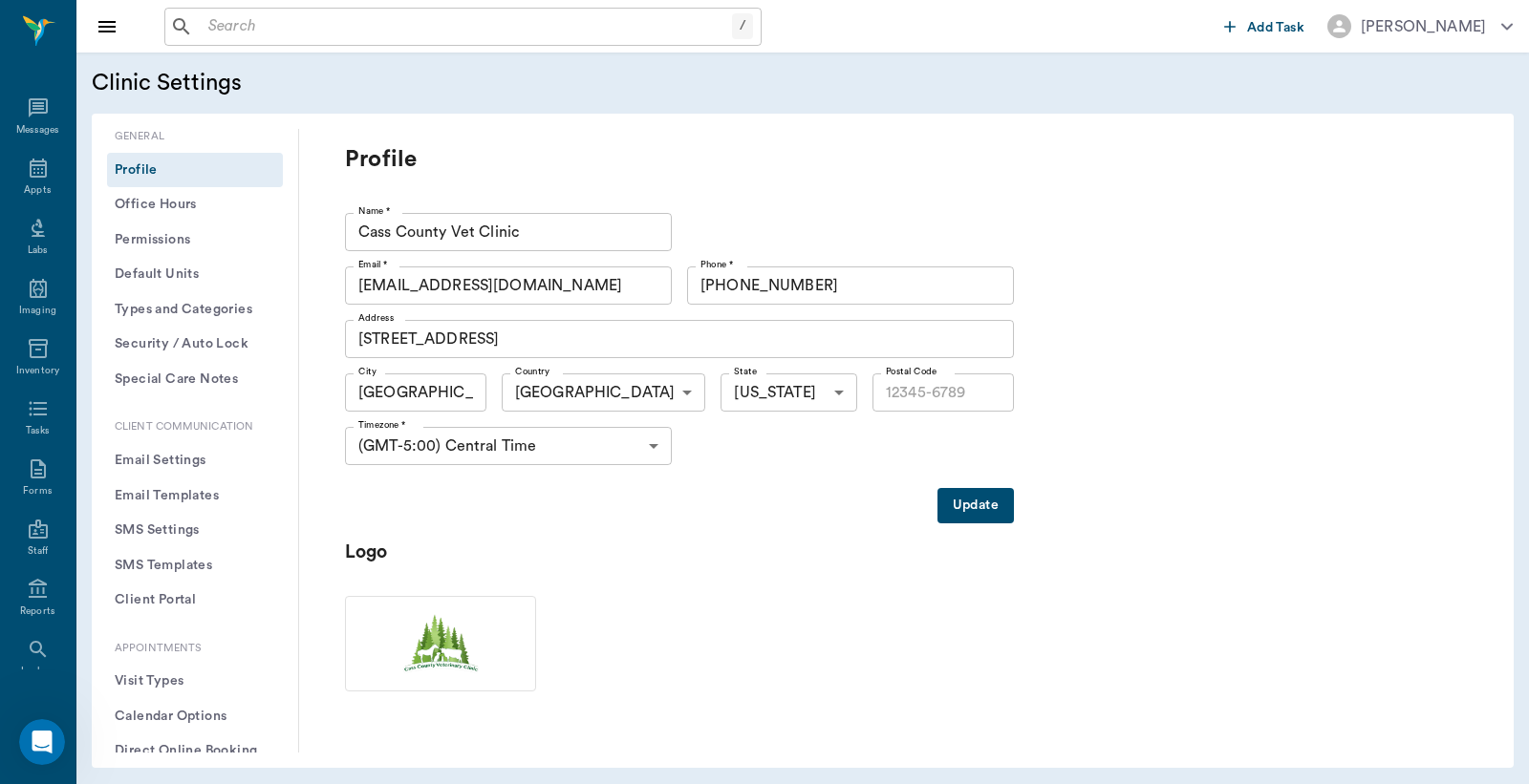
type input "75551"
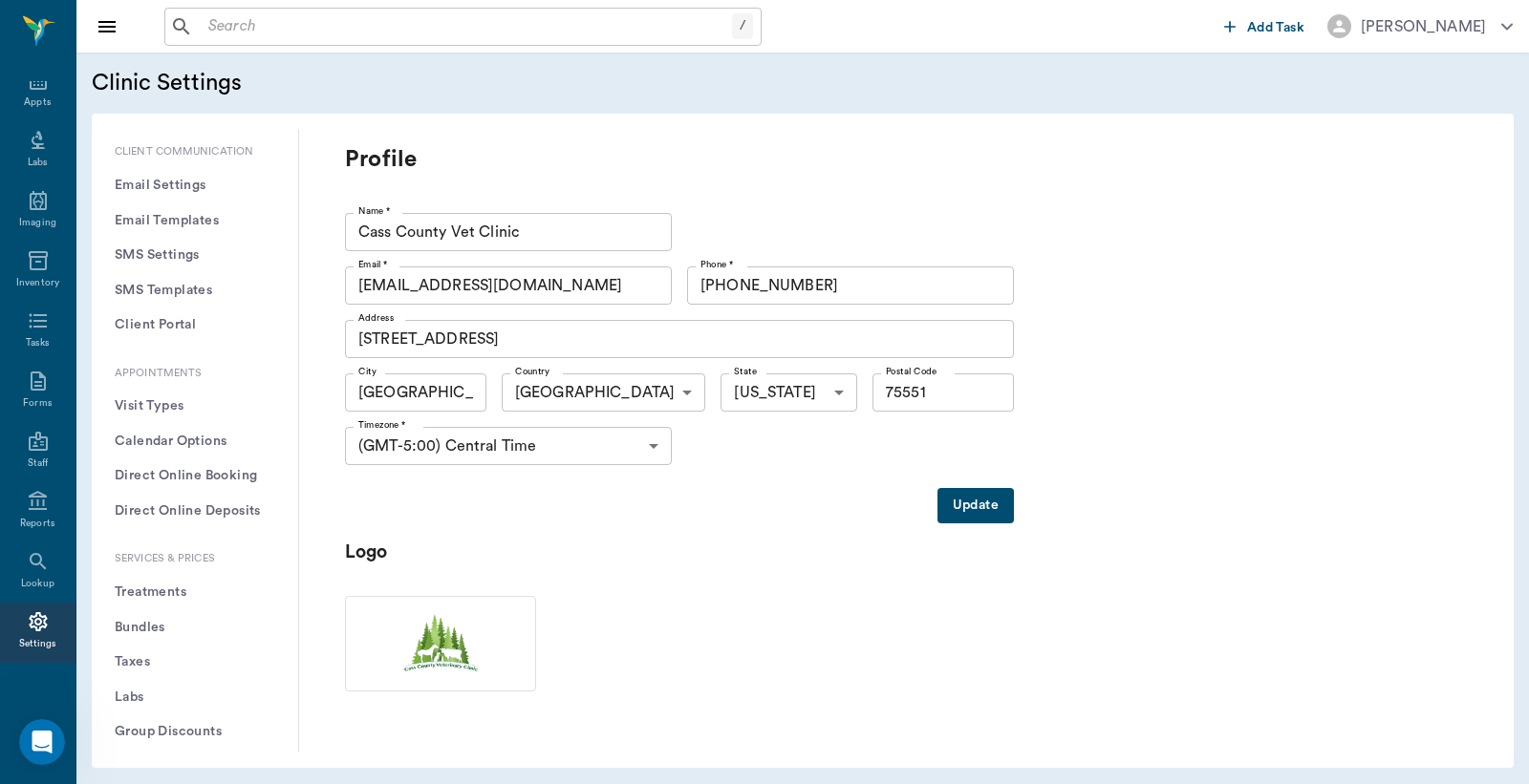
scroll to position [283, 0]
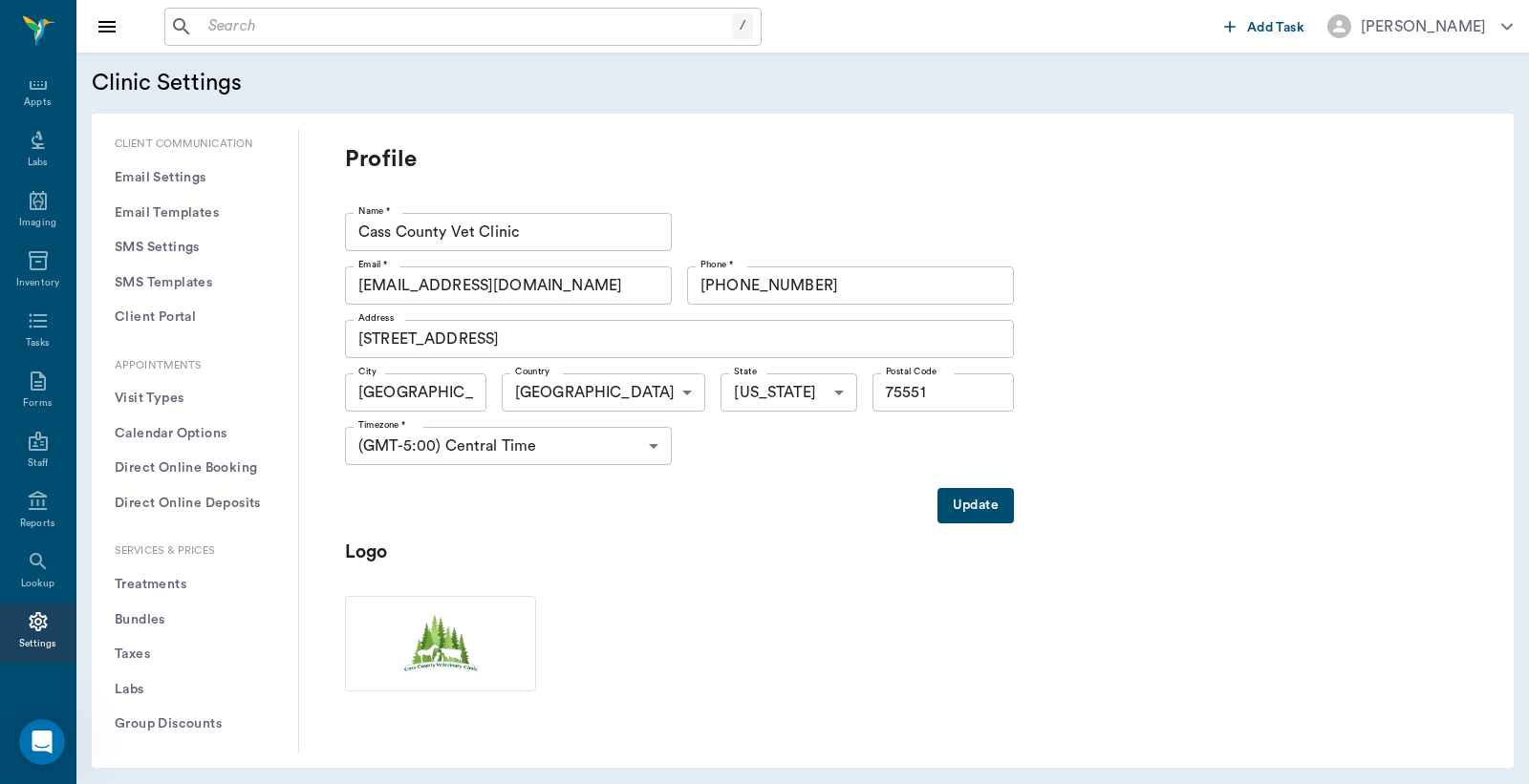
click at [162, 590] on button "Treatments" at bounding box center [195, 585] width 176 height 36
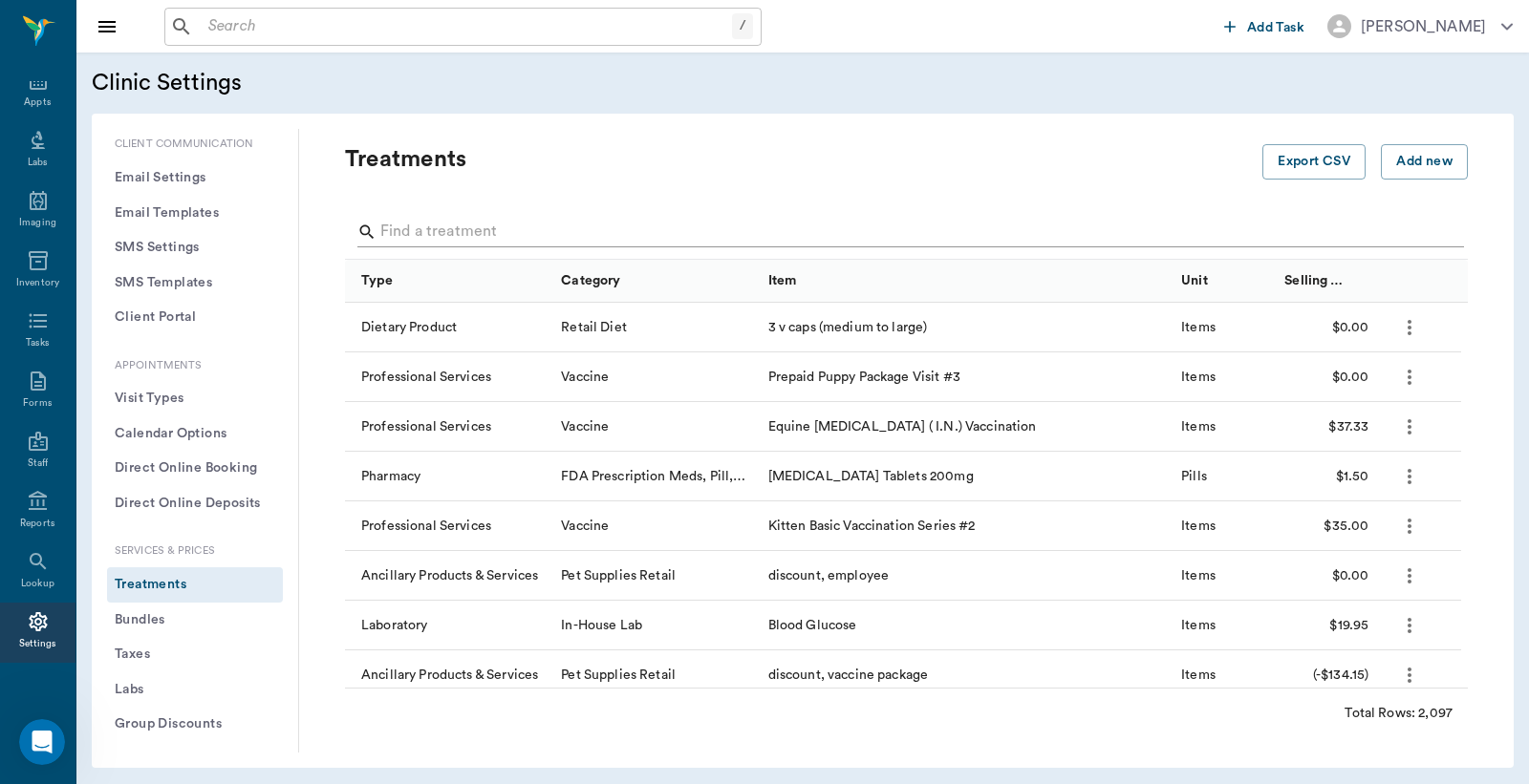
click at [406, 230] on input "Search" at bounding box center [908, 233] width 1055 height 31
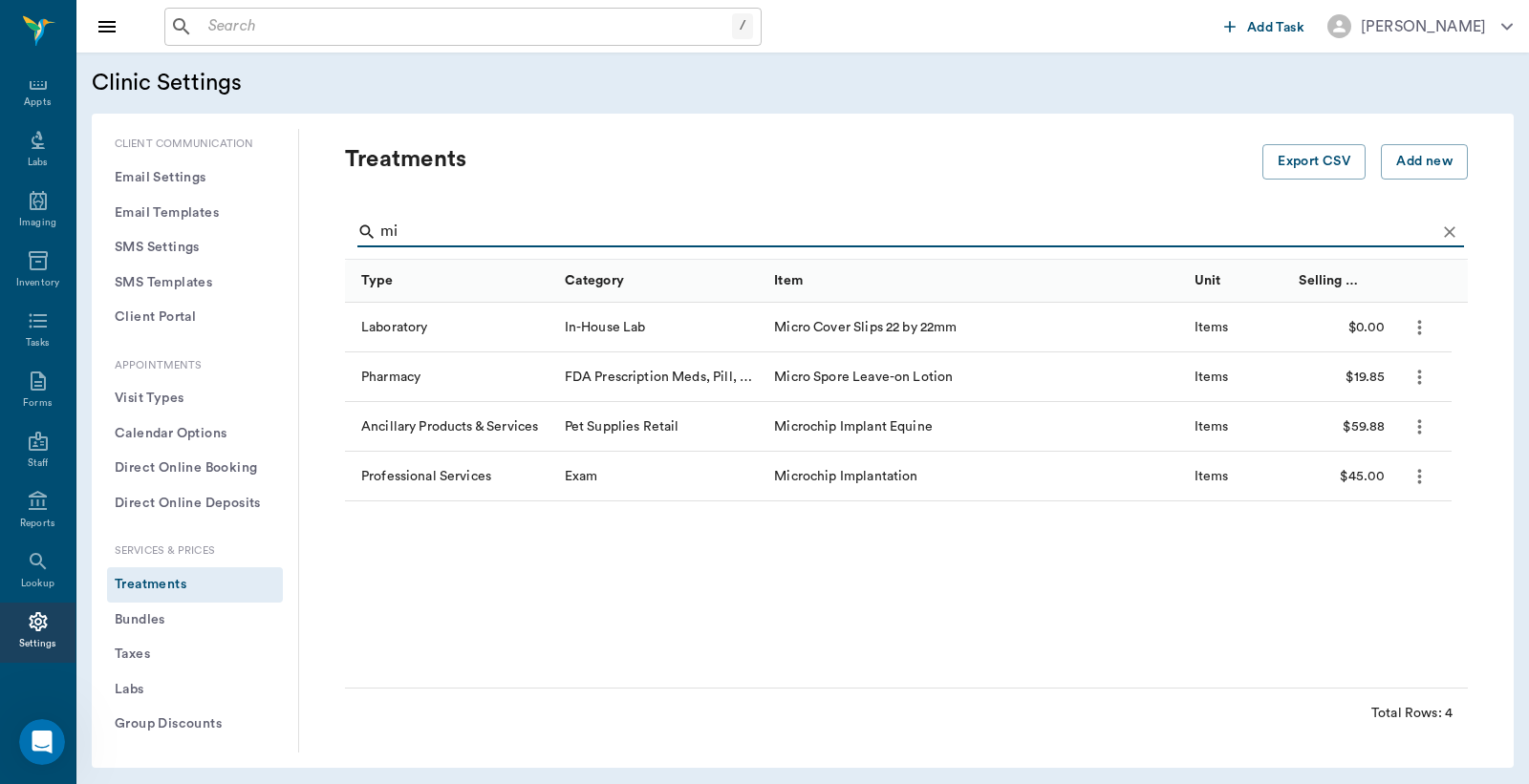
type input "m"
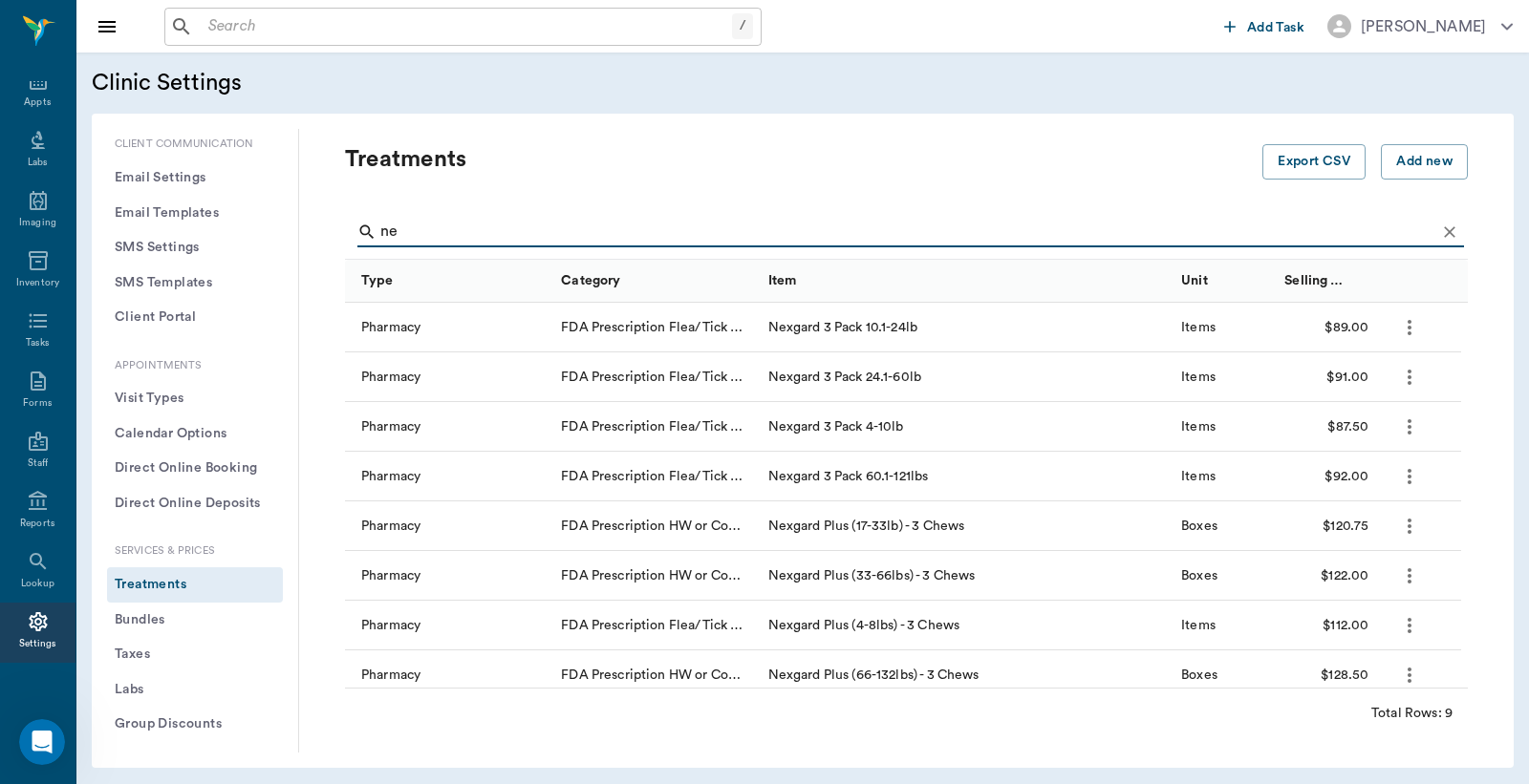
type input "n"
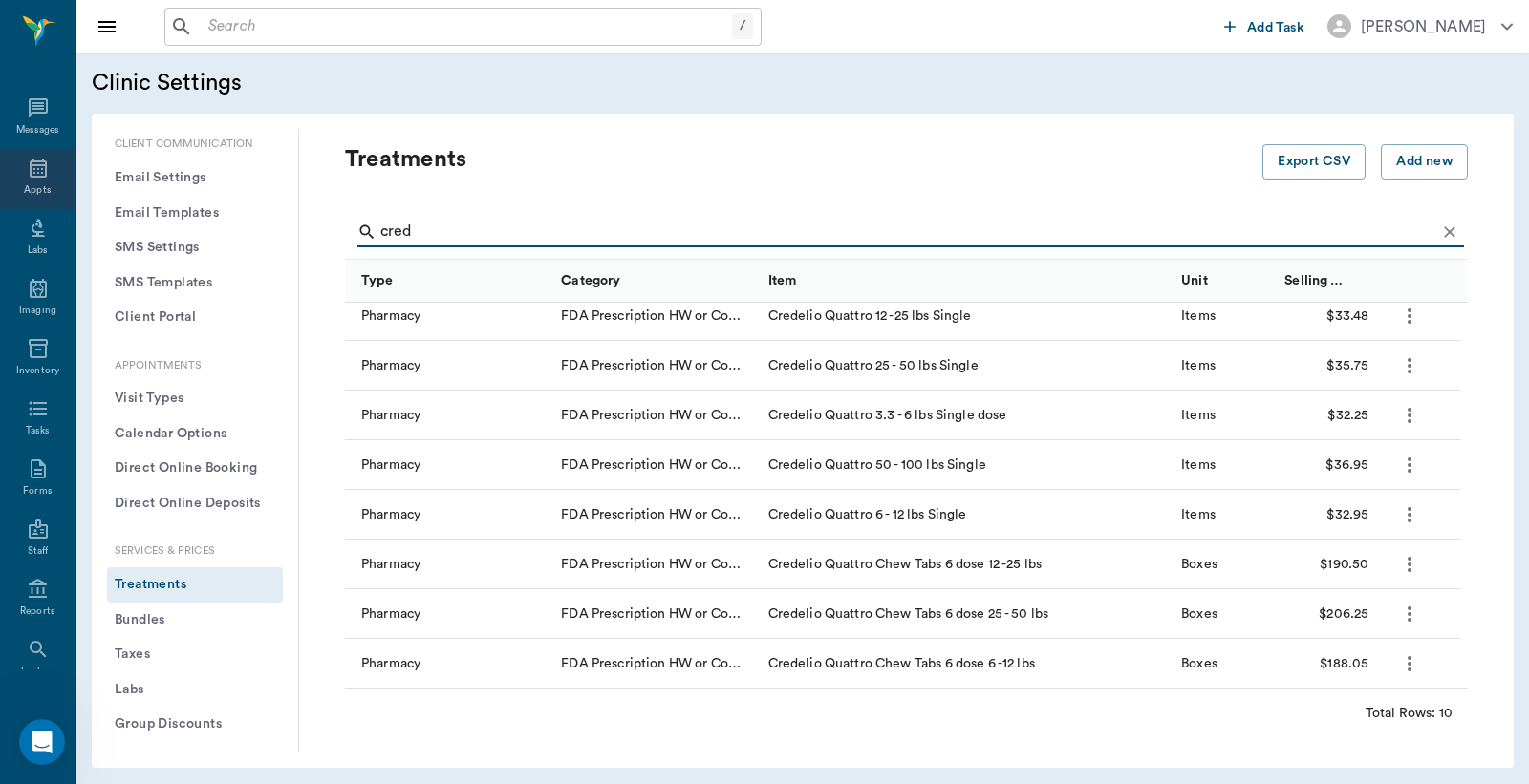
type input "cred"
click at [30, 183] on div "Appts" at bounding box center [38, 190] width 27 height 14
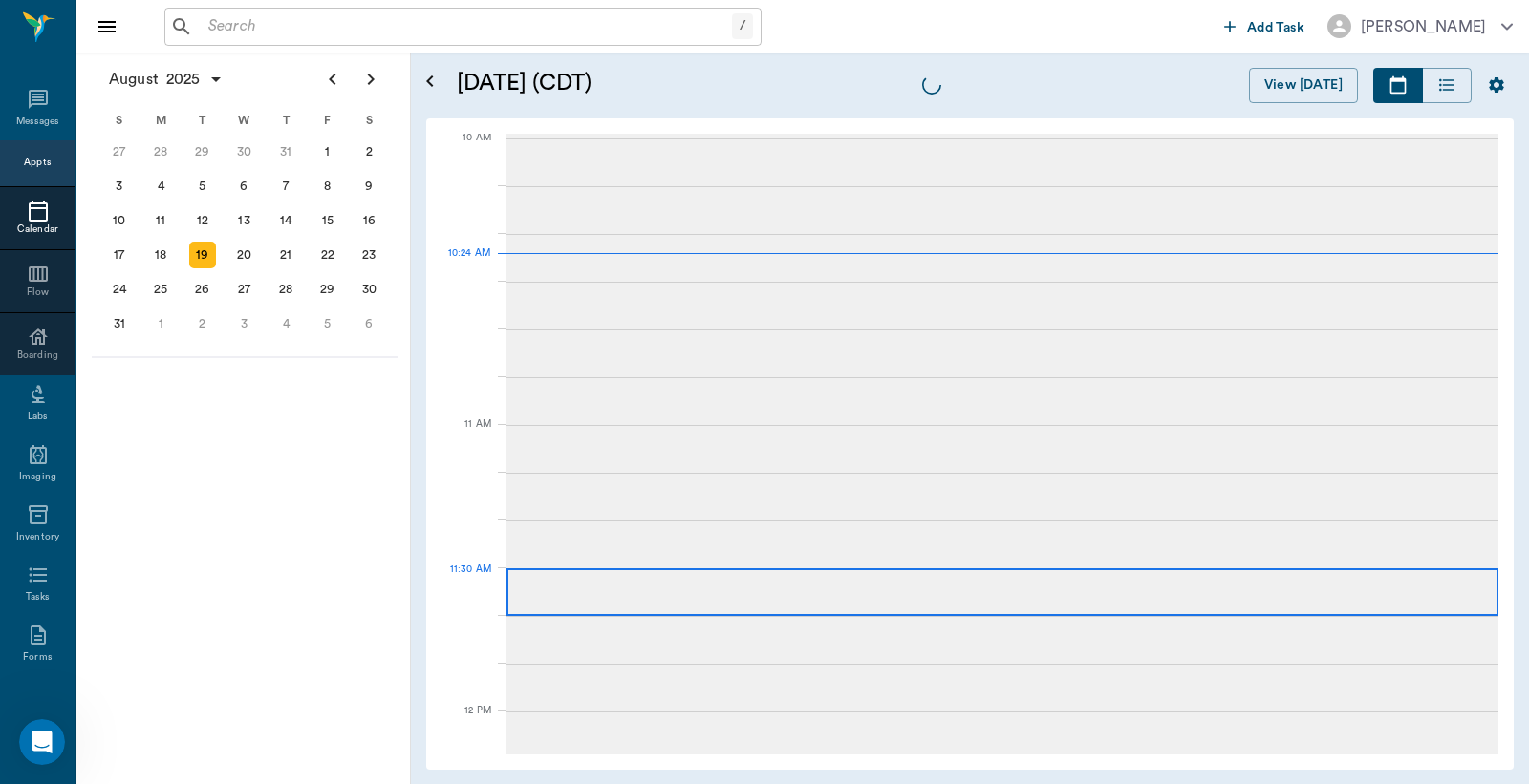
scroll to position [574, 0]
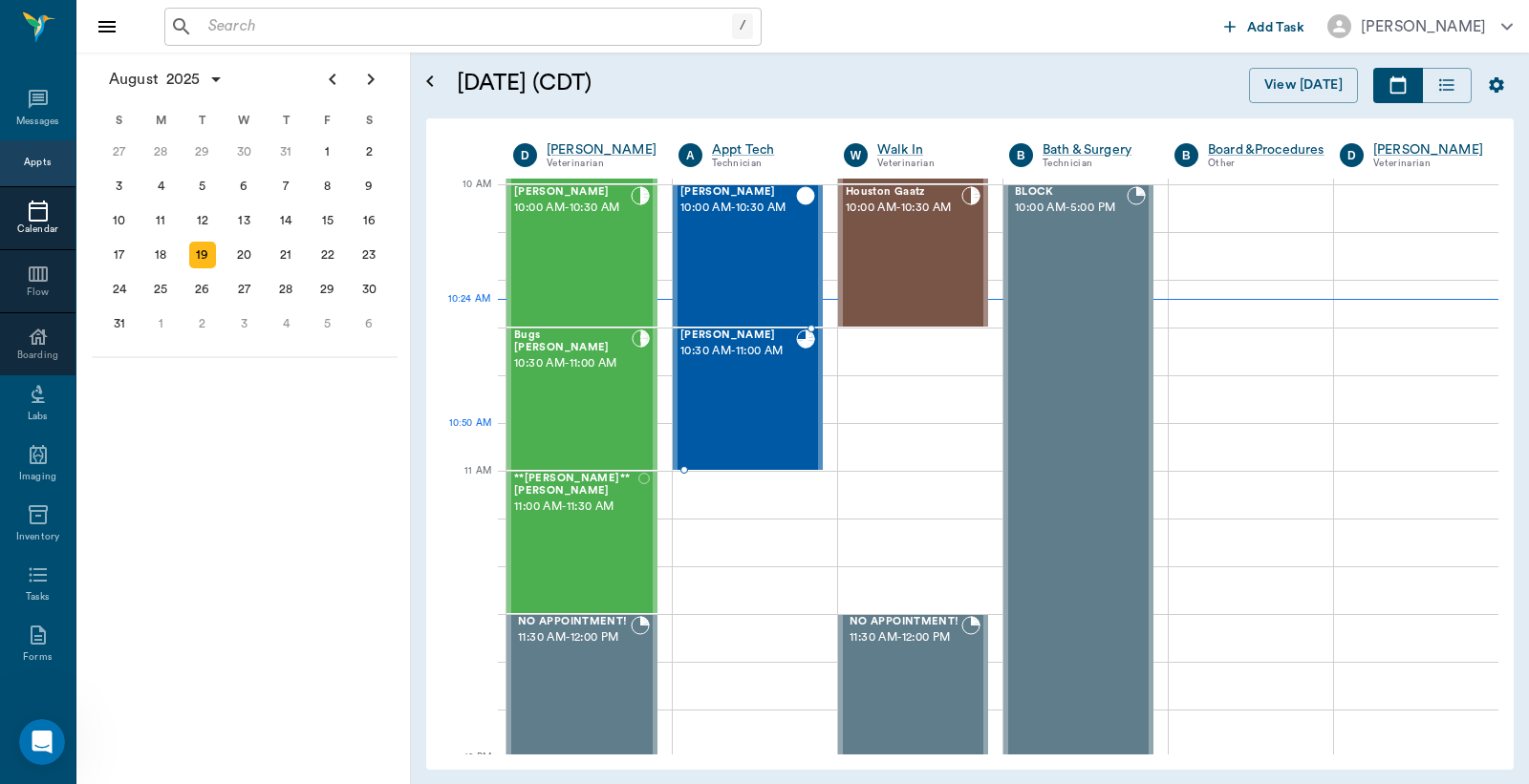
click at [732, 428] on div "[PERSON_NAME] 10:30 AM - 11:00 AM" at bounding box center [738, 399] width 116 height 139
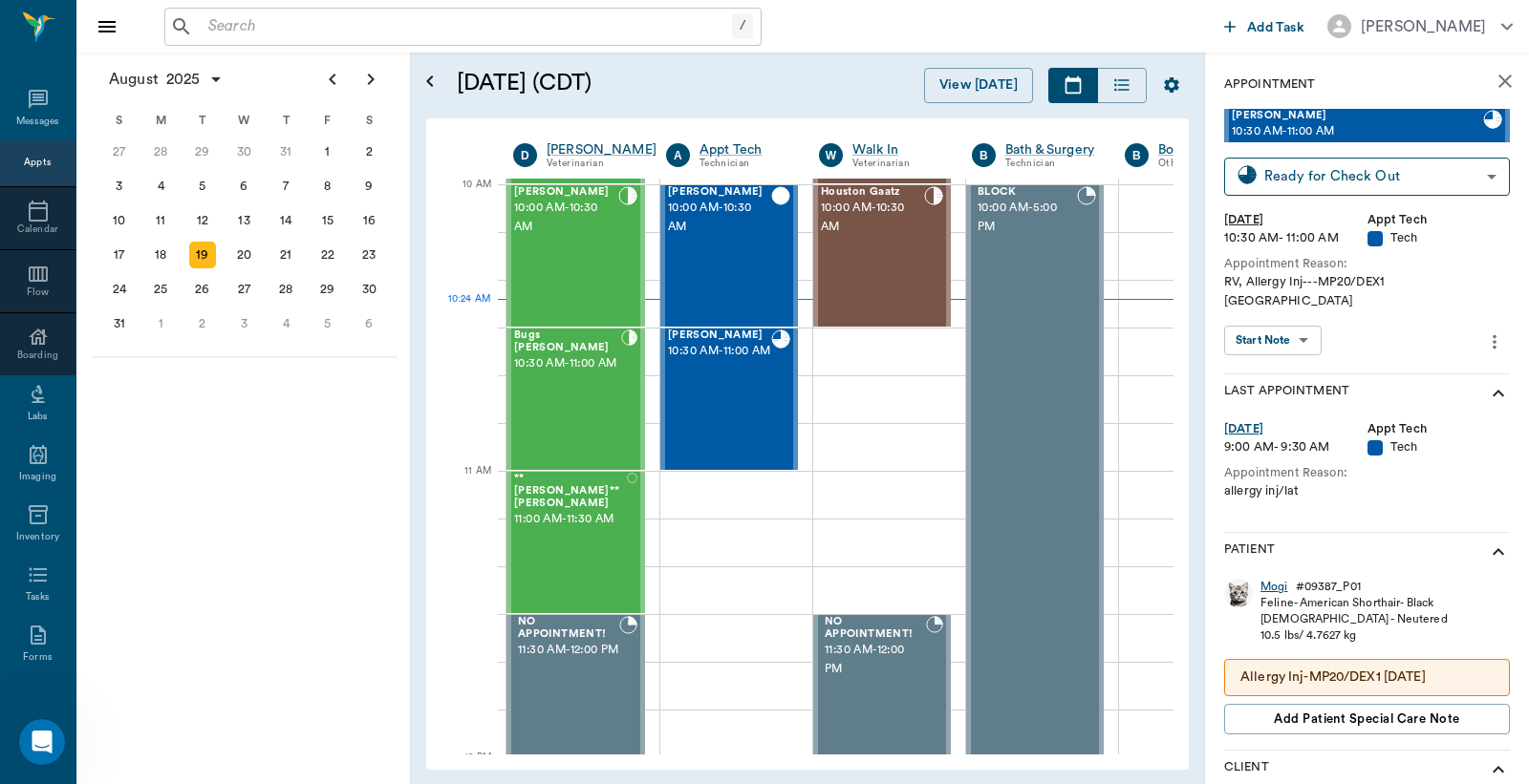
click at [1278, 578] on div "Mogi" at bounding box center [1274, 586] width 28 height 16
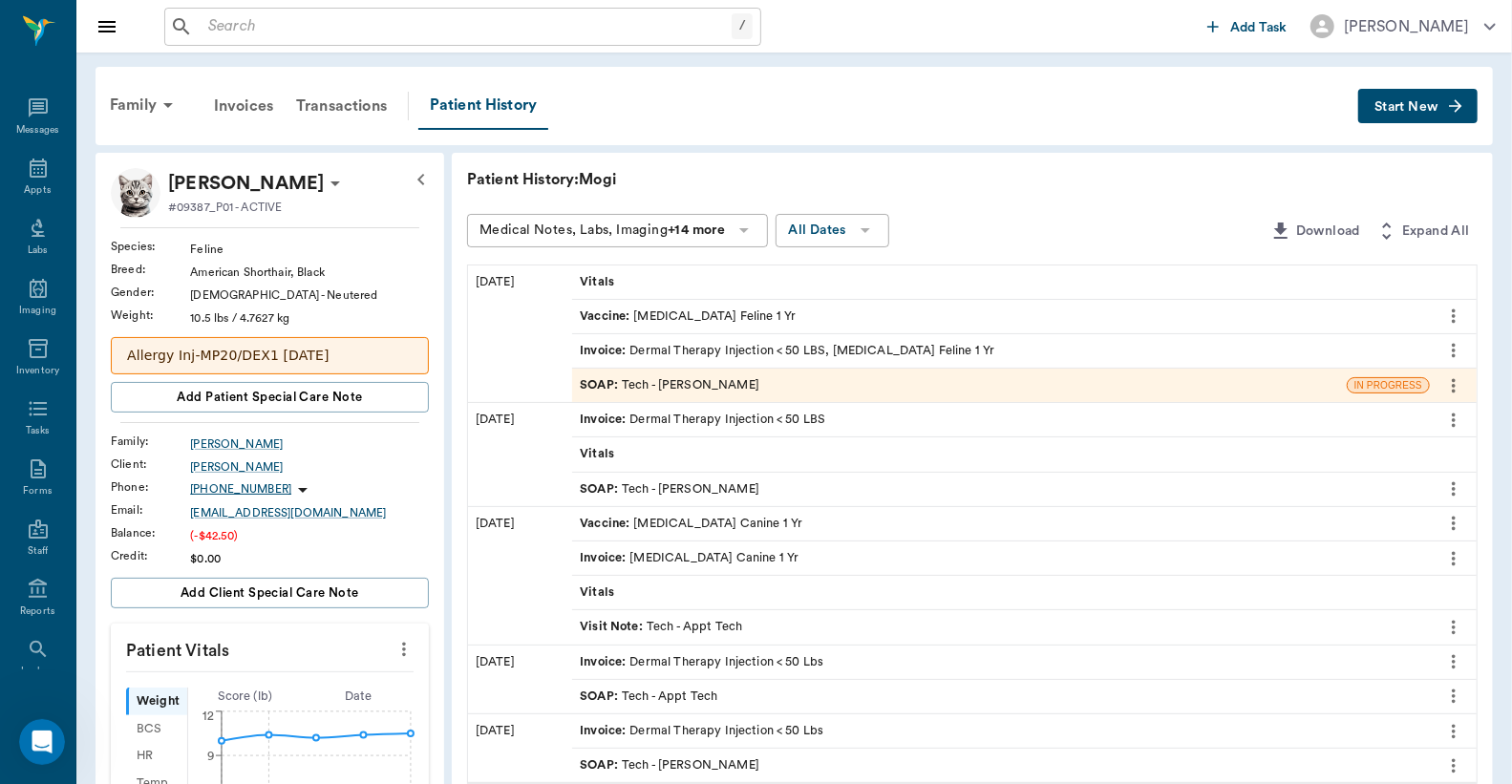
click at [711, 380] on div "SOAP : Tech - [PERSON_NAME]" at bounding box center [669, 385] width 180 height 18
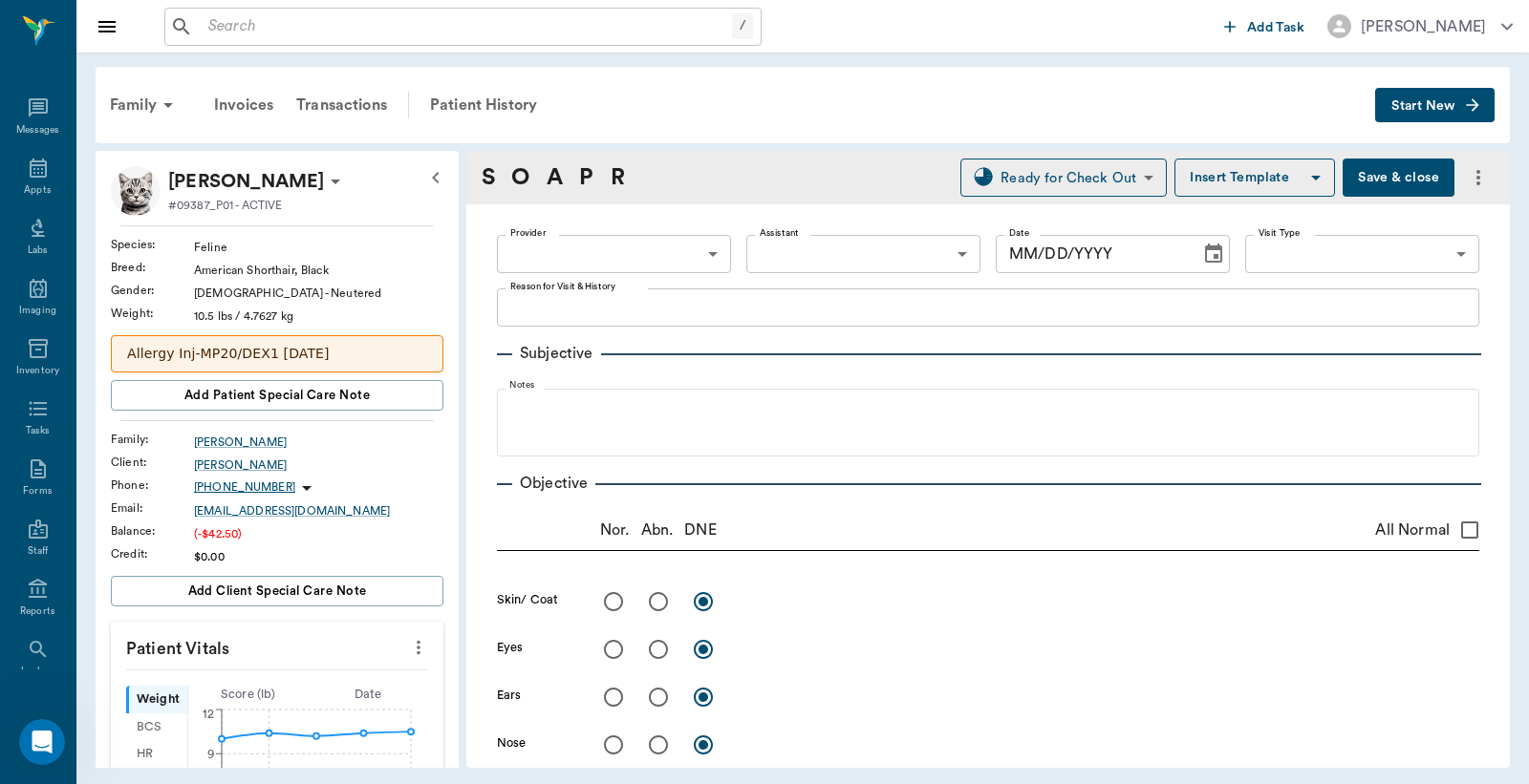
type input "682b670d8bdc6f7f8feef3db"
type input "63ec2f075fda476ae8351a4c"
type input "65d2be4f46e3a538d89b8c1a"
type textarea "RV, Allergy Inj---MP20/DEX1 [GEOGRAPHIC_DATA]"
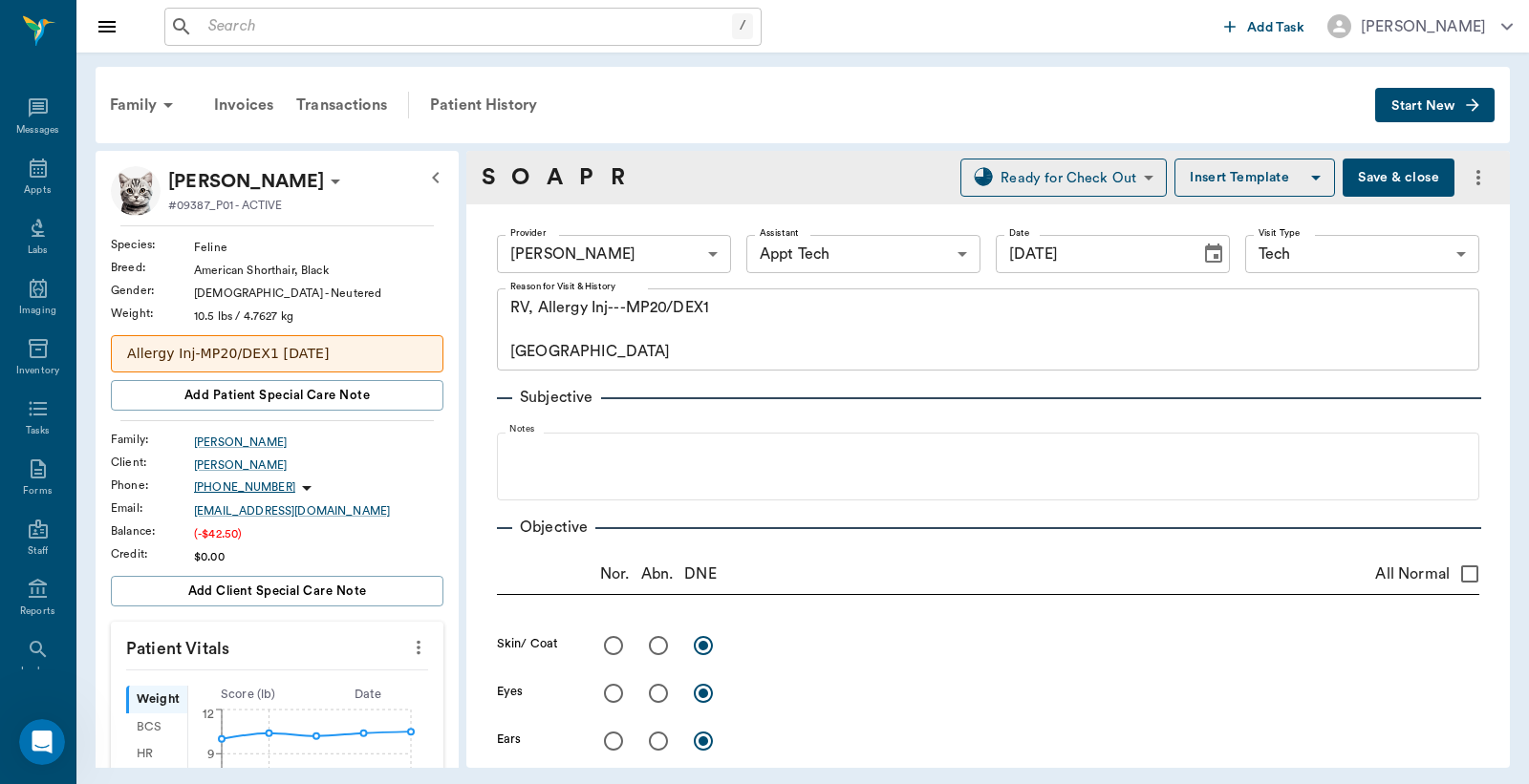
type input "[DATE]"
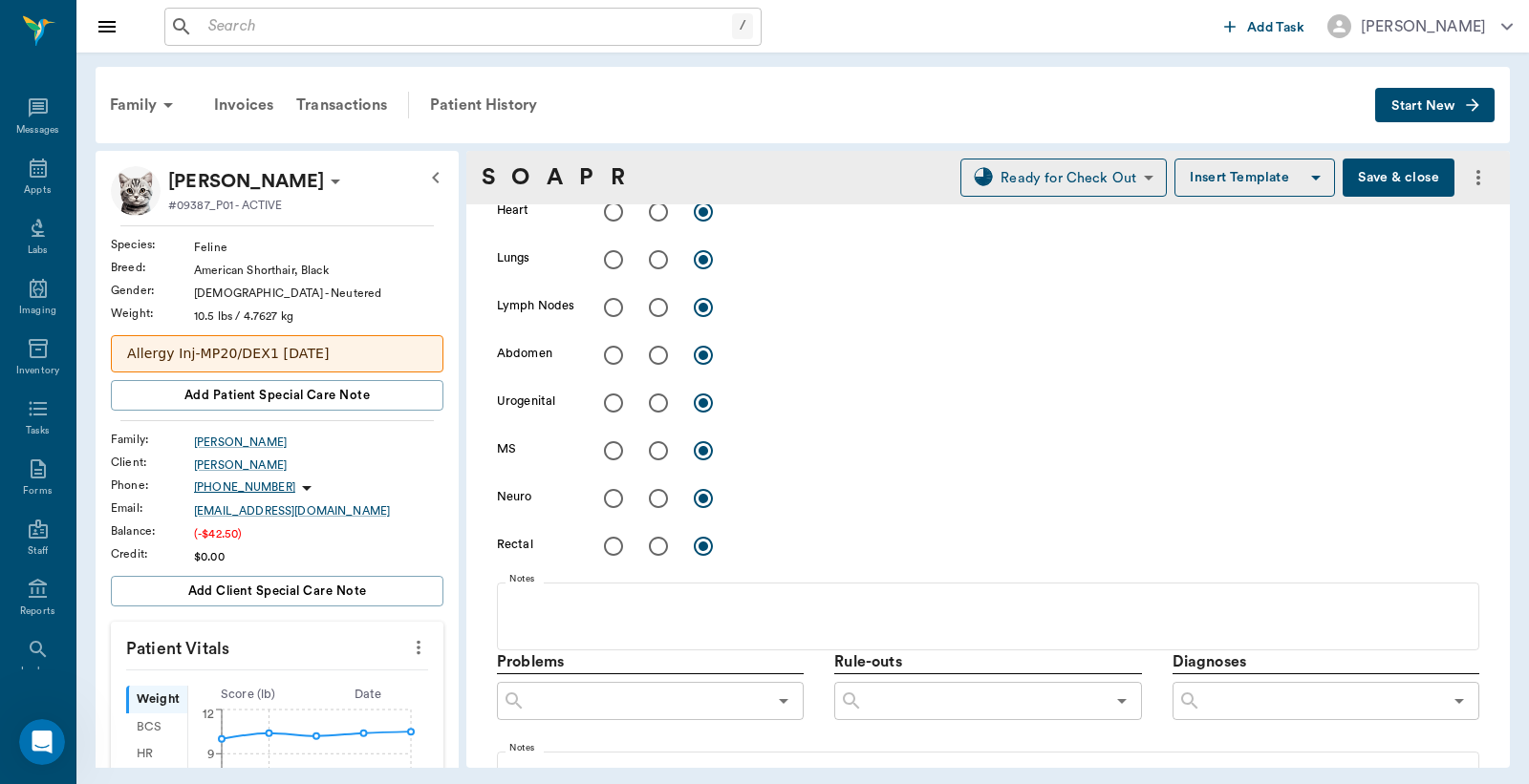
scroll to position [1132, 0]
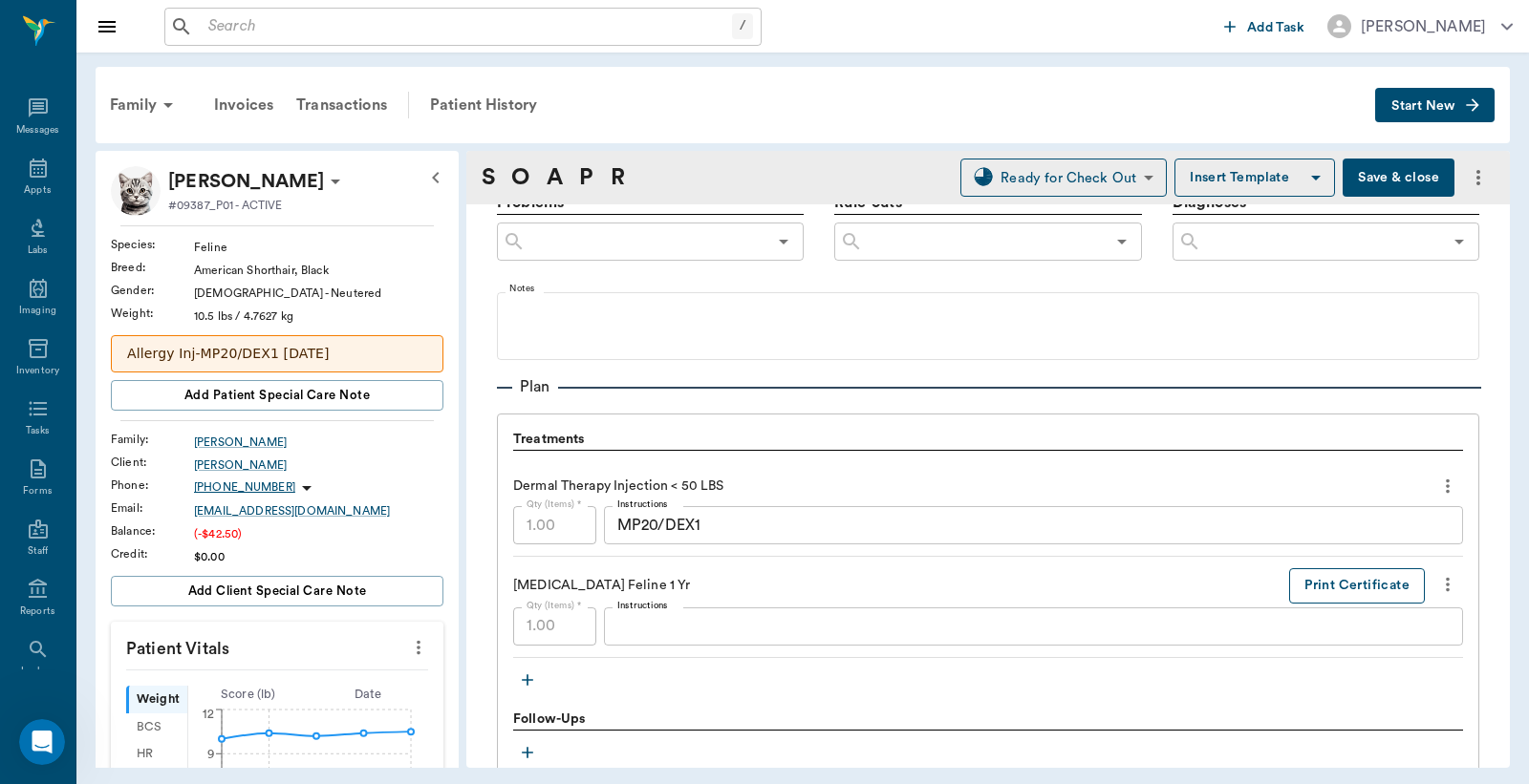
click at [1336, 593] on button "Print Certificate" at bounding box center [1356, 586] width 135 height 36
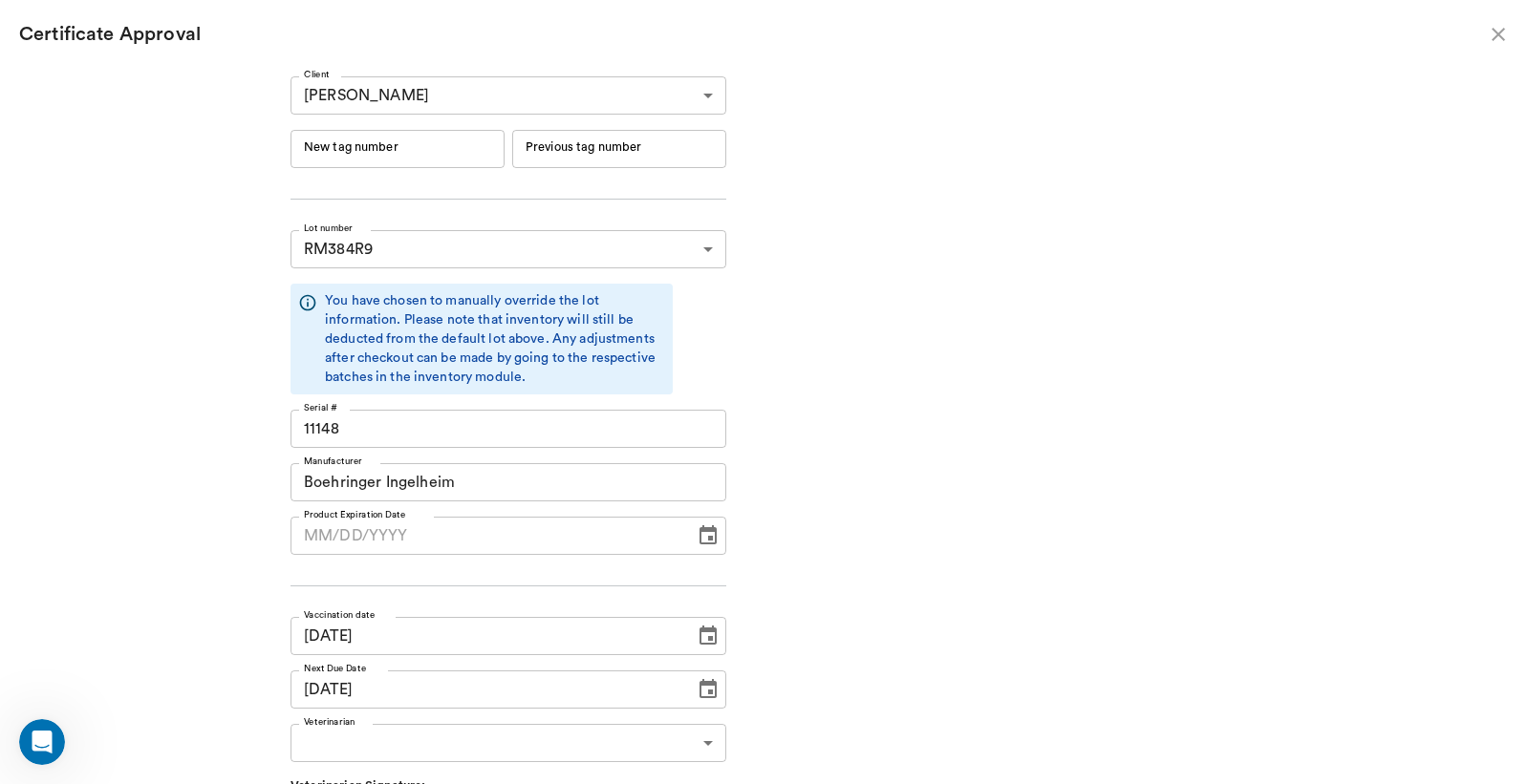
type input "[DATE]"
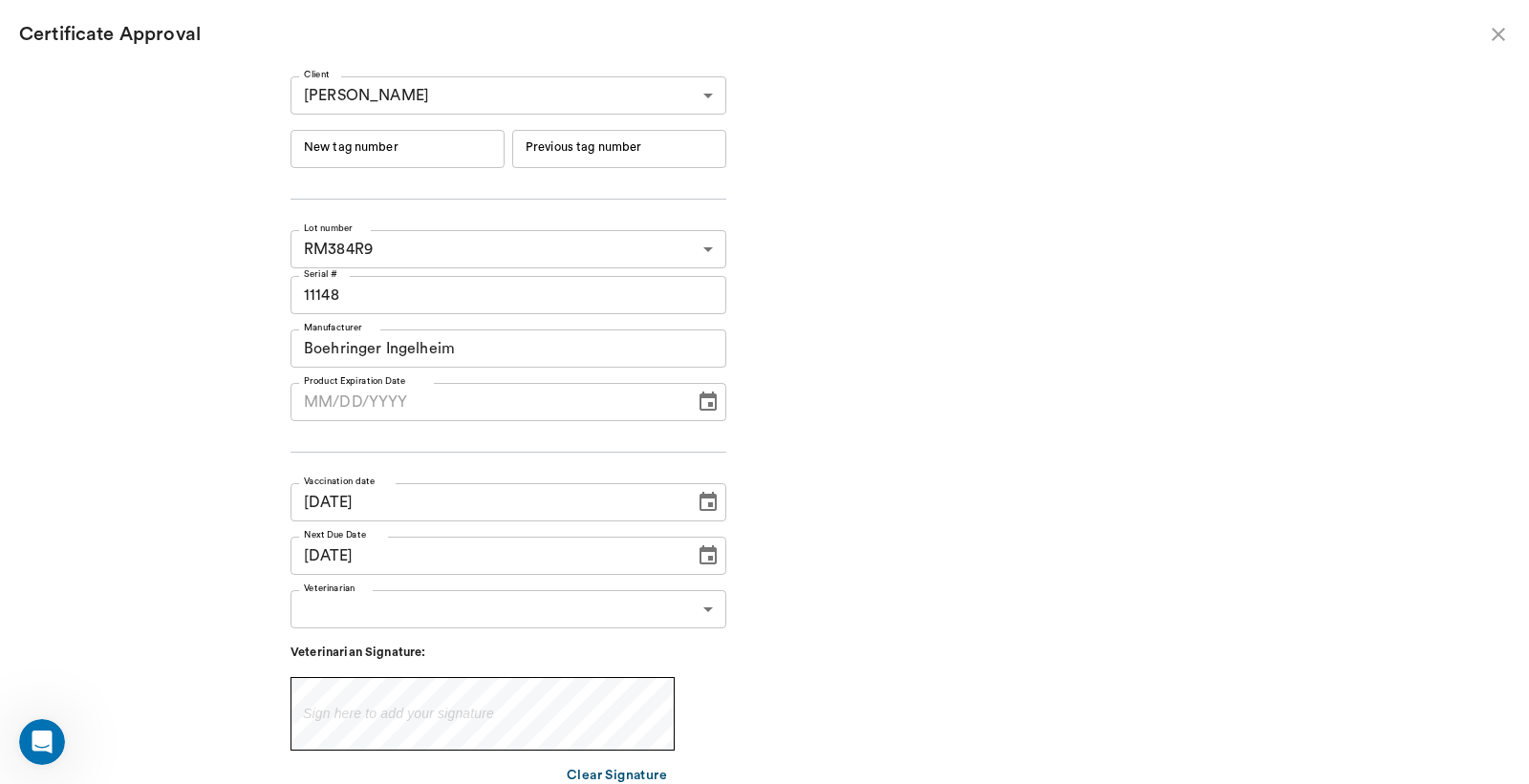
click at [450, 154] on input "New tag number" at bounding box center [398, 150] width 214 height 39
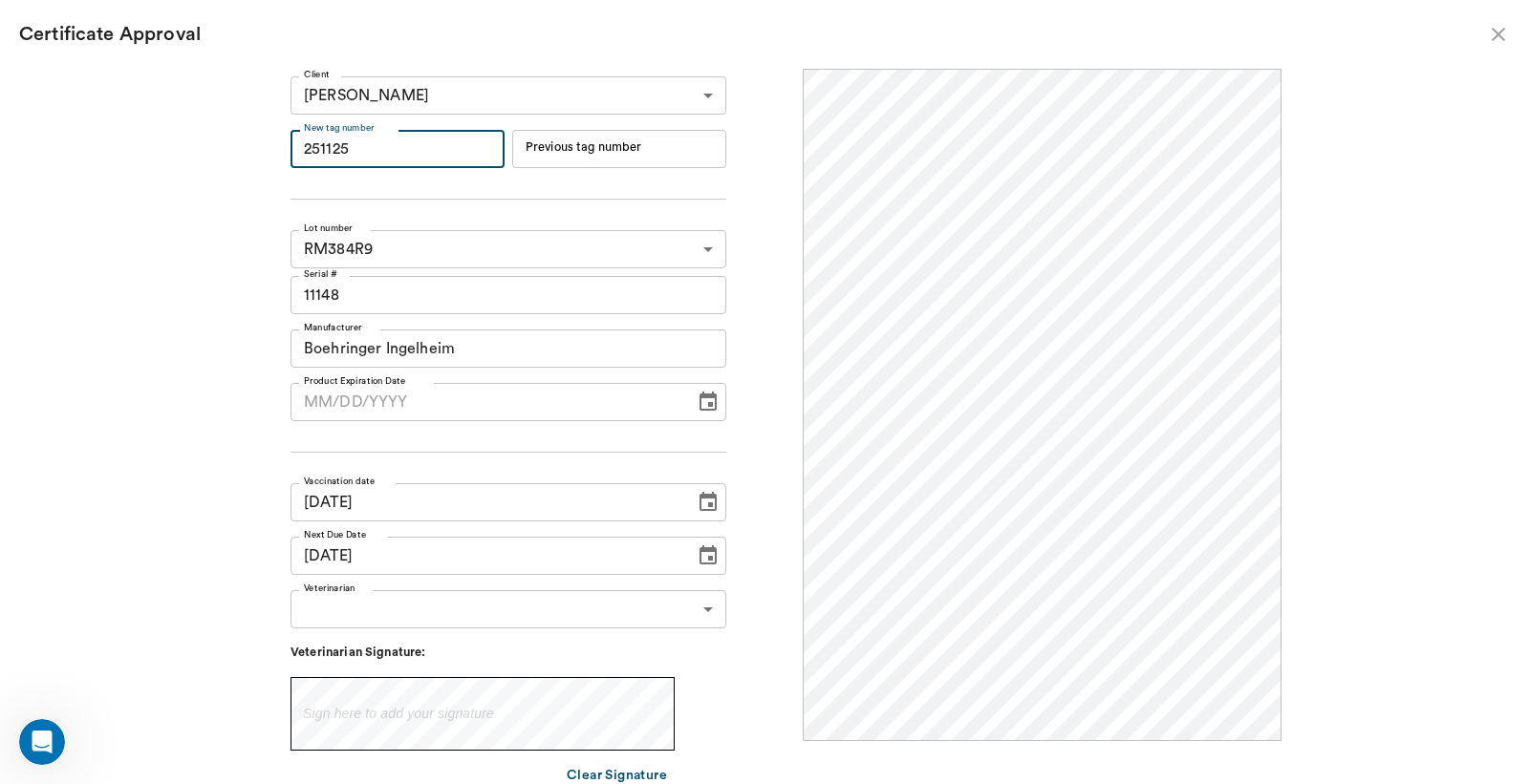
scroll to position [0, 0]
type input "251125"
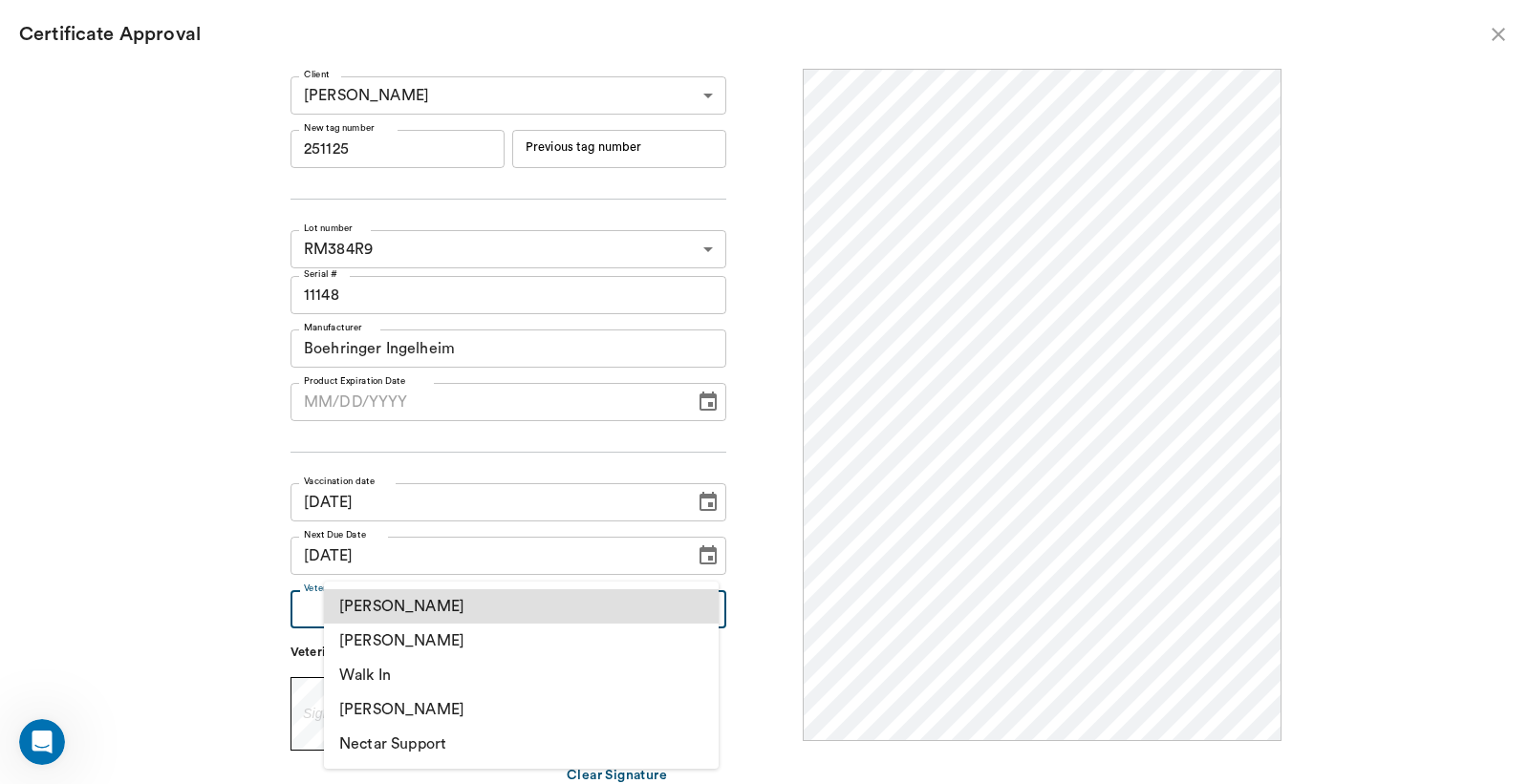
click at [522, 614] on body "/ ​ Add Task [PERSON_NAME] Nectar Messages Appts Labs Imaging Inventory Tasks F…" at bounding box center [764, 392] width 1529 height 784
click at [476, 638] on li "[PERSON_NAME]" at bounding box center [521, 641] width 395 height 35
type input "63ec2f075fda476ae8351a4d"
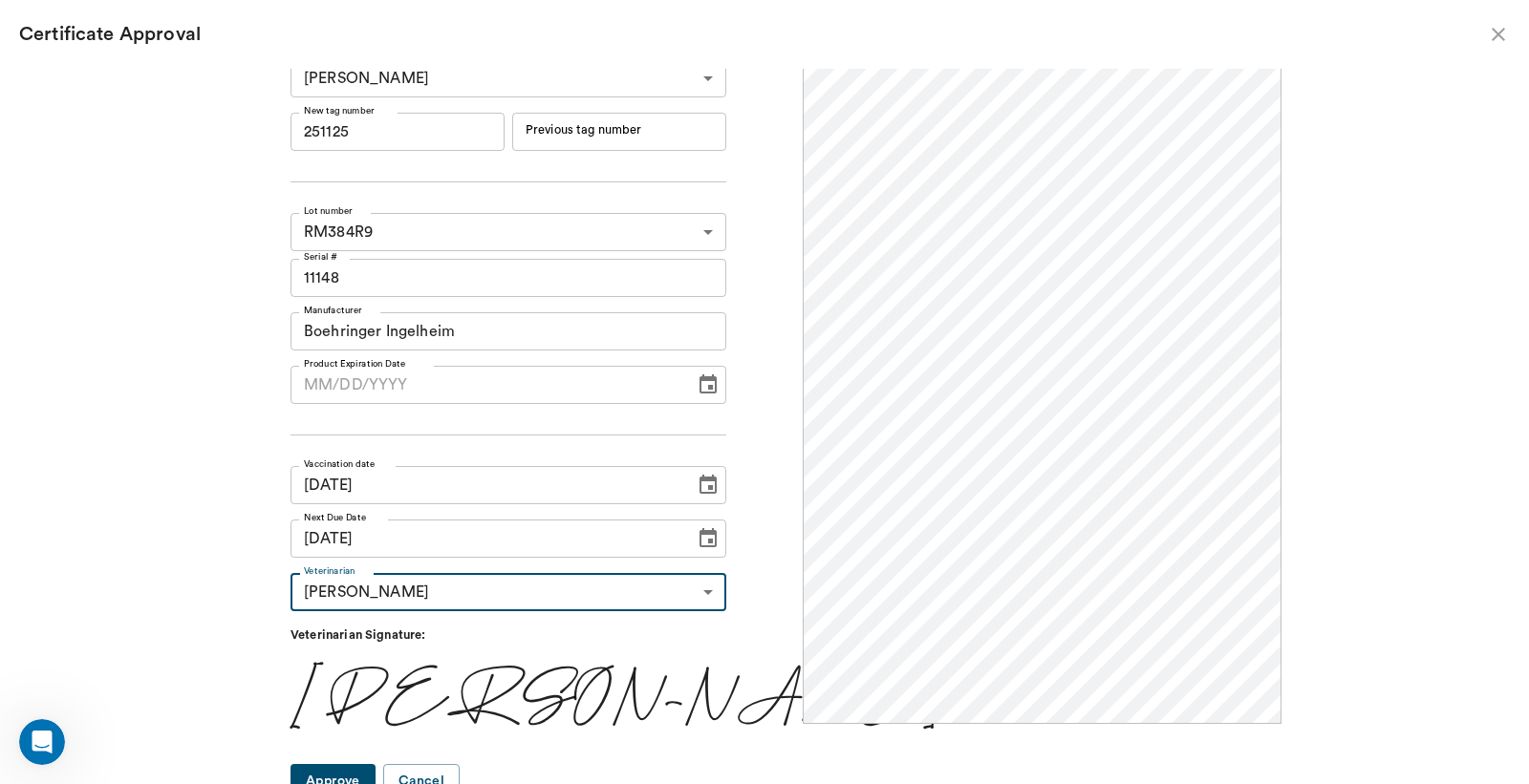
scroll to position [32, 0]
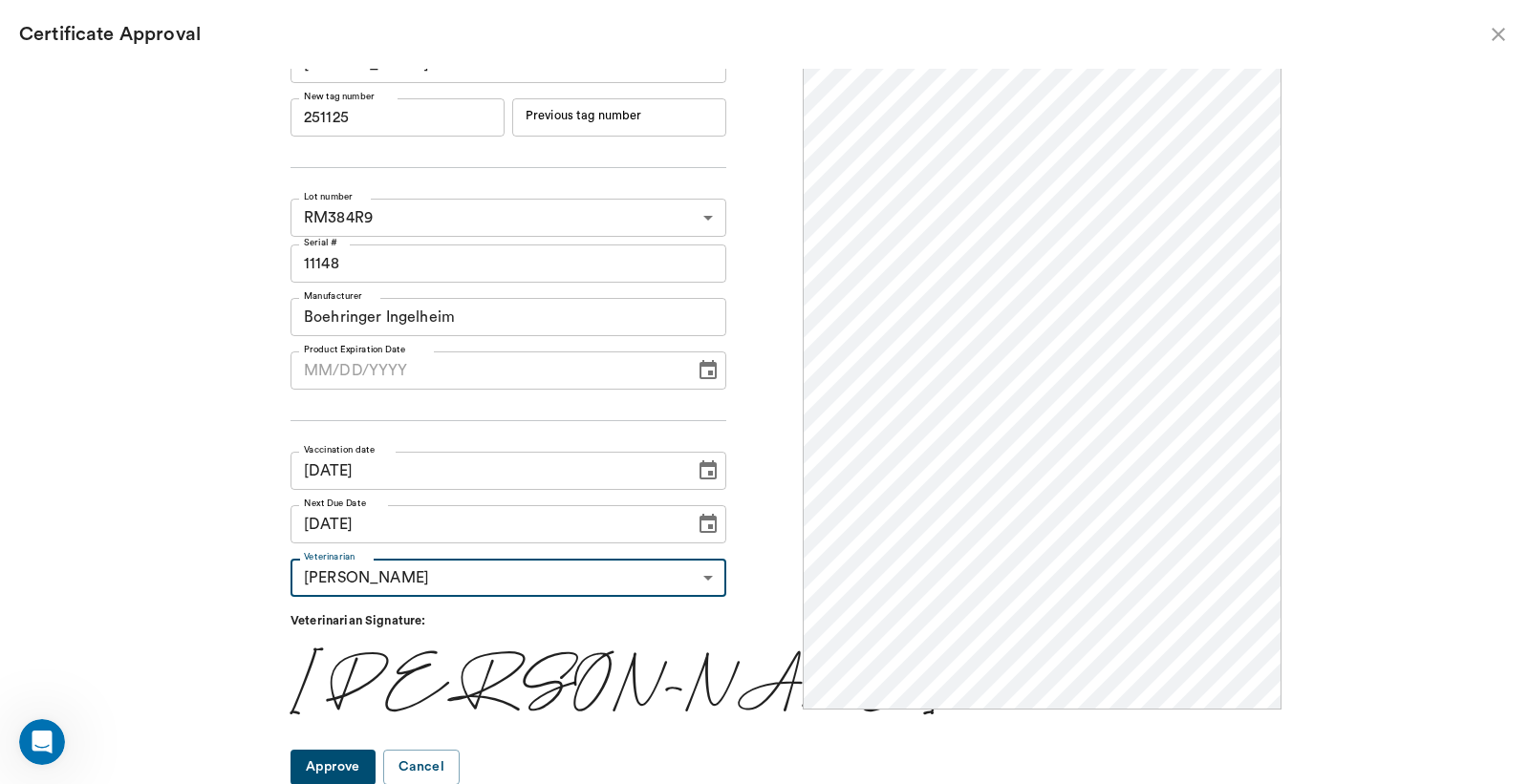
click at [374, 770] on button "Approve" at bounding box center [333, 768] width 85 height 36
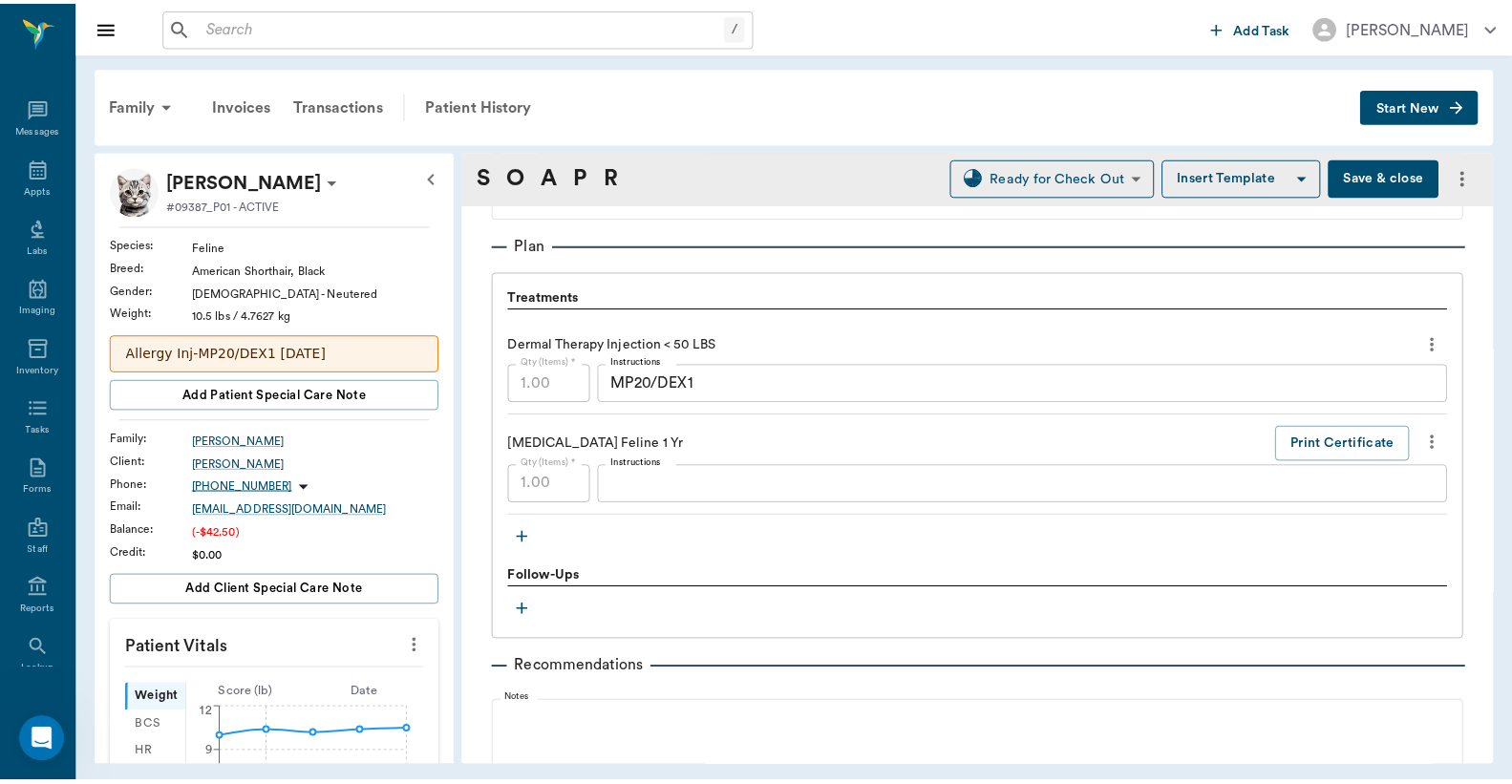
scroll to position [1474, 0]
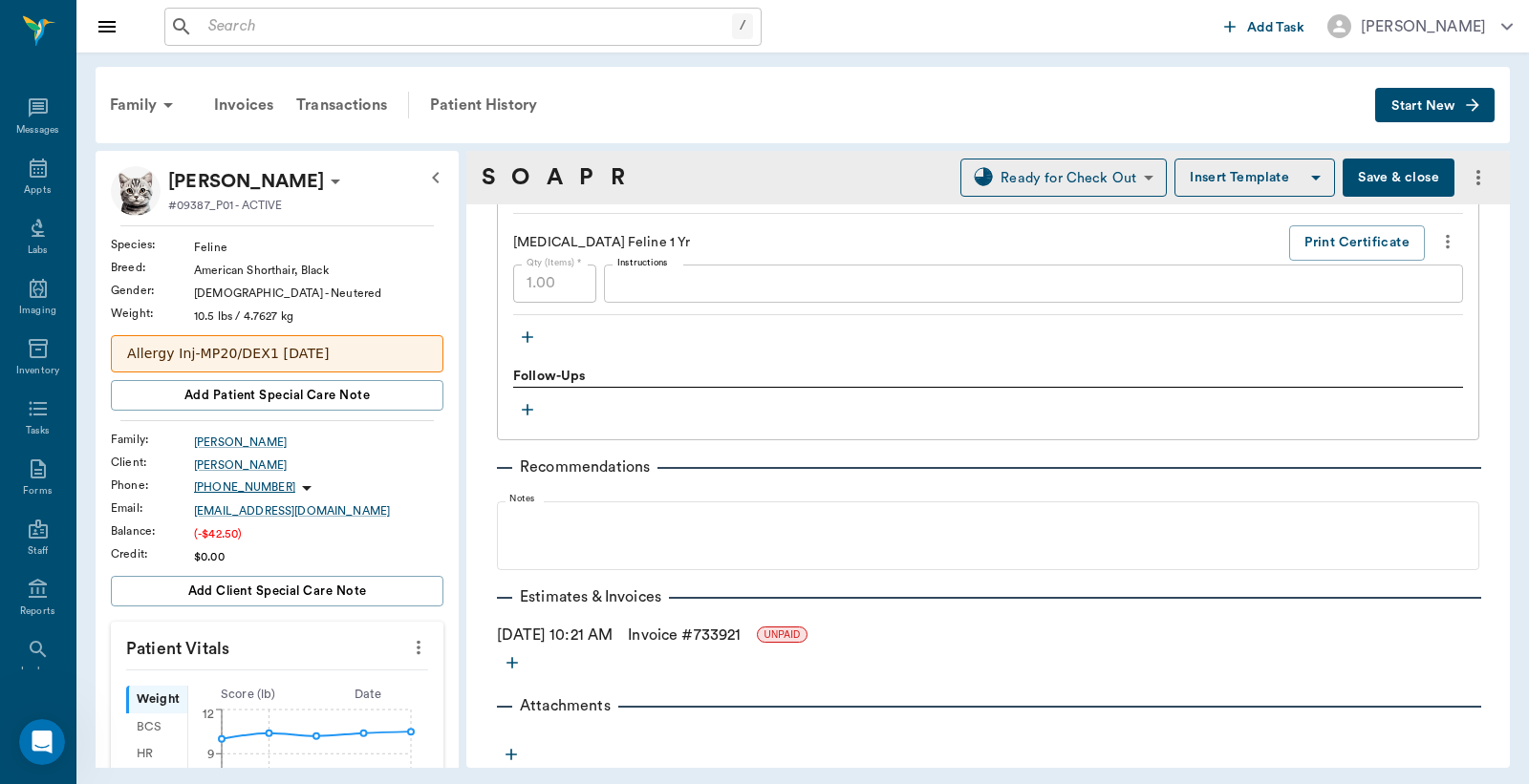
click at [741, 641] on link "Invoice # 733921" at bounding box center [684, 635] width 113 height 23
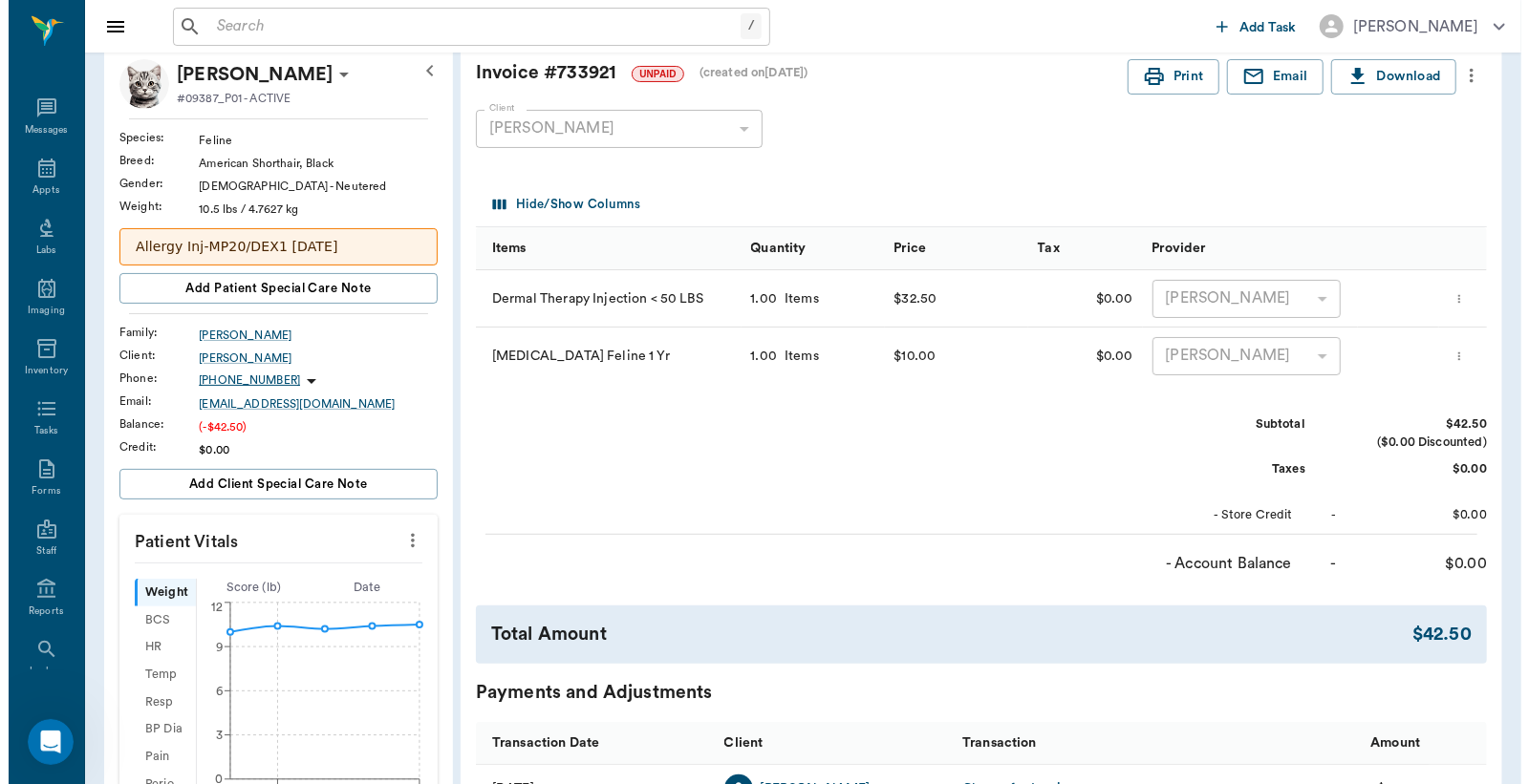
scroll to position [424, 0]
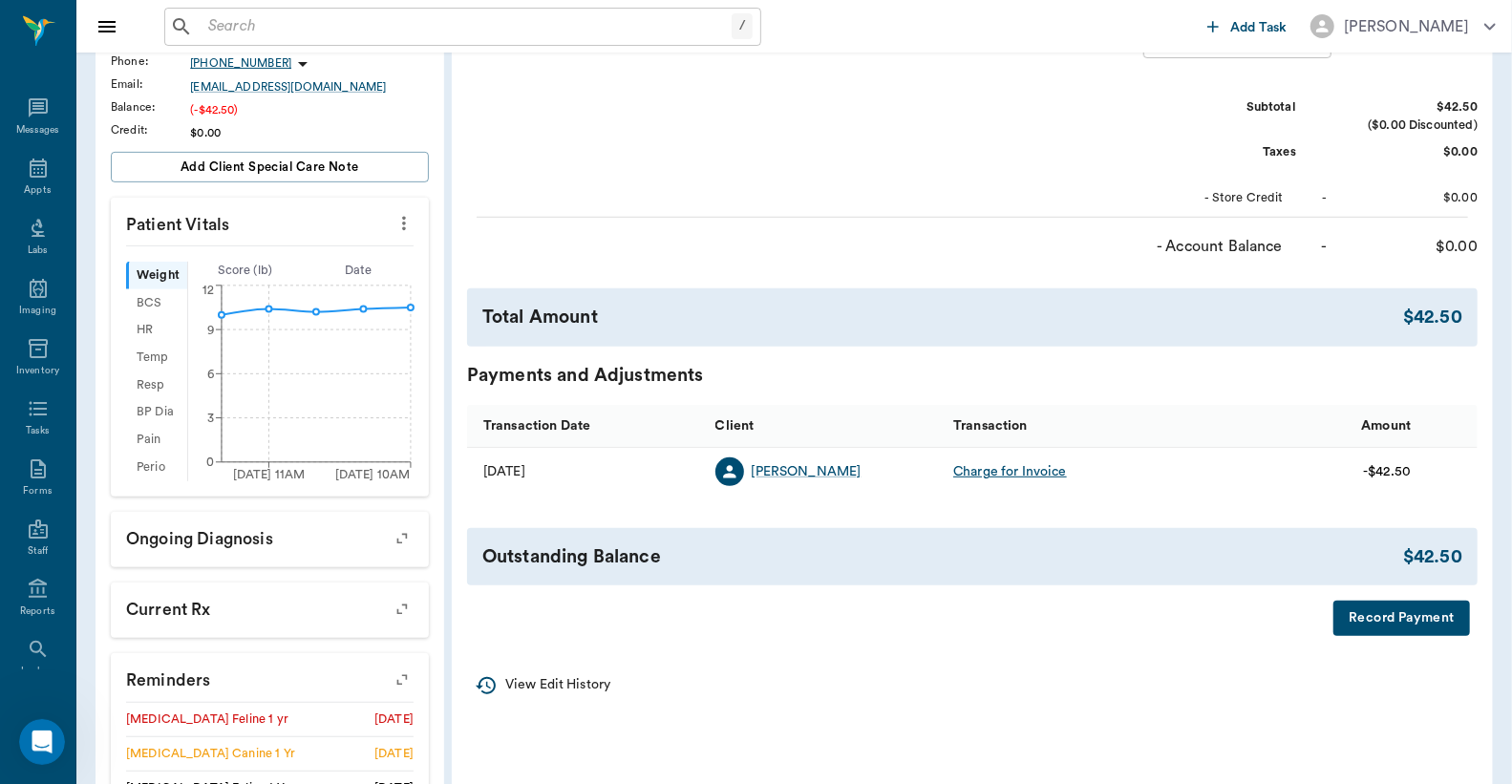
click at [1386, 624] on button "Record Payment" at bounding box center [1401, 618] width 136 height 36
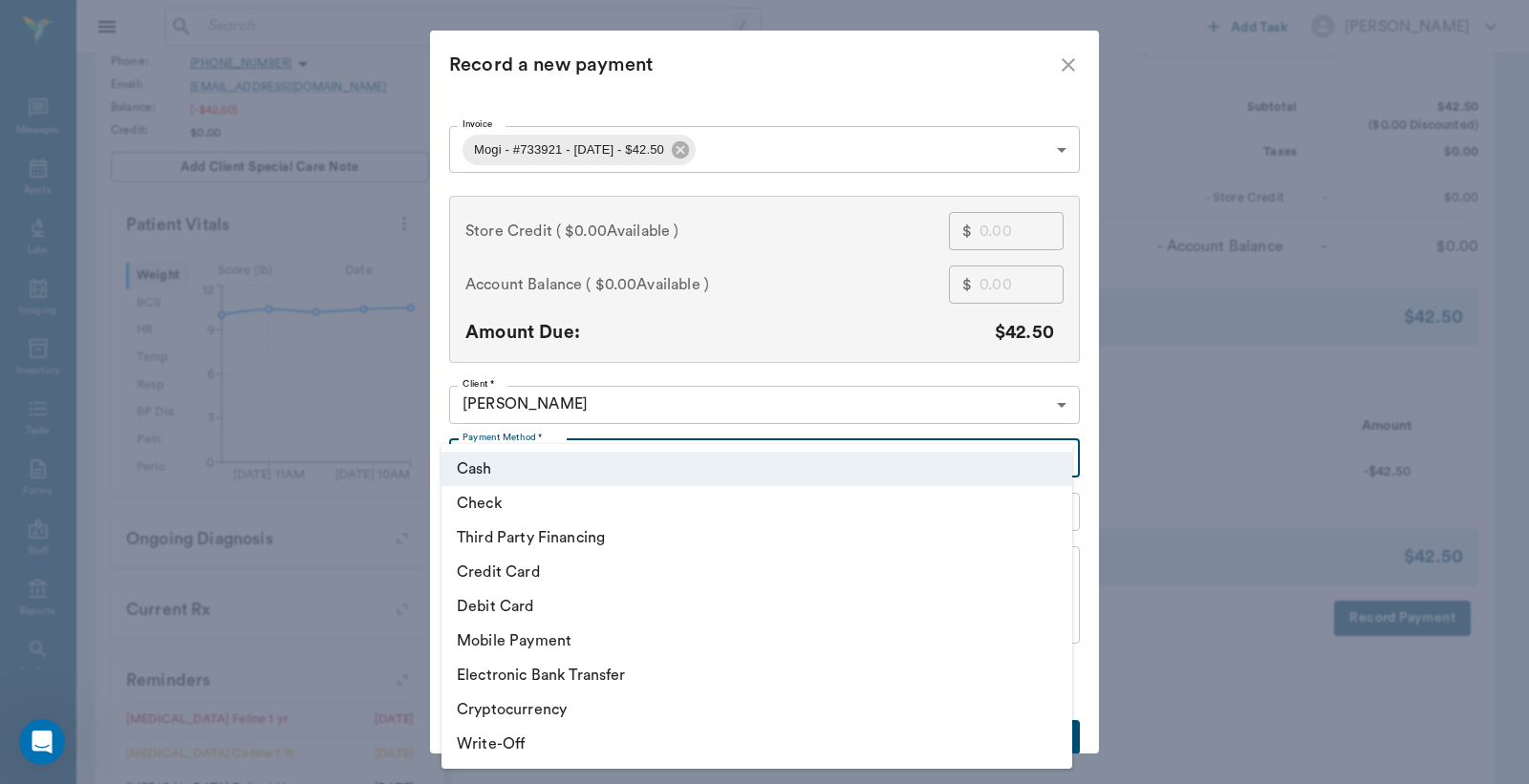
click at [957, 454] on body "/ ​ Add Task [PERSON_NAME] Nectar Messages Appts Labs Imaging Inventory Tasks F…" at bounding box center [764, 299] width 1529 height 1446
click at [496, 577] on li "Credit Card" at bounding box center [756, 573] width 631 height 35
type input "CREDIT_CARD"
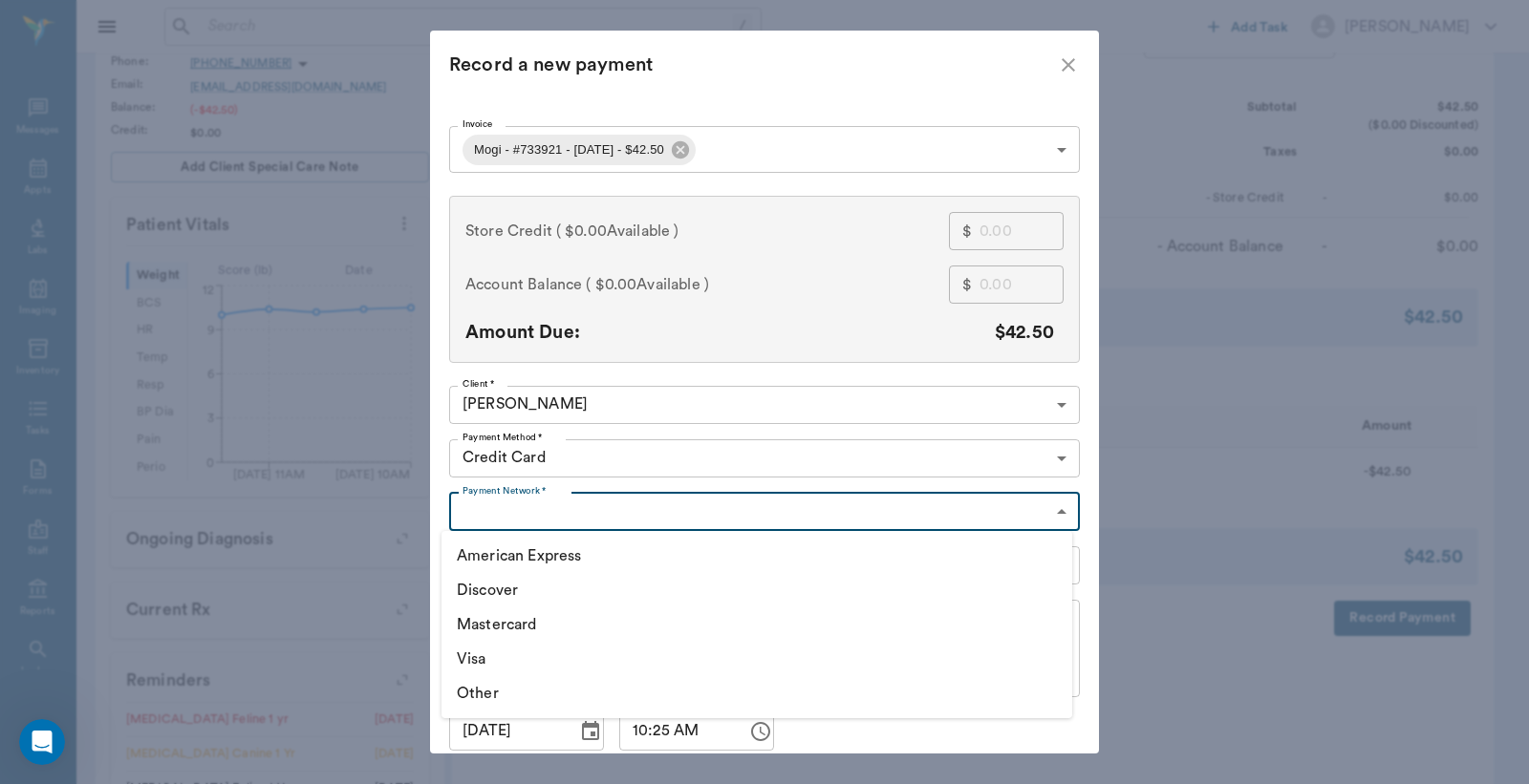
click at [521, 520] on body "/ ​ Add Task [PERSON_NAME] Nectar Messages Appts Labs Imaging Inventory Tasks F…" at bounding box center [764, 299] width 1529 height 1446
click at [502, 578] on li "Discover" at bounding box center [756, 591] width 631 height 35
type input "DISCOVER"
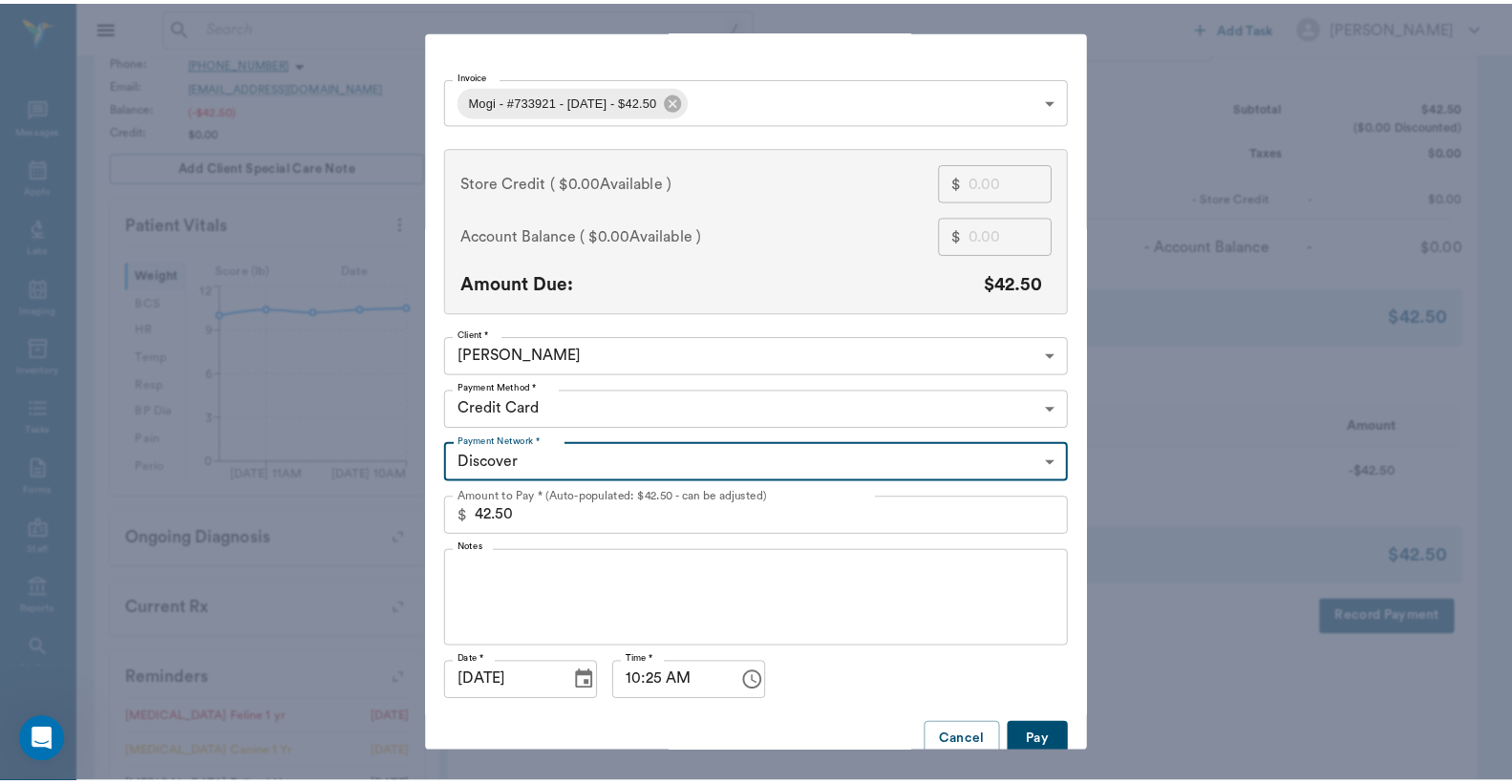
scroll to position [73, 0]
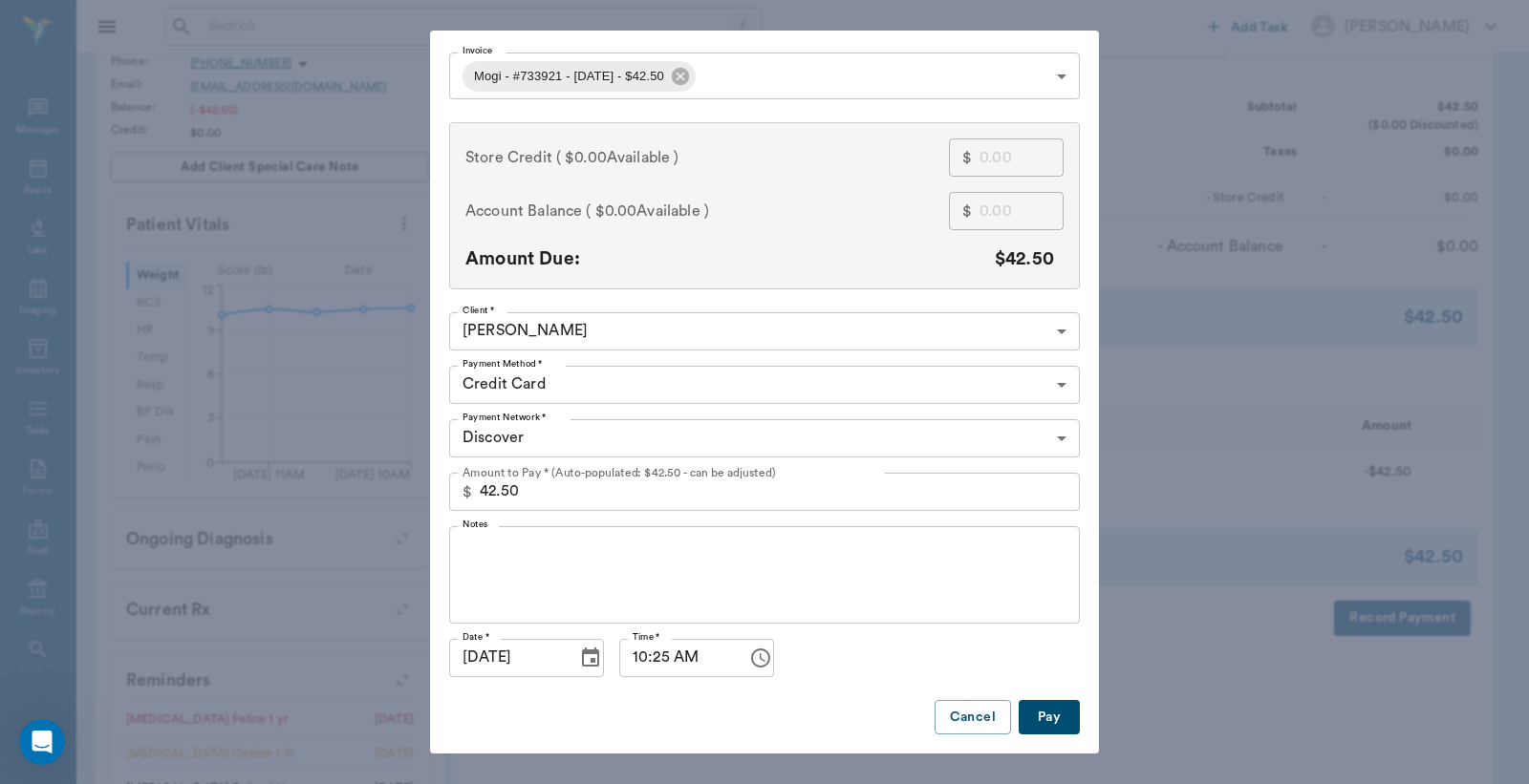
click at [1043, 712] on button "Pay" at bounding box center [1048, 717] width 61 height 36
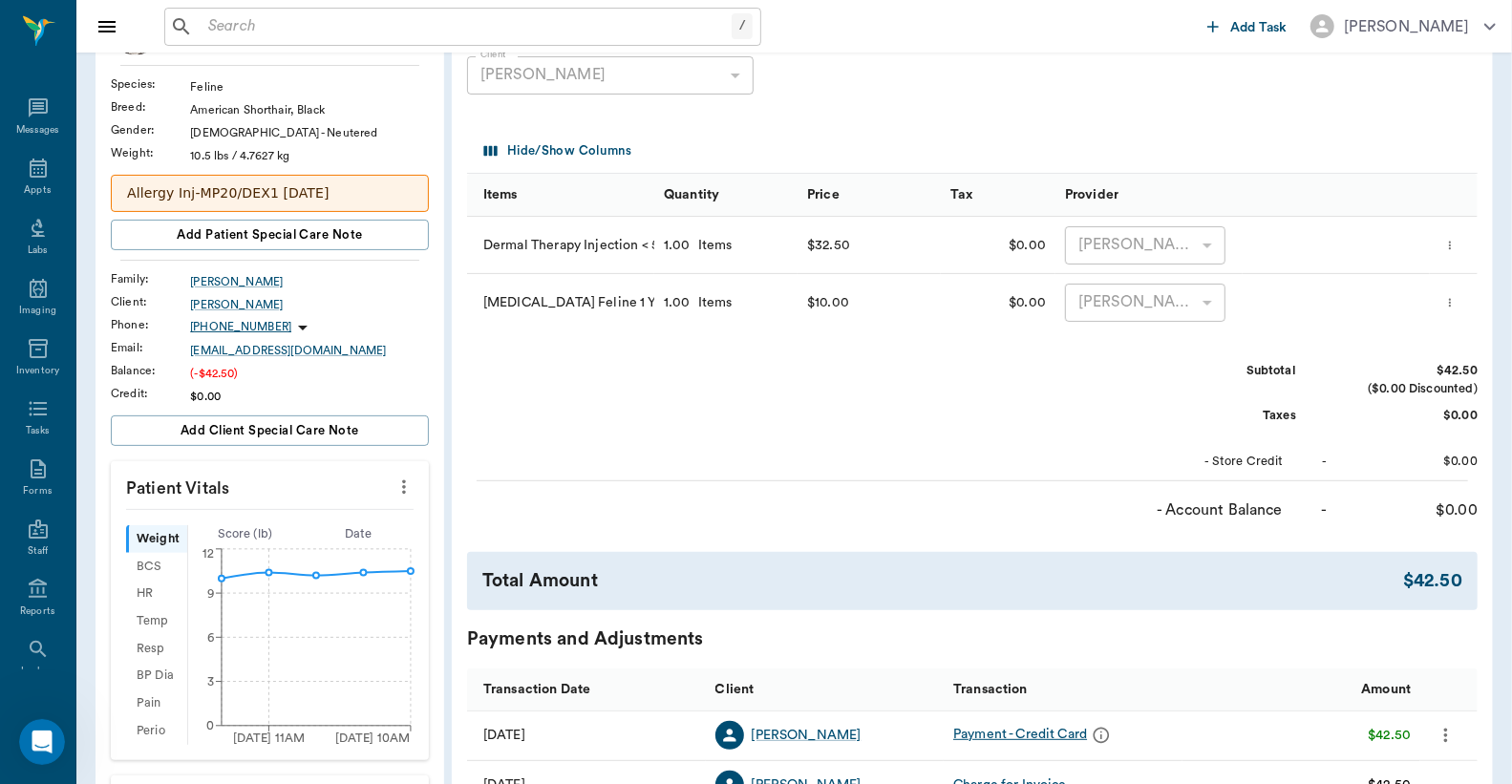
scroll to position [0, 0]
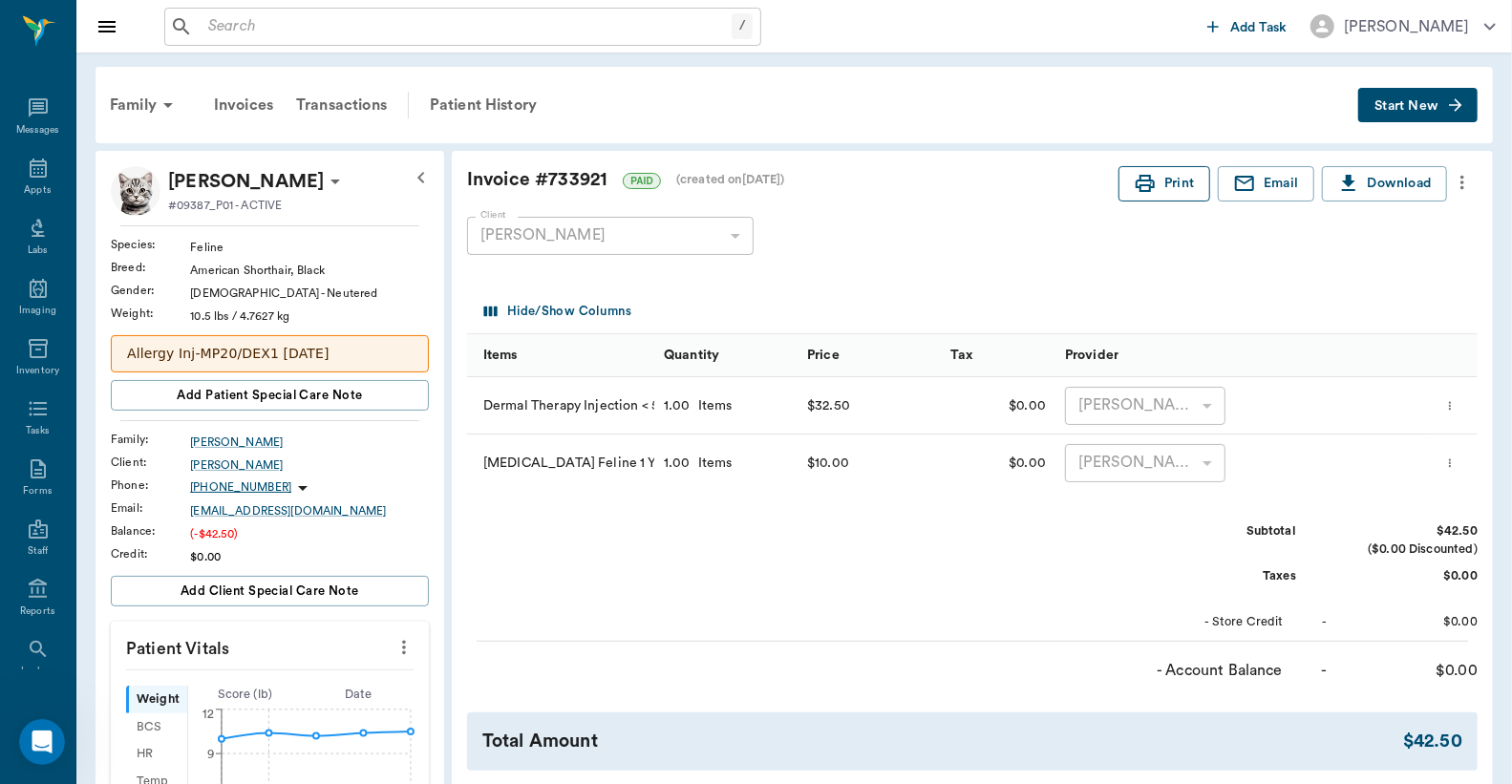
click at [1169, 184] on button "Print" at bounding box center [1163, 183] width 92 height 36
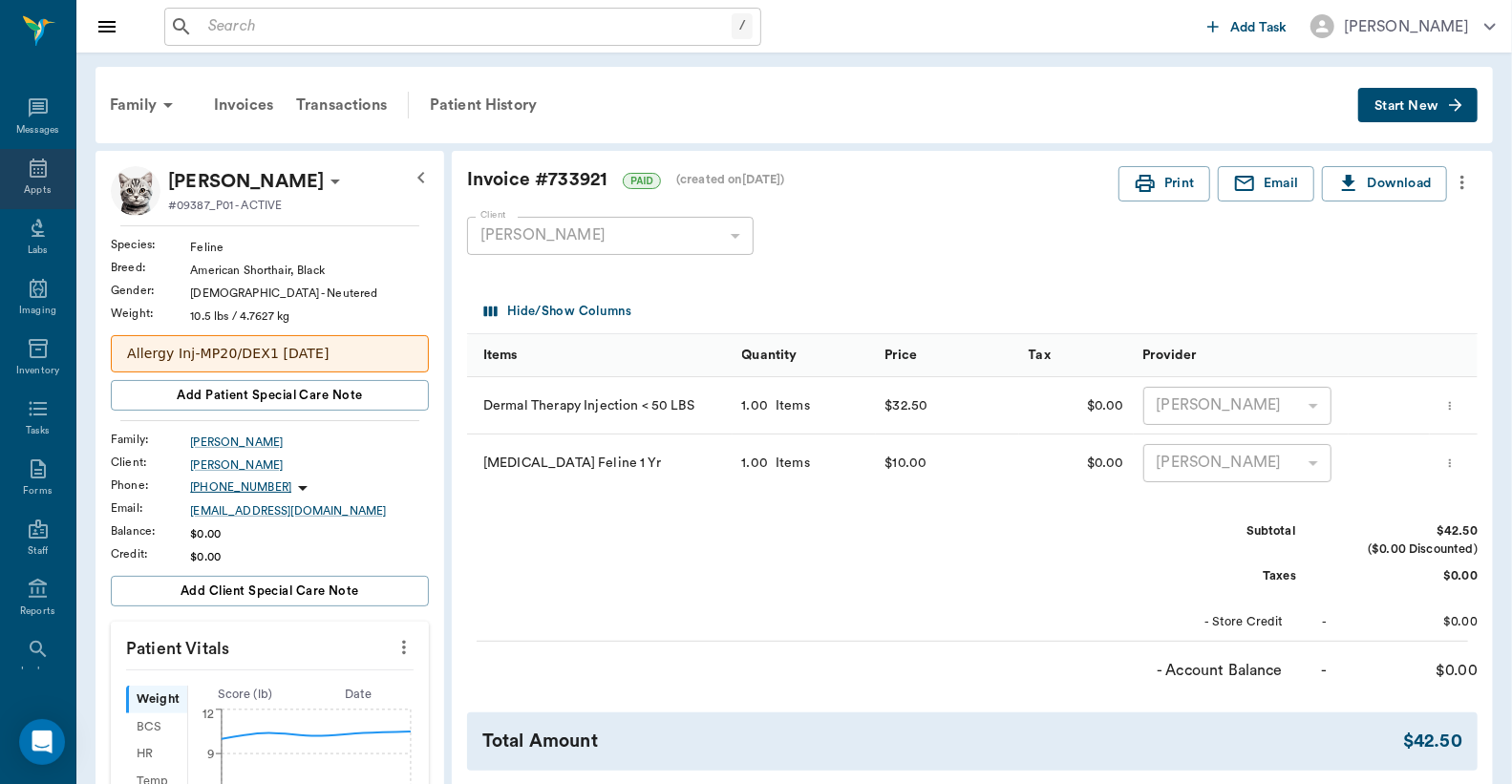
click at [31, 166] on icon at bounding box center [39, 168] width 23 height 23
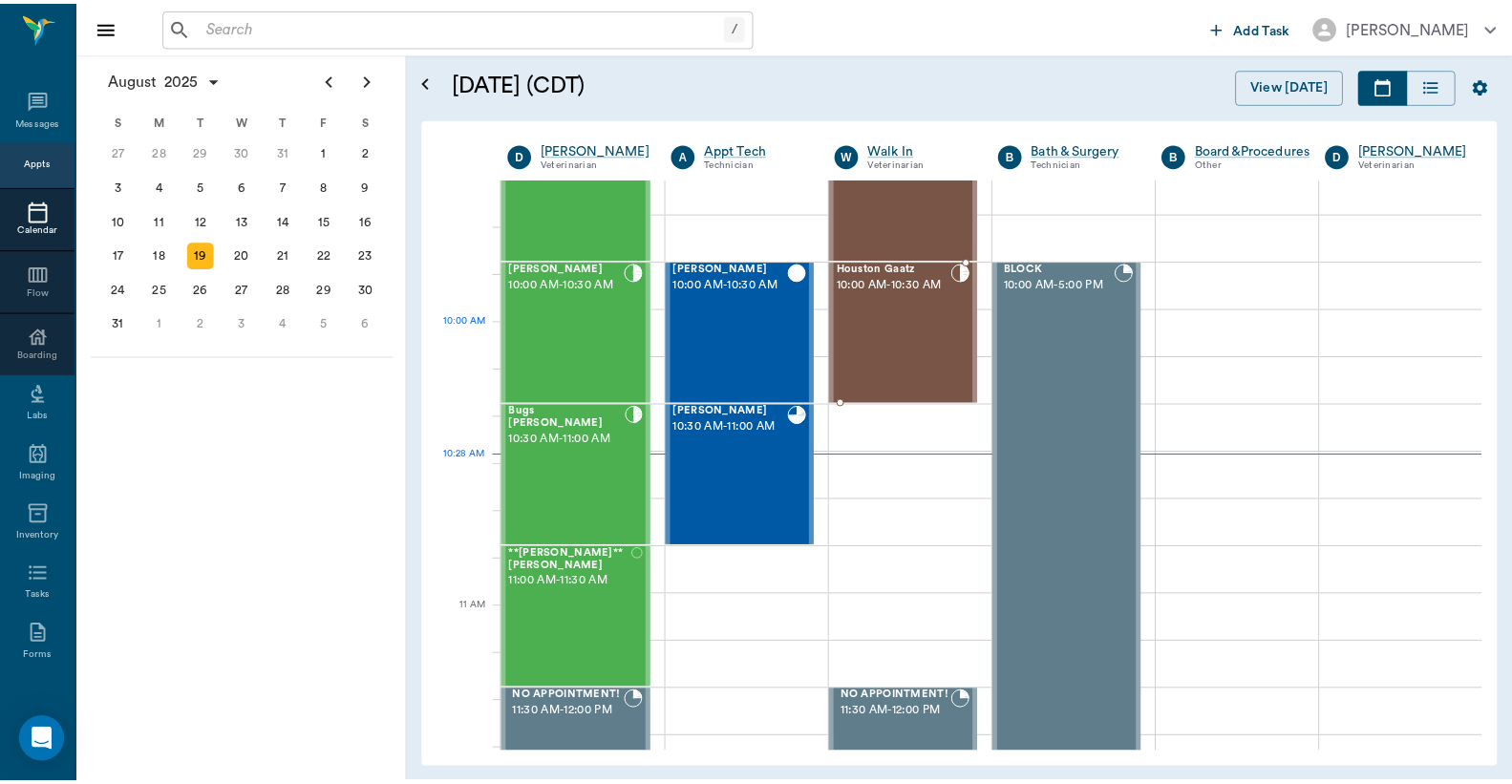
scroll to position [434, 0]
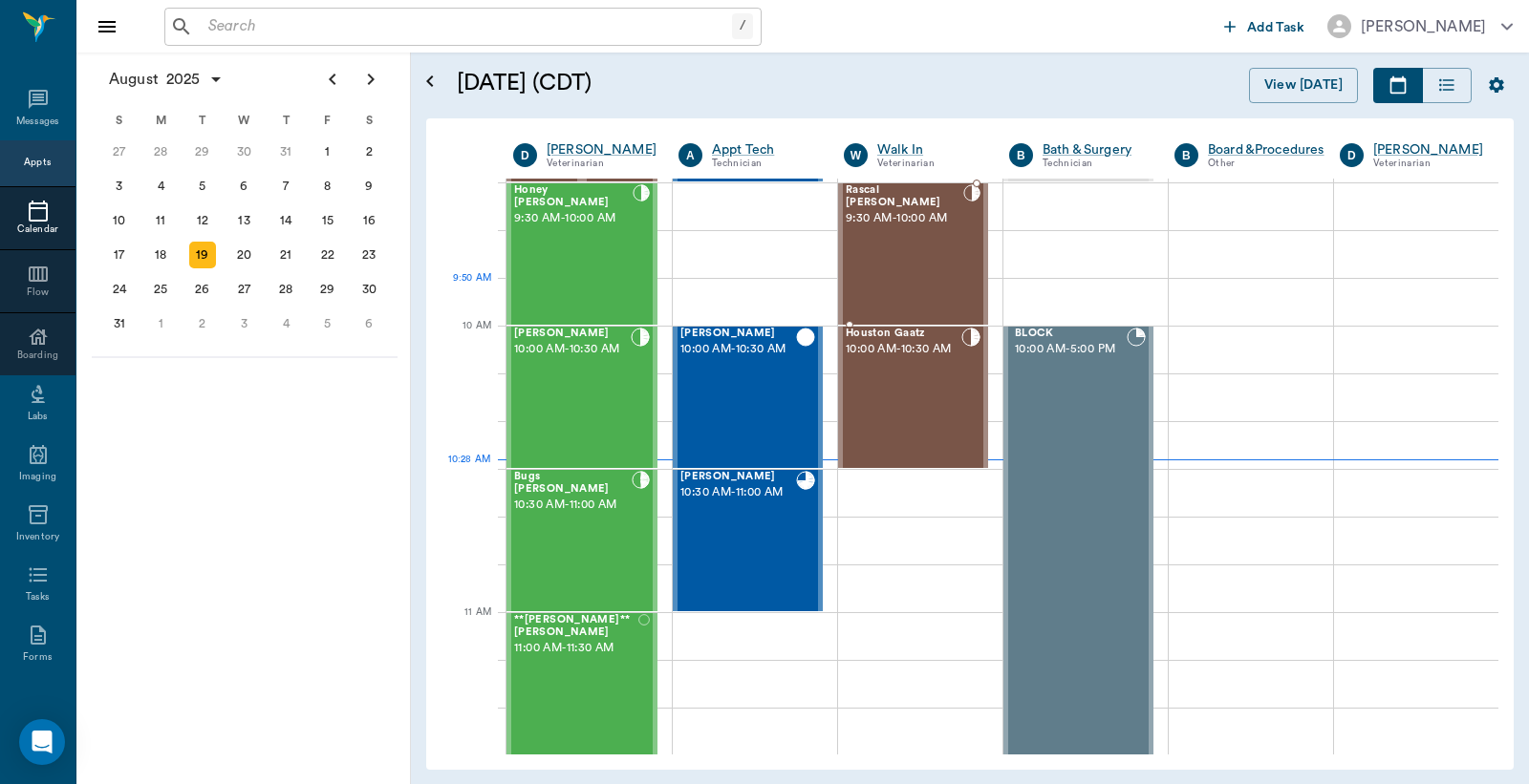
click at [873, 282] on div "Rascal [PERSON_NAME] 9:30 AM - 10:00 AM" at bounding box center [904, 254] width 118 height 139
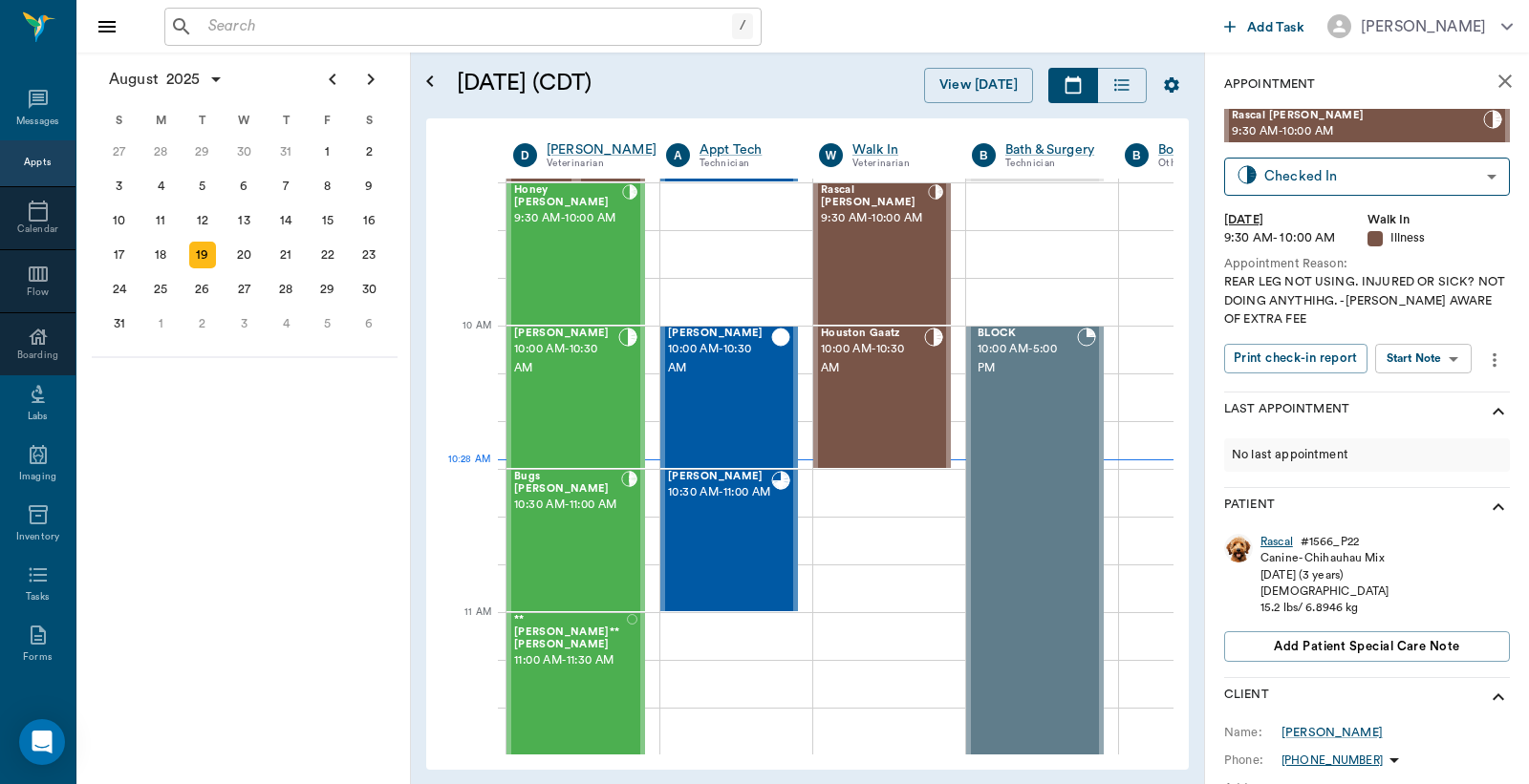
click at [1281, 546] on div "Rascal" at bounding box center [1277, 542] width 33 height 16
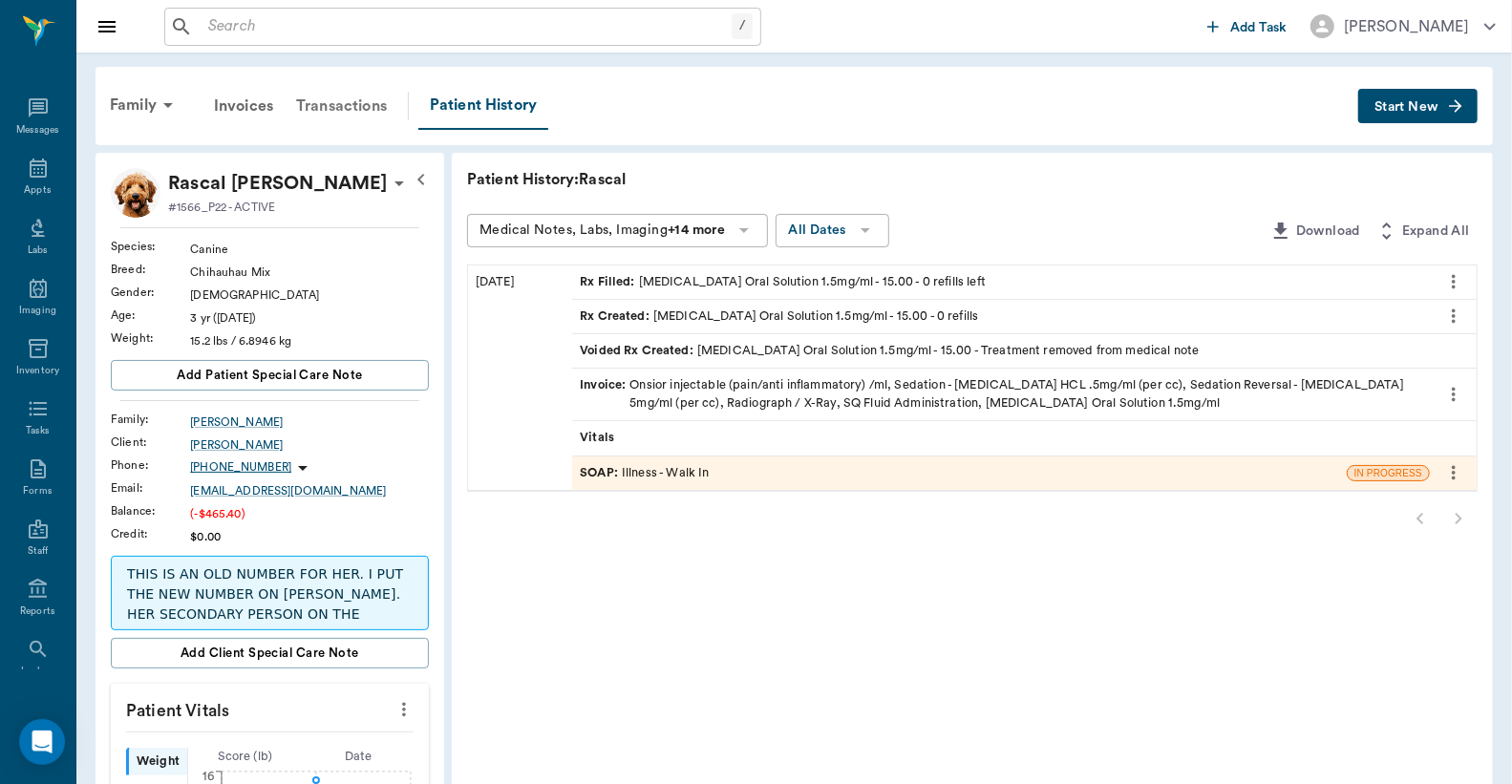
click at [332, 102] on div "Transactions" at bounding box center [342, 105] width 114 height 45
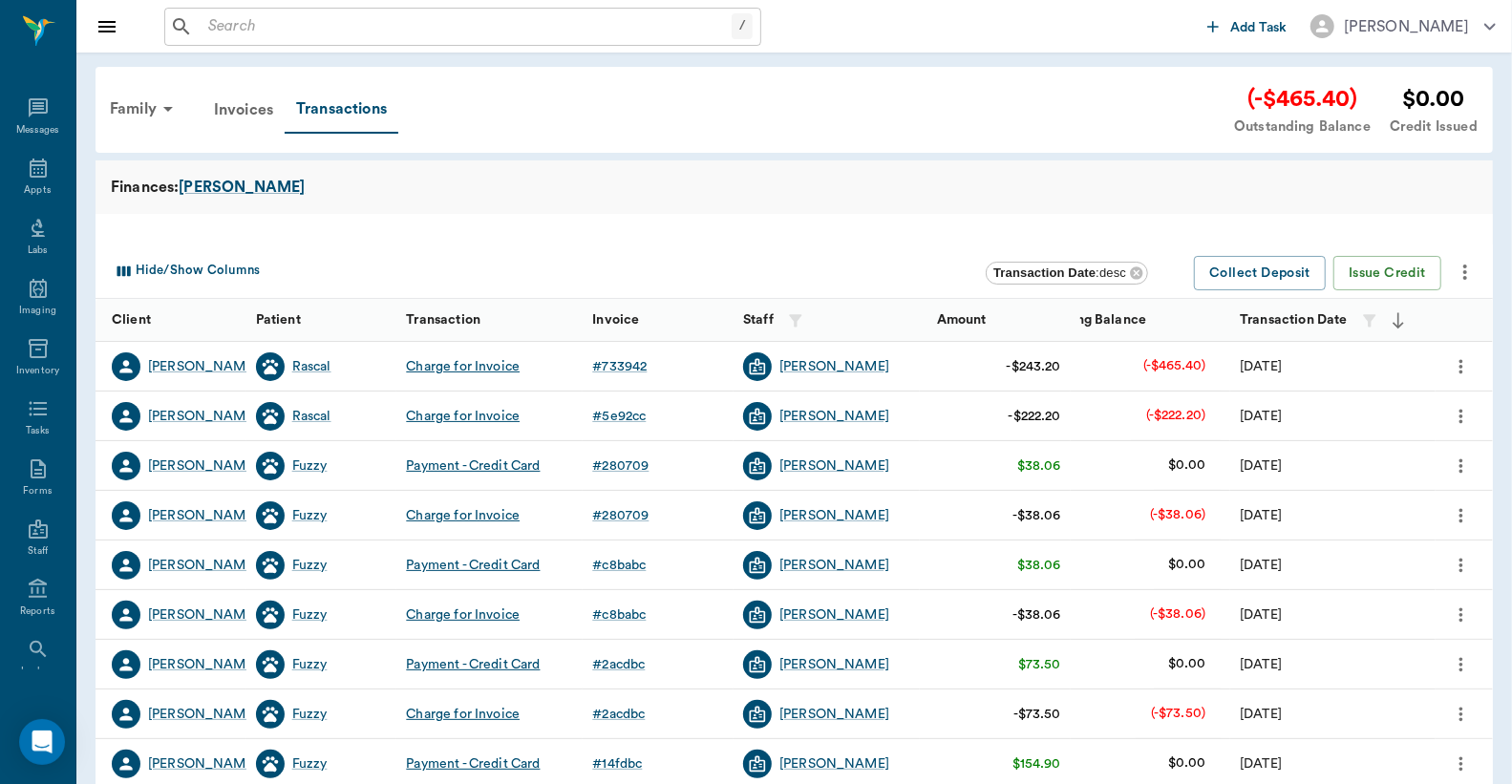
click at [1463, 407] on icon "more" at bounding box center [1462, 416] width 21 height 23
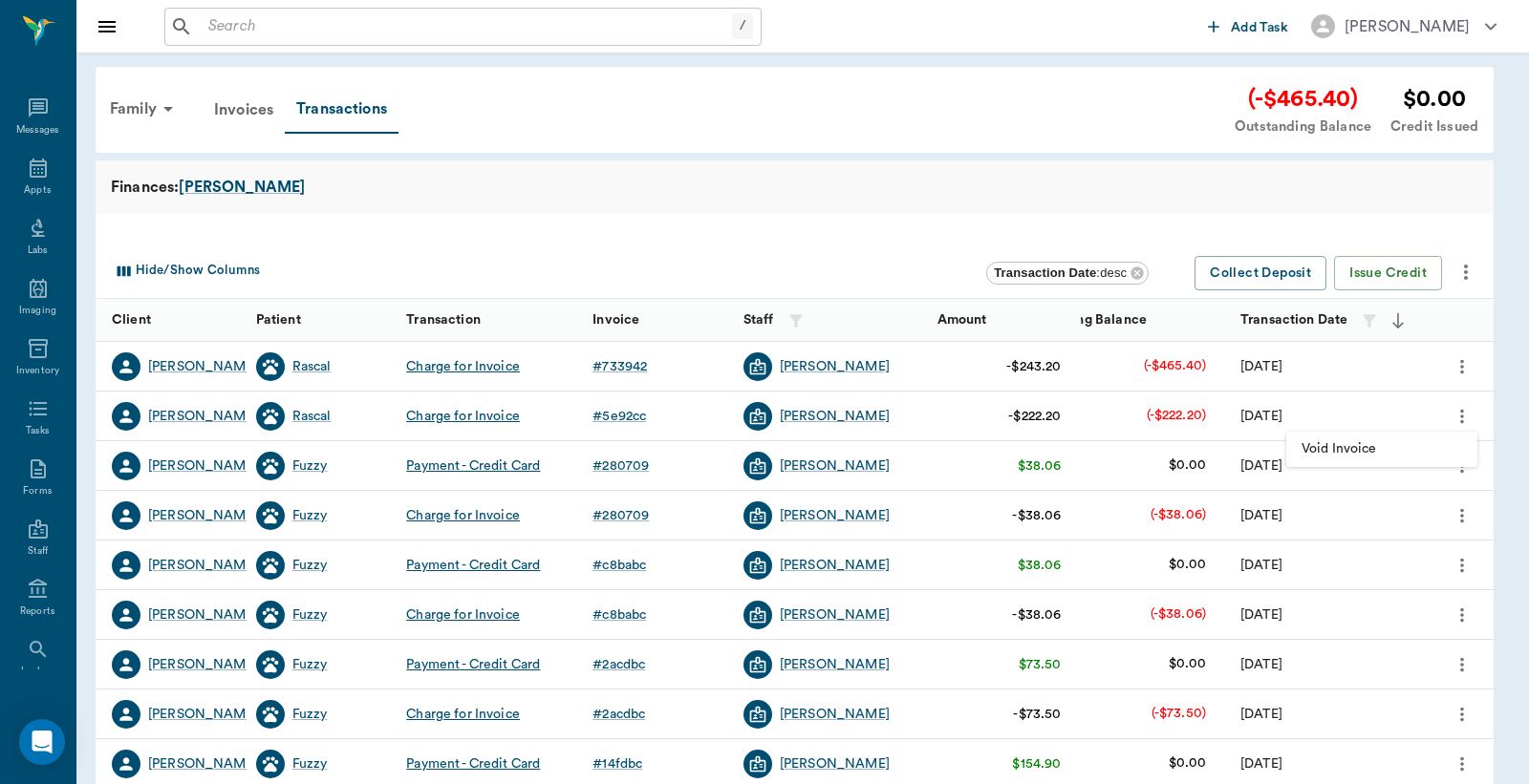
click at [1359, 451] on span "Void Invoice" at bounding box center [1381, 449] width 160 height 20
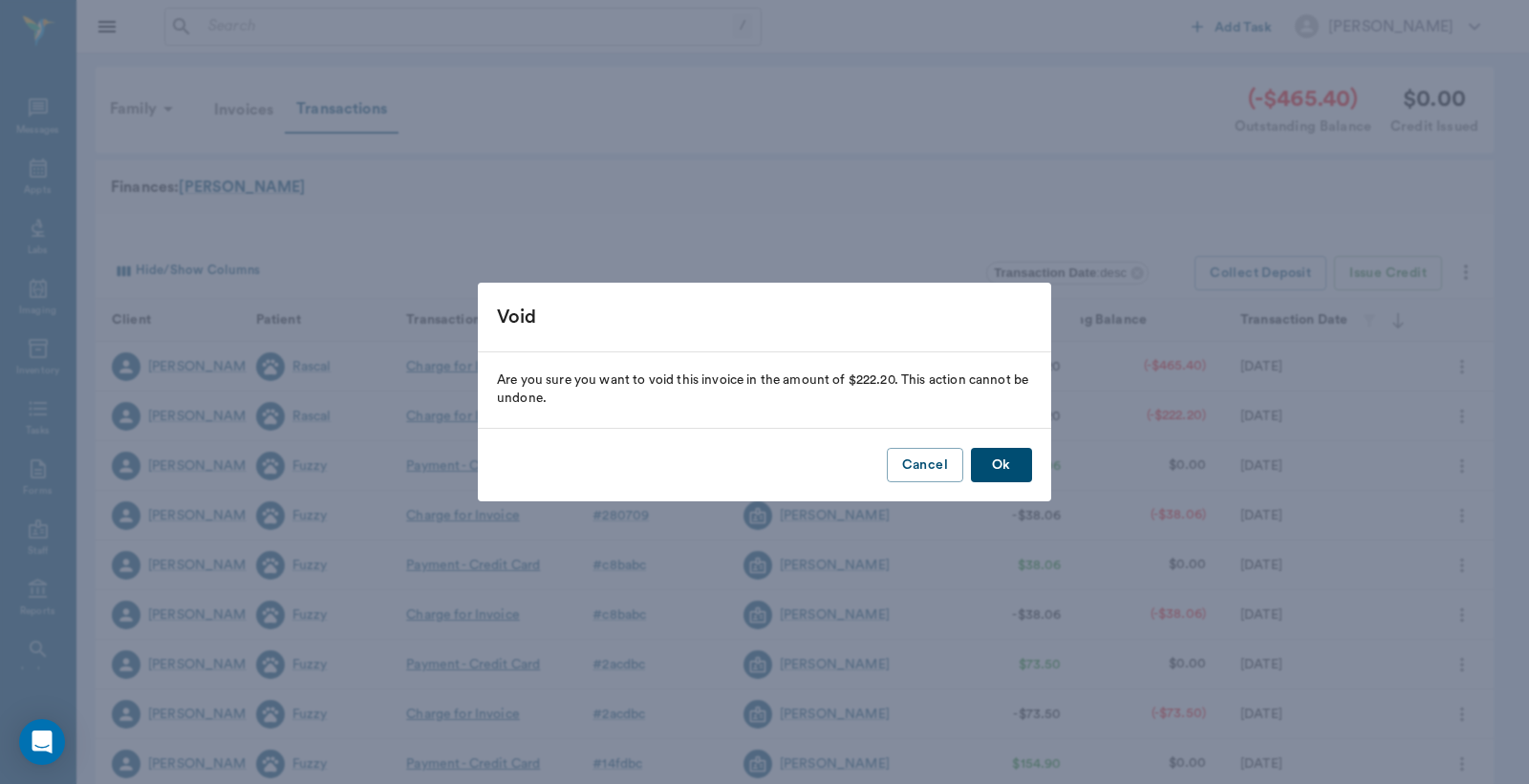
click at [1000, 462] on button "Ok" at bounding box center [1001, 465] width 61 height 36
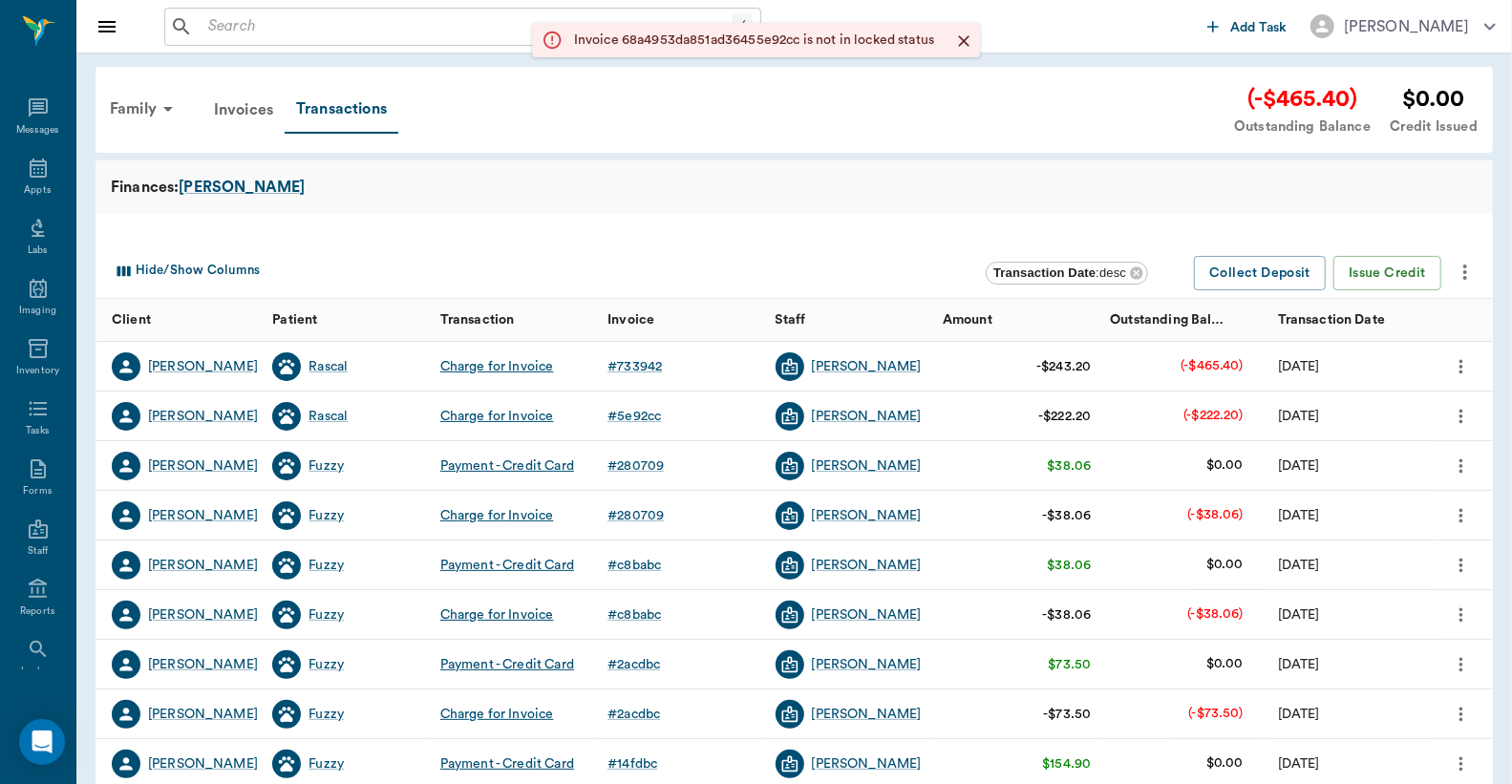
click at [471, 133] on div "Family Invoices Transactions (-$465.40) Outstanding Balance $0.00 Credit Issued" at bounding box center [788, 109] width 1379 height 55
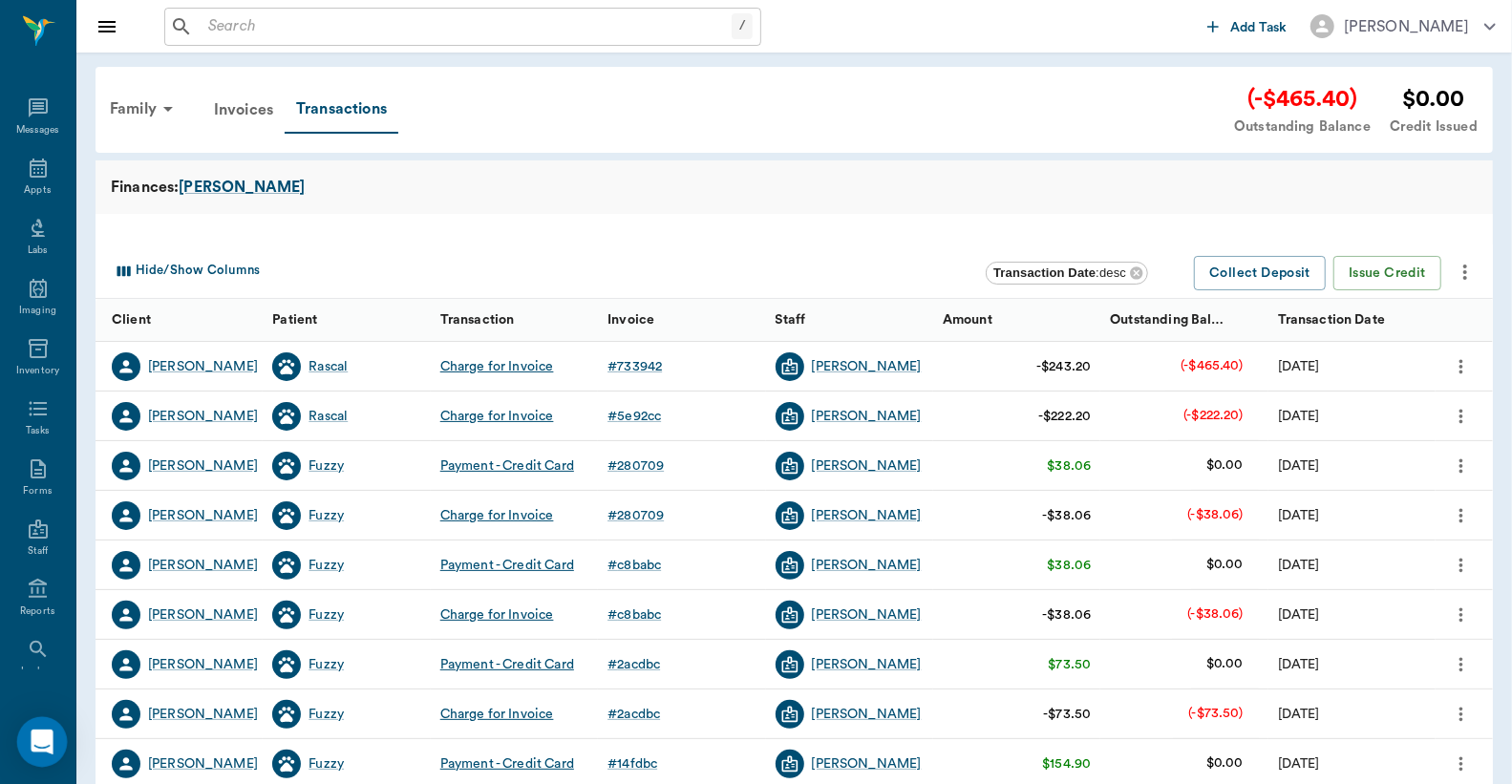
click at [25, 741] on div "Open Intercom Messenger" at bounding box center [42, 742] width 50 height 50
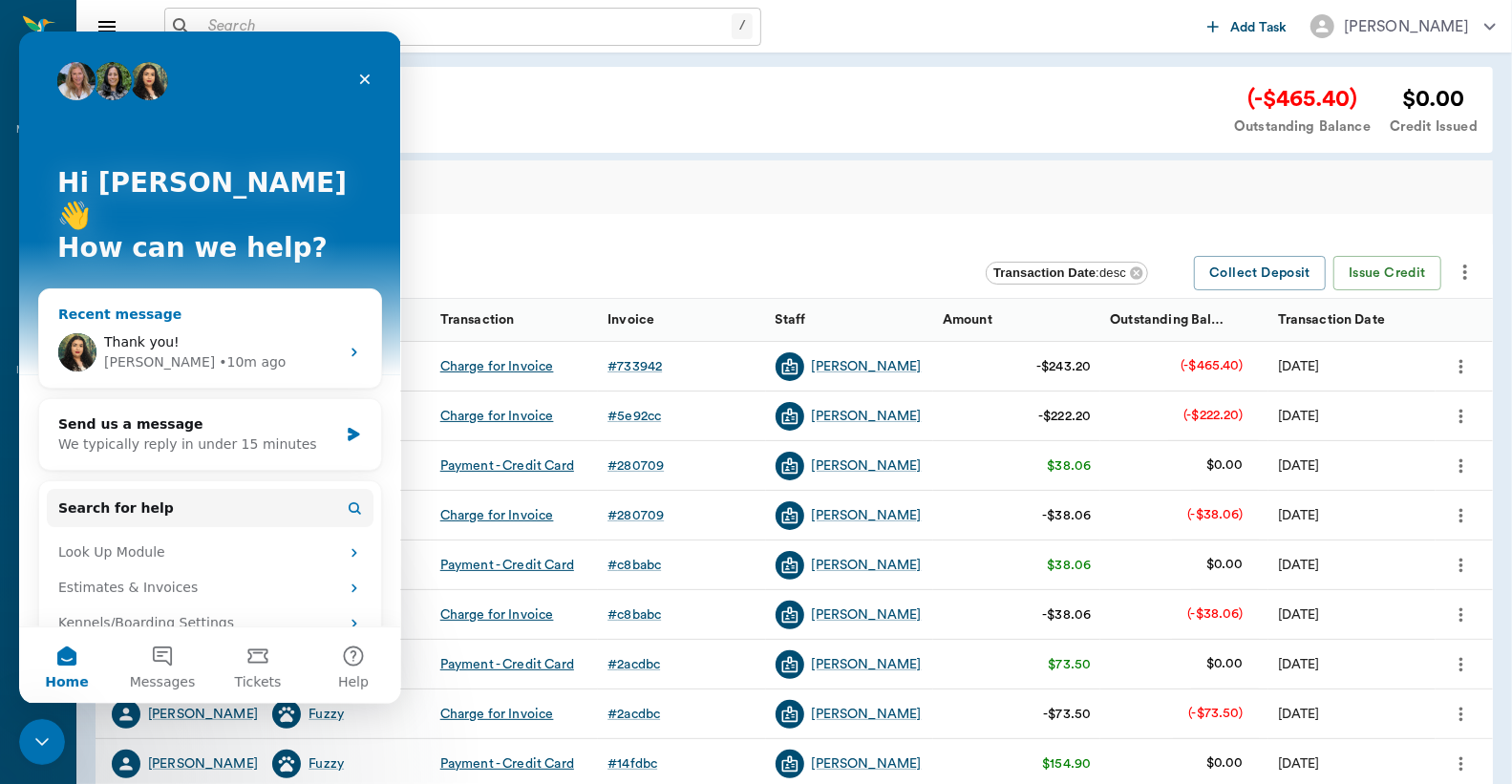
click at [235, 352] on div "[PERSON_NAME] • 10m ago" at bounding box center [221, 362] width 235 height 20
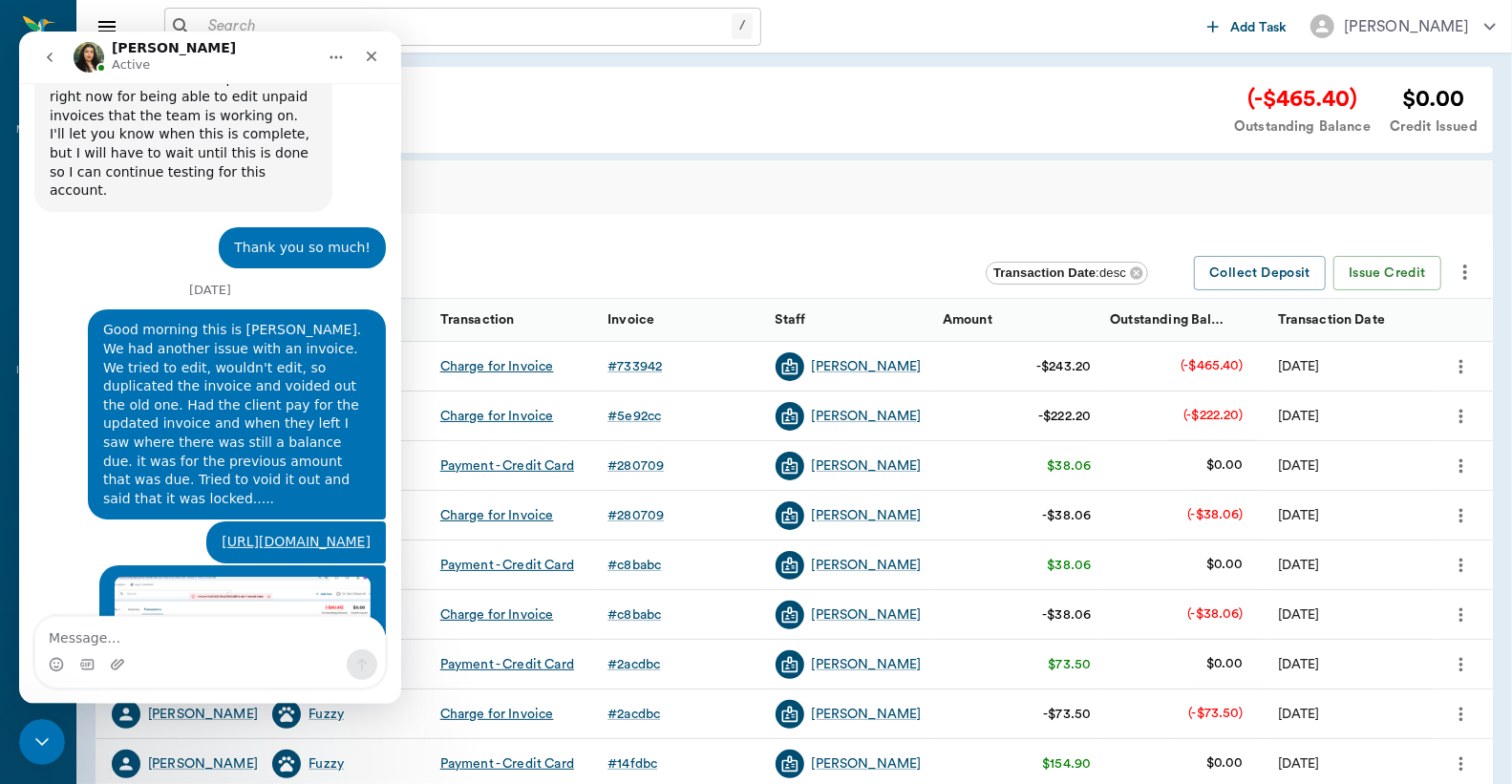
scroll to position [1638, 0]
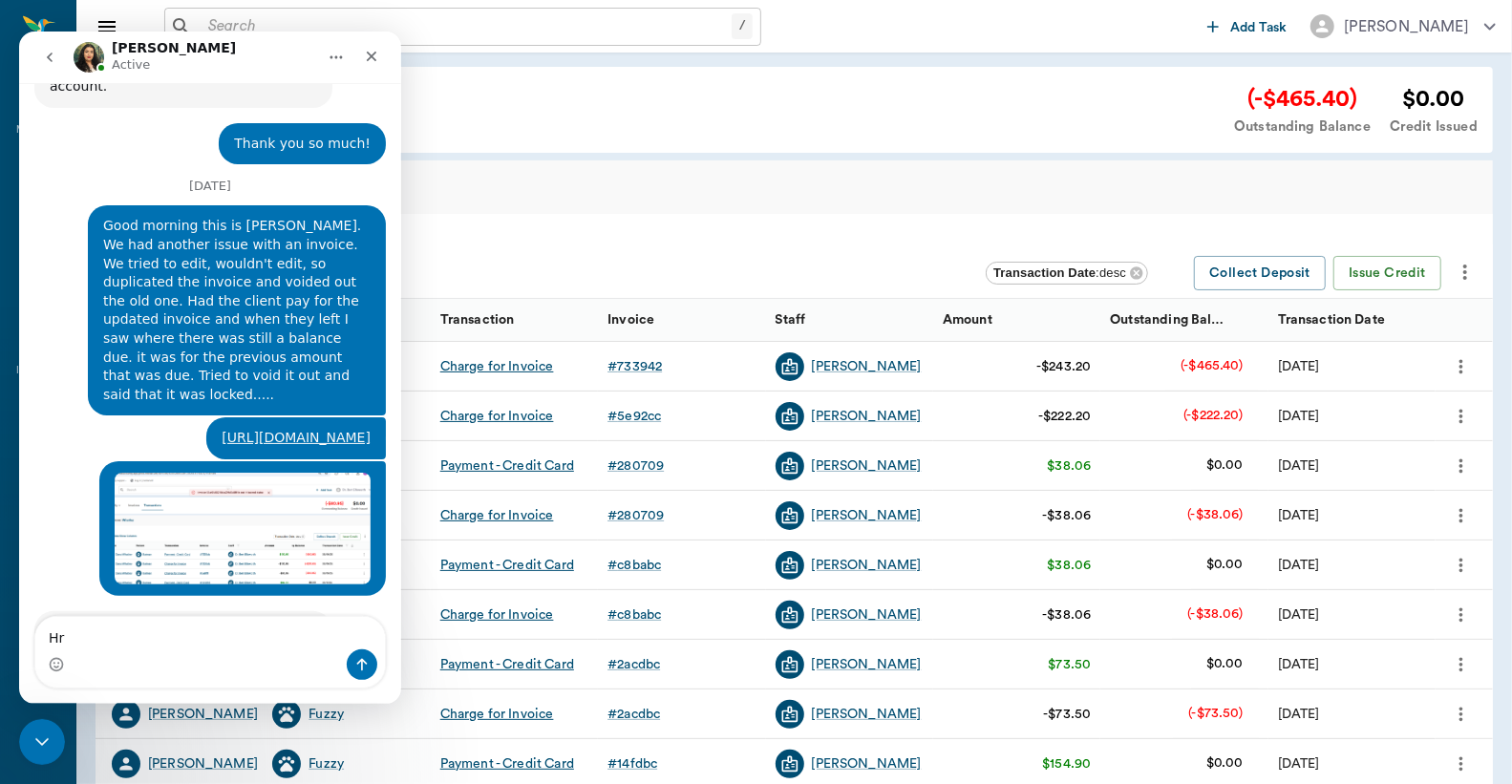
type textarea "H"
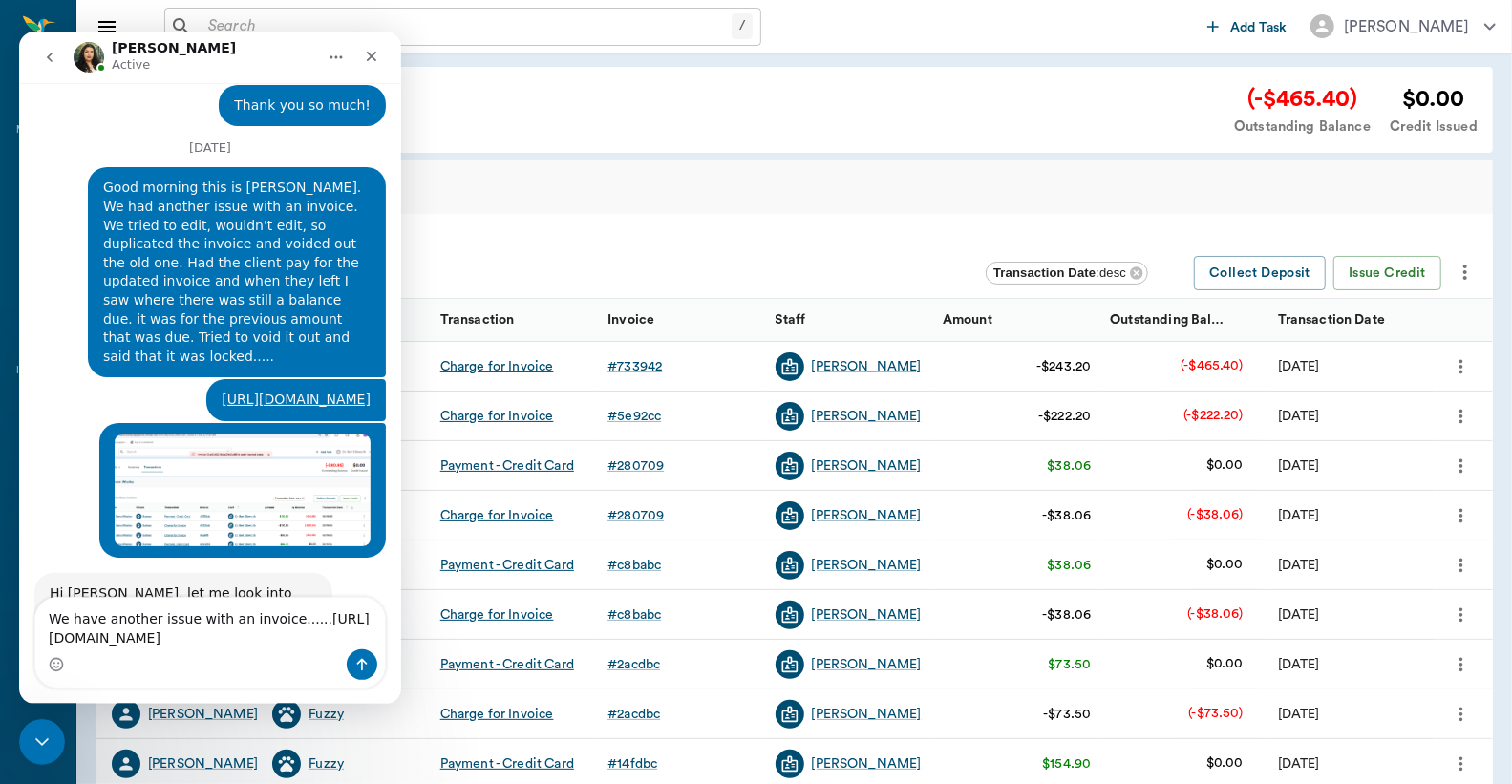
type textarea "We have another issue with an invoice......[URL][DOMAIN_NAME]"
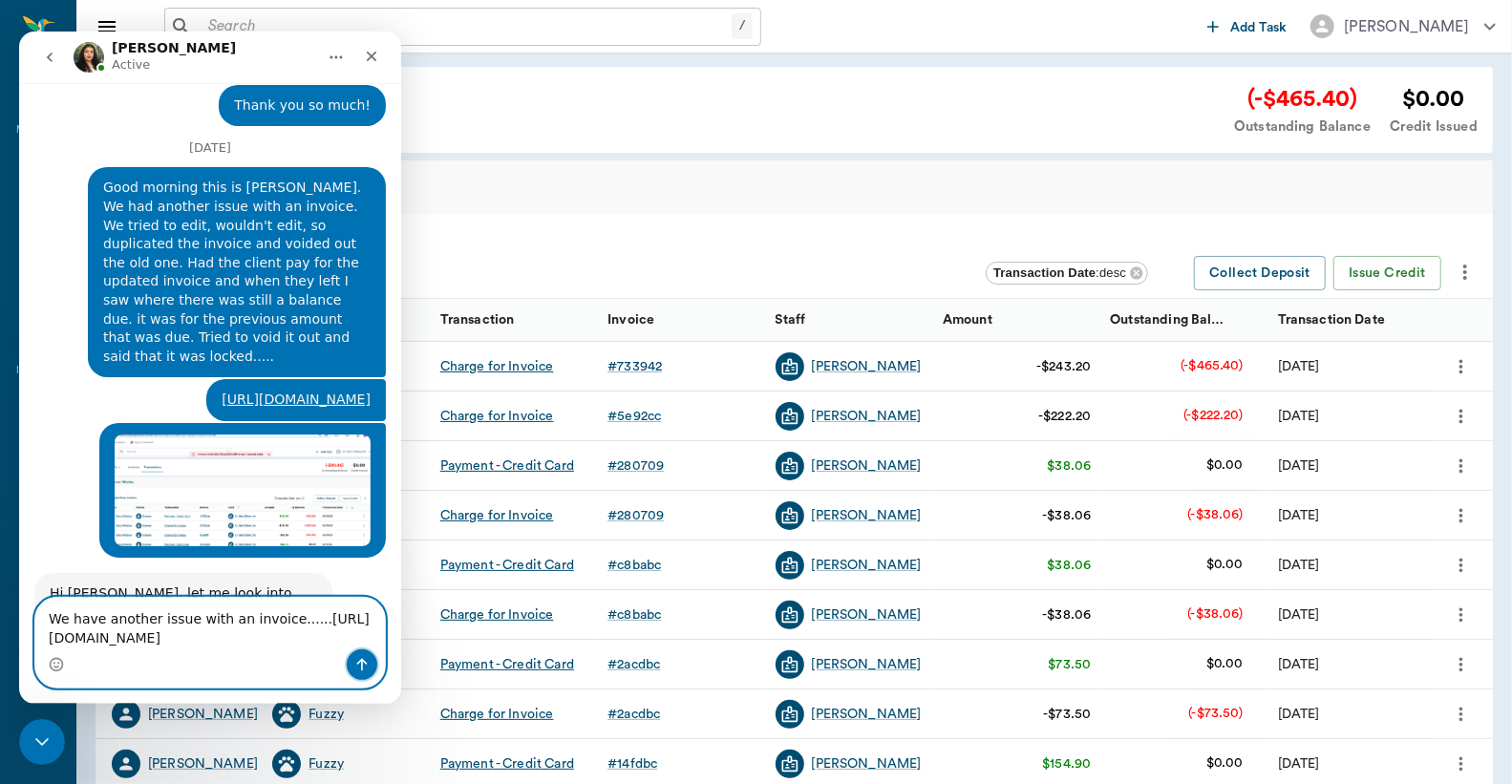
click at [354, 664] on icon "Send a message…" at bounding box center [362, 665] width 15 height 15
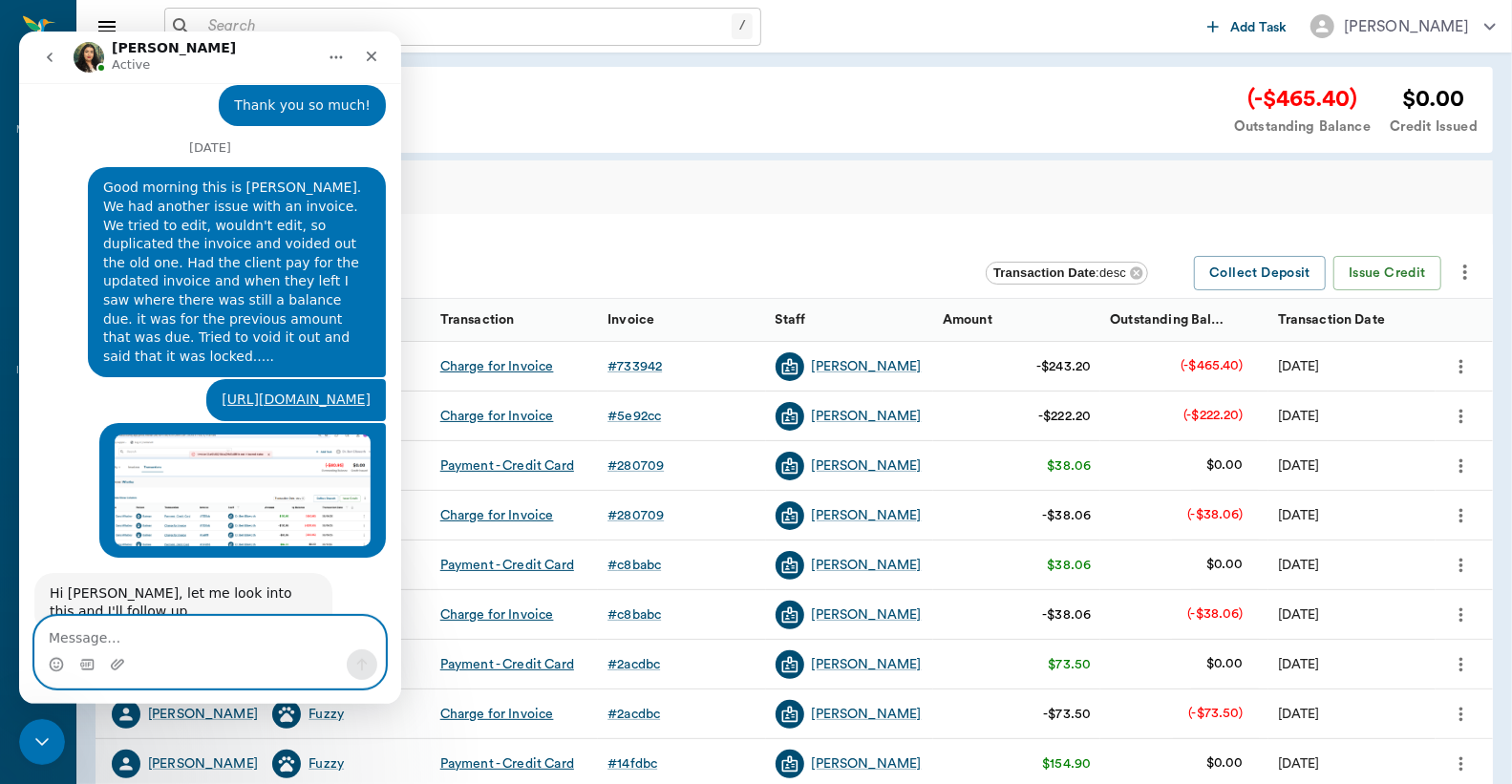
scroll to position [1738, 0]
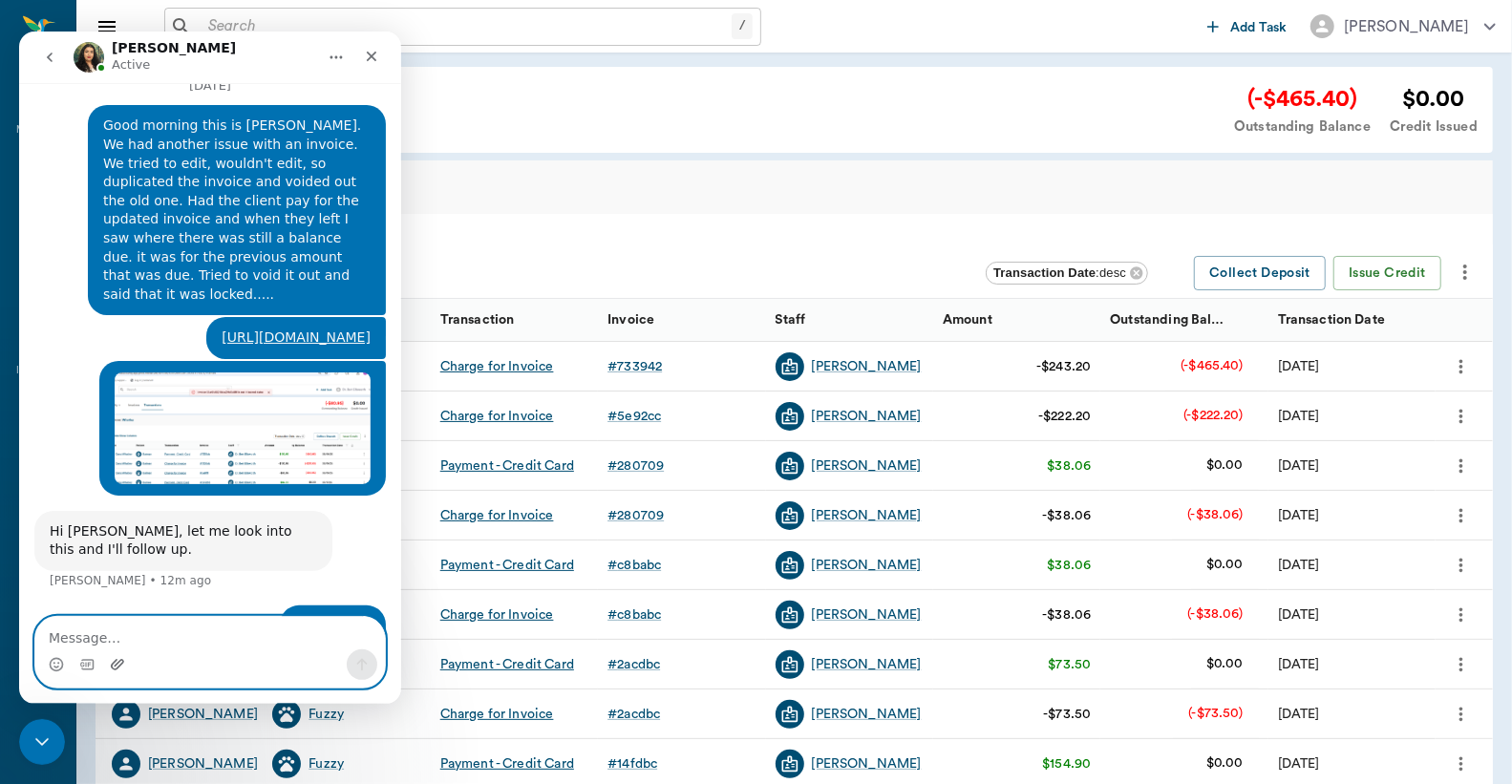
click at [120, 665] on icon "Upload attachment" at bounding box center [118, 664] width 14 height 11
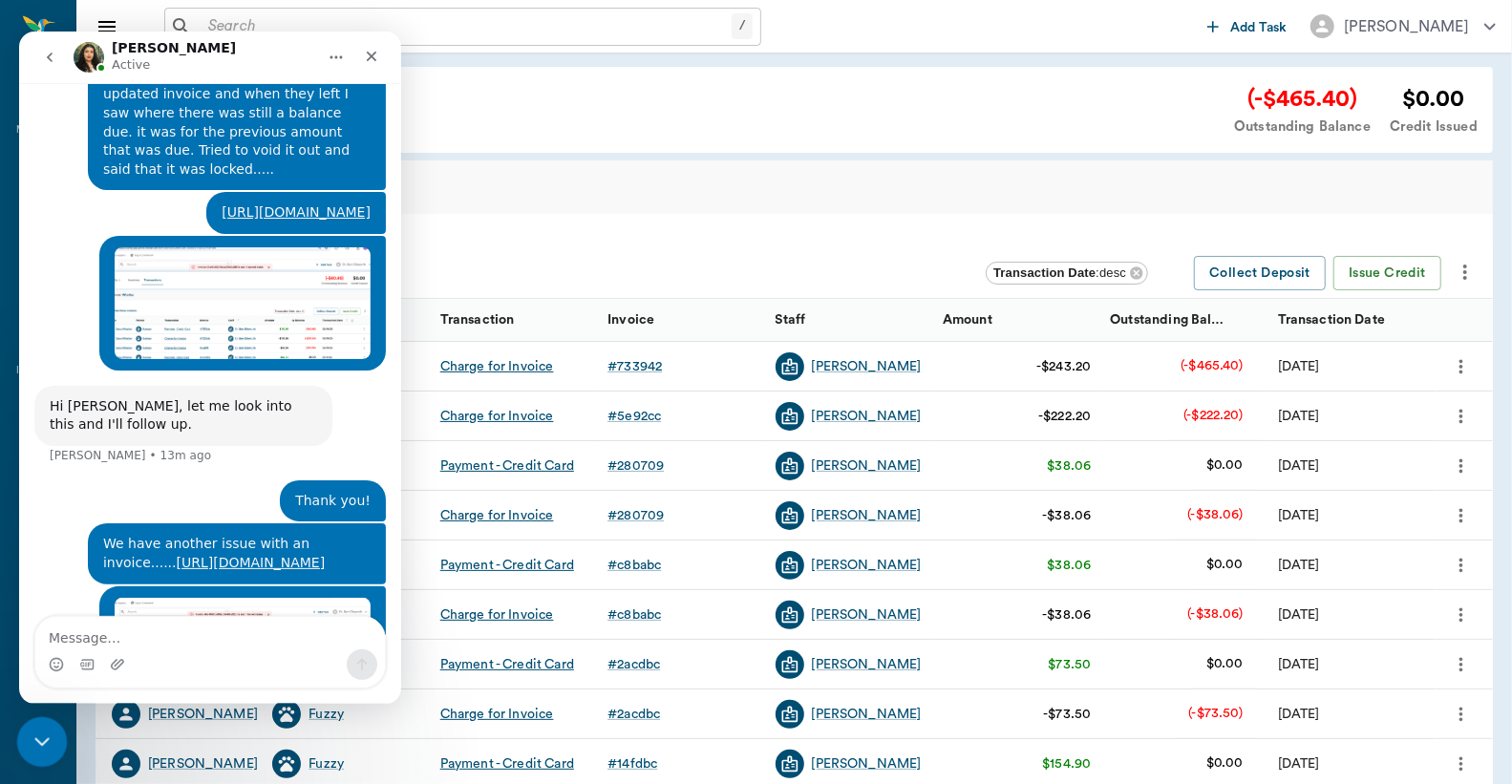
click at [35, 730] on icon "Close Intercom Messenger" at bounding box center [40, 740] width 23 height 23
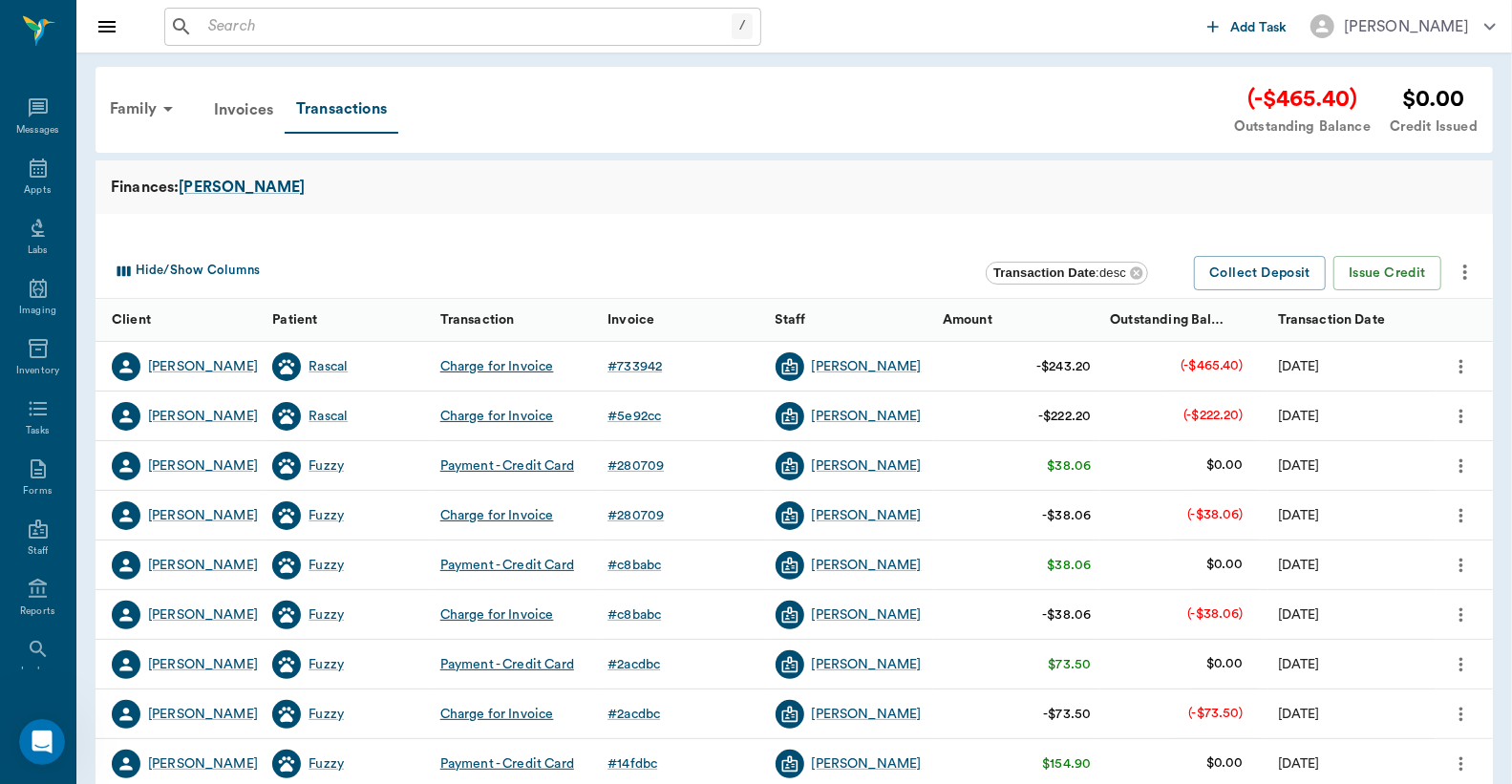
click at [586, 221] on div at bounding box center [794, 230] width 1397 height 31
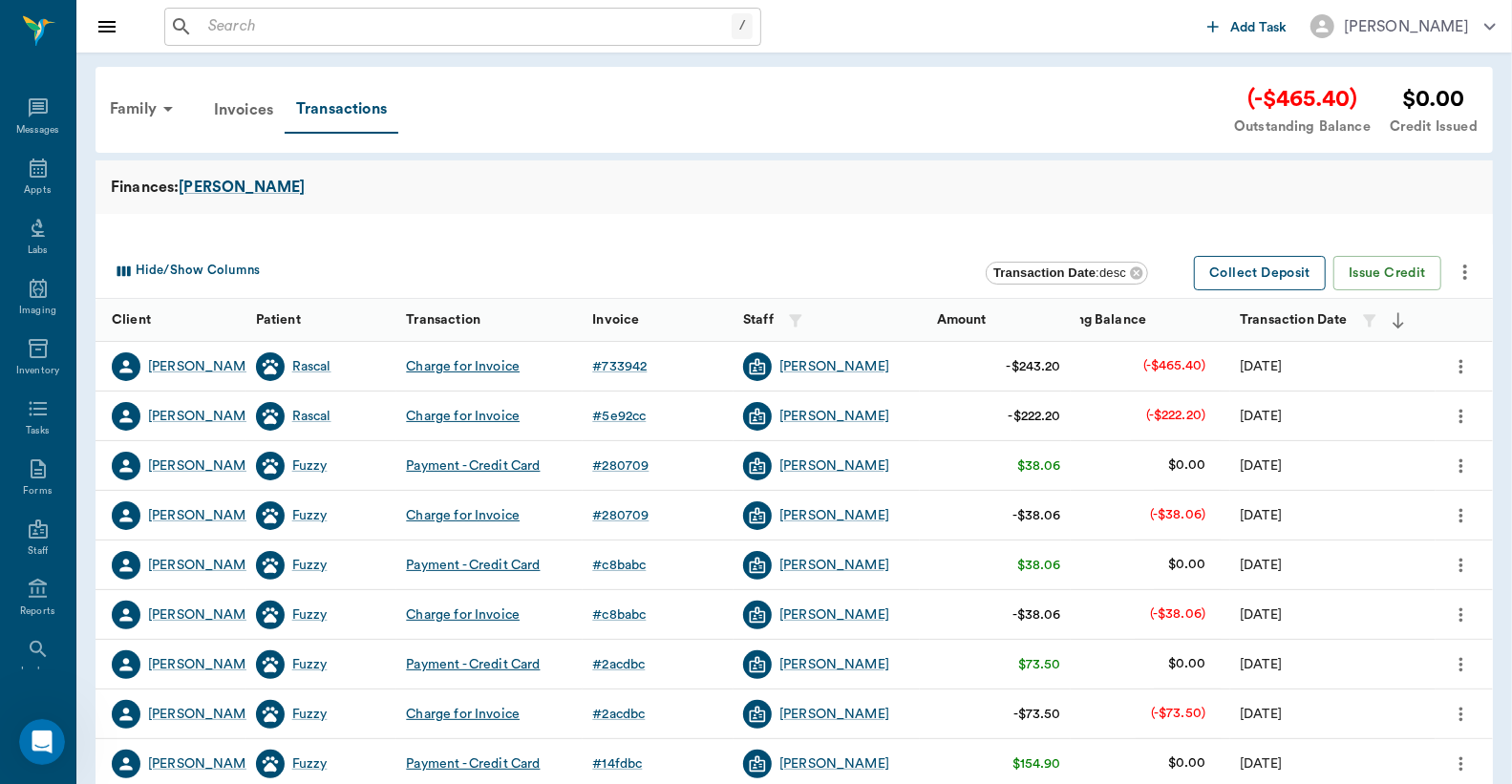
click at [1287, 270] on button "Collect Deposit" at bounding box center [1259, 273] width 132 height 36
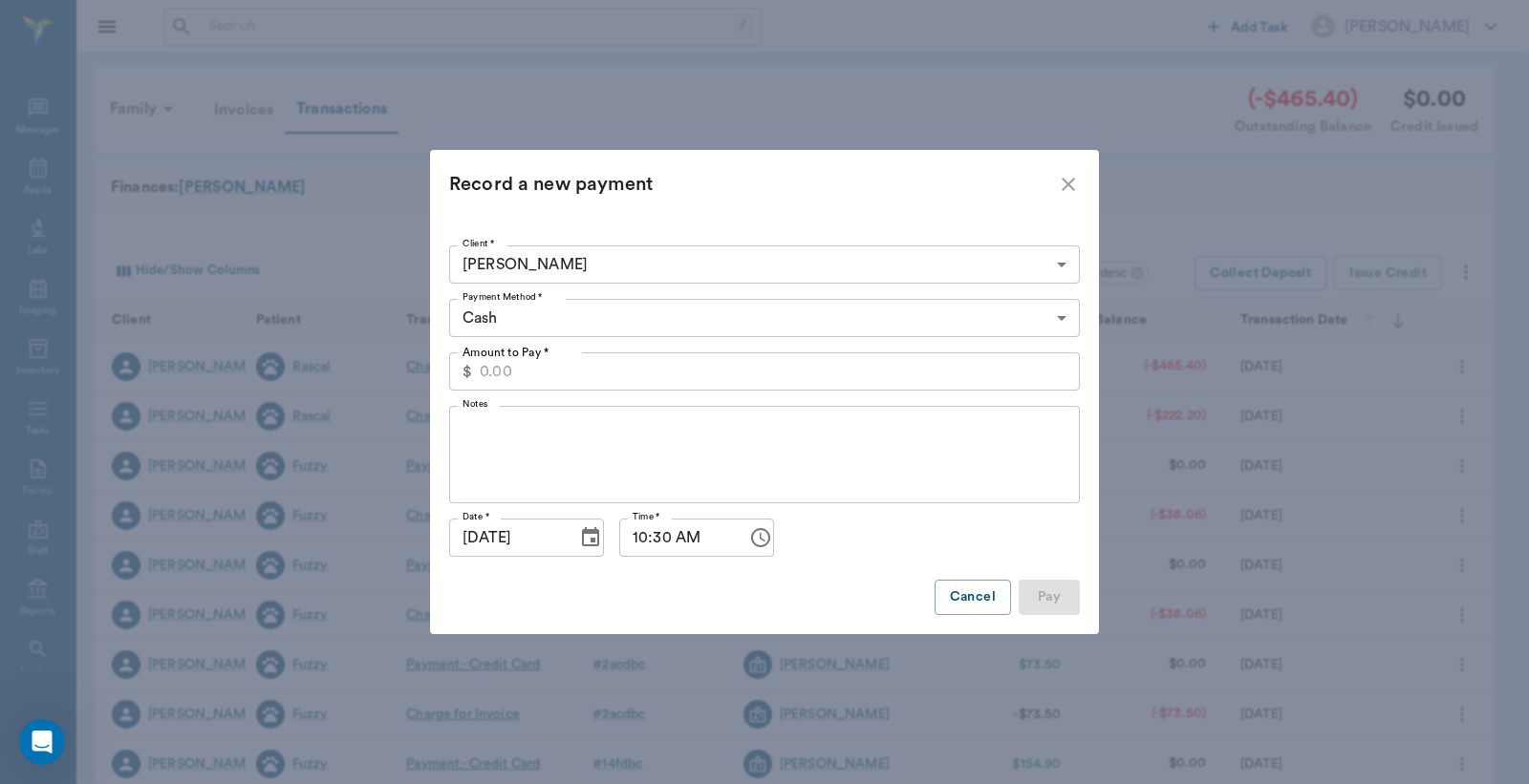
click at [1062, 179] on icon "close" at bounding box center [1068, 184] width 14 height 14
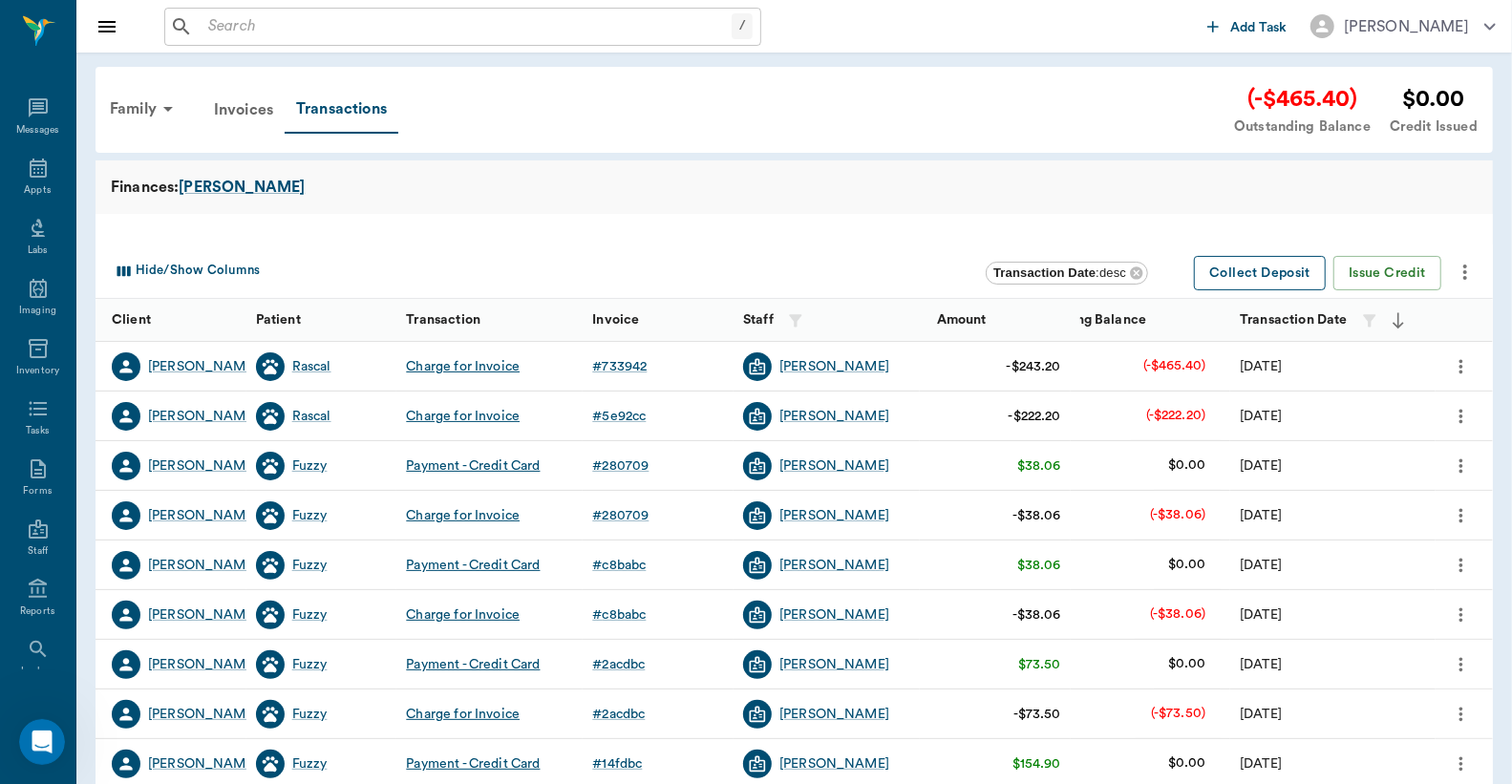
click at [1218, 265] on button "Collect Deposit" at bounding box center [1259, 273] width 132 height 36
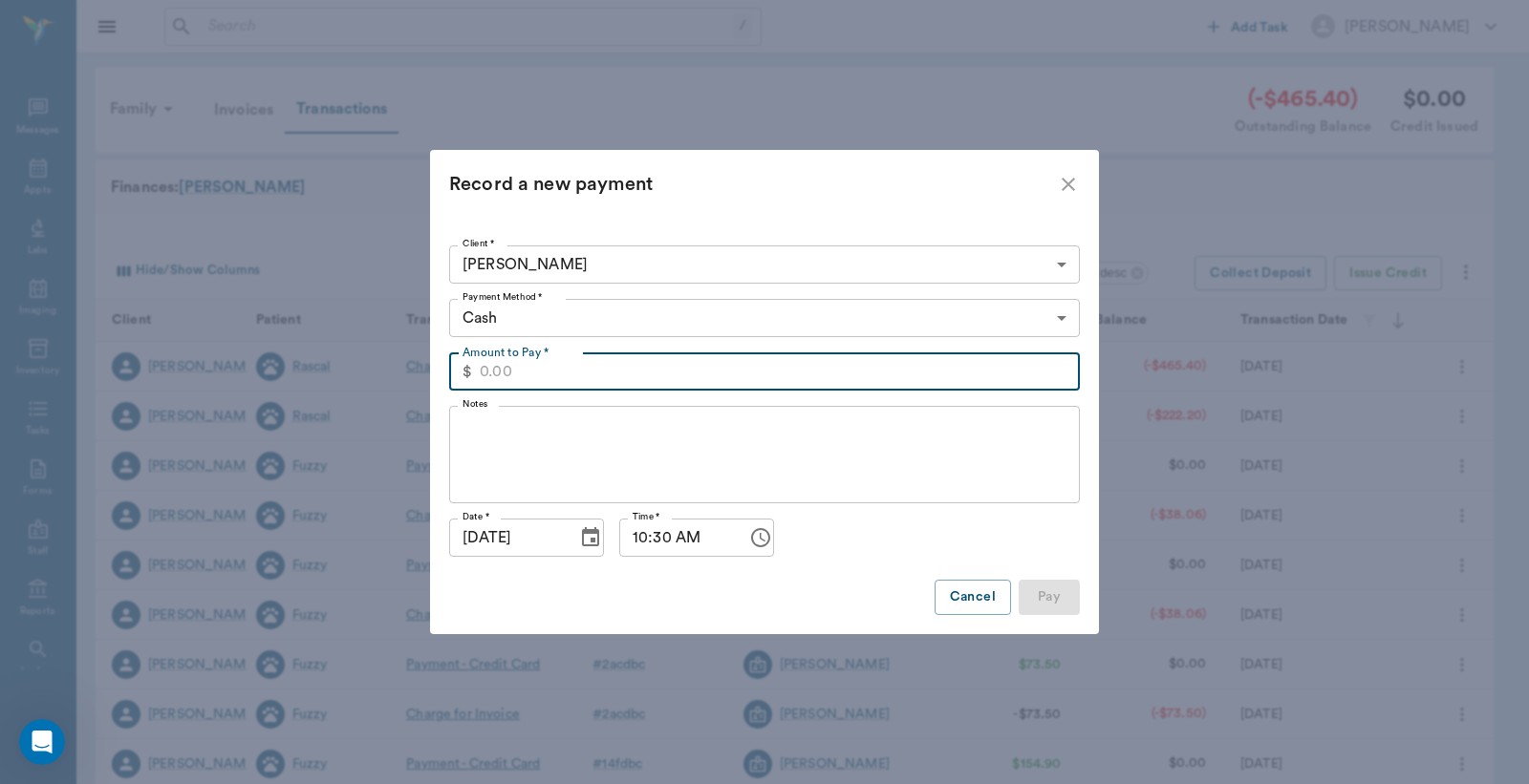
click at [577, 365] on input "Amount to Pay *" at bounding box center [779, 372] width 600 height 39
type input "243.20"
click at [646, 317] on body "/ ​ Add Task [PERSON_NAME] Nectar Messages Appts Labs Imaging Inventory Tasks F…" at bounding box center [764, 587] width 1529 height 1175
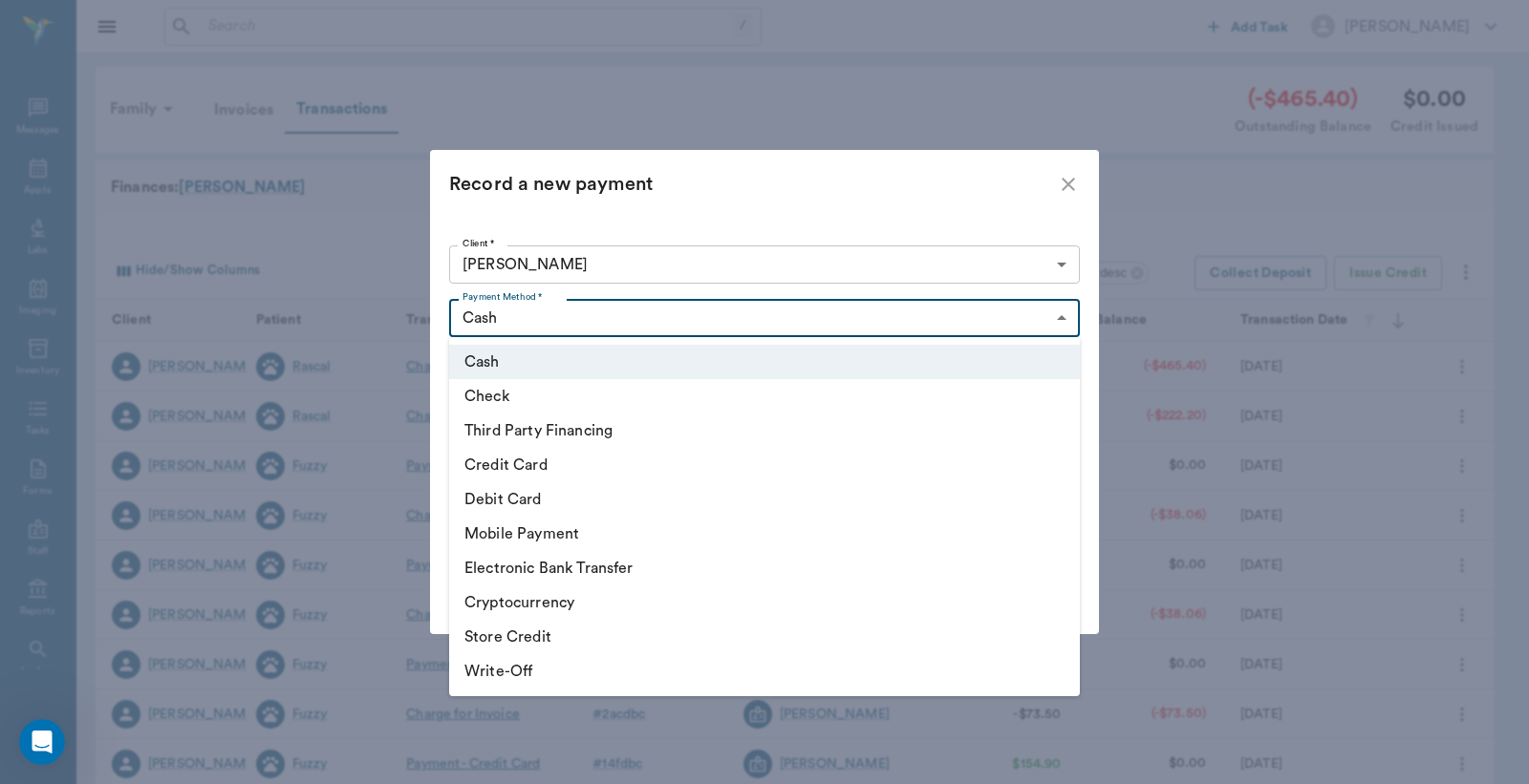
click at [561, 456] on li "Credit Card" at bounding box center [764, 465] width 631 height 35
type input "CREDIT_CARD"
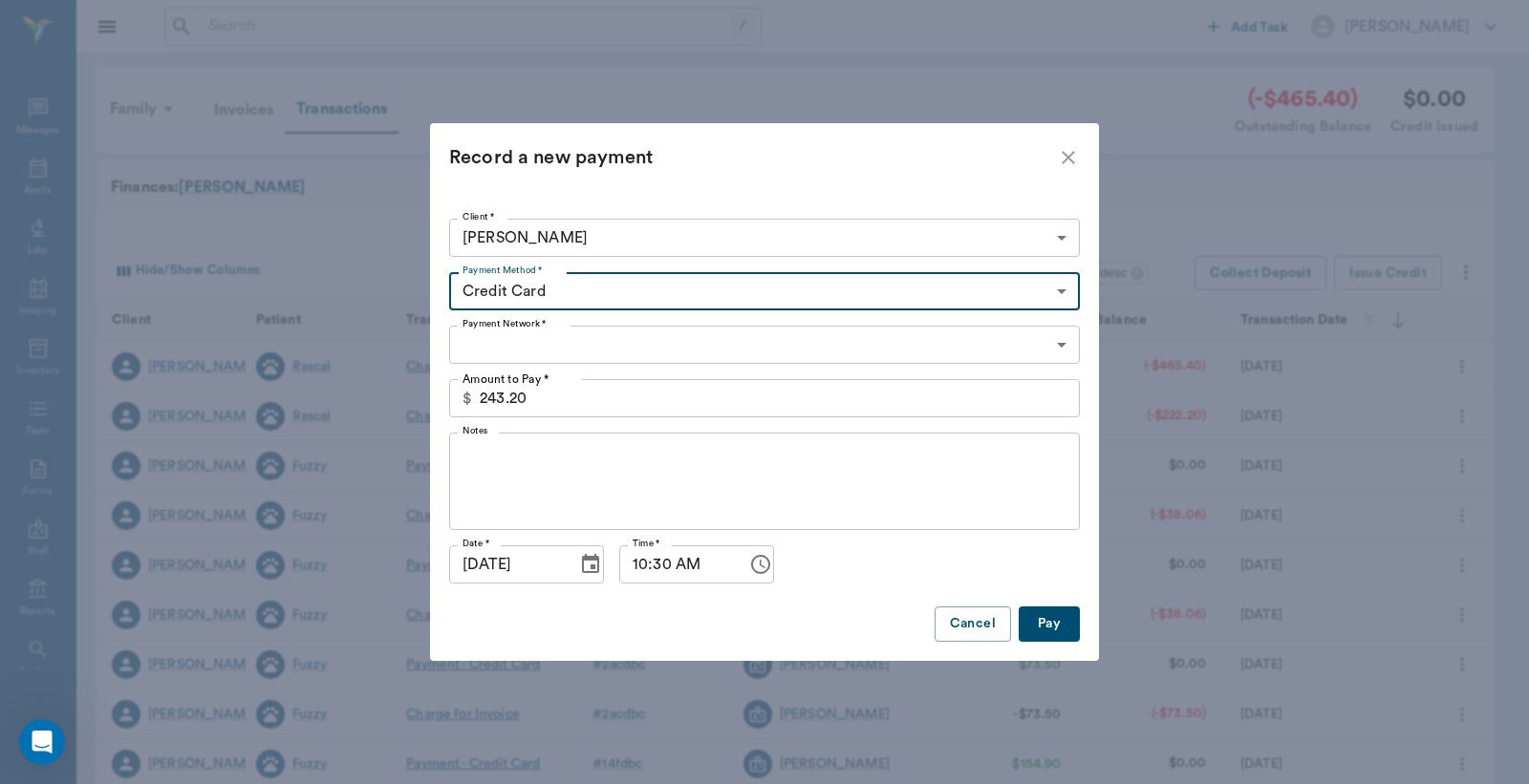
click at [600, 350] on body "/ ​ Add Task [PERSON_NAME] Nectar Messages Appts Labs Imaging Inventory Tasks F…" at bounding box center [764, 587] width 1529 height 1175
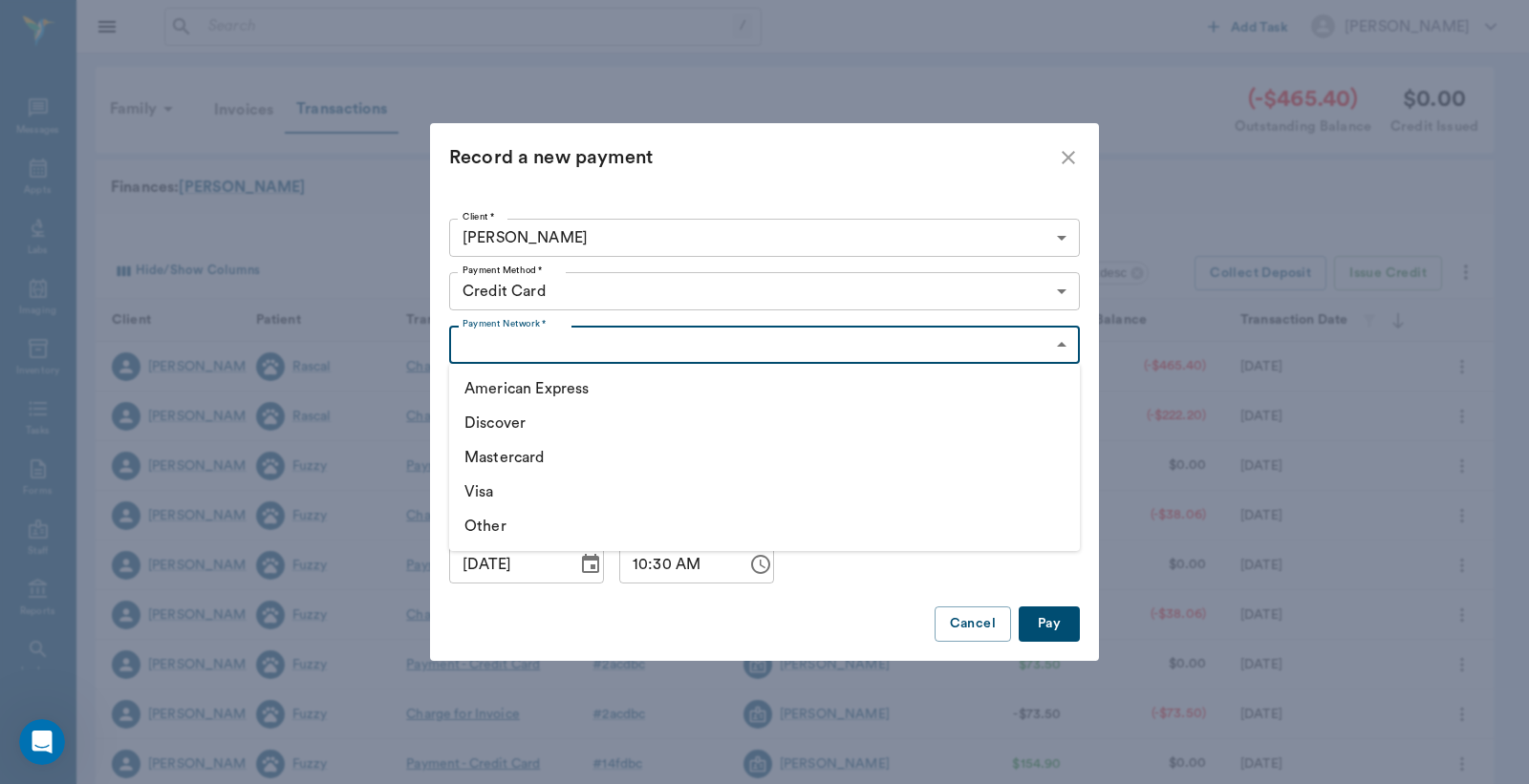
click at [481, 509] on li "Other" at bounding box center [764, 526] width 631 height 35
click at [556, 354] on body "/ ​ Add Task [PERSON_NAME] Nectar Messages Appts Labs Imaging Inventory Tasks F…" at bounding box center [764, 587] width 1529 height 1175
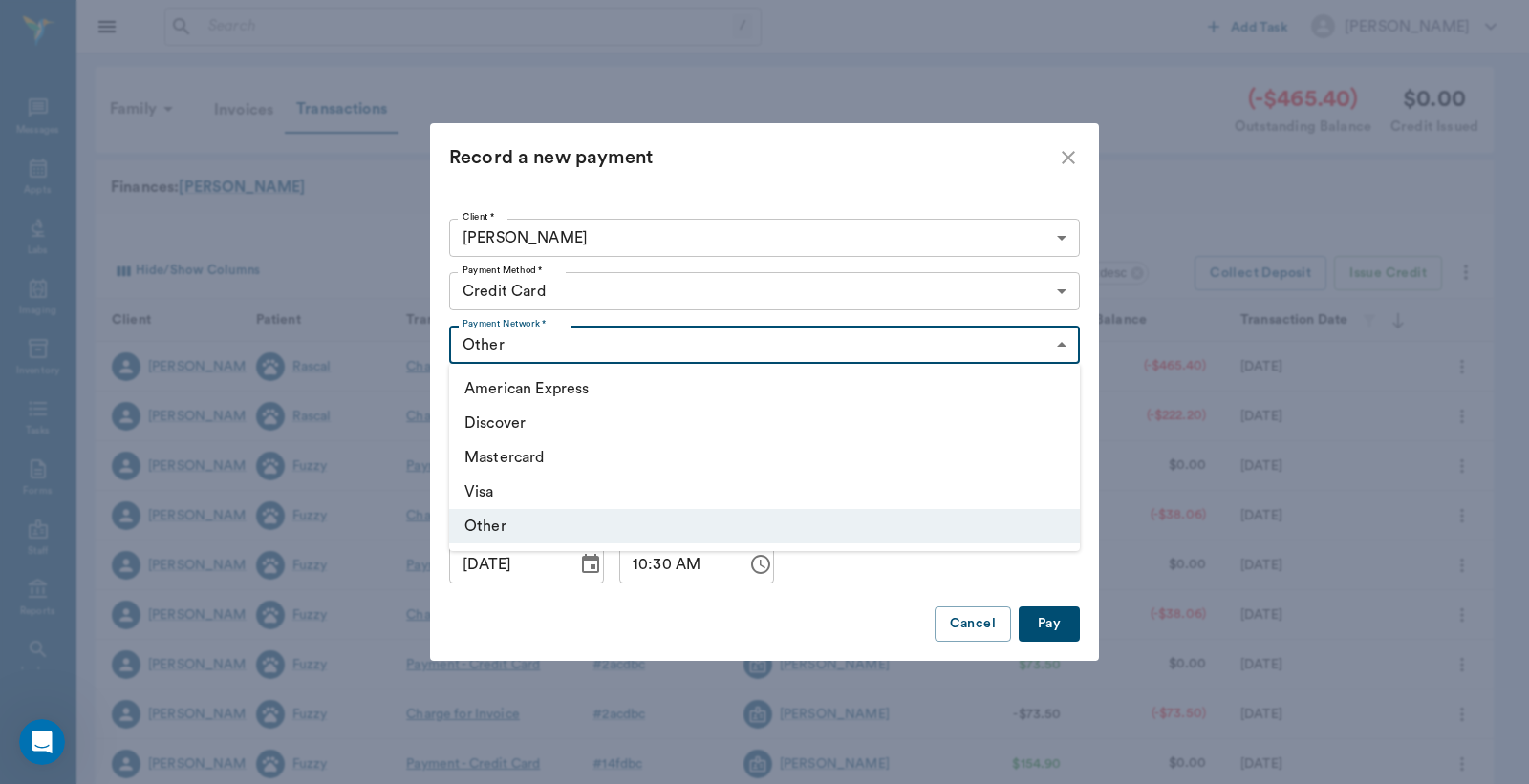
click at [519, 496] on li "Visa" at bounding box center [764, 492] width 631 height 35
type input "VISA"
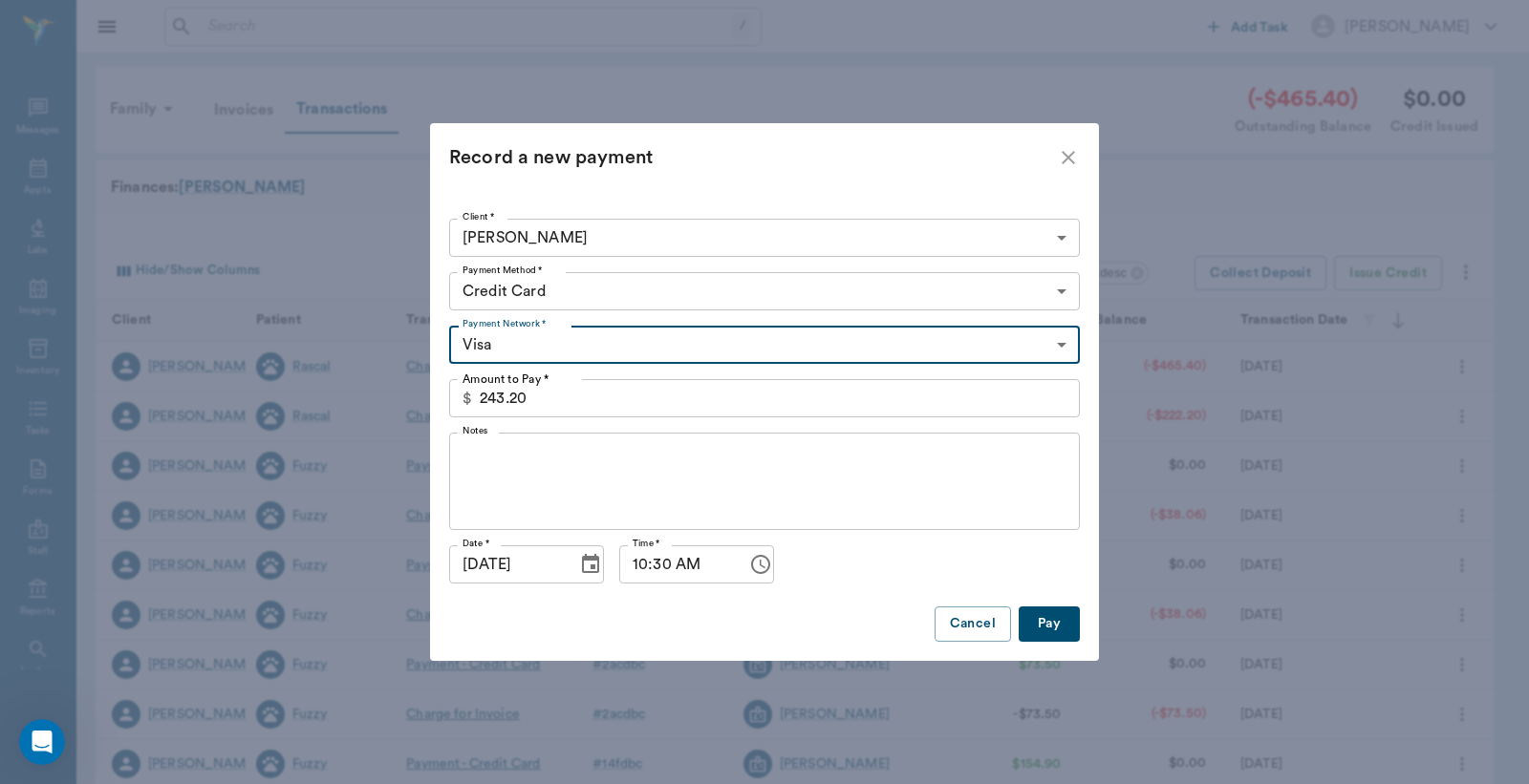
click at [1068, 633] on button "Pay" at bounding box center [1048, 624] width 61 height 36
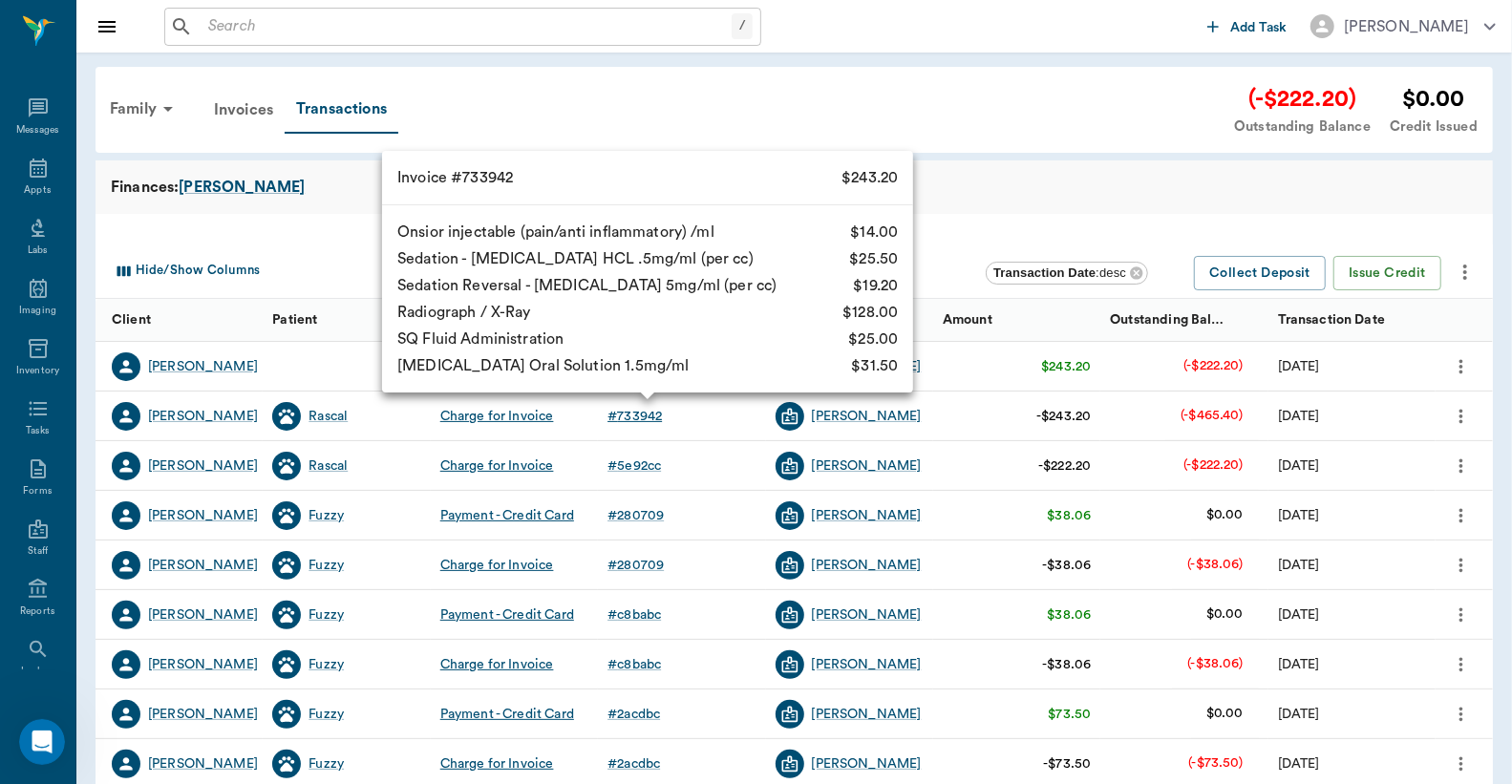
click at [638, 412] on div "# 733942" at bounding box center [634, 416] width 54 height 19
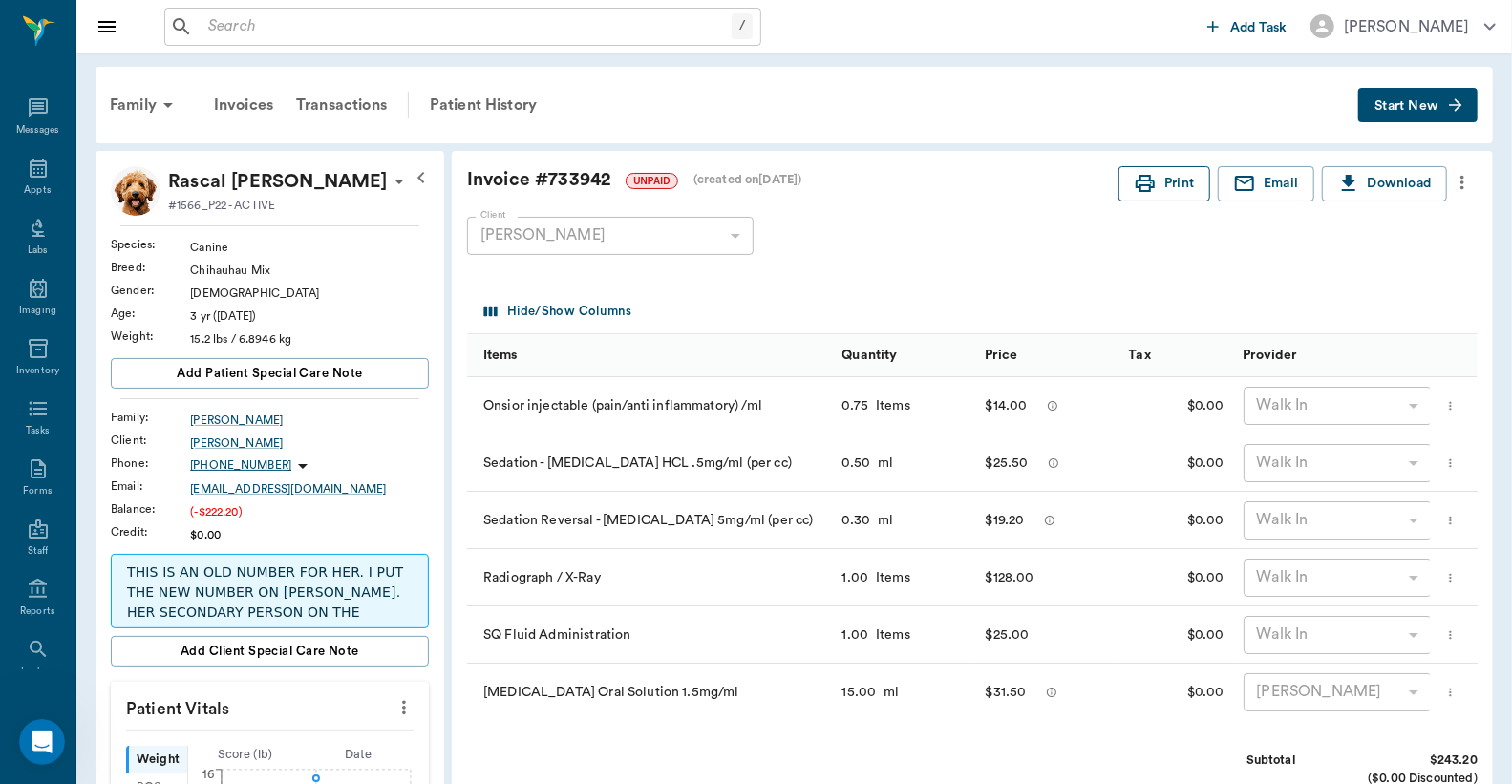
click at [1190, 187] on button "Print" at bounding box center [1163, 183] width 92 height 36
click at [1193, 182] on button "Print" at bounding box center [1163, 183] width 92 height 36
click at [374, 107] on div "Transactions" at bounding box center [342, 104] width 114 height 45
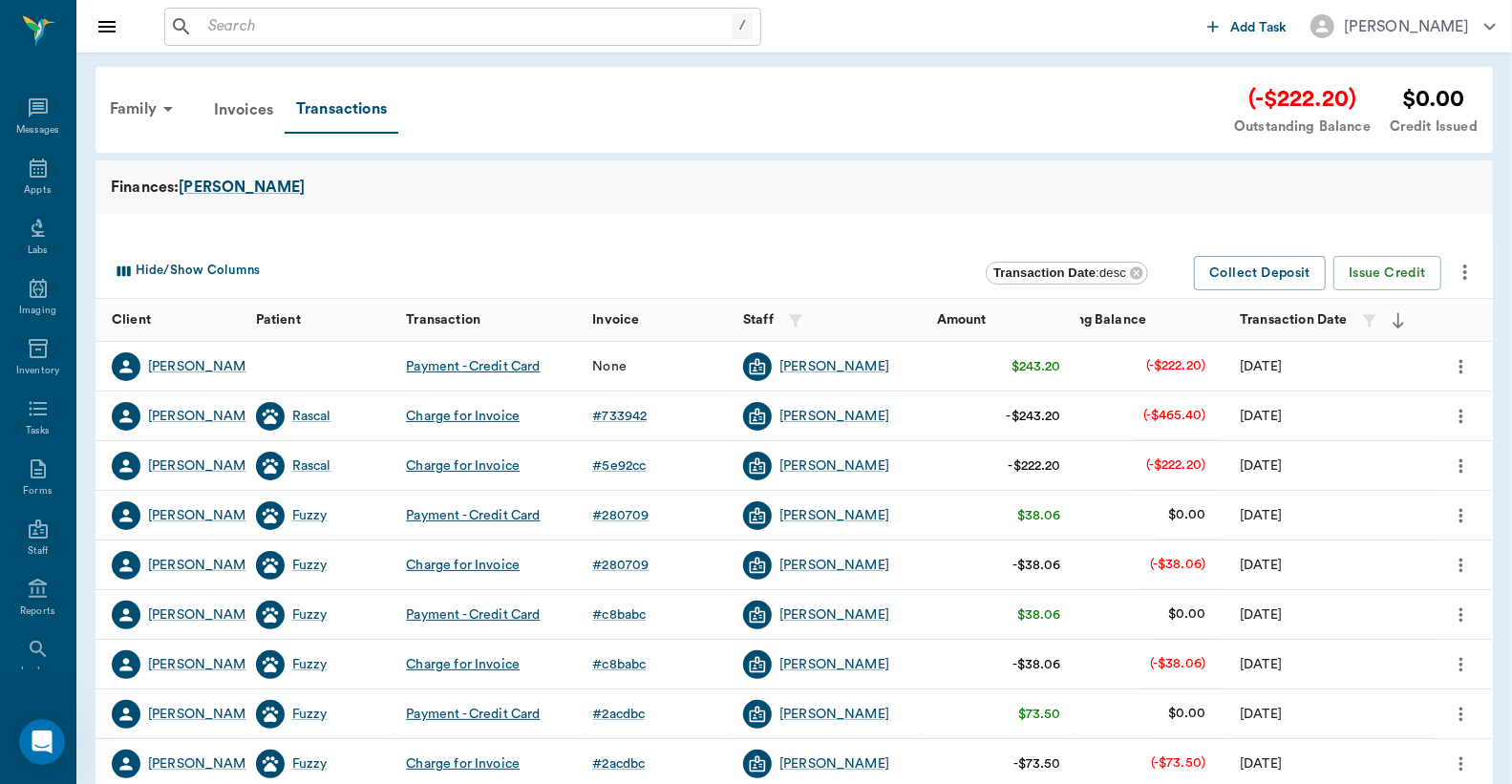
click at [1457, 363] on icon "more" at bounding box center [1462, 367] width 21 height 23
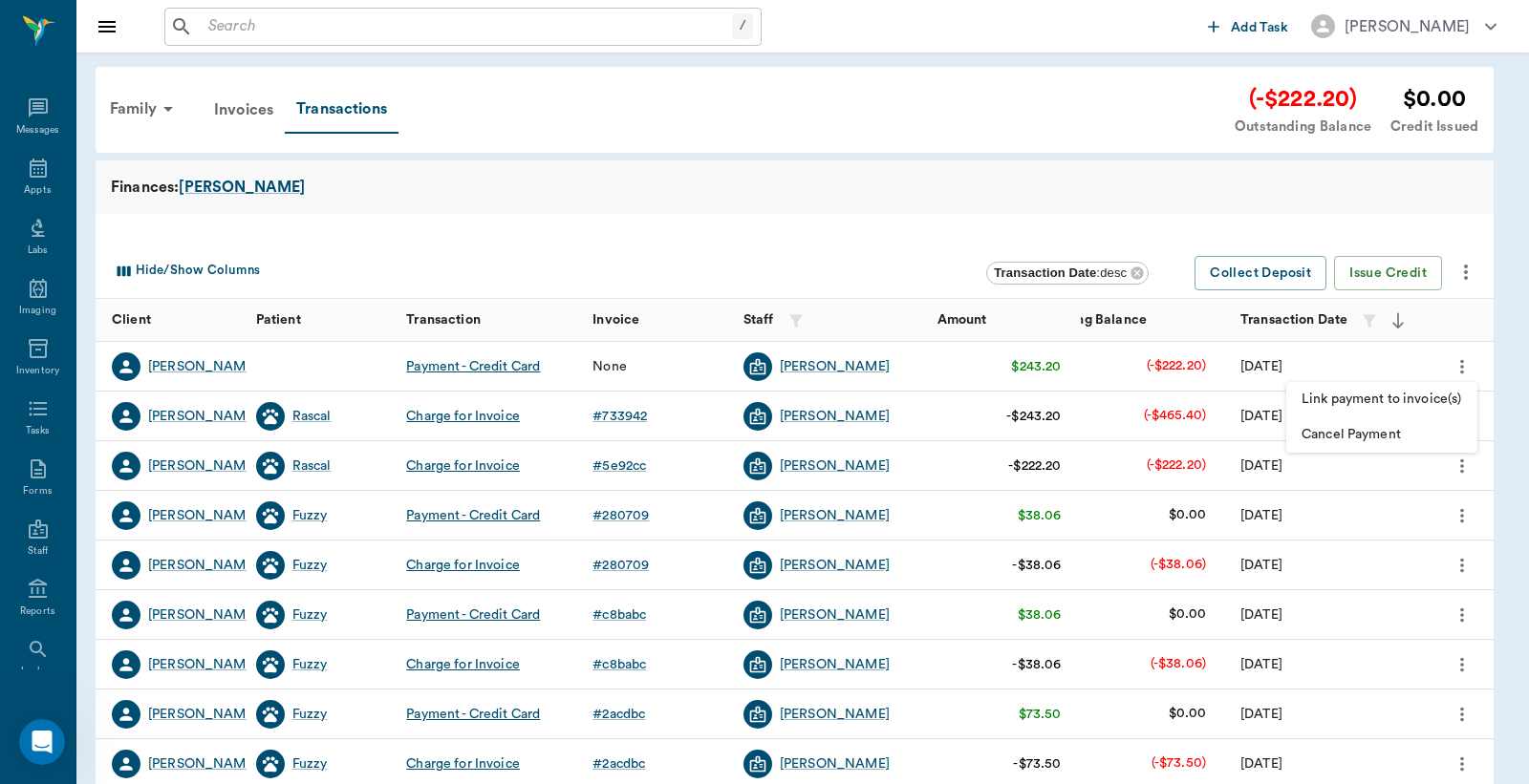
click at [1373, 392] on span "Link payment to invoice(s)" at bounding box center [1381, 400] width 160 height 20
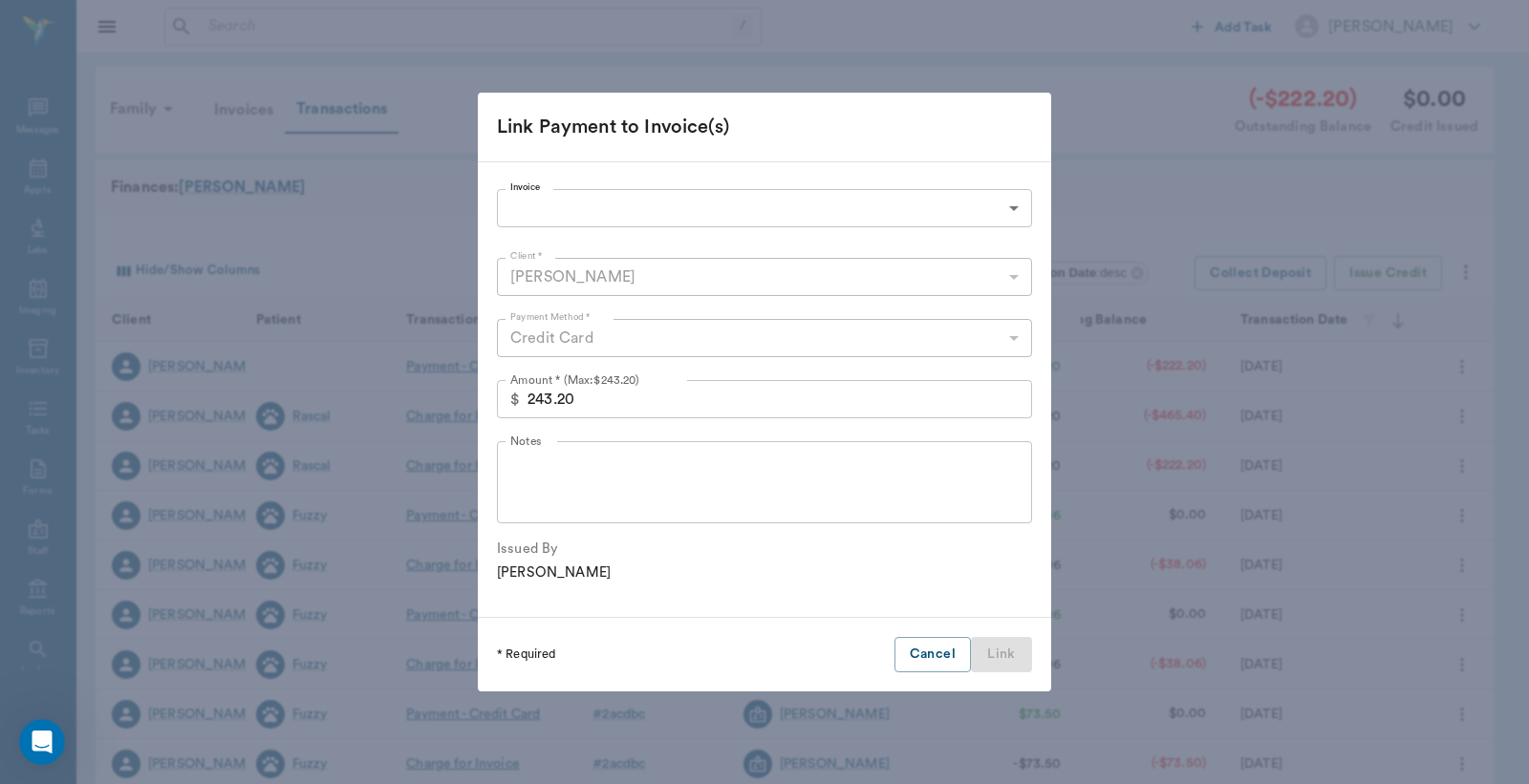
click at [781, 198] on body "/ ​ Add Task Dr. Bert Ellsworth Nectar Messages Appts Labs Imaging Inventory Ta…" at bounding box center [764, 587] width 1529 height 1175
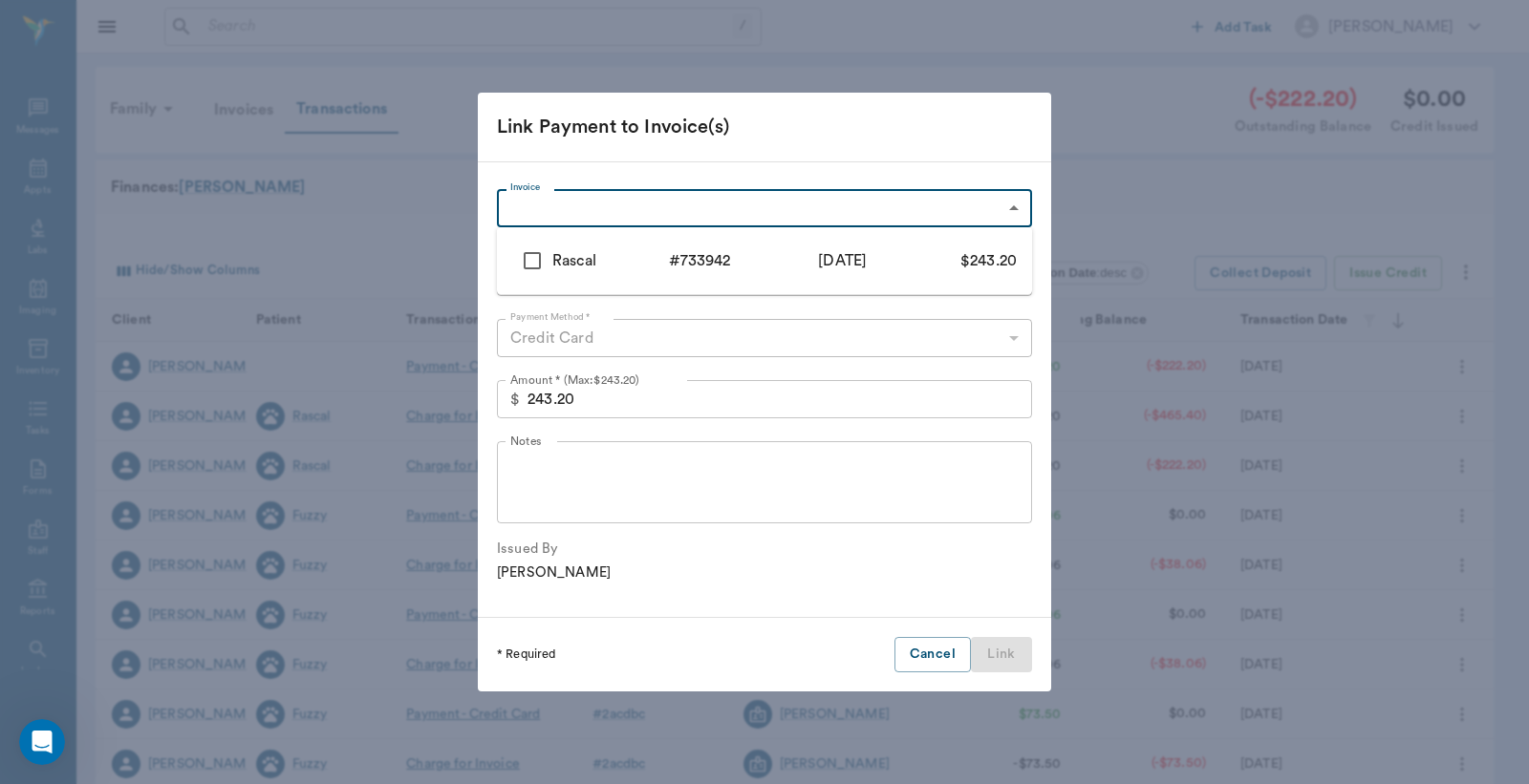
click at [536, 267] on input "checkbox" at bounding box center [532, 261] width 41 height 41
checkbox input "true"
type input "68a496bfb812e83aaa733942"
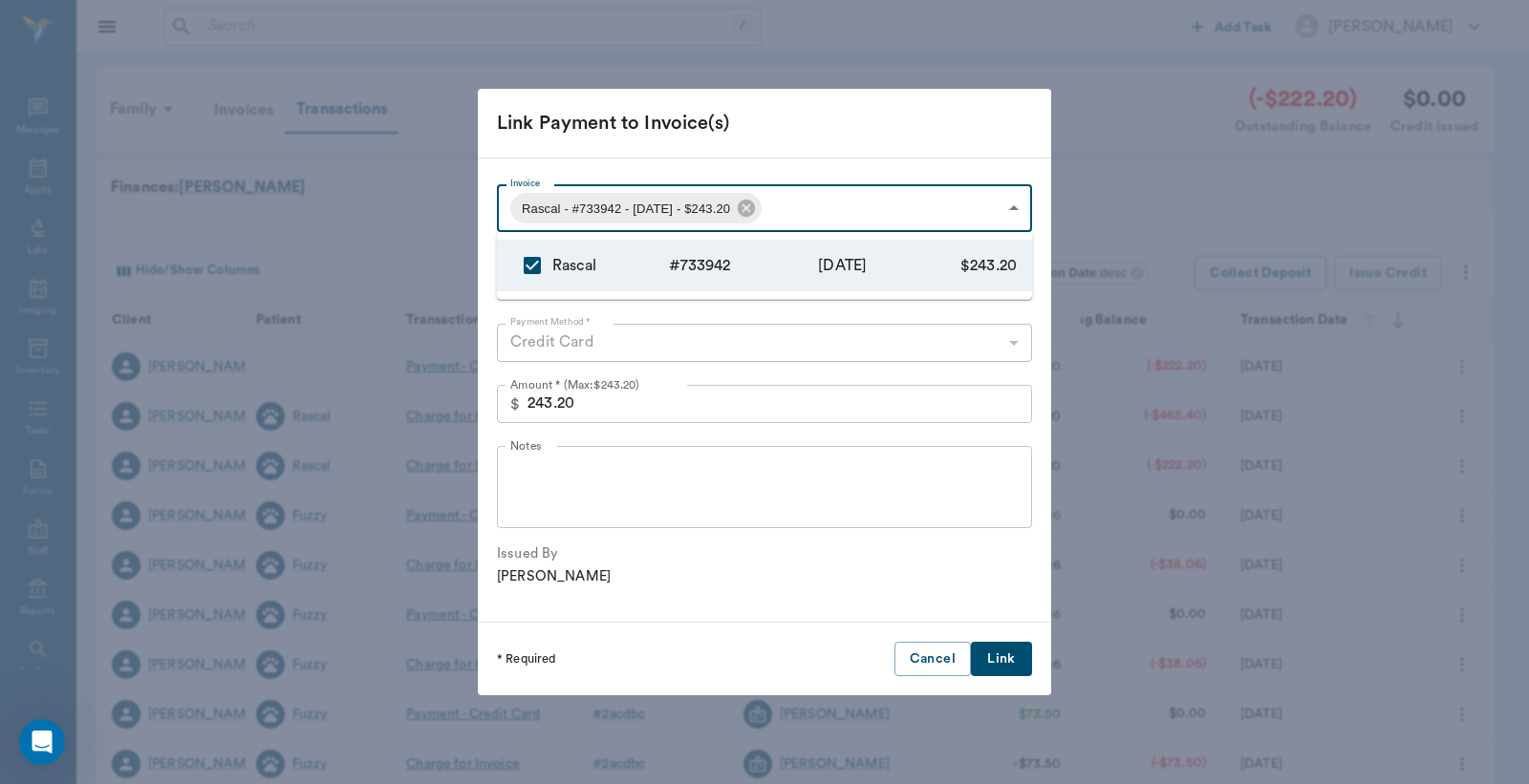
click at [1002, 656] on div at bounding box center [764, 392] width 1529 height 784
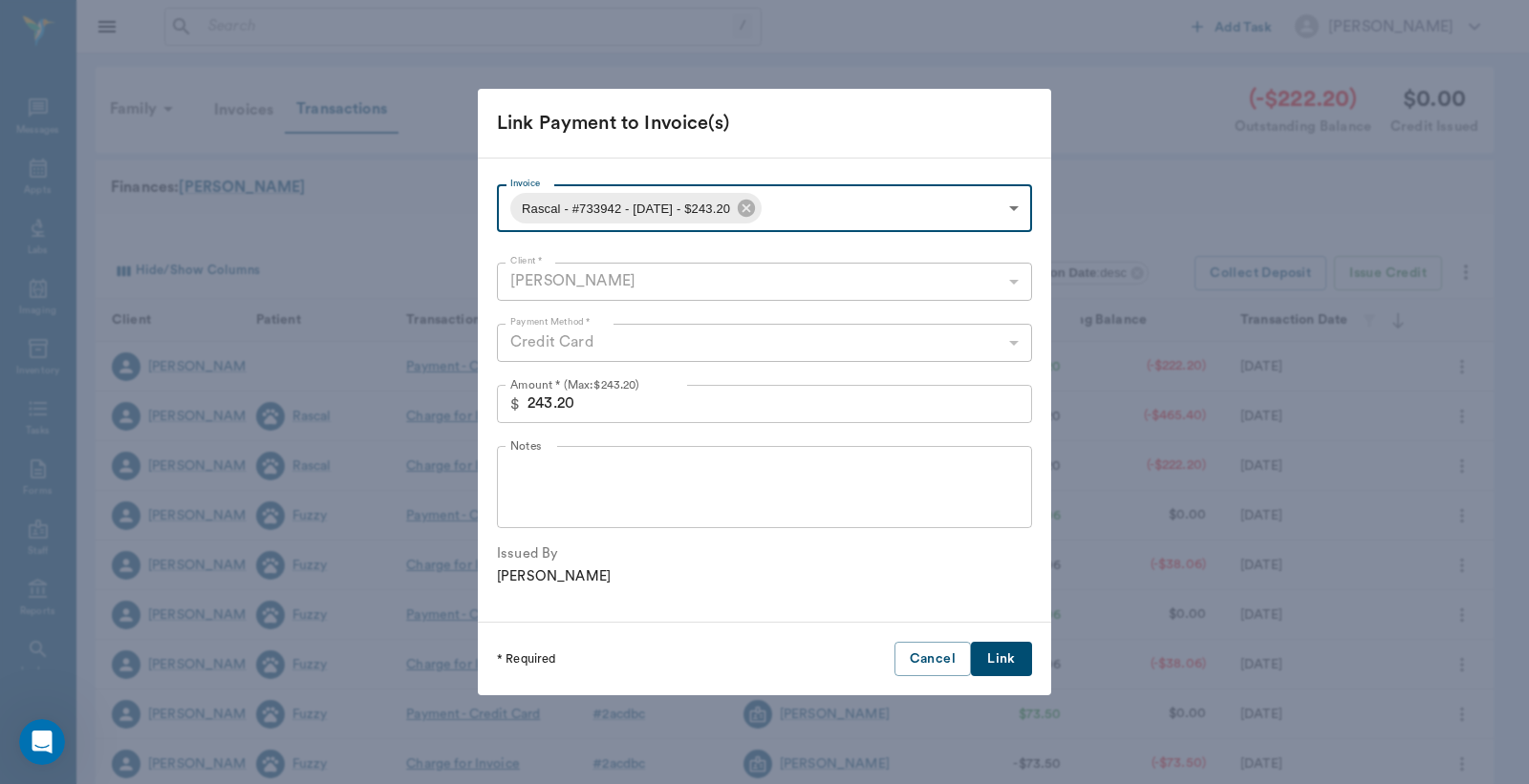
click at [995, 658] on button "Link" at bounding box center [1001, 659] width 61 height 36
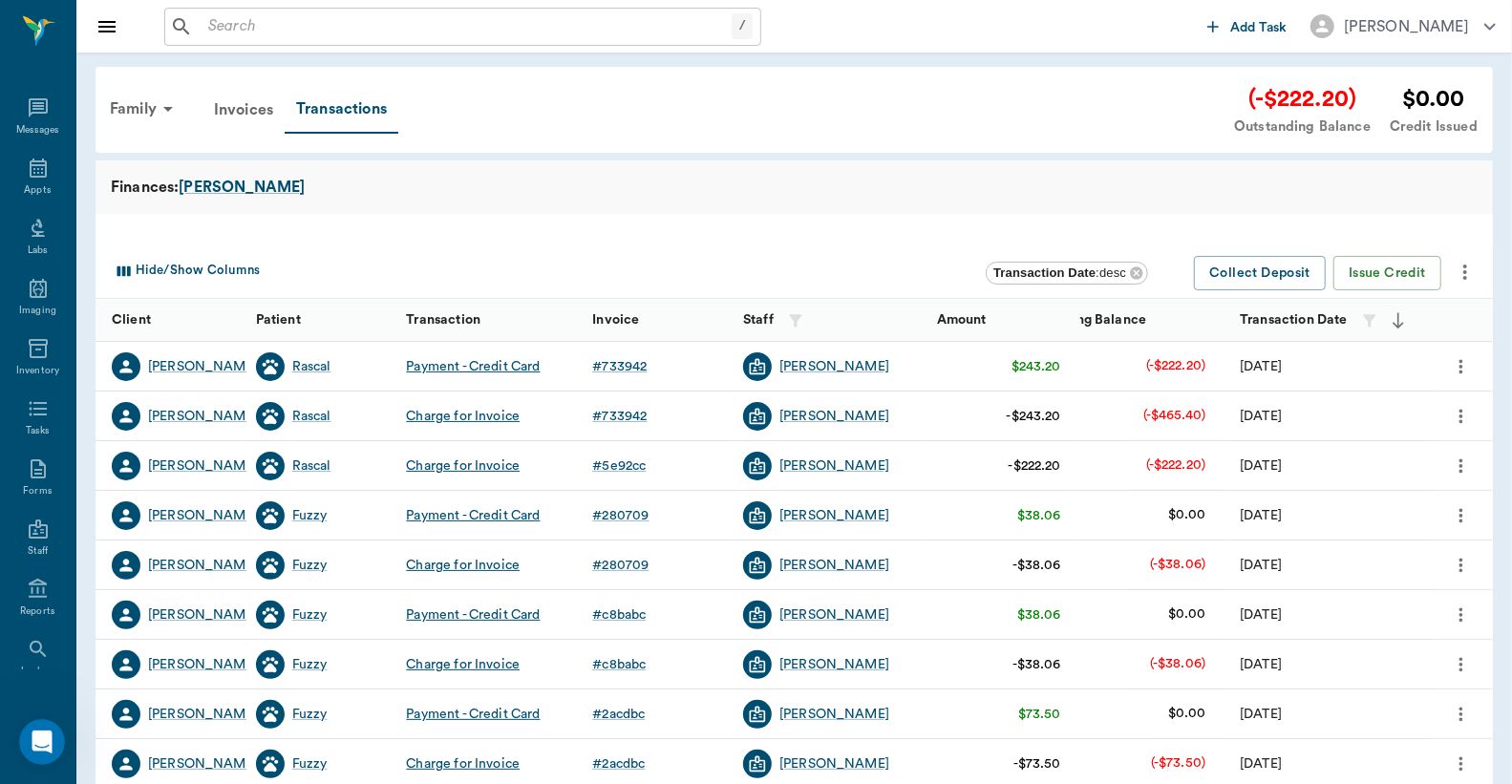
click at [1456, 461] on icon "more" at bounding box center [1462, 466] width 21 height 23
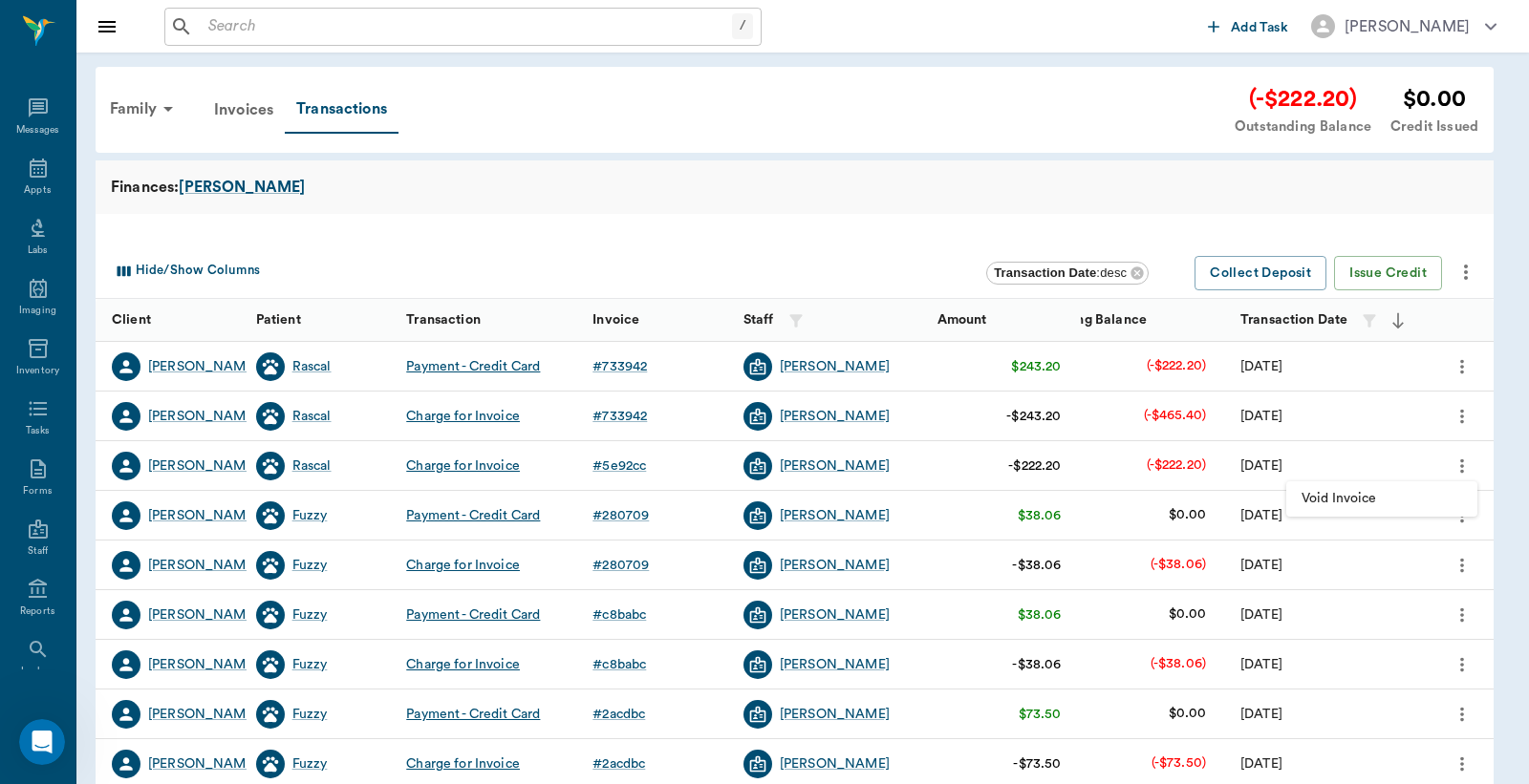
click at [1373, 500] on span "Void Invoice" at bounding box center [1381, 498] width 160 height 20
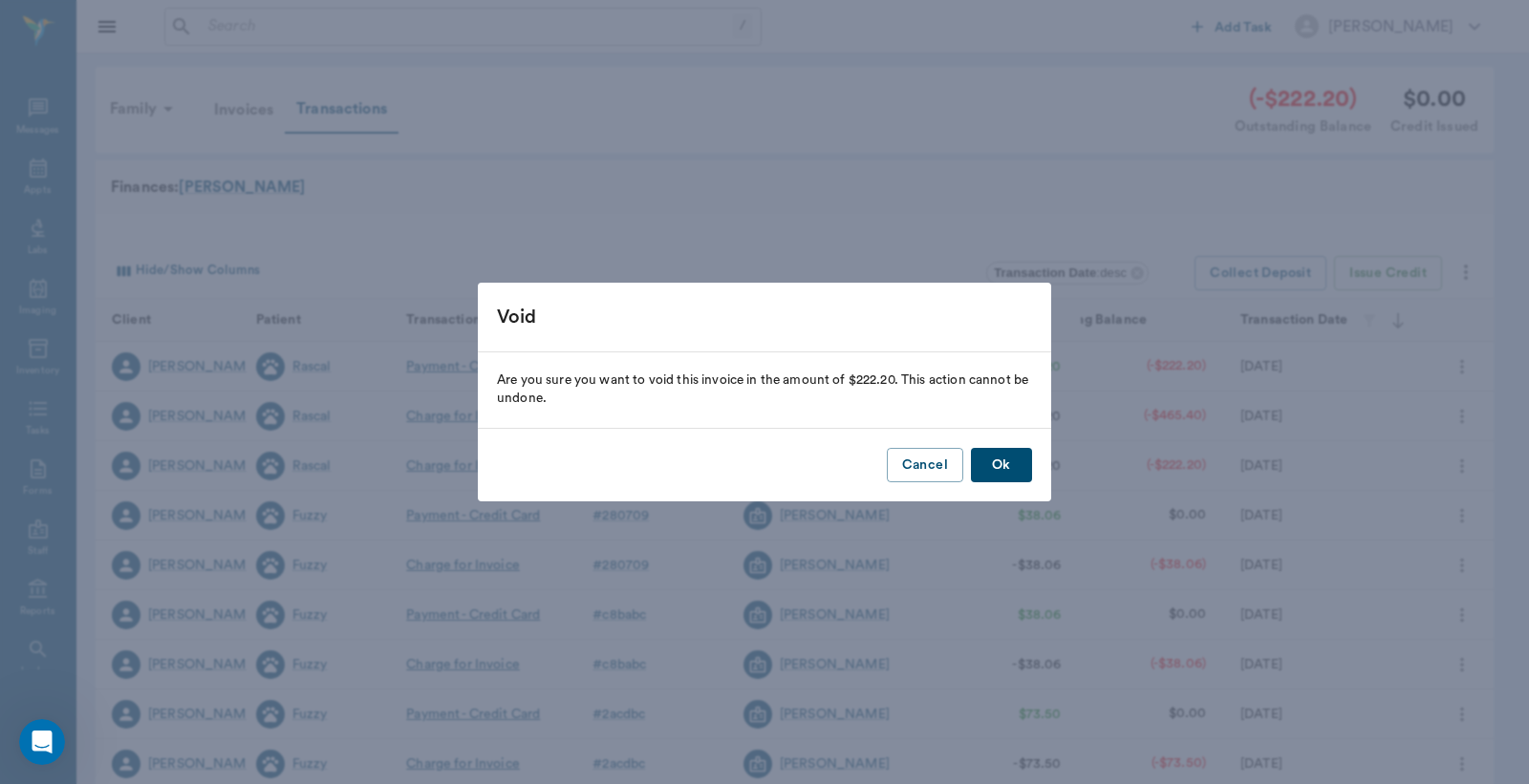
click at [1015, 466] on button "Ok" at bounding box center [1001, 465] width 61 height 36
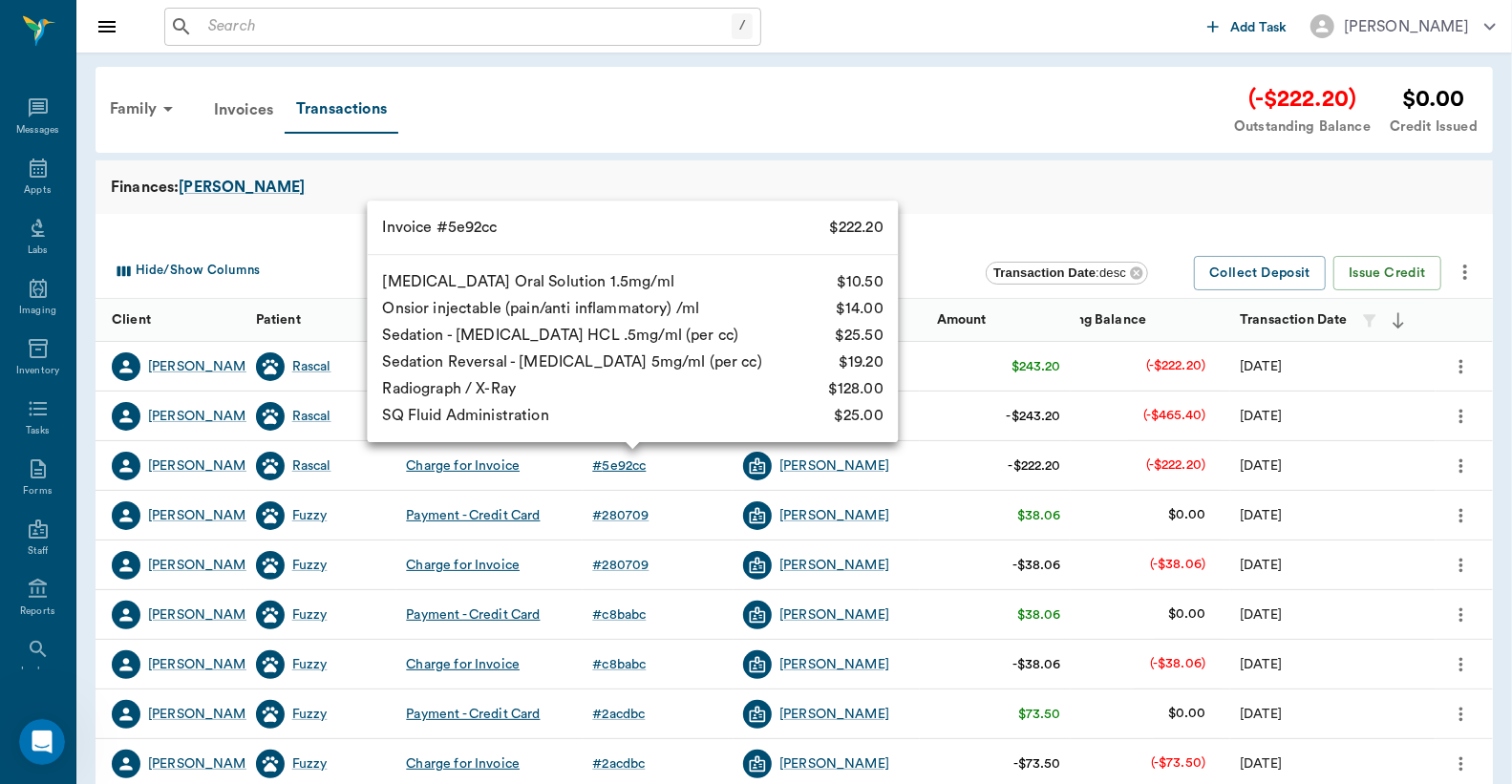
click at [636, 460] on div "# 5e92cc" at bounding box center [618, 466] width 53 height 19
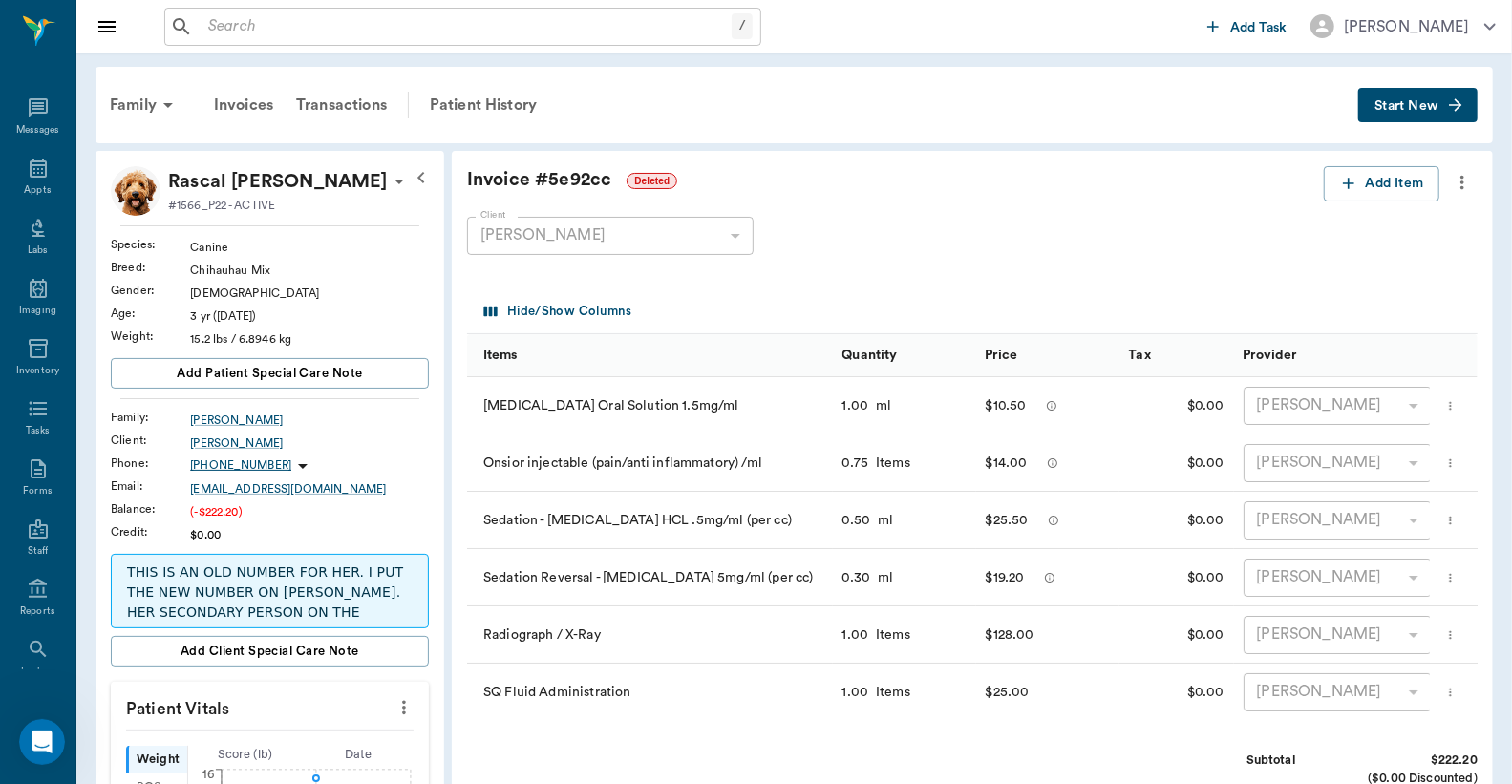
click at [1463, 189] on icon "more" at bounding box center [1463, 182] width 21 height 23
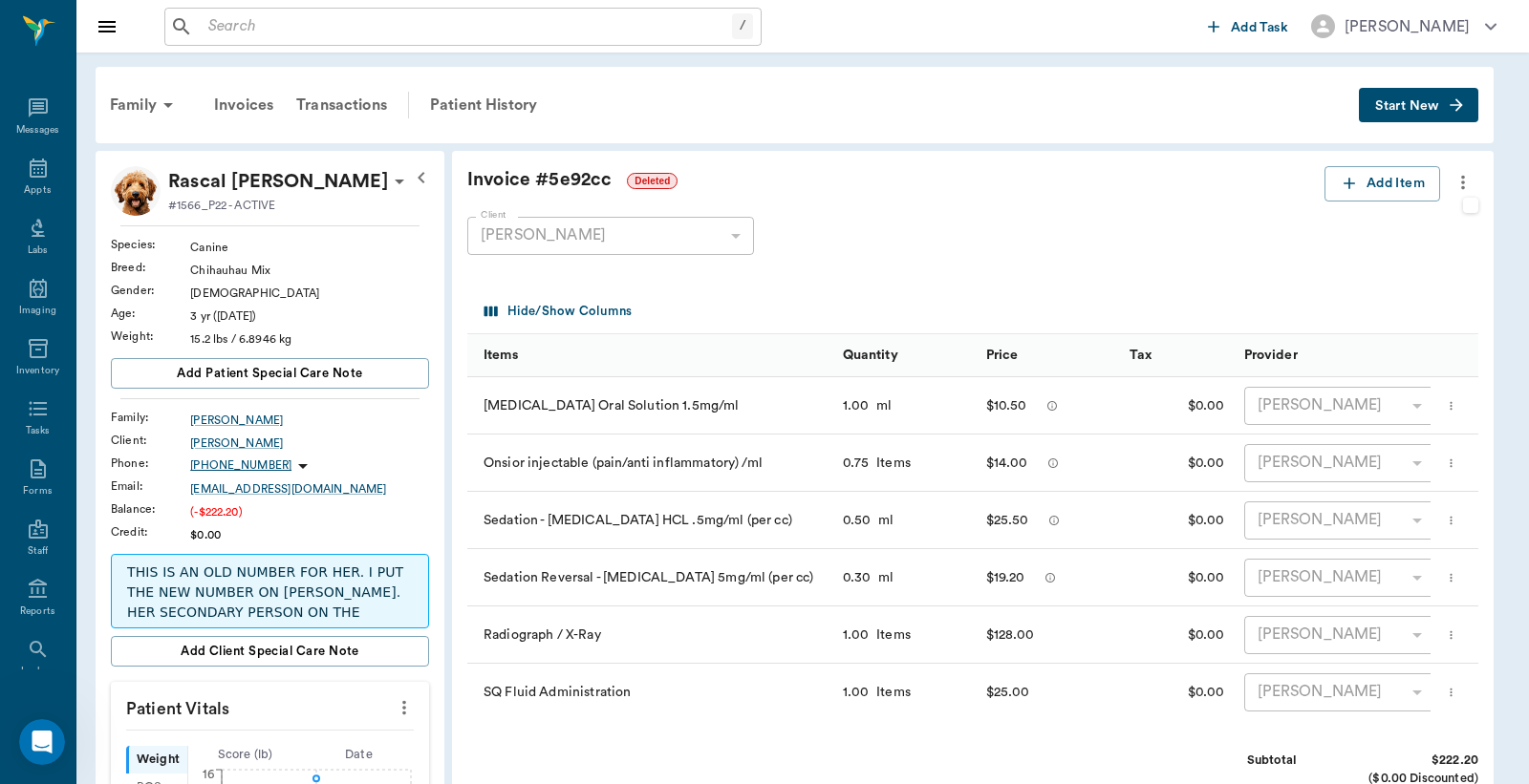
click at [1234, 275] on div at bounding box center [764, 392] width 1529 height 784
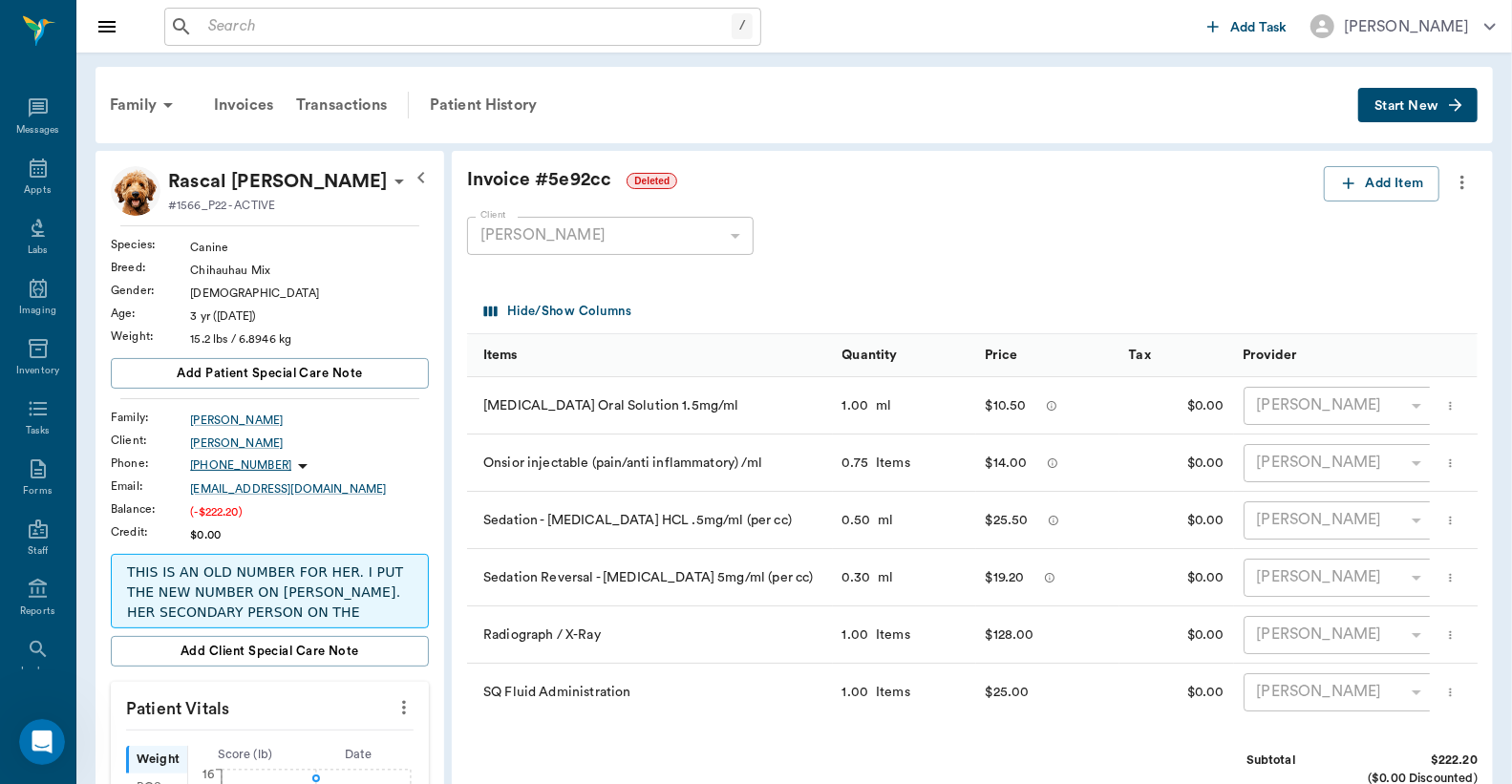
click at [1465, 182] on icon "more" at bounding box center [1463, 182] width 21 height 23
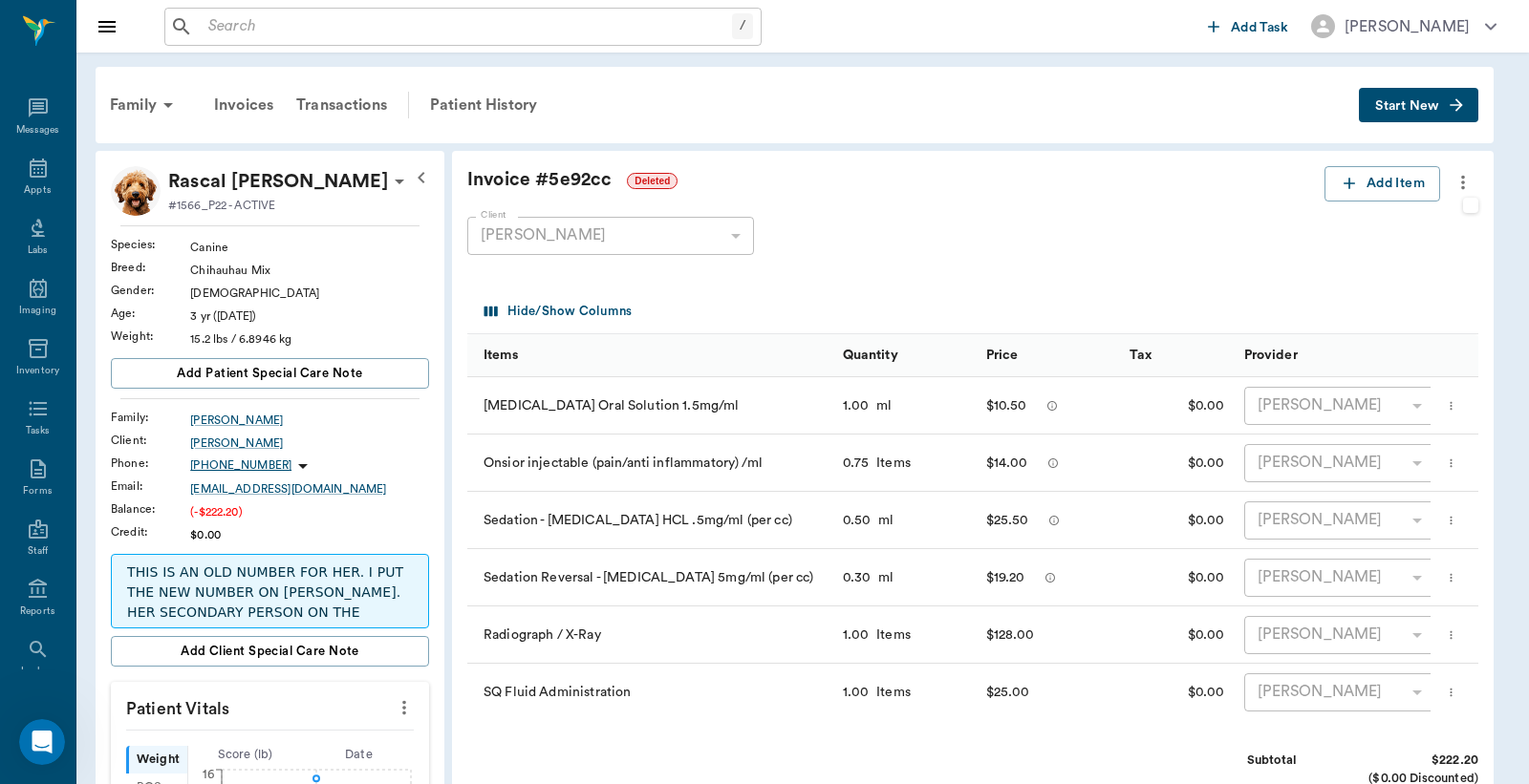
click at [40, 163] on div at bounding box center [764, 392] width 1529 height 784
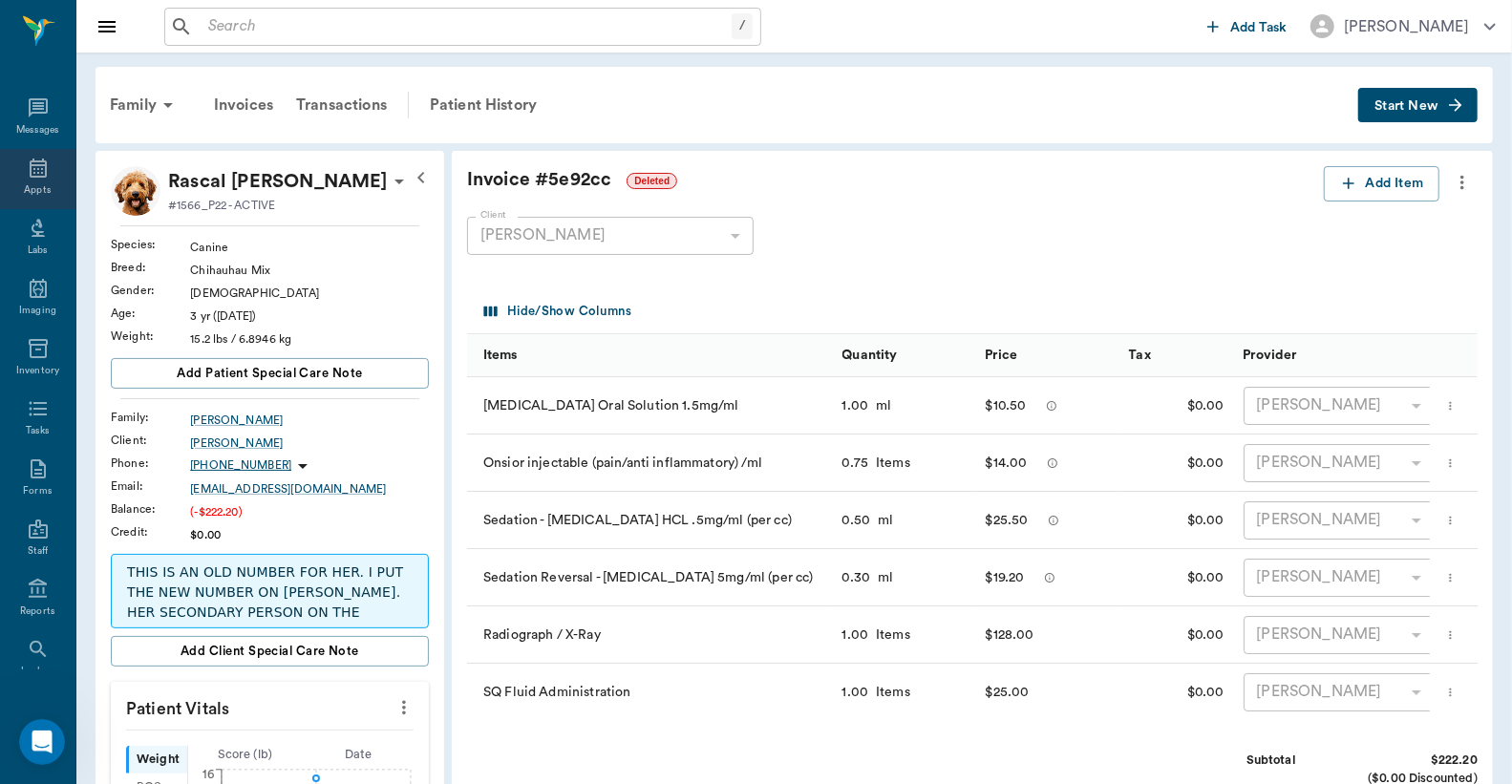
click at [27, 167] on icon at bounding box center [39, 168] width 23 height 23
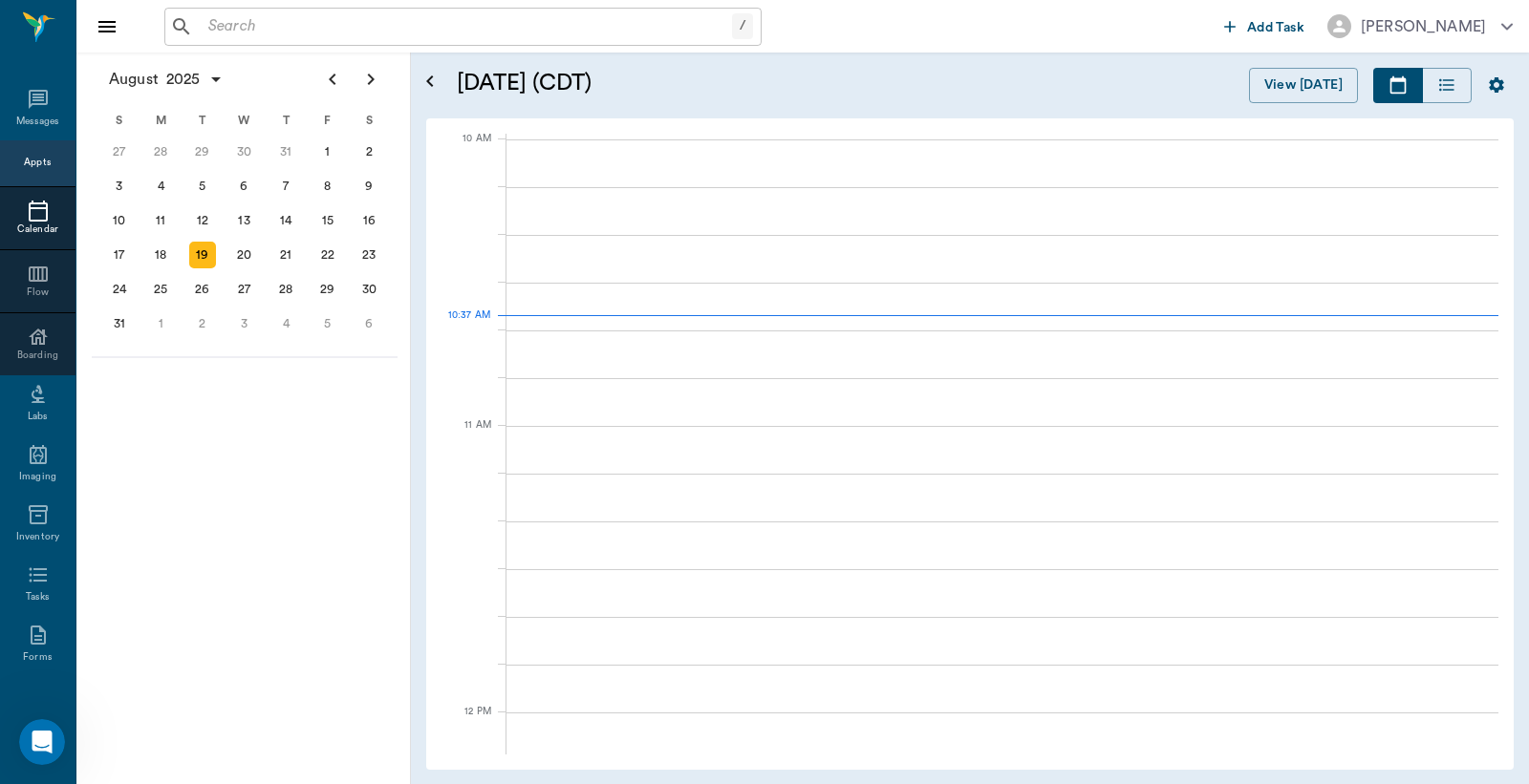
scroll to position [574, 0]
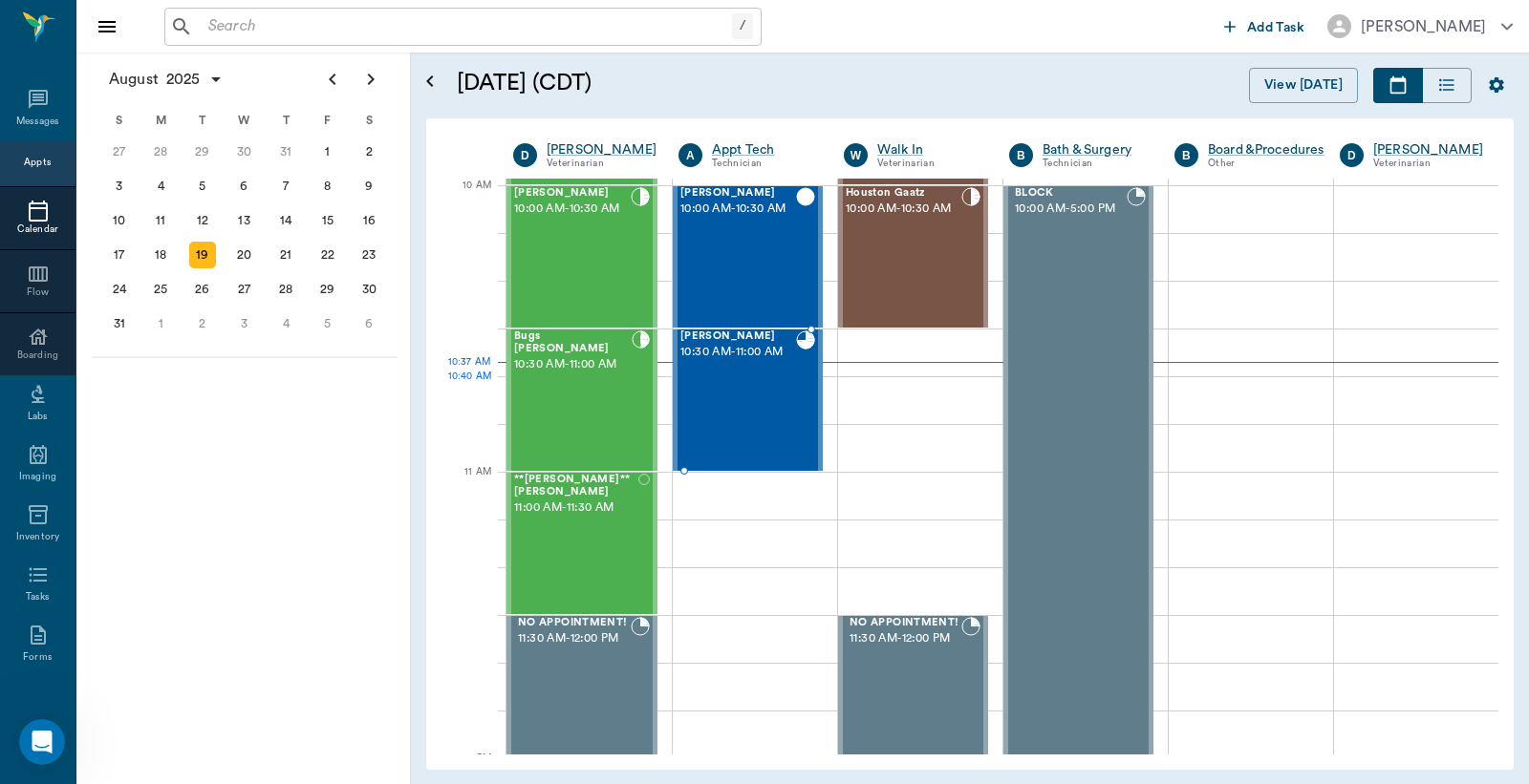
click at [726, 408] on div "Mogi Thomas 10:30 AM - 11:00 AM" at bounding box center [738, 400] width 116 height 139
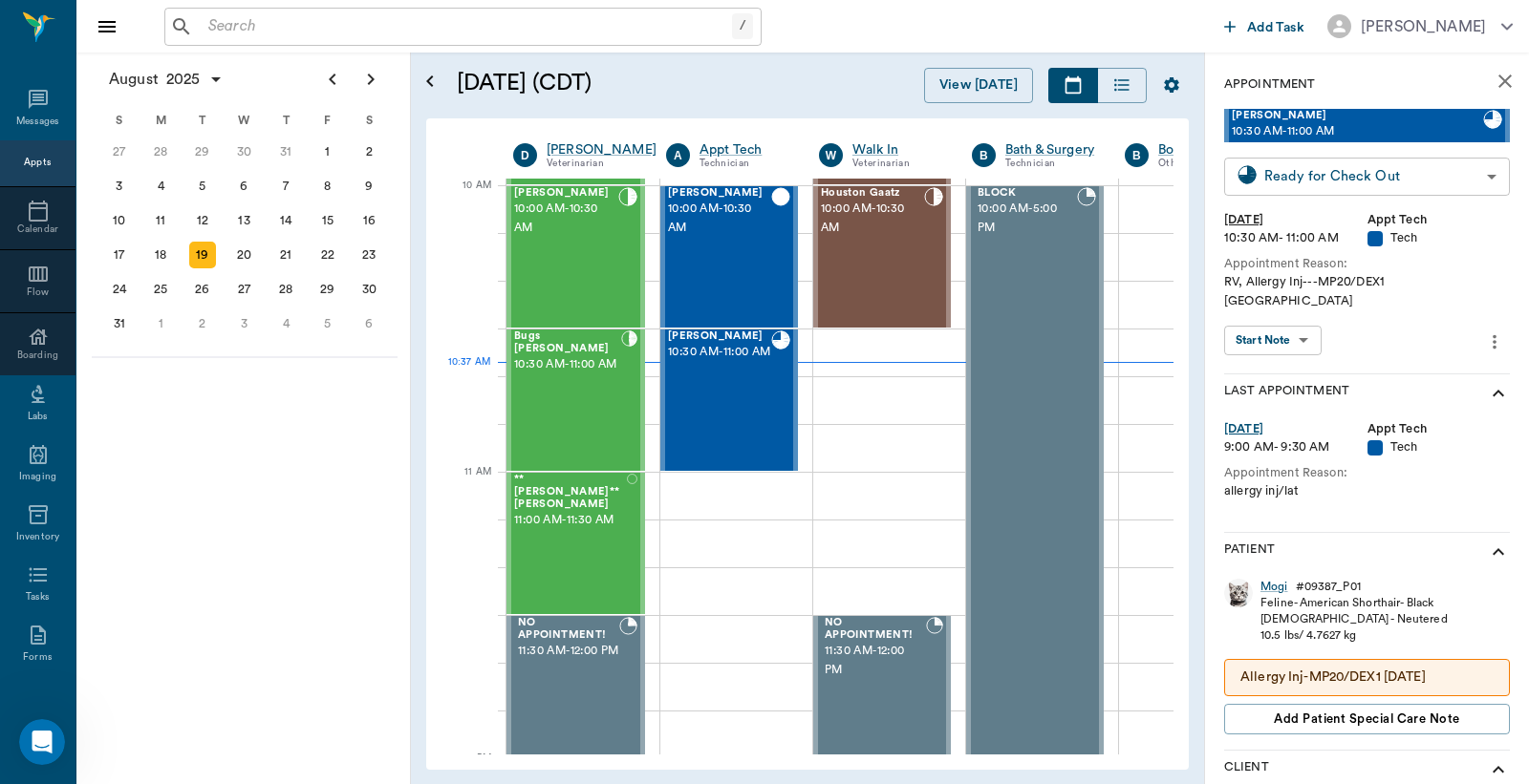
click at [1307, 177] on body "/ ​ Add Task Dr. Bert Ellsworth Nectar Messages Appts Calendar Flow Boarding La…" at bounding box center [764, 392] width 1529 height 784
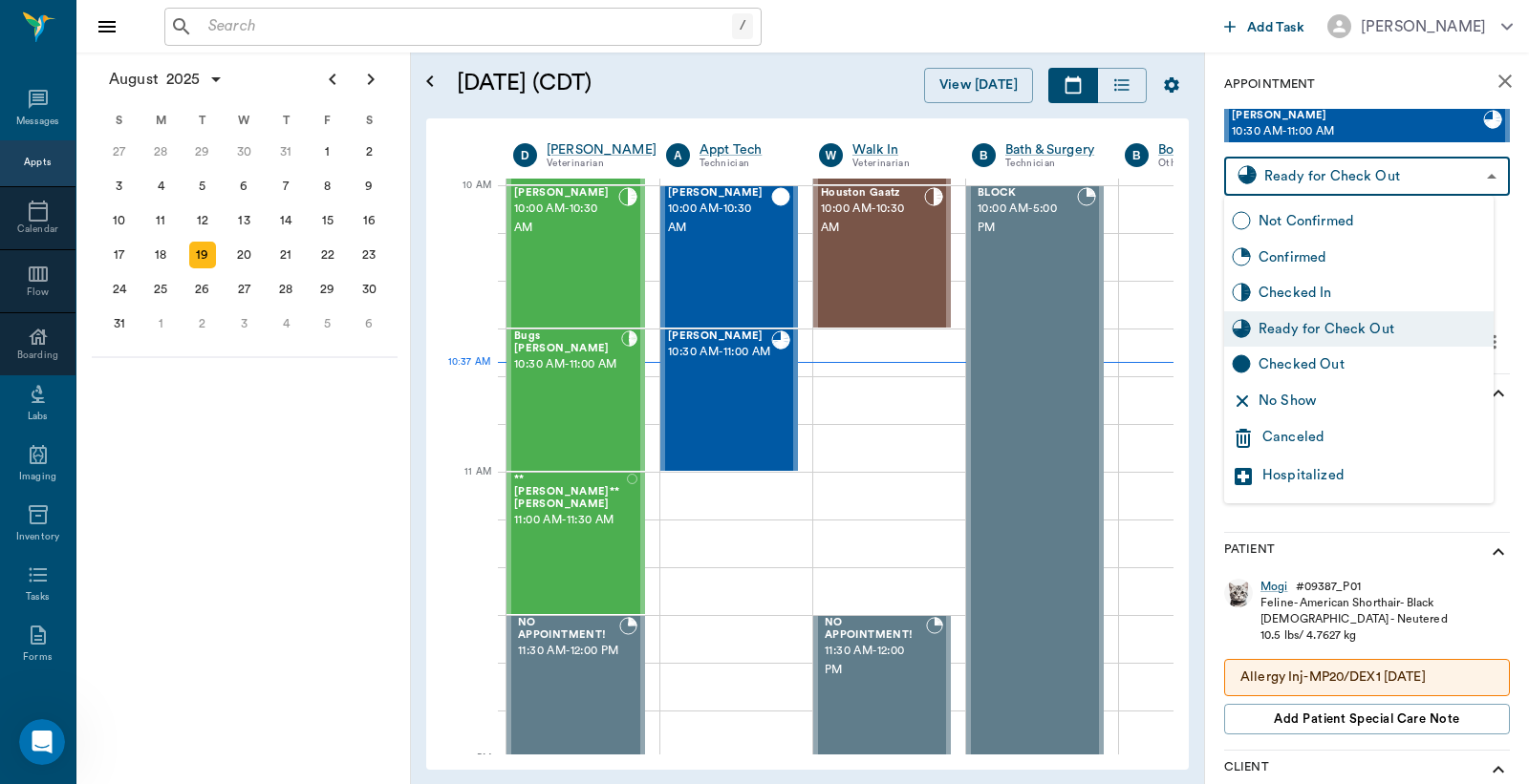
click at [1283, 363] on div "Checked Out" at bounding box center [1372, 365] width 227 height 21
type input "CHECKED_OUT"
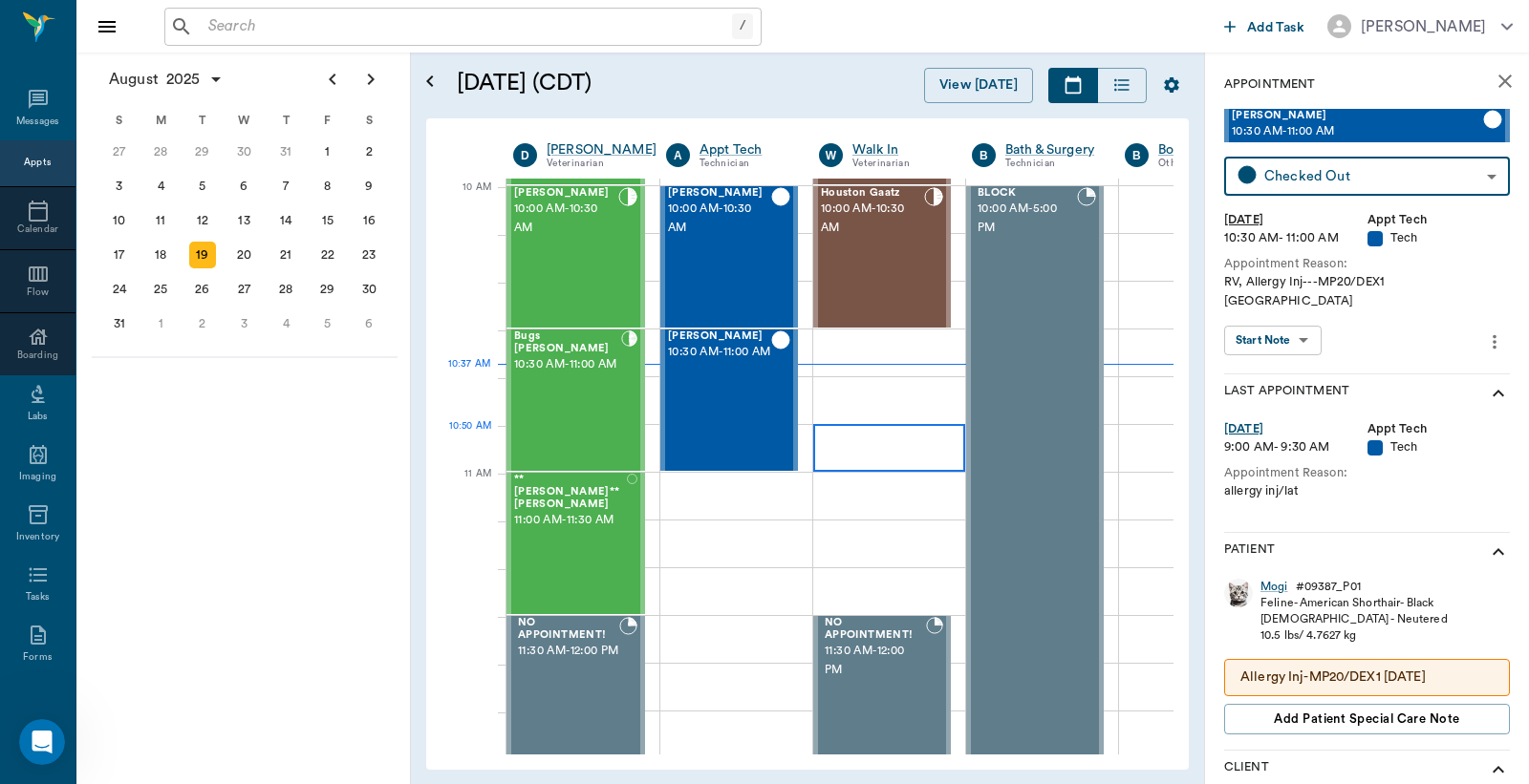
scroll to position [149, 0]
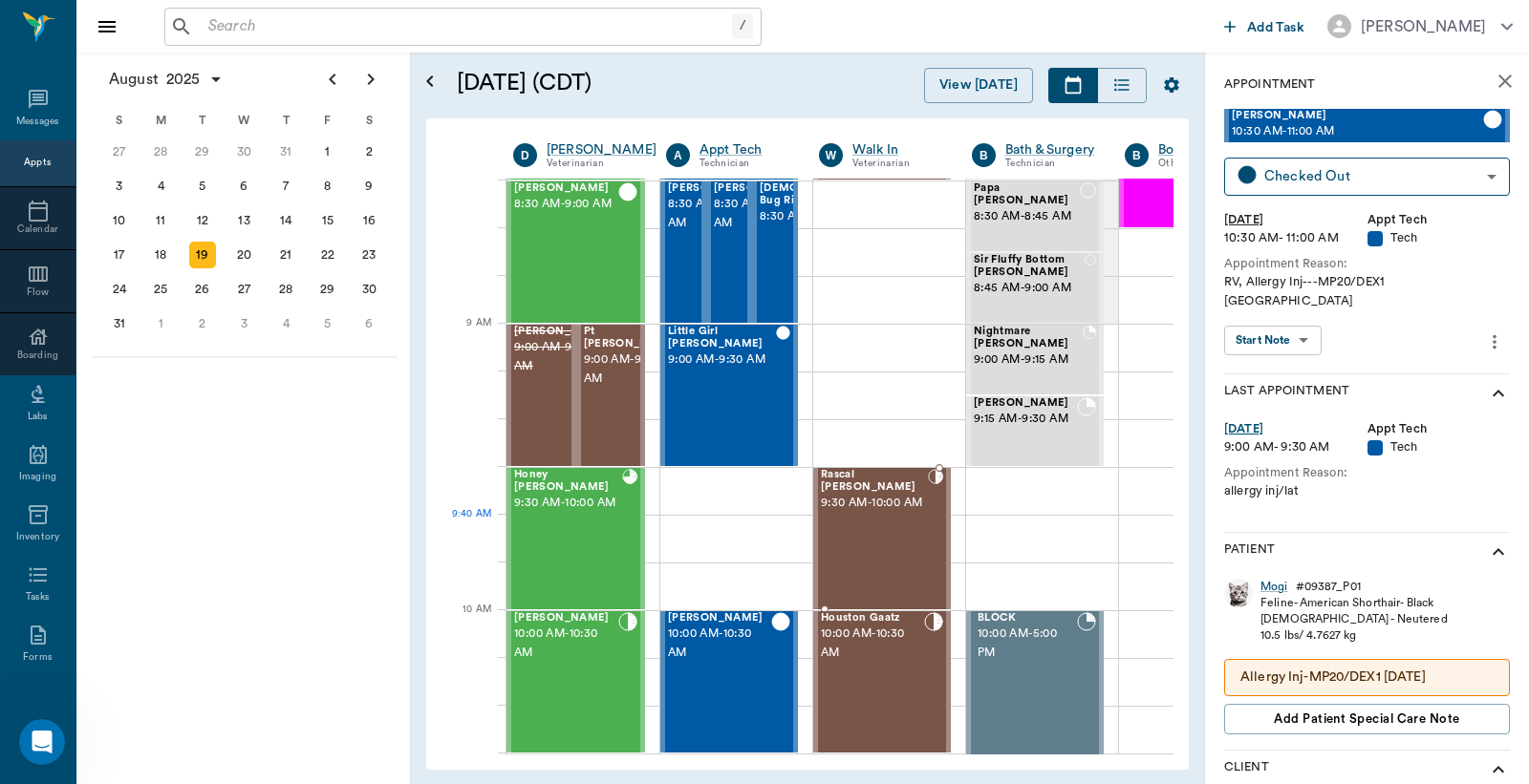
click at [904, 513] on span "9:30 AM - 10:00 AM" at bounding box center [874, 503] width 107 height 19
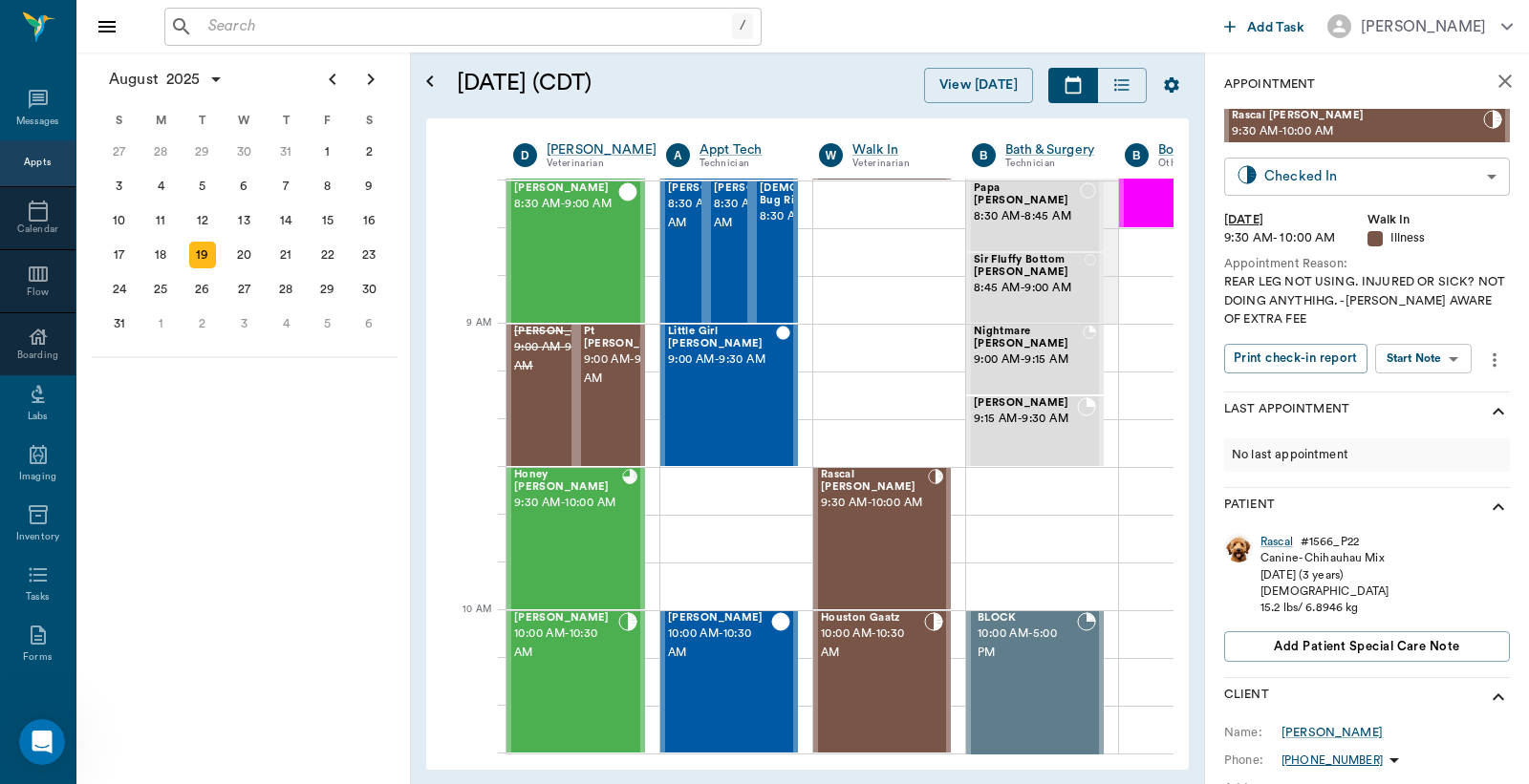
click at [1316, 164] on body "/ ​ Add Task Dr. Bert Ellsworth Nectar Messages Appts Calendar Flow Boarding La…" at bounding box center [764, 392] width 1529 height 784
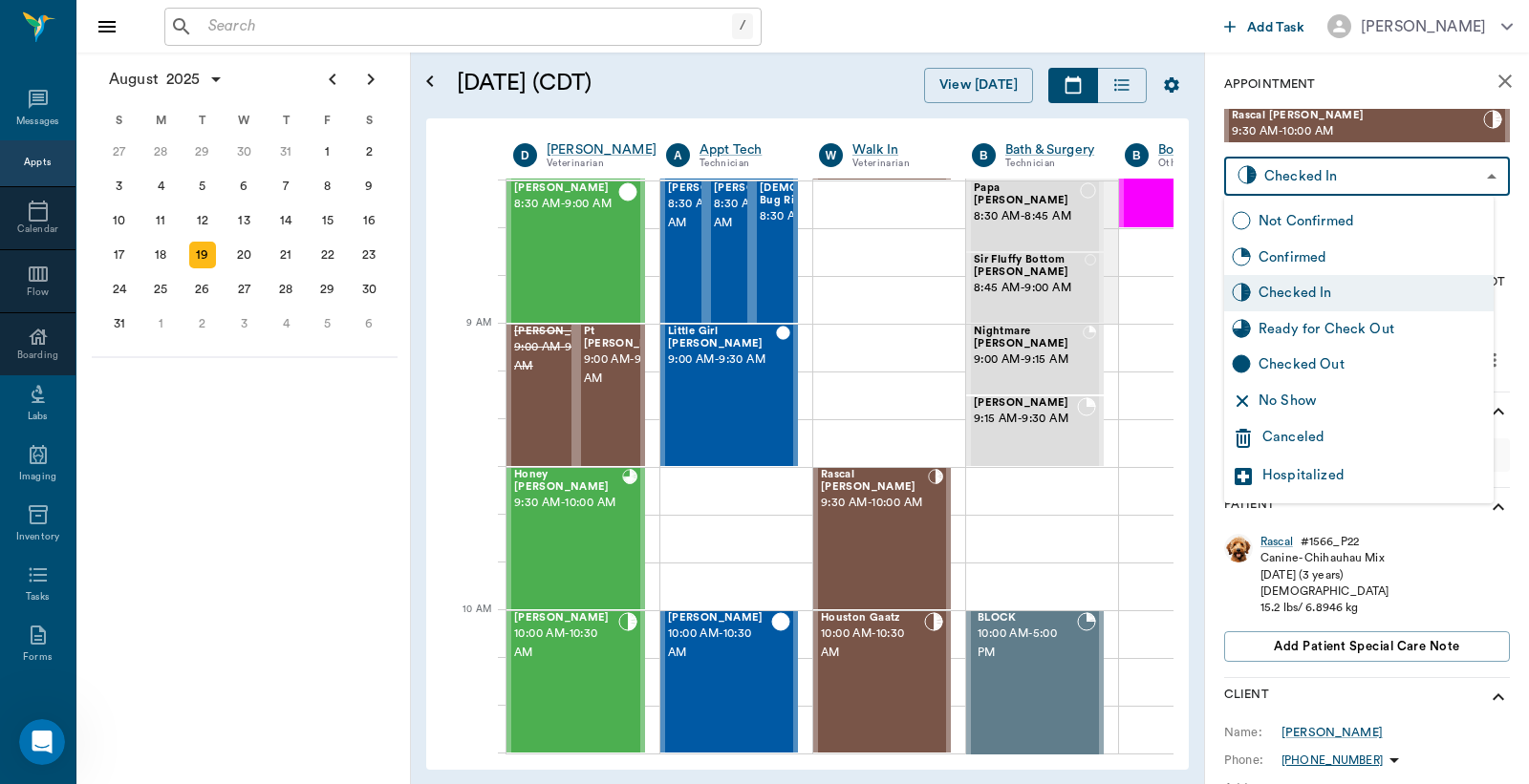
click at [1289, 366] on div "Checked Out" at bounding box center [1372, 365] width 227 height 21
type input "CHECKED_OUT"
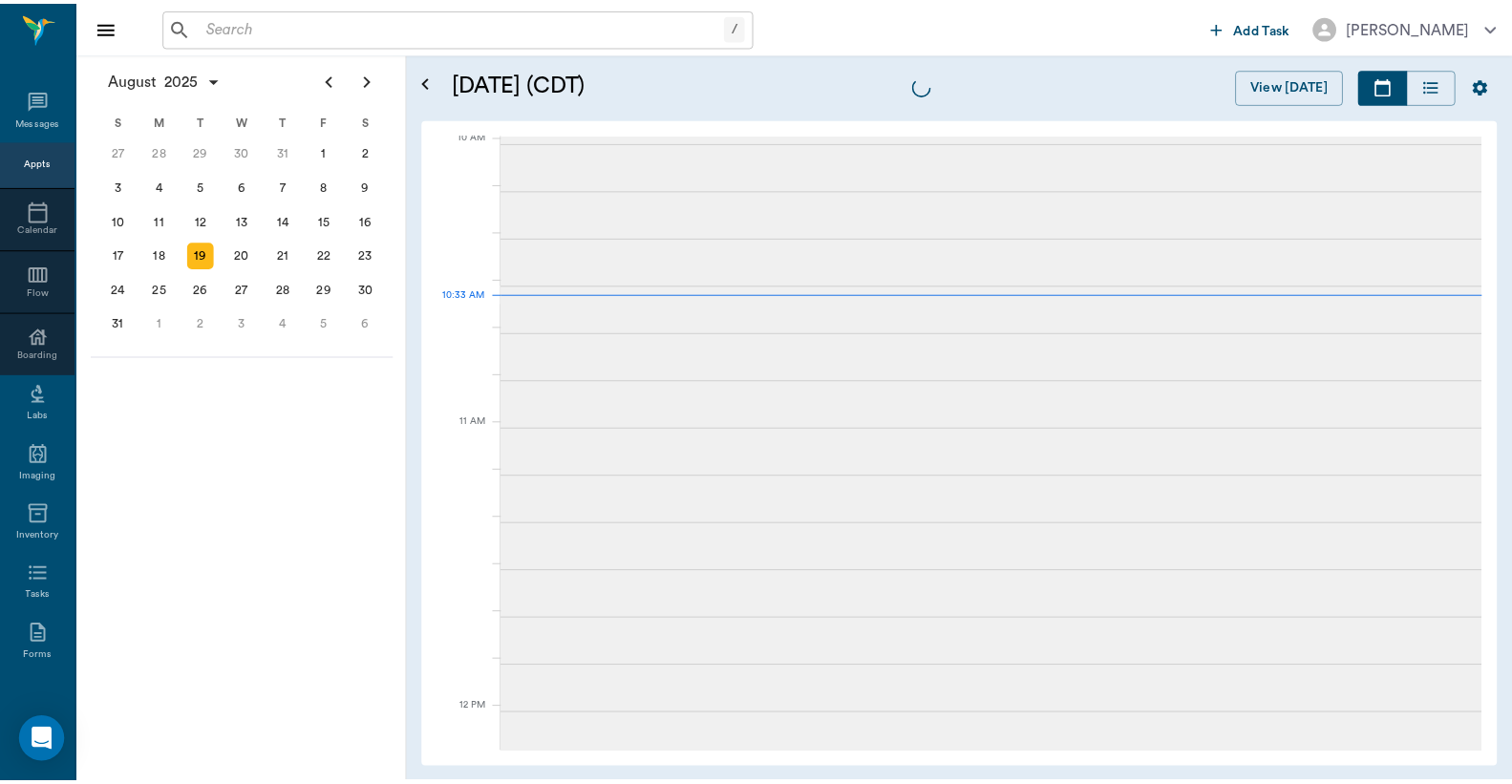
scroll to position [577, 0]
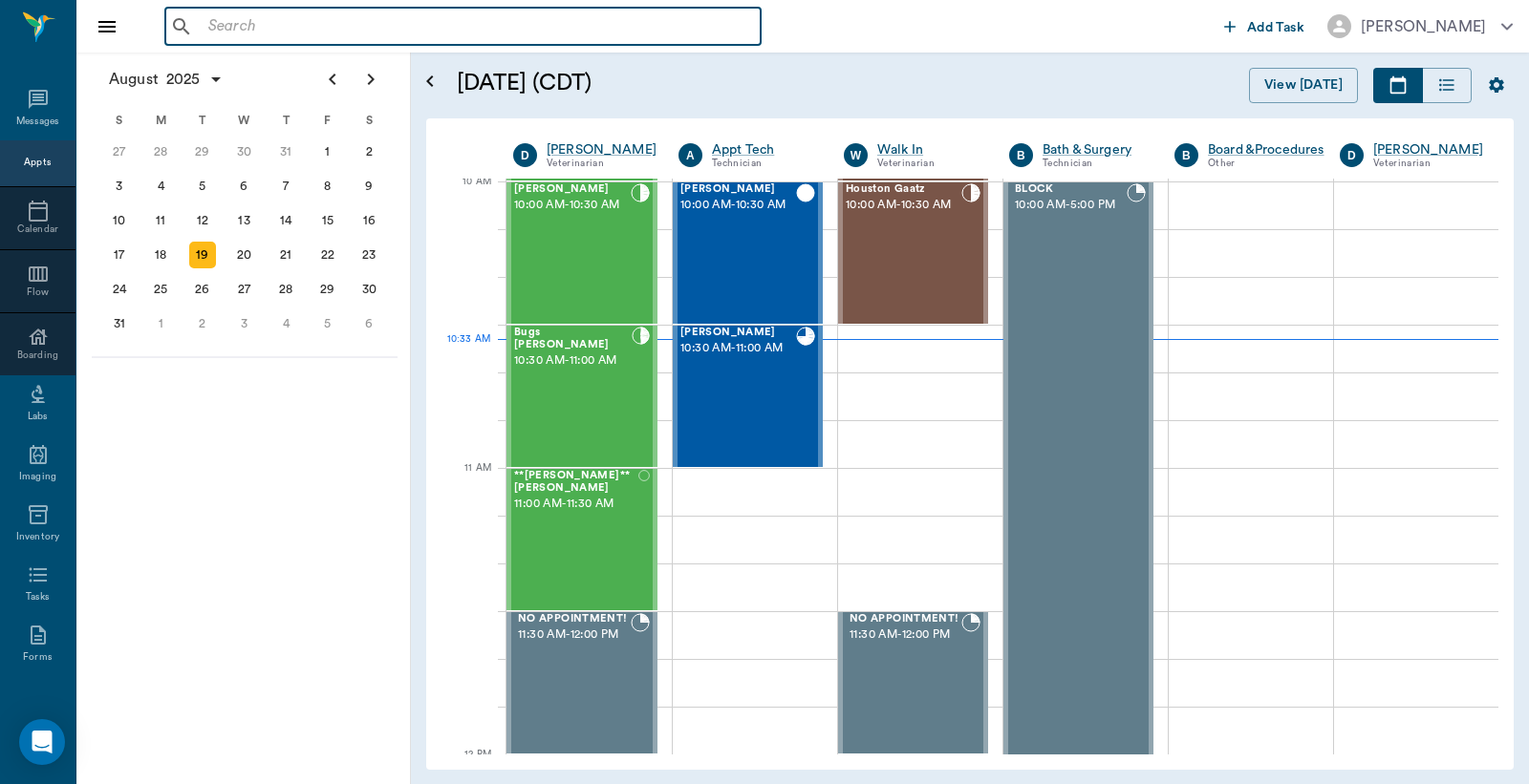
click at [386, 23] on input "text" at bounding box center [477, 27] width 552 height 27
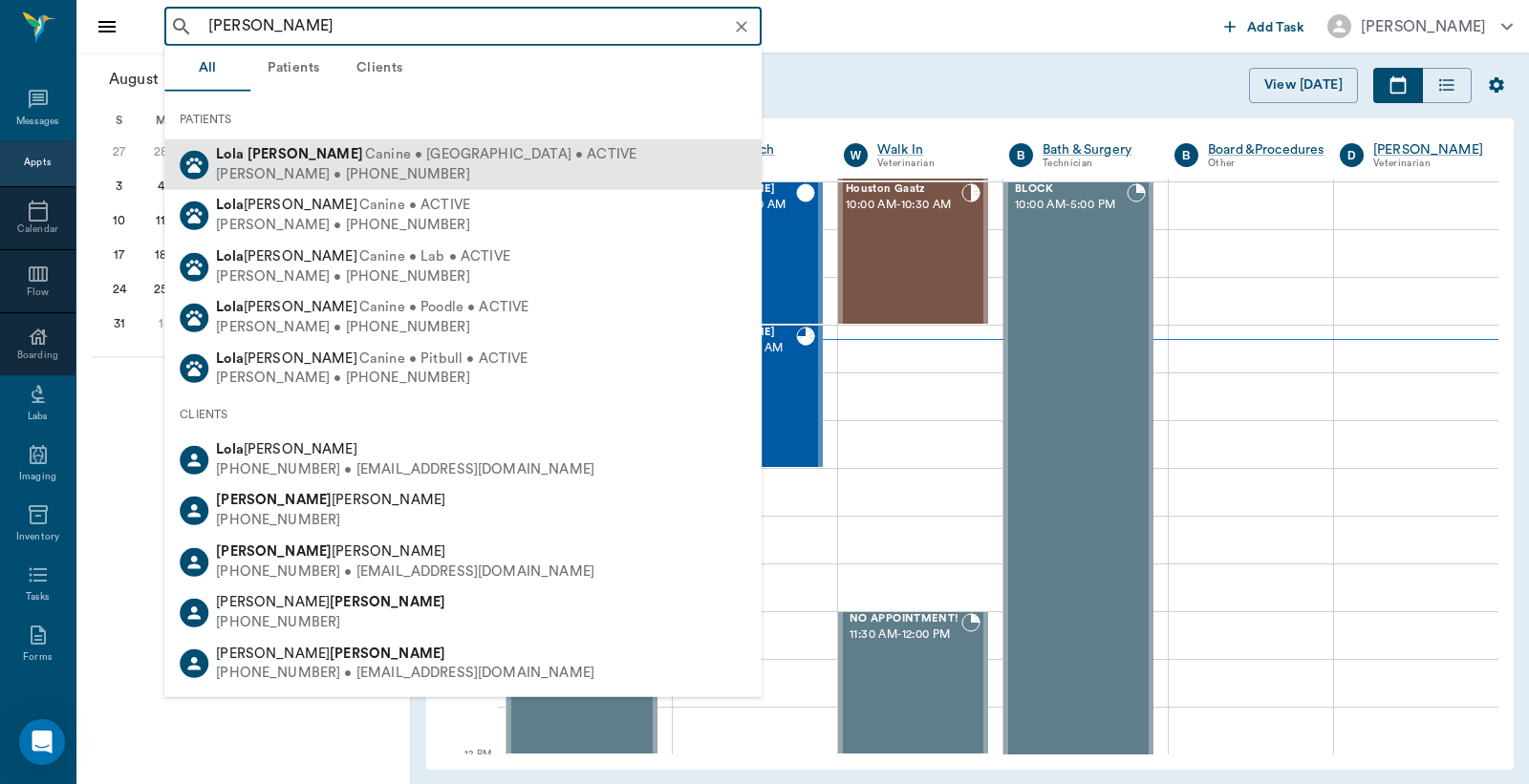
click at [256, 149] on b "[PERSON_NAME]" at bounding box center [305, 154] width 116 height 14
type input "[PERSON_NAME]"
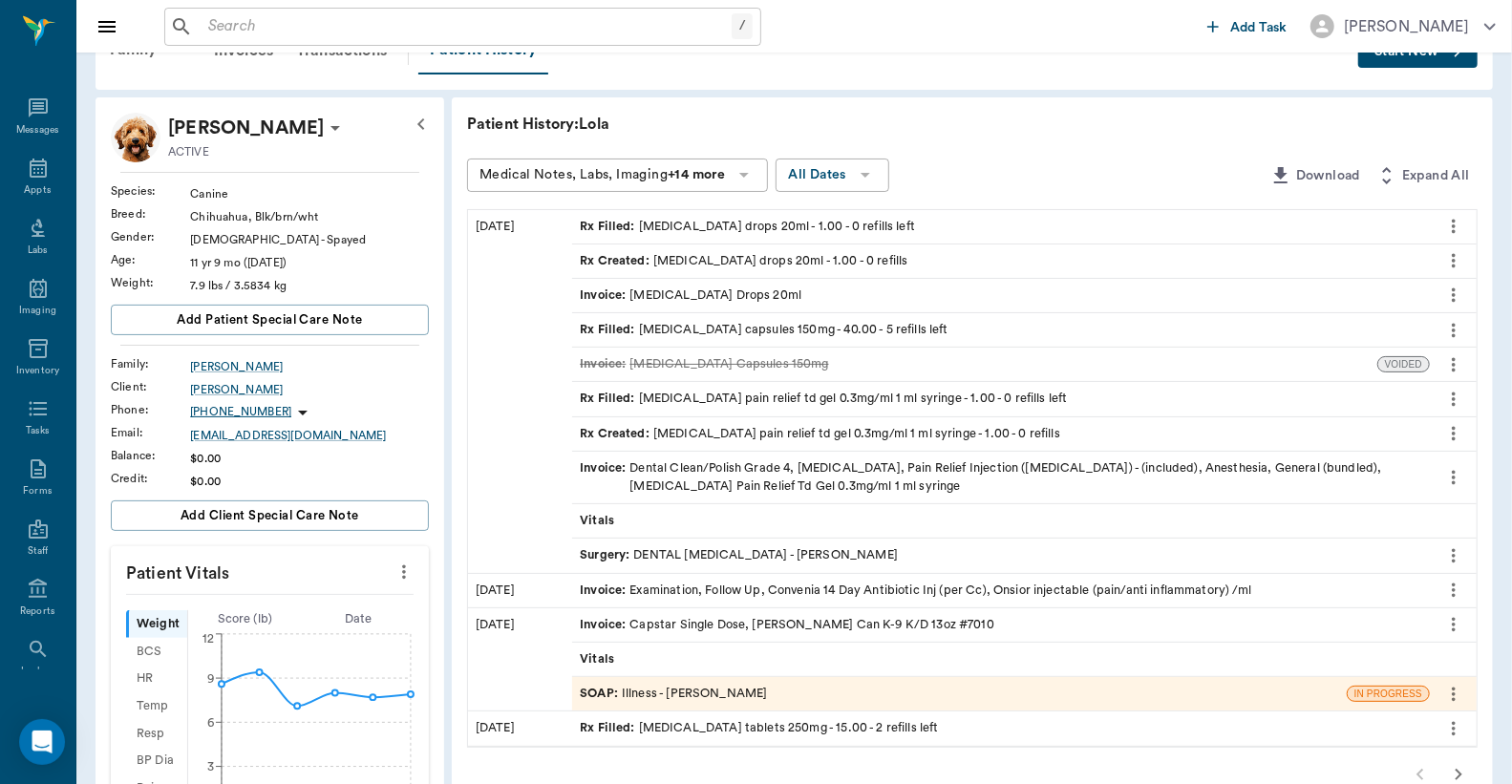
scroll to position [140, 0]
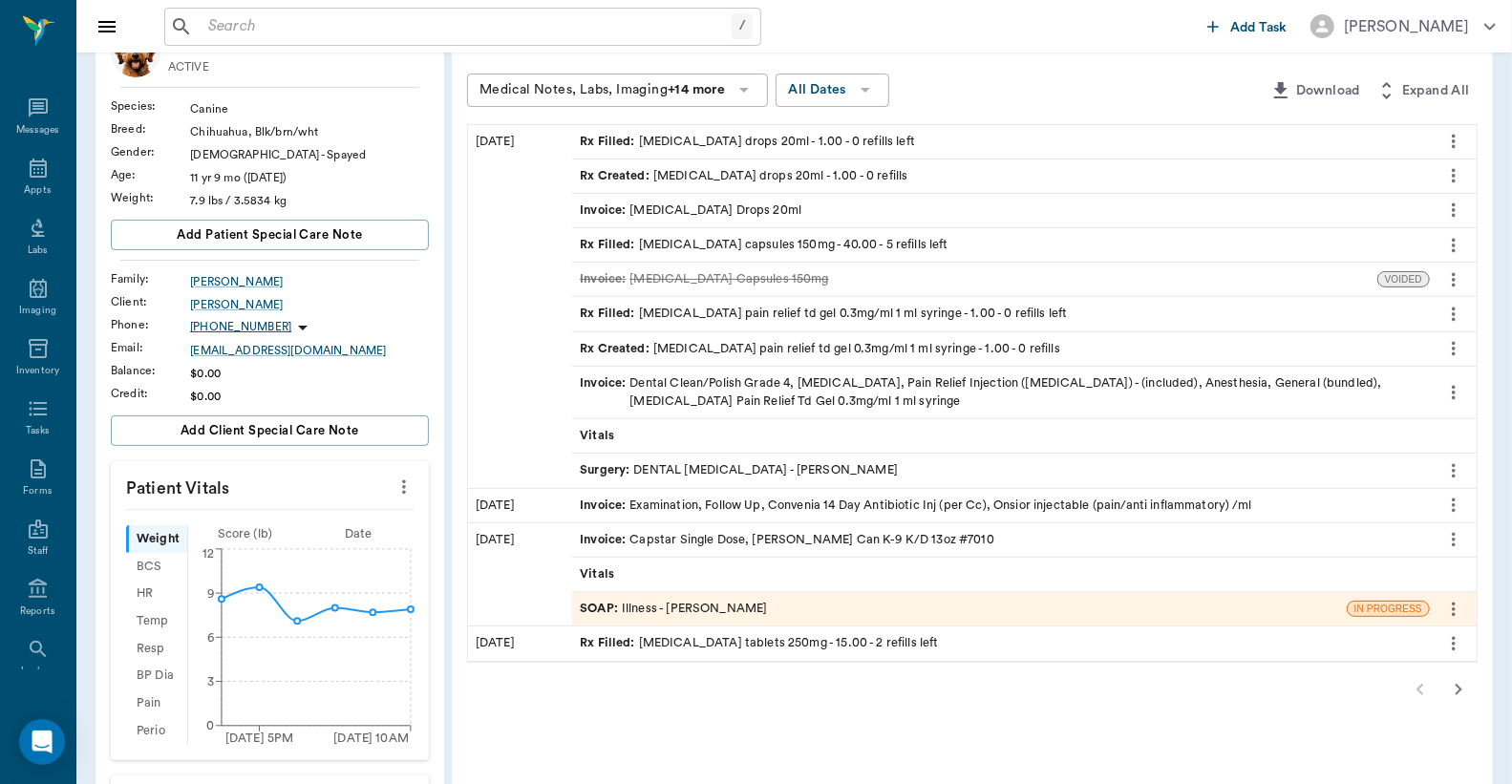
click at [1465, 695] on icon "button" at bounding box center [1459, 689] width 23 height 23
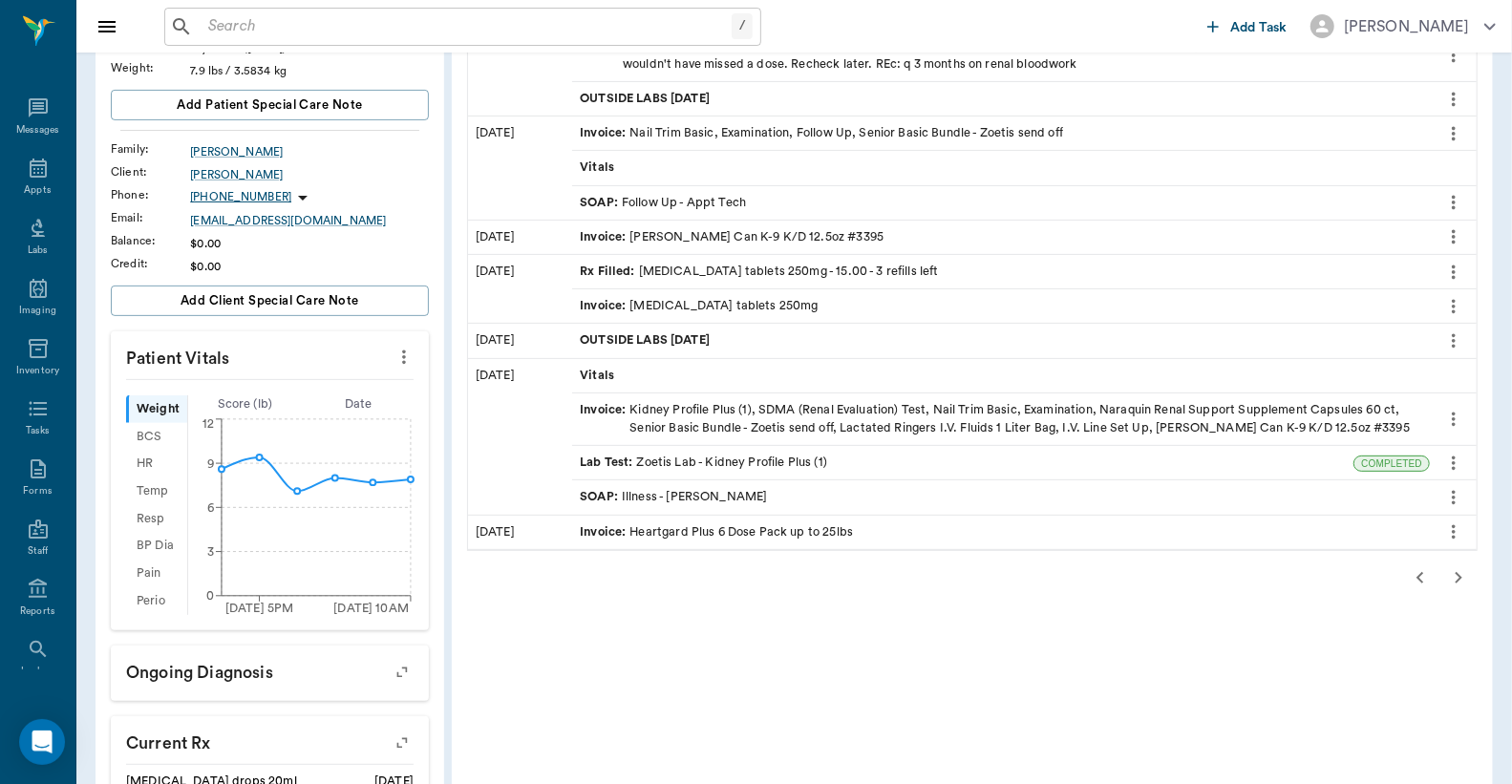
scroll to position [283, 0]
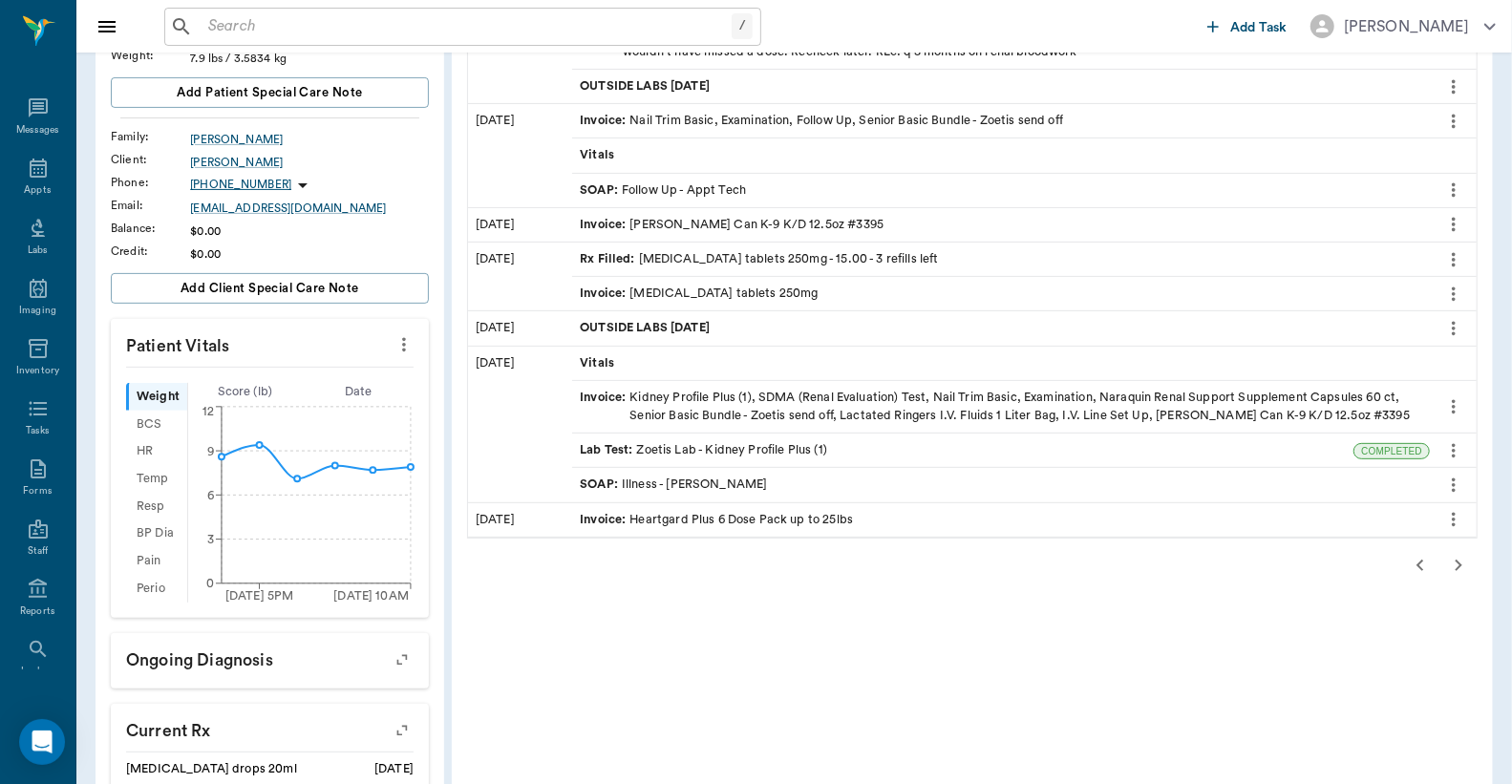
click at [1456, 574] on icon "button" at bounding box center [1459, 566] width 23 height 23
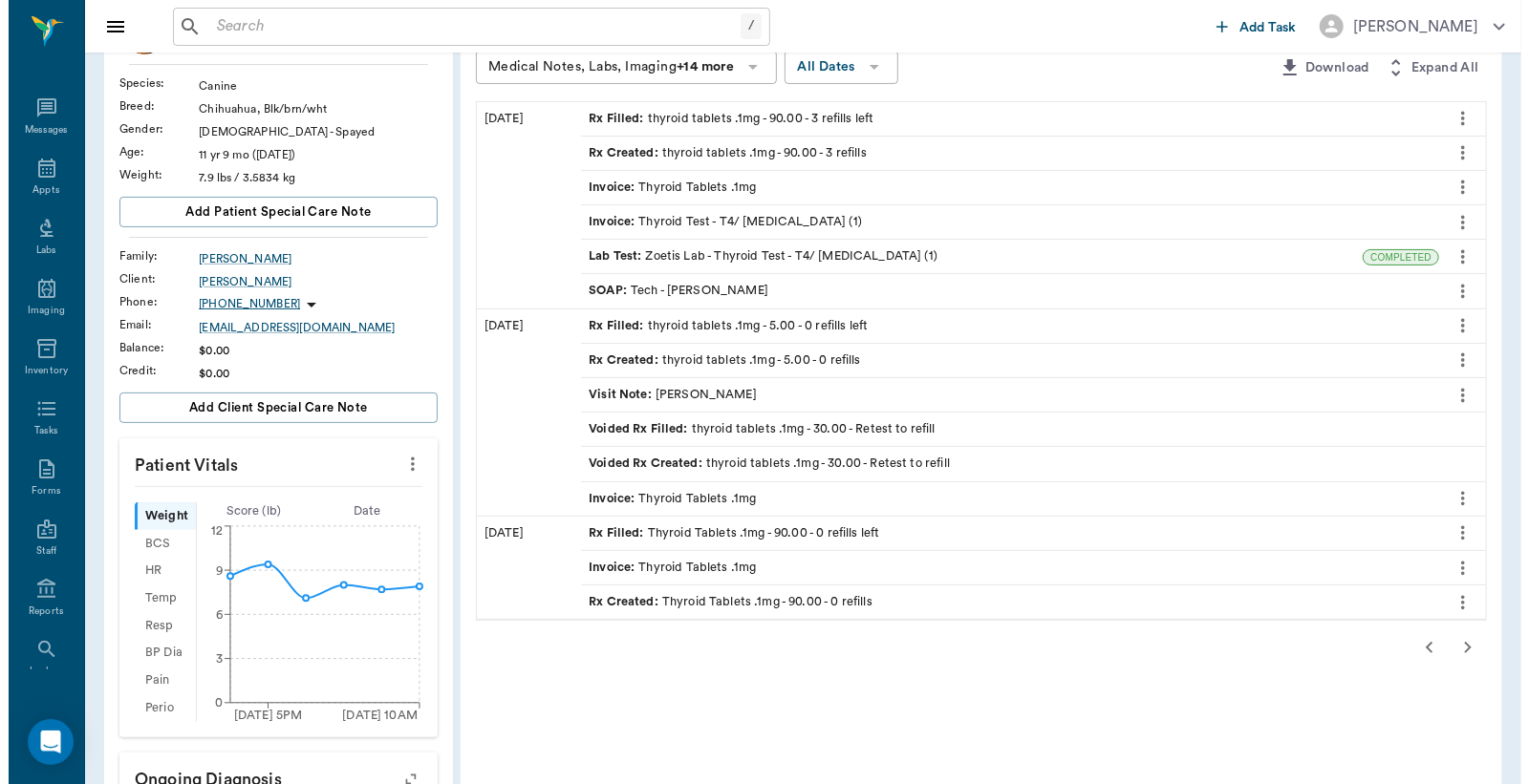
scroll to position [0, 0]
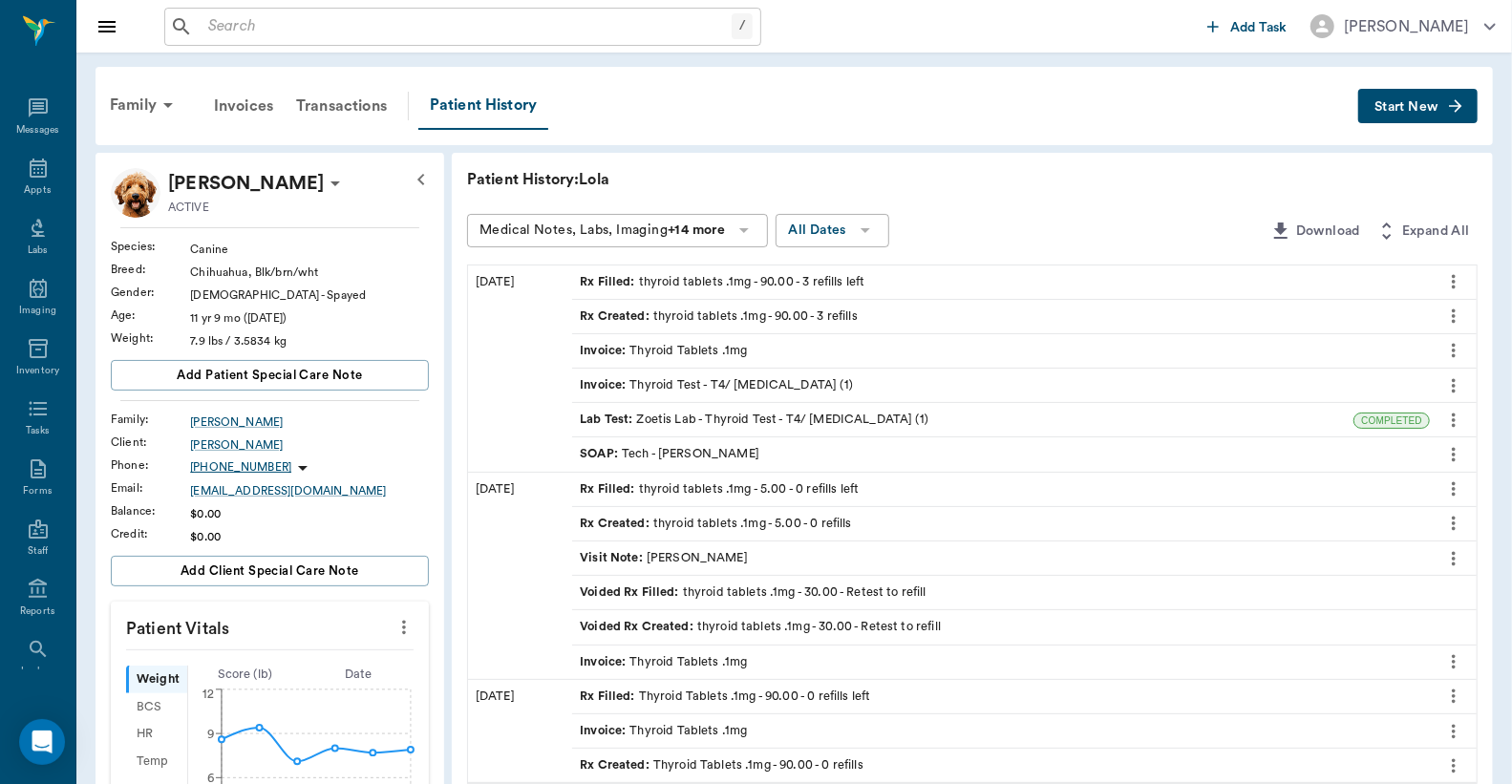
click at [1452, 277] on icon "more" at bounding box center [1454, 282] width 21 height 23
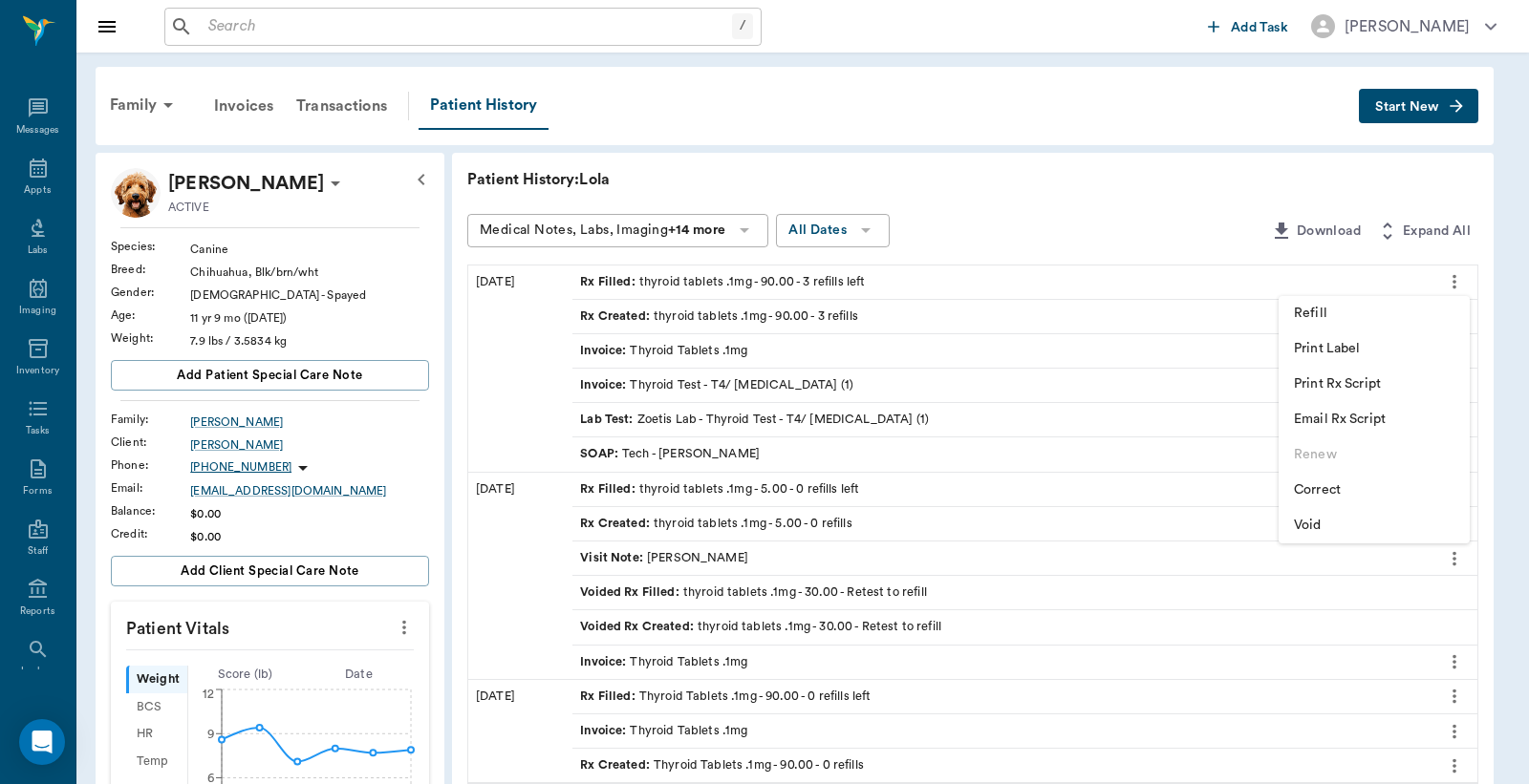
click at [1342, 390] on span "Print Rx Script" at bounding box center [1373, 384] width 160 height 20
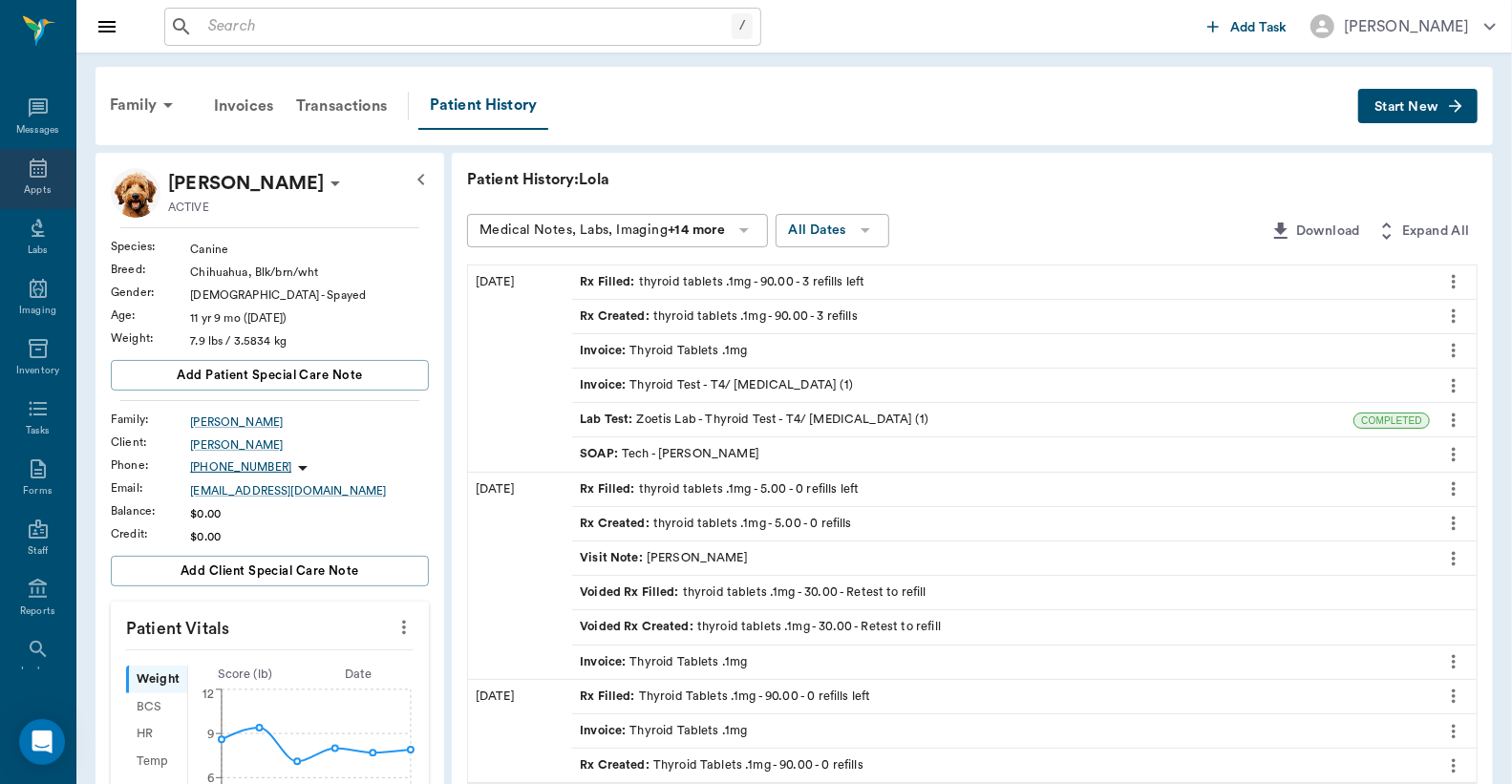
click at [30, 164] on icon at bounding box center [39, 168] width 17 height 19
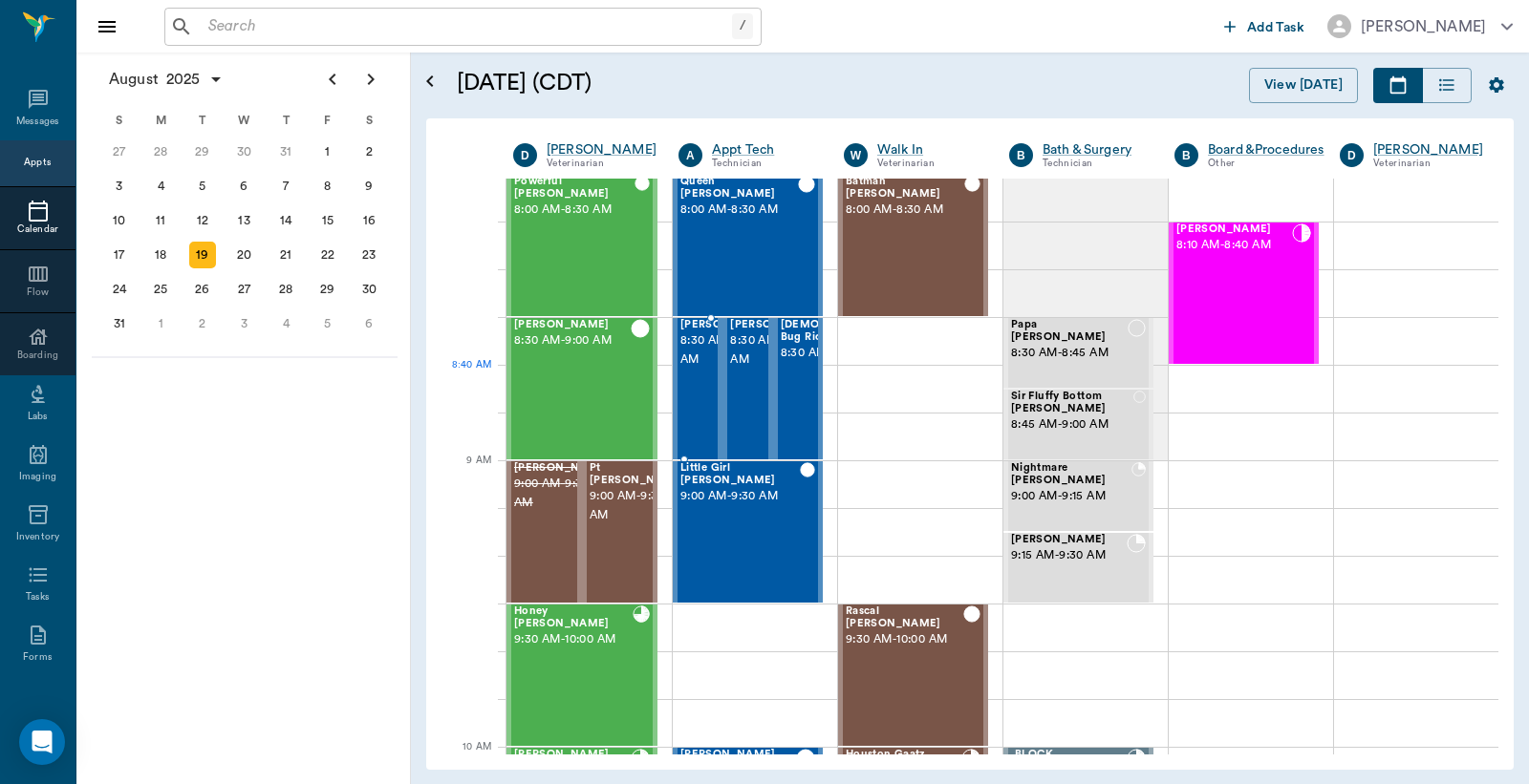
scroll to position [154, 0]
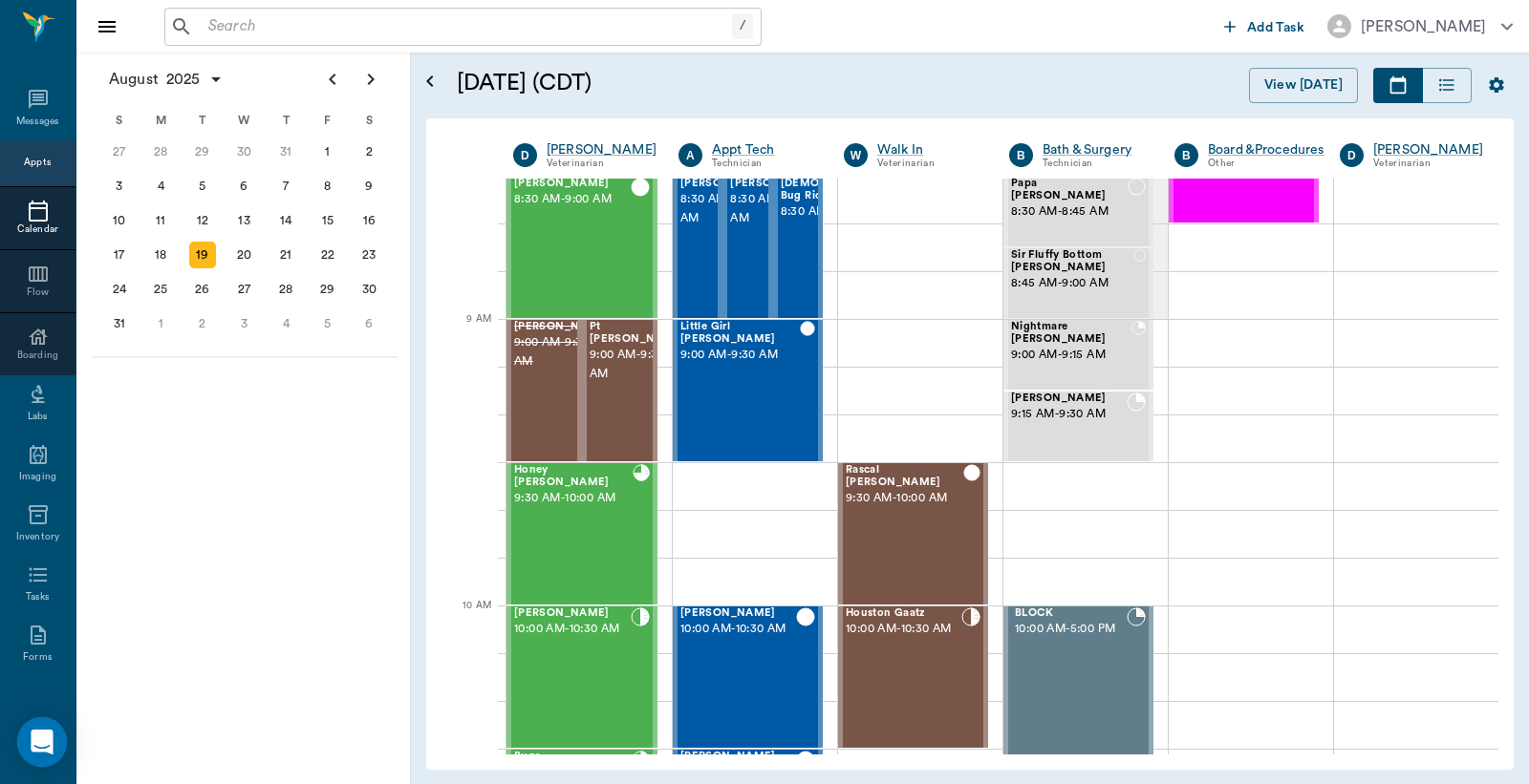
click at [37, 739] on icon "Open Intercom Messenger" at bounding box center [42, 742] width 22 height 25
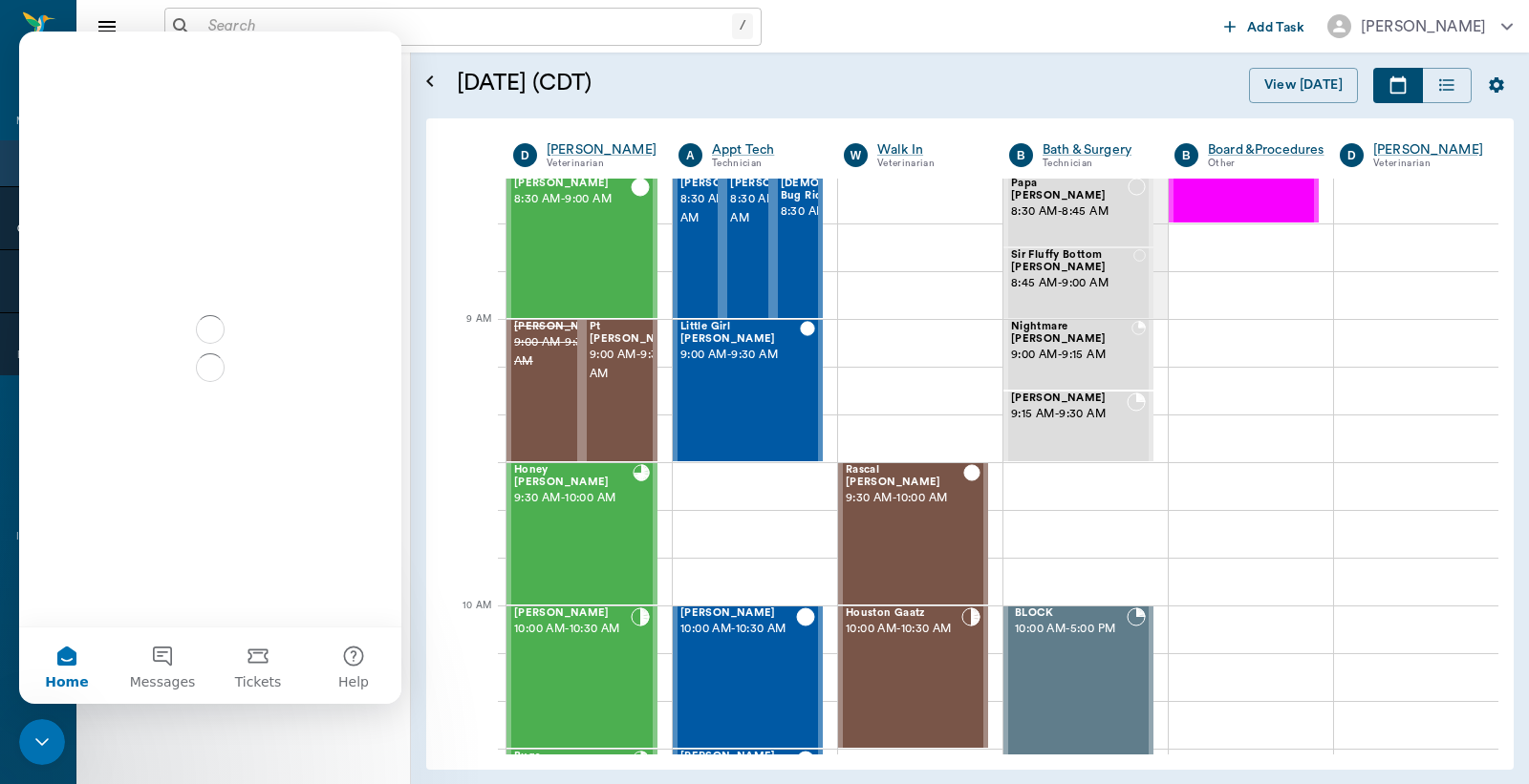
scroll to position [0, 0]
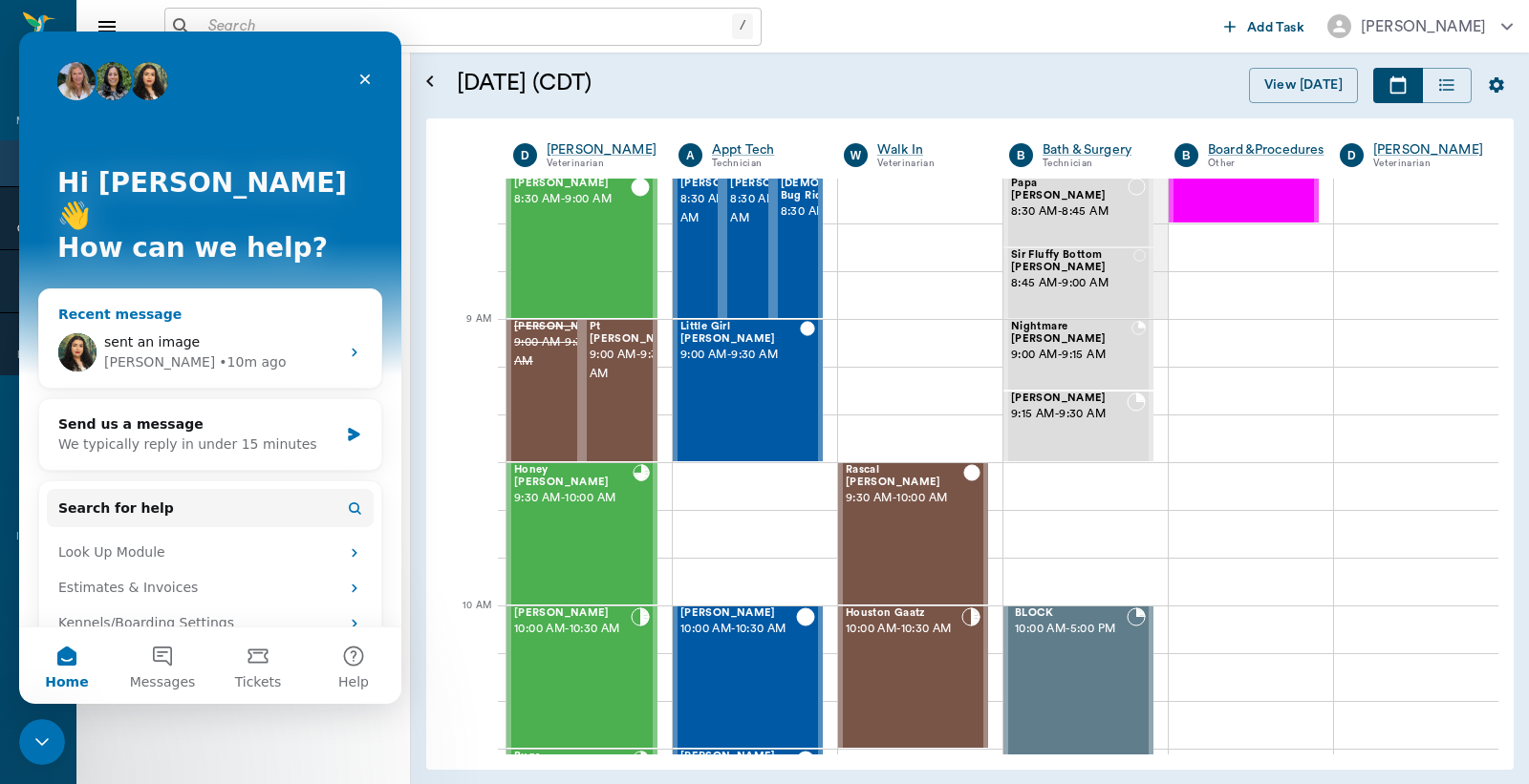
click at [219, 352] on div "• 10m ago" at bounding box center [252, 362] width 67 height 20
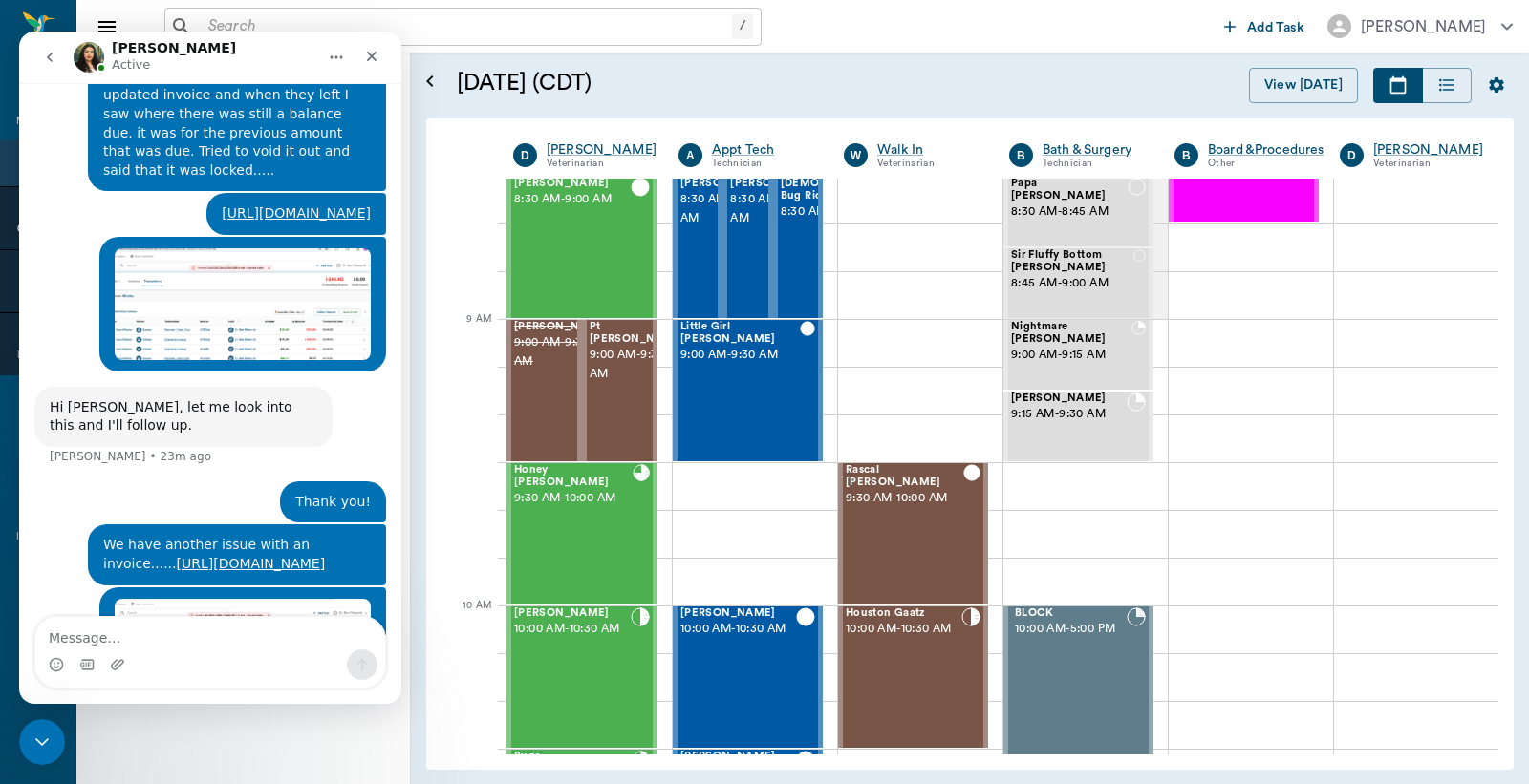
scroll to position [1863, 0]
click at [29, 743] on icon "Close Intercom Messenger" at bounding box center [40, 740] width 23 height 23
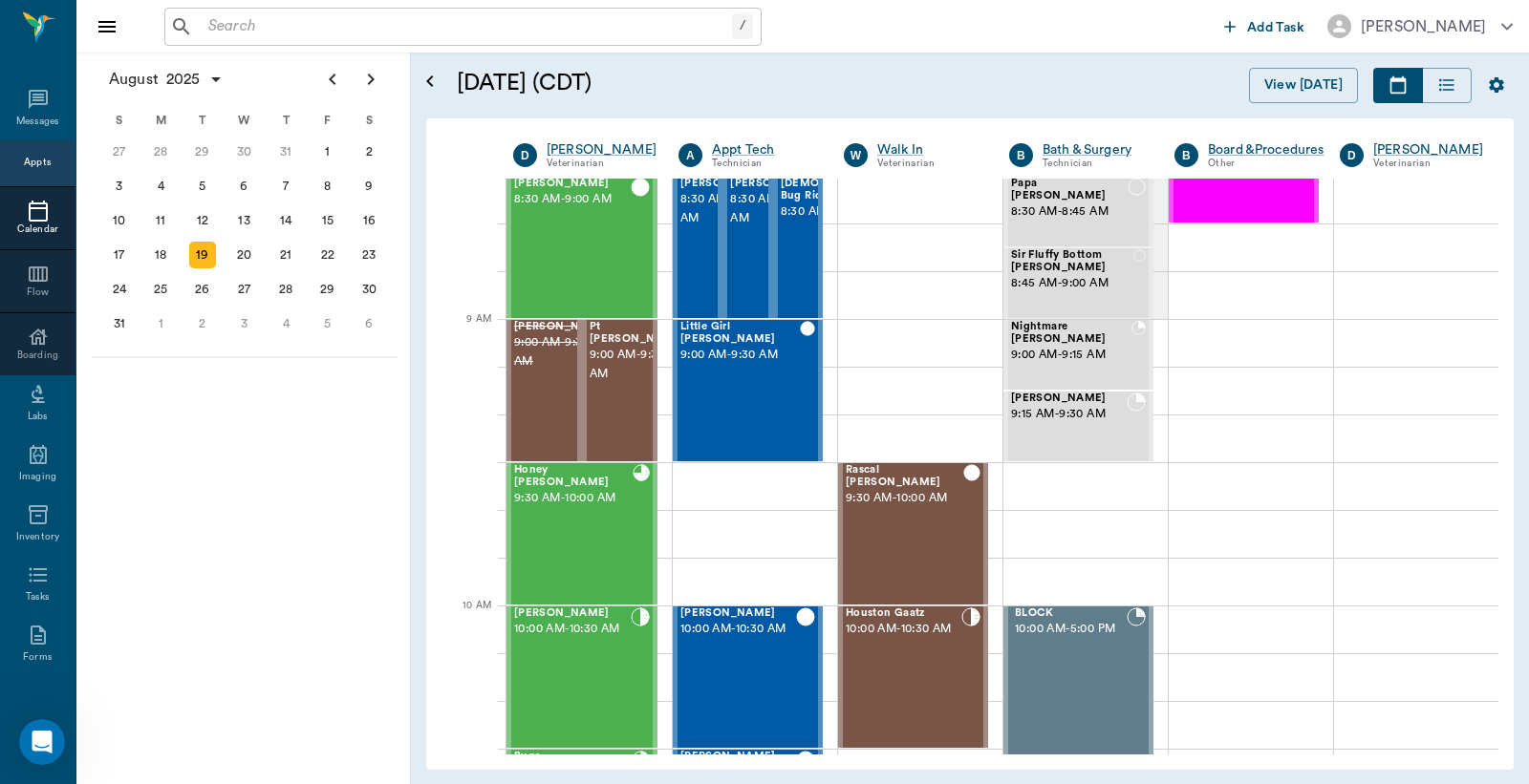
click at [29, 217] on icon at bounding box center [39, 211] width 23 height 23
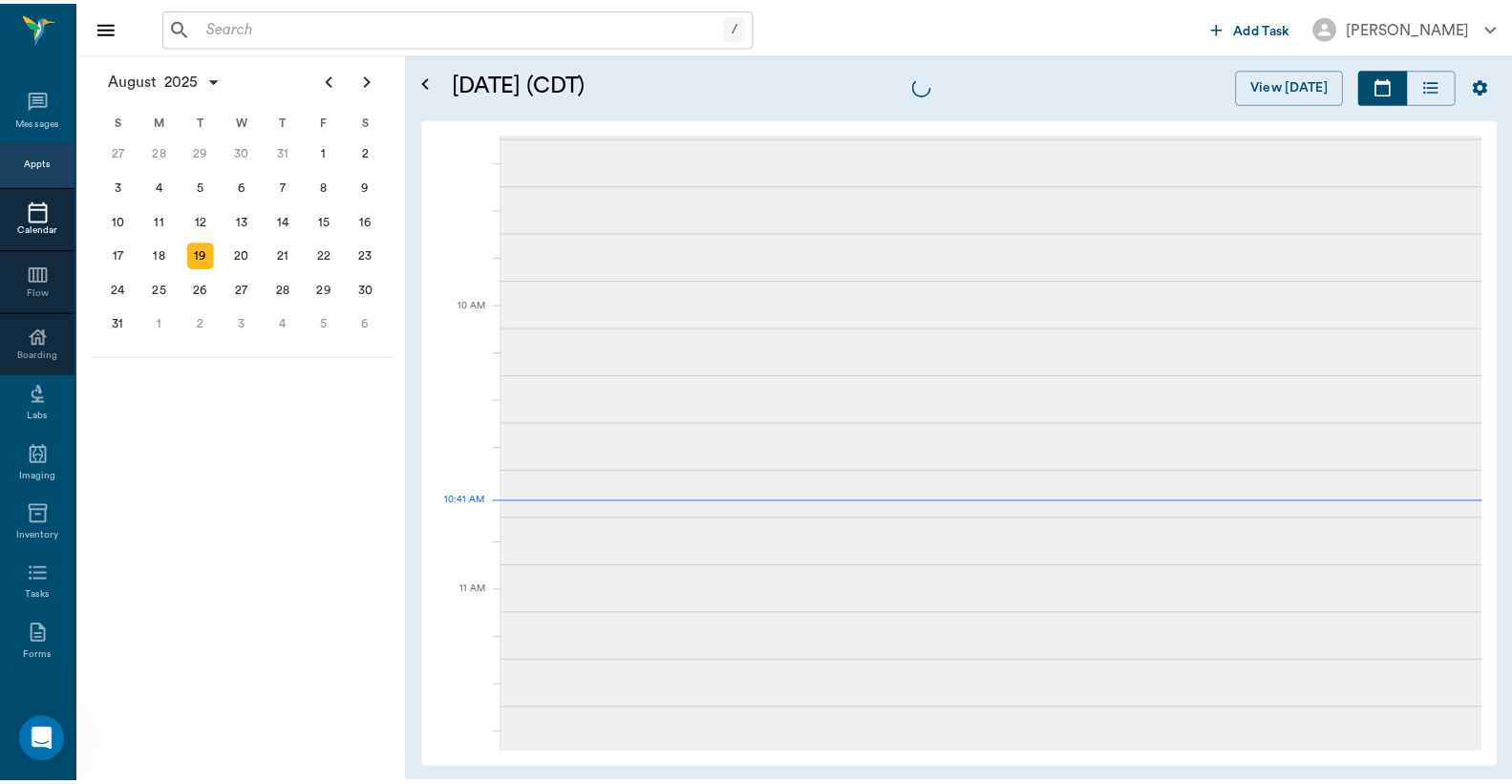
scroll to position [574, 0]
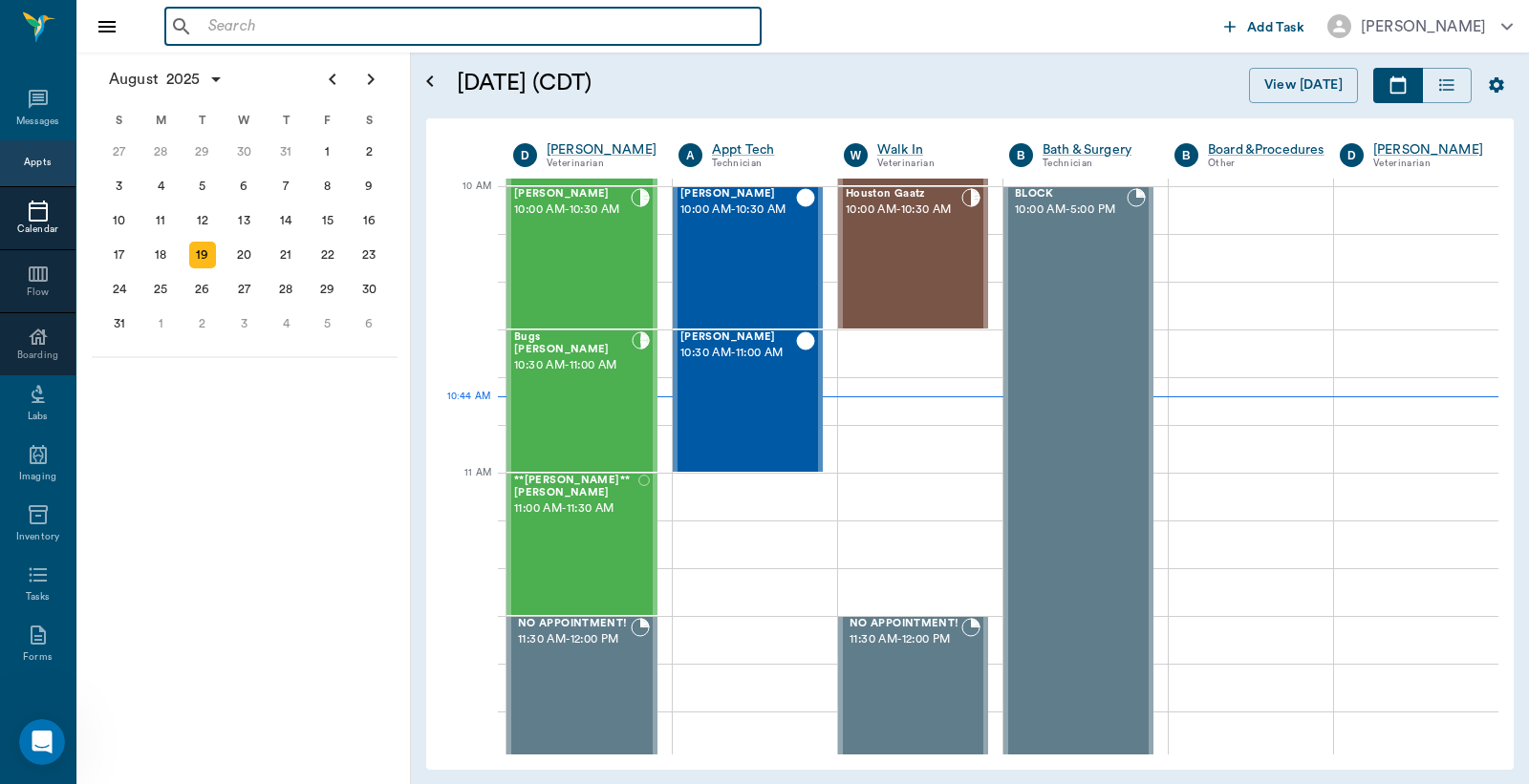
click at [312, 31] on input "text" at bounding box center [477, 27] width 552 height 27
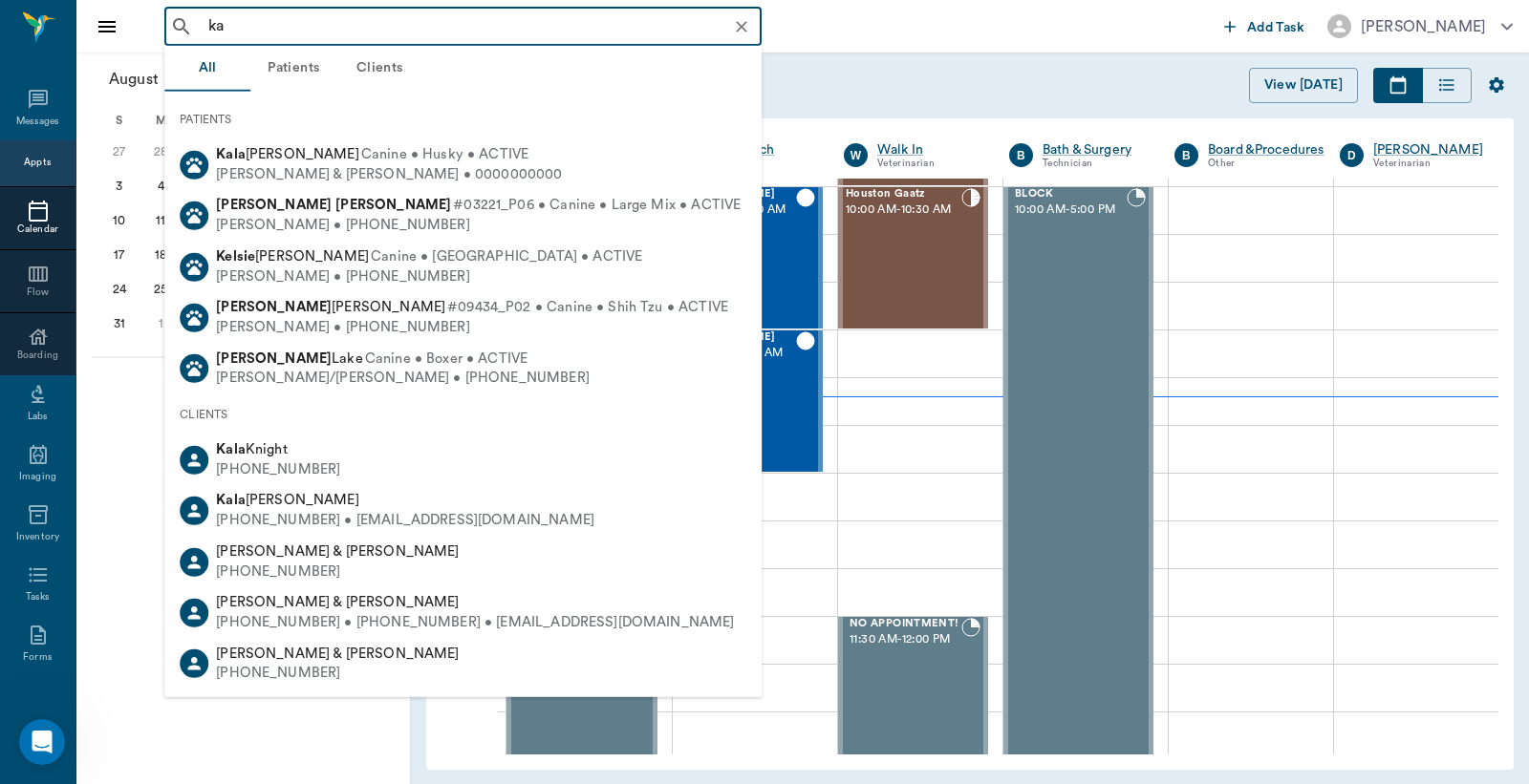
type input "k"
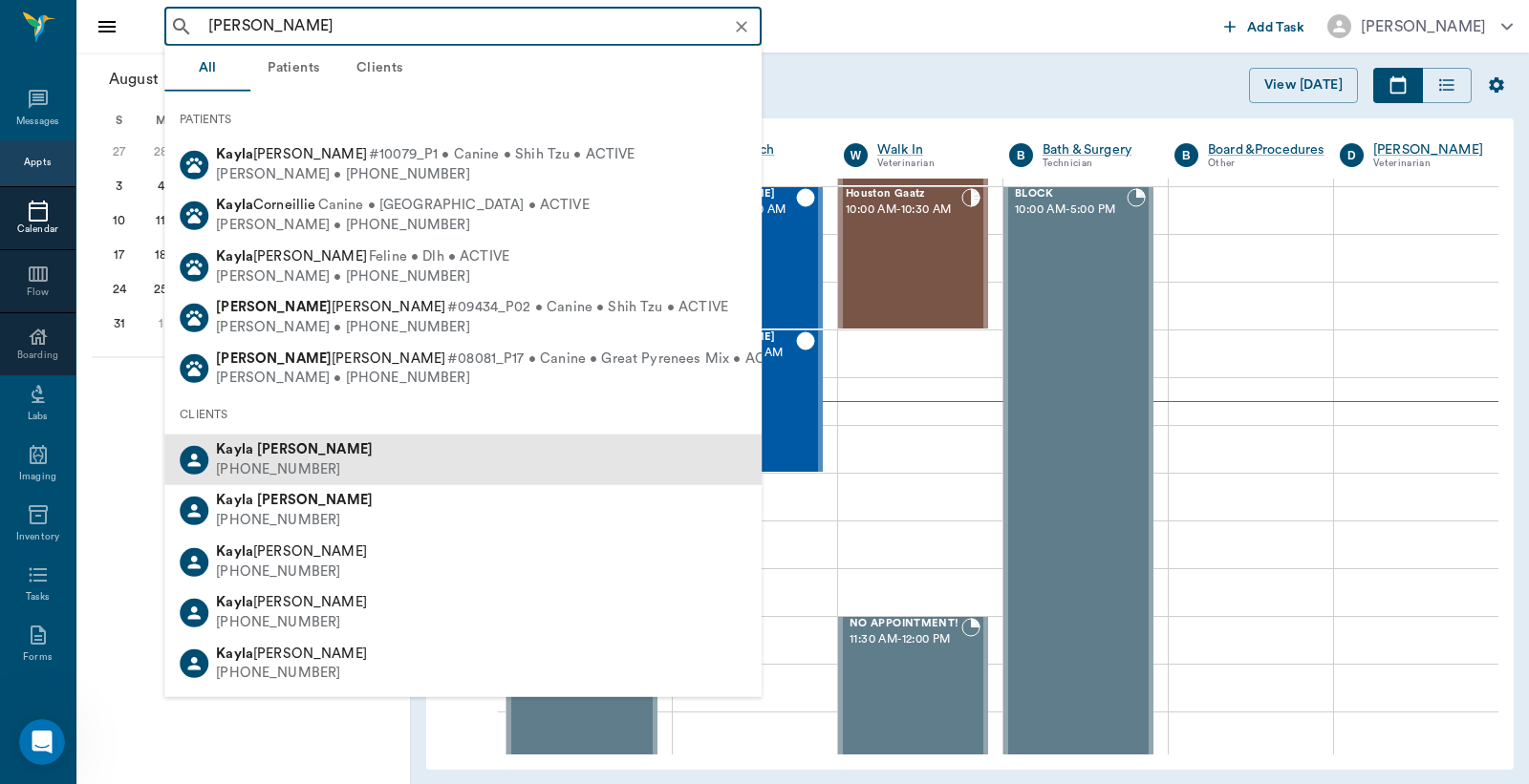
click at [285, 466] on div "(903) 506-1157" at bounding box center [295, 470] width 156 height 20
type input "kayla kell"
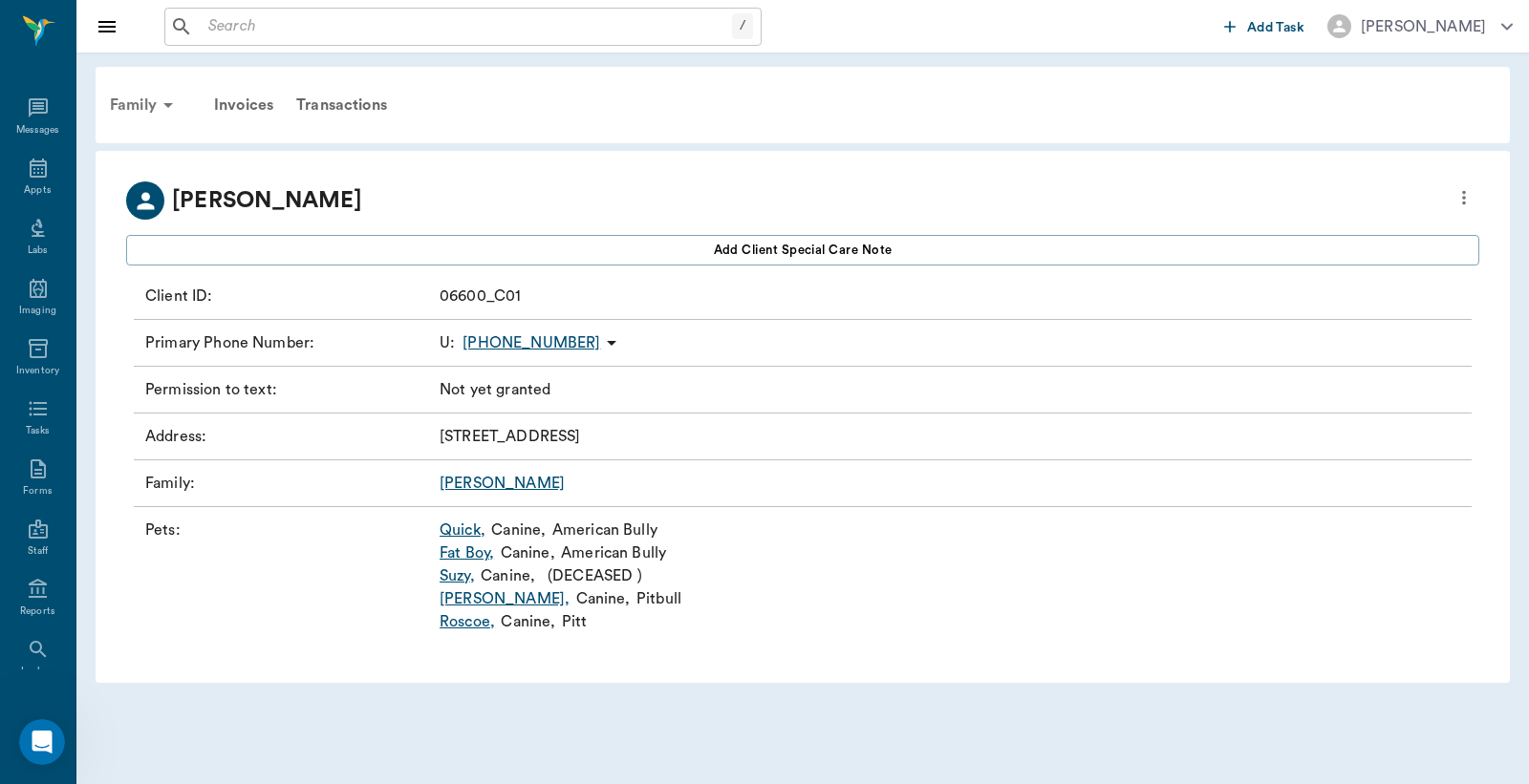
click at [135, 102] on div "Family" at bounding box center [145, 104] width 93 height 45
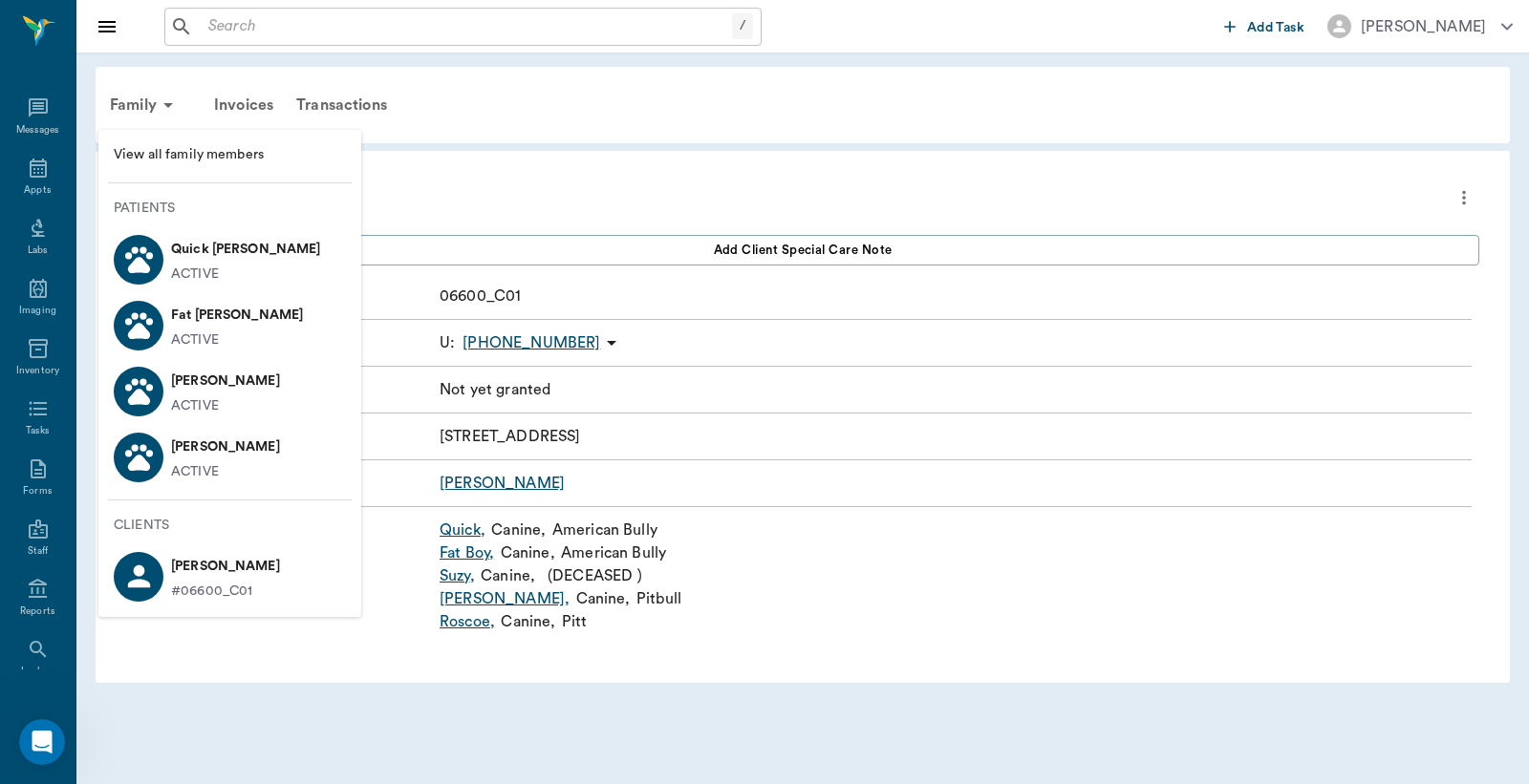
click at [185, 145] on span "View all family members" at bounding box center [230, 154] width 232 height 20
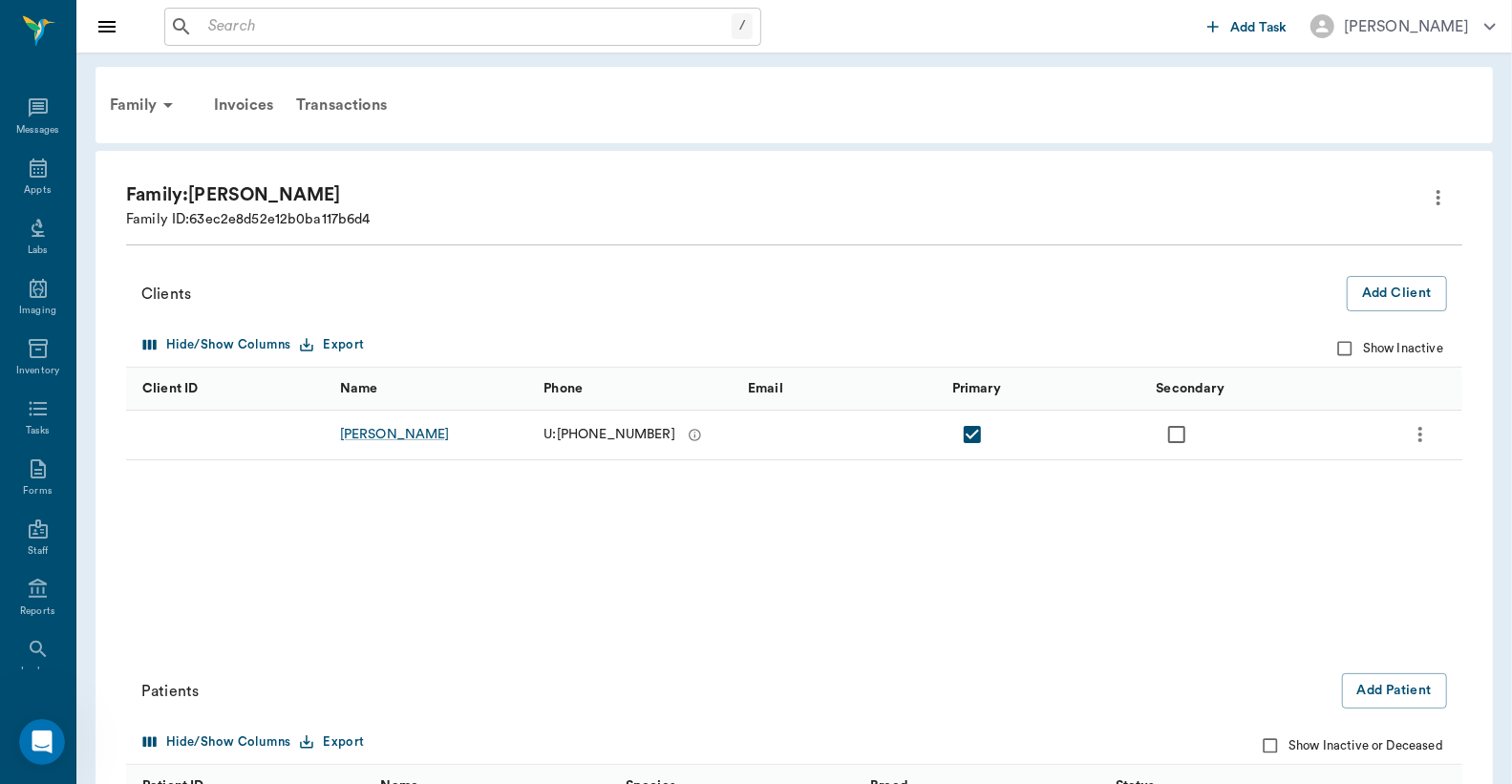
scroll to position [294, 0]
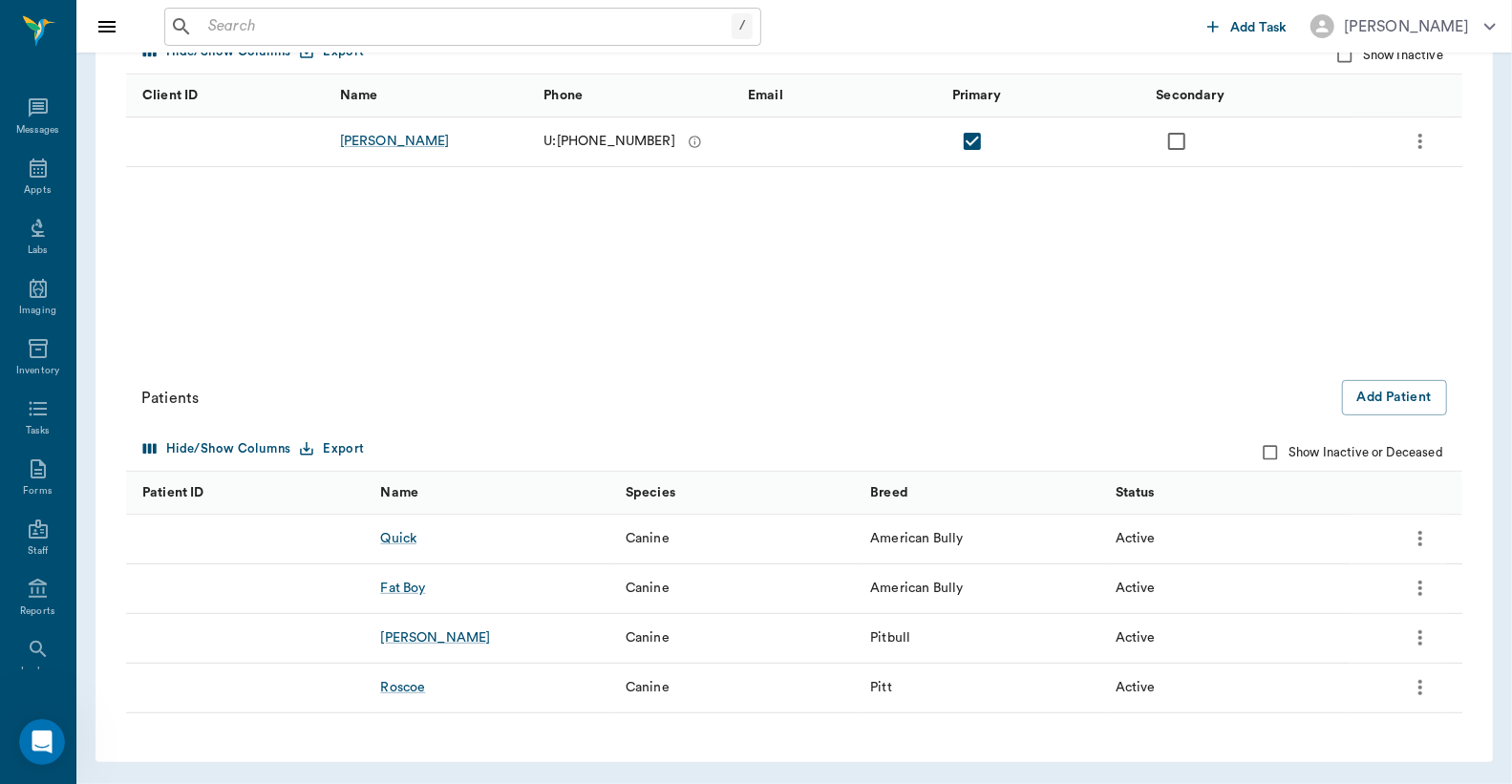
click at [1415, 529] on icon "more" at bounding box center [1420, 539] width 23 height 23
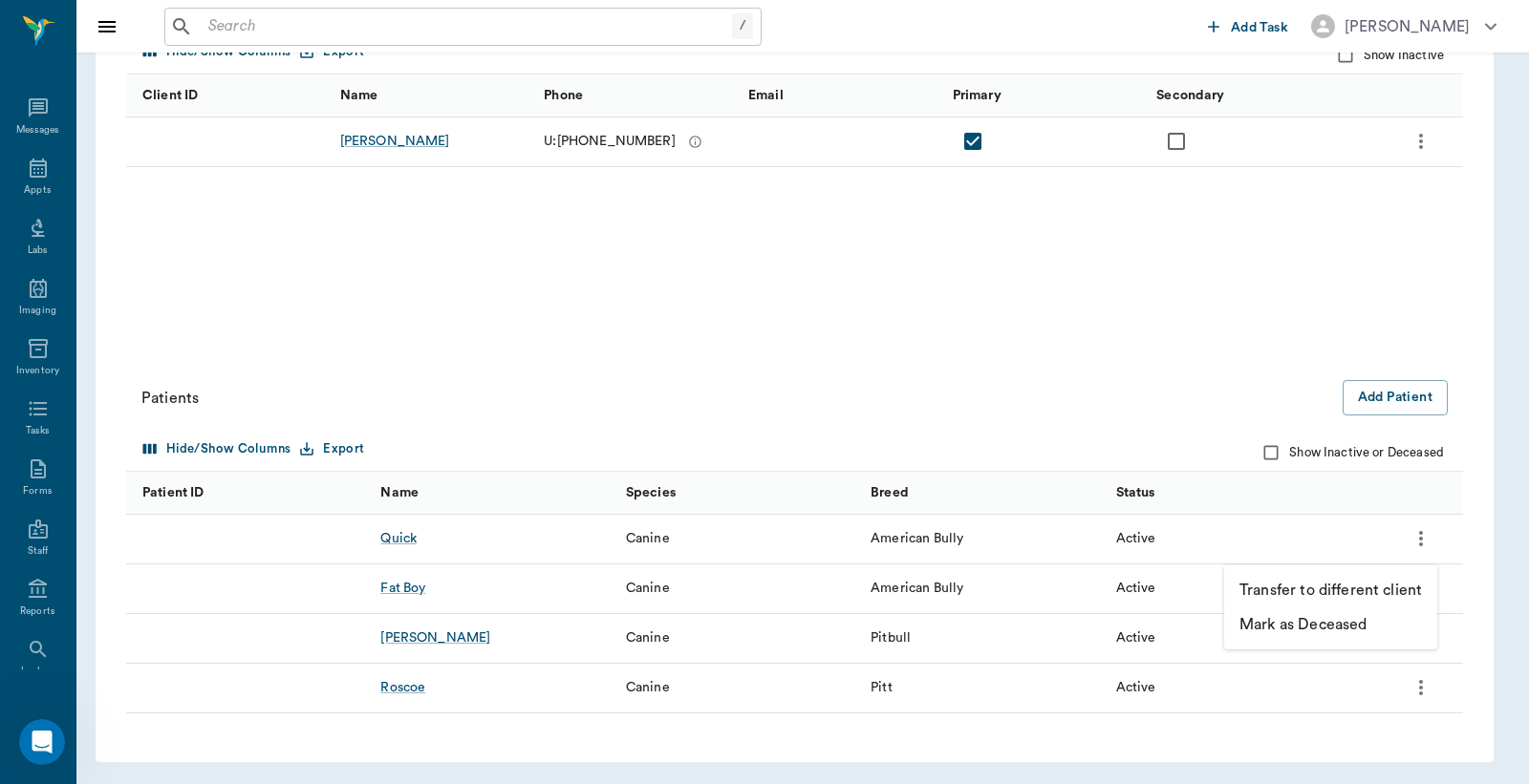
click at [1316, 624] on p "Mark as Deceased" at bounding box center [1303, 625] width 127 height 23
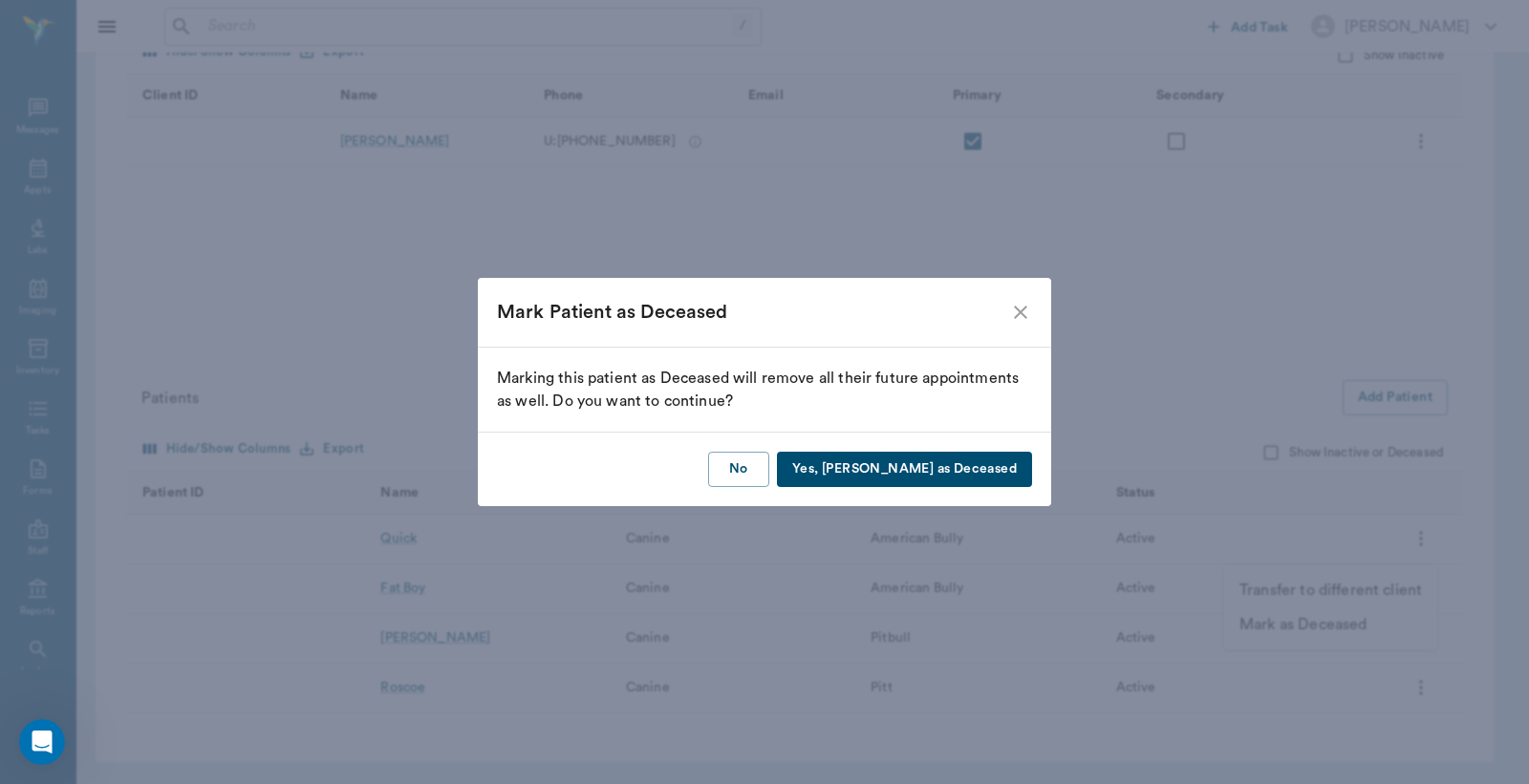
click at [1005, 472] on button "Yes, Mark as Deceased" at bounding box center [904, 469] width 255 height 36
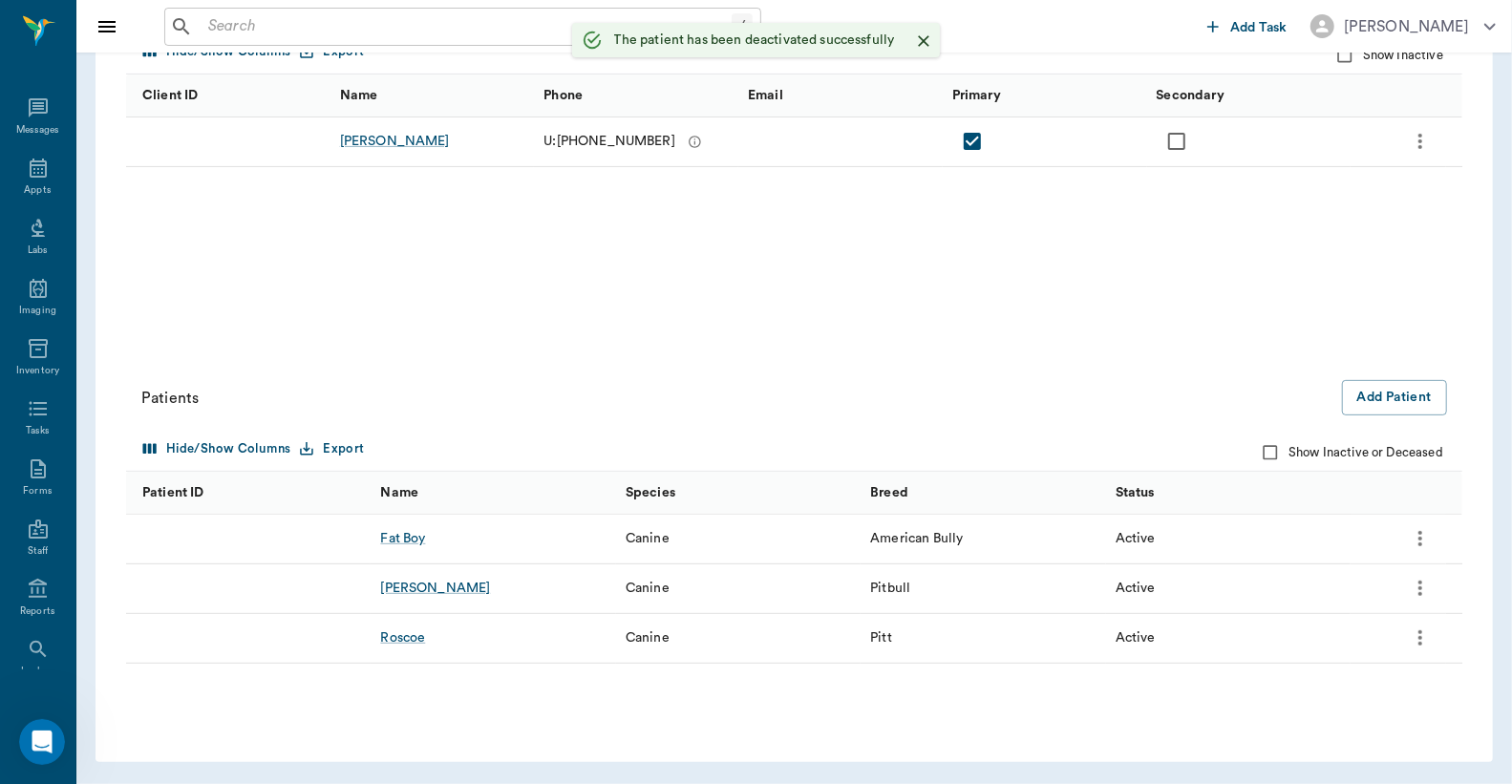
click at [1426, 541] on icon "more" at bounding box center [1420, 539] width 23 height 23
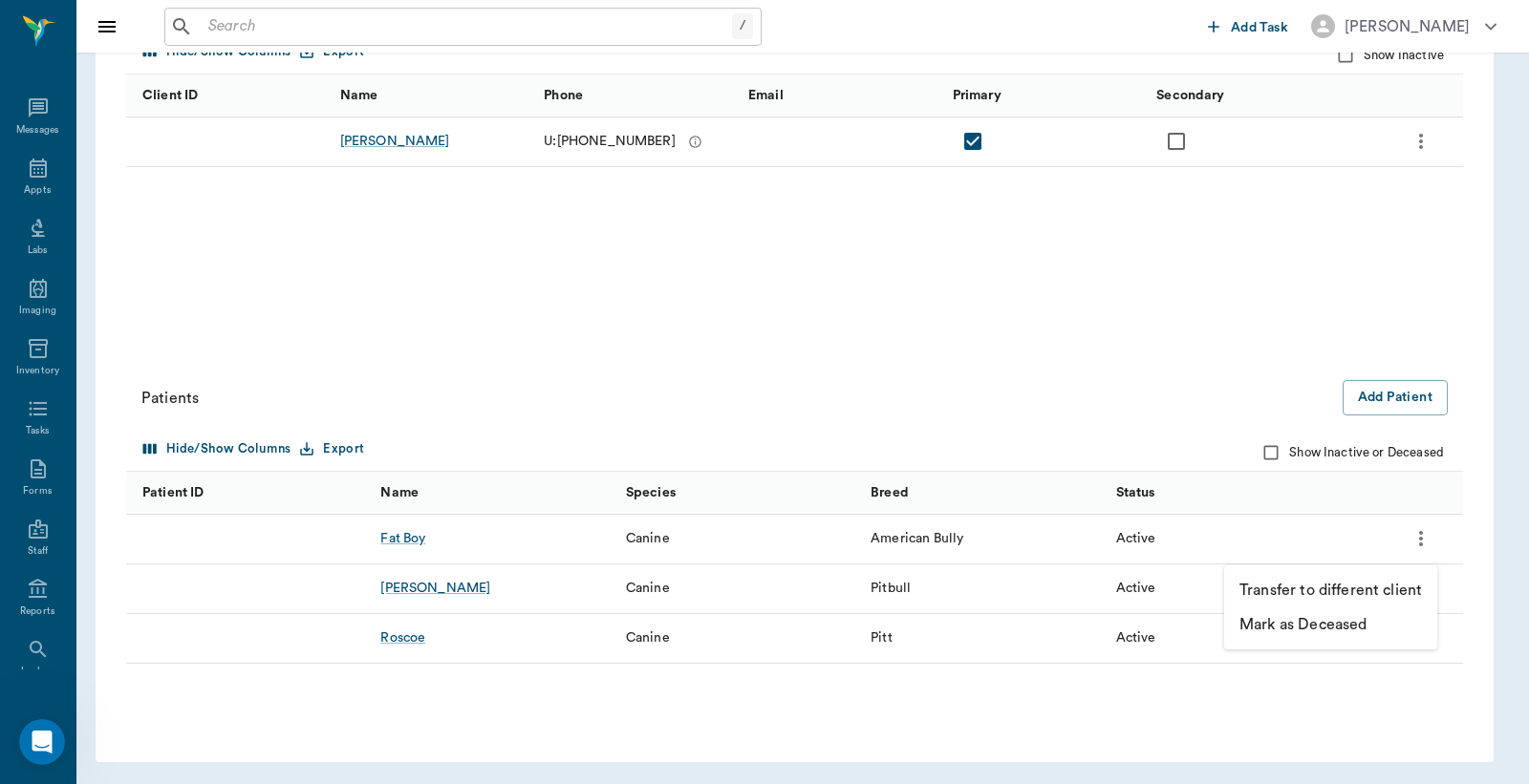
click at [1305, 627] on p "Mark as Deceased" at bounding box center [1303, 625] width 127 height 23
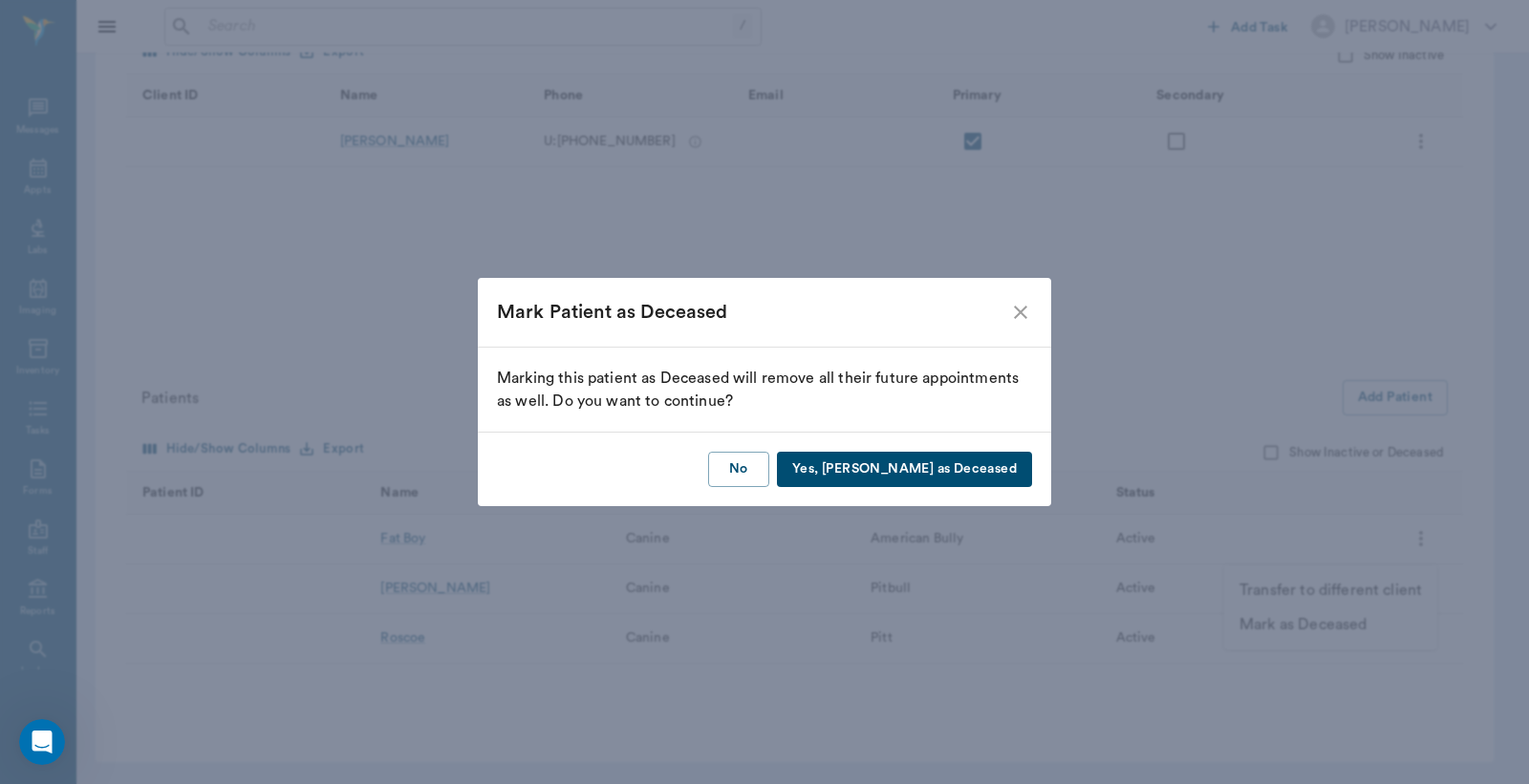
click at [1017, 461] on button "Yes, Mark as Deceased" at bounding box center [904, 469] width 255 height 36
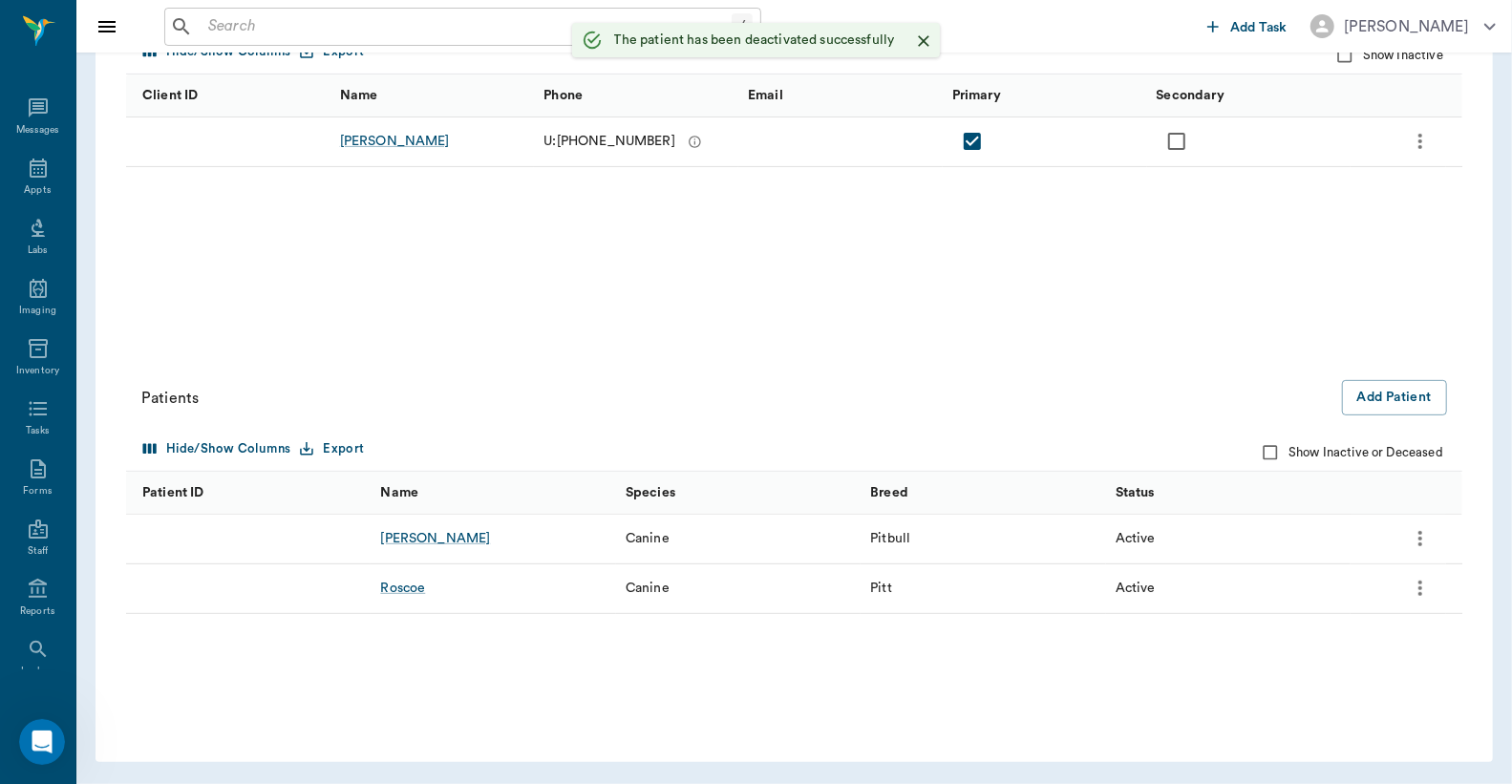
click at [1417, 540] on icon "more" at bounding box center [1420, 539] width 23 height 23
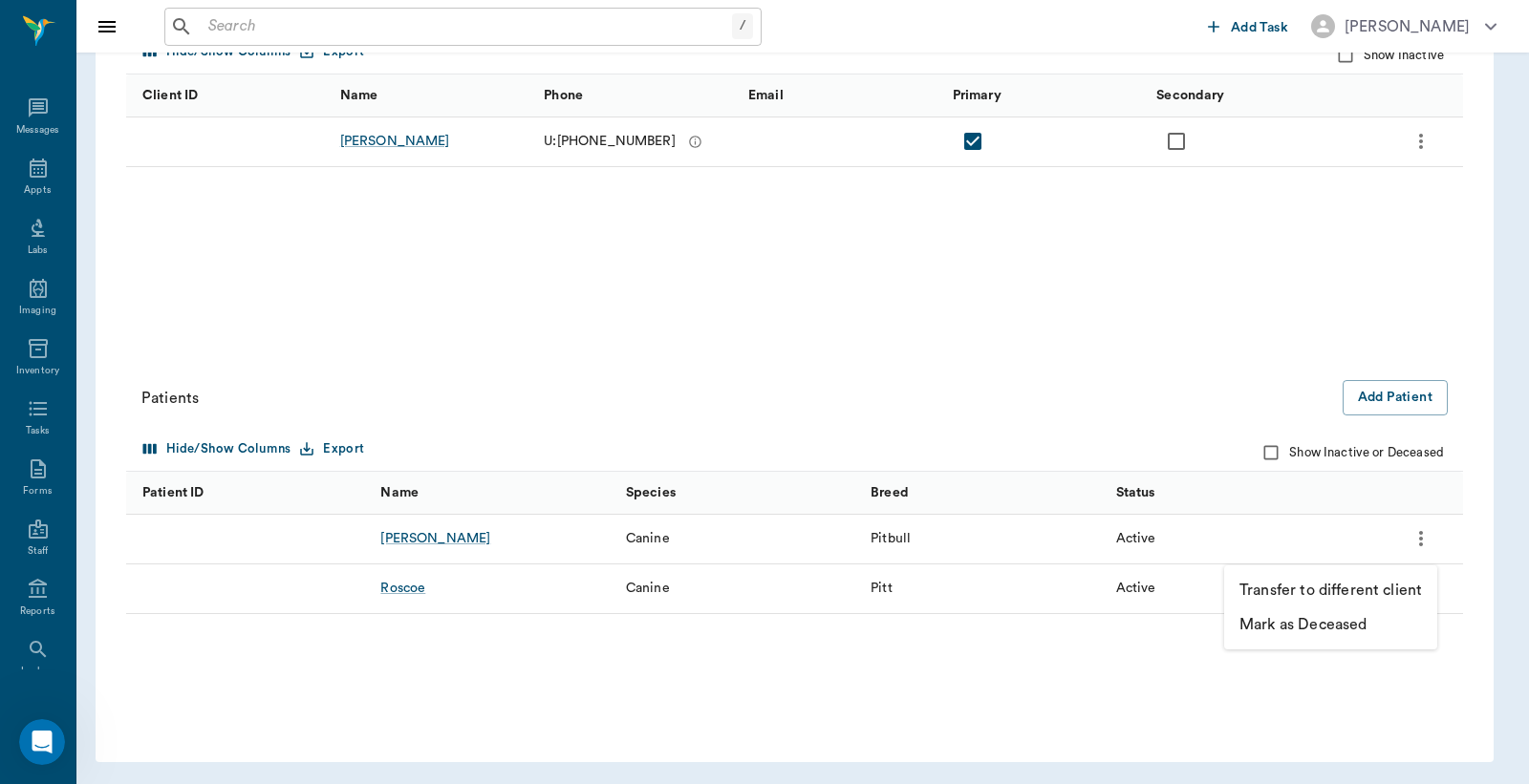
click at [1258, 625] on p "Mark as Deceased" at bounding box center [1303, 625] width 127 height 23
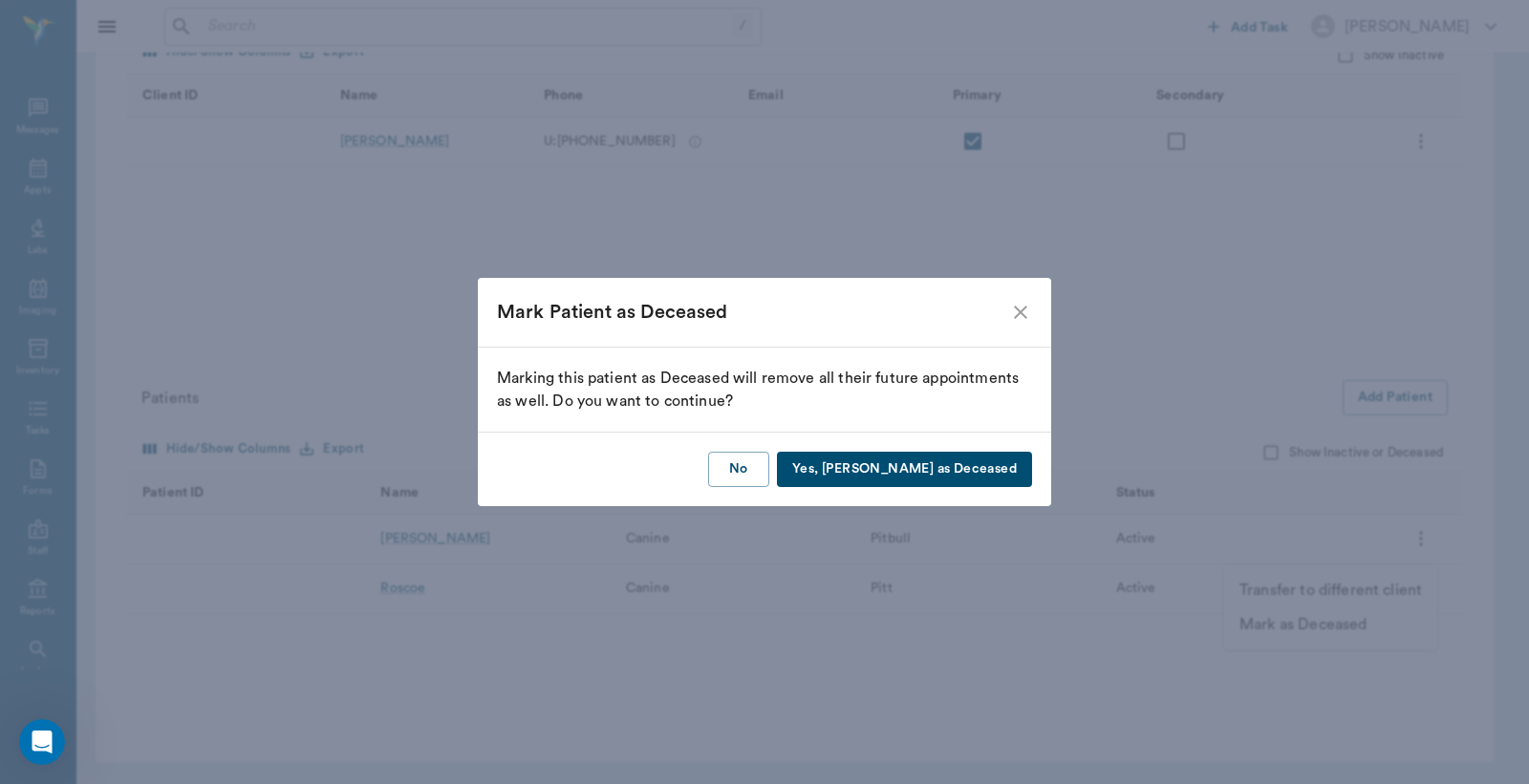
click at [916, 472] on button "Yes, Mark as Deceased" at bounding box center [904, 469] width 255 height 36
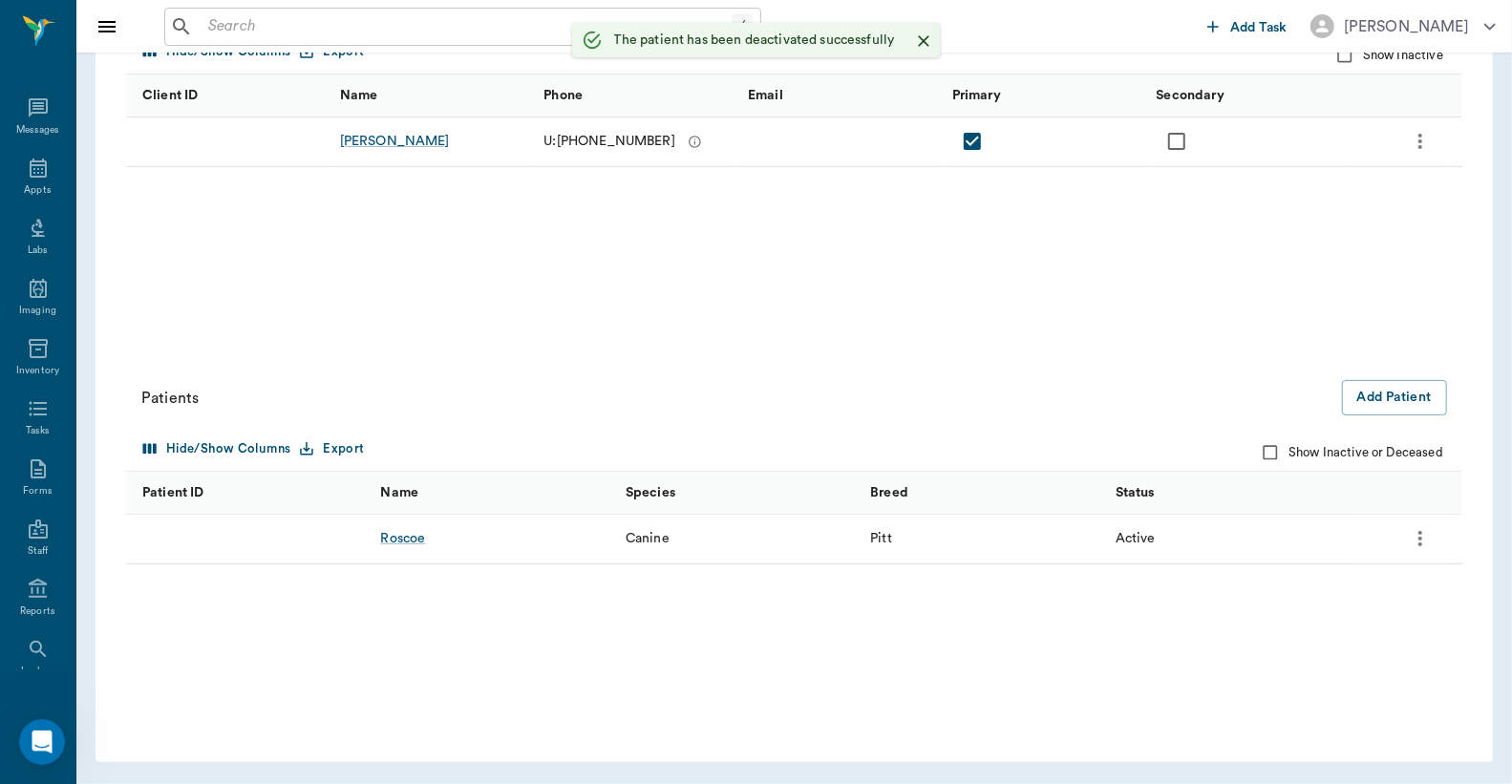
click at [1420, 543] on icon "more" at bounding box center [1420, 539] width 4 height 15
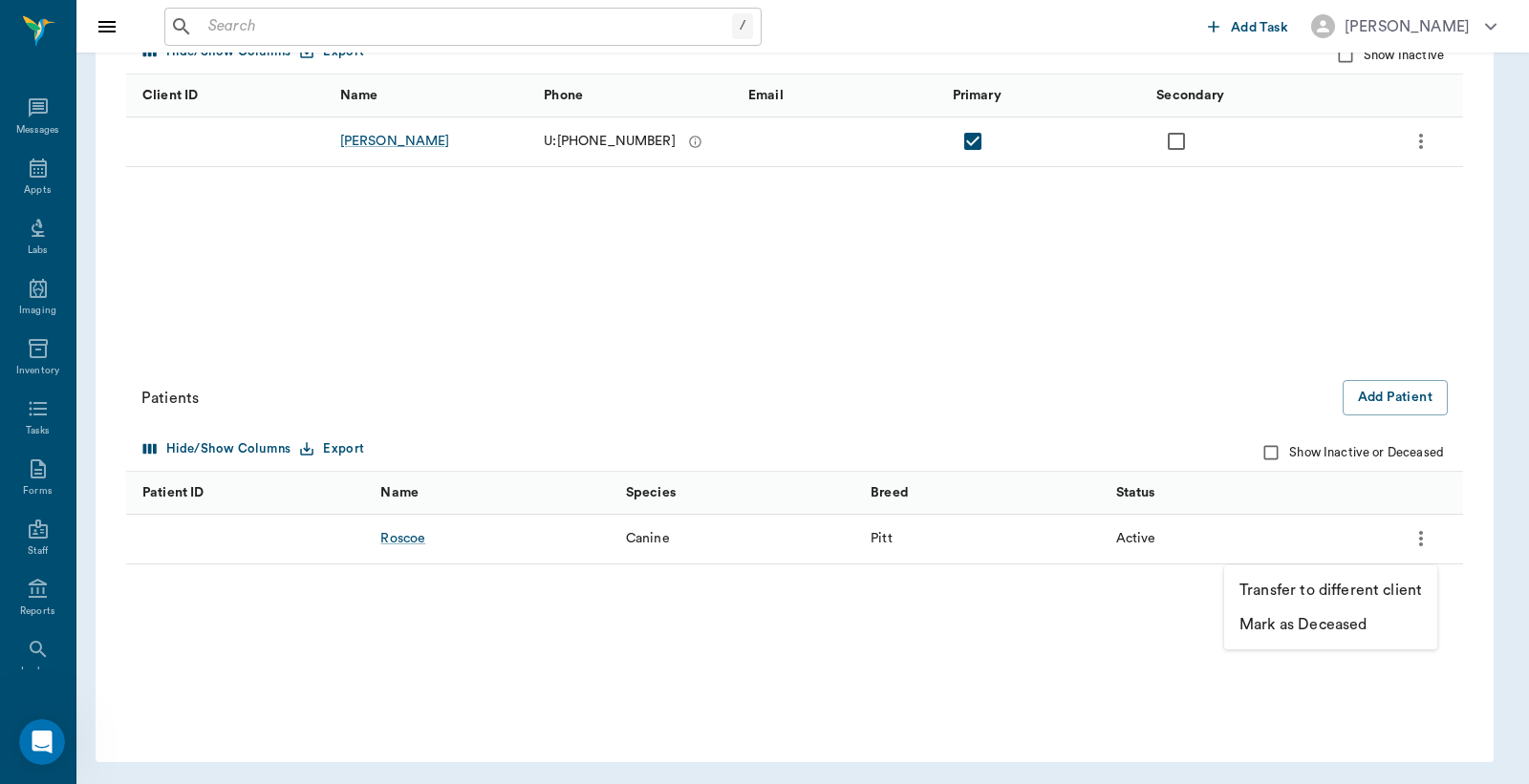
click at [1293, 624] on p "Mark as Deceased" at bounding box center [1303, 625] width 127 height 23
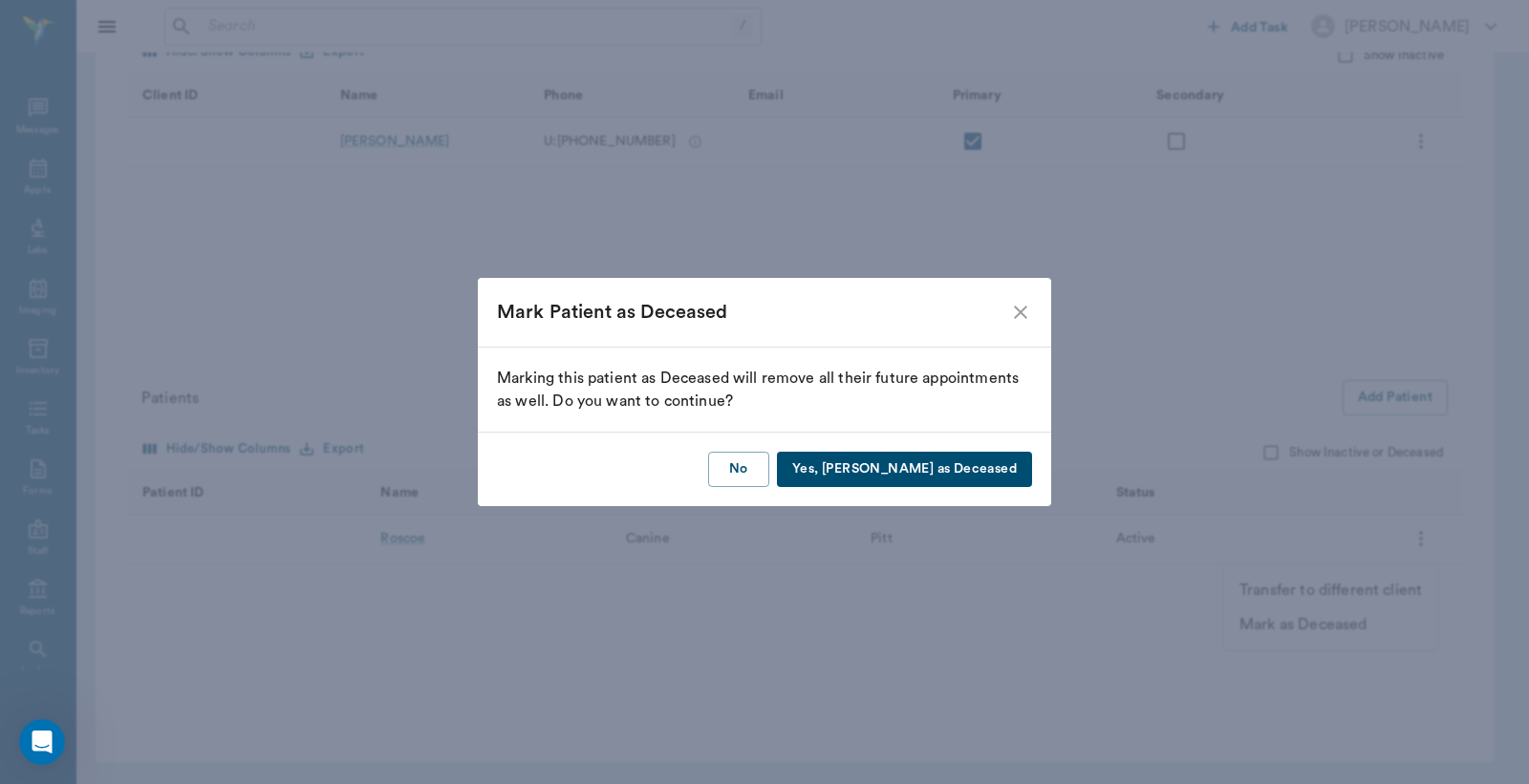
click at [916, 474] on button "Yes, Mark as Deceased" at bounding box center [904, 469] width 255 height 36
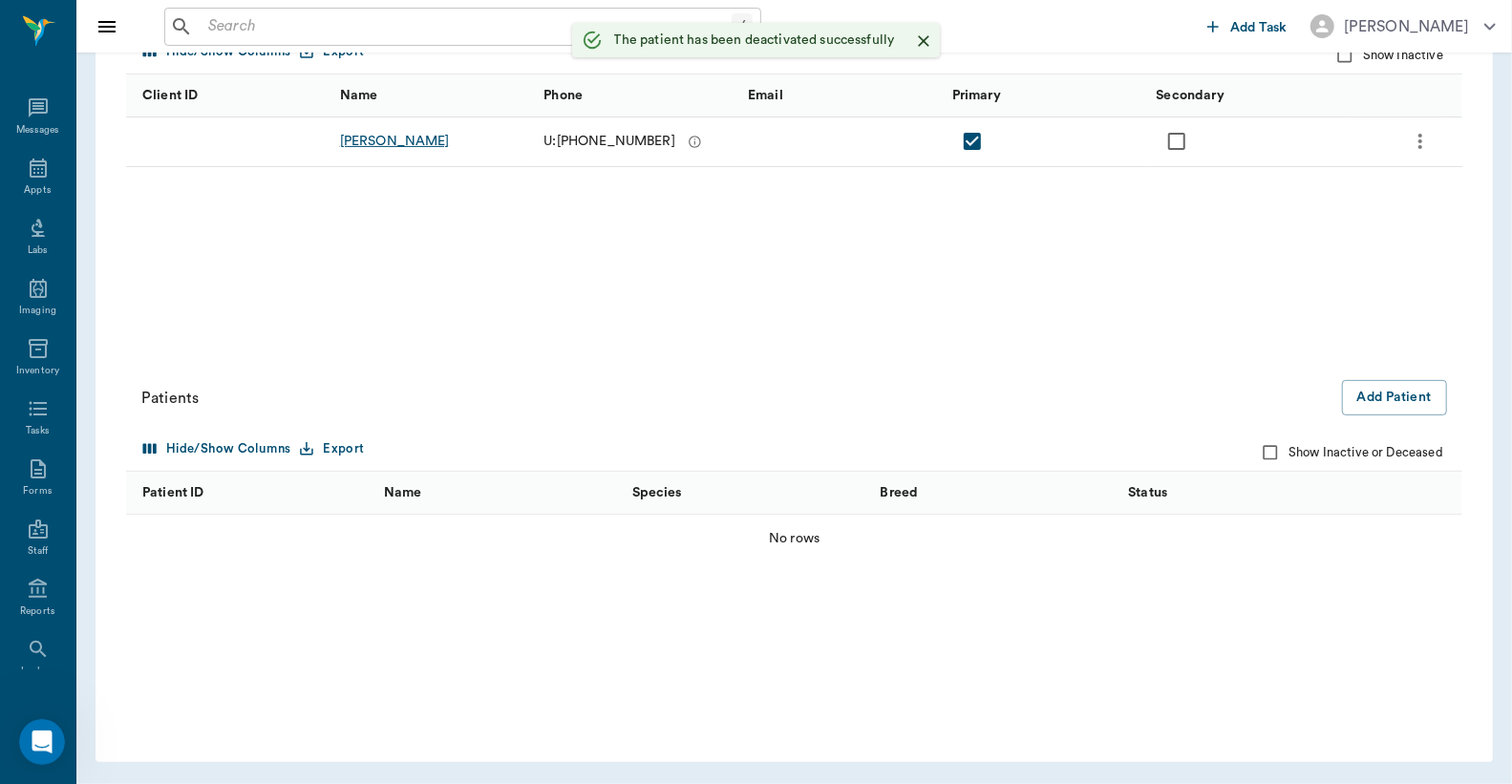
click at [374, 133] on div "Kayla Kelley" at bounding box center [395, 142] width 110 height 19
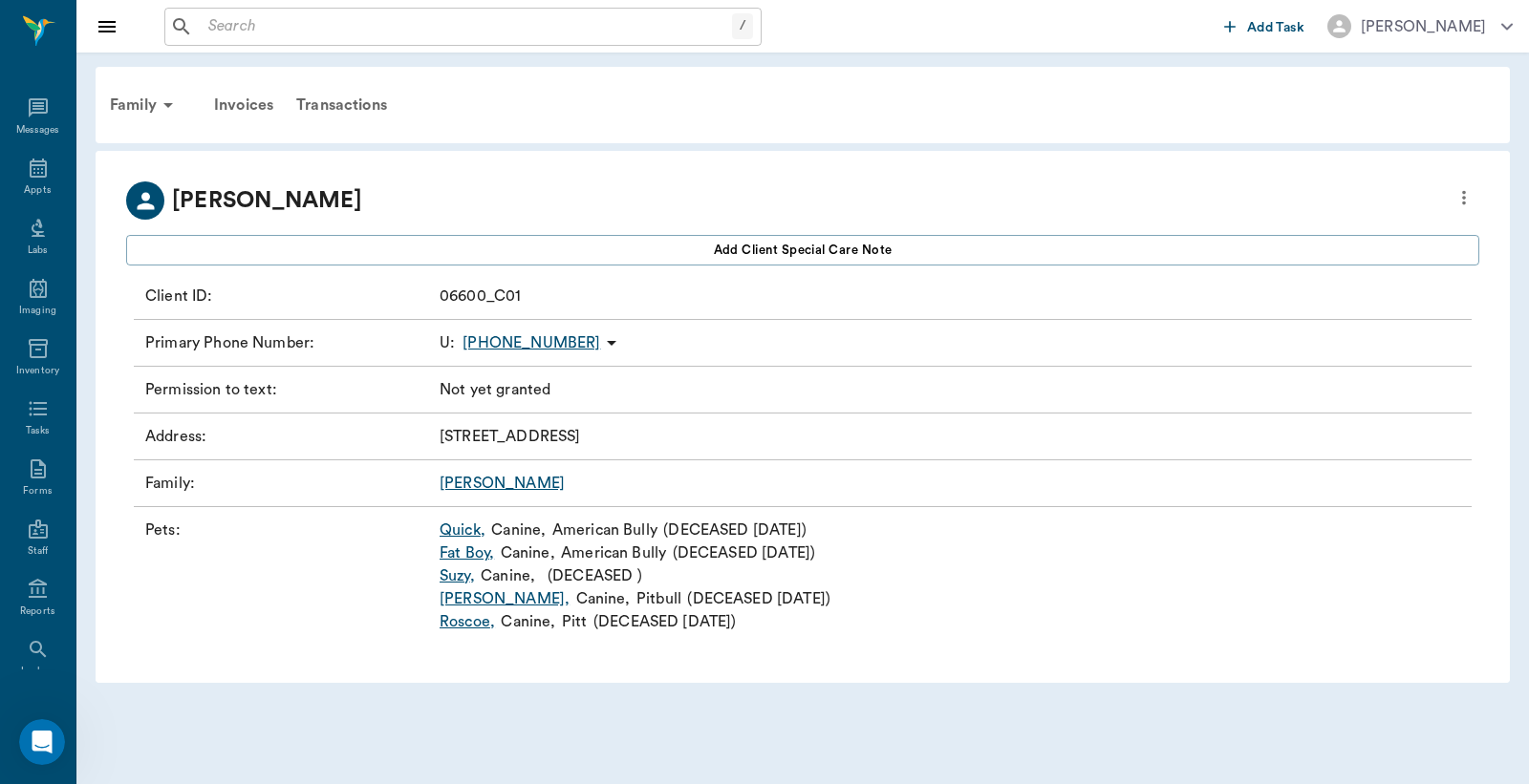
click at [1473, 199] on icon "more" at bounding box center [1464, 198] width 21 height 23
click at [1316, 231] on span "Edit profile" at bounding box center [1325, 231] width 269 height 20
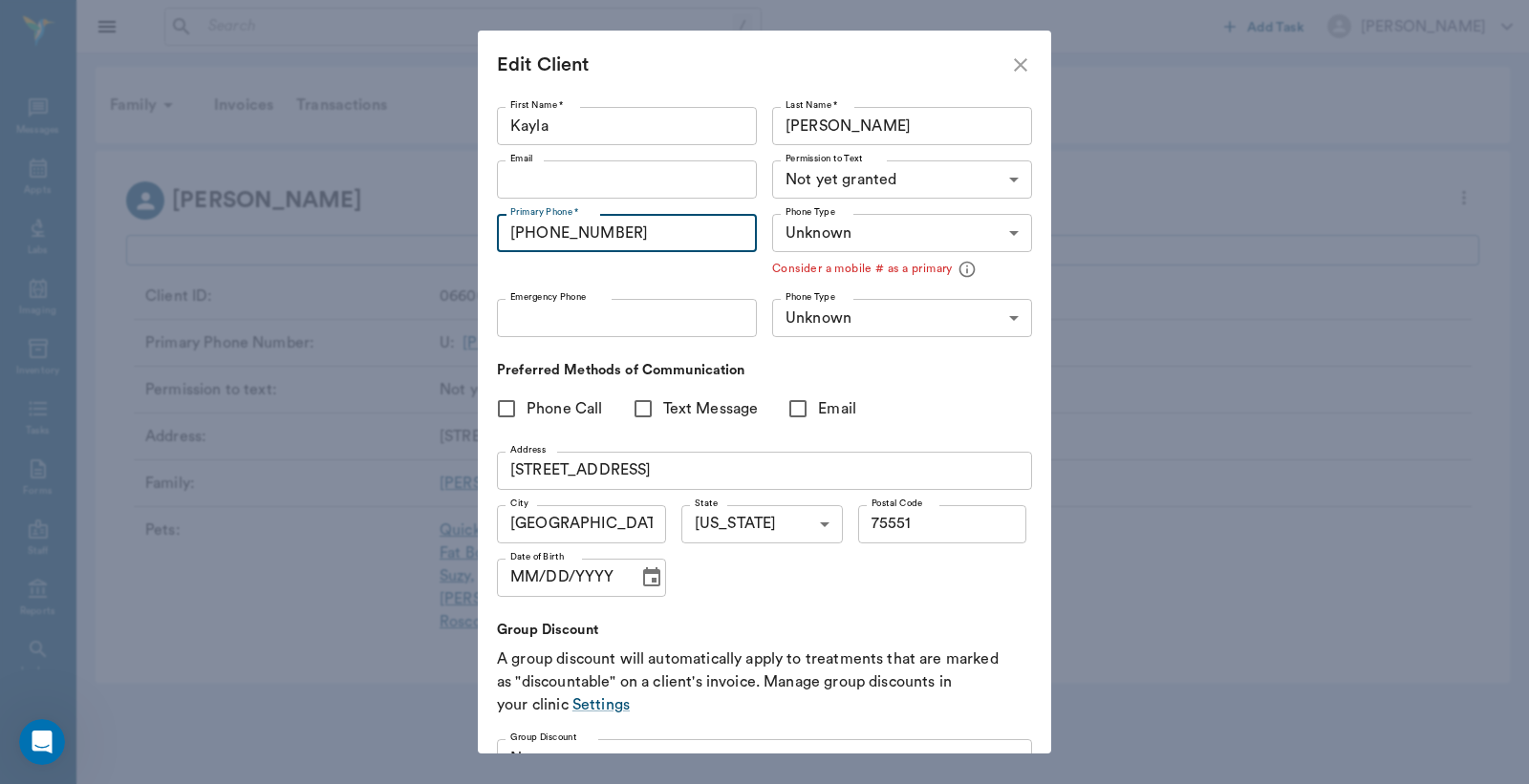
click at [688, 241] on input "(903) 506-1157" at bounding box center [626, 234] width 260 height 39
type input "("
type input "(903) 650-7620"
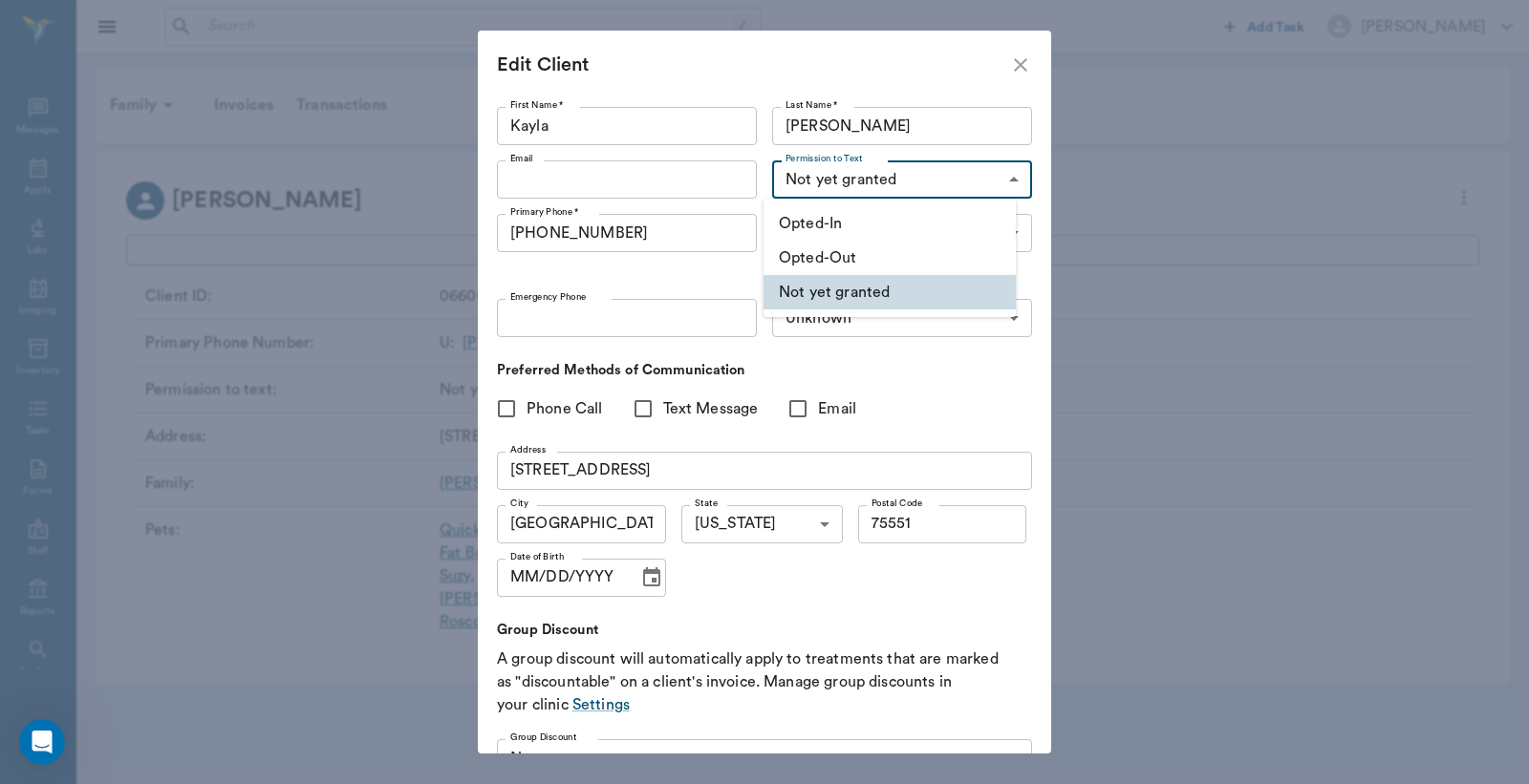
click at [851, 175] on body "/ ​ Add Task Dr. Bert Ellsworth Nectar Messages Appts Labs Imaging Inventory Ta…" at bounding box center [764, 392] width 1529 height 784
click at [838, 221] on li "Opted-In" at bounding box center [889, 224] width 252 height 35
type input "OPT_IN"
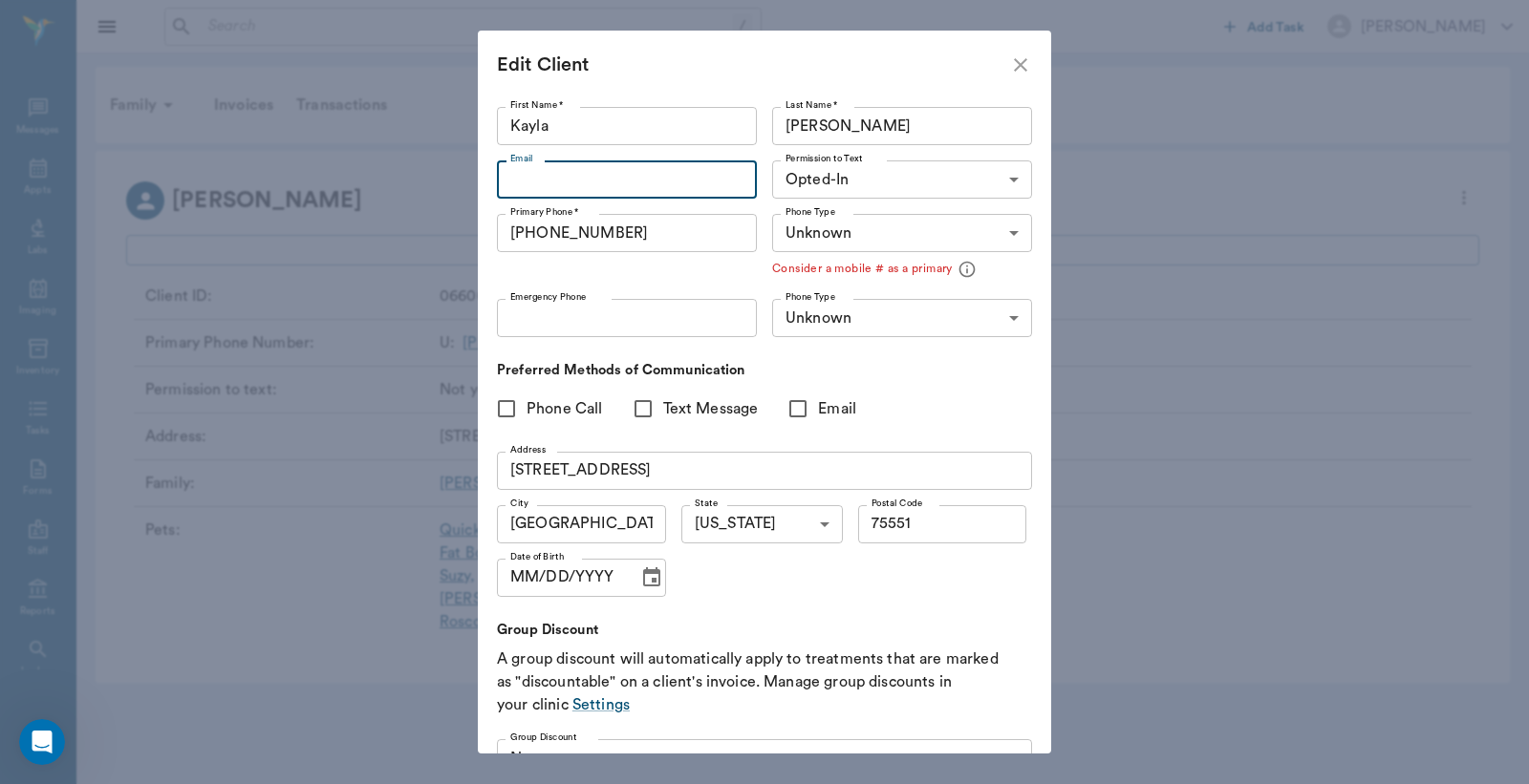
click at [656, 177] on input "Email" at bounding box center [626, 180] width 260 height 39
type input "knscott1024@gmail.com"
click at [703, 452] on input "103 Polk St" at bounding box center [764, 471] width 535 height 39
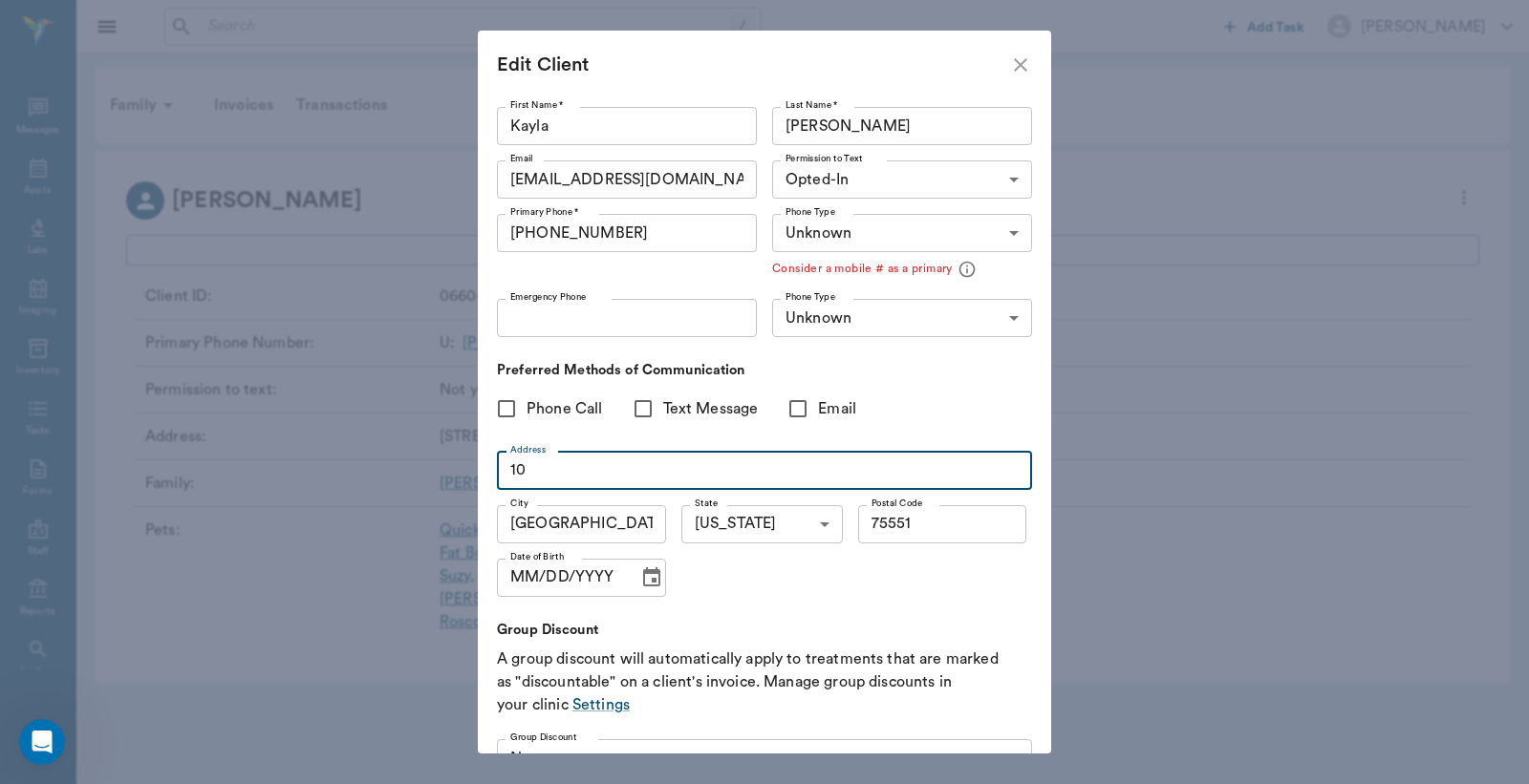
type input "1"
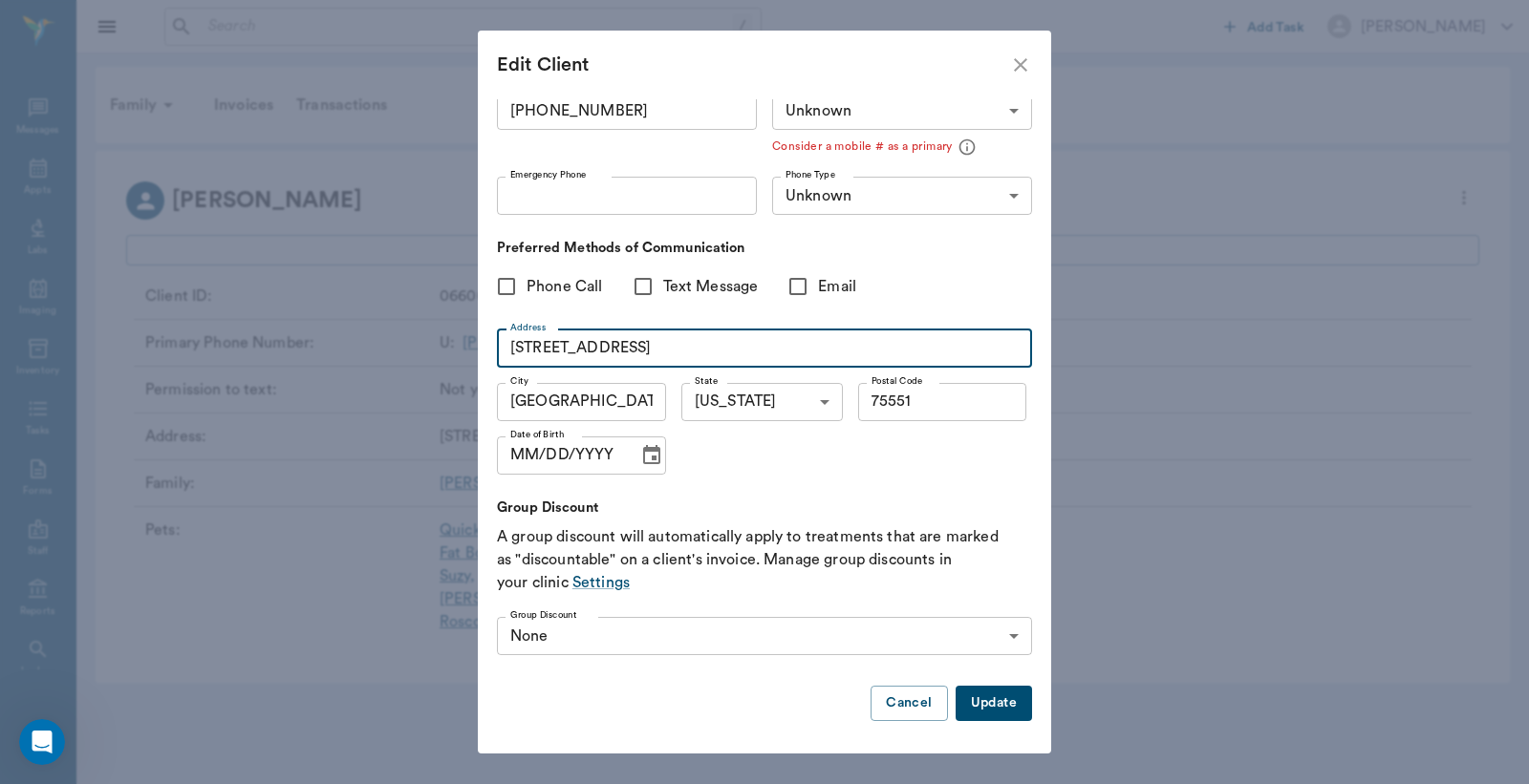
type input "202 Poke St"
click at [976, 721] on div at bounding box center [764, 729] width 535 height 15
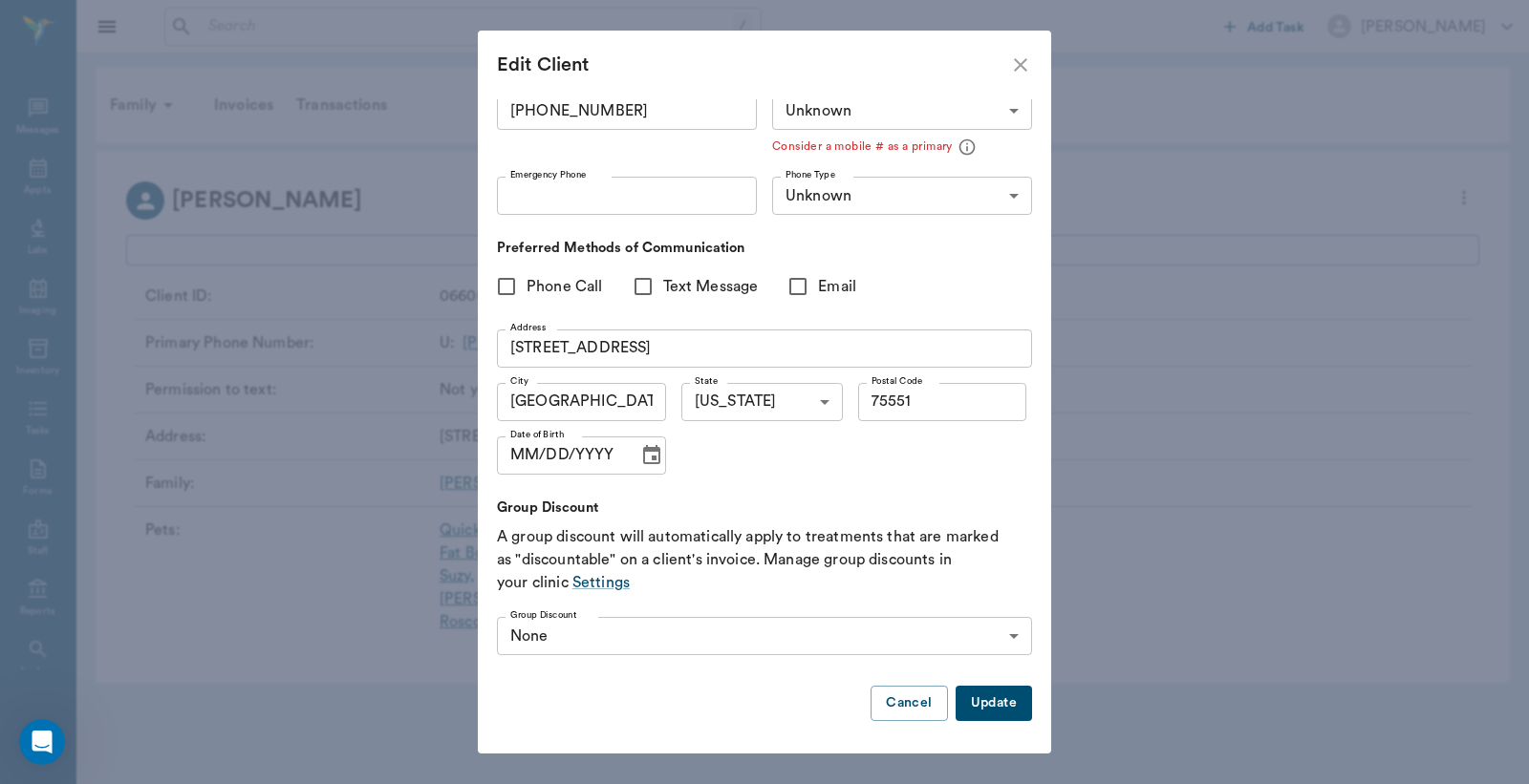
click at [981, 705] on button "Update" at bounding box center [993, 703] width 76 height 36
type input "UNKNOWN"
type input "MOBILE"
type input "LANDLINE"
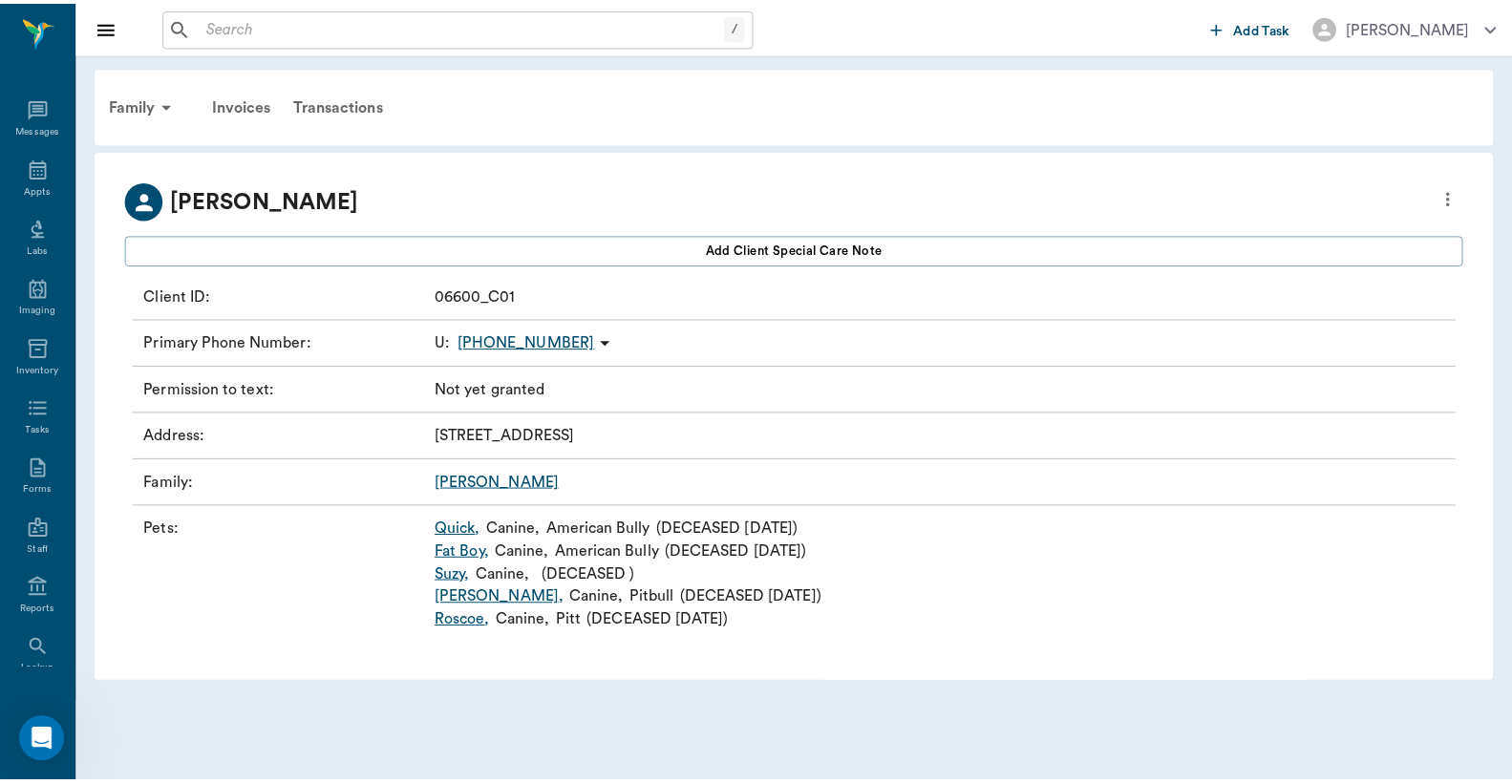
scroll to position [0, 0]
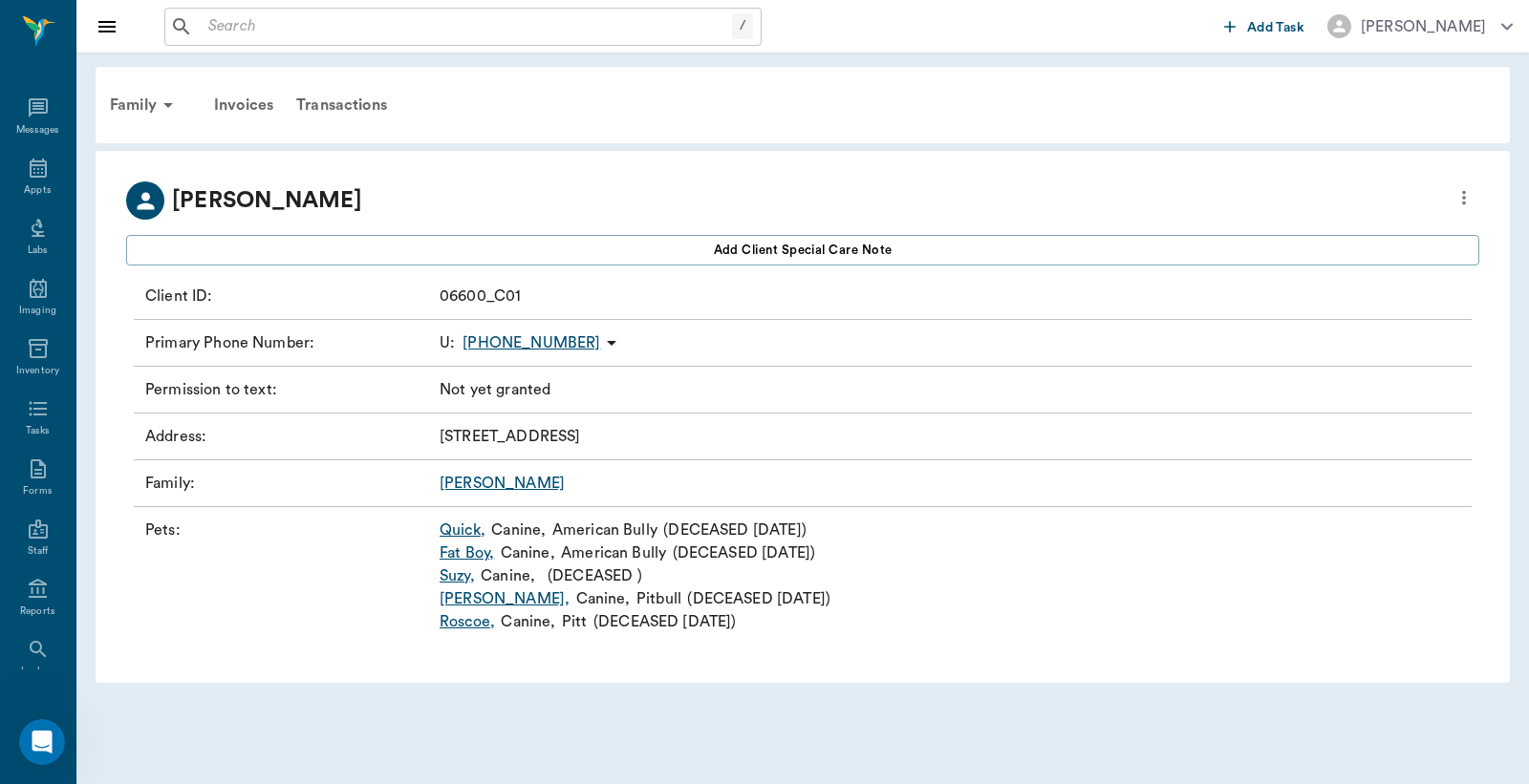
type input "OPT_IN"
type input "UNKNOWN"
type input "75551"
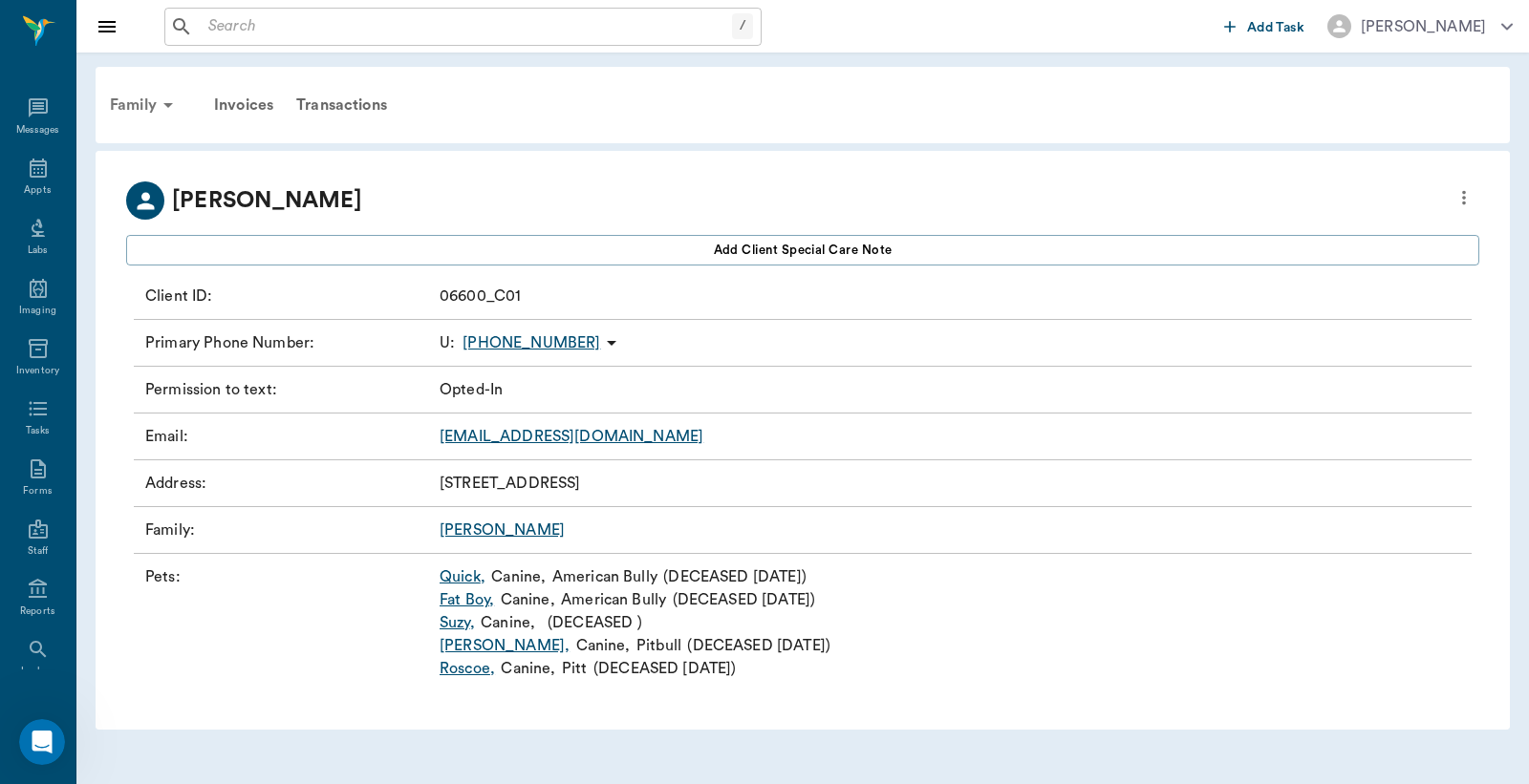
click at [121, 105] on div "Family" at bounding box center [145, 104] width 93 height 45
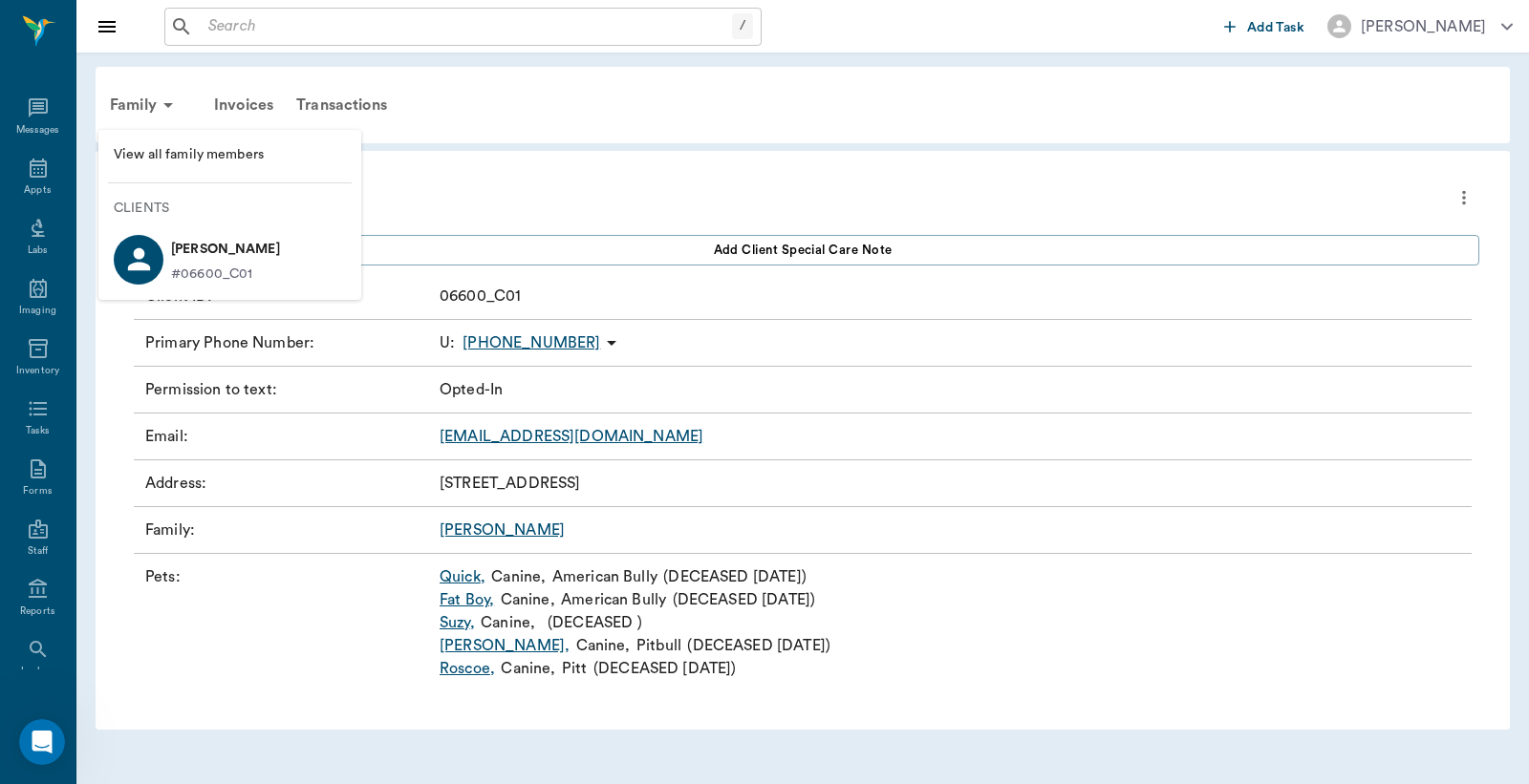
click at [179, 153] on span "View all family members" at bounding box center [230, 154] width 232 height 20
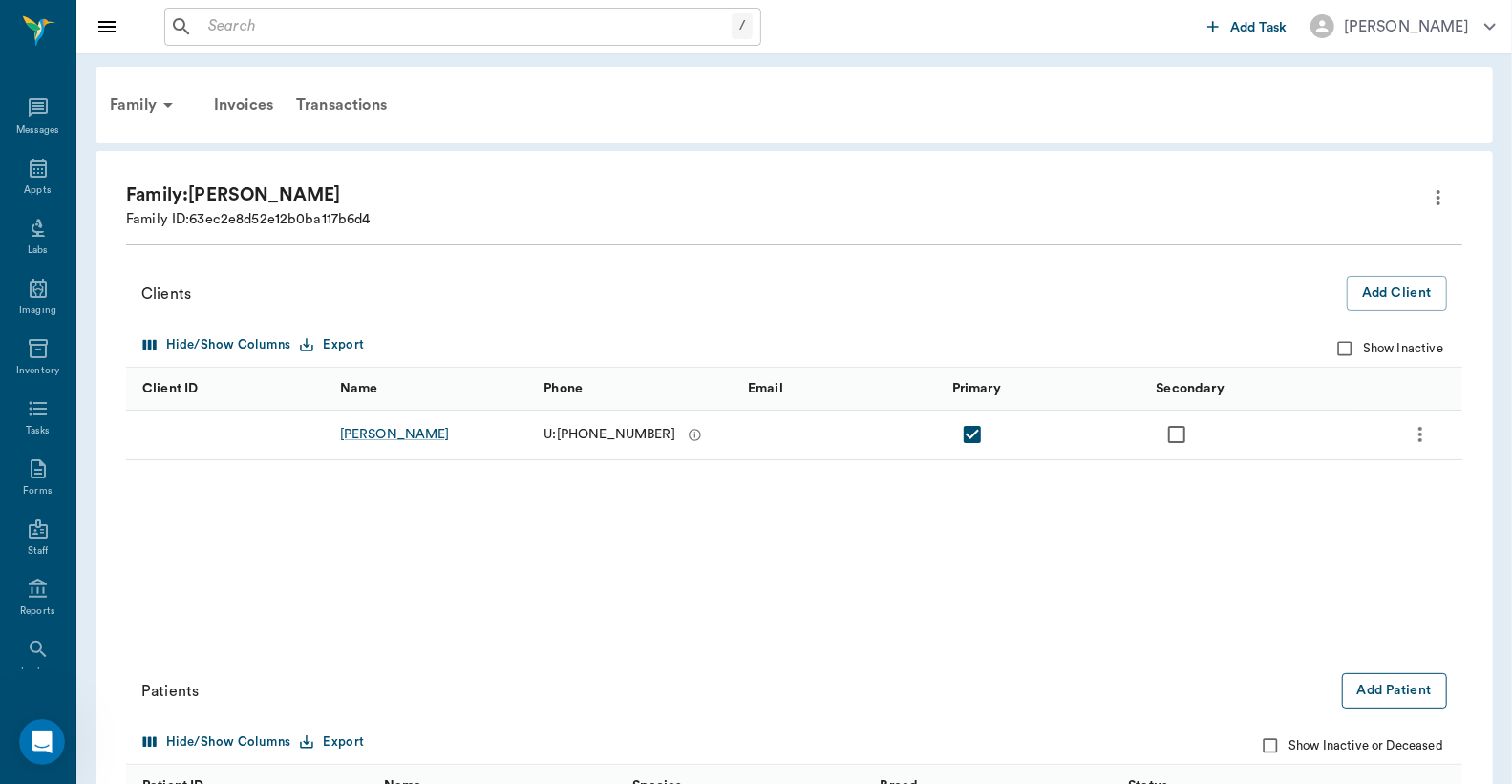
click at [1423, 692] on button "Add Patient" at bounding box center [1394, 690] width 105 height 36
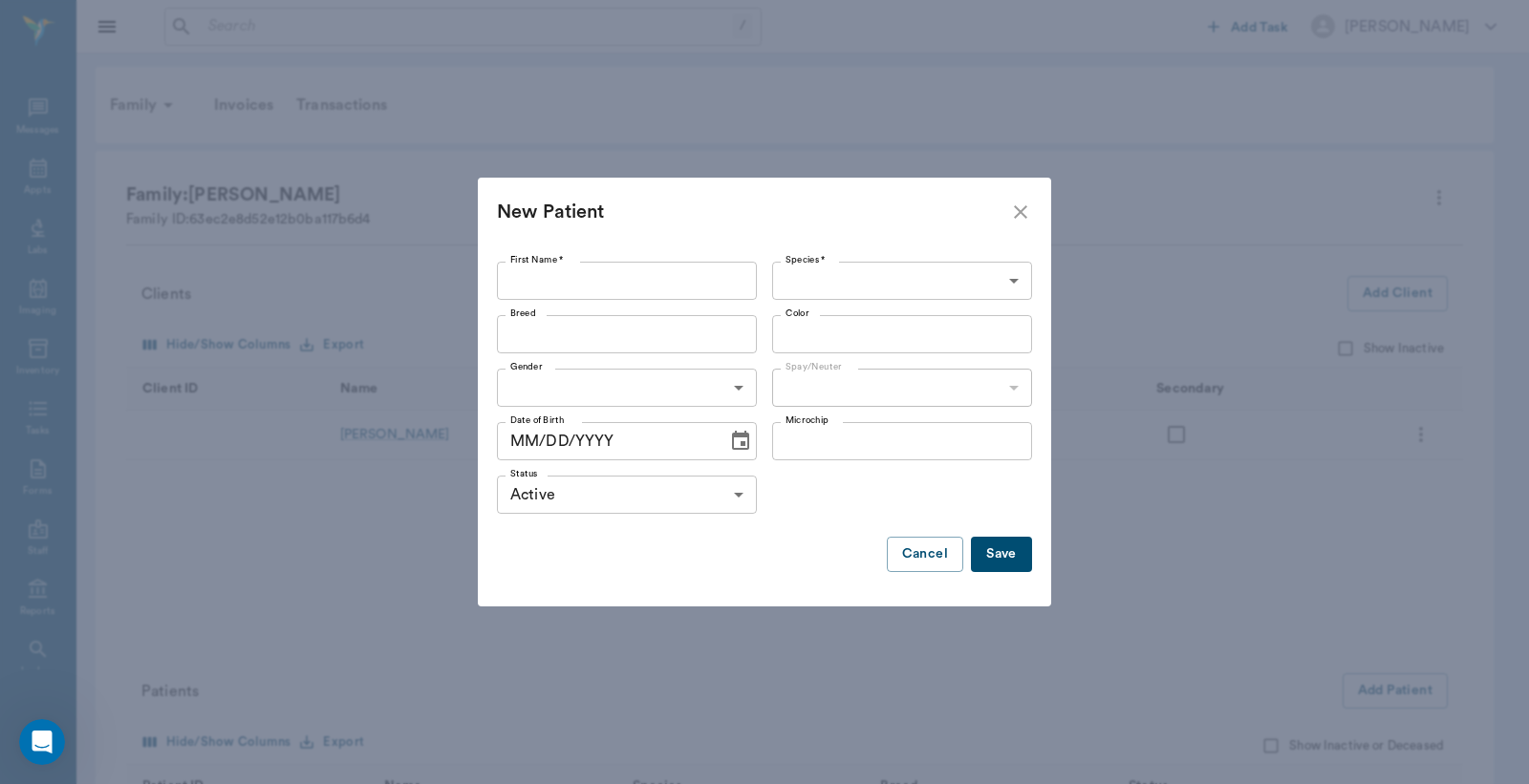
click at [671, 287] on input "First Name *" at bounding box center [626, 281] width 260 height 39
type input "Anna"
click at [898, 280] on body "/ ​ Add Task Dr. Bert Ellsworth Nectar Messages Appts Labs Imaging Inventory Ta…" at bounding box center [764, 539] width 1529 height 1078
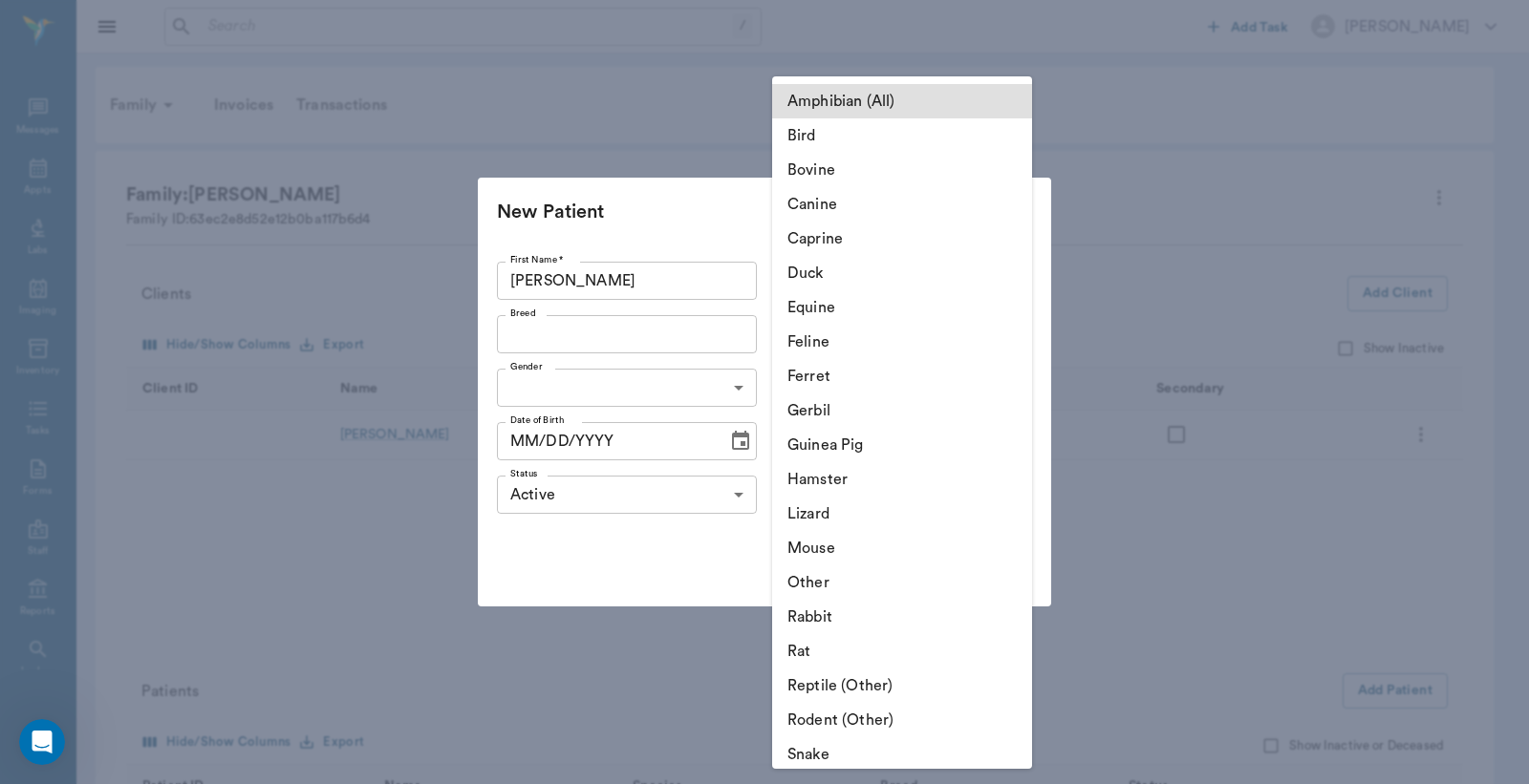
click at [787, 206] on li "Canine" at bounding box center [901, 205] width 260 height 35
type input "Canine"
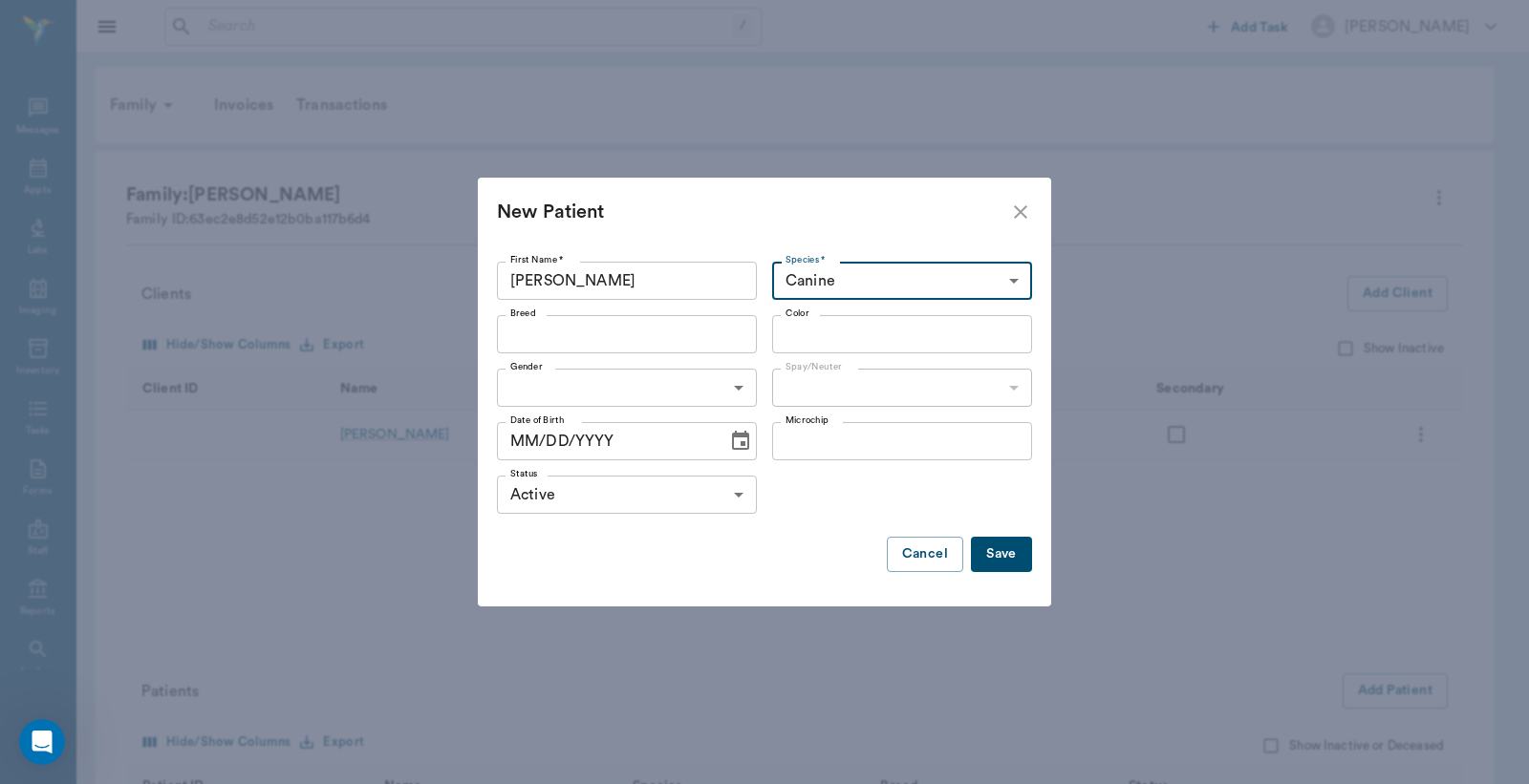
click at [624, 328] on input "Breed" at bounding box center [610, 334] width 217 height 27
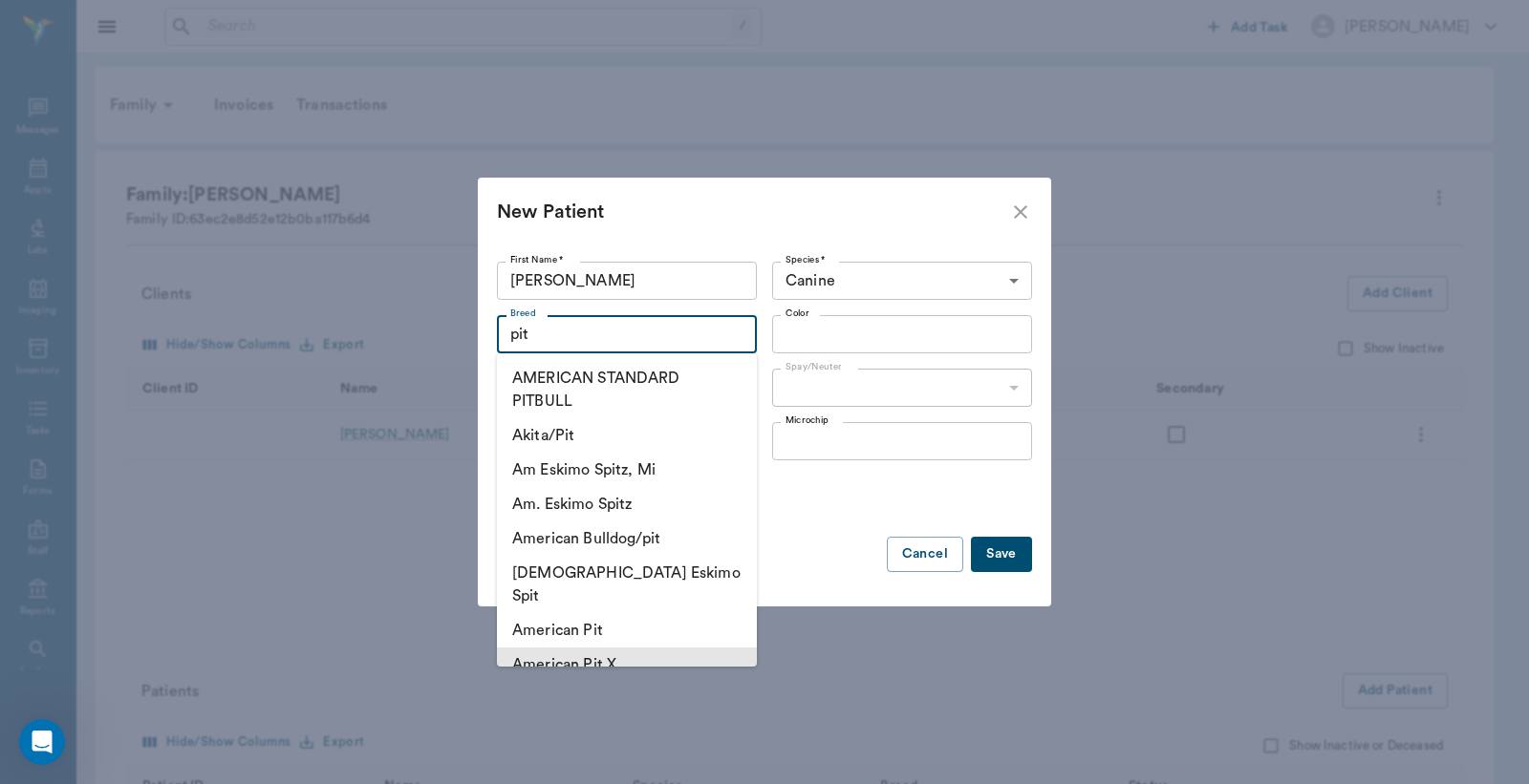
click at [558, 648] on li "American Pit X" at bounding box center [626, 665] width 260 height 35
type input "American Pit X"
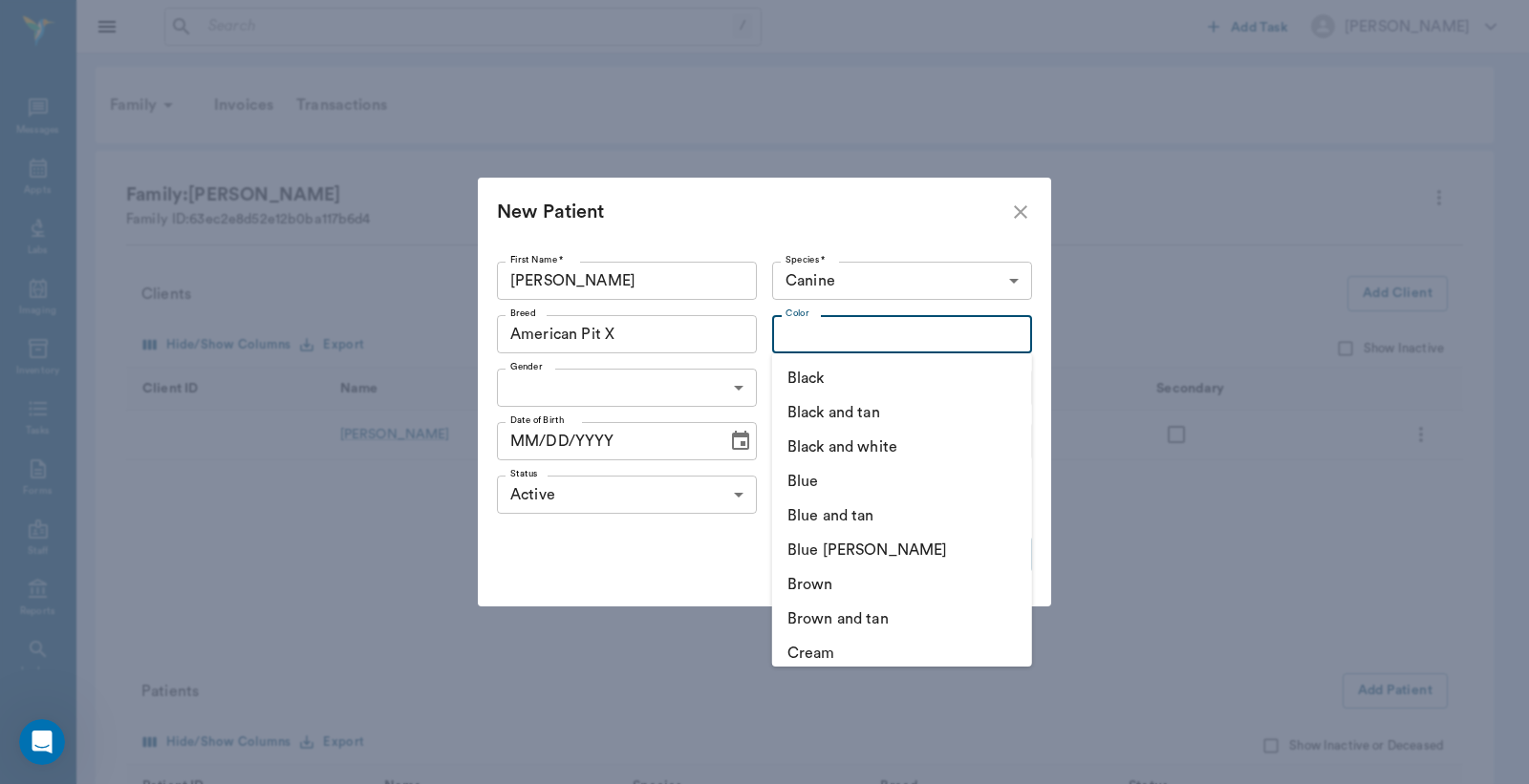
click at [829, 330] on input "Color" at bounding box center [886, 334] width 217 height 27
click at [828, 445] on li "Black and white" at bounding box center [901, 447] width 260 height 35
type input "Black and white"
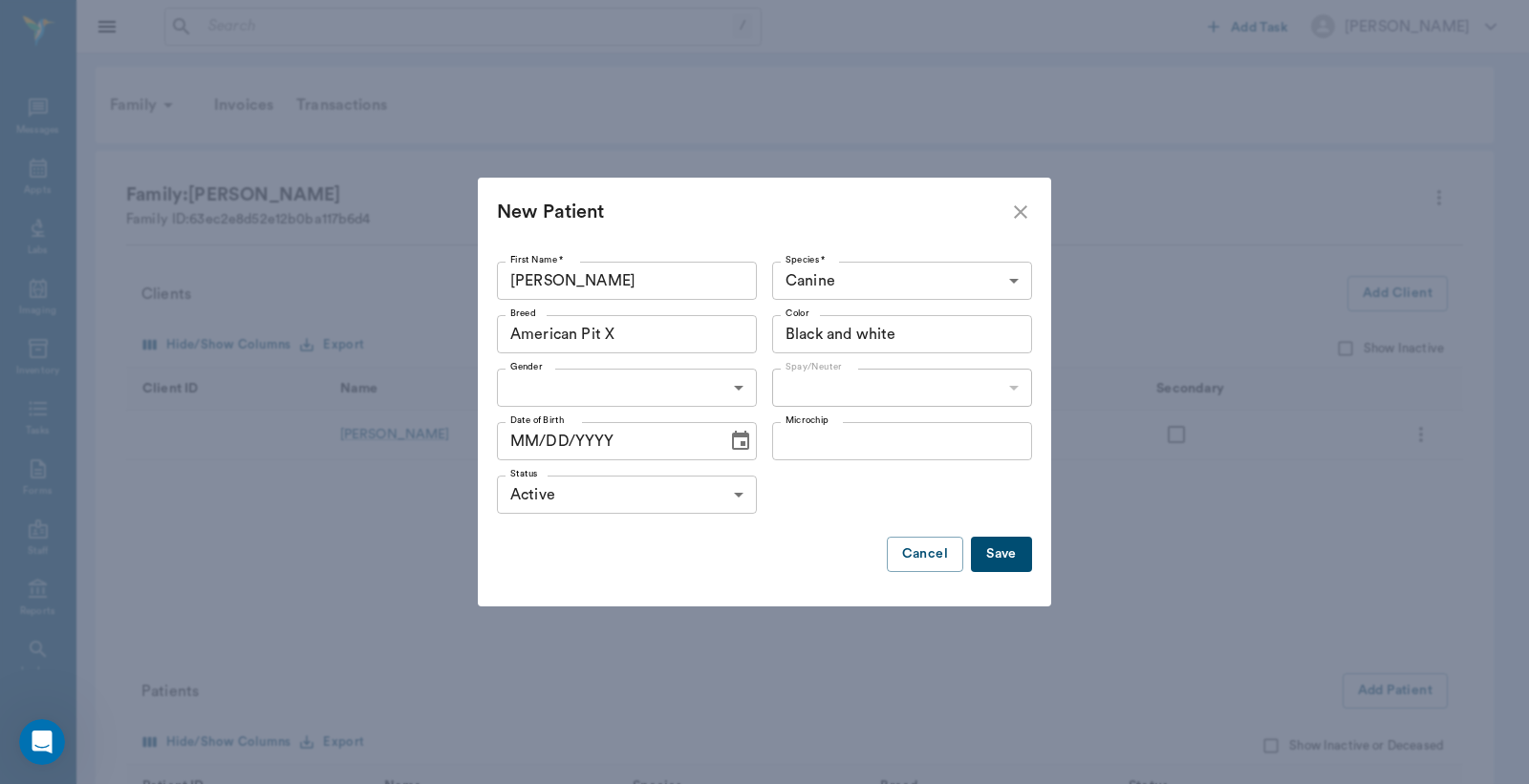
click at [736, 385] on body "/ ​ Add Task Dr. Bert Ellsworth Nectar Messages Appts Labs Imaging Inventory Ta…" at bounding box center [764, 539] width 1529 height 1078
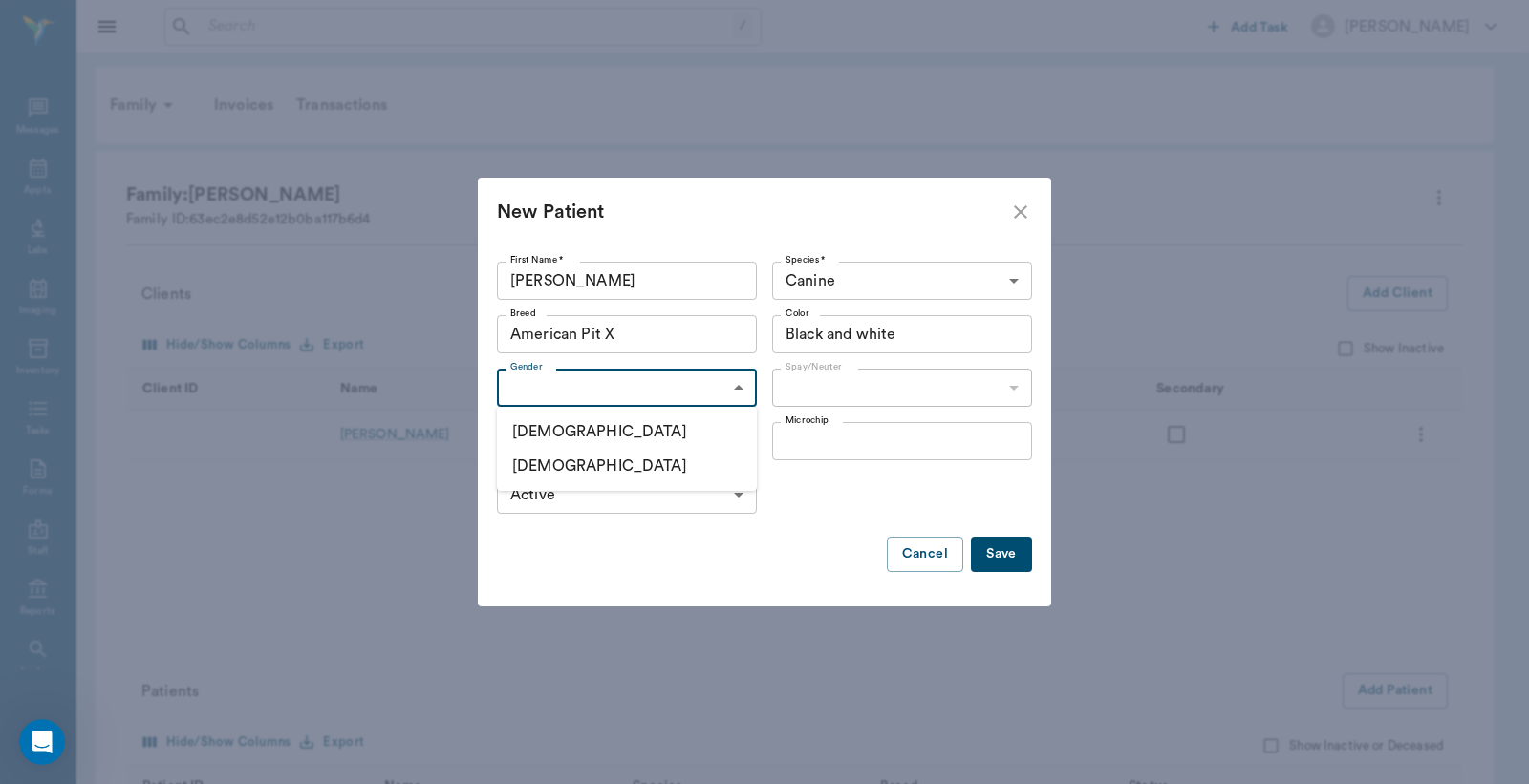
click at [539, 461] on li "[DEMOGRAPHIC_DATA]" at bounding box center [626, 466] width 260 height 35
type input "[DEMOGRAPHIC_DATA]"
click at [841, 380] on body "/ ​ Add Task Dr. Bert Ellsworth Nectar Messages Appts Labs Imaging Inventory Ta…" at bounding box center [764, 539] width 1529 height 1078
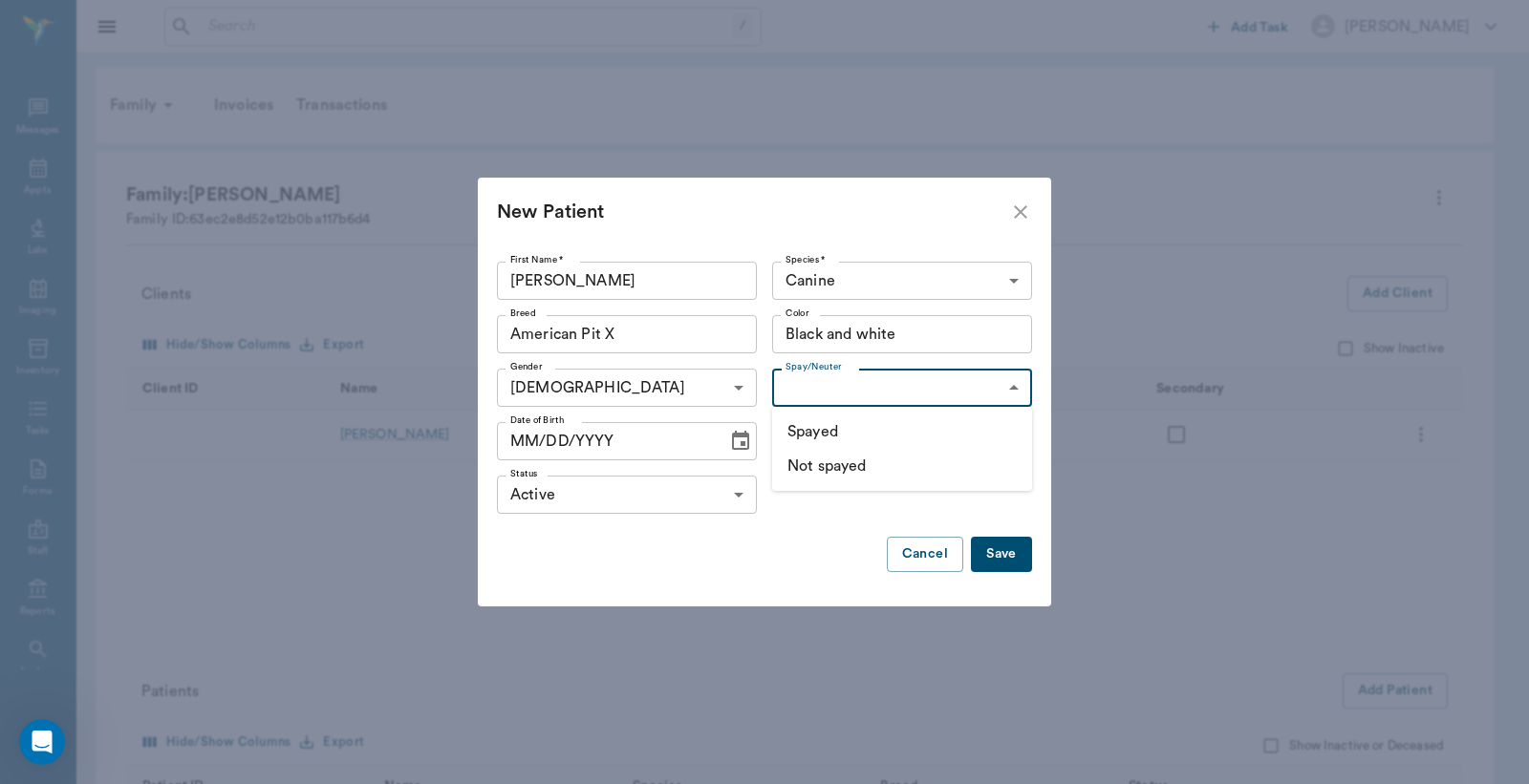
click at [815, 468] on li "Not spayed" at bounding box center [901, 466] width 260 height 35
type input "false"
click at [729, 434] on icon "Choose date" at bounding box center [741, 441] width 23 height 23
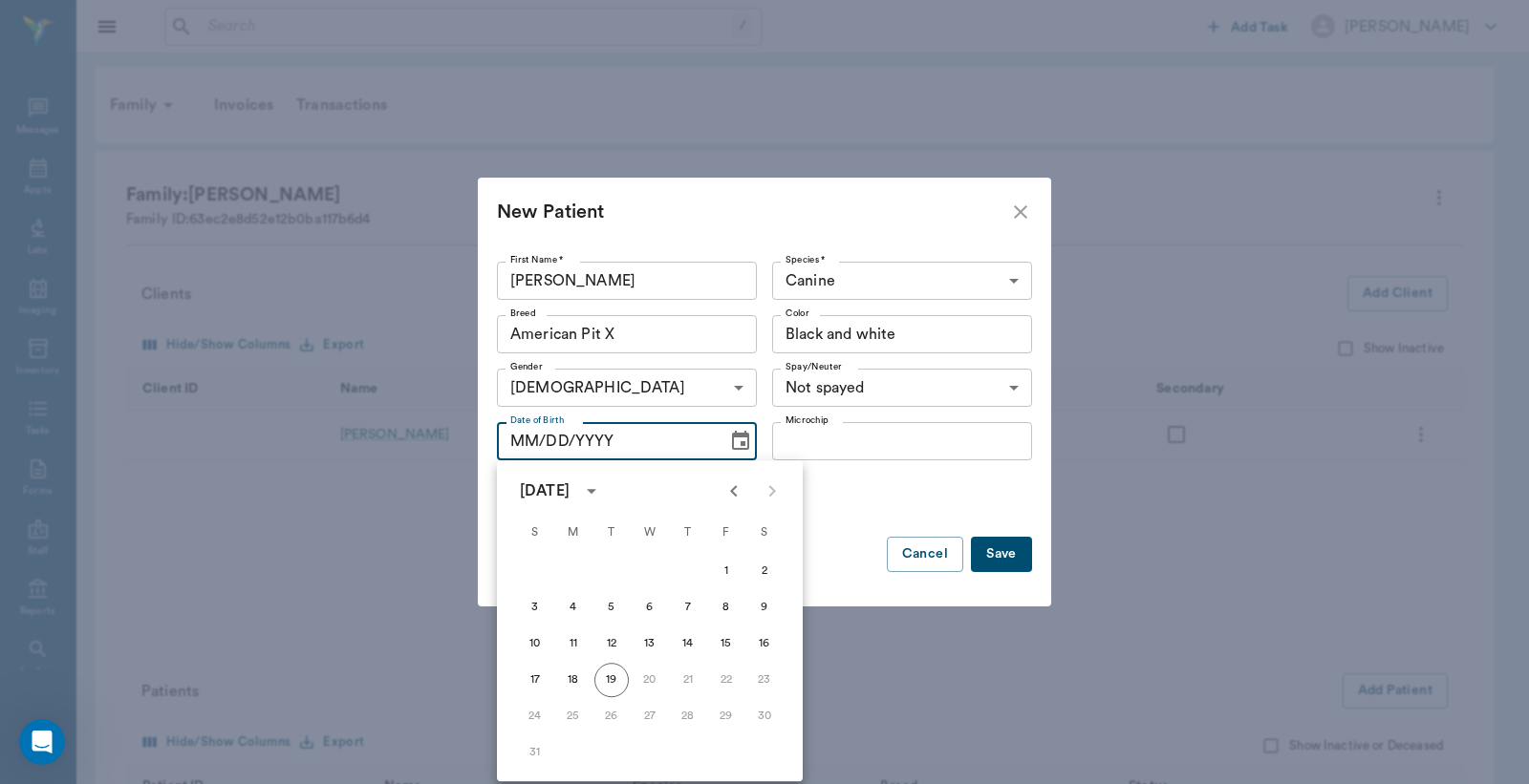
click at [841, 518] on div "Status Active ACTIVE Status" at bounding box center [764, 494] width 535 height 53
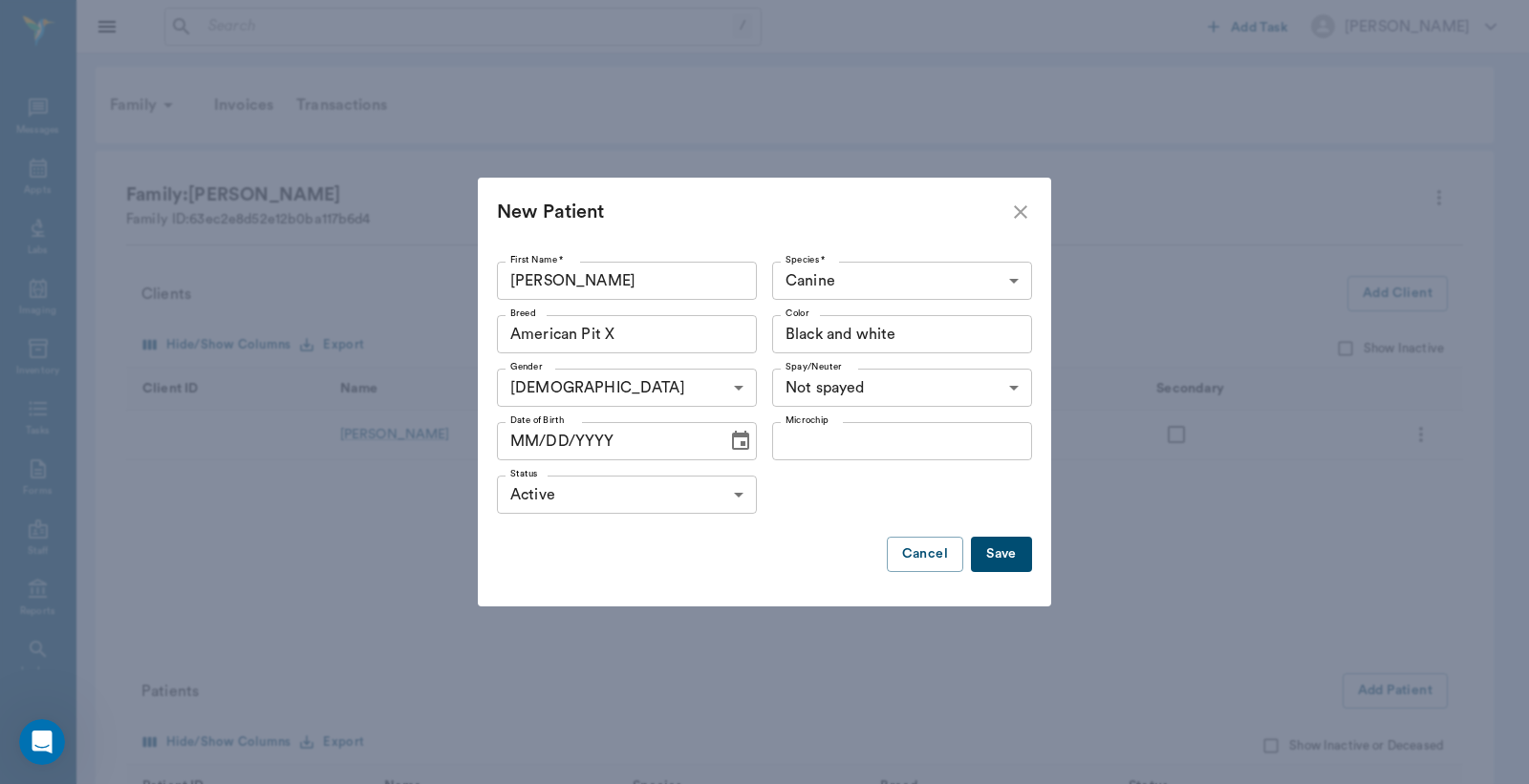
click at [1017, 557] on button "Save" at bounding box center [1001, 554] width 61 height 36
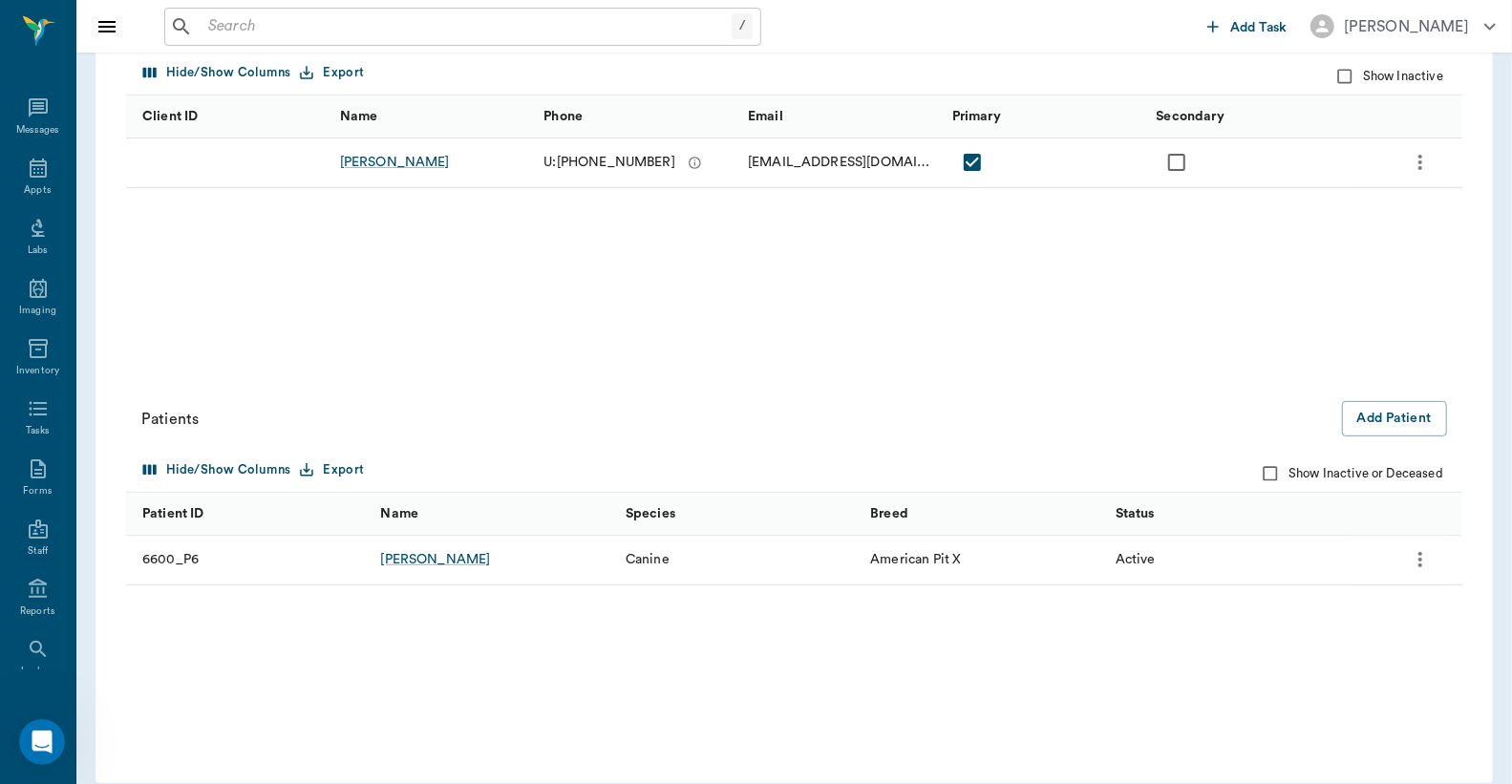
scroll to position [294, 0]
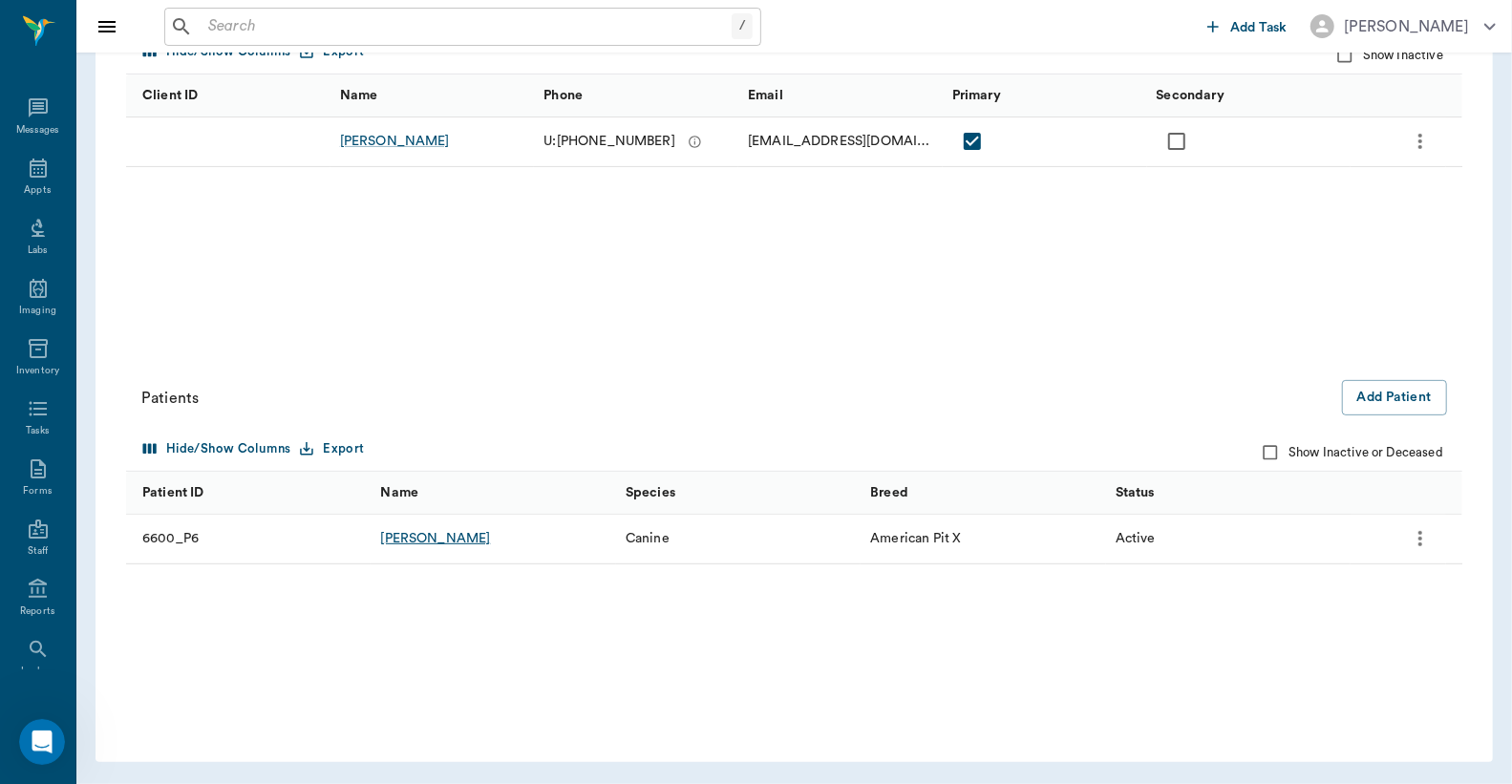
click at [398, 541] on div "Anna" at bounding box center [435, 539] width 110 height 19
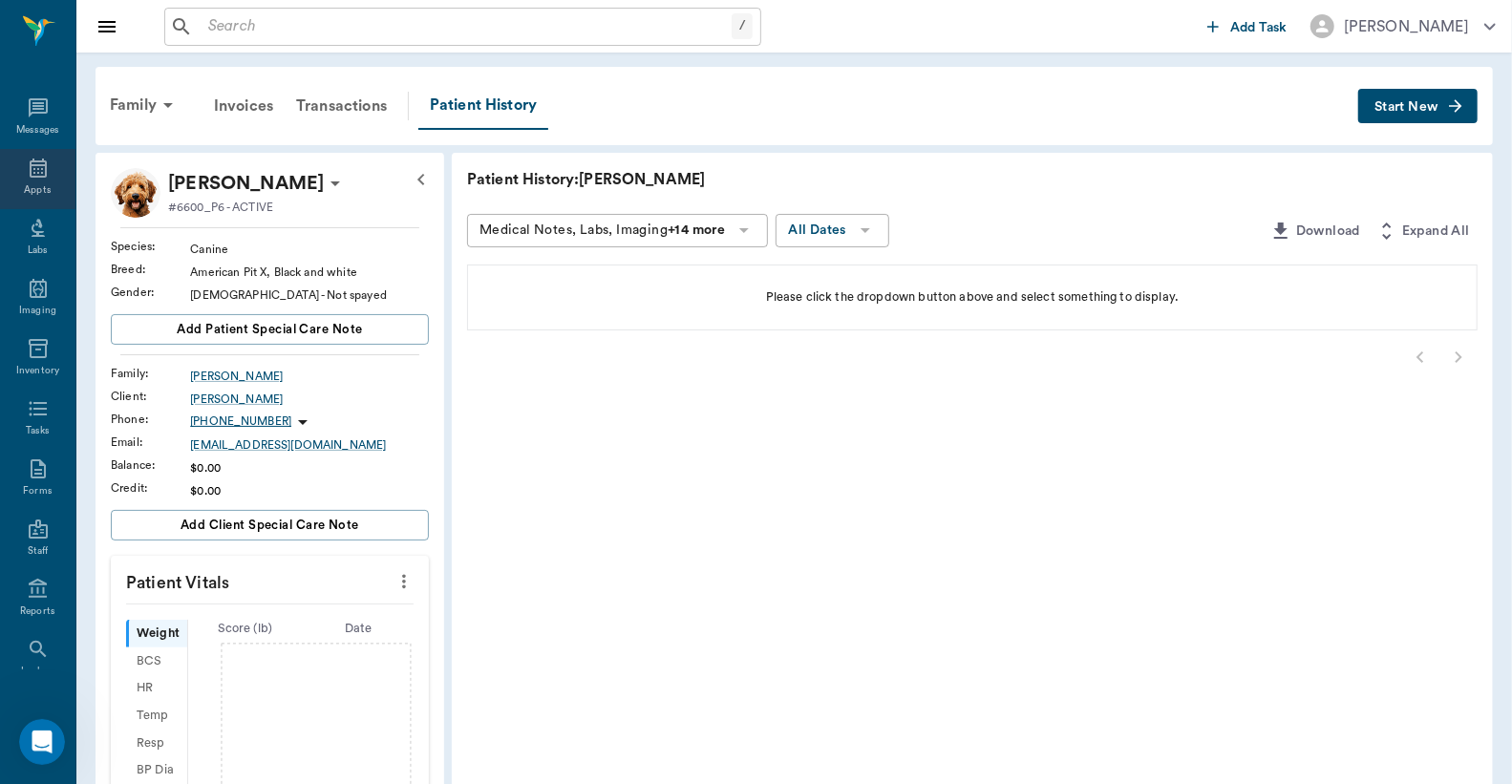
click at [34, 169] on icon at bounding box center [39, 168] width 23 height 23
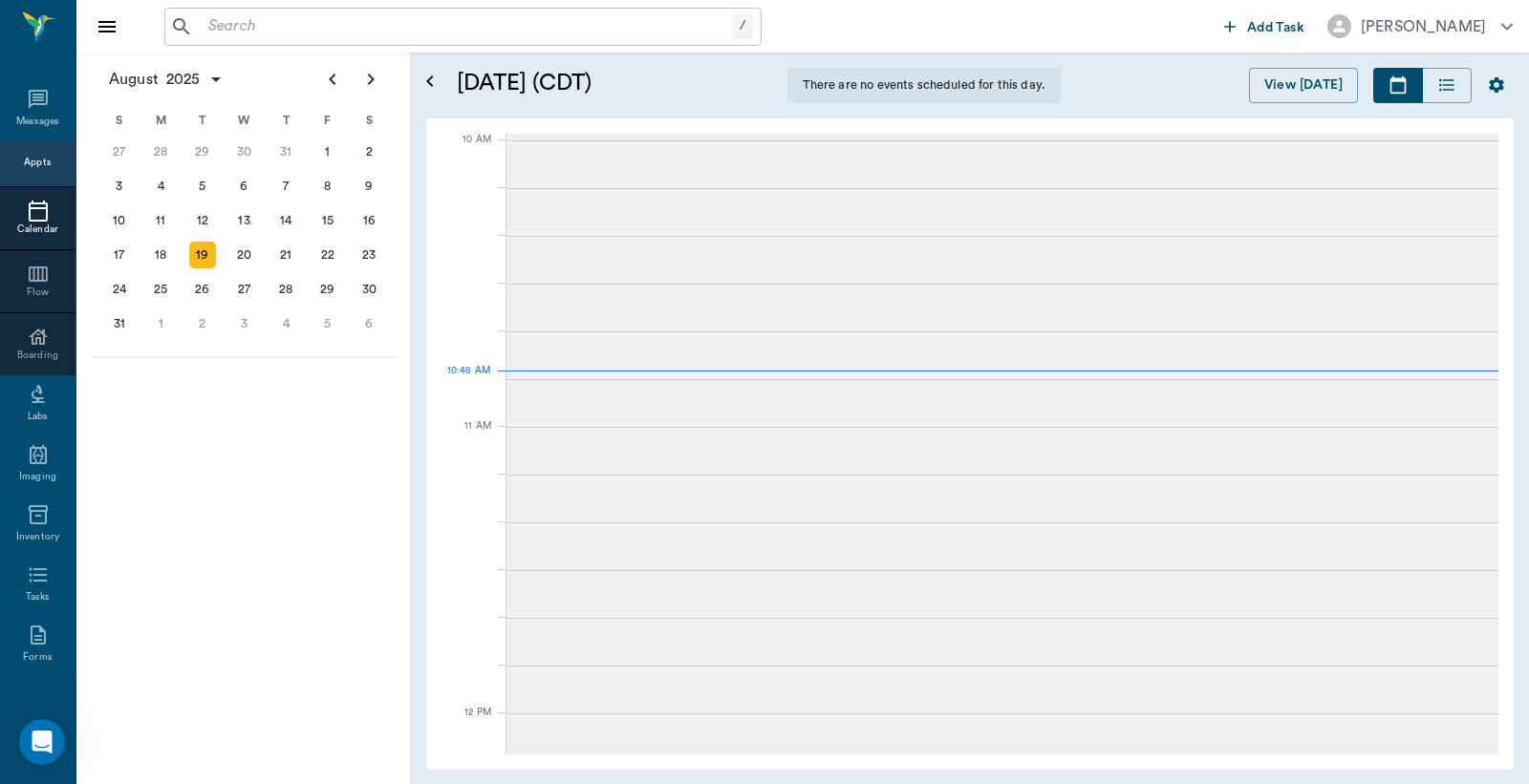
scroll to position [577, 0]
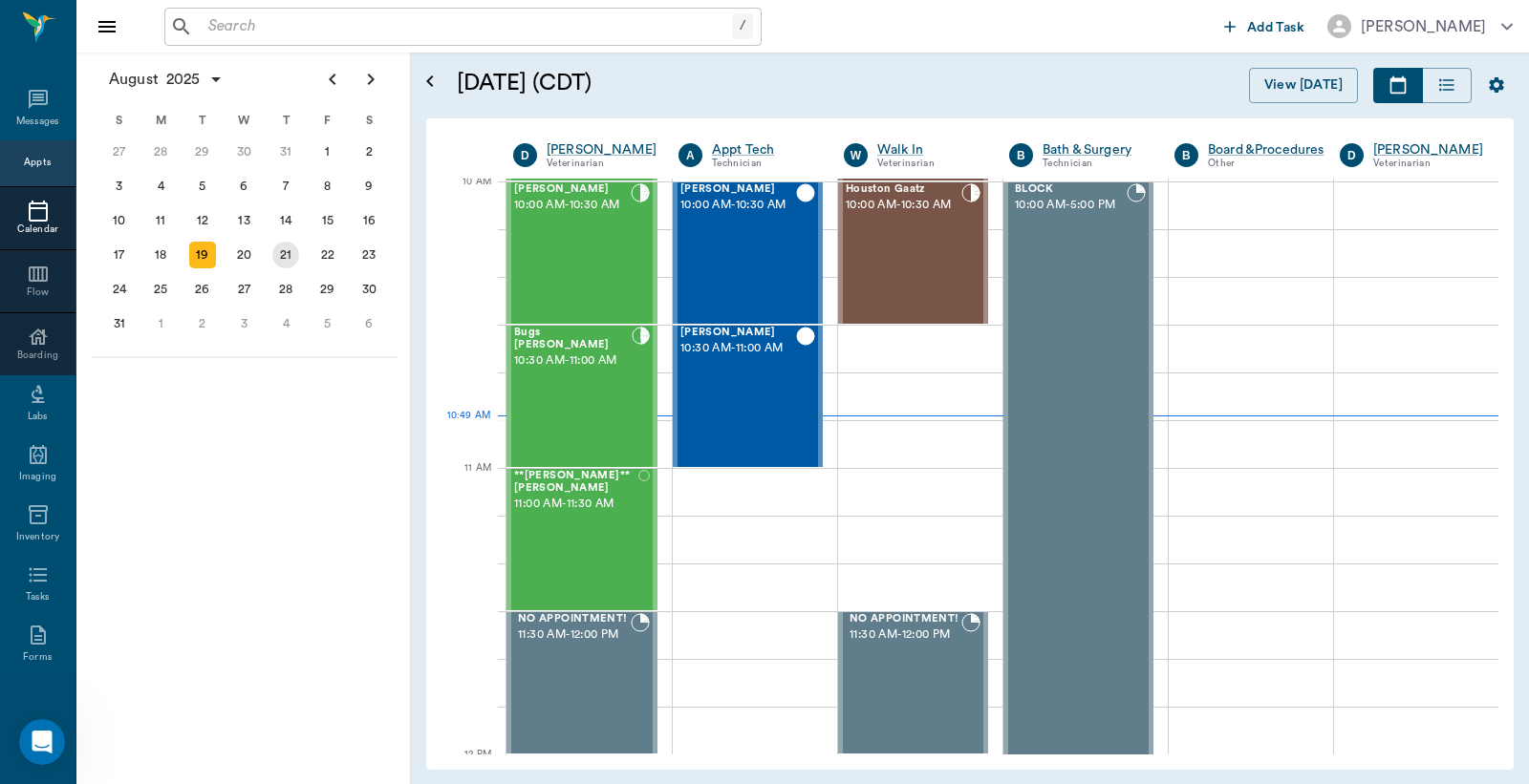
click at [292, 246] on div "21" at bounding box center [286, 255] width 27 height 27
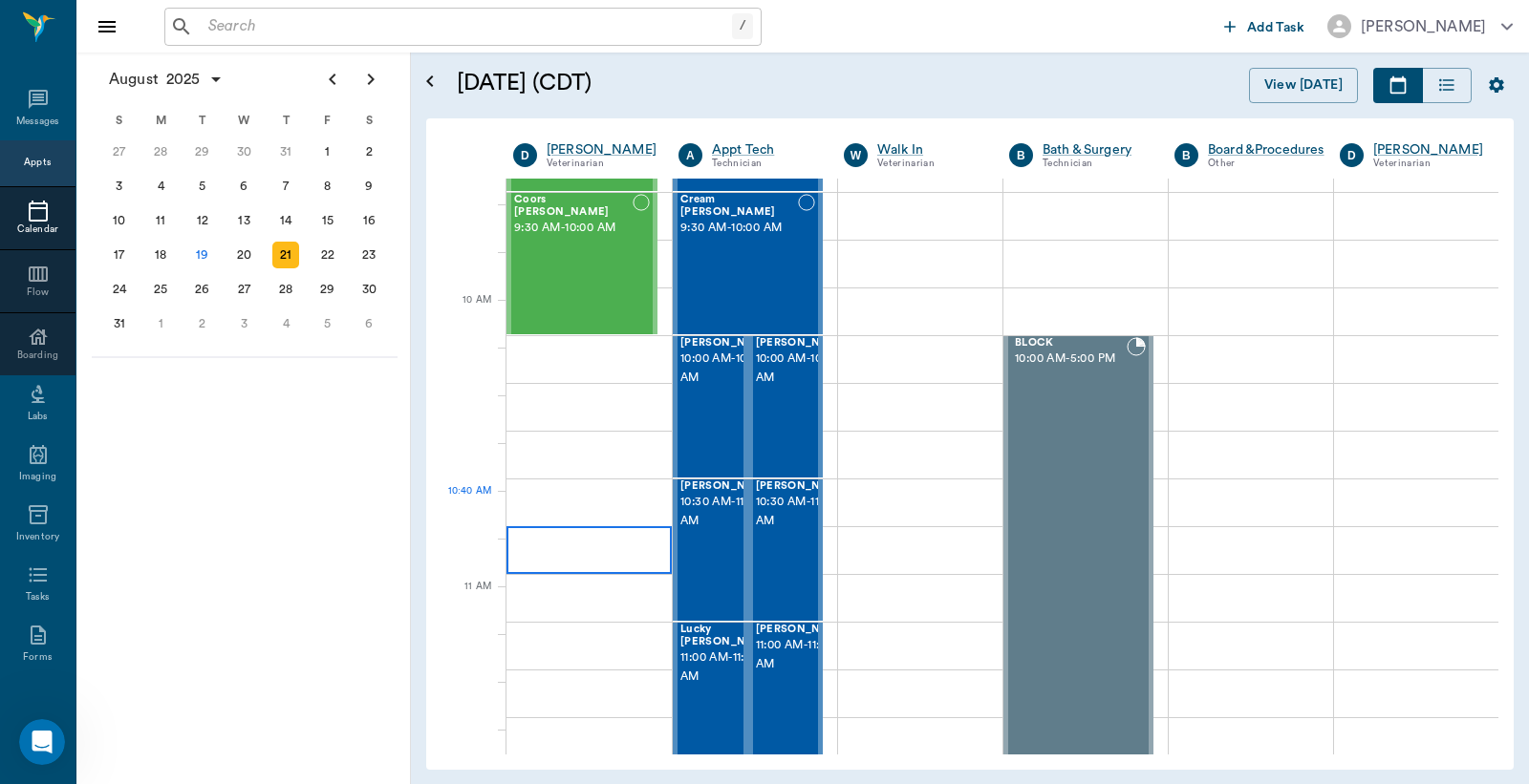
scroll to position [566, 0]
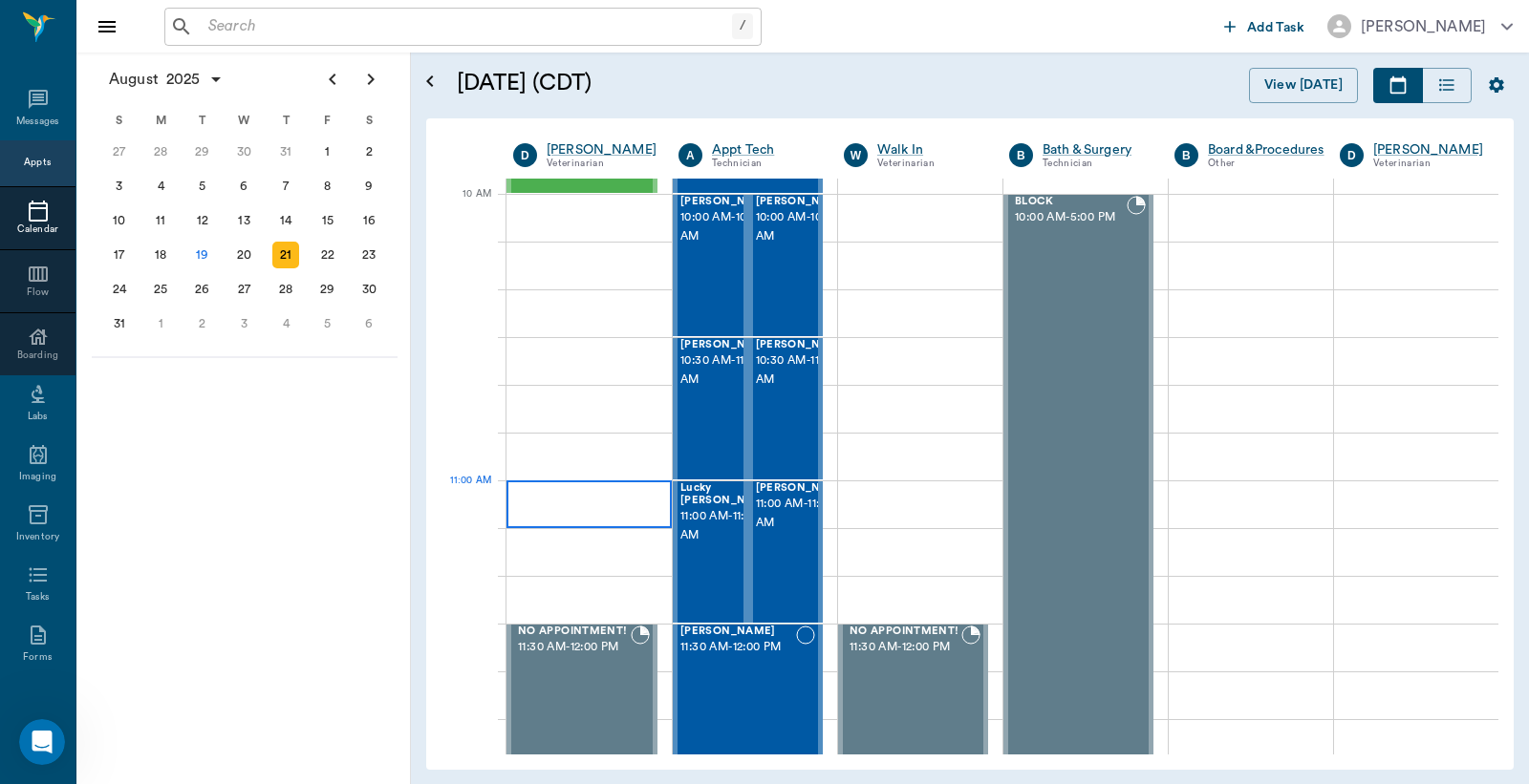
click at [597, 490] on div at bounding box center [588, 504] width 165 height 47
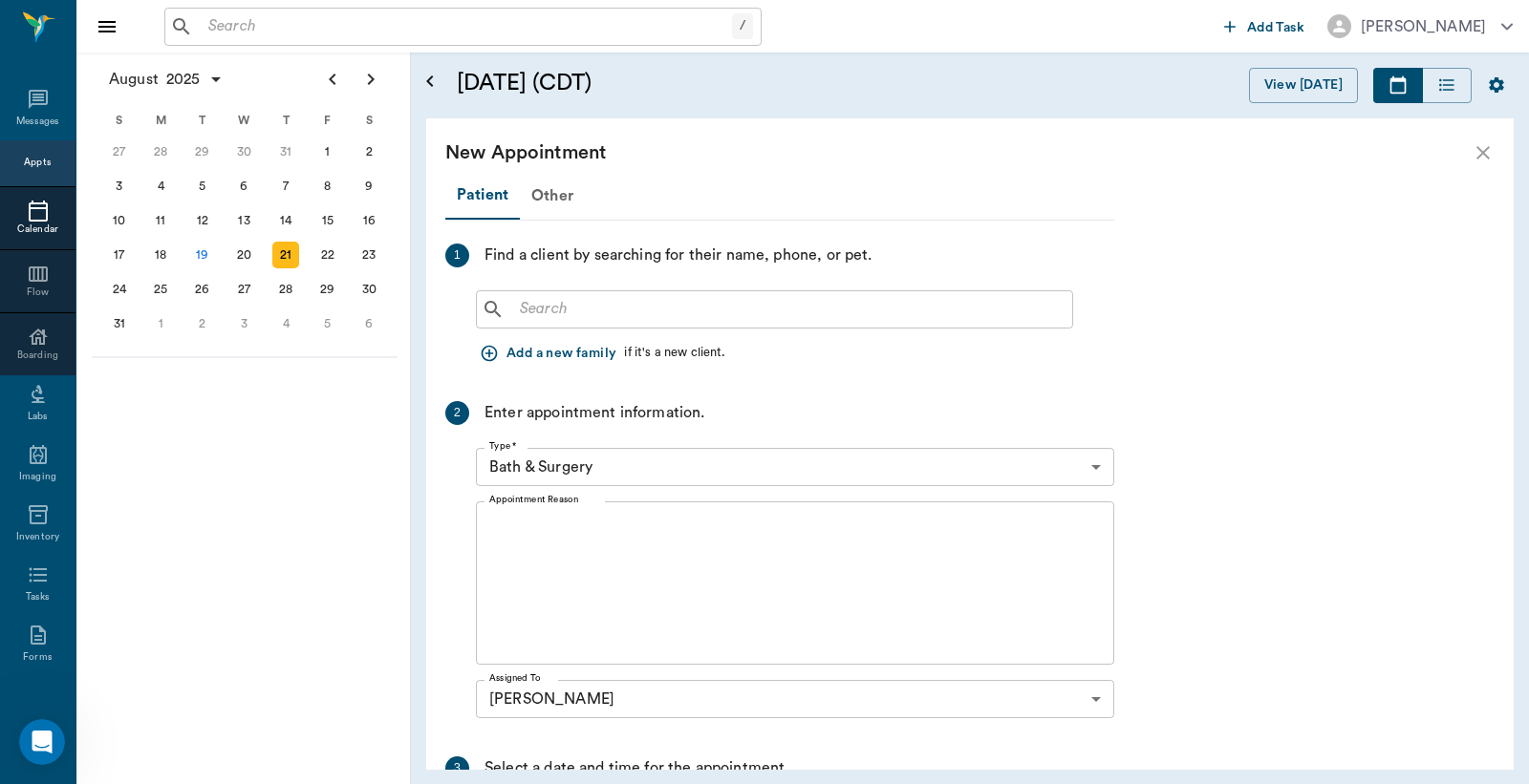
click at [583, 319] on input "text" at bounding box center [788, 310] width 552 height 27
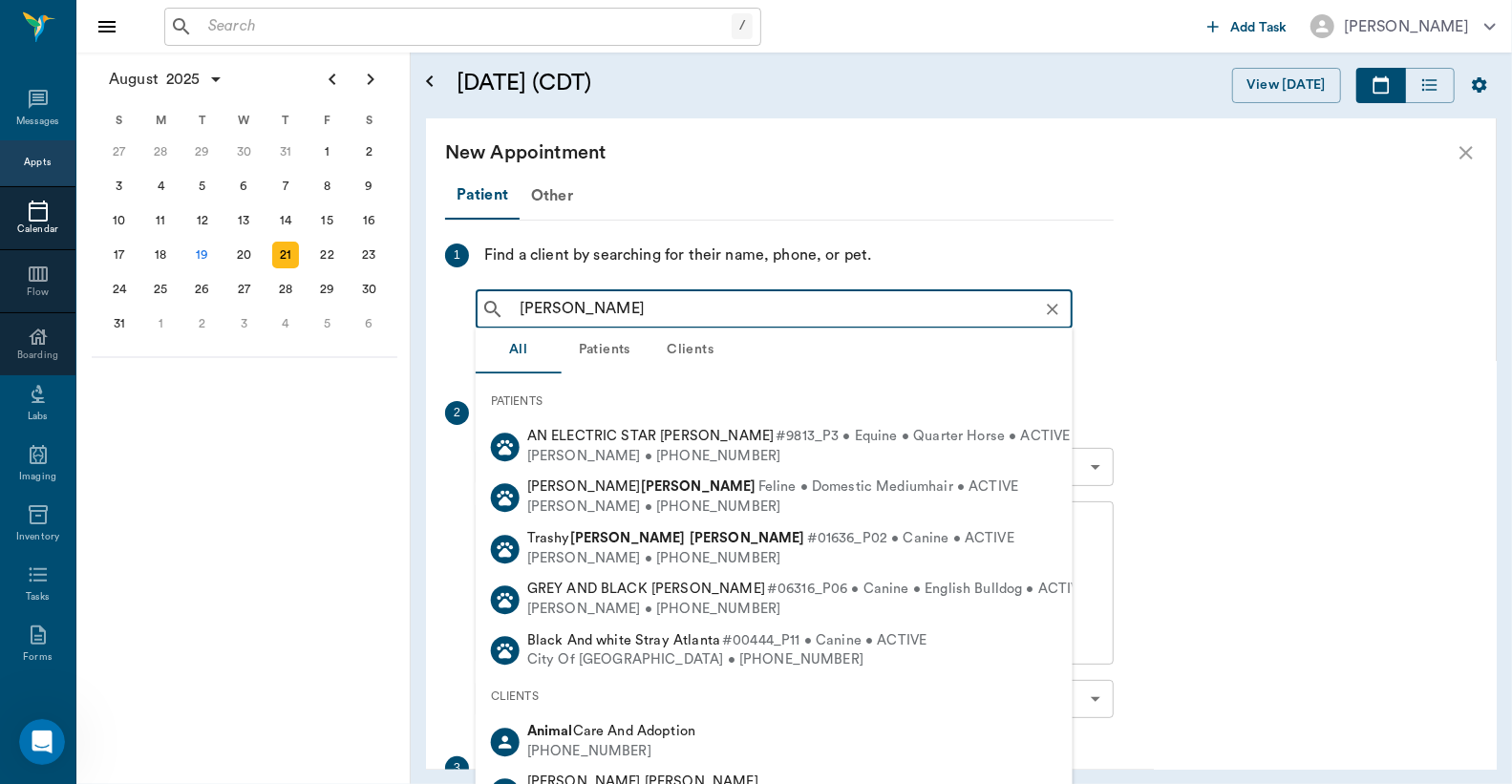
type input "anna ke"
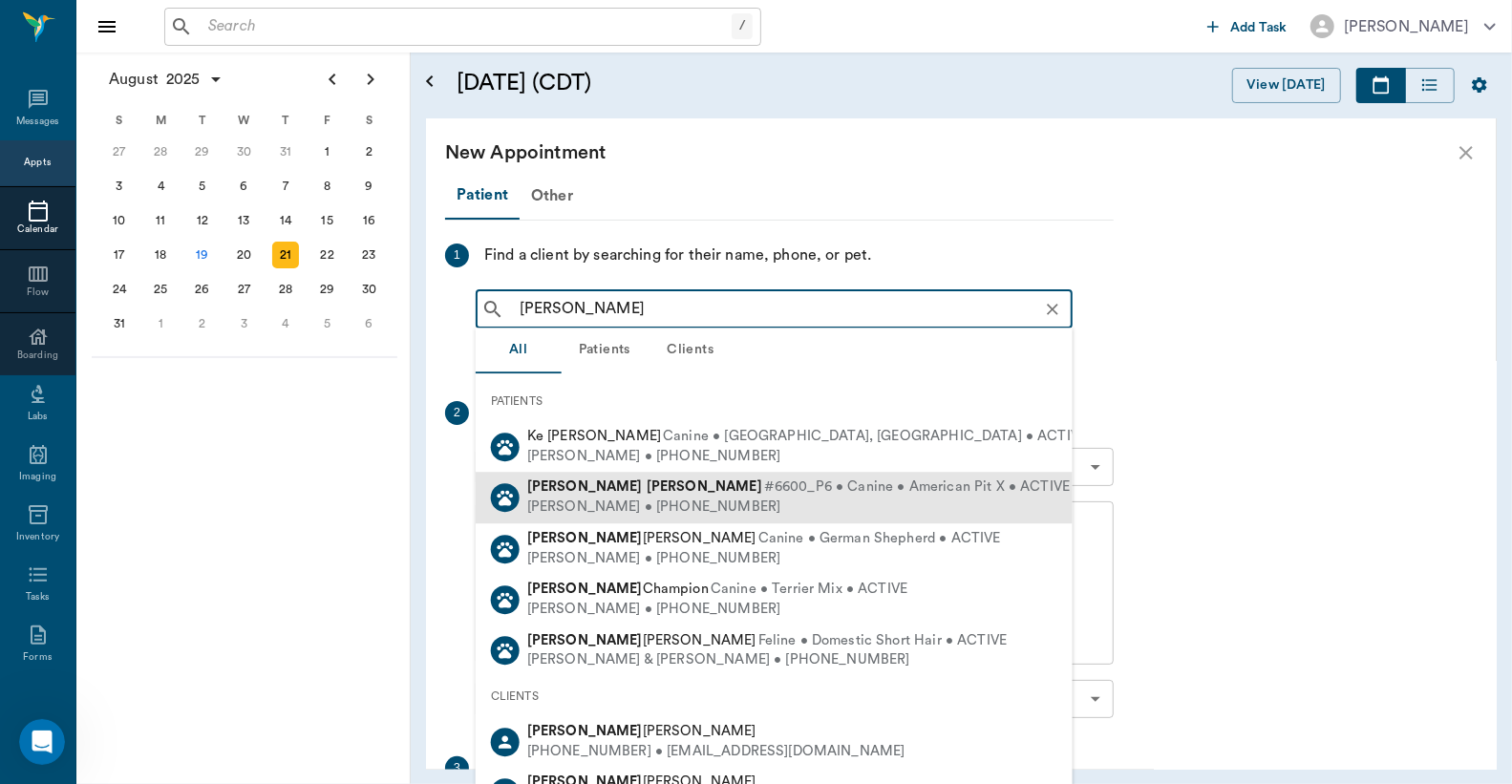
click at [546, 494] on div "Anna Kelley #6600_P6 • Canine • American Pit X • ACTIVE" at bounding box center [798, 489] width 544 height 20
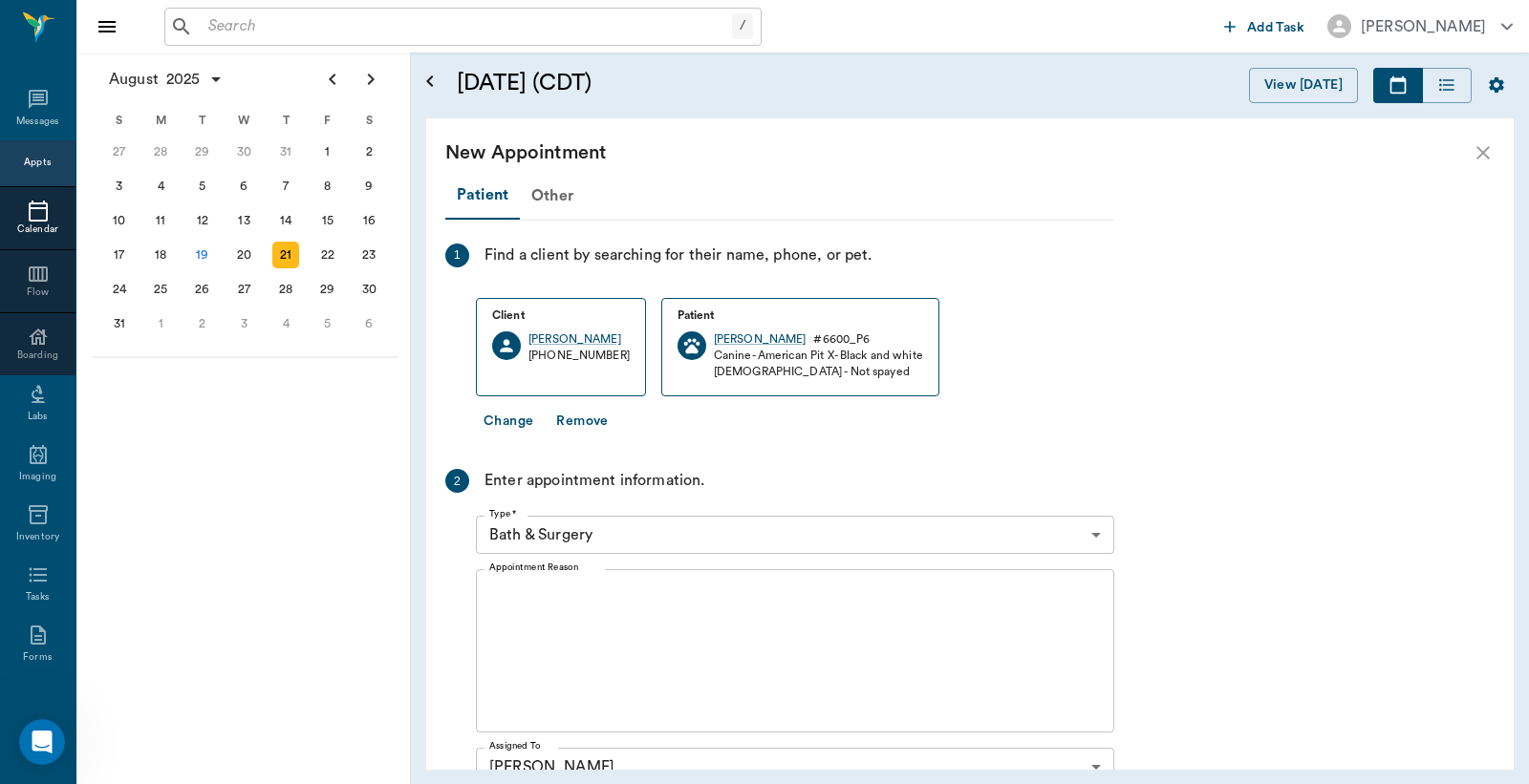
click at [682, 530] on body "/ ​ Add Task Dr. Bert Ellsworth Nectar Messages Appts Calendar Flow Boarding La…" at bounding box center [764, 392] width 1529 height 784
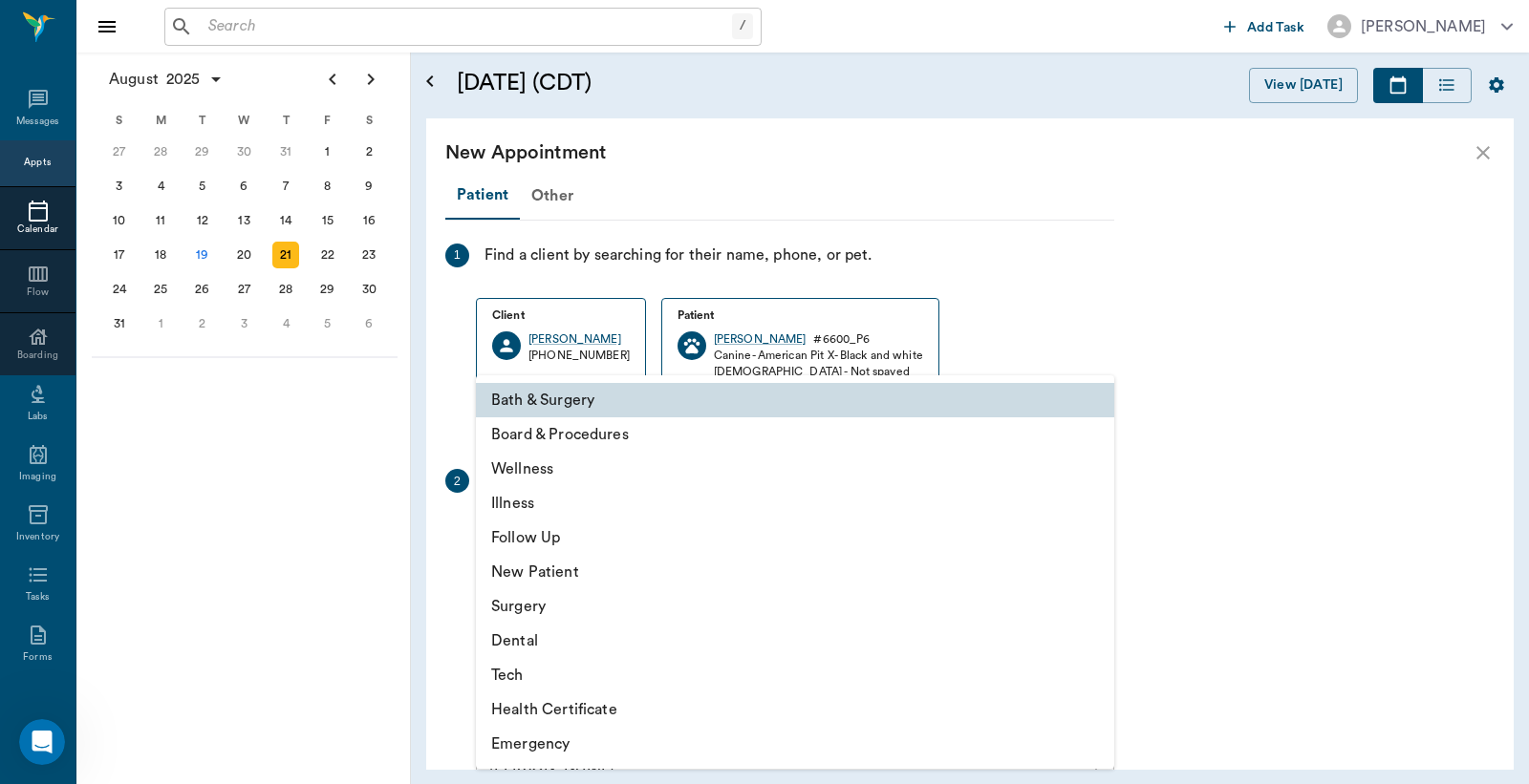
click at [542, 570] on li "New Patient" at bounding box center [795, 573] width 638 height 35
type input "65d2be4f46e3a538d89b8c17"
type input "11:30 AM"
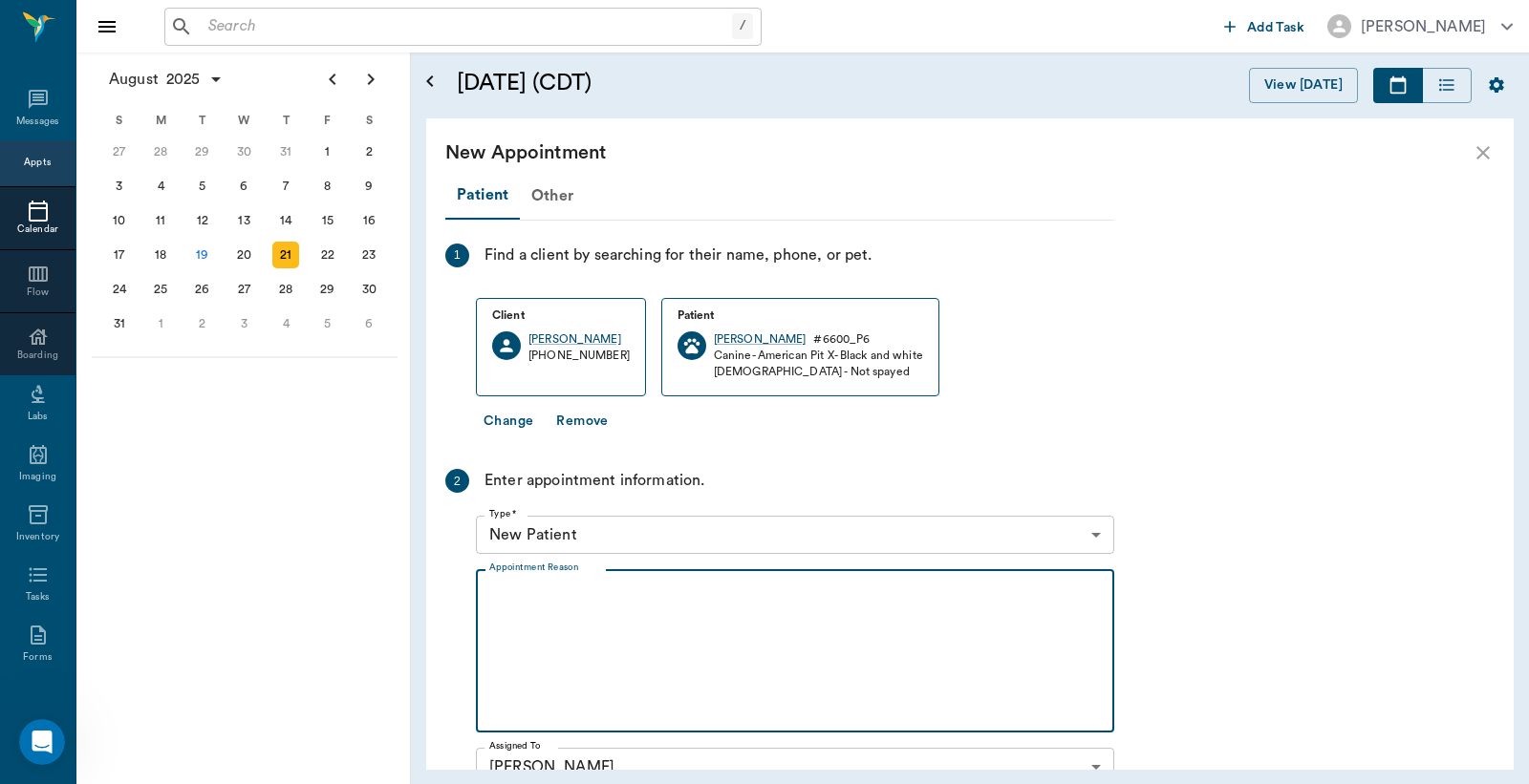
click at [550, 608] on textarea "Appointment Reason" at bounding box center [794, 651] width 611 height 132
type textarea "w"
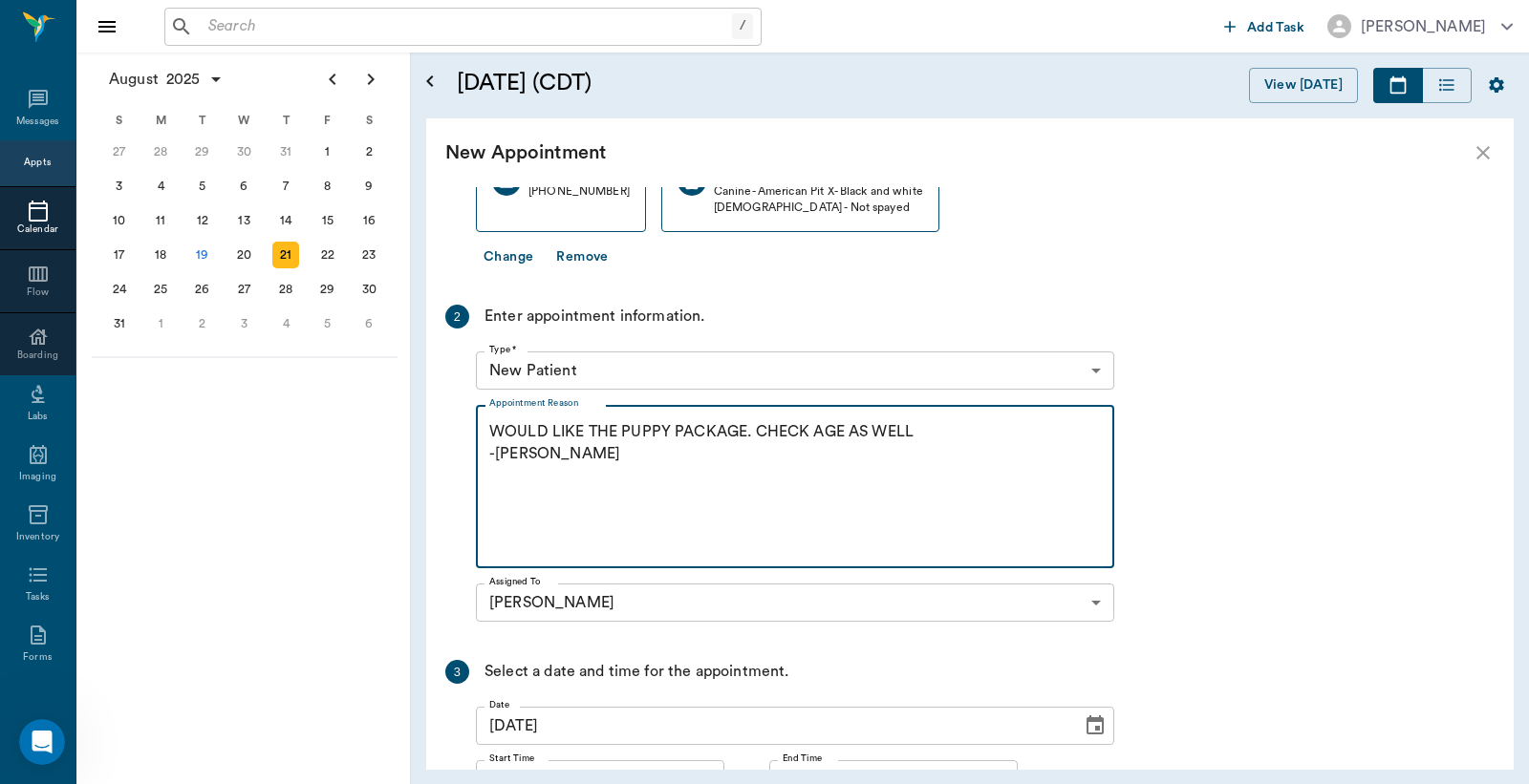
scroll to position [335, 0]
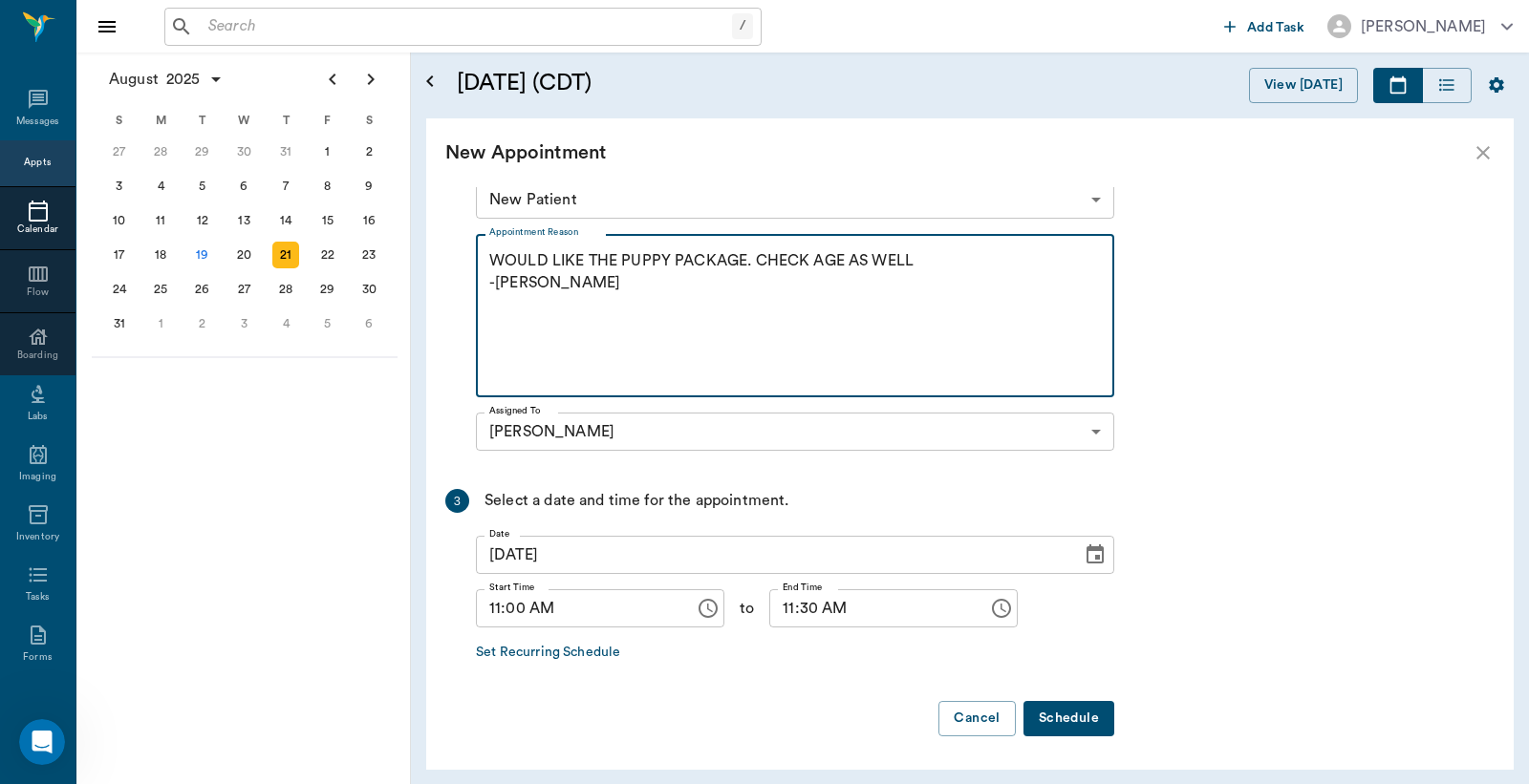
type textarea "WOULD LIKE THE PUPPY PACKAGE. CHECK AGE AS WELL -LORY"
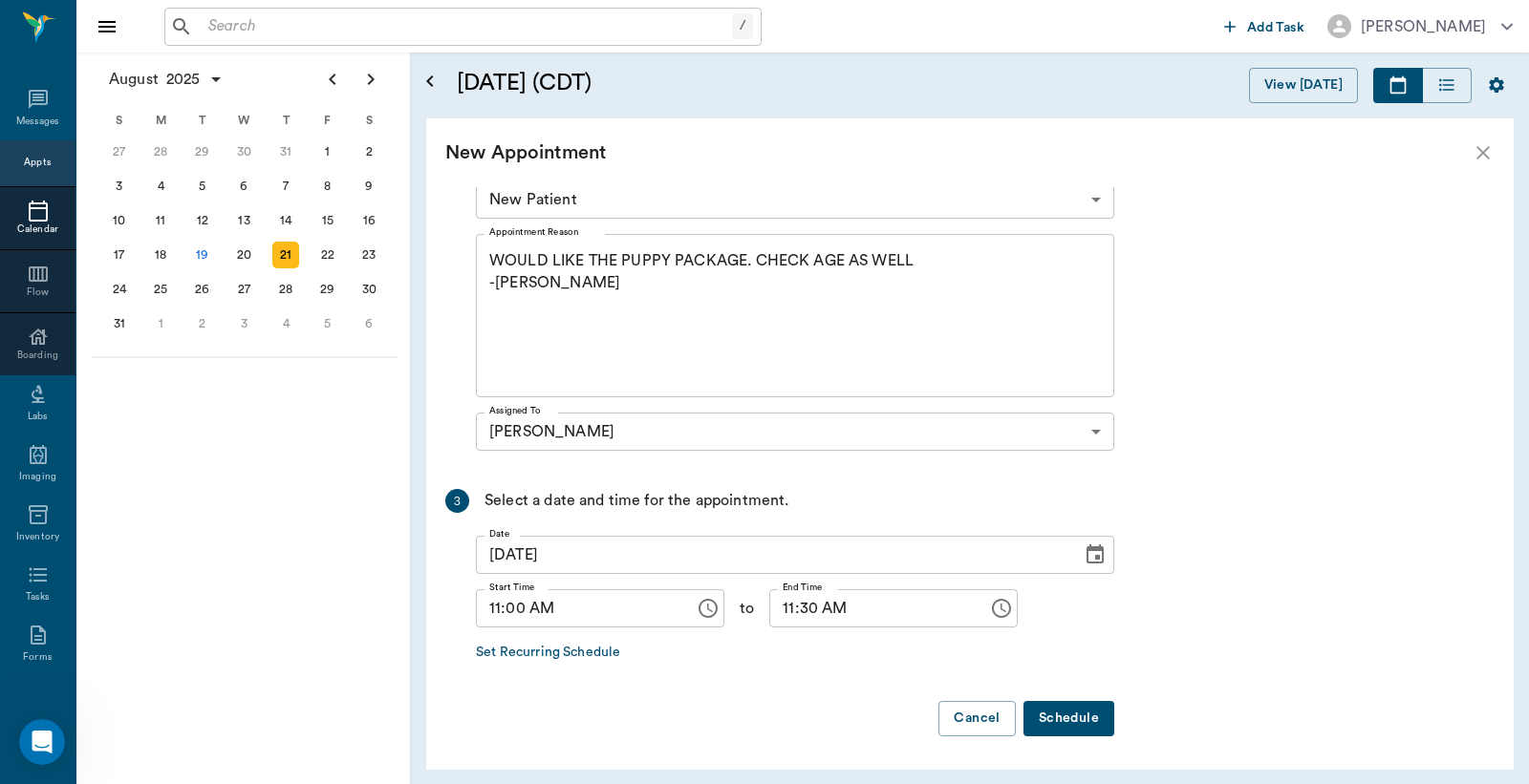
click at [1051, 719] on button "Schedule" at bounding box center [1068, 718] width 91 height 36
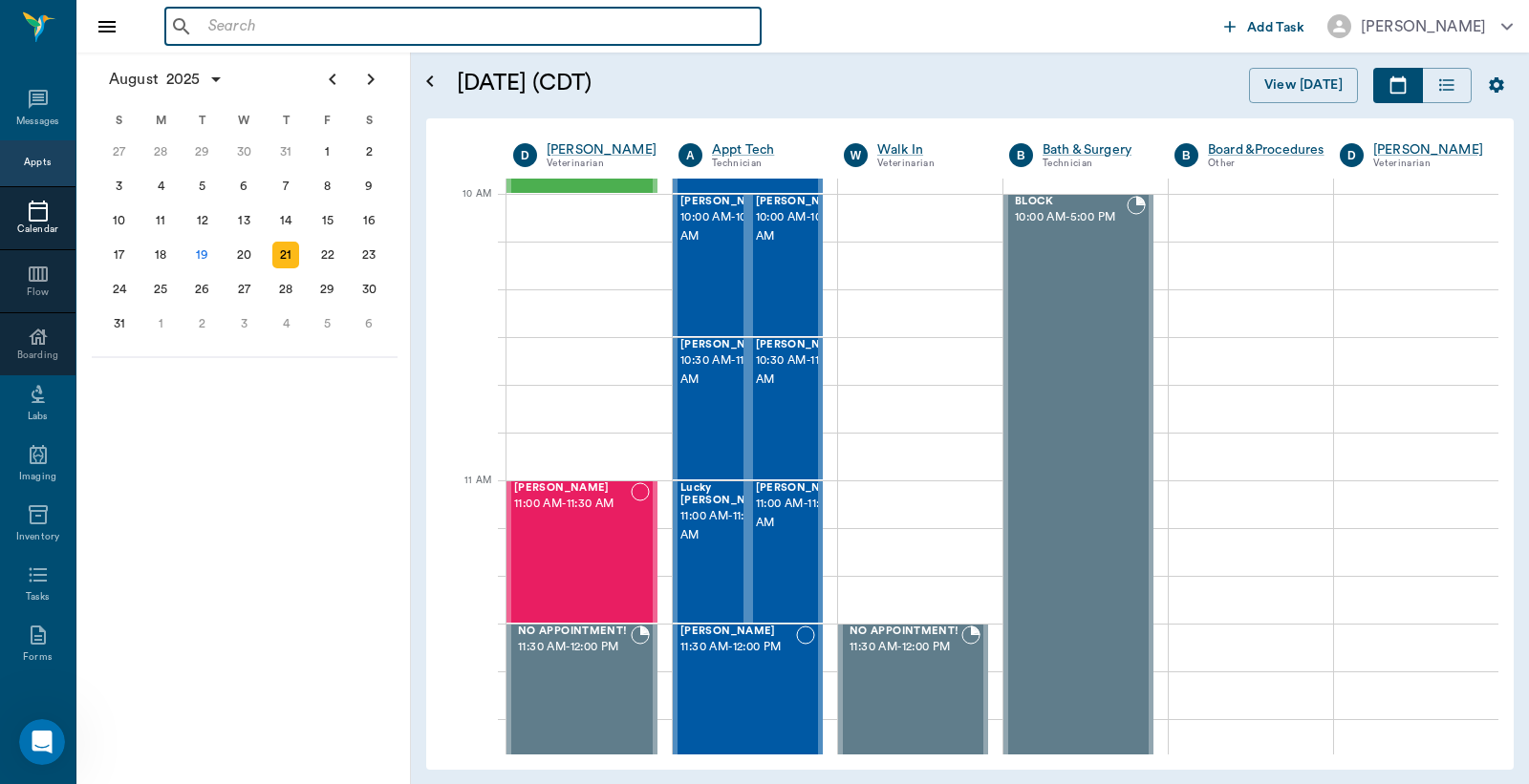
click at [398, 27] on input "text" at bounding box center [477, 27] width 552 height 27
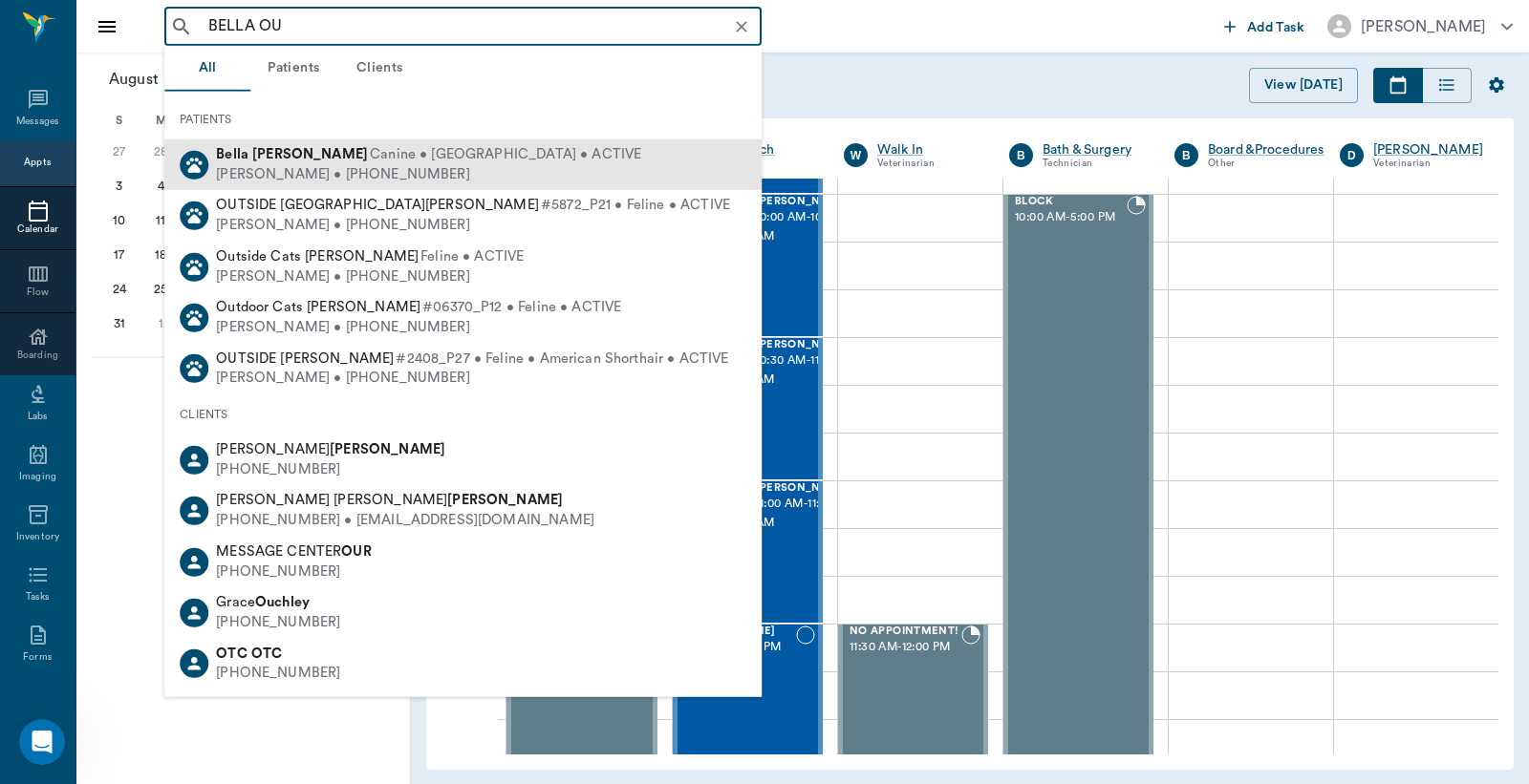
click at [377, 148] on span "Canine • Dachsund • ACTIVE" at bounding box center [505, 154] width 271 height 20
type input "BELLA OU"
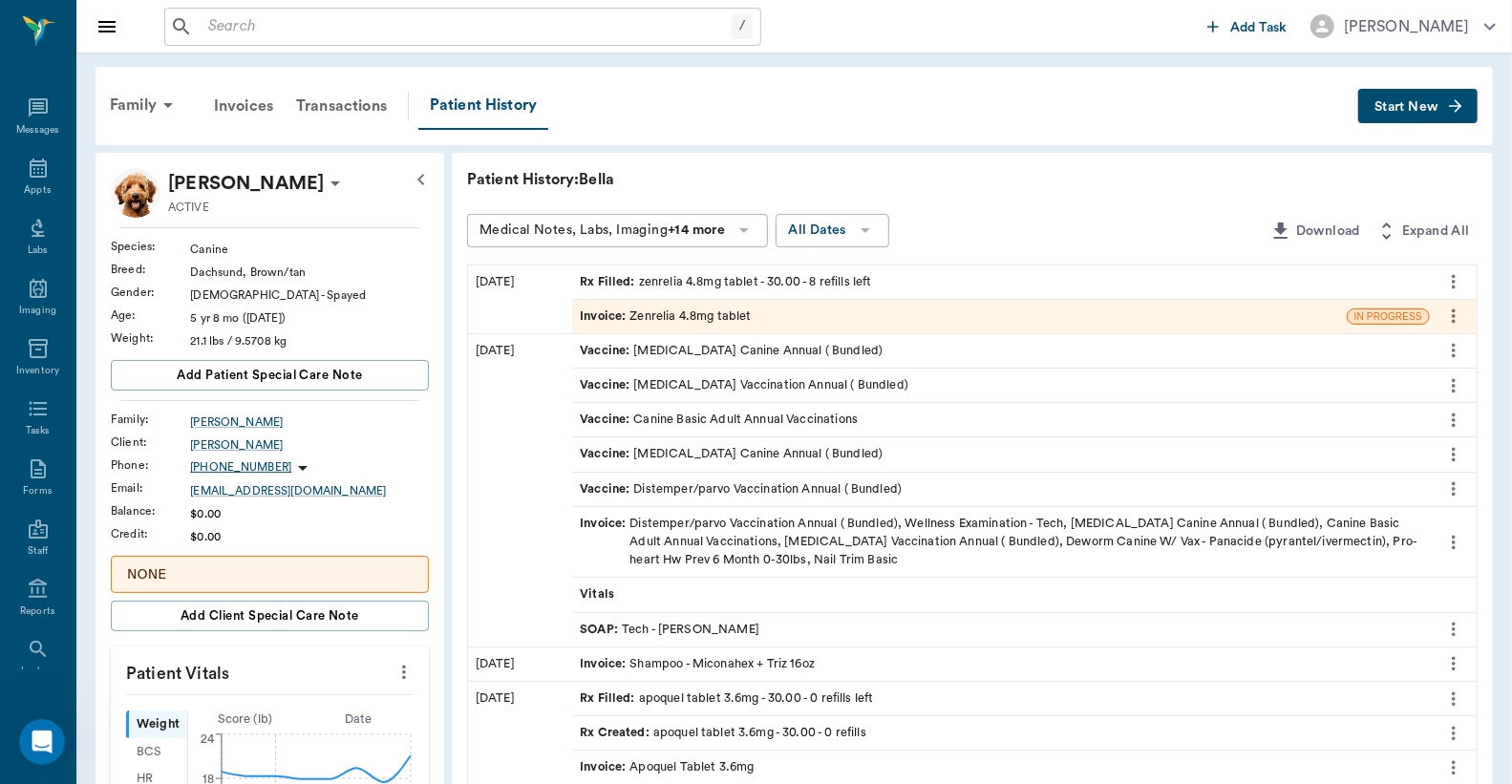
click at [629, 313] on div "Invoice : Zenrelia 4.8mg tablet" at bounding box center [664, 317] width 171 height 18
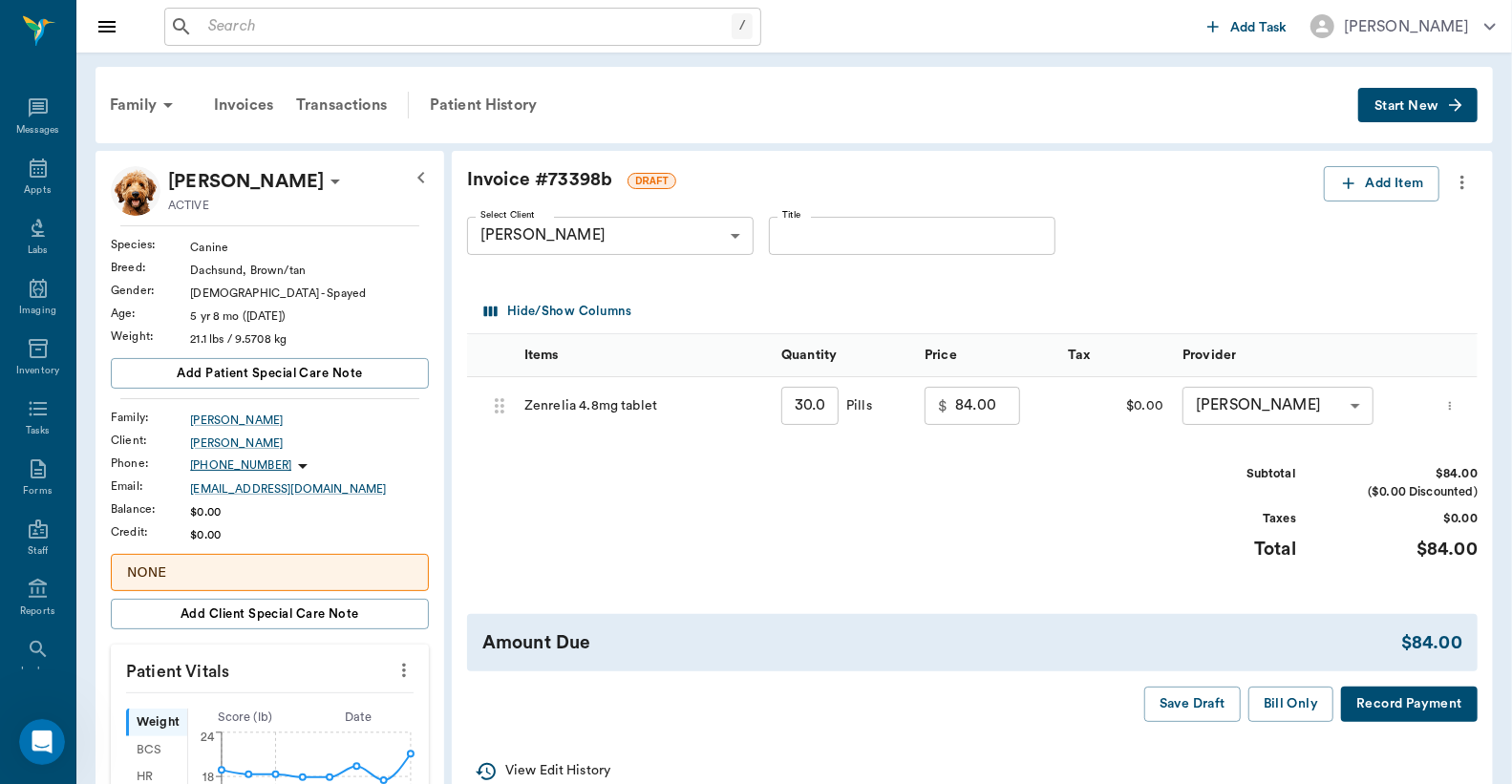
click at [1398, 714] on button "Record Payment" at bounding box center [1409, 704] width 136 height 36
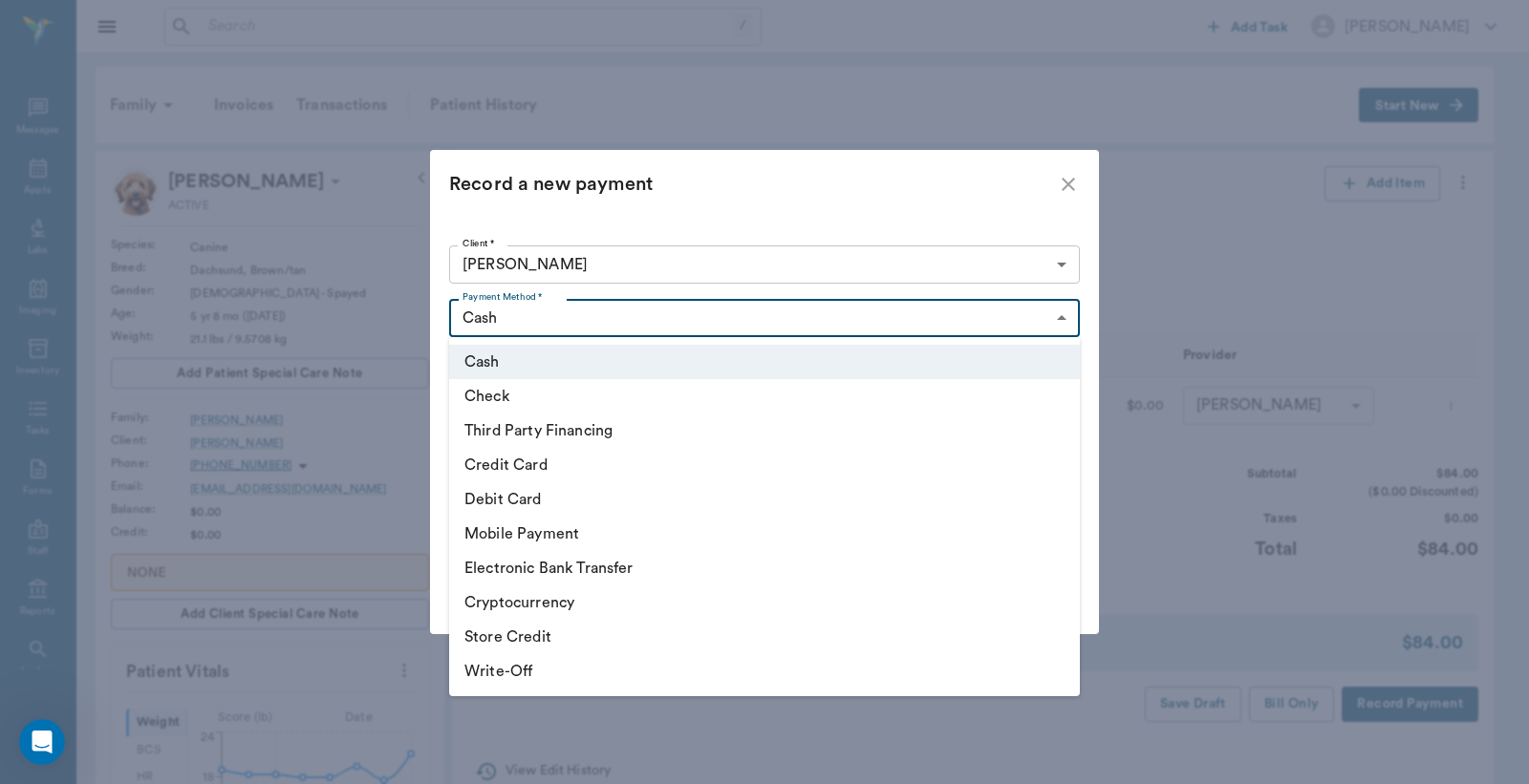
click at [580, 318] on body "/ ​ Add Task Dr. Bert Ellsworth Nectar Messages Appts Labs Imaging Inventory Ta…" at bounding box center [764, 770] width 1529 height 1539
click at [520, 457] on li "Credit Card" at bounding box center [764, 465] width 631 height 35
type input "CREDIT_CARD"
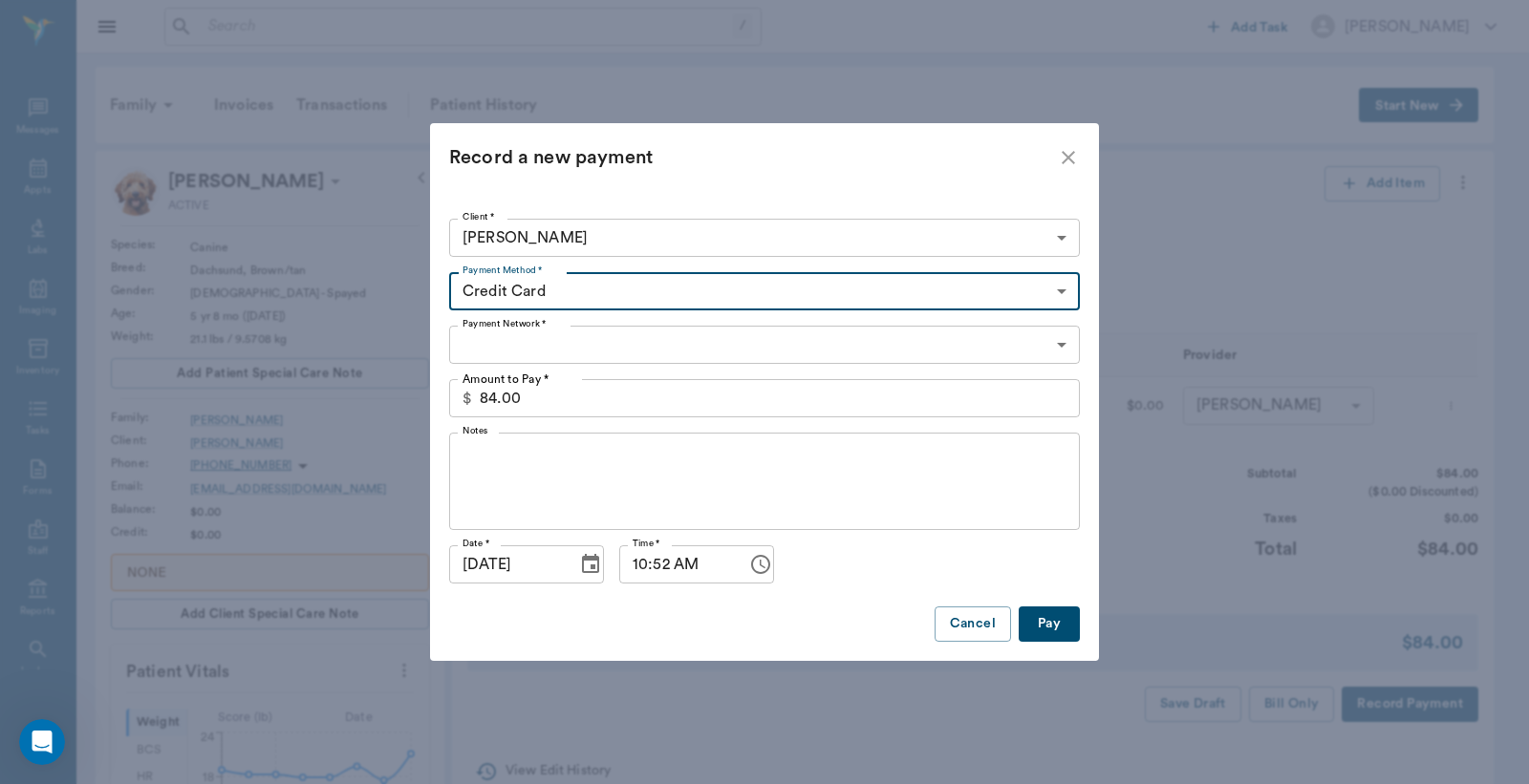
click at [568, 353] on body "/ ​ Add Task Dr. Bert Ellsworth Nectar Messages Appts Labs Imaging Inventory Ta…" at bounding box center [764, 770] width 1529 height 1539
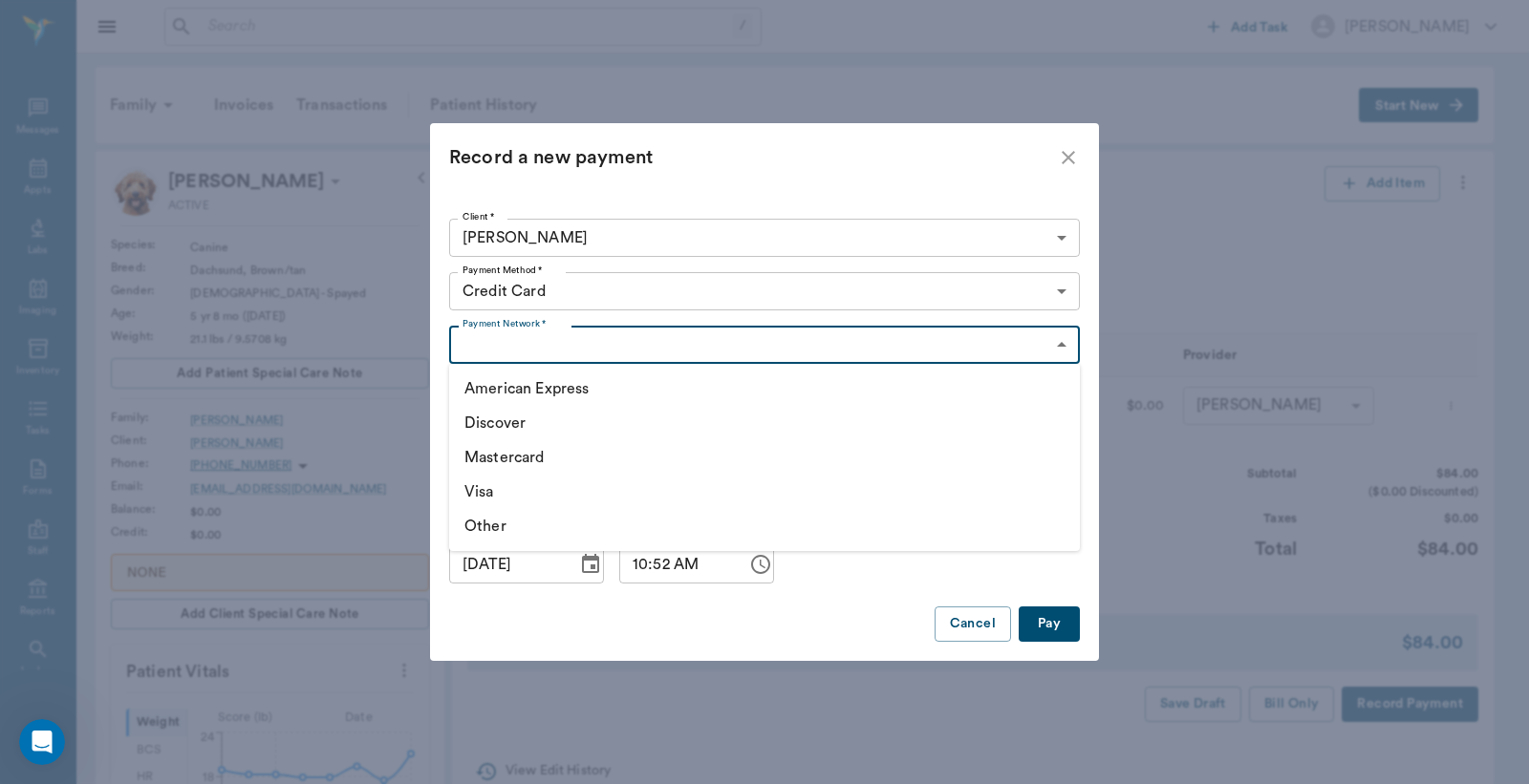
click at [508, 491] on li "Visa" at bounding box center [764, 492] width 631 height 35
type input "VISA"
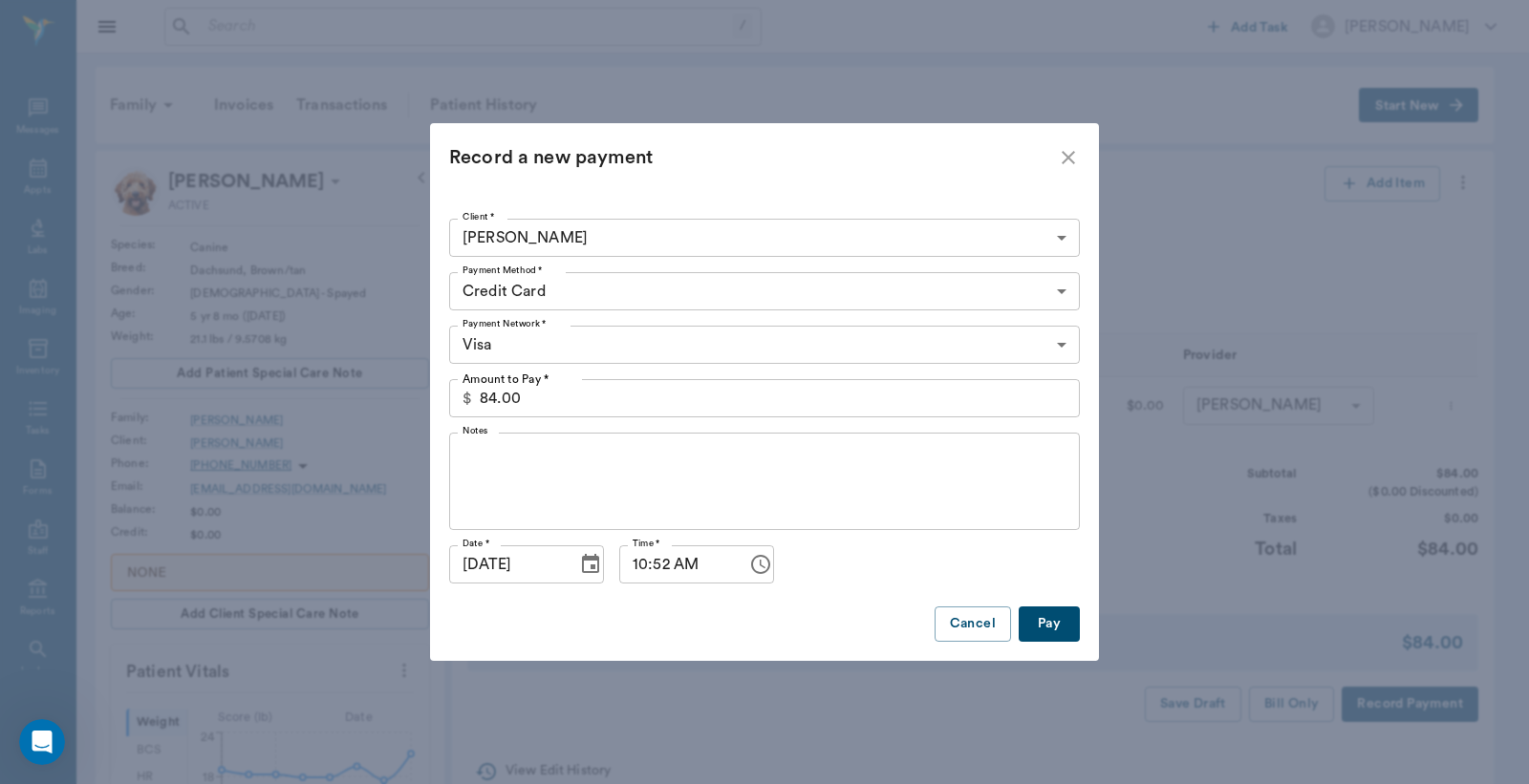
click at [1044, 612] on button "Pay" at bounding box center [1048, 624] width 61 height 36
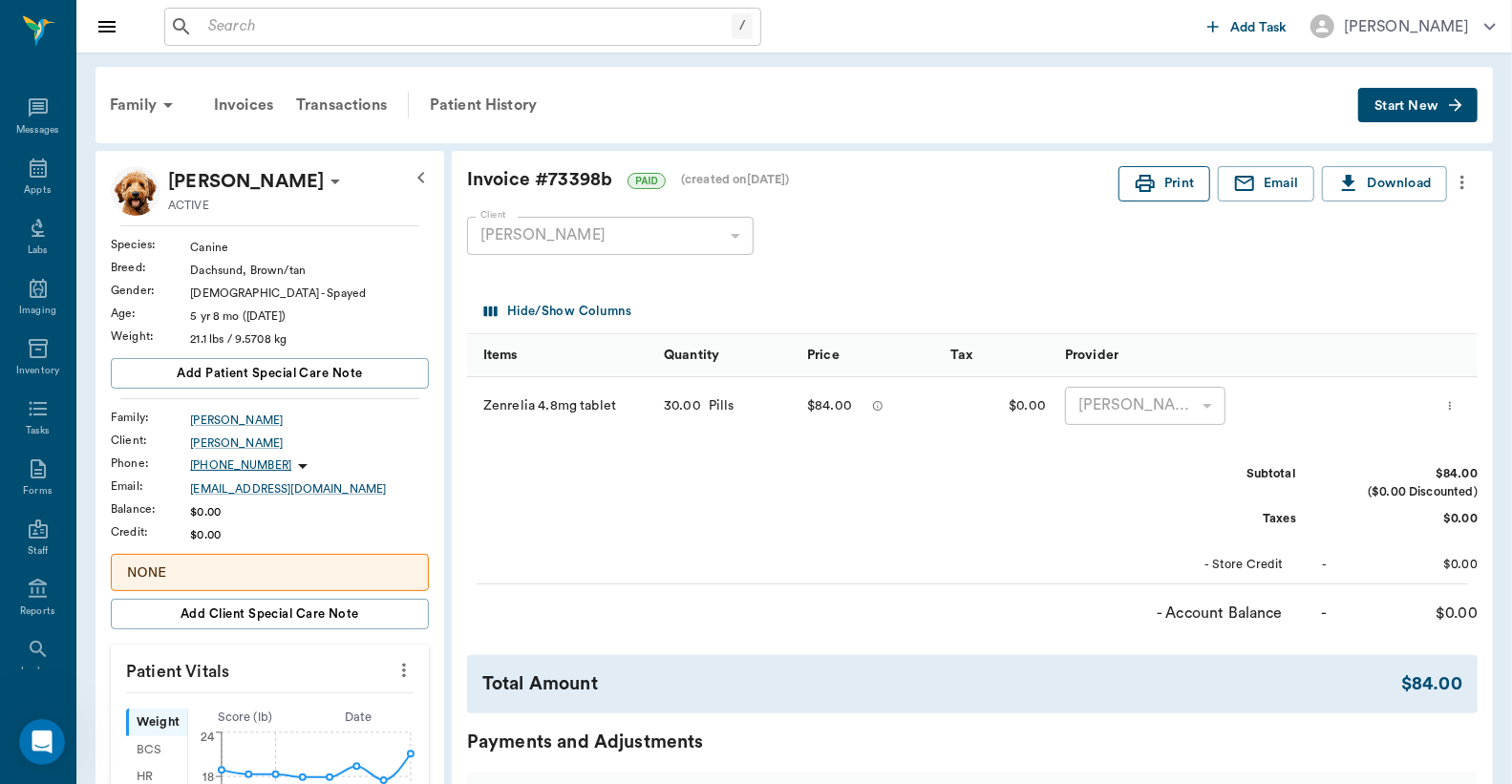
click at [1191, 188] on button "Print" at bounding box center [1163, 183] width 92 height 36
click at [37, 162] on icon at bounding box center [39, 168] width 17 height 19
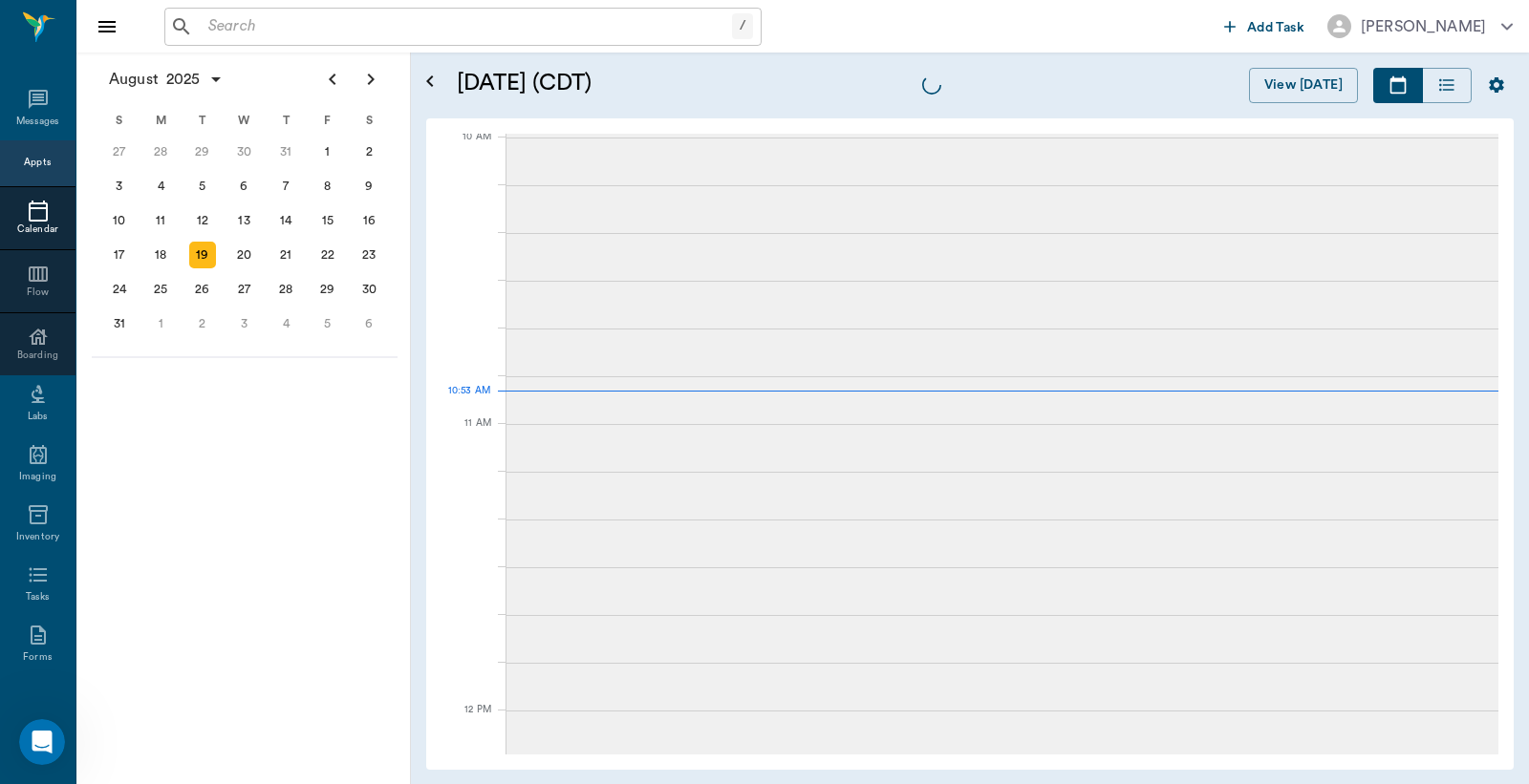
scroll to position [575, 0]
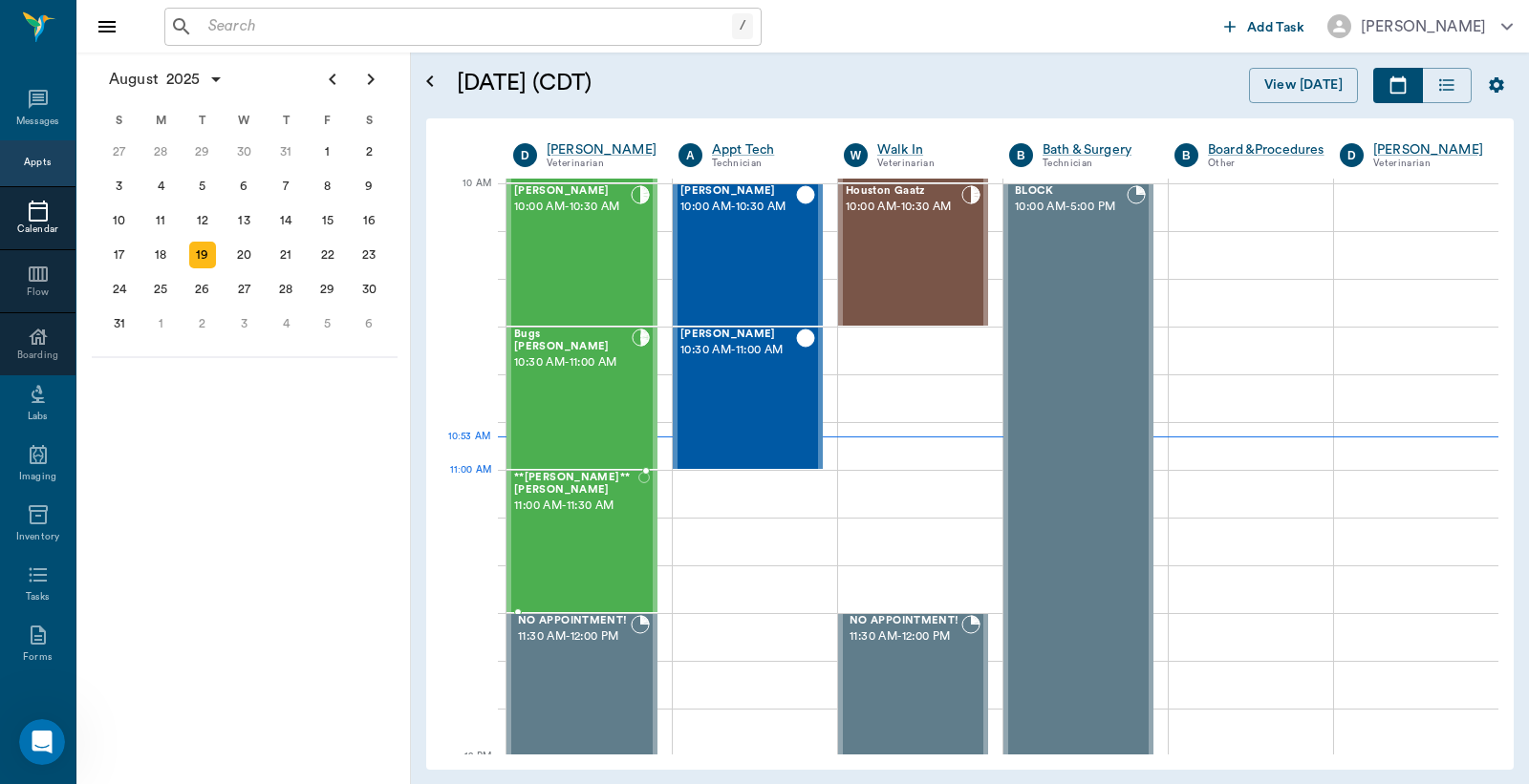
click at [604, 500] on span "11:00 AM - 11:30 AM" at bounding box center [576, 506] width 125 height 19
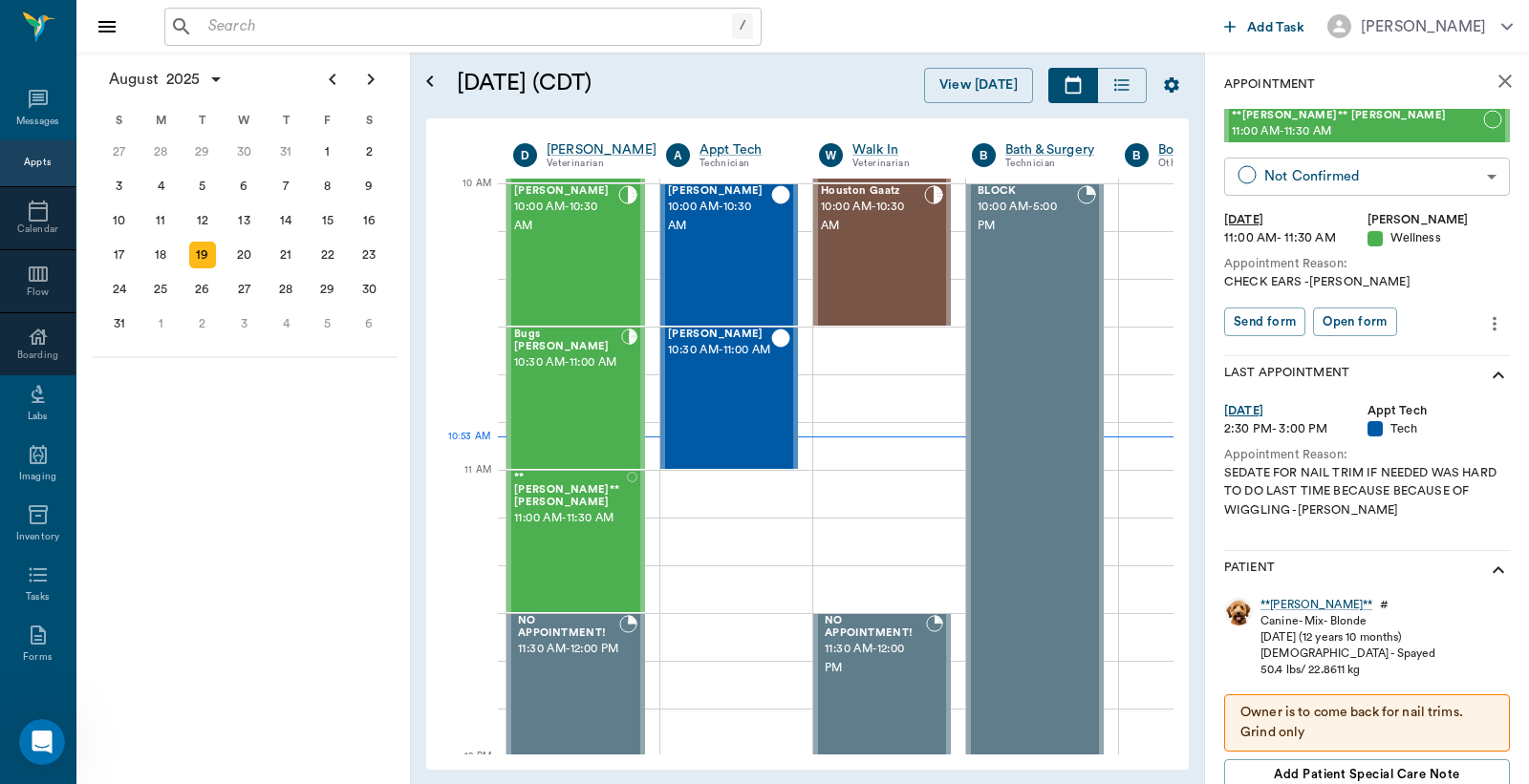
click at [1364, 192] on body "/ ​ Add Task Dr. Bert Ellsworth Nectar Messages Appts Calendar Flow Boarding La…" at bounding box center [764, 392] width 1529 height 784
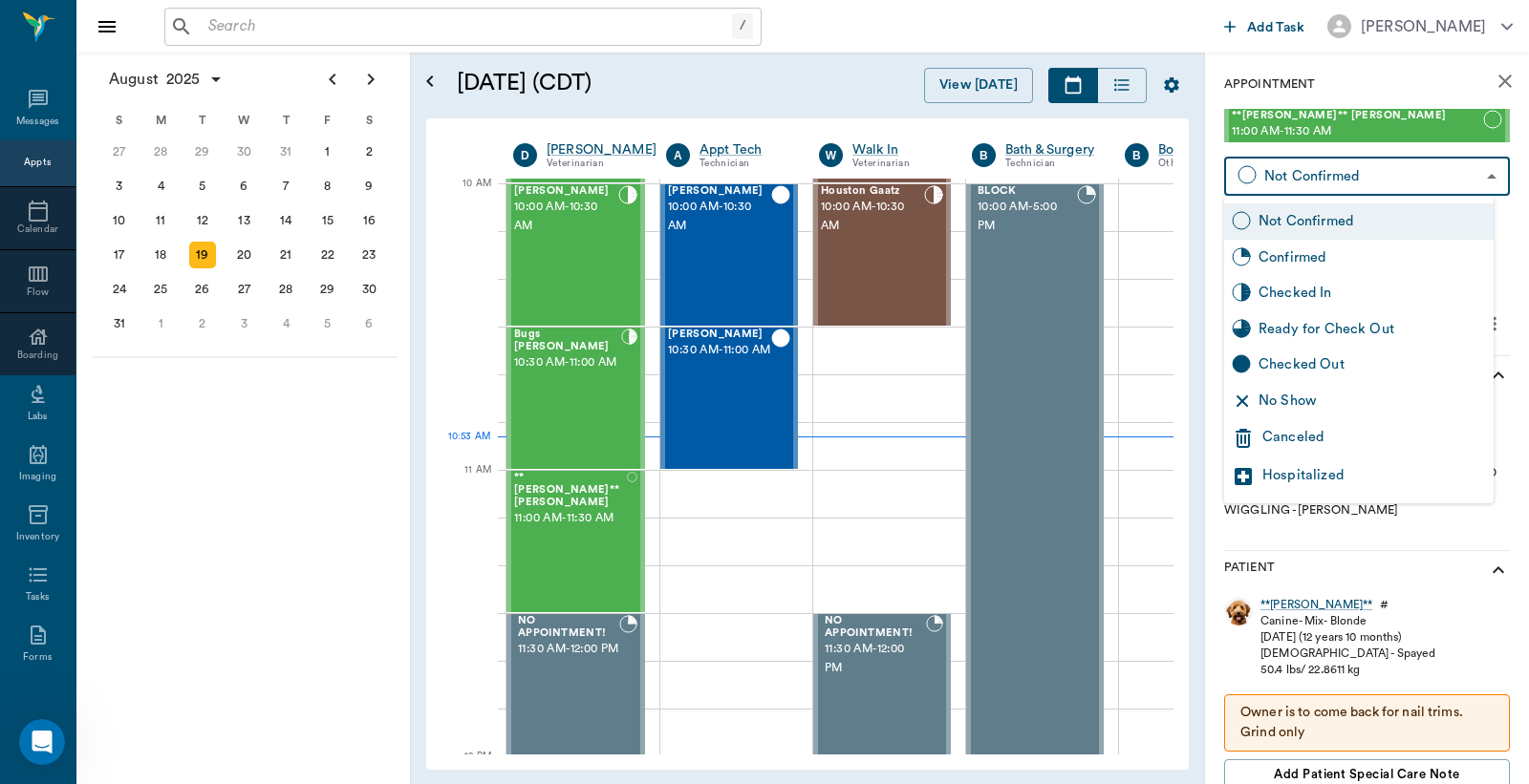
click at [1311, 280] on div "Checked In" at bounding box center [1358, 294] width 269 height 37
type input "CHECKED_IN"
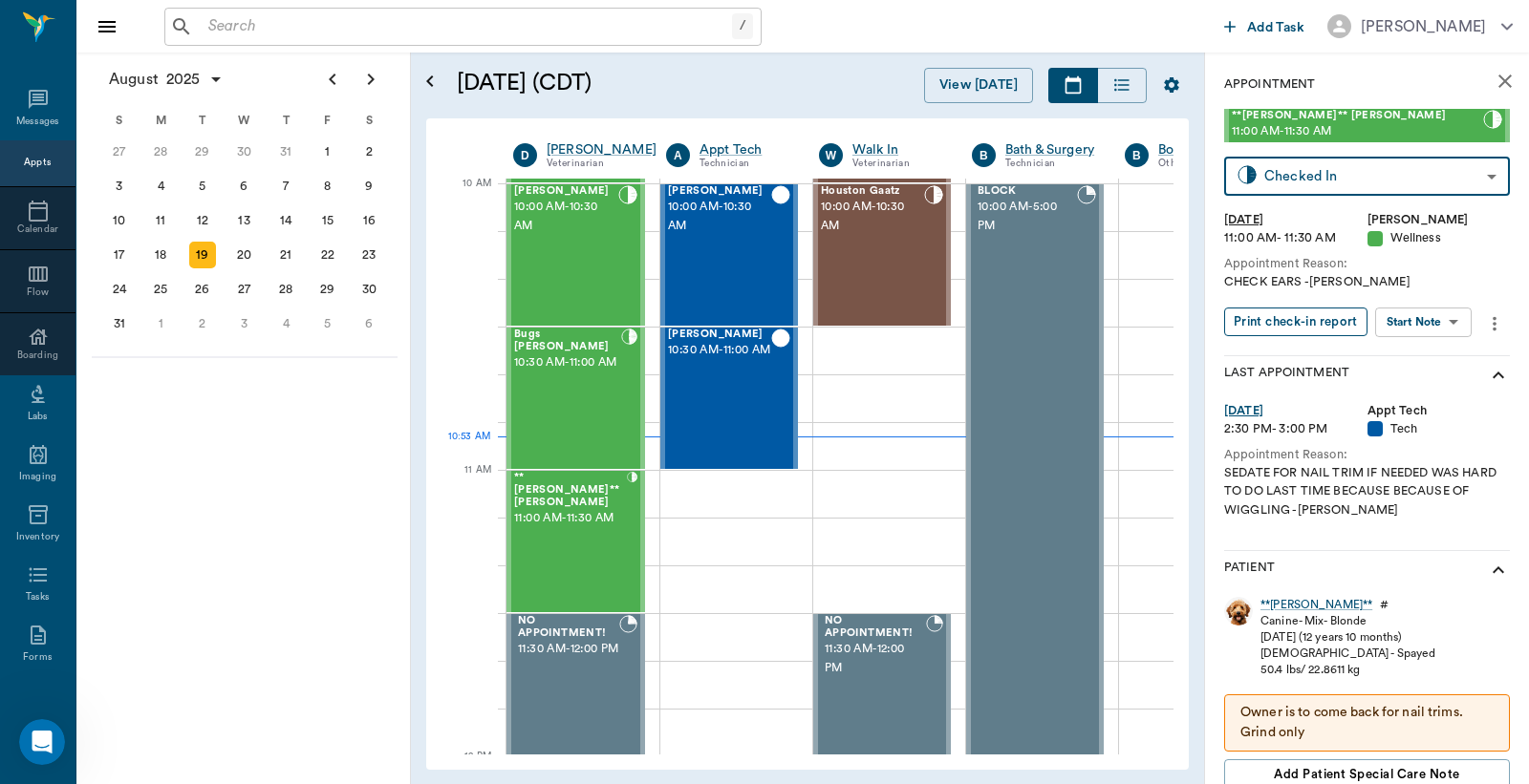
click at [1282, 315] on button "Print check-in report" at bounding box center [1295, 322] width 143 height 30
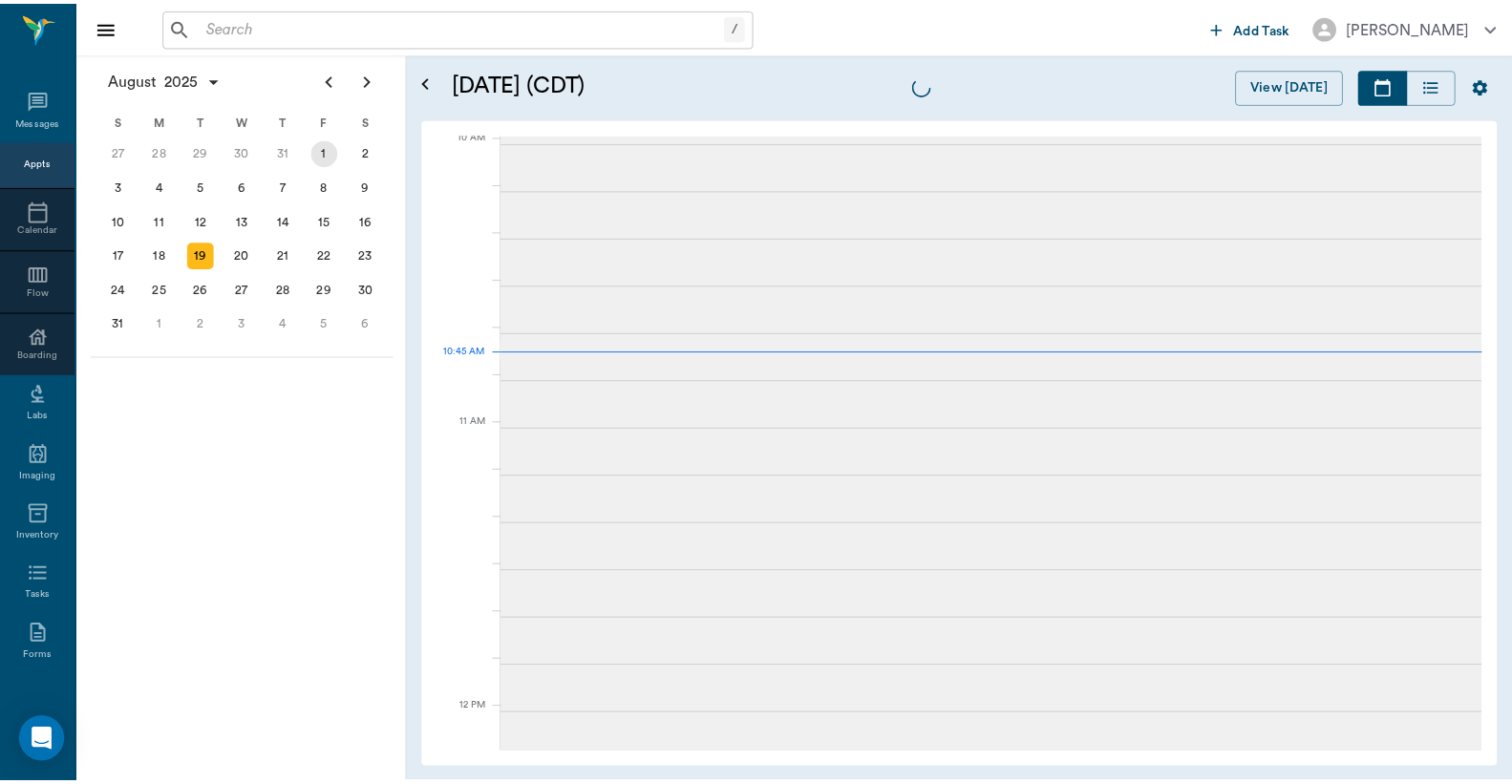
scroll to position [577, 0]
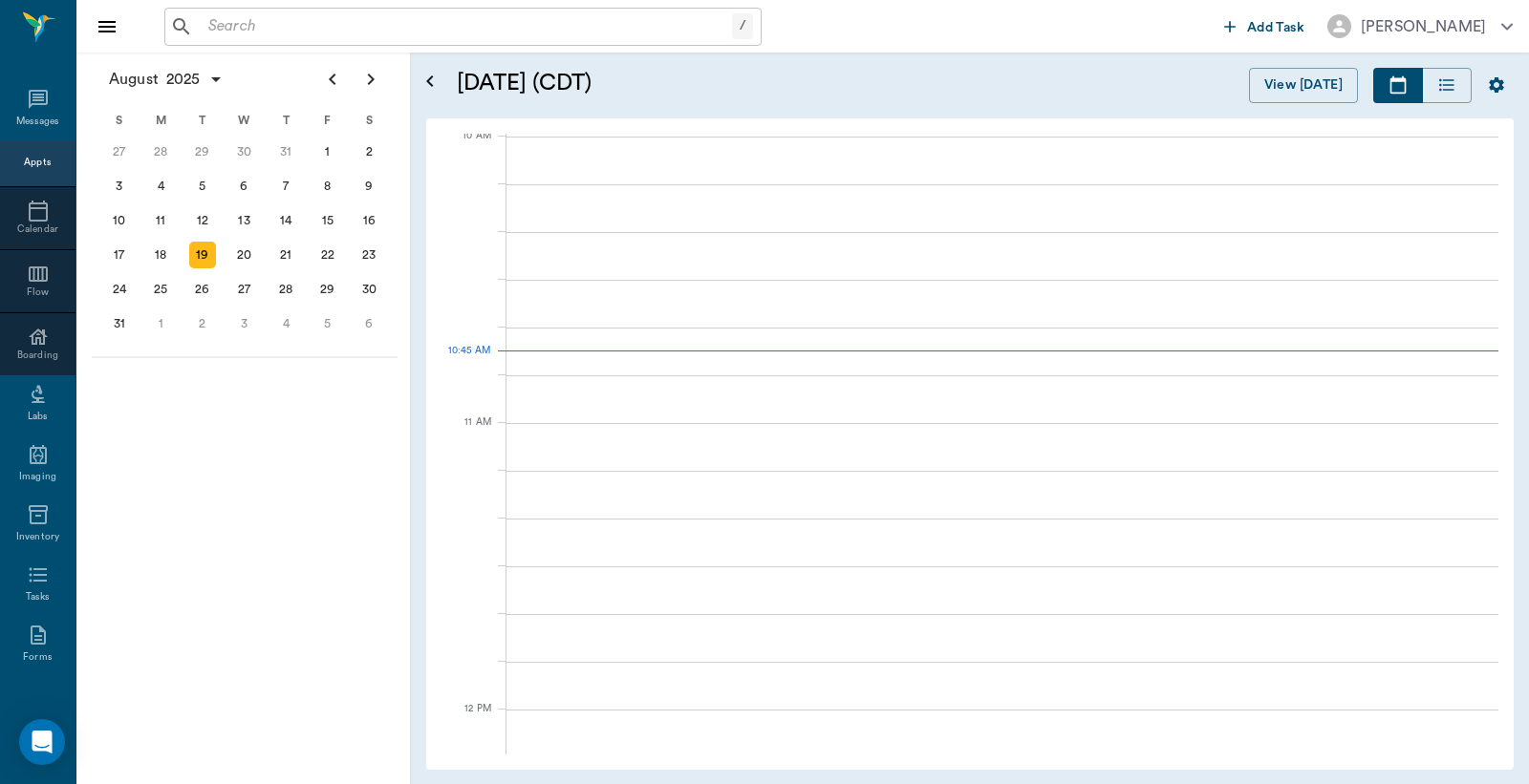
click at [316, 24] on input "text" at bounding box center [467, 27] width 531 height 27
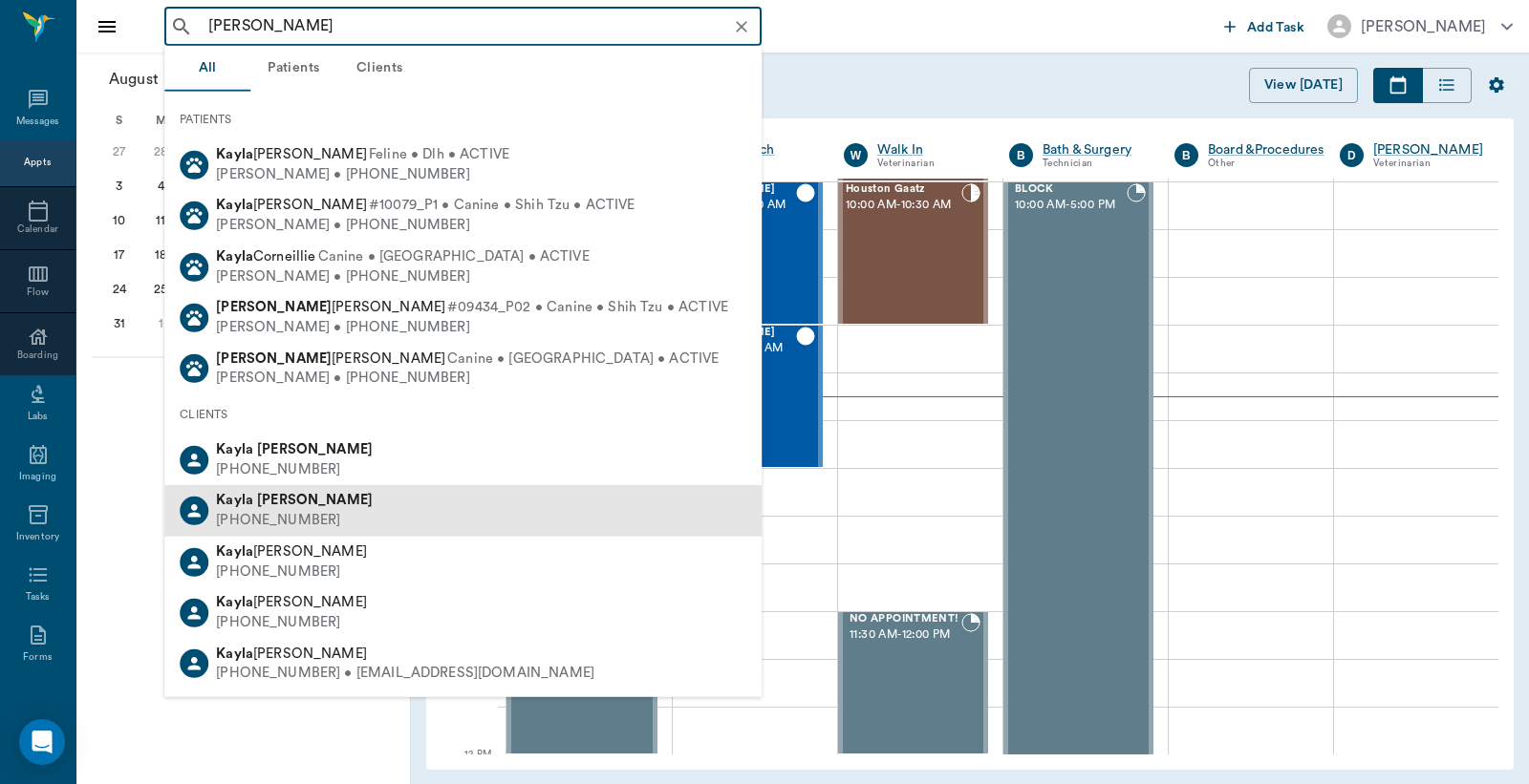
click at [248, 506] on b "Kayla" at bounding box center [235, 499] width 38 height 14
type input "kayla kell"
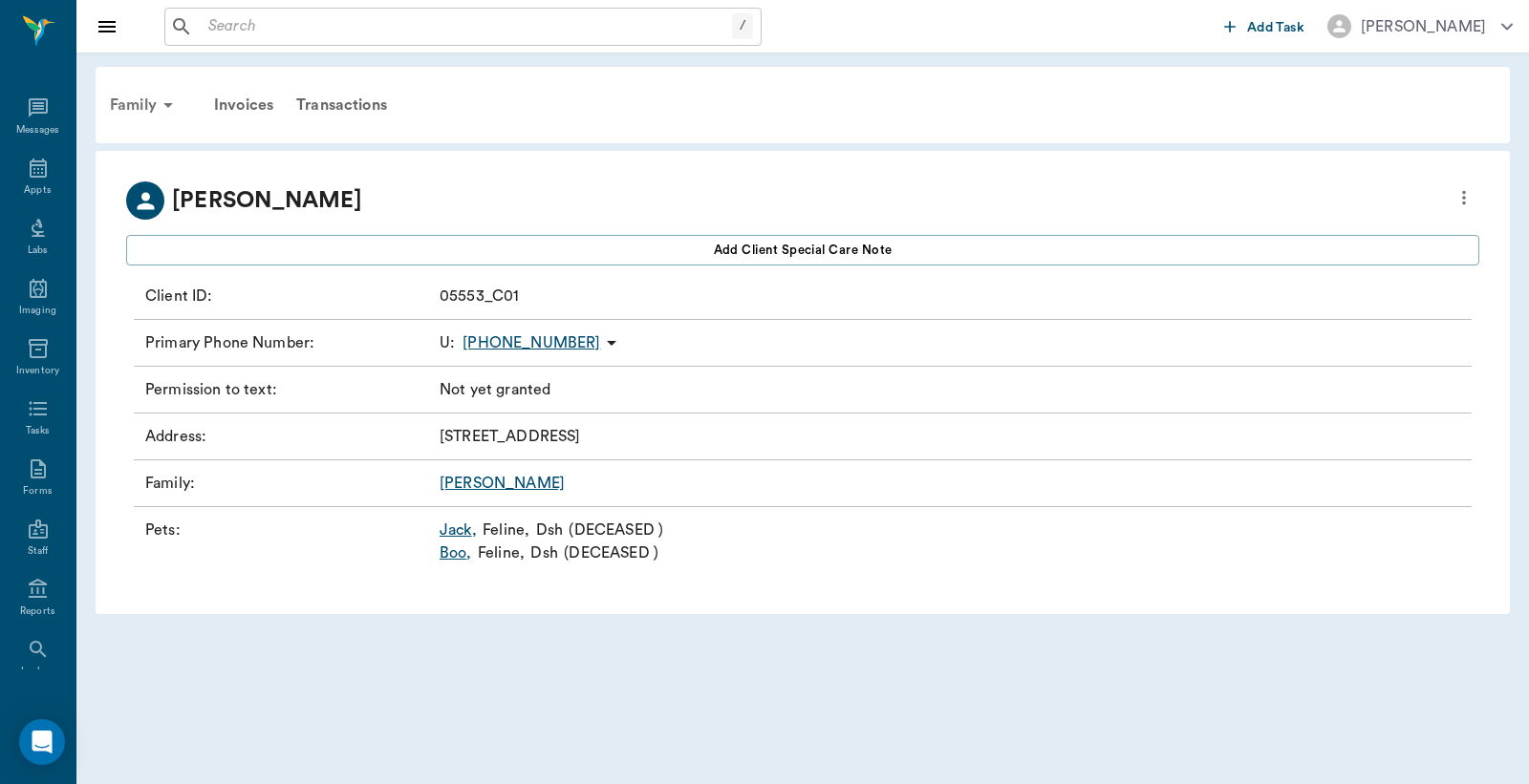
click at [128, 97] on div "Family" at bounding box center [145, 104] width 93 height 45
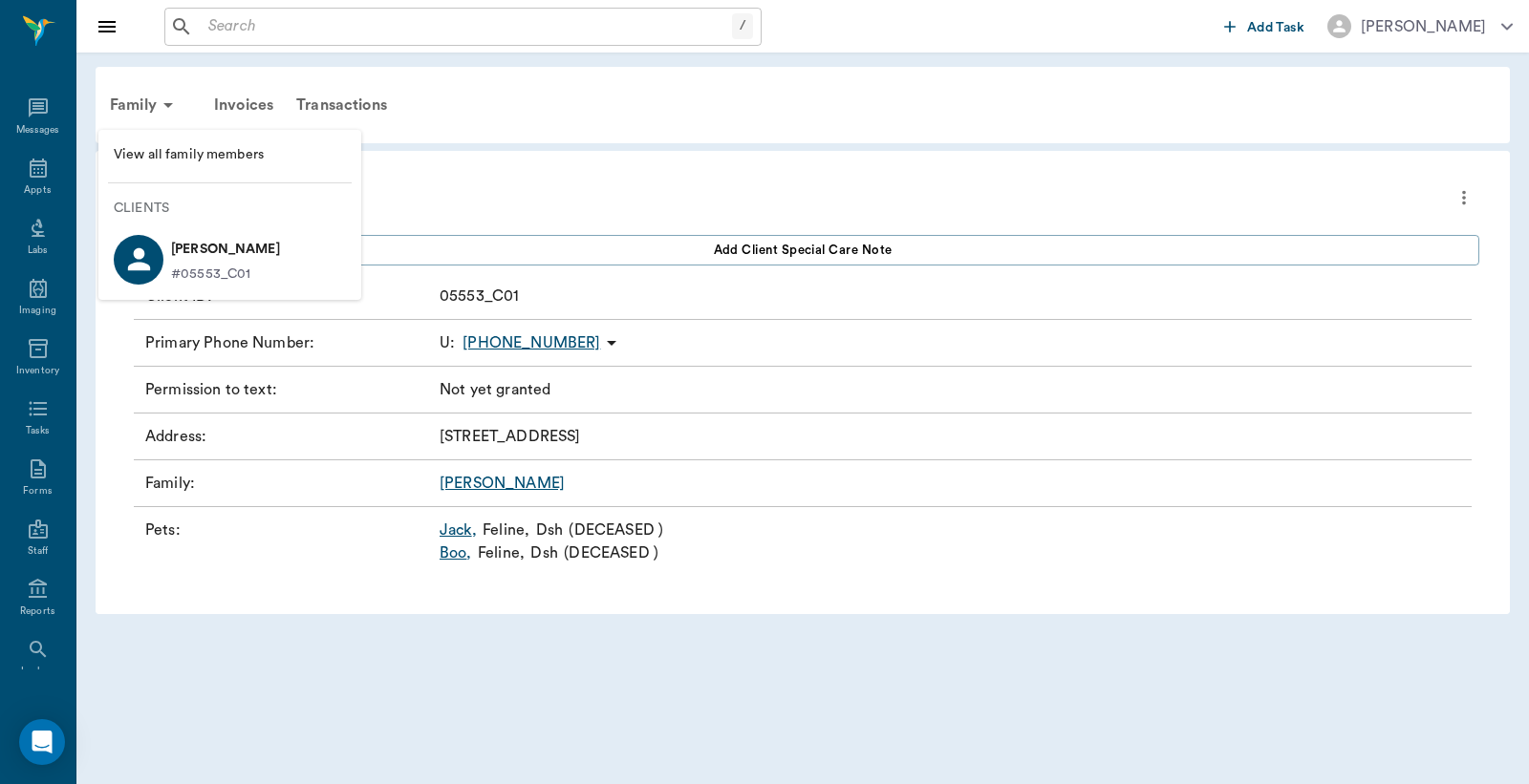
click at [157, 151] on span "View all family members" at bounding box center [230, 154] width 232 height 20
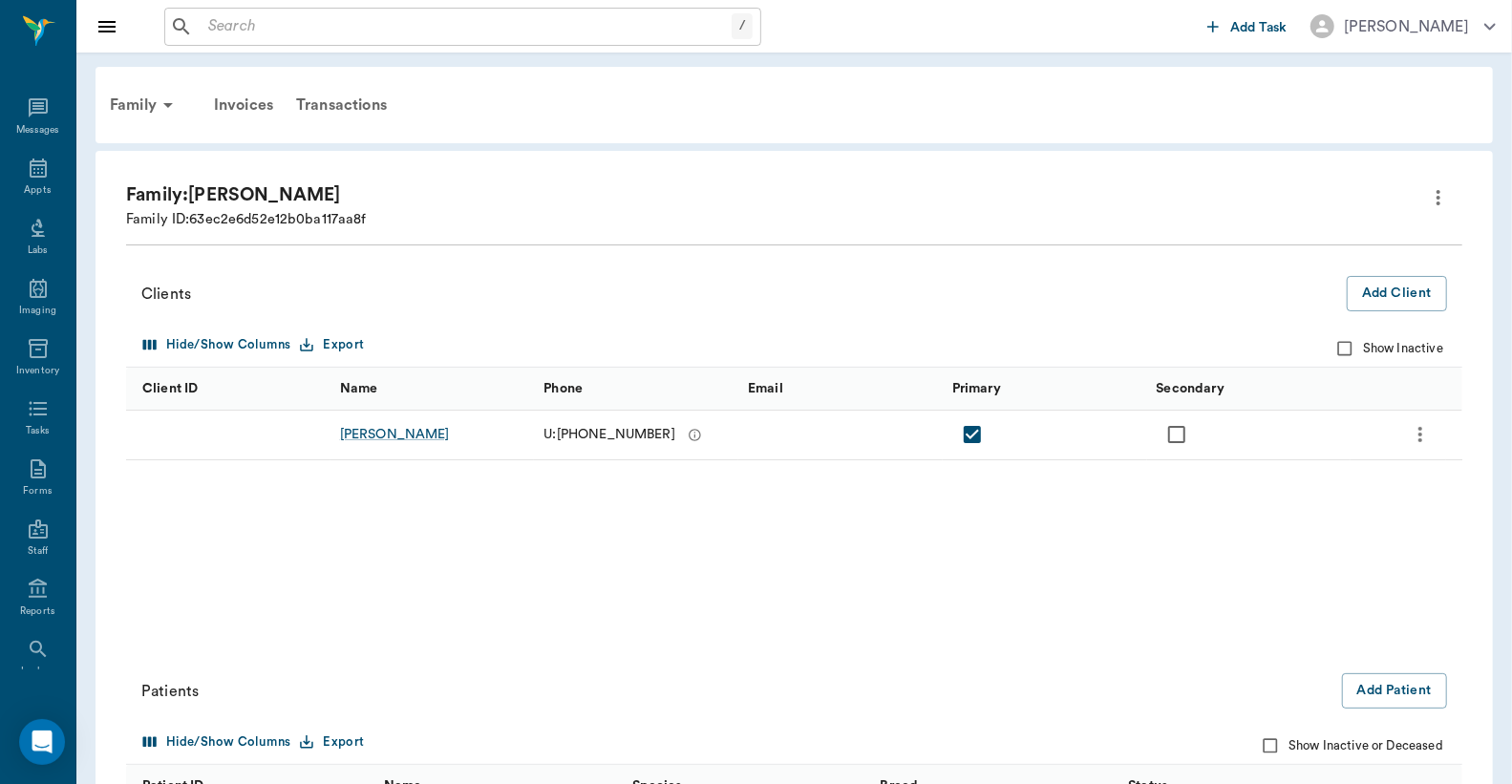
click at [1444, 198] on icon "more" at bounding box center [1439, 198] width 23 height 23
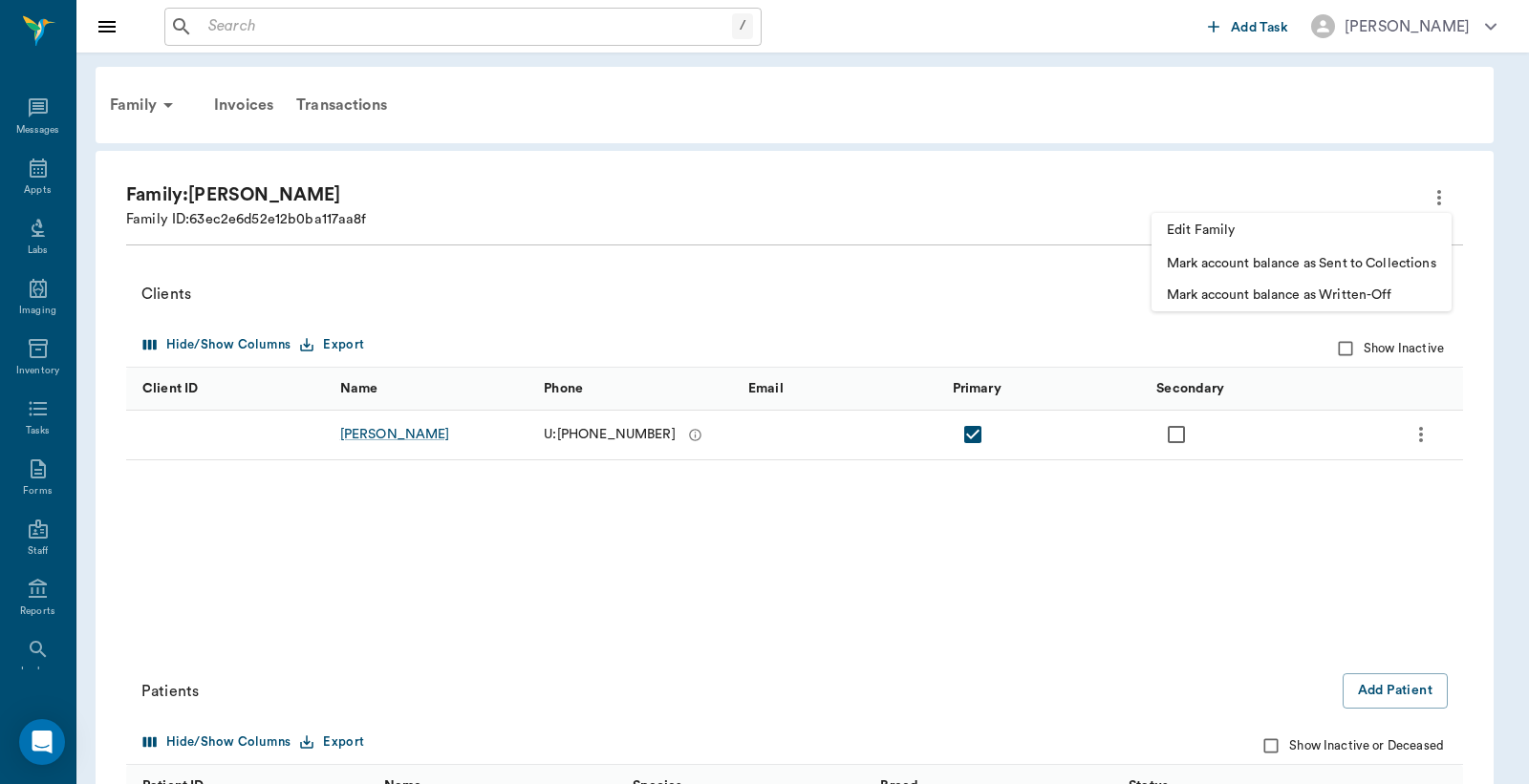
click at [1192, 217] on li "Edit Family" at bounding box center [1301, 231] width 300 height 36
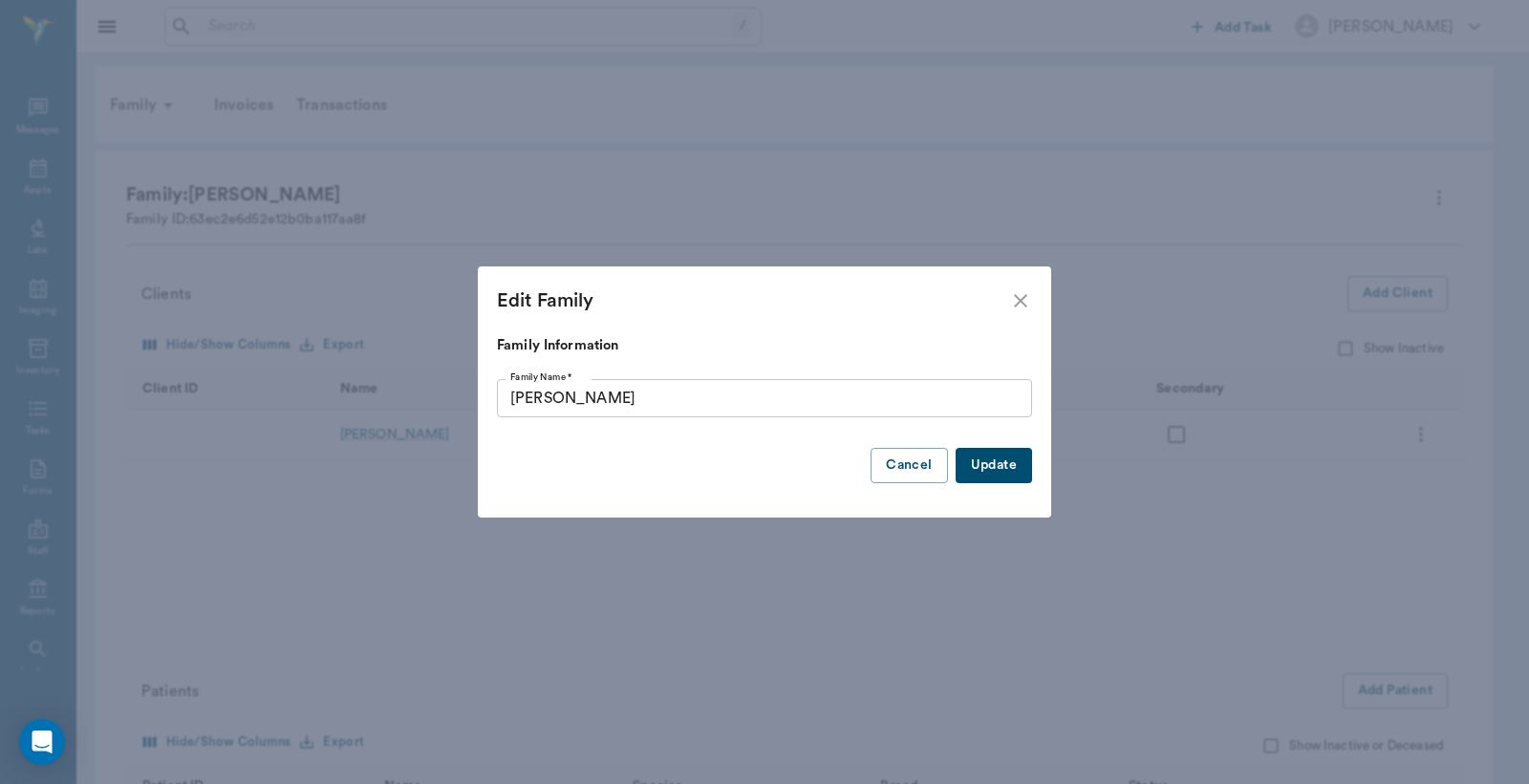
click at [1004, 201] on div "Edit Family Family Information Family Name * Kelley Family Name * Update Cancel" at bounding box center [764, 392] width 1529 height 784
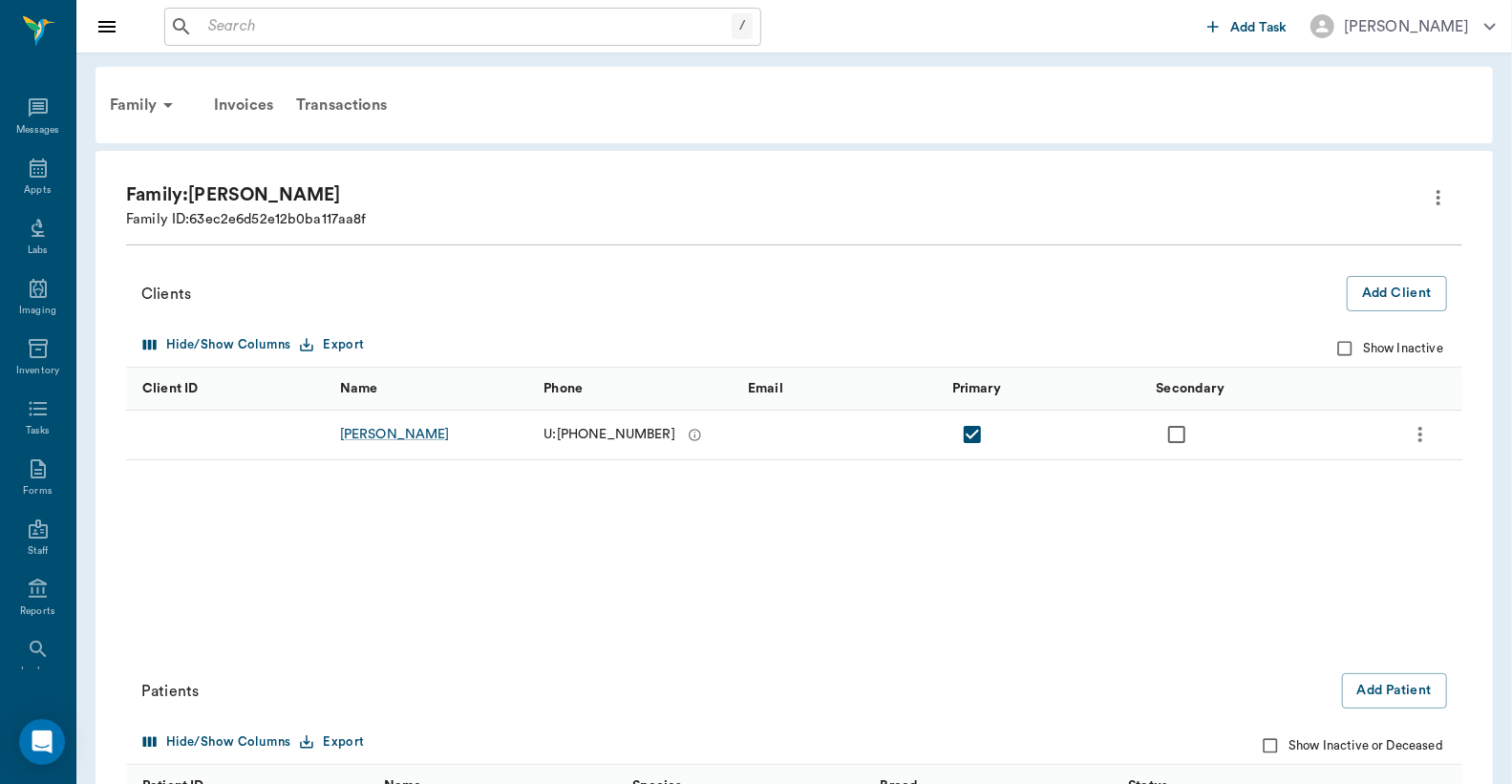
click at [1407, 431] on button "more" at bounding box center [1420, 434] width 33 height 33
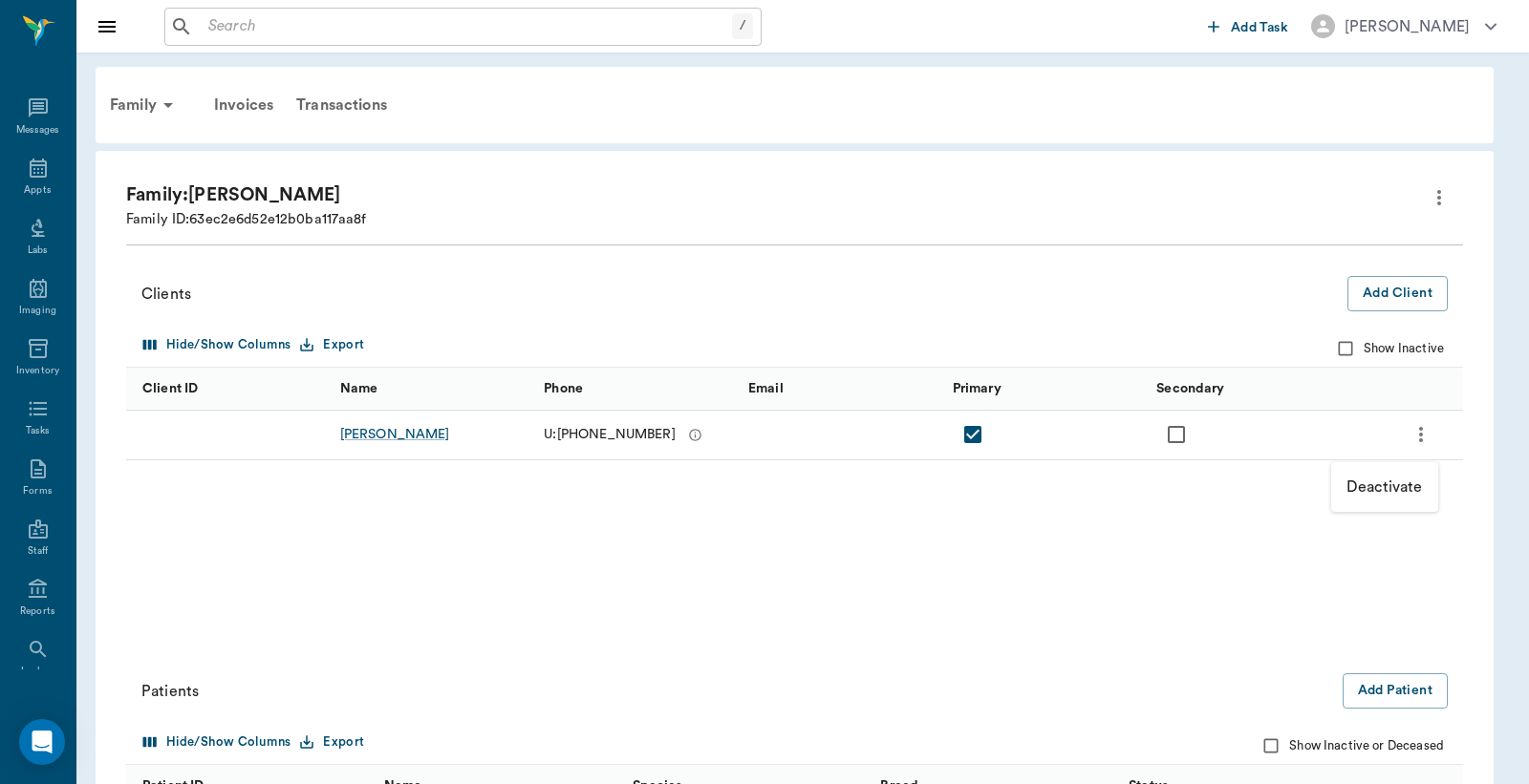
click at [1360, 483] on p "Deactivate" at bounding box center [1384, 488] width 76 height 23
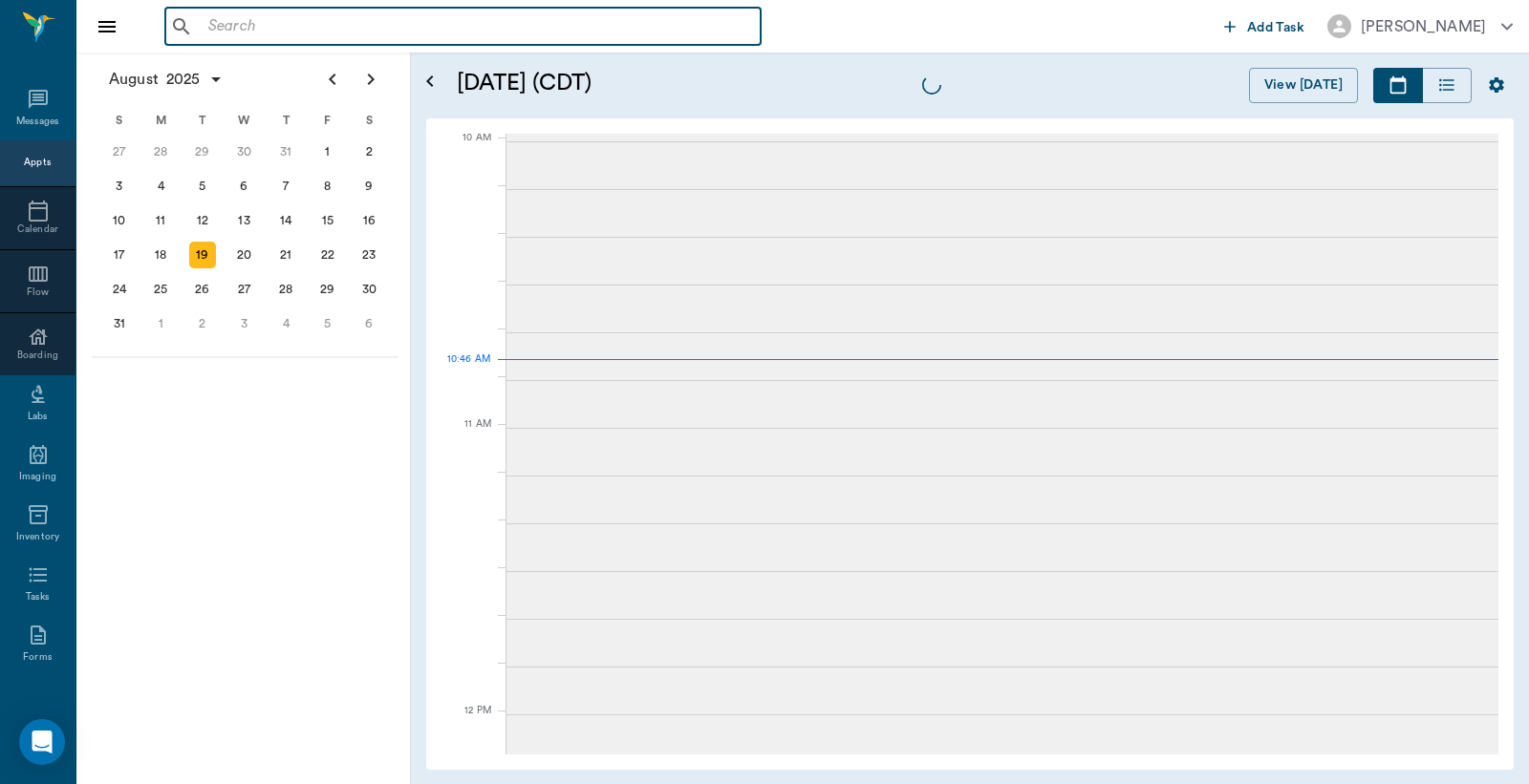
scroll to position [574, 0]
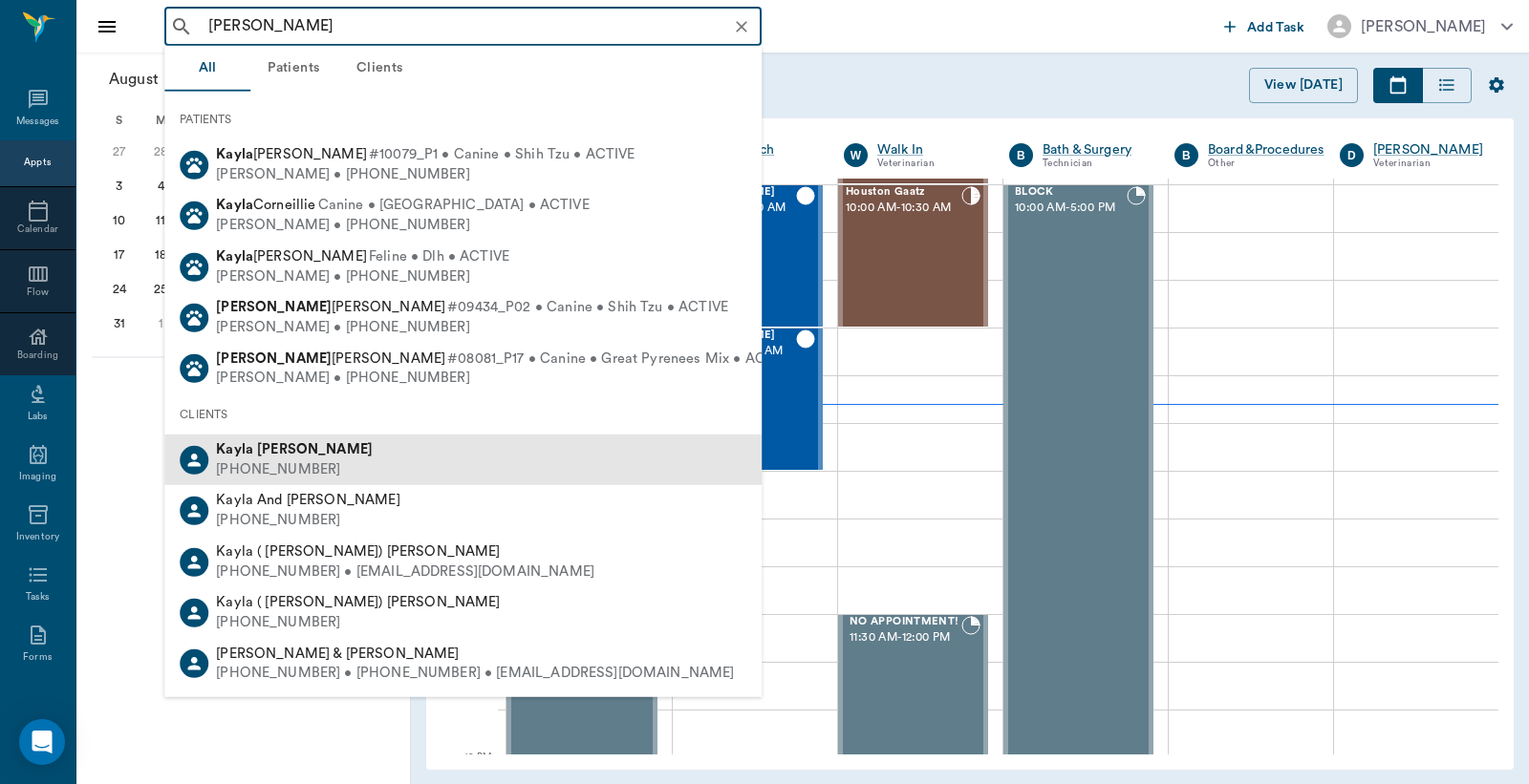
click at [254, 470] on div "[PHONE_NUMBER]" at bounding box center [295, 470] width 156 height 20
type input "[PERSON_NAME]"
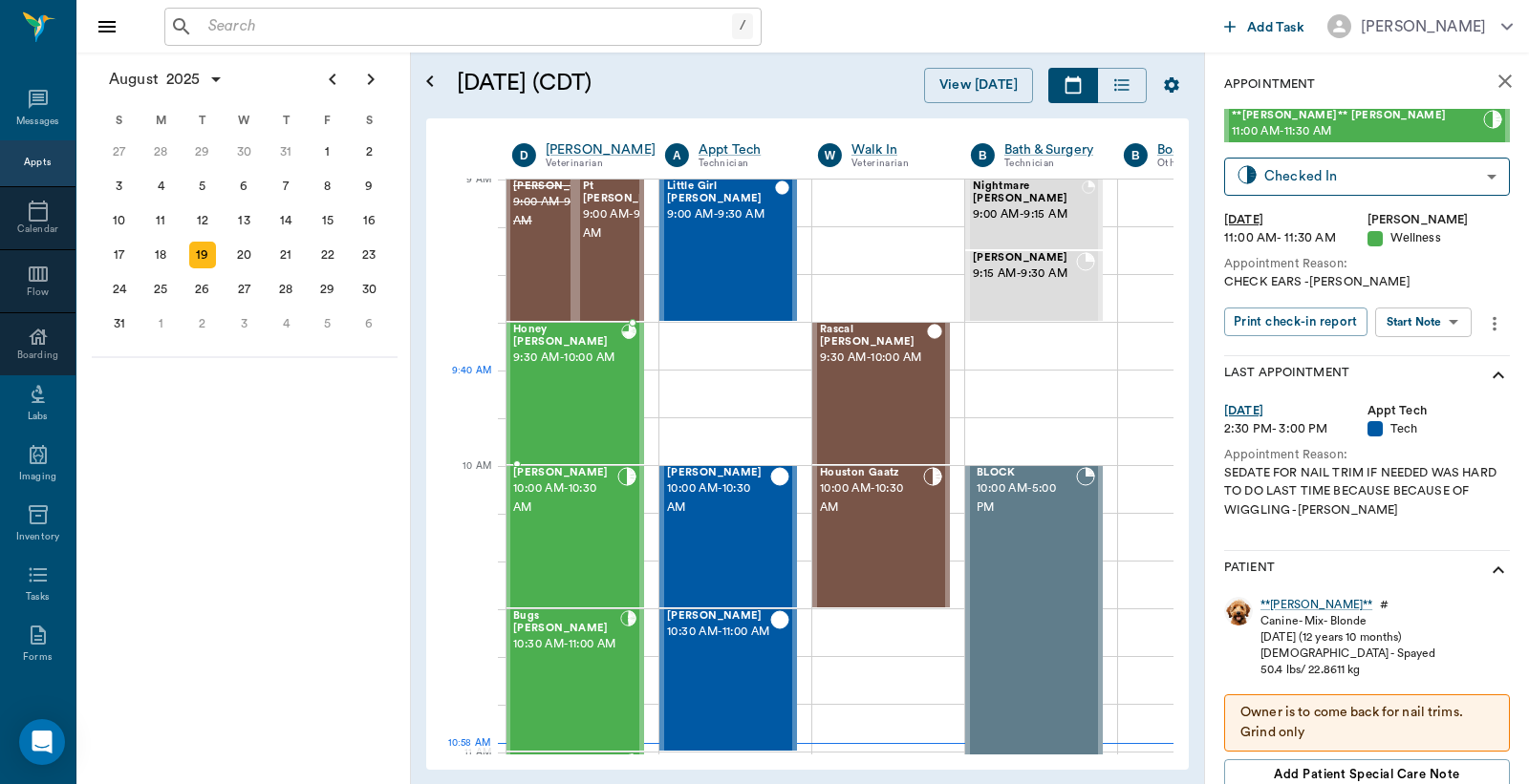
scroll to position [293, 1]
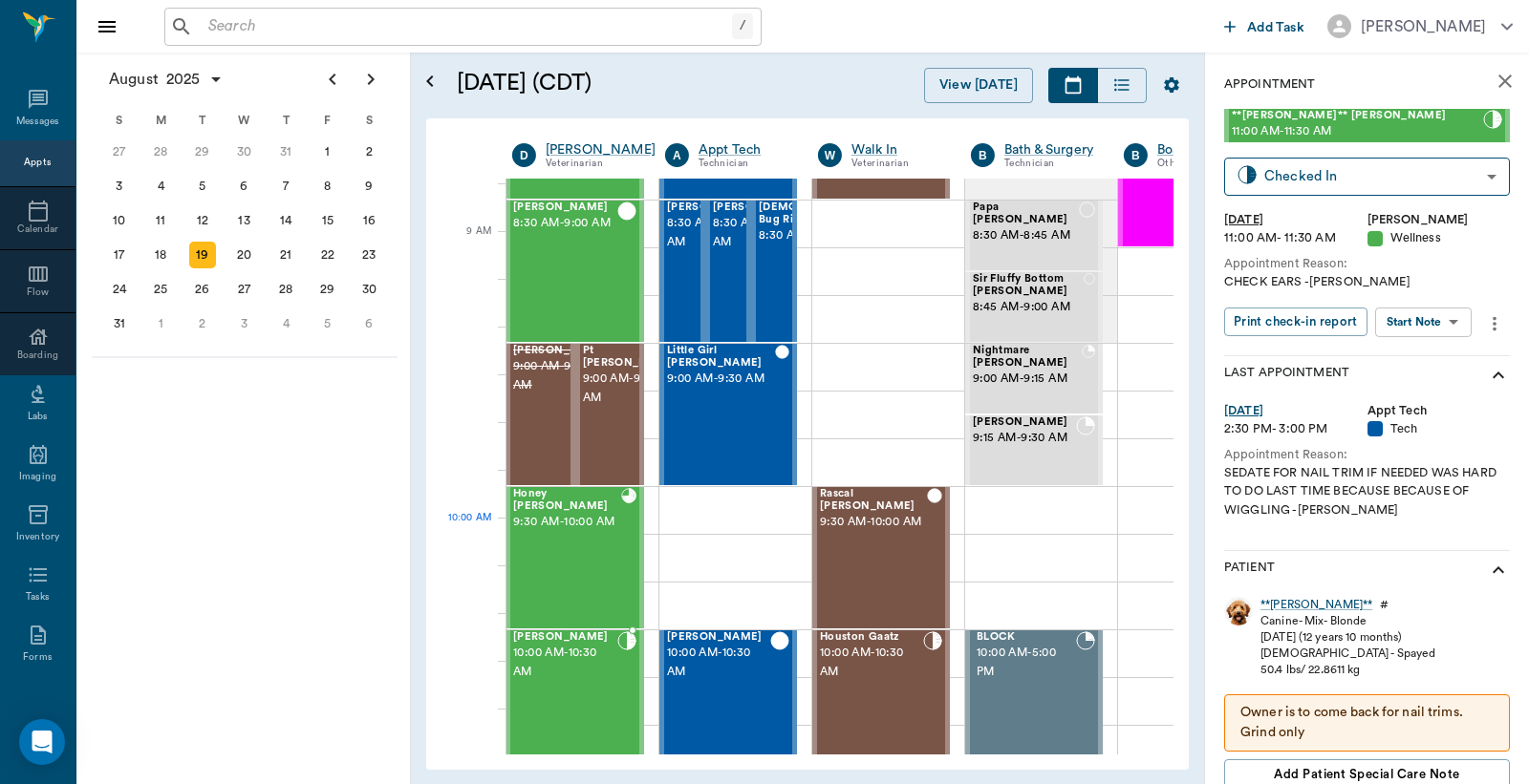
scroll to position [293, 1]
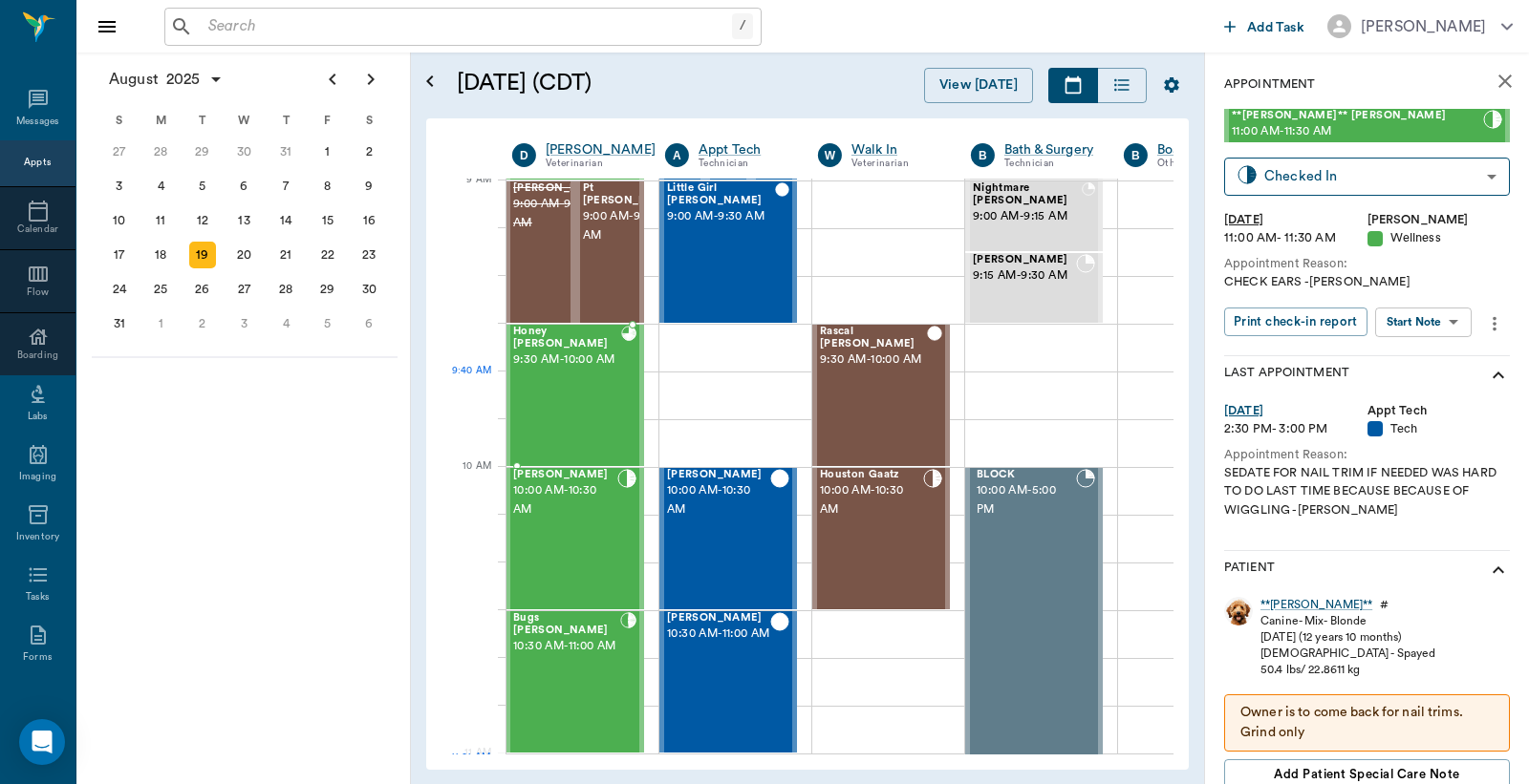
click at [574, 401] on div "Honey Cline 9:30 AM - 10:00 AM" at bounding box center [567, 395] width 108 height 139
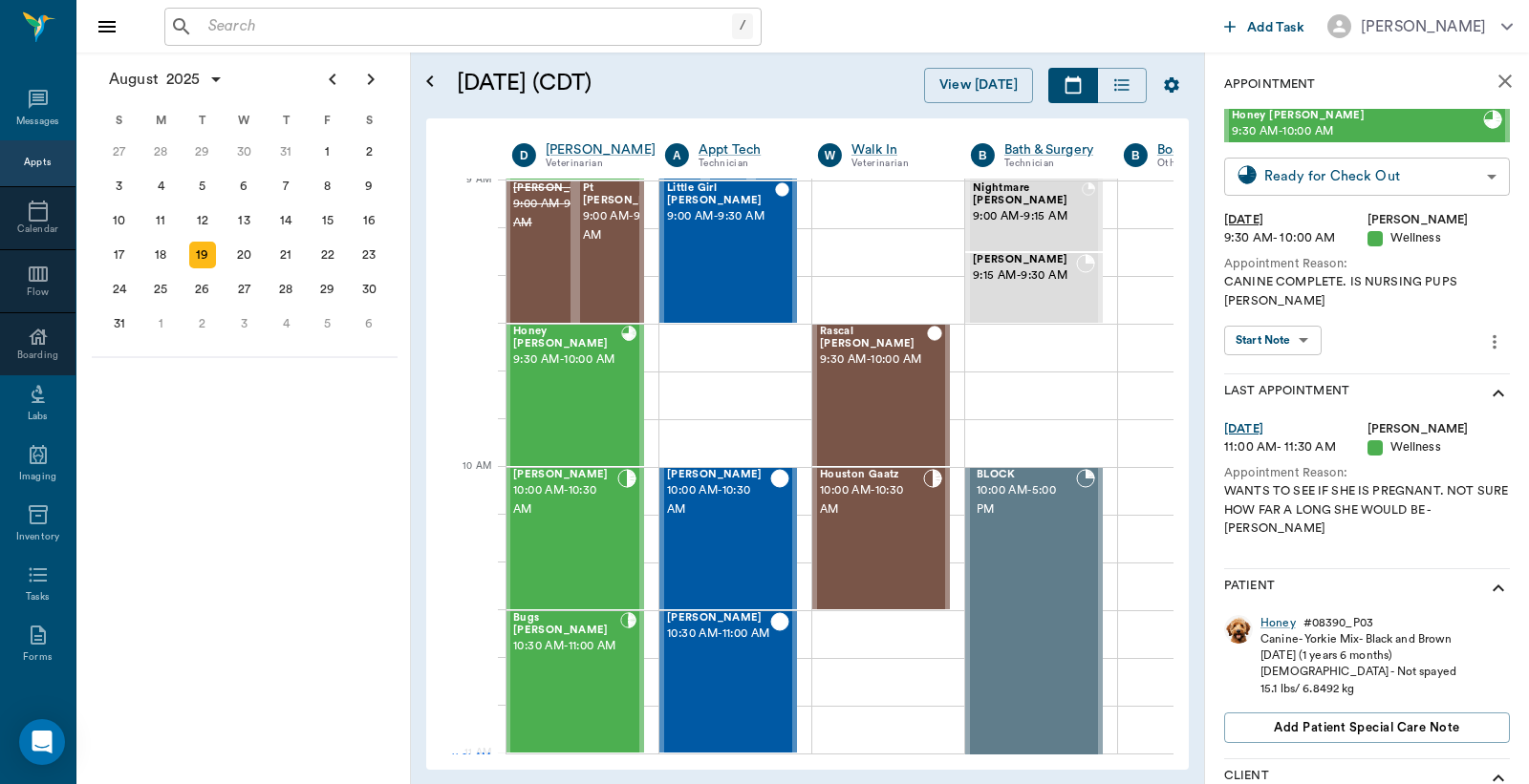
click at [1333, 176] on body "/ ​ Add Task Dr. Bert Ellsworth Nectar Messages Appts Calendar Flow Boarding La…" at bounding box center [764, 392] width 1529 height 784
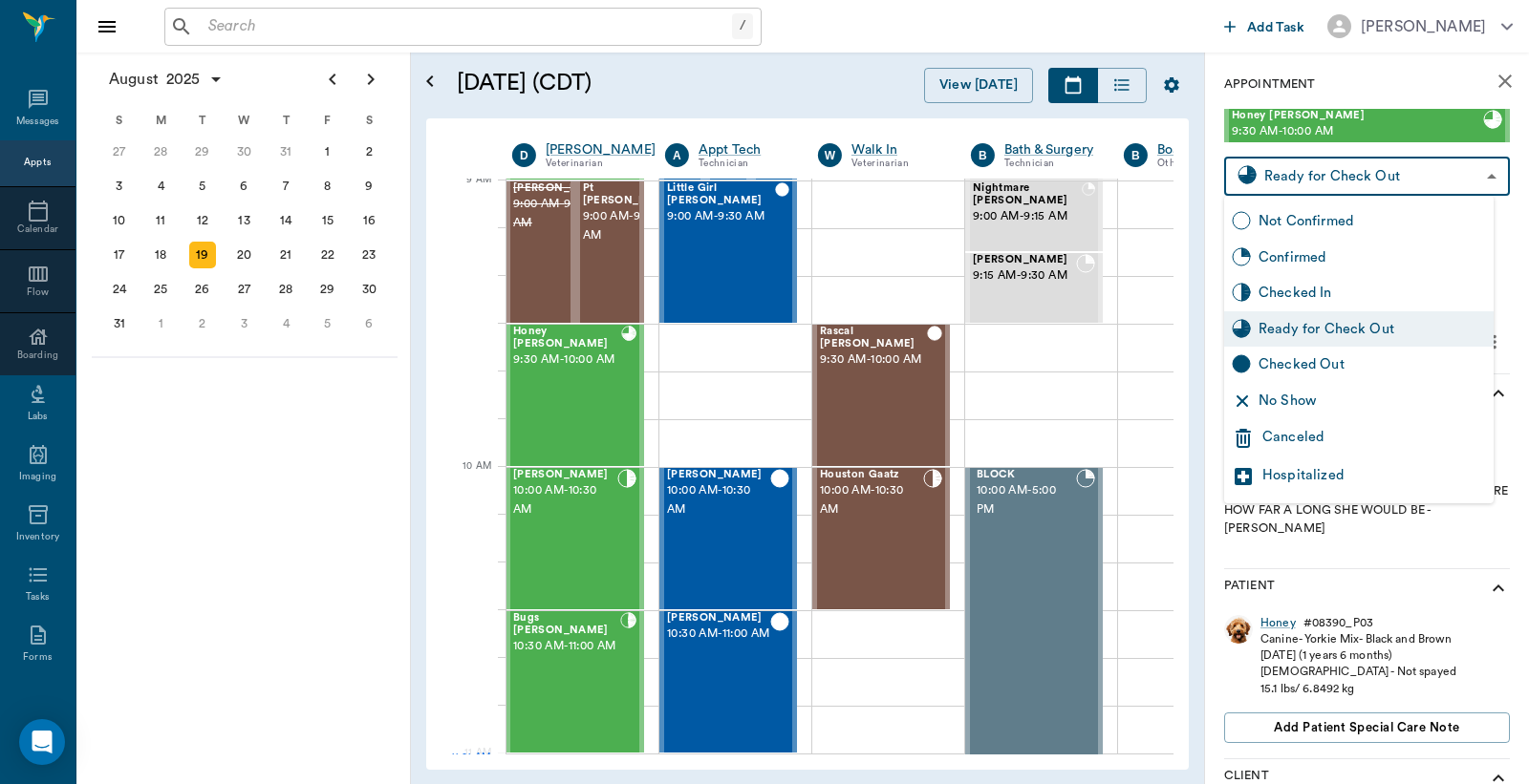
click at [1277, 364] on div "Checked Out" at bounding box center [1372, 365] width 227 height 21
type input "CHECKED_OUT"
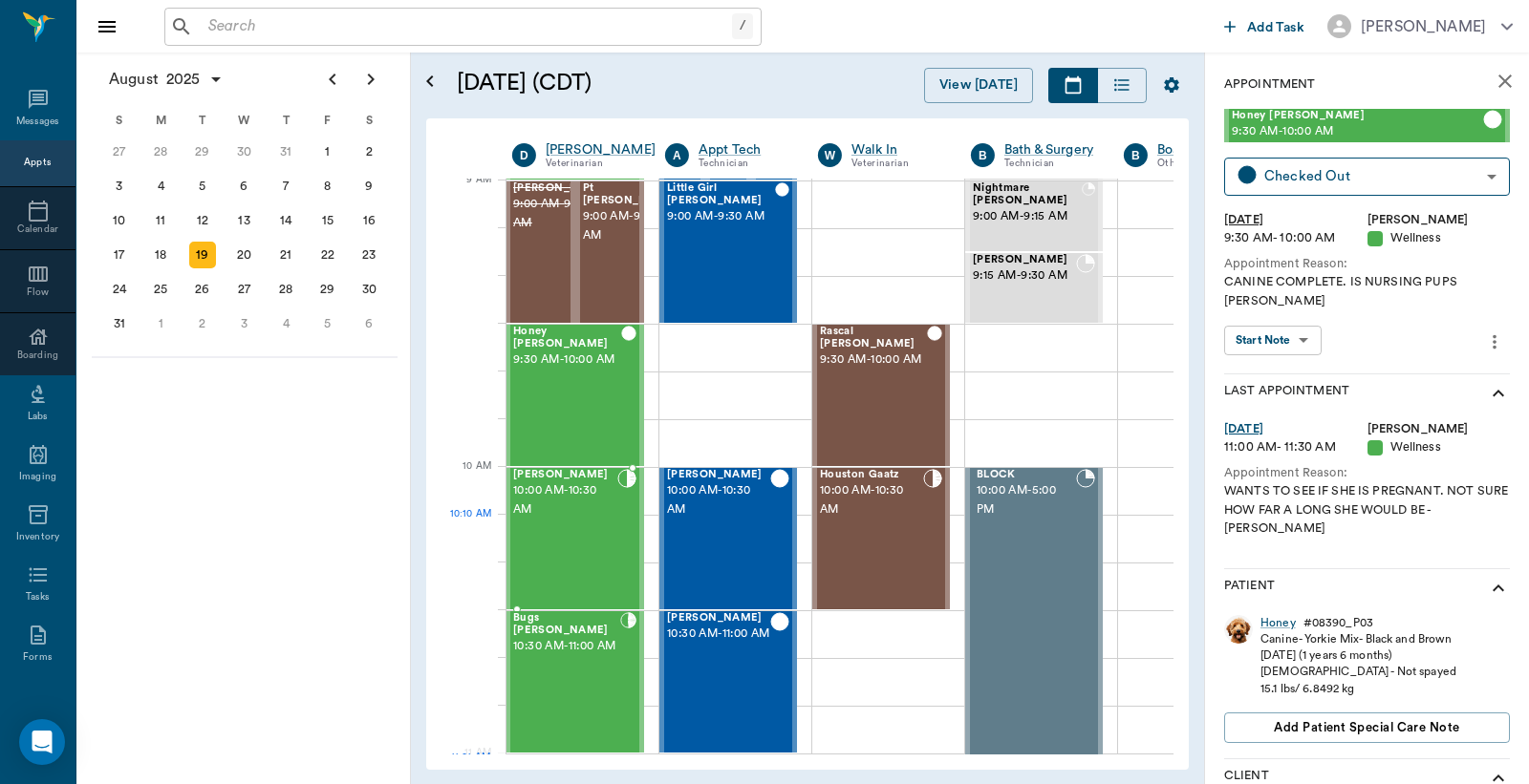
click at [609, 542] on div "Joker Edwards 10:00 AM - 10:30 AM" at bounding box center [565, 539] width 104 height 139
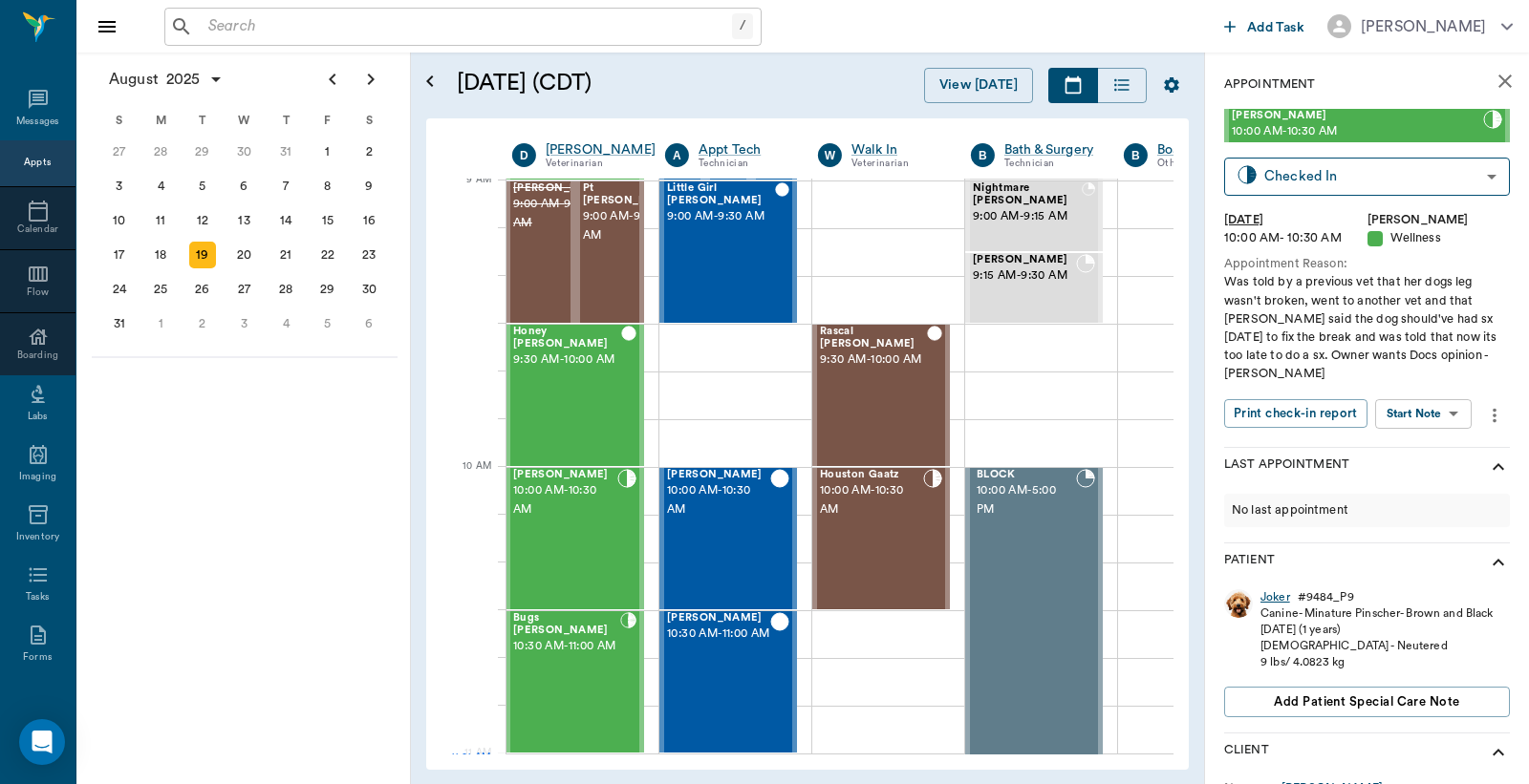
click at [1283, 589] on div "Joker" at bounding box center [1275, 597] width 30 height 16
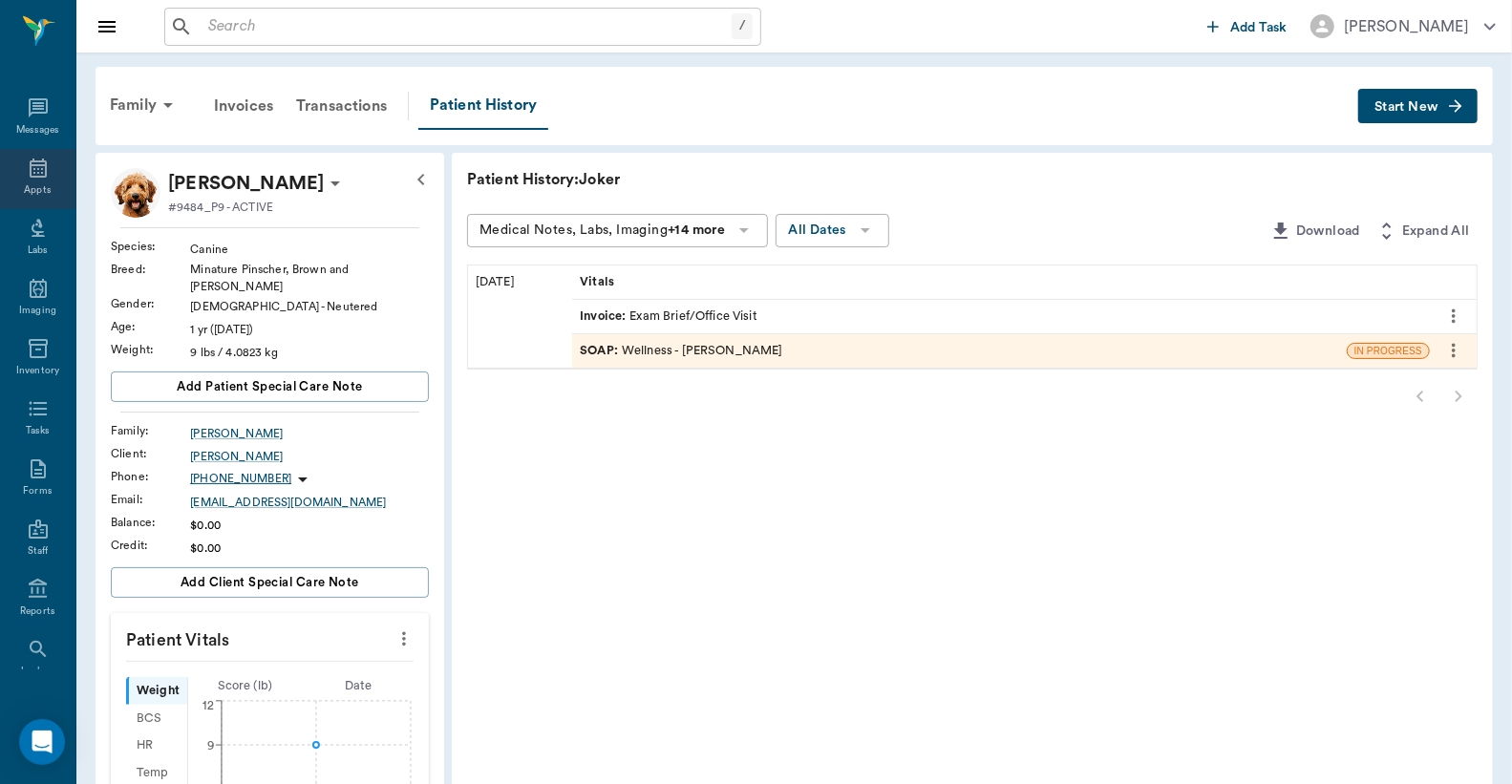
click at [27, 177] on icon at bounding box center [39, 168] width 23 height 23
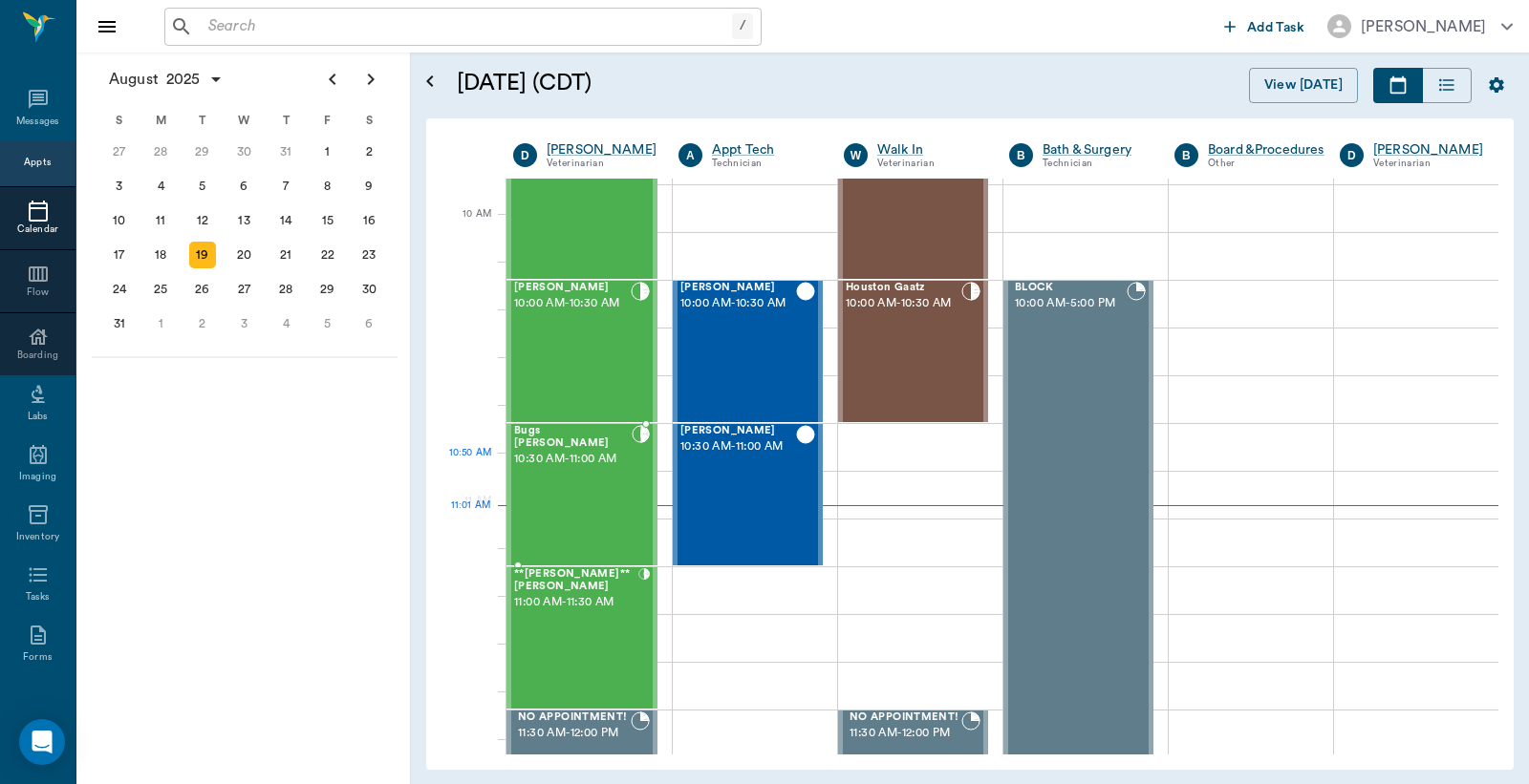
scroll to position [436, 0]
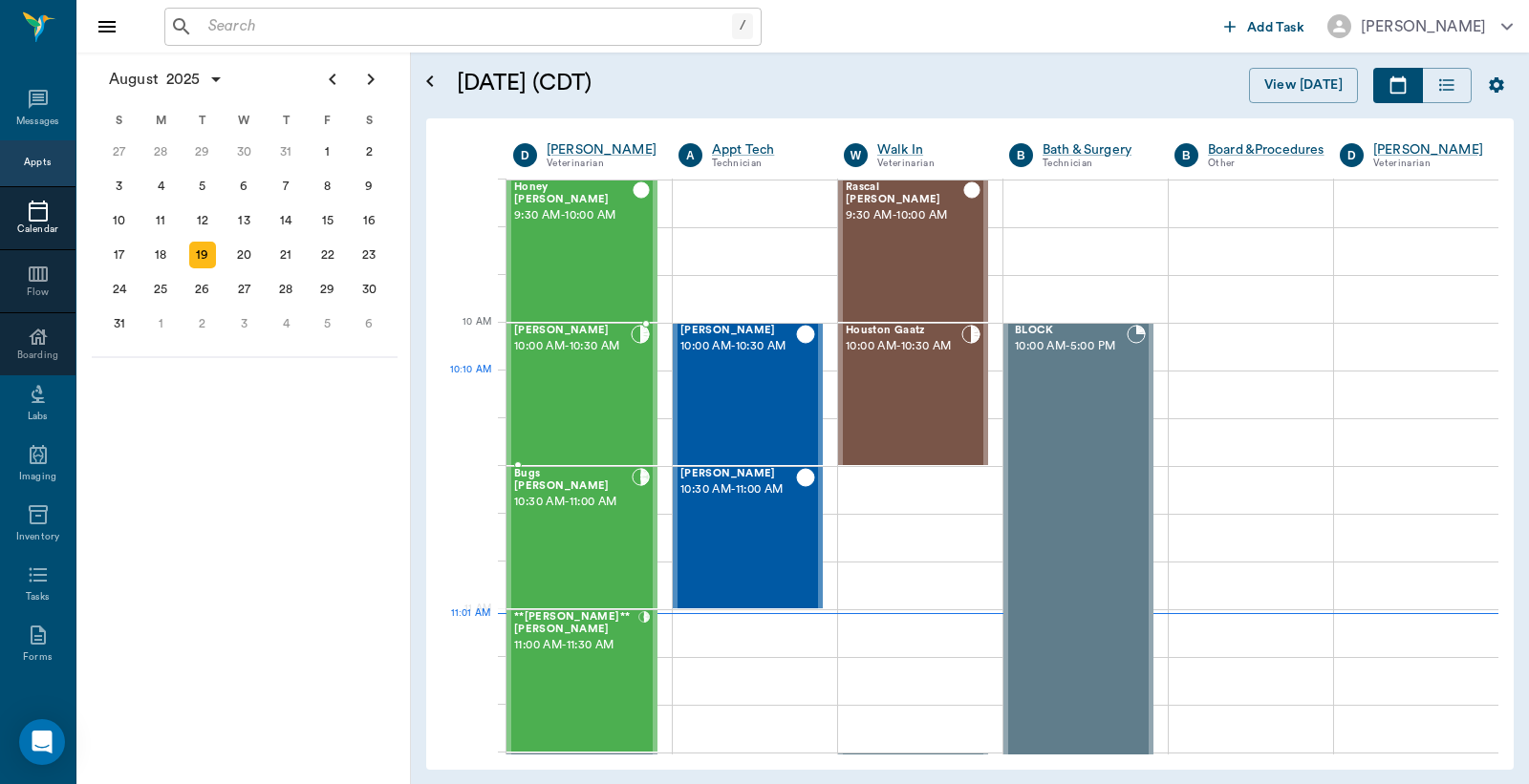
click at [565, 412] on div "Joker Edwards 10:00 AM - 10:30 AM" at bounding box center [572, 394] width 117 height 139
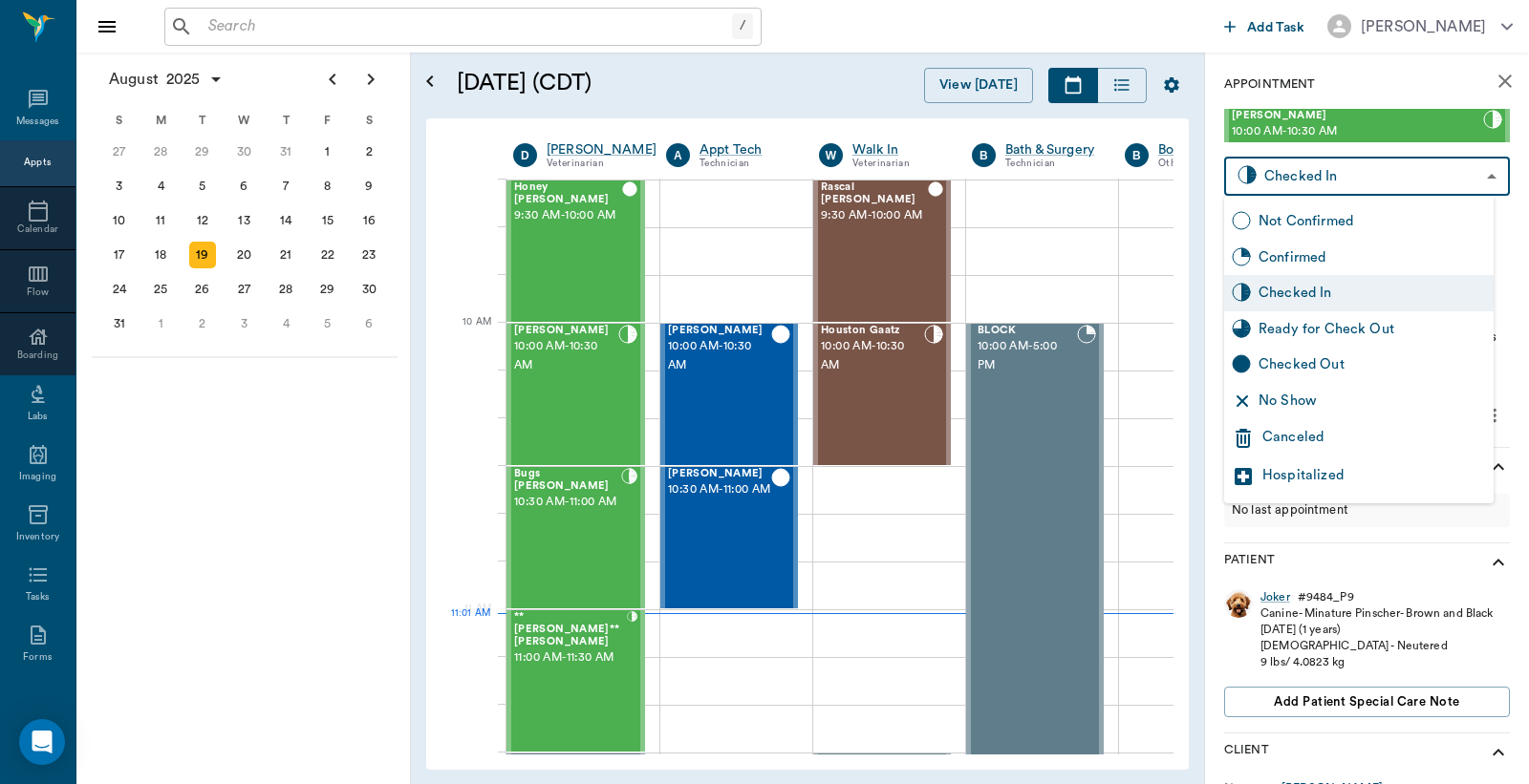
click at [1266, 183] on body "/ ​ Add Task Dr. Bert Ellsworth Nectar Messages Appts Calendar Flow Boarding La…" at bounding box center [764, 392] width 1529 height 784
click at [1277, 369] on div "Checked Out" at bounding box center [1372, 365] width 227 height 21
type input "CHECKED_OUT"
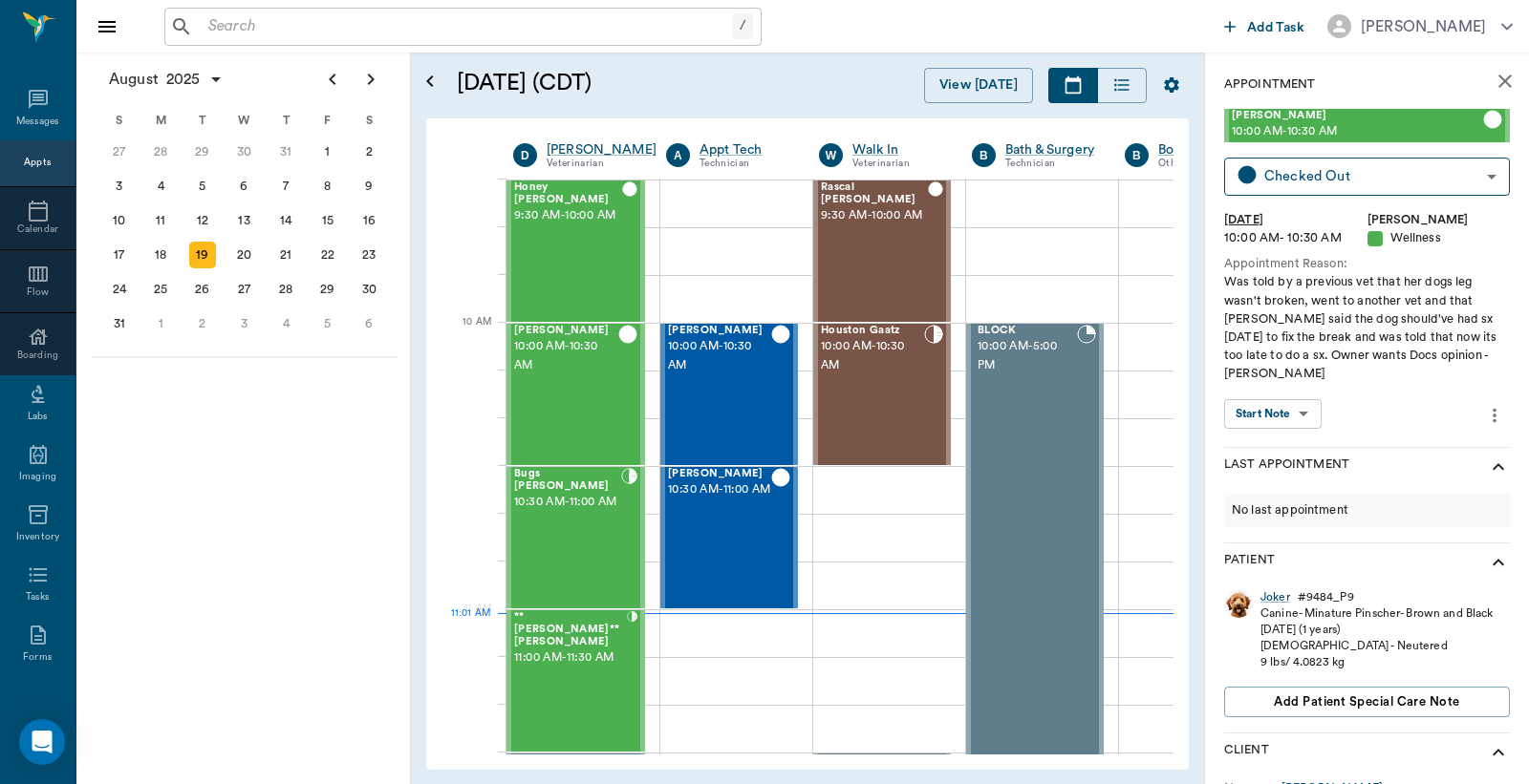
click at [1493, 88] on icon "close" at bounding box center [1505, 81] width 23 height 23
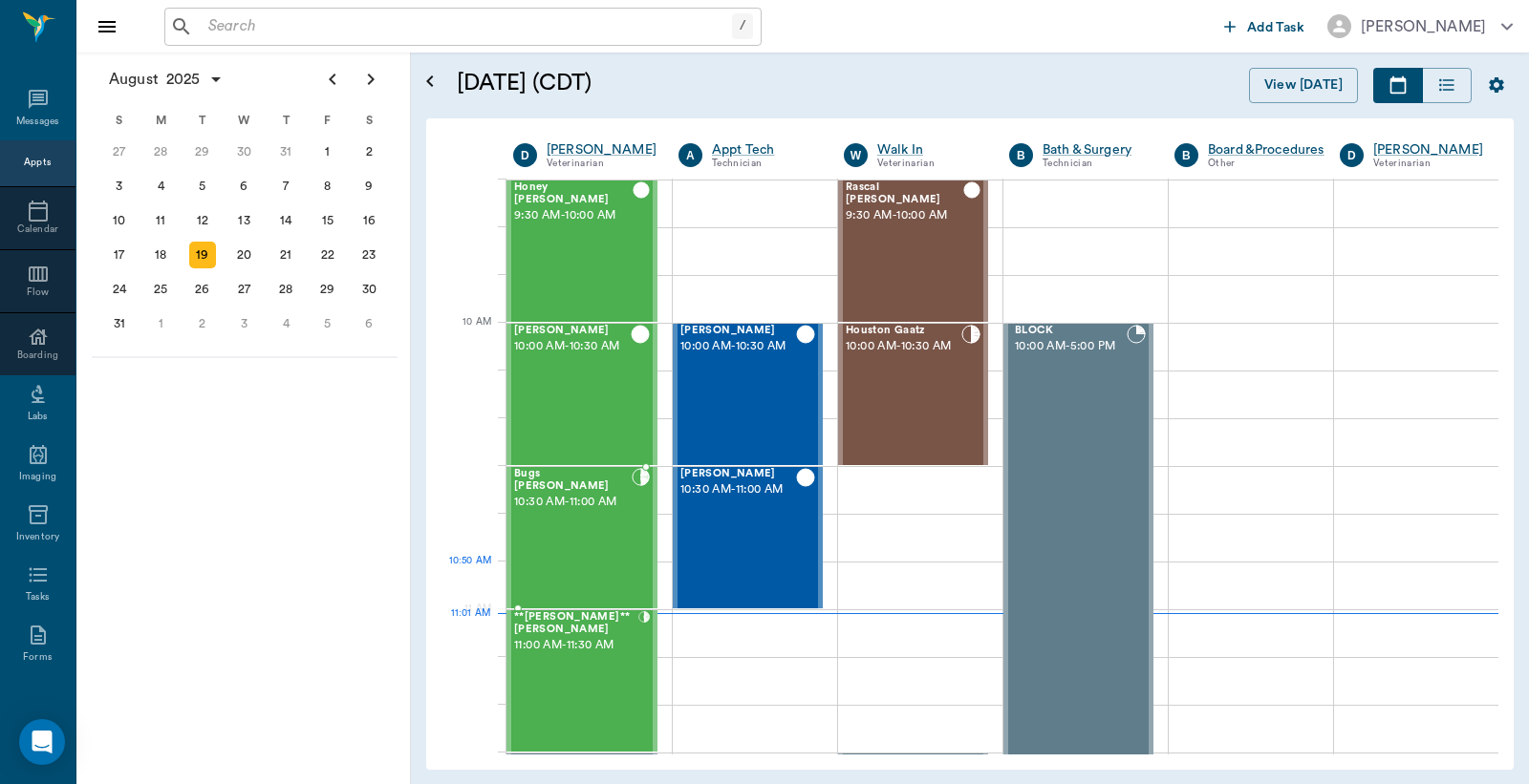
click at [571, 564] on div "Bugs [PERSON_NAME] 10:30 AM - 11:00 AM" at bounding box center [573, 538] width 118 height 139
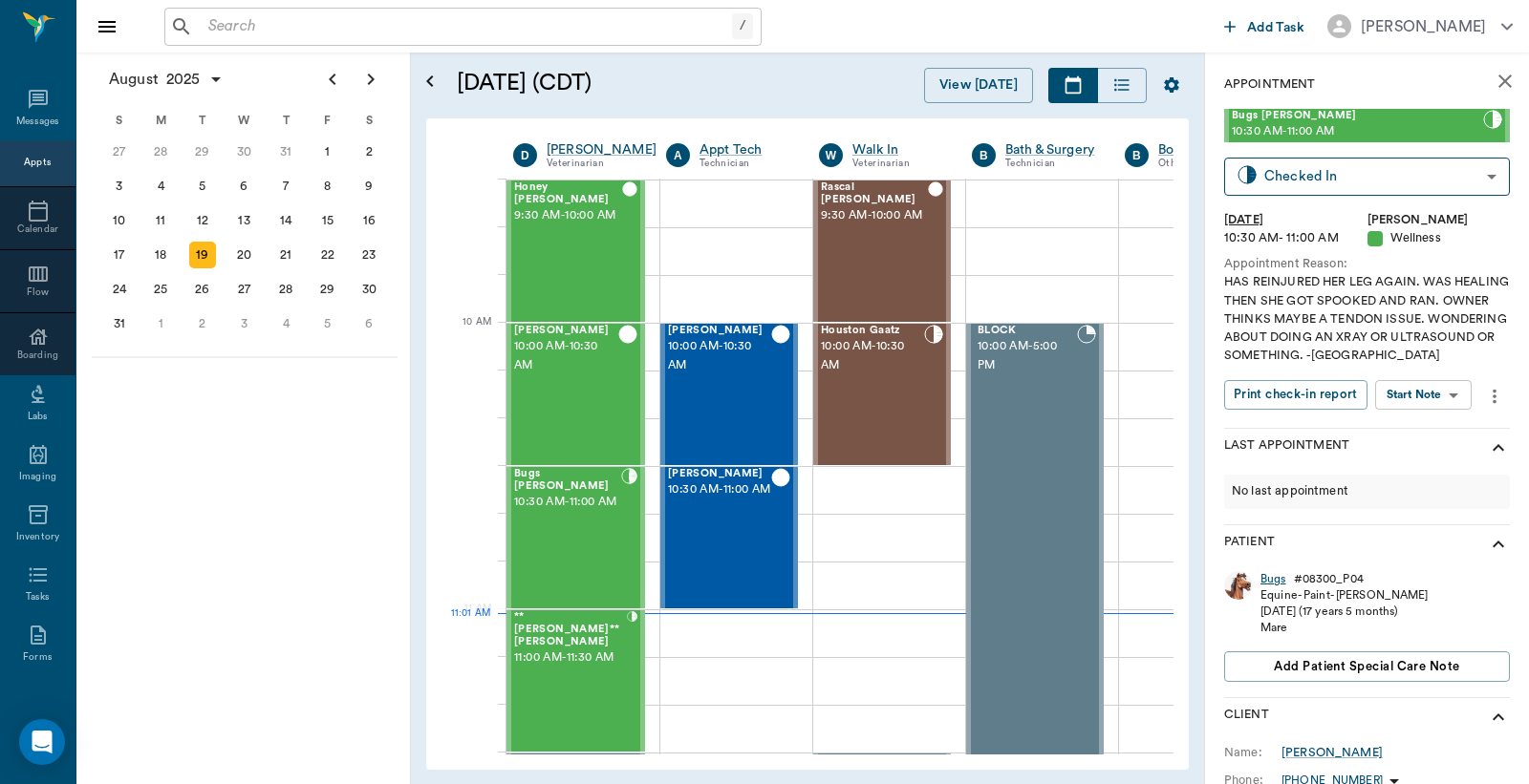
click at [1264, 577] on div "Bugs" at bounding box center [1273, 579] width 26 height 16
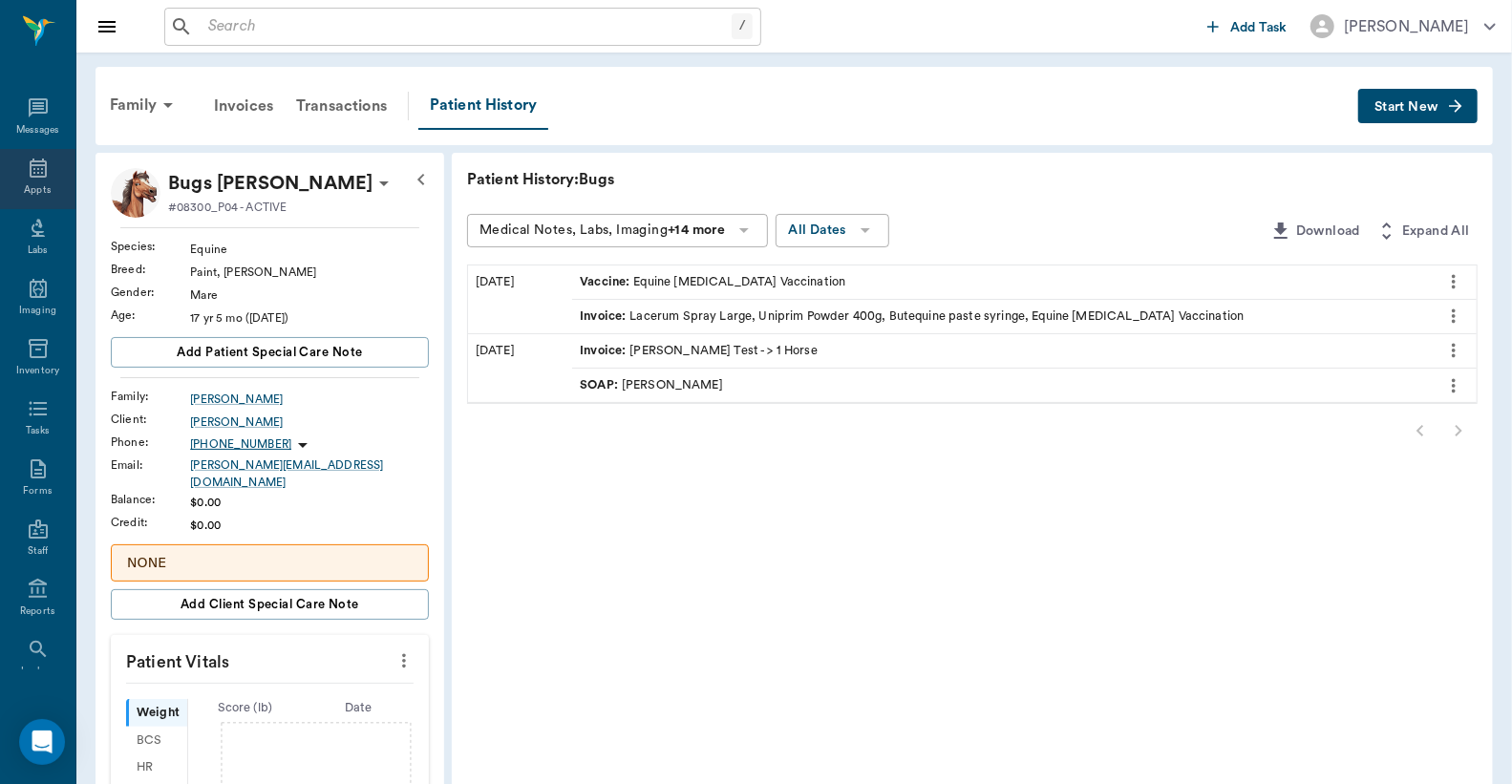
click at [24, 183] on div "Appts" at bounding box center [38, 190] width 27 height 14
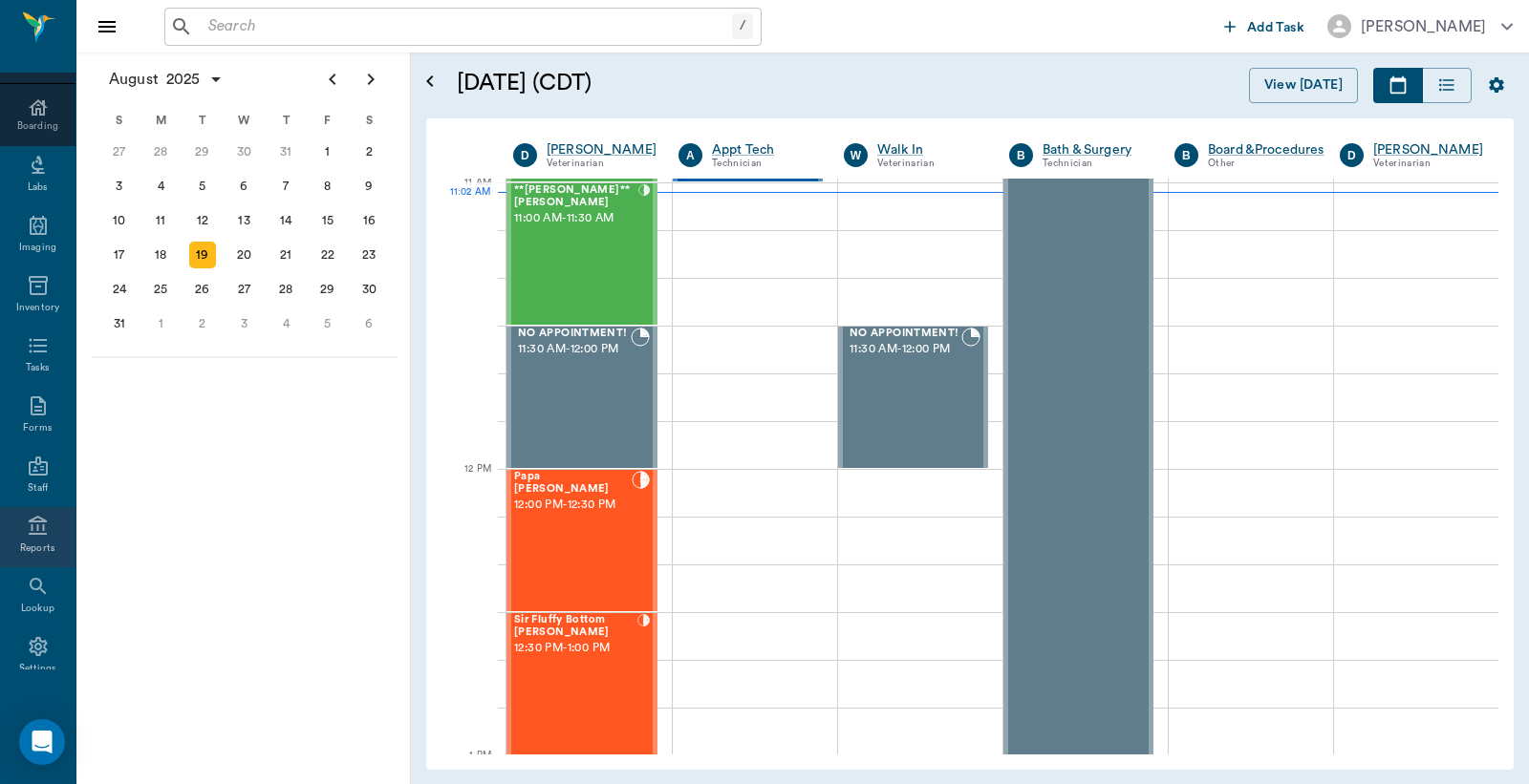
scroll to position [253, 0]
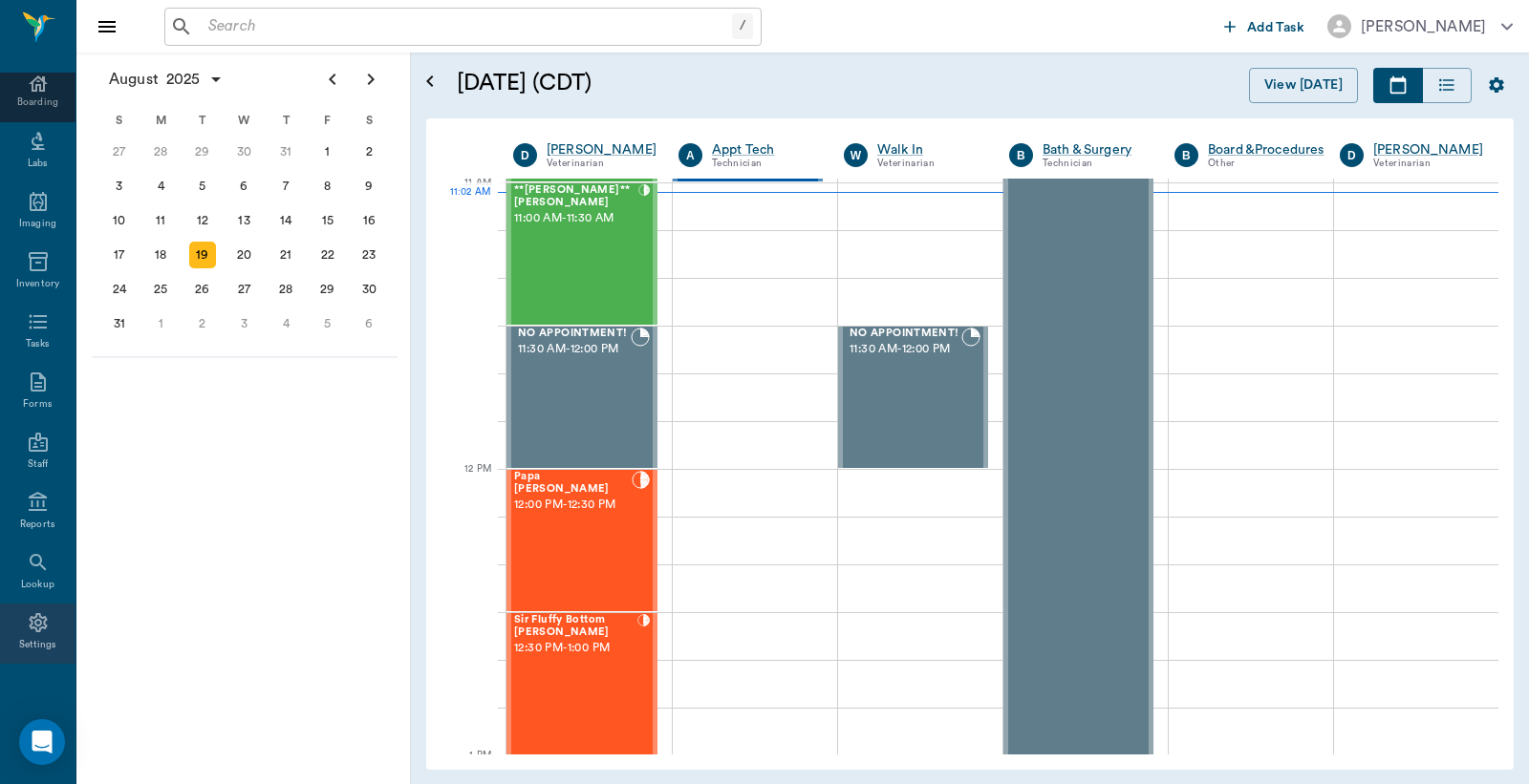
click at [33, 633] on div "Settings" at bounding box center [38, 633] width 75 height 60
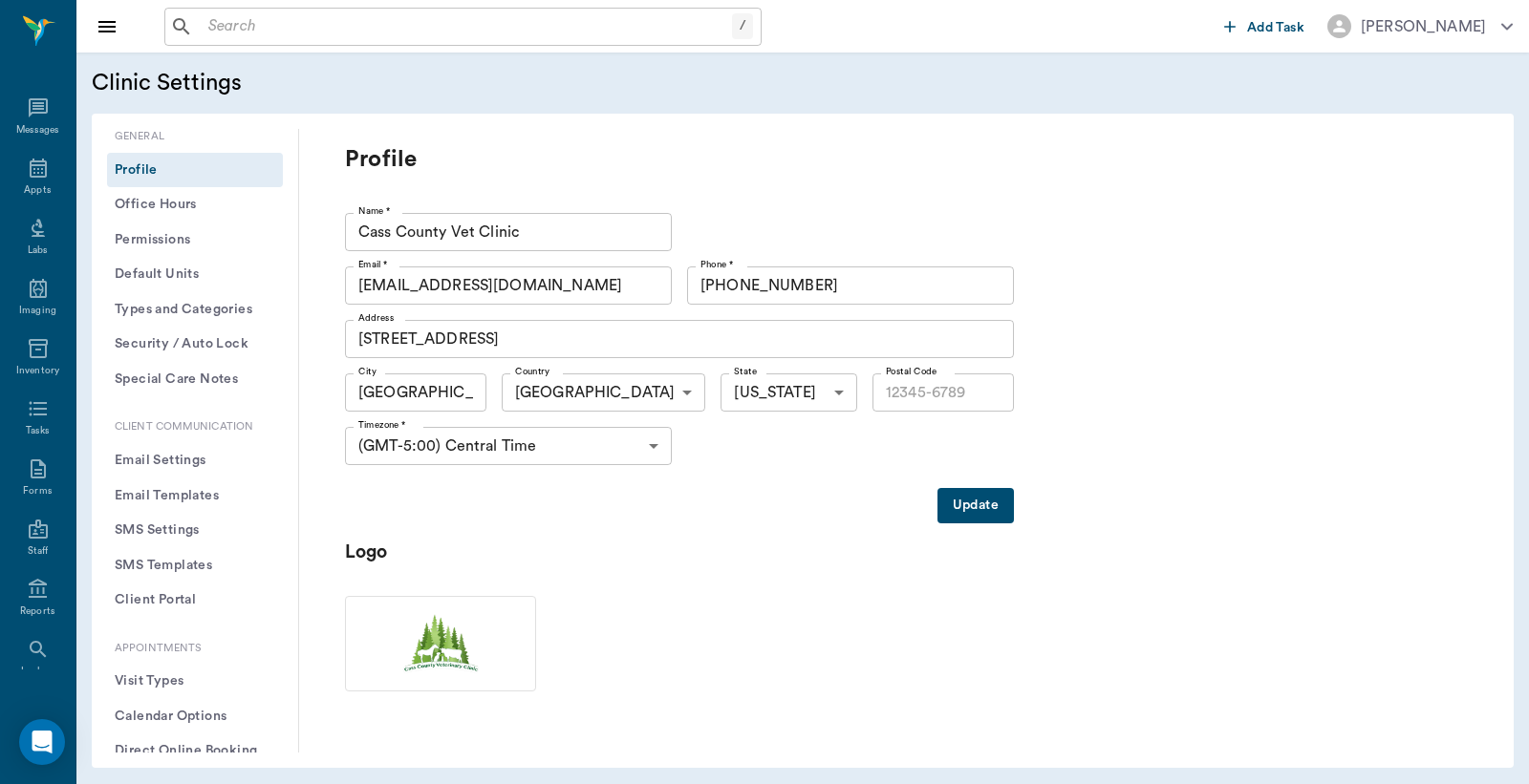
type input "75551"
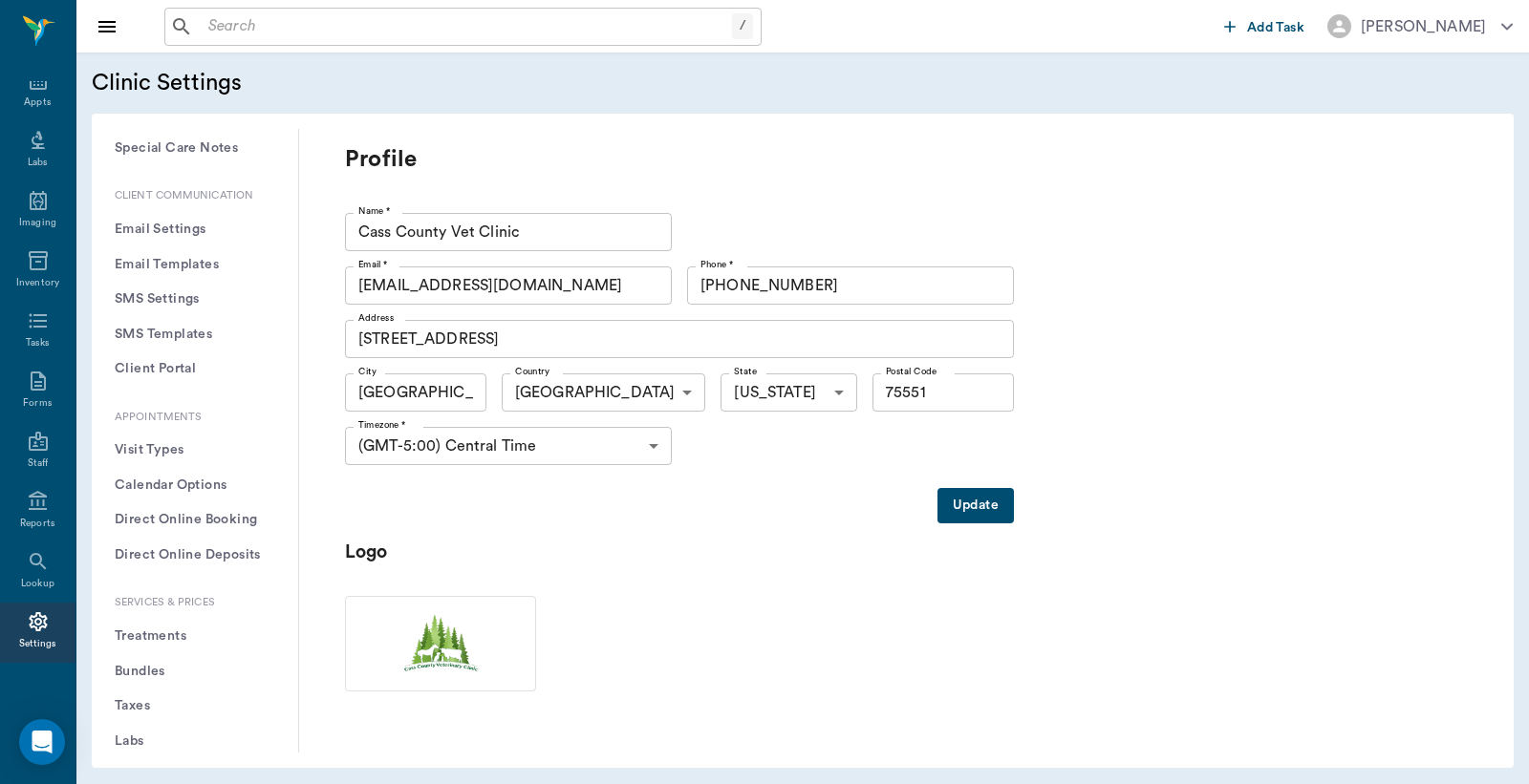
scroll to position [283, 0]
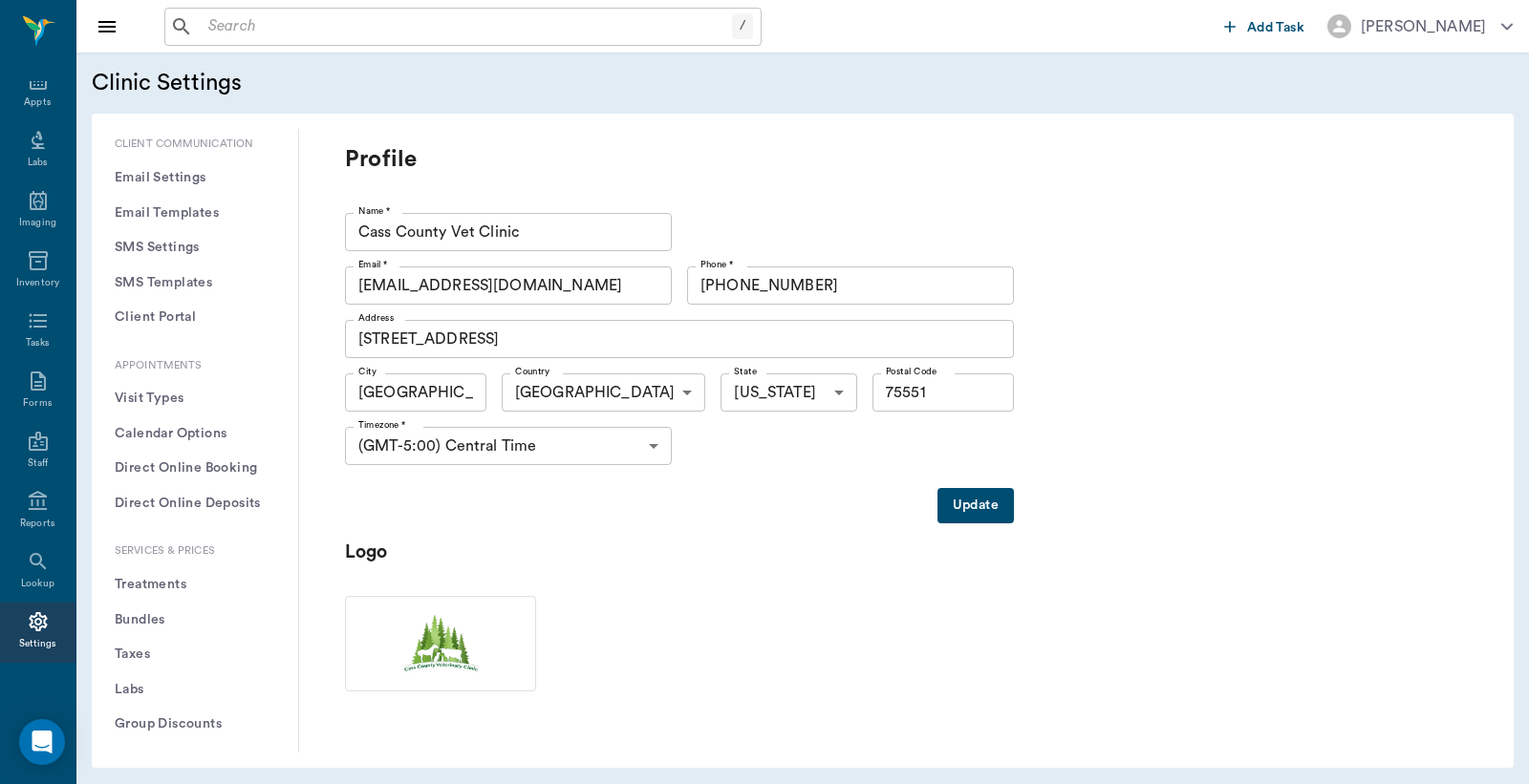
click at [173, 580] on button "Treatments" at bounding box center [195, 585] width 176 height 36
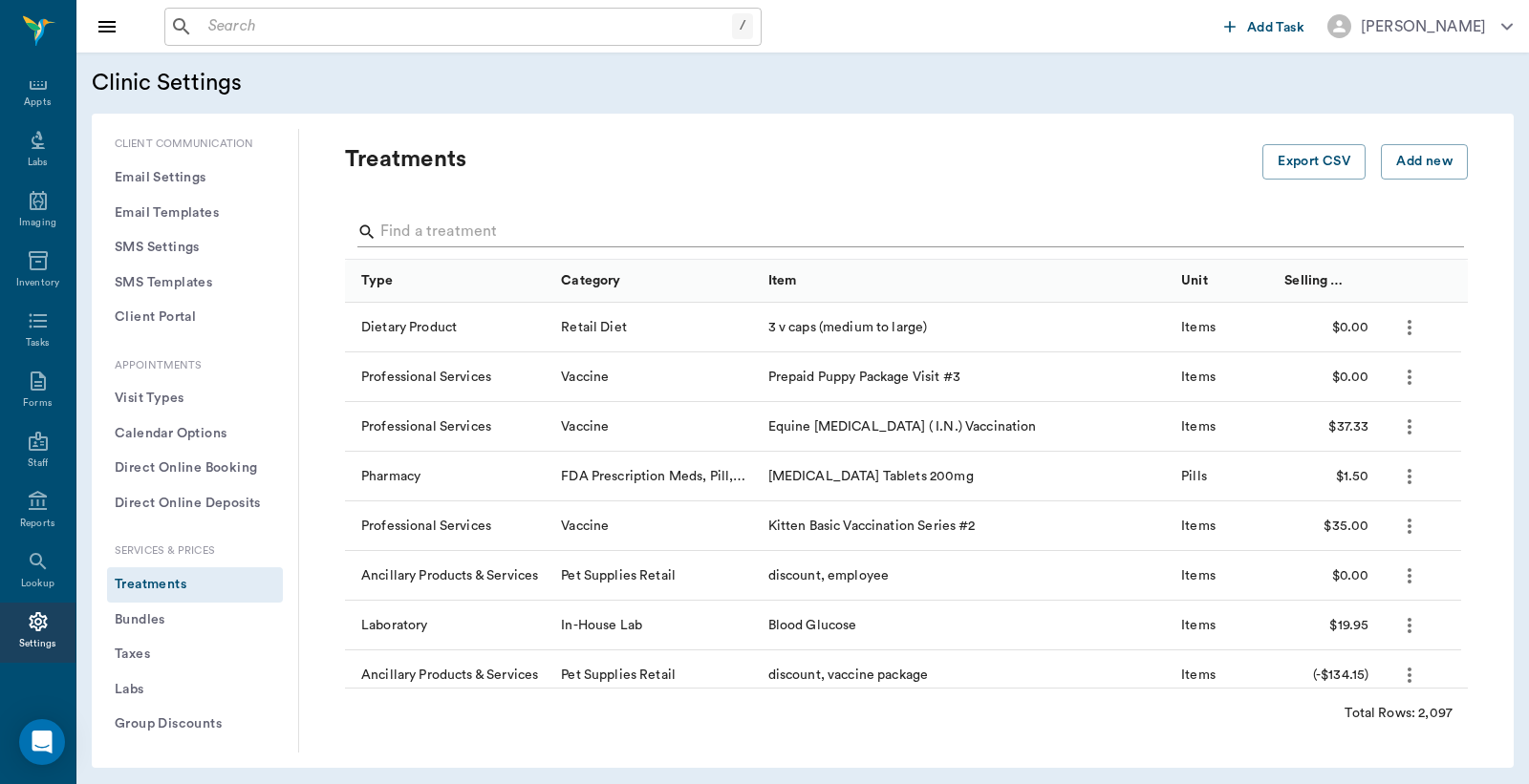
click at [435, 222] on input "Search" at bounding box center [908, 233] width 1055 height 31
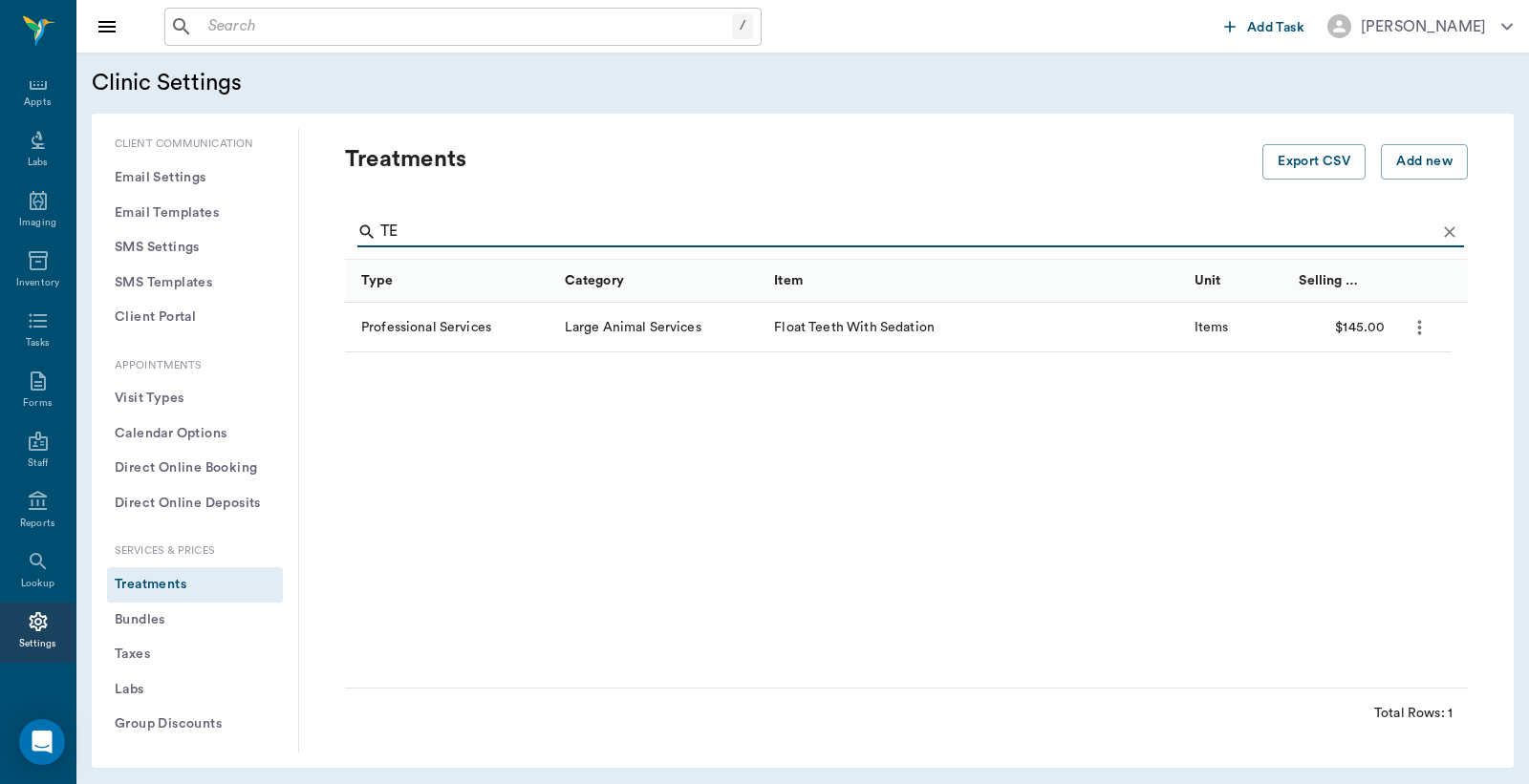
type input "T"
type input "EXTRACT"
click at [1440, 222] on icon "Clear" at bounding box center [1450, 232] width 19 height 19
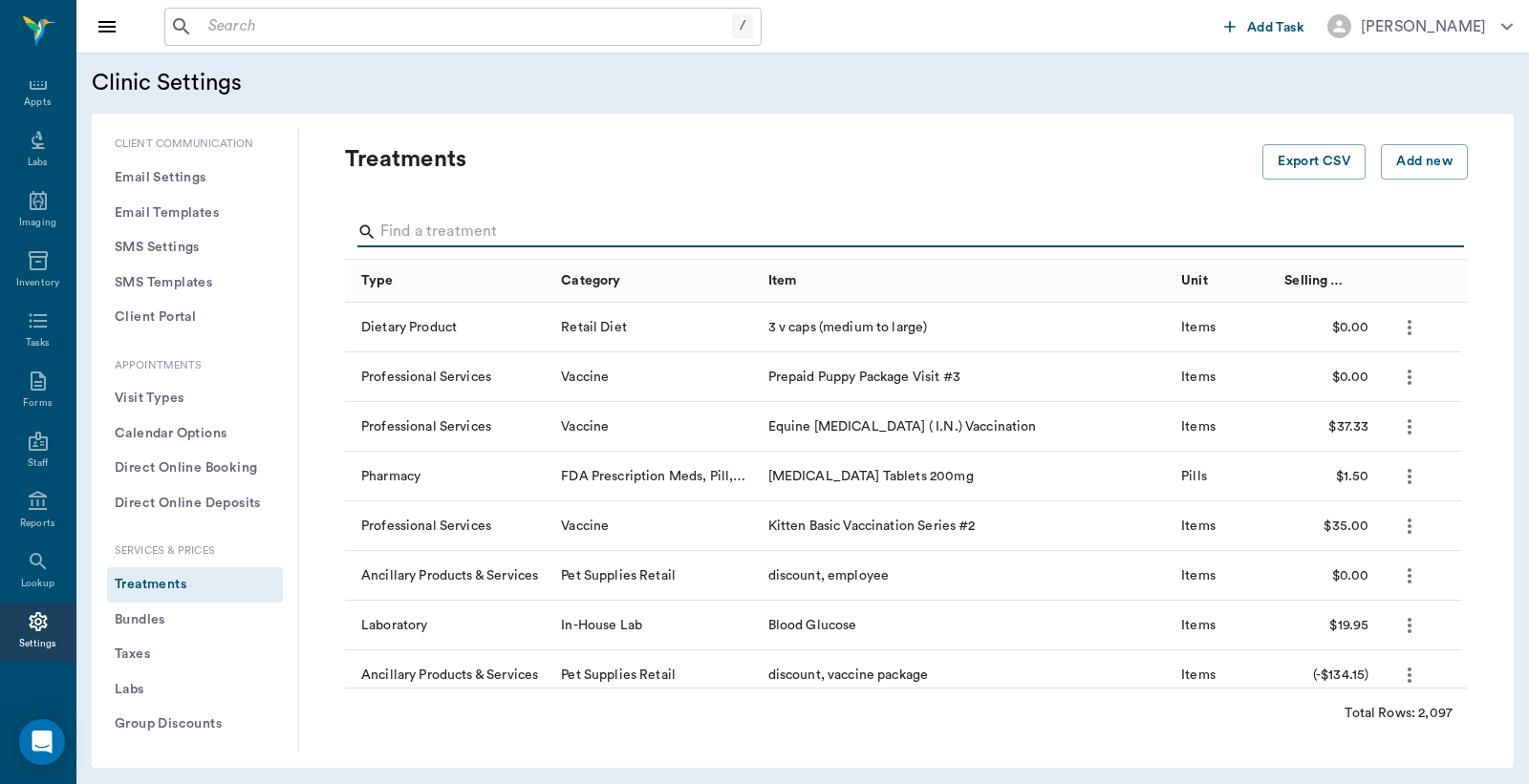
click at [492, 233] on input "Search" at bounding box center [908, 233] width 1055 height 31
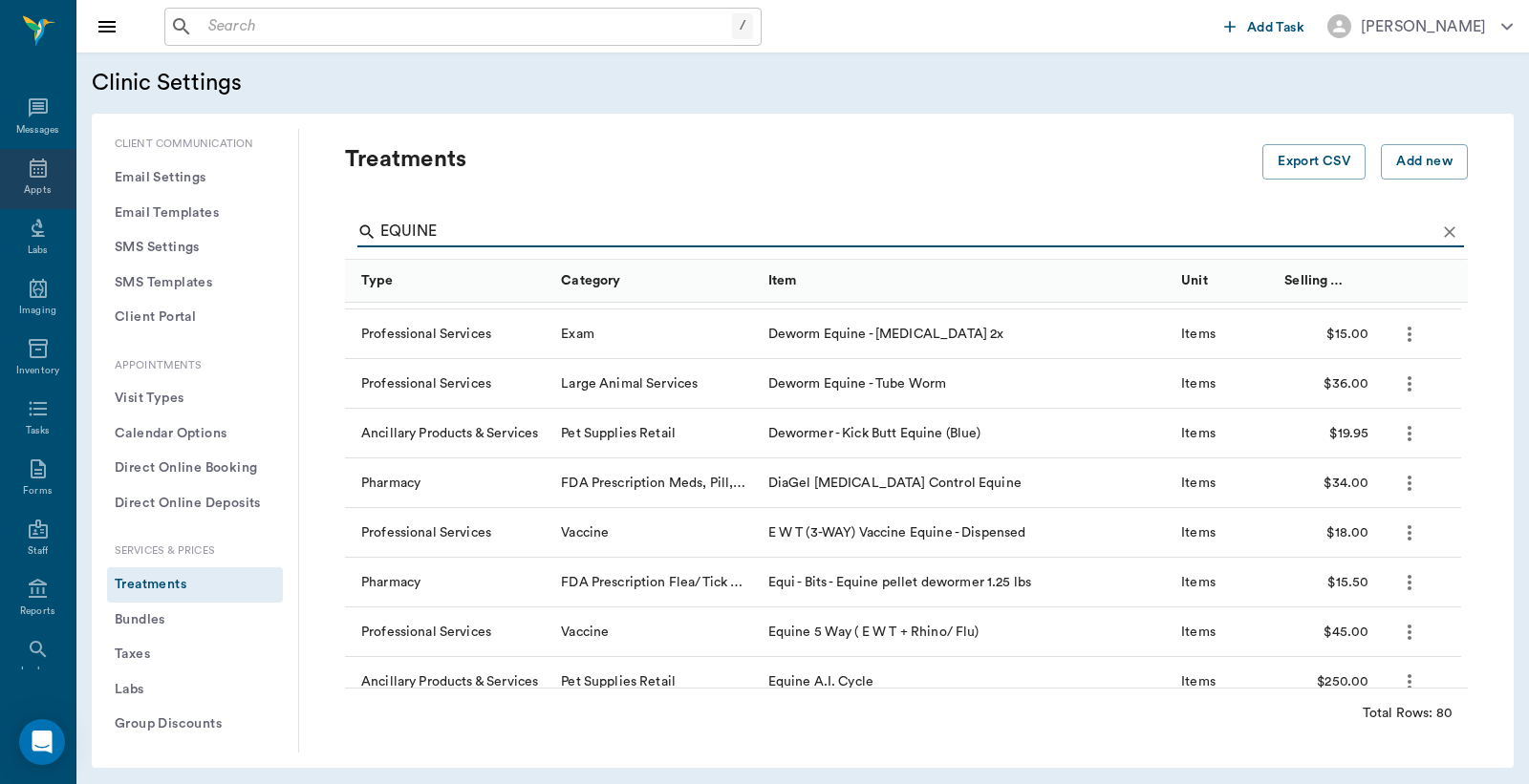
type input "EQUINE"
click at [33, 177] on icon at bounding box center [39, 168] width 23 height 23
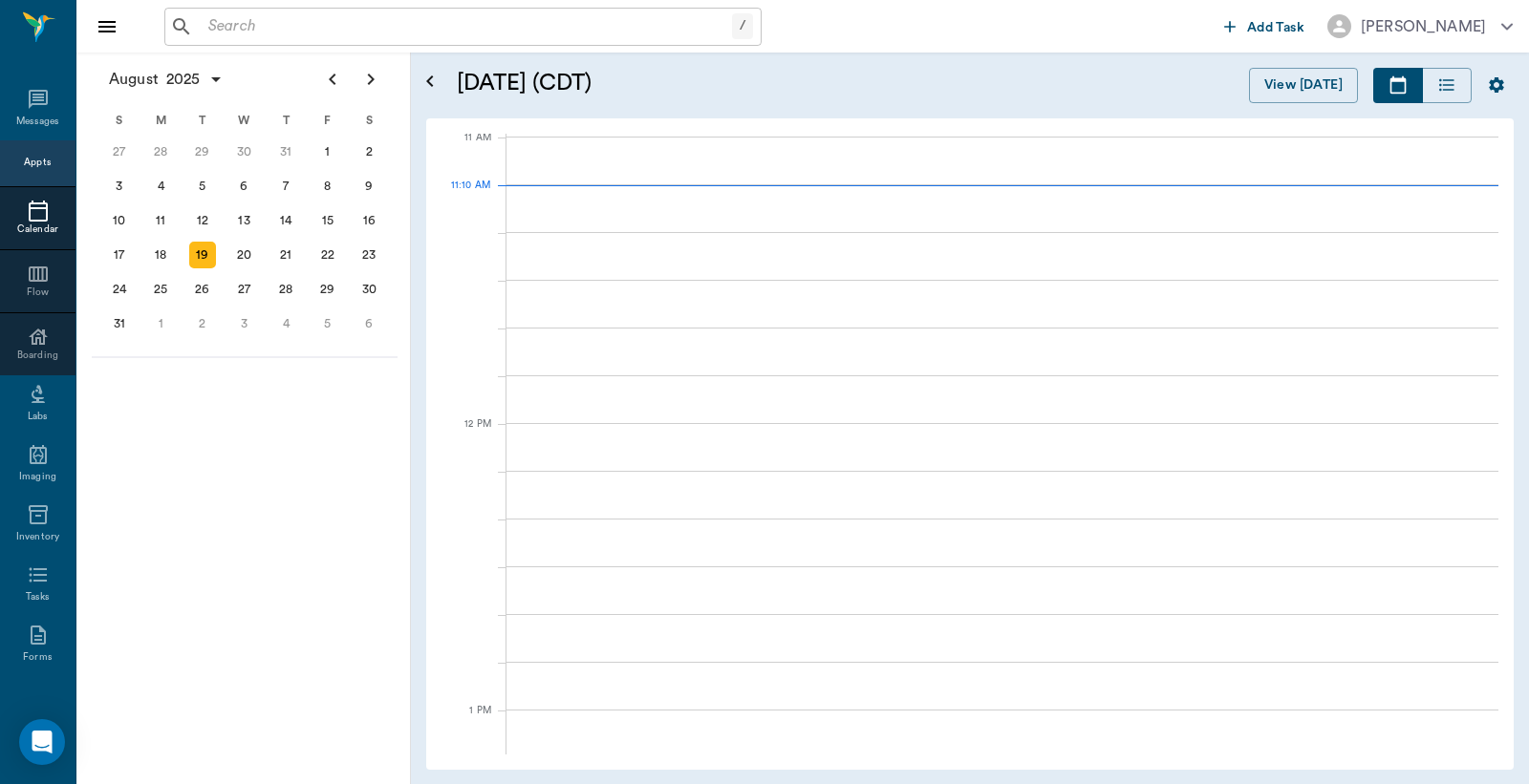
scroll to position [862, 0]
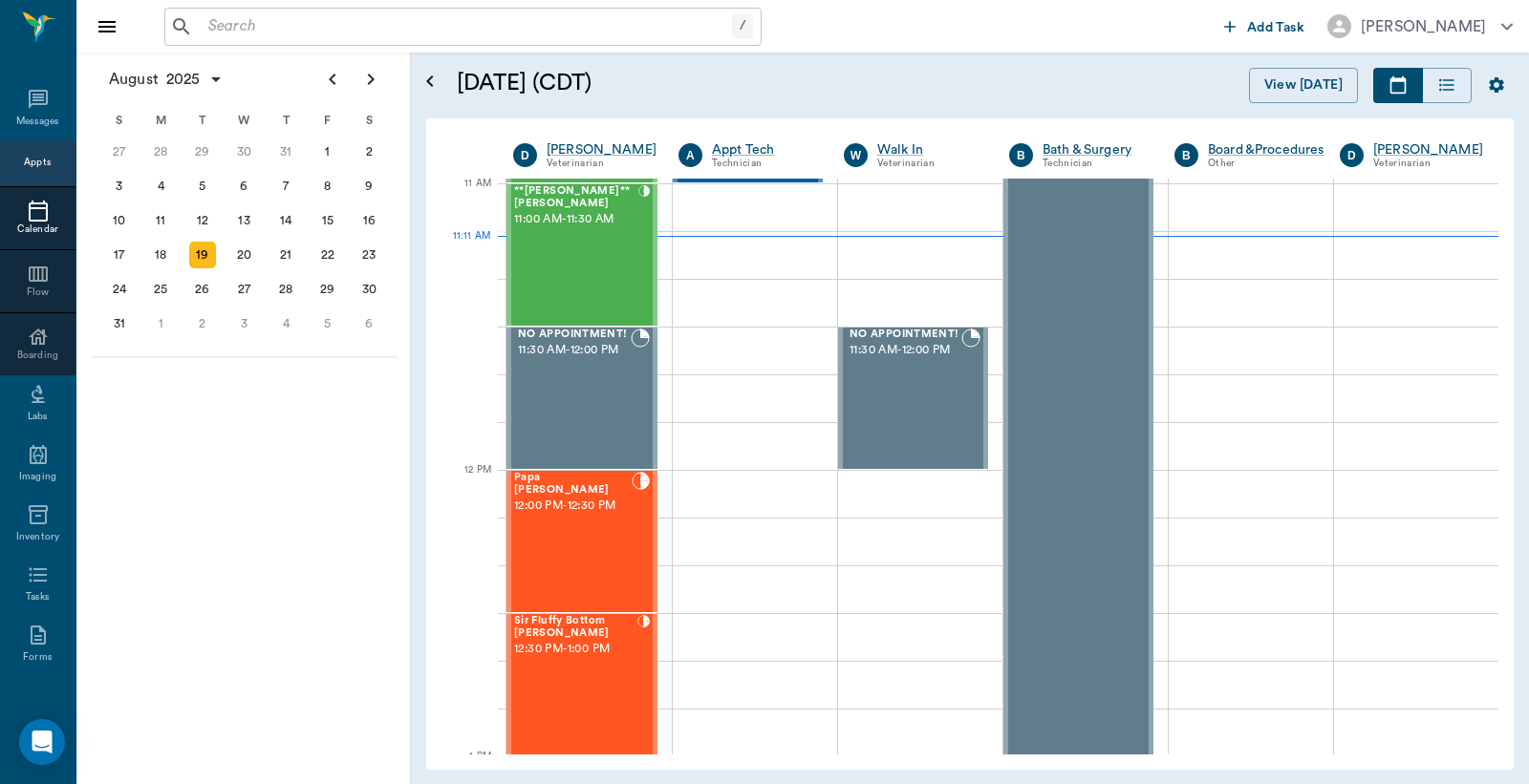
click at [32, 226] on div "Calendar" at bounding box center [38, 229] width 75 height 14
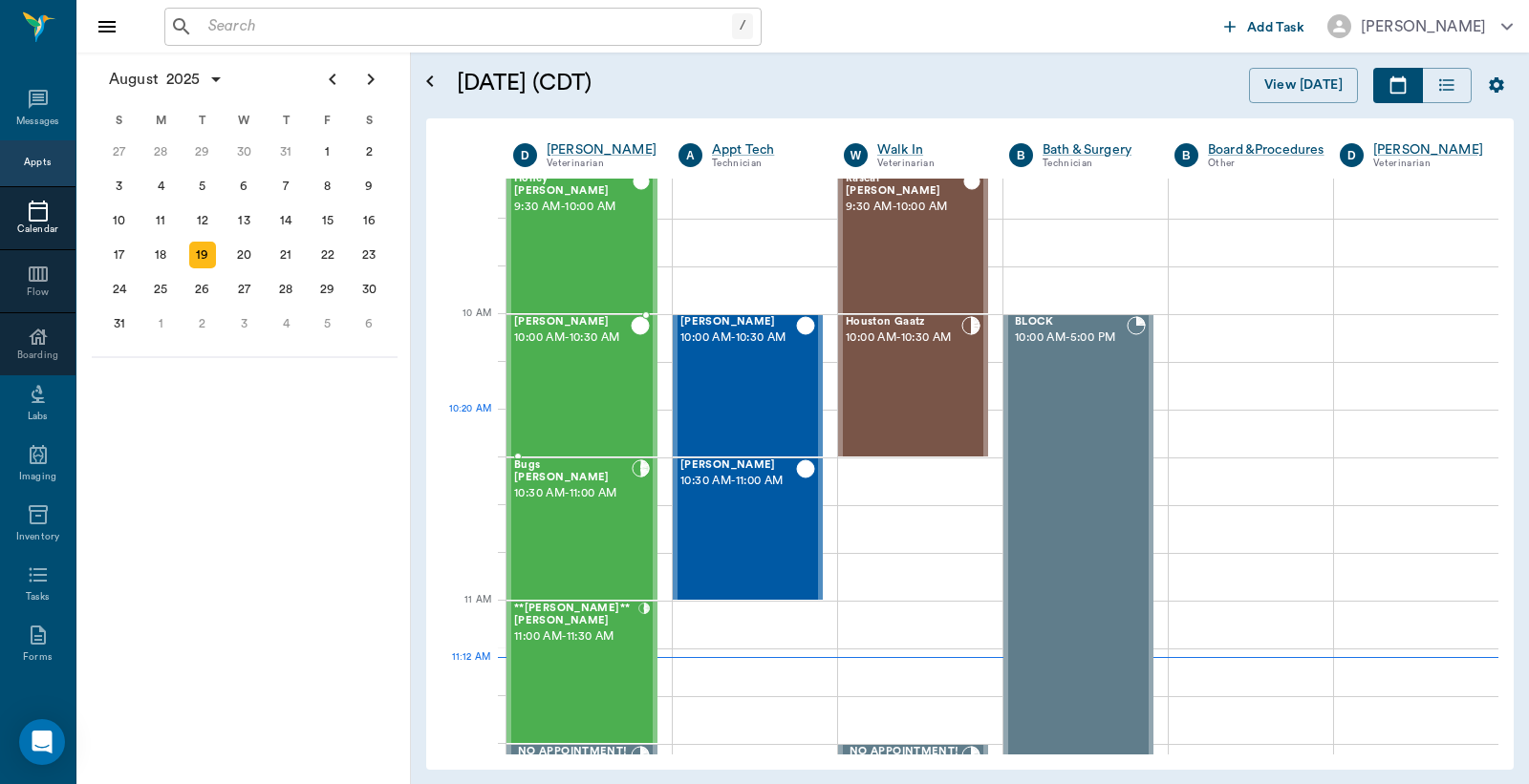
scroll to position [434, 0]
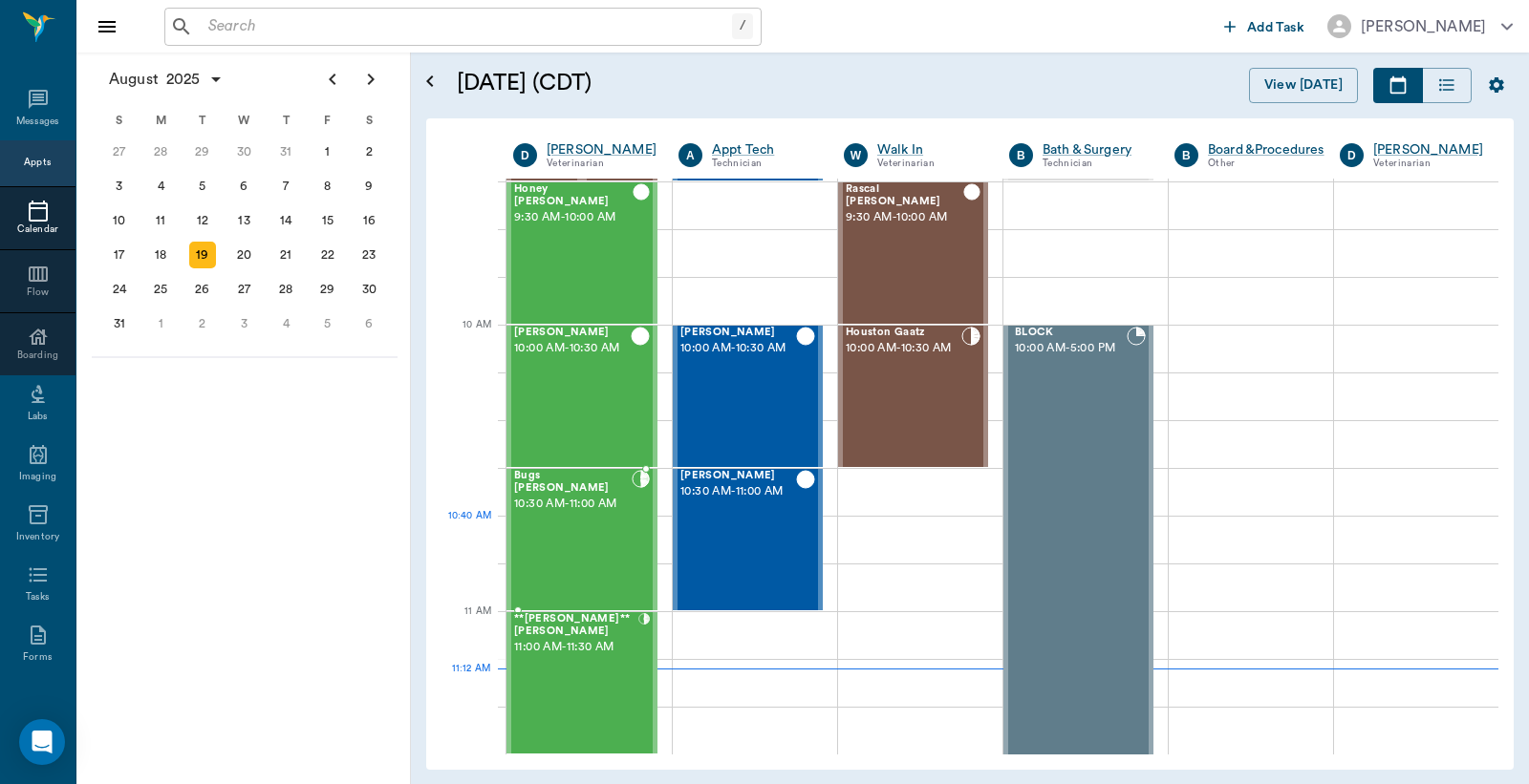
click at [575, 541] on div "Bugs [PERSON_NAME] 10:30 AM - 11:00 AM" at bounding box center [573, 540] width 118 height 139
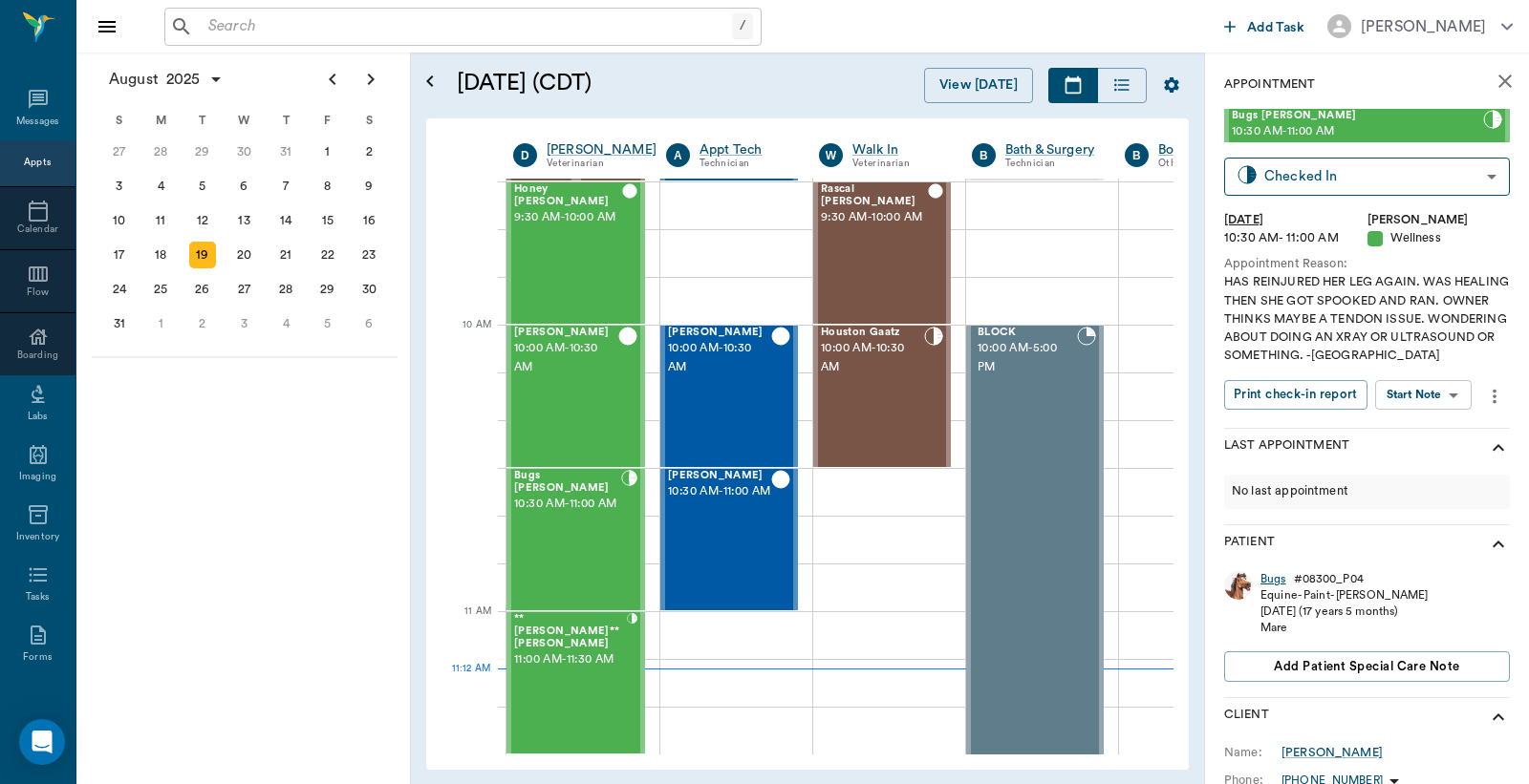
click at [1265, 576] on div "Bugs" at bounding box center [1273, 579] width 26 height 16
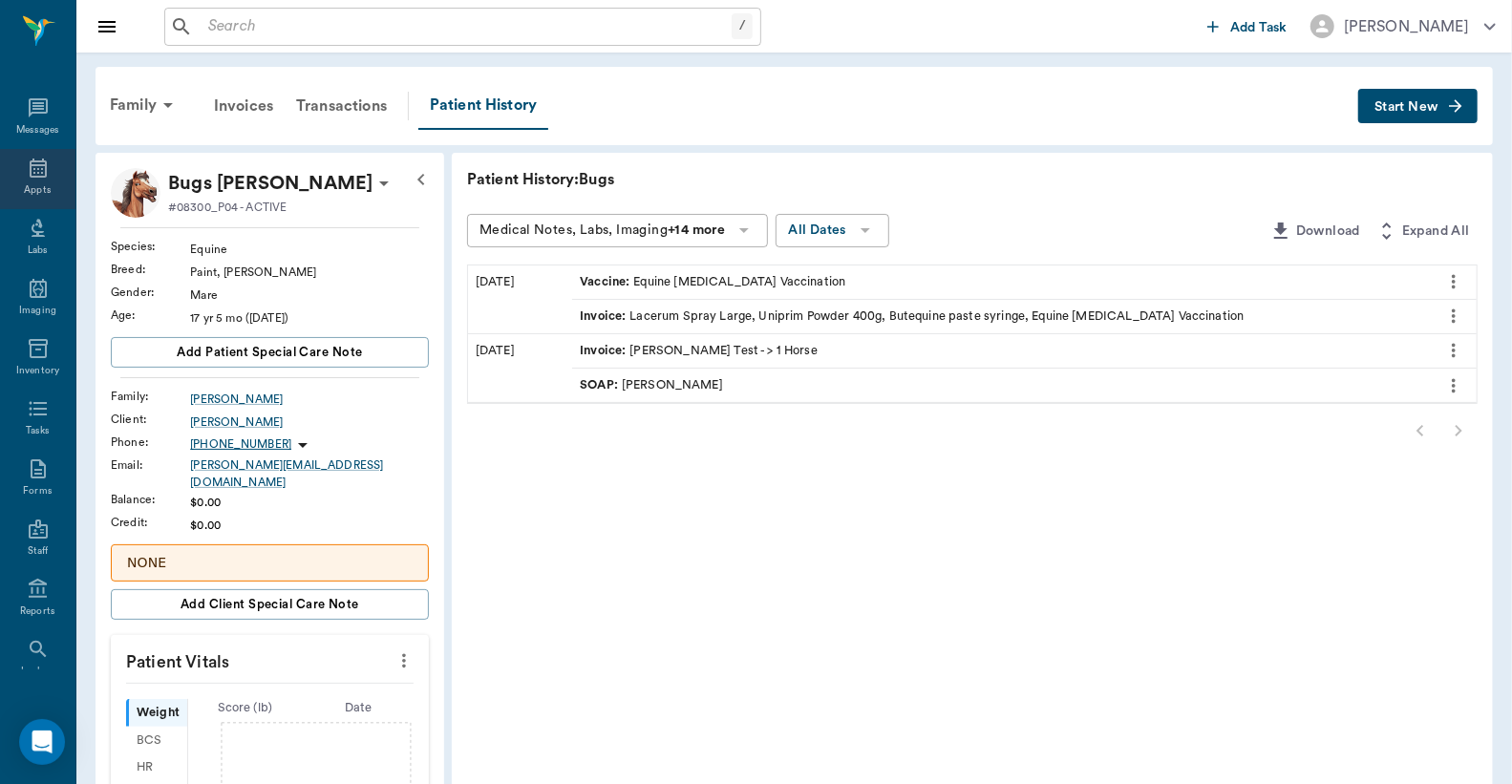
click at [27, 166] on icon at bounding box center [39, 168] width 23 height 23
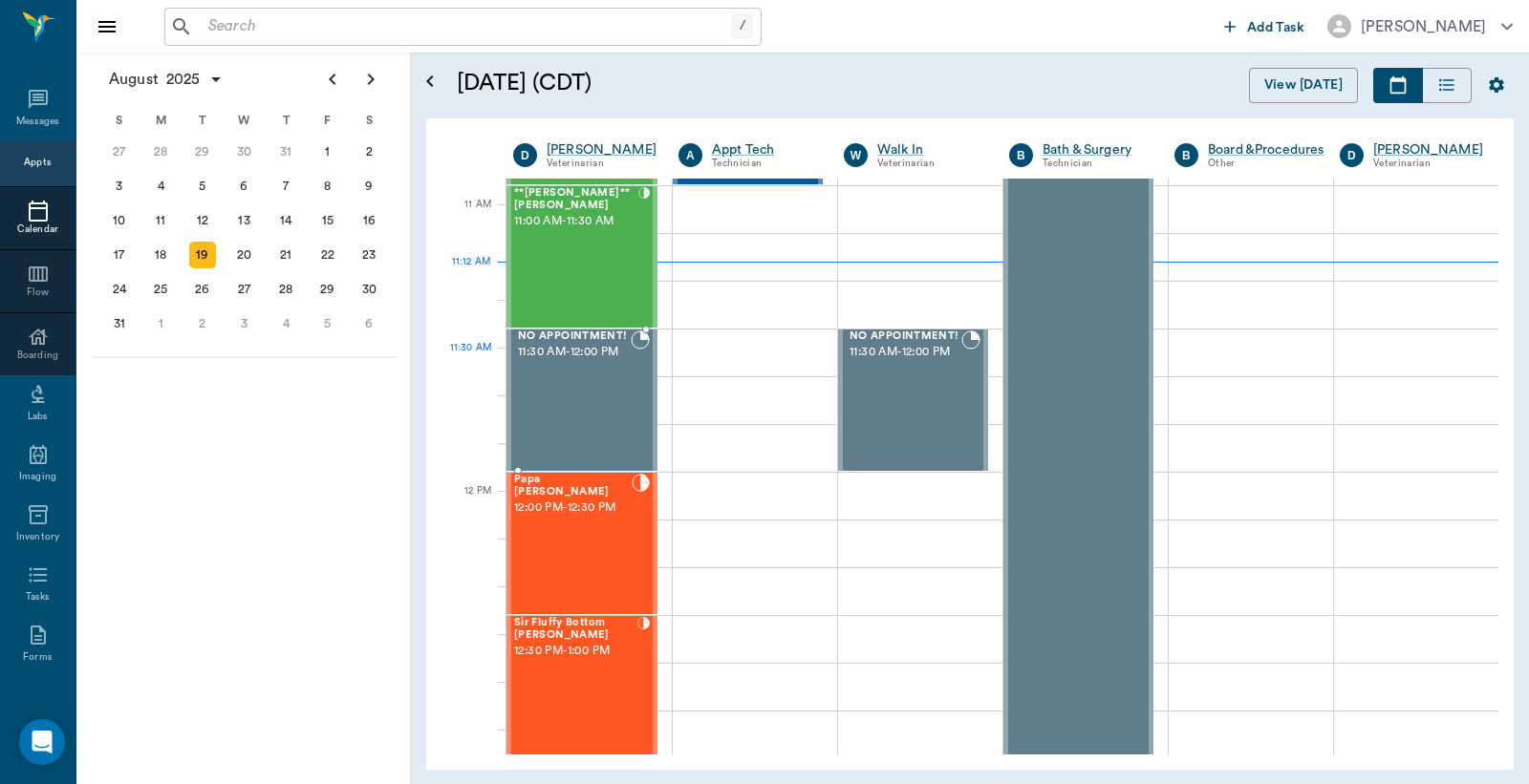
scroll to position [294, 0]
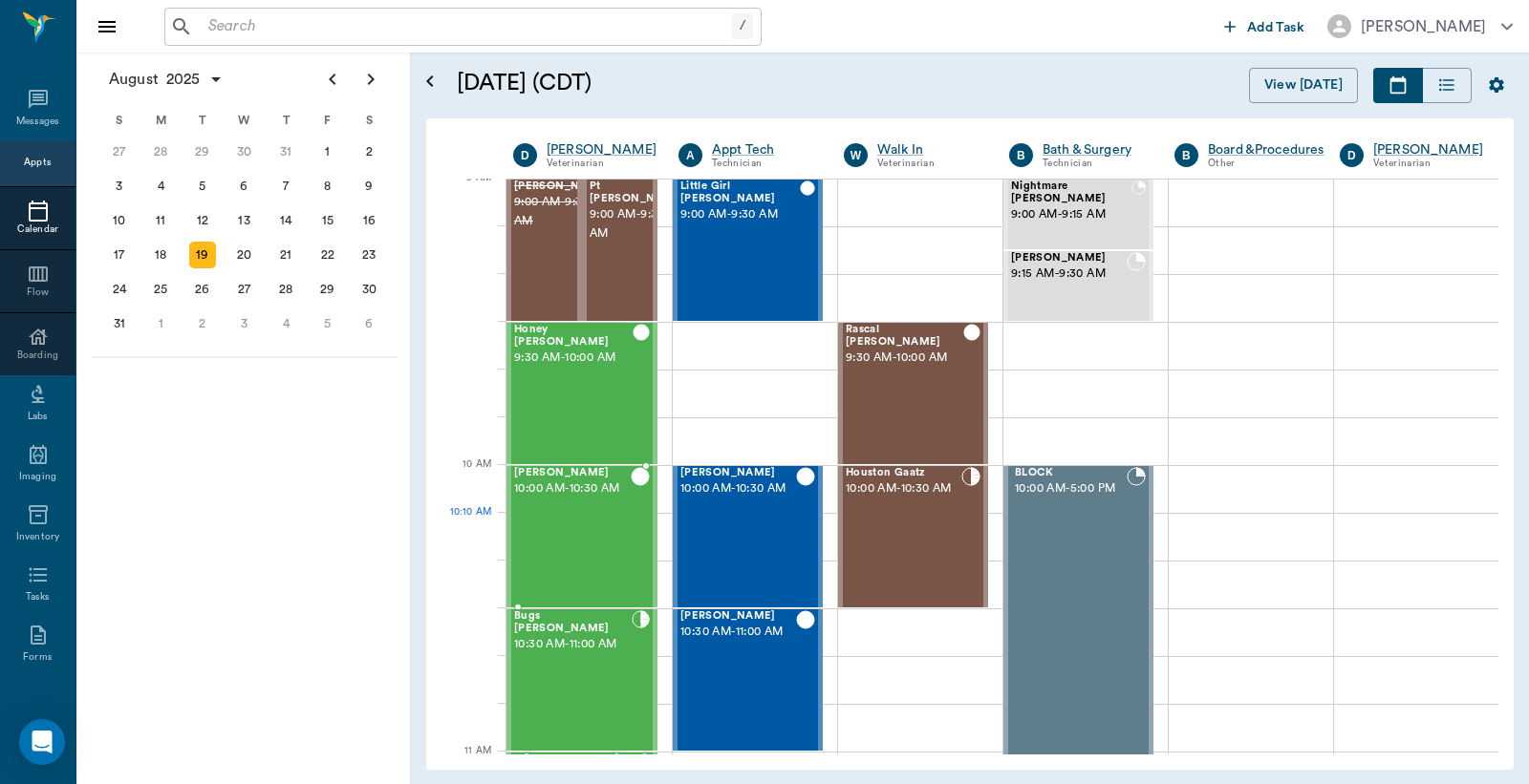
scroll to position [576, 0]
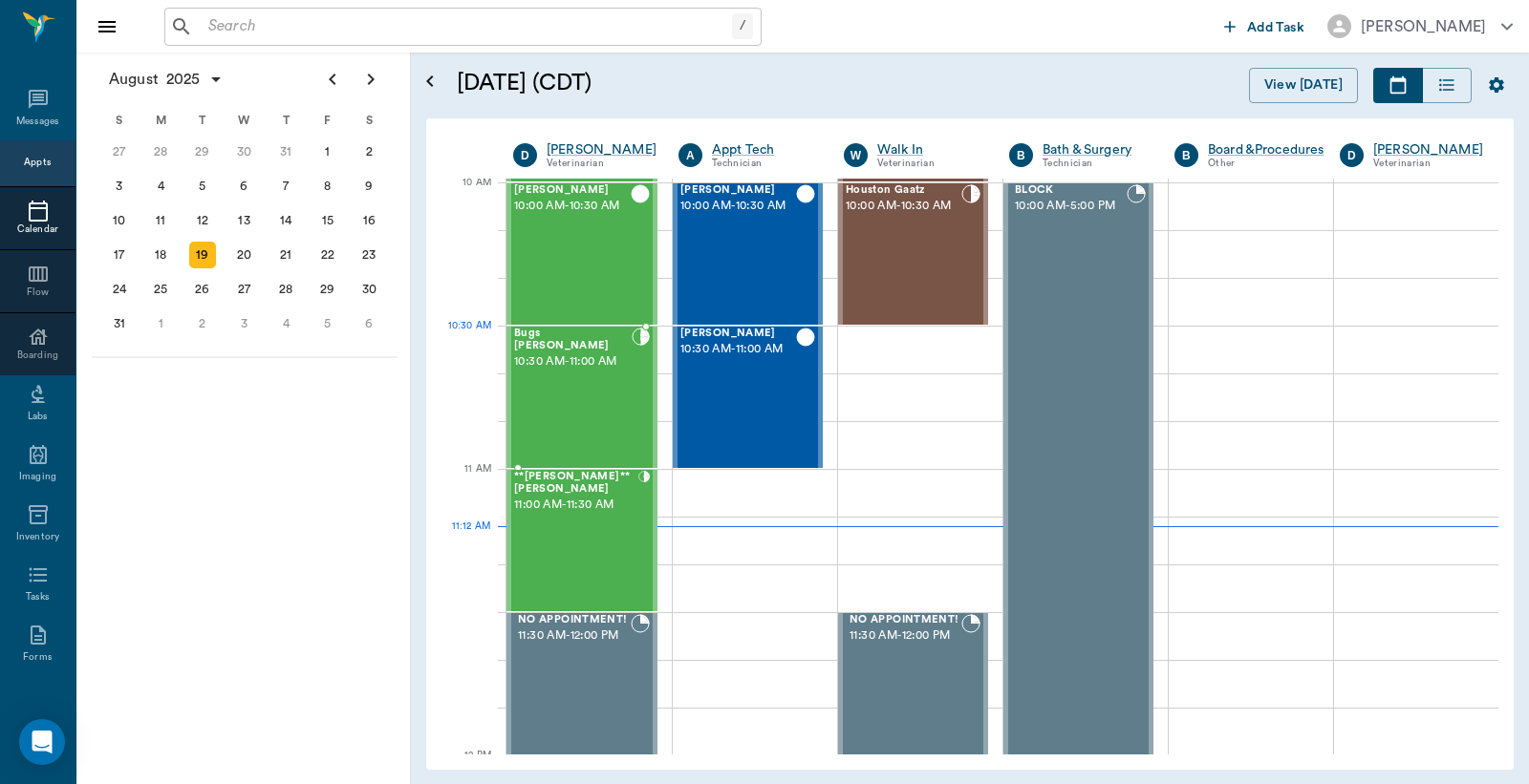
click at [580, 373] on div "Bugs [PERSON_NAME] 10:30 AM - 11:00 AM" at bounding box center [573, 397] width 118 height 139
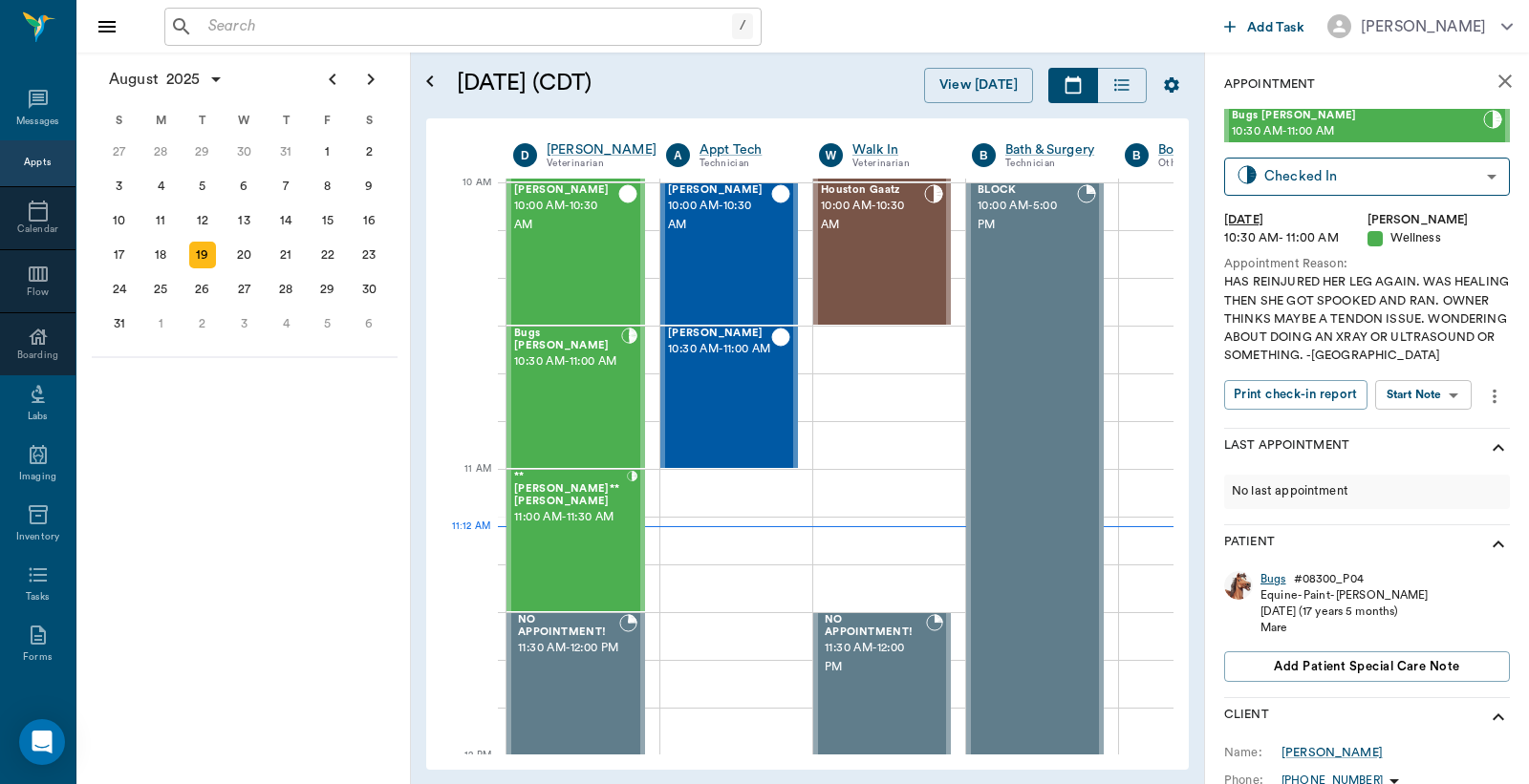
click at [1273, 579] on div "Bugs" at bounding box center [1273, 579] width 26 height 16
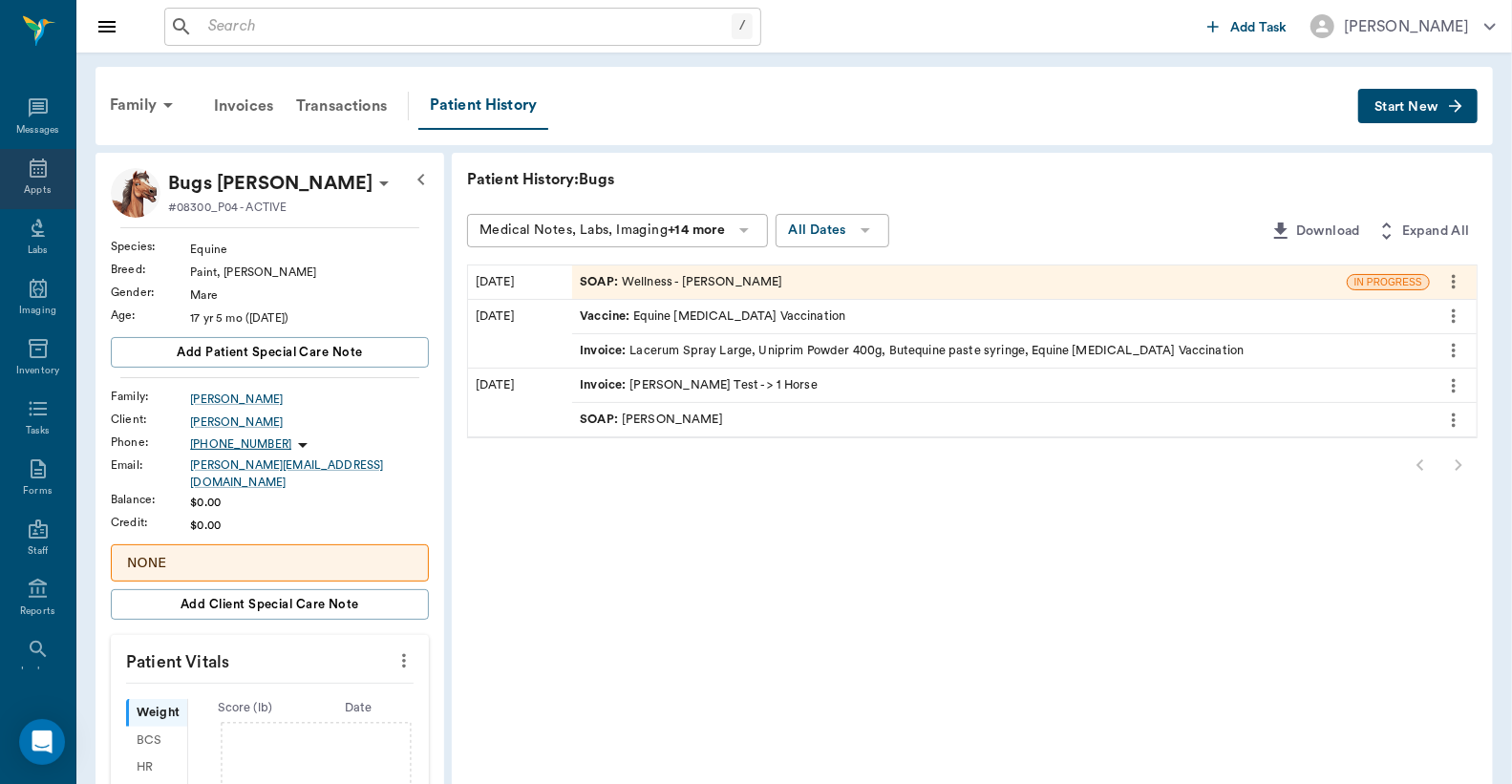
click at [24, 179] on div "Appts" at bounding box center [38, 179] width 75 height 60
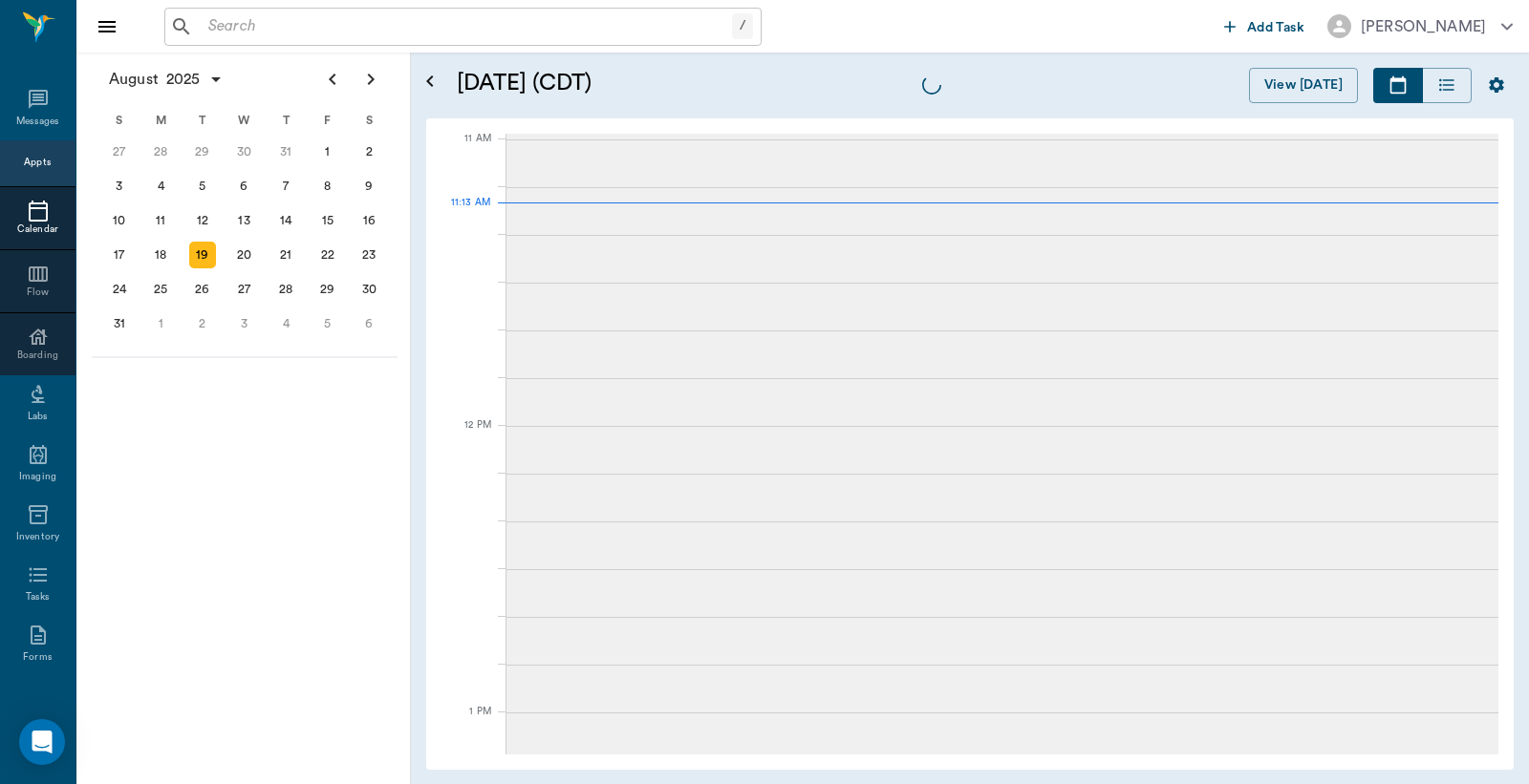
scroll to position [860, 0]
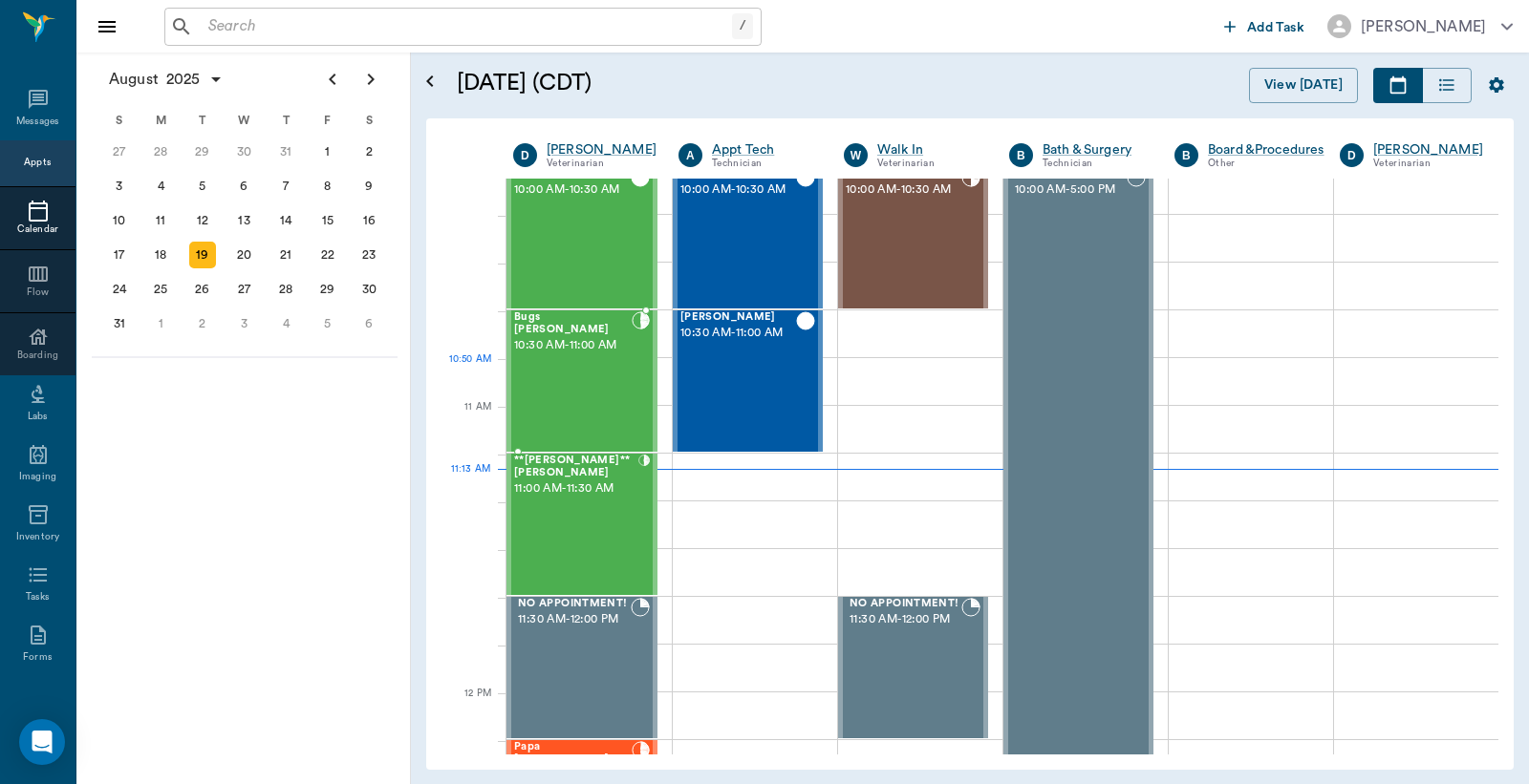
scroll to position [576, 0]
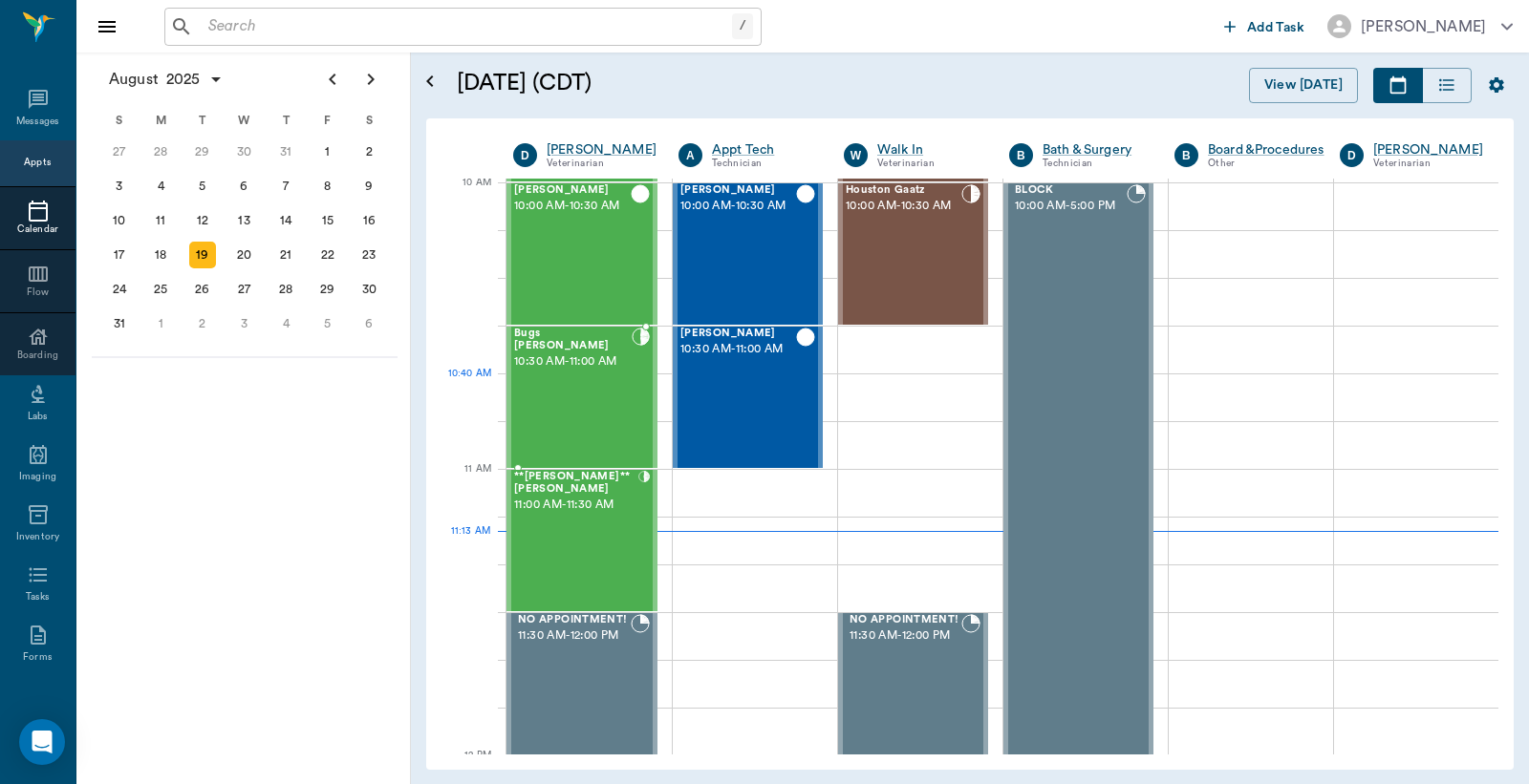
click at [613, 393] on div "Bugs [PERSON_NAME] 10:30 AM - 11:00 AM" at bounding box center [573, 397] width 118 height 139
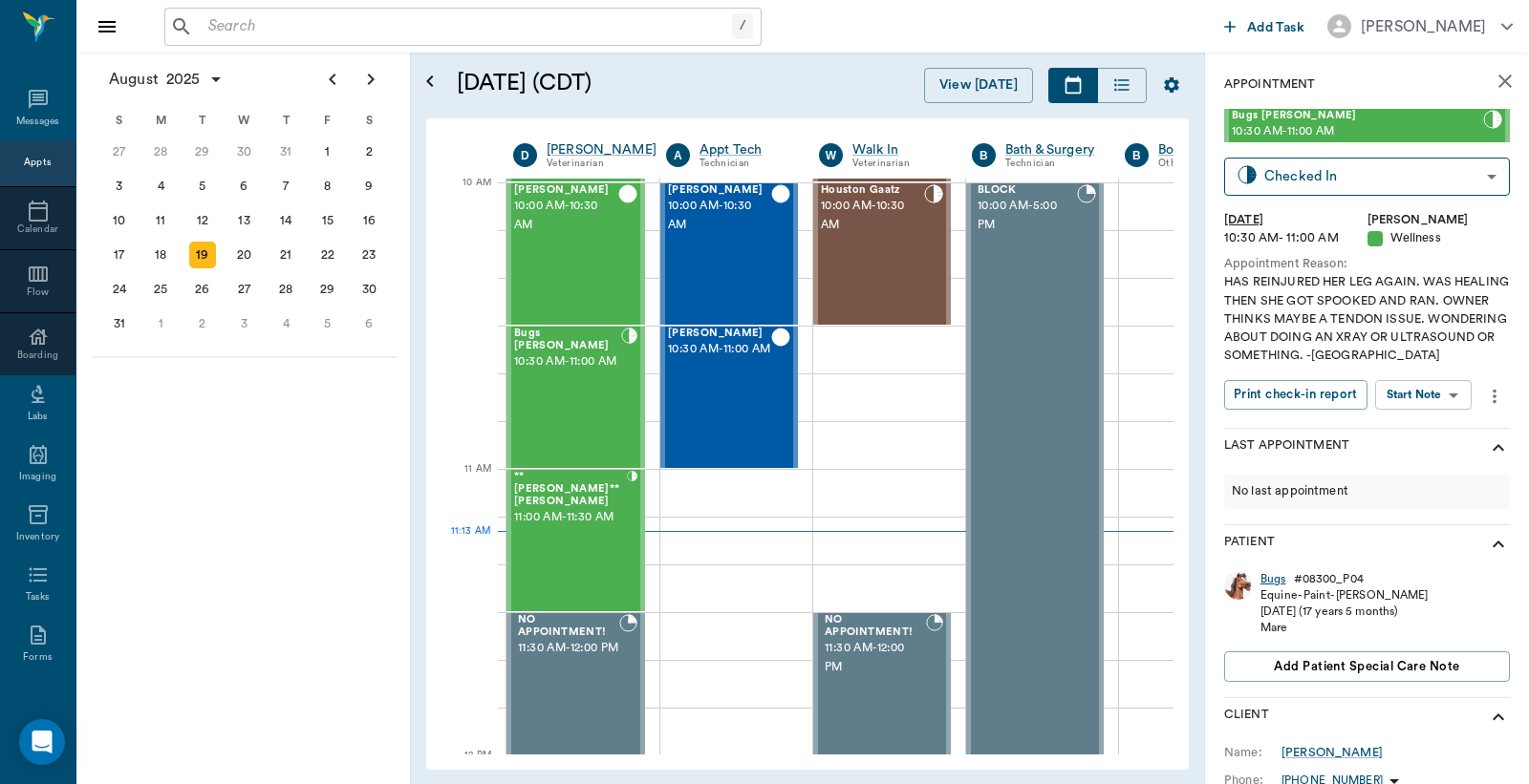
click at [1264, 578] on div "Bugs" at bounding box center [1273, 579] width 26 height 16
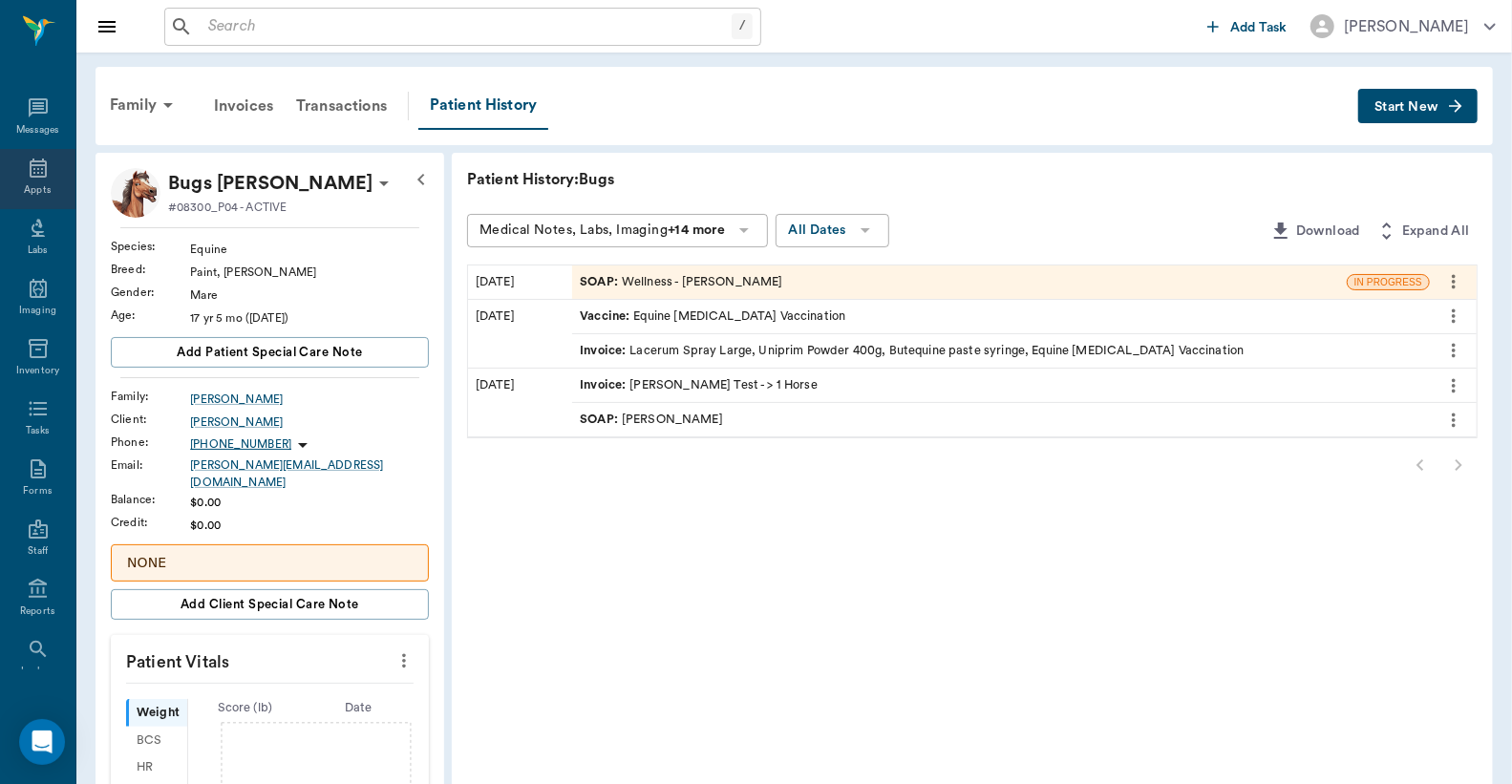
click at [29, 174] on icon at bounding box center [39, 168] width 23 height 23
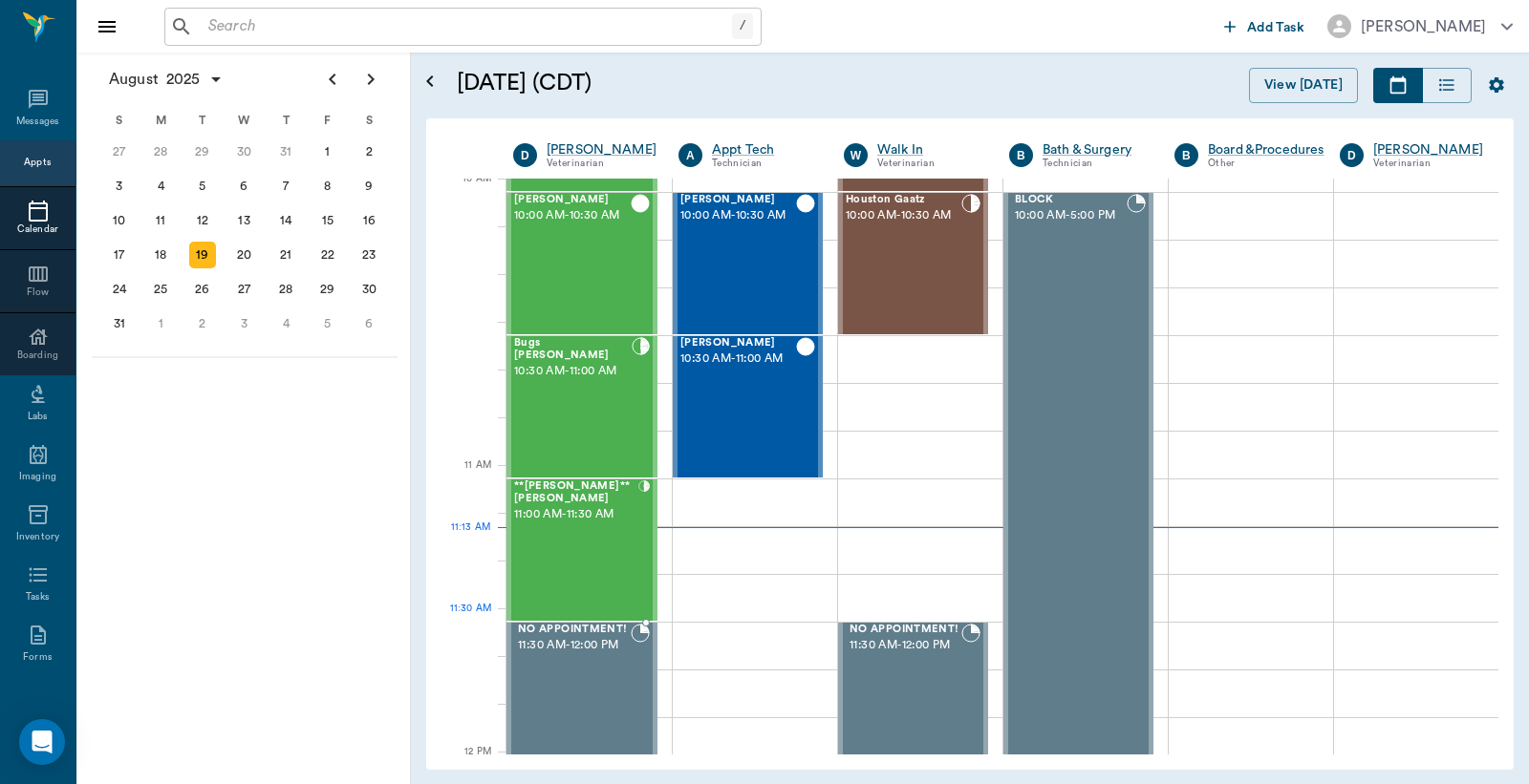
scroll to position [579, 0]
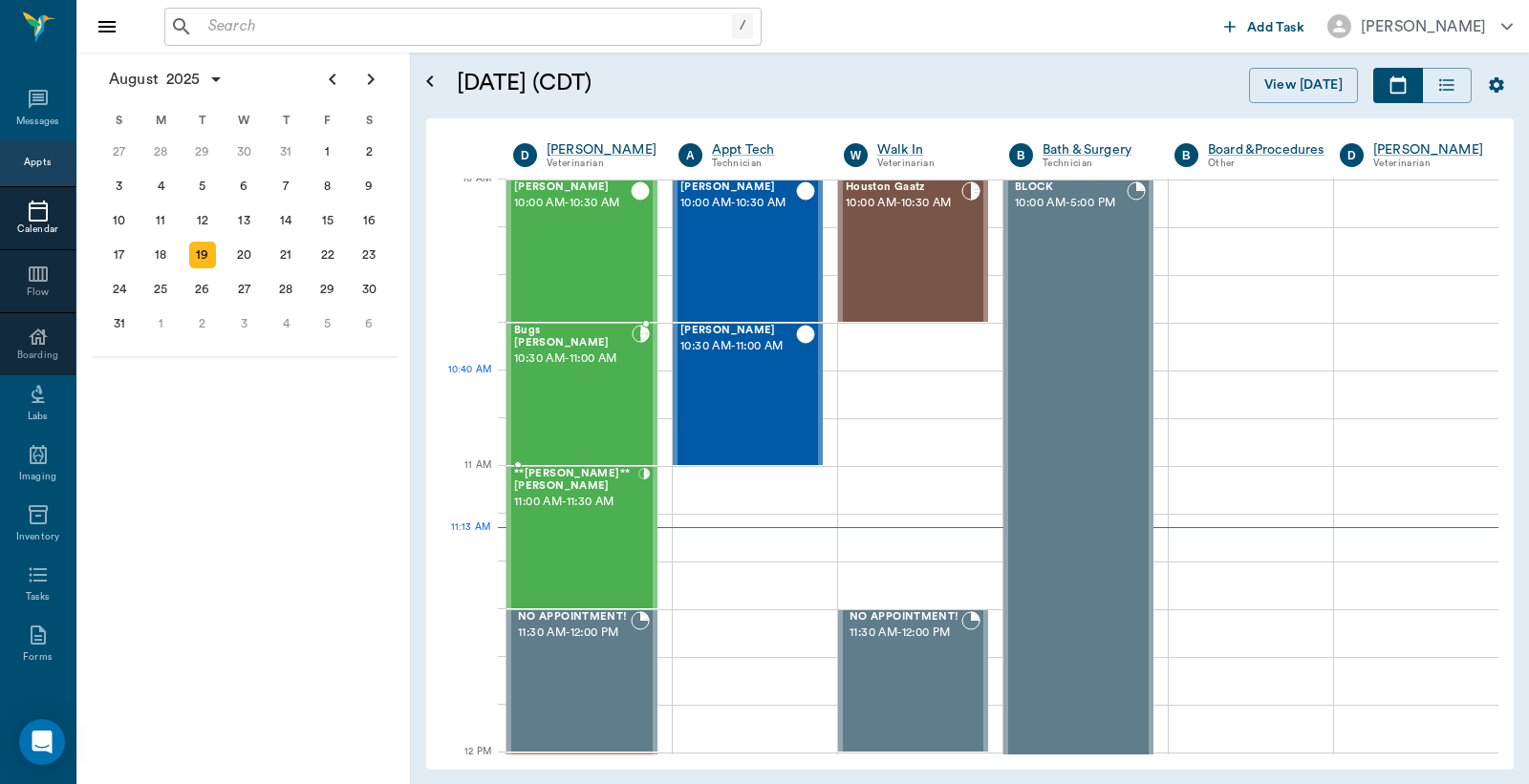
click at [578, 375] on div "Bugs [PERSON_NAME] 10:30 AM - 11:00 AM" at bounding box center [573, 394] width 118 height 139
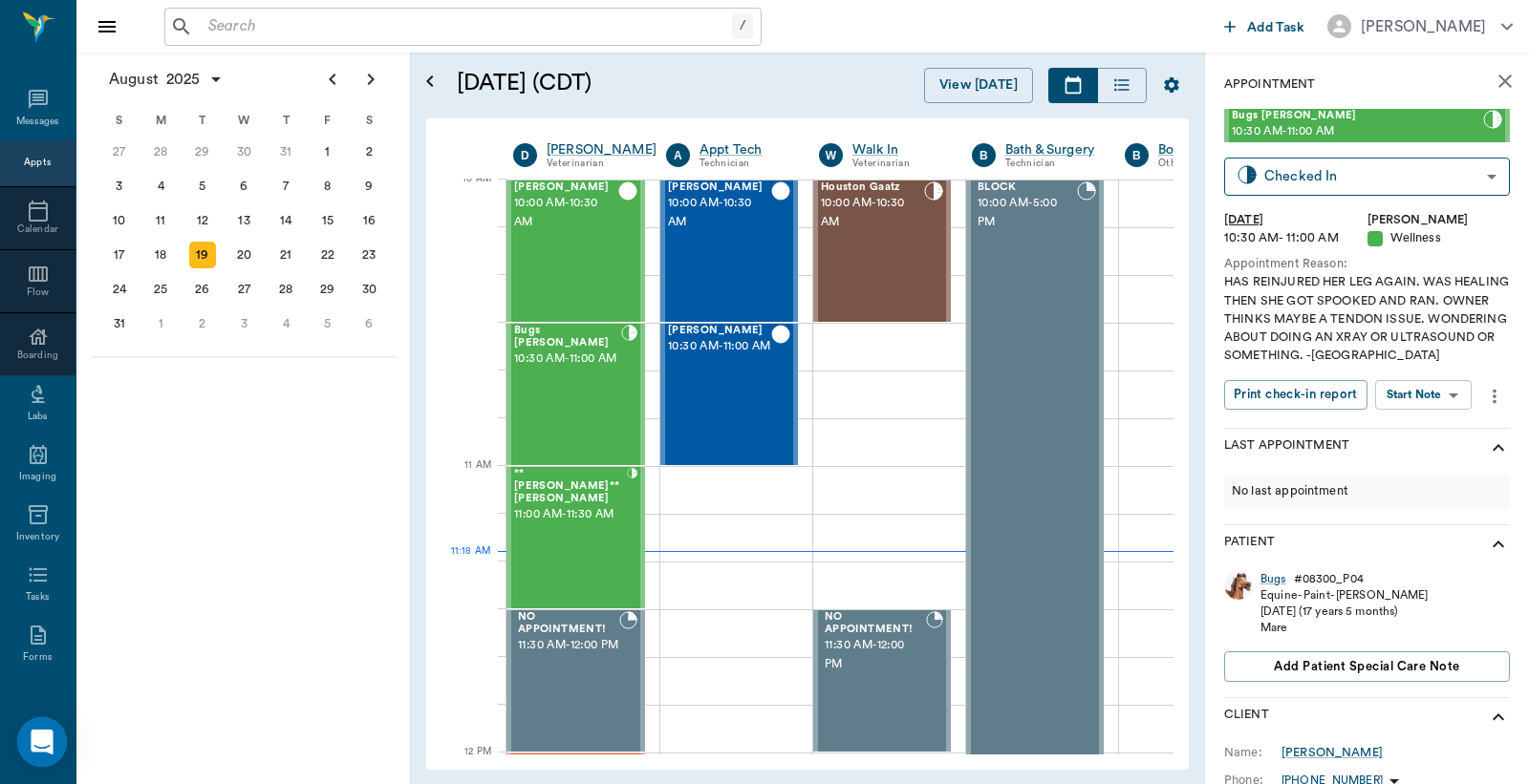
click at [35, 734] on icon "Open Intercom Messenger" at bounding box center [42, 742] width 22 height 25
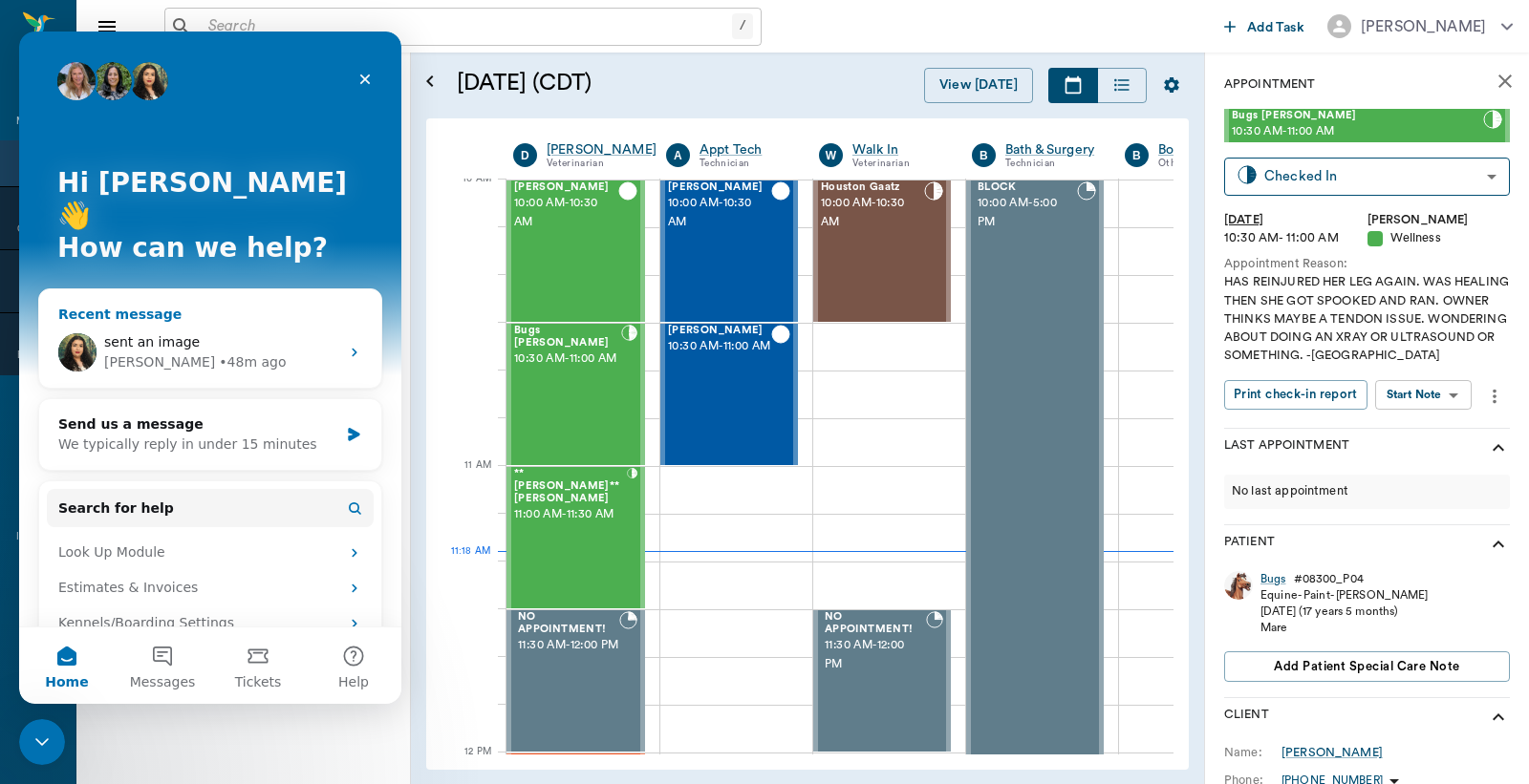
click at [215, 352] on div "[PERSON_NAME] • 48m ago" at bounding box center [221, 362] width 235 height 20
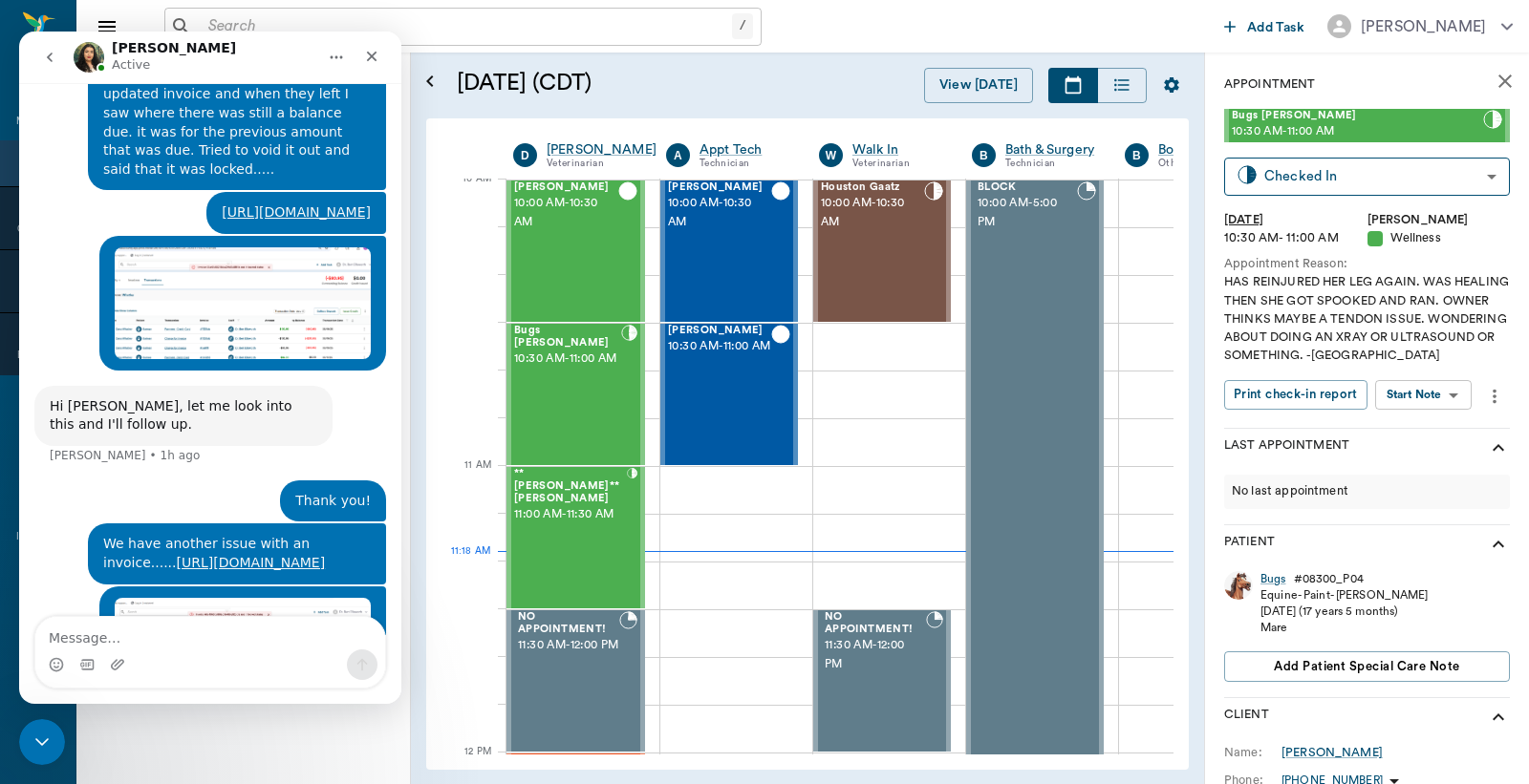
scroll to position [1937, 0]
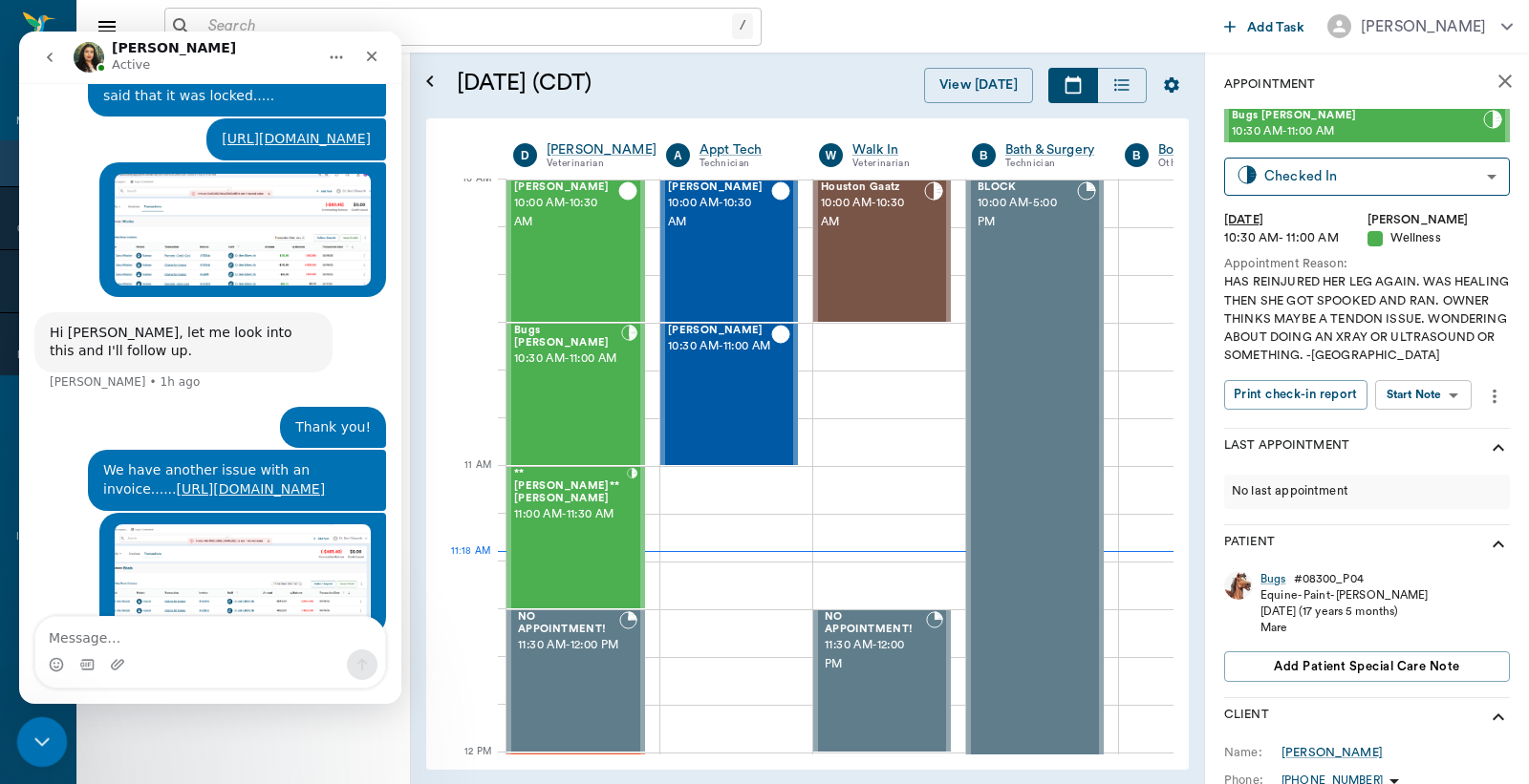
click at [45, 742] on icon "Close Intercom Messenger" at bounding box center [40, 740] width 23 height 23
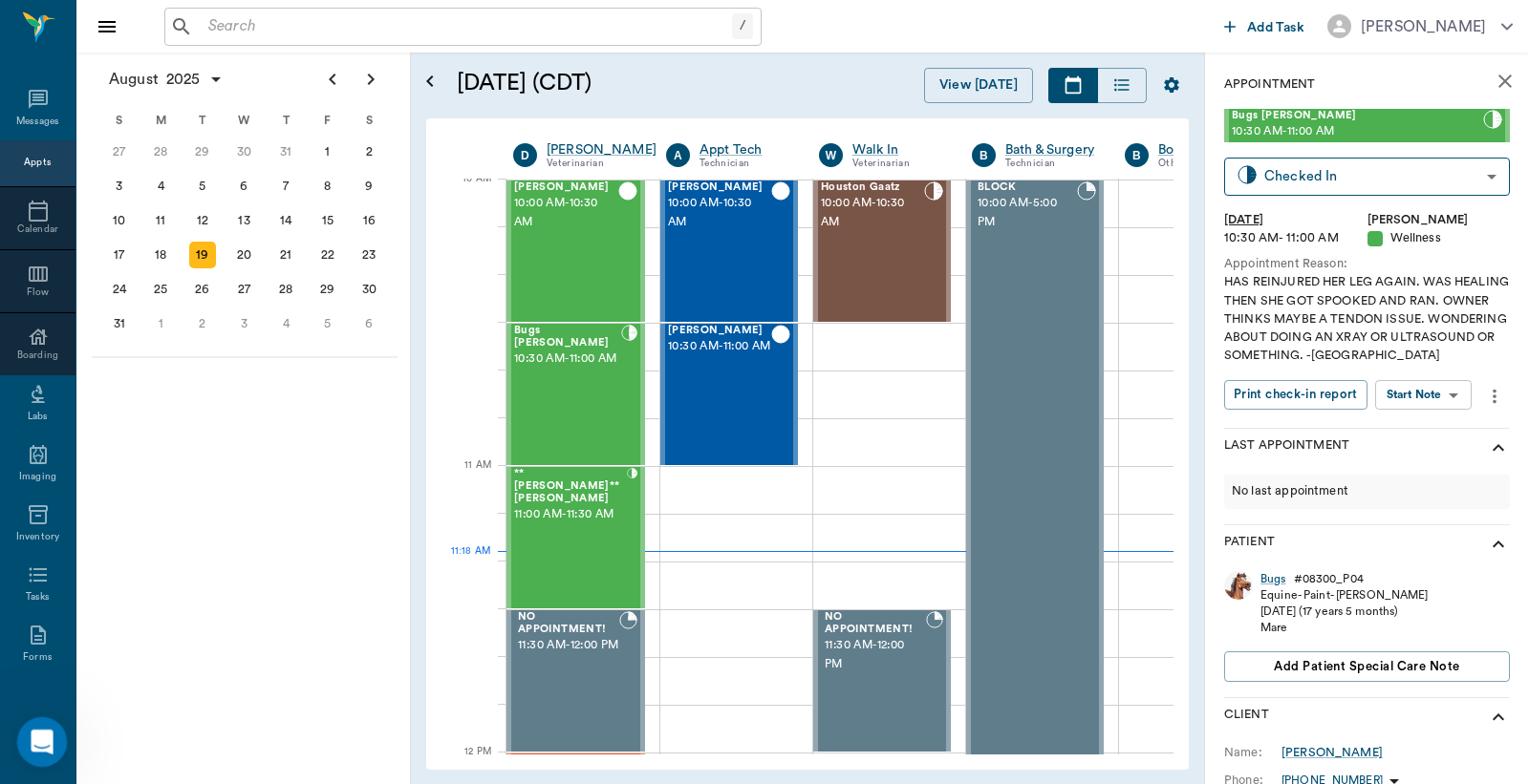
scroll to position [1936, 0]
click at [351, 37] on input "text" at bounding box center [467, 27] width 531 height 27
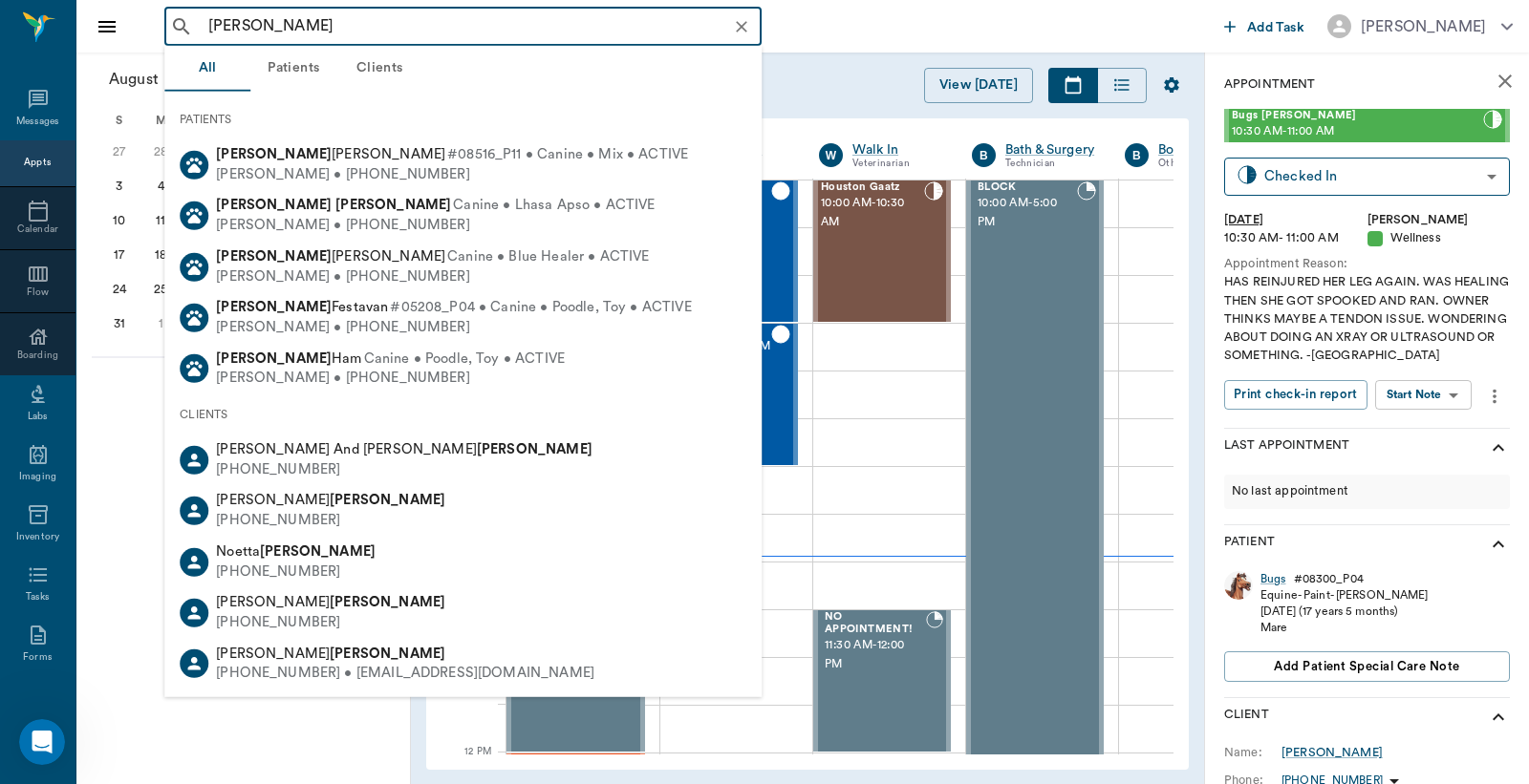
type input "[PERSON_NAME]"
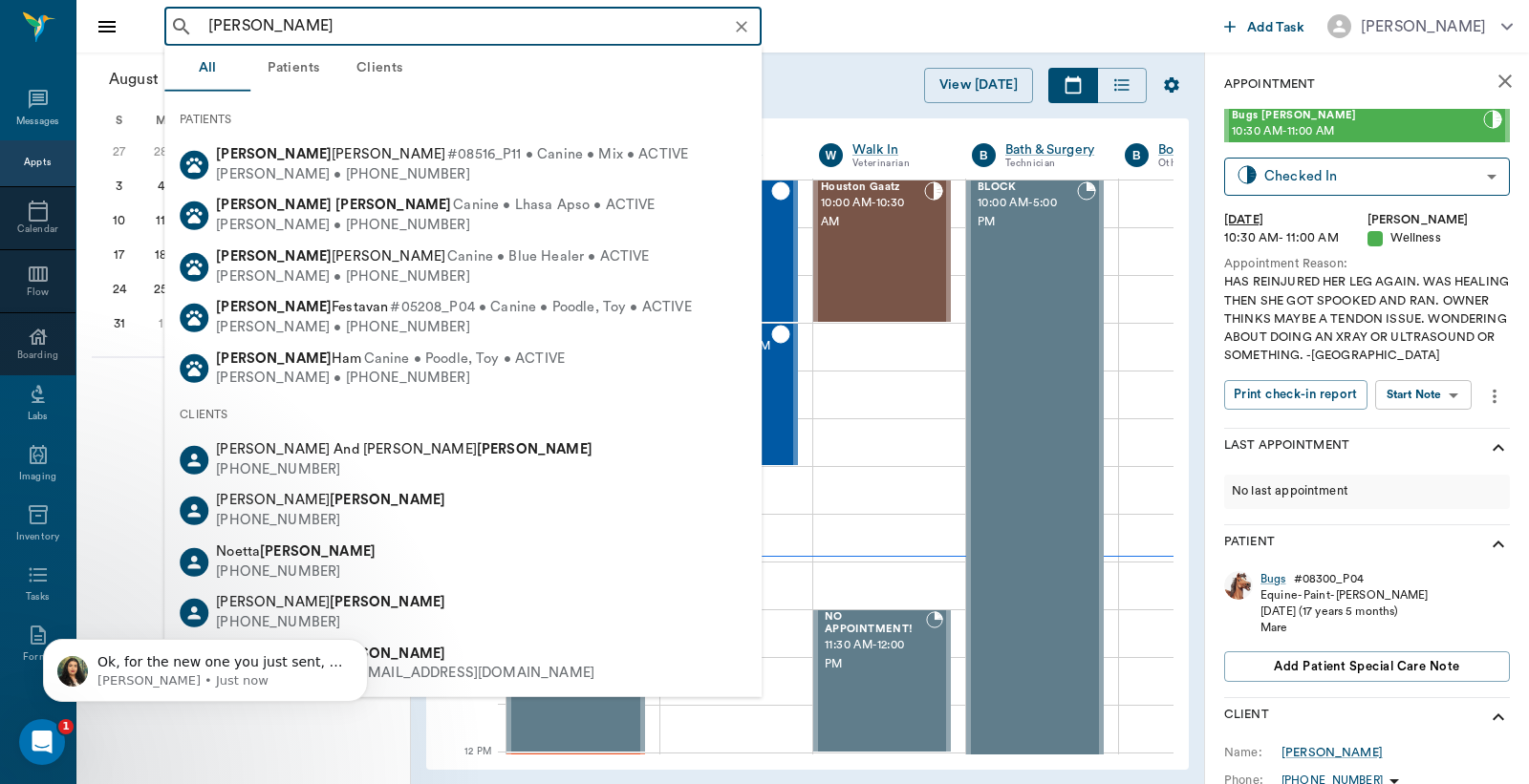
scroll to position [1939, 0]
click at [740, 21] on icon "Clear" at bounding box center [742, 27] width 19 height 19
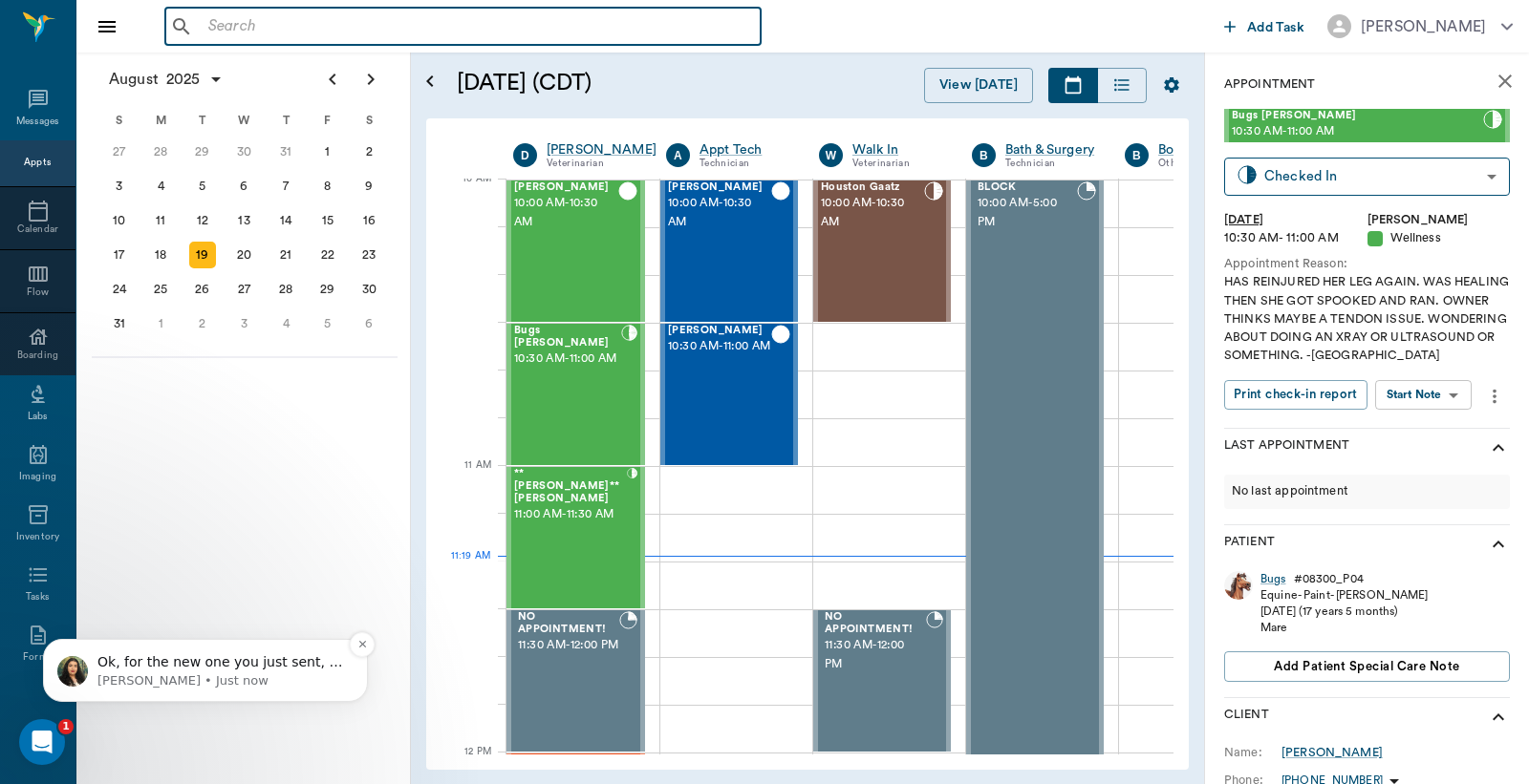
click at [113, 662] on p "Ok, for the new one you just sent, is this also one that you tried to edit and …" at bounding box center [220, 663] width 246 height 19
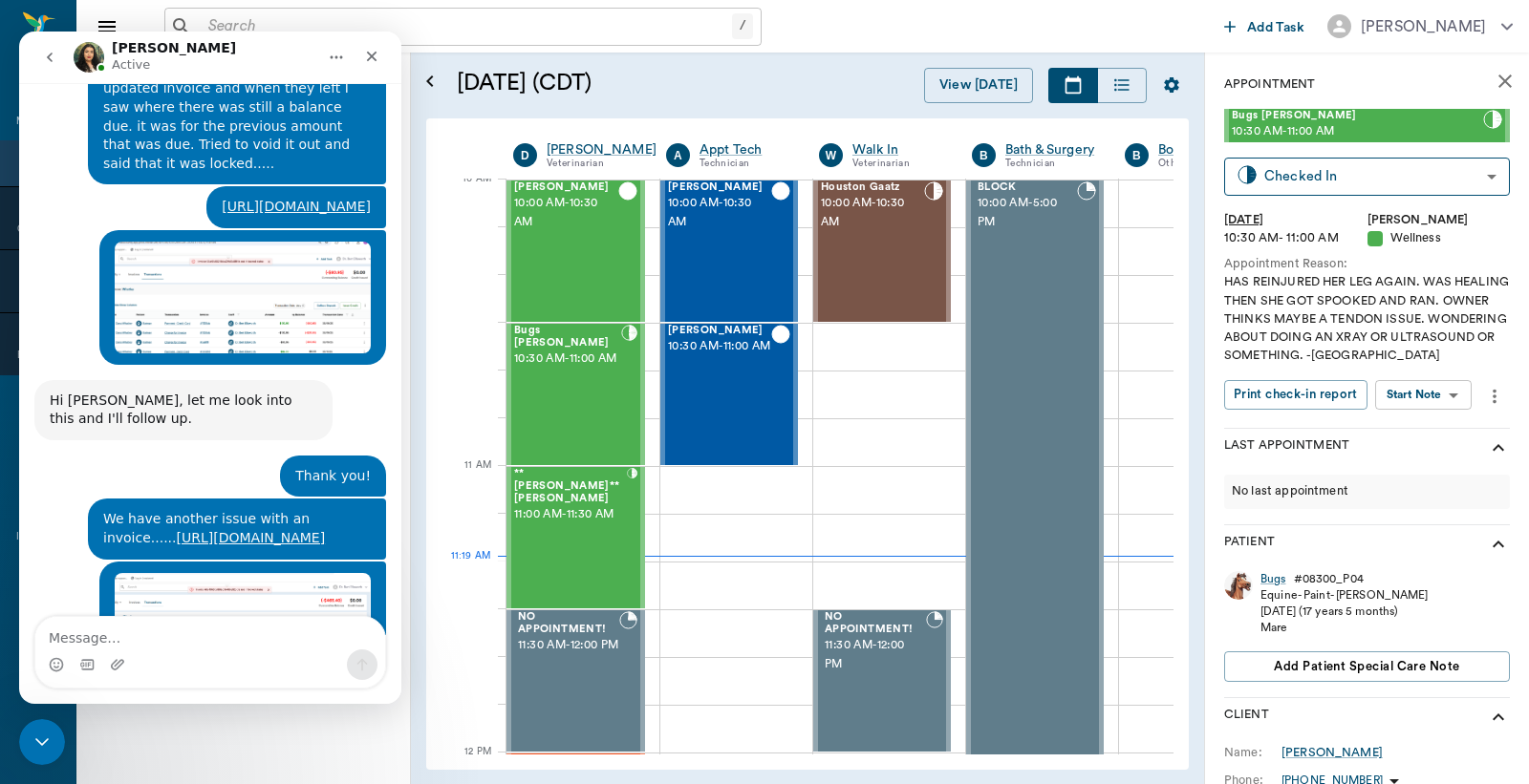
scroll to position [1971, 0]
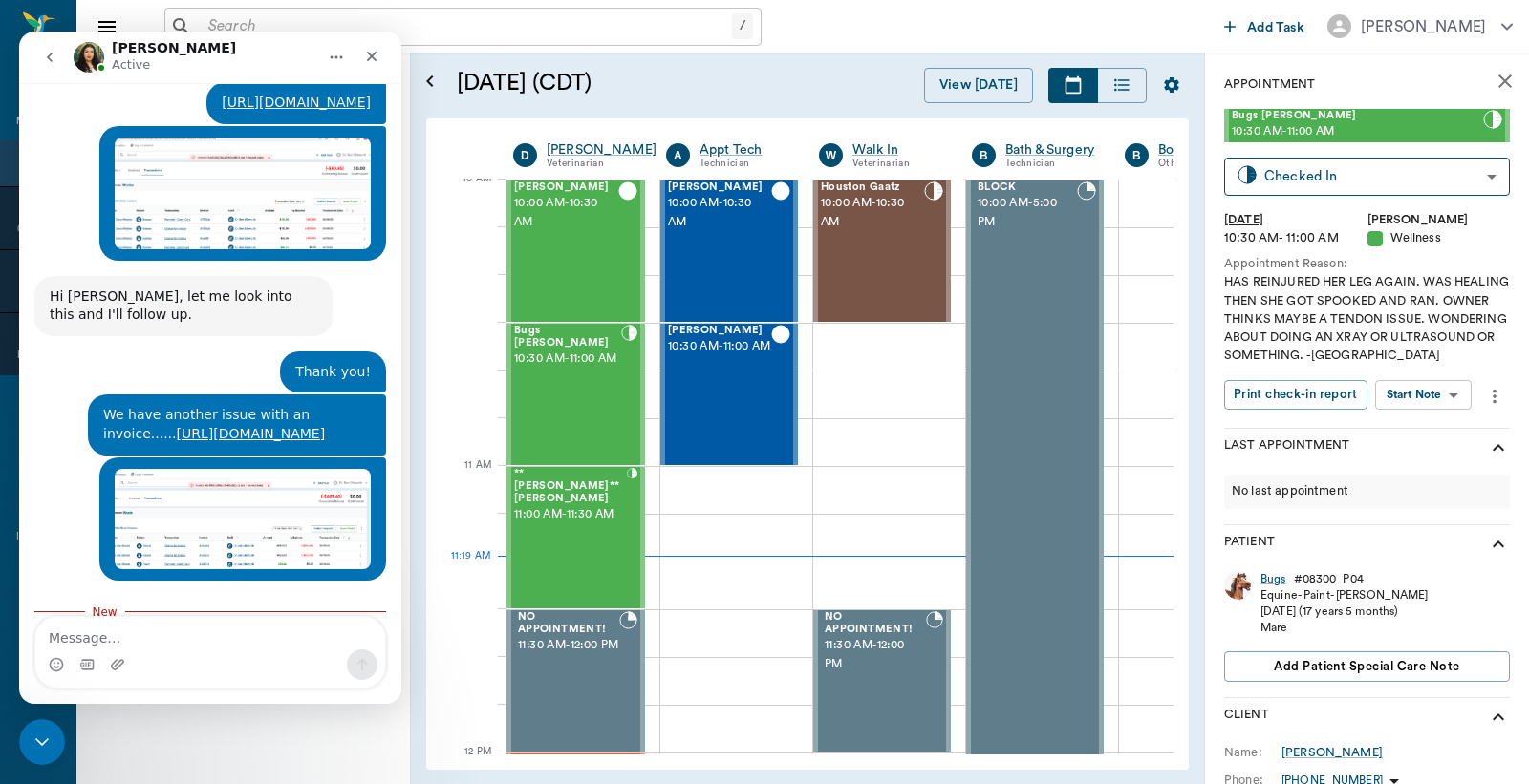
click at [131, 636] on textarea "Message…" at bounding box center [211, 633] width 350 height 33
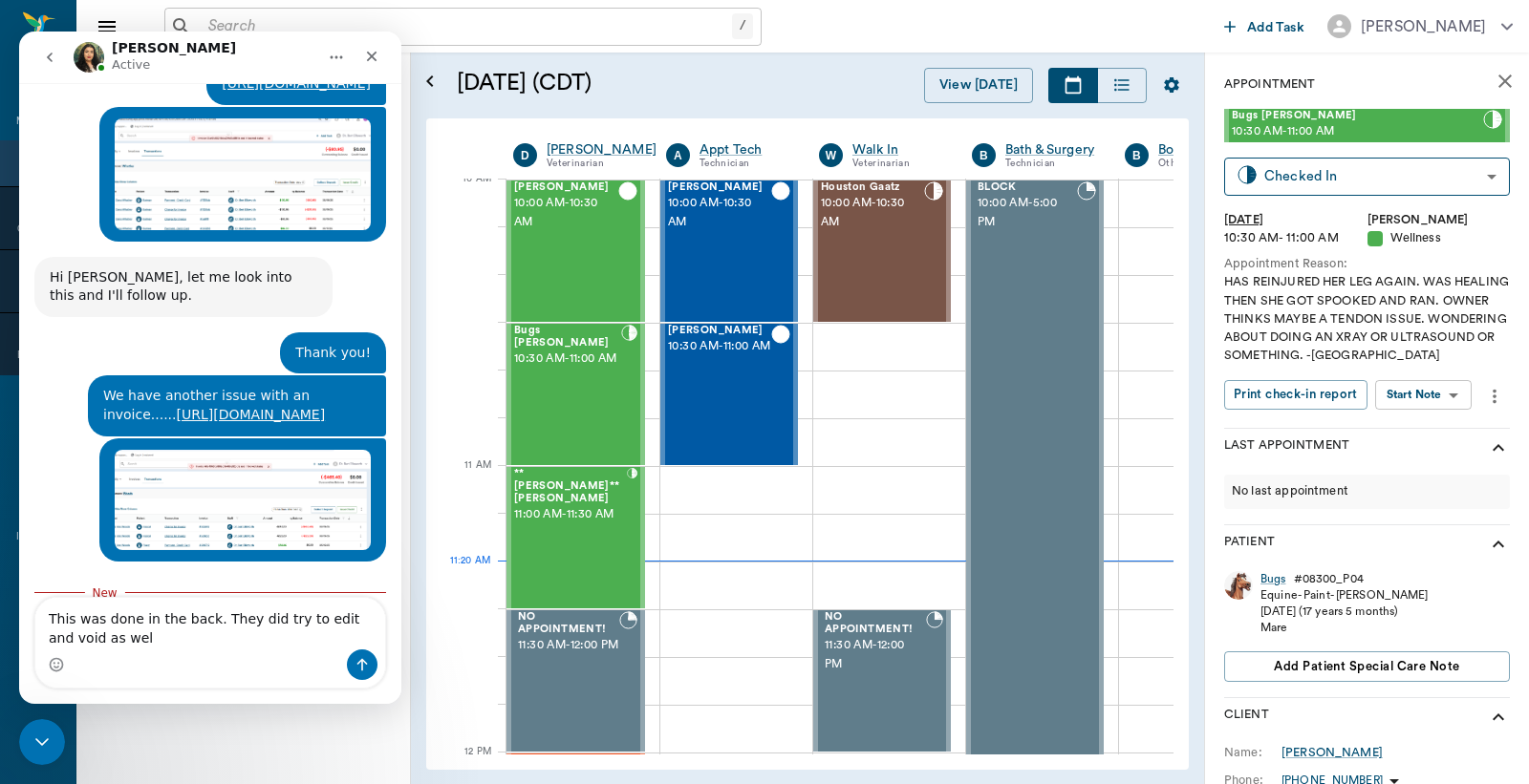
type textarea "This was done in the back. They did try to edit and void as well"
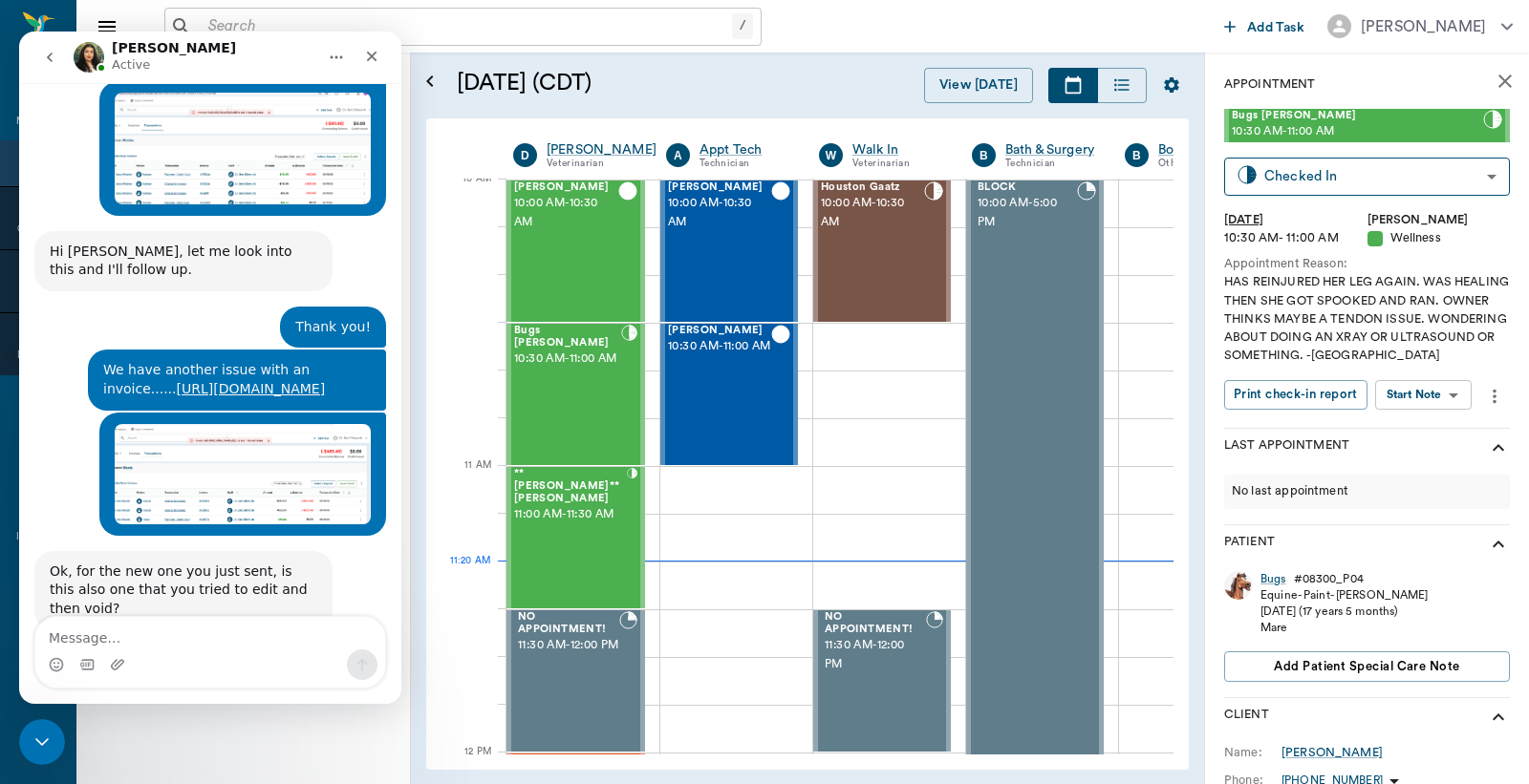
scroll to position [2013, 0]
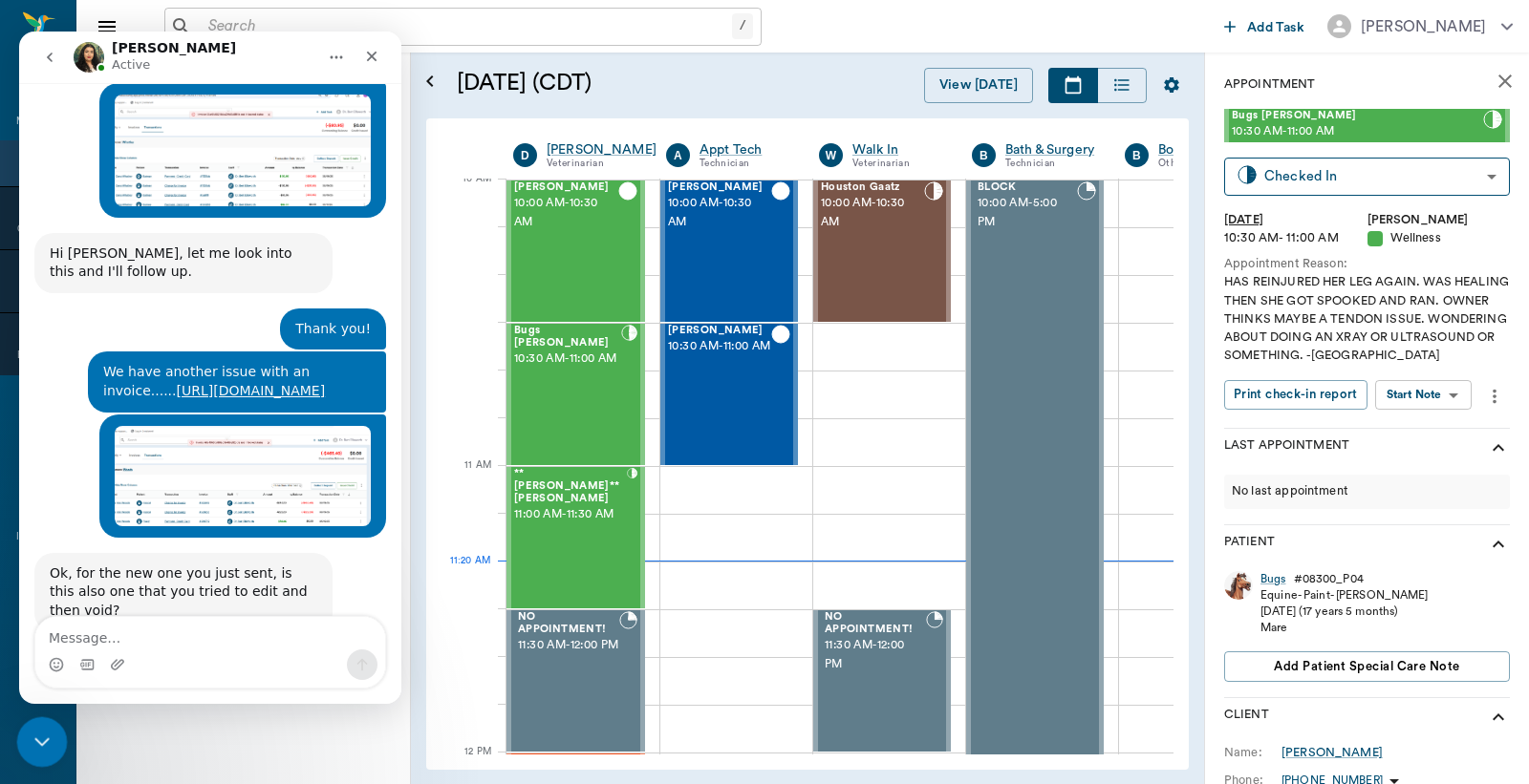
click at [35, 728] on icon "Close Intercom Messenger" at bounding box center [40, 740] width 23 height 23
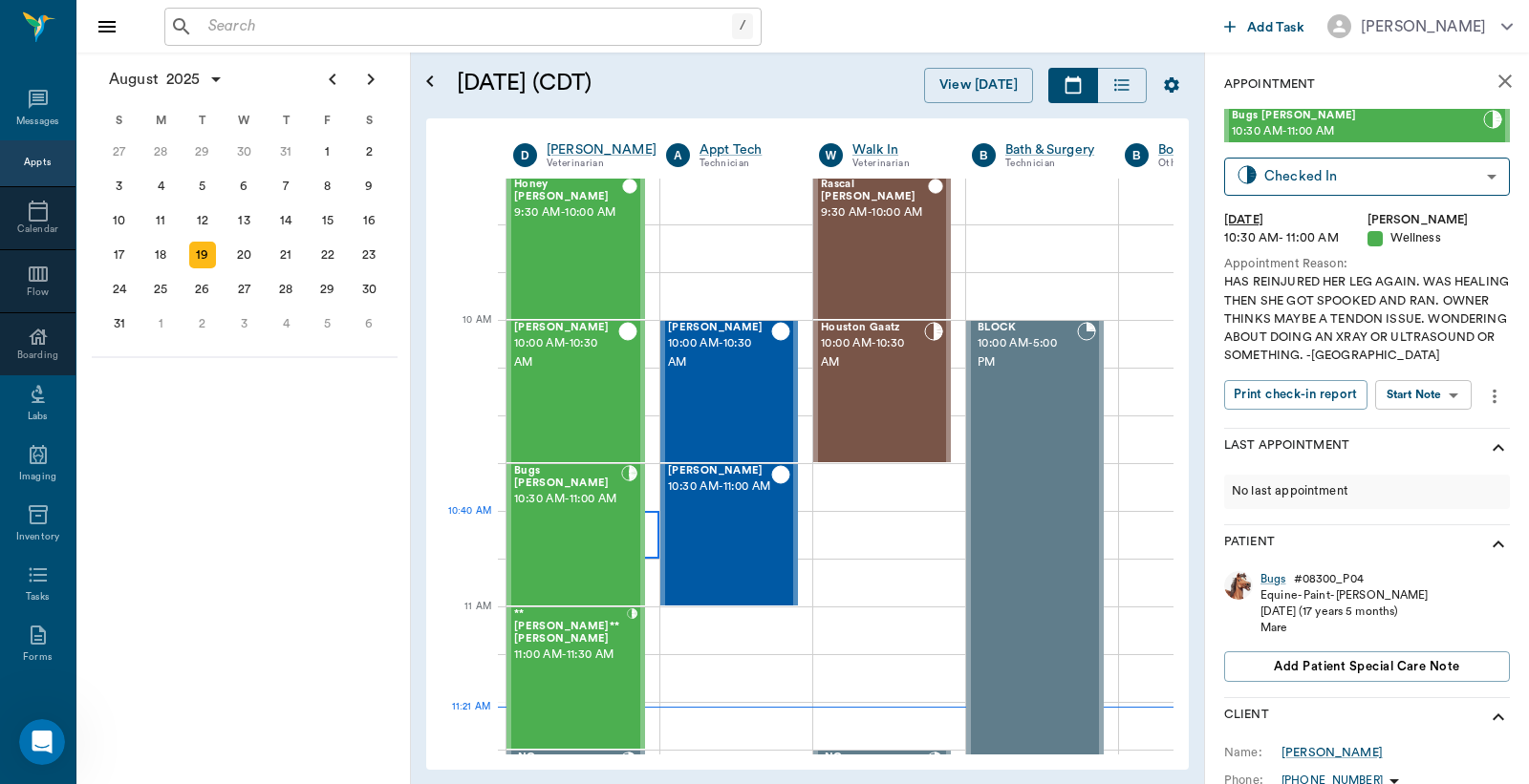
scroll to position [579, 0]
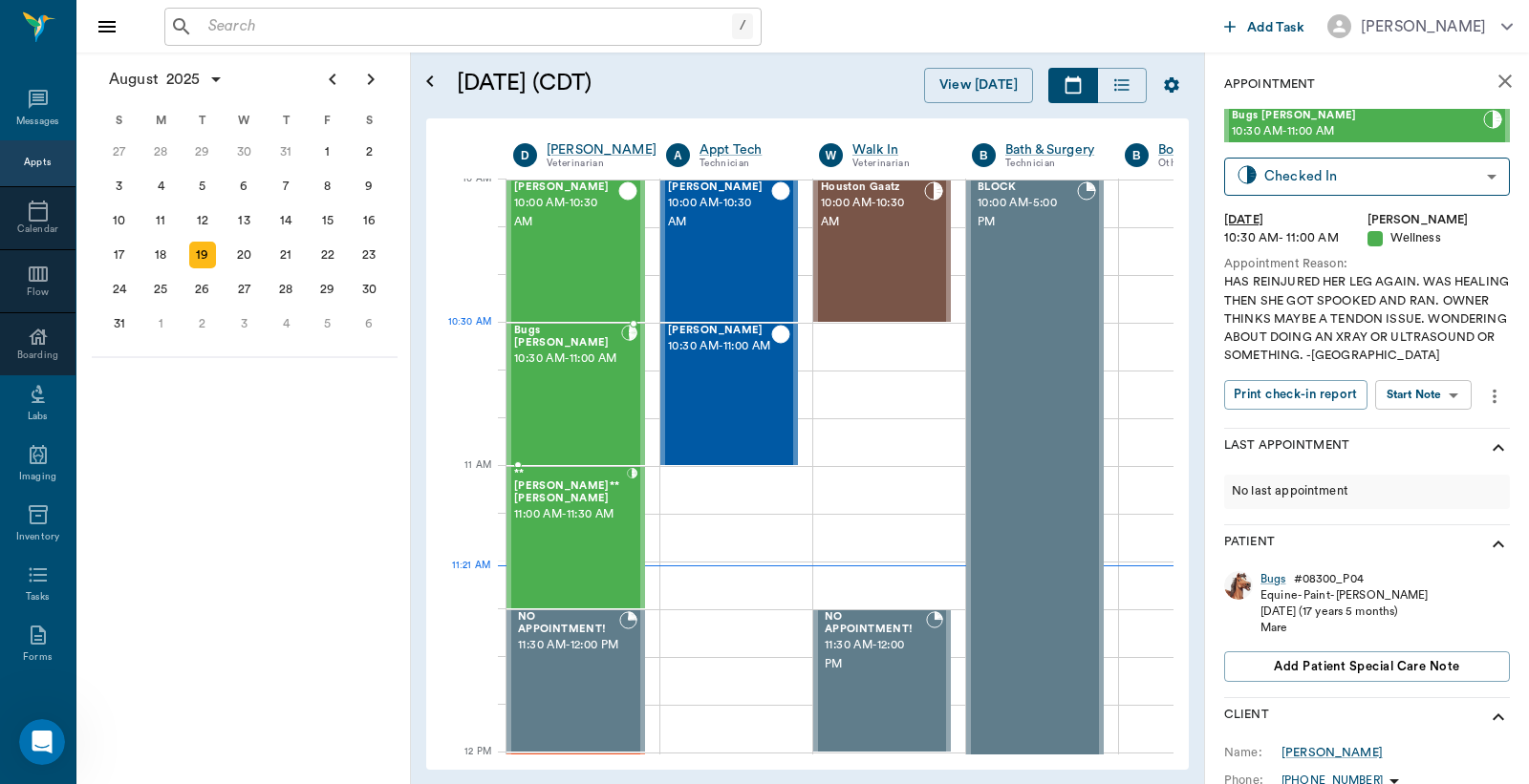
click at [546, 369] on span "10:30 AM - 11:00 AM" at bounding box center [567, 359] width 107 height 19
click at [1272, 579] on div "Bugs" at bounding box center [1273, 579] width 26 height 16
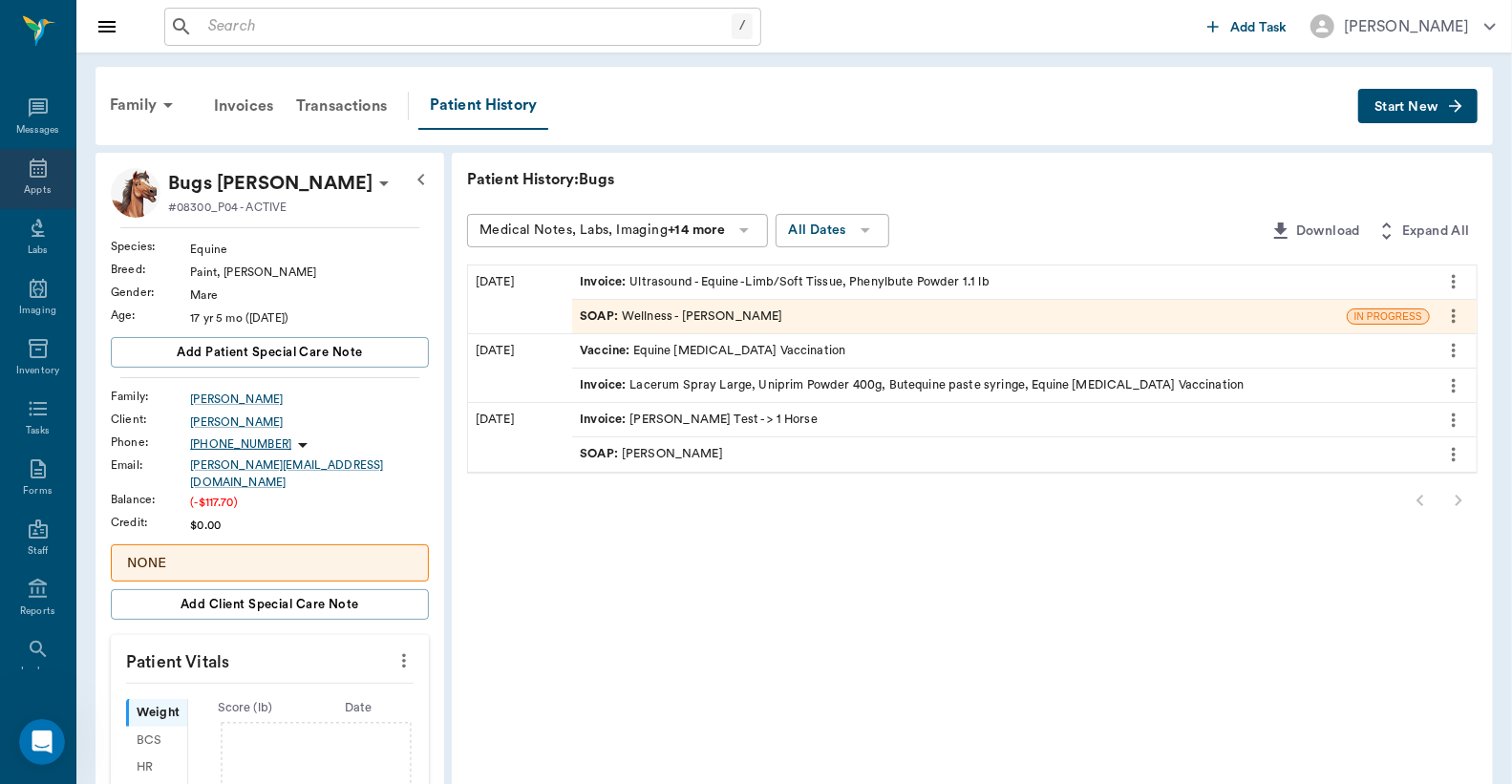
click at [25, 180] on div "Appts" at bounding box center [38, 179] width 75 height 60
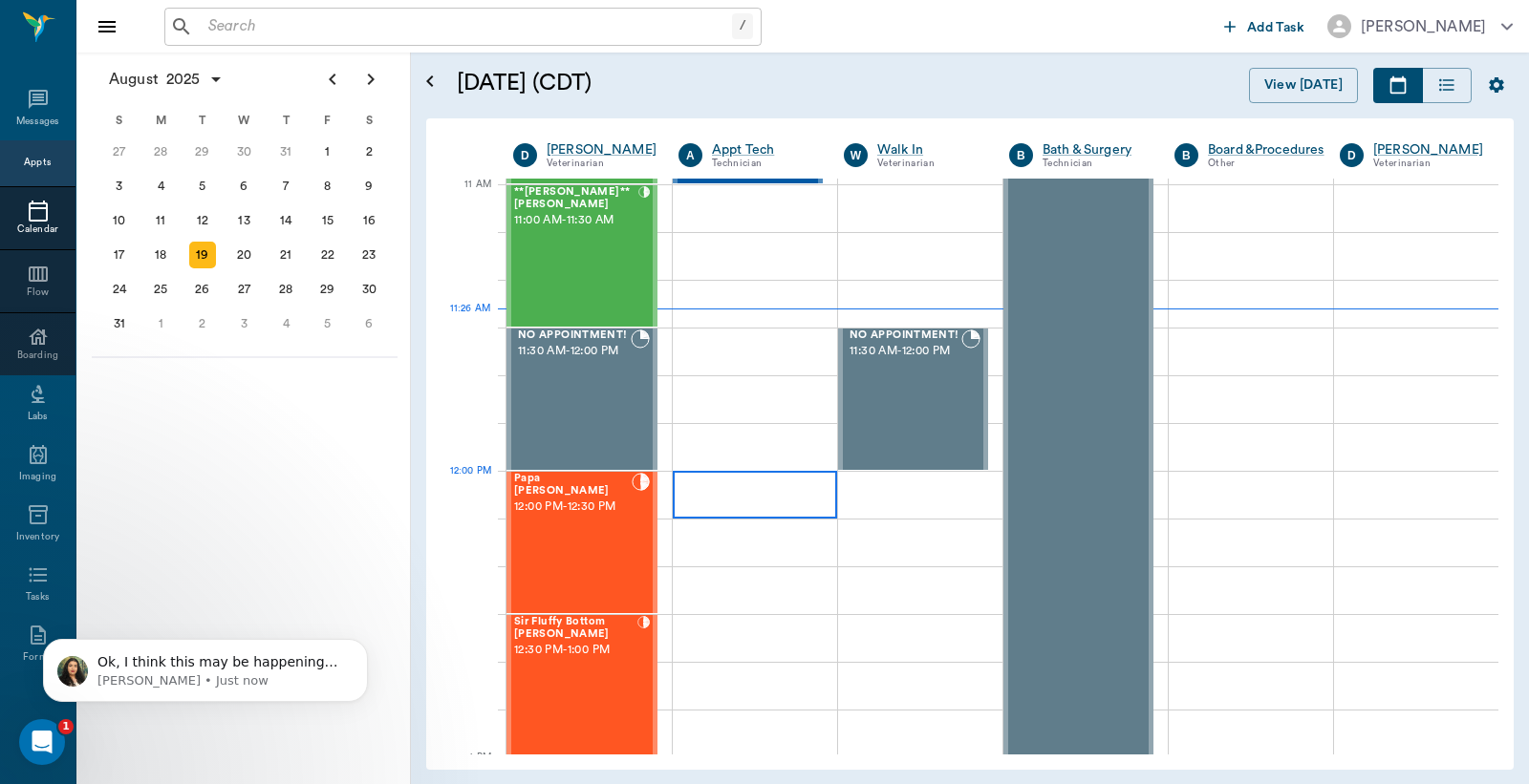
scroll to position [2221, 0]
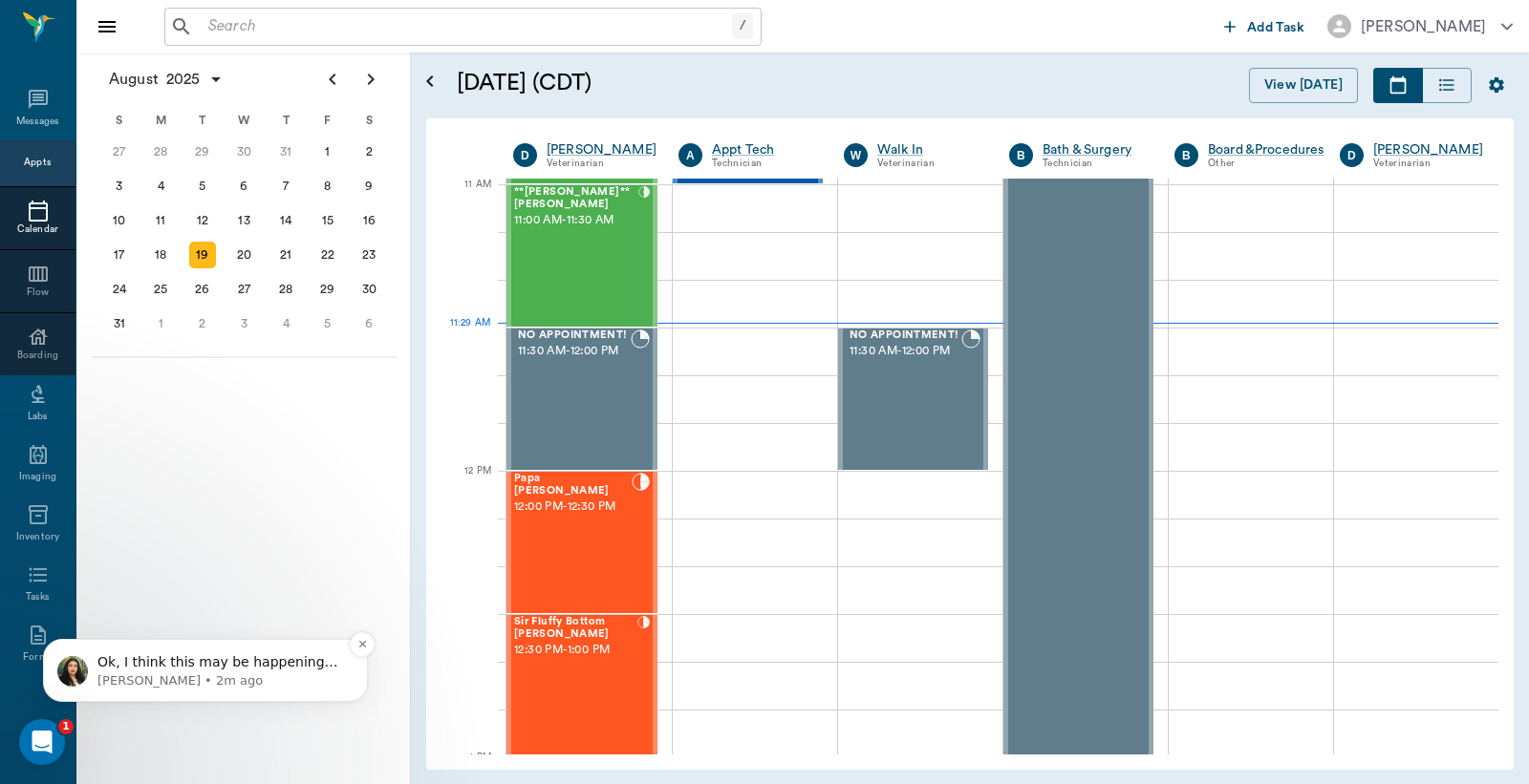
click at [207, 659] on p "Ok, I think this may be happening because of the issue of being unable to edit …" at bounding box center [220, 663] width 246 height 19
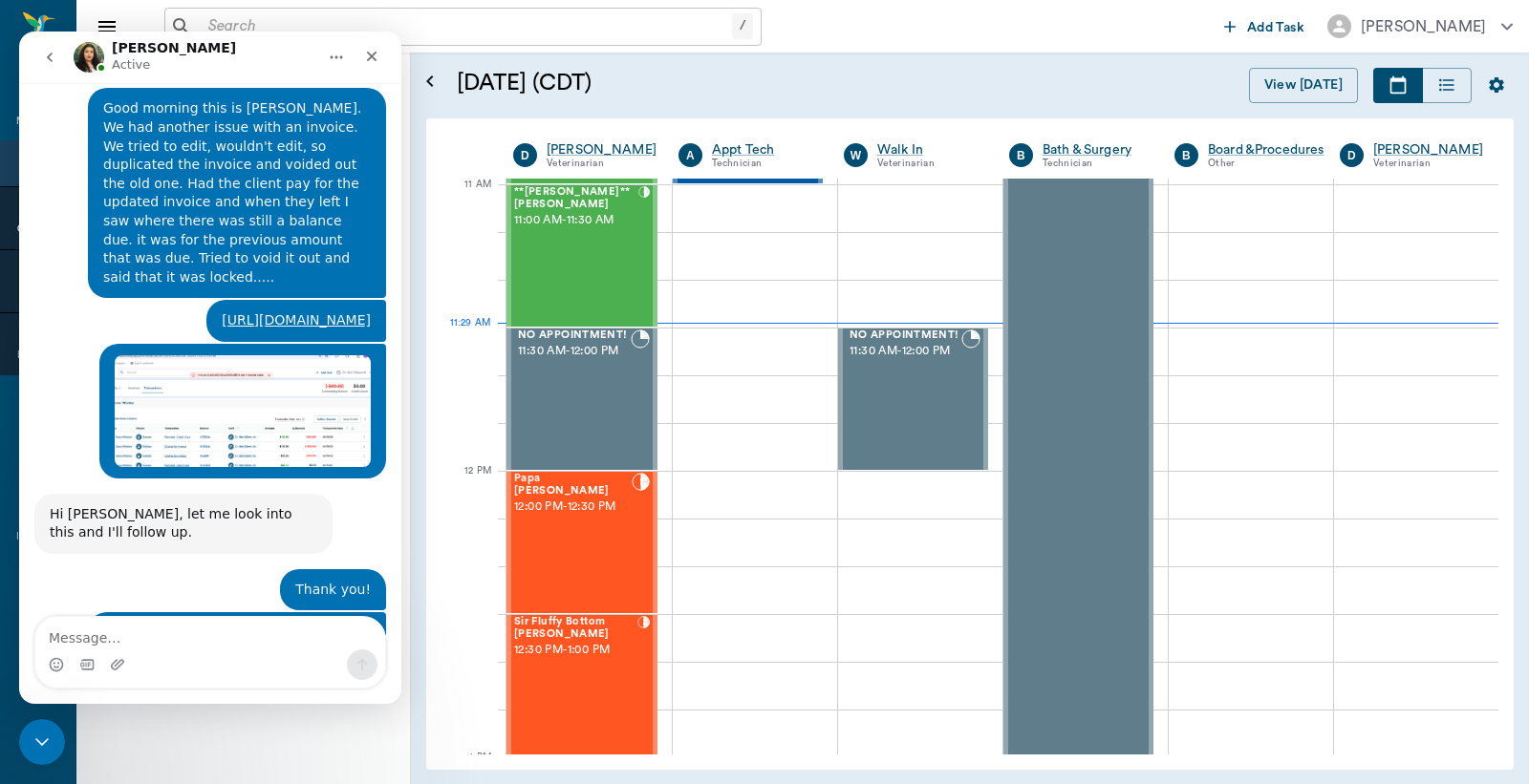
scroll to position [2252, 0]
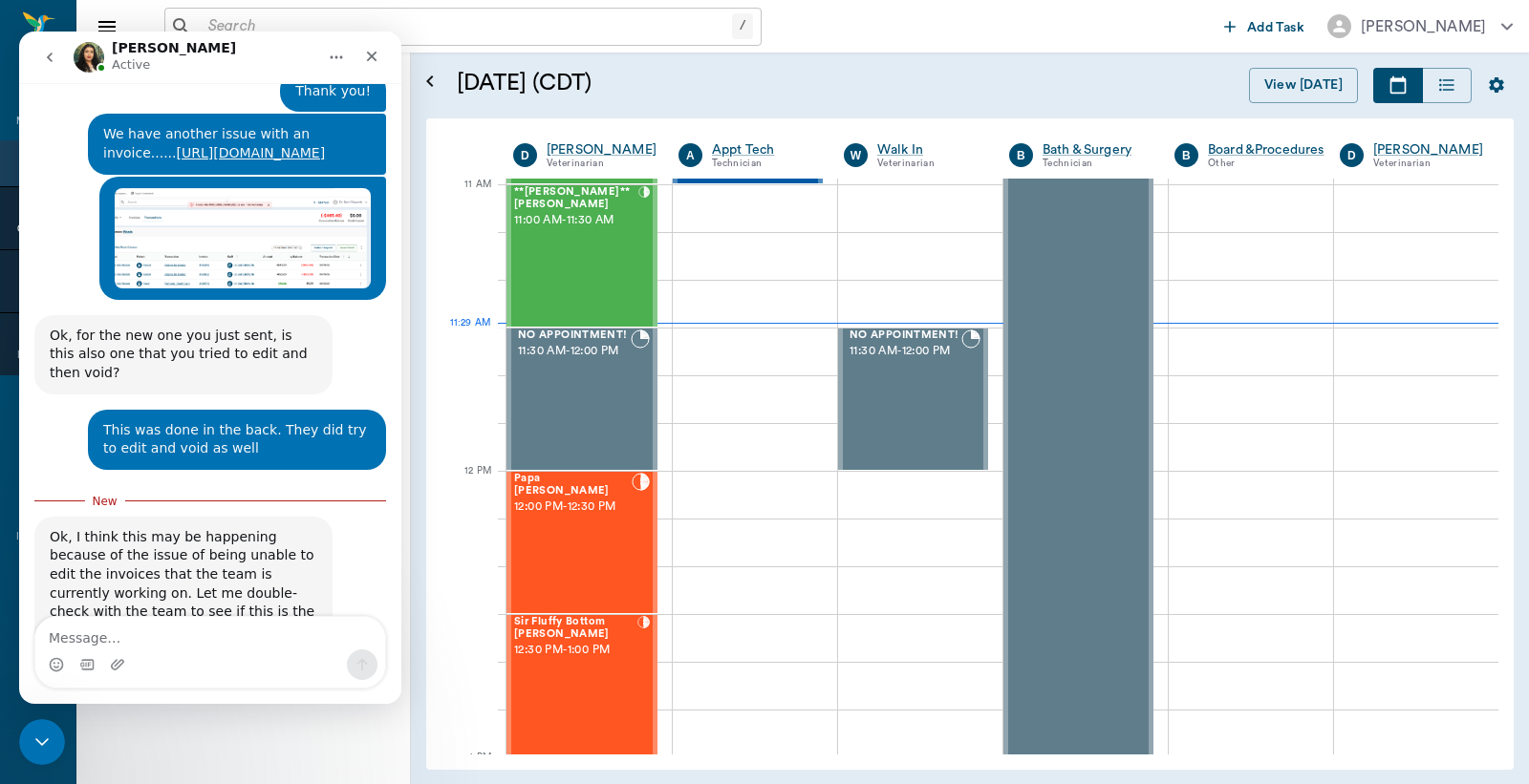
click at [137, 639] on textarea "Message…" at bounding box center [211, 633] width 350 height 33
type textarea "Ok, Thank you"
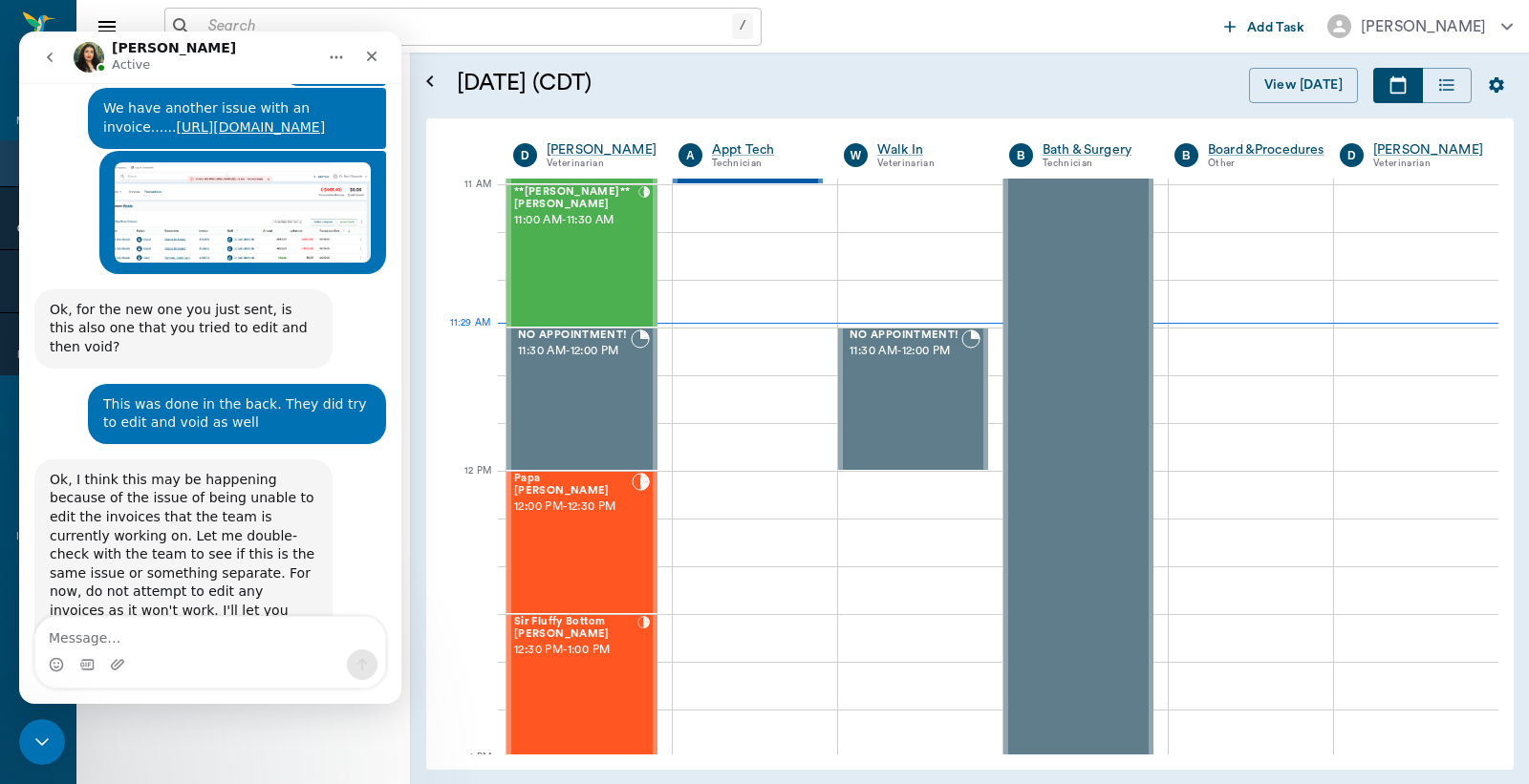
scroll to position [2277, 0]
click at [41, 734] on icon "Close Intercom Messenger" at bounding box center [40, 740] width 23 height 23
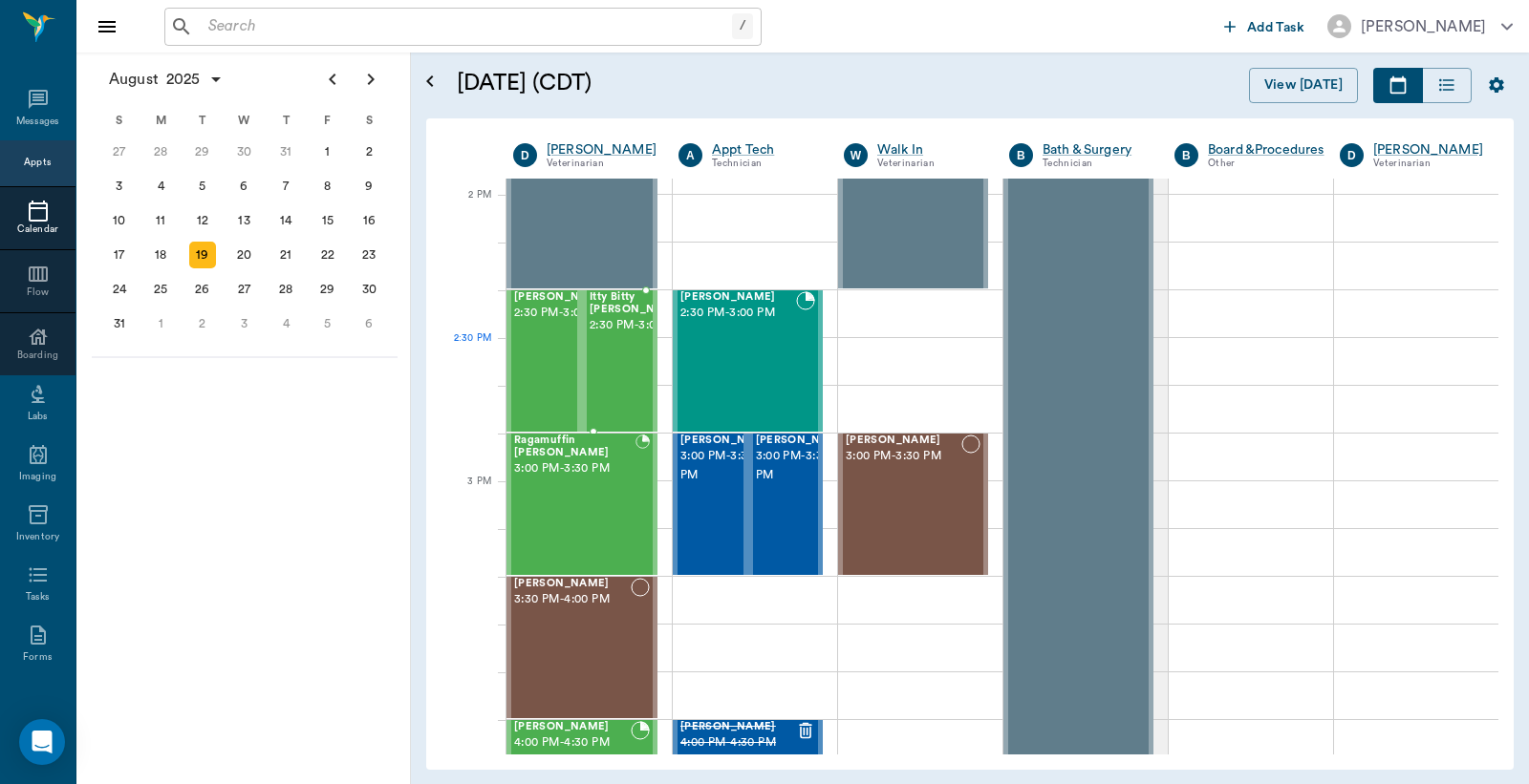
scroll to position [1711, 0]
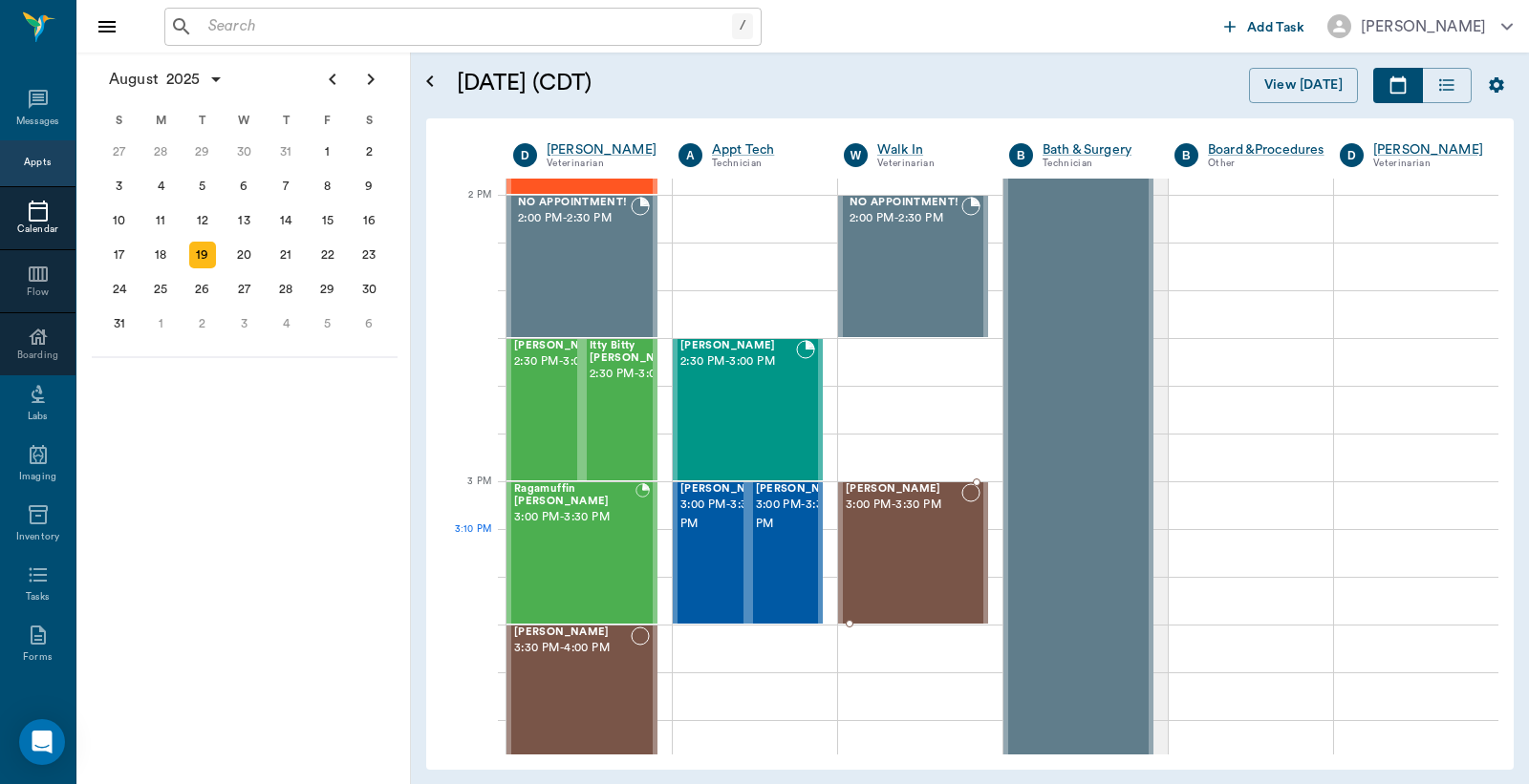
click at [932, 531] on div "[PERSON_NAME] 3:00 PM - 3:30 PM" at bounding box center [903, 553] width 116 height 139
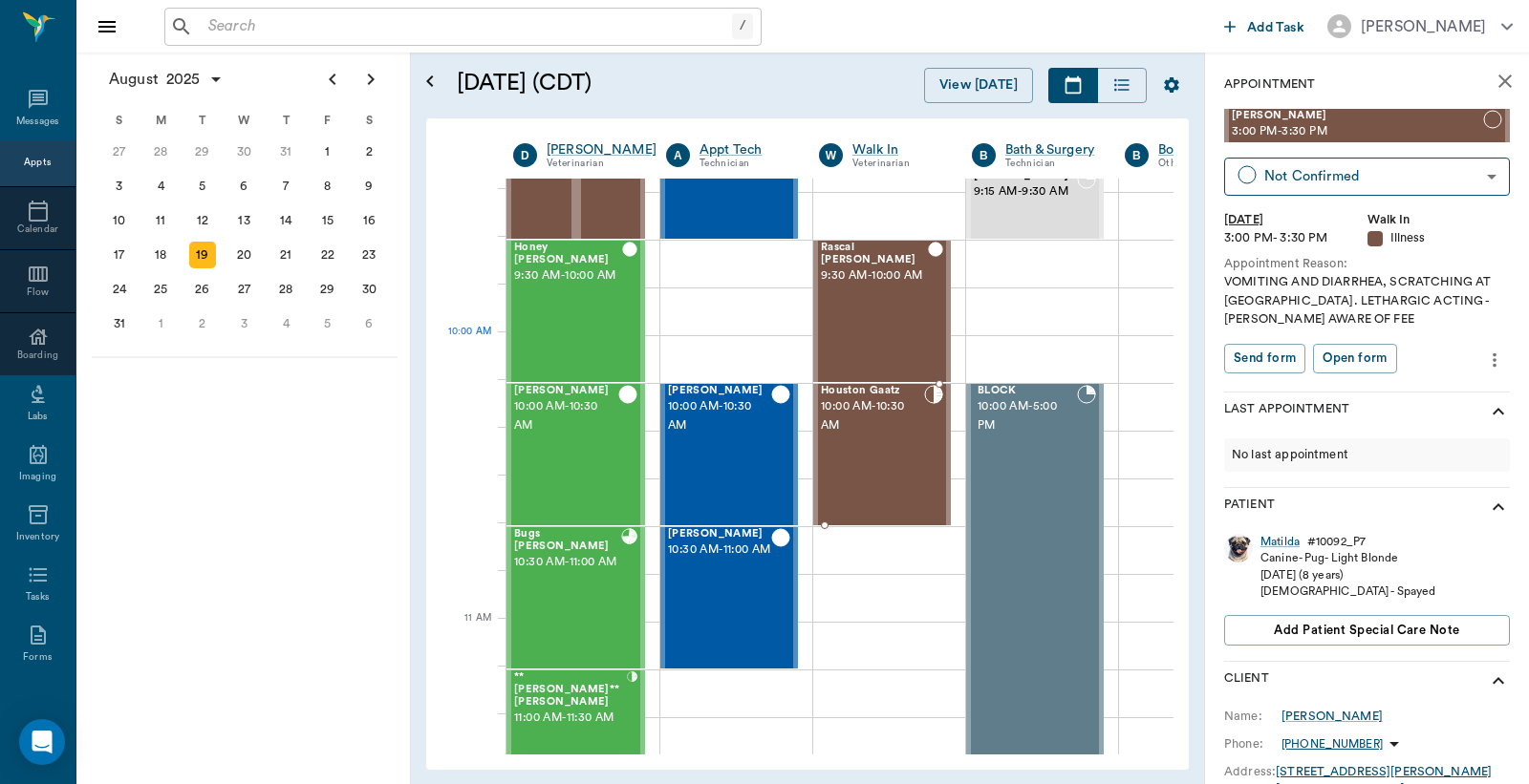
scroll to position [296, 0]
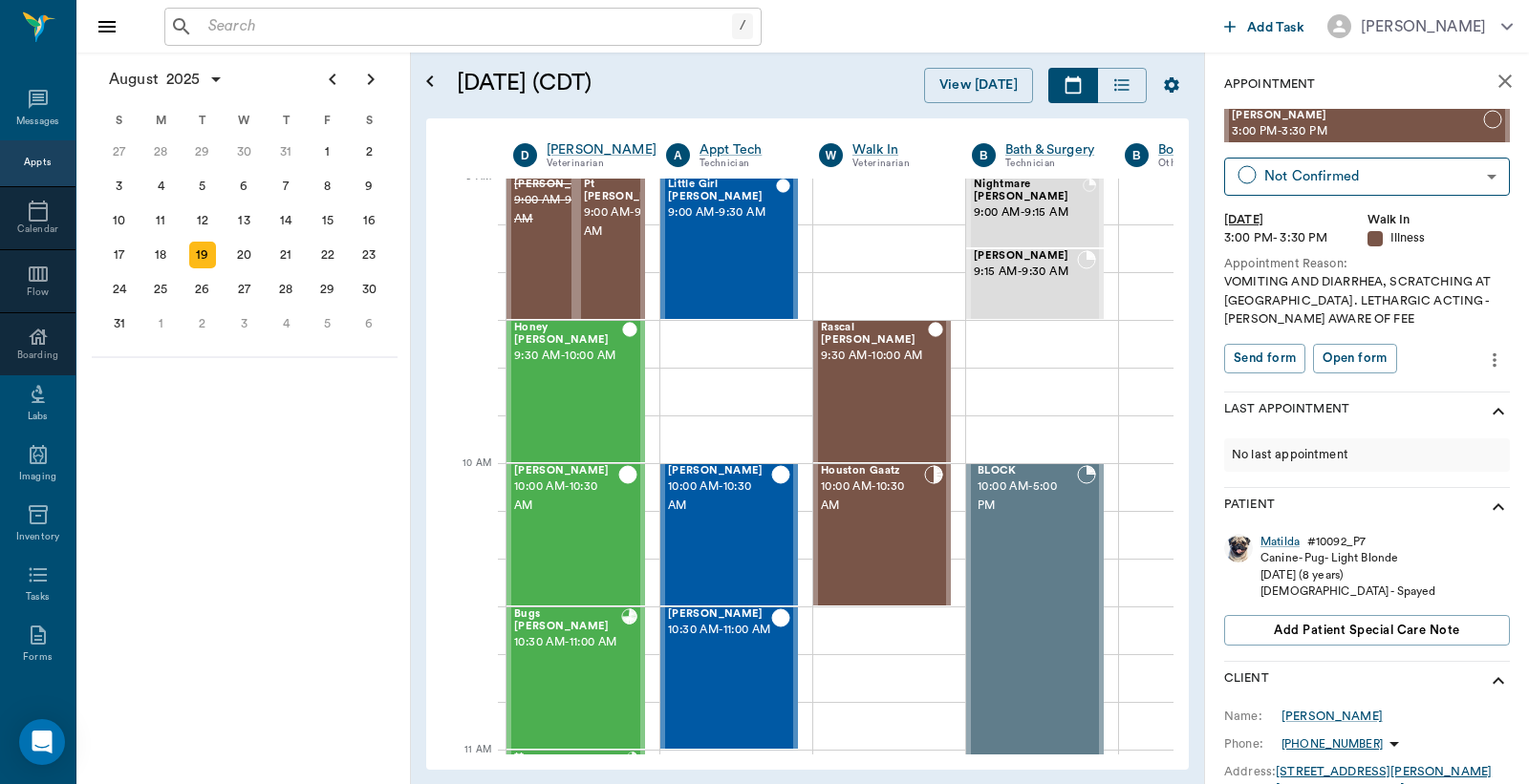
click at [1498, 81] on icon "close" at bounding box center [1505, 81] width 14 height 14
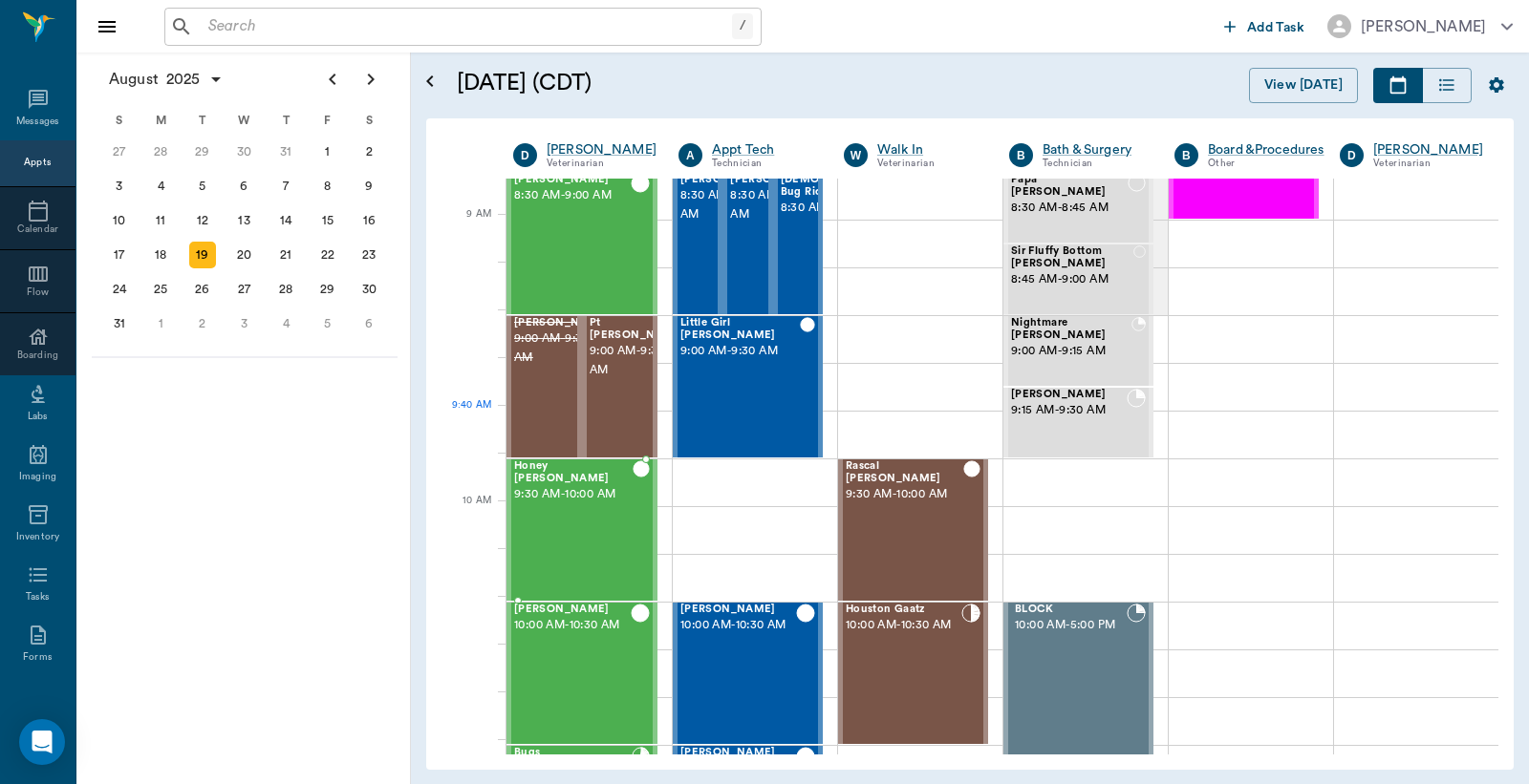
scroll to position [154, 0]
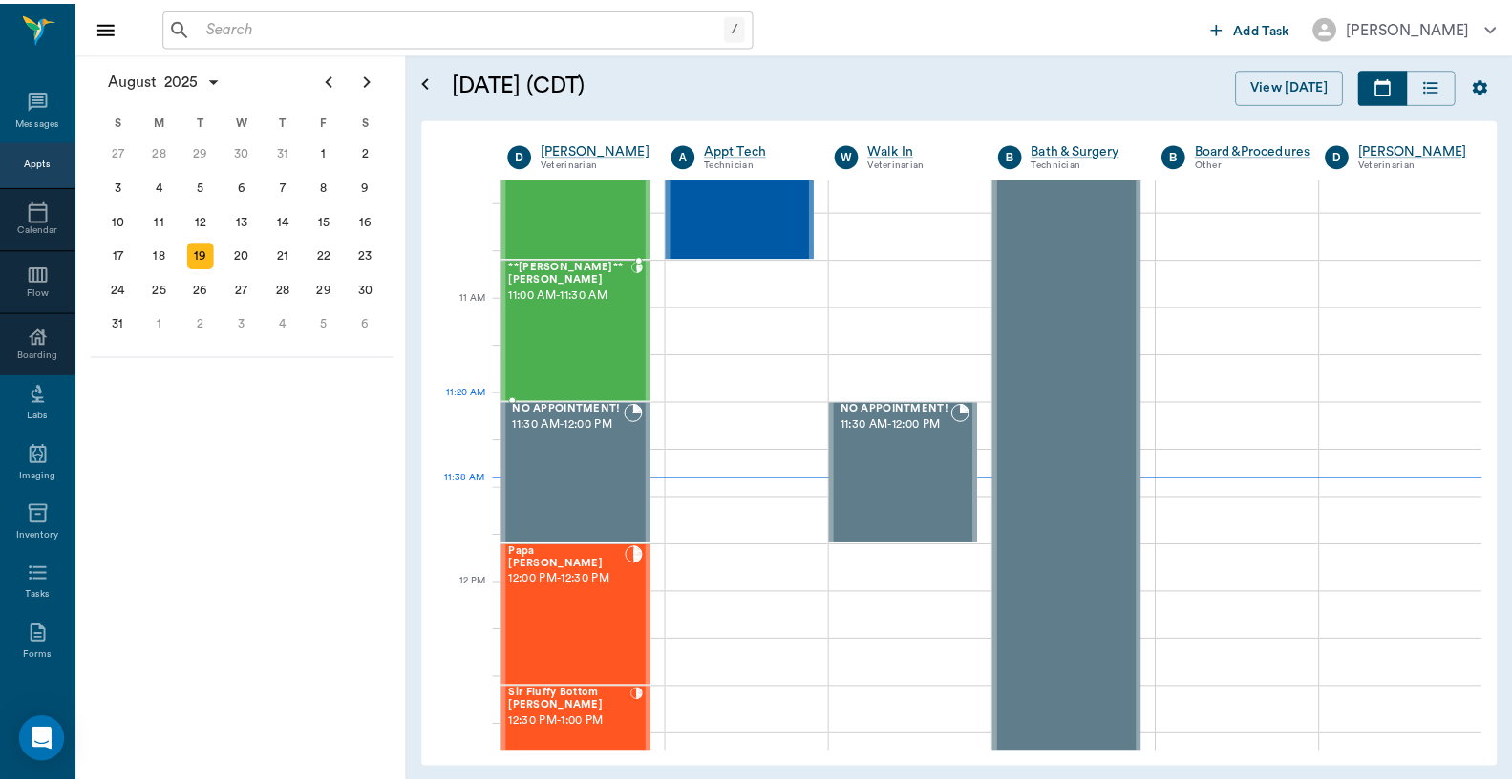
scroll to position [720, 0]
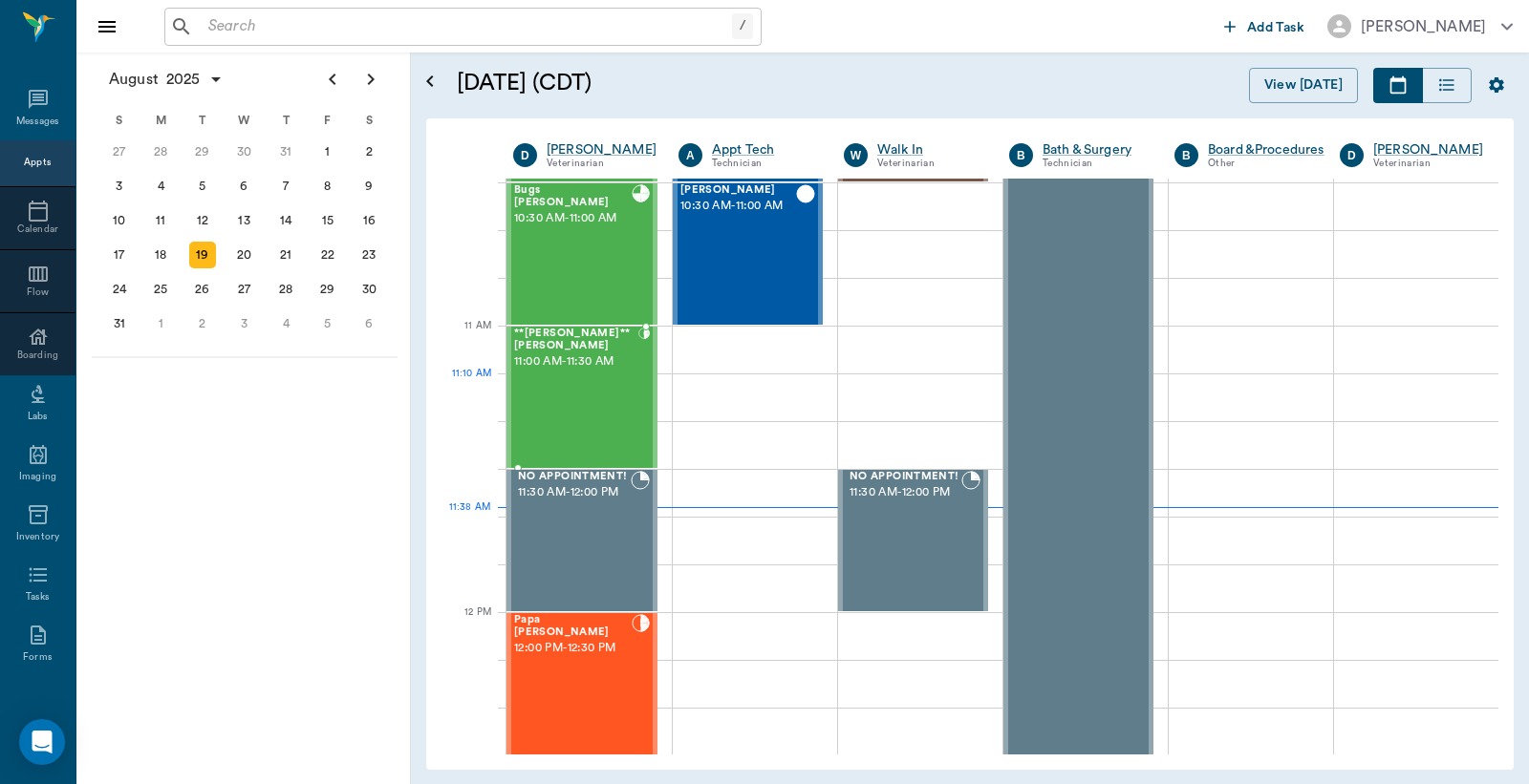
click at [609, 389] on div "**[PERSON_NAME]** [PERSON_NAME] 11:00 AM - 11:30 AM" at bounding box center [576, 397] width 125 height 139
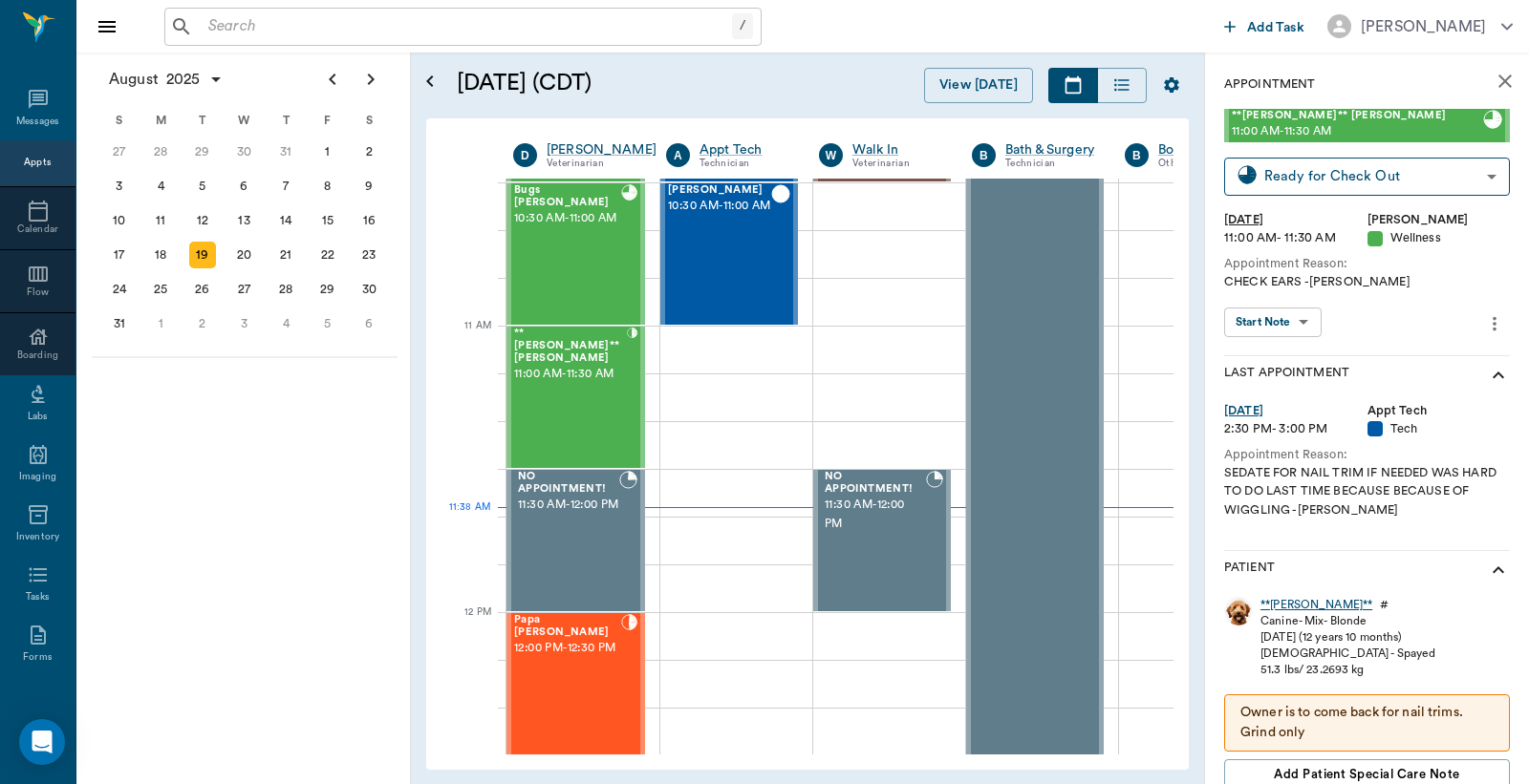
click at [1283, 608] on div "**[PERSON_NAME]**" at bounding box center [1317, 604] width 112 height 16
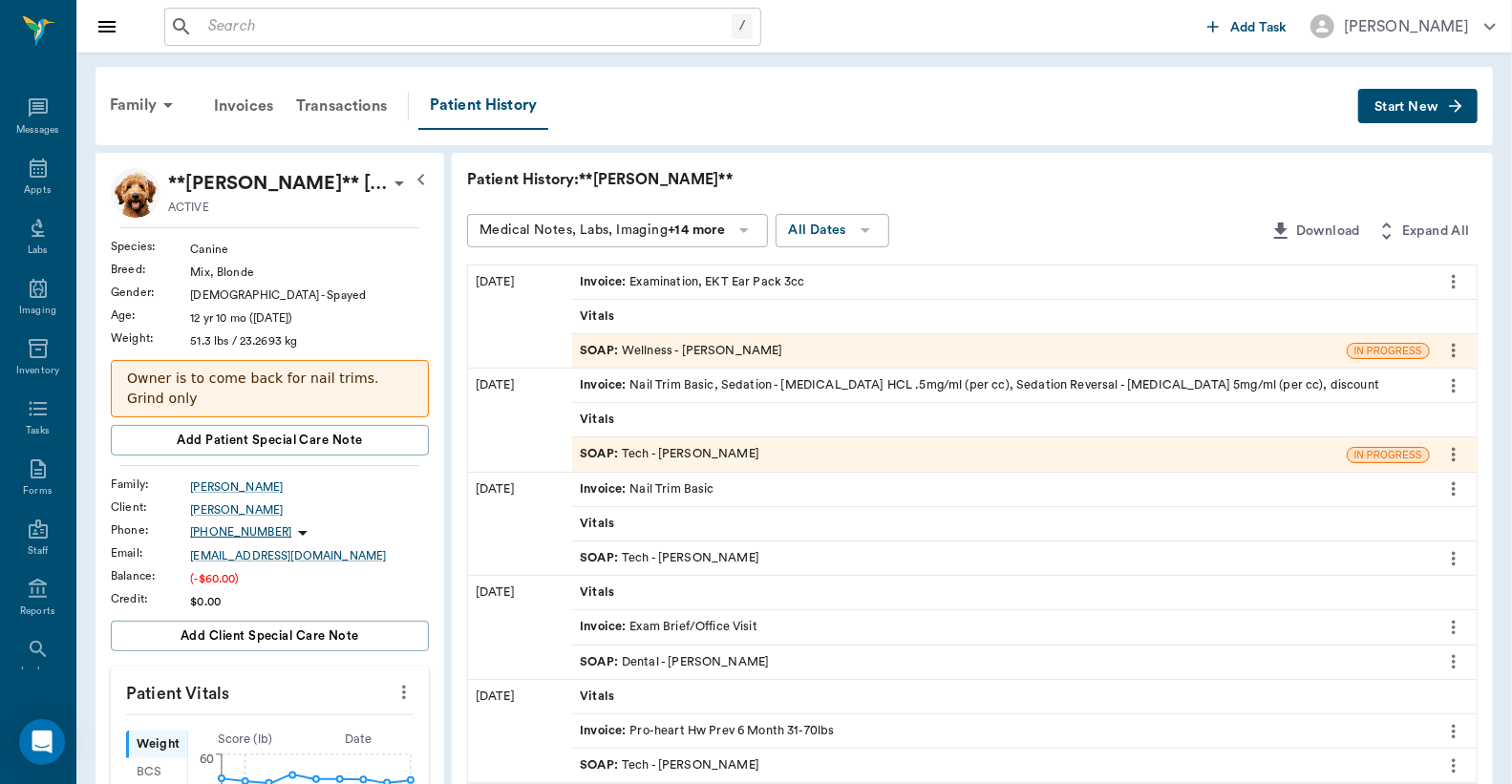
click at [663, 282] on div "Invoice : Examination, EKT Ear Pack 3cc" at bounding box center [691, 282] width 225 height 18
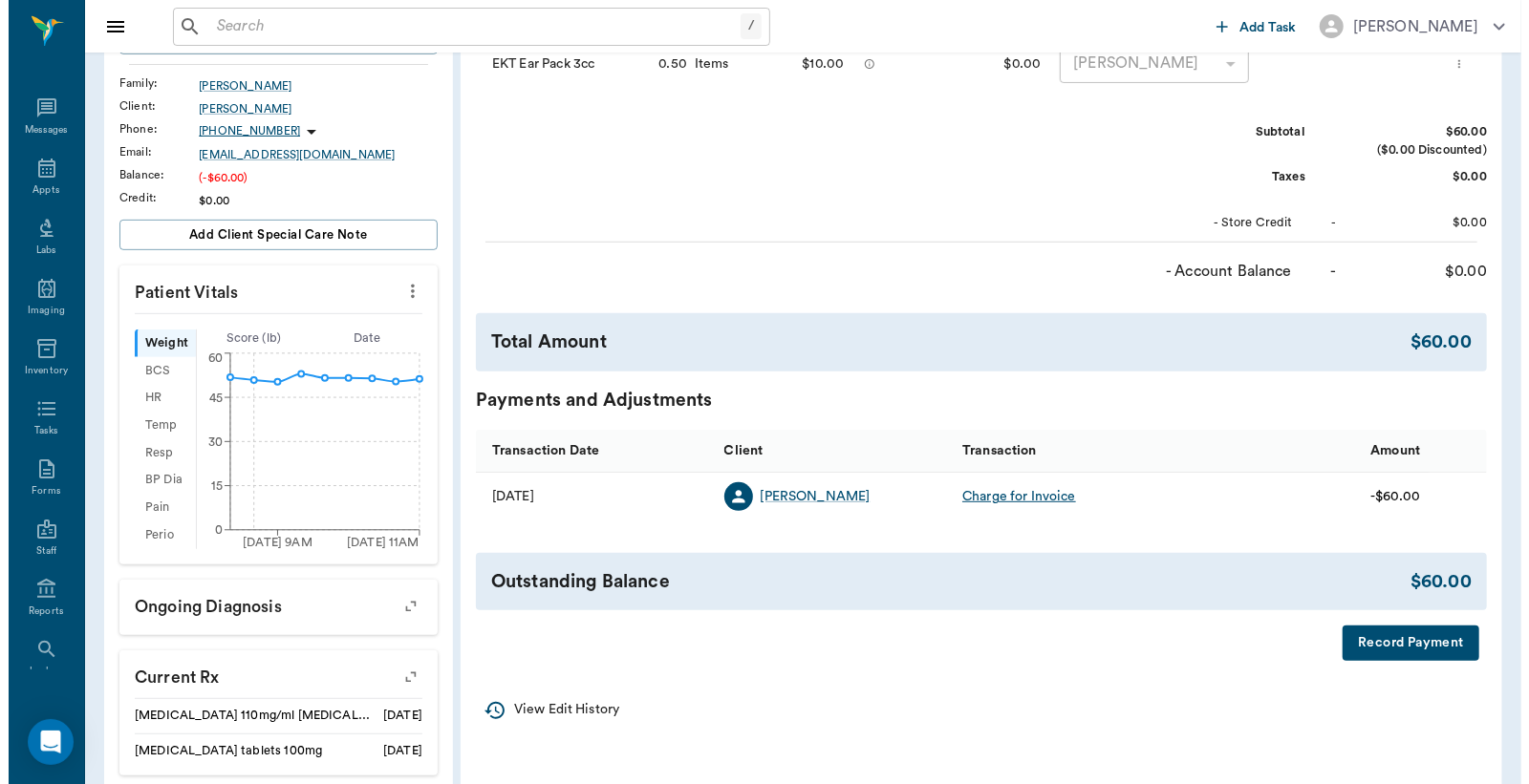
scroll to position [566, 0]
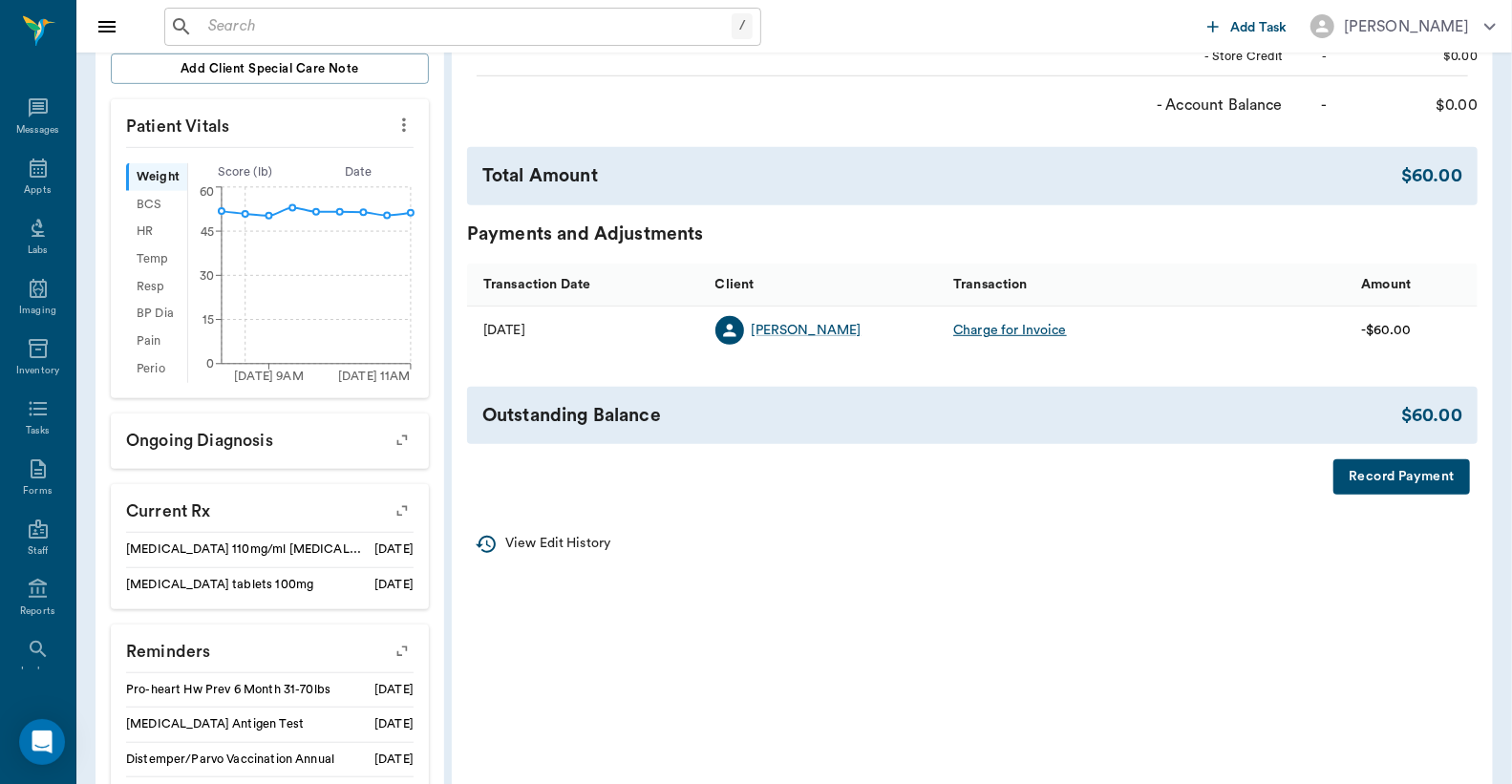
click at [1375, 479] on button "Record Payment" at bounding box center [1401, 477] width 136 height 36
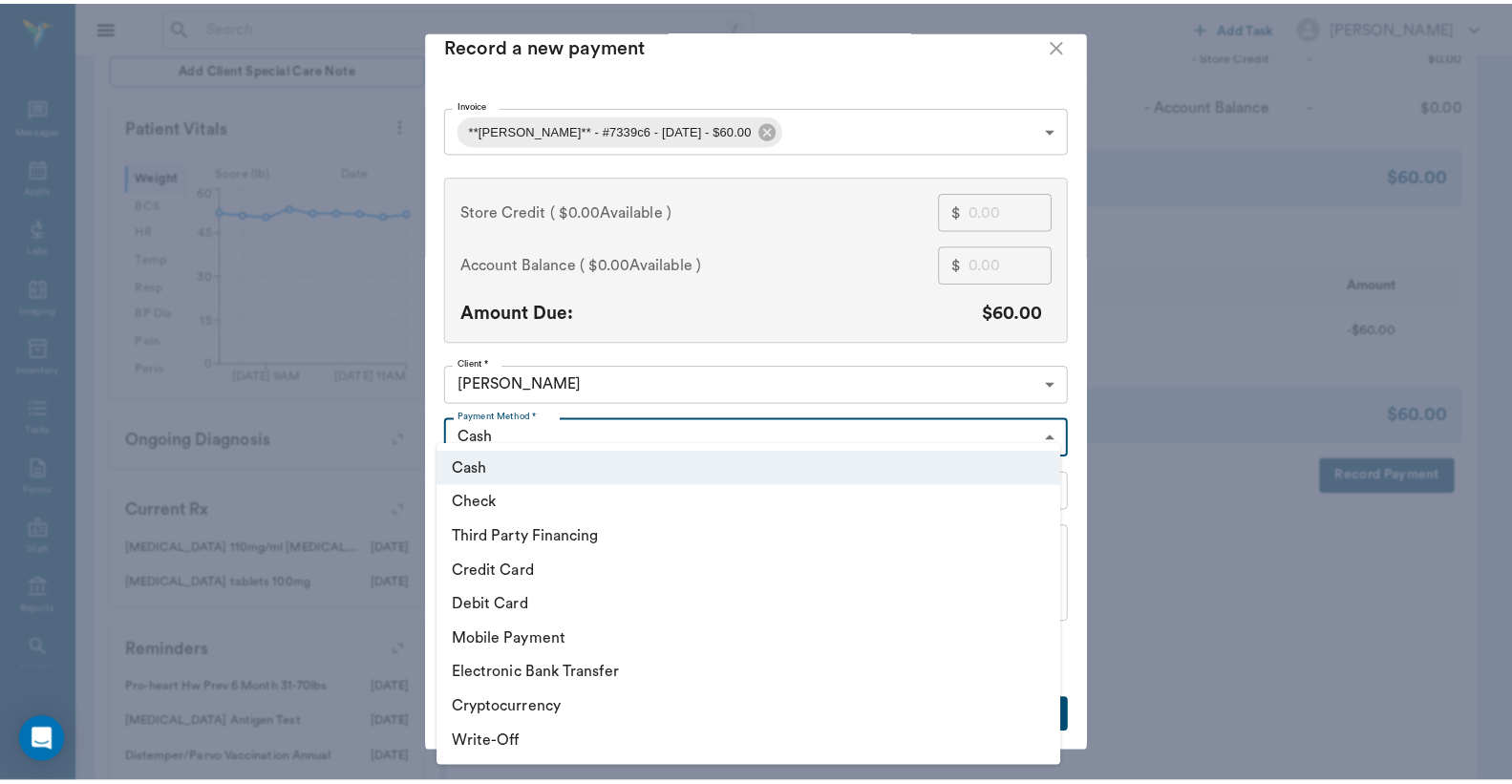
scroll to position [20, 0]
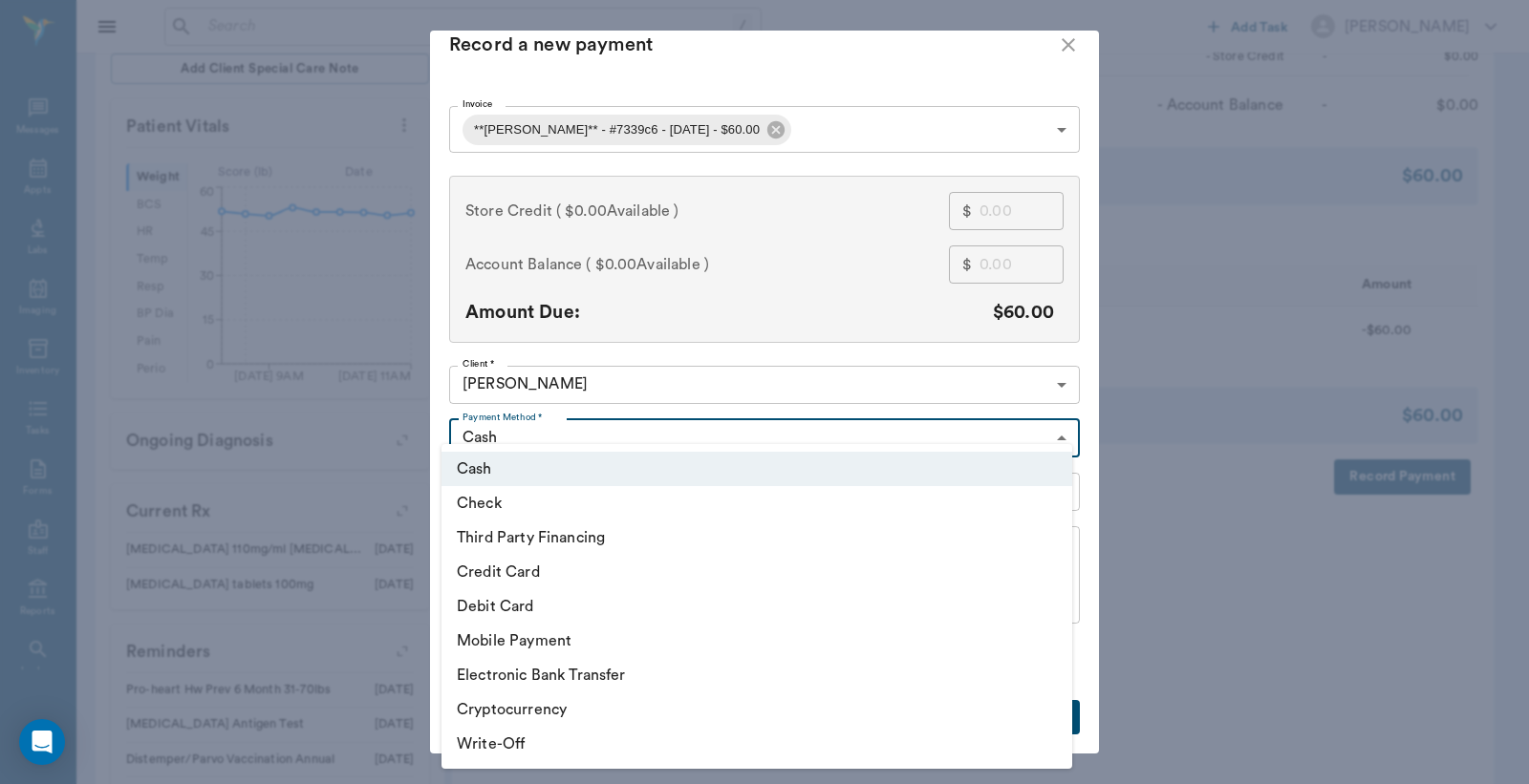
click at [557, 416] on body "/ ​ Add Task [PERSON_NAME] Nectar Messages Appts Labs Imaging Inventory Tasks F…" at bounding box center [764, 213] width 1529 height 1558
click at [502, 500] on li "Check" at bounding box center [756, 503] width 631 height 35
type input "CHECK"
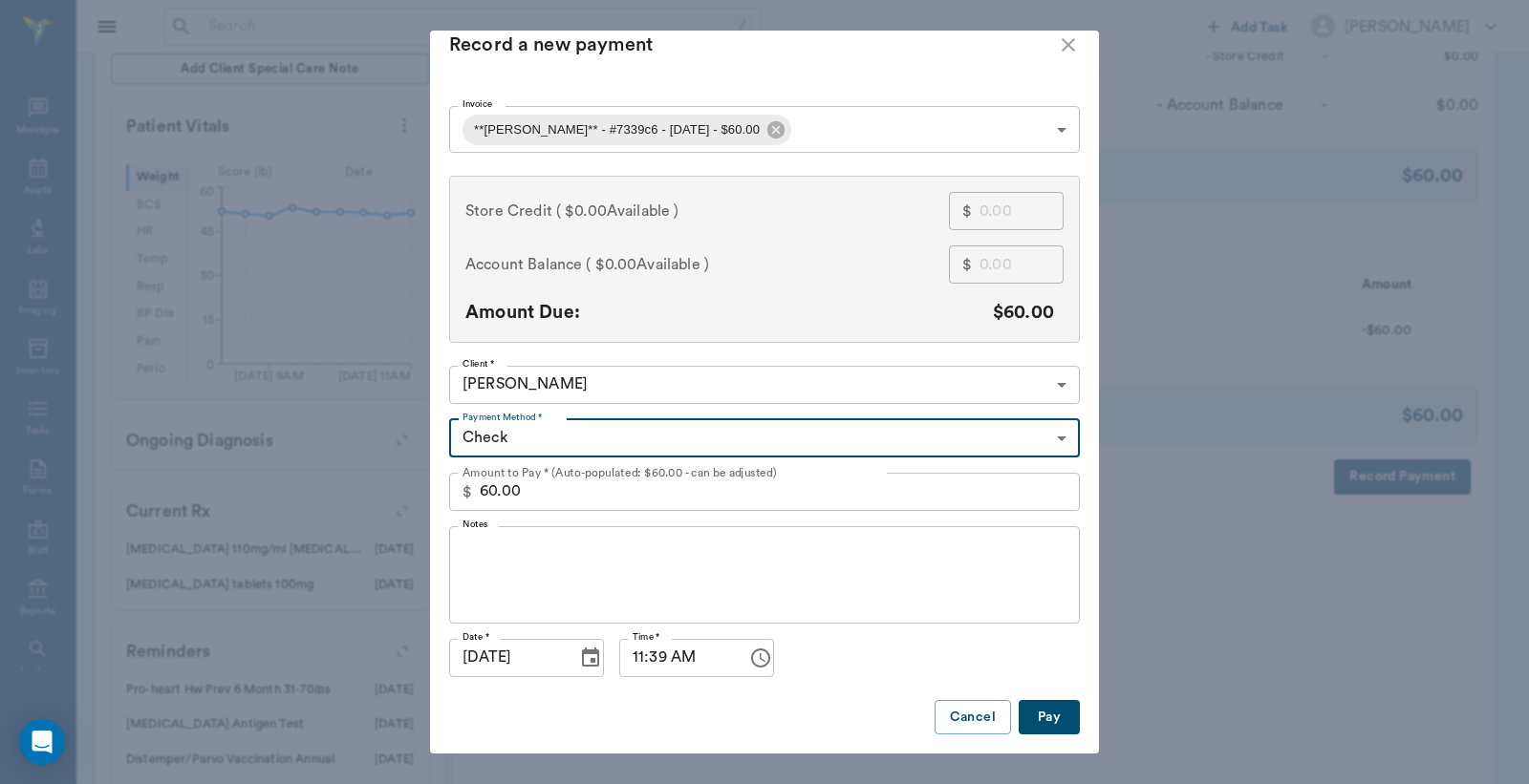
click at [525, 574] on textarea "Notes" at bounding box center [764, 574] width 604 height 66
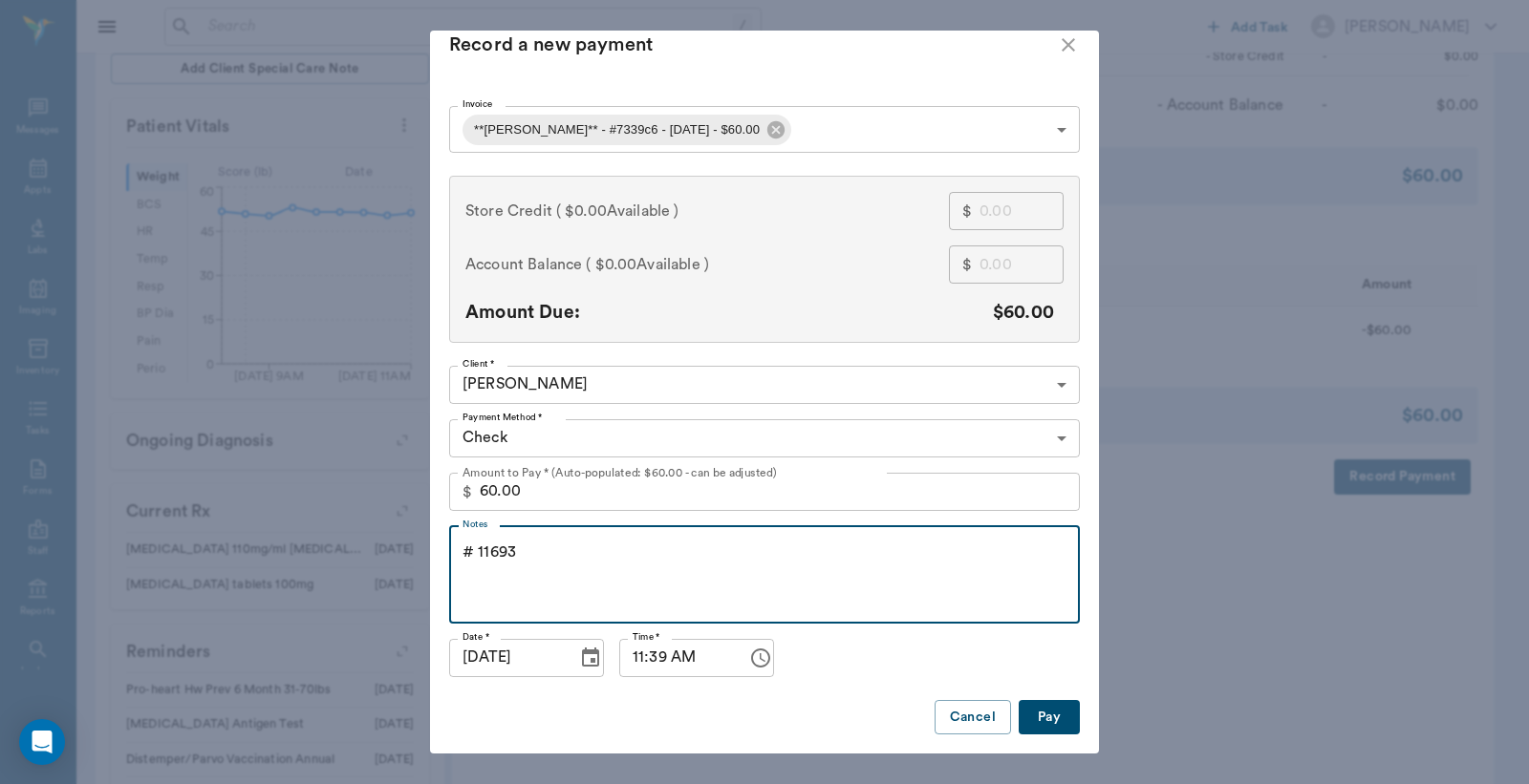
type textarea "# 11693"
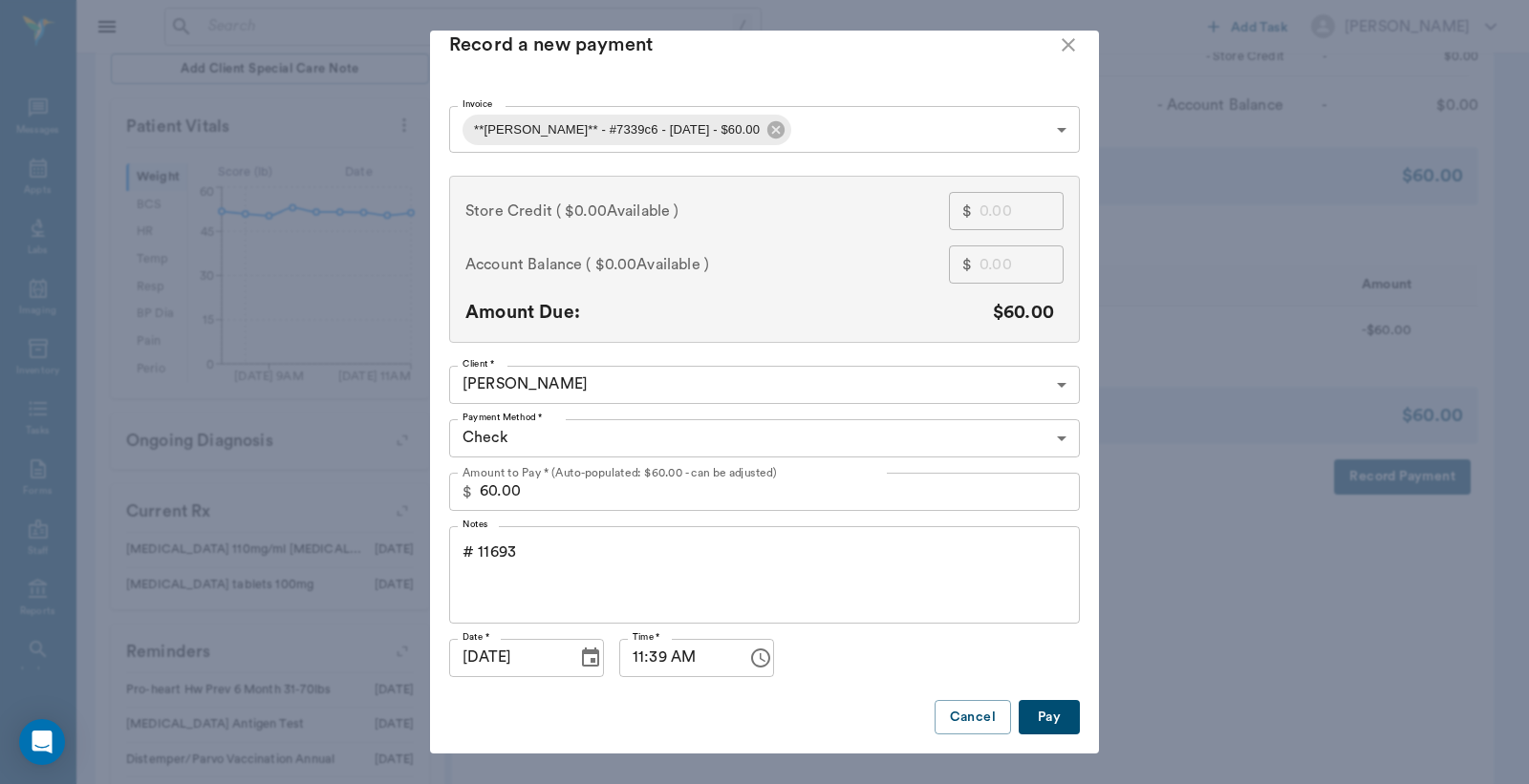
click at [1024, 712] on button "Pay" at bounding box center [1048, 717] width 61 height 36
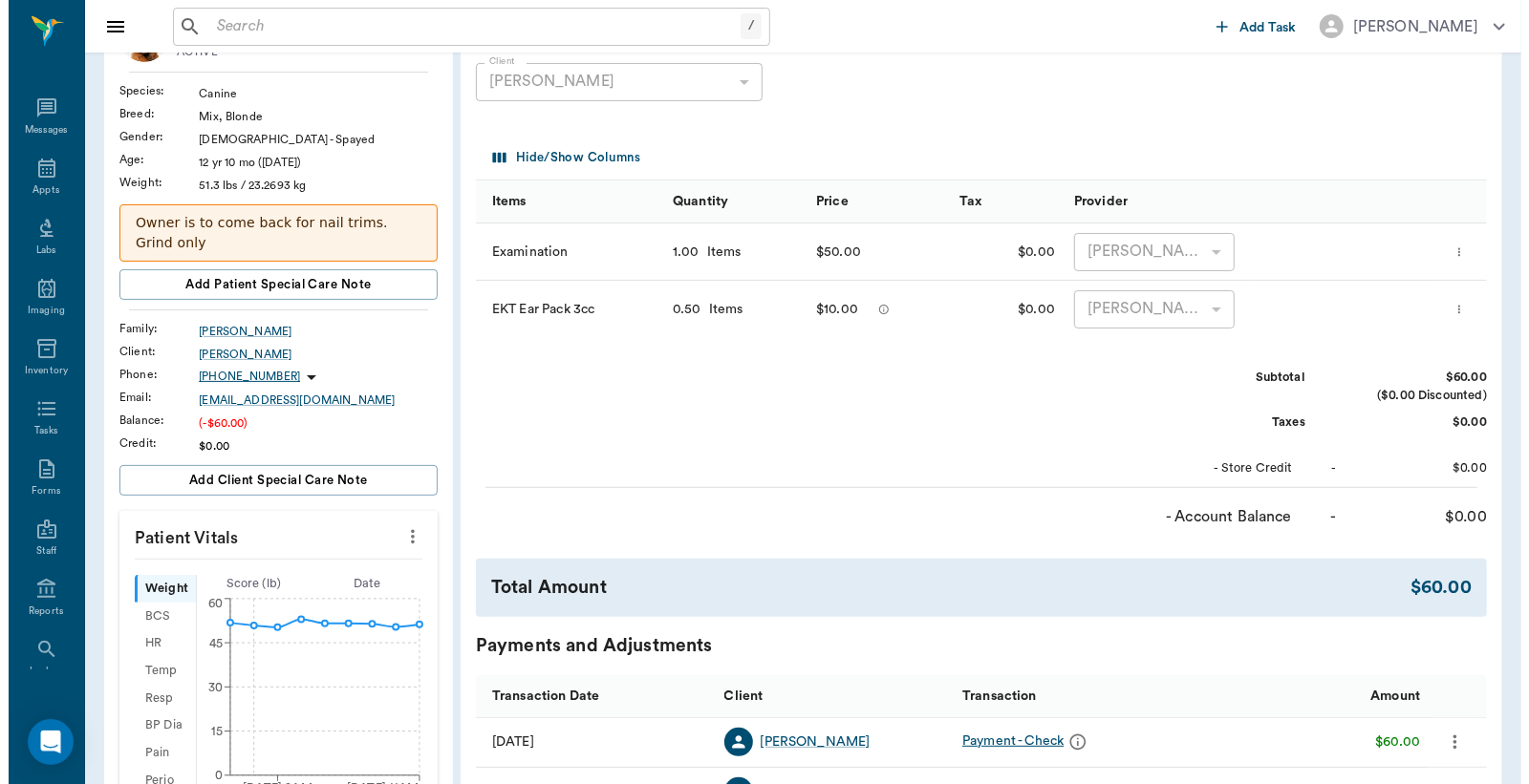
scroll to position [0, 0]
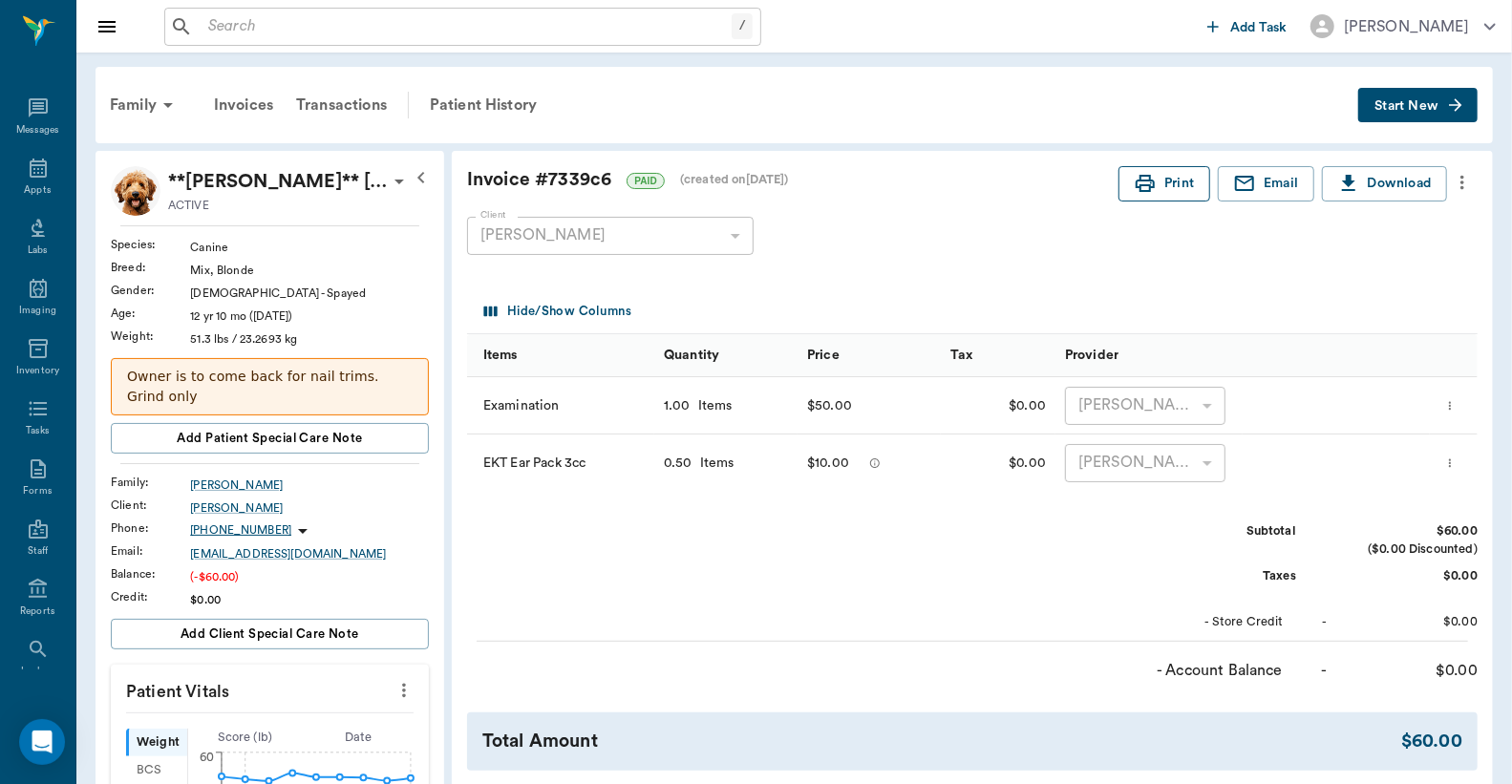
click at [1171, 191] on button "Print" at bounding box center [1163, 183] width 92 height 36
click at [26, 189] on div "Appts" at bounding box center [38, 190] width 27 height 14
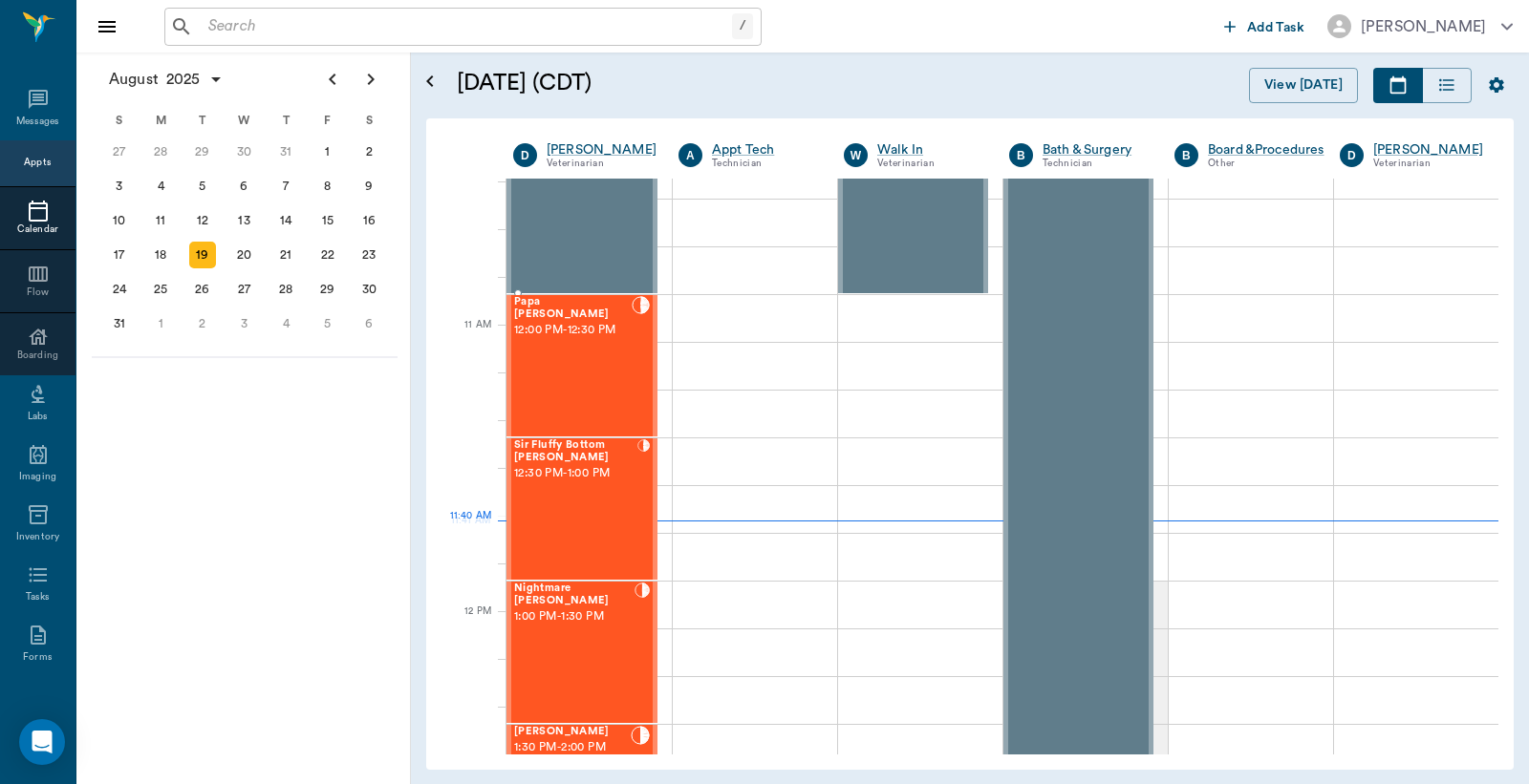
scroll to position [721, 0]
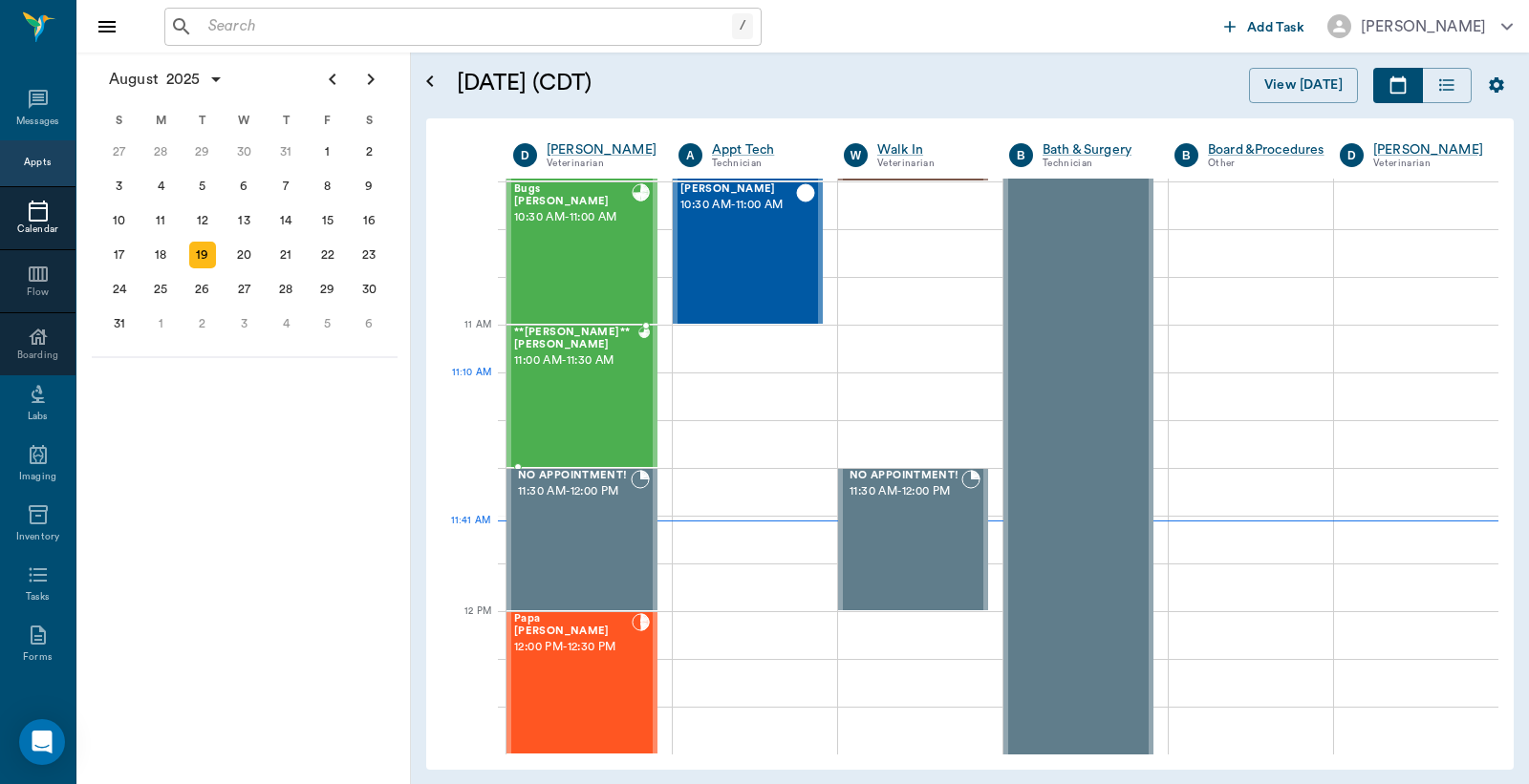
click at [596, 397] on div "**[PERSON_NAME]** [PERSON_NAME] 11:00 AM - 11:30 AM" at bounding box center [576, 396] width 125 height 139
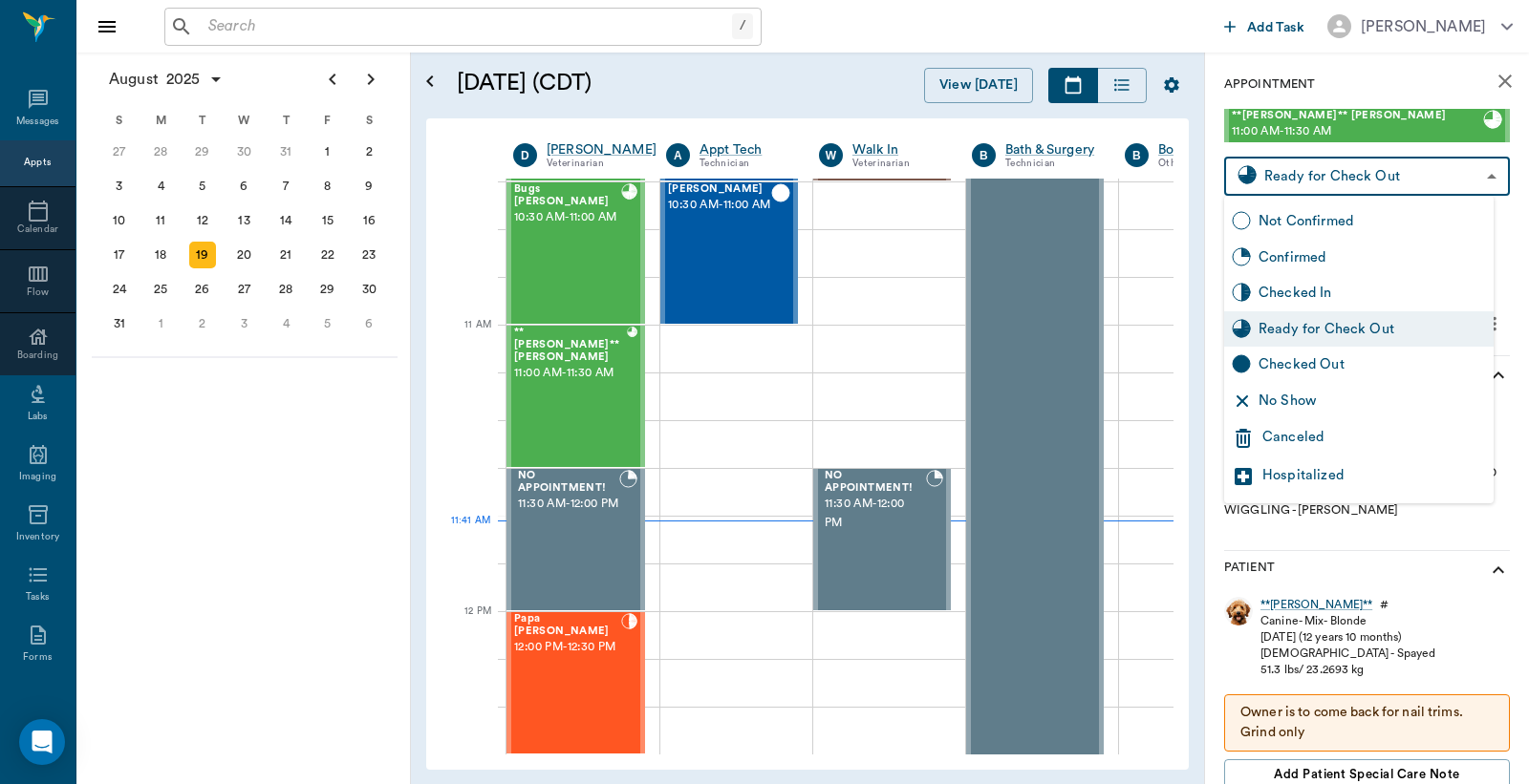
click at [1357, 172] on body "/ ​ Add Task [PERSON_NAME] Nectar Messages Appts Calendar Flow Boarding Labs Im…" at bounding box center [764, 392] width 1529 height 784
click at [1305, 363] on div "Checked Out" at bounding box center [1372, 365] width 227 height 21
type input "CHECKED_OUT"
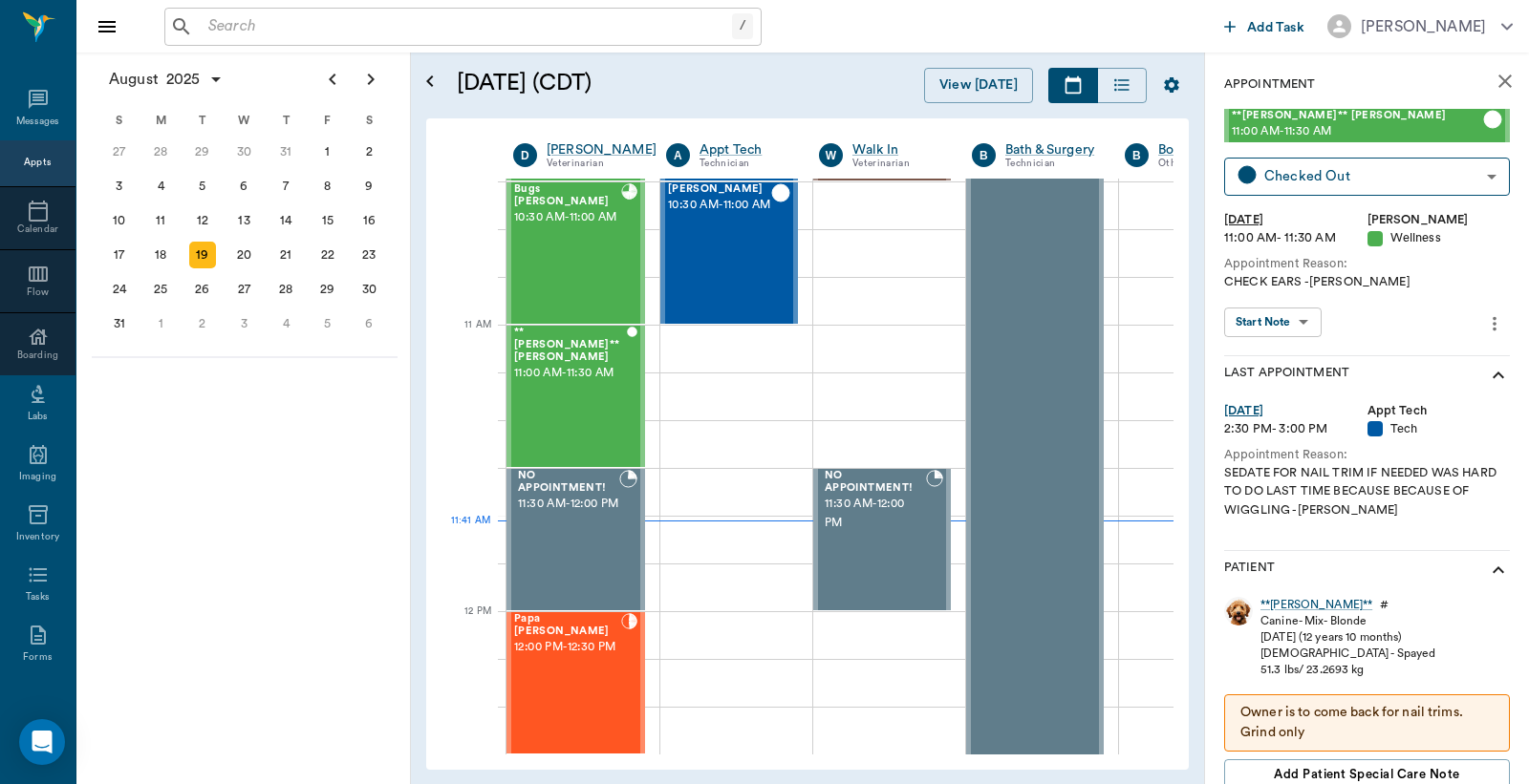
click at [1493, 79] on icon "close" at bounding box center [1505, 81] width 23 height 23
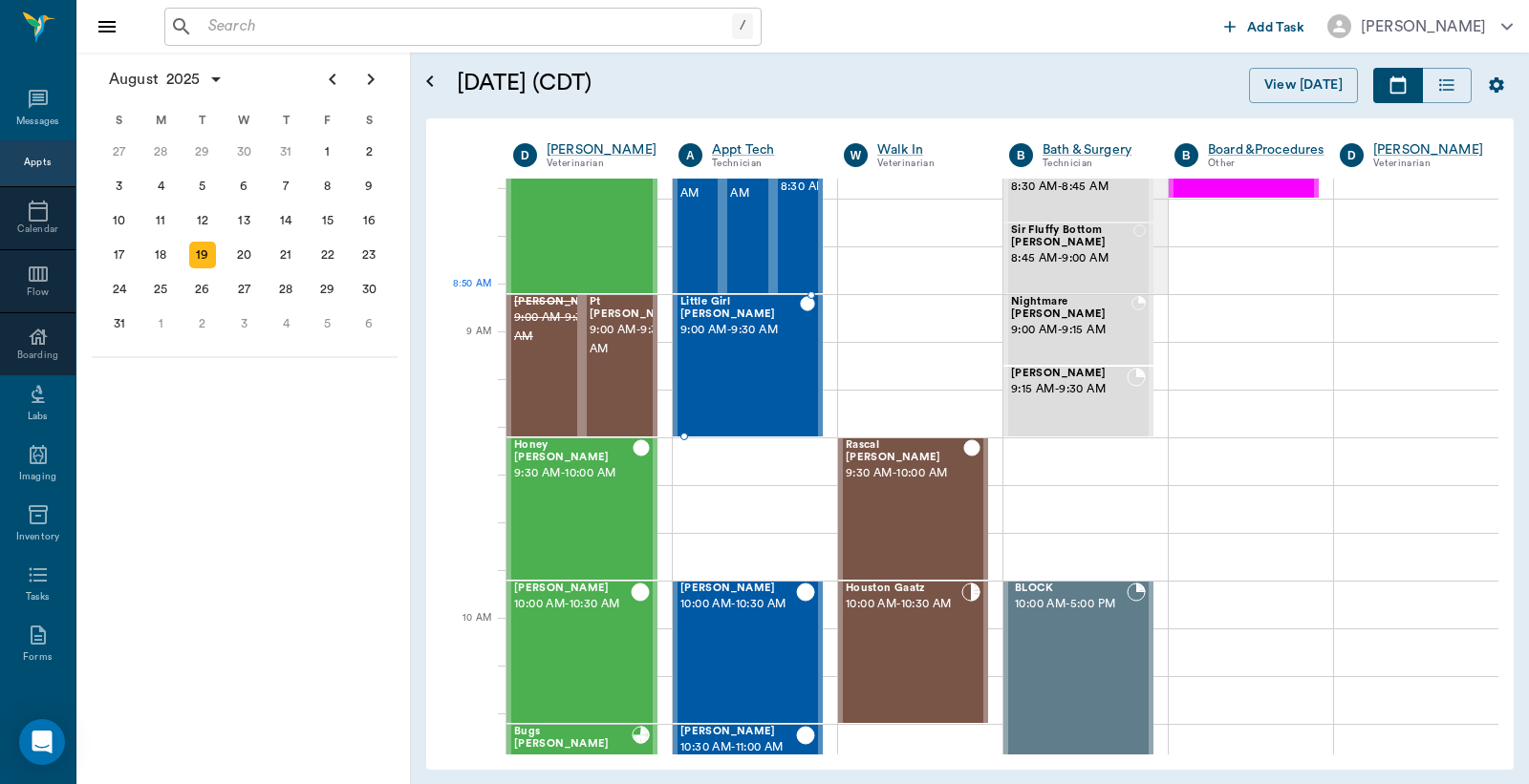
scroll to position [140, 0]
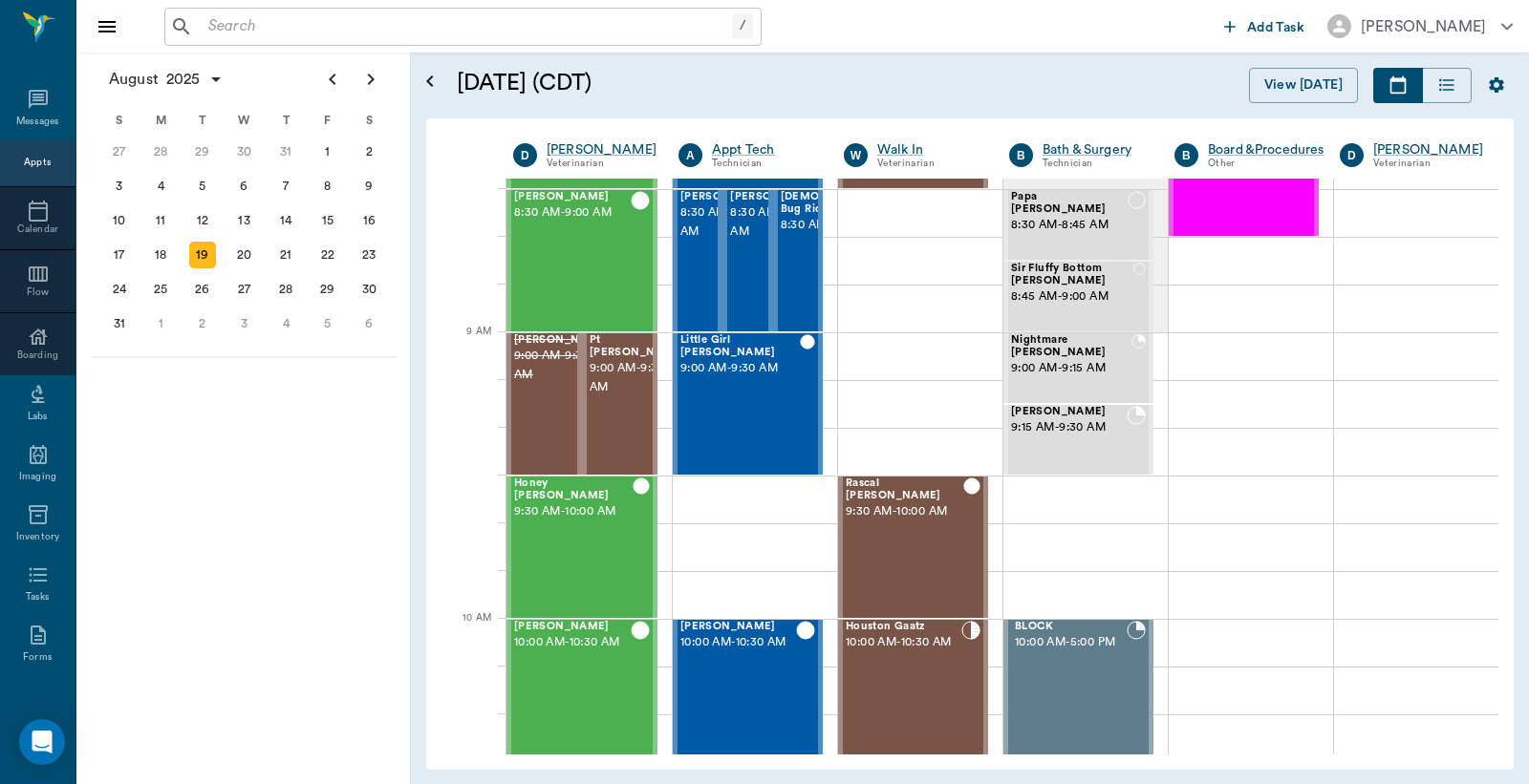
click at [404, 36] on input "text" at bounding box center [467, 27] width 531 height 27
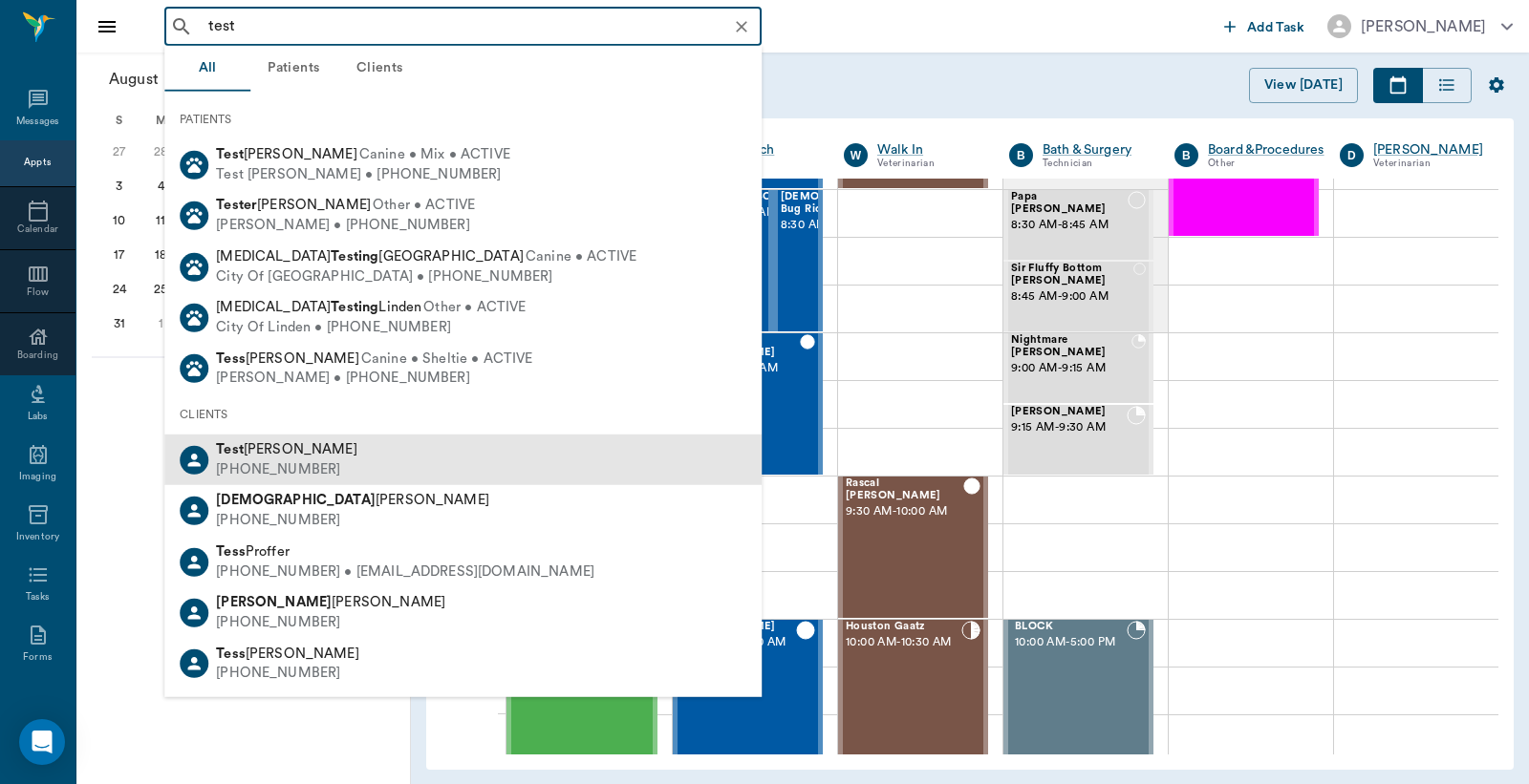
click at [278, 450] on div "Test [PERSON_NAME]" at bounding box center [287, 450] width 141 height 20
type input "test"
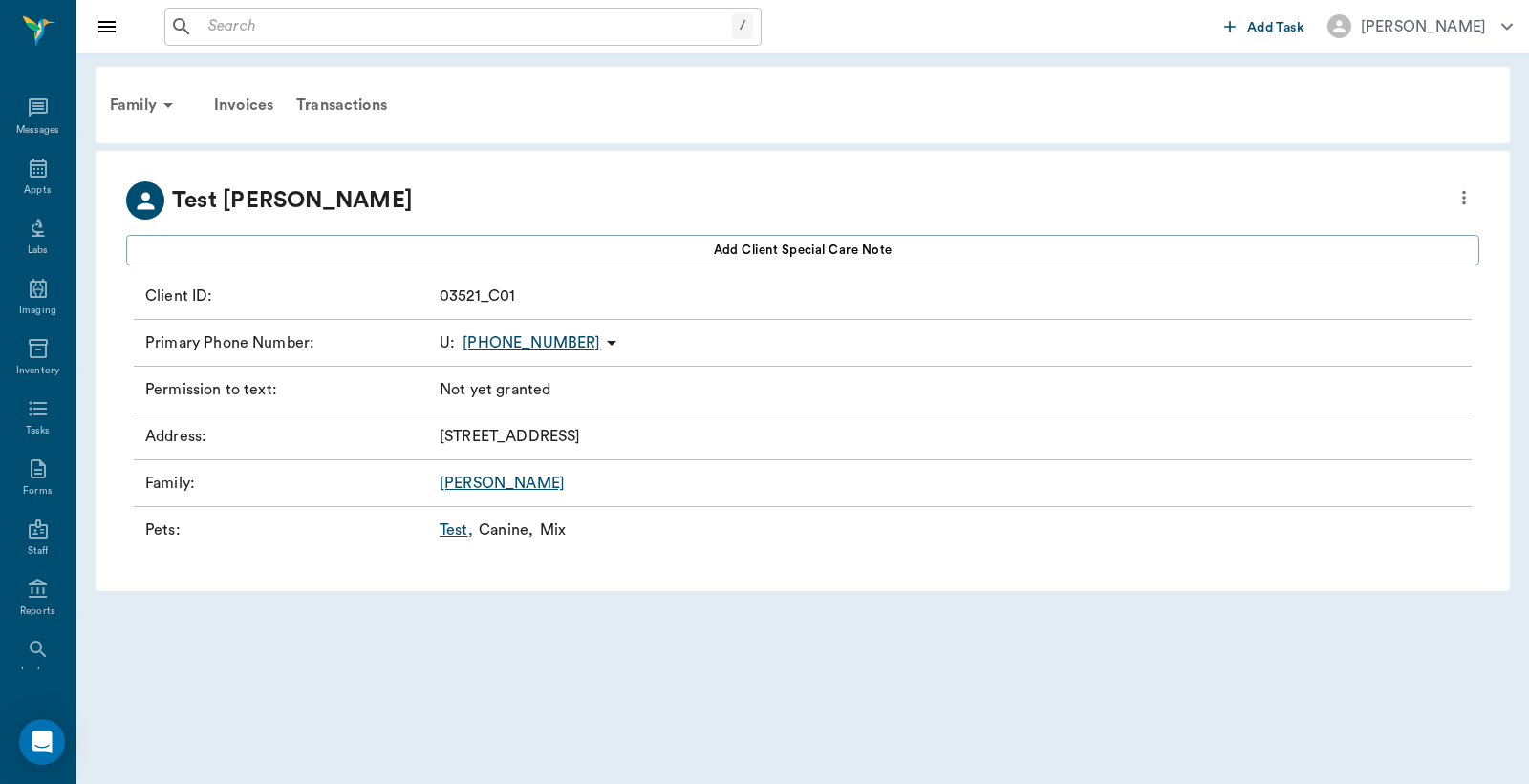
click at [453, 531] on link "Test ," at bounding box center [456, 530] width 34 height 23
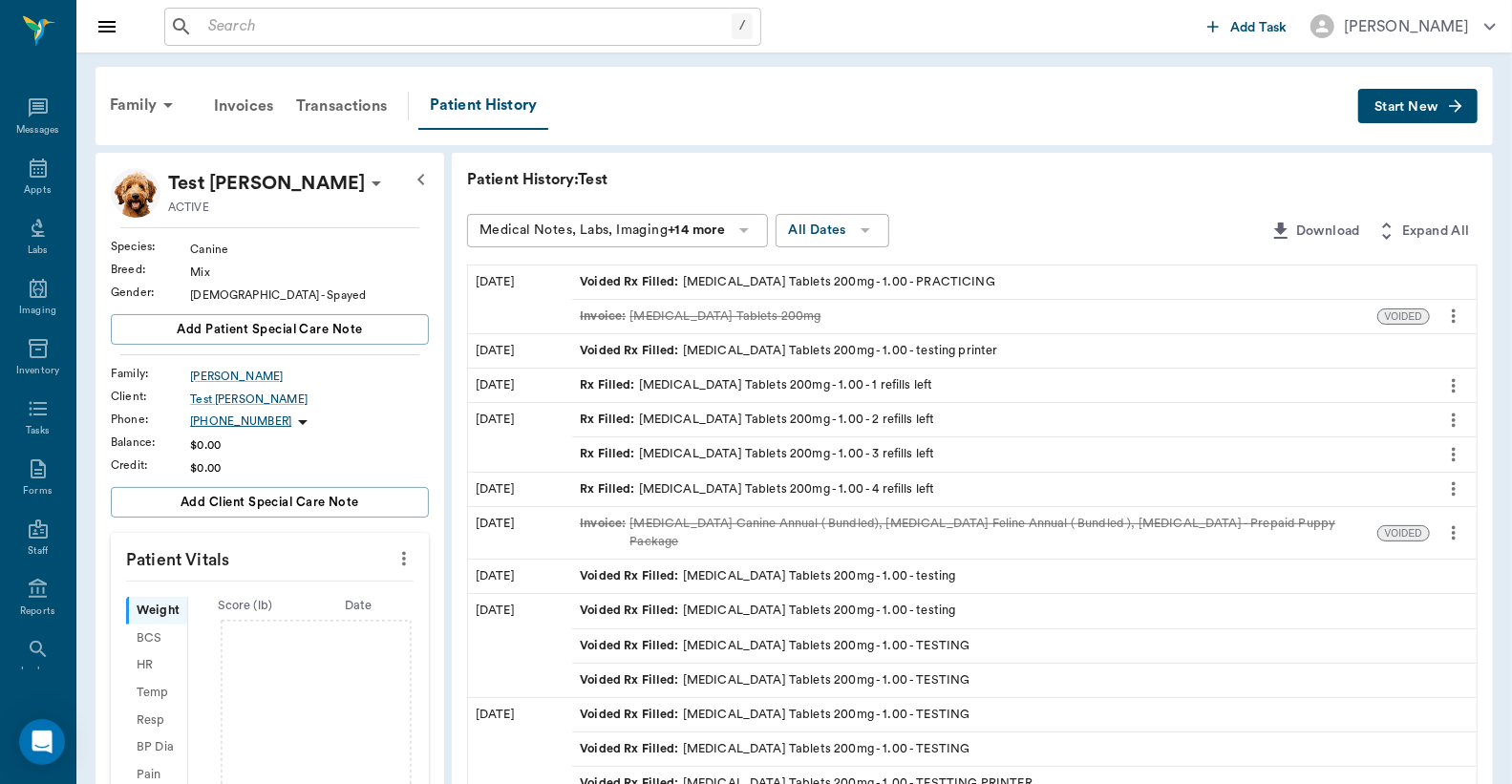
click at [1453, 456] on icon "more" at bounding box center [1454, 455] width 21 height 23
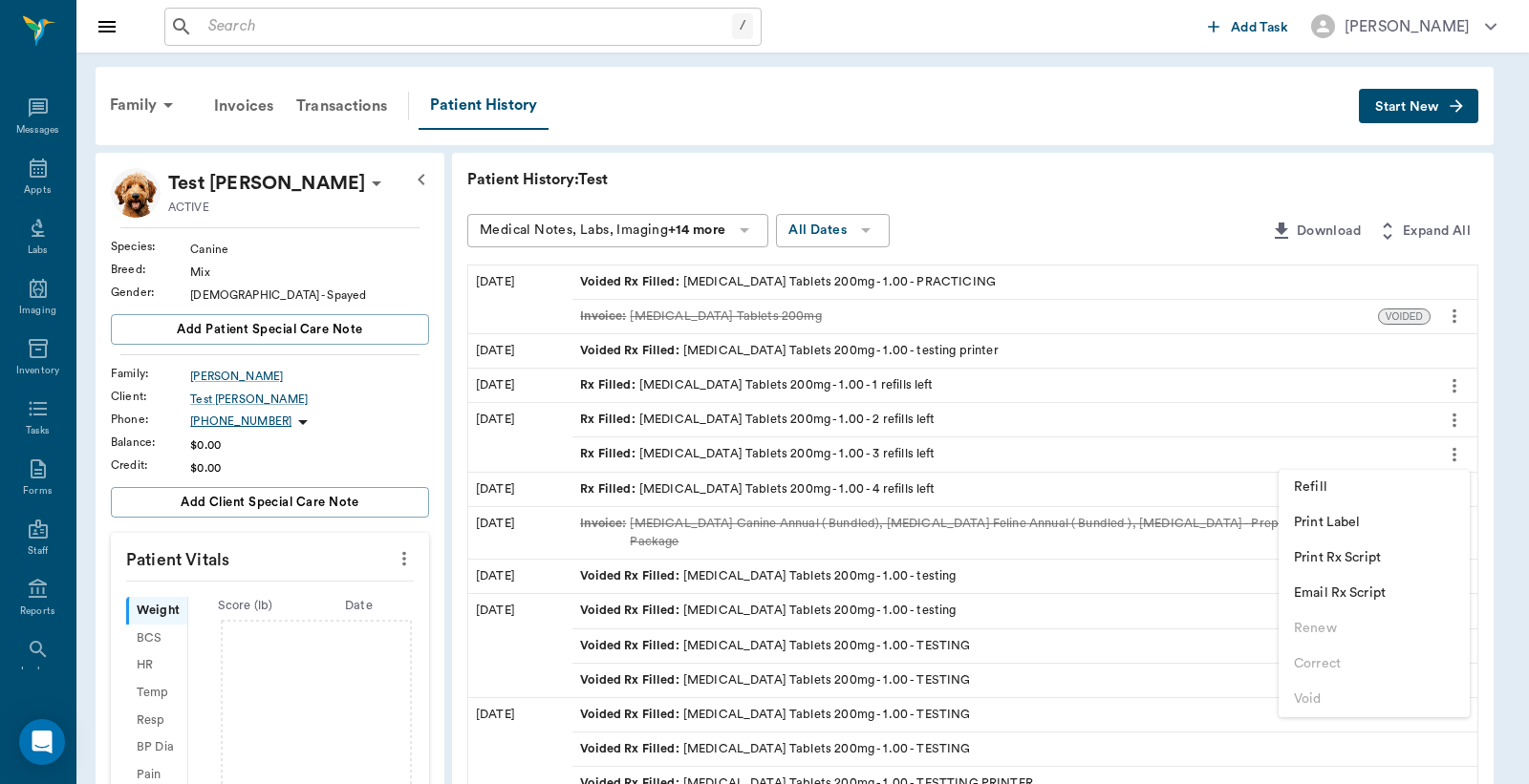
click at [1341, 490] on span "Refill" at bounding box center [1373, 488] width 160 height 20
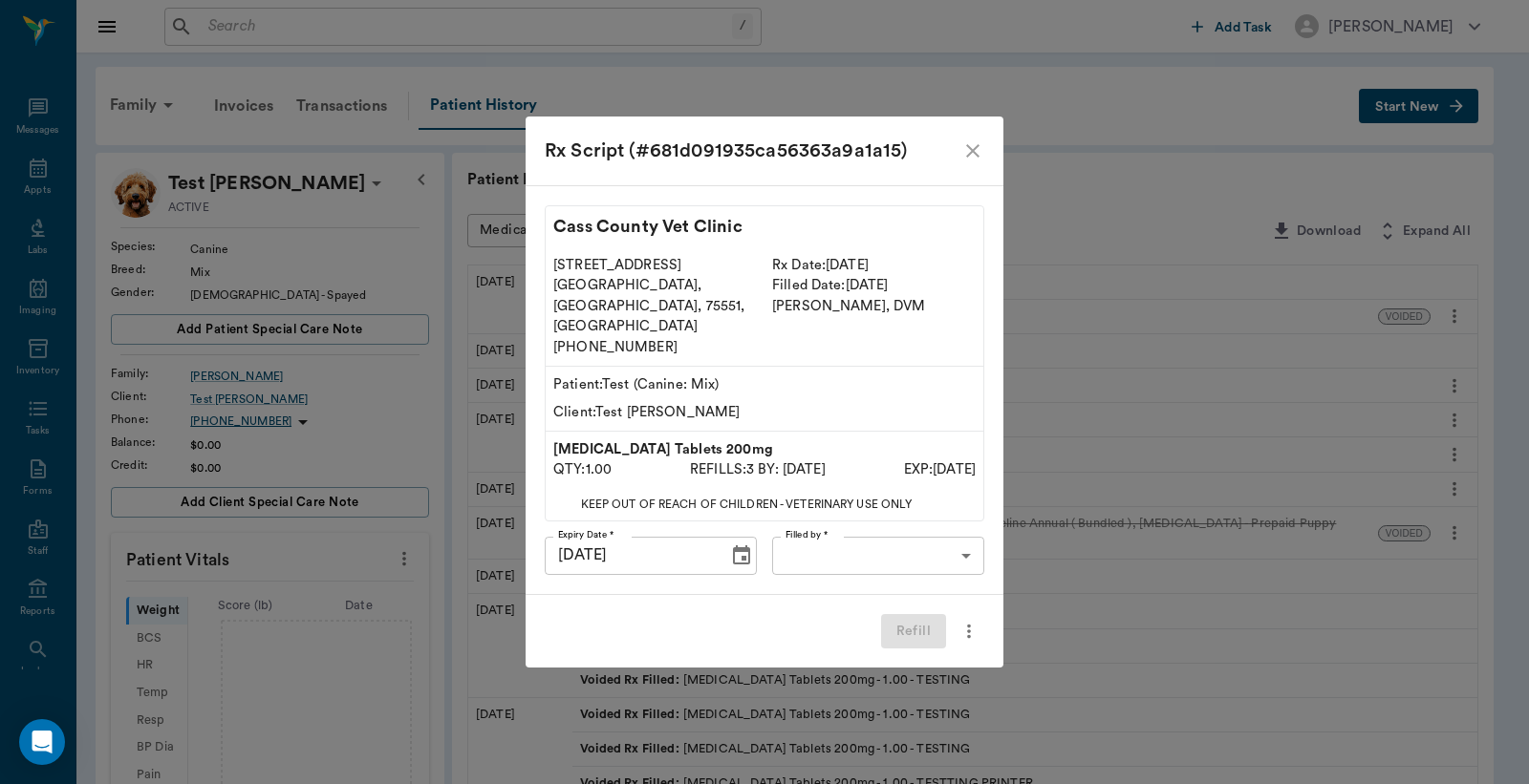
click at [939, 539] on body "/ ​ Add Task [PERSON_NAME] Nectar Messages Appts Labs Imaging Inventory Tasks F…" at bounding box center [764, 730] width 1529 height 1461
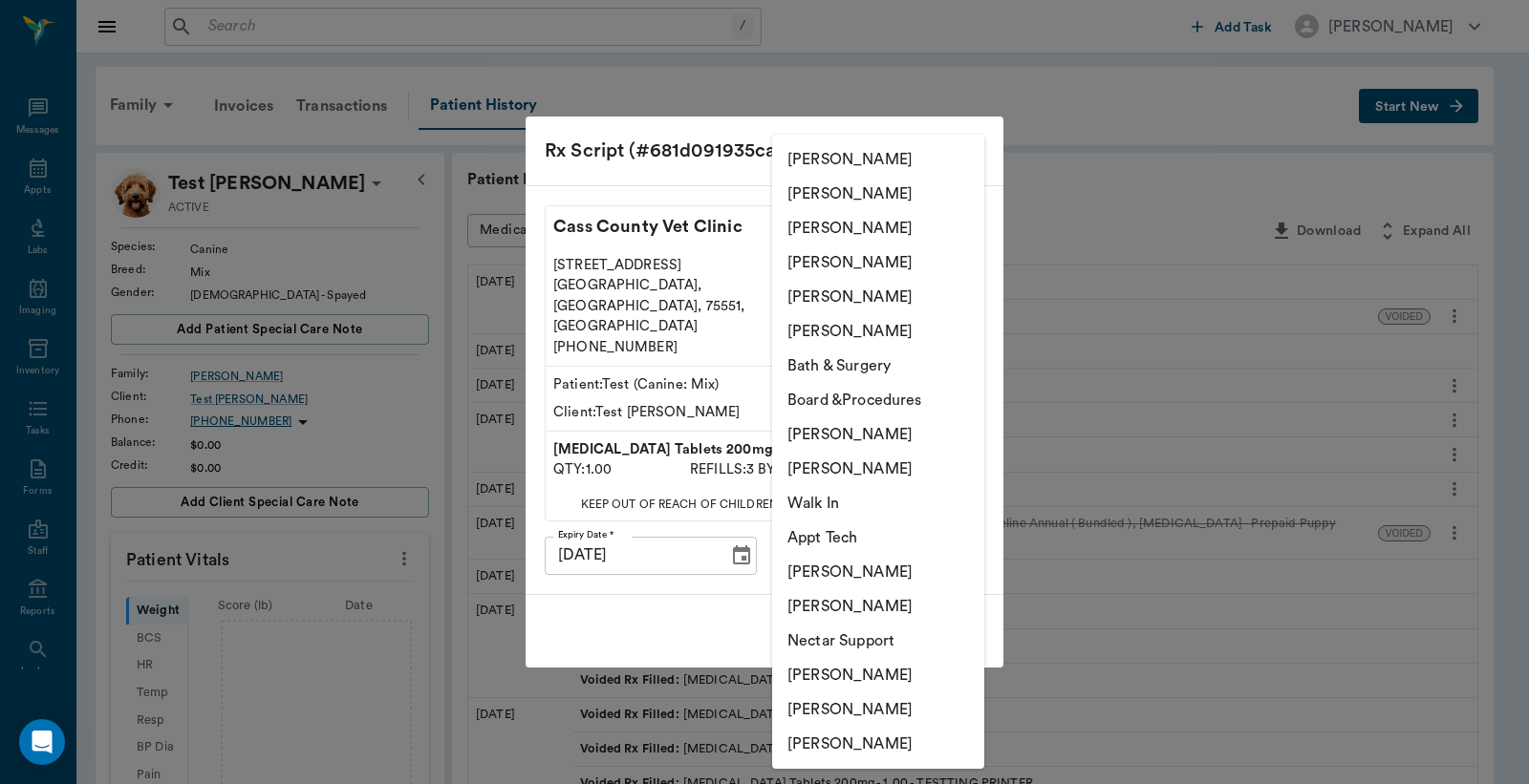
click at [870, 298] on li "[PERSON_NAME]" at bounding box center [878, 297] width 212 height 35
type input "63ec2ece52e12b0ba117cc90"
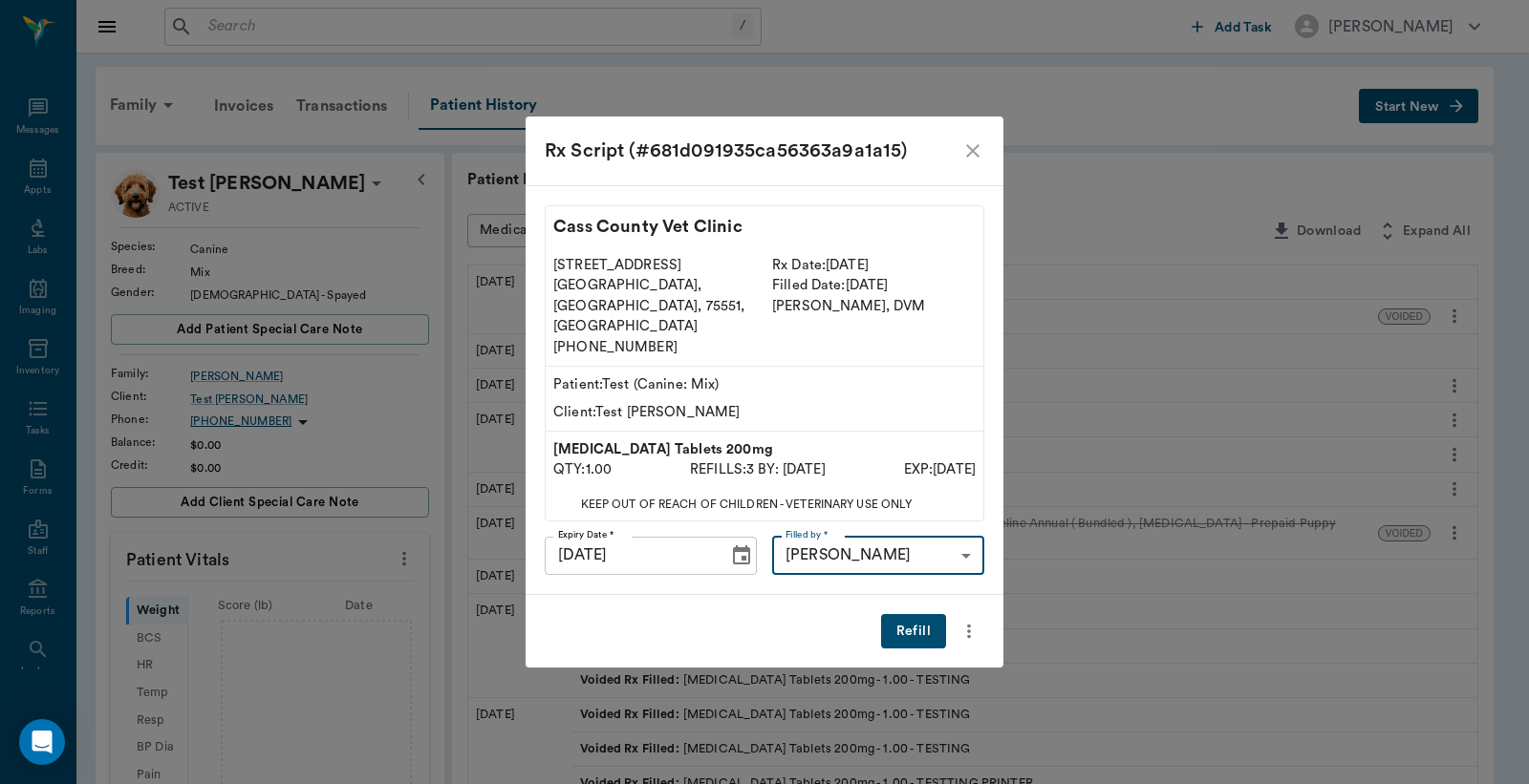
click at [915, 614] on button "Refill" at bounding box center [913, 631] width 65 height 36
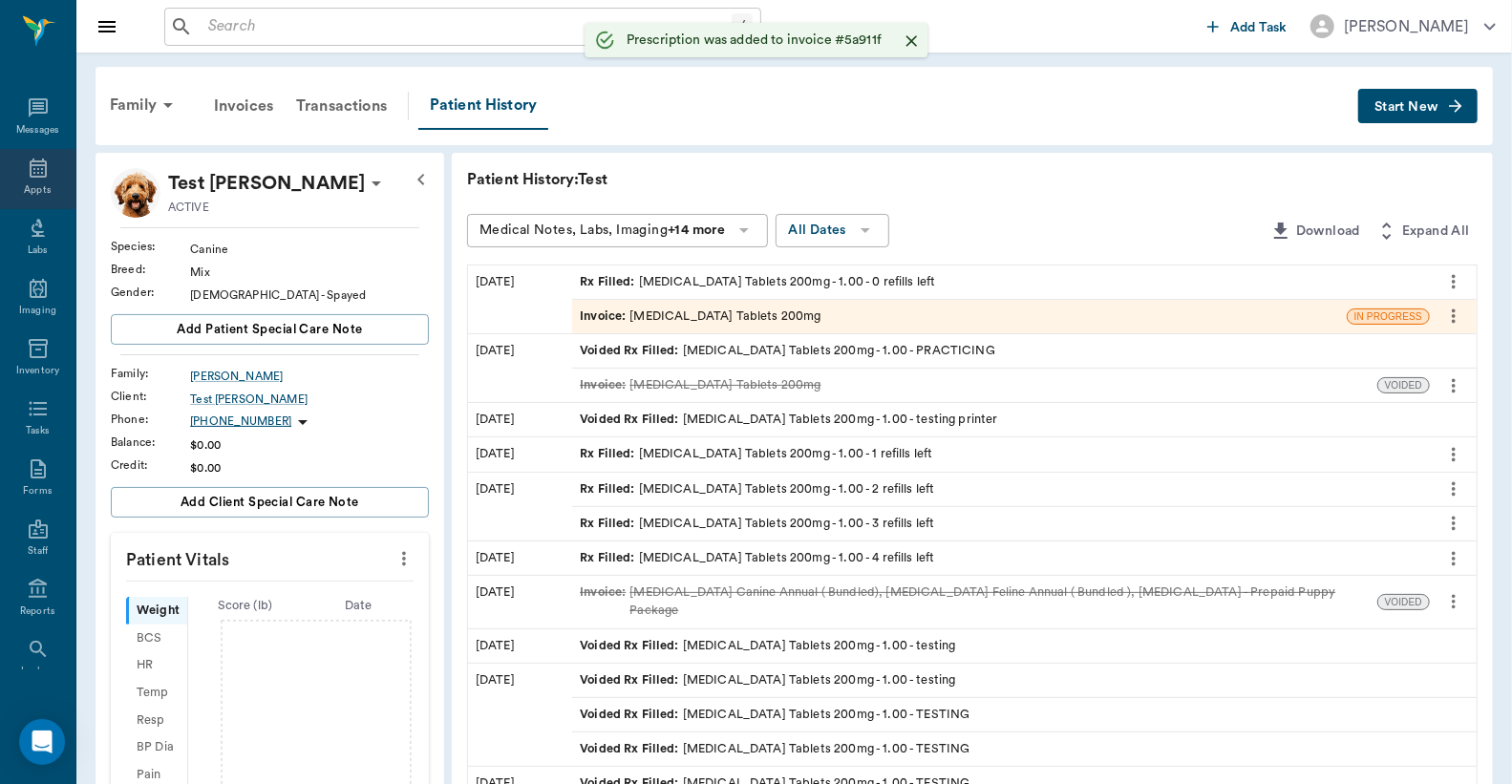
click at [33, 166] on icon at bounding box center [39, 168] width 23 height 23
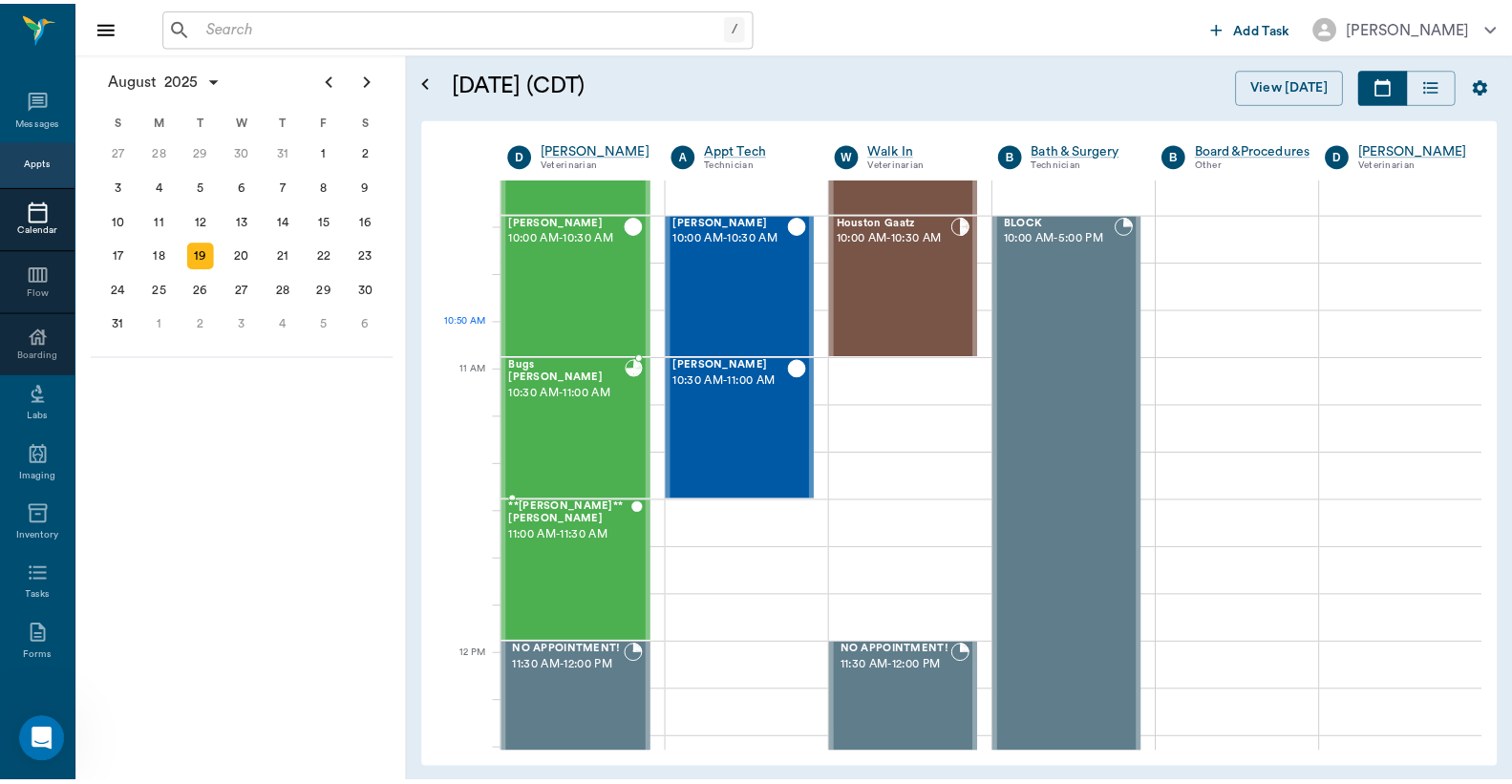
scroll to position [722, 0]
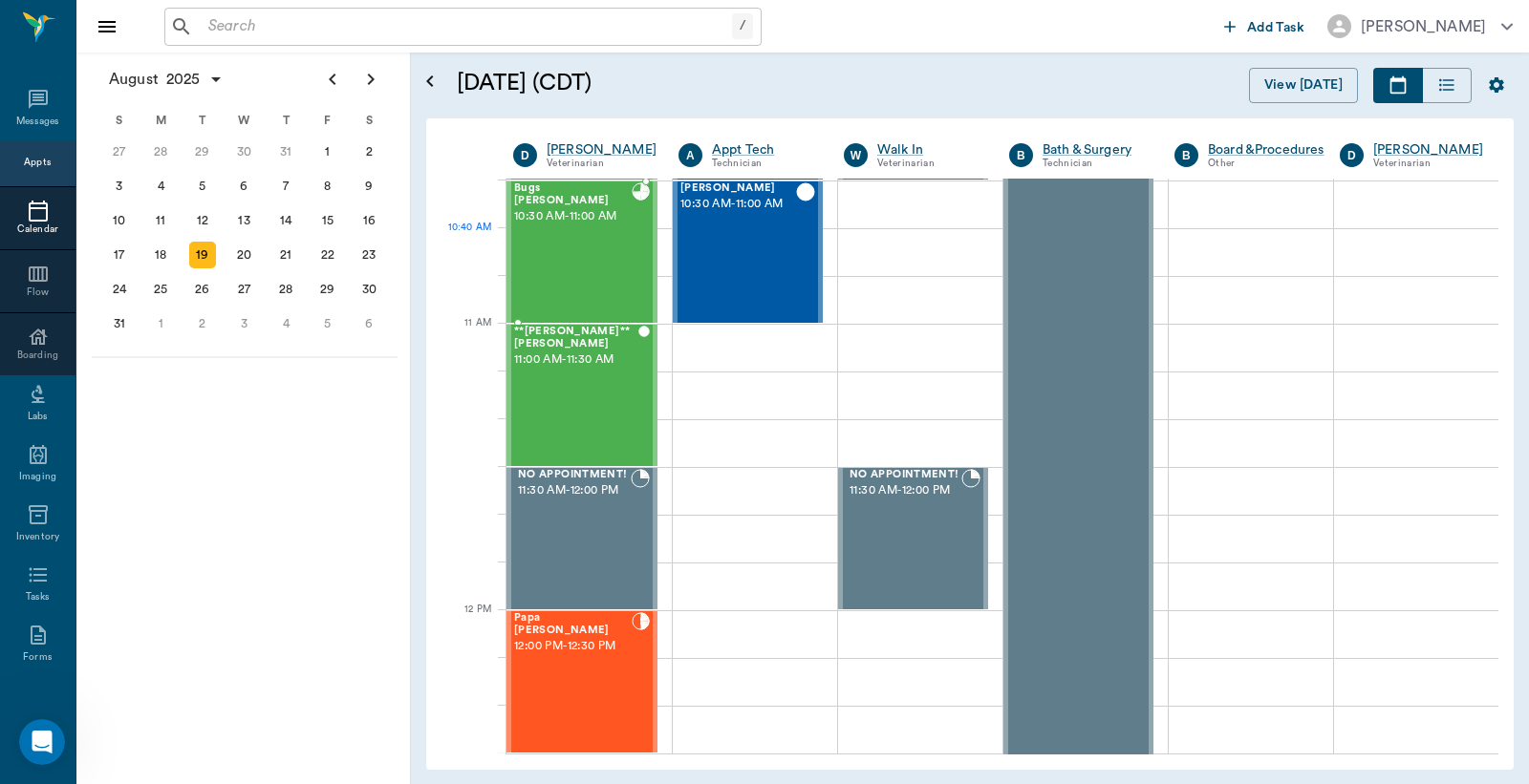
click at [574, 264] on div "Bugs [PERSON_NAME] 10:30 AM - 11:00 AM" at bounding box center [573, 252] width 118 height 139
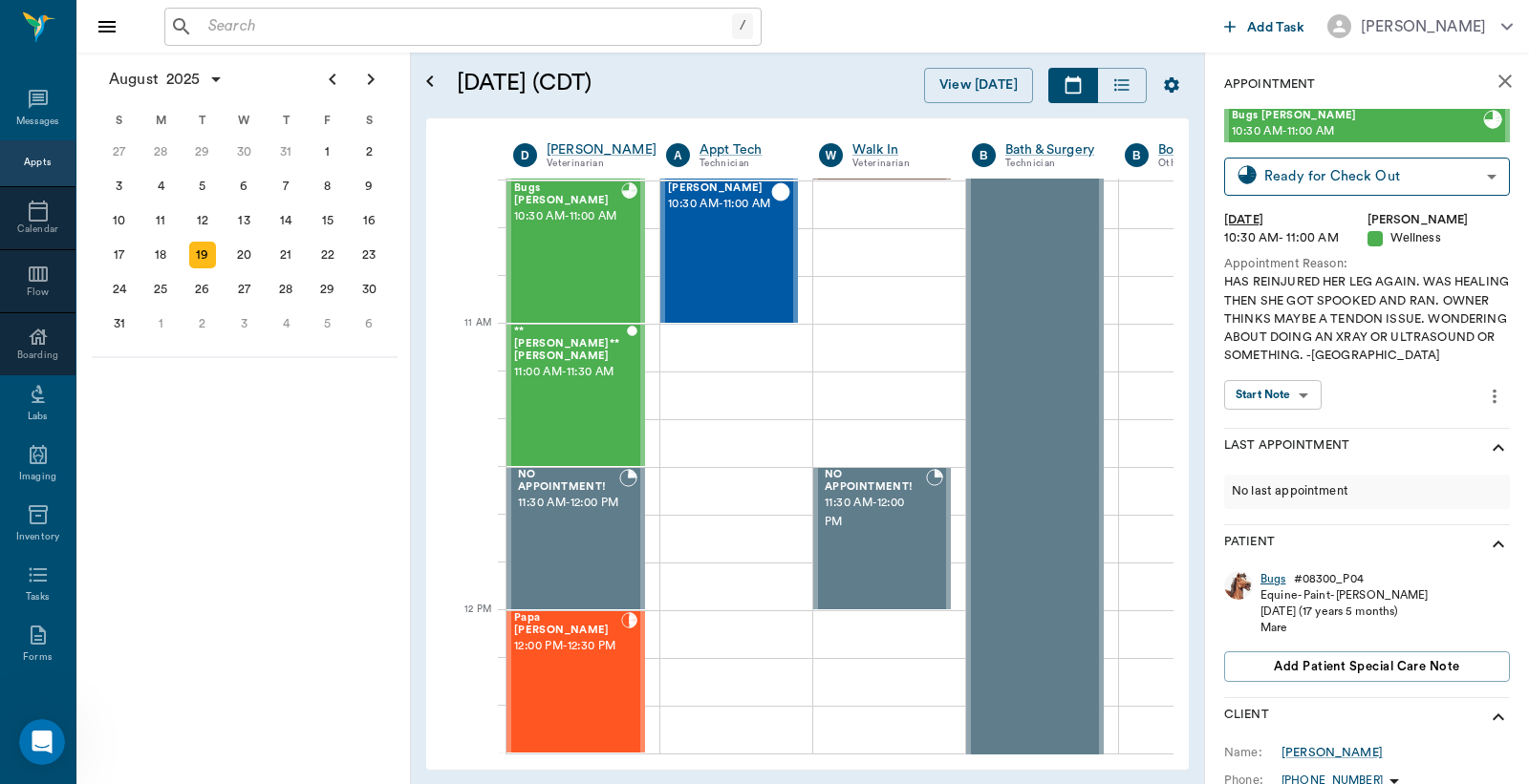
click at [1269, 579] on div "Bugs" at bounding box center [1273, 579] width 26 height 16
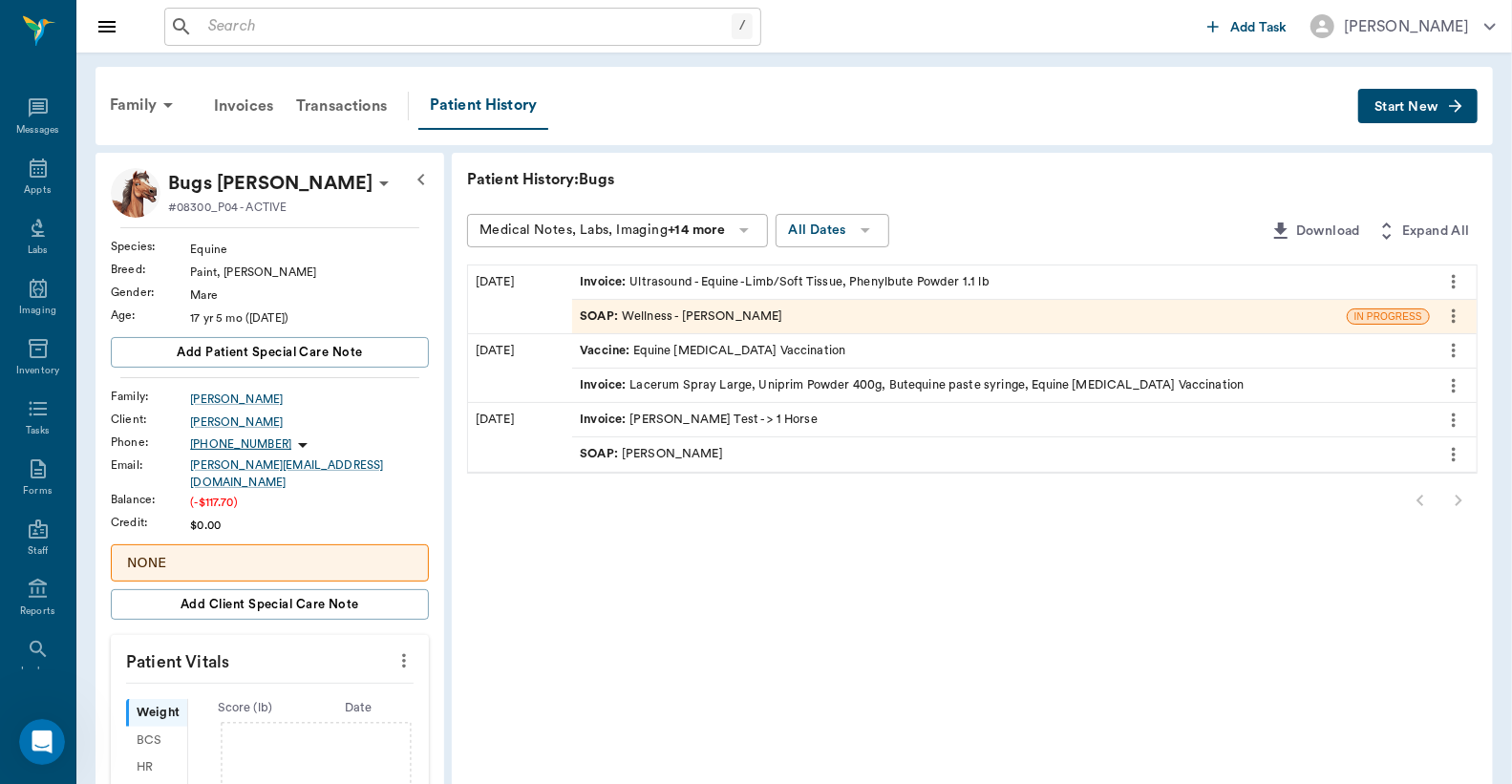
click at [714, 279] on div "Invoice : Ultrasound - Equine -Limb/Soft Tissue, Phenylbute Powder 1.1 lb" at bounding box center [784, 282] width 409 height 18
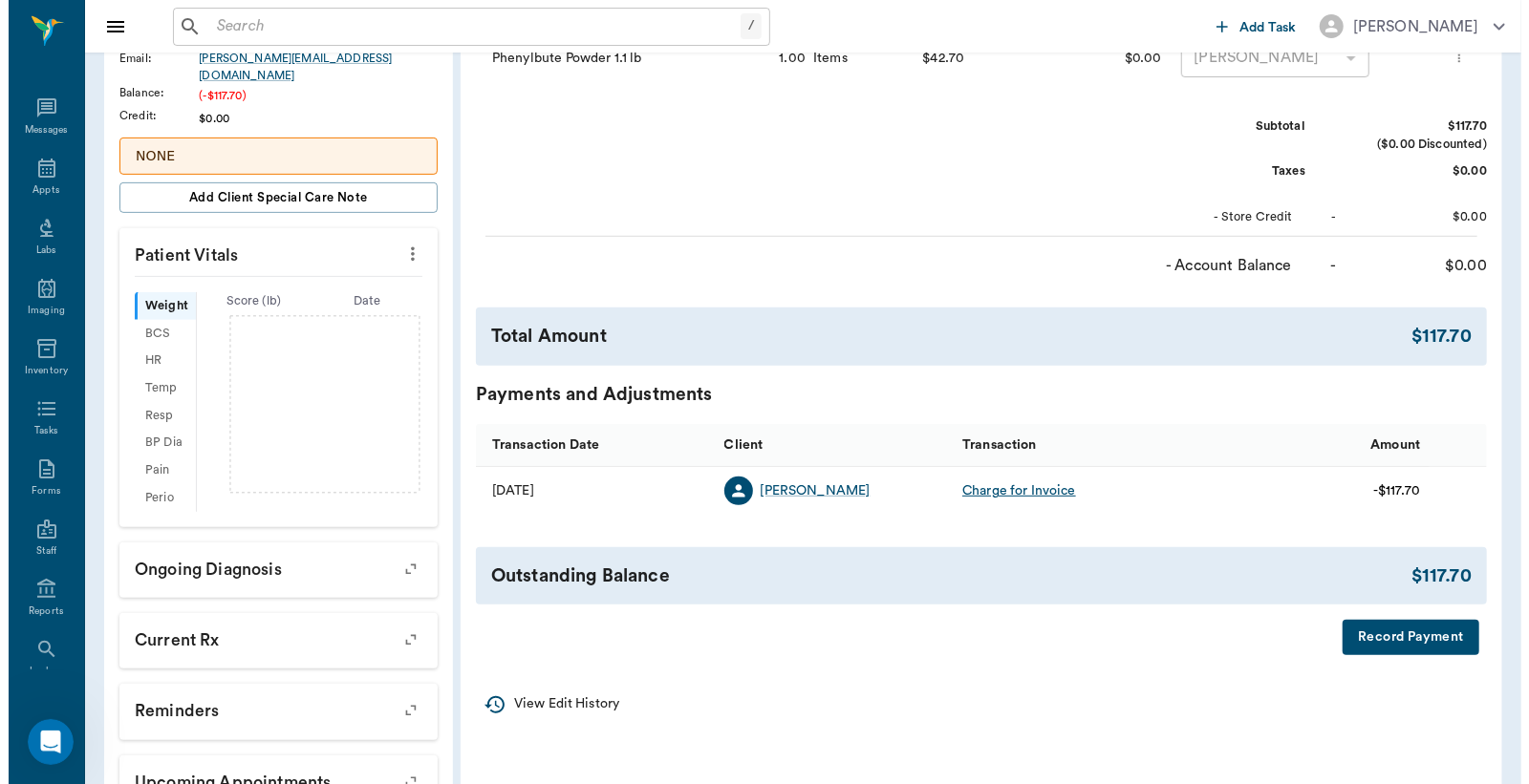
scroll to position [424, 0]
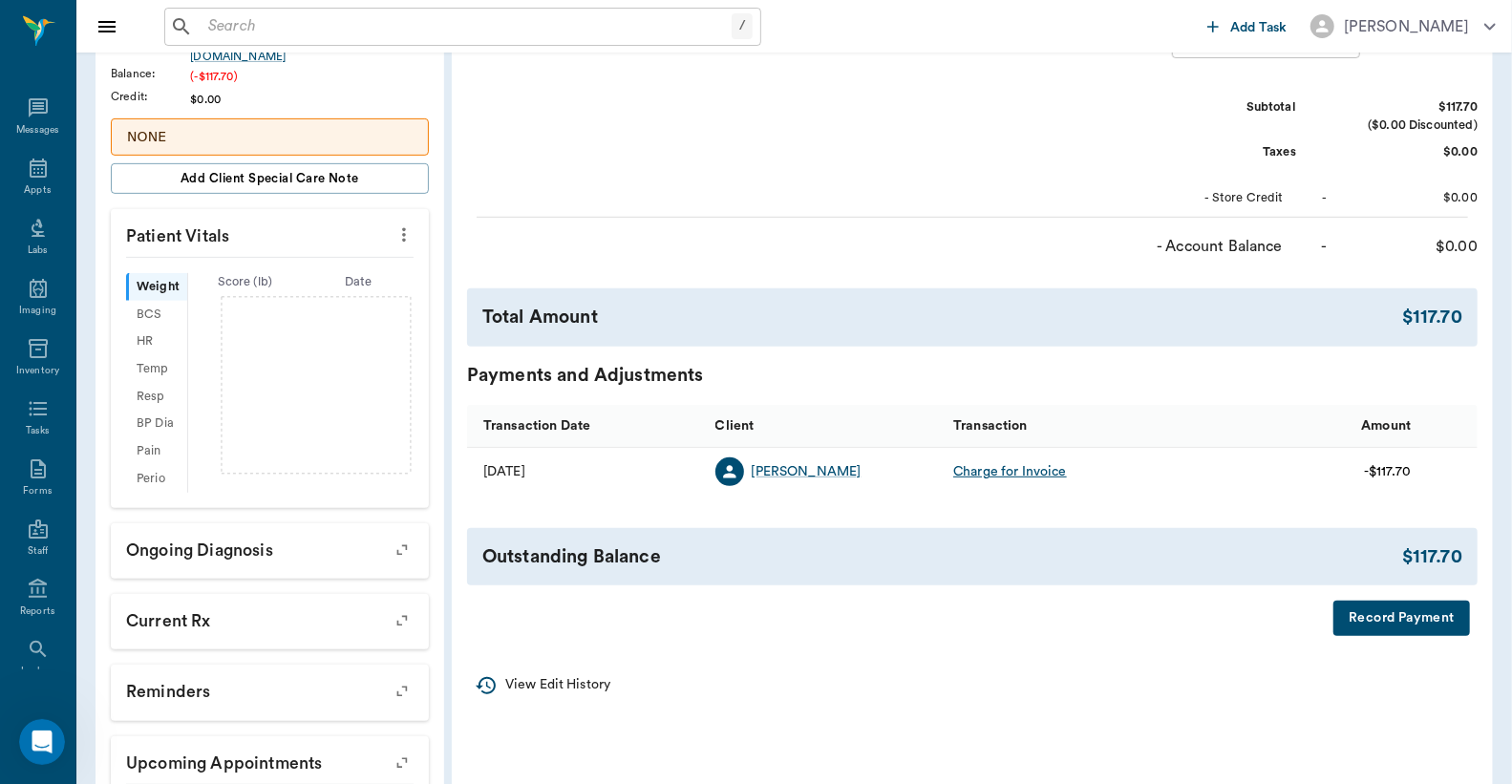
click at [1410, 617] on button "Record Payment" at bounding box center [1401, 618] width 136 height 36
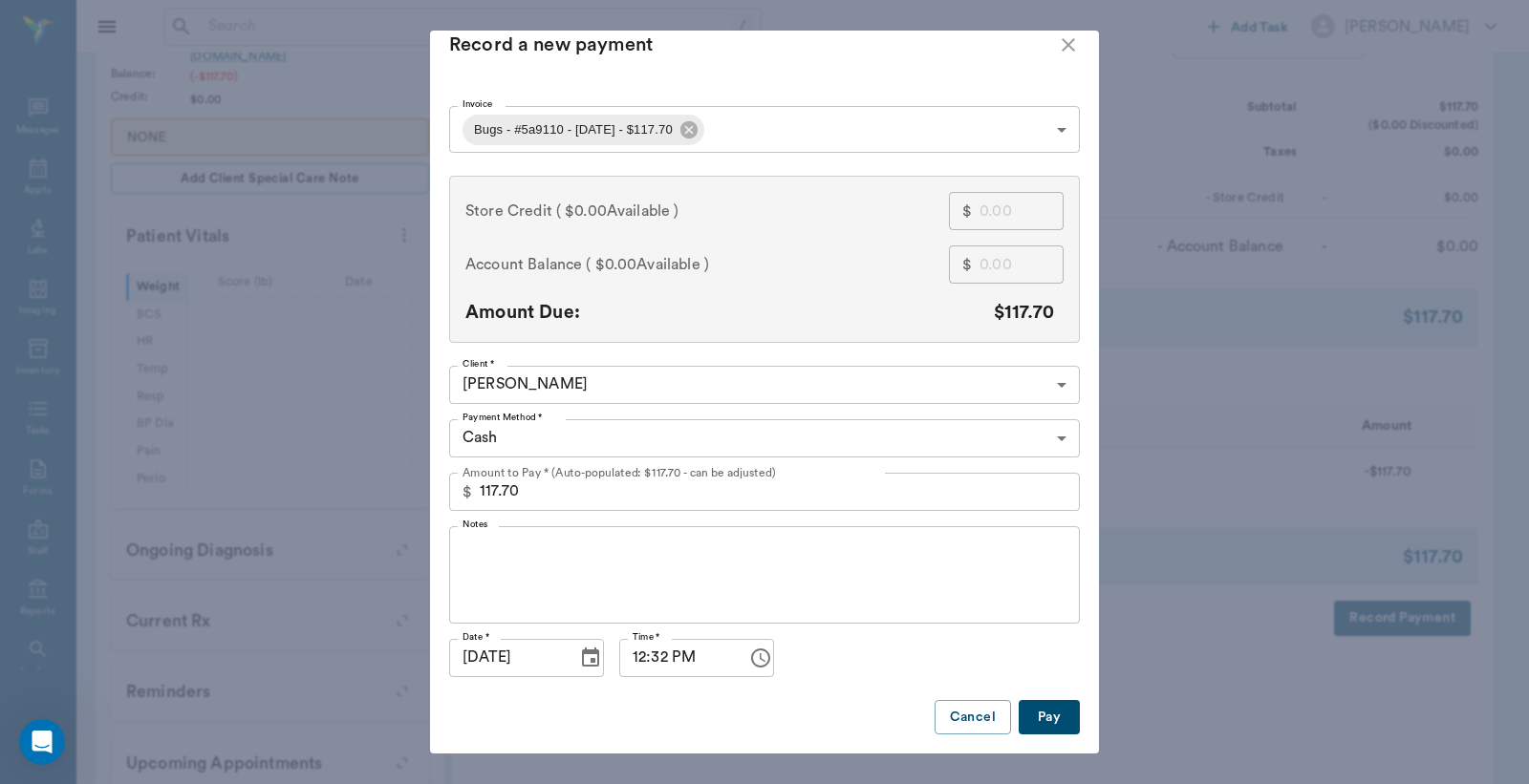
scroll to position [36, 0]
click at [1018, 700] on button "Pay" at bounding box center [1048, 717] width 61 height 36
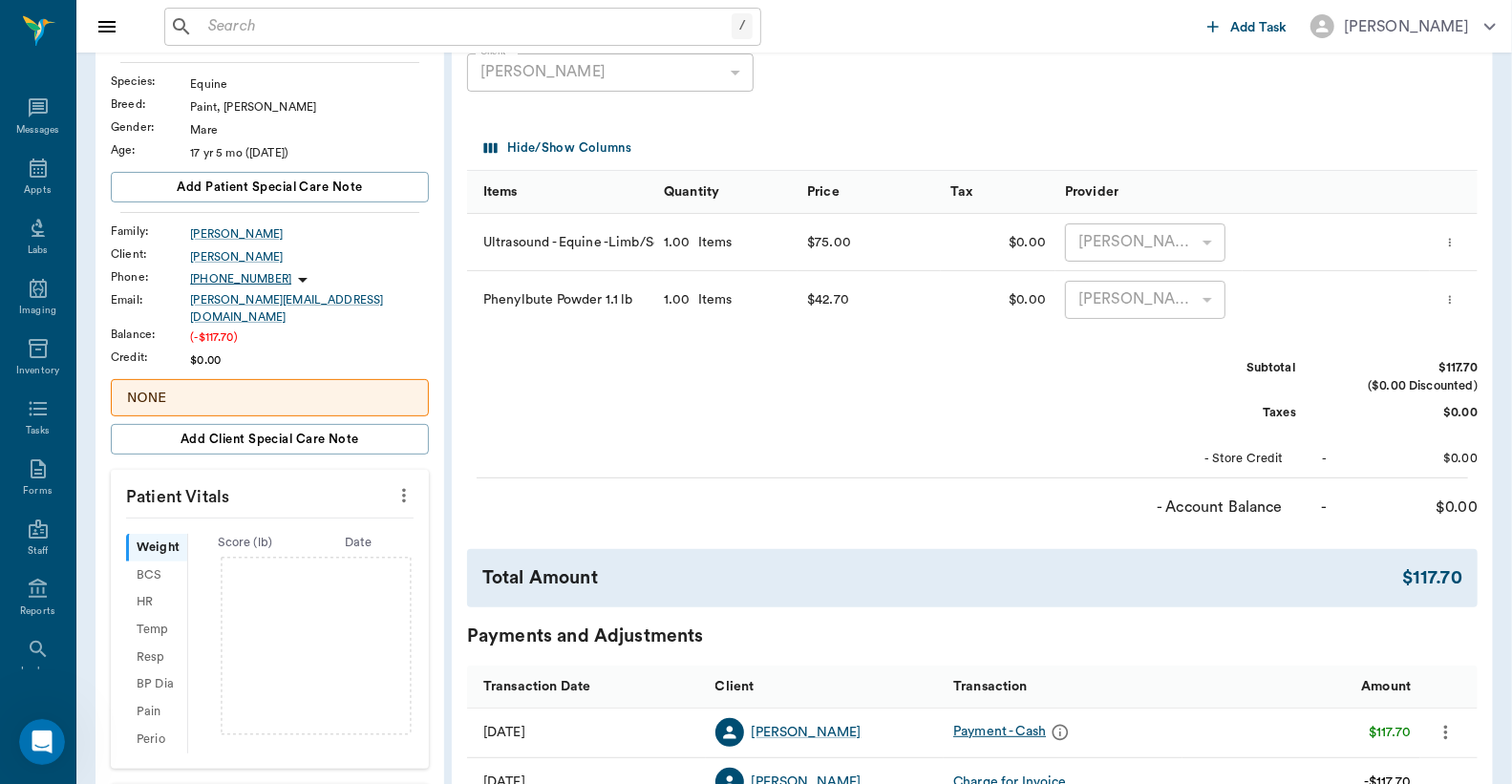
scroll to position [0, 0]
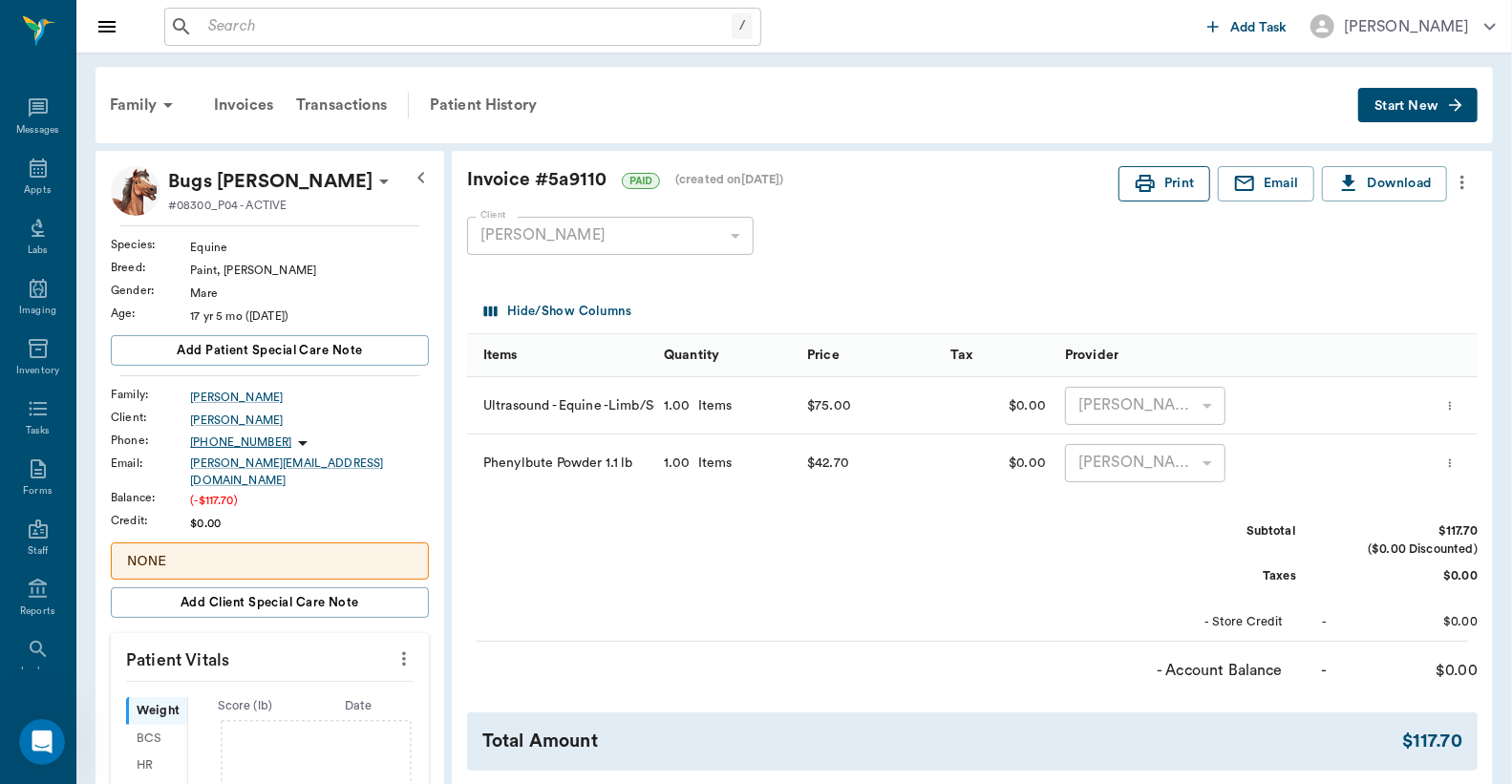
click at [1176, 180] on button "Print" at bounding box center [1163, 183] width 92 height 36
click at [346, 29] on input "text" at bounding box center [466, 27] width 531 height 27
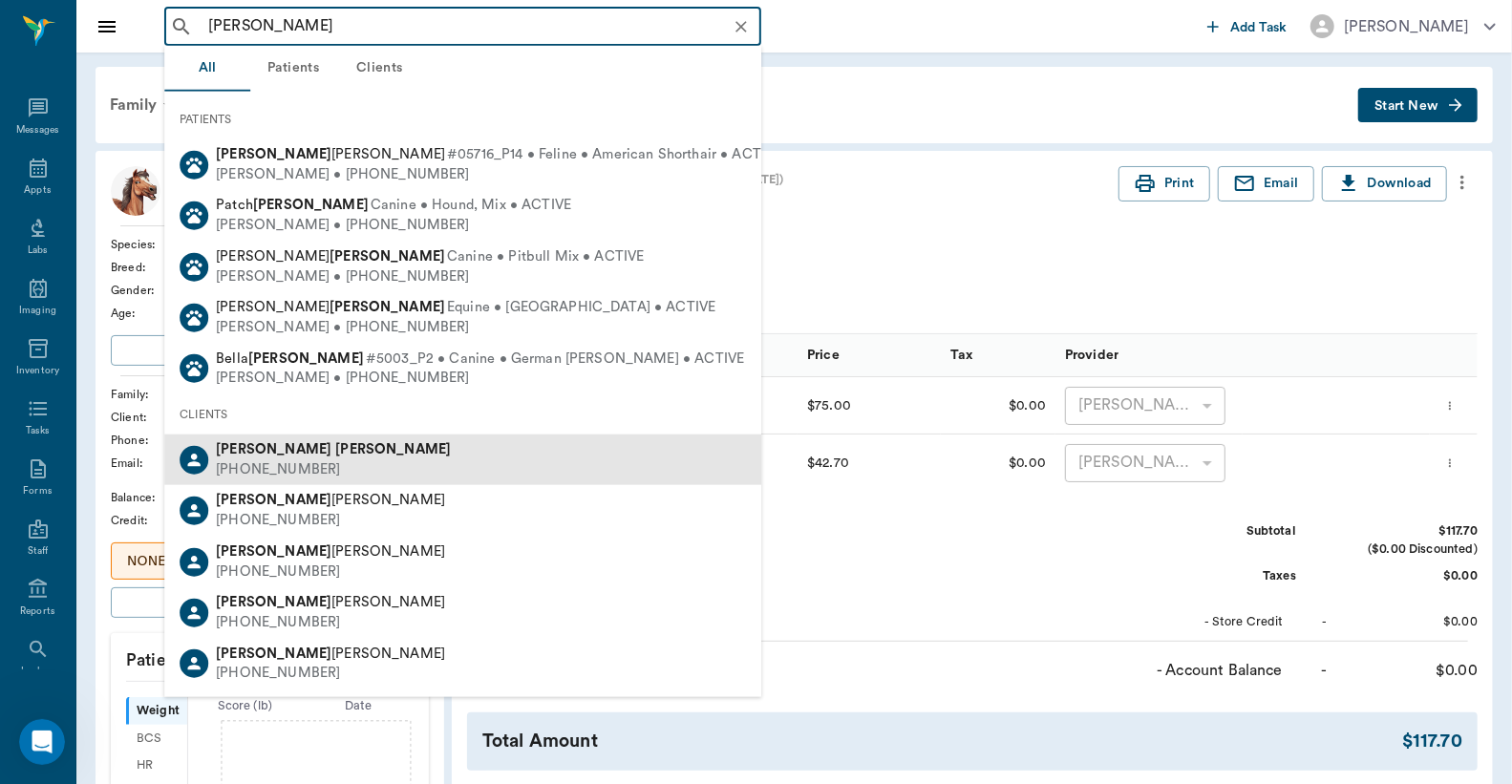
click at [294, 464] on div "[PHONE_NUMBER]" at bounding box center [333, 470] width 235 height 20
type input "[PERSON_NAME]"
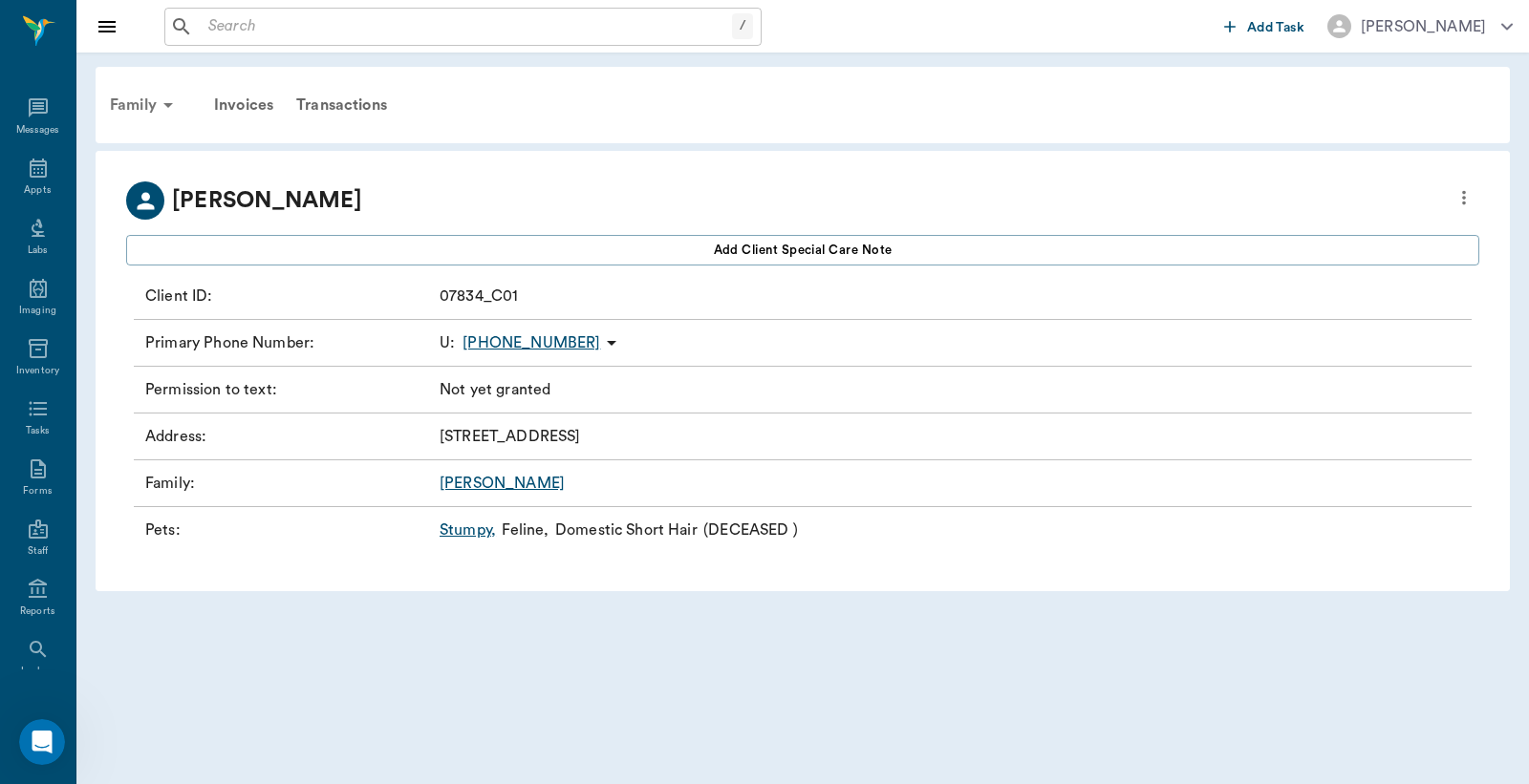
click at [134, 107] on div "Family" at bounding box center [145, 104] width 93 height 45
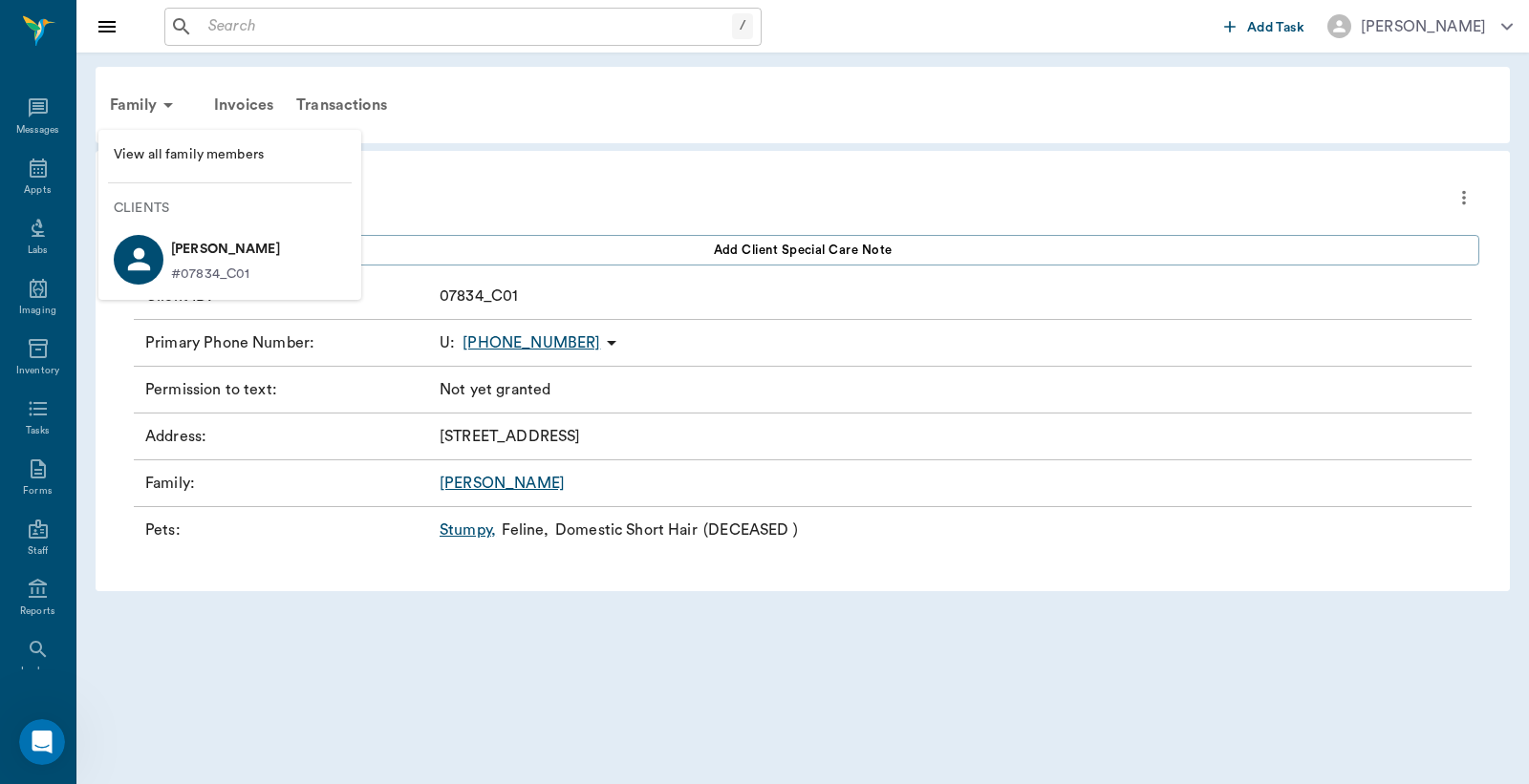
click at [220, 154] on span "View all family members" at bounding box center [230, 154] width 232 height 20
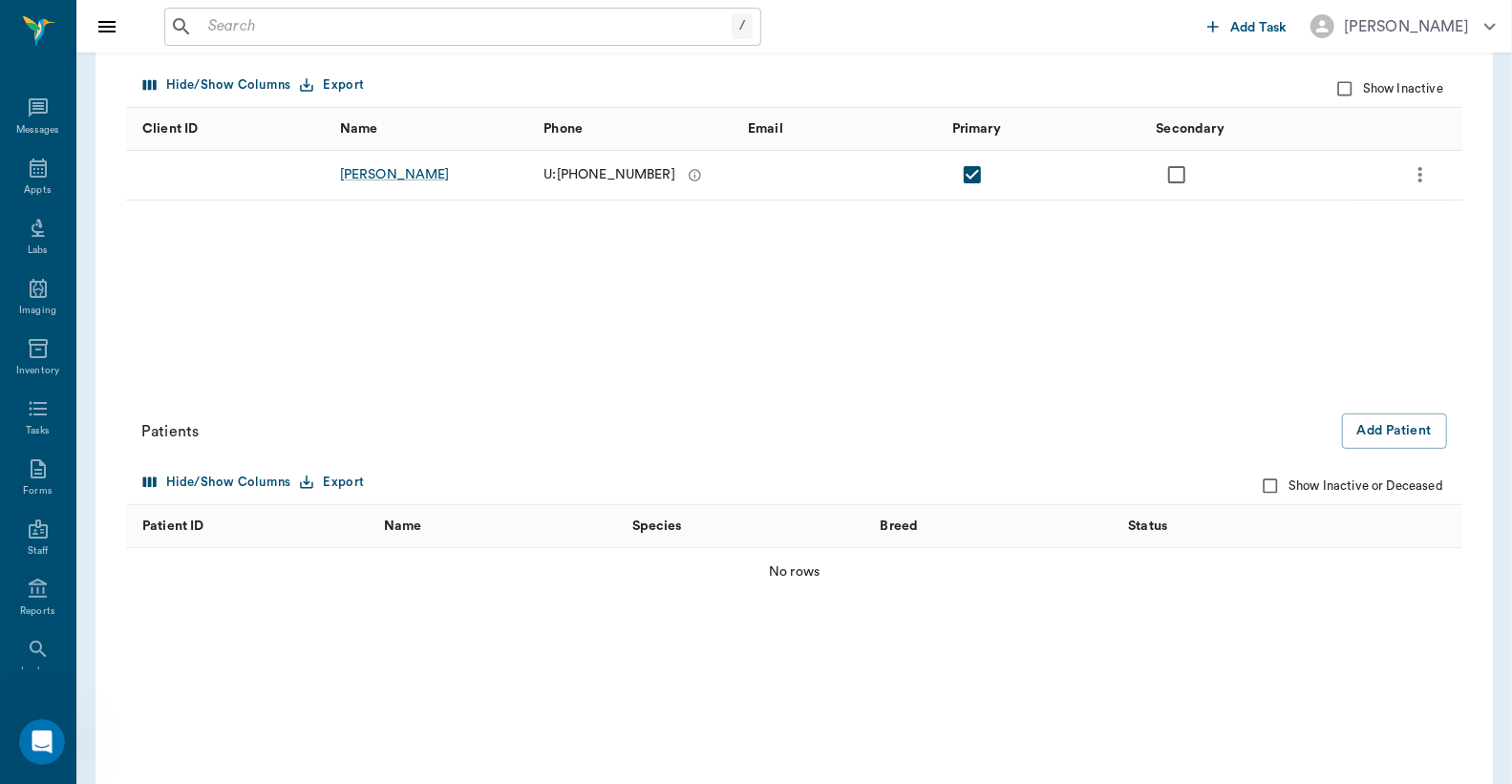
scroll to position [294, 0]
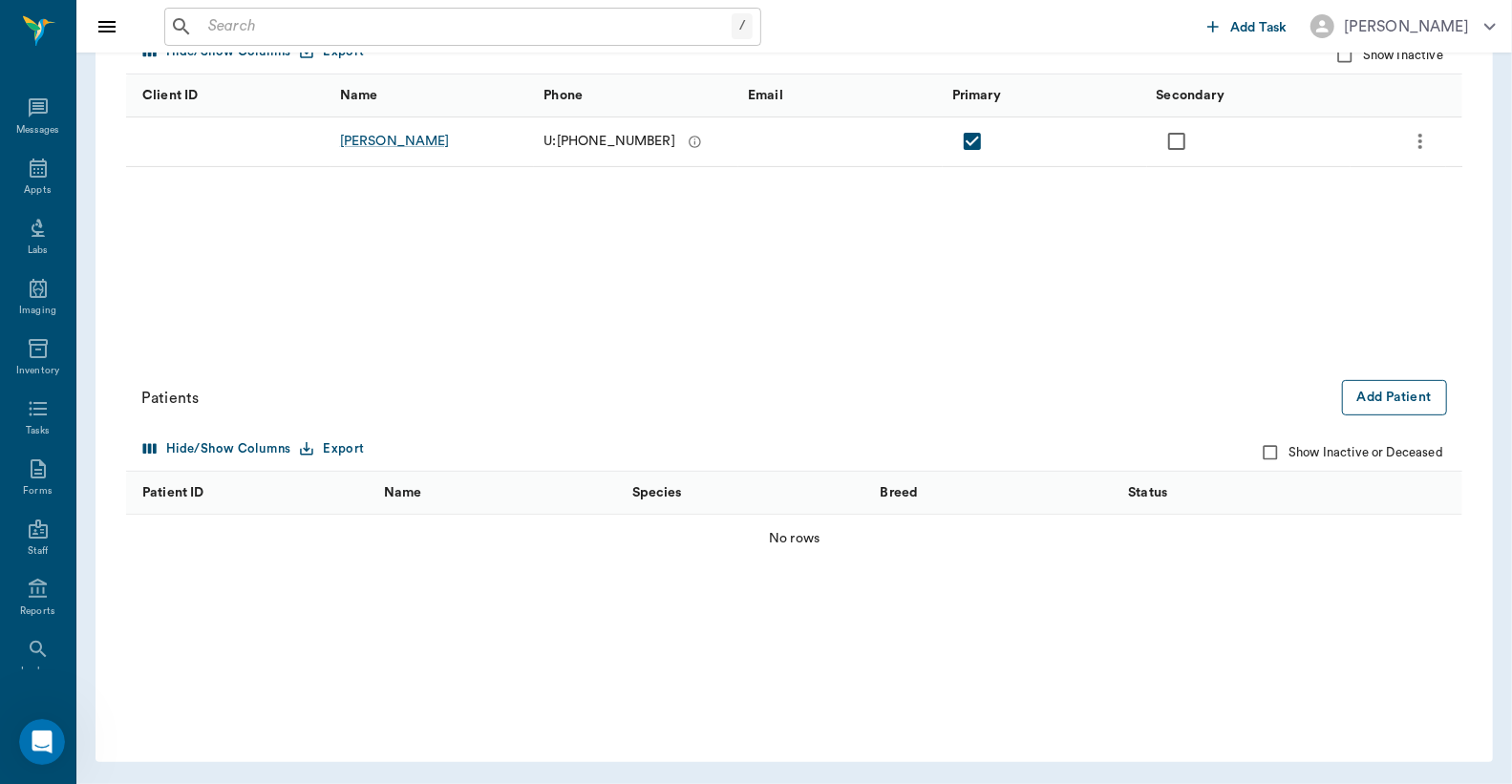
click at [1409, 402] on button "Add Patient" at bounding box center [1394, 398] width 105 height 36
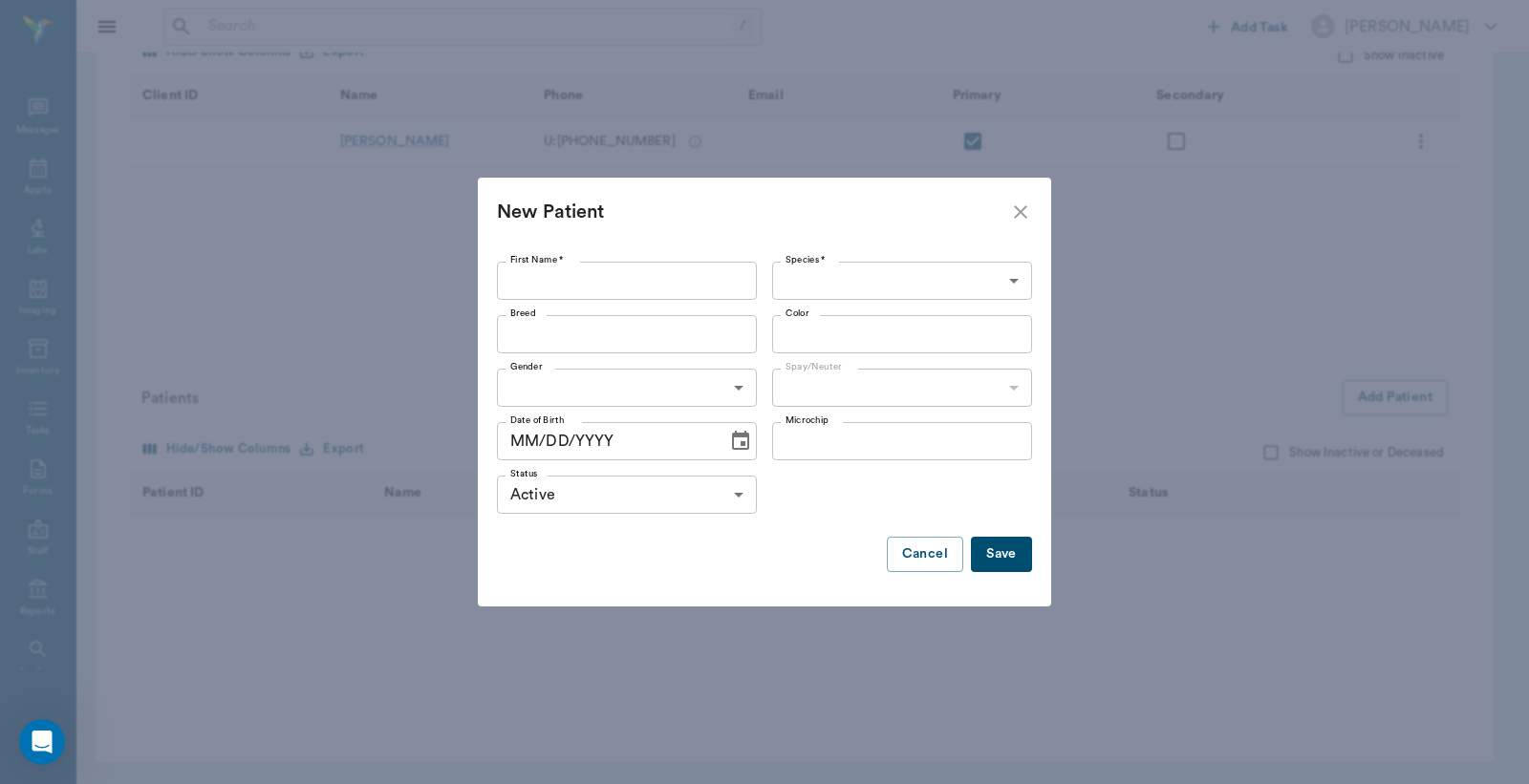
click at [625, 280] on input "First Name *" at bounding box center [626, 281] width 260 height 39
type input "Brindle Girl(Adopted from us)"
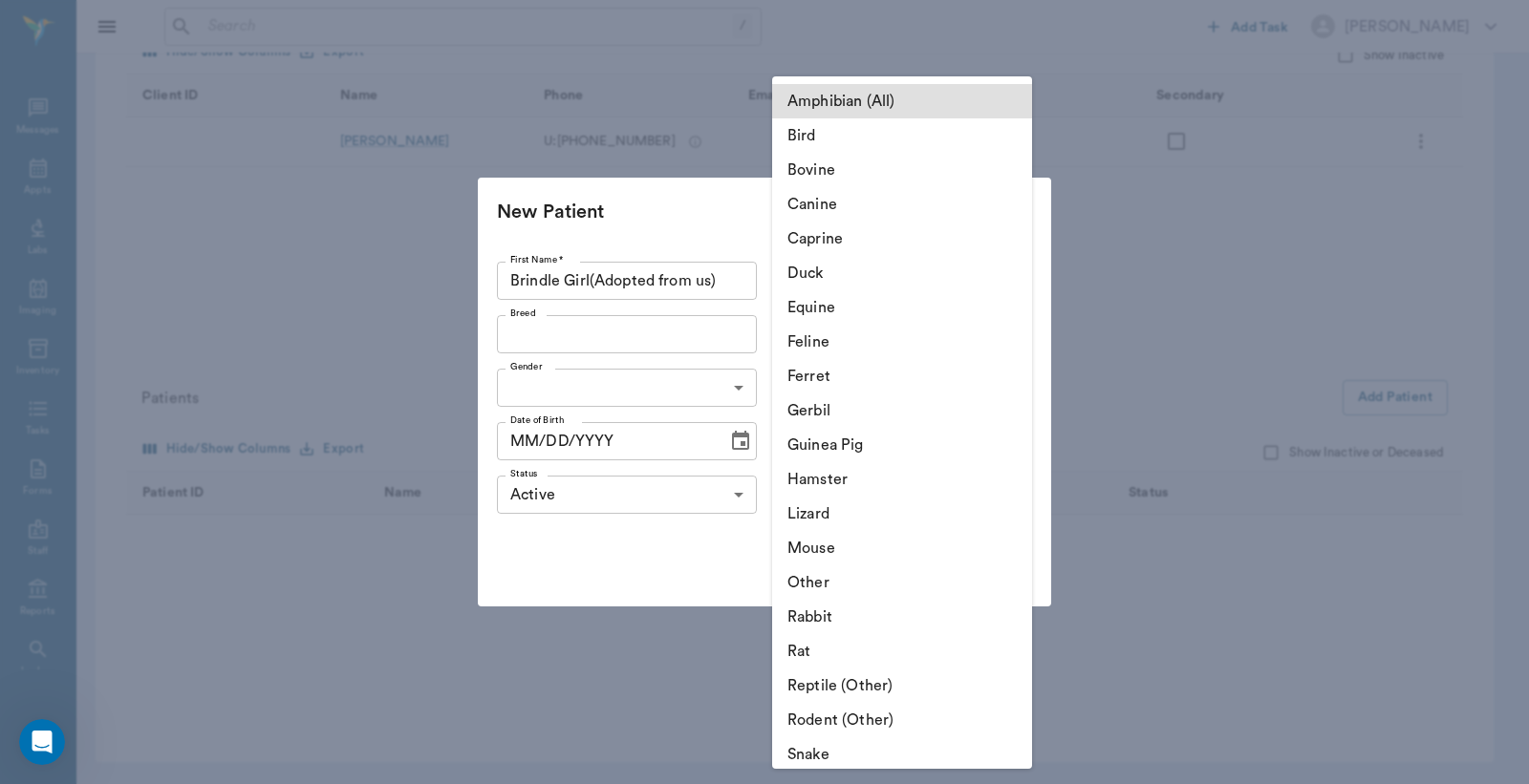
click at [1017, 291] on body "/ ​ Add Task [PERSON_NAME] Nectar Messages Appts Labs Imaging Inventory Tasks F…" at bounding box center [764, 245] width 1529 height 1078
click at [915, 201] on li "Canine" at bounding box center [901, 205] width 260 height 35
type input "Canine"
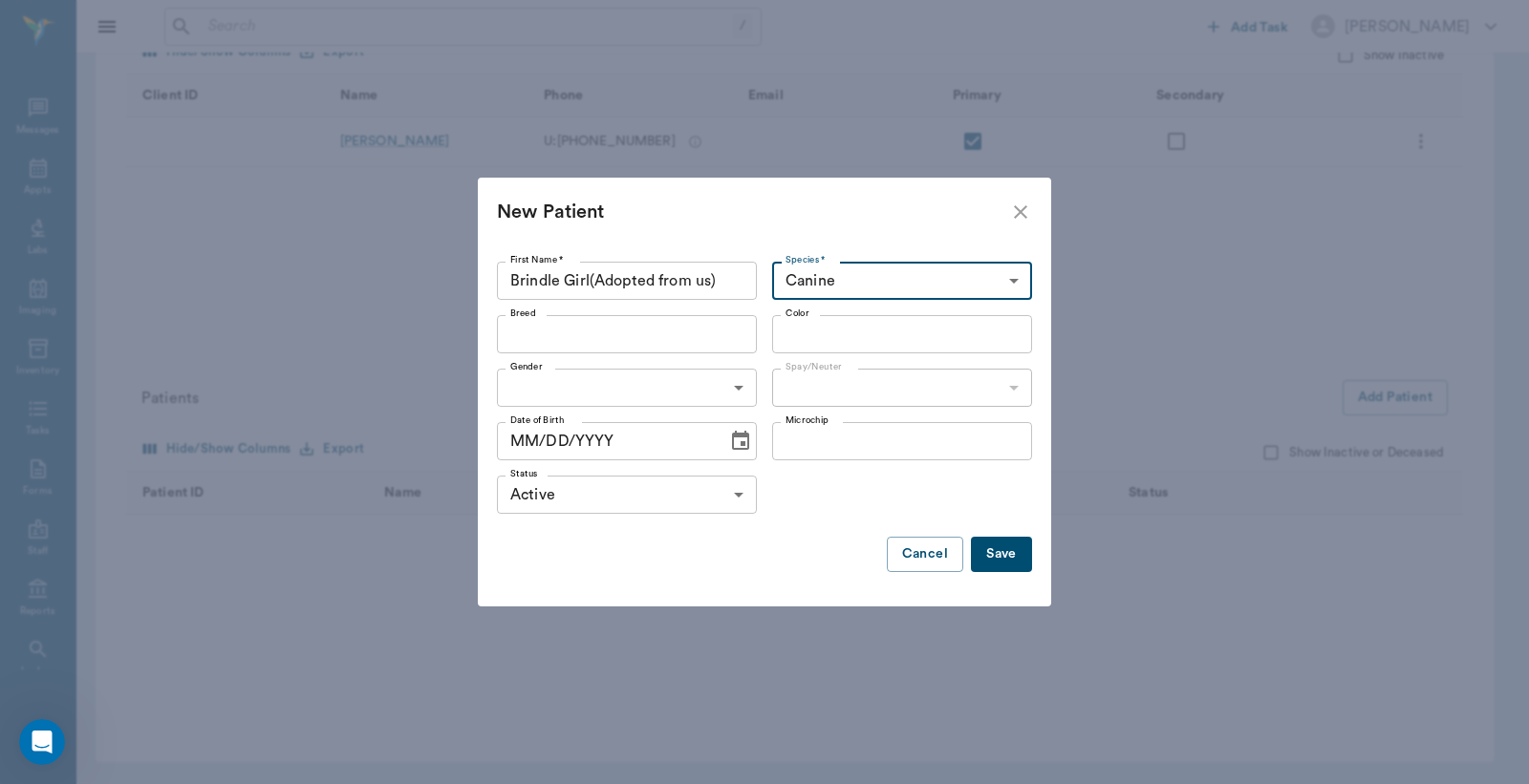
click at [714, 327] on input "Breed" at bounding box center [610, 334] width 217 height 27
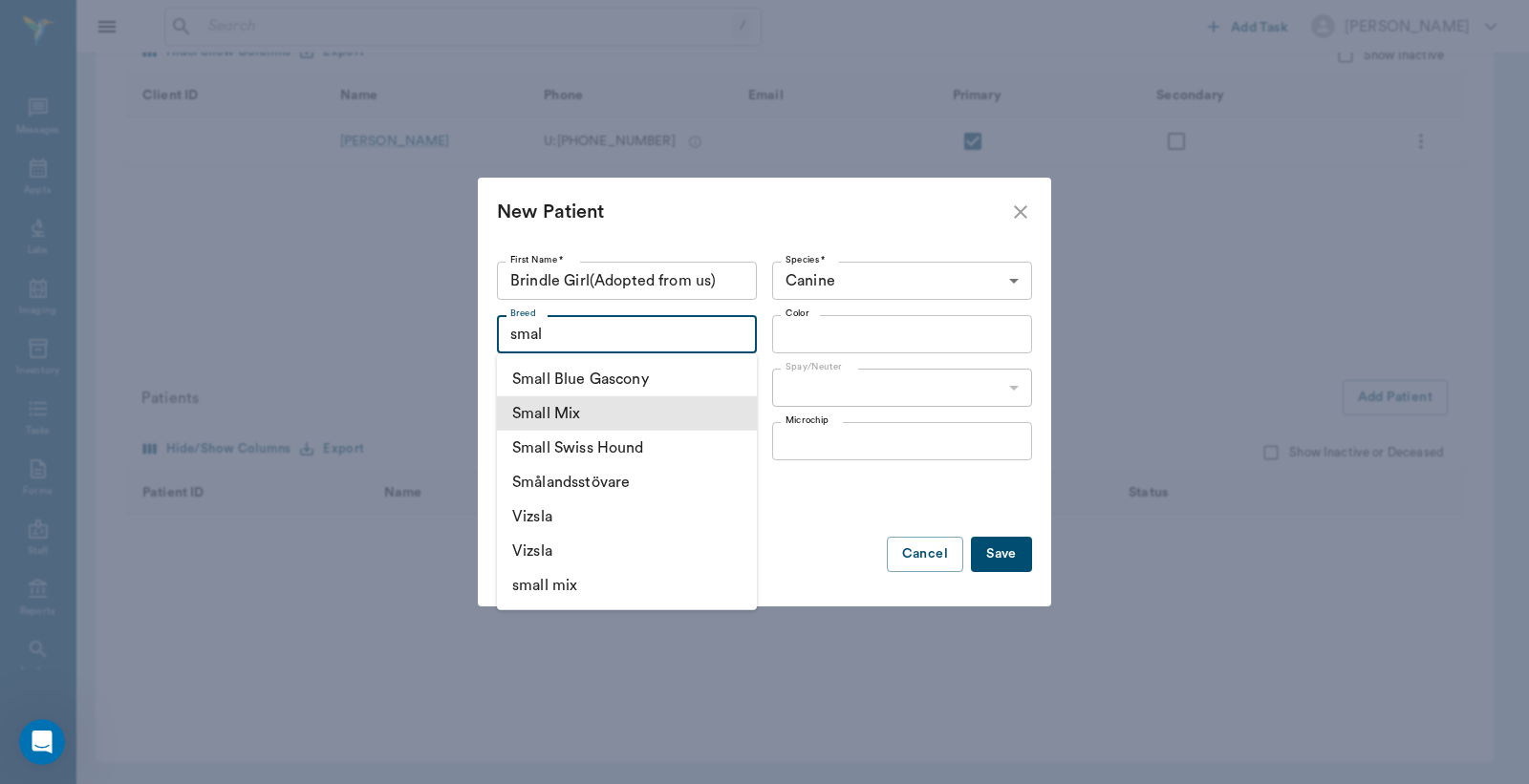
click at [576, 422] on li "Small Mix" at bounding box center [626, 414] width 260 height 35
type input "Small Mix"
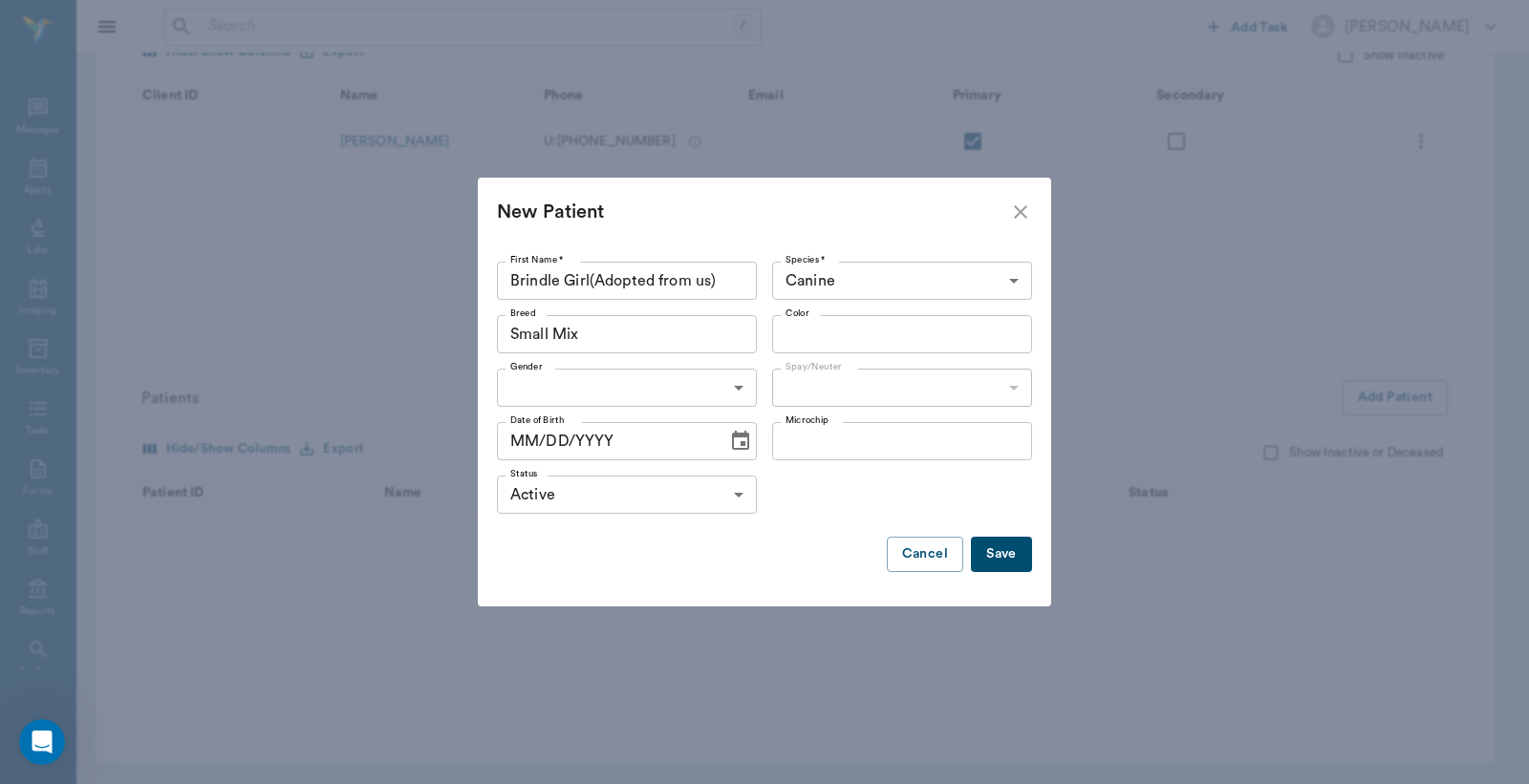
click at [966, 340] on input "Color" at bounding box center [886, 334] width 217 height 27
click at [892, 330] on input "Color" at bounding box center [886, 334] width 217 height 27
click at [870, 338] on input "Color" at bounding box center [886, 334] width 217 height 27
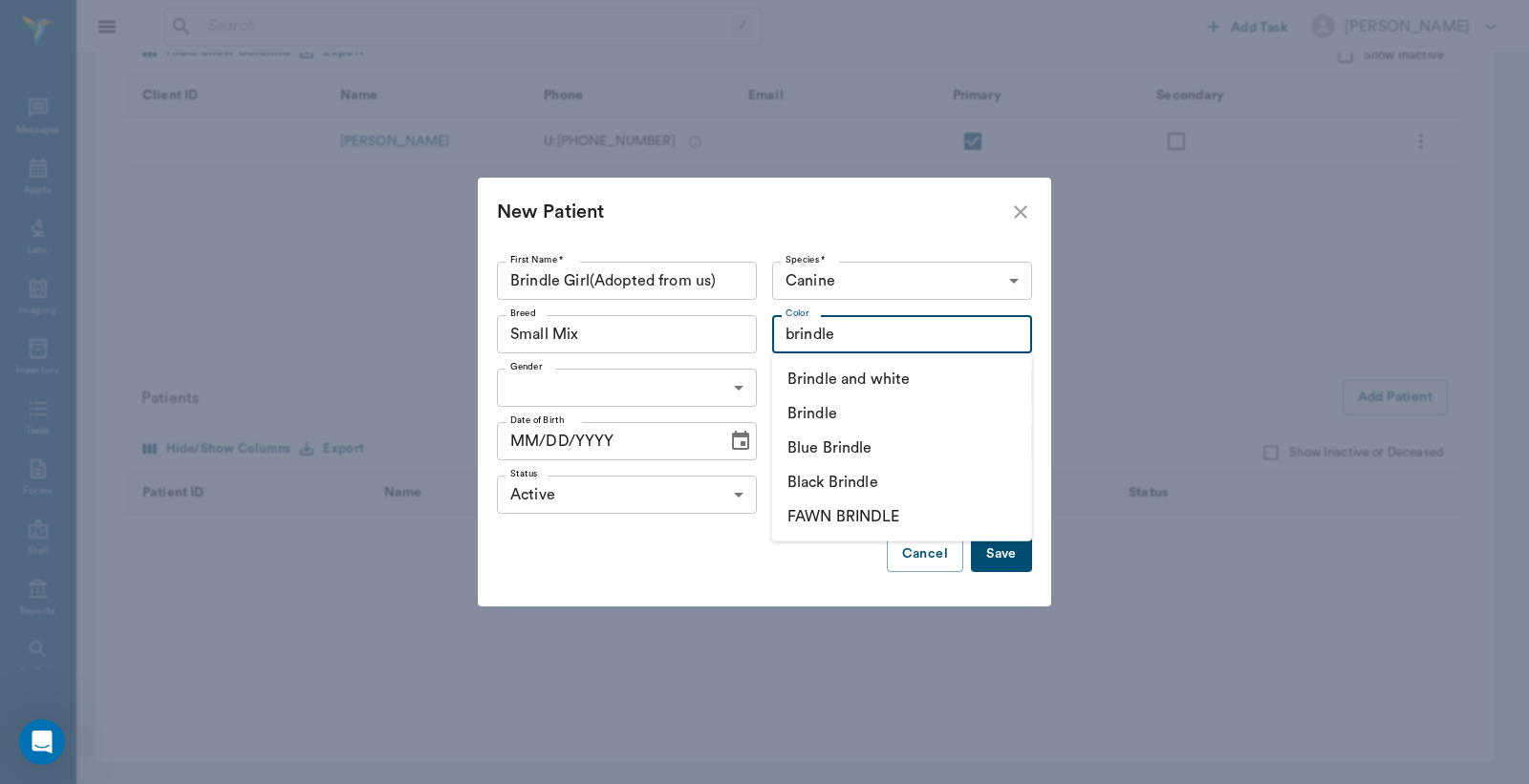
click at [902, 378] on li "Brindle and white" at bounding box center [901, 379] width 260 height 35
type input "Brindle and white"
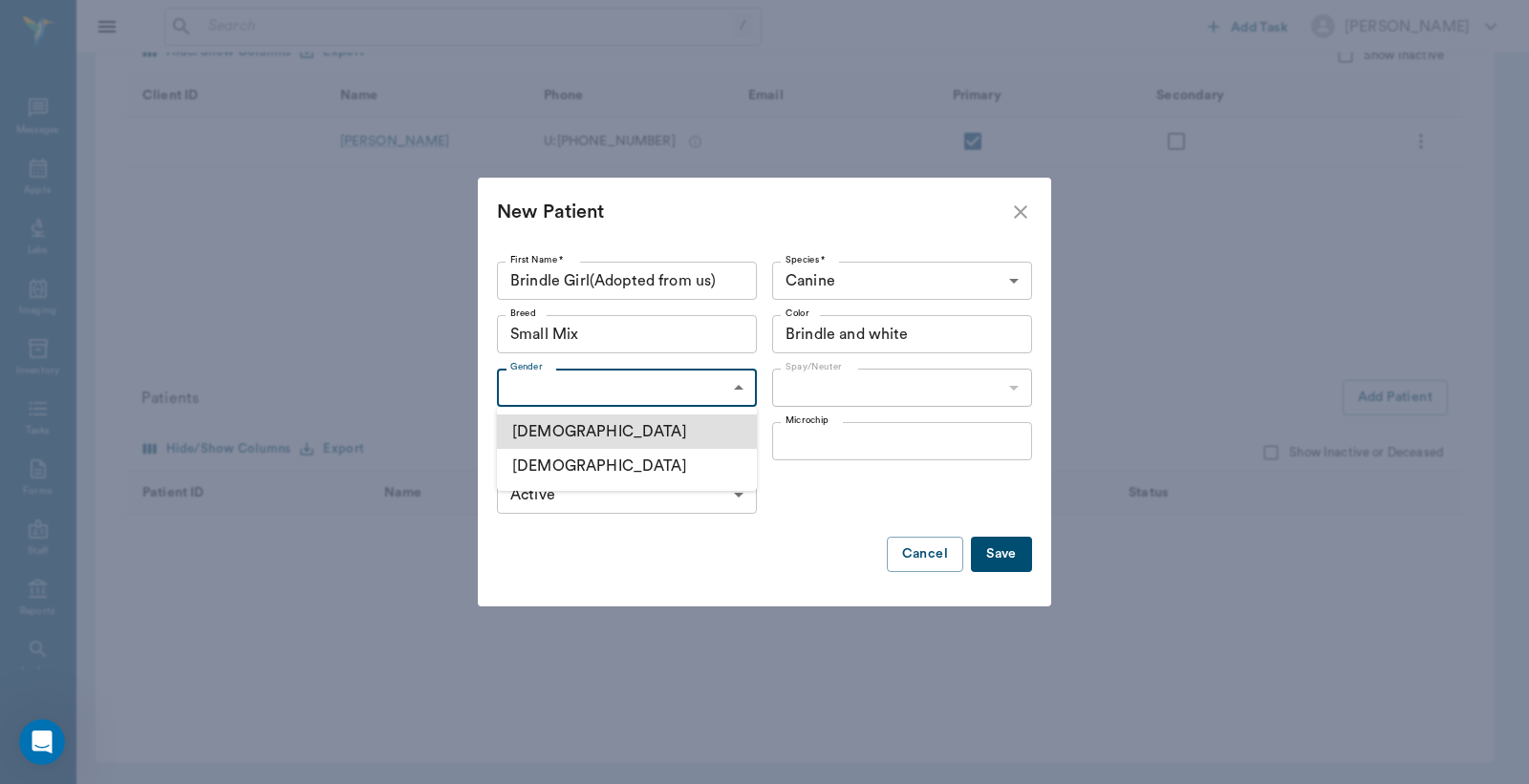
click at [721, 396] on body "/ ​ Add Task [PERSON_NAME] Nectar Messages Appts Labs Imaging Inventory Tasks F…" at bounding box center [764, 245] width 1529 height 1078
click at [602, 463] on li "[DEMOGRAPHIC_DATA]" at bounding box center [626, 466] width 260 height 35
type input "[DEMOGRAPHIC_DATA]"
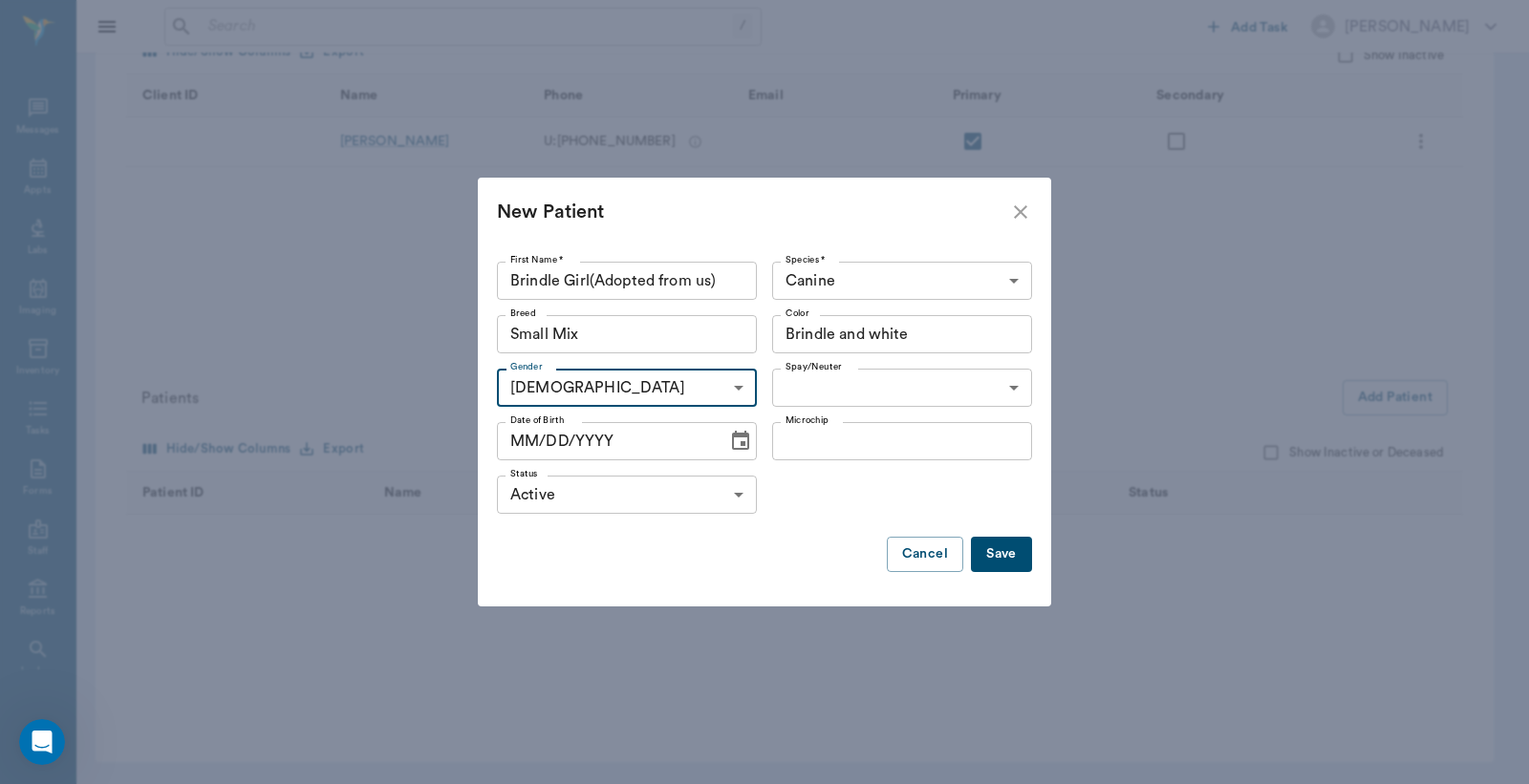
click at [975, 387] on body "/ ​ Add Task [PERSON_NAME] Nectar Messages Appts Labs Imaging Inventory Tasks F…" at bounding box center [764, 245] width 1529 height 1078
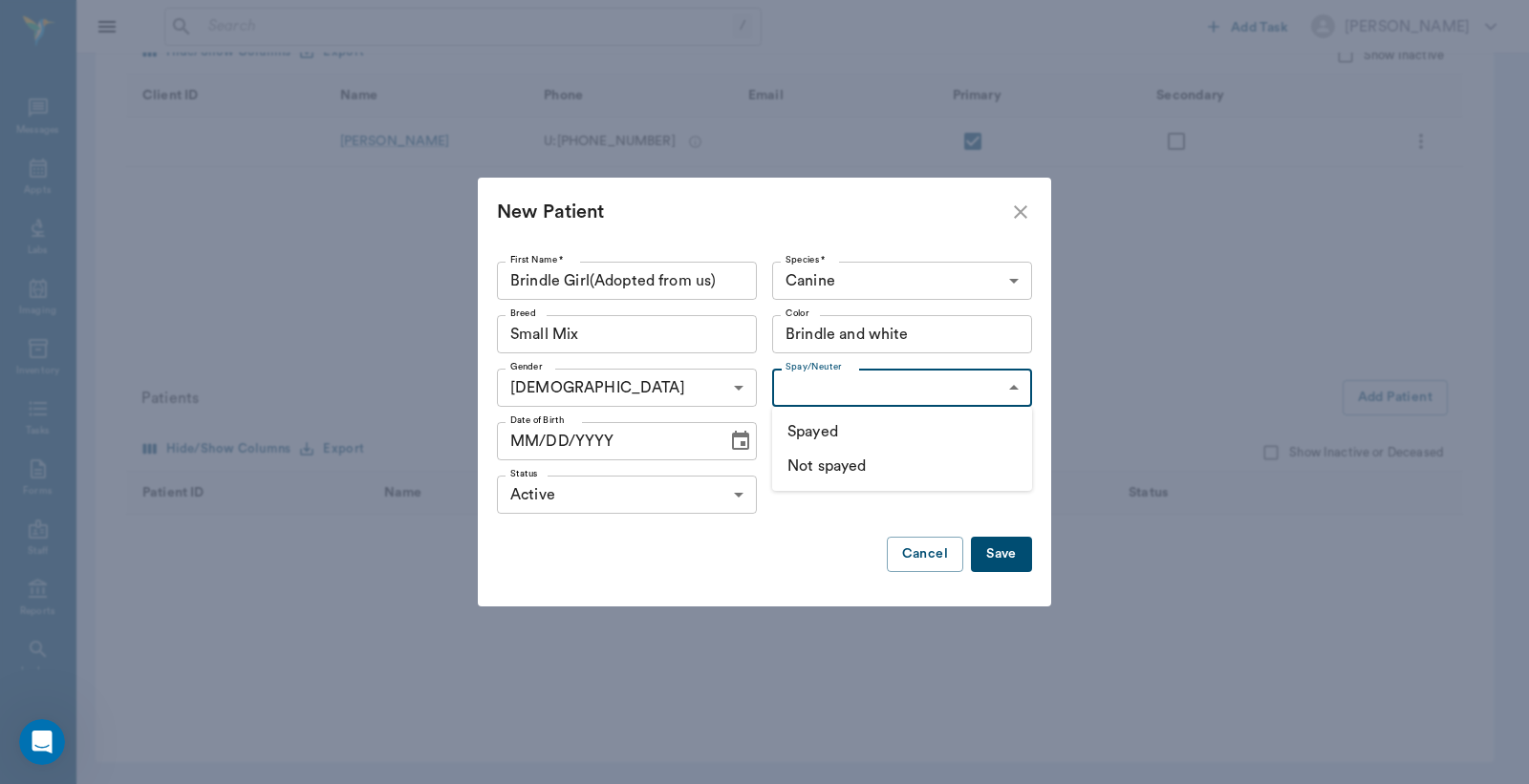
click at [906, 472] on li "Not spayed" at bounding box center [901, 466] width 260 height 35
type input "false"
click at [1000, 551] on button "Save" at bounding box center [1001, 554] width 61 height 36
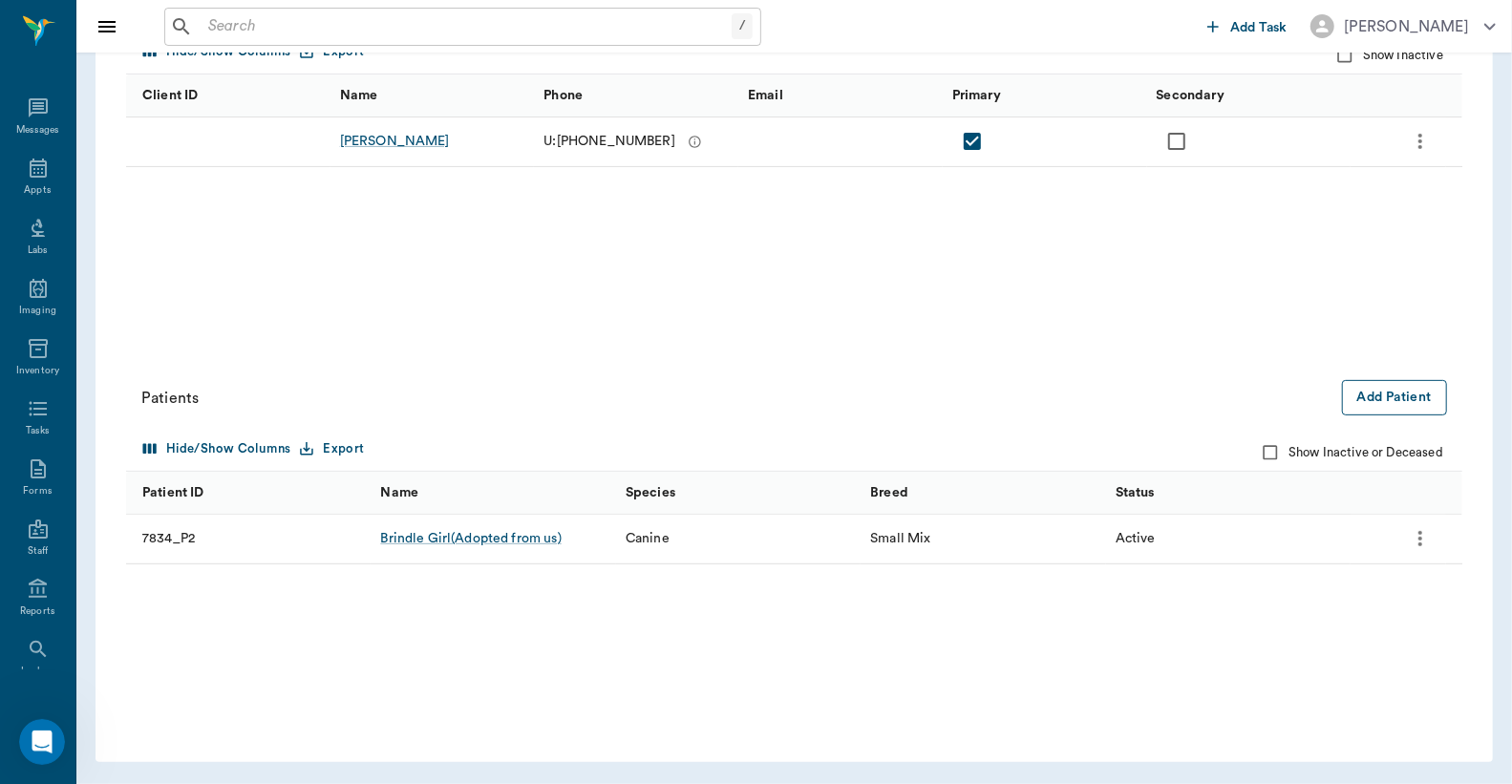
click at [1397, 397] on button "Add Patient" at bounding box center [1394, 398] width 105 height 36
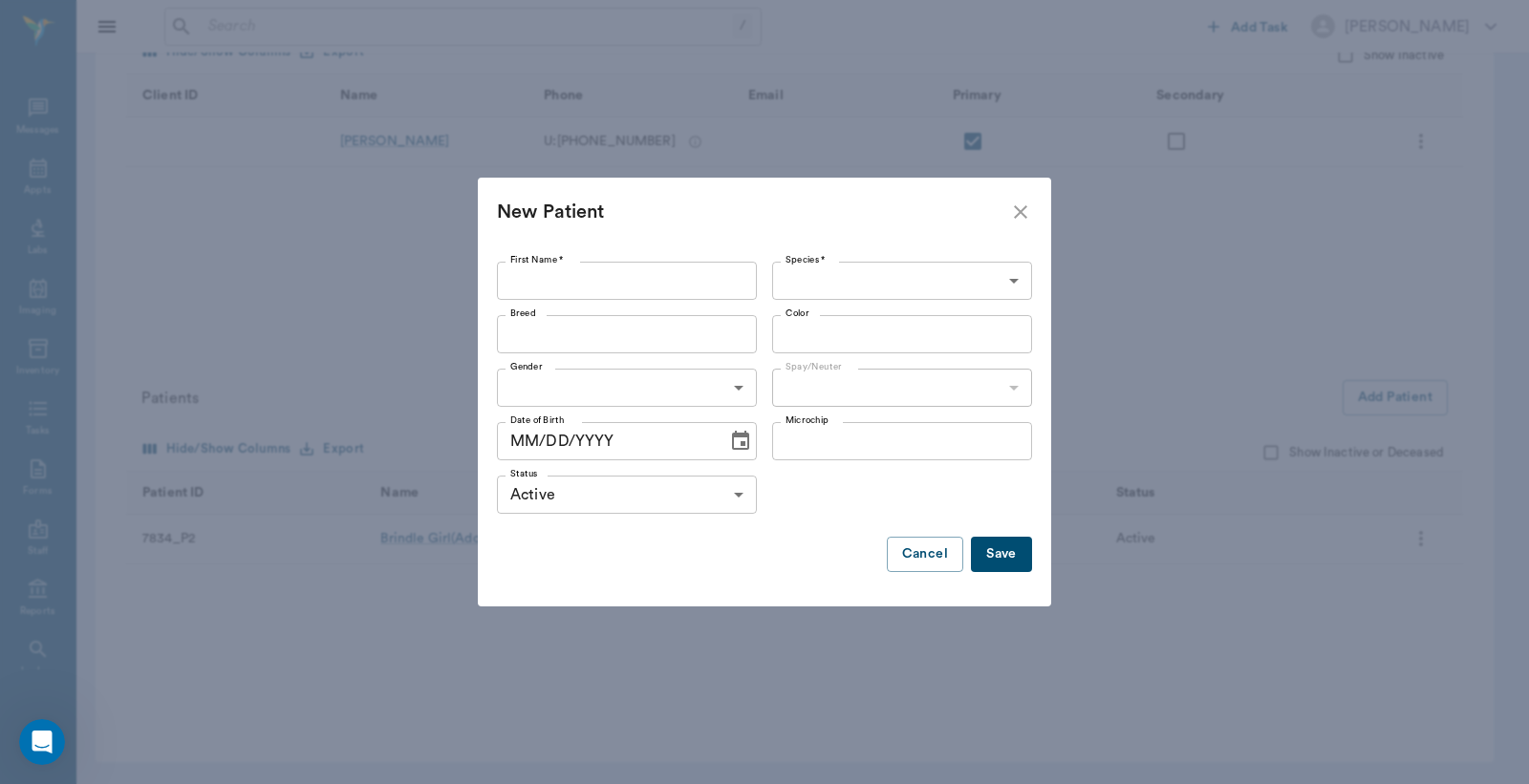
click at [668, 281] on input "First Name *" at bounding box center [626, 281] width 260 height 39
type input "White/[PERSON_NAME](adopted from us)"
click at [986, 290] on body "/ ​ Add Task [PERSON_NAME] Nectar Messages Appts Labs Imaging Inventory Tasks F…" at bounding box center [764, 245] width 1529 height 1078
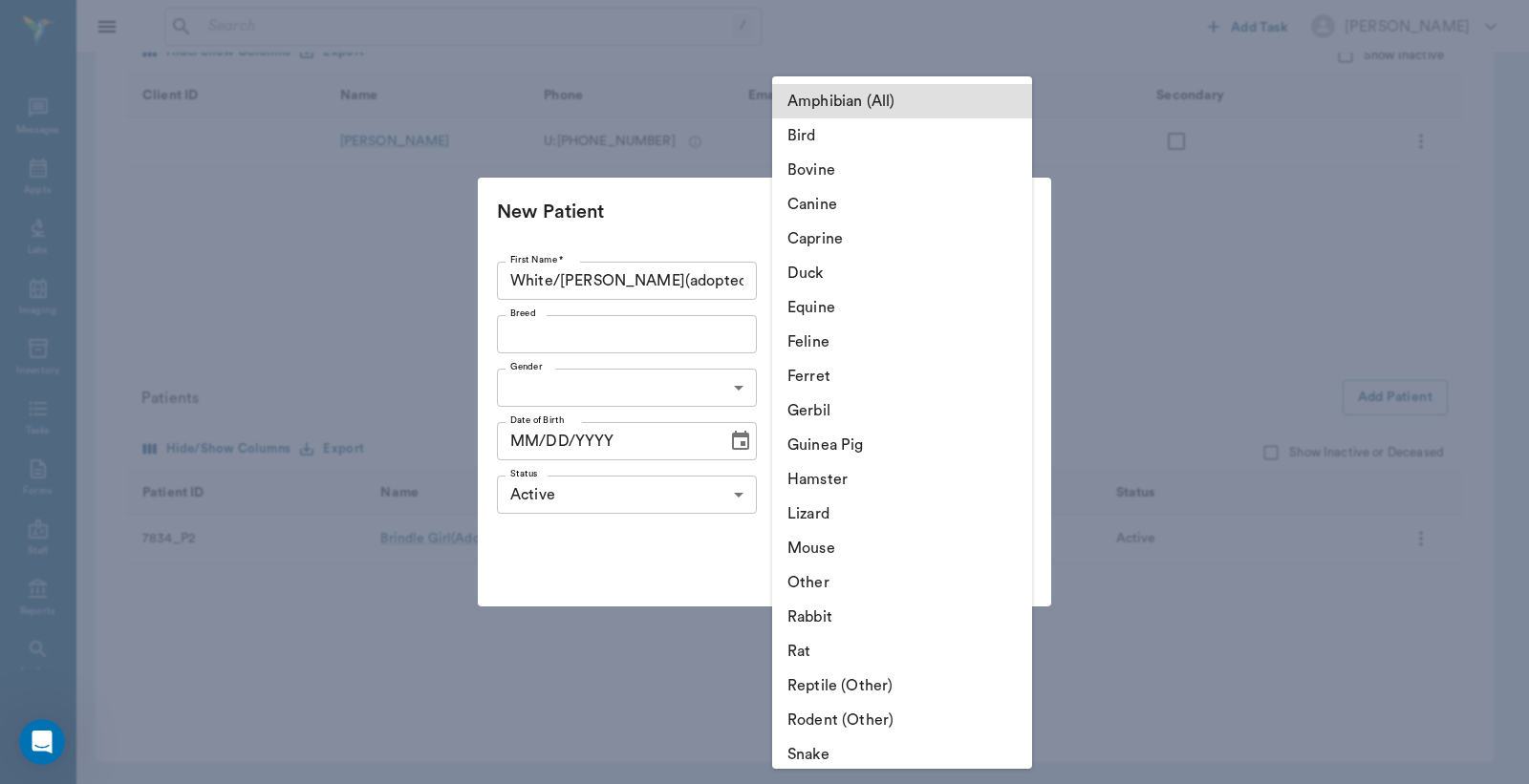
click at [895, 216] on li "Canine" at bounding box center [901, 205] width 260 height 35
type input "Canine"
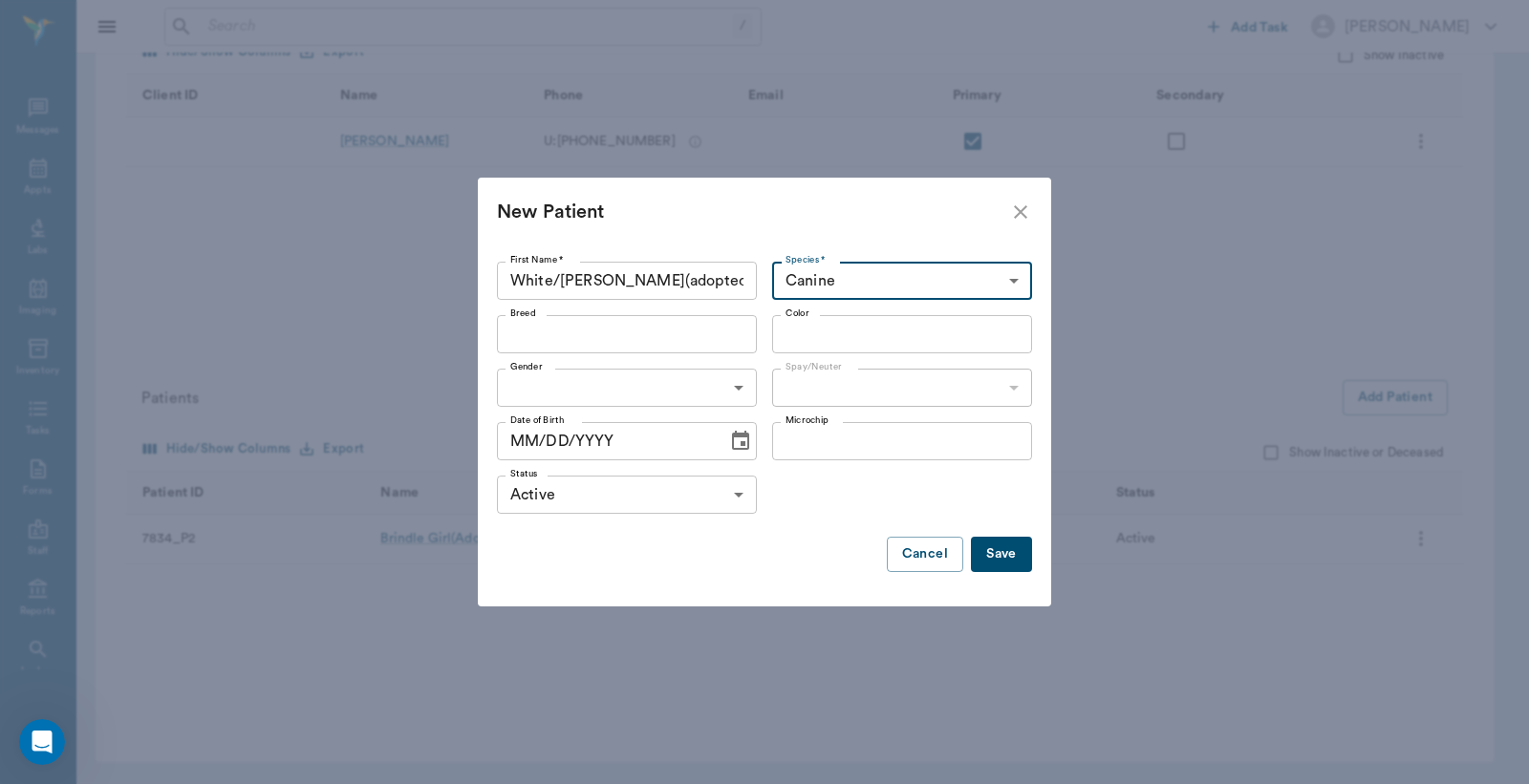
click at [694, 336] on input "Breed" at bounding box center [610, 334] width 217 height 27
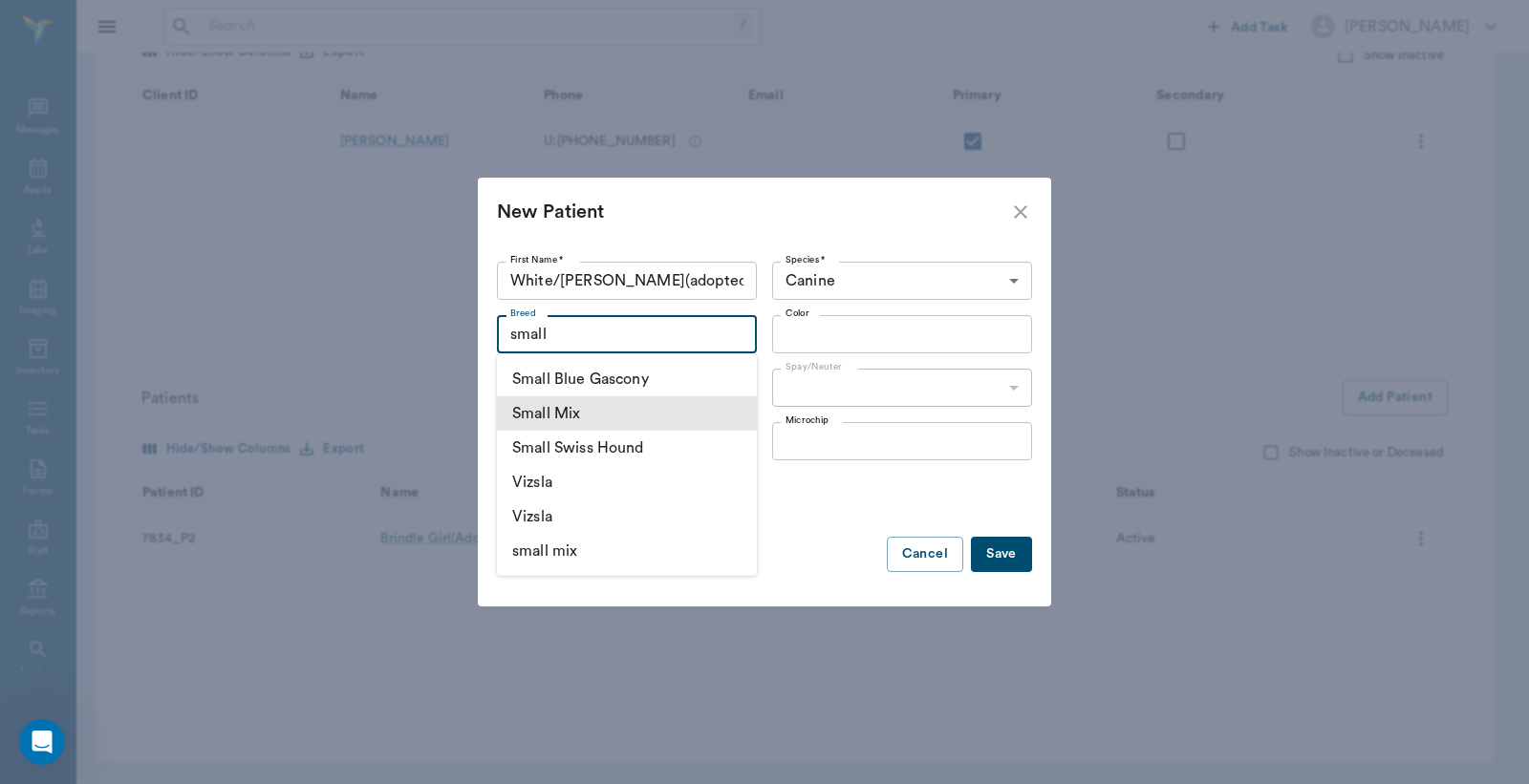
click at [561, 414] on li "Small Mix" at bounding box center [626, 414] width 260 height 35
type input "Small Mix"
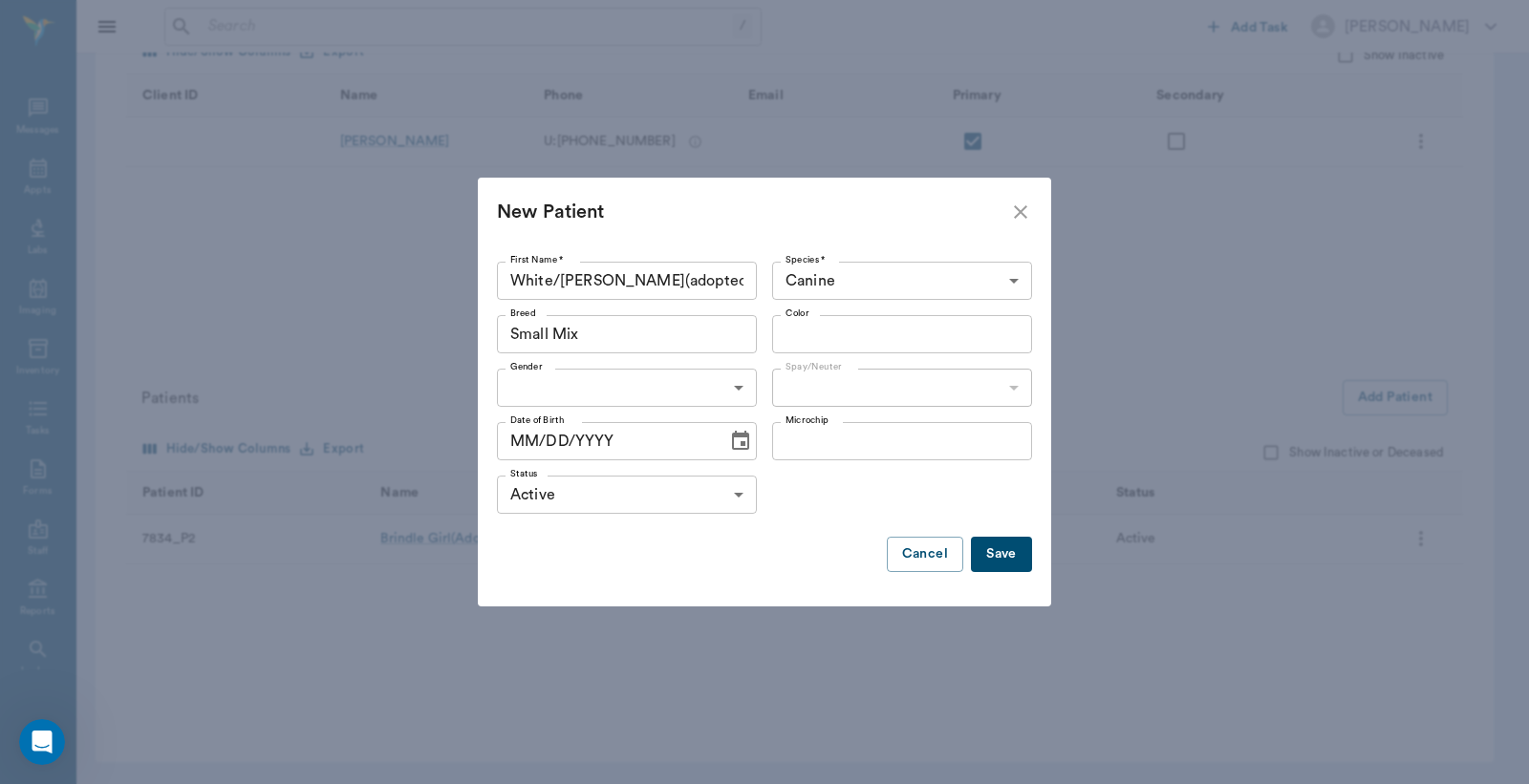
click at [942, 330] on input "Color" at bounding box center [886, 334] width 217 height 27
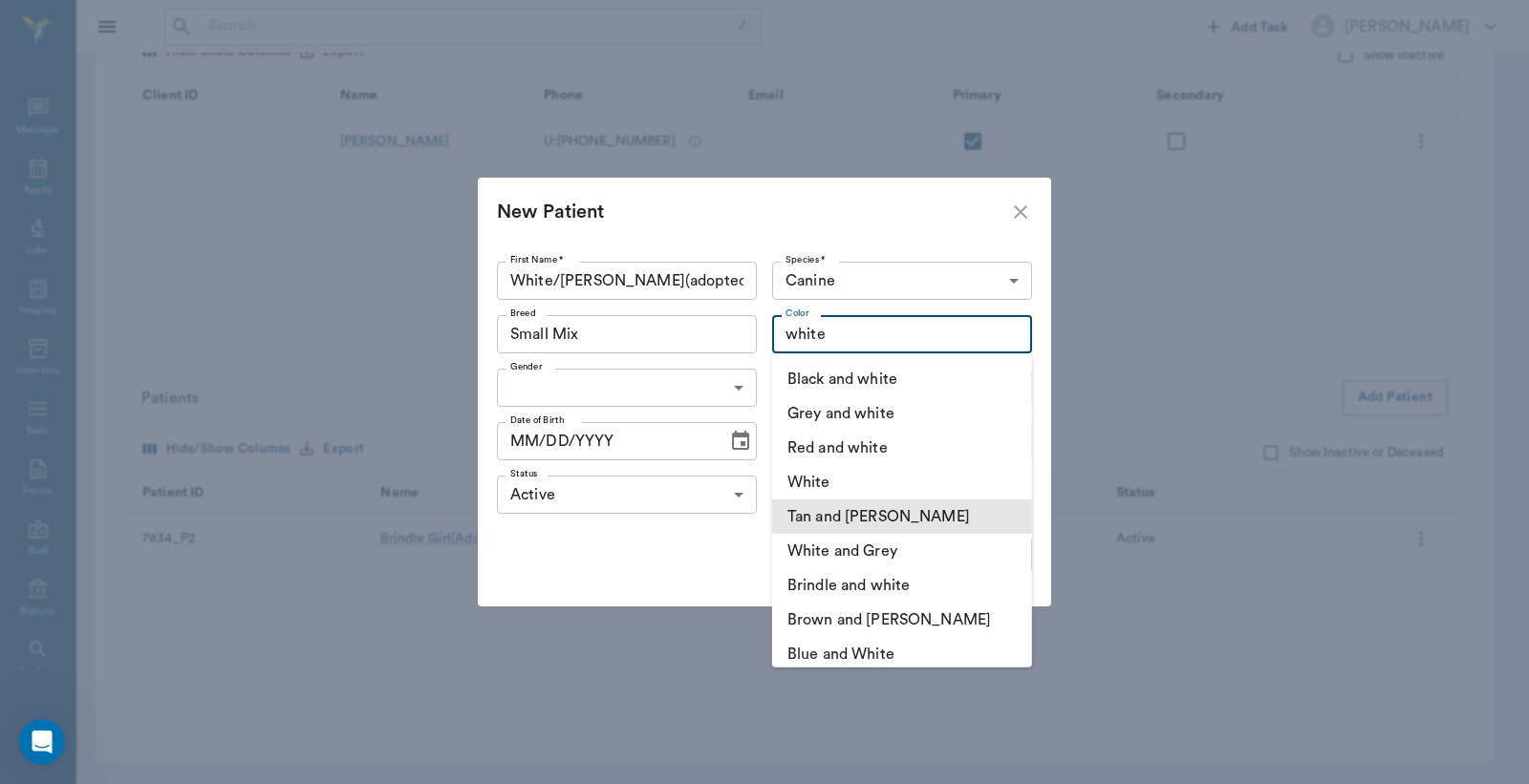
click at [931, 510] on li "Tan and [PERSON_NAME]" at bounding box center [901, 517] width 260 height 35
type input "Tan and [PERSON_NAME]"
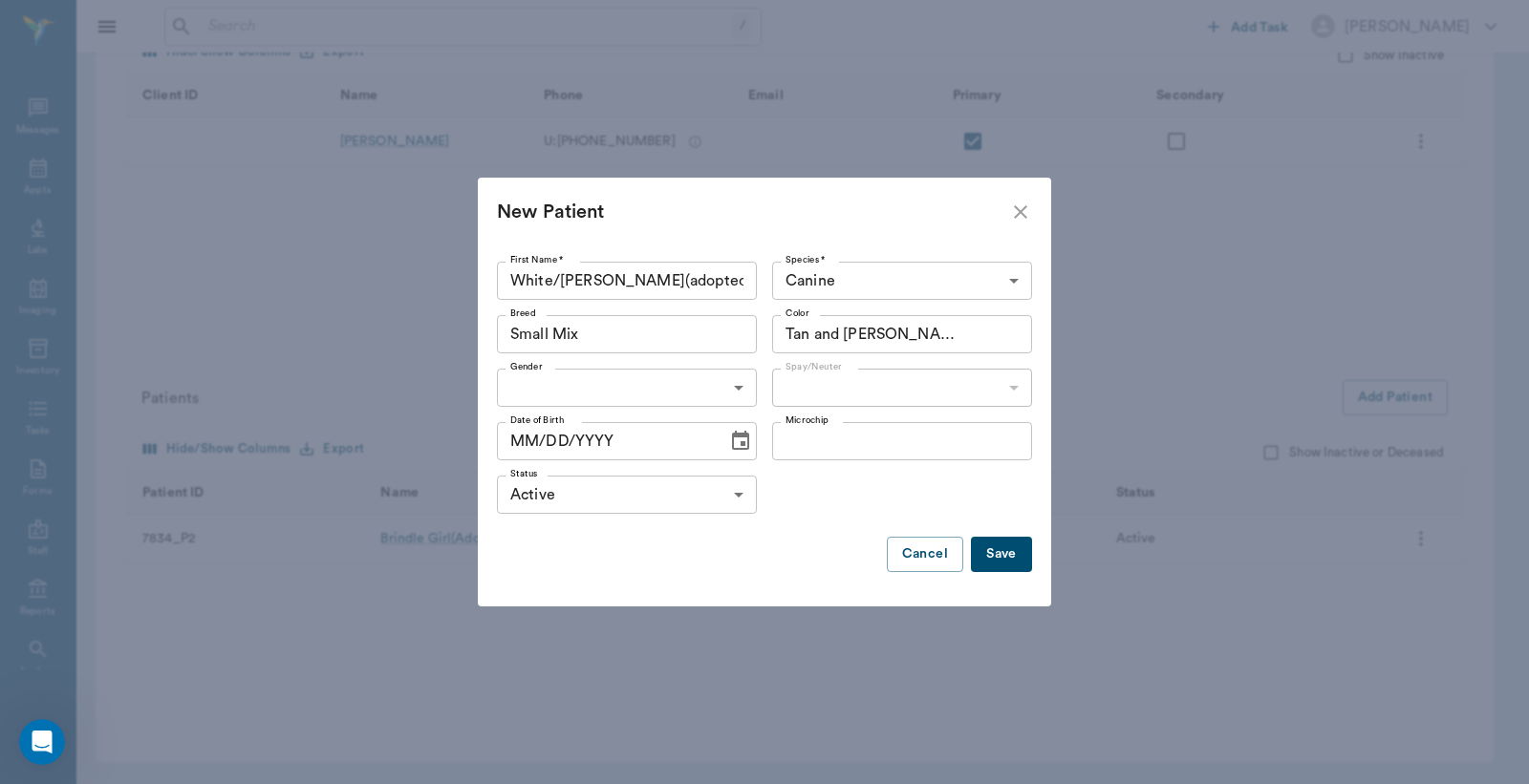
click at [733, 394] on body "/ ​ Add Task [PERSON_NAME] Nectar Messages Appts Labs Imaging Inventory Tasks F…" at bounding box center [764, 245] width 1529 height 1078
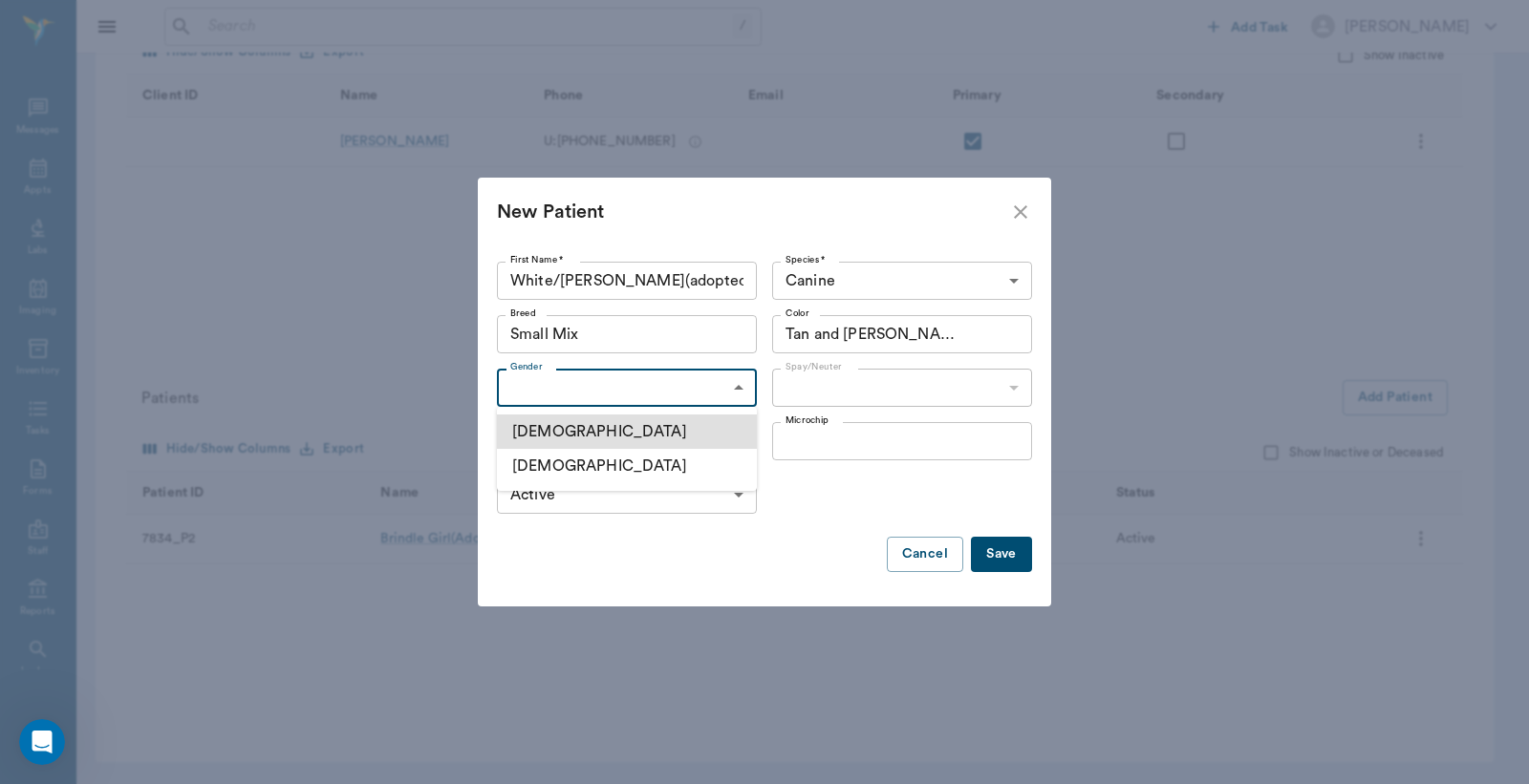
drag, startPoint x: 626, startPoint y: 436, endPoint x: 663, endPoint y: 420, distance: 40.3
click at [627, 435] on li "[DEMOGRAPHIC_DATA]" at bounding box center [626, 432] width 260 height 35
type input "[DEMOGRAPHIC_DATA]"
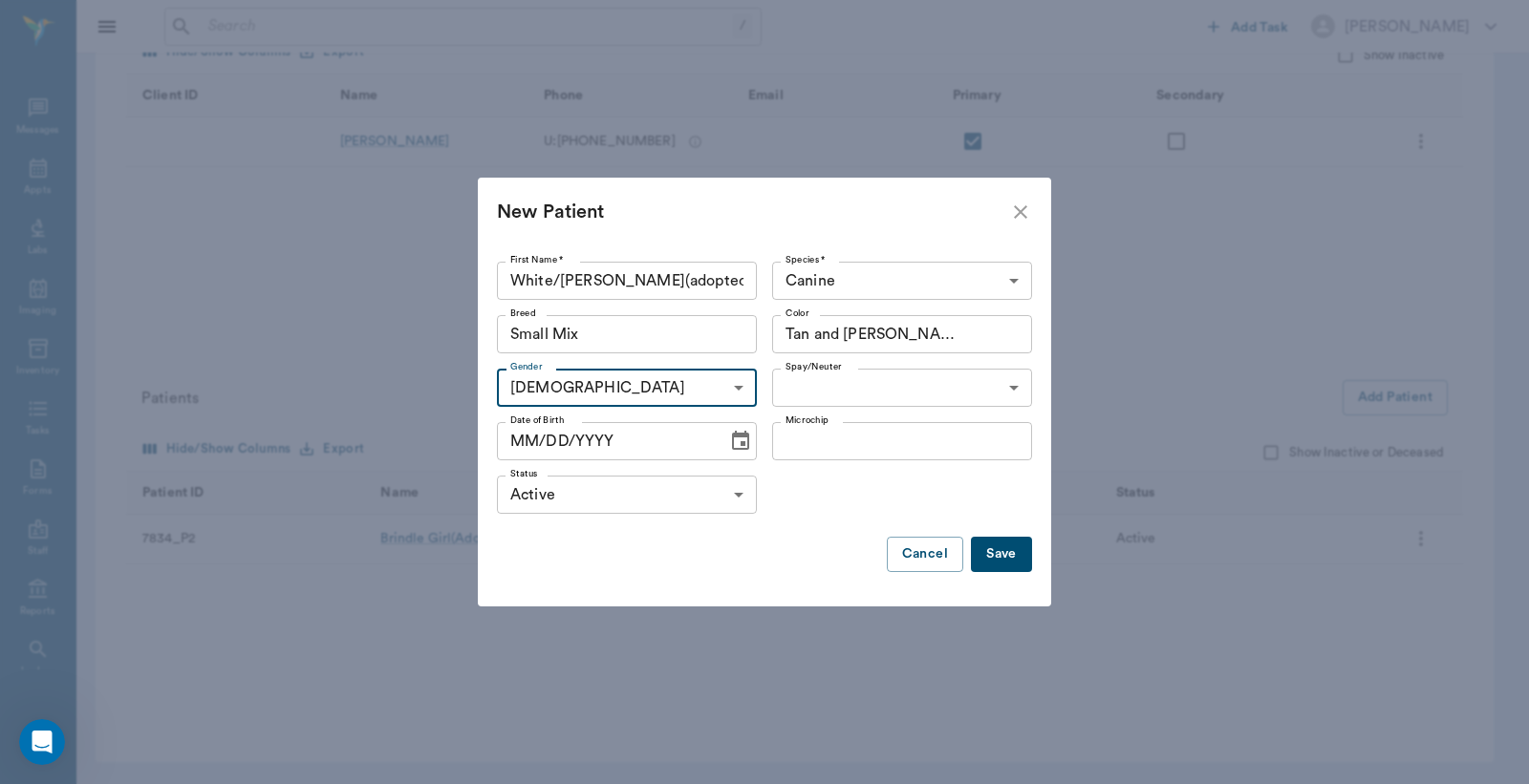
click at [985, 387] on body "/ ​ Add Task [PERSON_NAME] Nectar Messages Appts Labs Imaging Inventory Tasks F…" at bounding box center [764, 245] width 1529 height 1078
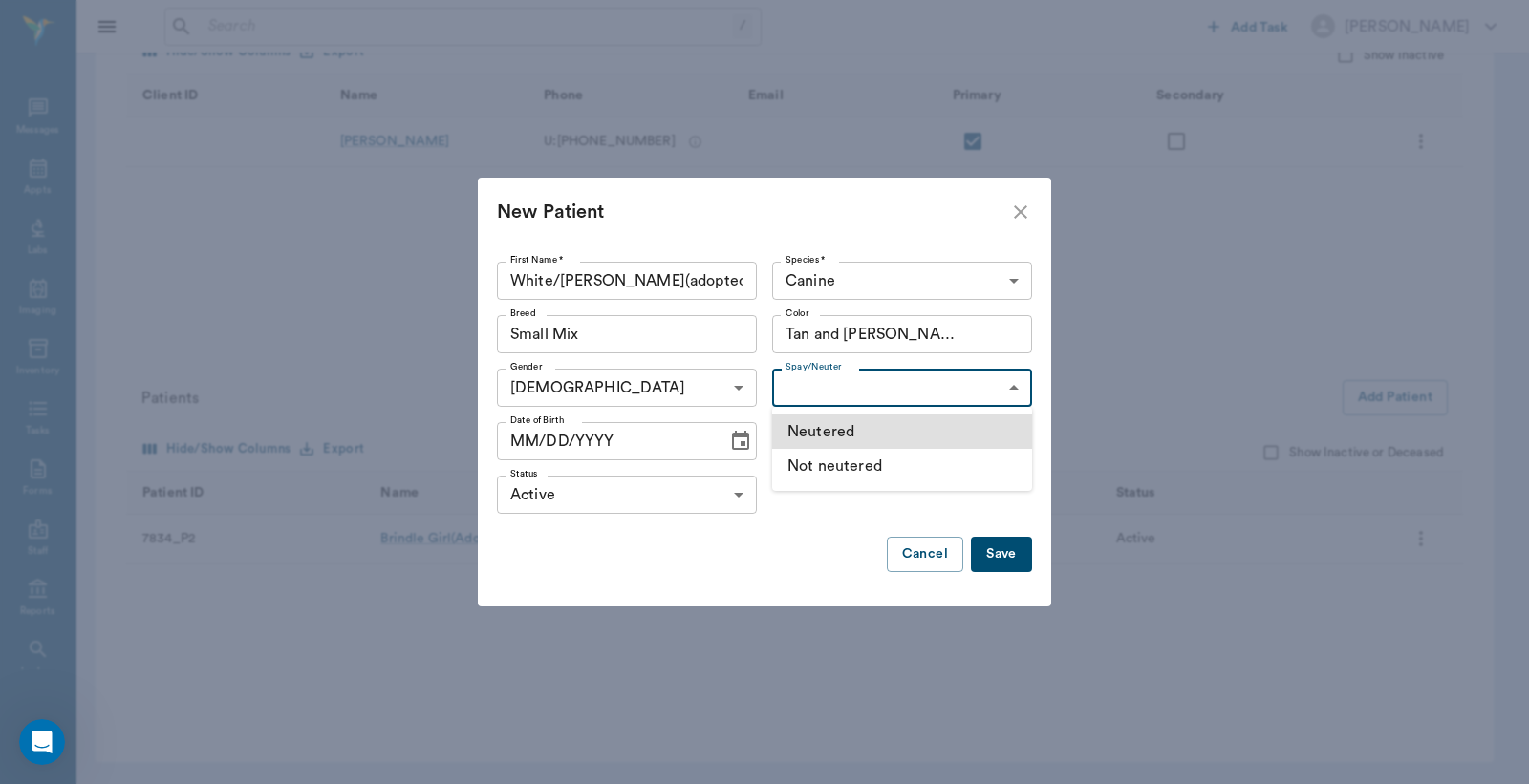
click at [909, 435] on li "Neutered" at bounding box center [901, 432] width 260 height 35
type input "true"
click at [1023, 556] on button "Save" at bounding box center [1001, 554] width 61 height 36
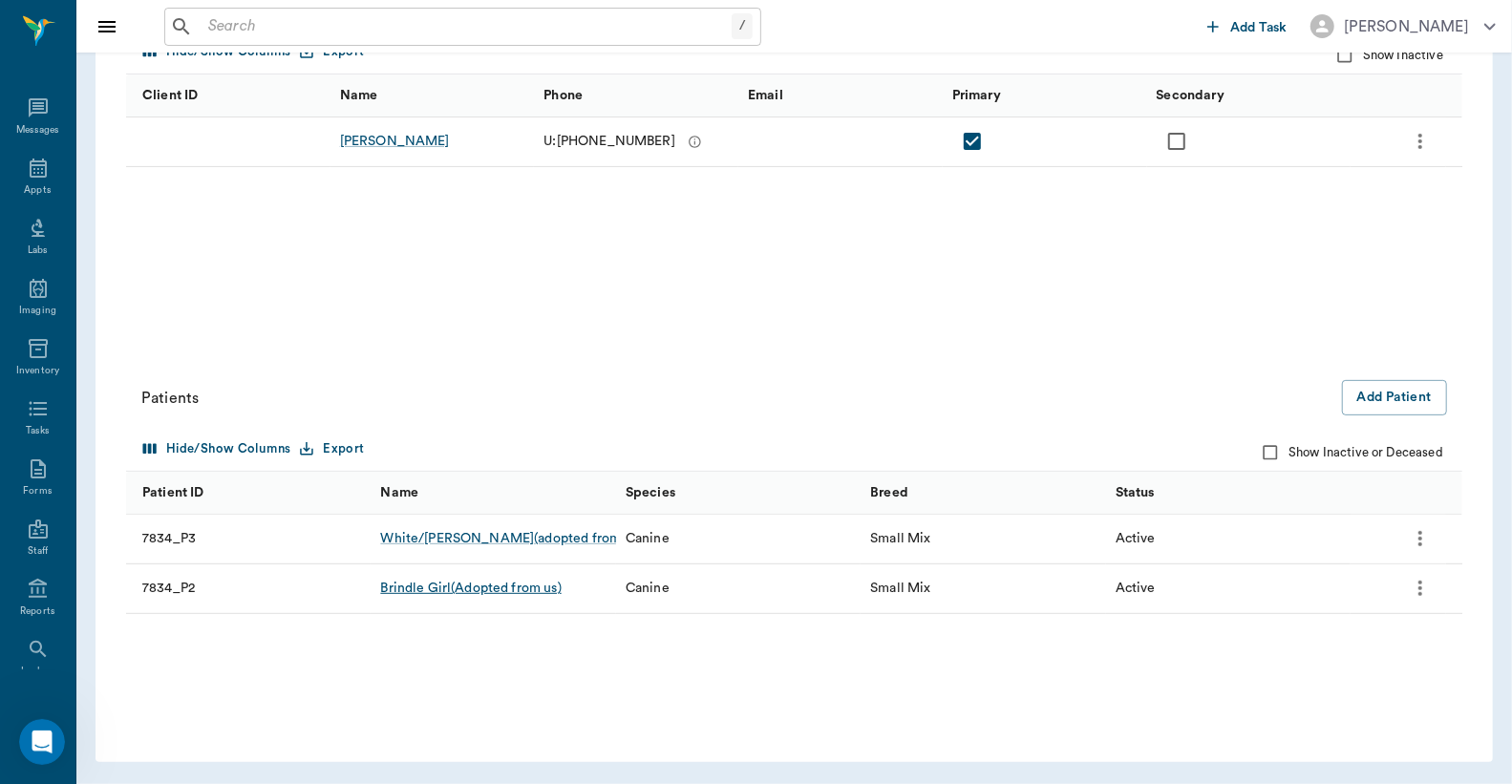
click at [508, 590] on div "Brindle Girl(Adopted from us)" at bounding box center [470, 588] width 181 height 19
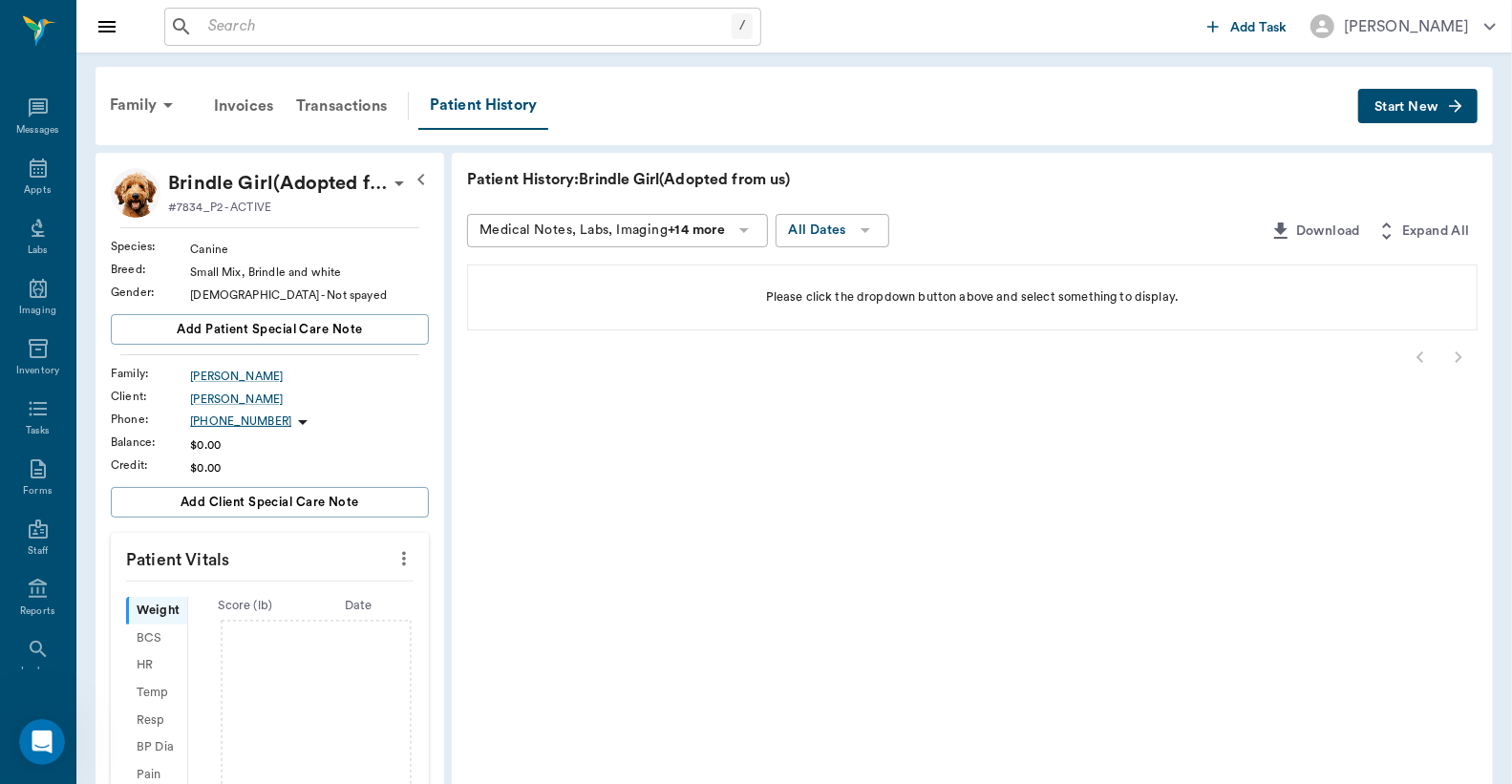
click at [1407, 107] on span "Start New" at bounding box center [1406, 107] width 64 height 0
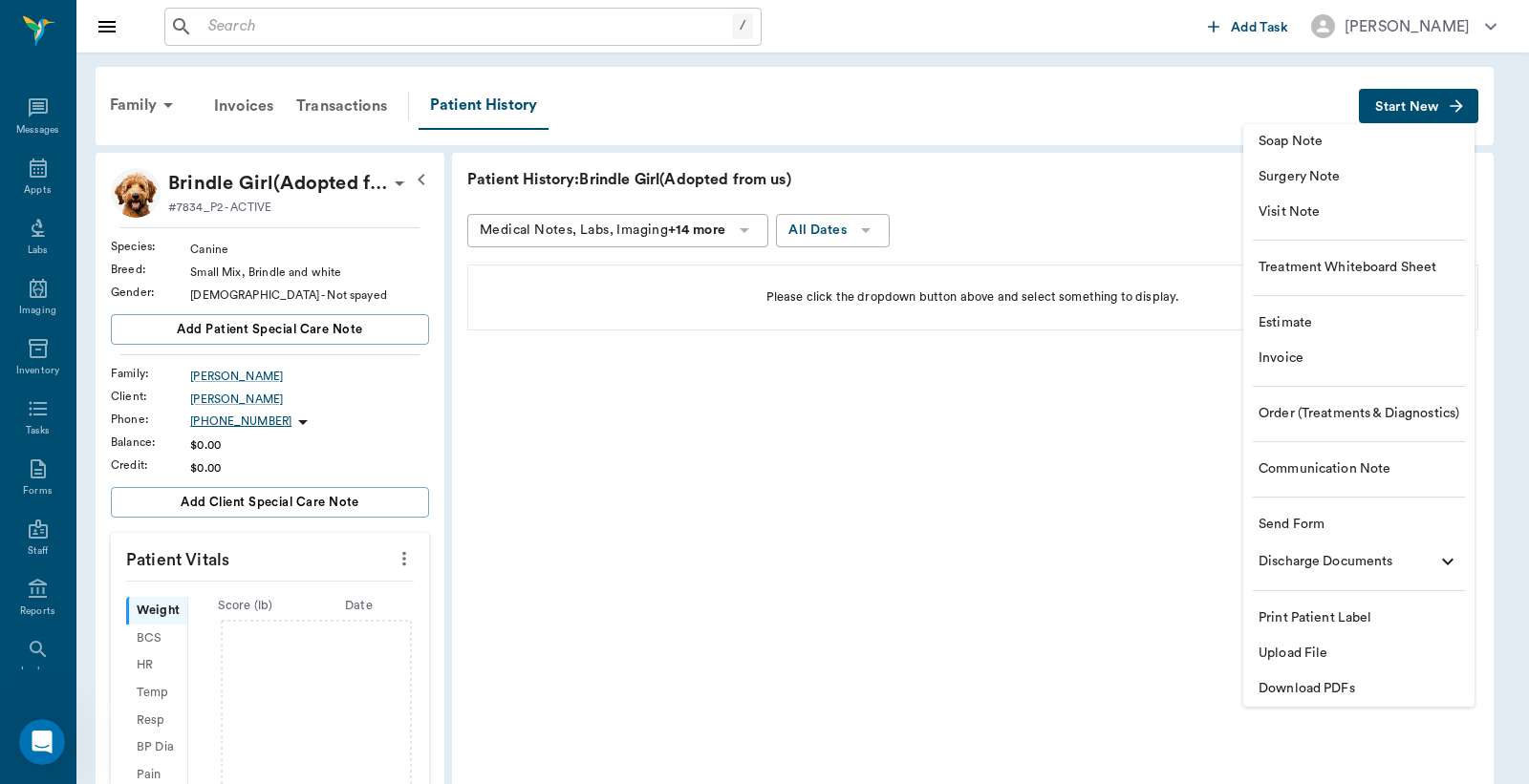
click at [1328, 214] on span "Visit Note" at bounding box center [1359, 212] width 201 height 20
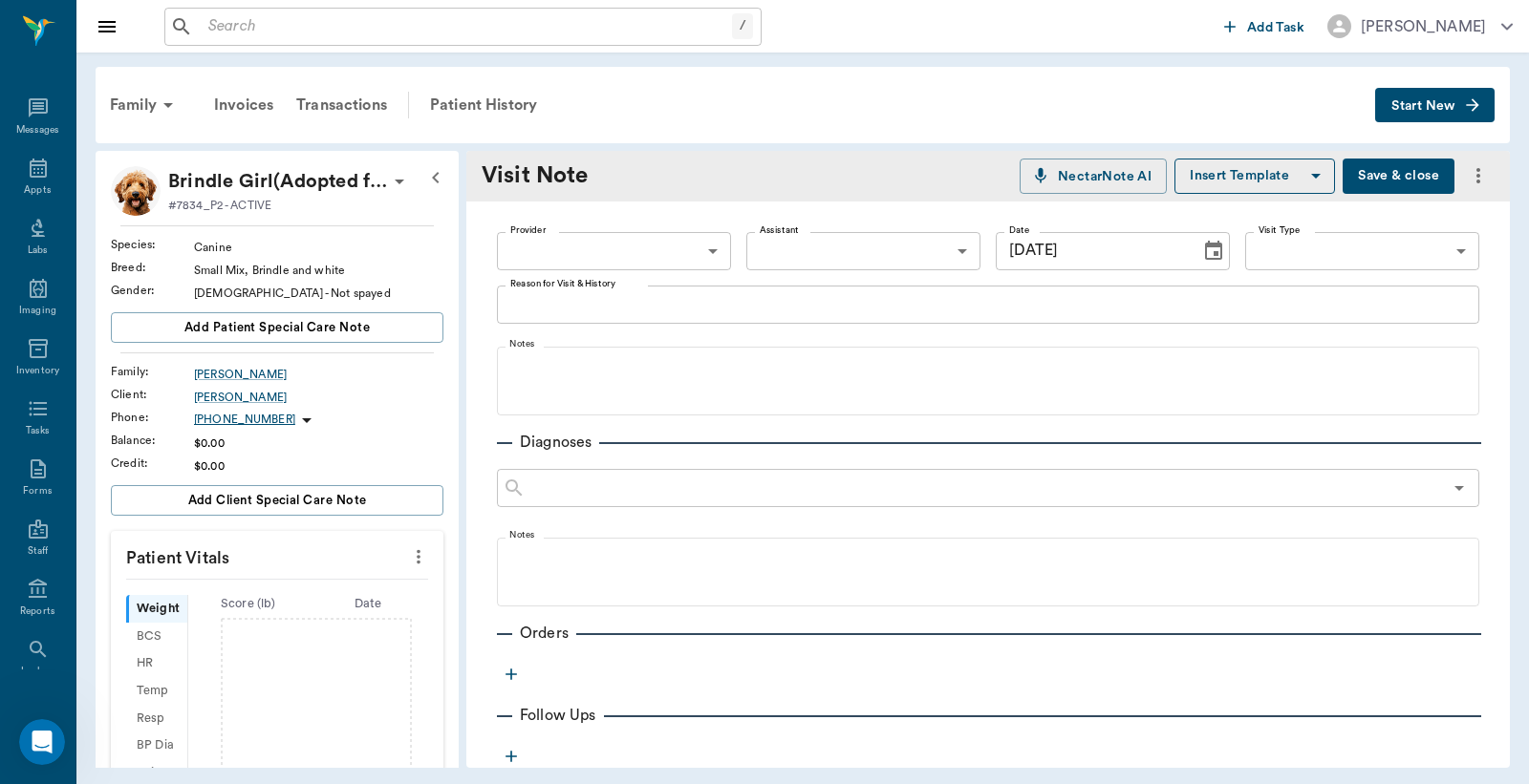
click at [623, 249] on body "/ ​ Add Task [PERSON_NAME] Nectar Messages Appts Labs Imaging Inventory Tasks F…" at bounding box center [764, 392] width 1529 height 784
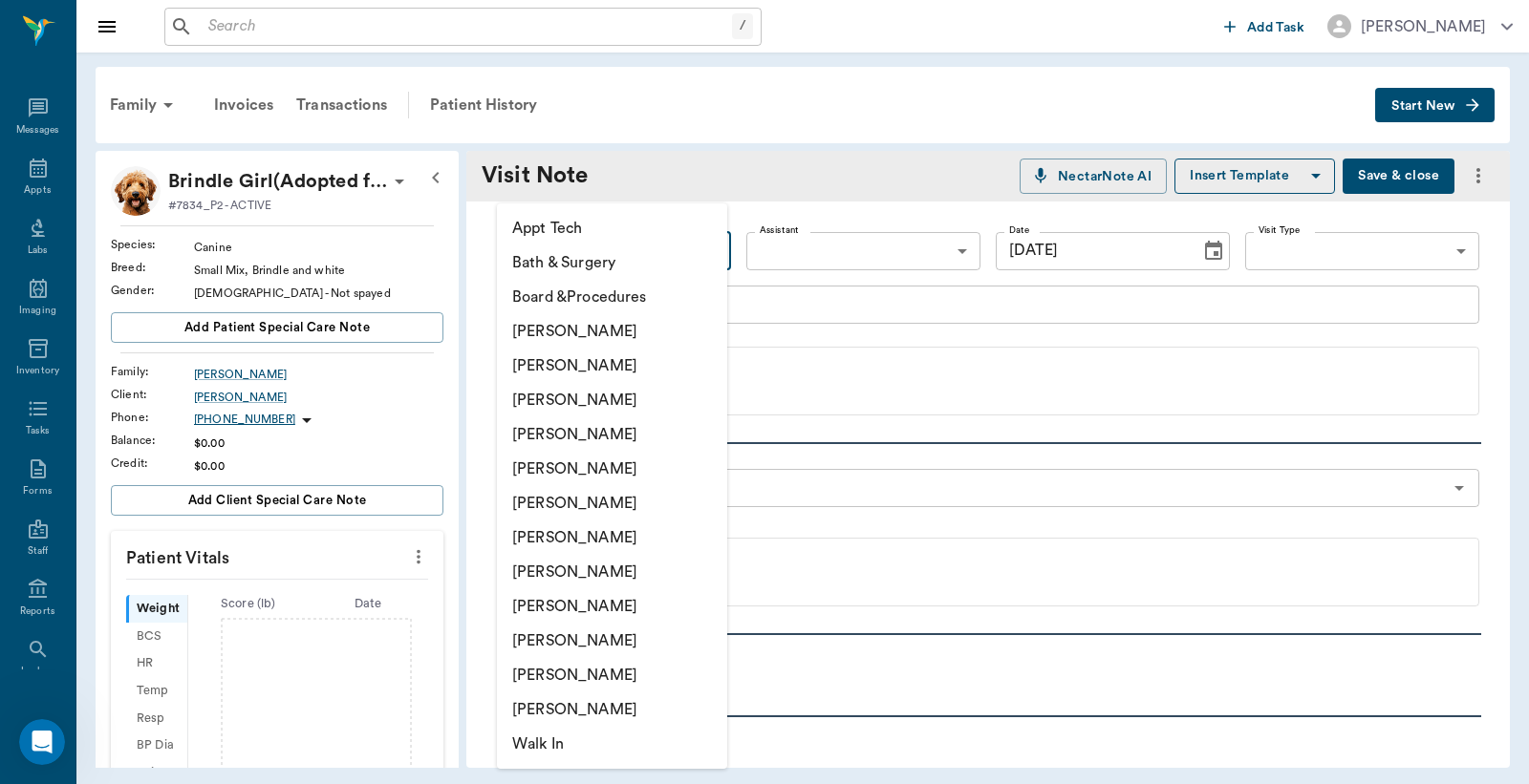
click at [595, 328] on li "[PERSON_NAME]" at bounding box center [611, 331] width 230 height 35
type input "6899ea08ed37b777db10de45"
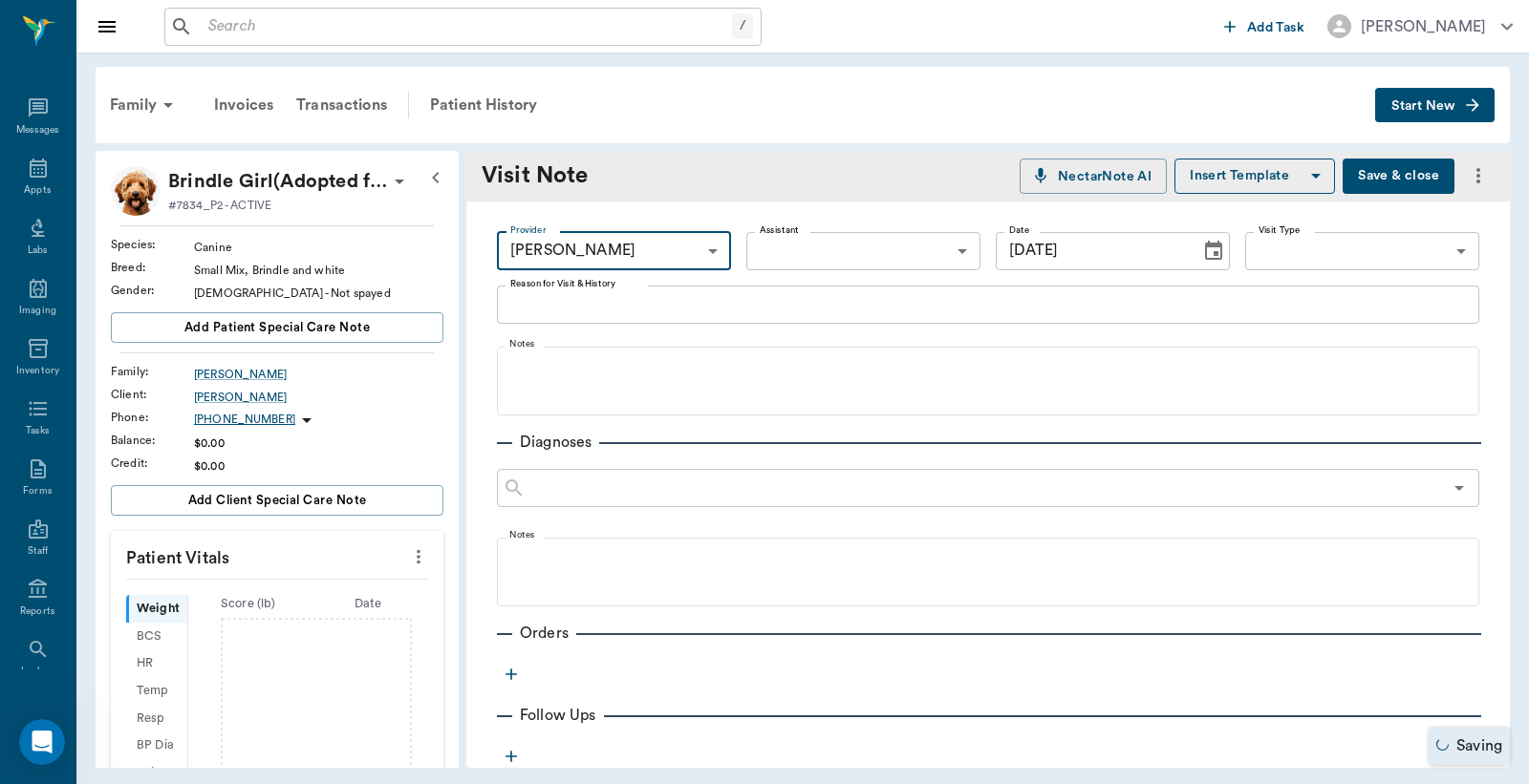
click at [920, 246] on body "/ ​ Add Task [PERSON_NAME] Nectar Messages Appts Labs Imaging Inventory Tasks F…" at bounding box center [764, 392] width 1529 height 784
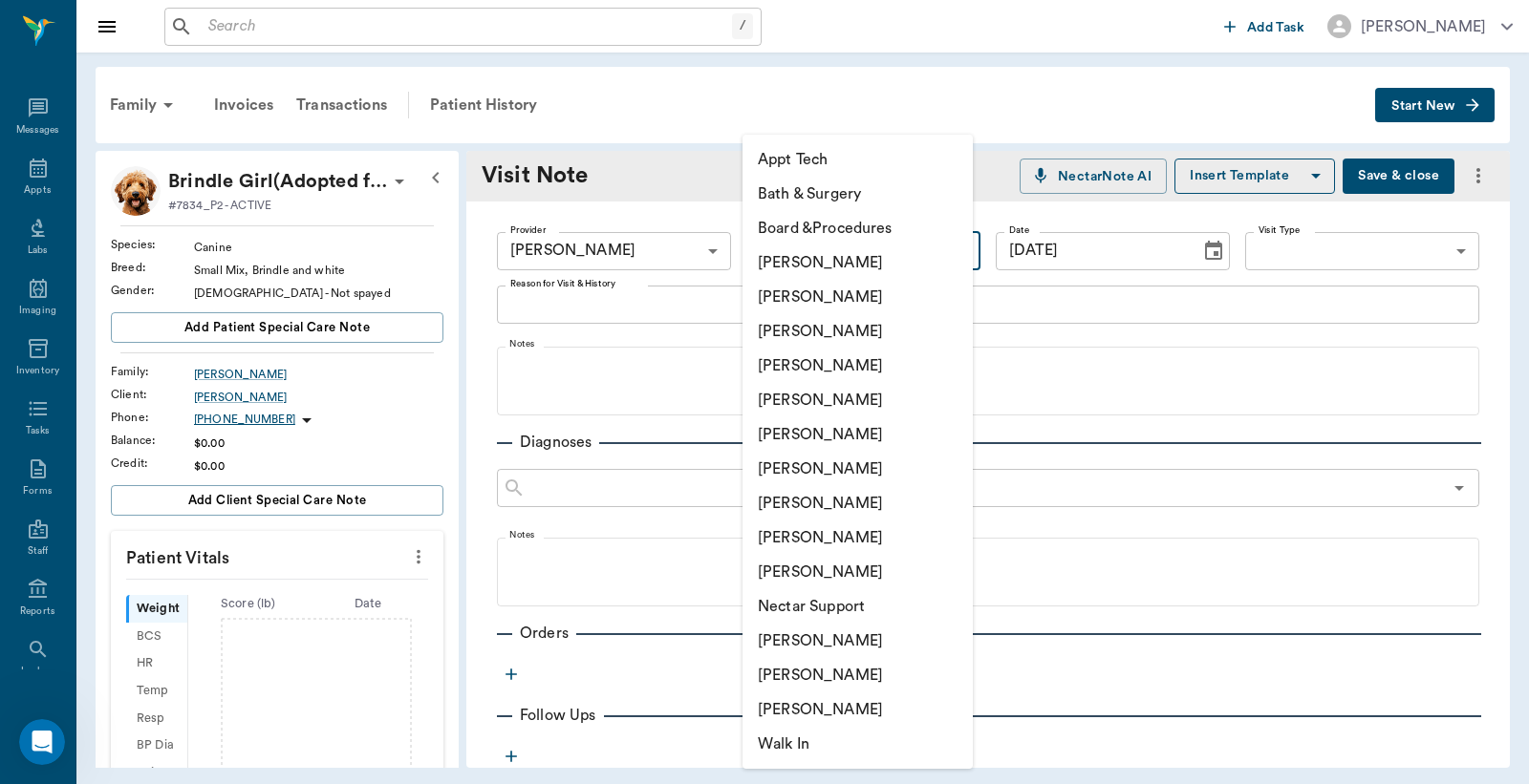
click at [824, 584] on li "[PERSON_NAME]" at bounding box center [858, 573] width 230 height 35
type input "63ec2ece52e12b0ba117cc90"
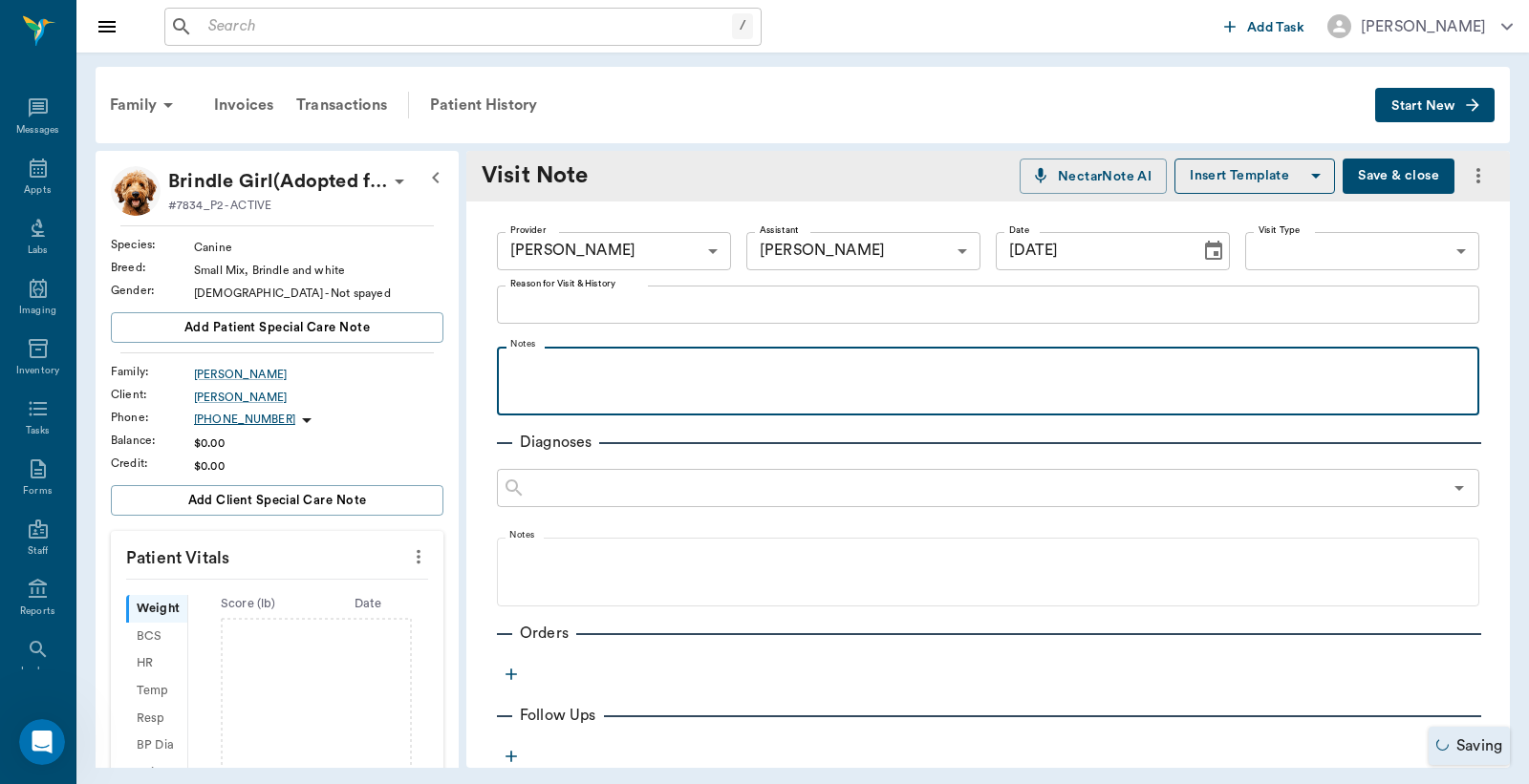
click at [714, 375] on p at bounding box center [987, 368] width 963 height 23
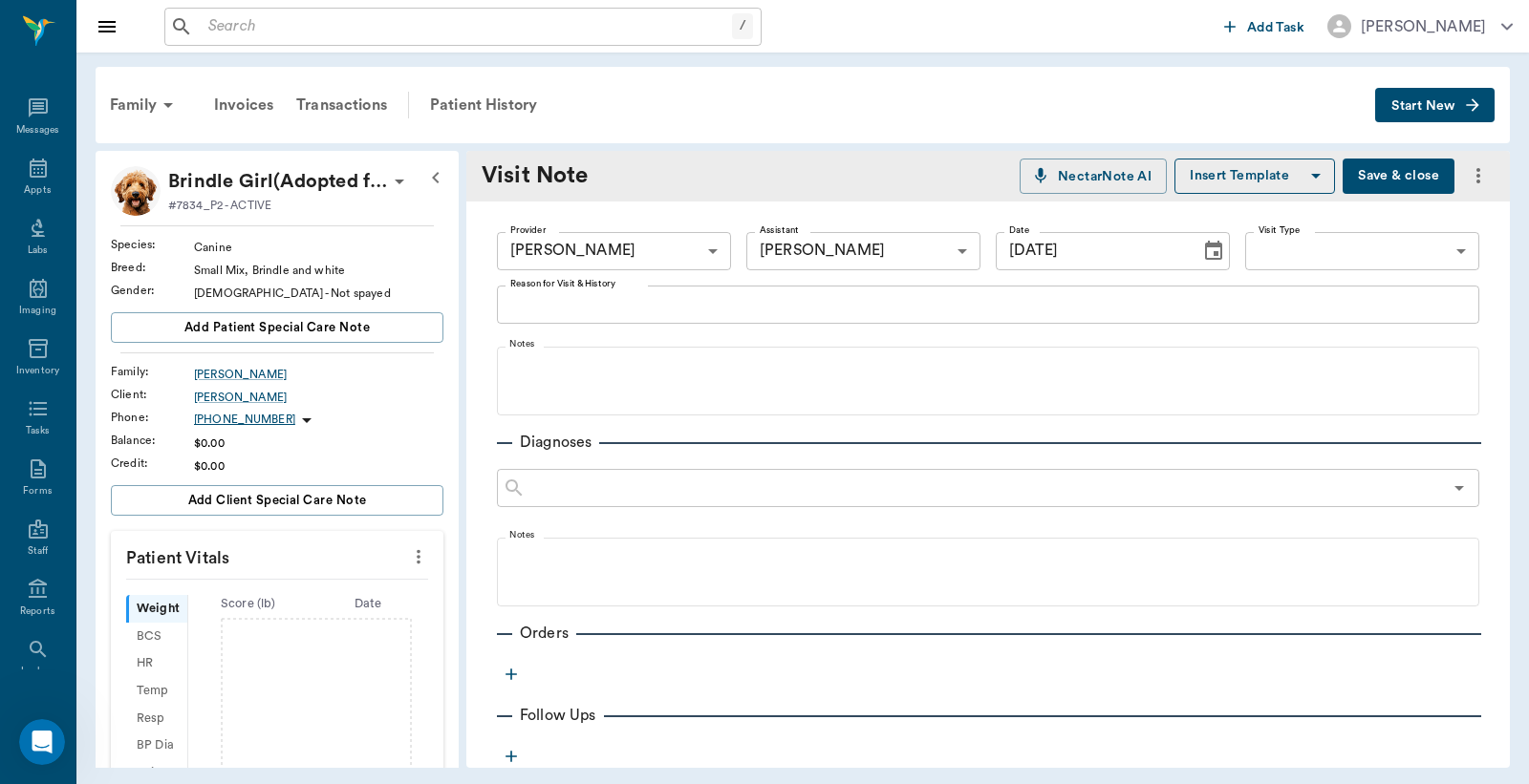
click at [728, 302] on textarea "Reason for Visit & History" at bounding box center [987, 304] width 955 height 22
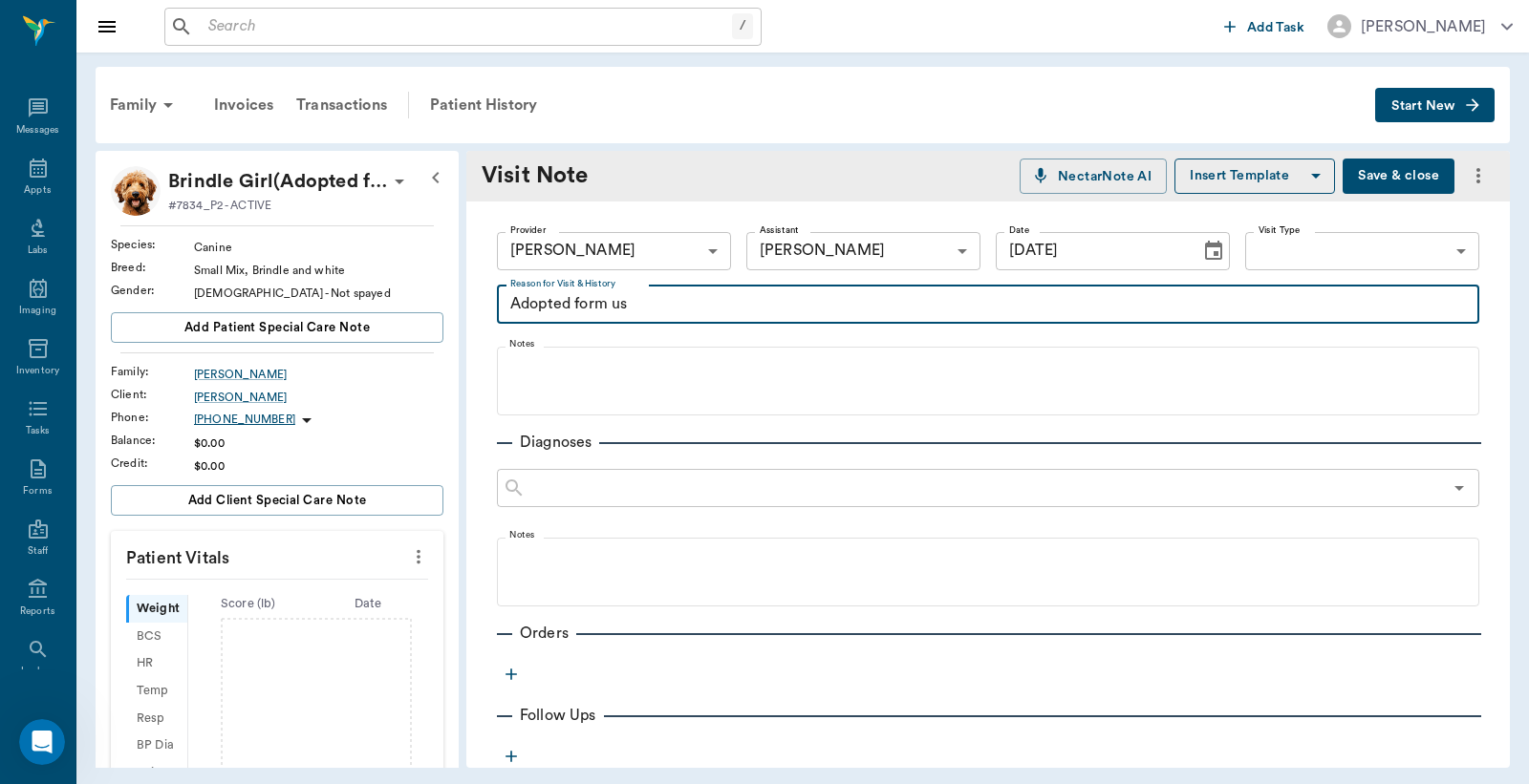
type textarea "Adopted form us"
click at [518, 669] on icon "button" at bounding box center [511, 674] width 19 height 19
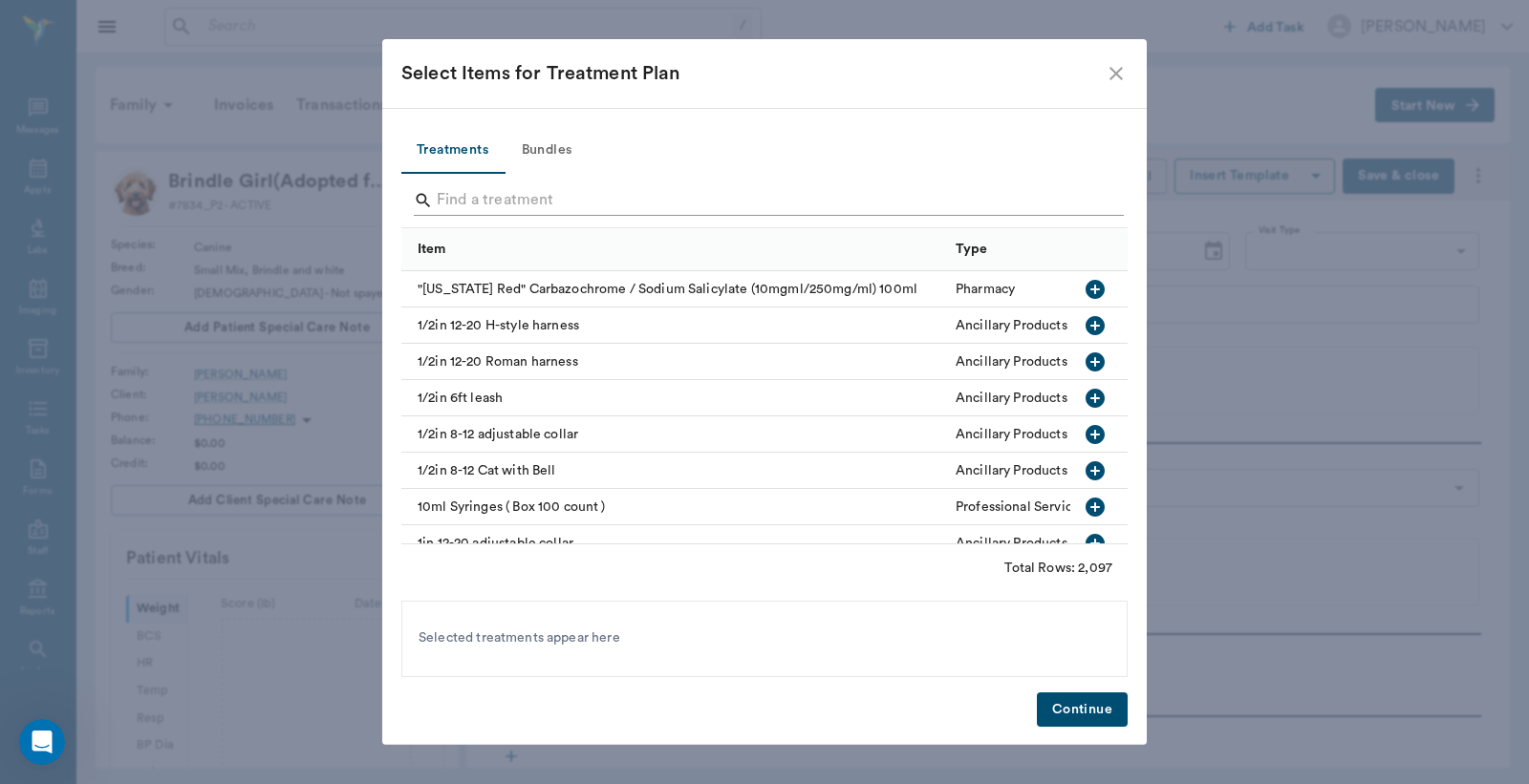
click at [650, 196] on input "Search" at bounding box center [766, 201] width 659 height 31
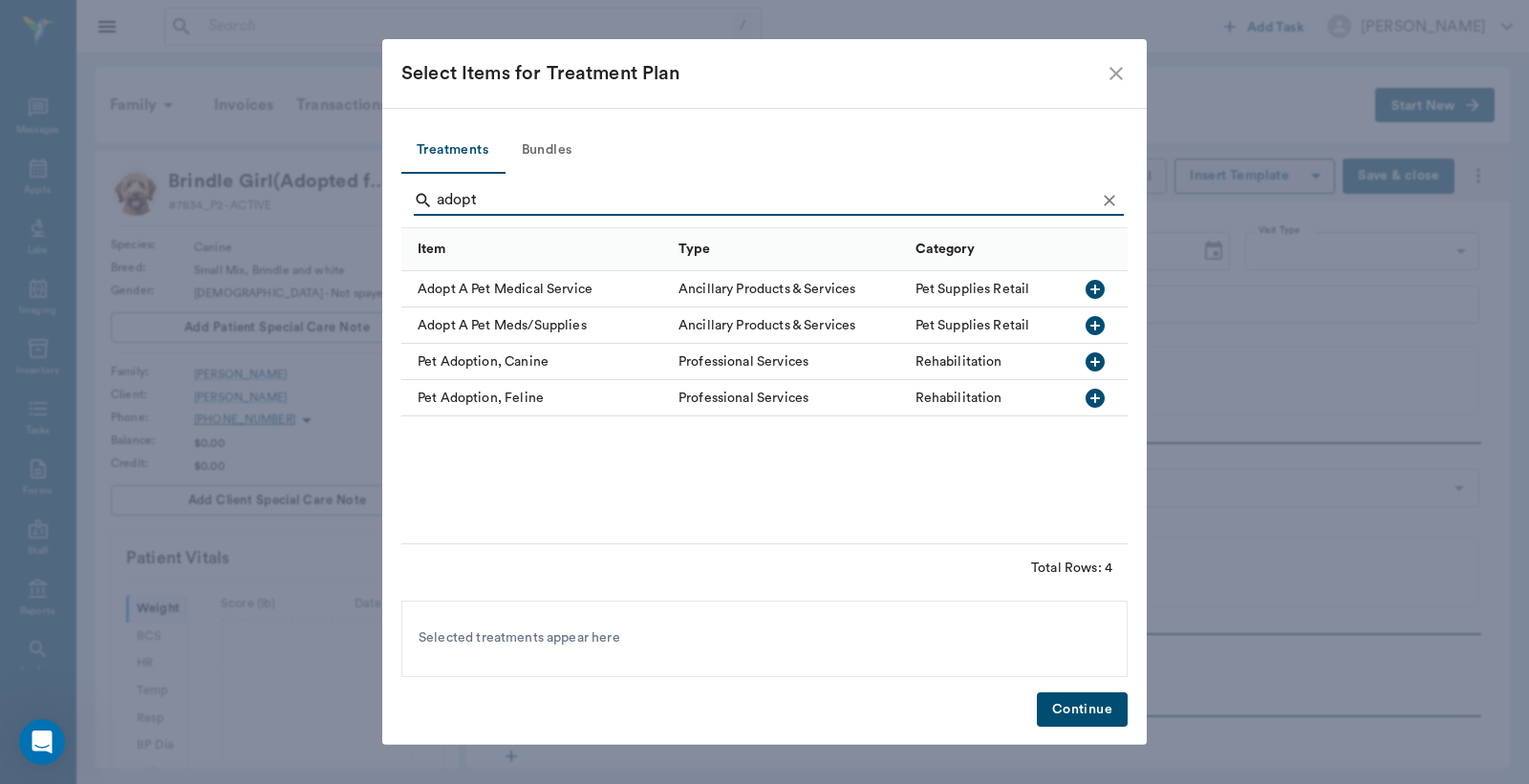
type input "adopt"
click at [1032, 363] on div "Rehabilitation" at bounding box center [988, 362] width 165 height 37
click at [555, 145] on button "Bundles" at bounding box center [546, 151] width 86 height 45
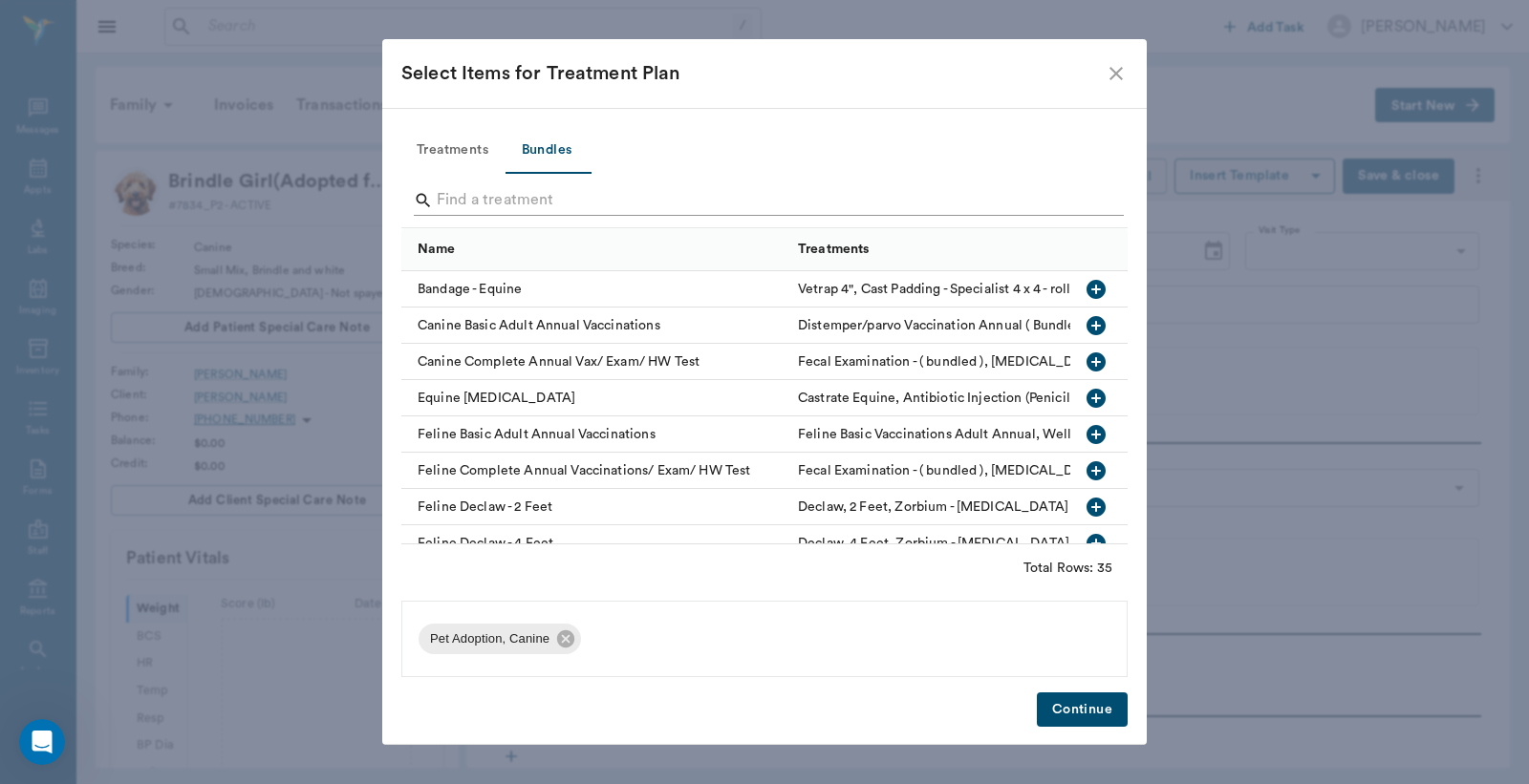
click at [518, 196] on input "Search" at bounding box center [766, 201] width 659 height 31
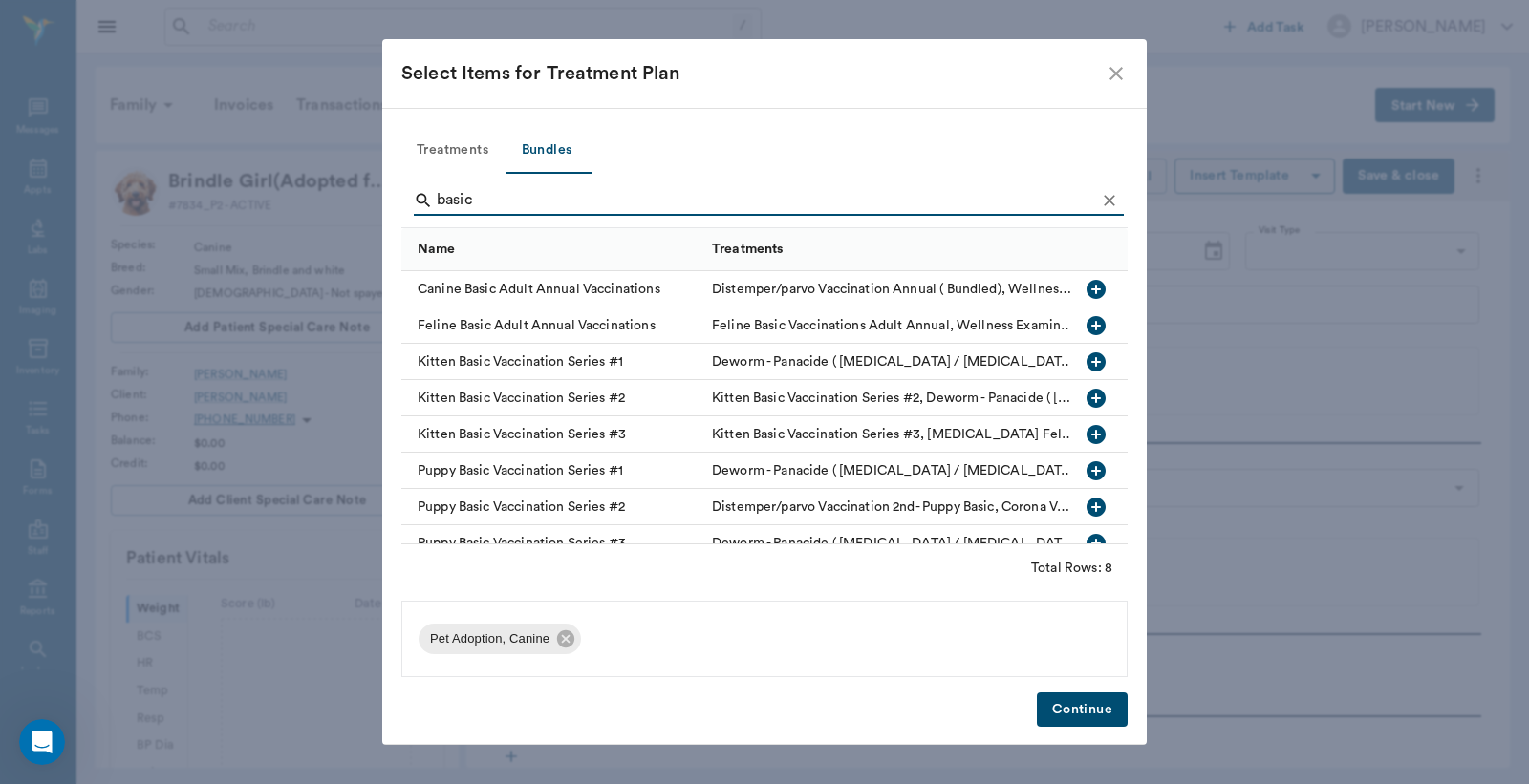
type input "basic"
click at [1085, 471] on icon "button" at bounding box center [1096, 471] width 23 height 23
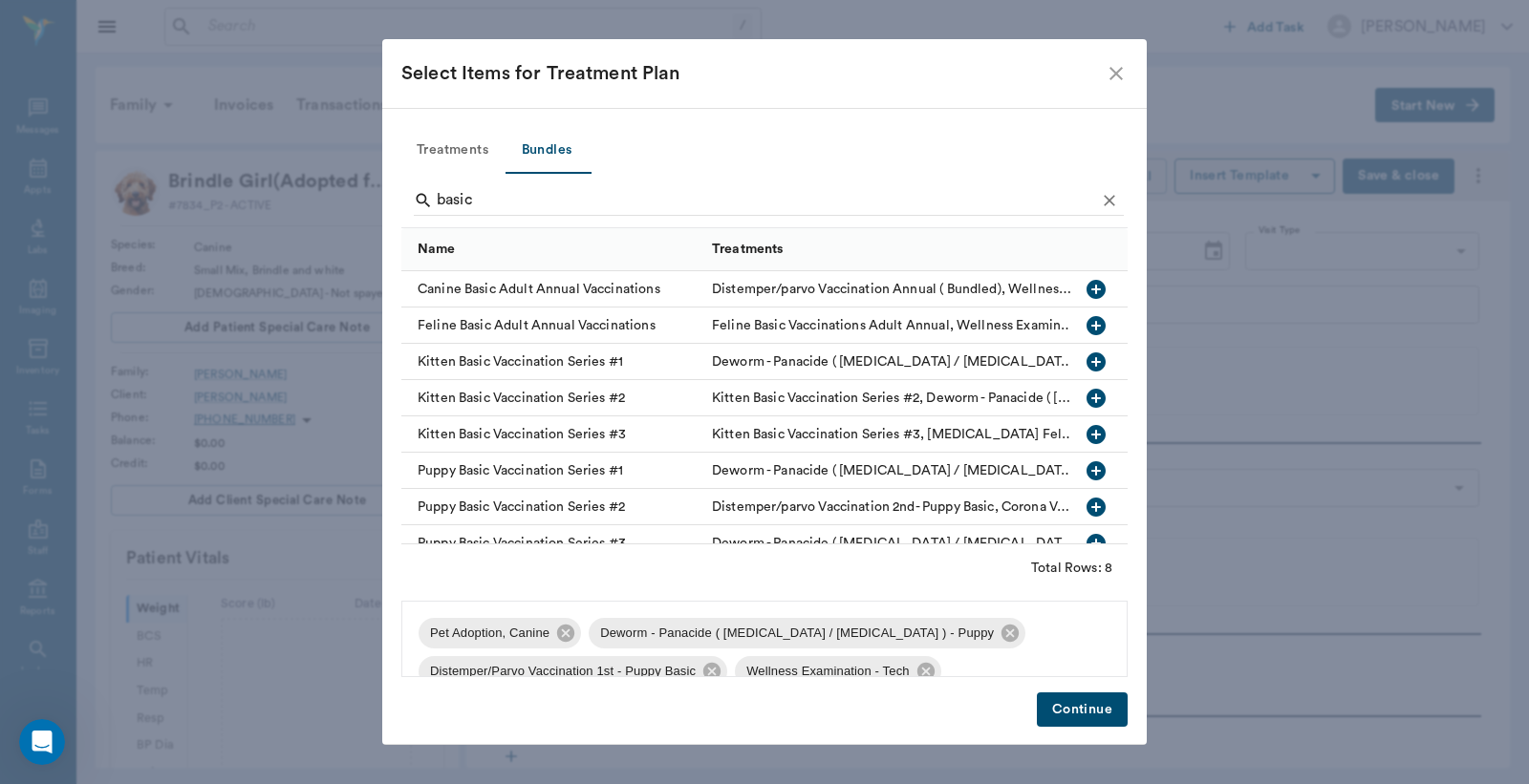
click at [1082, 697] on button "Continue" at bounding box center [1082, 710] width 91 height 36
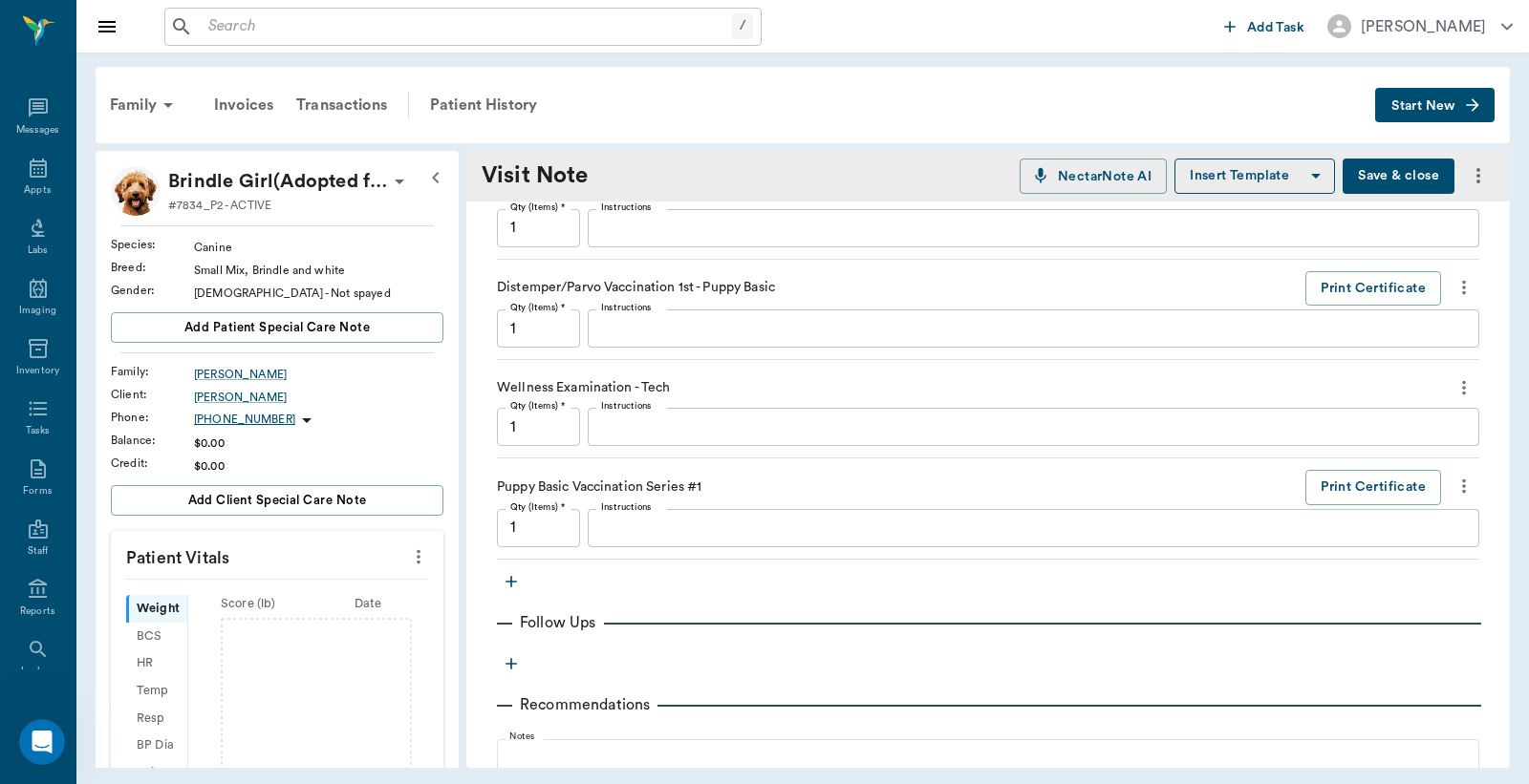
scroll to position [582, 0]
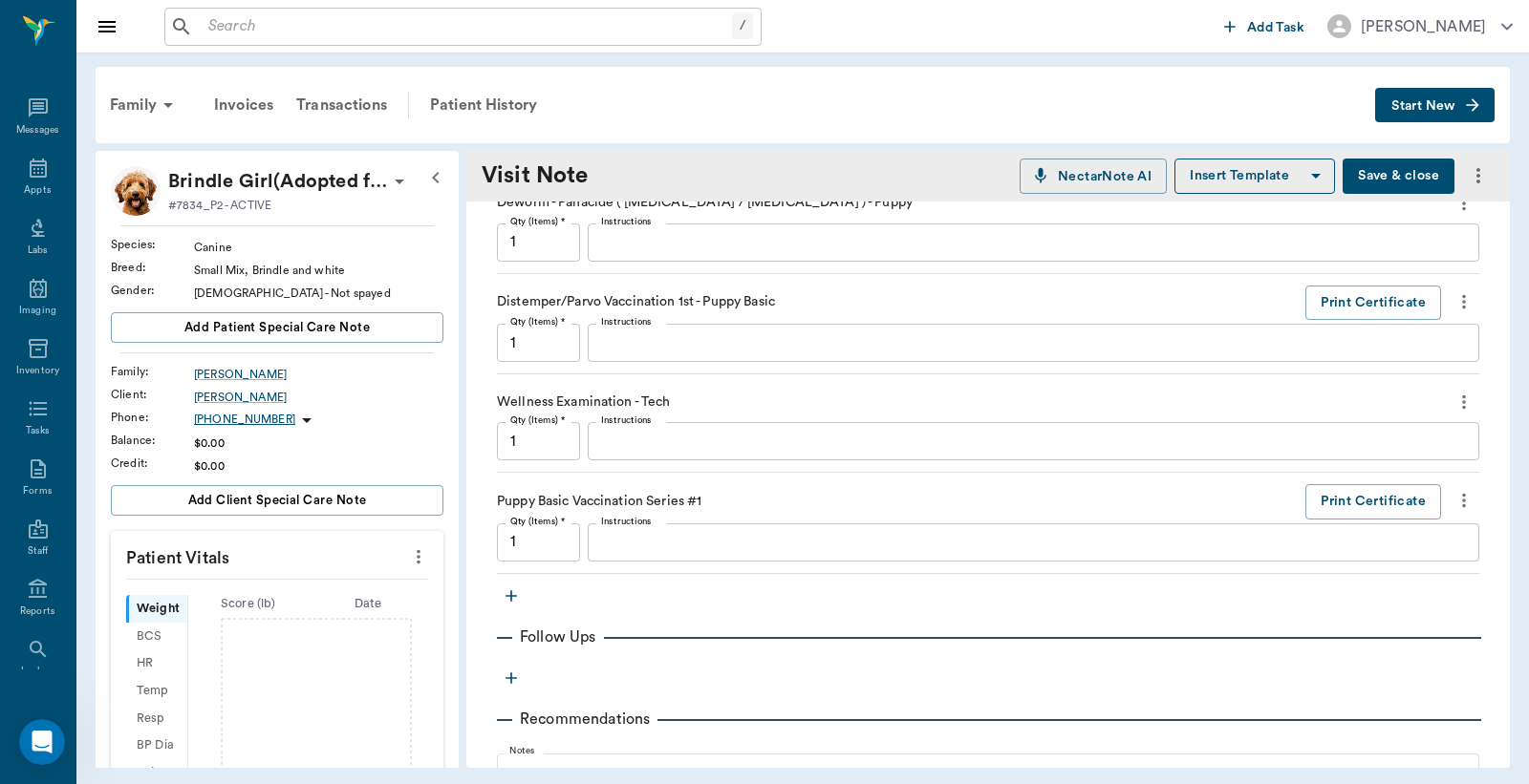
click at [510, 597] on icon "button" at bounding box center [511, 596] width 12 height 12
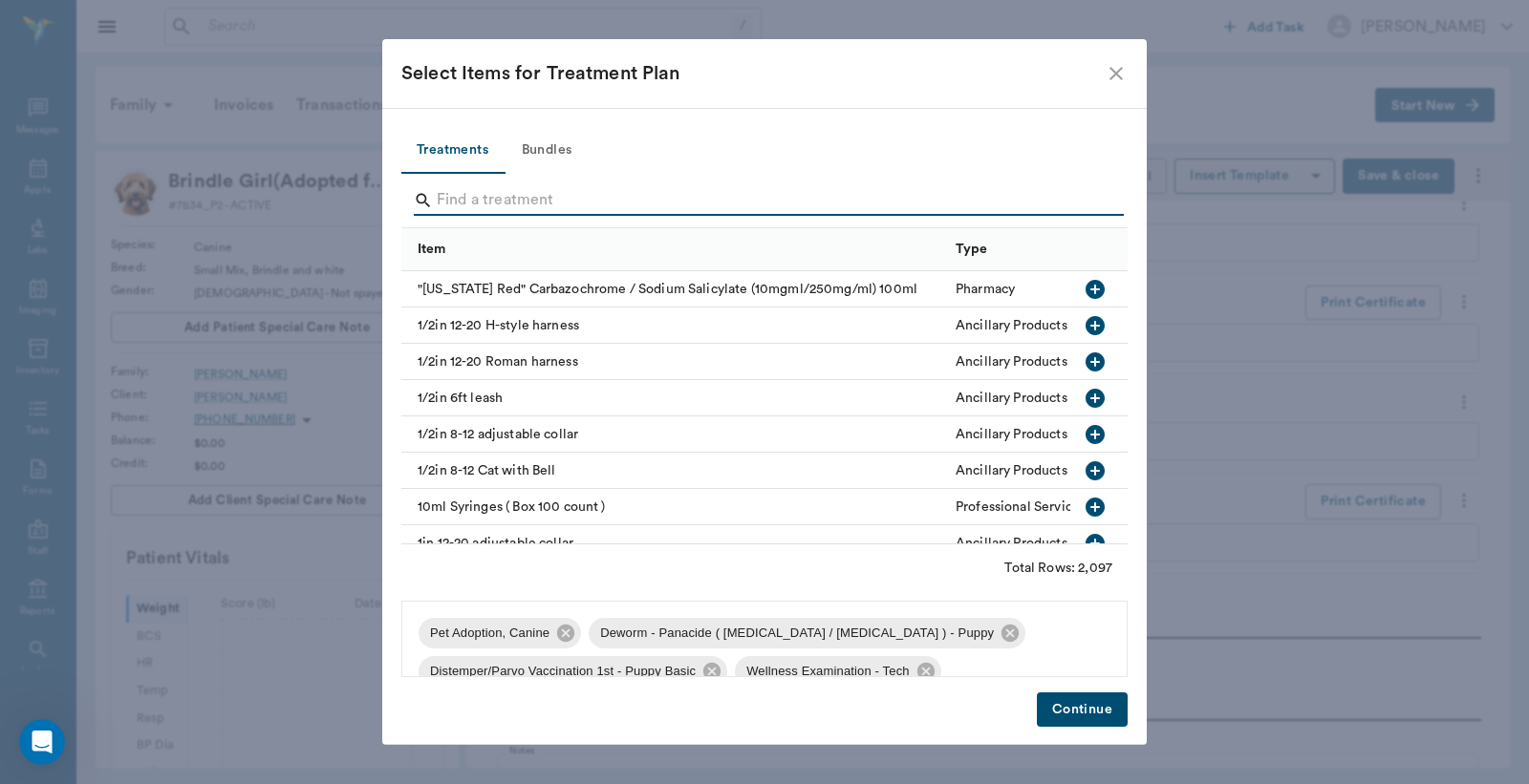
click at [580, 196] on input "Search" at bounding box center [766, 201] width 659 height 31
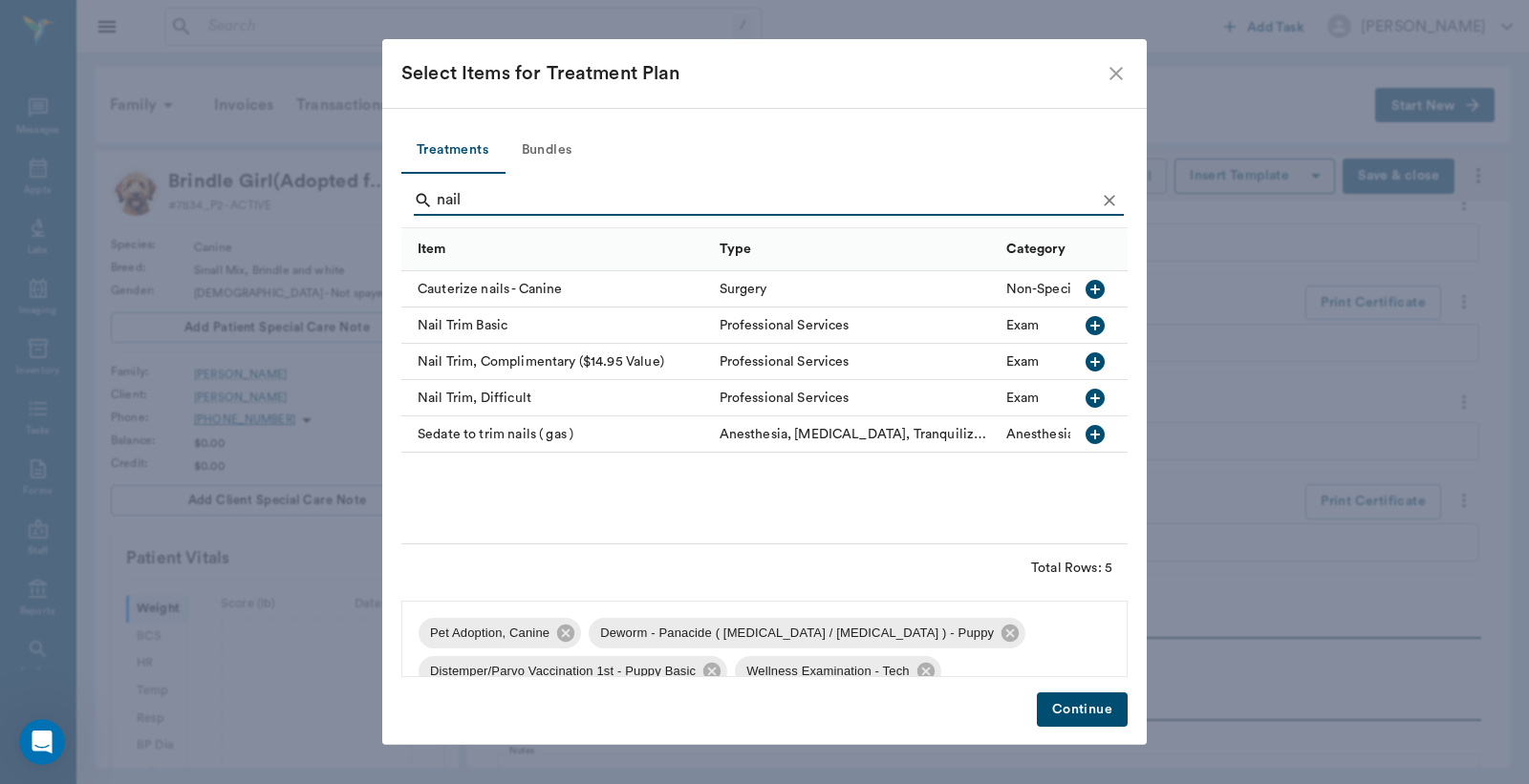
type input "nail"
click at [1097, 361] on icon "button" at bounding box center [1095, 362] width 23 height 23
click at [1086, 731] on div "Treatments Bundles nail Item Type Category Cauterize nails - Canine Surgery Non…" at bounding box center [764, 427] width 764 height 637
click at [1090, 688] on div "Treatments Bundles nail Item Type Category Cauterize nails - Canine Surgery Non…" at bounding box center [764, 427] width 764 height 637
click at [1090, 701] on button "Continue" at bounding box center [1082, 710] width 91 height 36
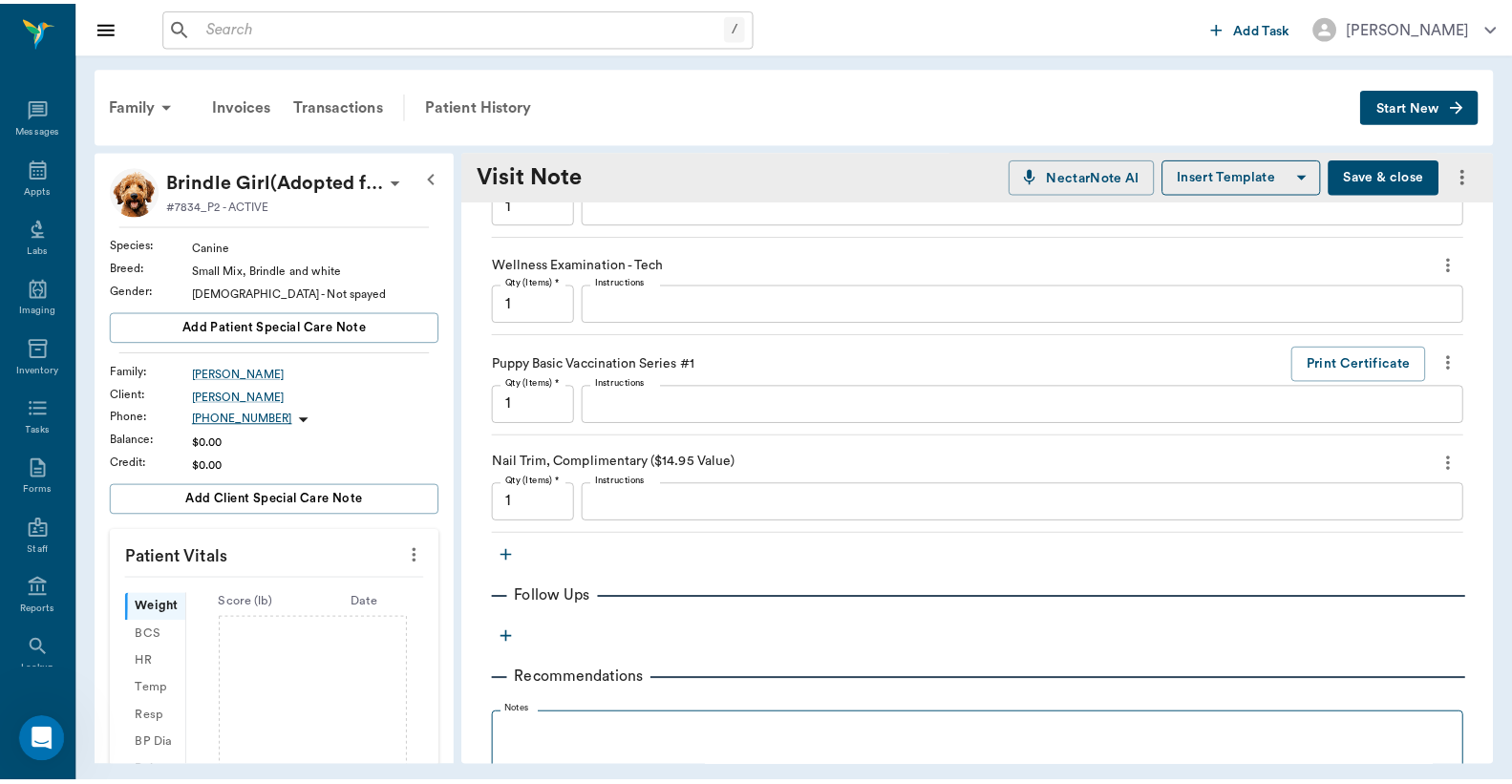
scroll to position [965, 0]
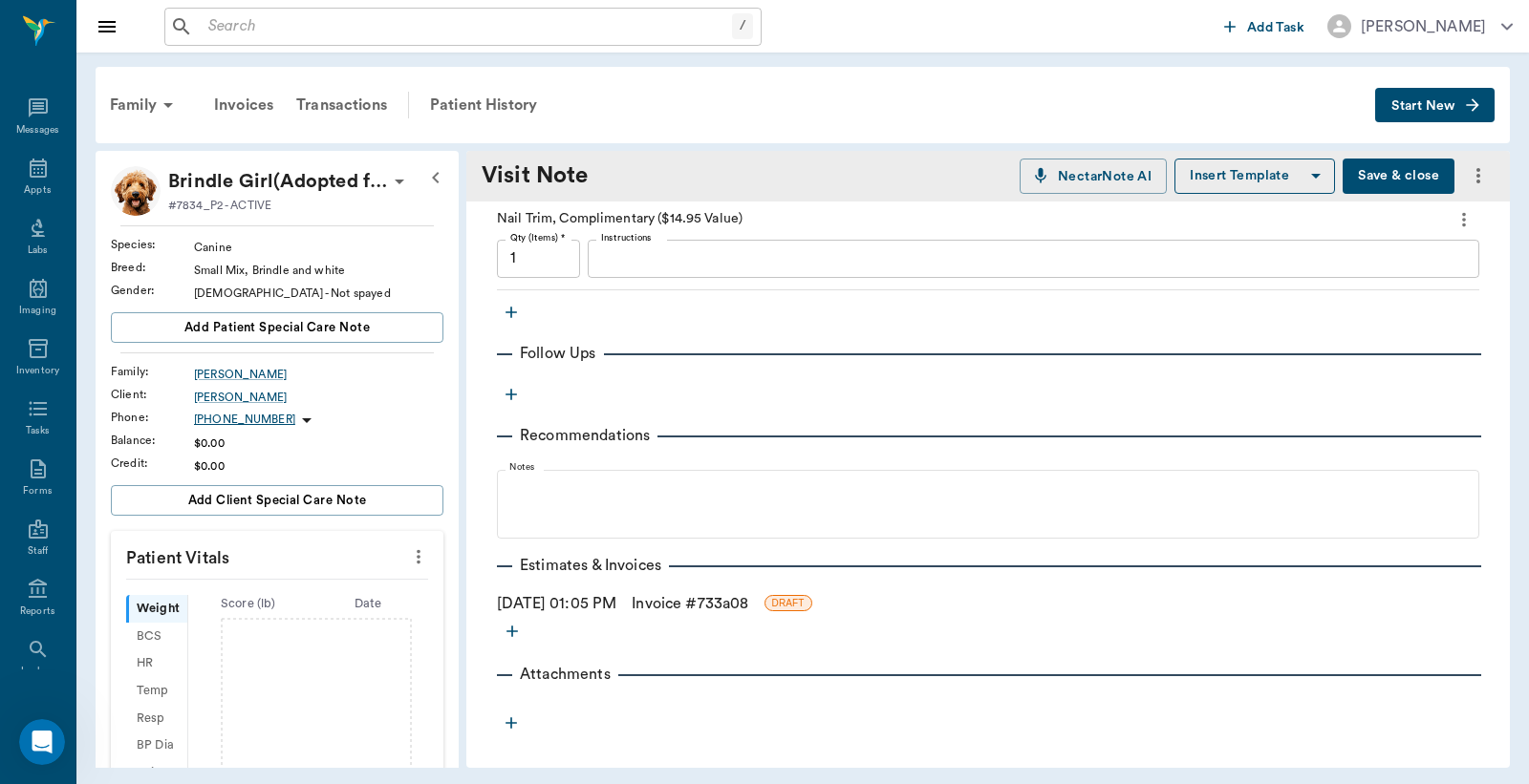
click at [503, 635] on icon "more" at bounding box center [512, 631] width 19 height 19
click at [635, 598] on div at bounding box center [764, 392] width 1529 height 784
click at [645, 597] on div "[DATE] 01:05 PM Invoice # 733a08 DRAFT" at bounding box center [987, 603] width 982 height 23
click at [797, 603] on span "DRAFT" at bounding box center [787, 602] width 45 height 14
click at [749, 597] on link "Invoice # 733a08" at bounding box center [690, 603] width 117 height 23
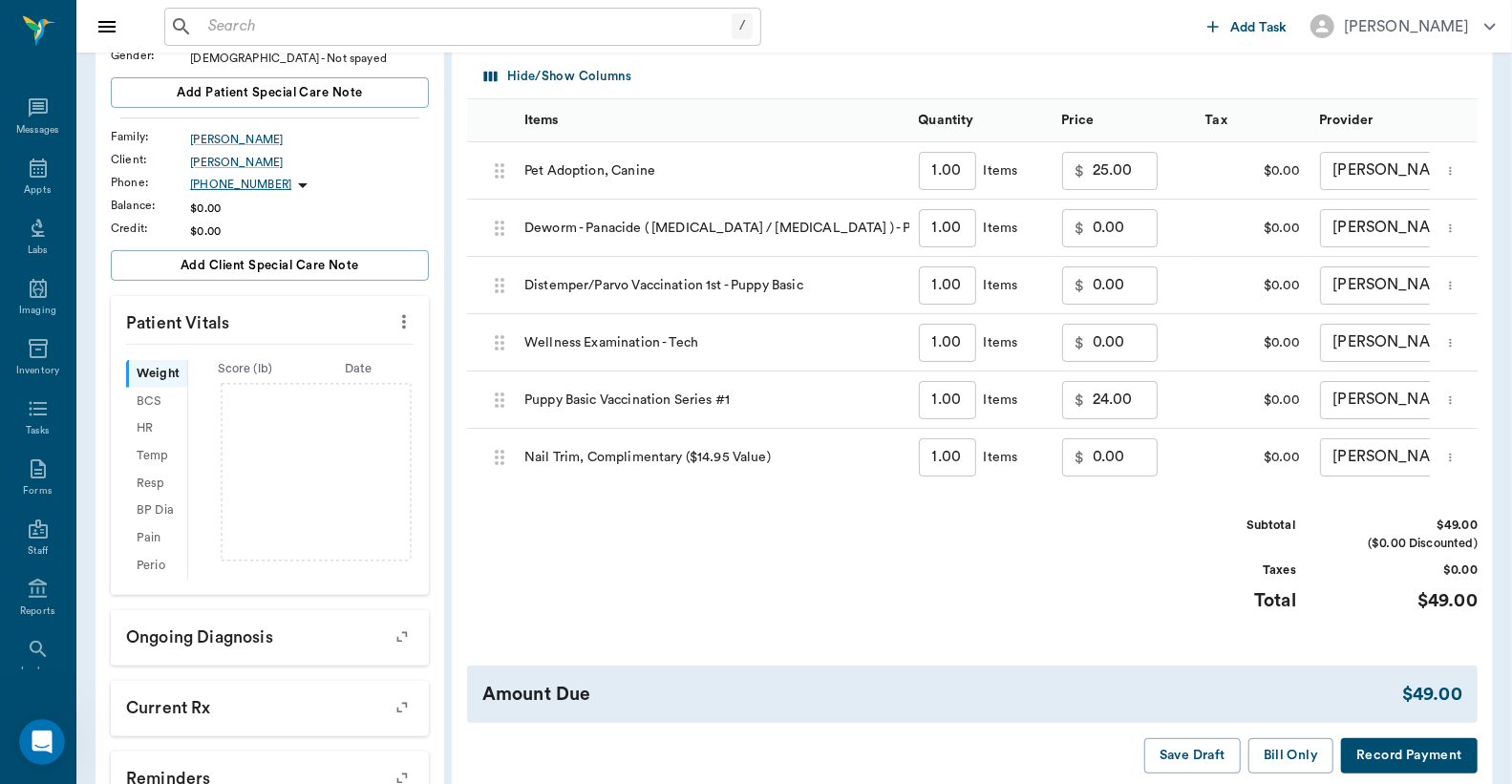
scroll to position [283, 0]
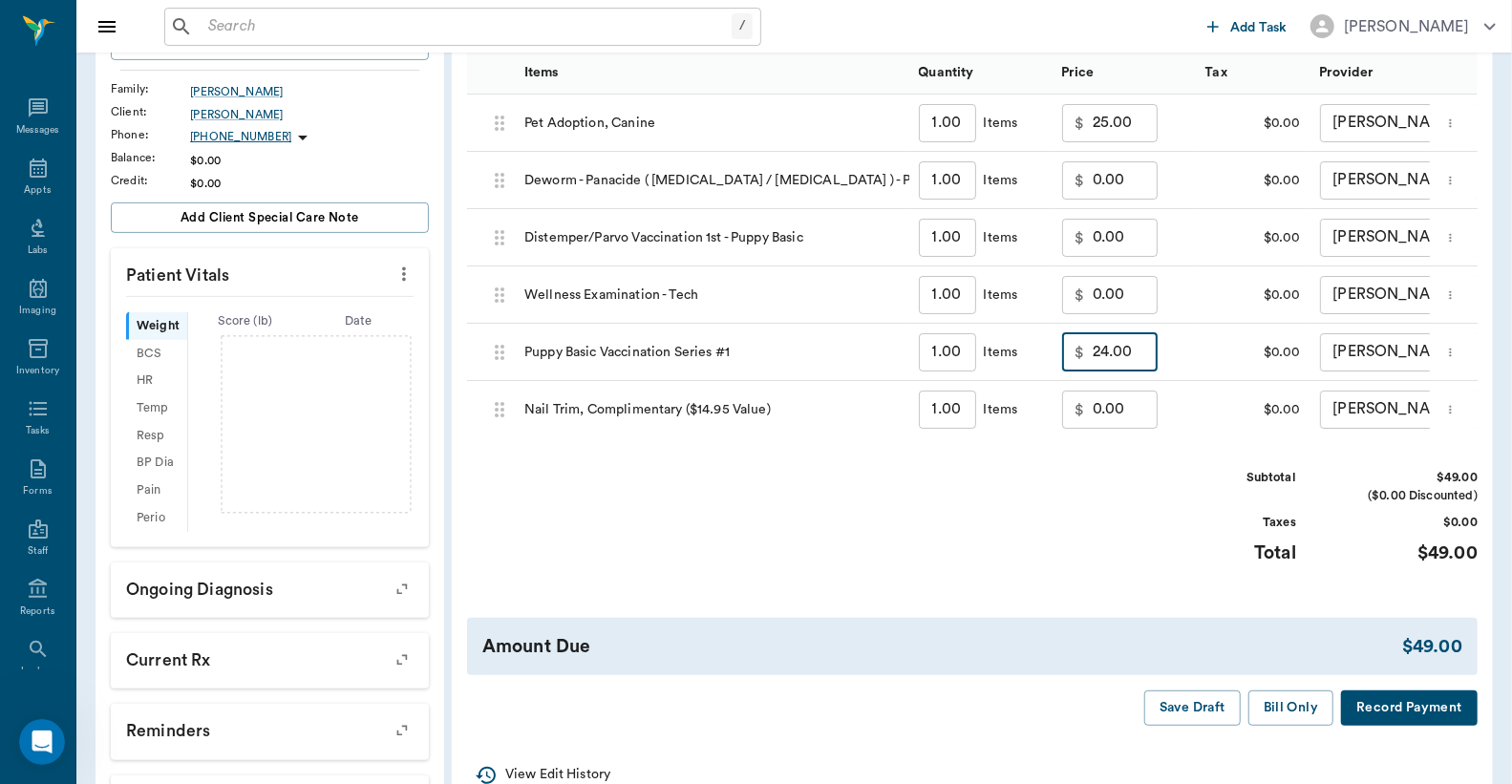
click at [1121, 350] on input "24.00" at bounding box center [1125, 352] width 65 height 39
type input "0.00"
click at [1303, 724] on button "Bill Only" at bounding box center [1291, 708] width 86 height 36
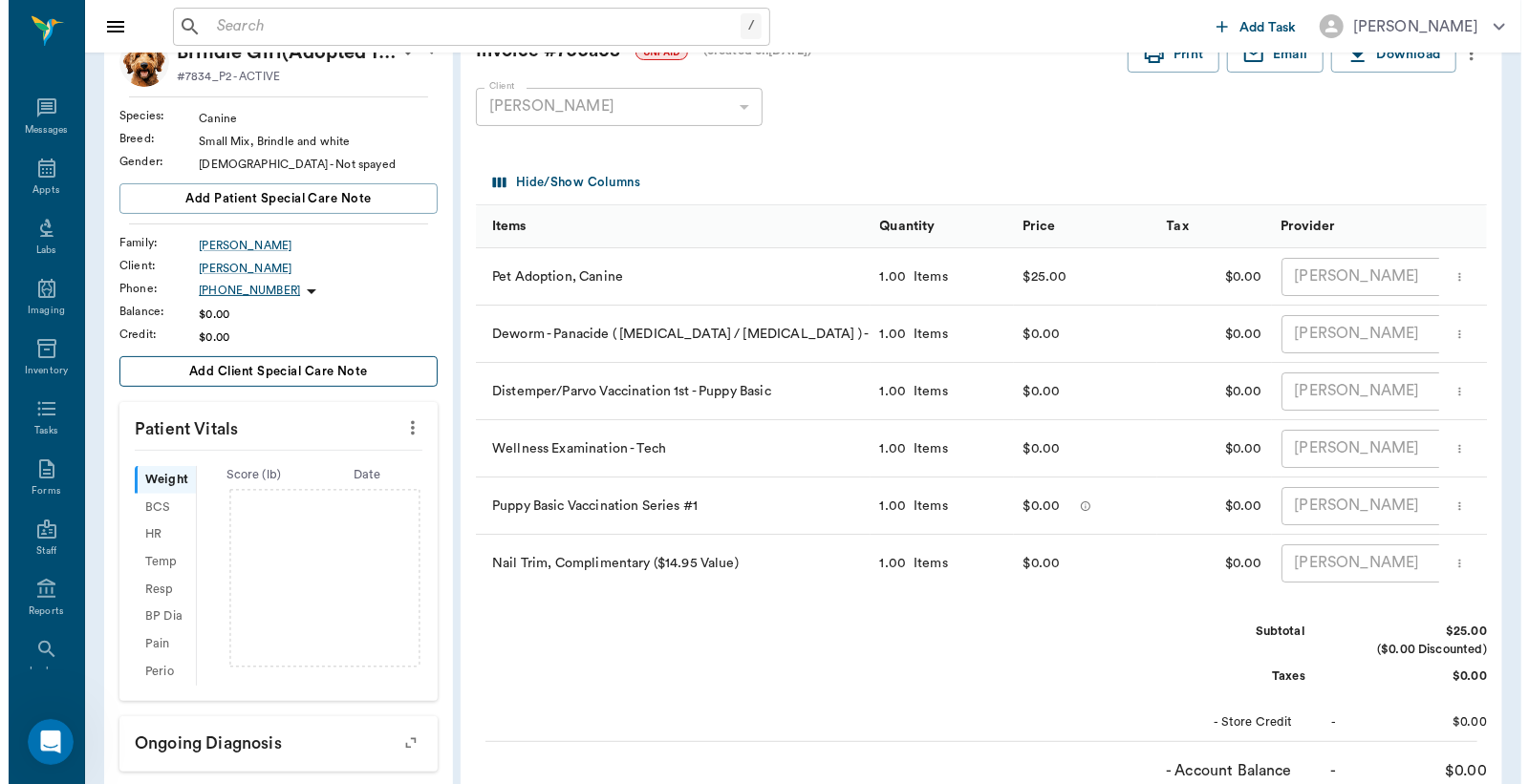
scroll to position [0, 0]
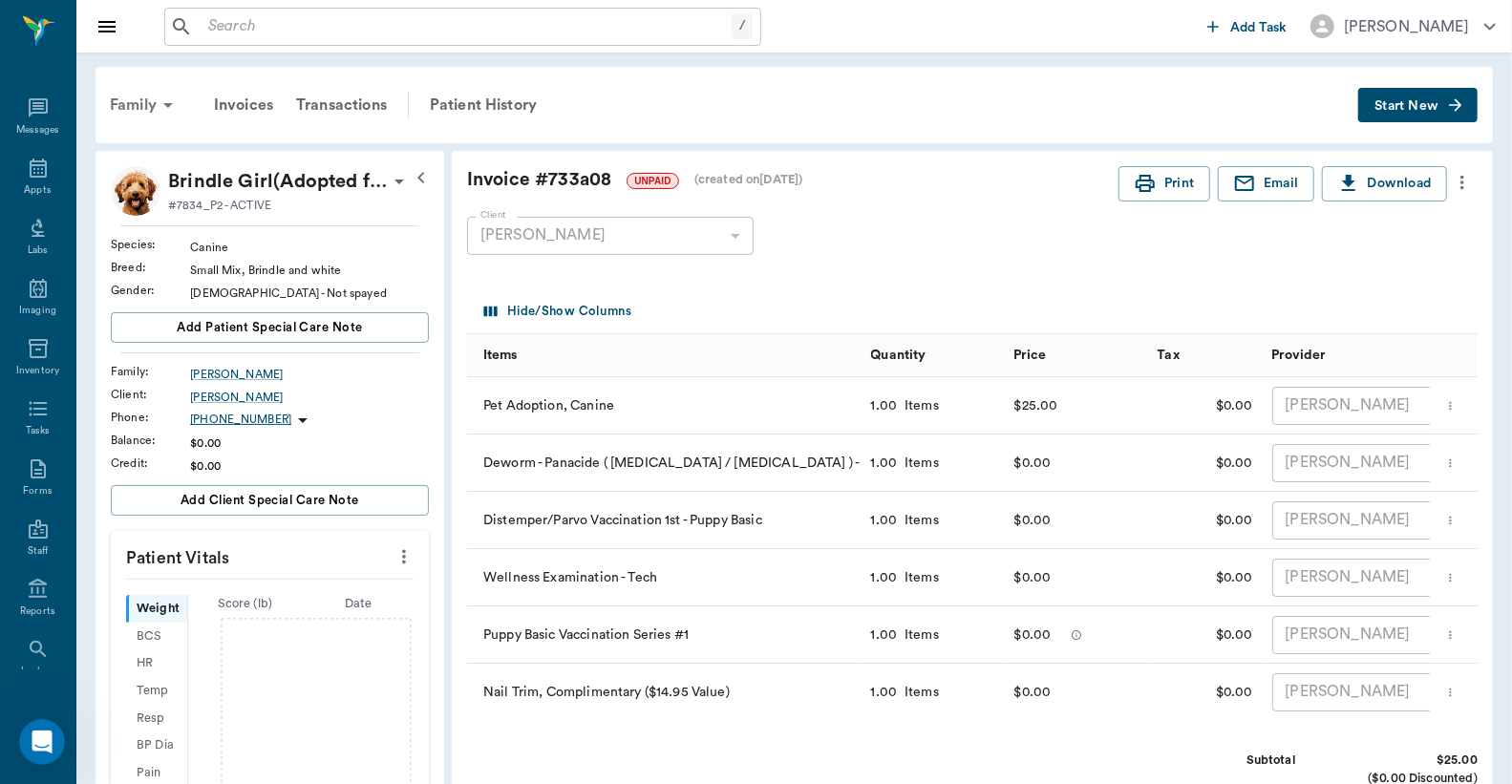
click at [154, 106] on div "Family" at bounding box center [145, 104] width 93 height 45
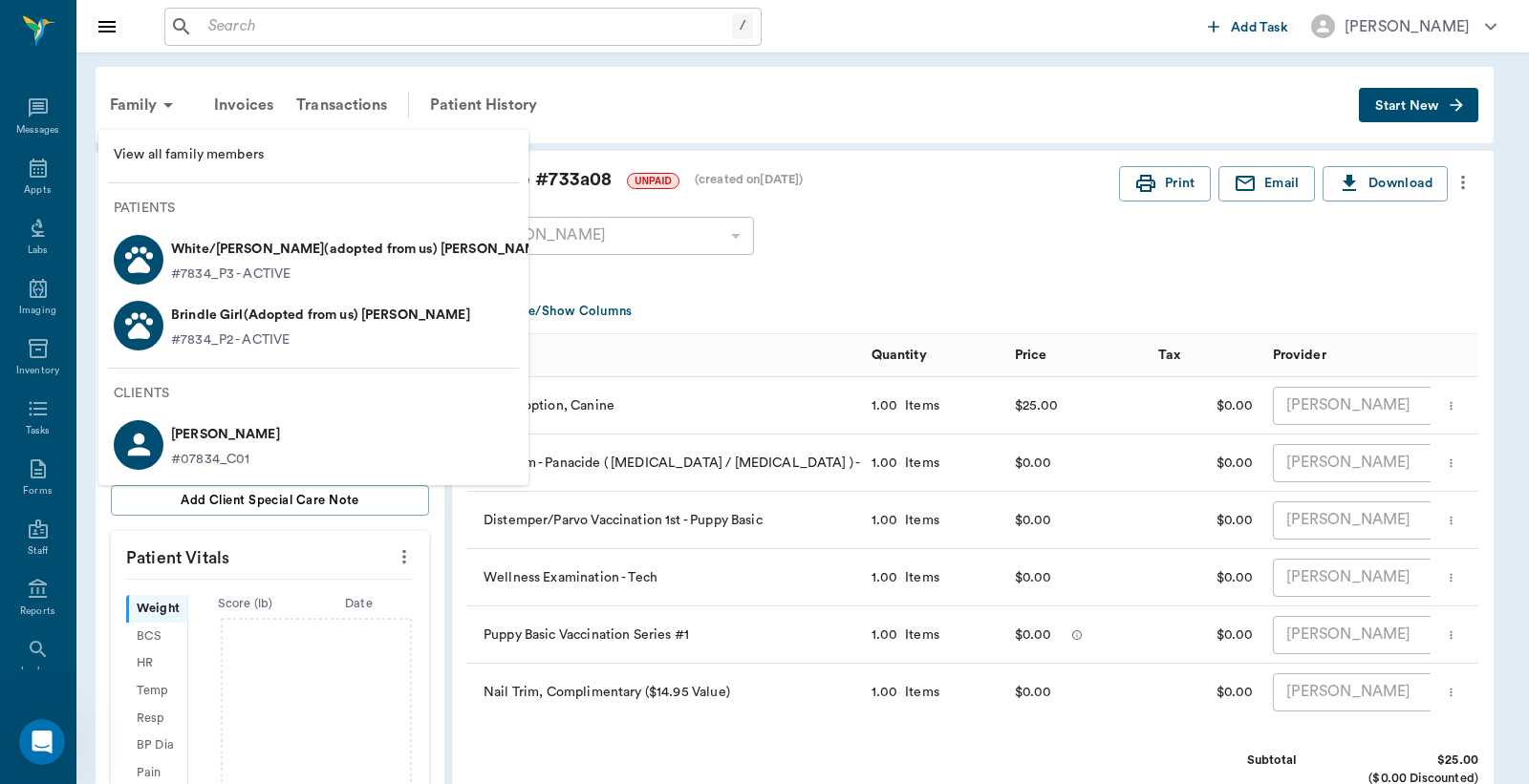
click at [205, 256] on p "White/[PERSON_NAME](adopted from us) [PERSON_NAME]" at bounding box center [360, 249] width 379 height 31
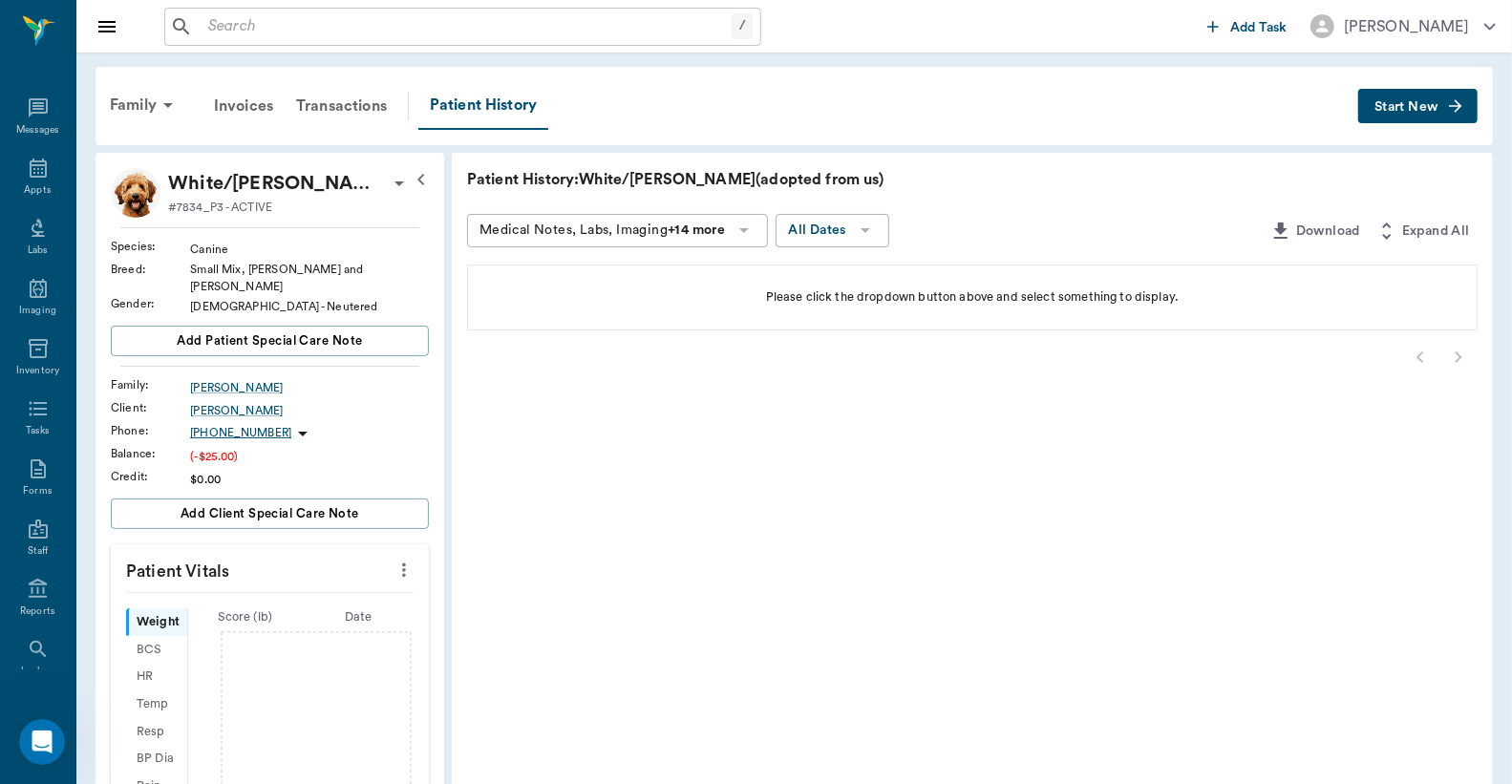
click at [1388, 107] on span "Start New" at bounding box center [1406, 107] width 64 height 0
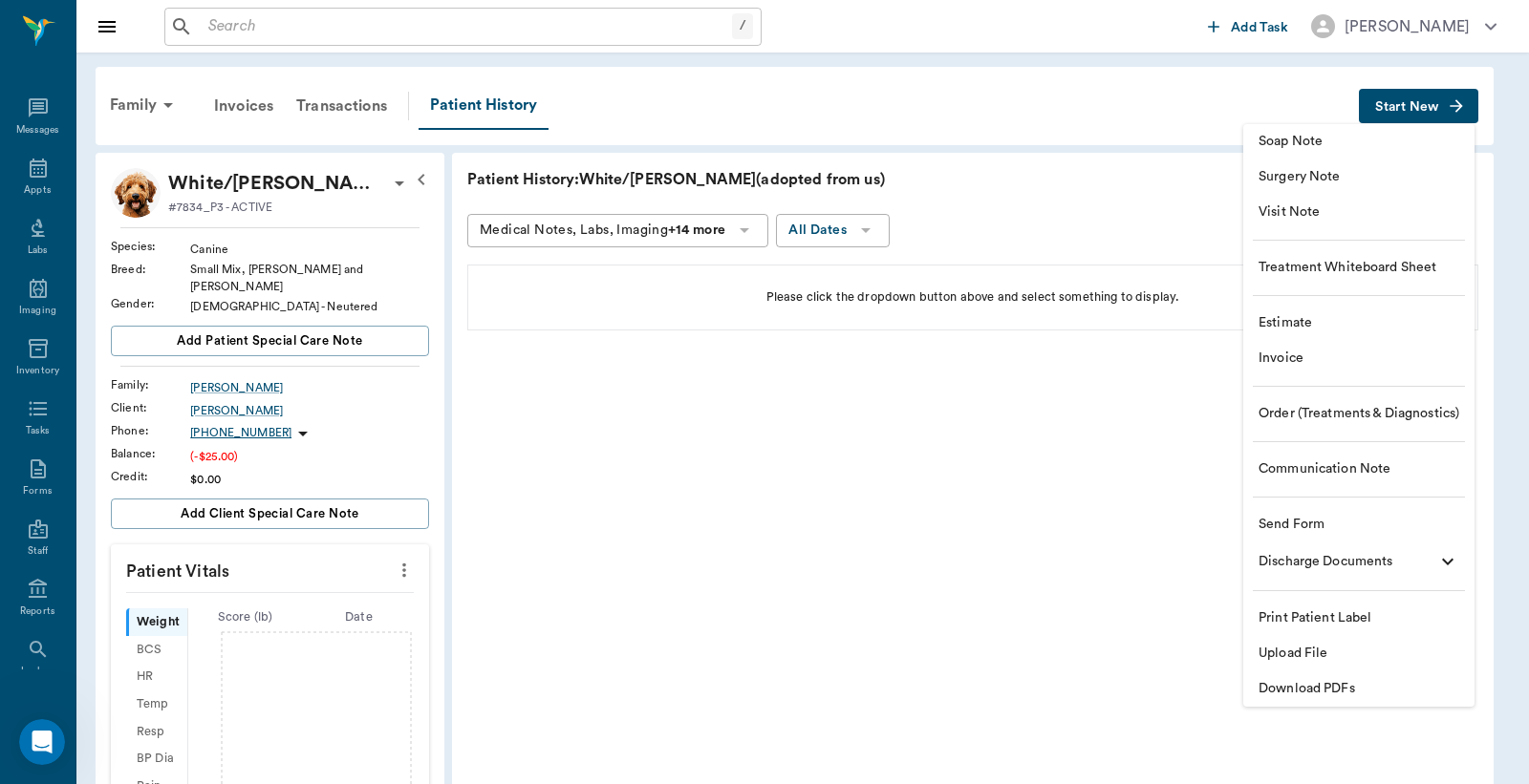
click at [1290, 218] on span "Visit Note" at bounding box center [1359, 212] width 201 height 20
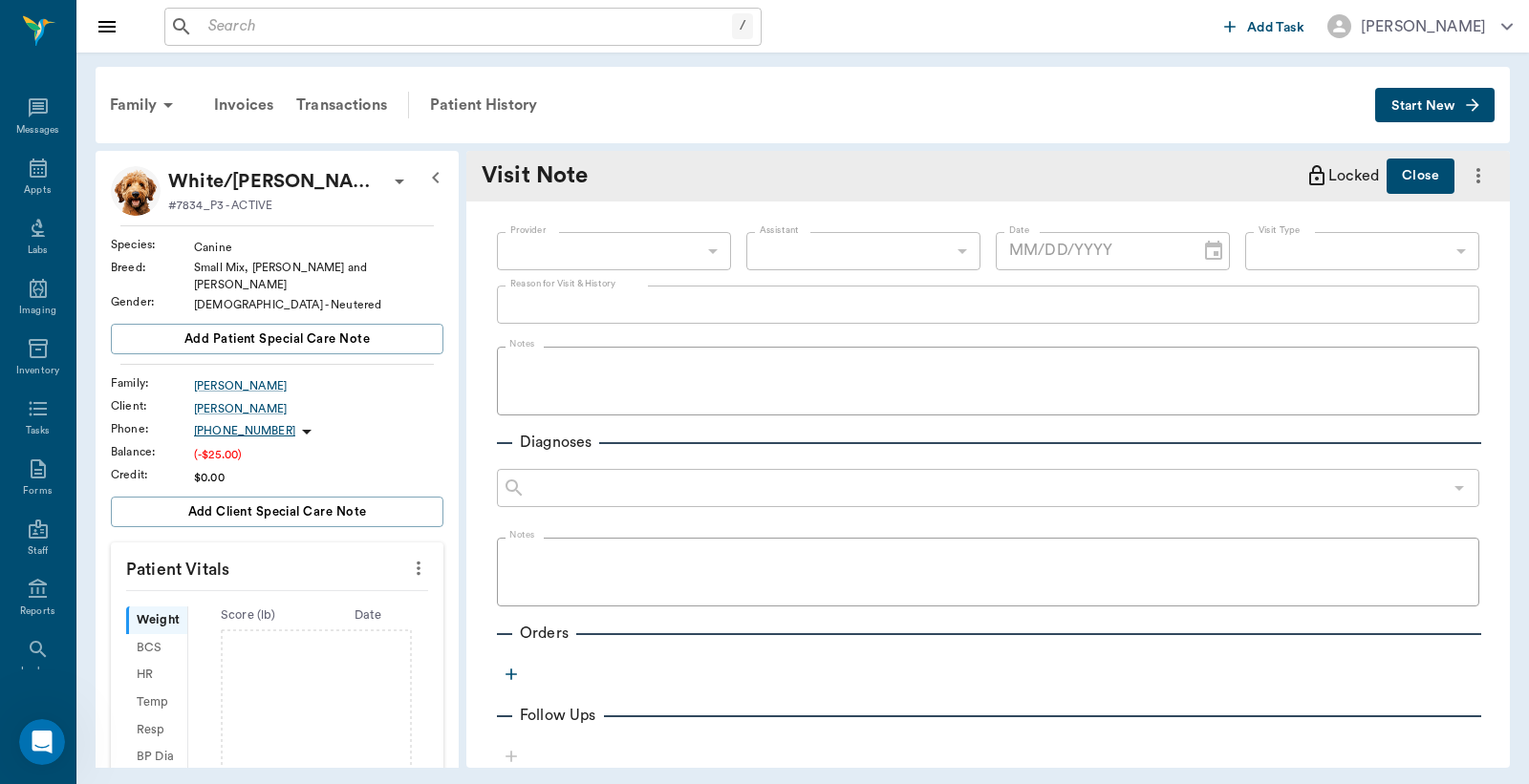
type input "[DATE]"
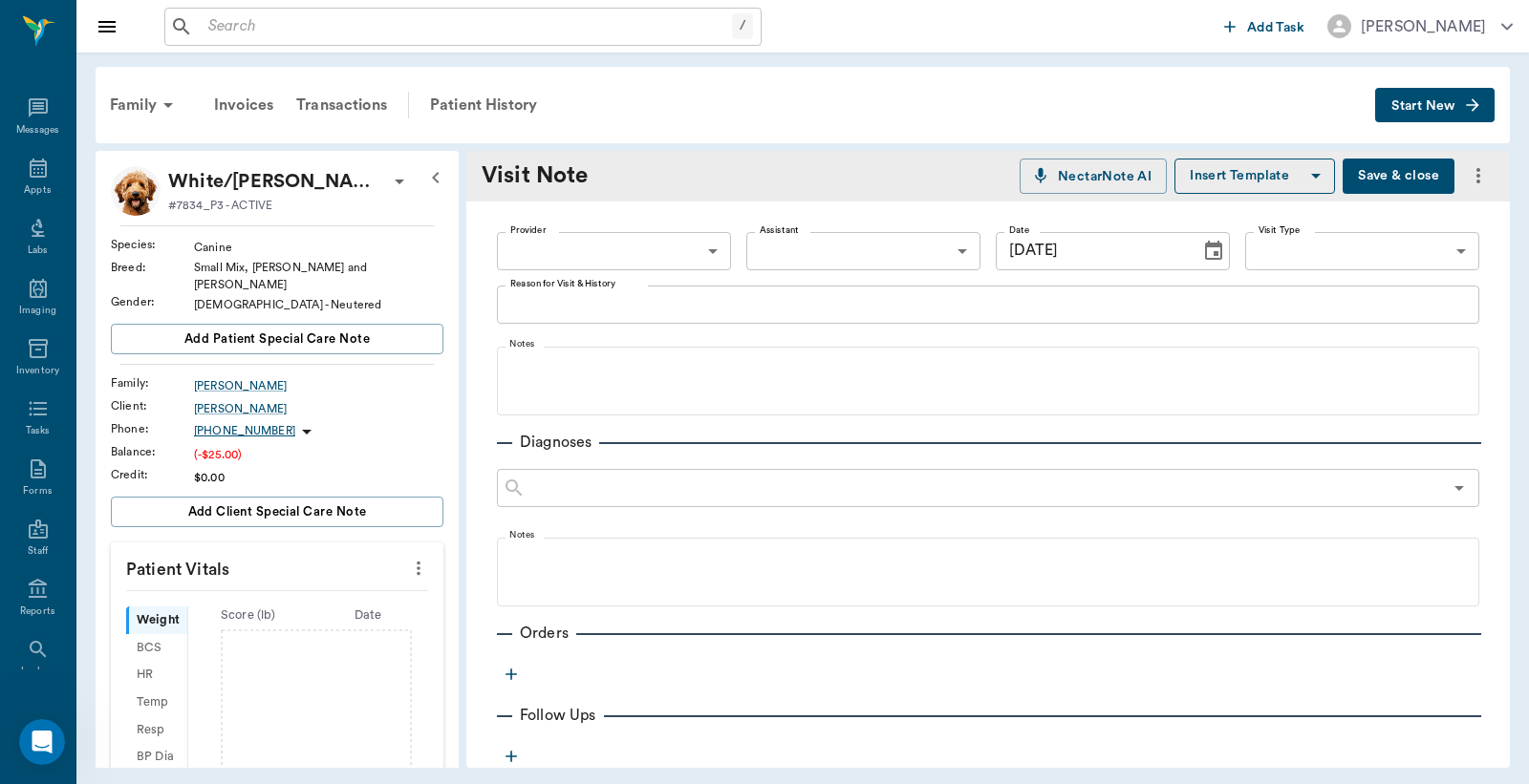
click at [704, 249] on body "/ ​ Add Task [PERSON_NAME] Nectar Messages Appts Labs Imaging Inventory Tasks F…" at bounding box center [764, 392] width 1529 height 784
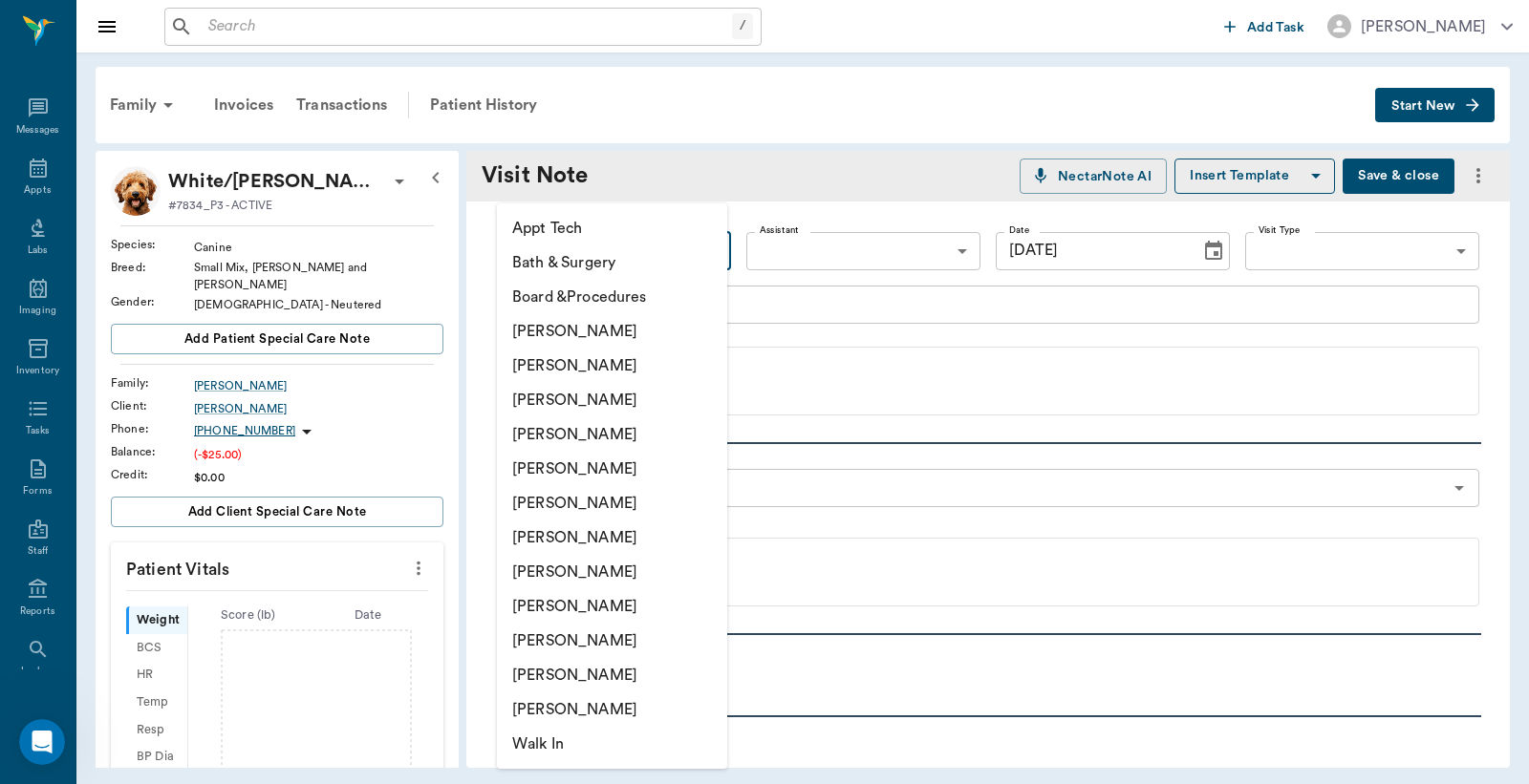
click at [604, 326] on li "[PERSON_NAME]" at bounding box center [611, 331] width 230 height 35
type input "6899ea08ed37b777db10de45"
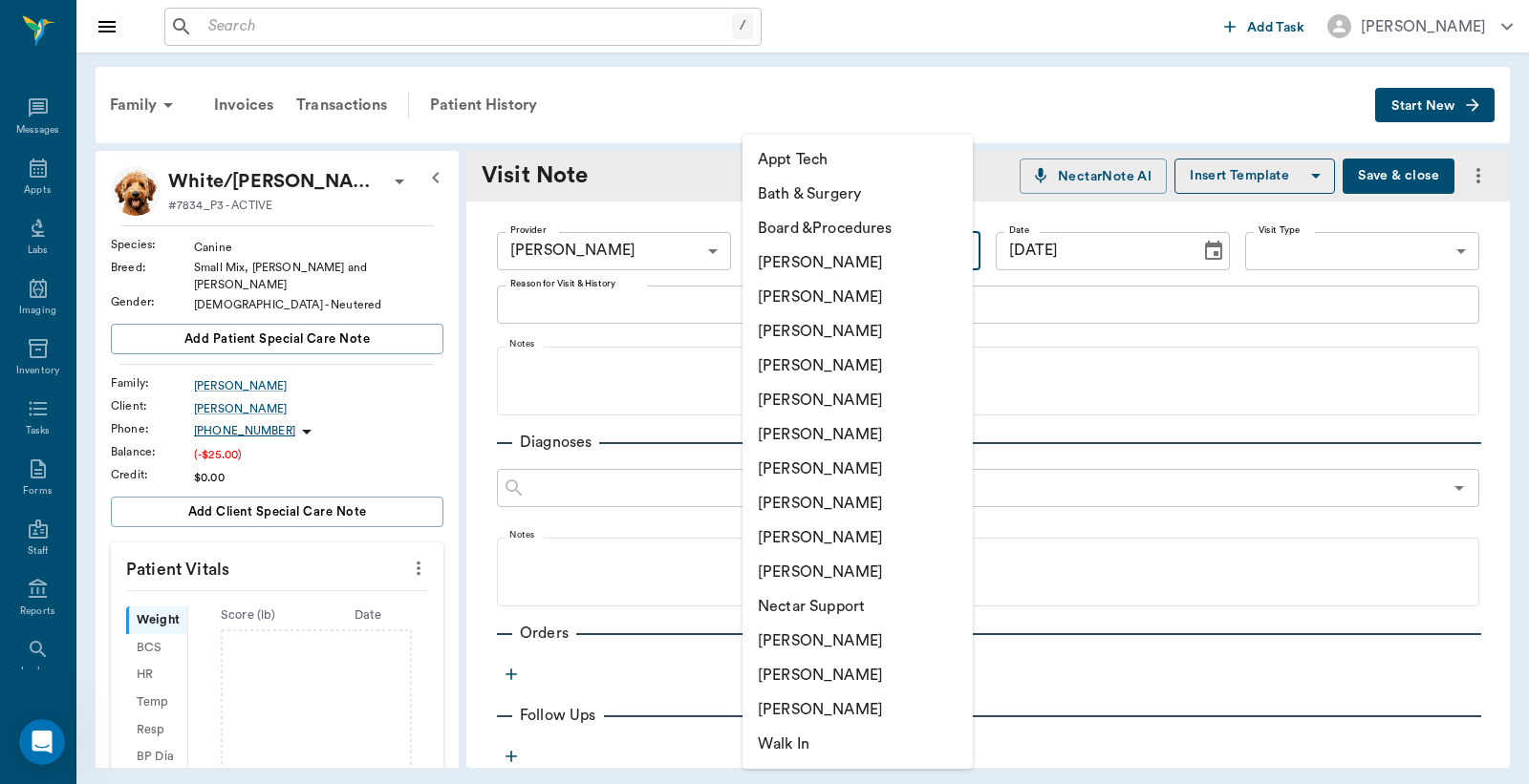
click at [851, 246] on body "/ ​ Add Task [PERSON_NAME] Nectar Messages Appts Labs Imaging Inventory Tasks F…" at bounding box center [764, 392] width 1529 height 784
click at [838, 577] on li "[PERSON_NAME]" at bounding box center [858, 573] width 230 height 35
type input "63ec2ece52e12b0ba117cc90"
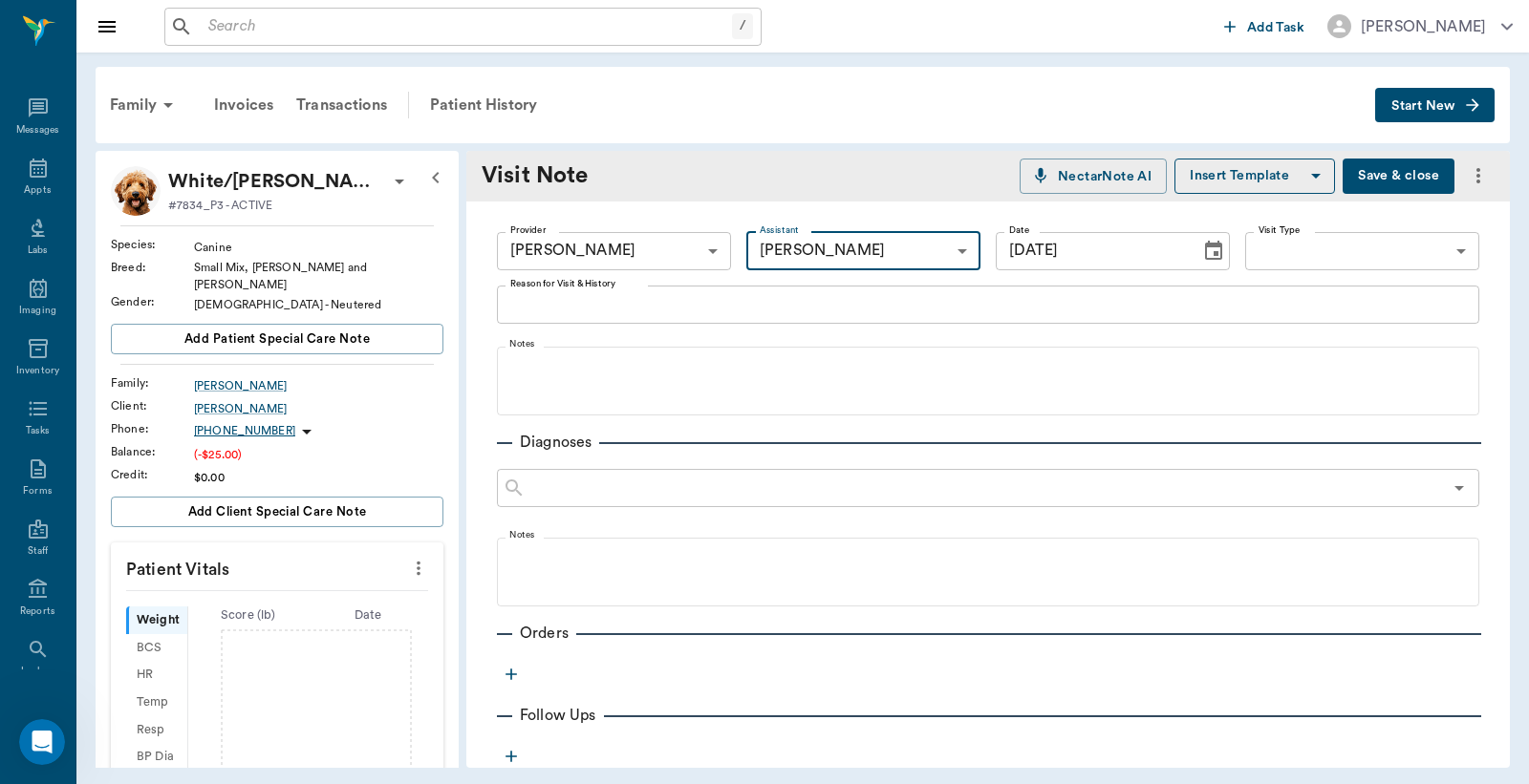
click at [509, 674] on icon "button" at bounding box center [511, 674] width 19 height 19
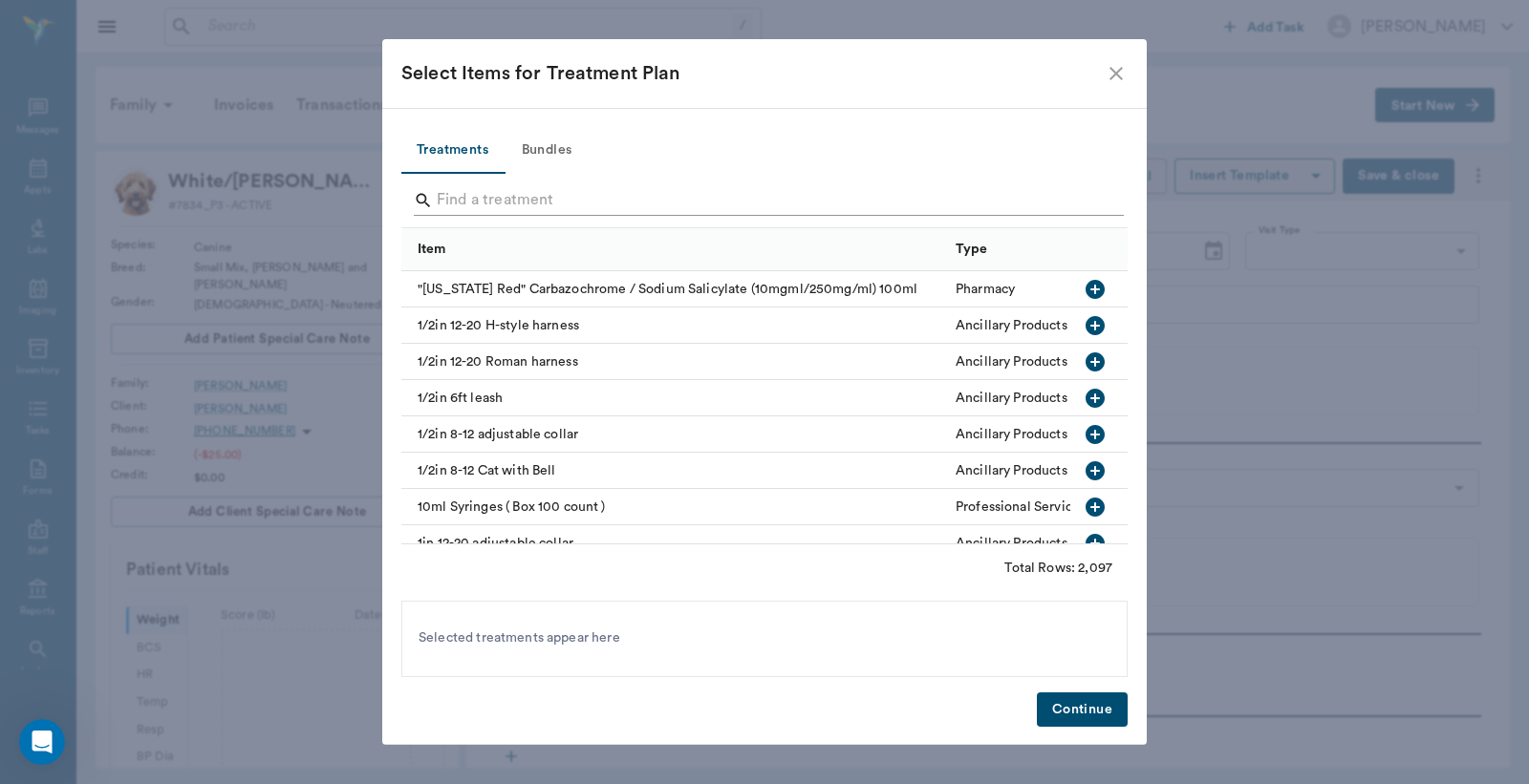
click at [580, 203] on input "Search" at bounding box center [766, 201] width 659 height 31
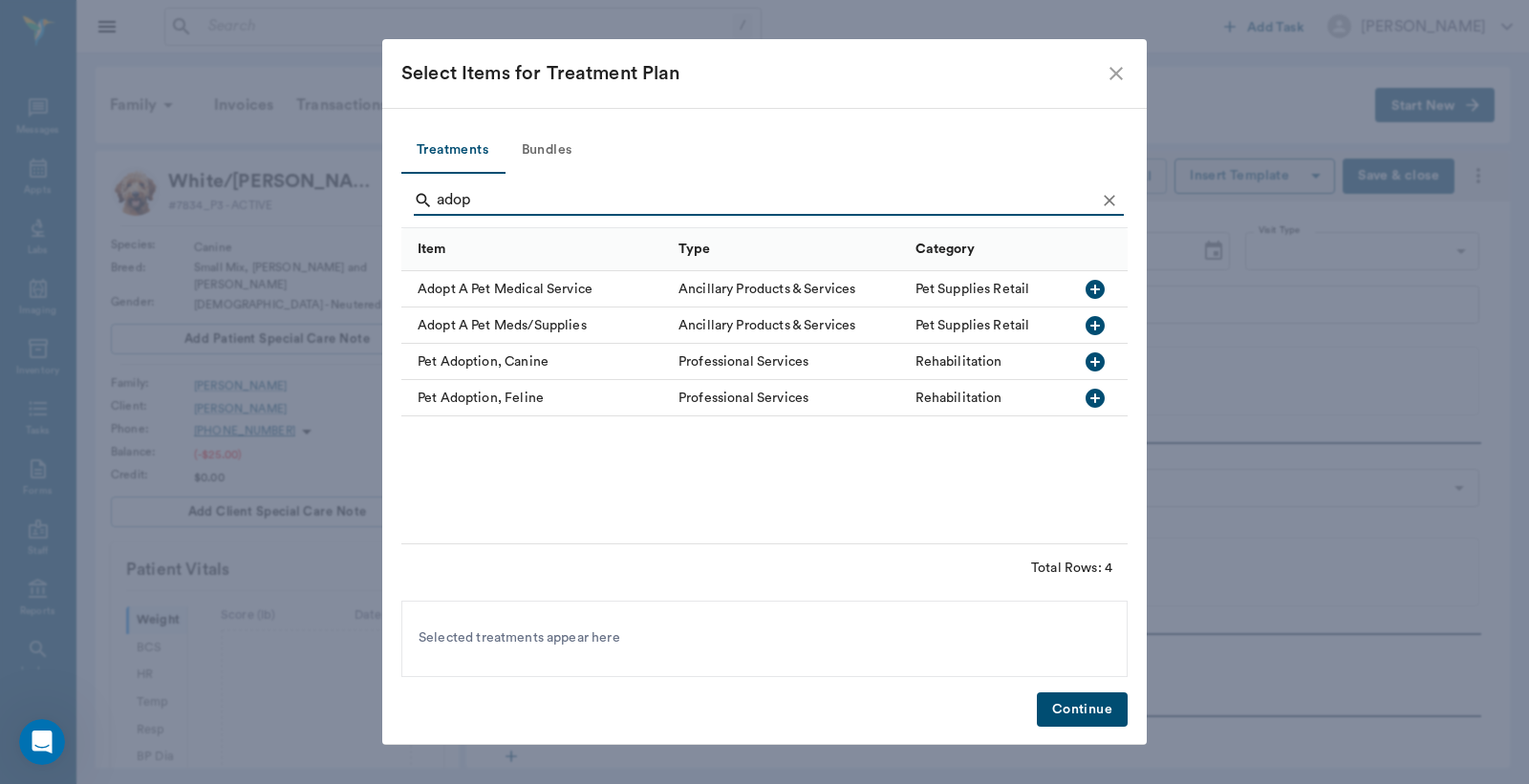
type input "adop"
click at [1094, 366] on icon "button" at bounding box center [1095, 362] width 23 height 23
click at [556, 143] on button "Bundles" at bounding box center [546, 151] width 86 height 45
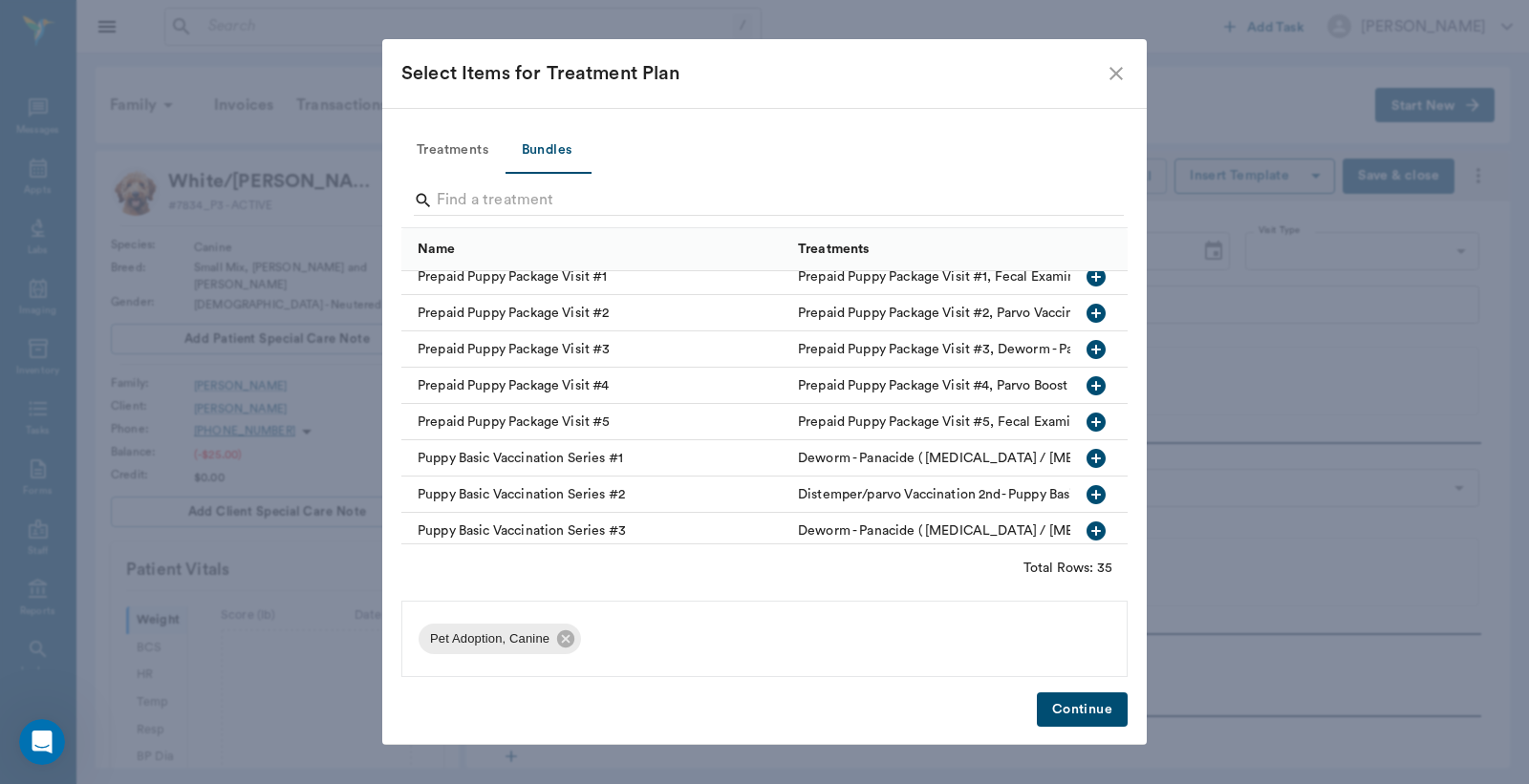
scroll to position [848, 0]
click at [1087, 453] on icon "button" at bounding box center [1096, 458] width 19 height 19
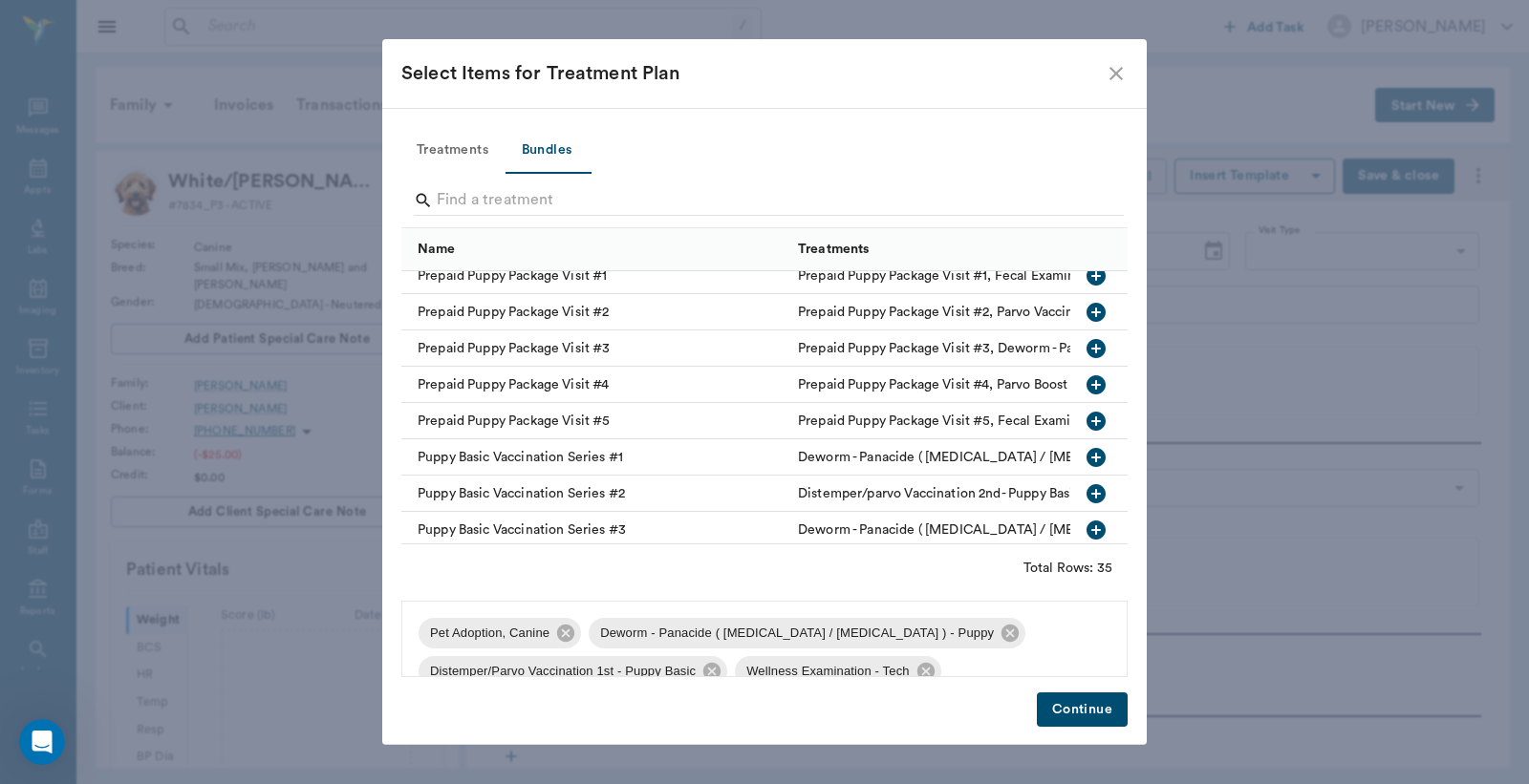
click at [1083, 714] on button "Continue" at bounding box center [1082, 710] width 91 height 36
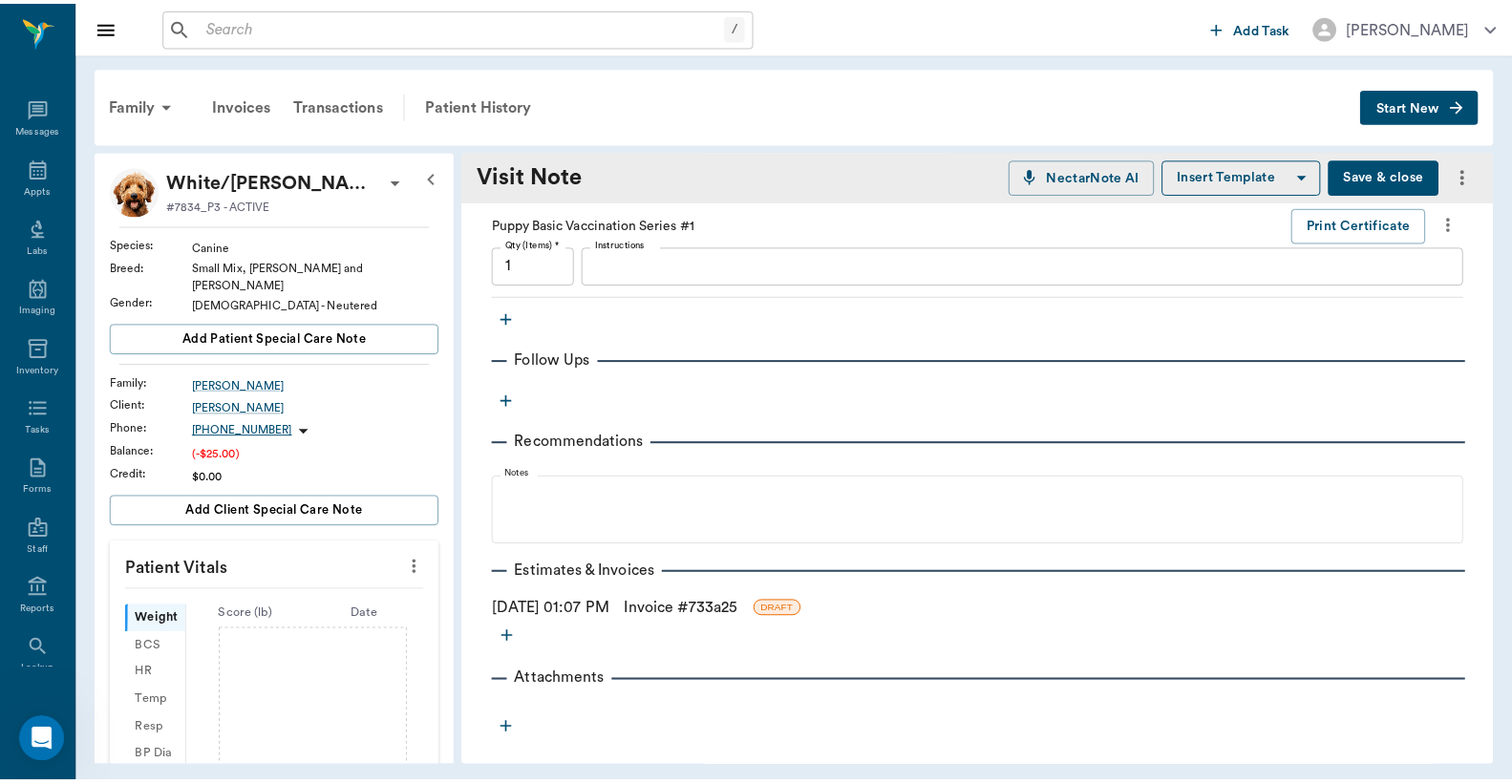
scroll to position [865, 0]
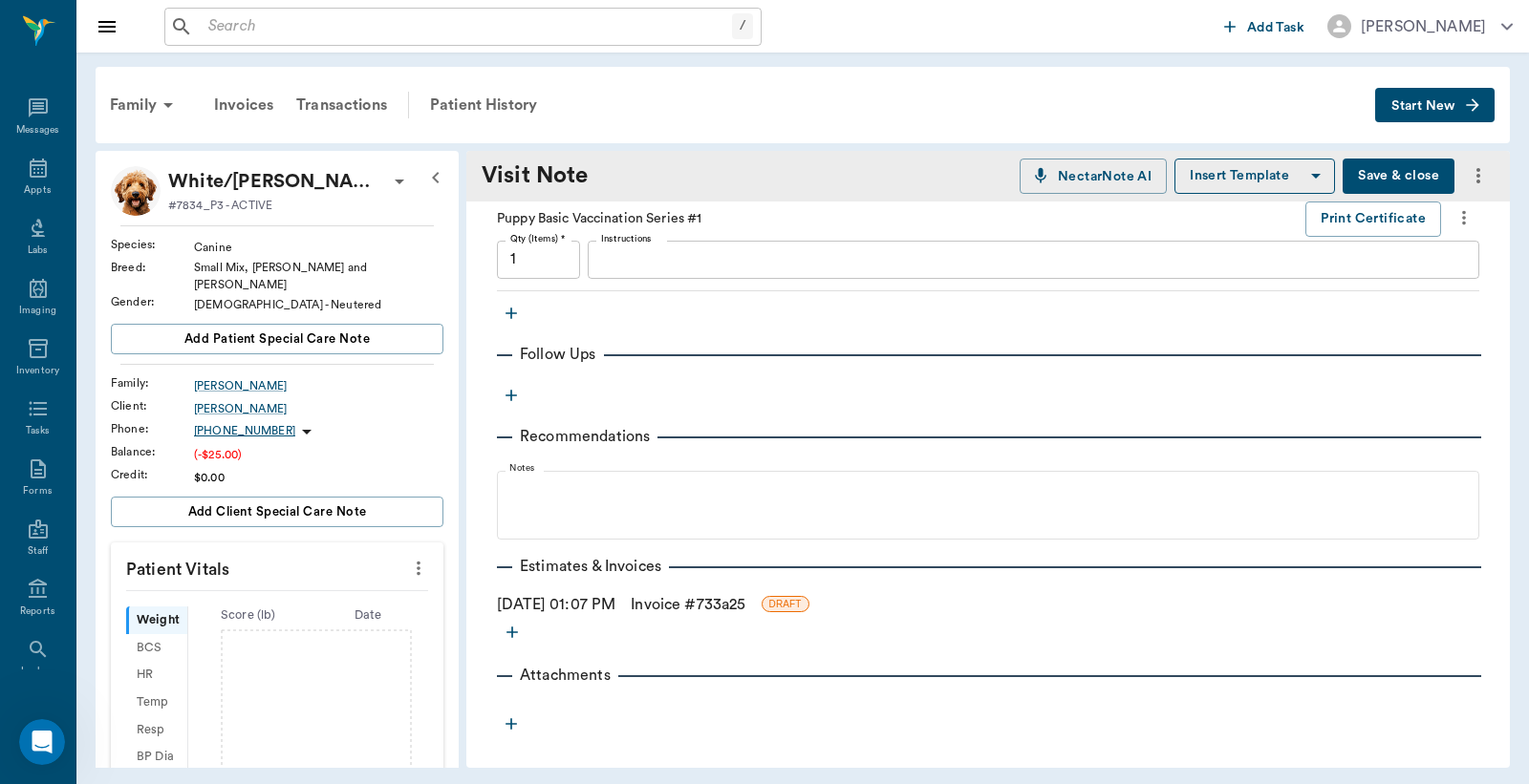
click at [733, 602] on link "Invoice # 733a25" at bounding box center [688, 604] width 115 height 23
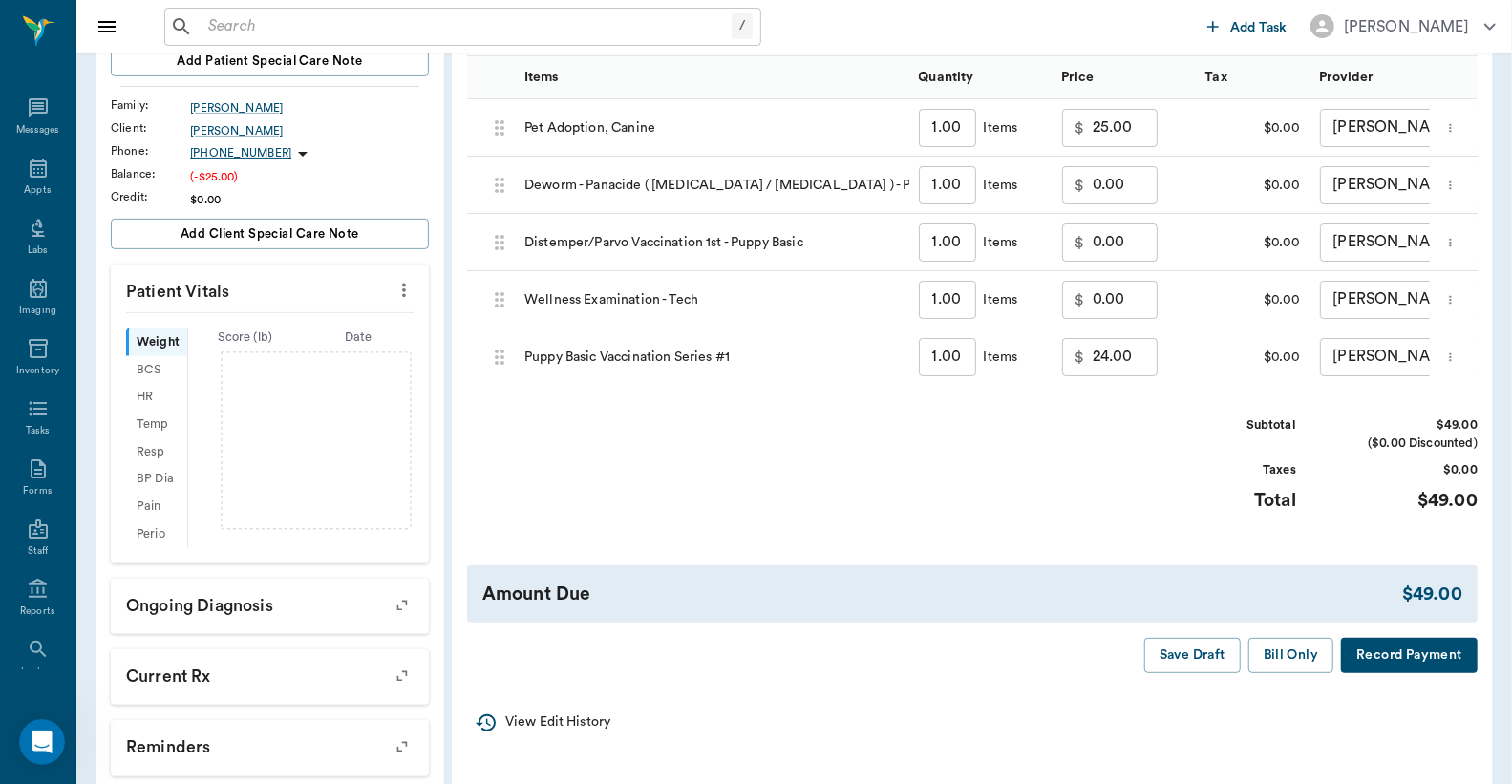
scroll to position [283, 0]
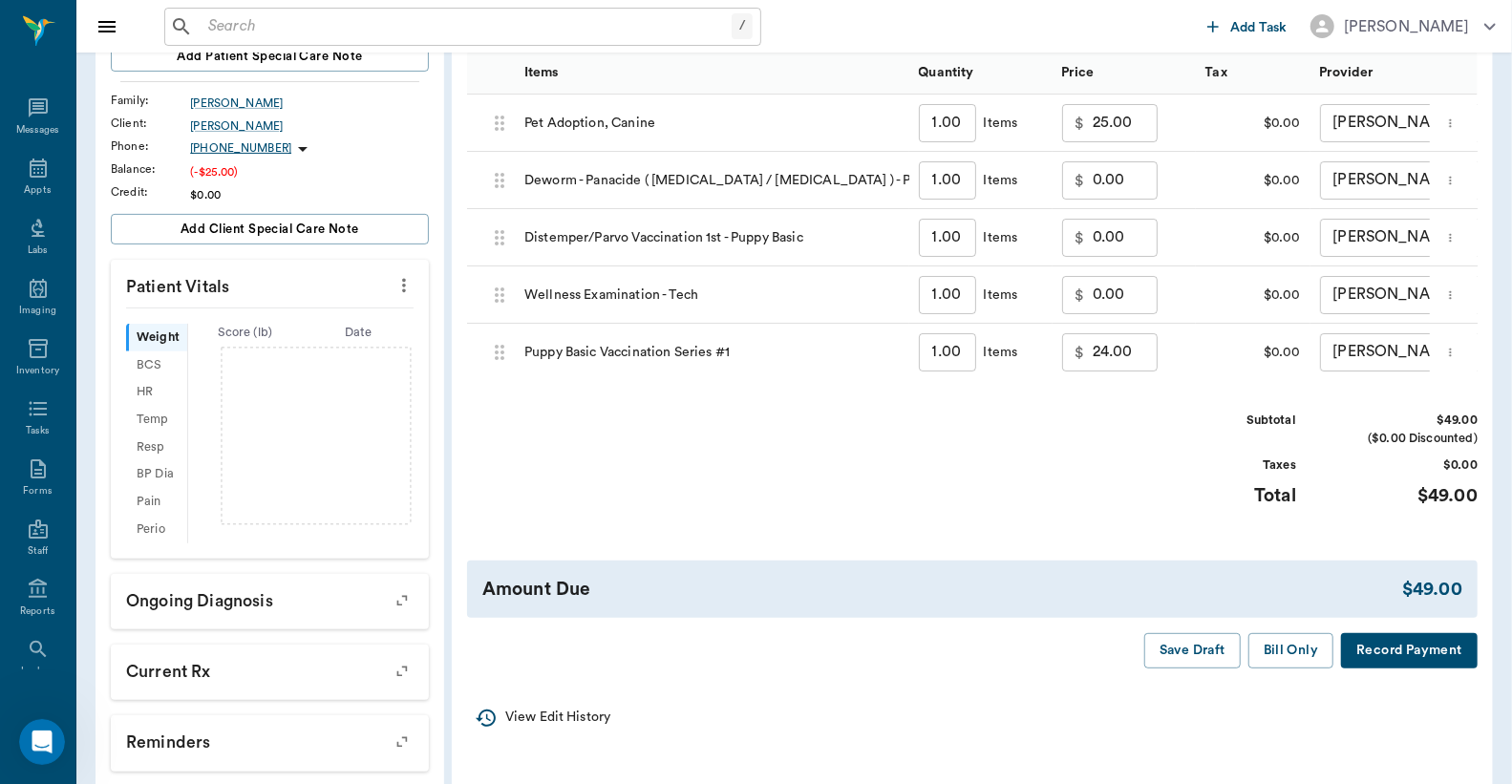
click at [1129, 348] on input "24.00" at bounding box center [1125, 352] width 65 height 39
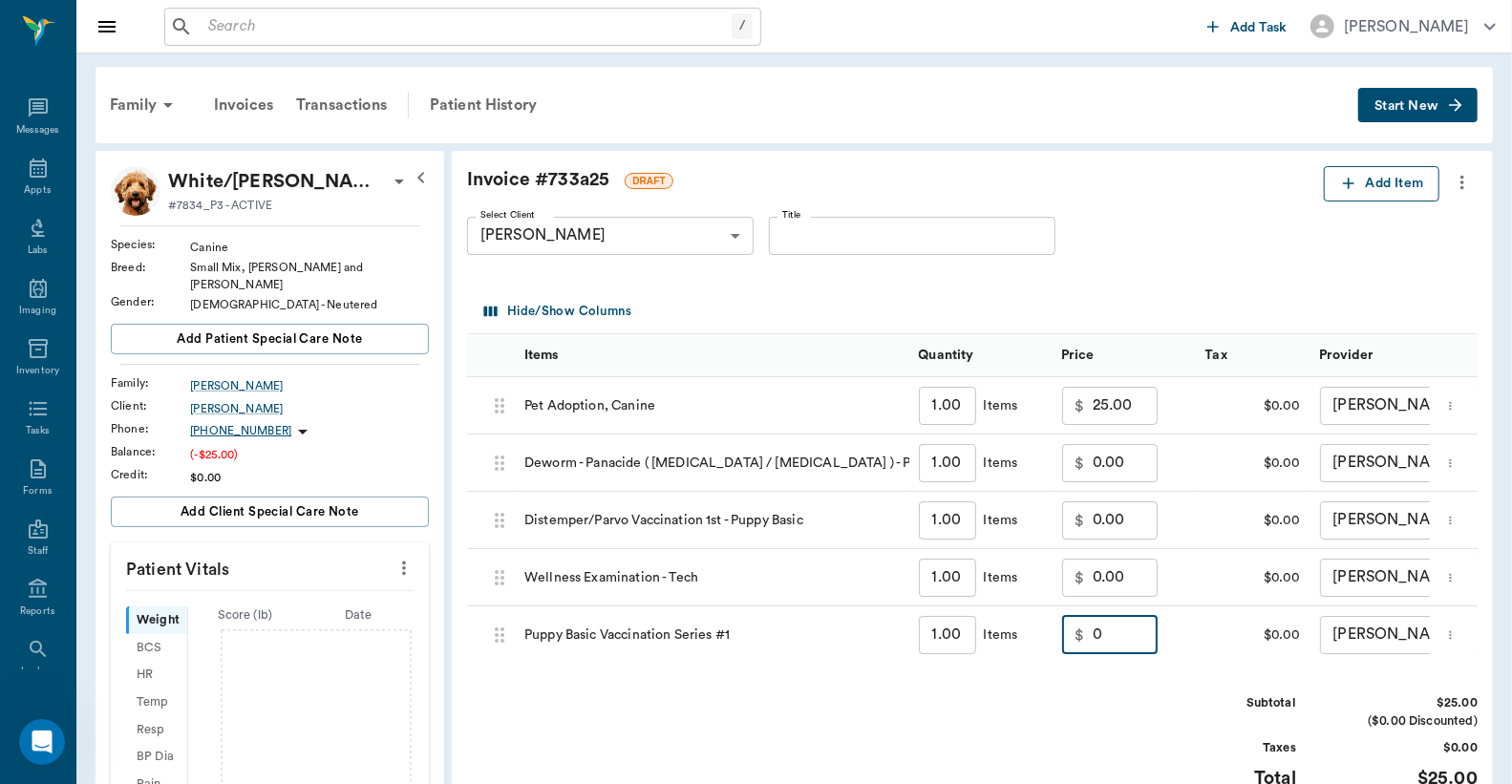
type input "0.00"
click at [1390, 183] on button "Add Item" at bounding box center [1382, 183] width 116 height 36
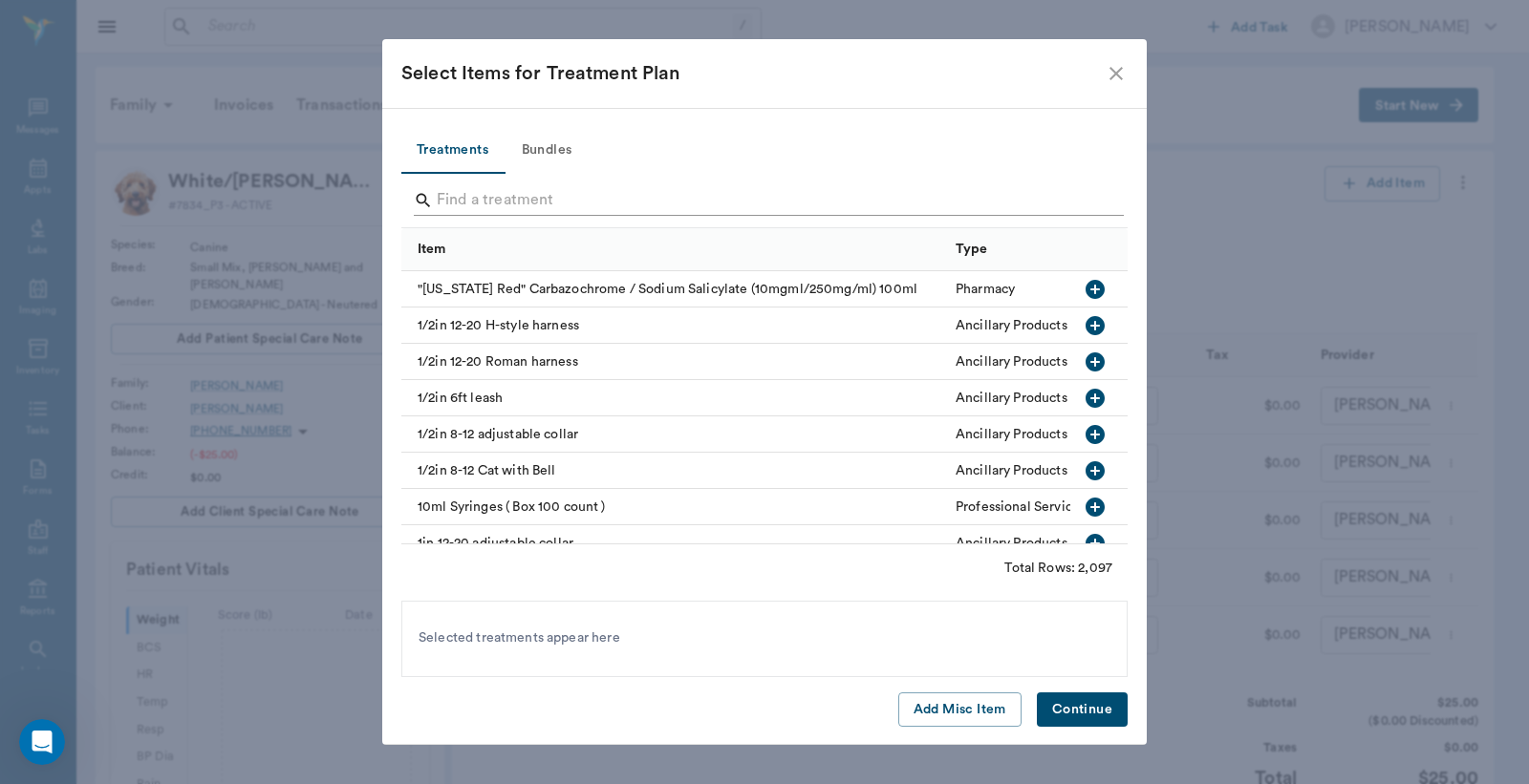
click at [538, 199] on input "Search" at bounding box center [766, 201] width 659 height 31
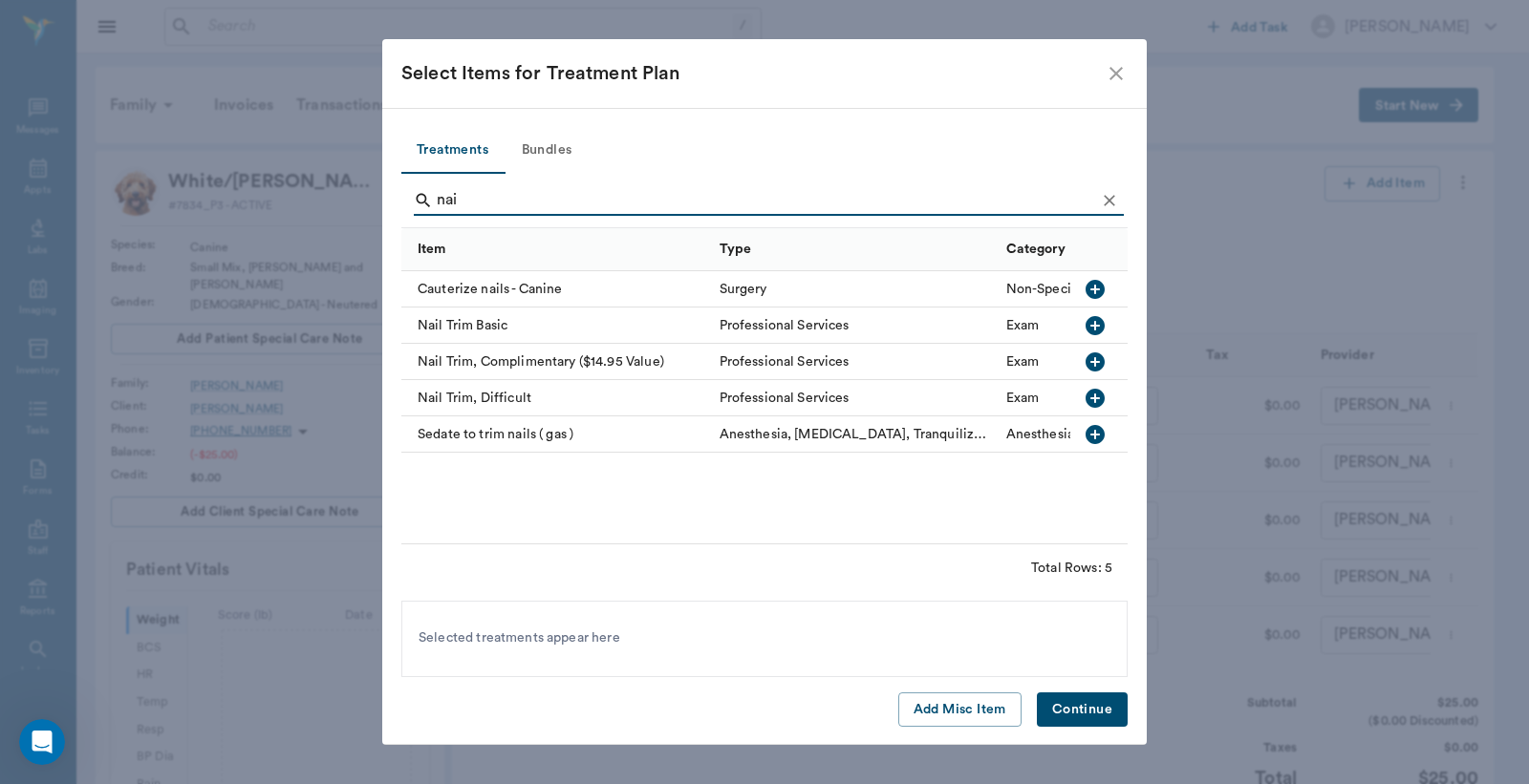
type input "nai"
click at [1092, 359] on icon "button" at bounding box center [1095, 362] width 19 height 19
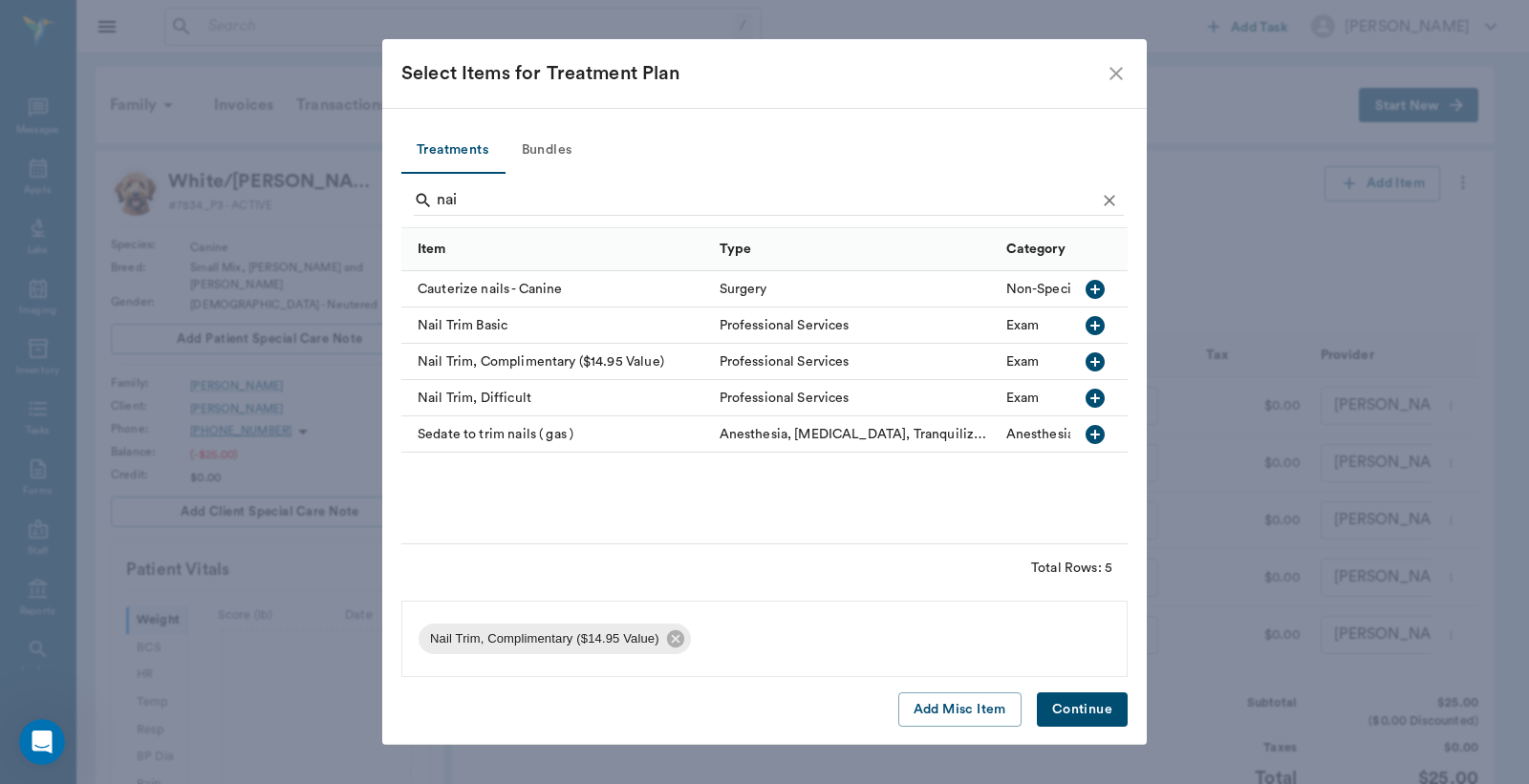
click at [1092, 710] on button "Continue" at bounding box center [1082, 710] width 91 height 36
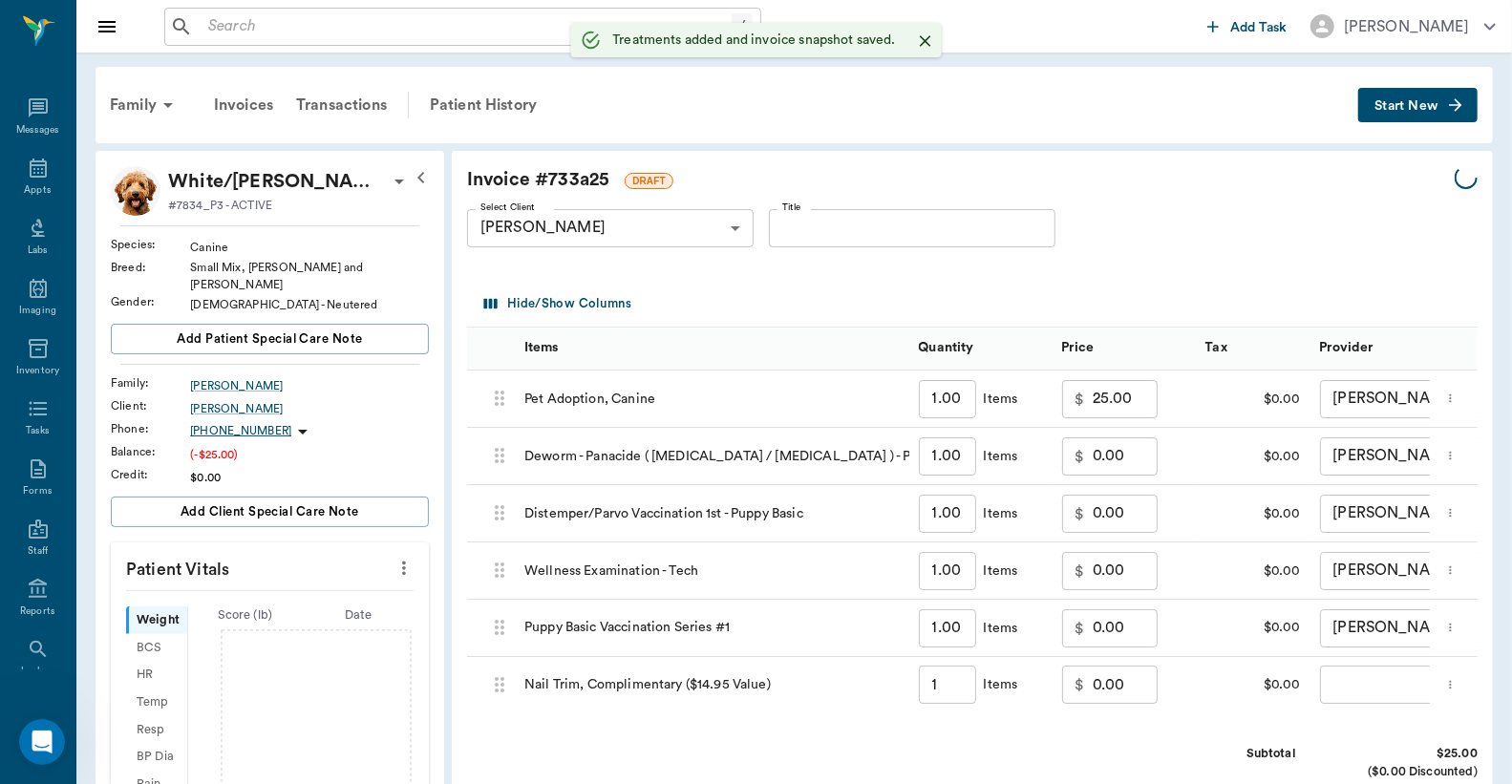
type input "1.00"
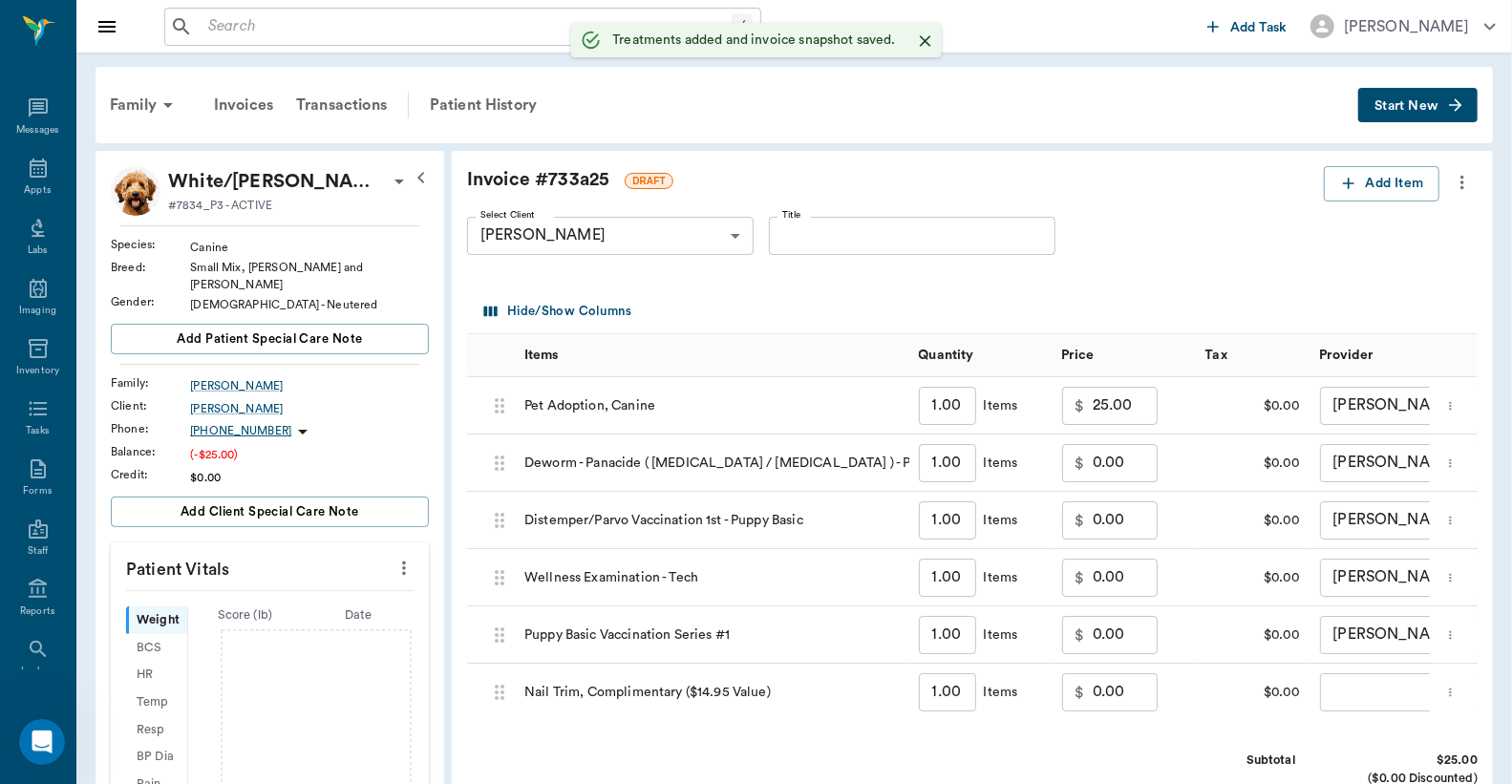
click at [1358, 698] on body "/ ​ Add Task [PERSON_NAME] Nectar Messages Appts Labs Imaging Inventory Tasks F…" at bounding box center [756, 614] width 1512 height 1229
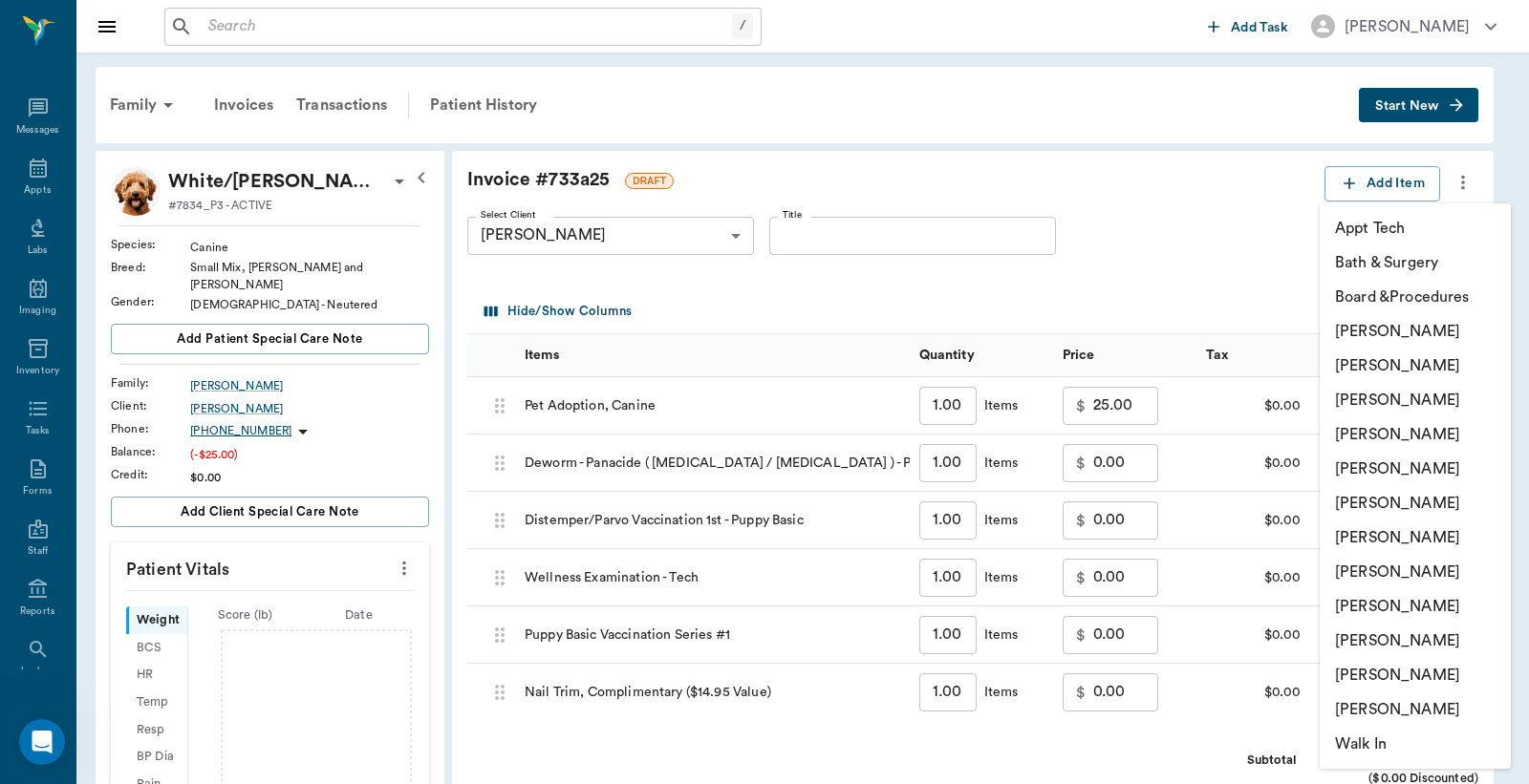
click at [1425, 332] on li "[PERSON_NAME]" at bounding box center [1415, 331] width 191 height 35
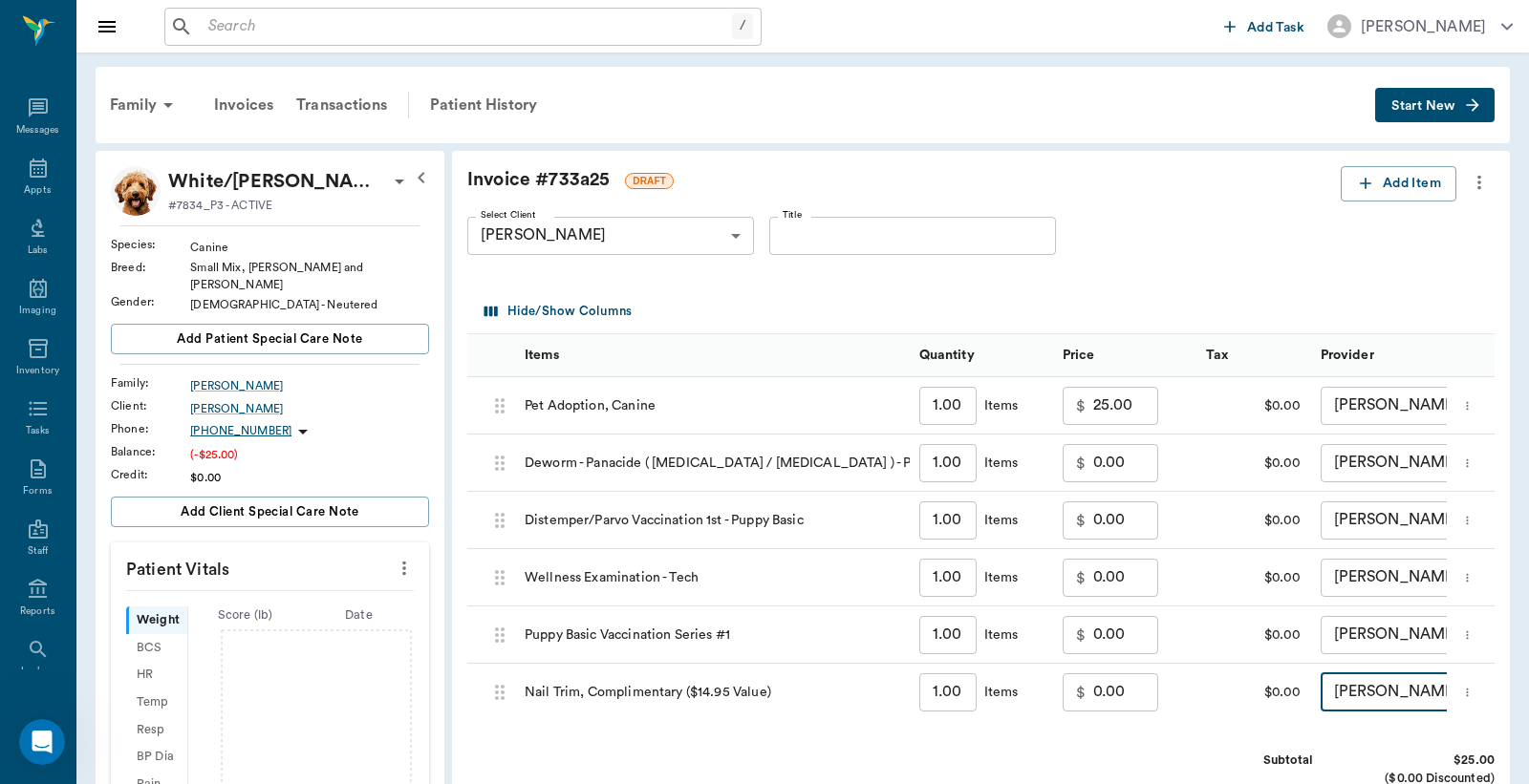
type input "none-6899ea08ed37b777db10de45"
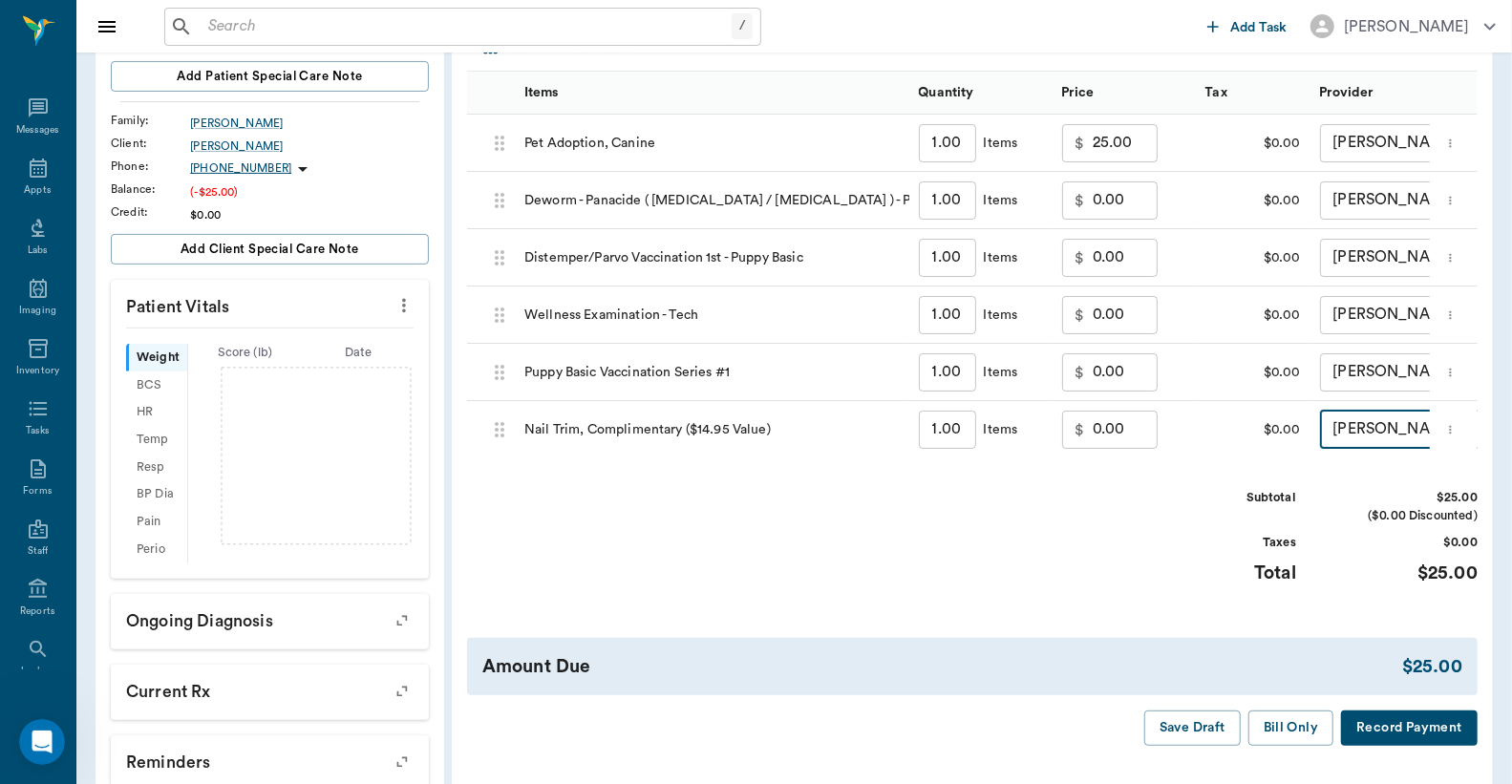
scroll to position [434, 0]
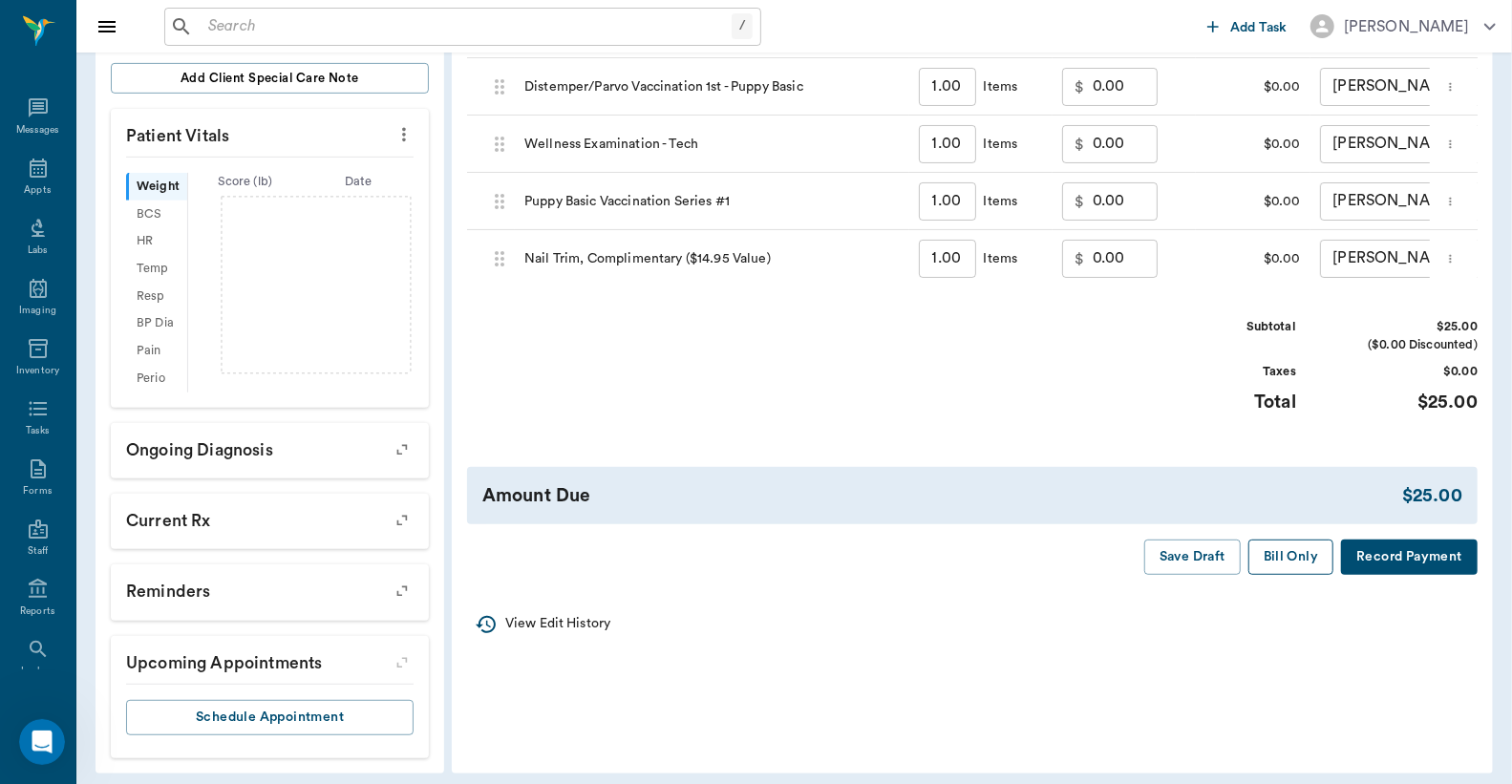
click at [1280, 574] on button "Bill Only" at bounding box center [1291, 557] width 86 height 36
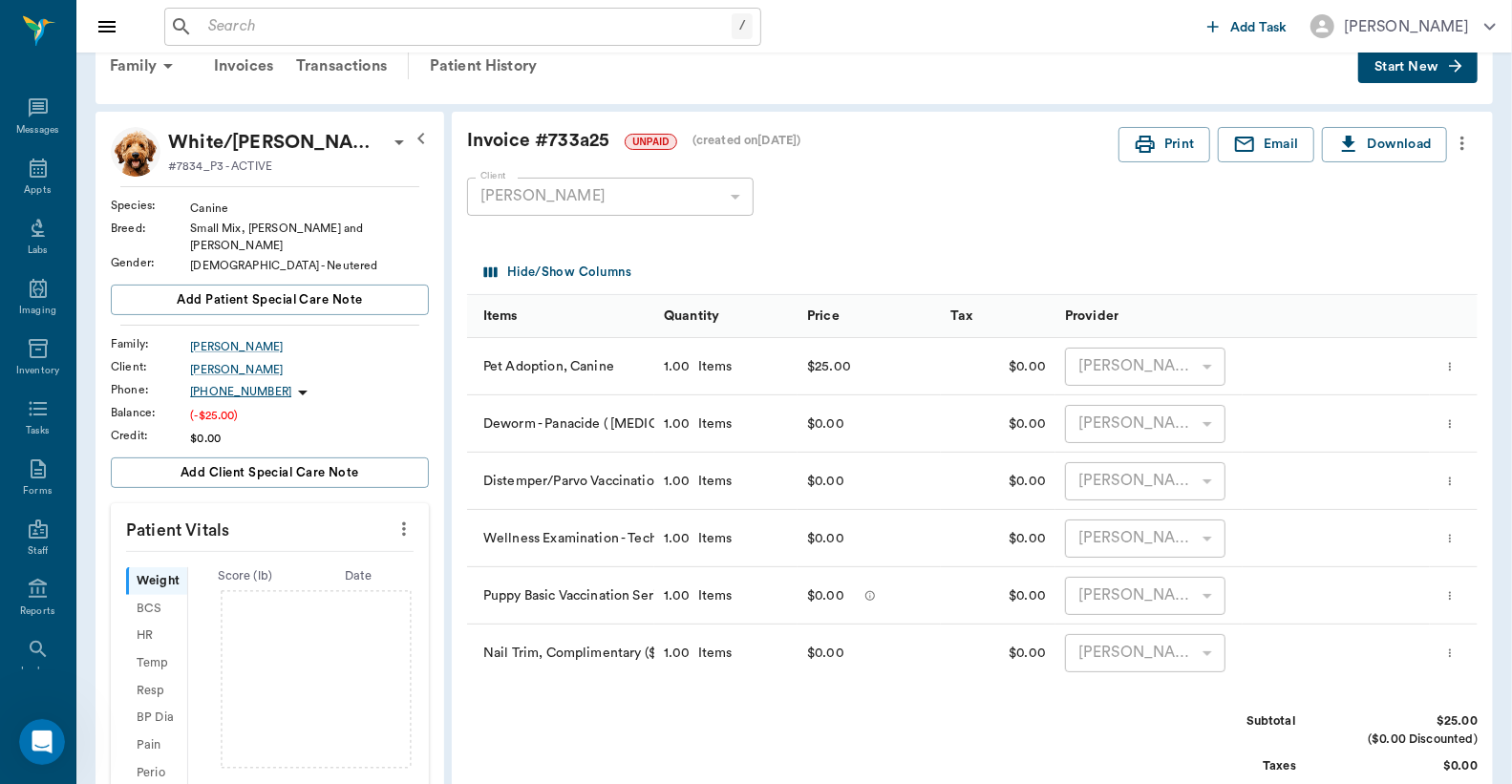
scroll to position [10, 0]
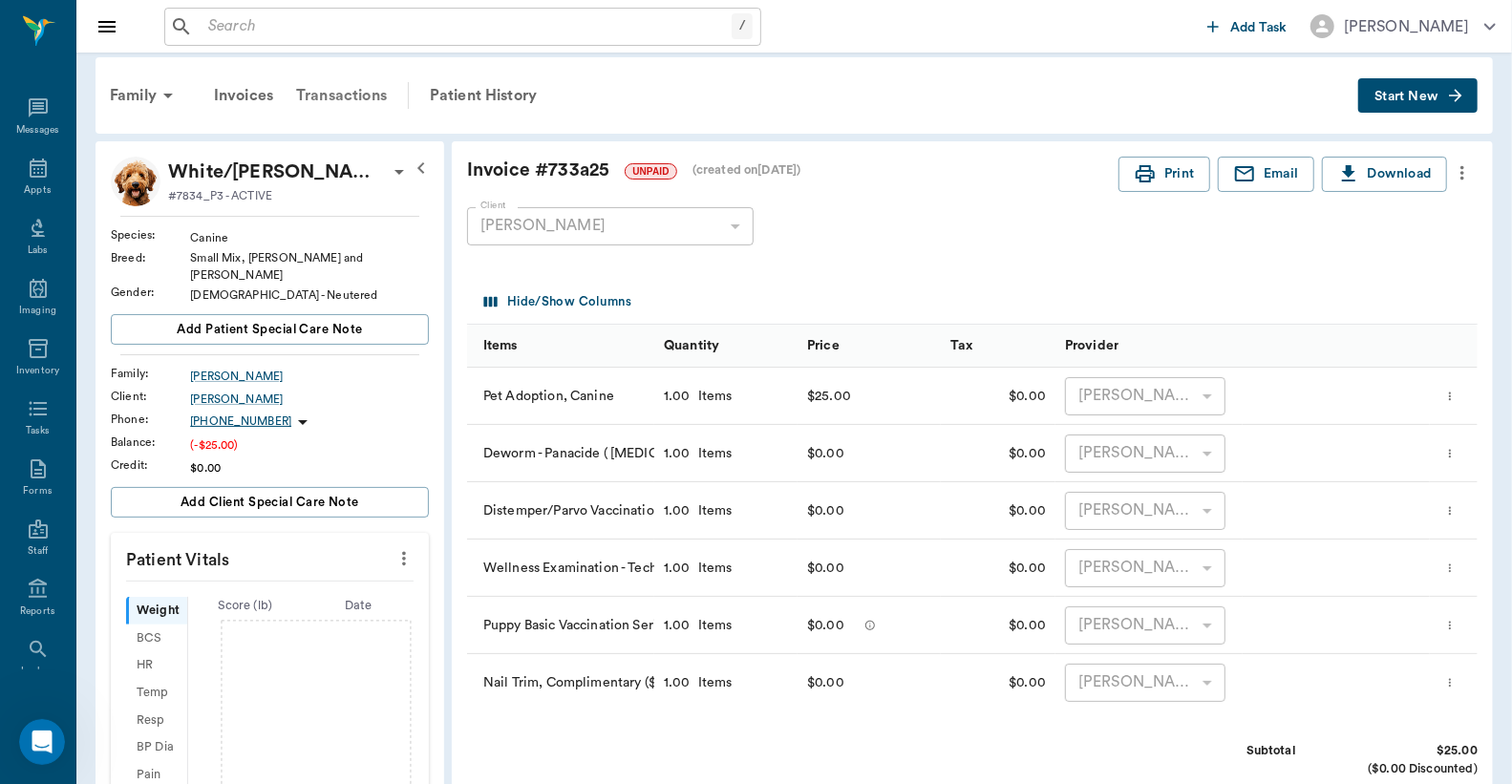
click at [364, 88] on div "Transactions" at bounding box center [342, 95] width 114 height 45
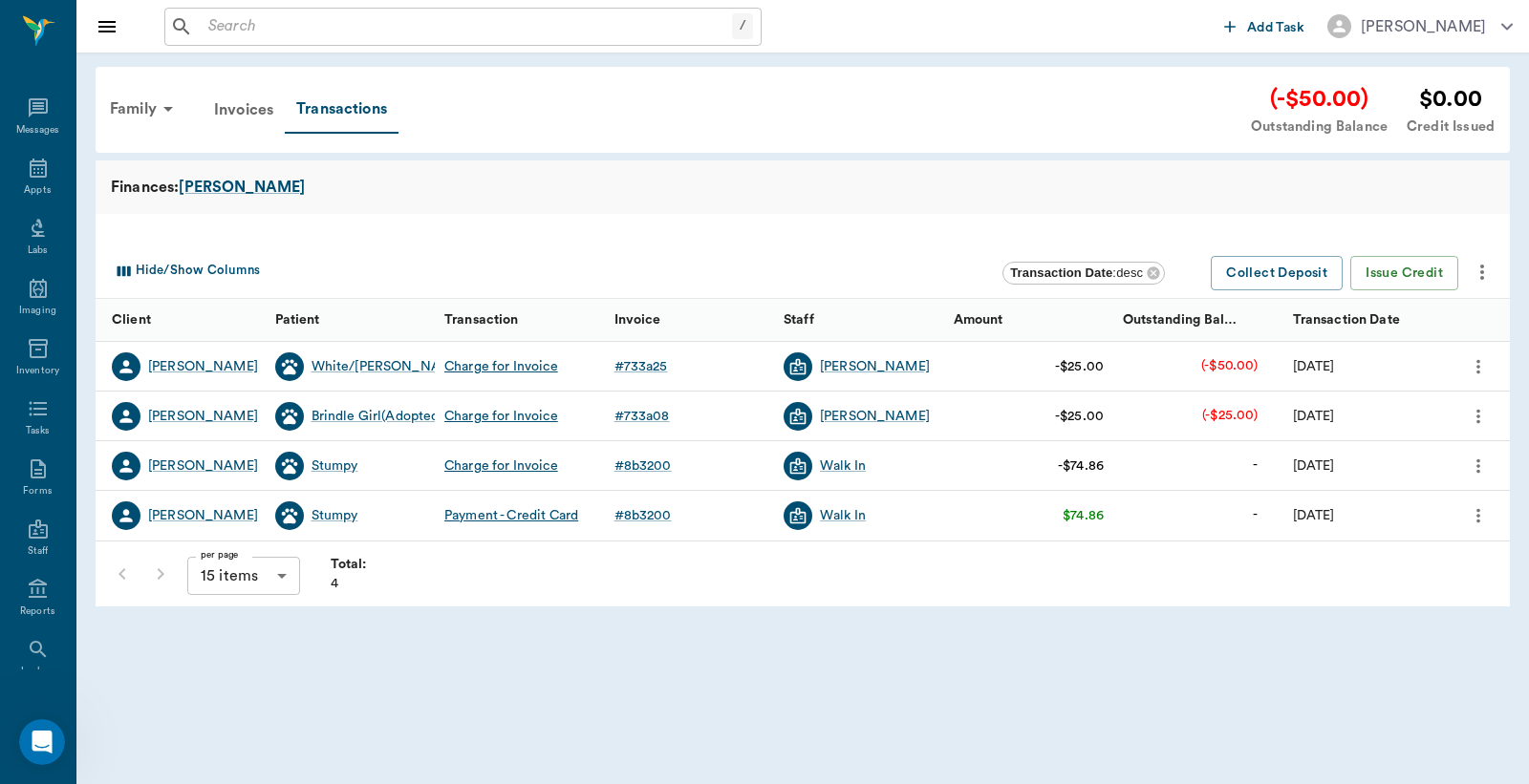
click at [1473, 371] on icon "more" at bounding box center [1478, 367] width 21 height 23
click at [525, 363] on div at bounding box center [764, 392] width 1529 height 784
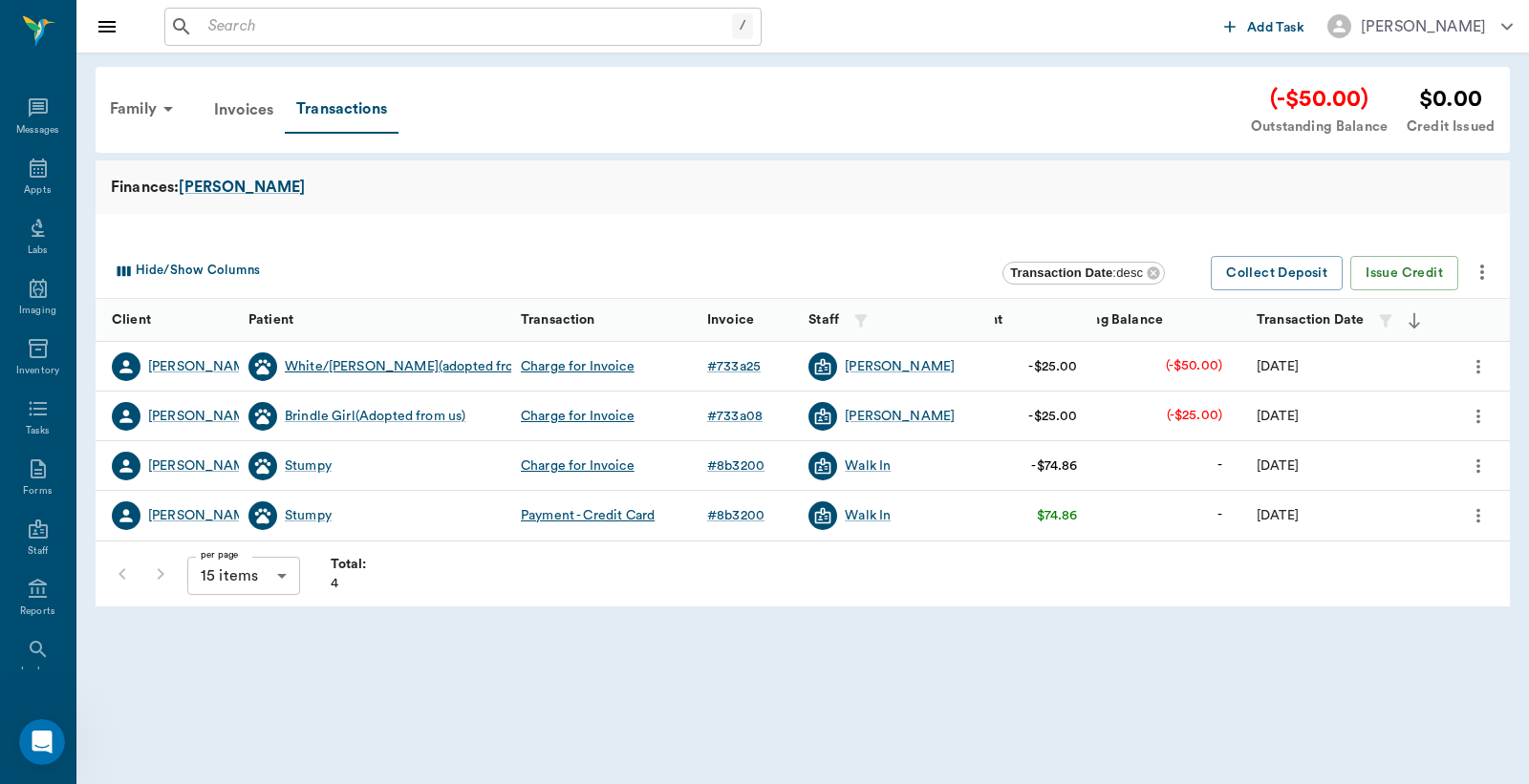
click at [473, 361] on div "White/[PERSON_NAME](adopted from us)" at bounding box center [415, 367] width 261 height 19
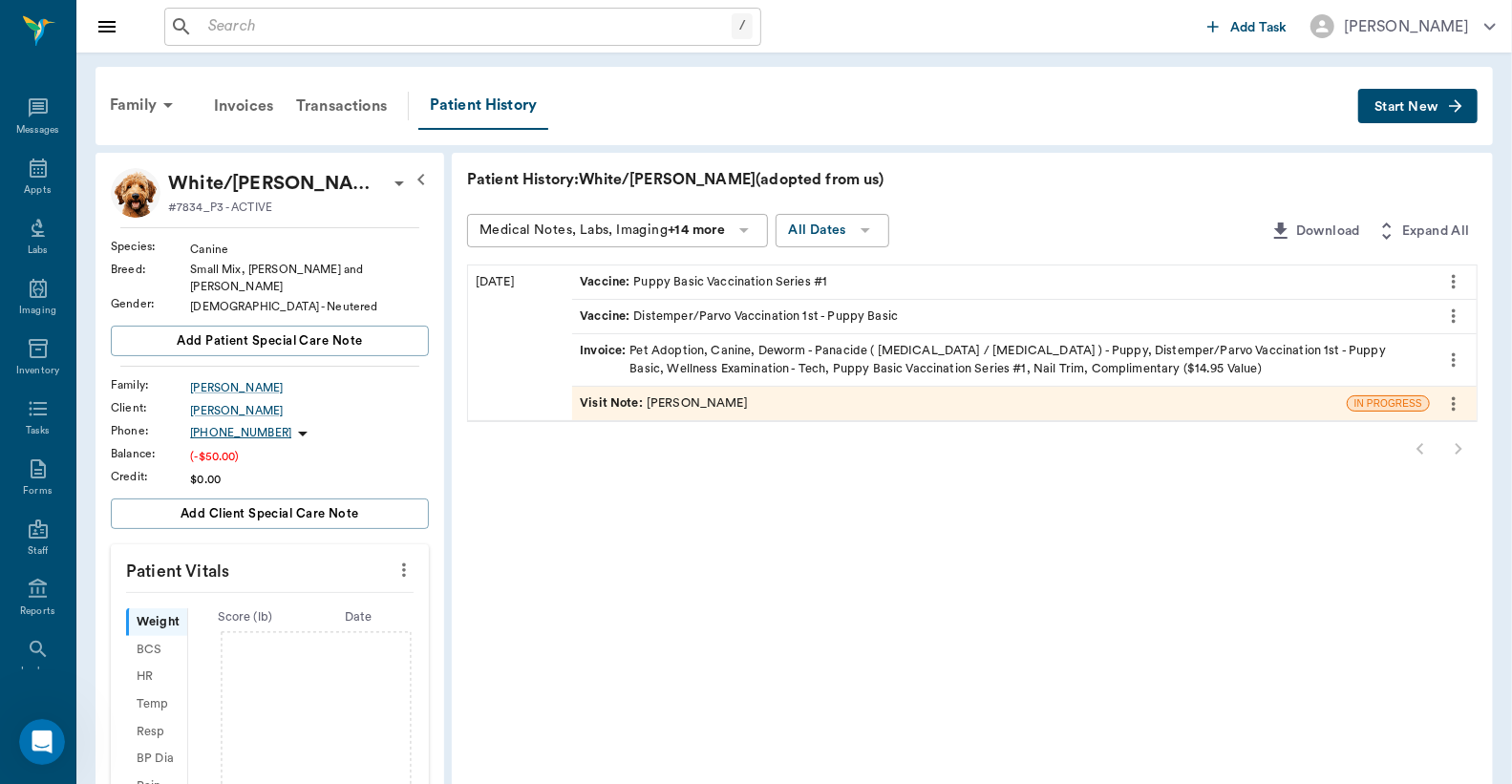
click at [1458, 361] on icon "more" at bounding box center [1454, 360] width 21 height 23
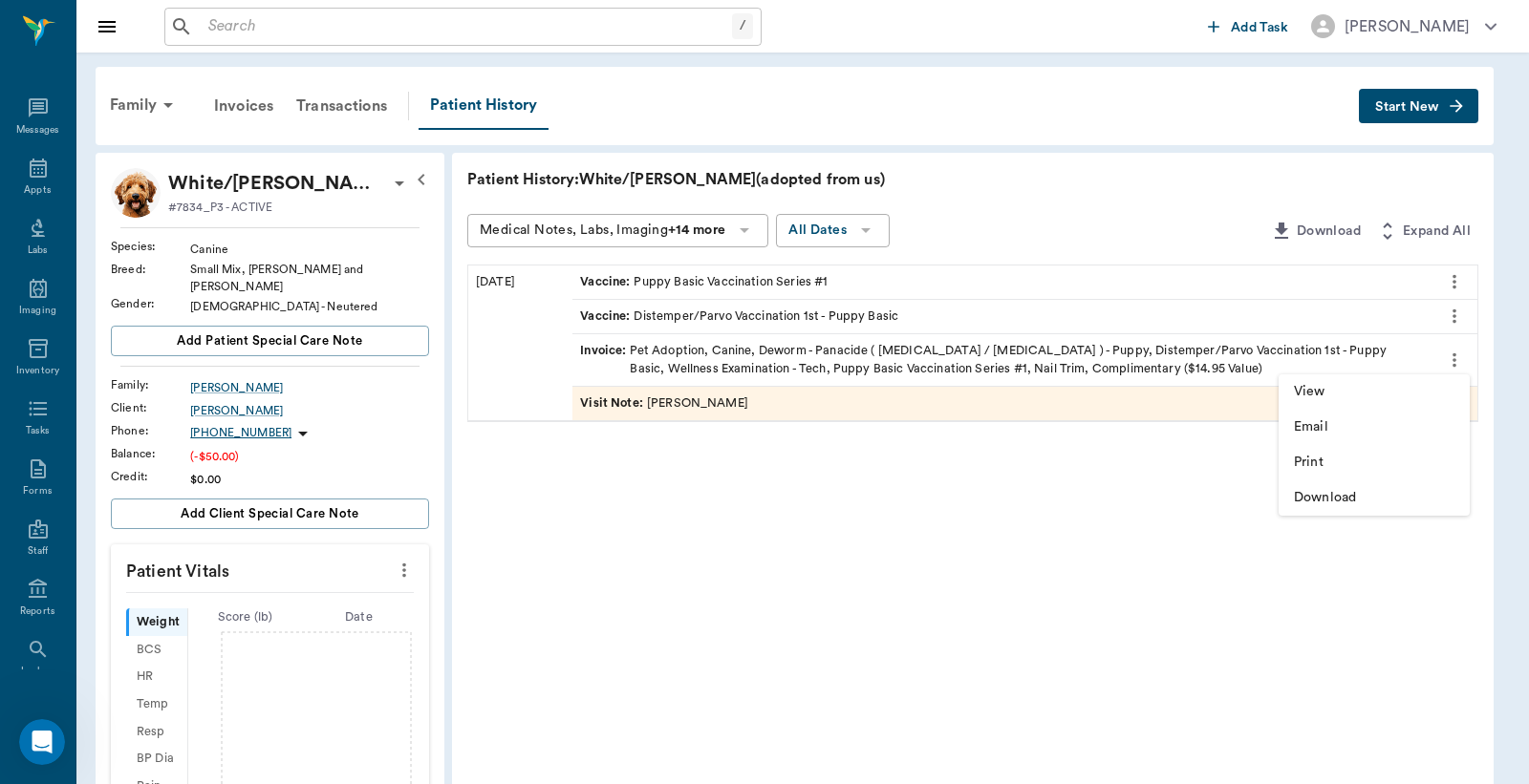
click at [1187, 351] on div at bounding box center [764, 392] width 1529 height 784
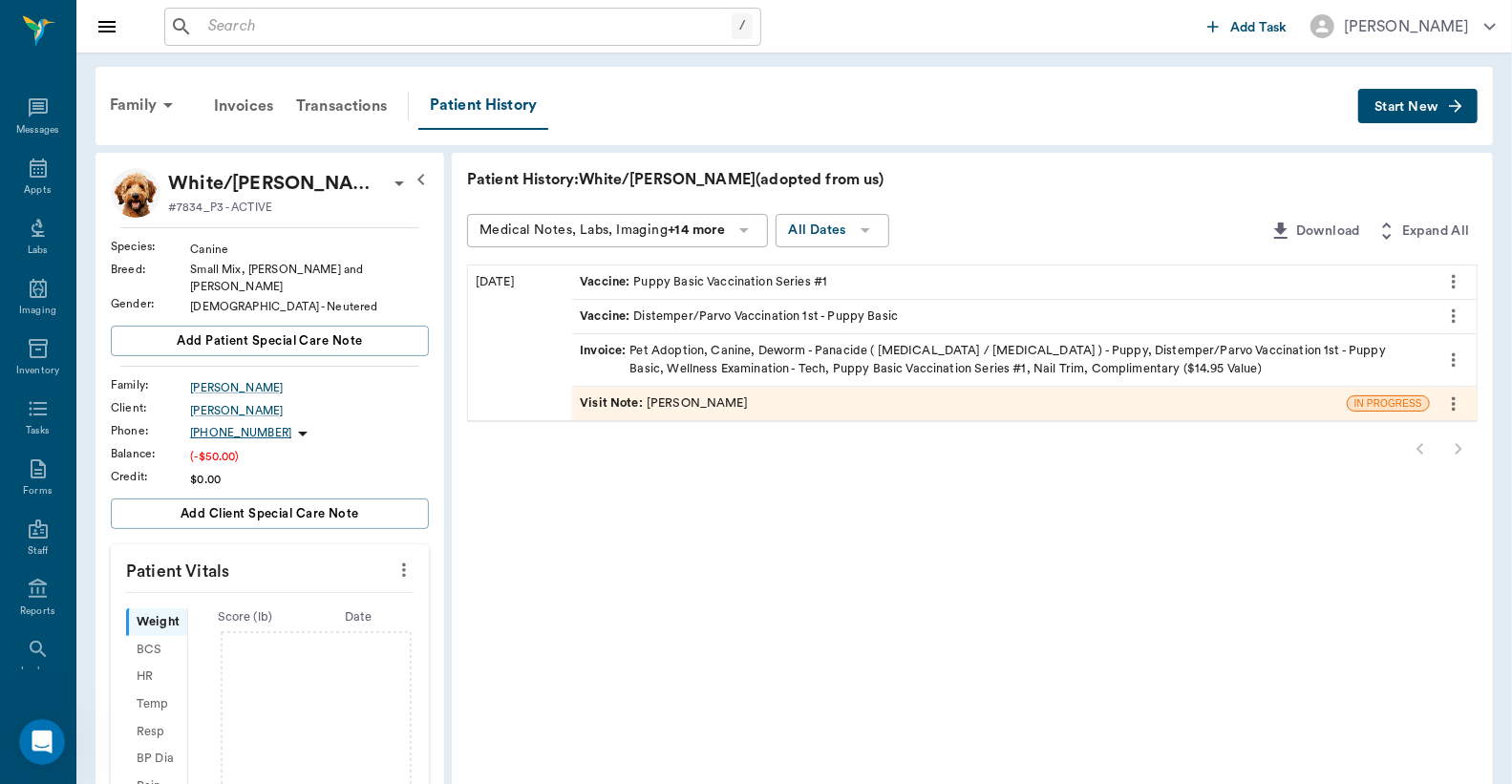
click at [1186, 350] on div "Invoice : Pet Adoption, Canine, Deworm - Panacide ( [MEDICAL_DATA] / [MEDICAL_D…" at bounding box center [1000, 360] width 842 height 37
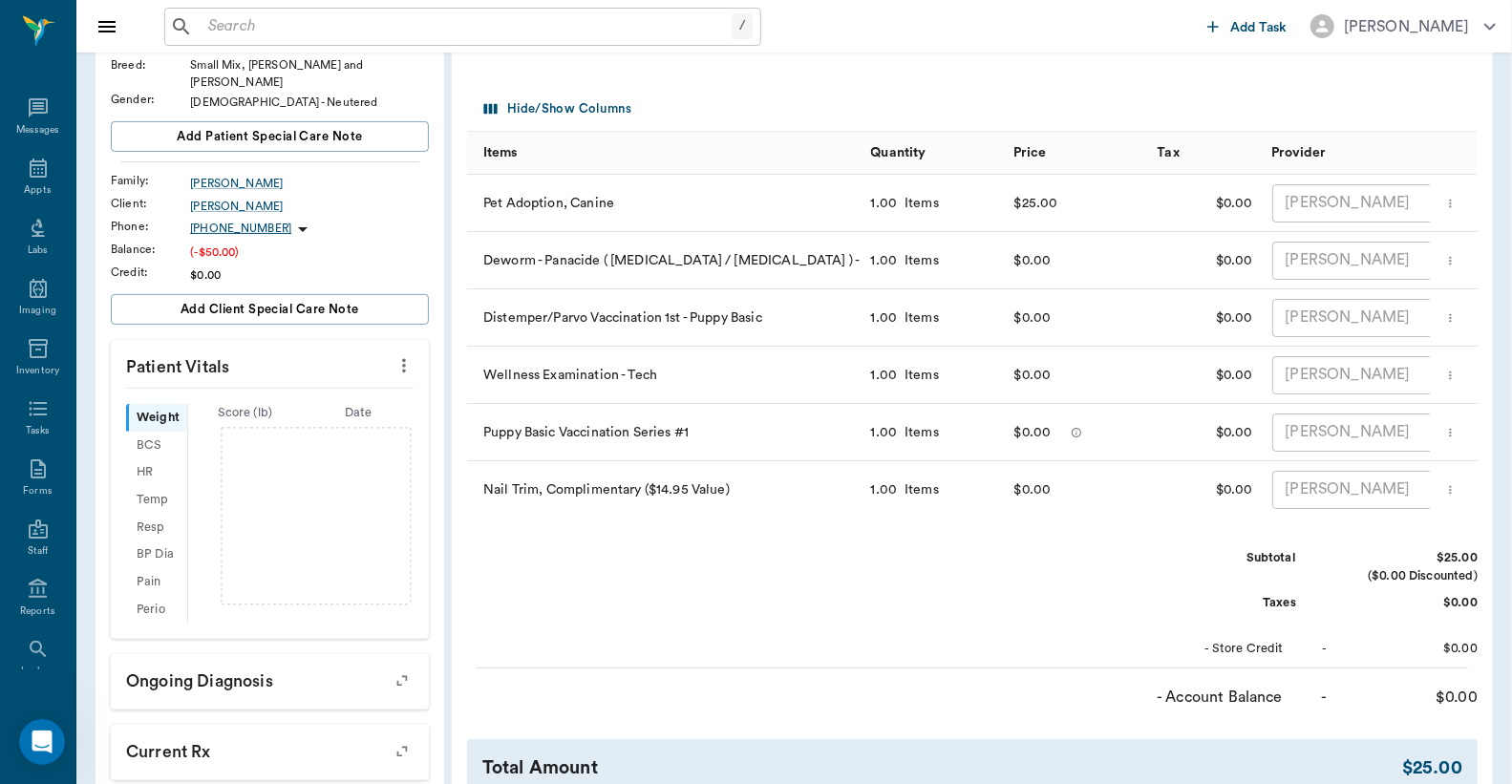
scroll to position [61, 0]
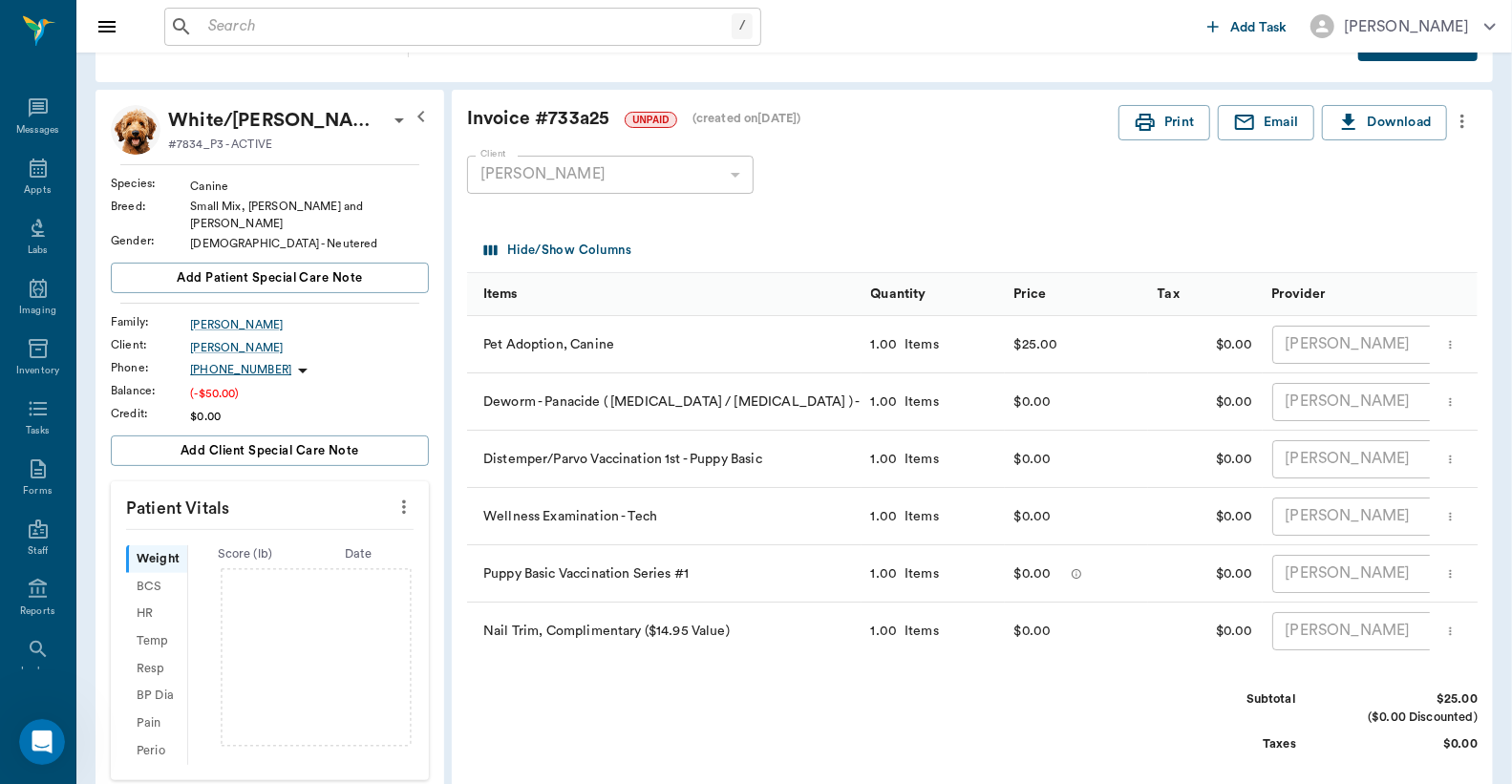
click at [1459, 123] on icon "more" at bounding box center [1463, 122] width 21 height 23
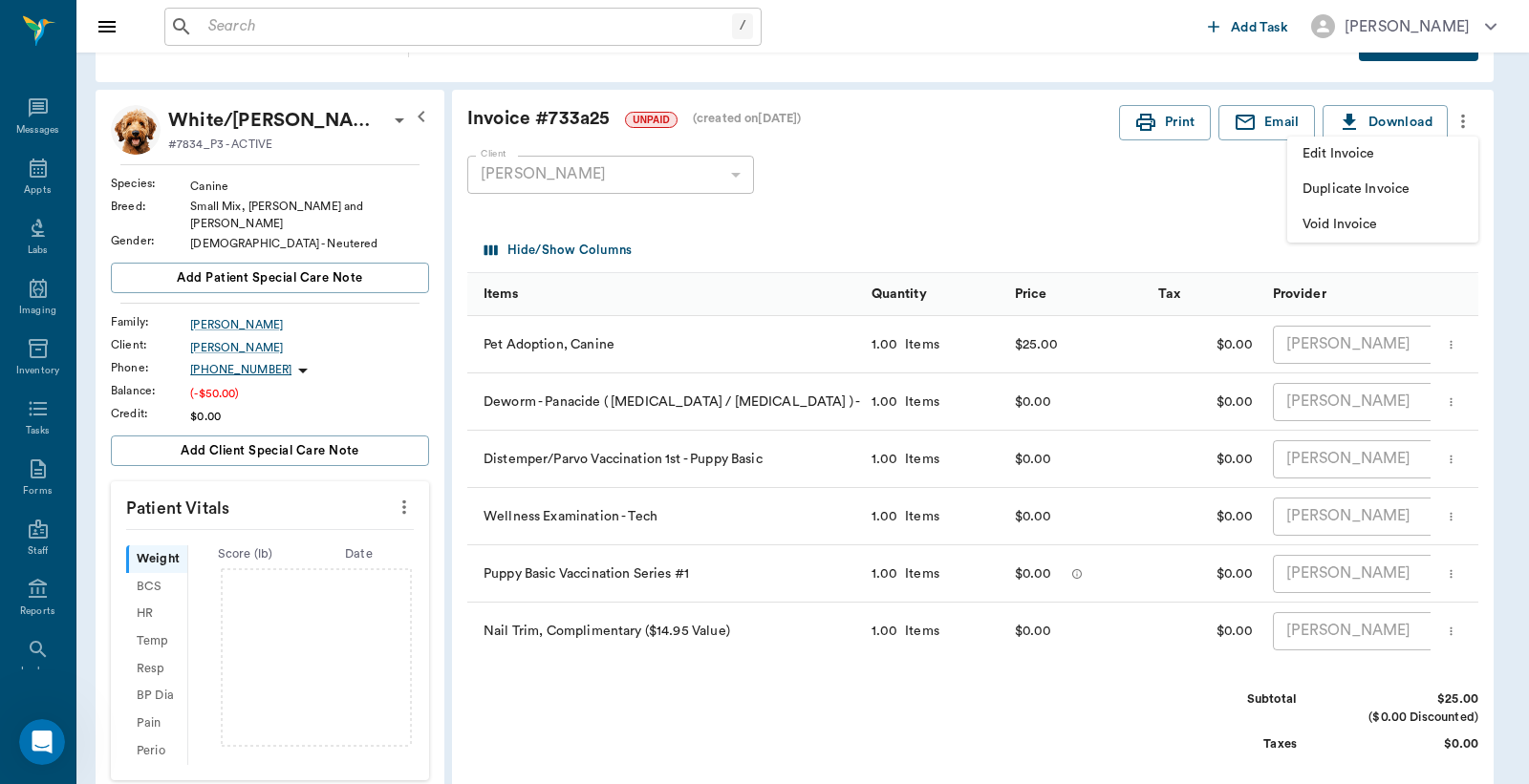
click at [1361, 221] on span "Void Invoice" at bounding box center [1382, 225] width 160 height 20
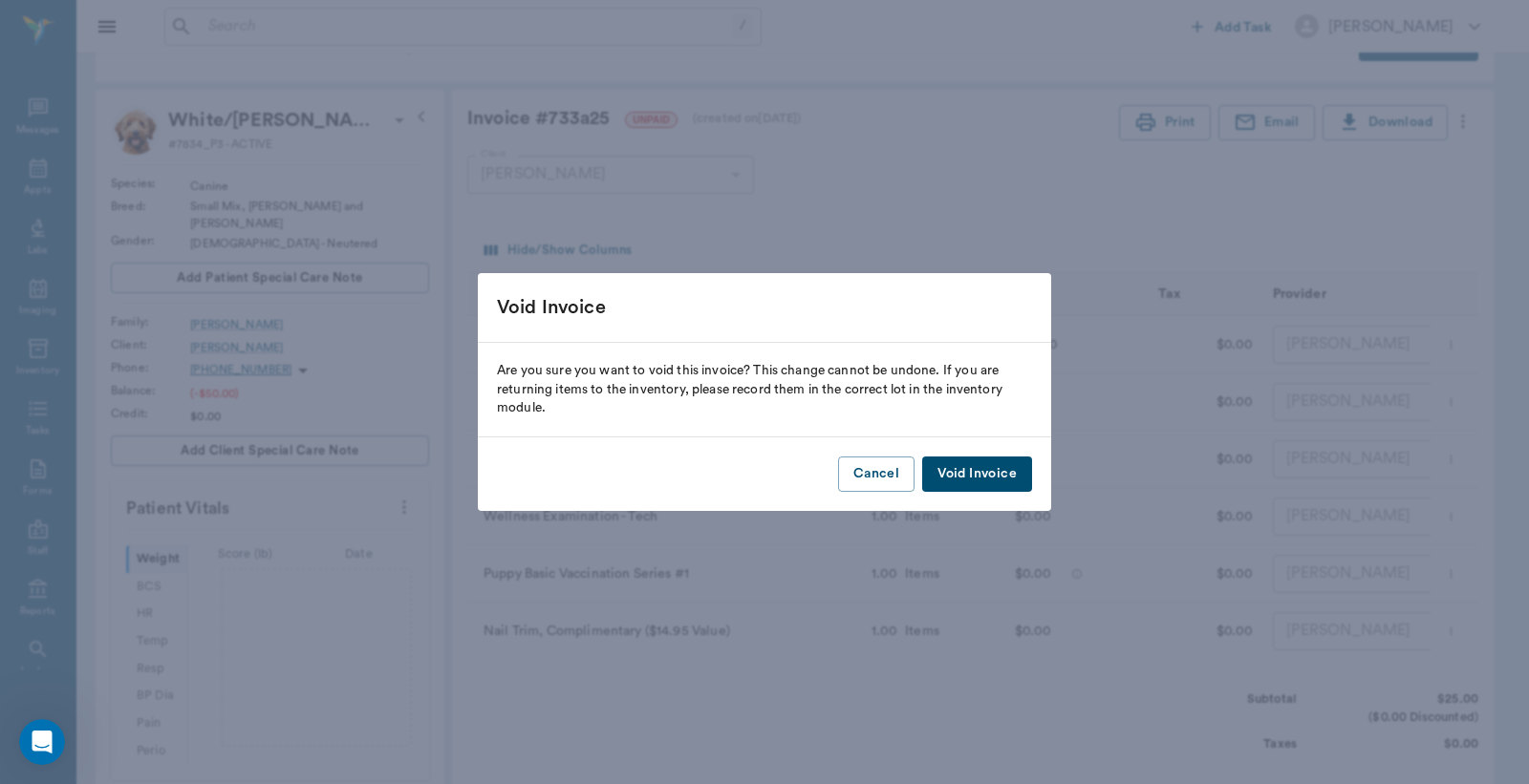
click at [987, 464] on button "Void Invoice" at bounding box center [977, 474] width 110 height 36
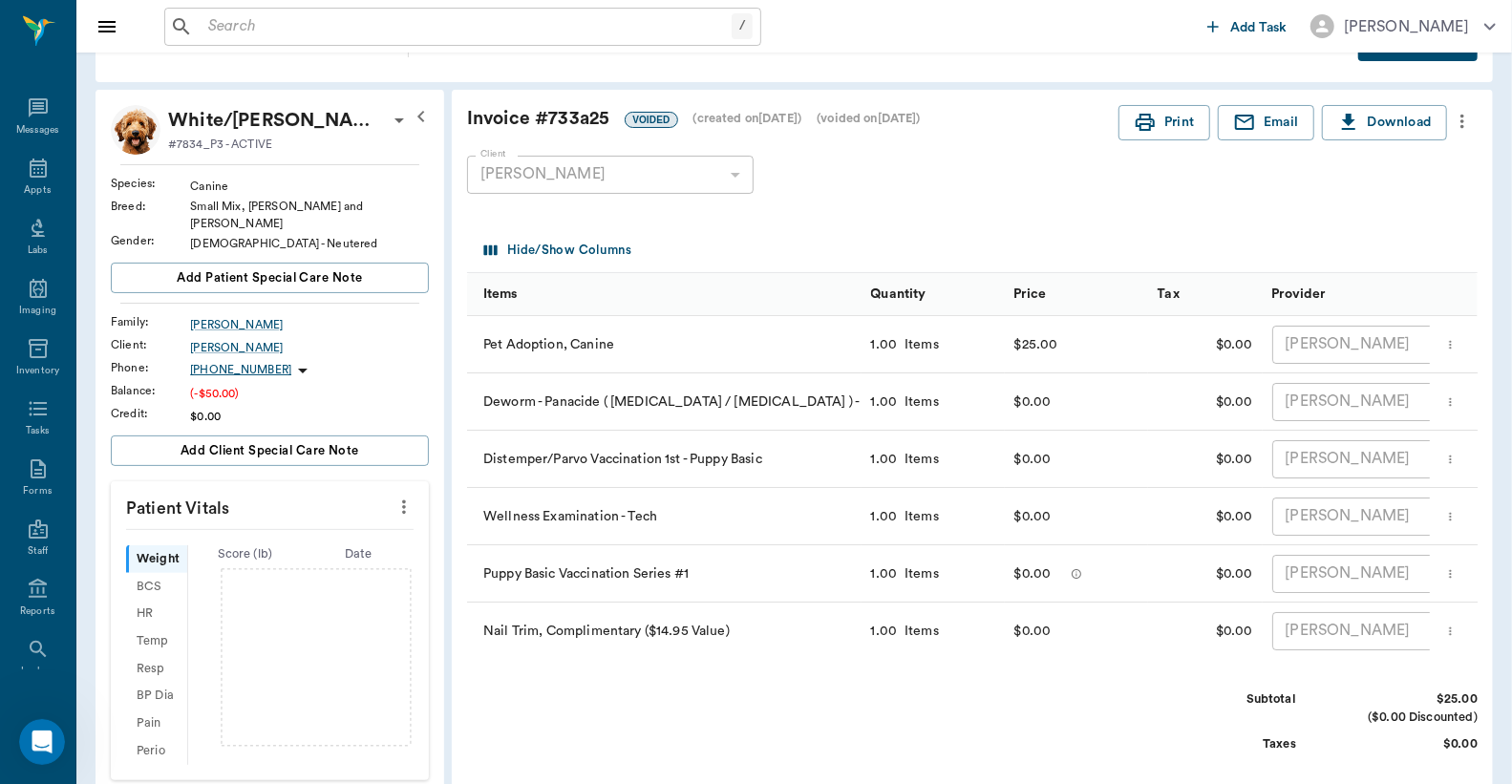
scroll to position [0, 0]
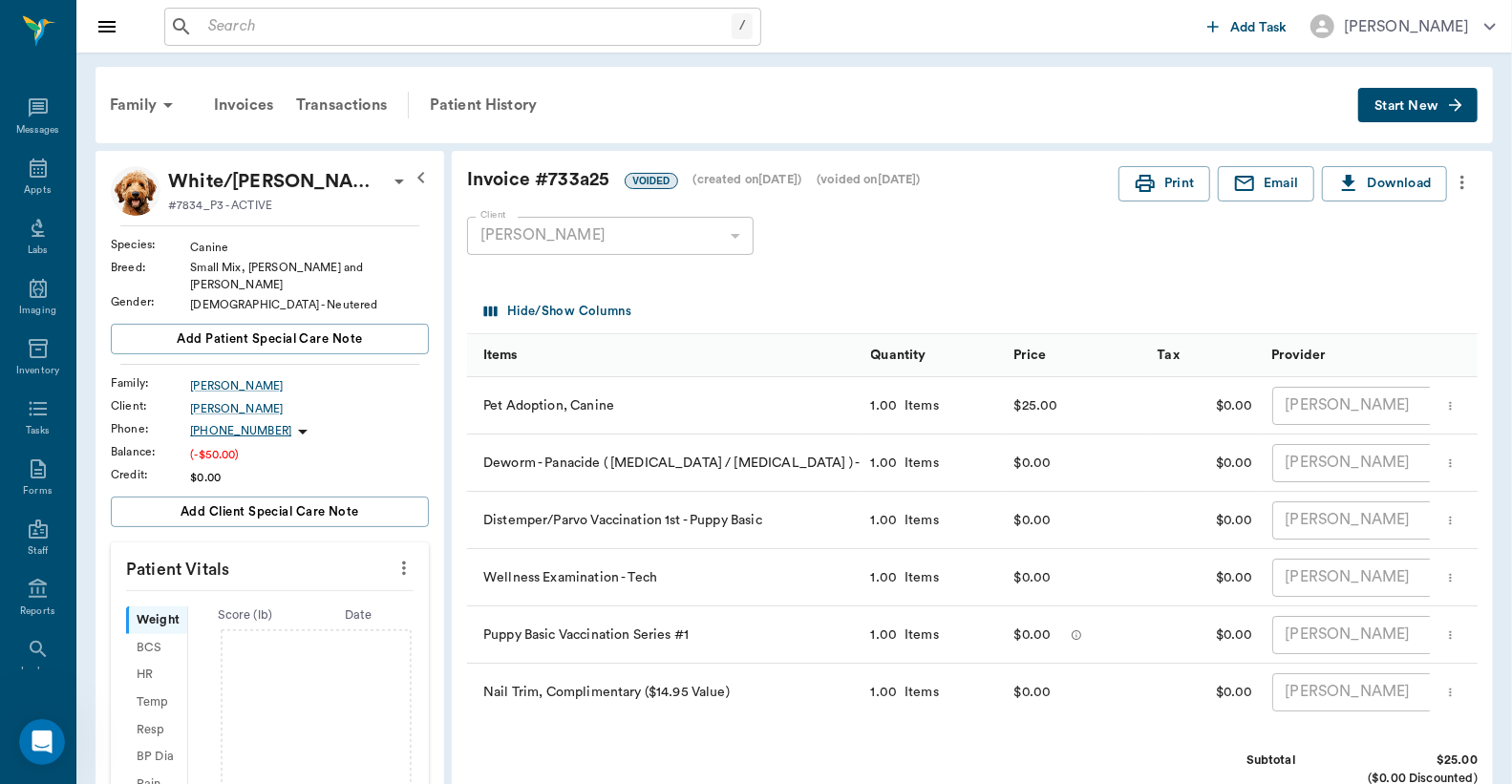
click at [1462, 187] on icon "more" at bounding box center [1462, 182] width 4 height 14
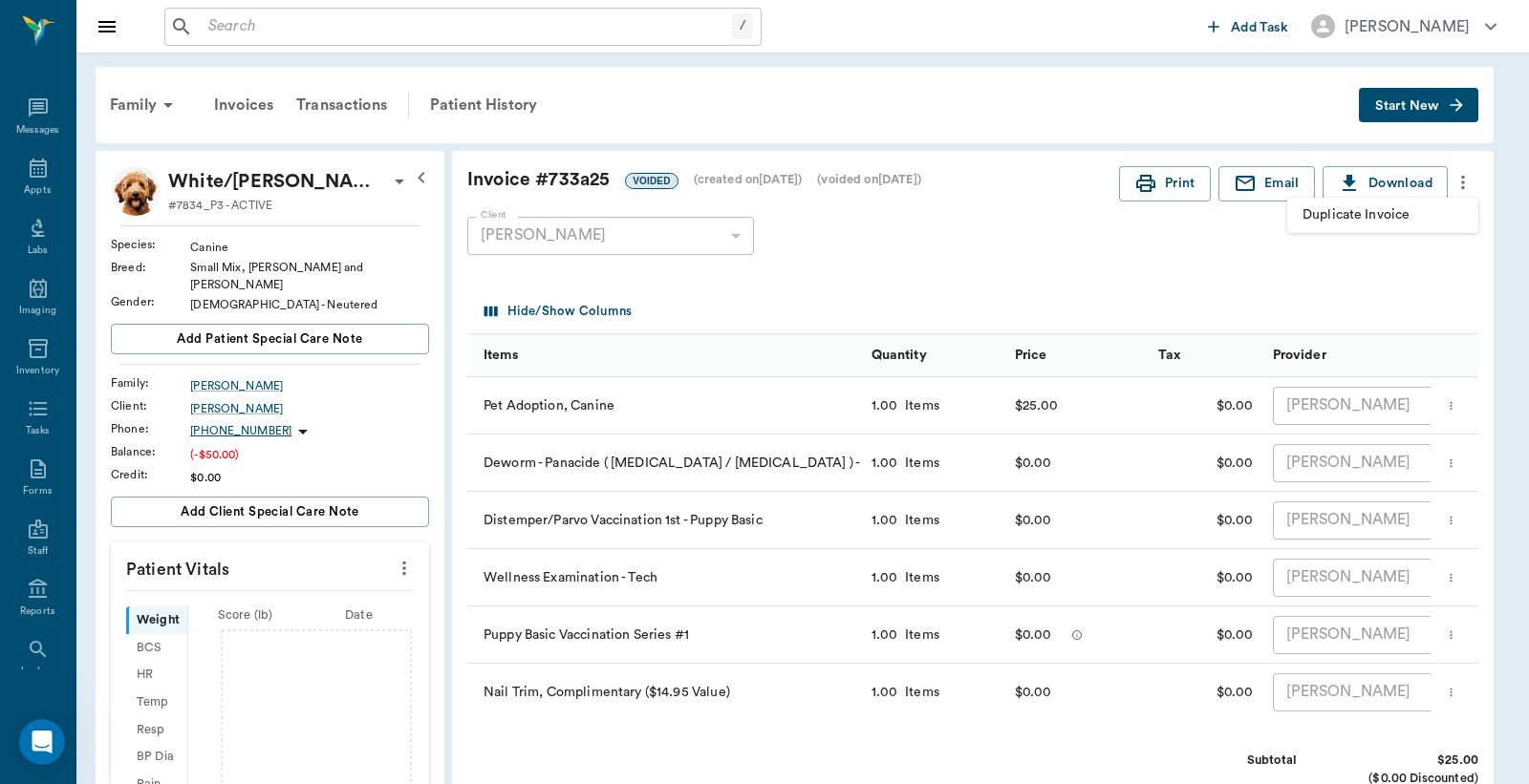
click at [1430, 214] on span "Duplicate Invoice" at bounding box center [1382, 215] width 160 height 20
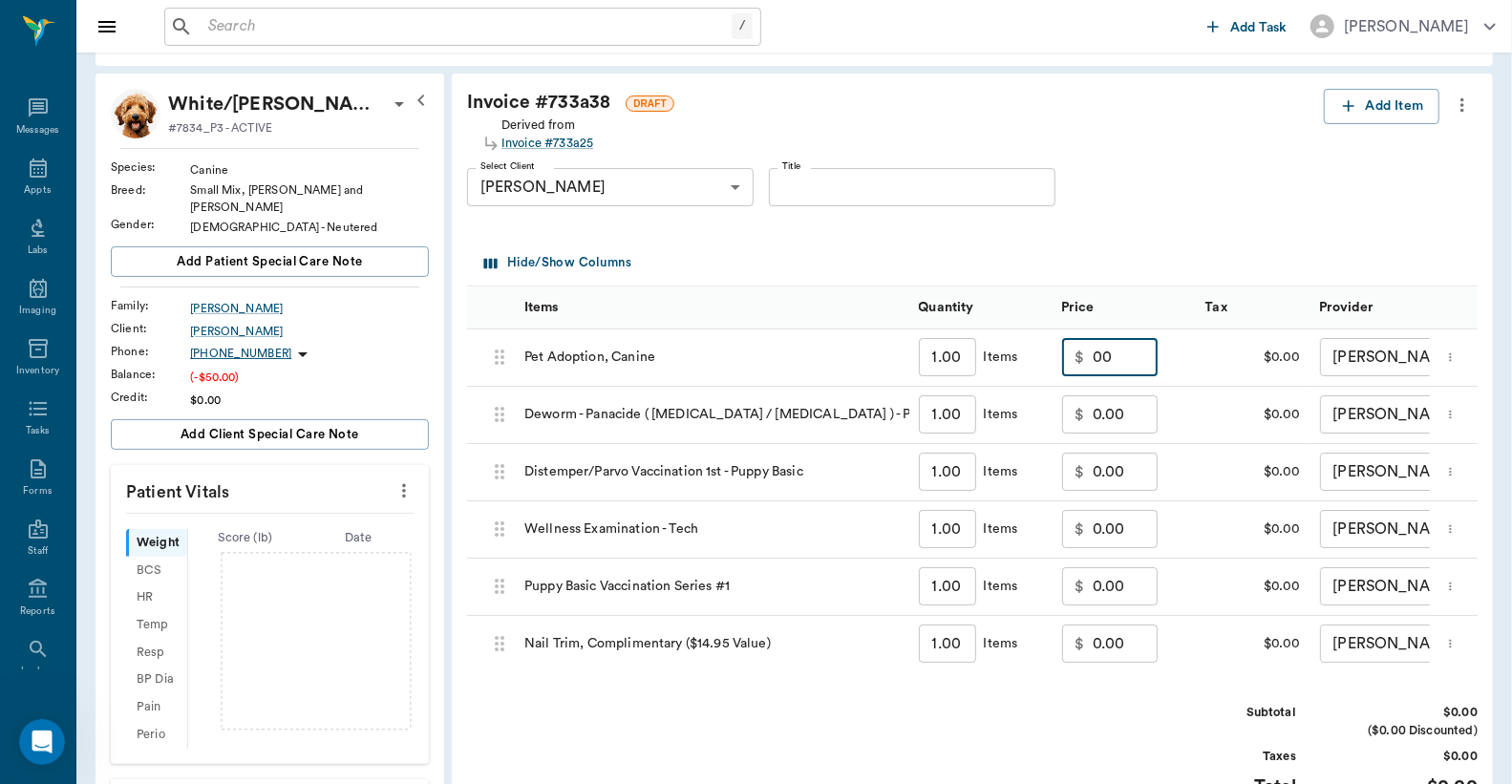
scroll to position [502, 0]
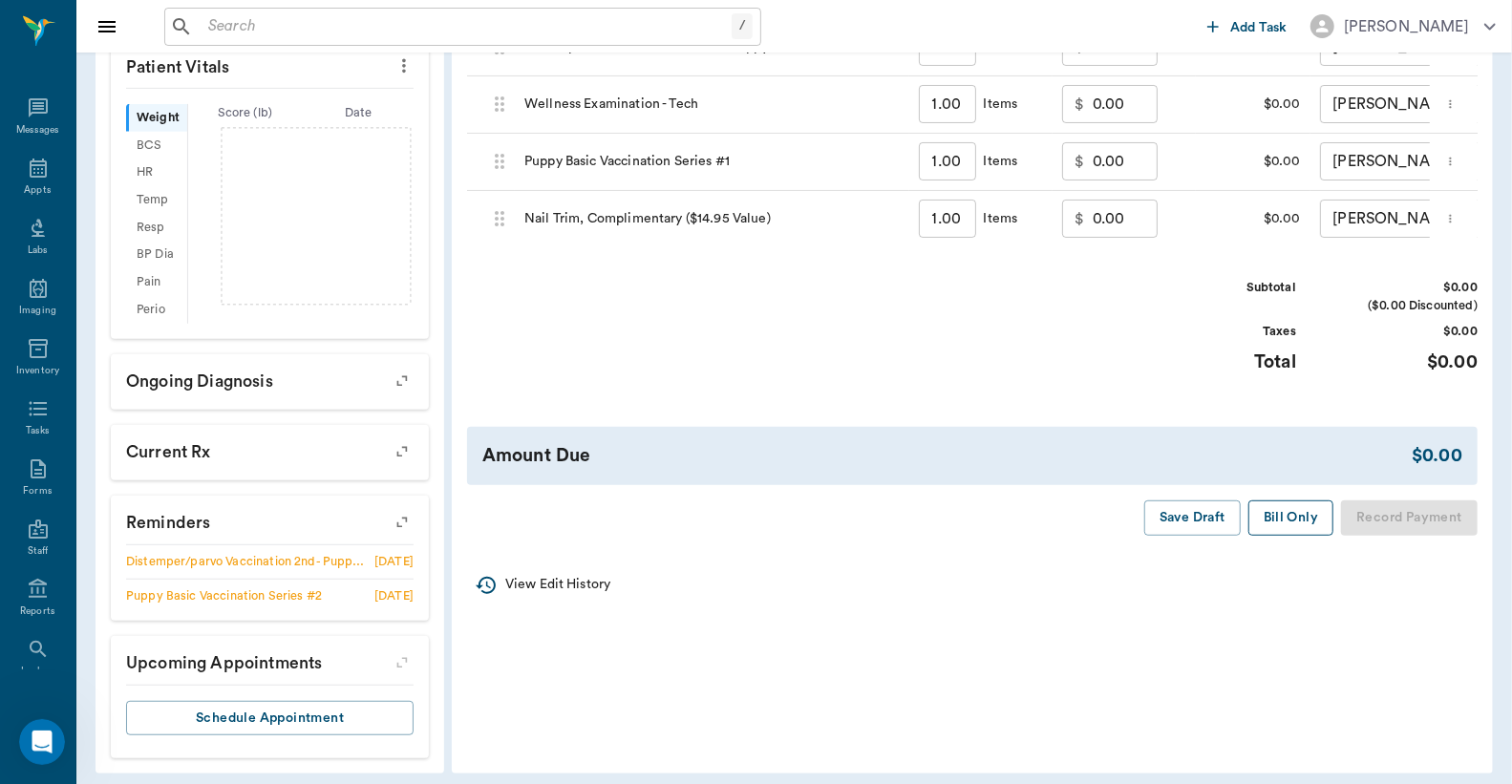
type input "0.00"
click at [1289, 536] on button "Bill Only" at bounding box center [1291, 518] width 86 height 36
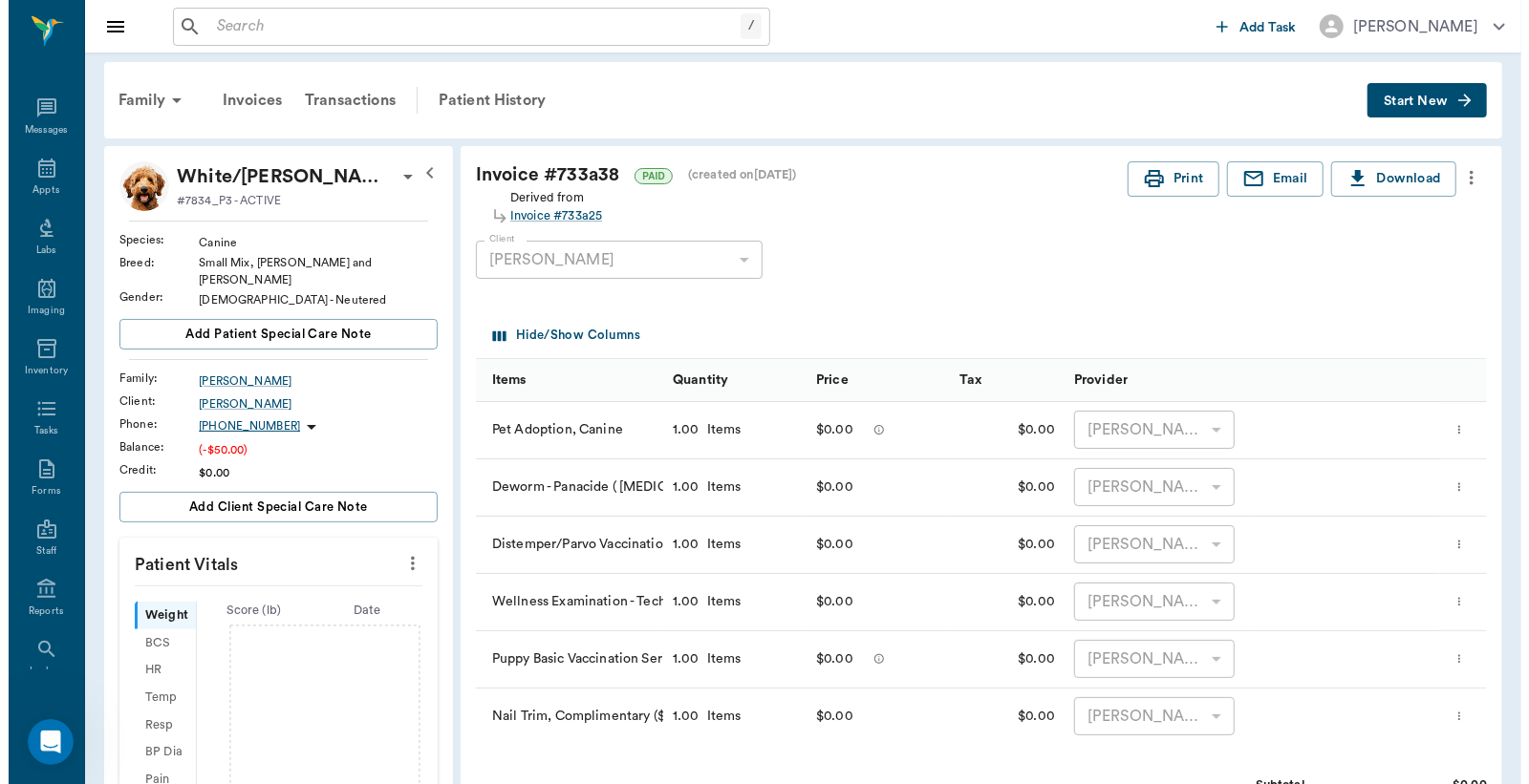
scroll to position [0, 0]
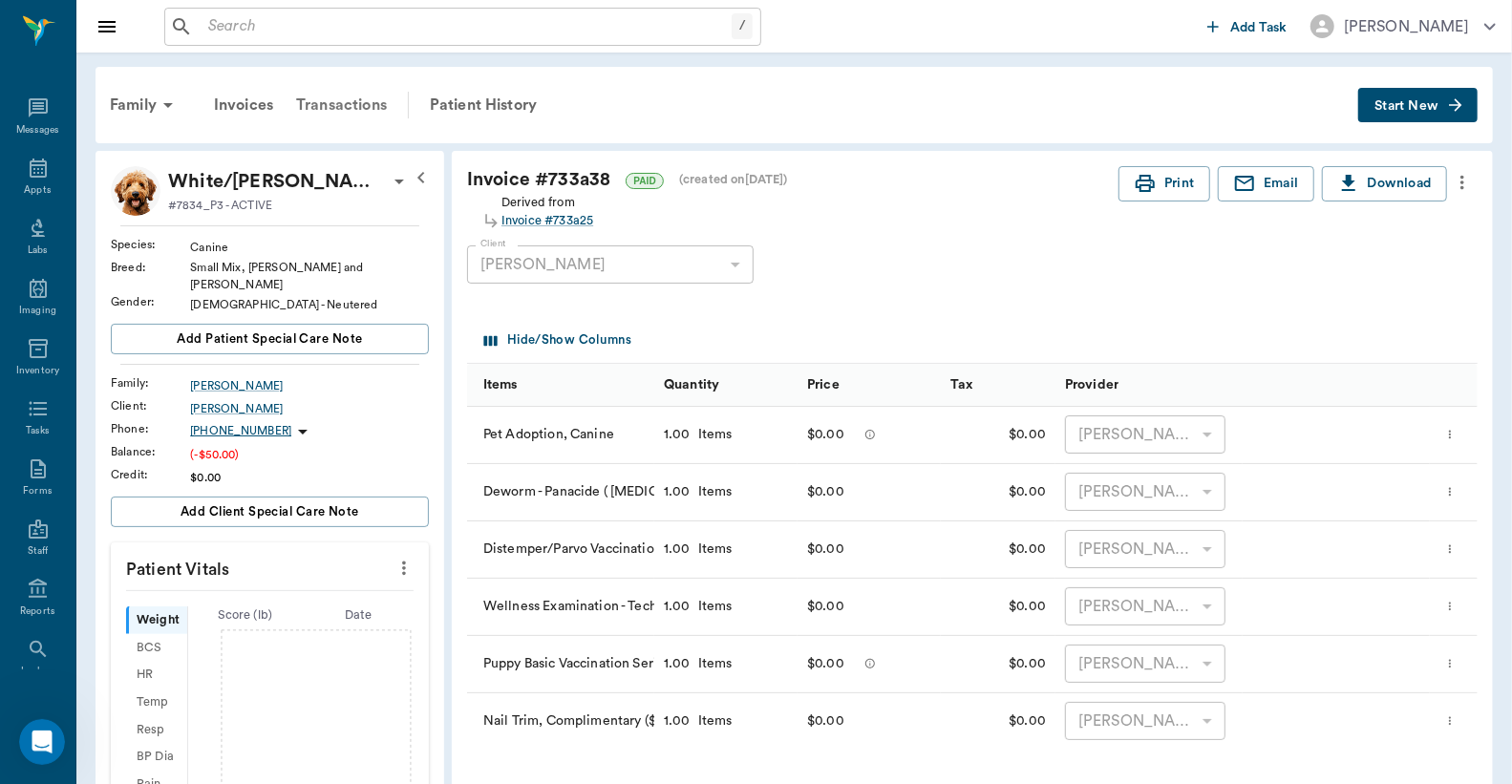
click at [354, 108] on div "Transactions" at bounding box center [342, 104] width 114 height 45
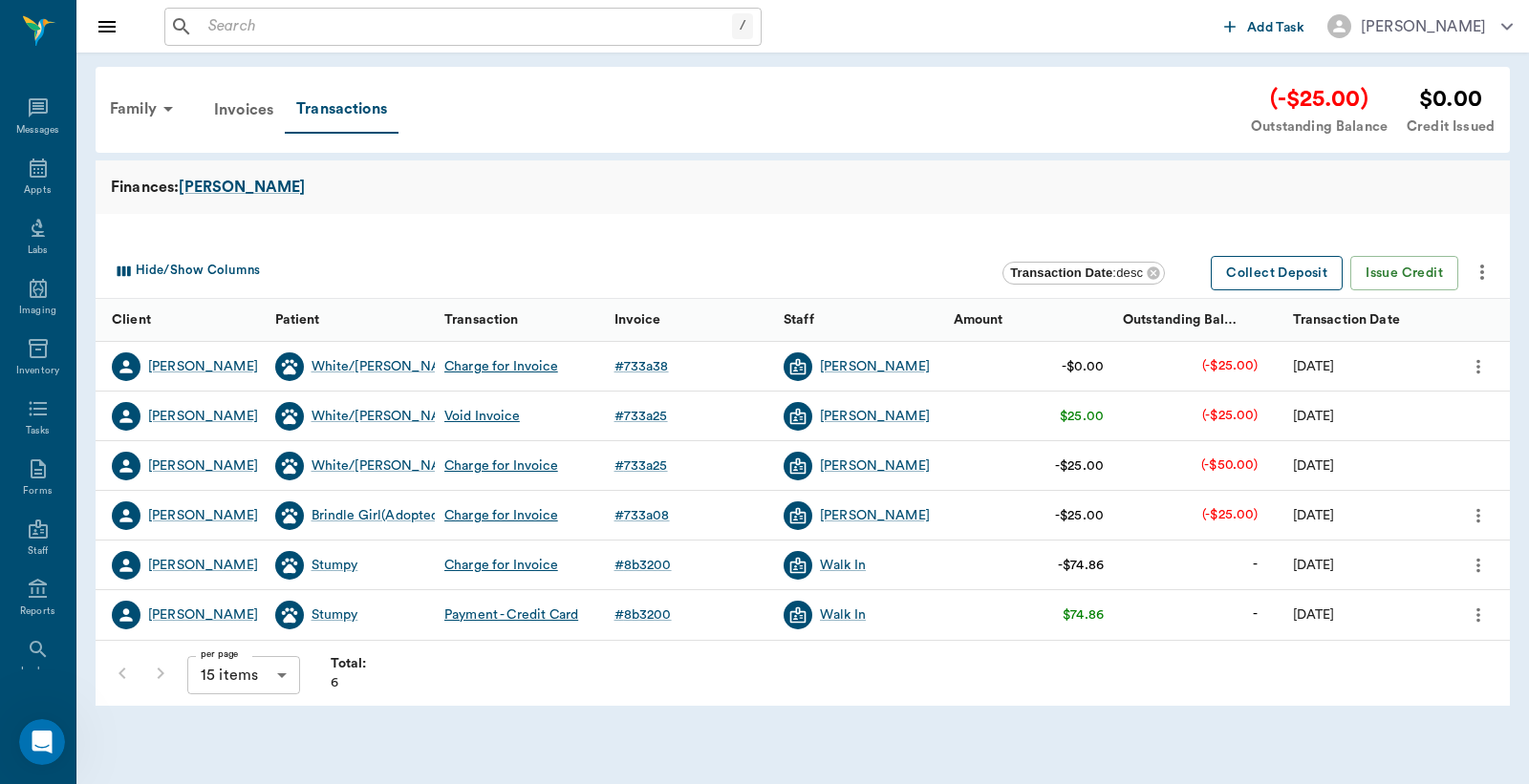
click at [1293, 287] on button "Collect Deposit" at bounding box center [1276, 273] width 132 height 36
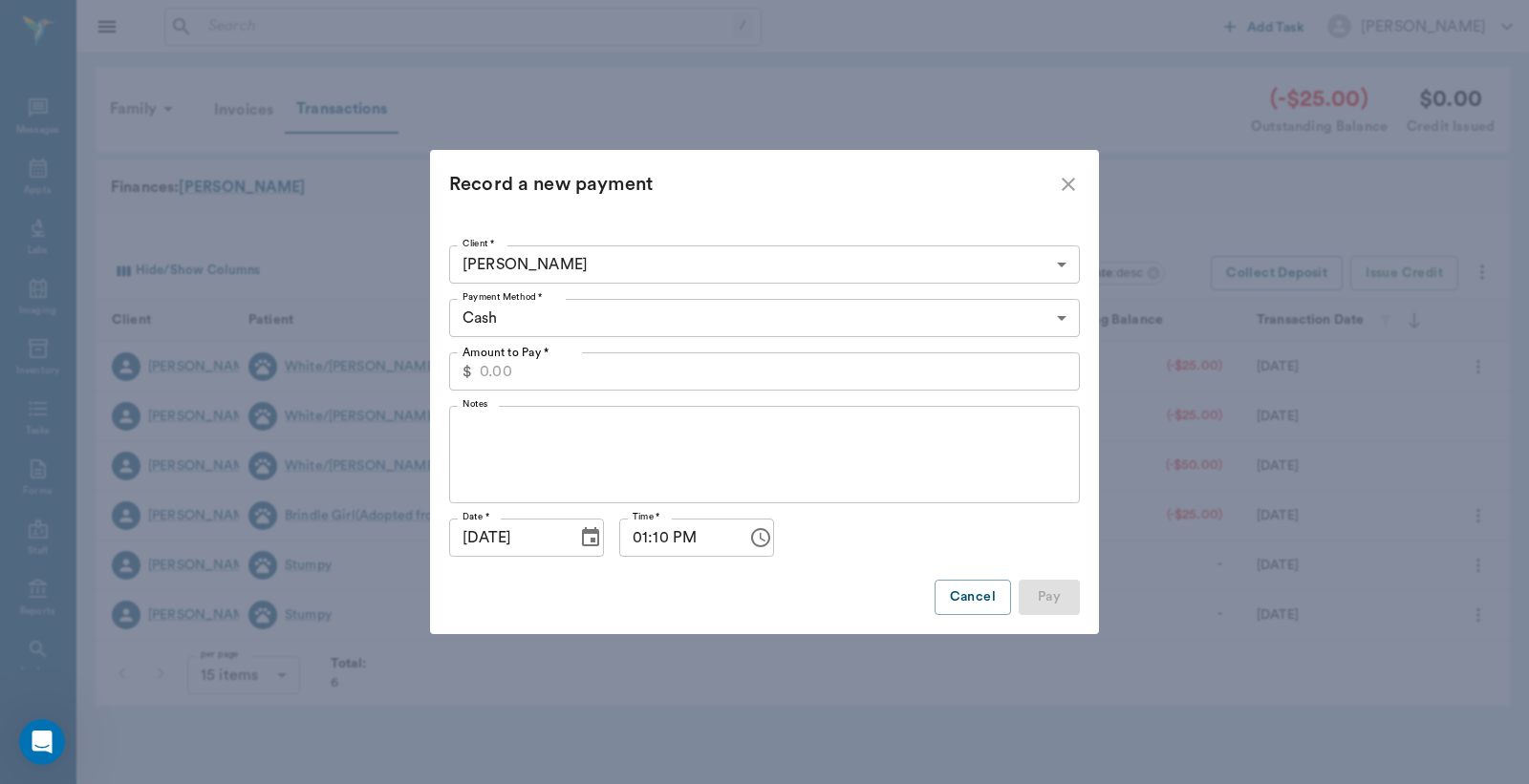
click at [531, 364] on input "Amount to Pay *" at bounding box center [779, 372] width 600 height 39
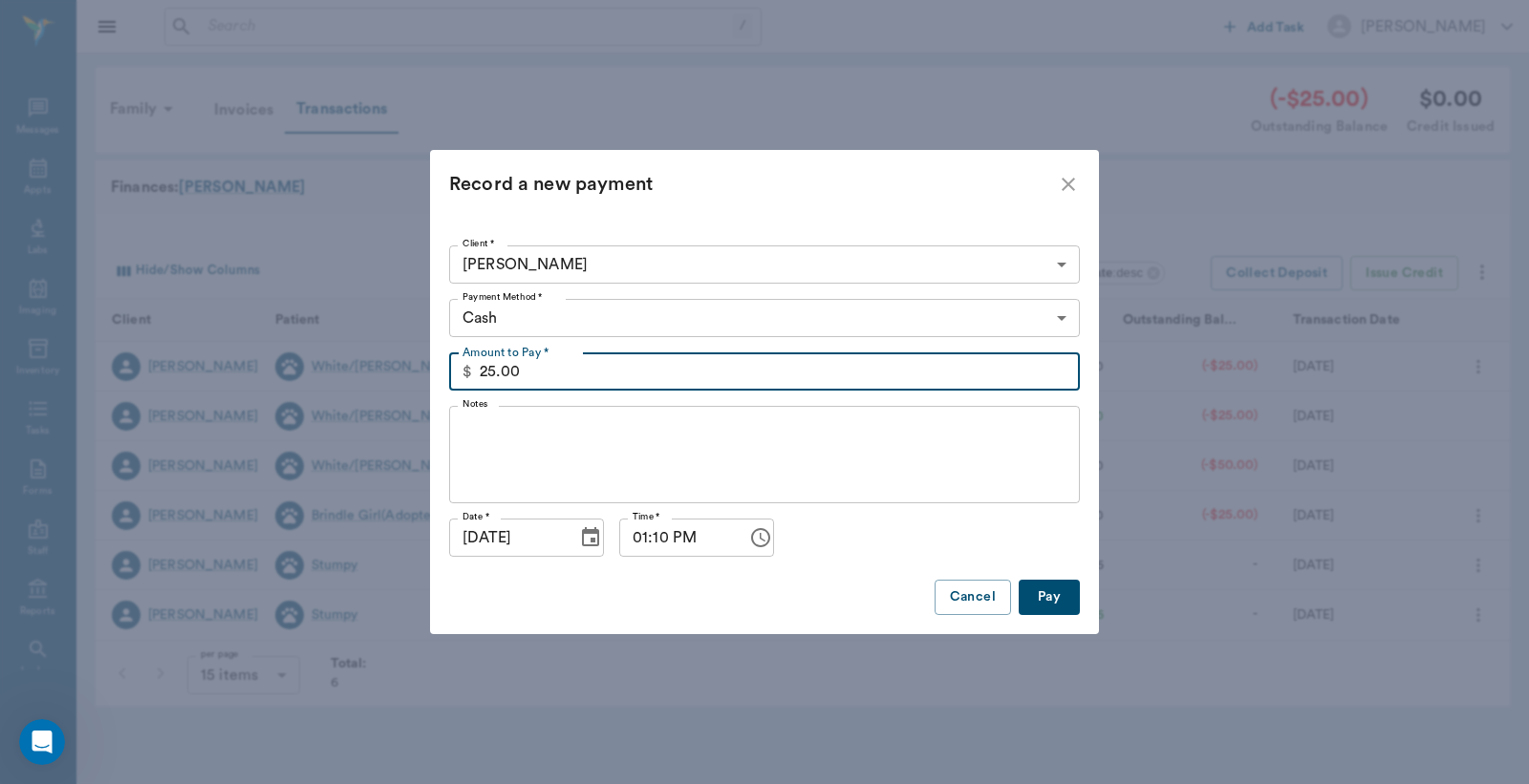
type input "25.00"
click at [1046, 599] on button "Pay" at bounding box center [1048, 597] width 61 height 36
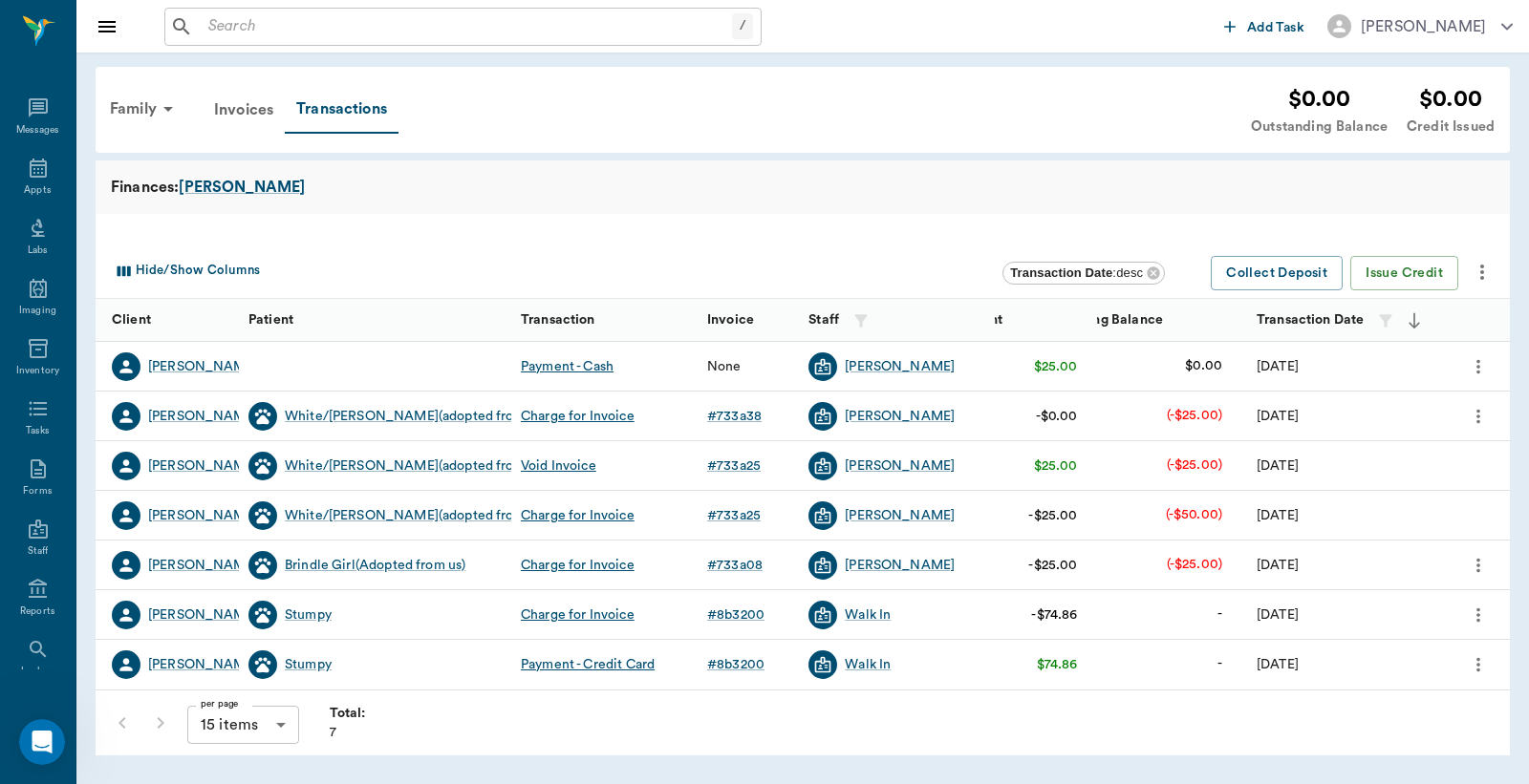
click at [579, 514] on div "Charge for Invoice" at bounding box center [578, 516] width 114 height 19
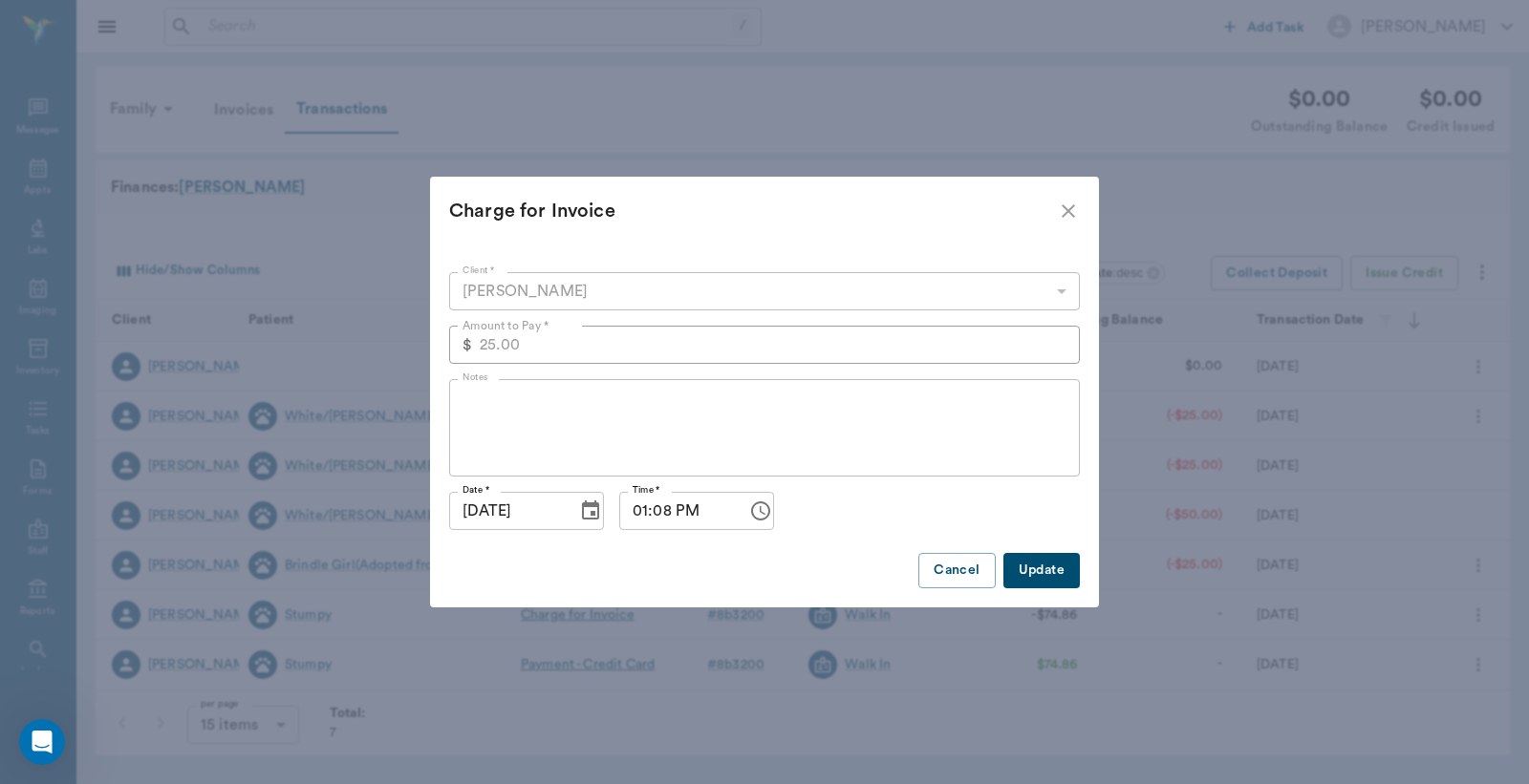
click at [1064, 217] on icon "close" at bounding box center [1068, 211] width 23 height 23
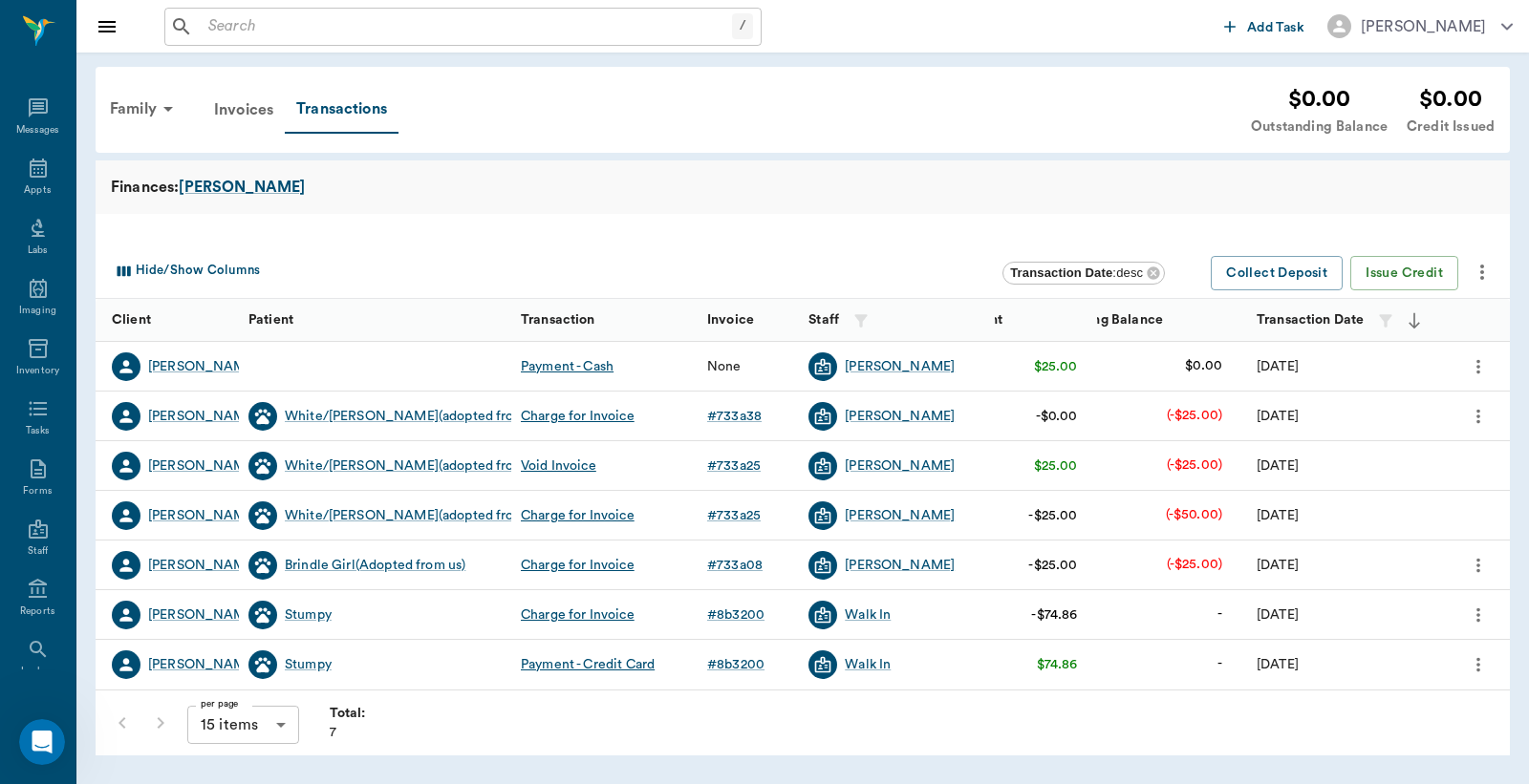
click at [1481, 365] on icon "more" at bounding box center [1478, 367] width 21 height 23
click at [1387, 402] on span "Link payment to invoice(s)" at bounding box center [1398, 400] width 160 height 20
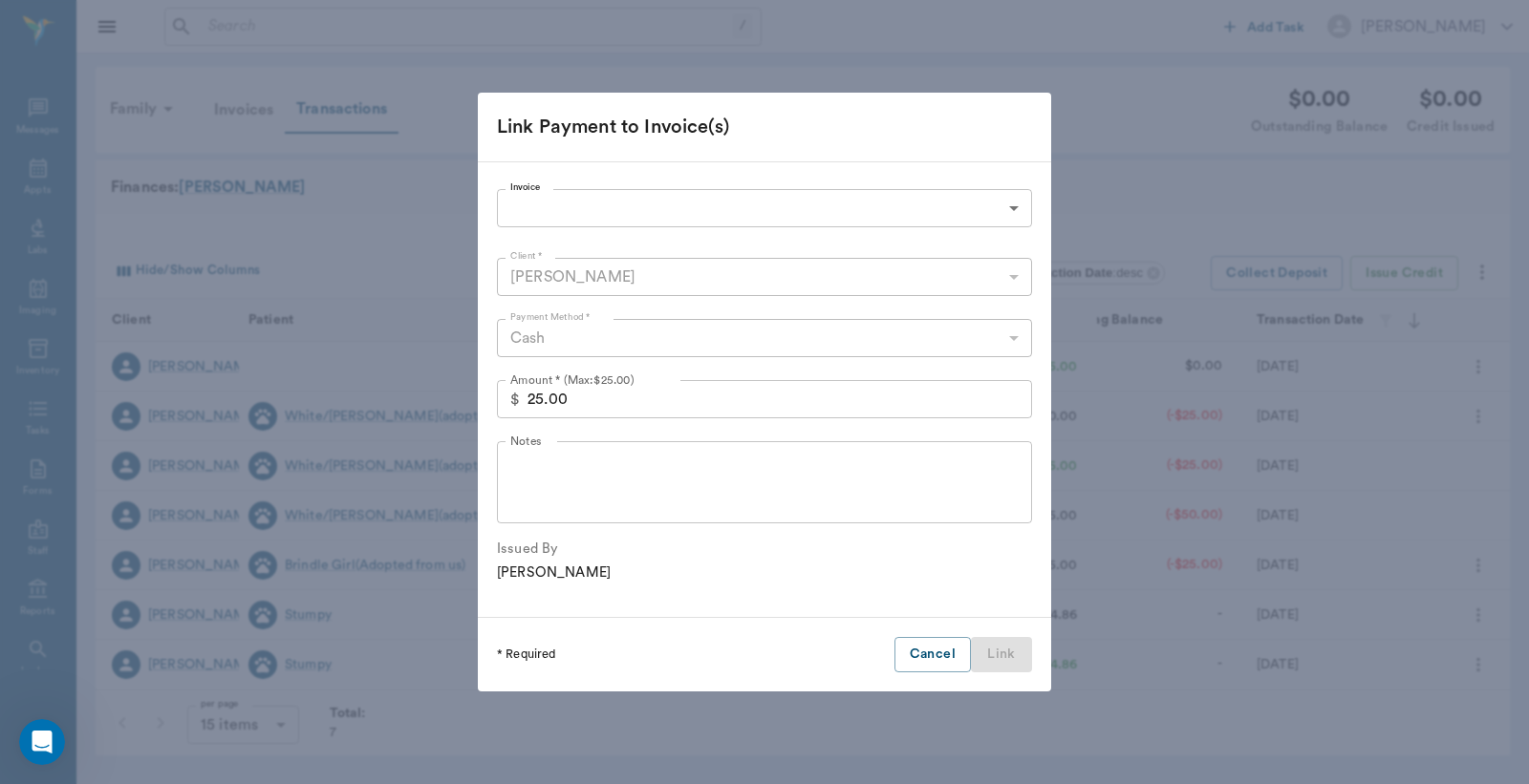
click at [1018, 212] on body "/ ​ Add Task [PERSON_NAME] Nectar Messages Appts Labs Imaging Inventory Tasks F…" at bounding box center [764, 392] width 1529 height 784
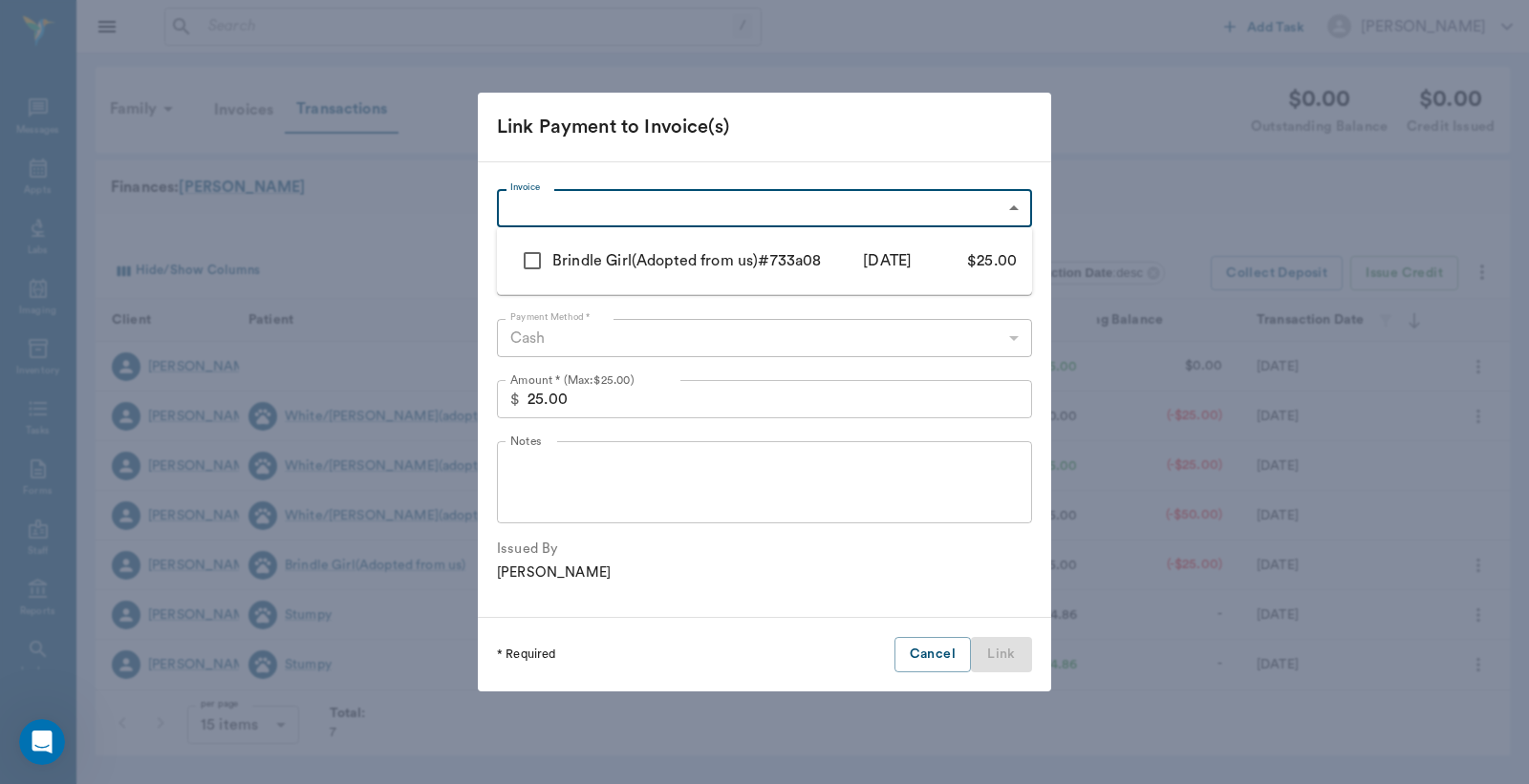
click at [546, 256] on input "checkbox" at bounding box center [532, 261] width 41 height 41
checkbox input "true"
type input "68a4bcdeb812e83aaa733a08"
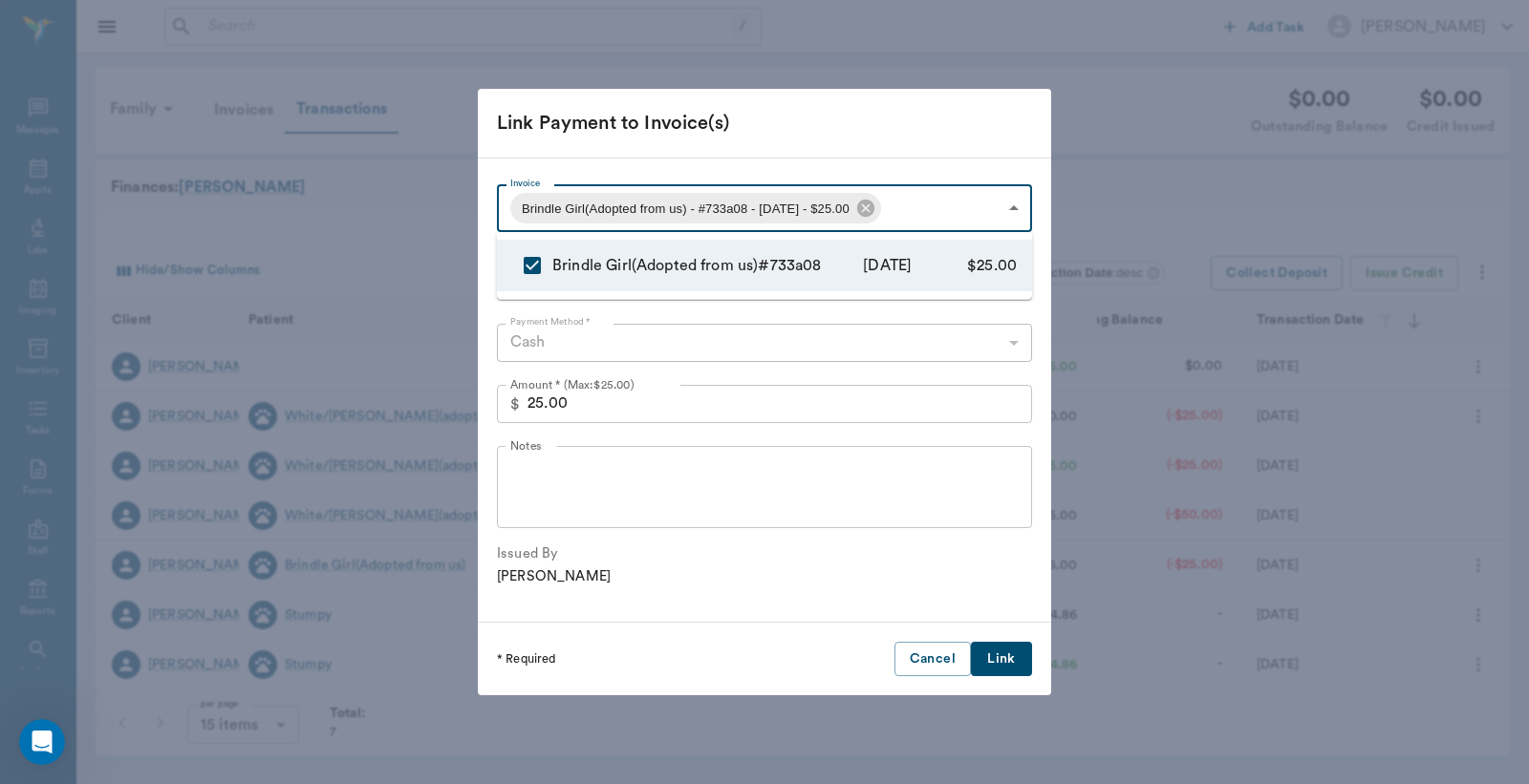
click at [990, 655] on div at bounding box center [764, 392] width 1529 height 784
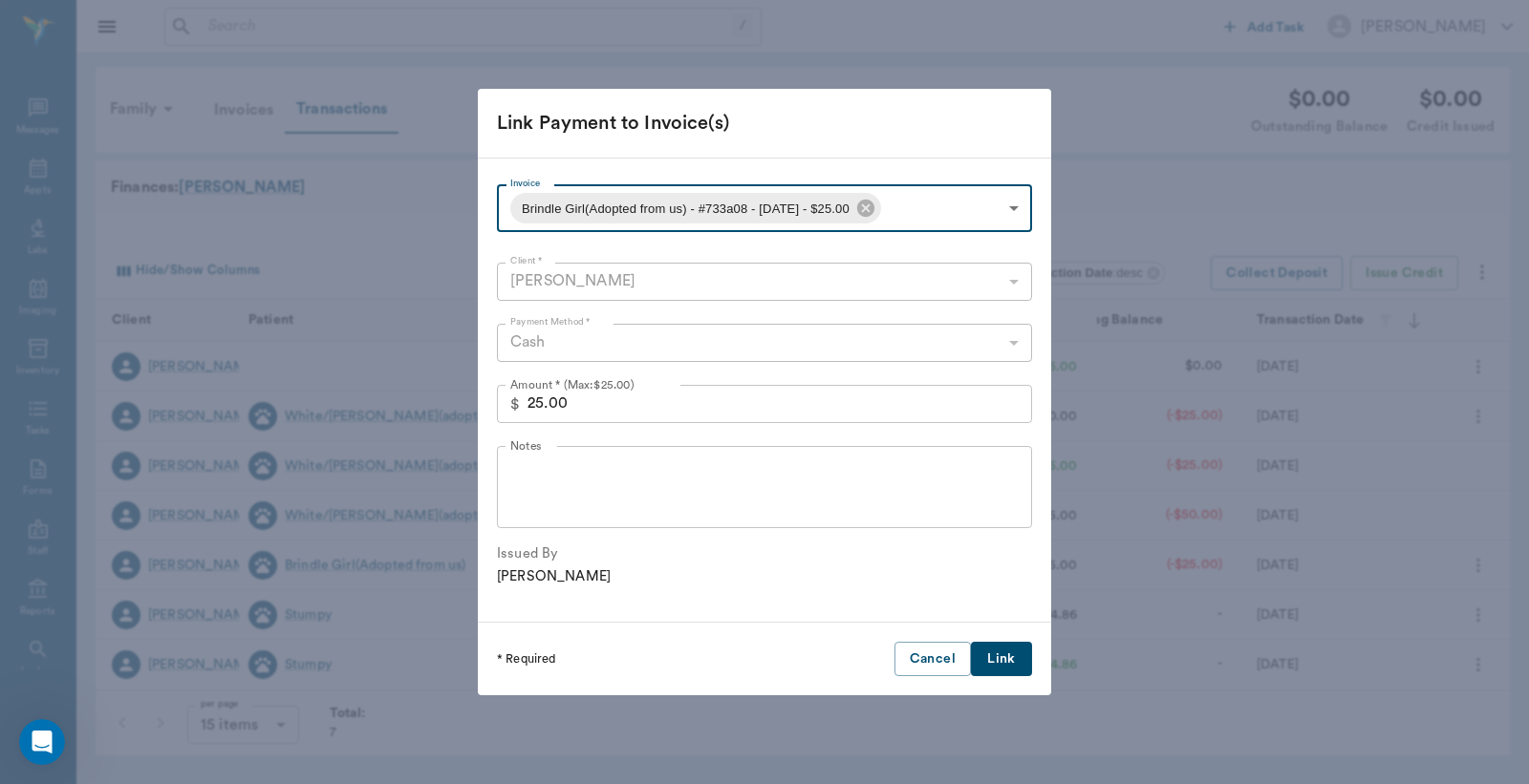
click at [1009, 656] on button "Link" at bounding box center [1001, 659] width 61 height 36
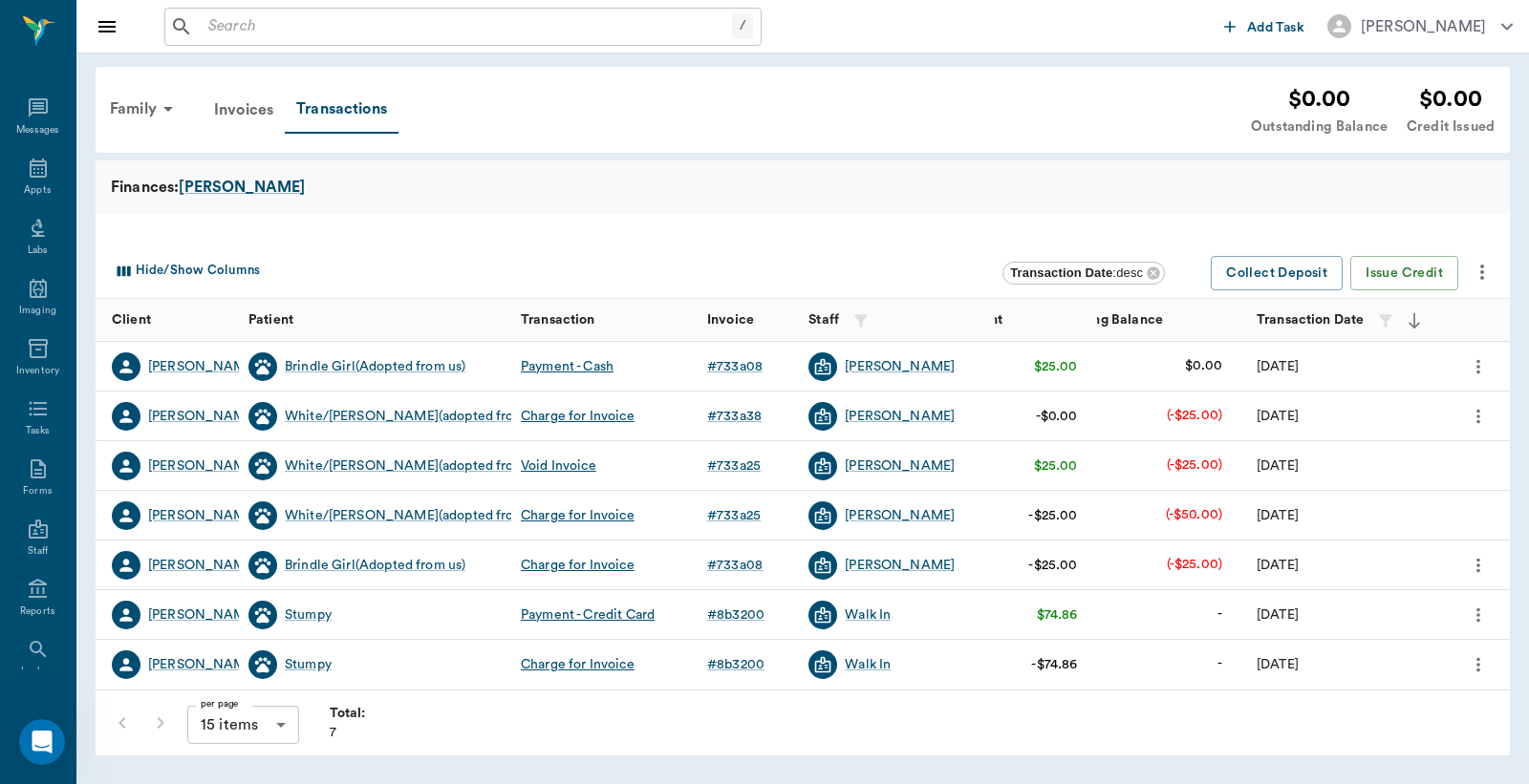
drag, startPoint x: 592, startPoint y: 414, endPoint x: 438, endPoint y: 249, distance: 225.7
click at [437, 249] on div "Hide/Show Columns Transaction Date : desc Collect Deposit Issue Credit" at bounding box center [807, 273] width 1398 height 50
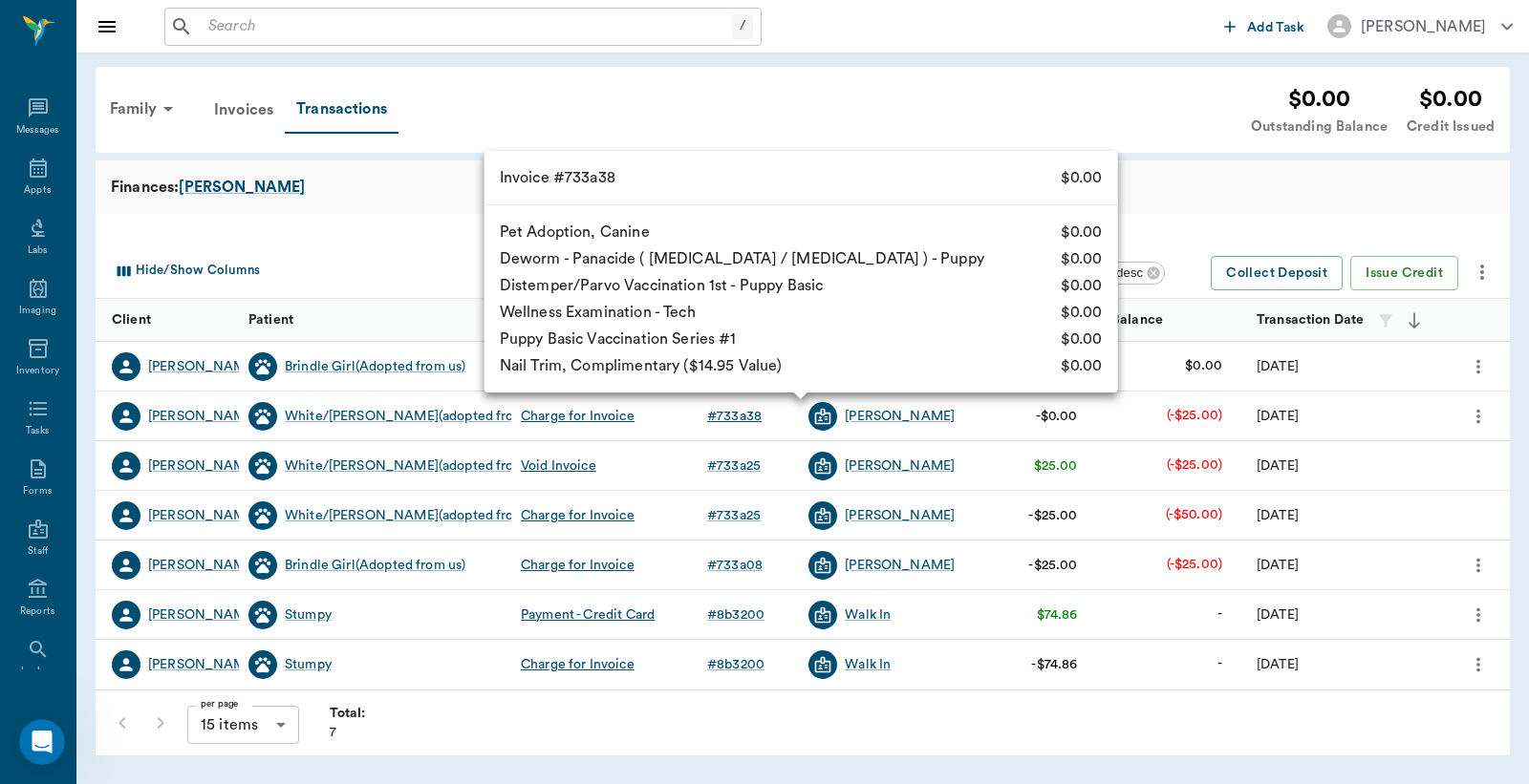
click at [737, 420] on div "# 733a38" at bounding box center [734, 416] width 54 height 19
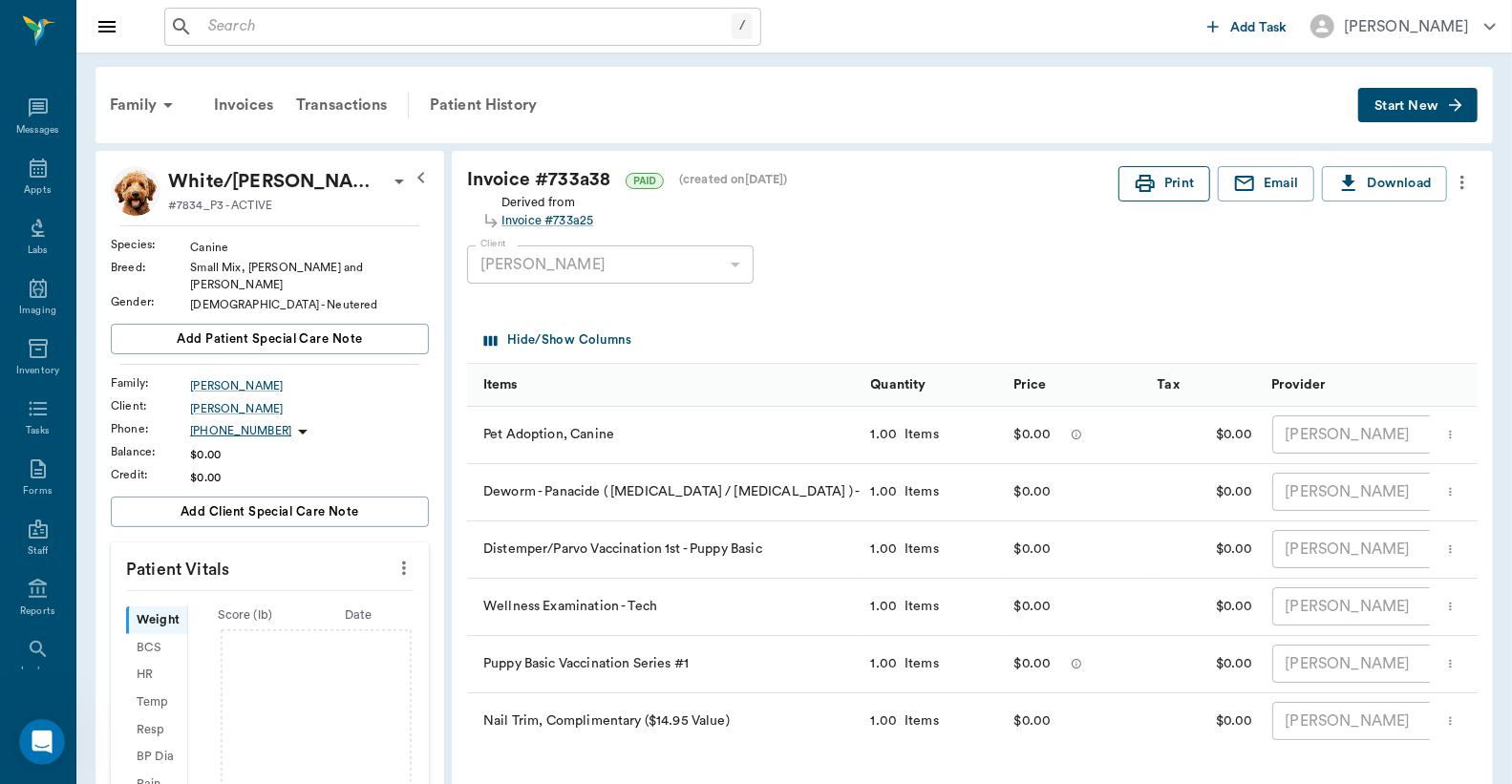
click at [1172, 182] on button "Print" at bounding box center [1163, 183] width 92 height 36
click at [358, 109] on div "Transactions" at bounding box center [342, 104] width 114 height 45
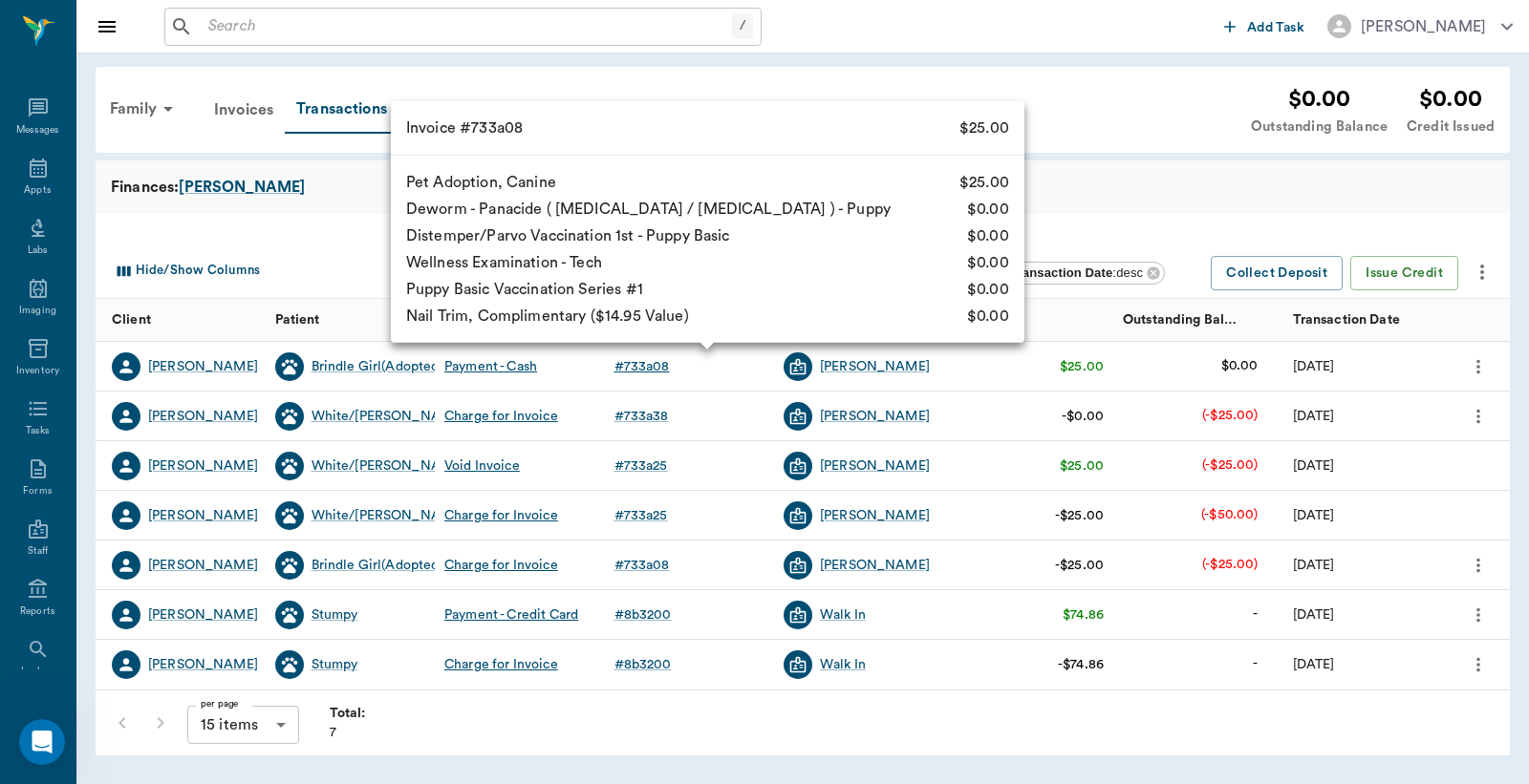
click at [654, 371] on div "# 733a08" at bounding box center [641, 367] width 55 height 19
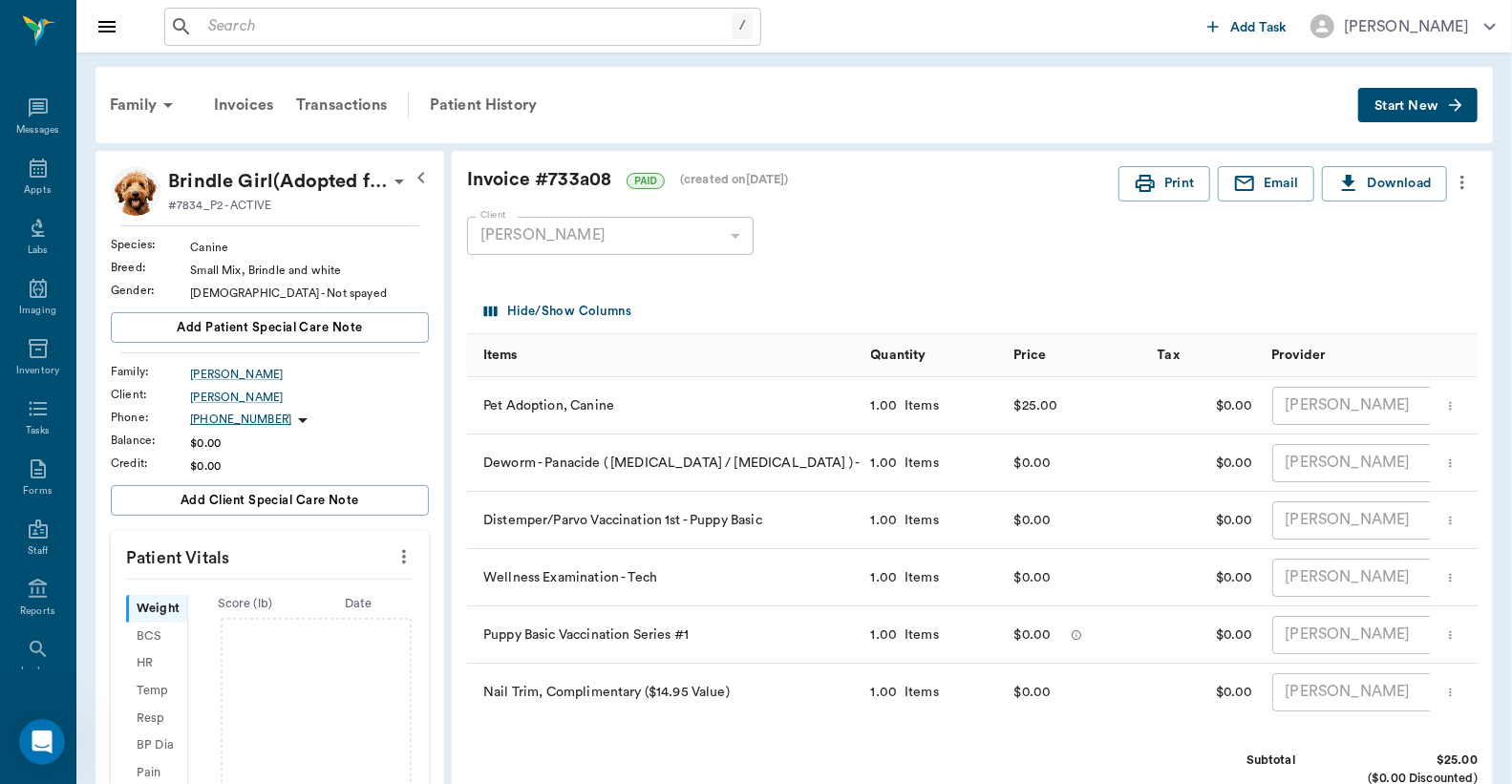
click at [1194, 204] on div "Client [PERSON_NAME] 63ec2eb752e12b0ba117c549 Client" at bounding box center [957, 236] width 980 height 69
click at [1185, 173] on button "Print" at bounding box center [1163, 183] width 92 height 36
click at [29, 169] on icon at bounding box center [39, 168] width 23 height 23
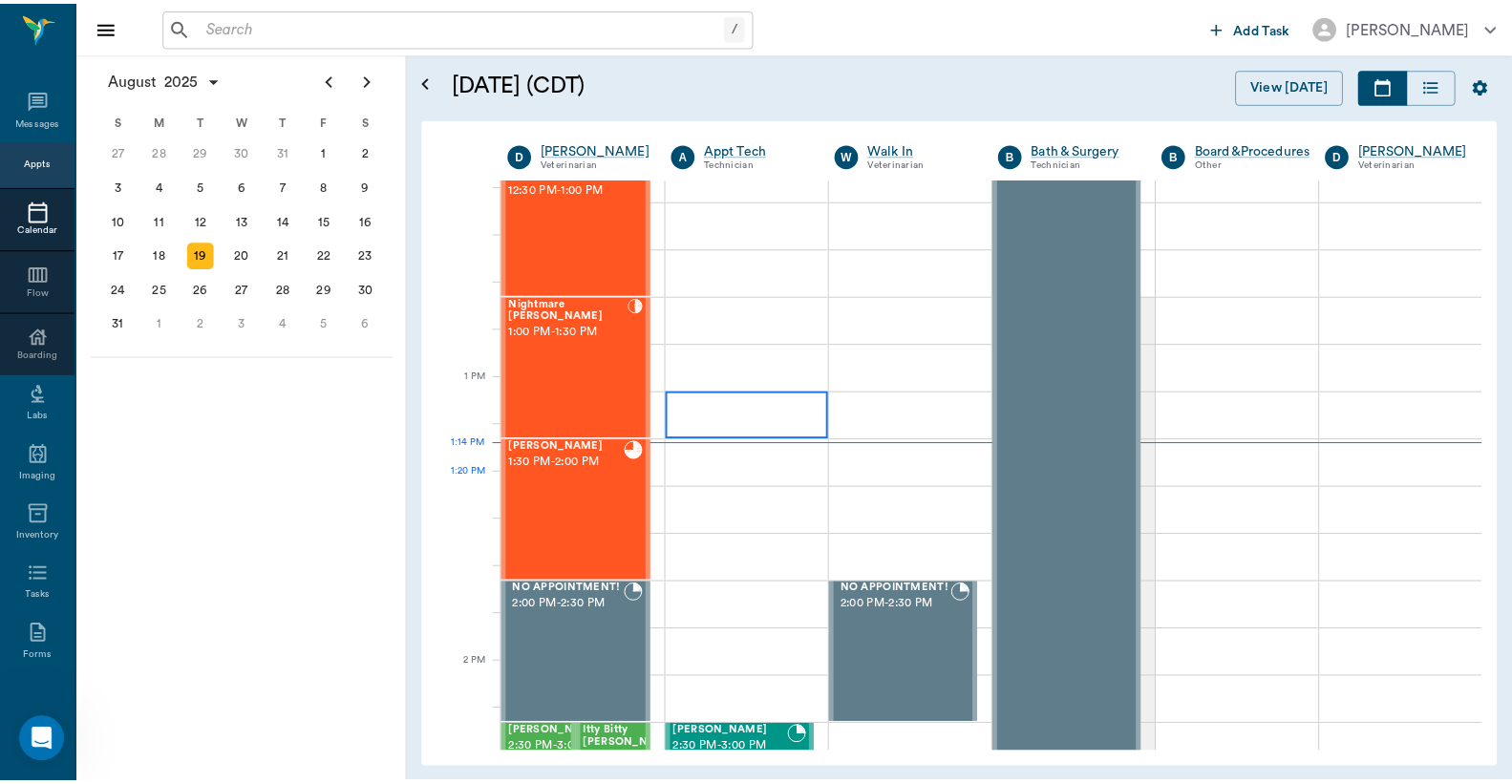
scroll to position [1013, 0]
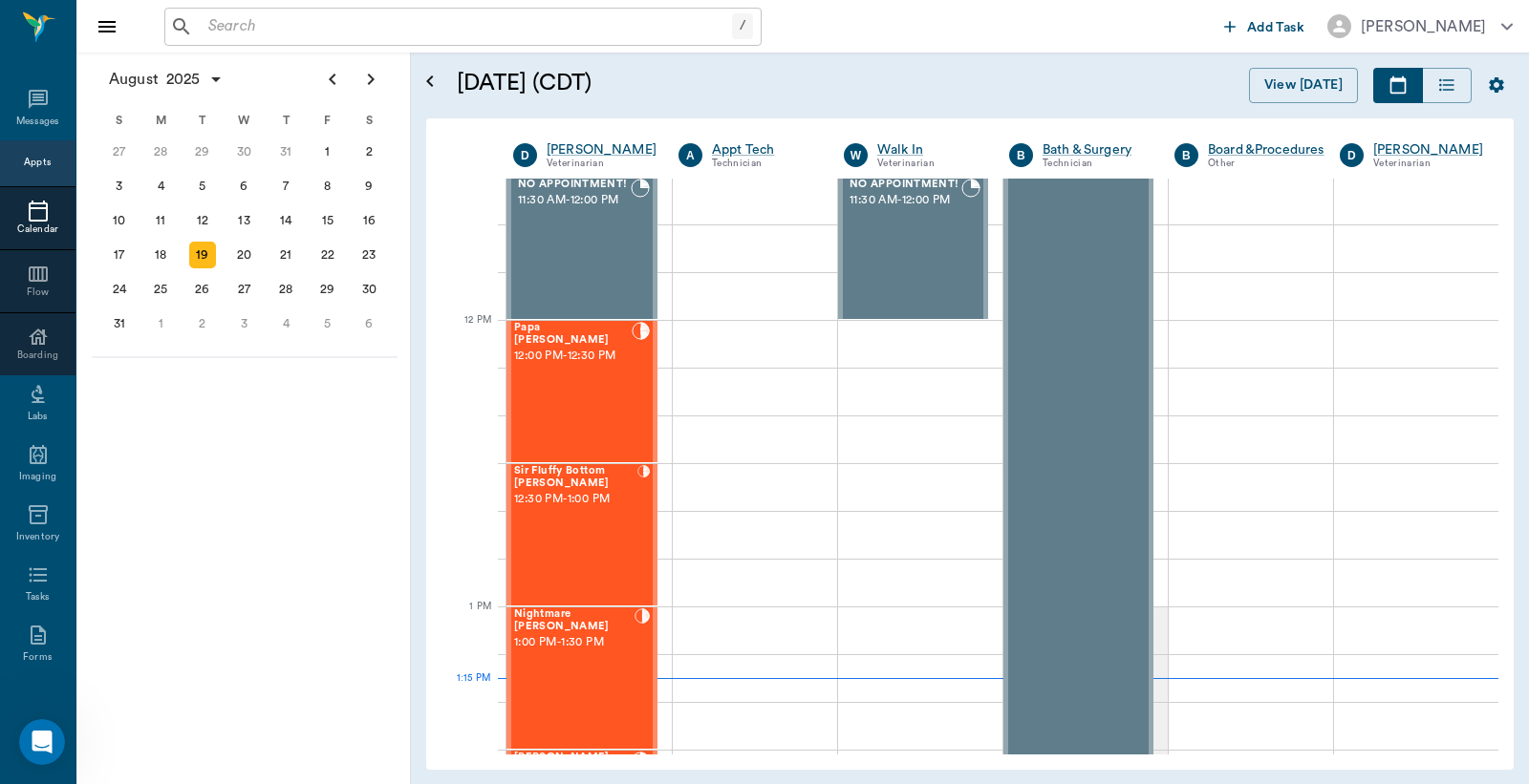
click at [365, 35] on input "text" at bounding box center [467, 27] width 531 height 27
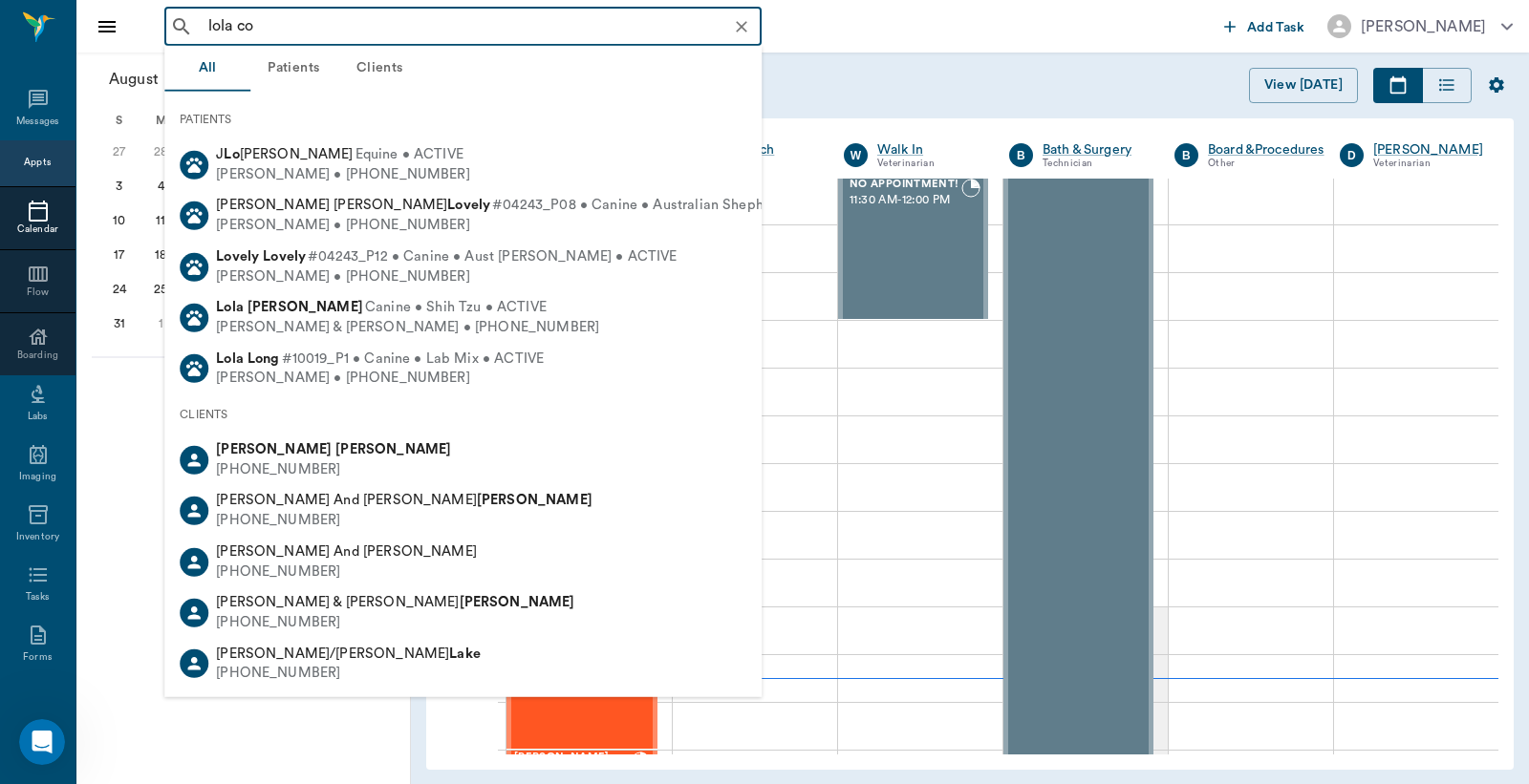
type input "lola con"
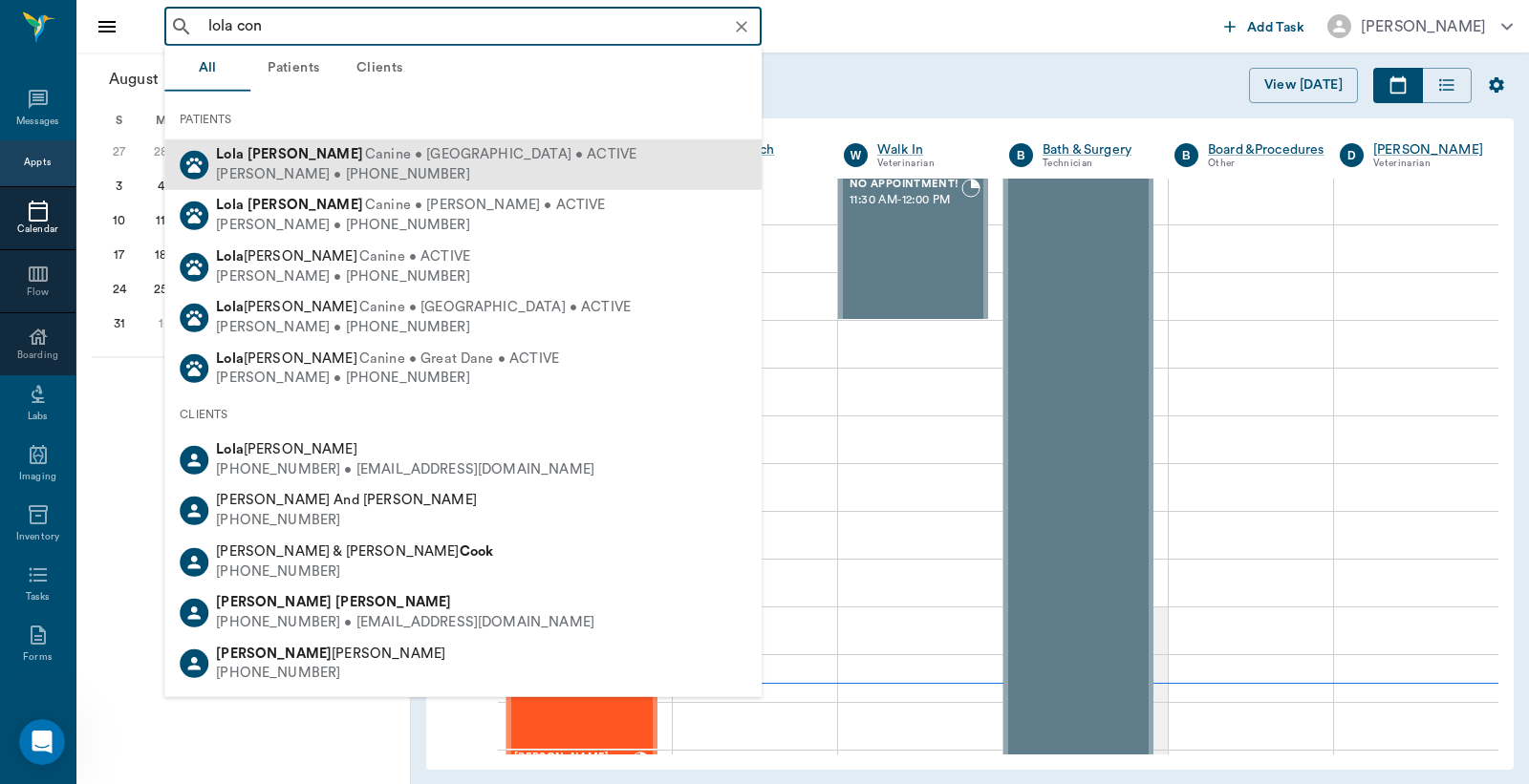
click at [365, 151] on span "Canine • [GEOGRAPHIC_DATA] • ACTIVE" at bounding box center [500, 154] width 271 height 20
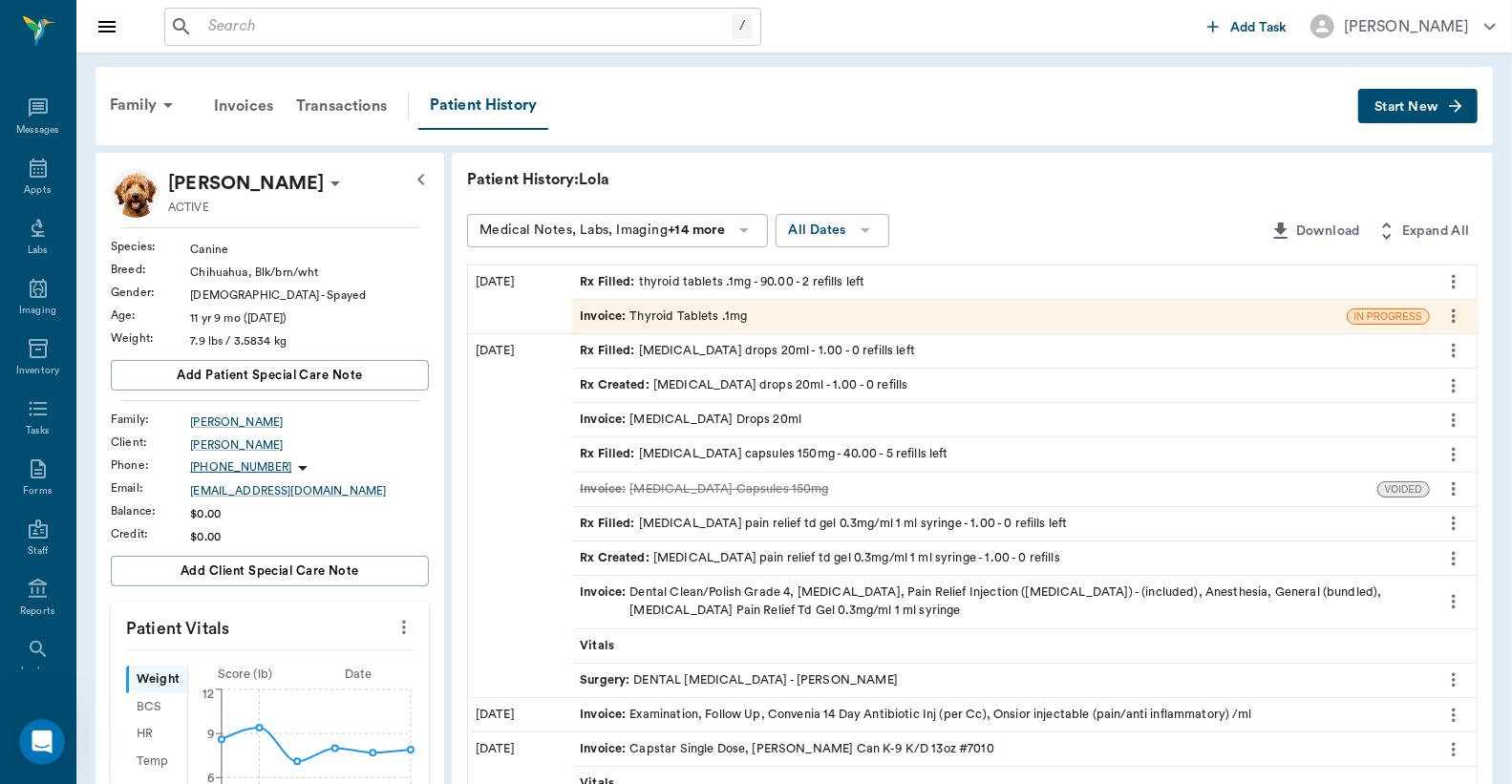
click at [675, 313] on div "Invoice : Thyroid Tablets .1mg" at bounding box center [662, 317] width 167 height 18
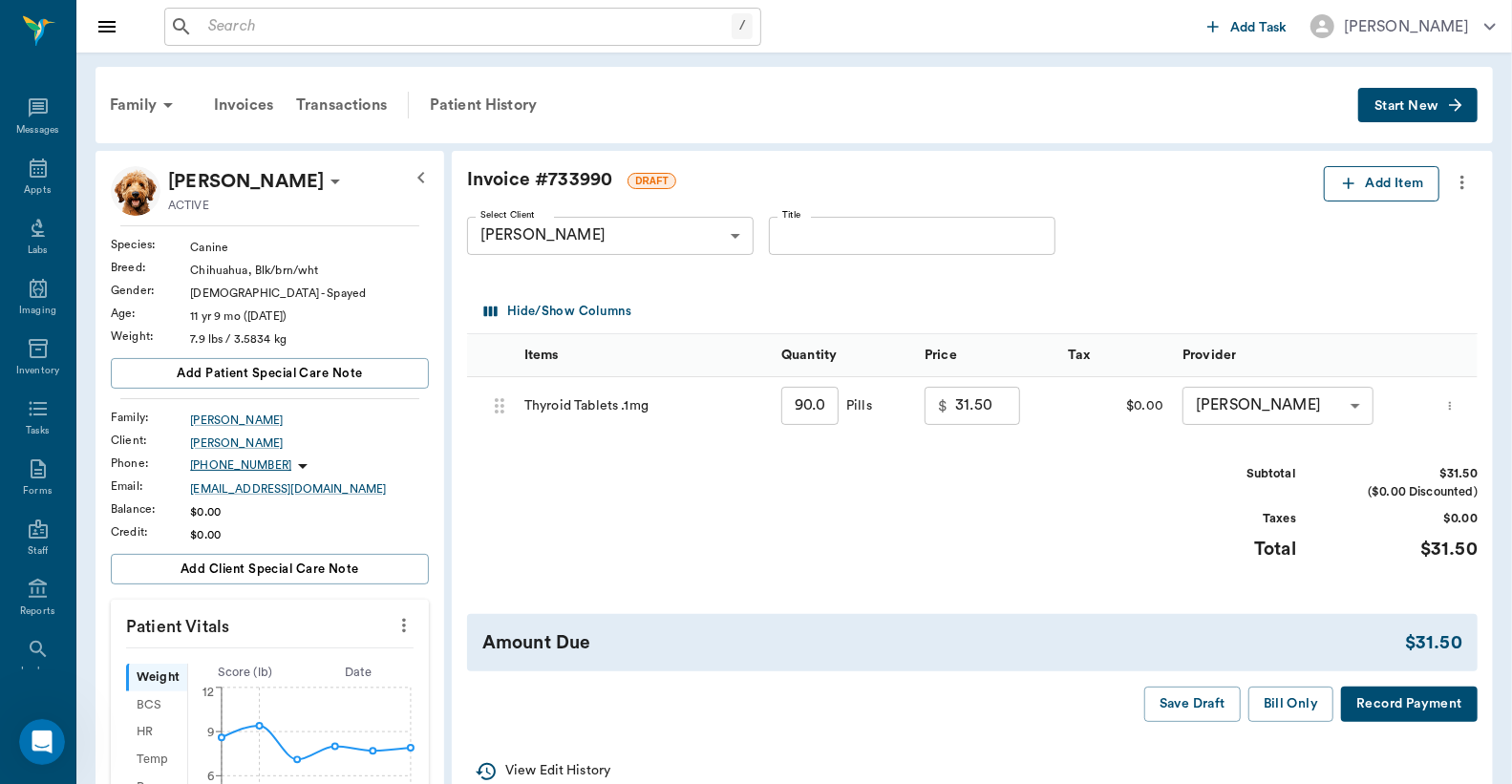
click at [1354, 182] on icon "button" at bounding box center [1349, 183] width 19 height 19
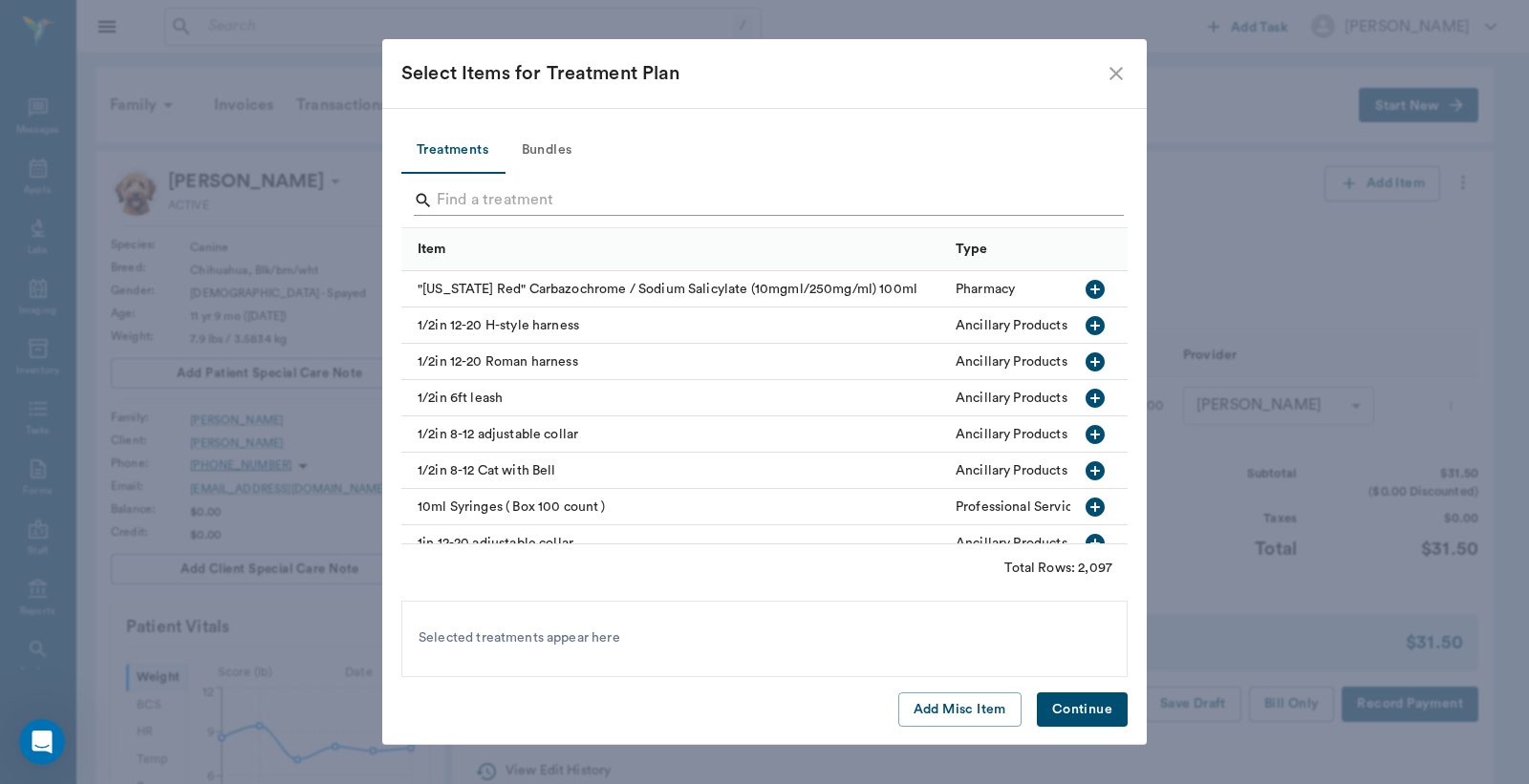
click at [531, 204] on input "Search" at bounding box center [766, 201] width 659 height 31
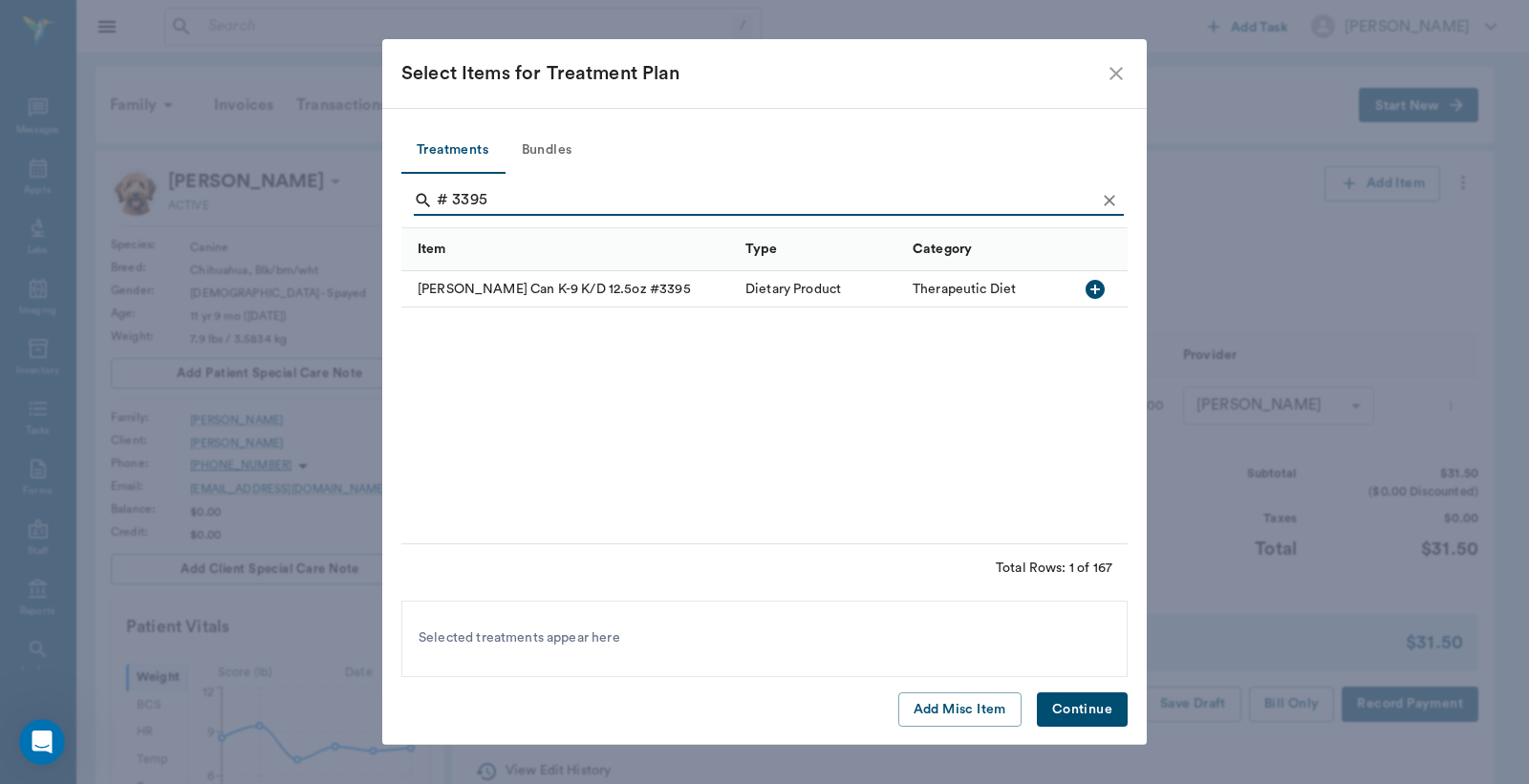
type input "# 3395"
click at [1084, 280] on icon "button" at bounding box center [1095, 290] width 23 height 23
click at [1074, 713] on button "Continue" at bounding box center [1082, 710] width 91 height 36
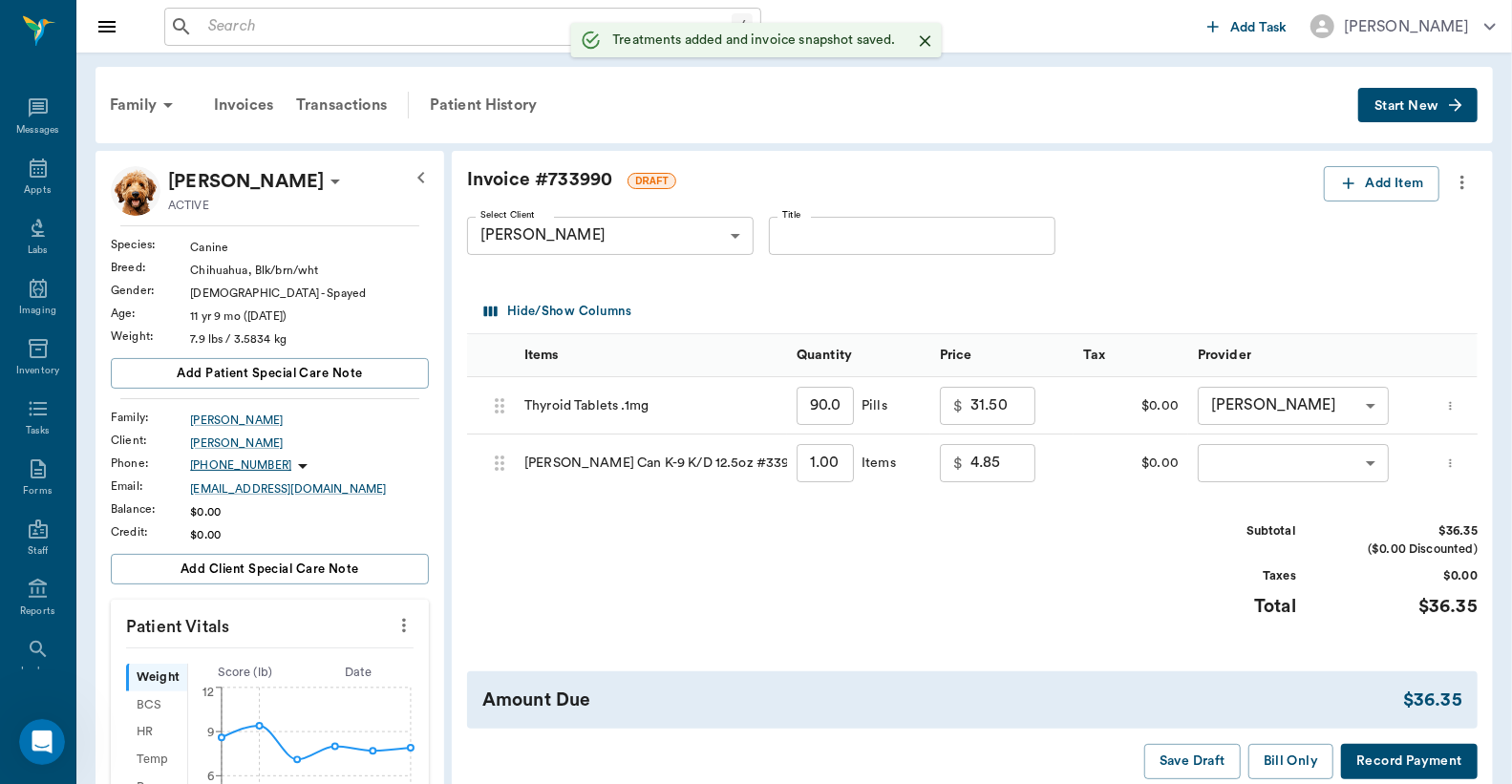
click at [832, 463] on input "1.00" at bounding box center [825, 463] width 57 height 39
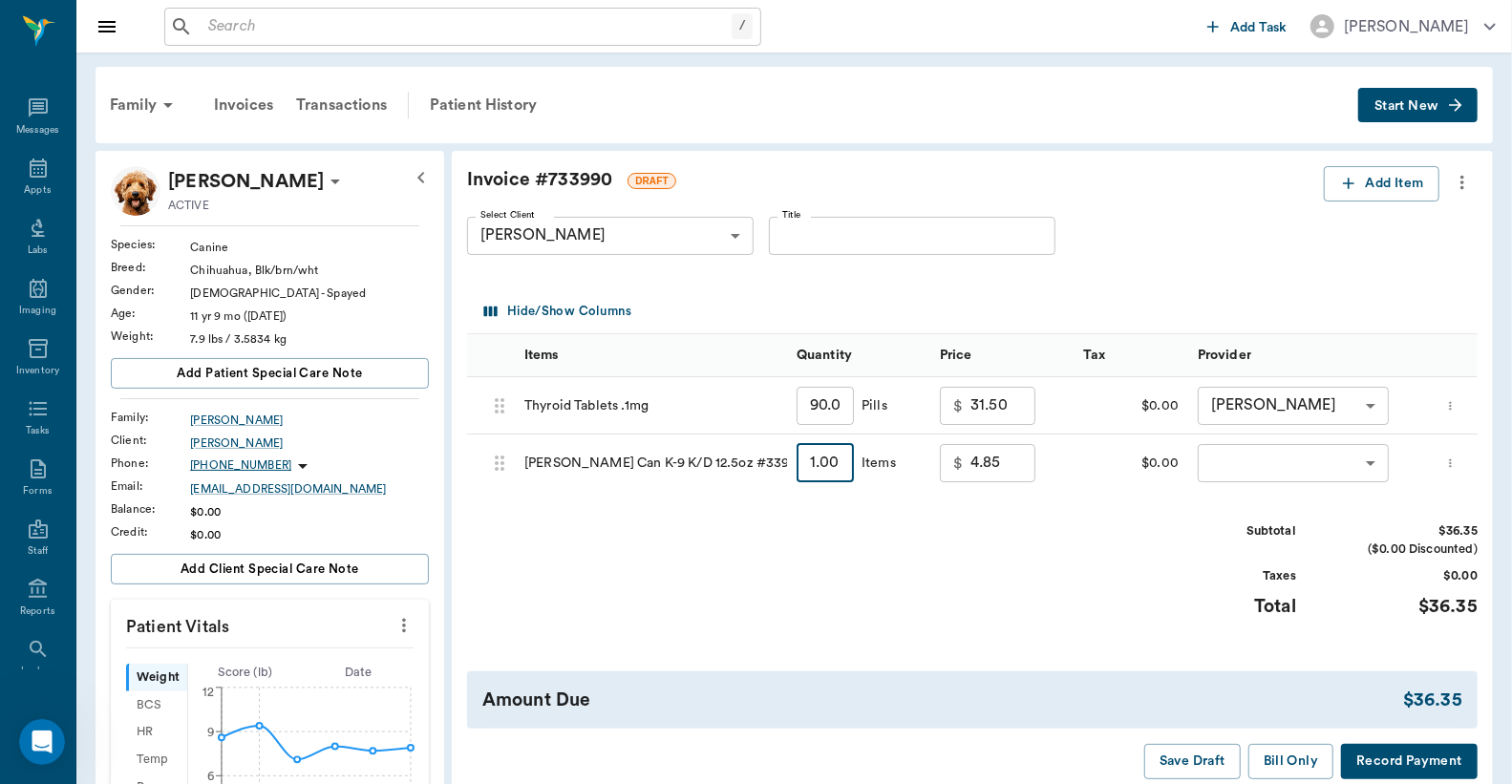
type input "6"
type input "29.10"
type input "6"
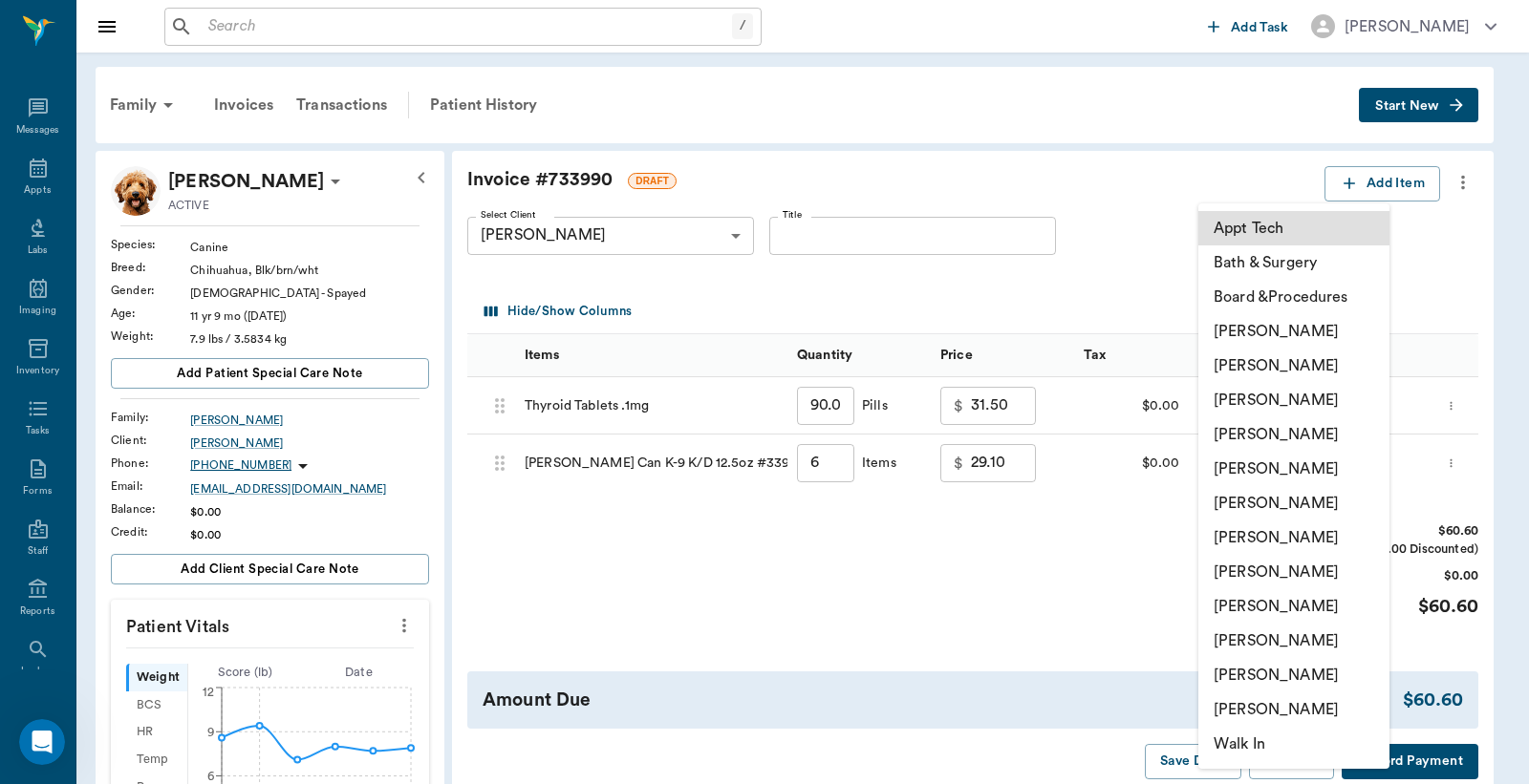
click at [1301, 462] on body "/ ​ Add Task [PERSON_NAME] Nectar Messages Appts Labs Imaging Inventory Tasks F…" at bounding box center [764, 764] width 1529 height 1528
click at [1256, 656] on li "[PERSON_NAME]" at bounding box center [1293, 641] width 191 height 35
type input "none-63ec2ece52e12b0ba117cc90"
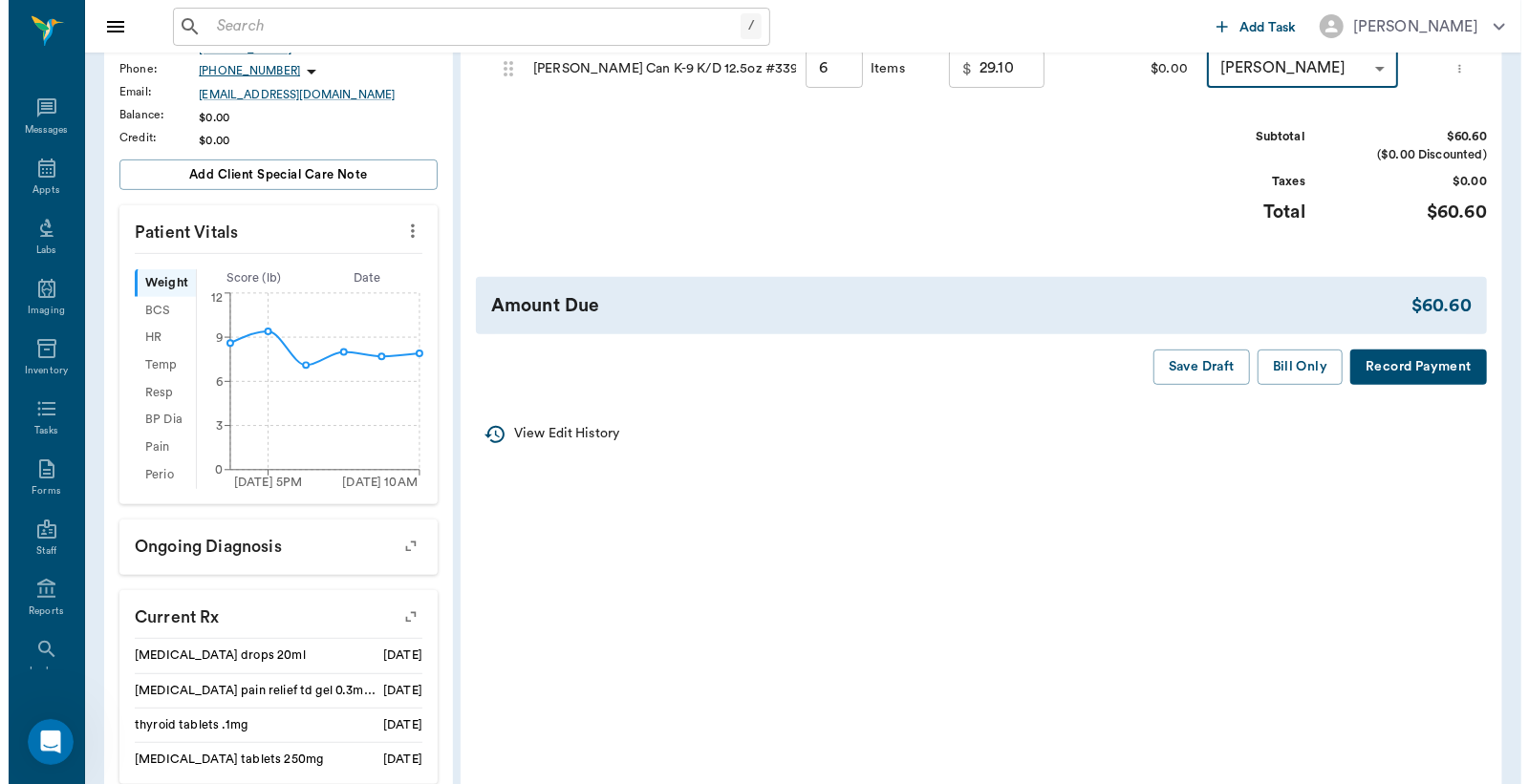
scroll to position [424, 0]
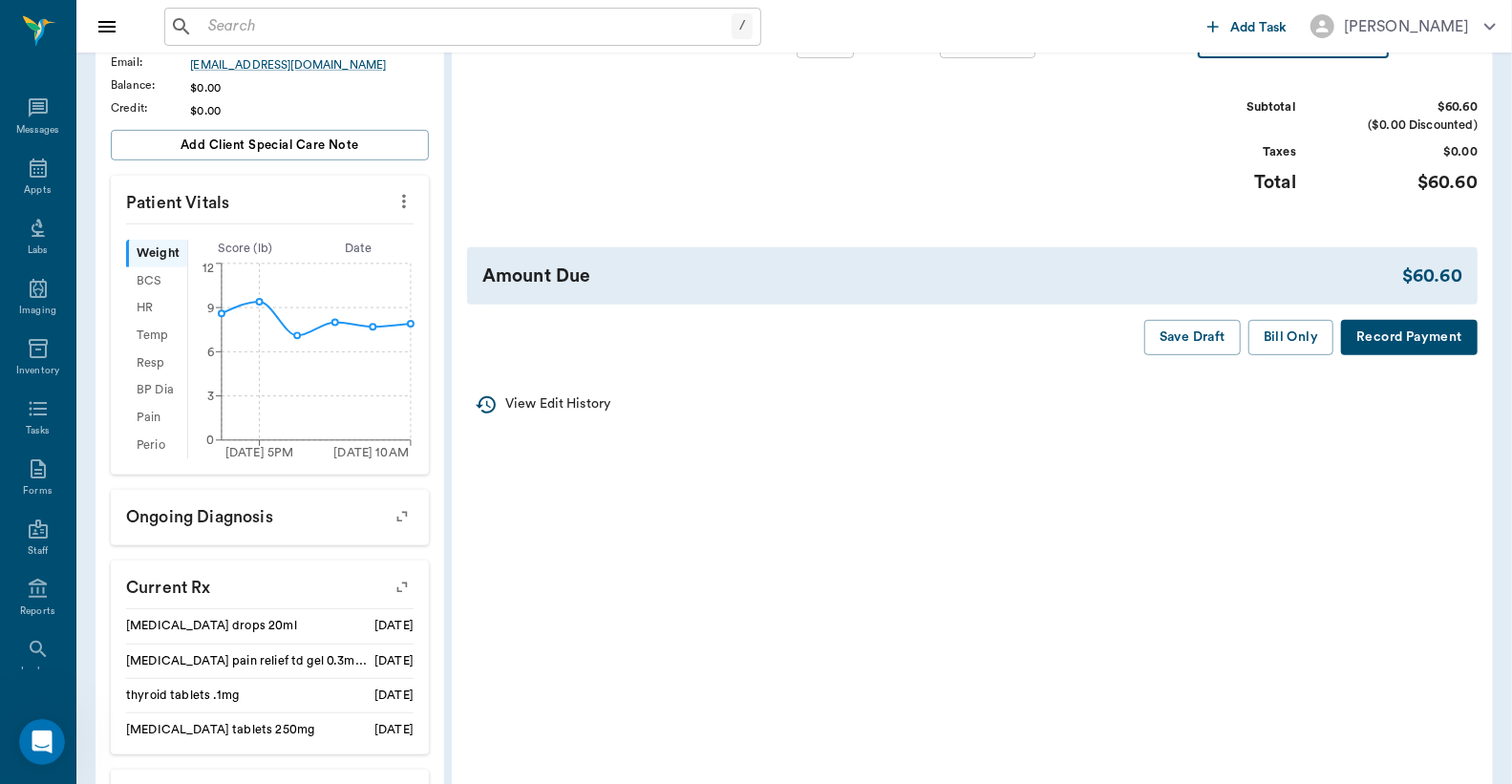
click at [1435, 355] on button "Record Payment" at bounding box center [1409, 337] width 136 height 36
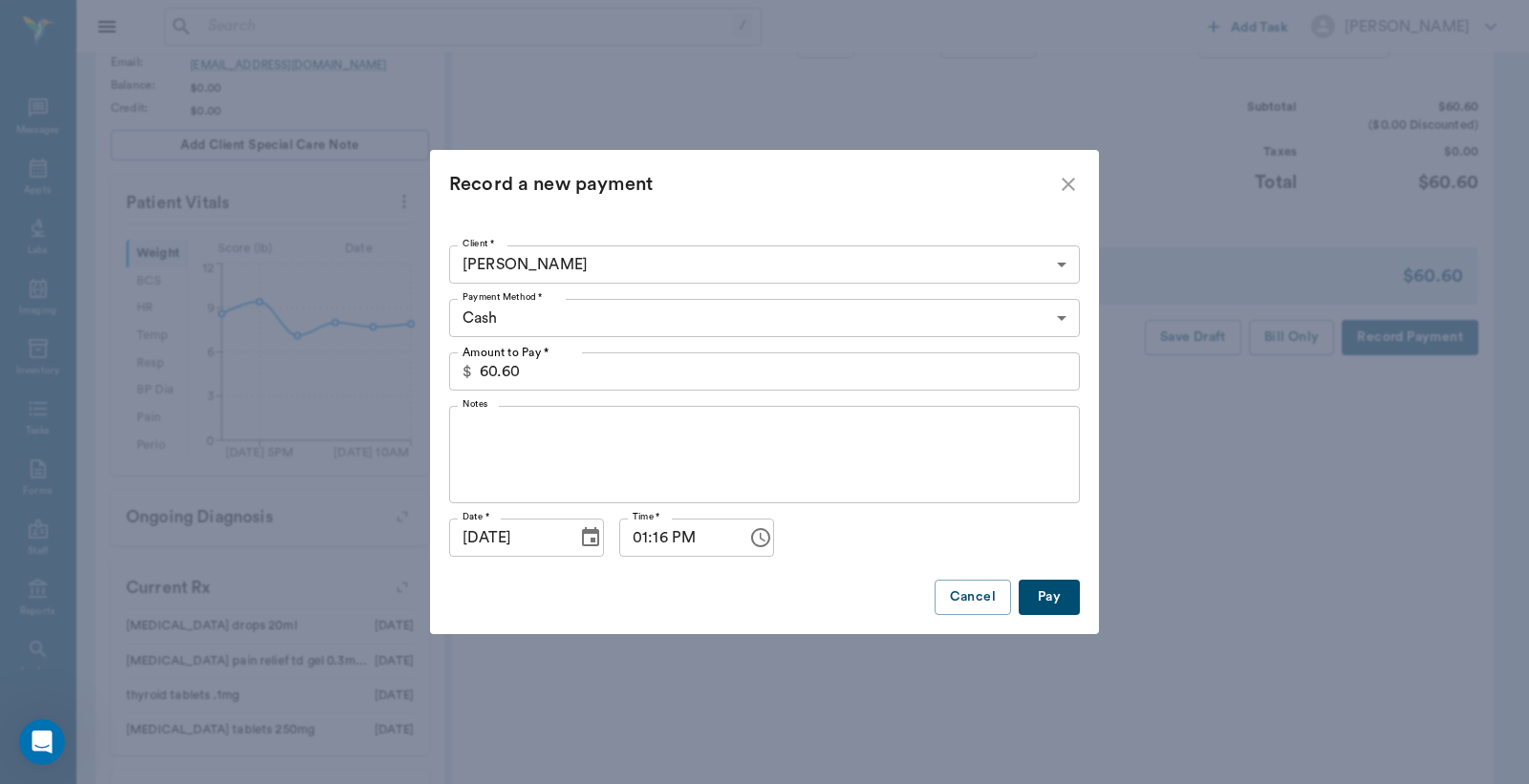
click at [865, 319] on body "/ ​ Add Task [PERSON_NAME] Nectar Messages Appts Labs Imaging Inventory Tasks F…" at bounding box center [764, 340] width 1529 height 1528
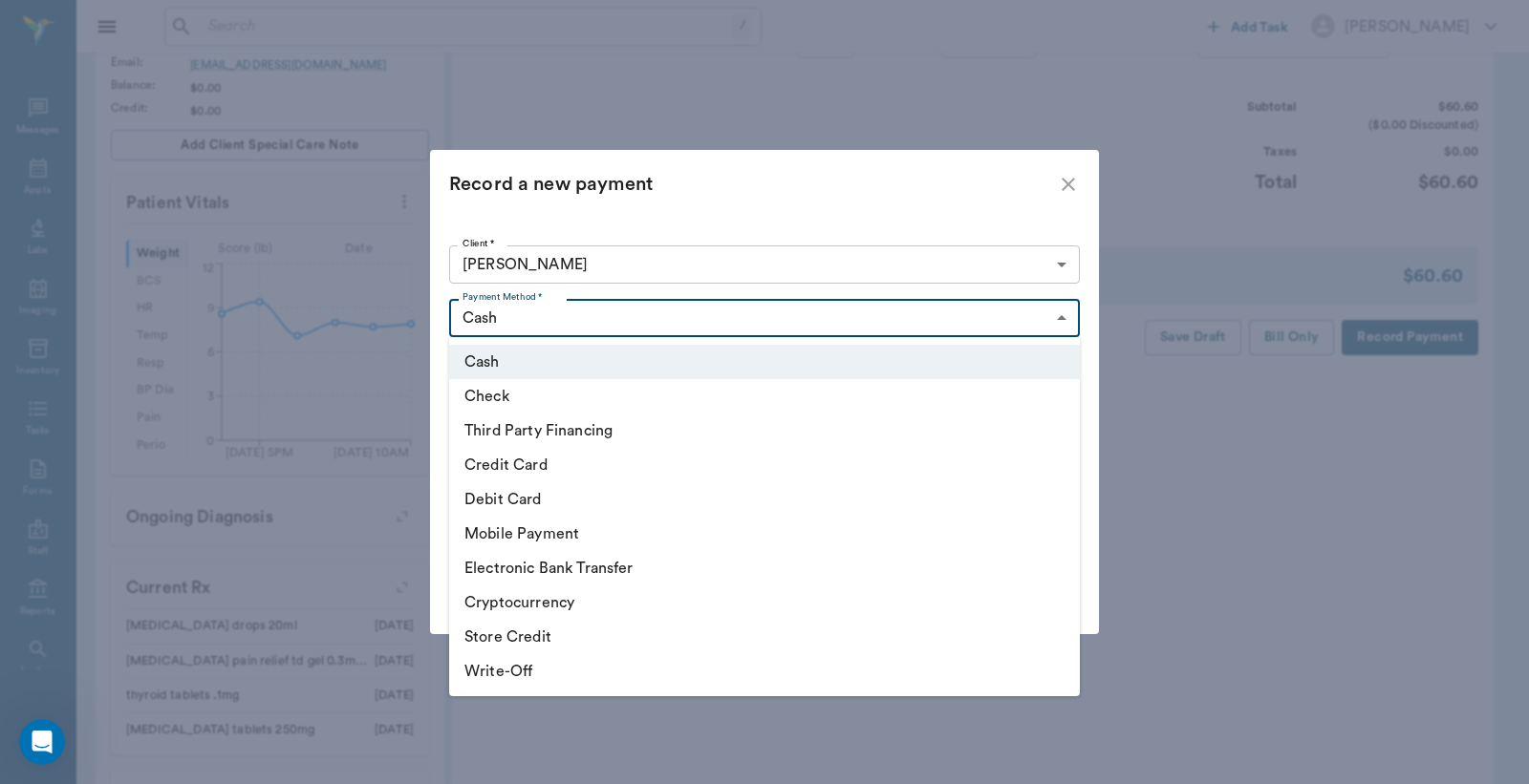
click at [545, 498] on li "Debit Card" at bounding box center [764, 500] width 631 height 35
type input "DEBIT_CARD"
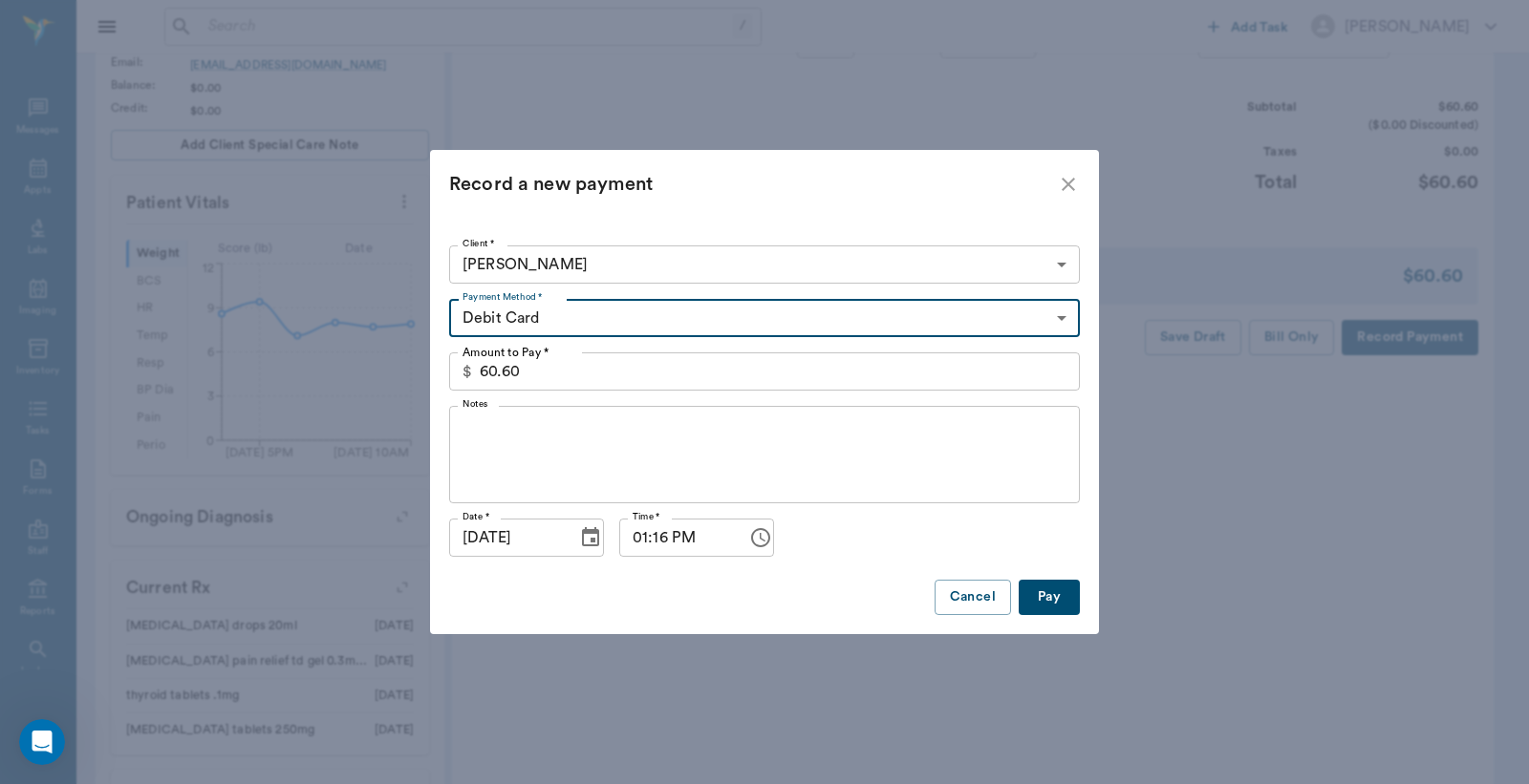
click at [1067, 592] on button "Pay" at bounding box center [1048, 597] width 61 height 36
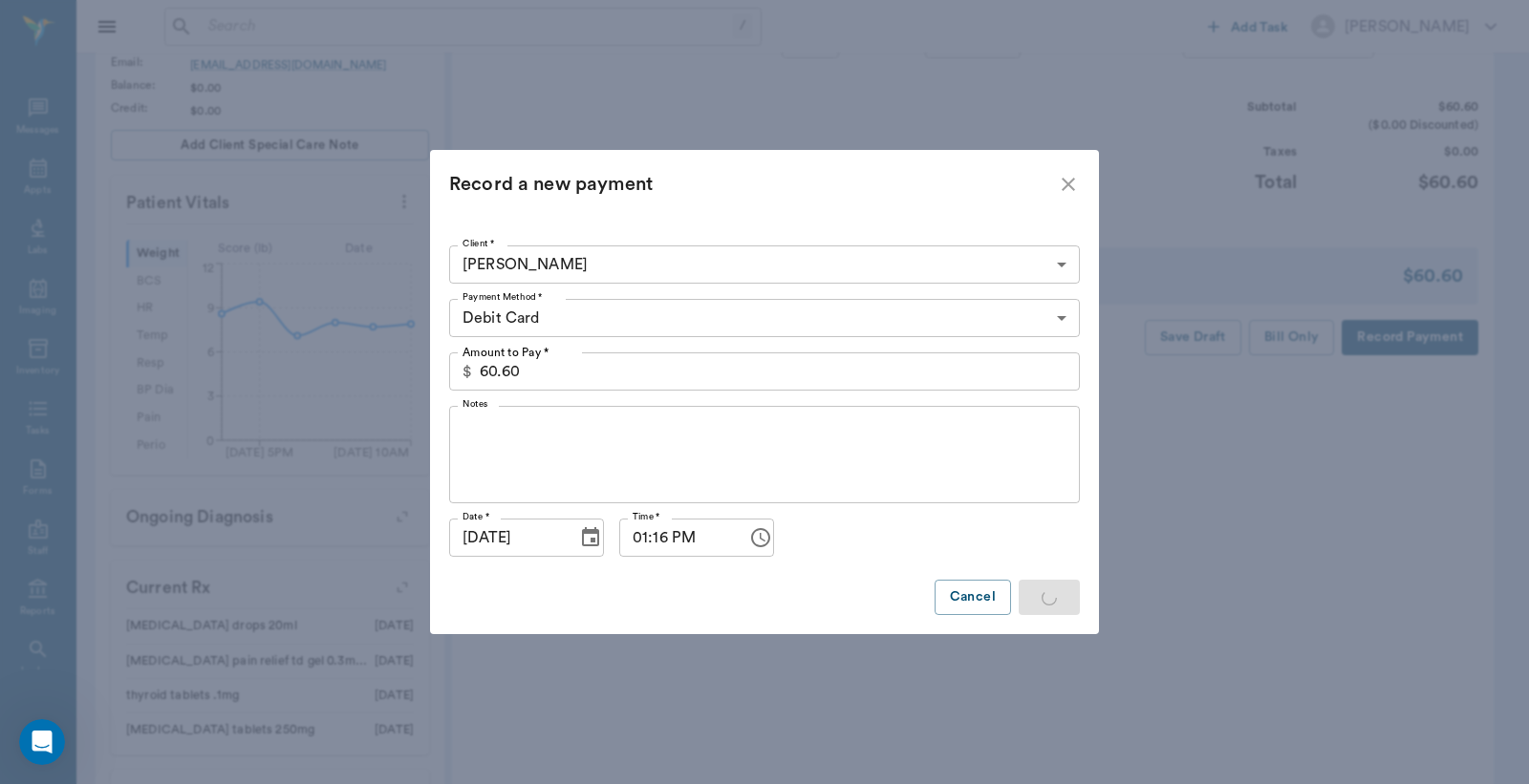
type input "6.00"
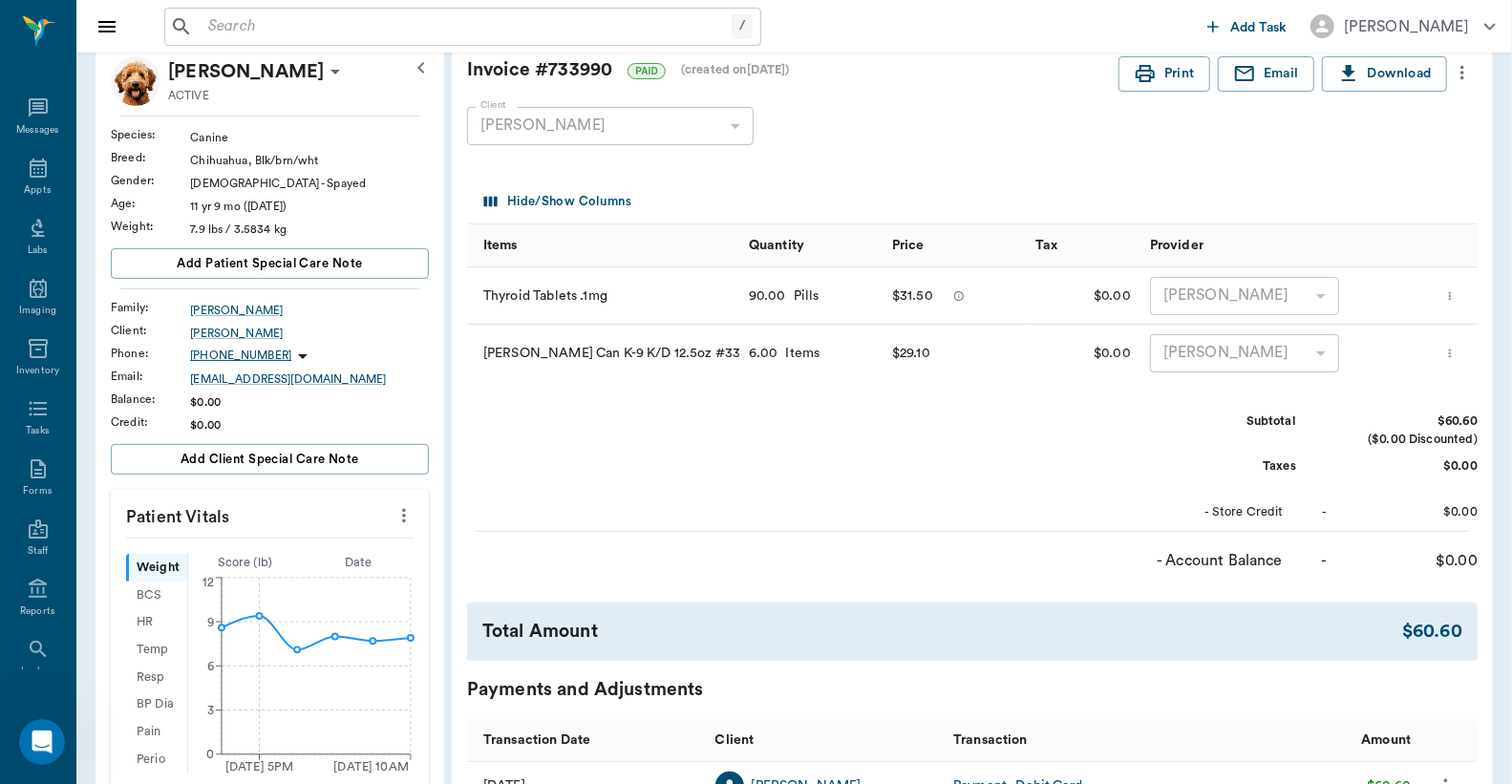
scroll to position [0, 0]
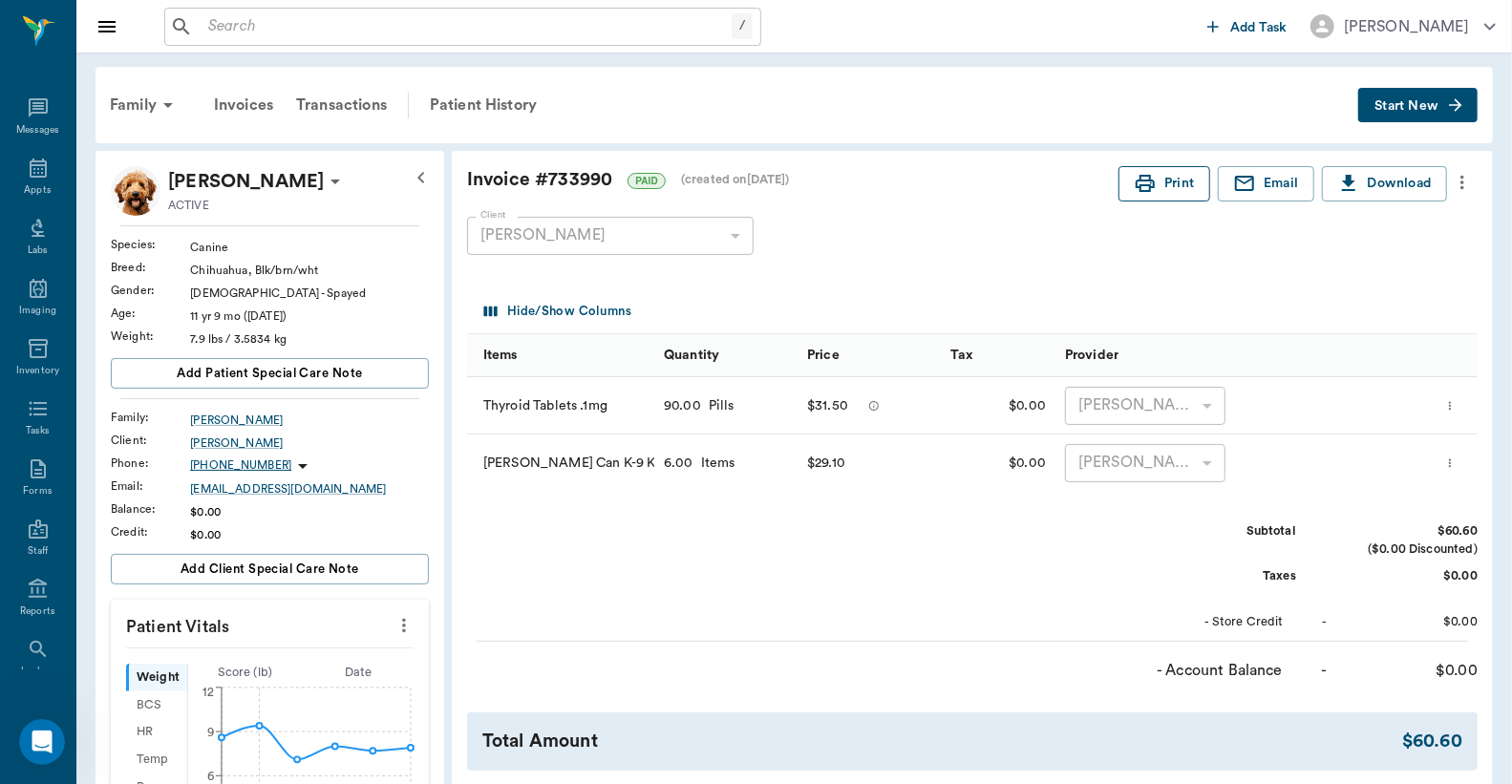
click at [1177, 194] on button "Print" at bounding box center [1163, 183] width 92 height 36
click at [1175, 187] on button "Print" at bounding box center [1163, 183] width 92 height 36
